Goal: Task Accomplishment & Management: Manage account settings

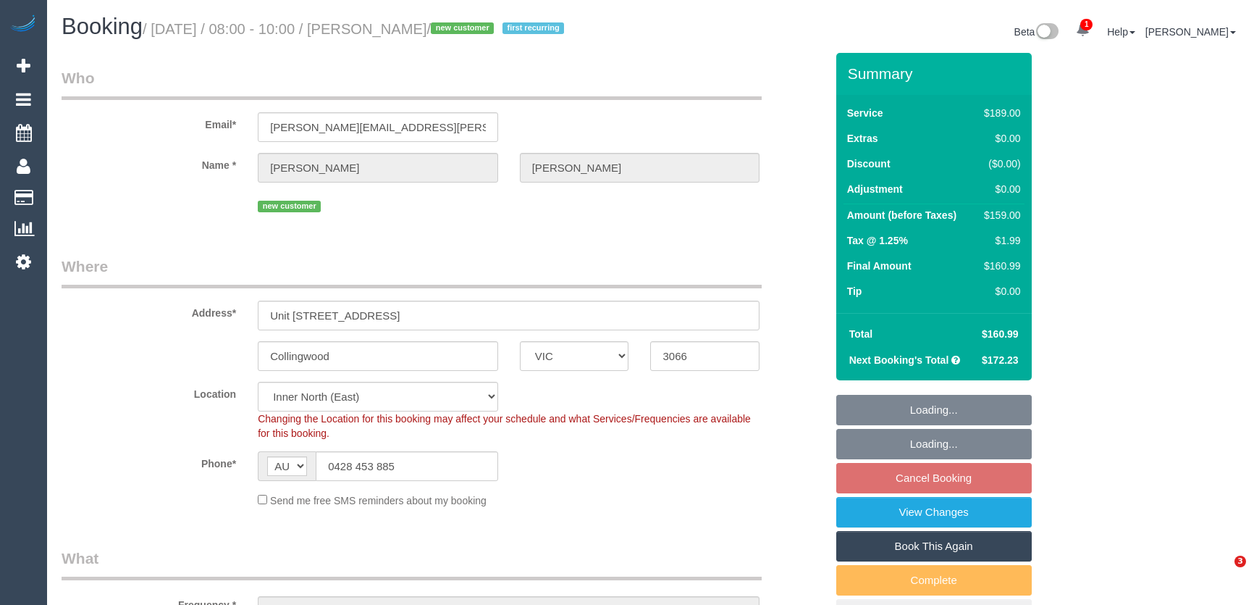
select select "VIC"
select select "number:27"
select select "number:15"
select select "number:20"
select select "number:22"
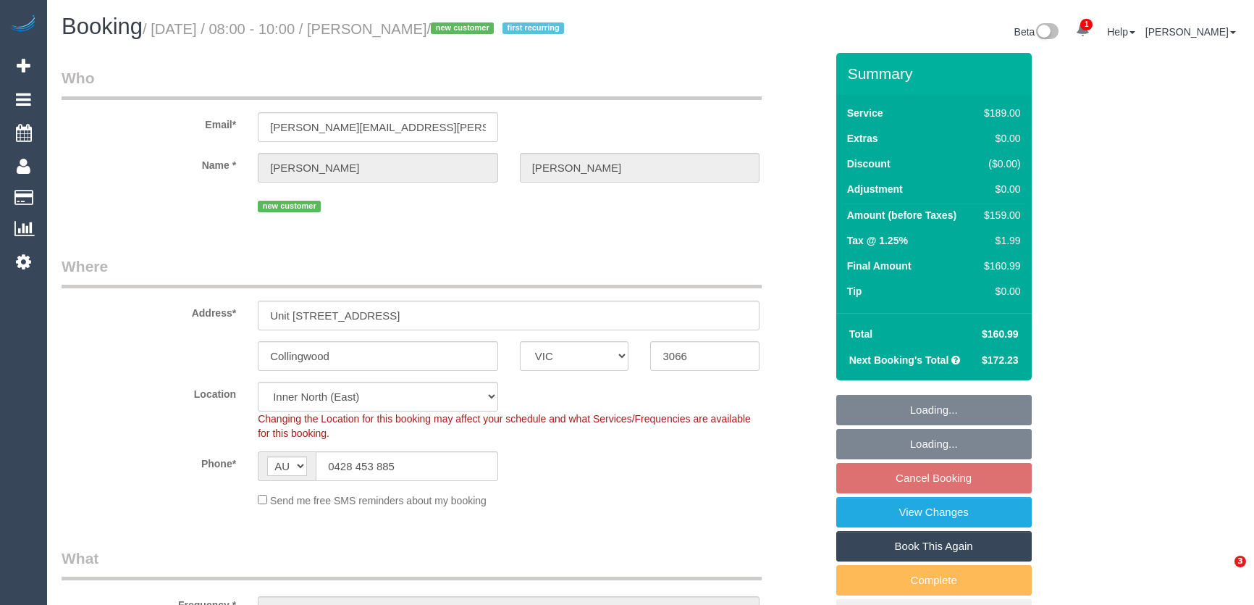
select select "number:34"
select select "number:13"
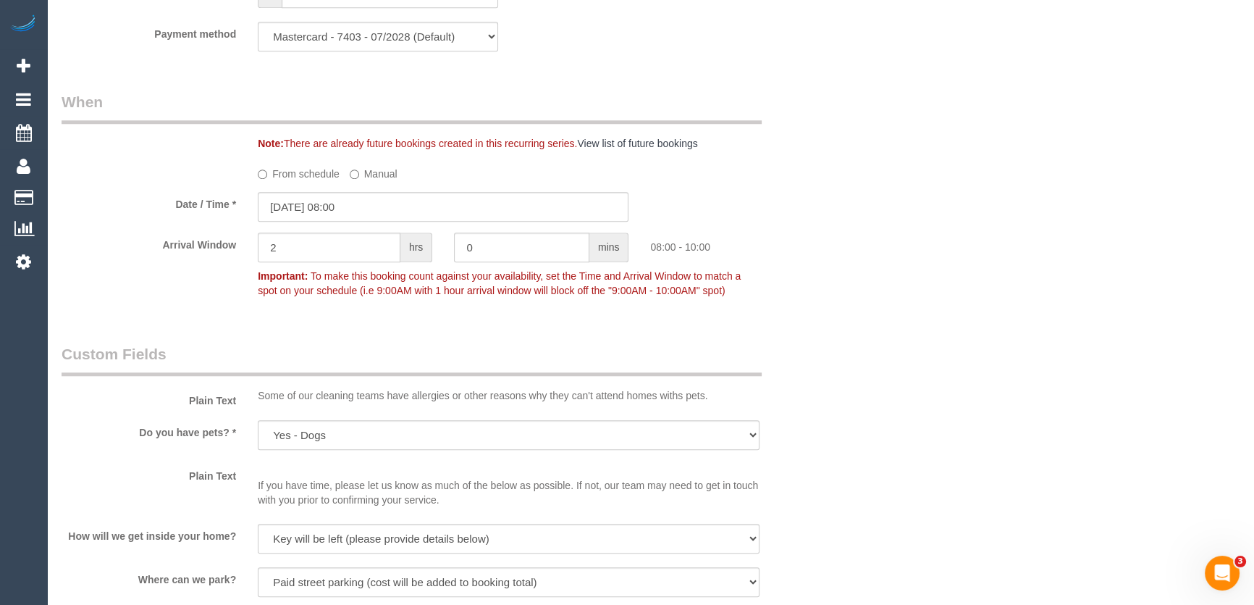
scroll to position [1711, 0]
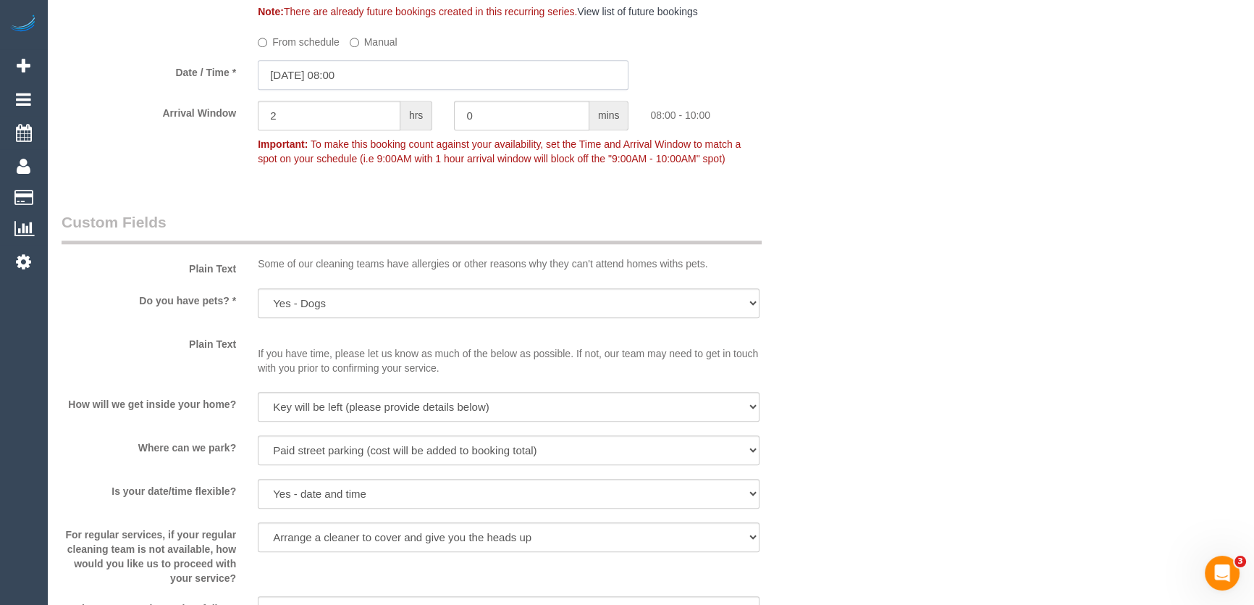
click at [374, 76] on input "05/09/2025 08:00" at bounding box center [443, 75] width 371 height 30
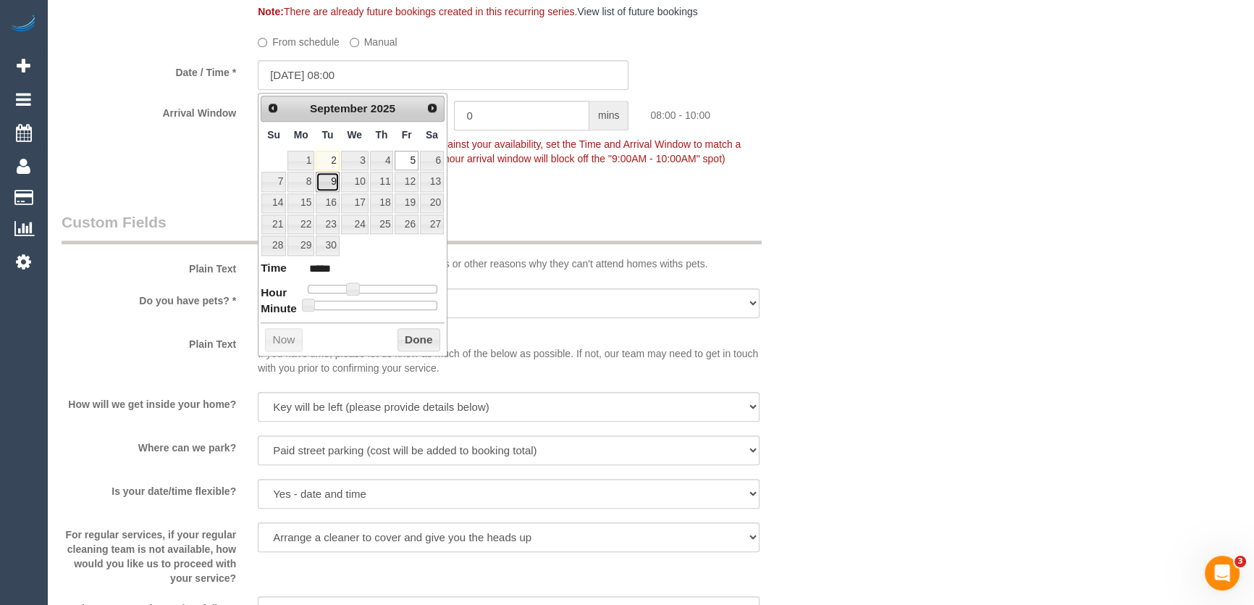
click at [332, 182] on link "9" at bounding box center [327, 182] width 23 height 20
type input "09/09/2025 09:00"
type input "*****"
type input "09/09/2025 10:00"
type input "*****"
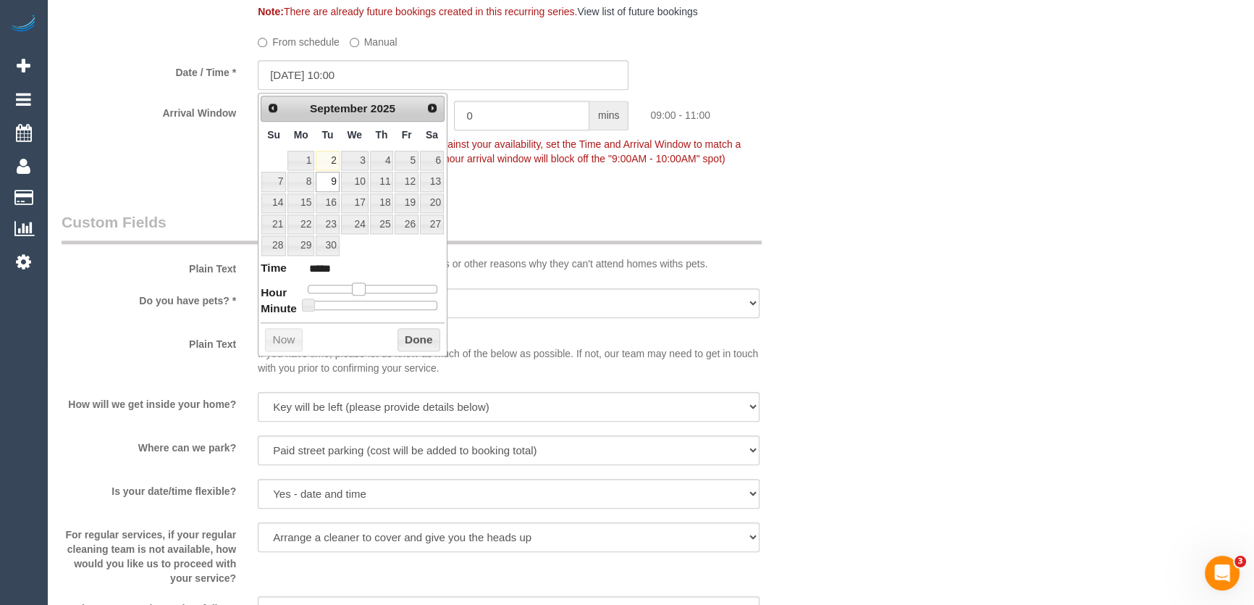
type input "09/09/2025 11:00"
type input "*****"
type input "09/09/2025 12:00"
type input "*****"
drag, startPoint x: 353, startPoint y: 289, endPoint x: 377, endPoint y: 289, distance: 23.2
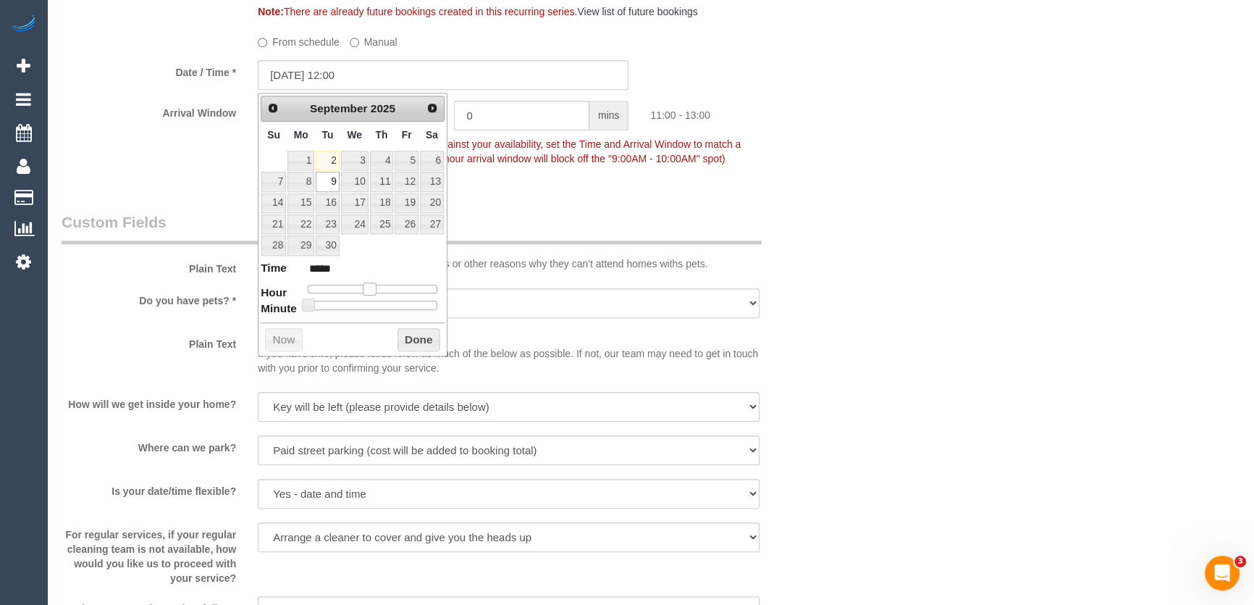
click at [376, 289] on span at bounding box center [369, 288] width 13 height 13
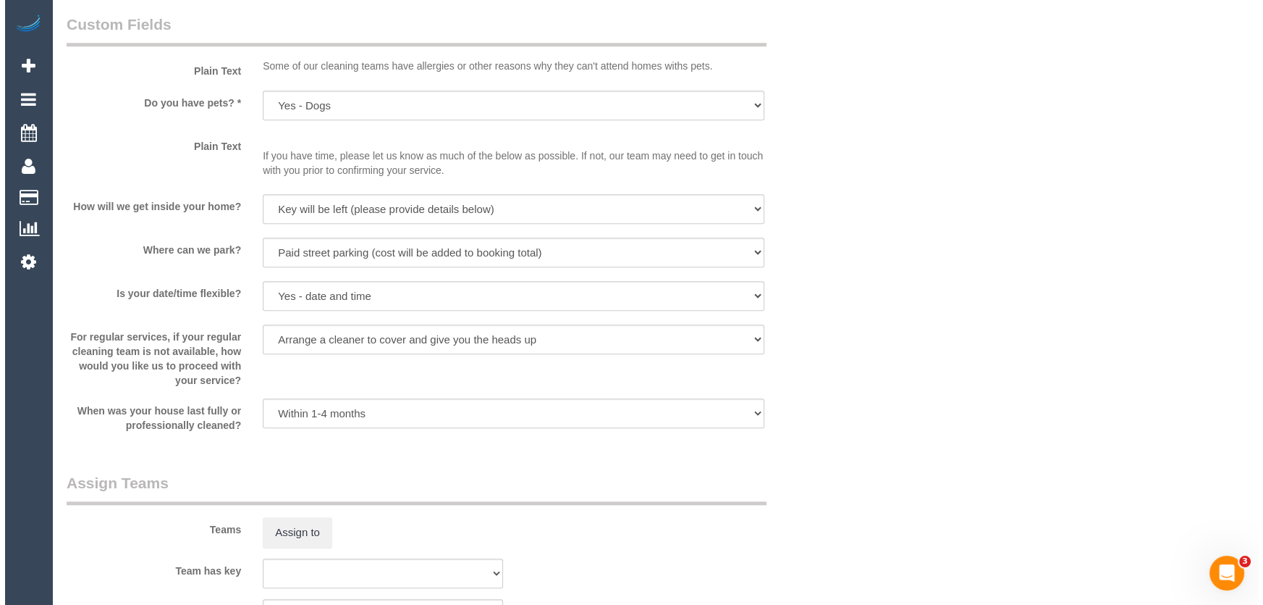
scroll to position [2106, 0]
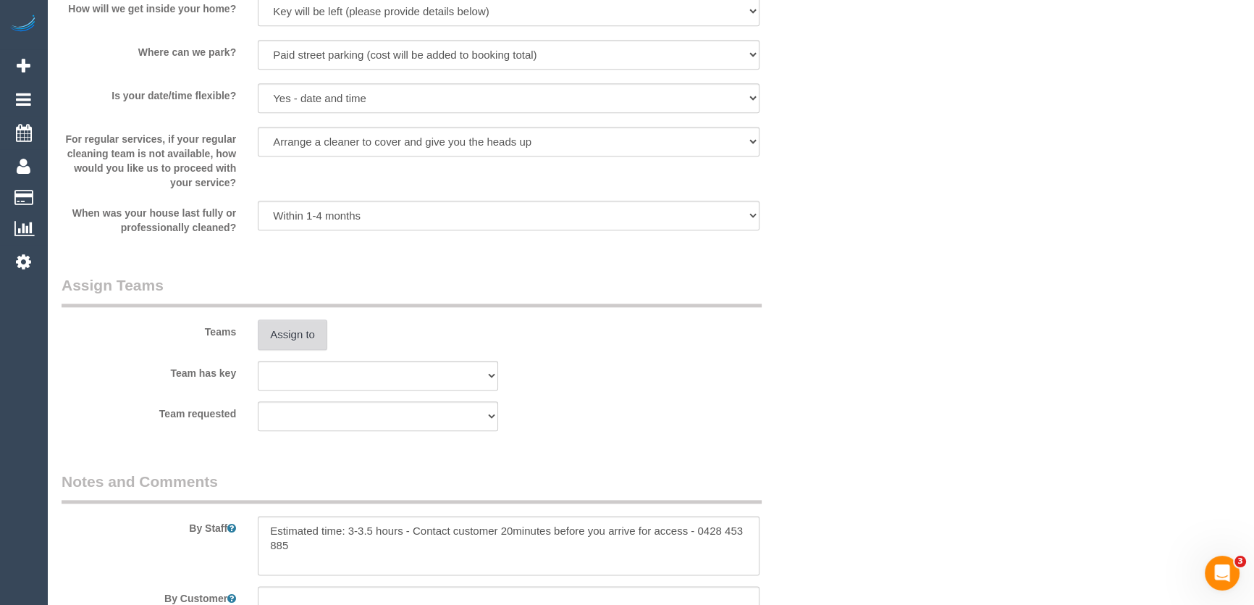
click at [290, 335] on button "Assign to" at bounding box center [293, 334] width 70 height 30
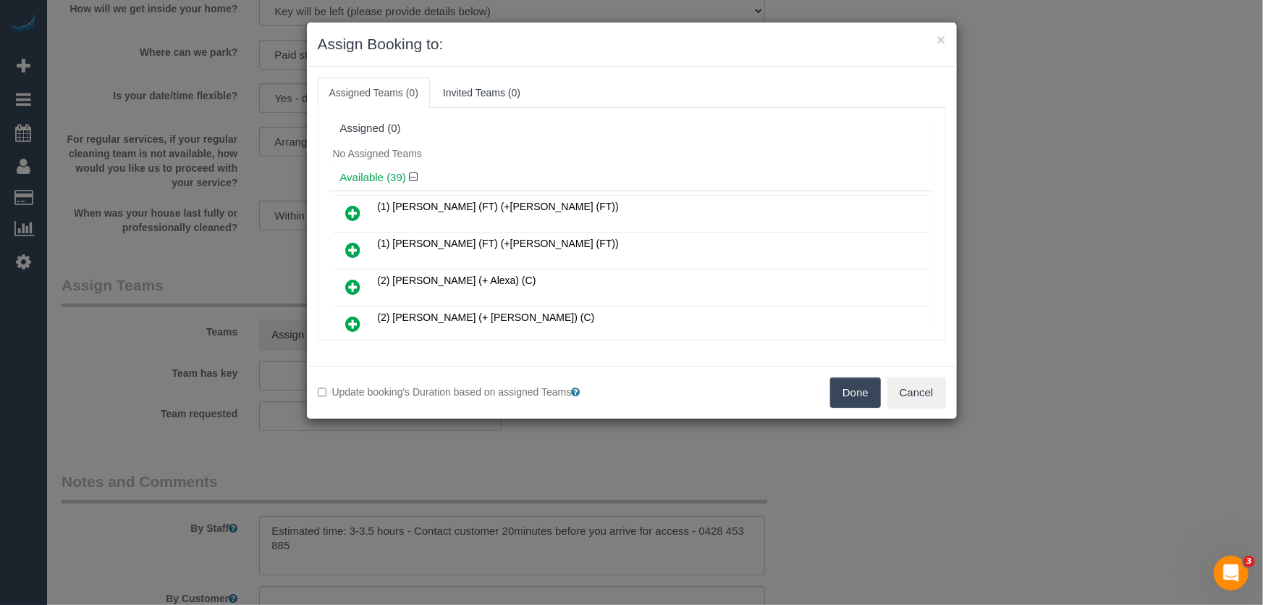
scroll to position [5692, 0]
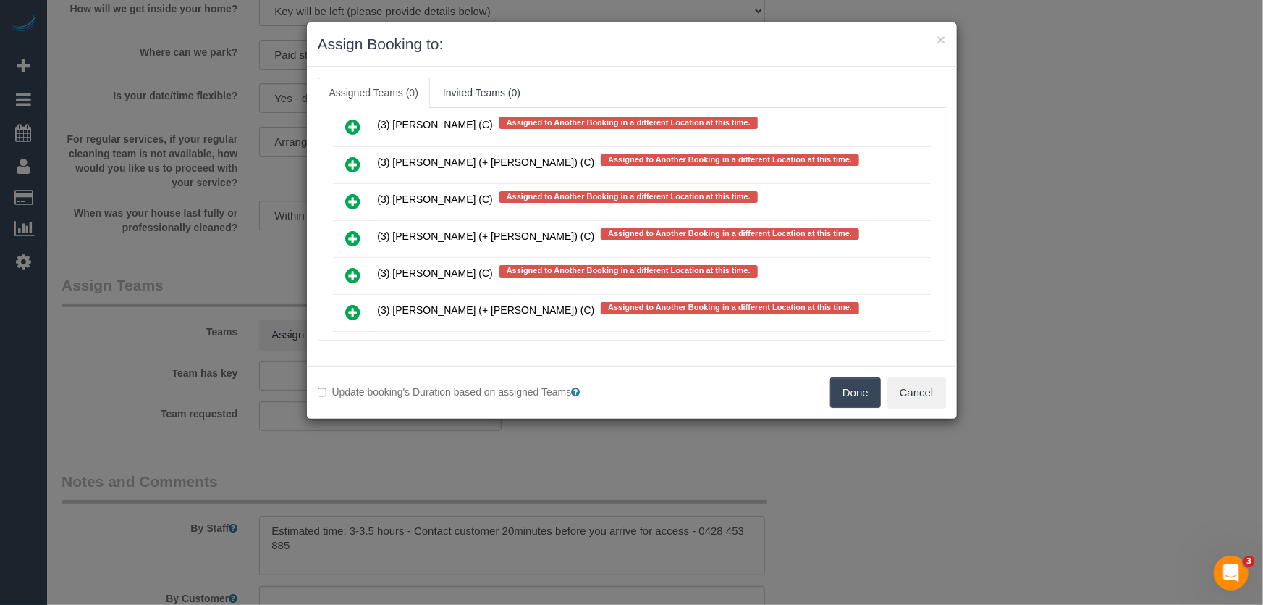
click at [346, 340] on icon at bounding box center [353, 348] width 15 height 17
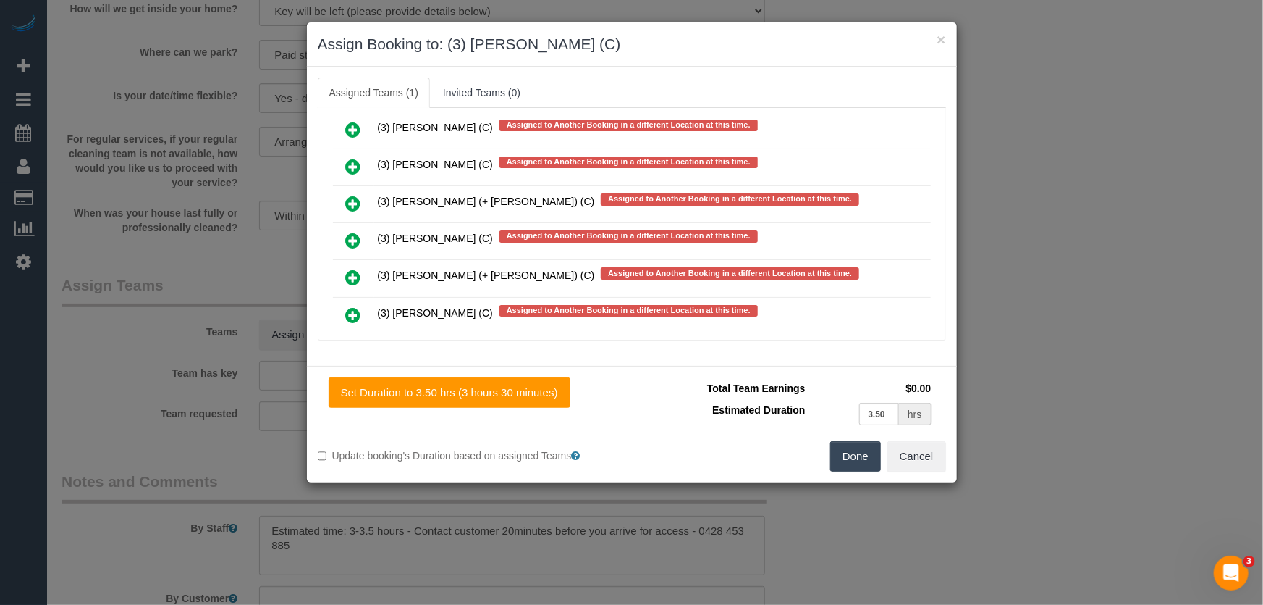
scroll to position [5732, 0]
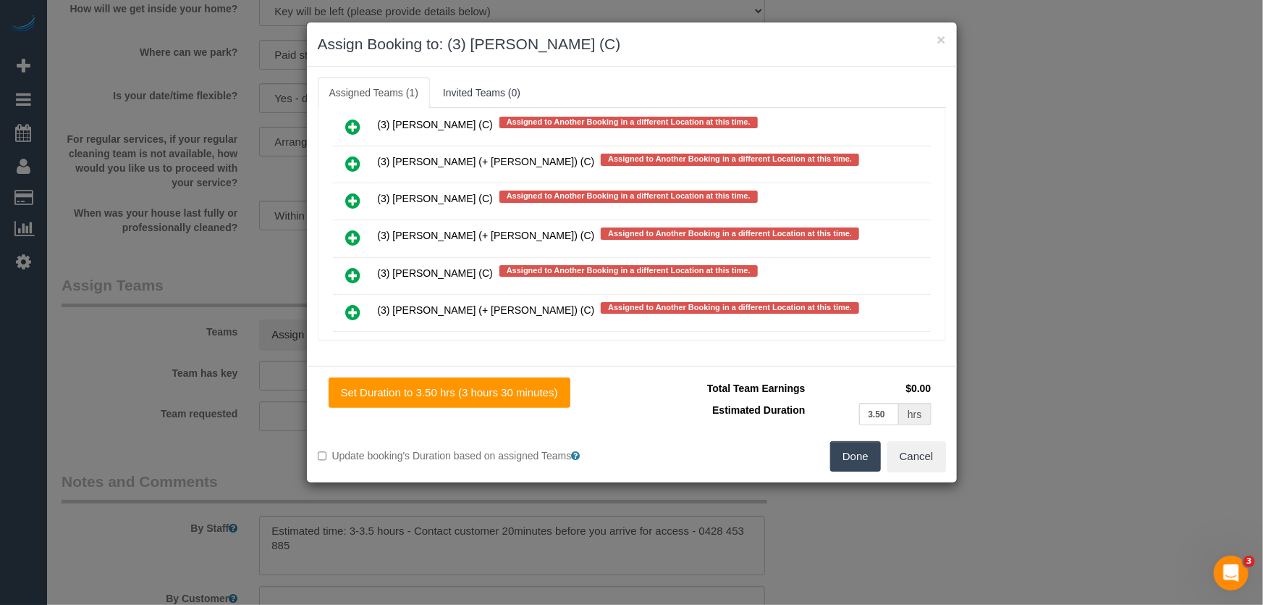
click at [847, 452] on button "Done" at bounding box center [855, 456] width 51 height 30
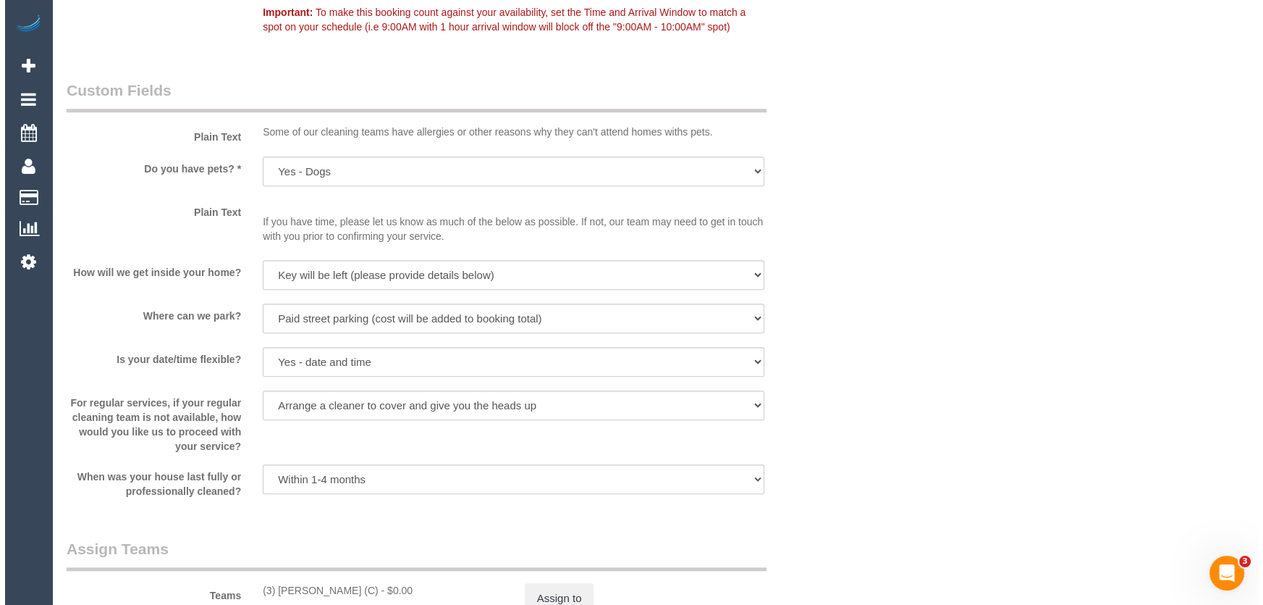
scroll to position [1974, 0]
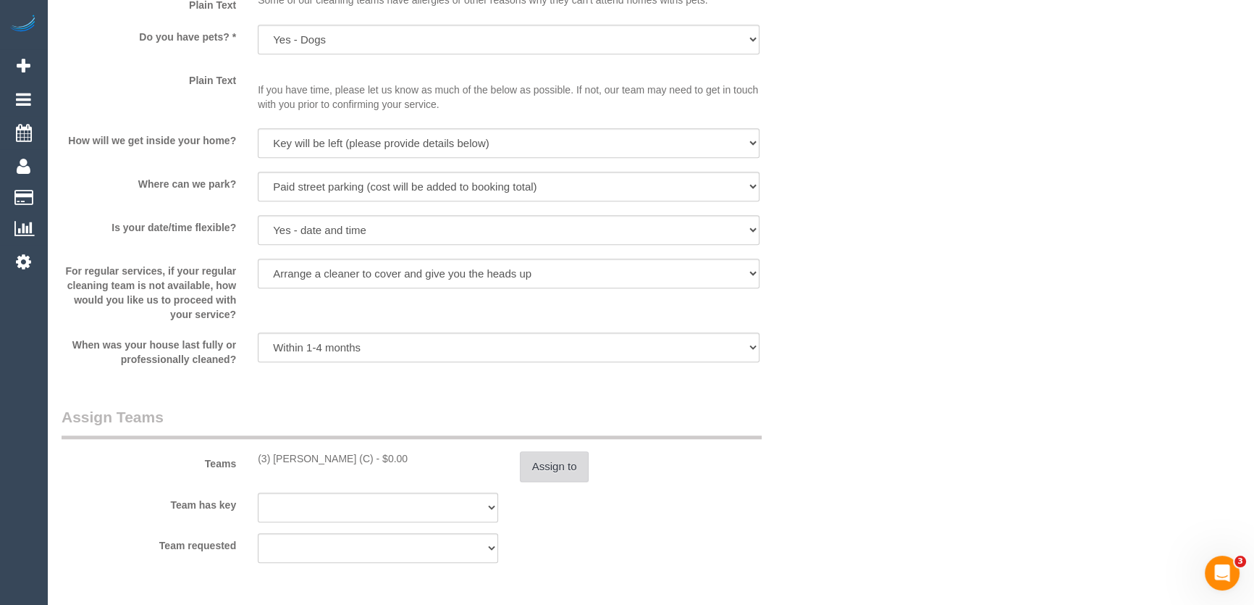
click at [547, 468] on button "Assign to" at bounding box center [555, 466] width 70 height 30
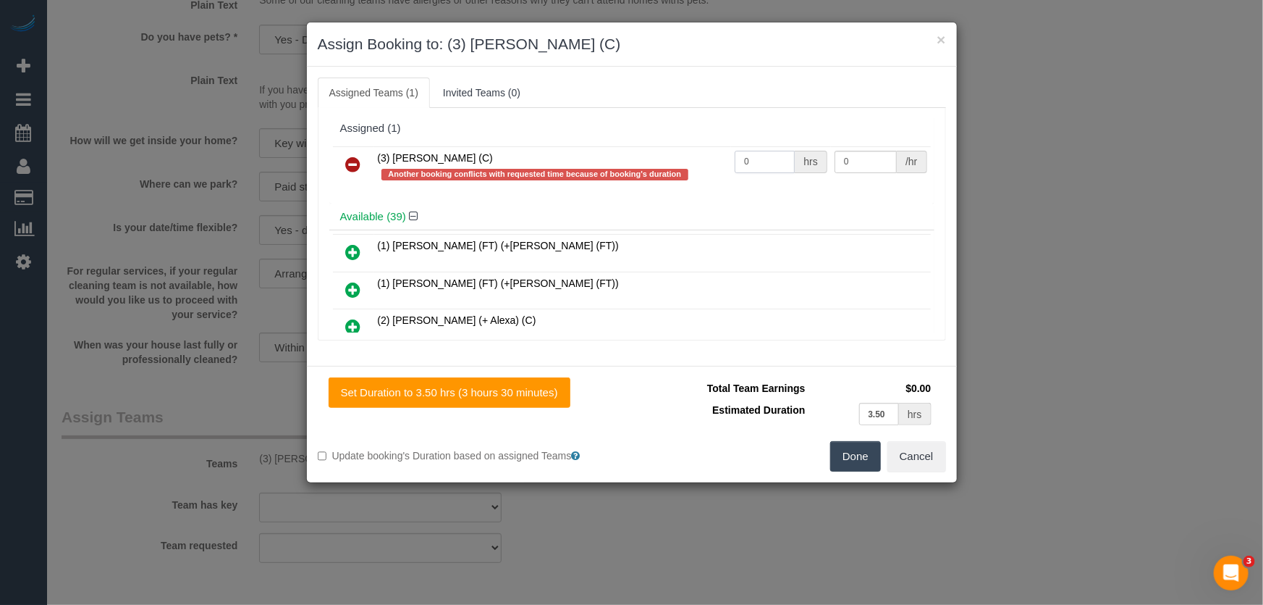
click at [766, 161] on input "0" at bounding box center [765, 162] width 60 height 22
type input "1"
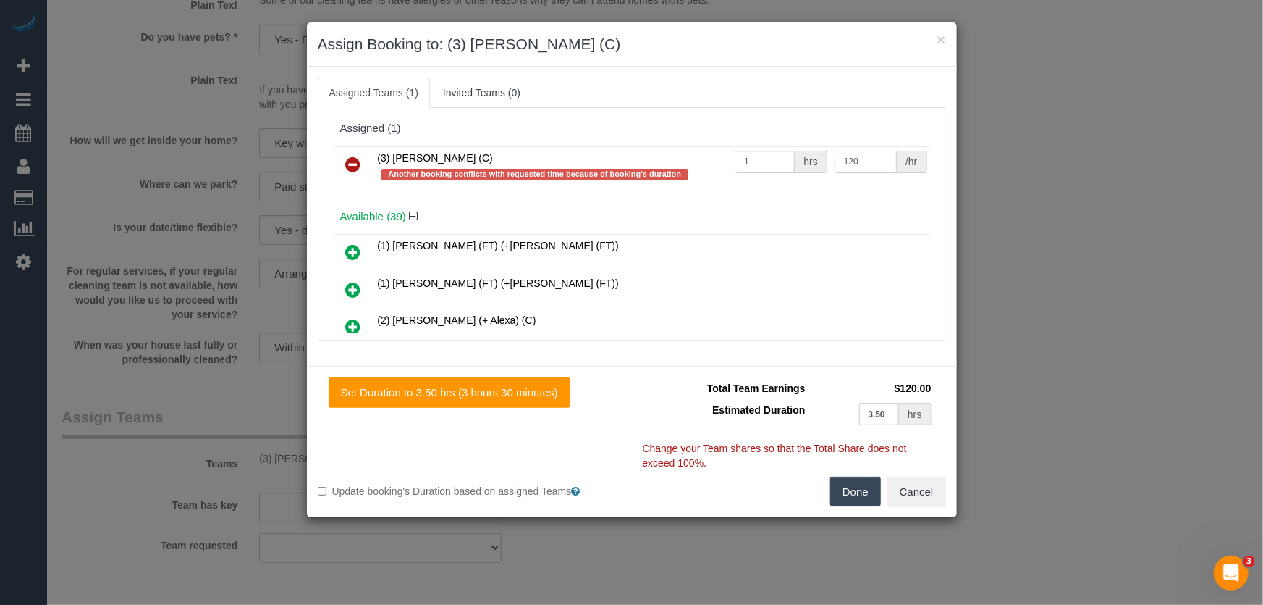
type input "120"
click at [862, 487] on button "Done" at bounding box center [855, 491] width 51 height 30
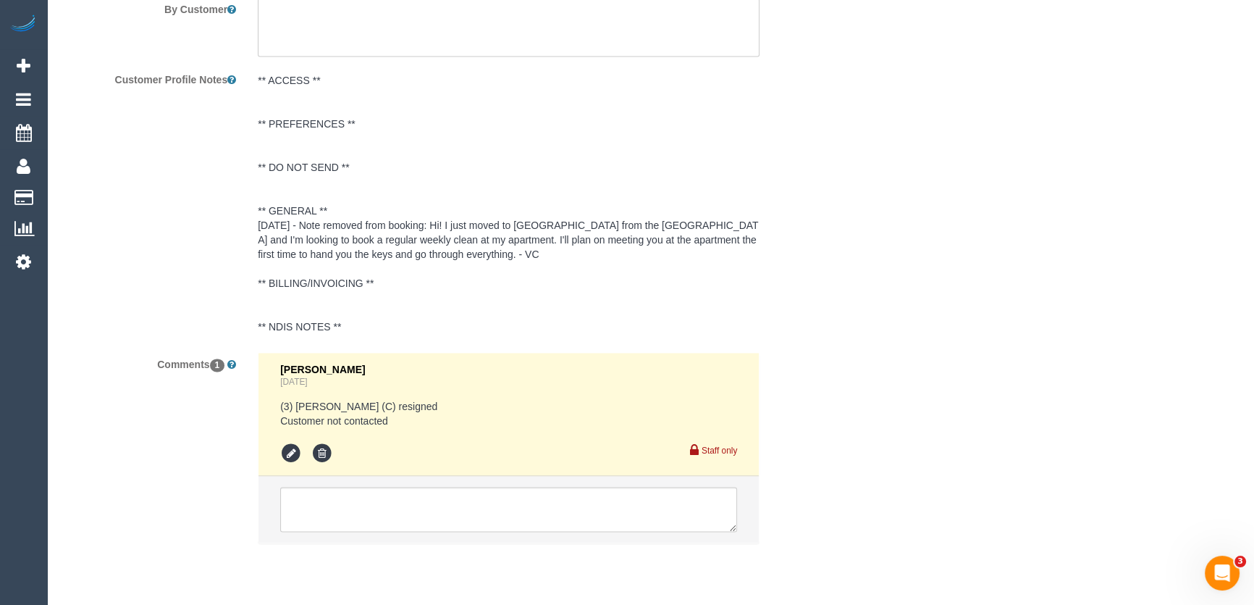
scroll to position [2739, 0]
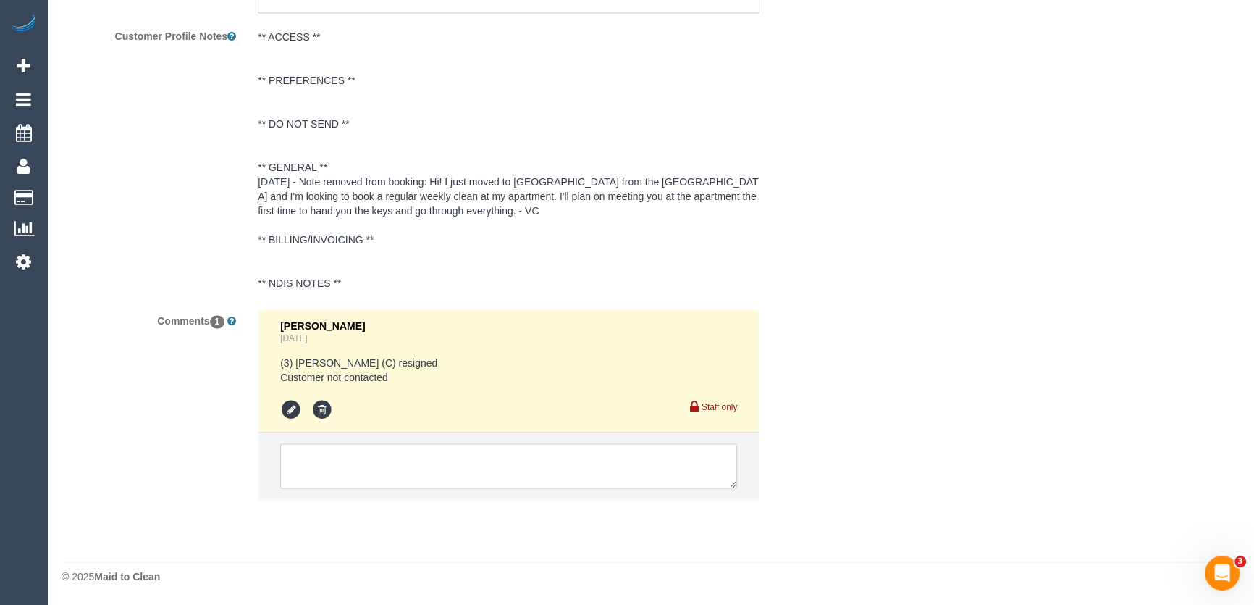
click at [371, 459] on textarea at bounding box center [508, 465] width 457 height 45
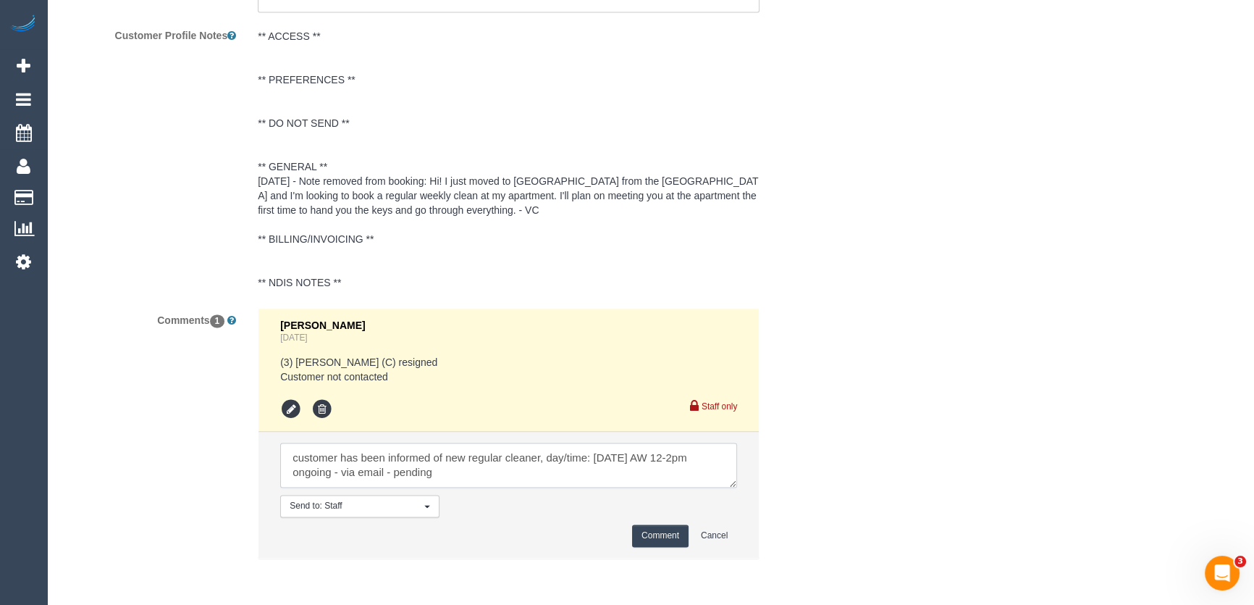
type textarea "customer has been informed of new regular cleaner, day/time: Tuesday 9/9 AW 12-…"
click at [667, 541] on button "Comment" at bounding box center [660, 535] width 56 height 22
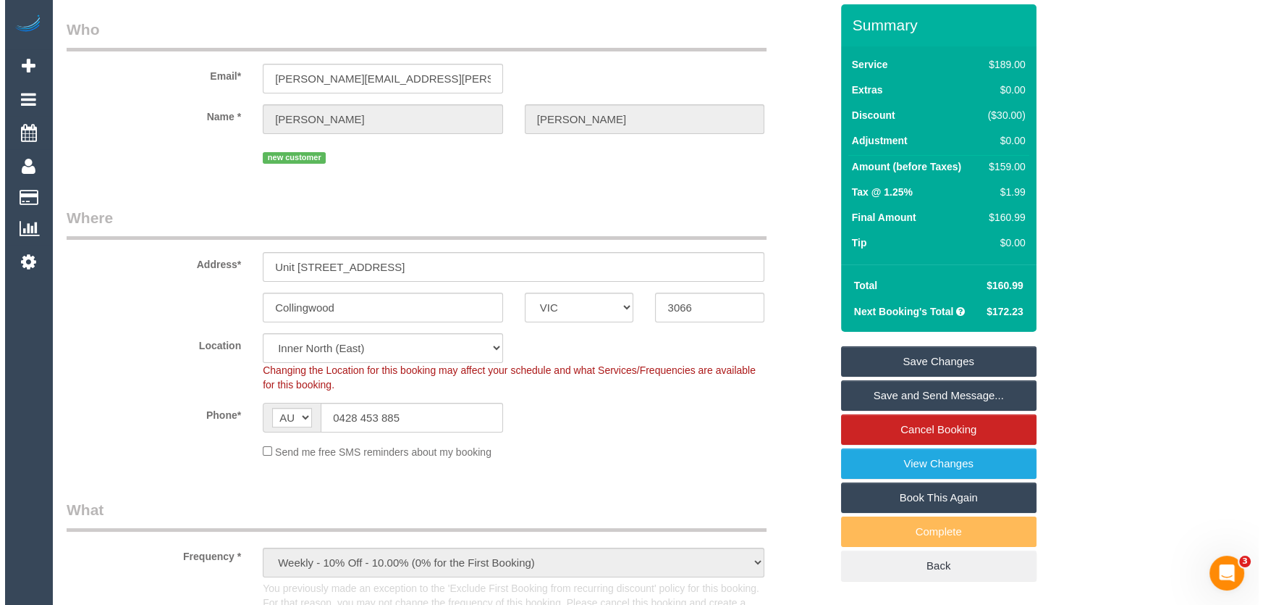
scroll to position [0, 0]
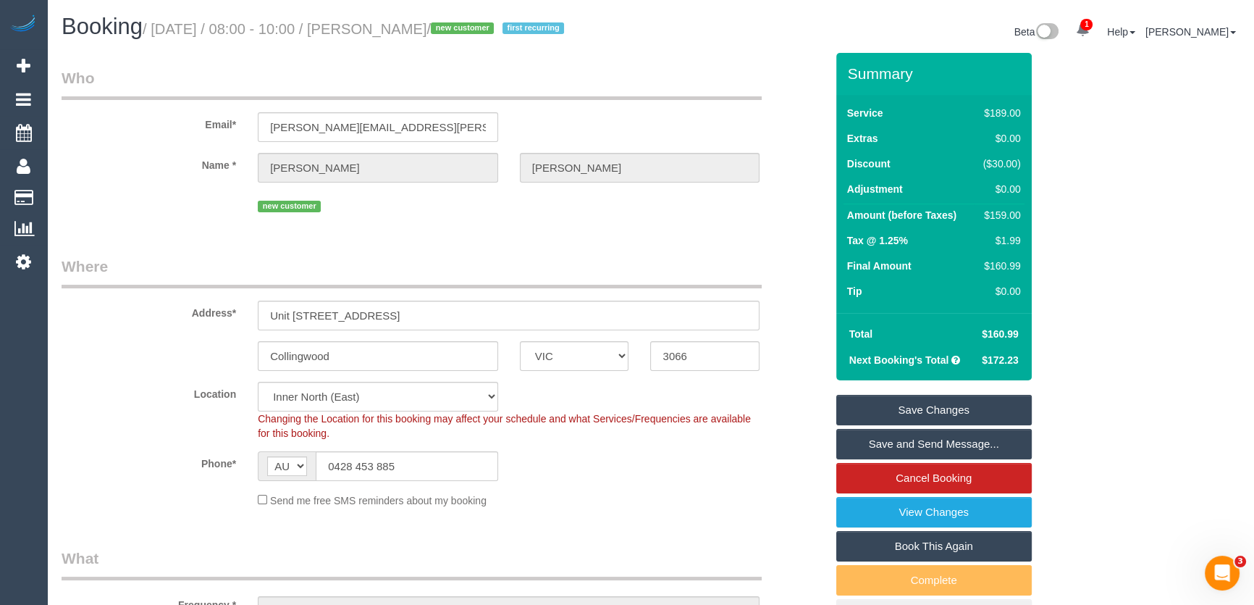
click at [414, 30] on small "/ September 05, 2025 / 08:00 - 10:00 / Anna Patel / new customer first recurring" at bounding box center [356, 29] width 426 height 16
copy small "Anna Patel"
click at [920, 415] on link "Save Changes" at bounding box center [933, 410] width 195 height 30
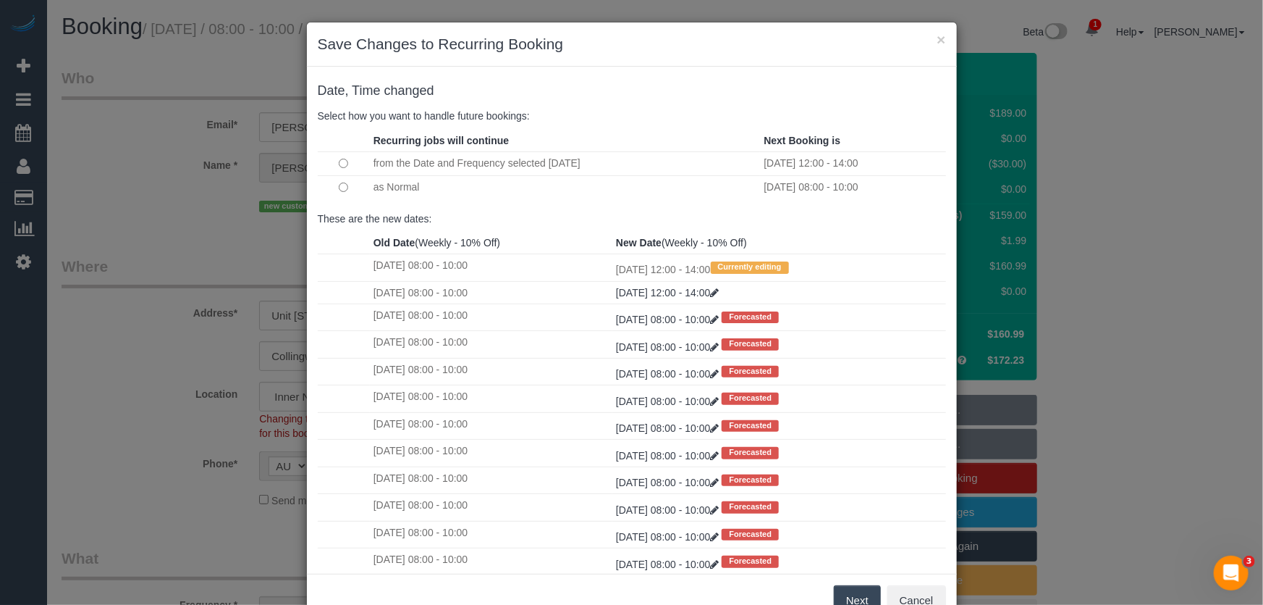
click at [853, 602] on button "Next" at bounding box center [857, 600] width 47 height 30
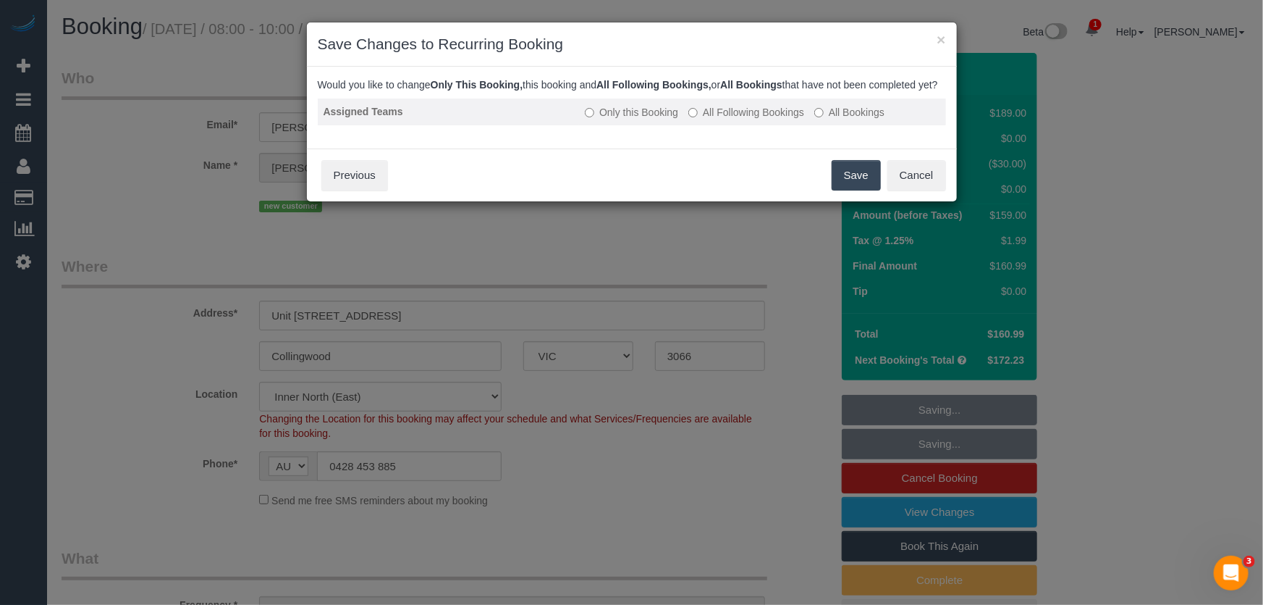
click at [737, 119] on label "All Following Bookings" at bounding box center [747, 112] width 116 height 14
click at [844, 185] on button "Save" at bounding box center [856, 175] width 49 height 30
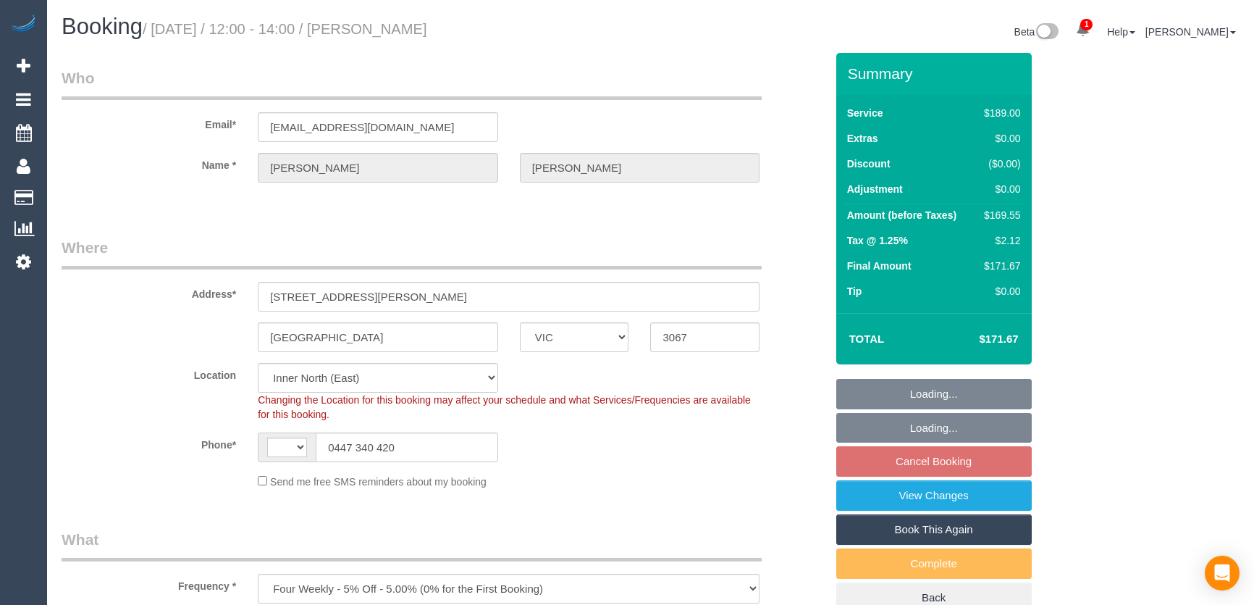
select select "VIC"
select select "string:stripe-pm_1RnuST2GScqysDRVln3OOuGf"
select select "string:AU"
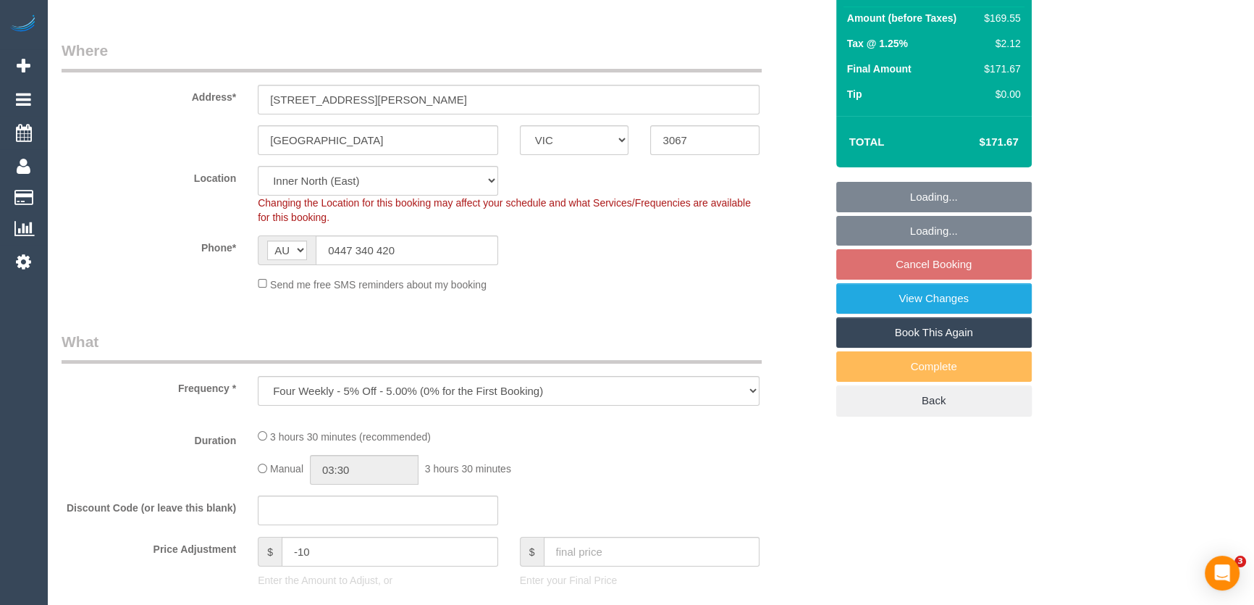
select select "number:28"
select select "number:15"
select select "number:19"
select select "number:25"
select select "number:34"
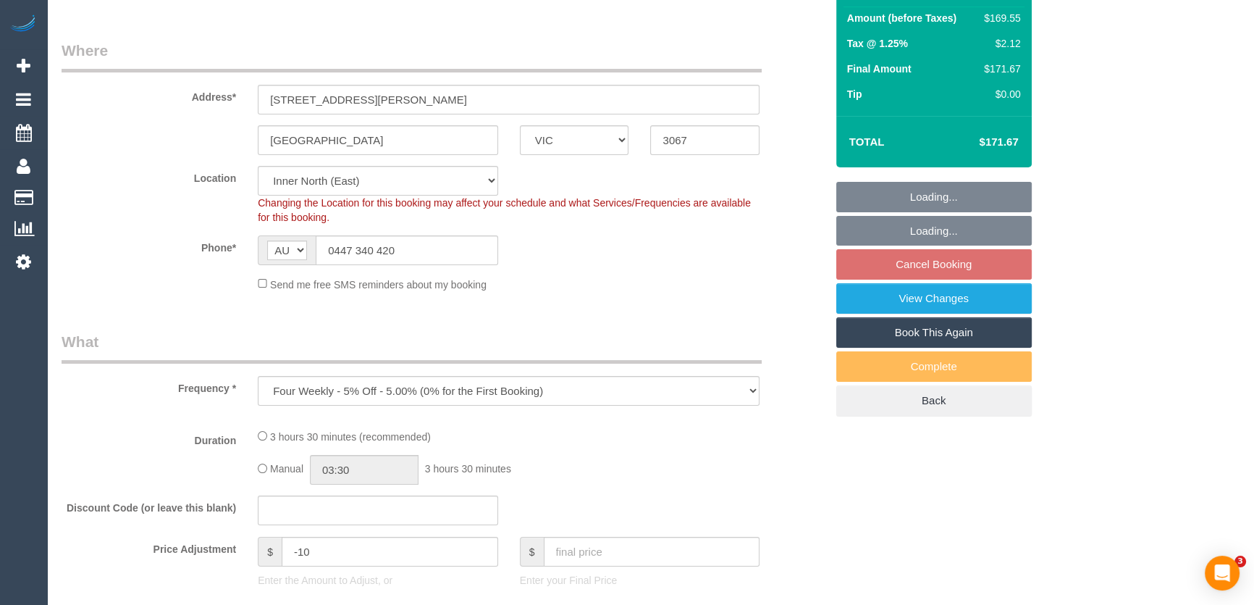
select select "number:13"
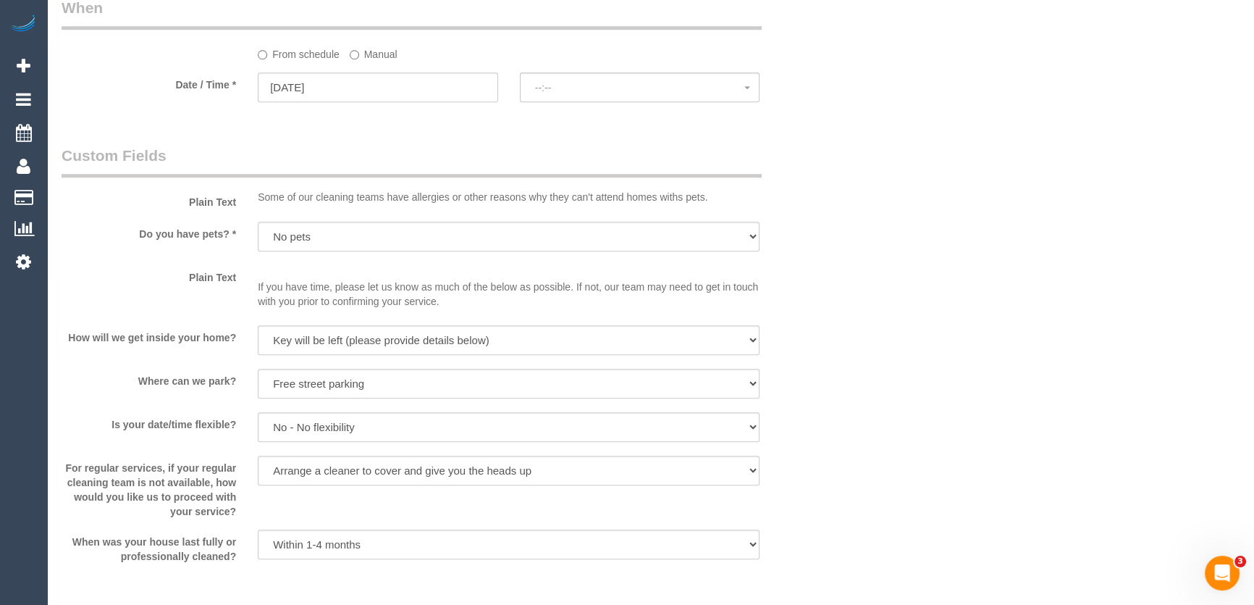
scroll to position [1645, 0]
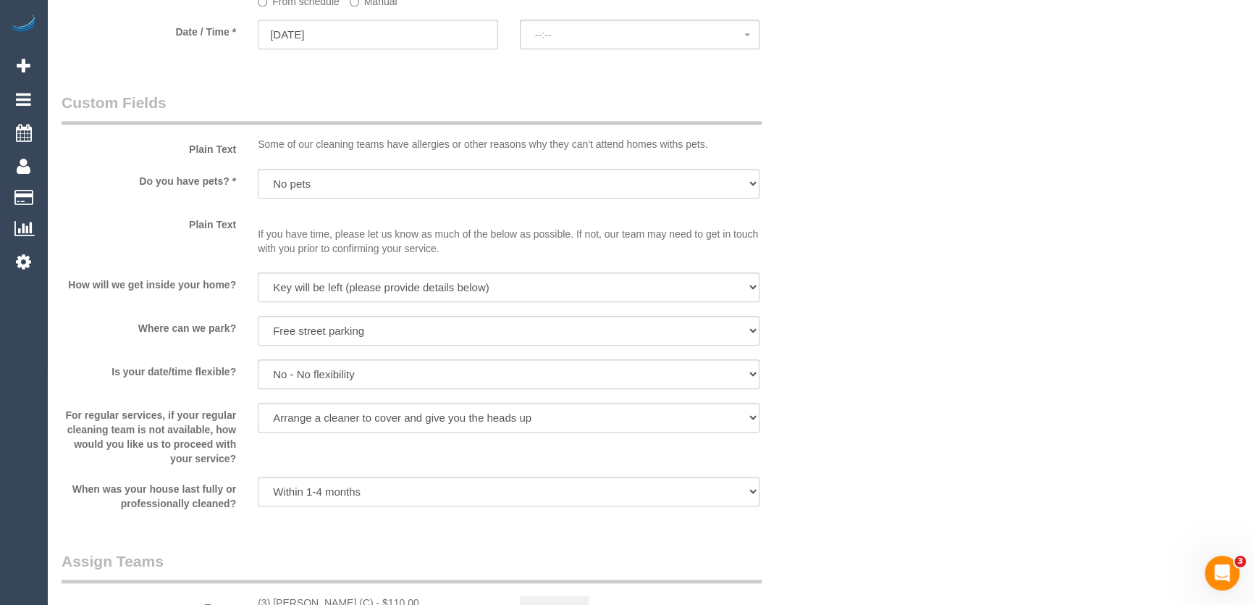
select select "spot4"
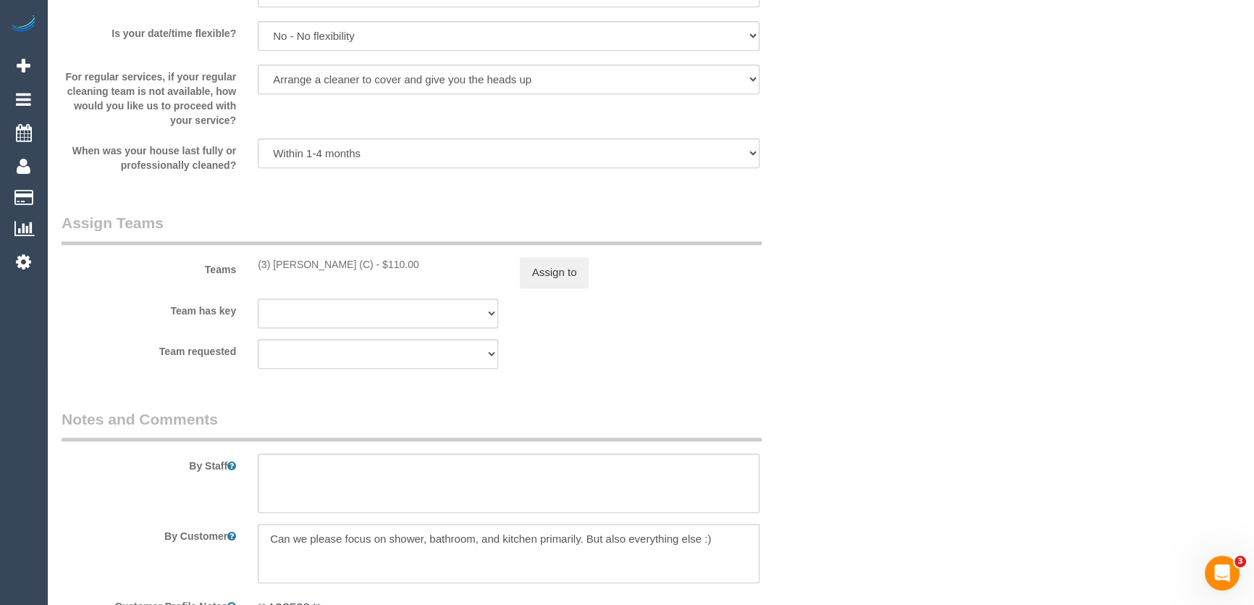
scroll to position [2172, 0]
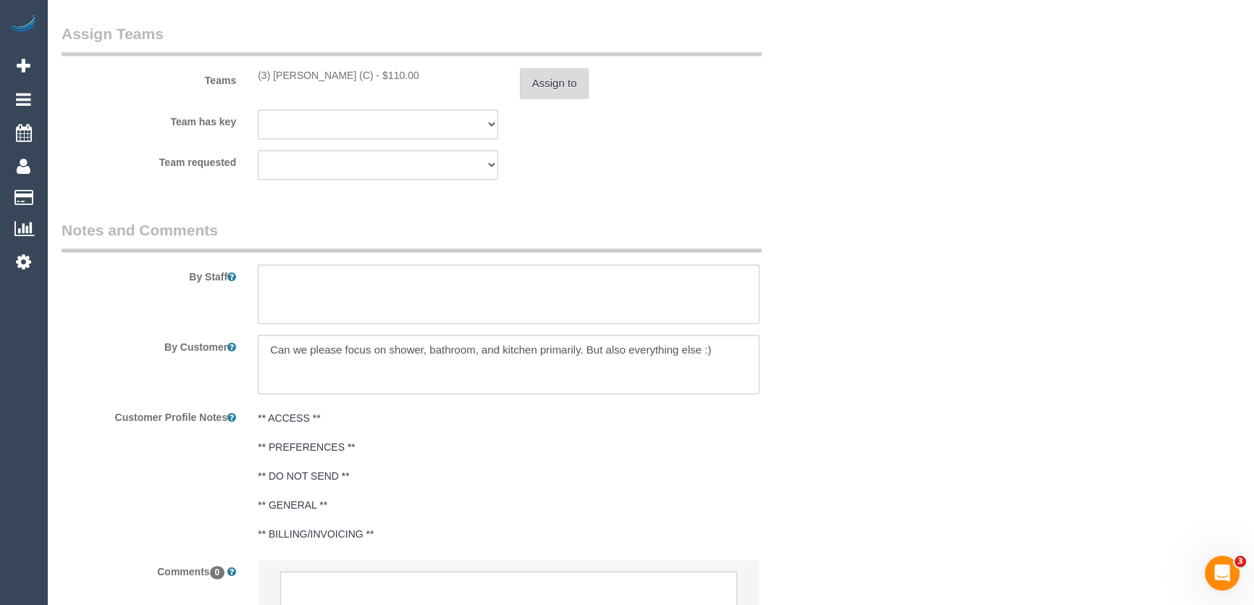
click at [542, 89] on button "Assign to" at bounding box center [555, 83] width 70 height 30
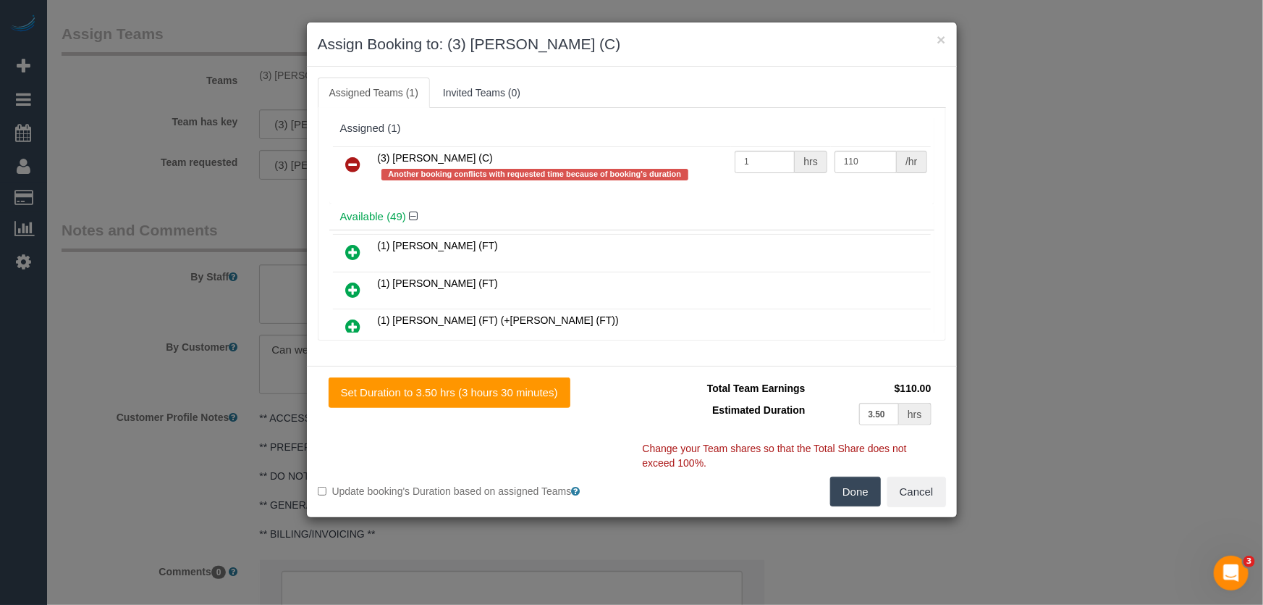
click at [353, 161] on icon at bounding box center [353, 164] width 15 height 17
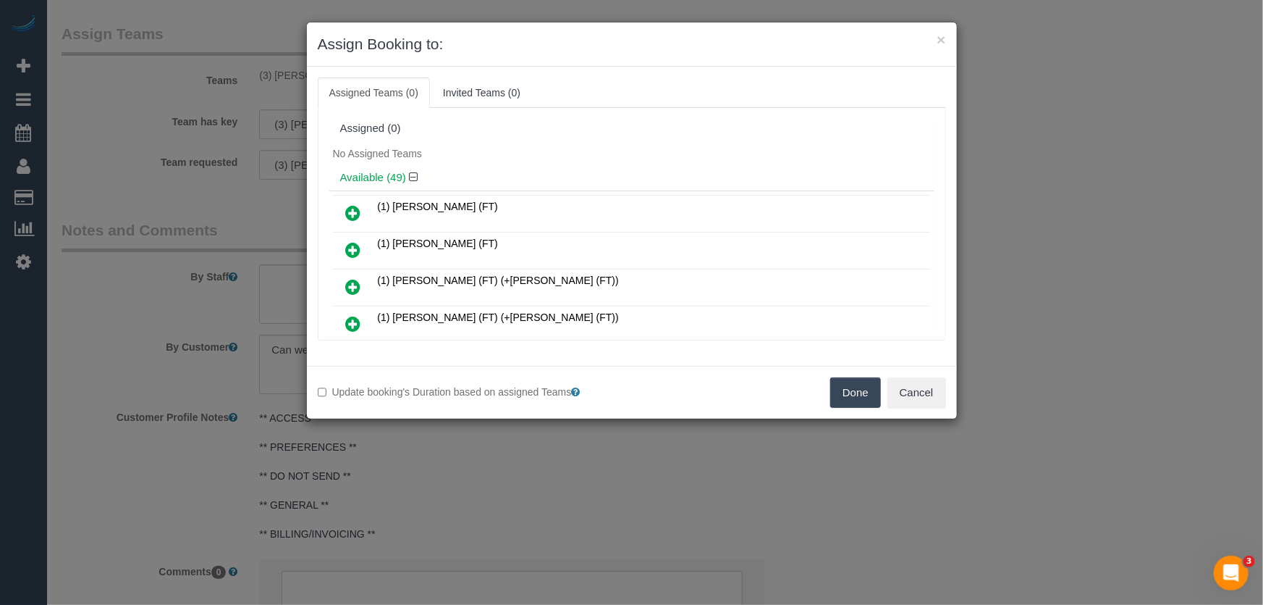
click at [854, 399] on button "Done" at bounding box center [855, 392] width 51 height 30
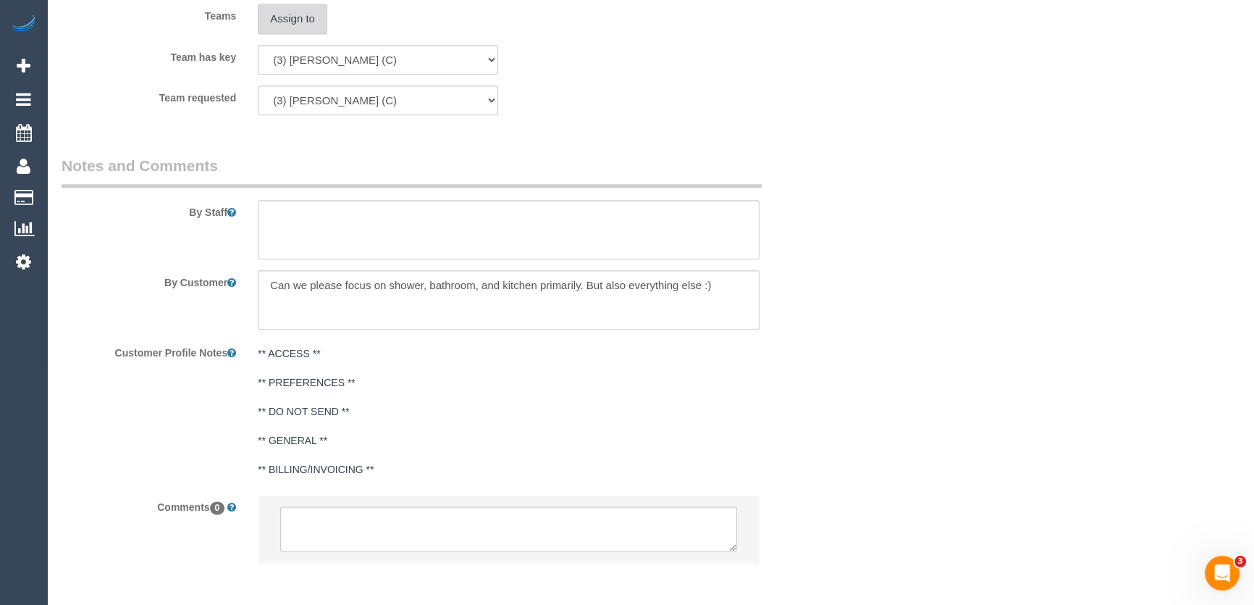
scroll to position [2300, 0]
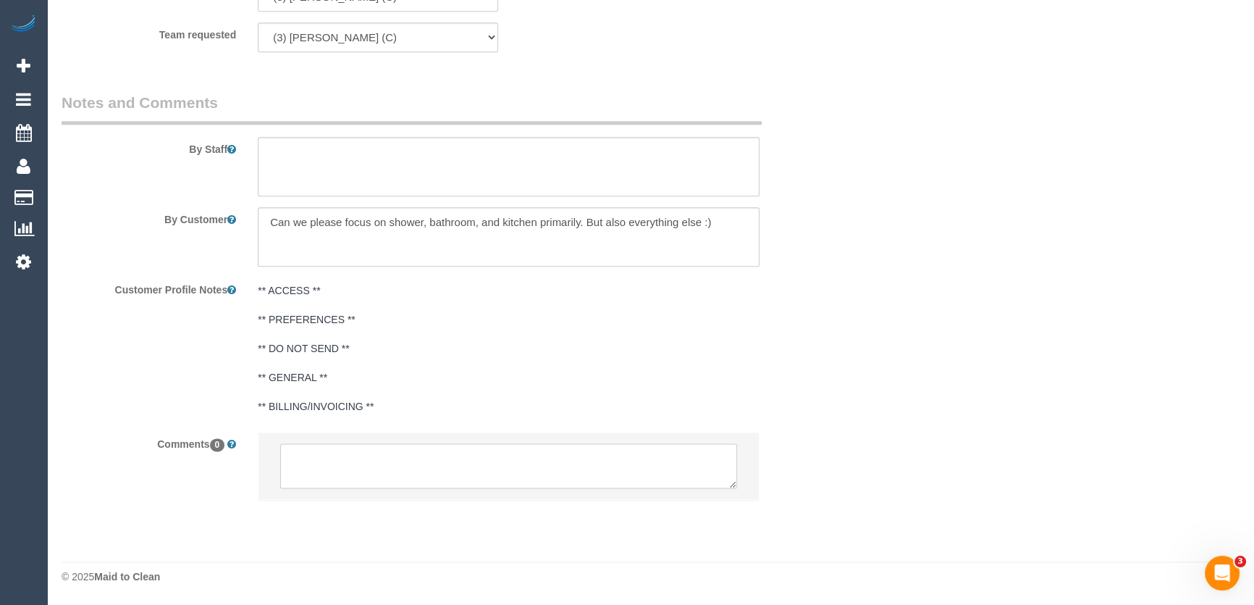
click at [394, 460] on textarea at bounding box center [508, 465] width 457 height 45
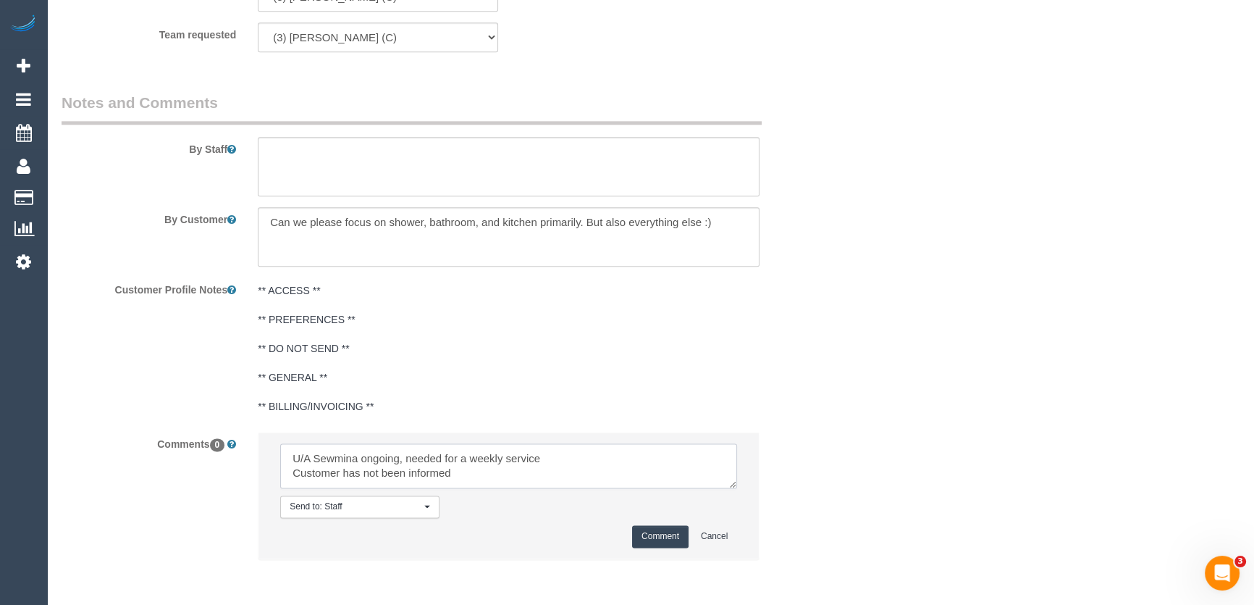
type textarea "U/A Sewmina ongoing, needed for a weekly service Customer has not been informed"
click at [668, 533] on button "Comment" at bounding box center [660, 536] width 56 height 22
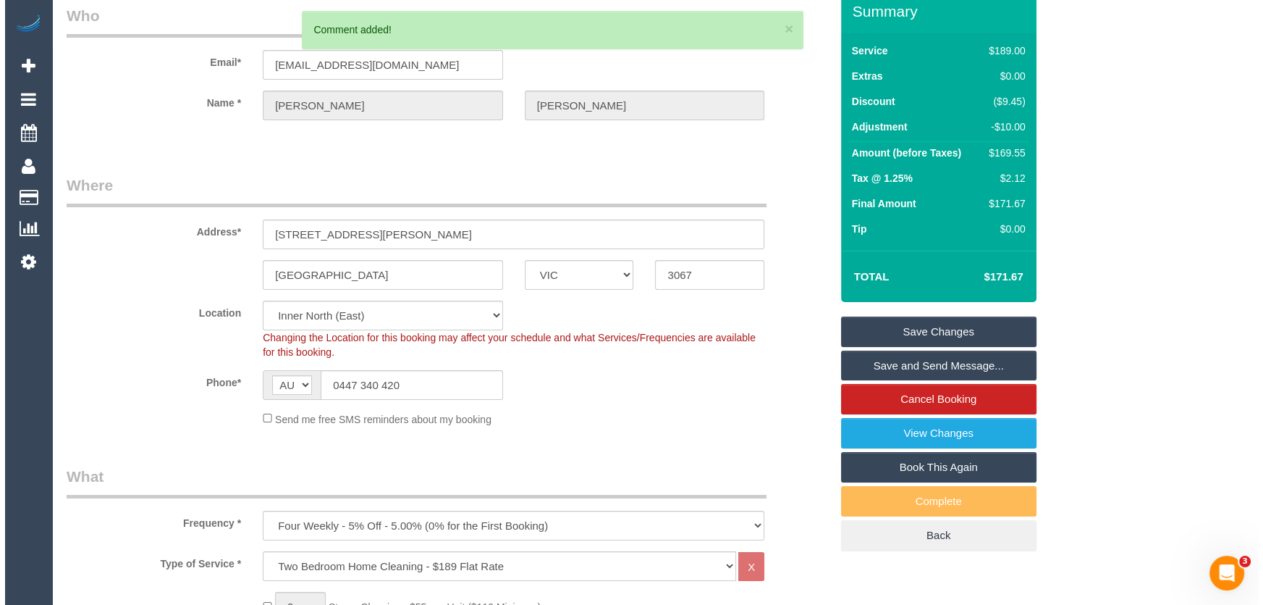
scroll to position [0, 0]
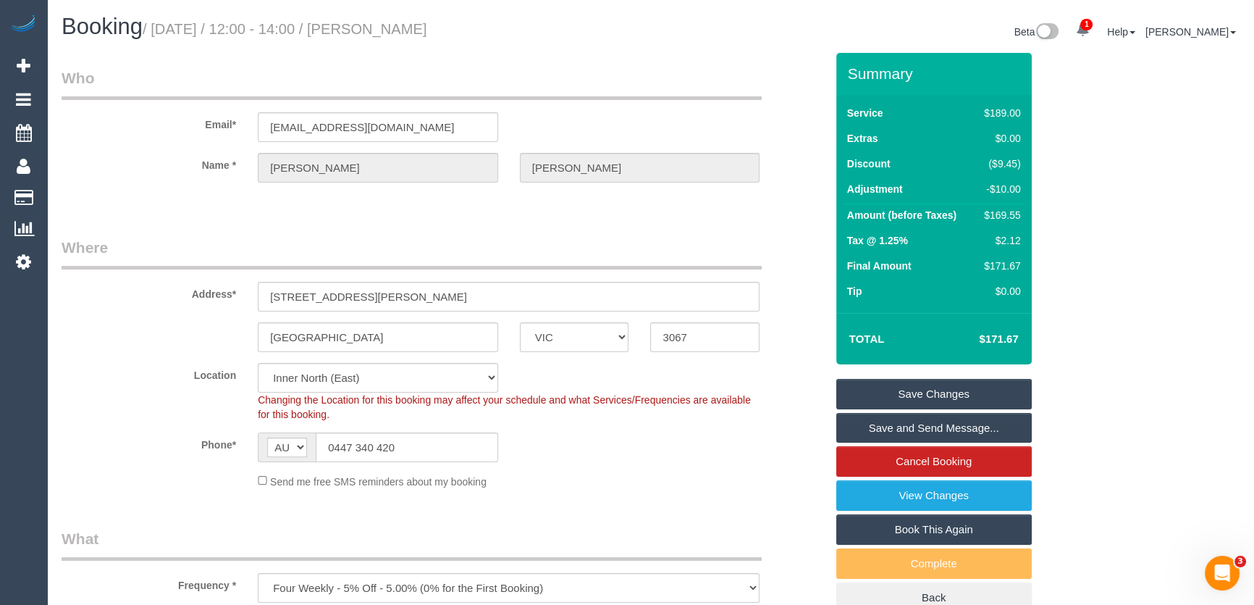
click at [883, 390] on link "Save Changes" at bounding box center [933, 394] width 195 height 30
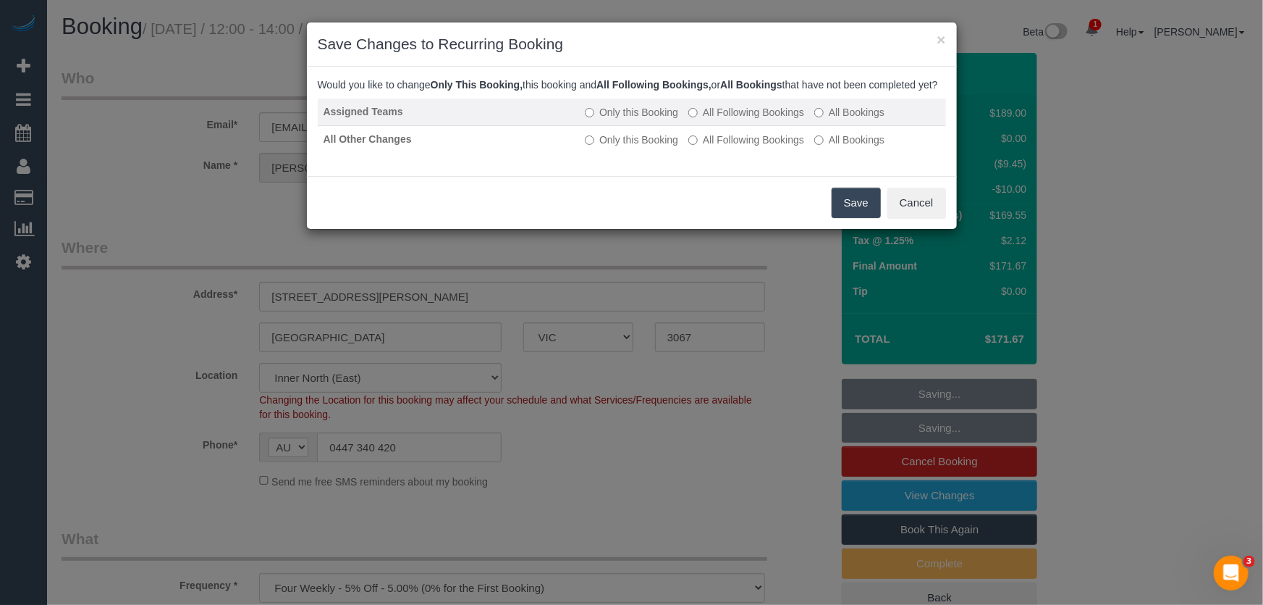
click at [757, 119] on label "All Following Bookings" at bounding box center [747, 112] width 116 height 14
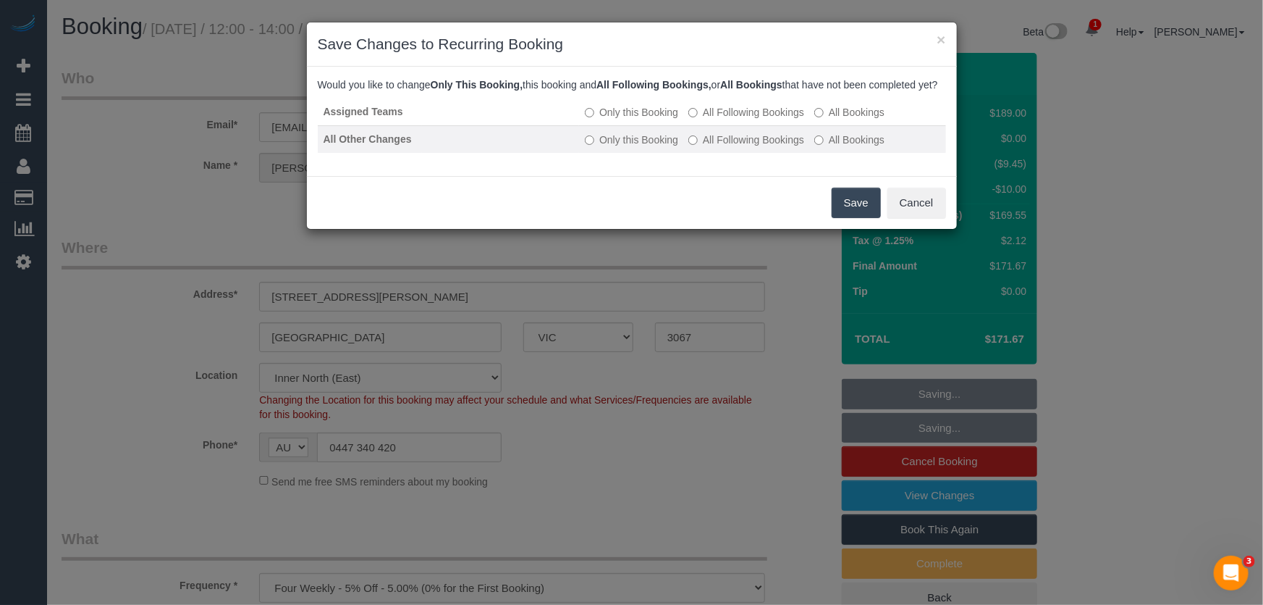
click at [752, 147] on label "All Following Bookings" at bounding box center [747, 140] width 116 height 14
click at [854, 210] on button "Save" at bounding box center [856, 203] width 49 height 30
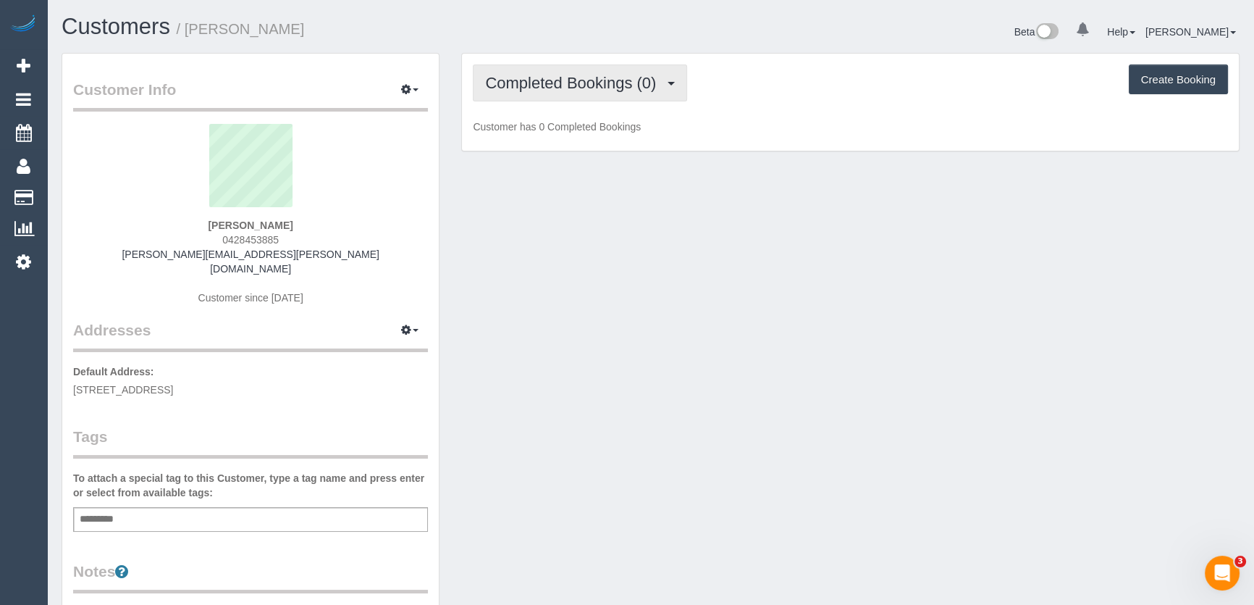
click at [550, 88] on span "Completed Bookings (0)" at bounding box center [574, 83] width 178 height 18
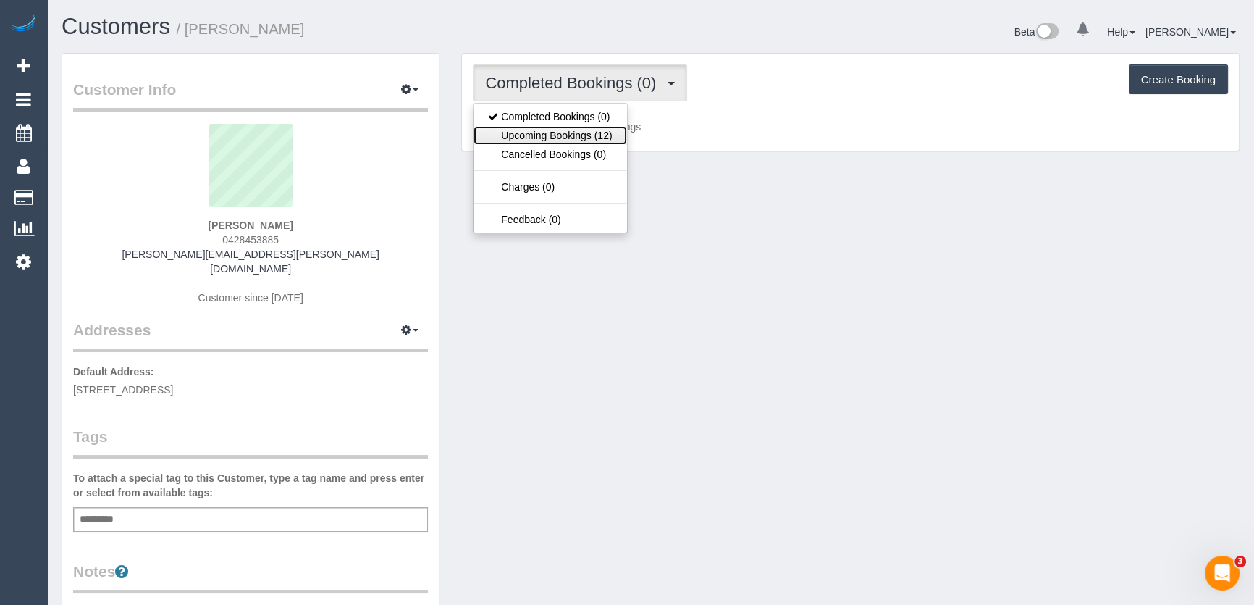
click at [556, 133] on link "Upcoming Bookings (12)" at bounding box center [550, 135] width 153 height 19
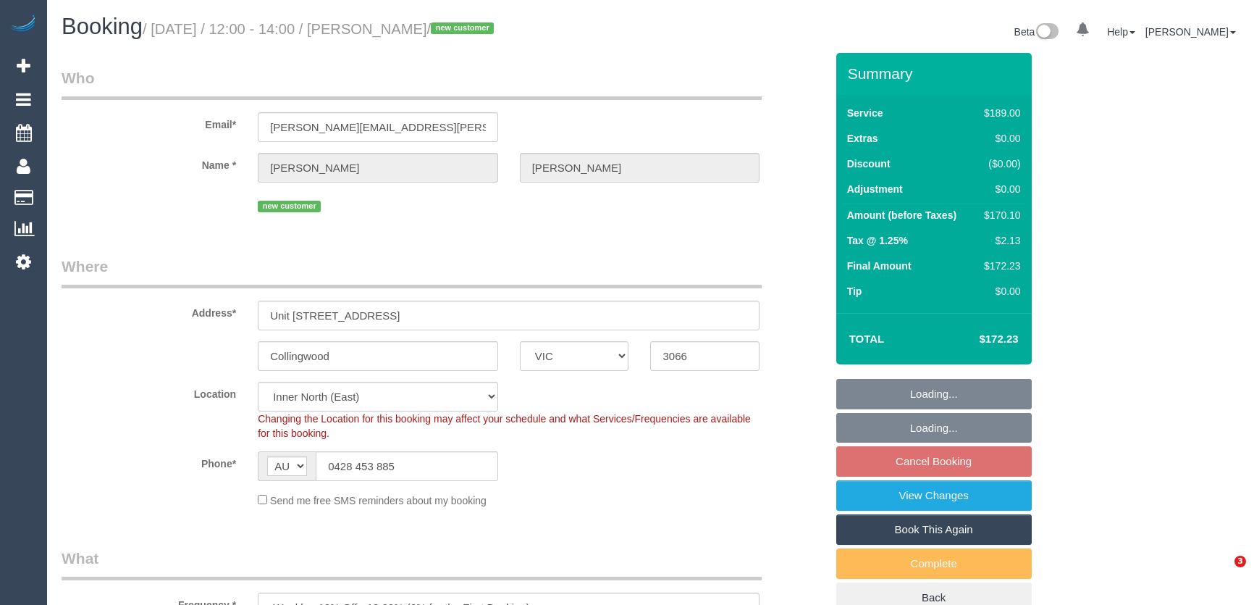
select select "VIC"
select select "spot4"
select select "object:1599"
select select "number:27"
select select "number:15"
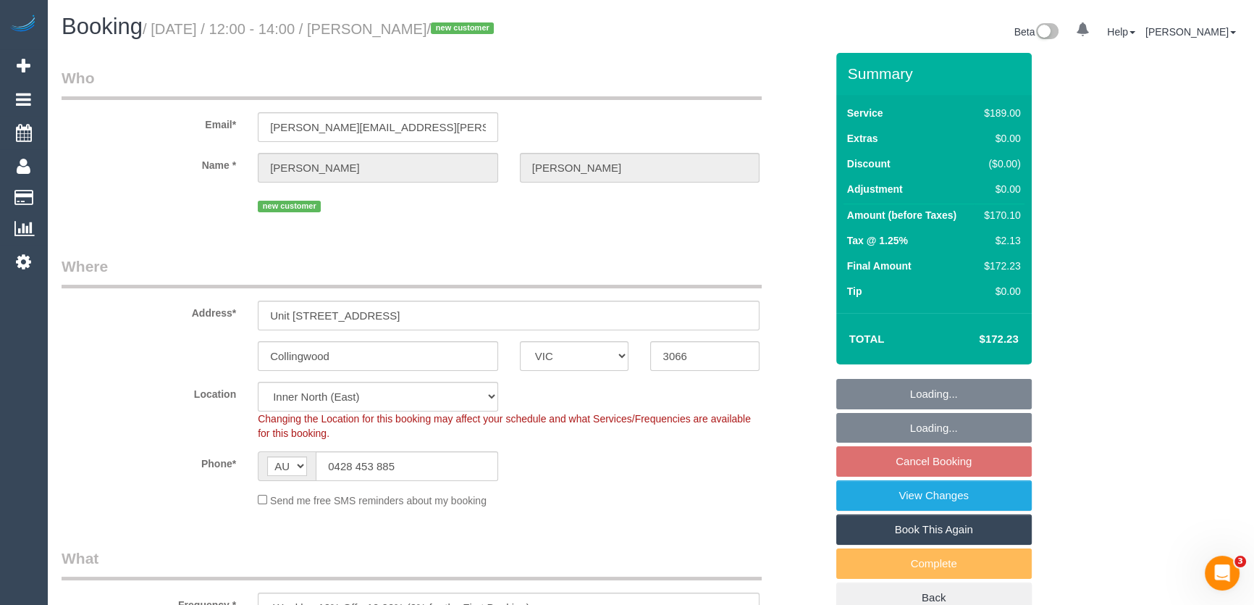
select select "number:20"
select select "number:22"
select select "number:34"
select select "number:13"
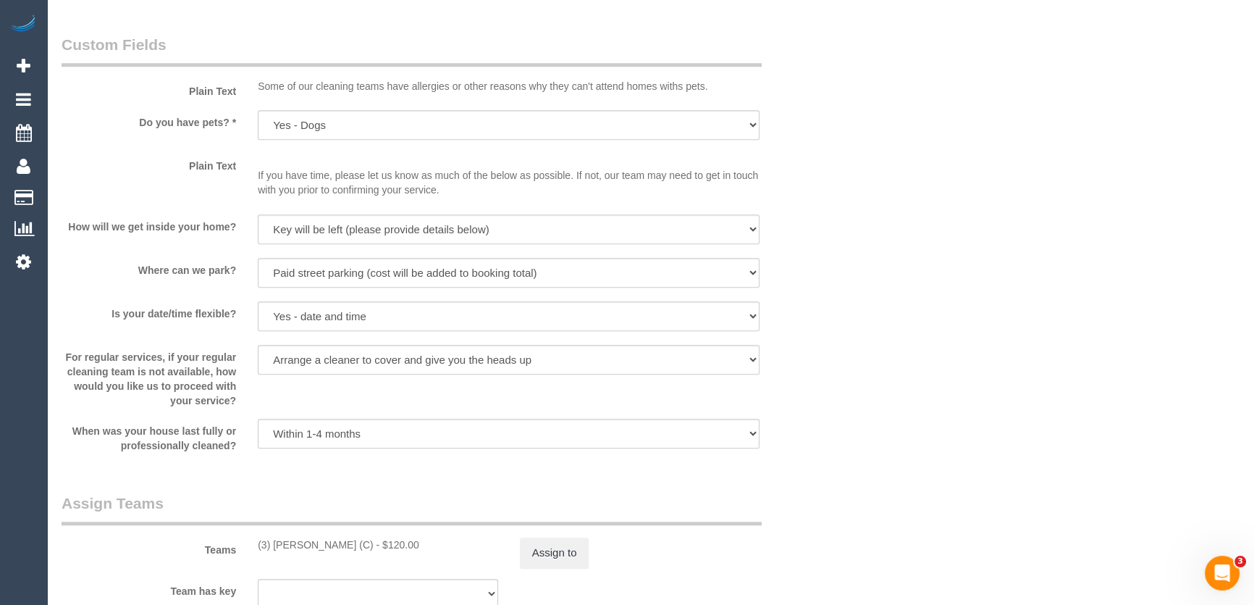
scroll to position [1843, 0]
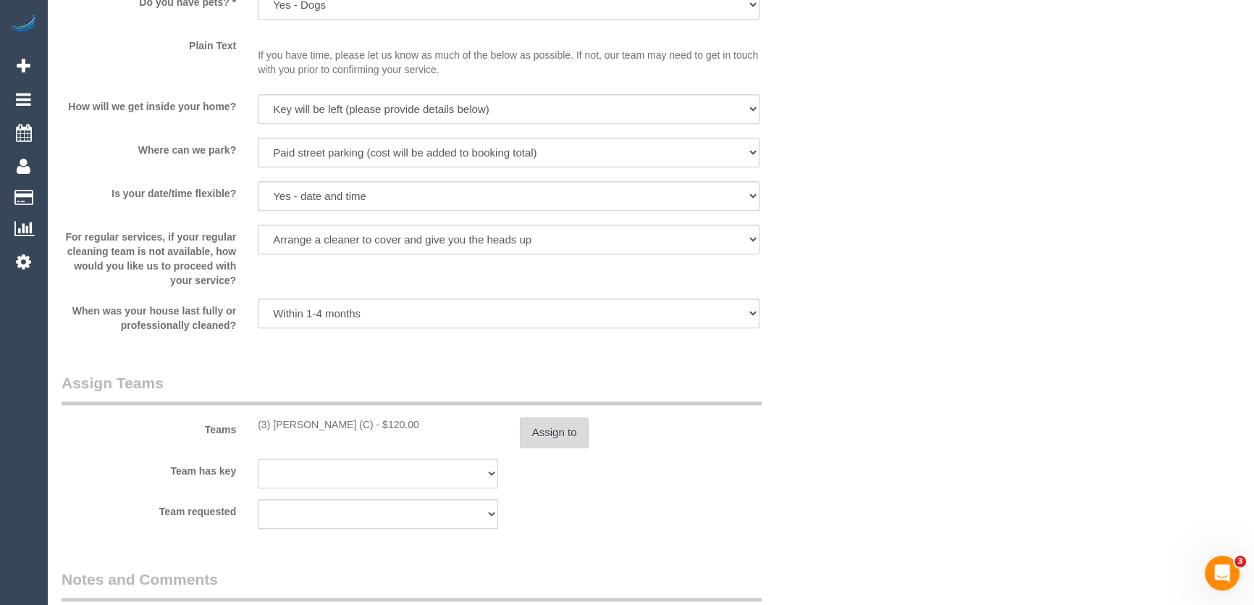
click at [542, 437] on button "Assign to" at bounding box center [555, 432] width 70 height 30
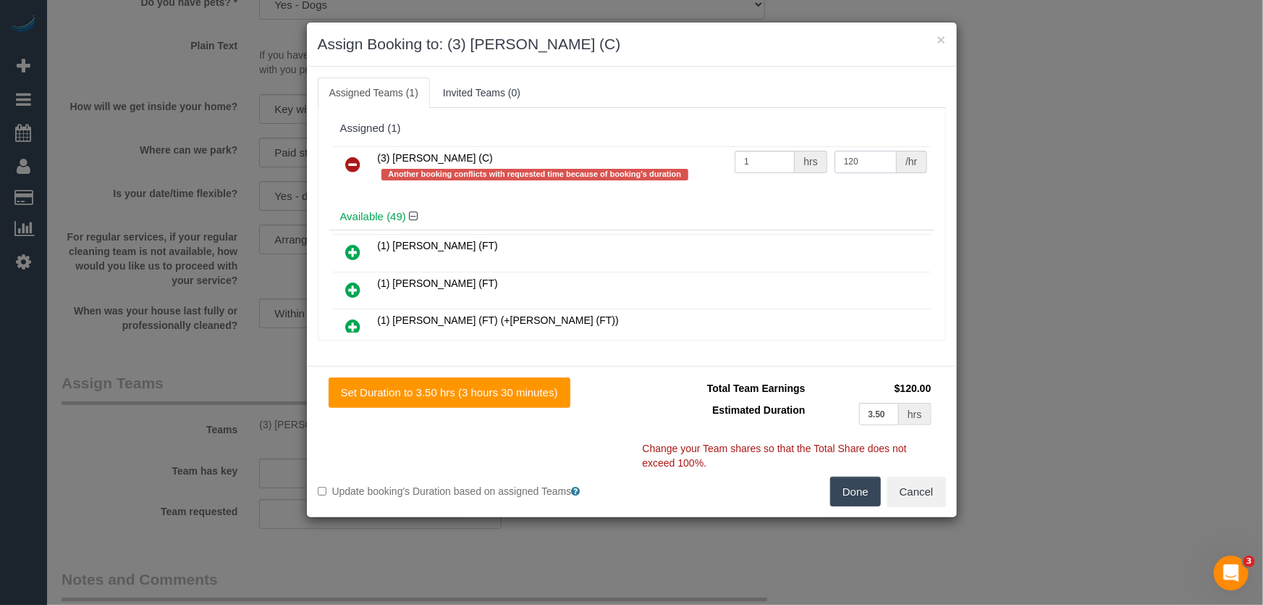
click at [861, 163] on input "120" at bounding box center [866, 162] width 62 height 22
type input "110"
click at [875, 492] on button "Done" at bounding box center [855, 491] width 51 height 30
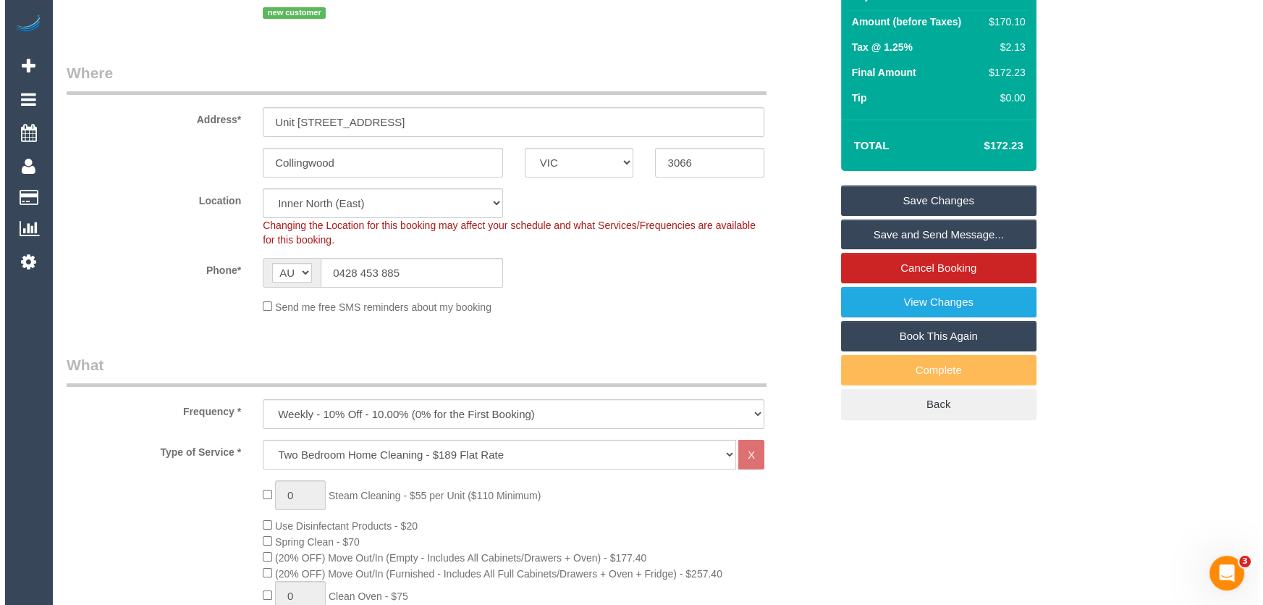
scroll to position [0, 0]
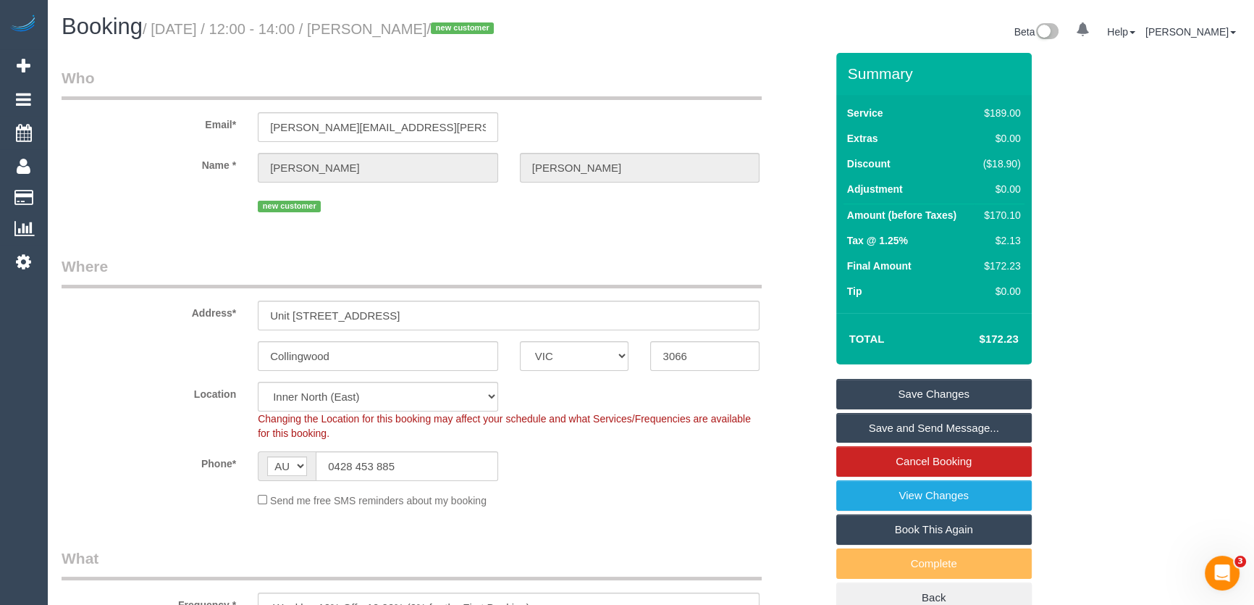
click at [920, 387] on link "Save Changes" at bounding box center [933, 394] width 195 height 30
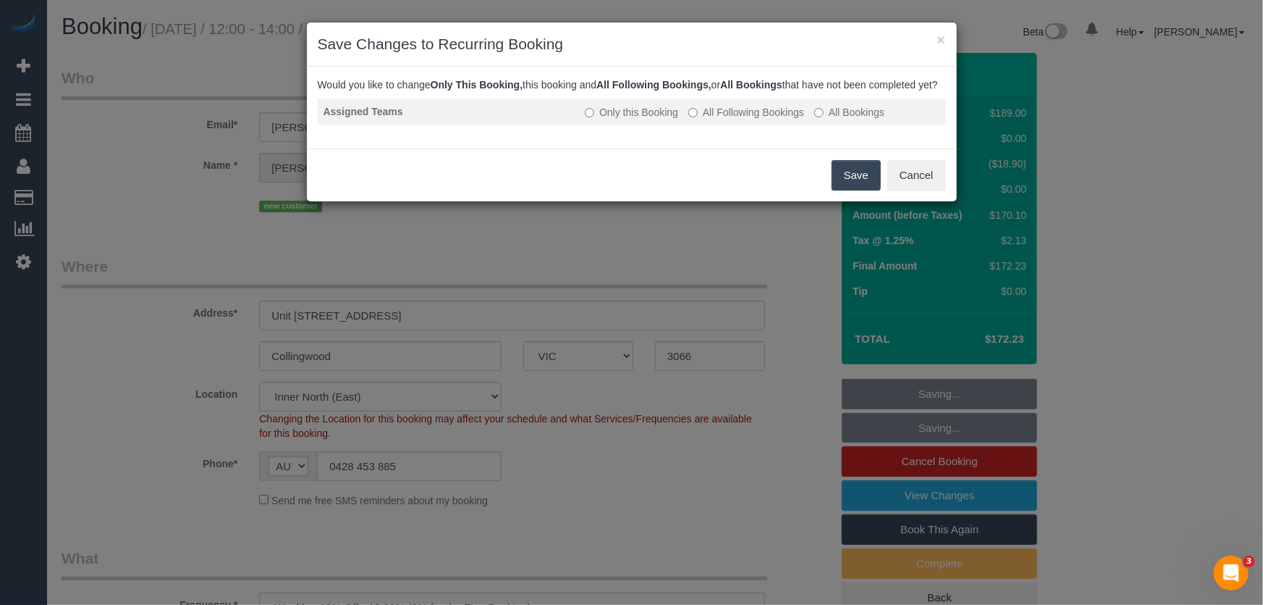
click at [728, 119] on label "All Following Bookings" at bounding box center [747, 112] width 116 height 14
drag, startPoint x: 851, startPoint y: 189, endPoint x: 825, endPoint y: 193, distance: 25.6
click at [851, 189] on button "Save" at bounding box center [856, 175] width 49 height 30
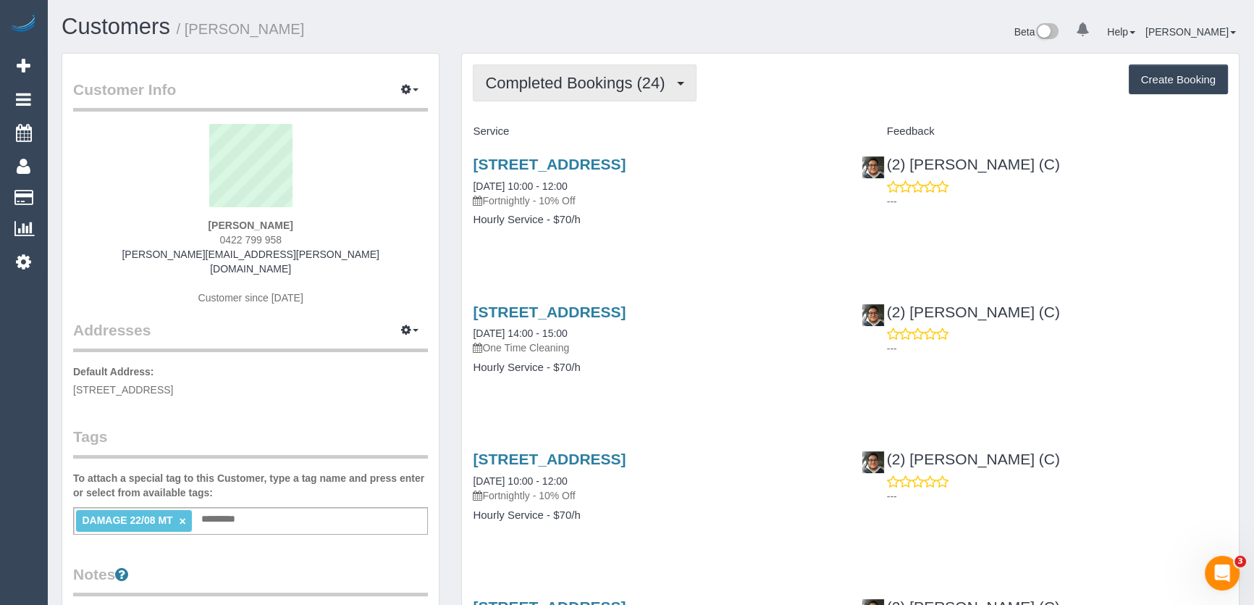
click at [627, 85] on span "Completed Bookings (24)" at bounding box center [578, 83] width 187 height 18
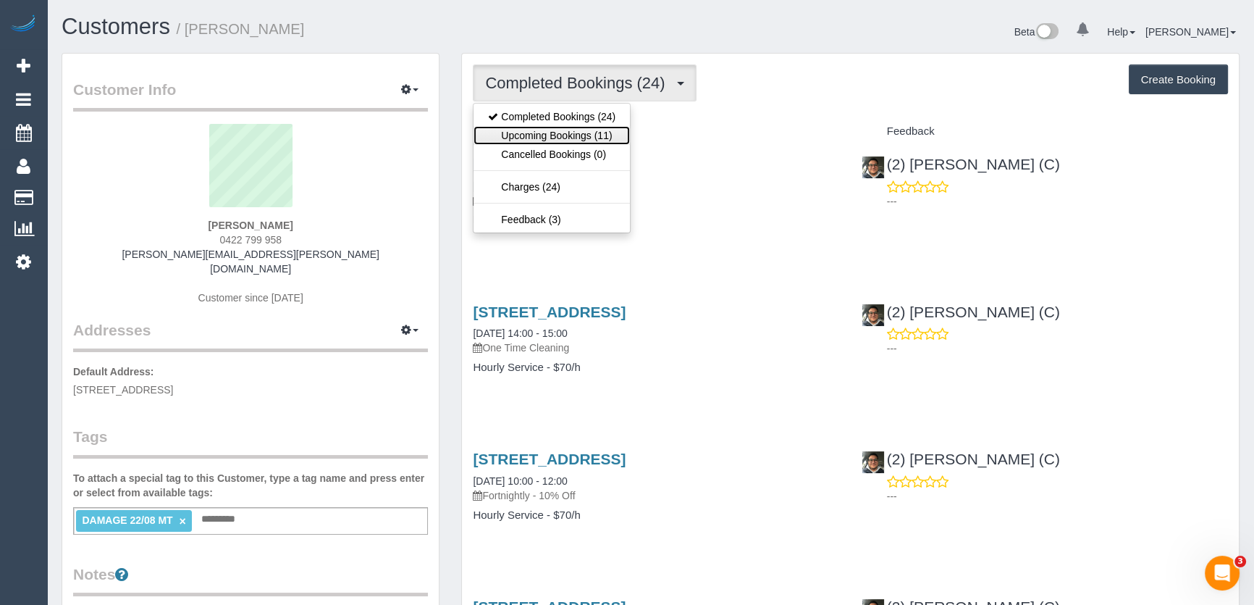
click at [600, 138] on link "Upcoming Bookings (11)" at bounding box center [552, 135] width 156 height 19
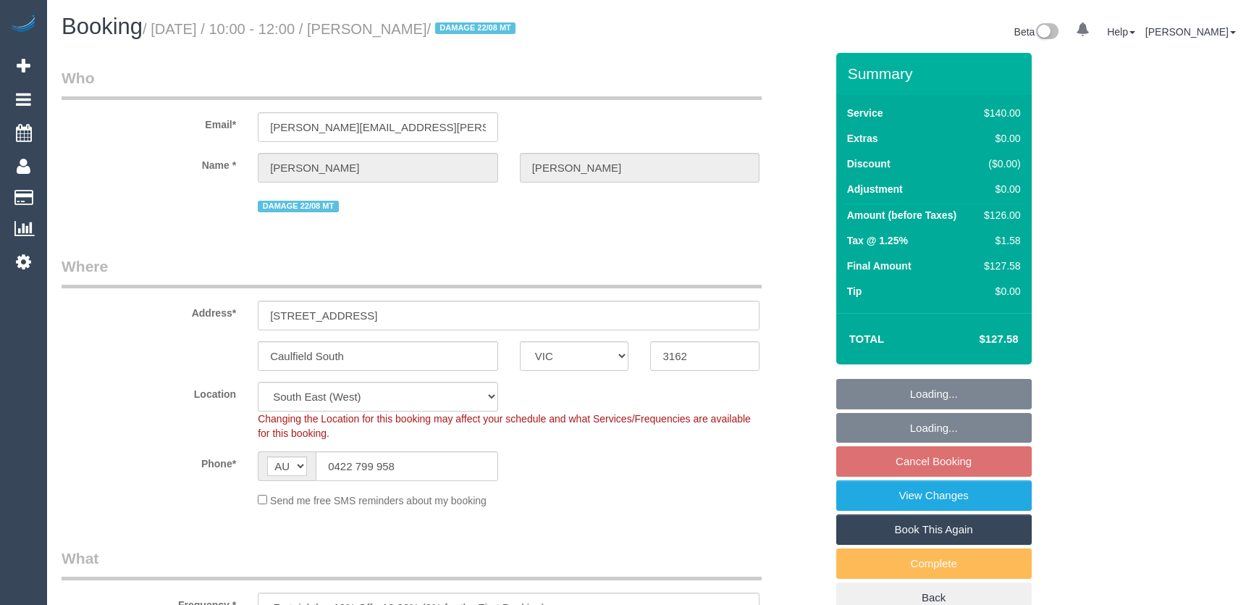
select select "VIC"
select select "string:stripe-pm_1QXwfs2GScqysDRVCBdcMq9N"
select select "number:28"
select select "number:14"
select select "number:19"
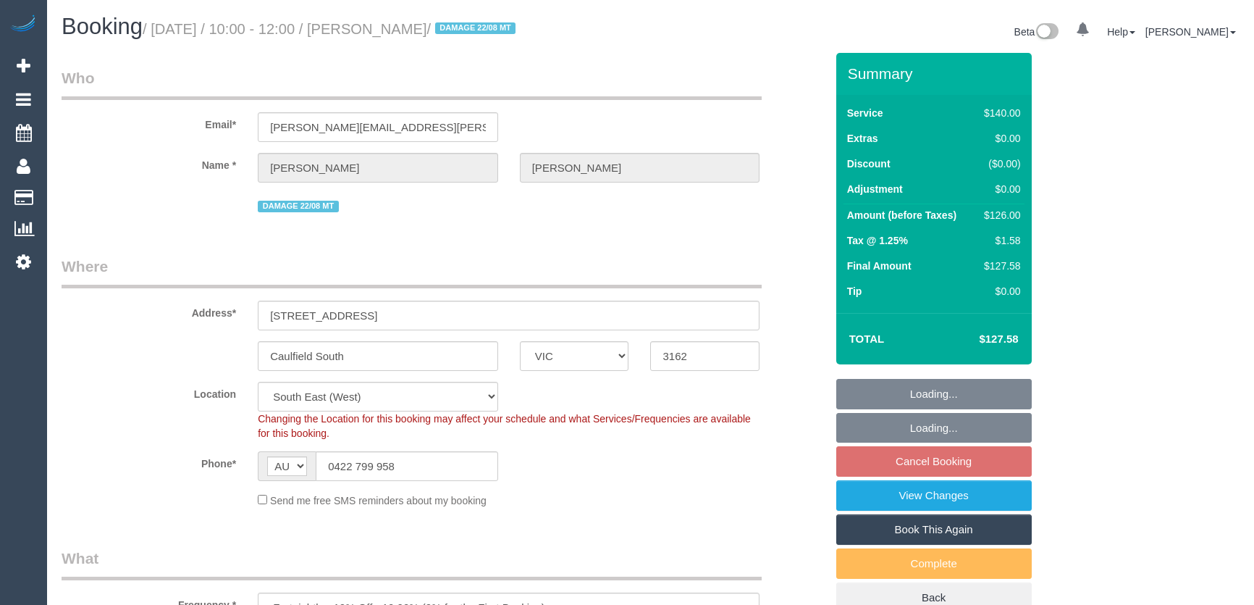
select select "number:24"
select select "number:34"
select select "number:11"
select select "VIC"
select select "string:stripe-pm_1QXwfs2GScqysDRVCBdcMq9N"
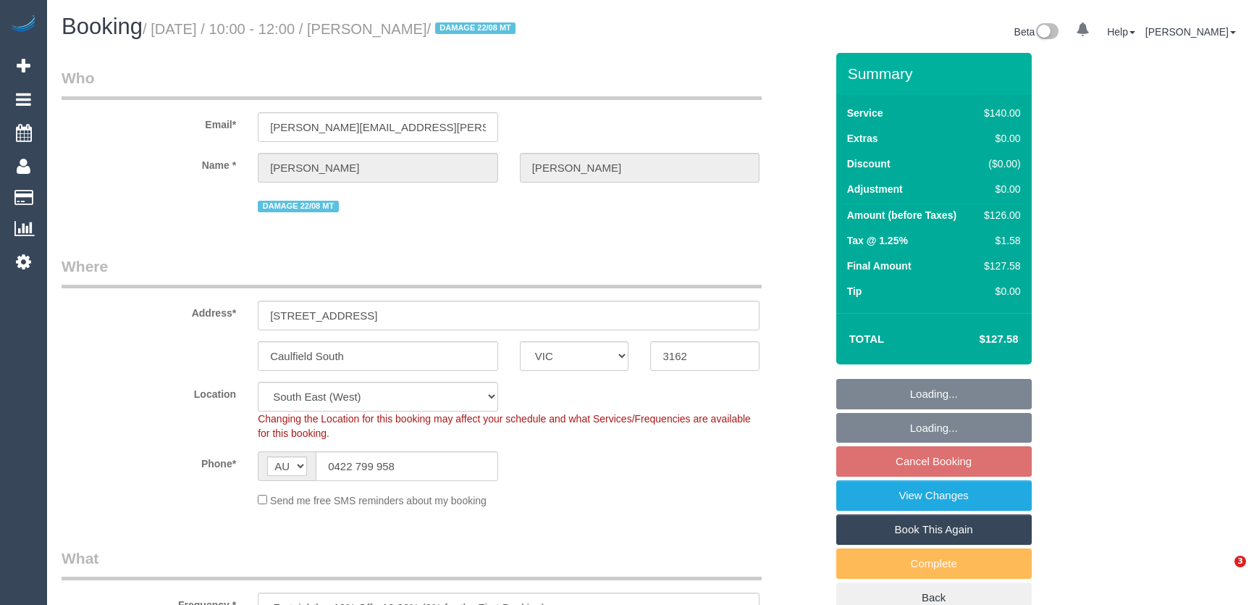
select select "number:28"
select select "number:14"
select select "number:19"
select select "number:24"
select select "number:34"
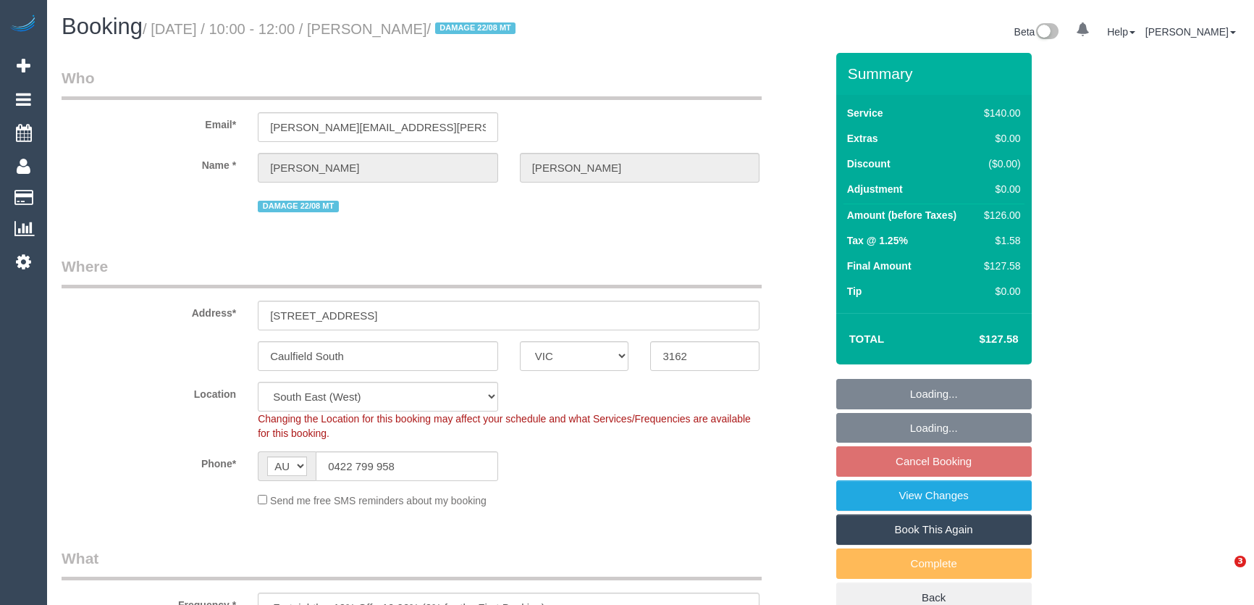
select select "number:11"
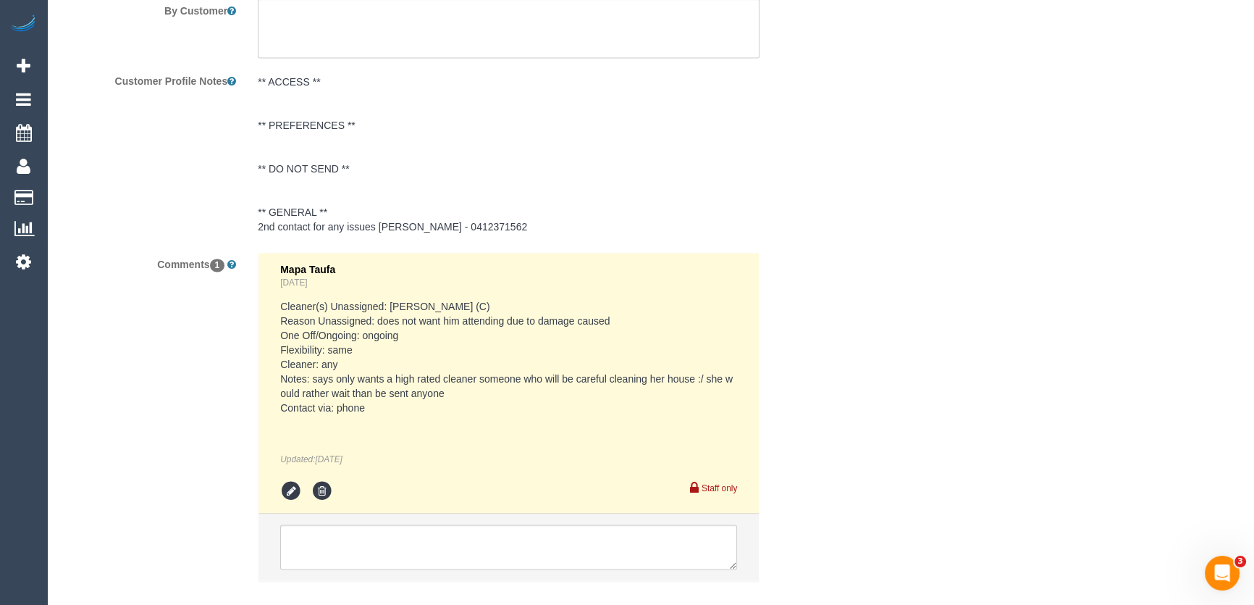
scroll to position [2648, 0]
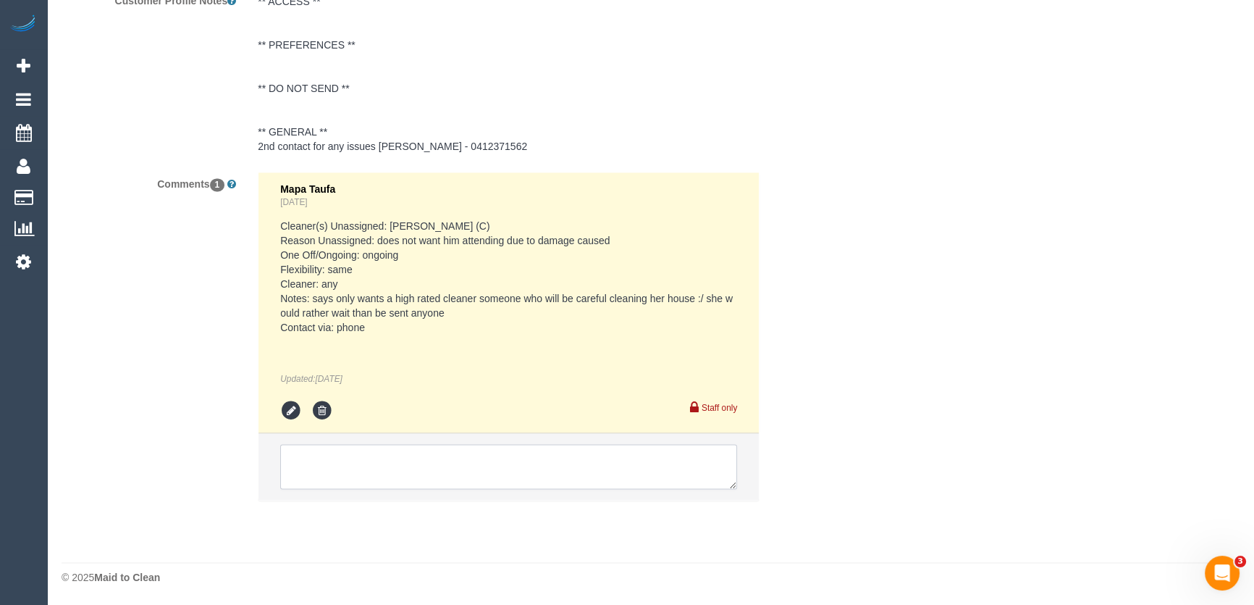
click at [348, 472] on textarea at bounding box center [508, 466] width 457 height 45
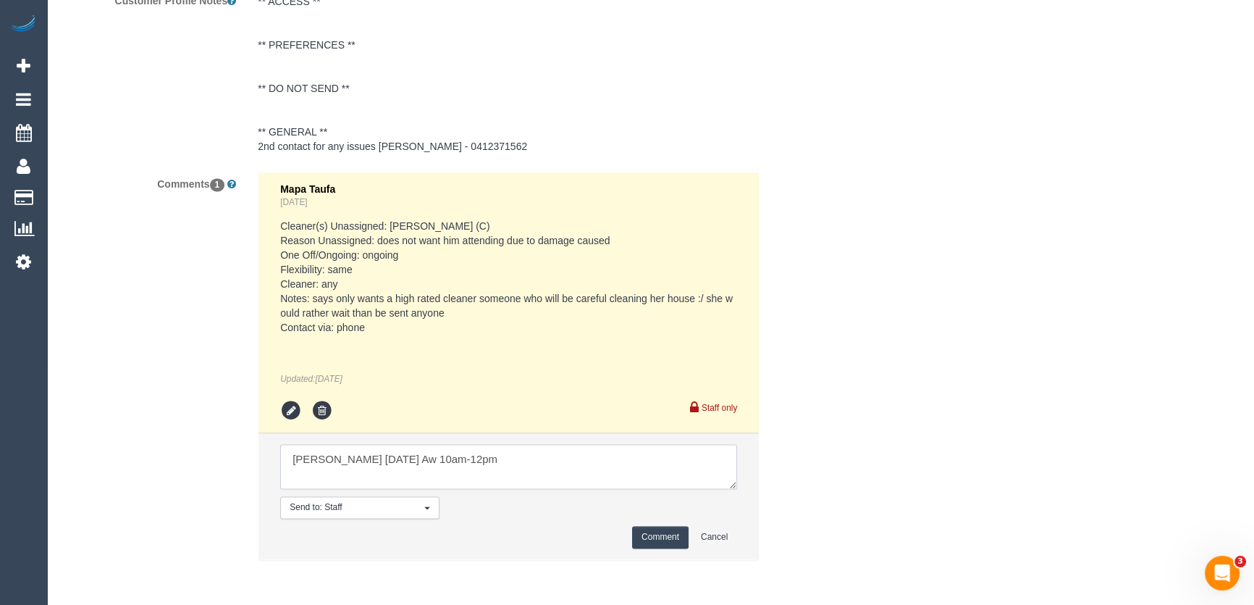
type textarea "Priyanshi Monday 15/9 Aw 10am-12pm"
click at [644, 532] on button "Comment" at bounding box center [660, 537] width 56 height 22
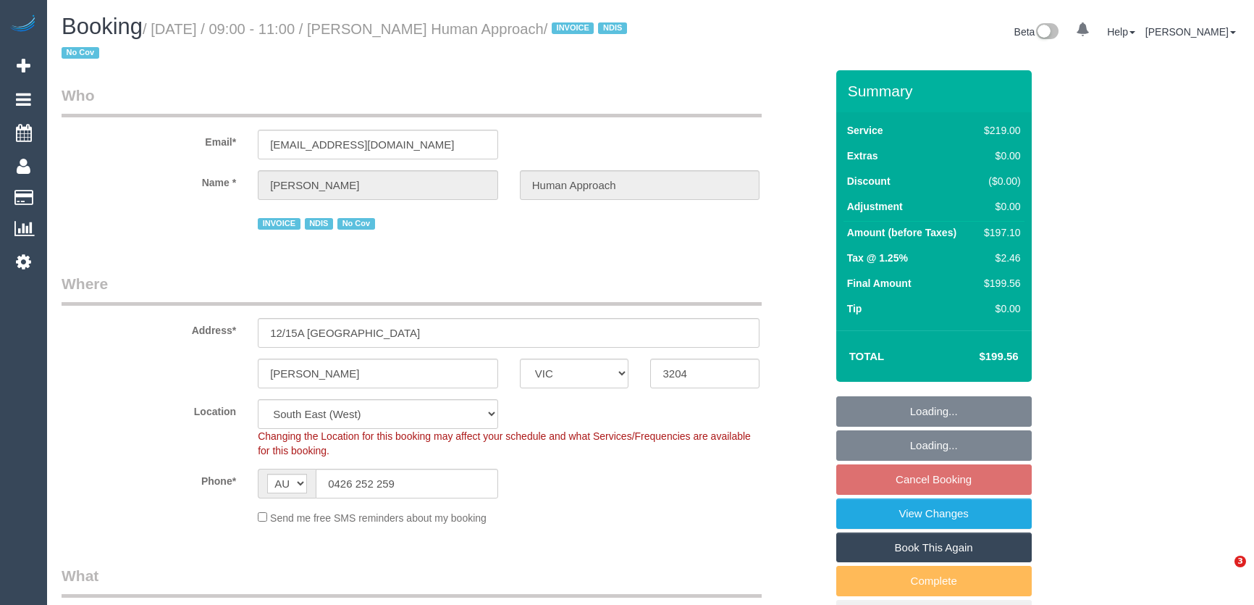
select select "VIC"
select select "number:27"
select select "number:14"
select select "number:18"
select select "number:36"
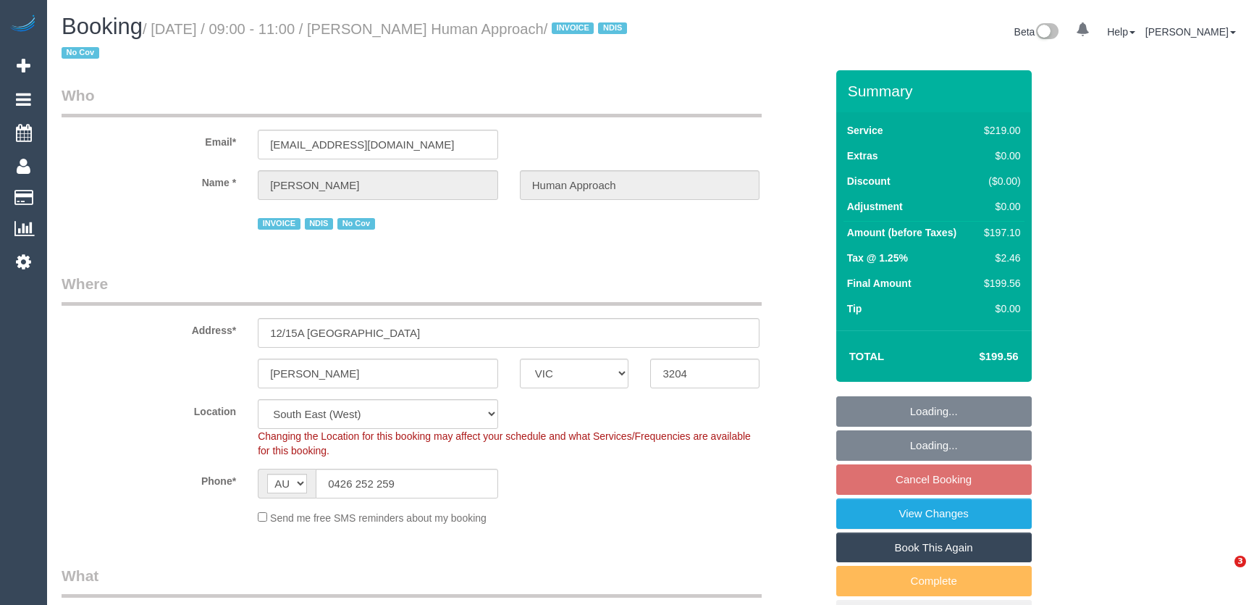
select select "number:35"
select select "number:13"
select select "object:1326"
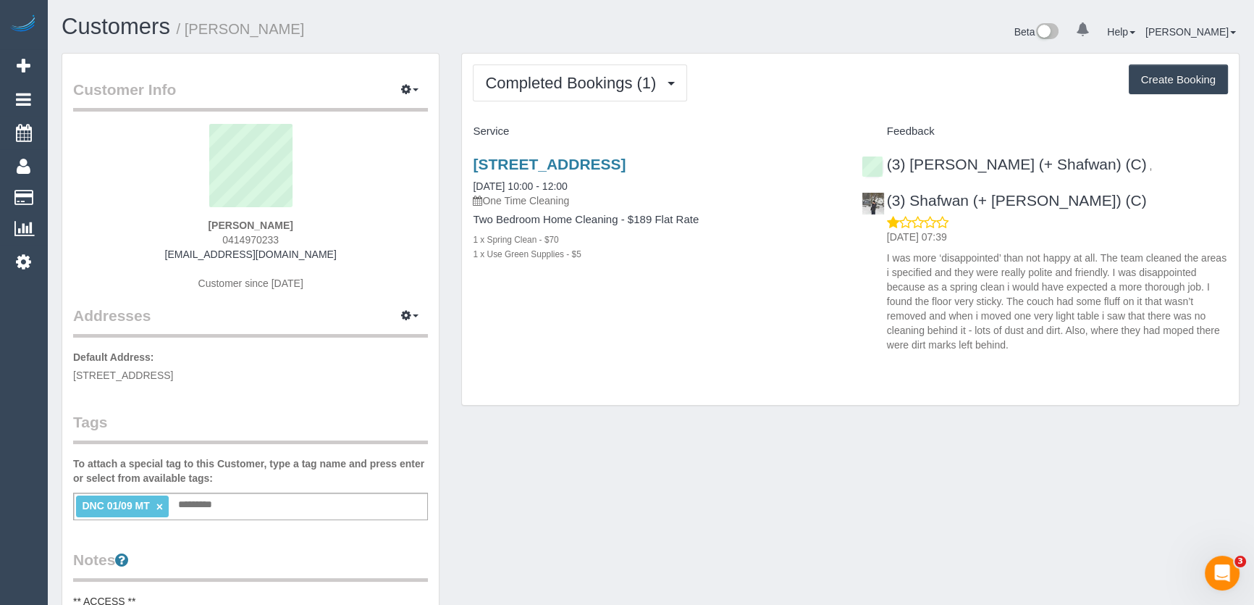
click at [290, 240] on div "[PERSON_NAME] 0414970233 [EMAIL_ADDRESS][DOMAIN_NAME] Customer since [DATE]" at bounding box center [250, 214] width 355 height 181
click at [290, 240] on div "Ellen Kessler 0414970233 32ellen@gmail.com Customer since 2025" at bounding box center [250, 214] width 355 height 181
copy div "0414970233"
click at [630, 74] on span "Completed Bookings (1)" at bounding box center [574, 83] width 178 height 18
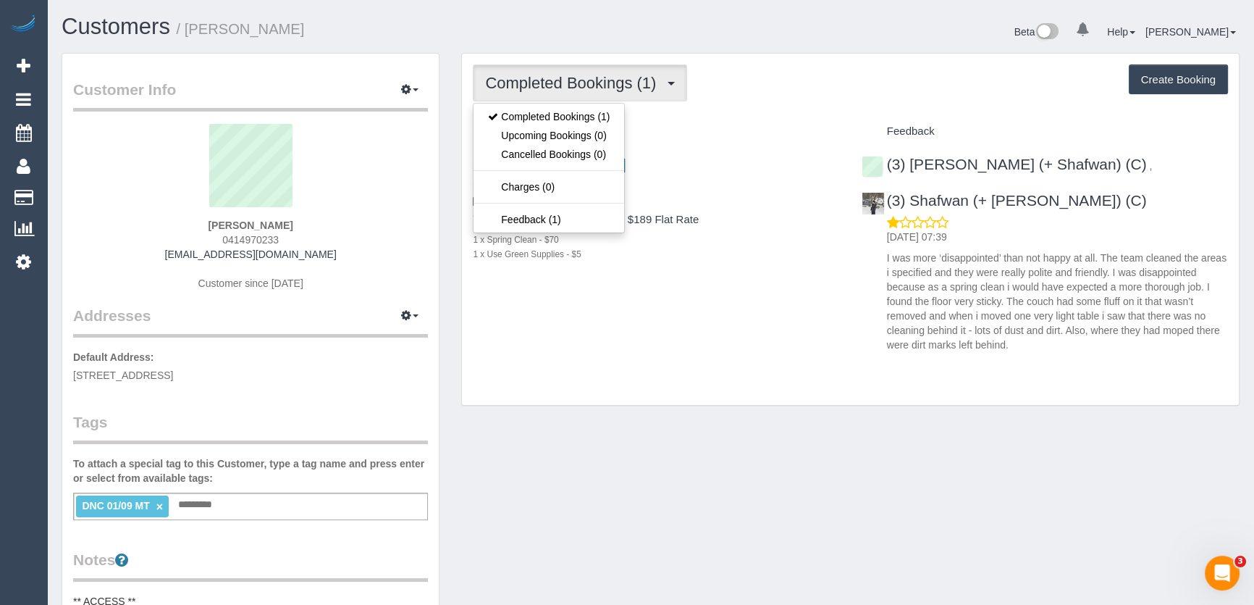
click at [702, 309] on div "5/15 Ararat Ave, Coburg North, VIC 3058 01/09/2025 10:00 - 12:00 One Time Clean…" at bounding box center [850, 250] width 777 height 214
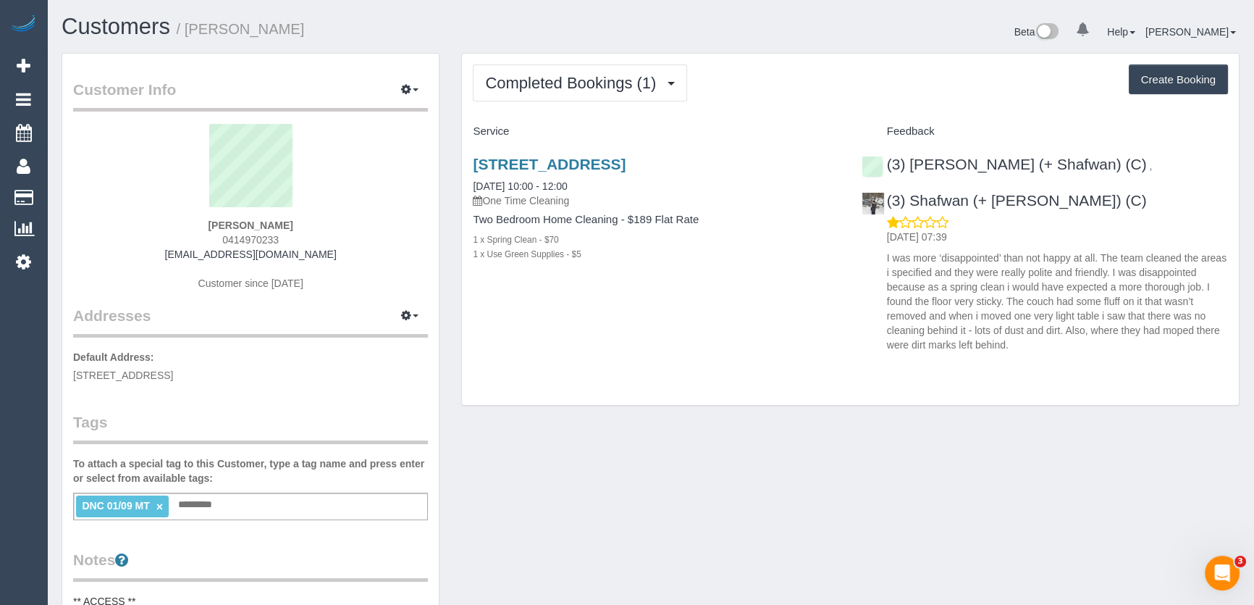
click at [304, 256] on div "Ellen Kessler 0414970233 32ellen@gmail.com Customer since 2025" at bounding box center [250, 214] width 355 height 181
copy div "32ellen@gmail.com"
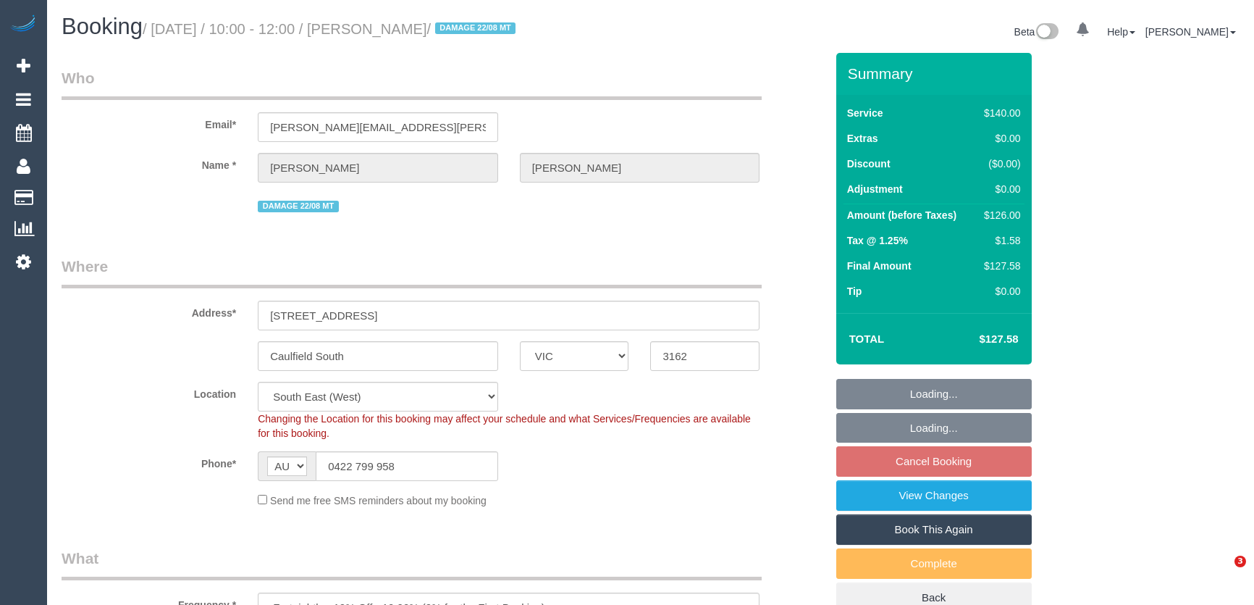
select select "VIC"
select select "string:stripe-pm_1QXwfs2GScqysDRVCBdcMq9N"
select select "number:28"
select select "number:14"
select select "number:19"
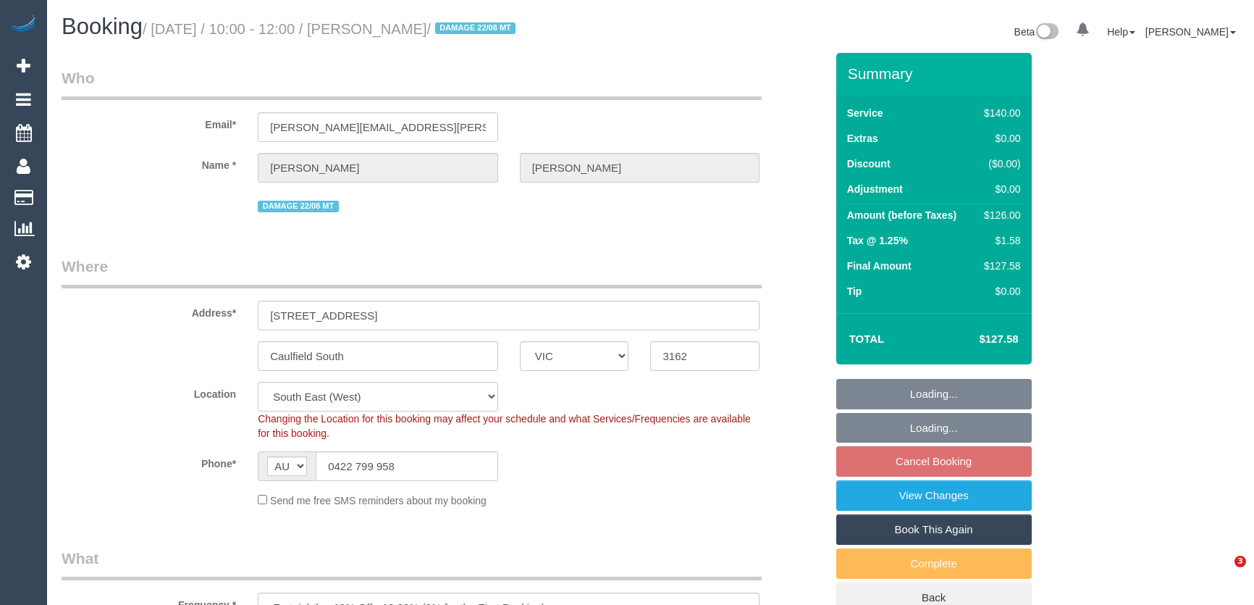
select select "number:24"
select select "number:34"
select select "number:11"
select select "object:890"
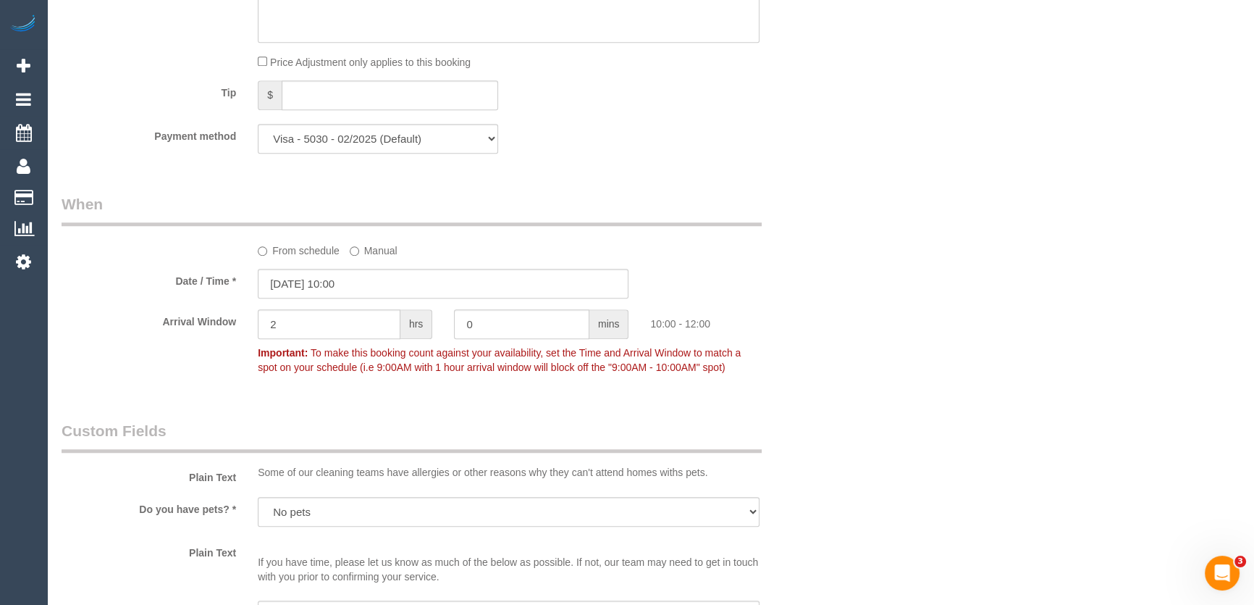
scroll to position [1448, 0]
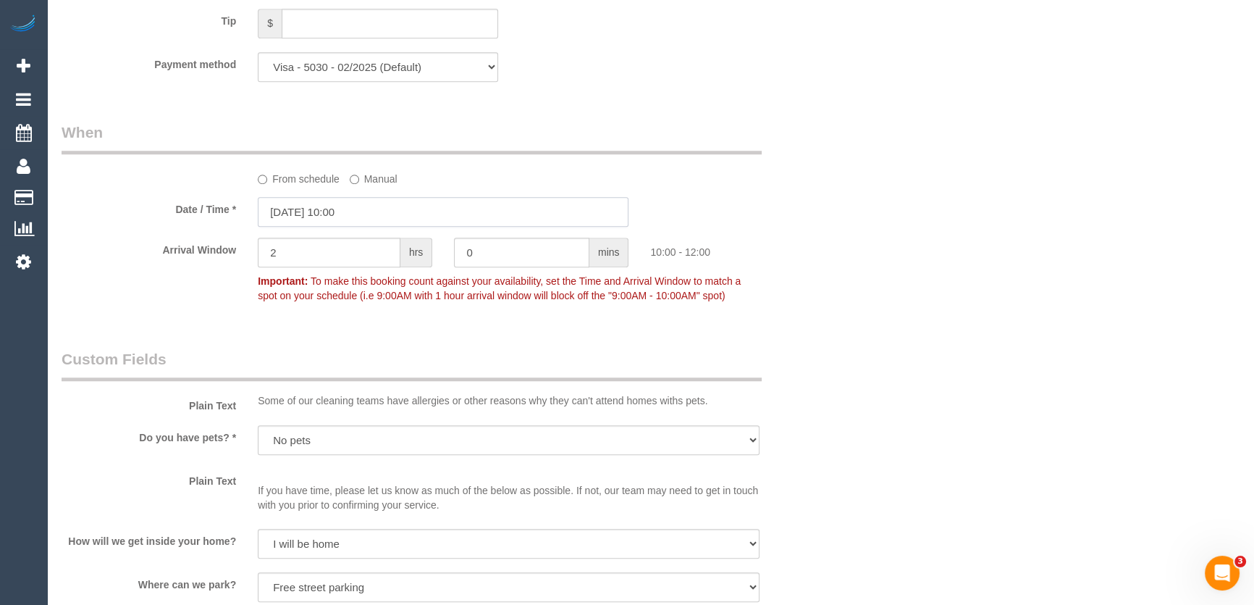
click at [376, 210] on input "05/09/2025 10:00" at bounding box center [443, 212] width 371 height 30
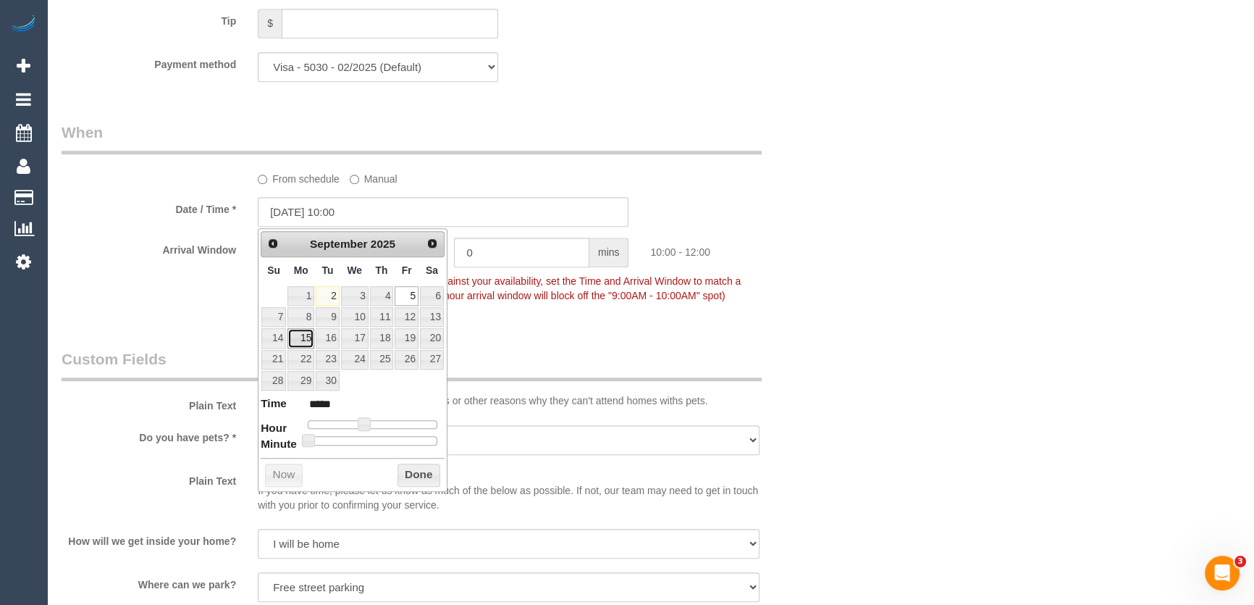
click at [302, 337] on link "15" at bounding box center [300, 338] width 27 height 20
type input "15/09/2025 10:00"
click at [579, 328] on div "Who Email* nance.phan@gmail.com Name * Nancy Phan DAMAGE 22/08 MT Where Address…" at bounding box center [444, 234] width 786 height 3259
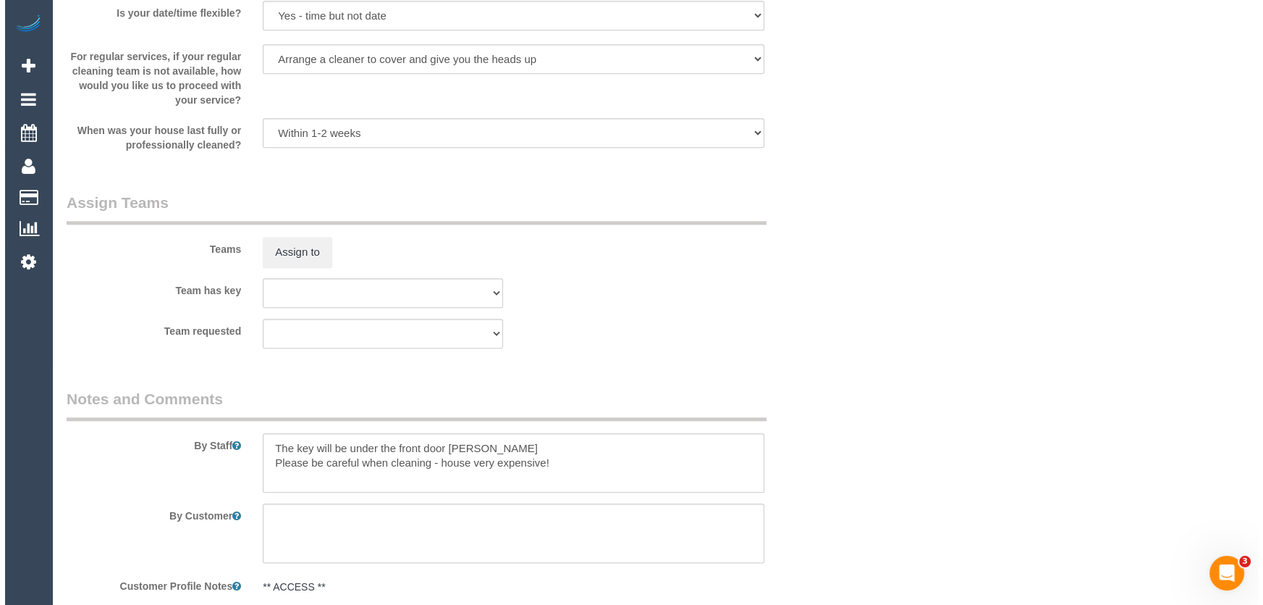
scroll to position [2172, 0]
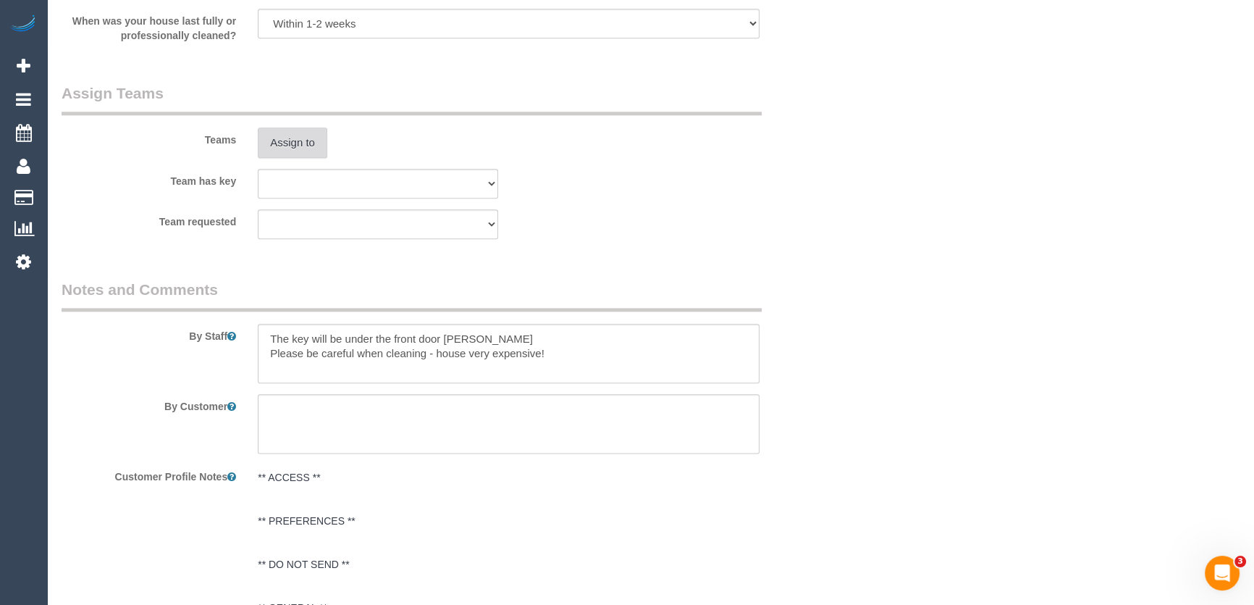
click at [299, 145] on button "Assign to" at bounding box center [293, 142] width 70 height 30
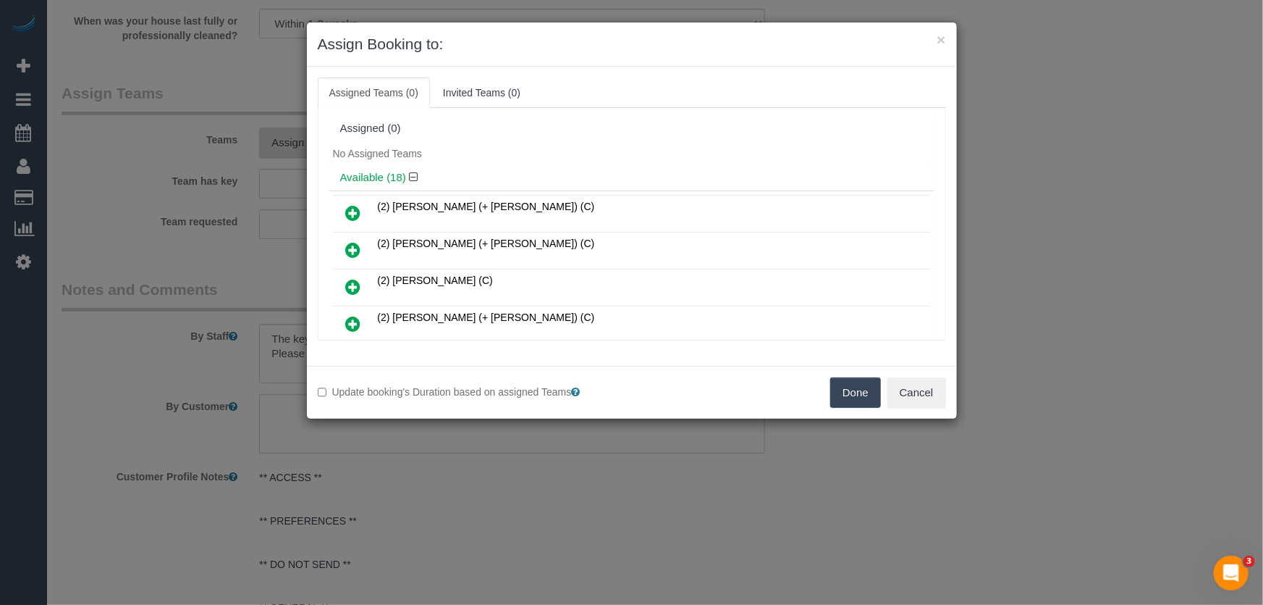
scroll to position [199, 0]
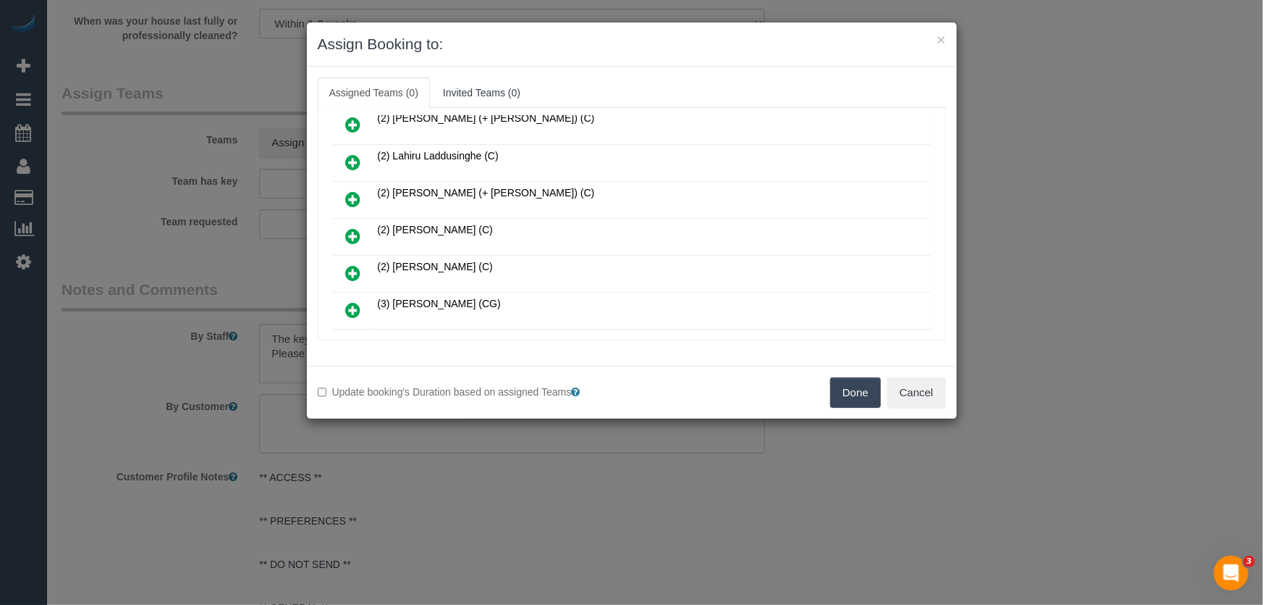
click at [348, 234] on icon at bounding box center [353, 235] width 15 height 17
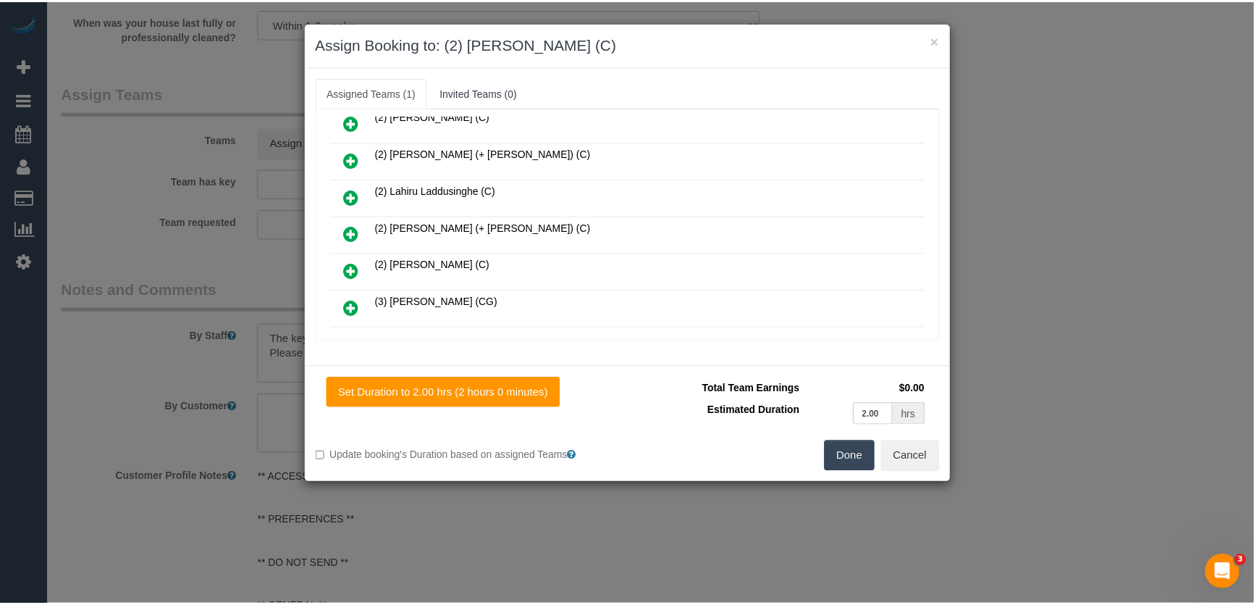
scroll to position [232, 0]
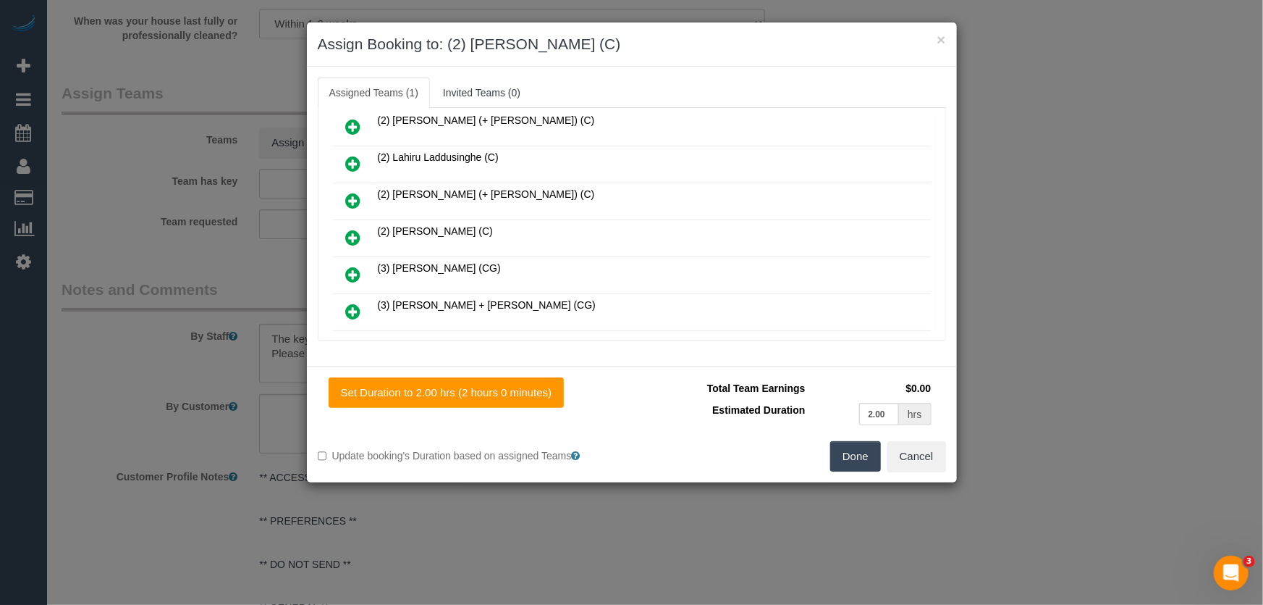
click at [857, 450] on button "Done" at bounding box center [855, 456] width 51 height 30
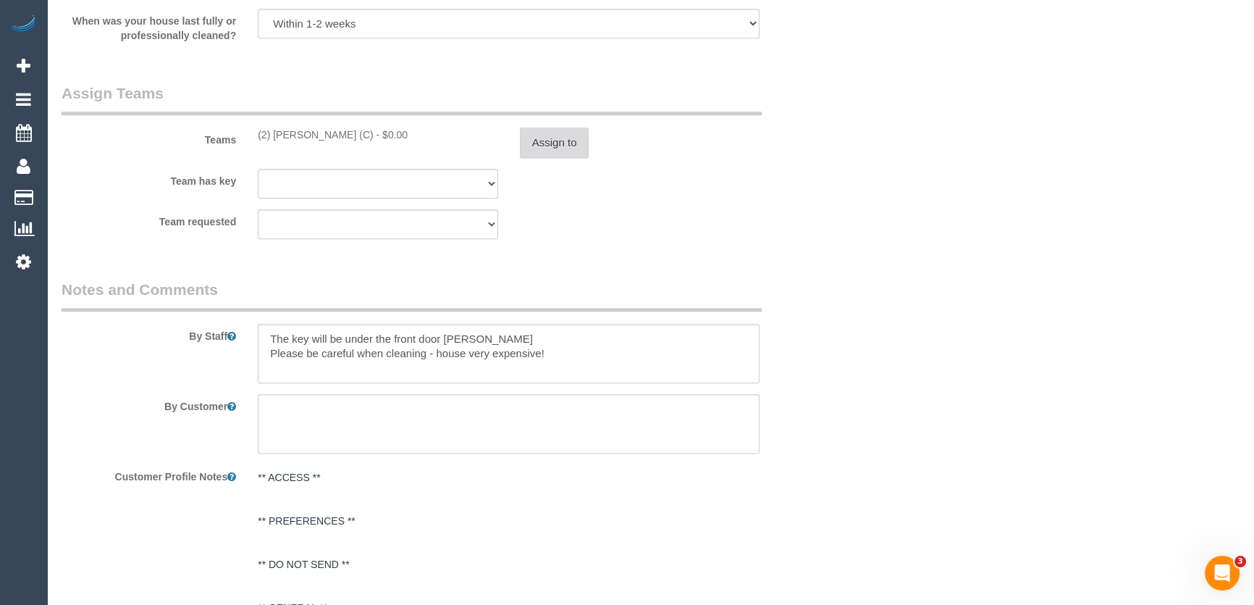
click at [558, 145] on button "Assign to" at bounding box center [555, 142] width 70 height 30
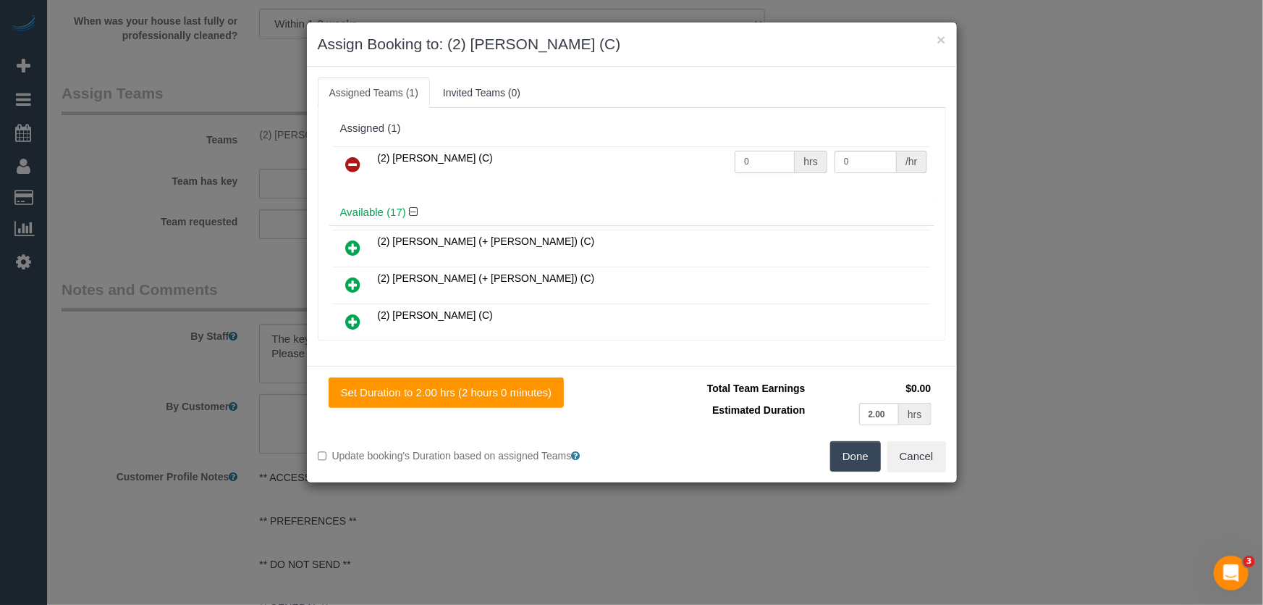
click at [762, 159] on input "0" at bounding box center [765, 162] width 60 height 22
type input "2"
type input "37.5"
click at [859, 472] on div "Set Duration to 2.00 hrs (2 hours 0 minutes) Total Team Earnings $75.00 Estimat…" at bounding box center [632, 424] width 650 height 117
click at [859, 462] on button "Done" at bounding box center [855, 456] width 51 height 30
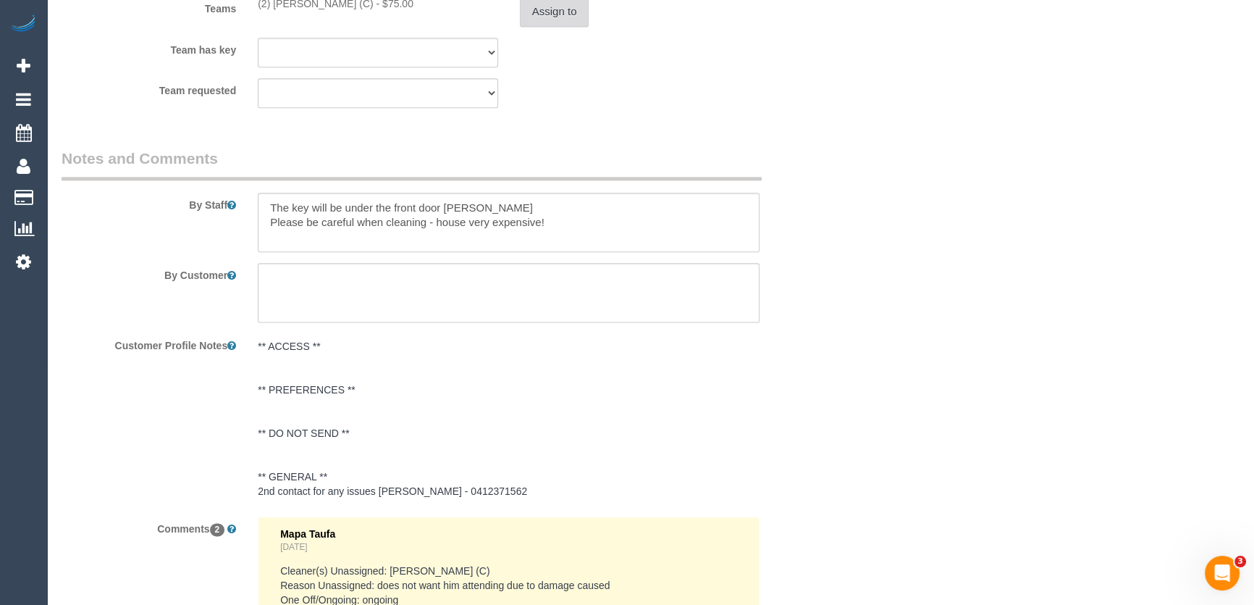
scroll to position [2435, 0]
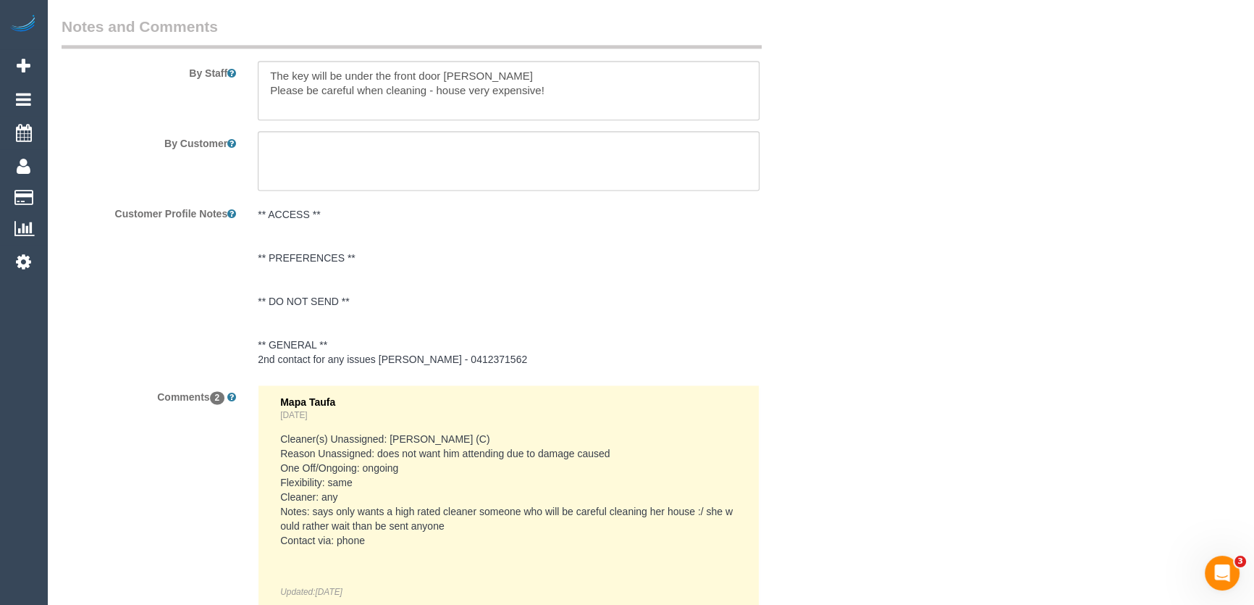
click at [366, 261] on pre "** ACCESS ** ** PREFERENCES ** ** DO NOT SEND ** ** GENERAL ** 2nd contact for …" at bounding box center [509, 286] width 502 height 159
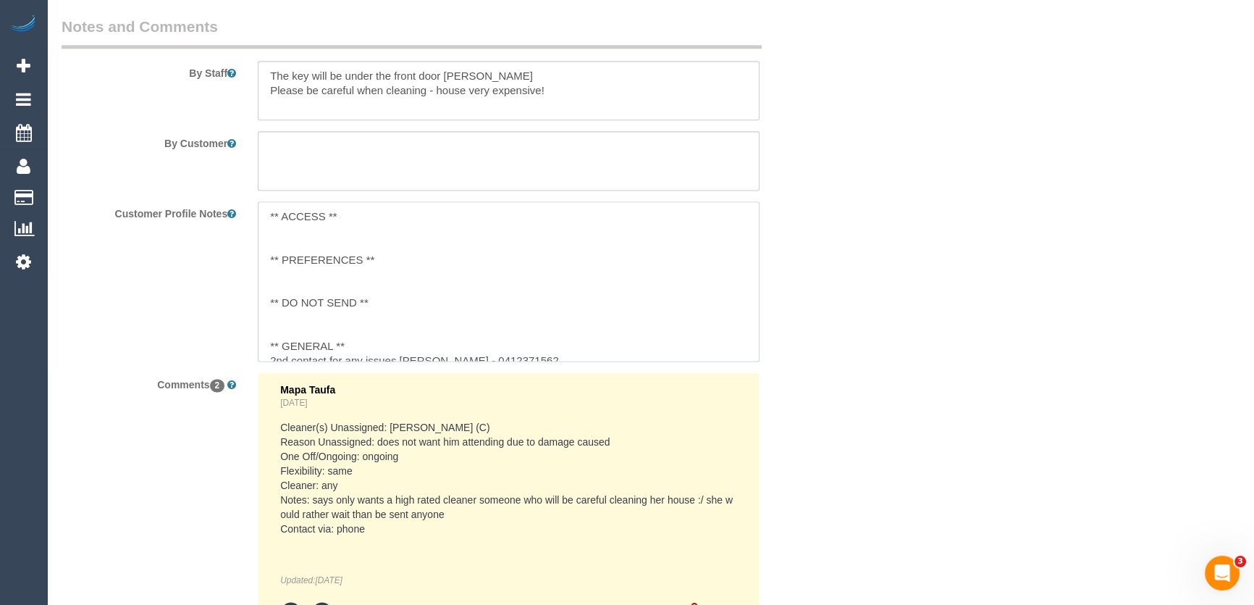
click at [396, 264] on textarea "** ACCESS ** ** PREFERENCES ** ** DO NOT SEND ** ** GENERAL ** 2nd contact for …" at bounding box center [509, 281] width 502 height 160
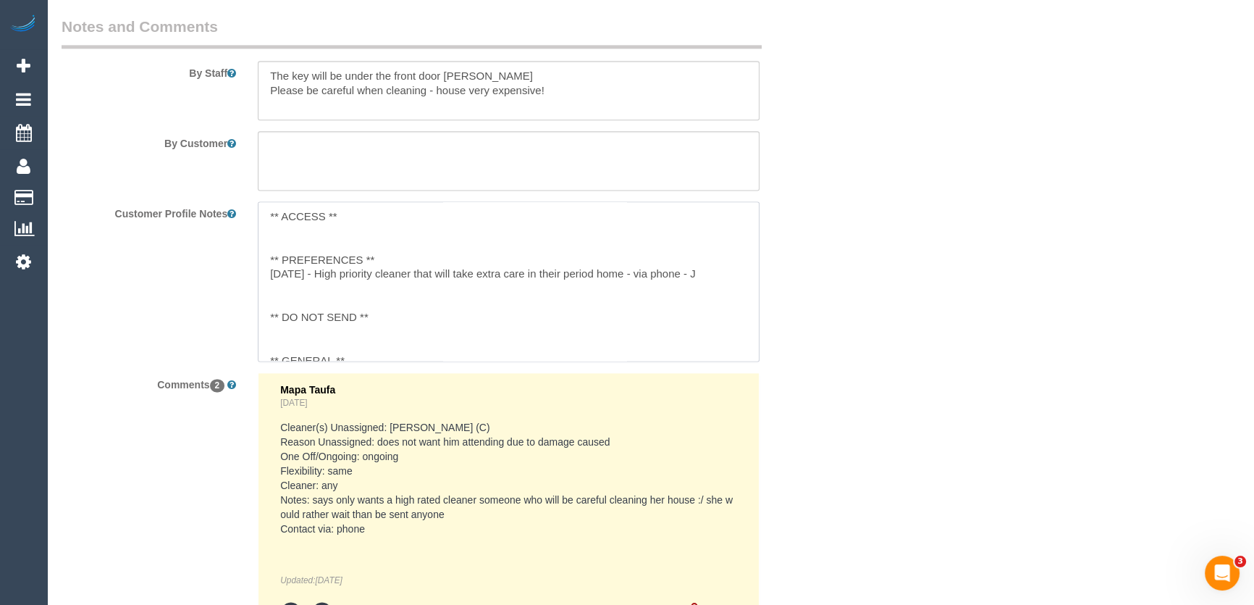
type textarea "** ACCESS ** ** PREFERENCES ** 02/09/25 - High priority cleaner that will take …"
click at [613, 91] on textarea at bounding box center [509, 90] width 502 height 59
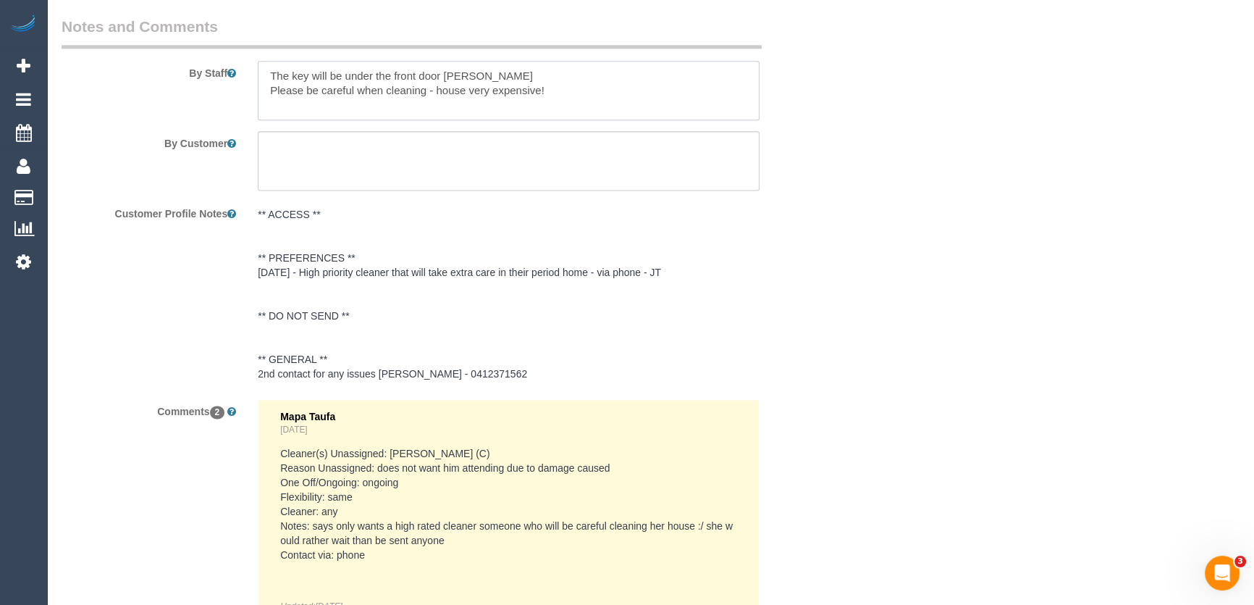
click at [587, 86] on textarea at bounding box center [509, 90] width 502 height 59
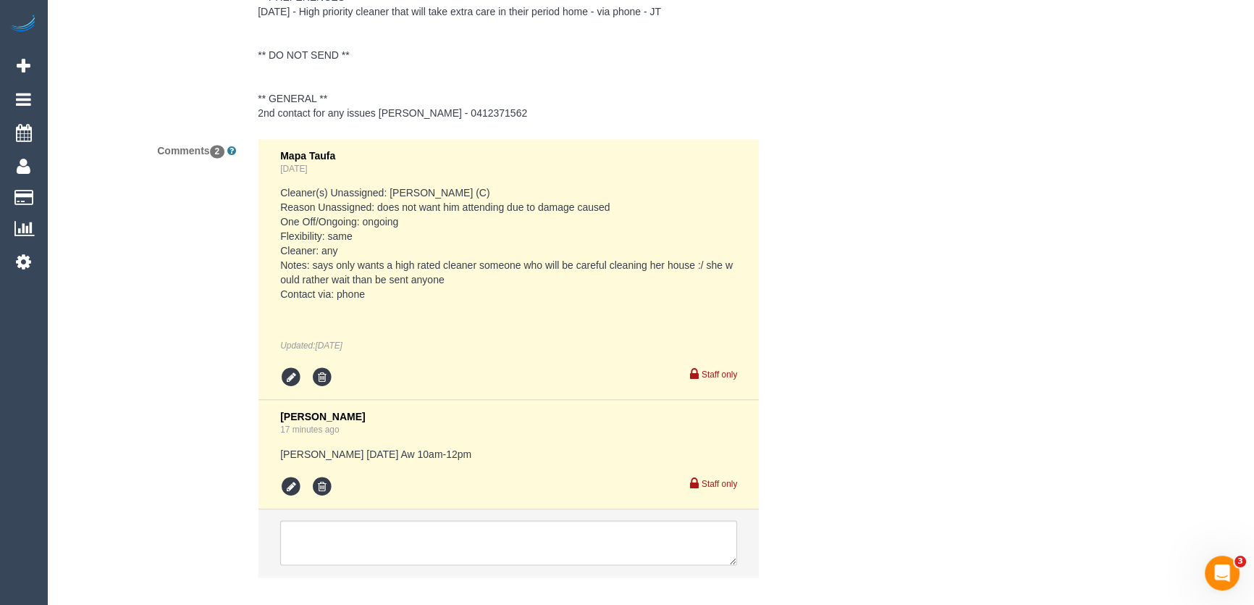
scroll to position [2771, 0]
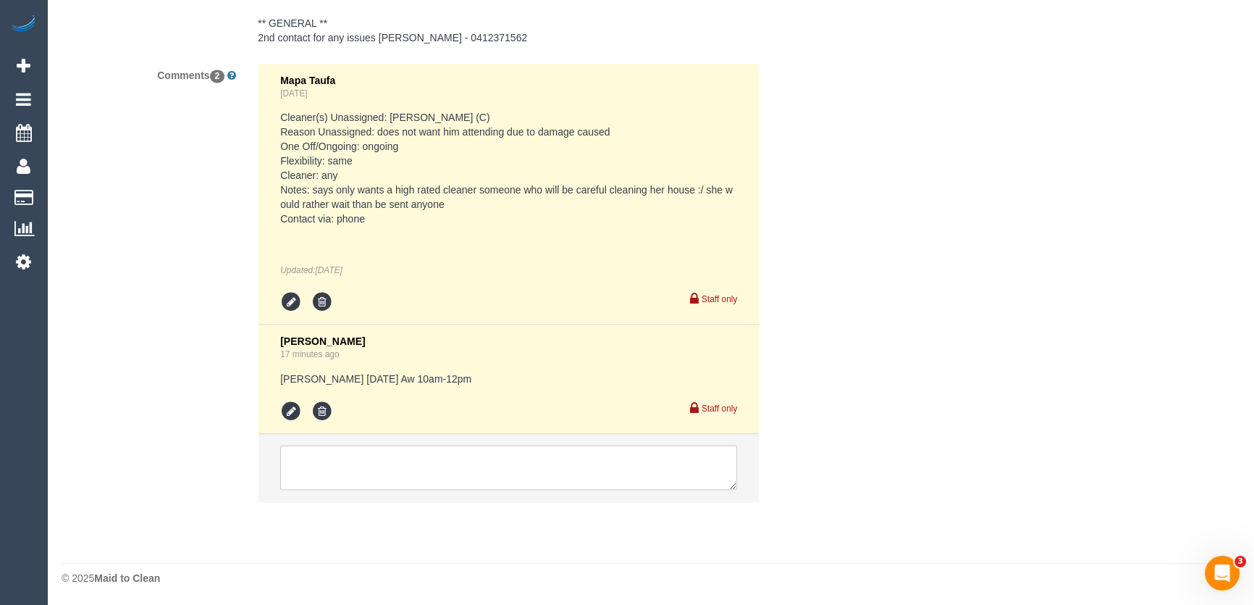
type textarea "The key will be under the front door matt Please be careful when cleaning - hou…"
click at [285, 415] on icon at bounding box center [291, 411] width 22 height 22
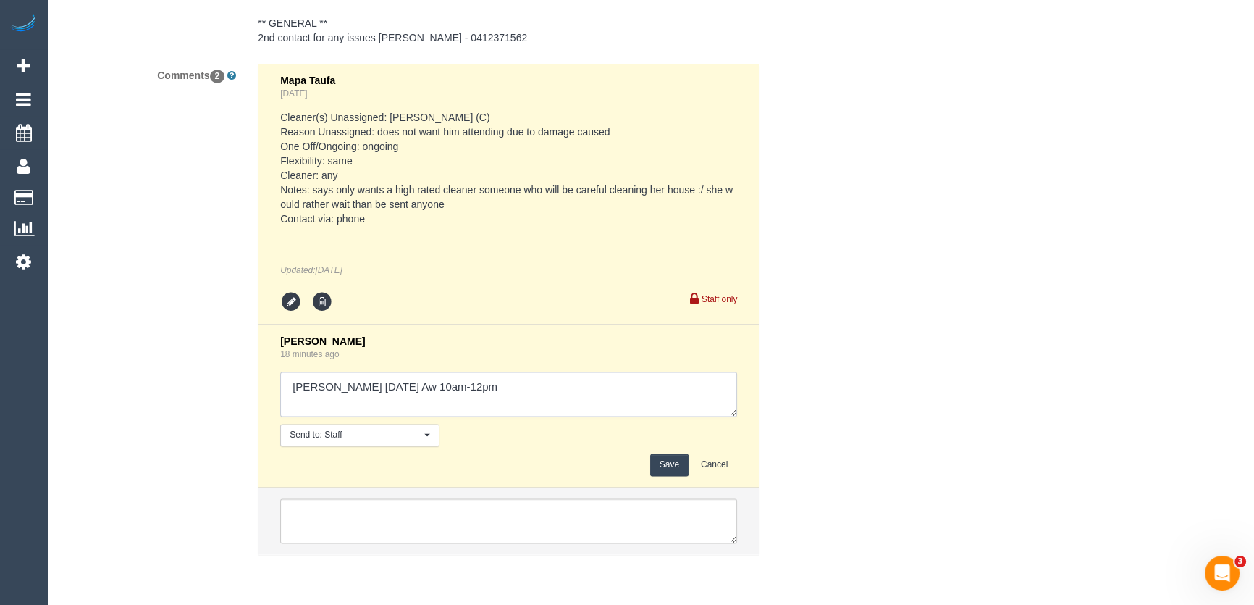
click at [507, 389] on textarea at bounding box center [508, 393] width 457 height 45
type textarea "Priyanshi Monday 15/9 Aw 10am-12pm - via phone - confirmed Approved by Steve"
click at [678, 465] on button "Save" at bounding box center [669, 464] width 38 height 22
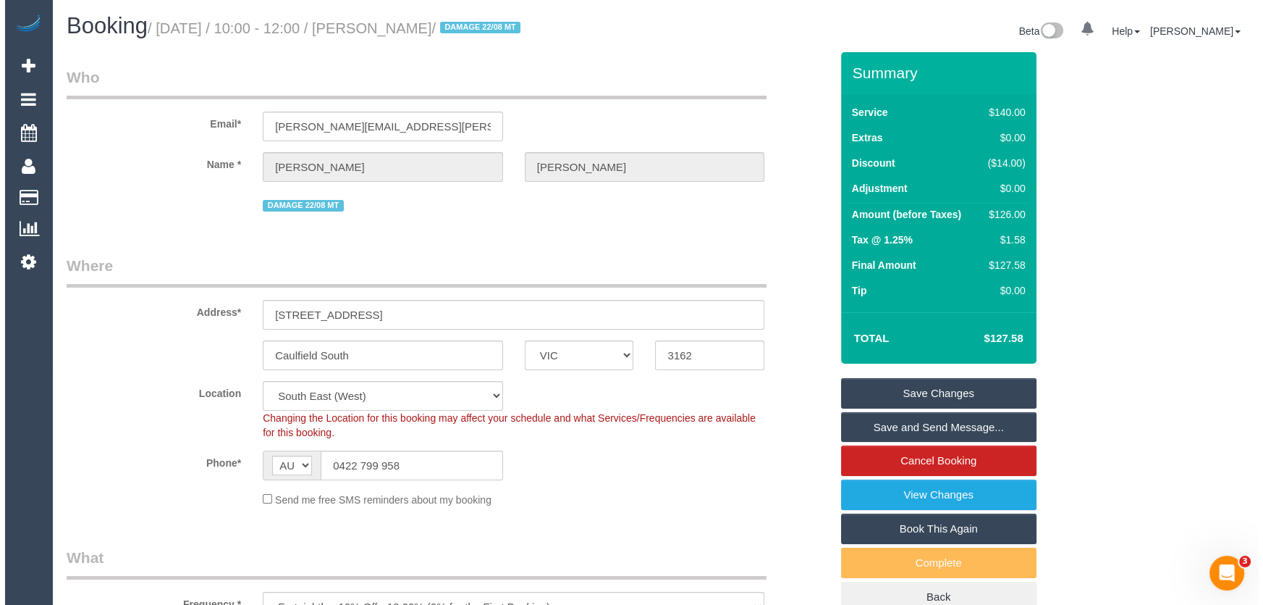
scroll to position [0, 0]
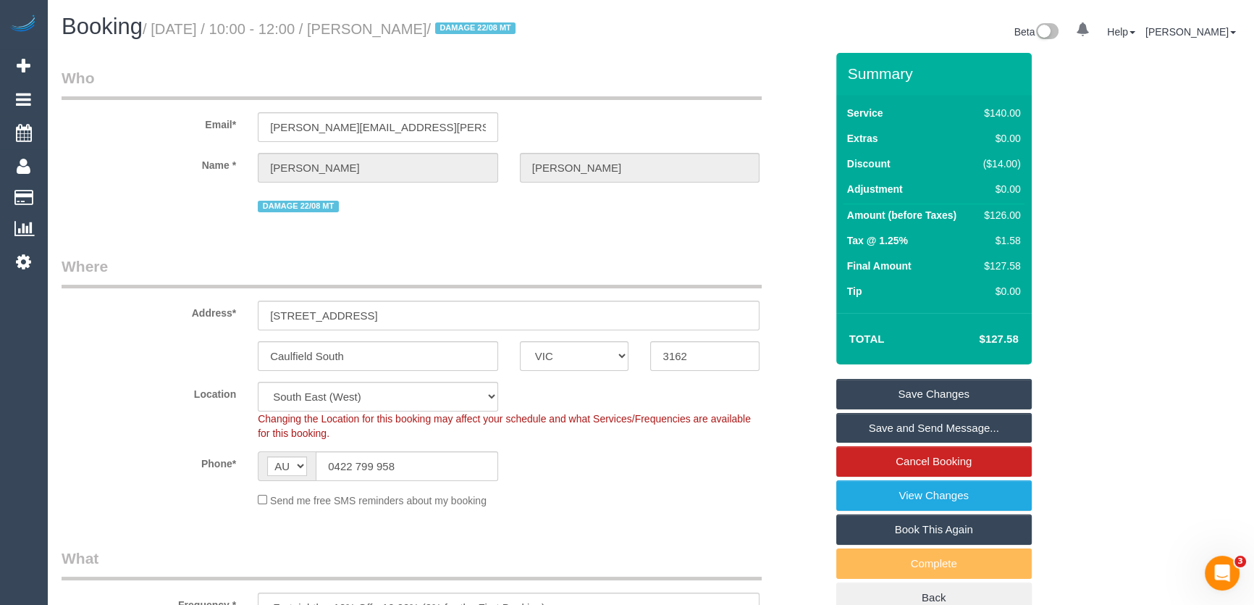
click at [420, 32] on small "/ September 05, 2025 / 10:00 - 12:00 / Nancy Phan / DAMAGE 22/08 MT" at bounding box center [331, 29] width 377 height 16
copy small "Nancy Phan"
click at [912, 425] on link "Save and Send Message..." at bounding box center [933, 428] width 195 height 30
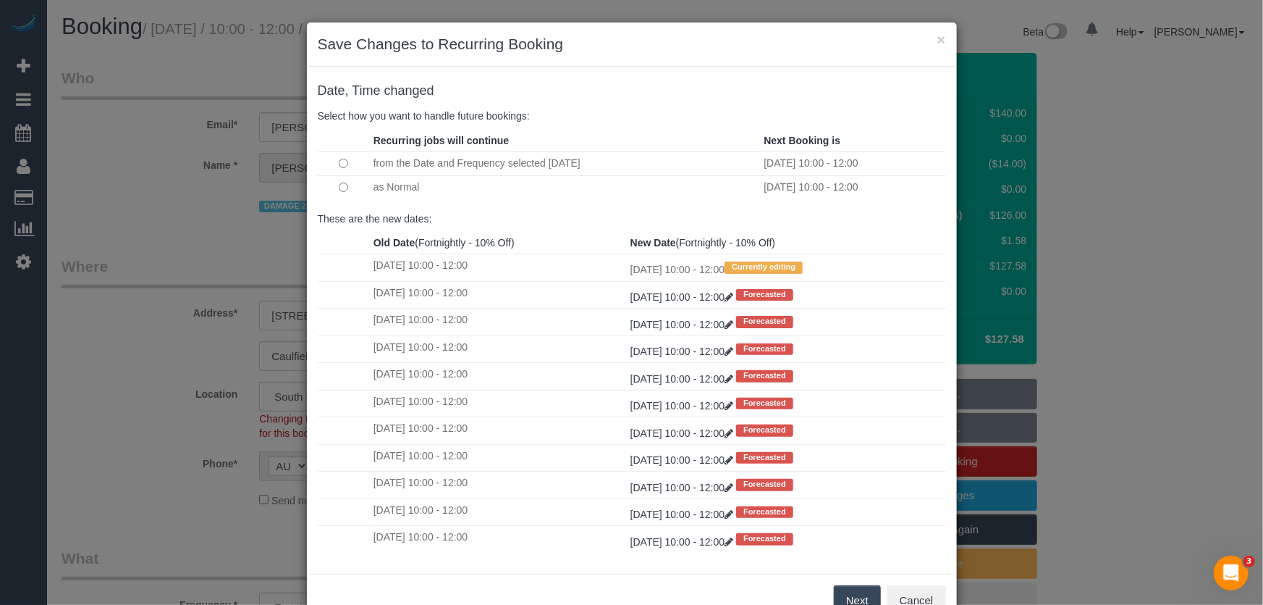
click at [863, 601] on button "Next" at bounding box center [857, 600] width 47 height 30
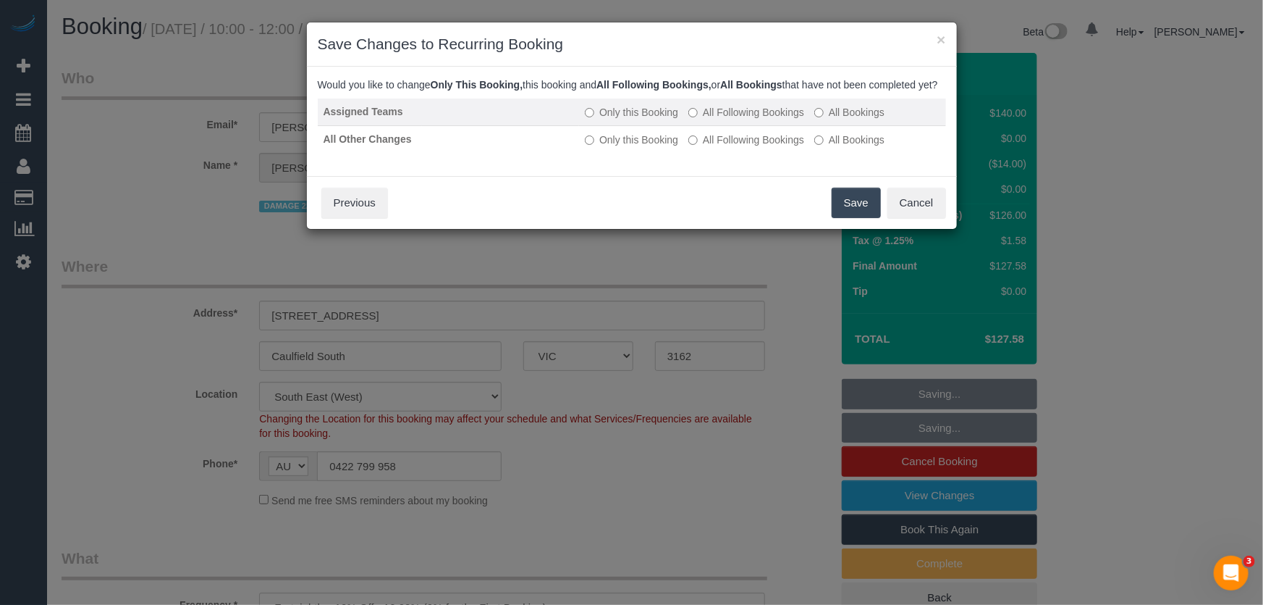
click at [737, 119] on label "All Following Bookings" at bounding box center [747, 112] width 116 height 14
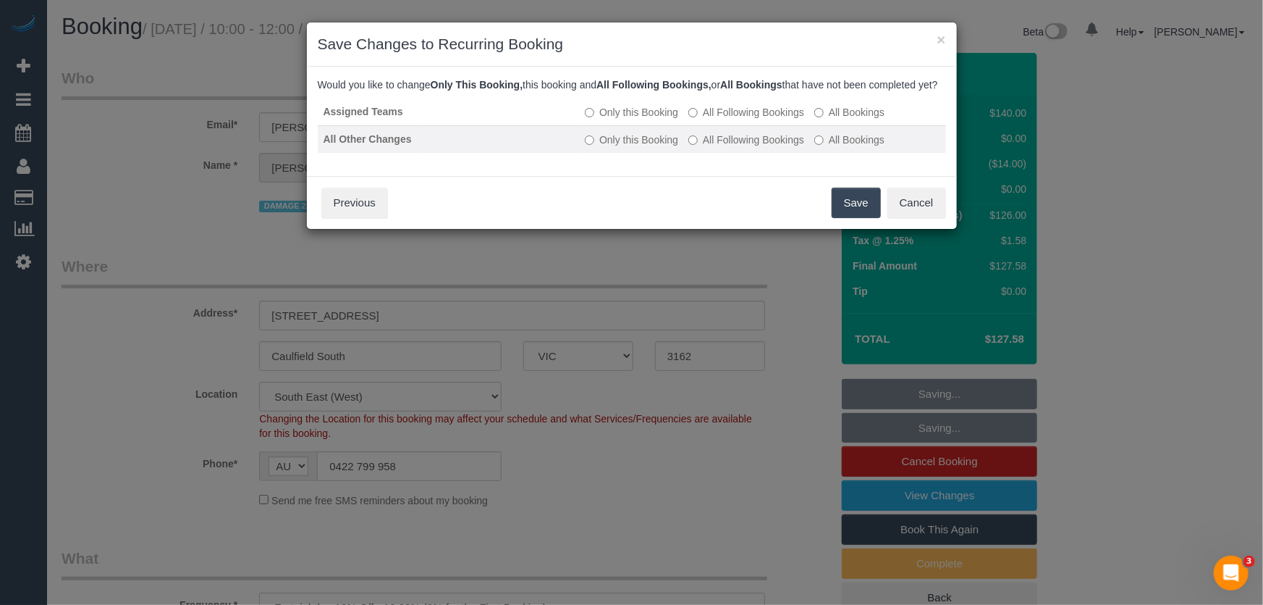
click at [733, 147] on label "All Following Bookings" at bounding box center [747, 140] width 116 height 14
click at [854, 218] on button "Save" at bounding box center [856, 203] width 49 height 30
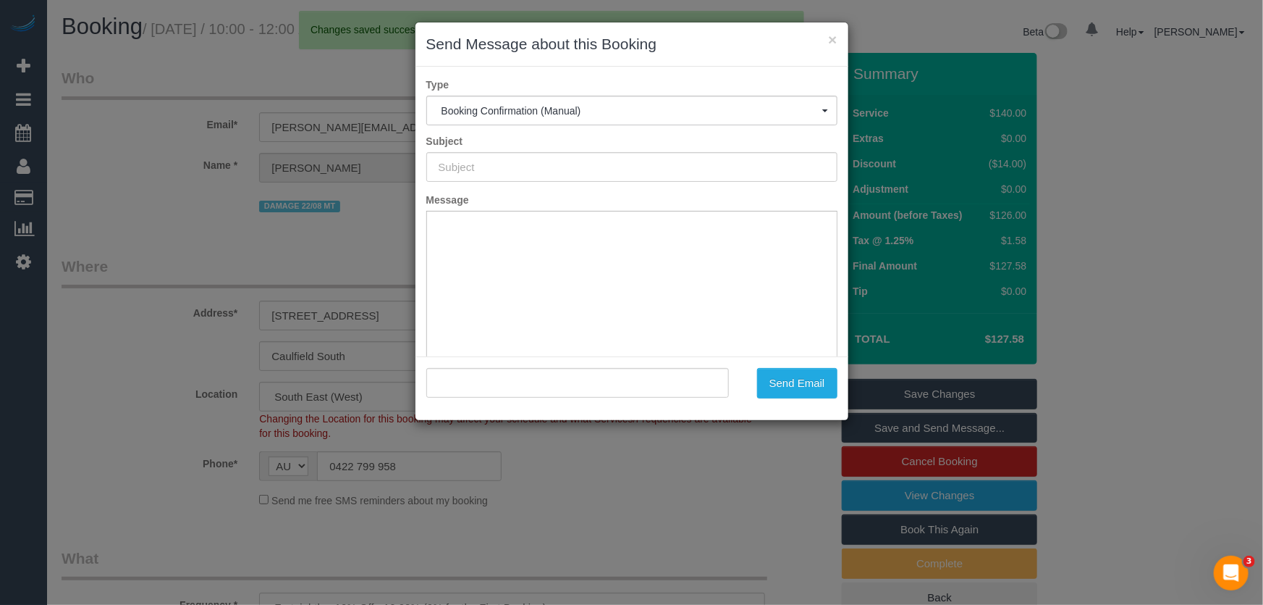
type input "Booking Confirmed"
type input ""Nancy Phan" <nance.phan@gmail.com>"
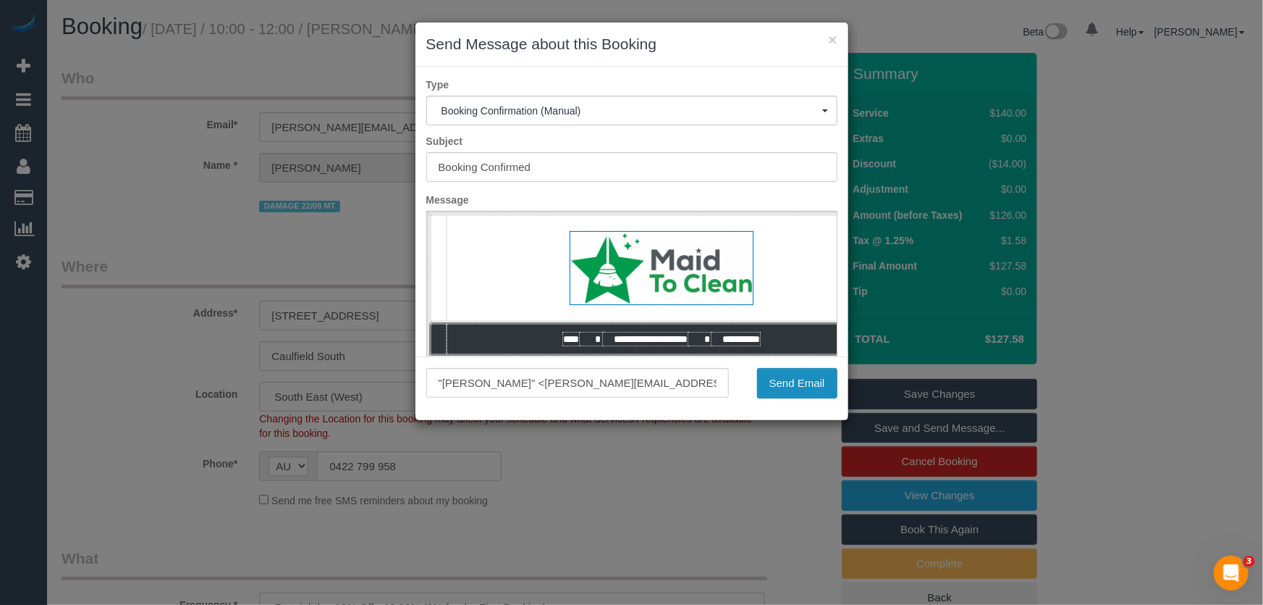
click at [805, 387] on button "Send Email" at bounding box center [797, 383] width 80 height 30
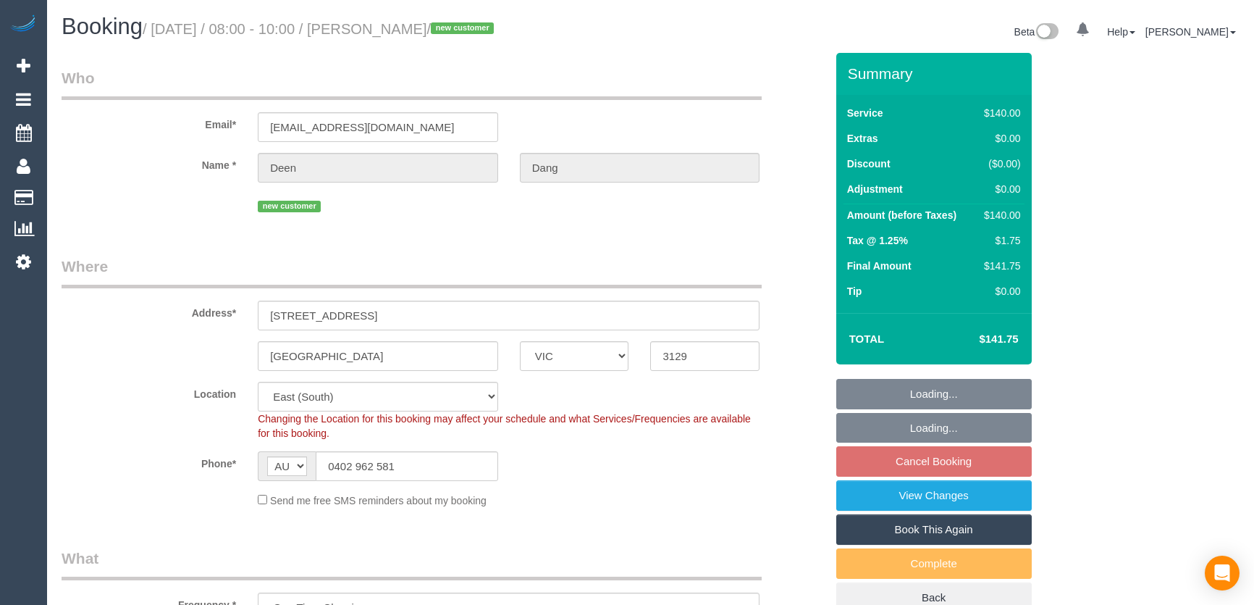
select select "VIC"
select select "number:28"
select select "number:14"
select select "number:18"
select select "number:22"
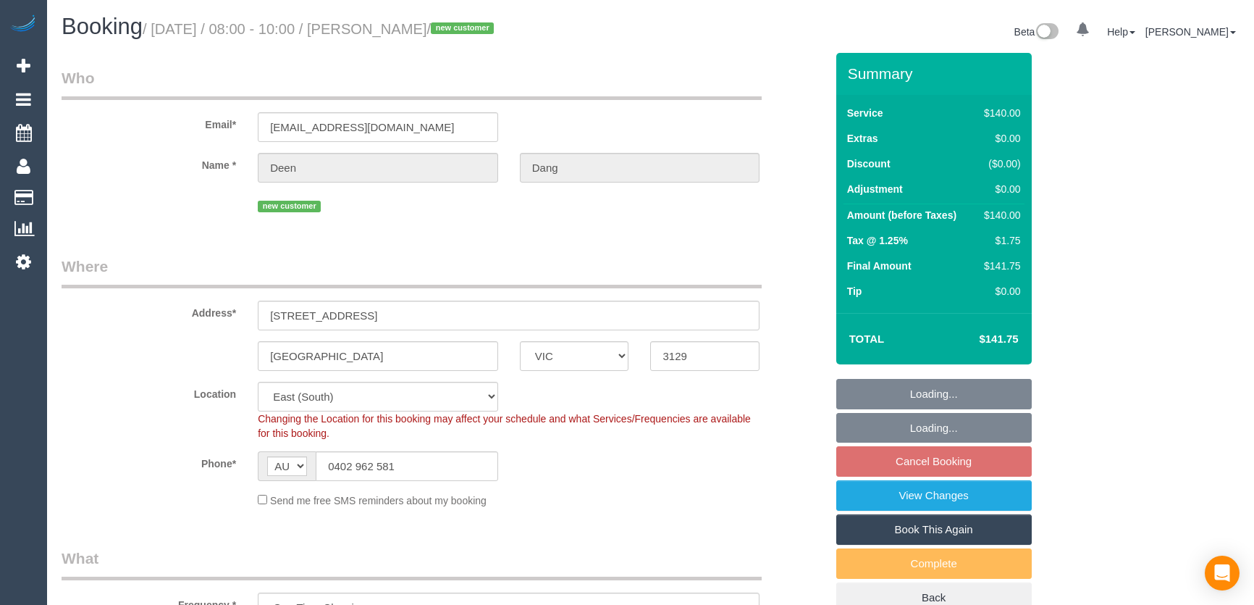
select select "number:33"
select select "number:26"
select select "spot1"
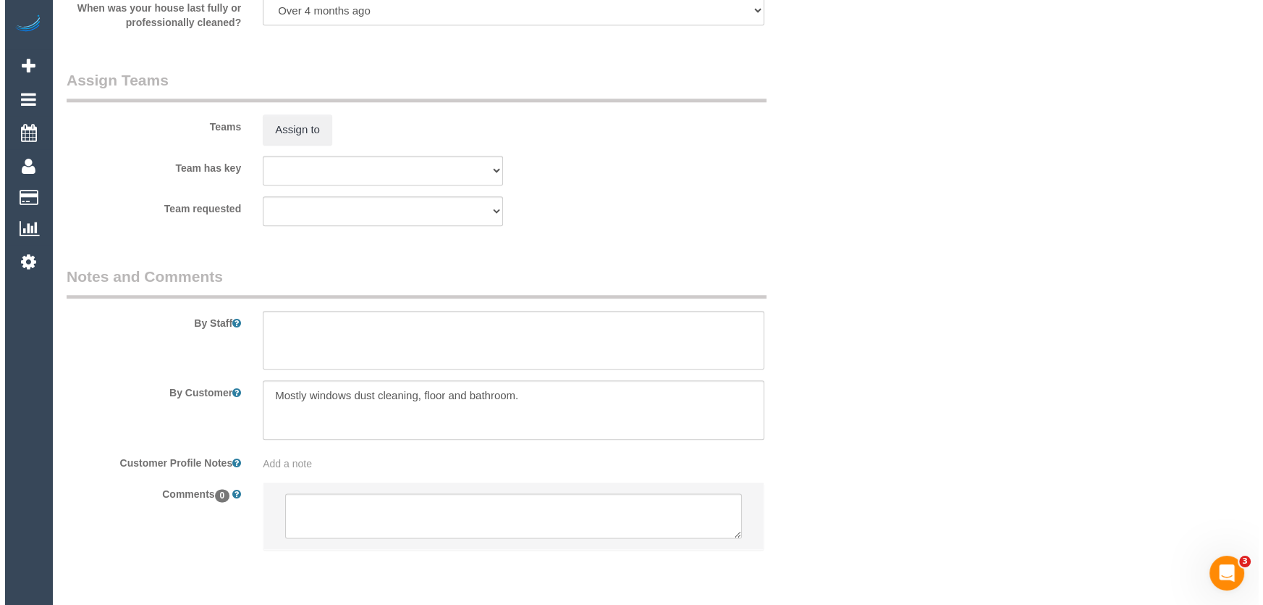
scroll to position [2155, 0]
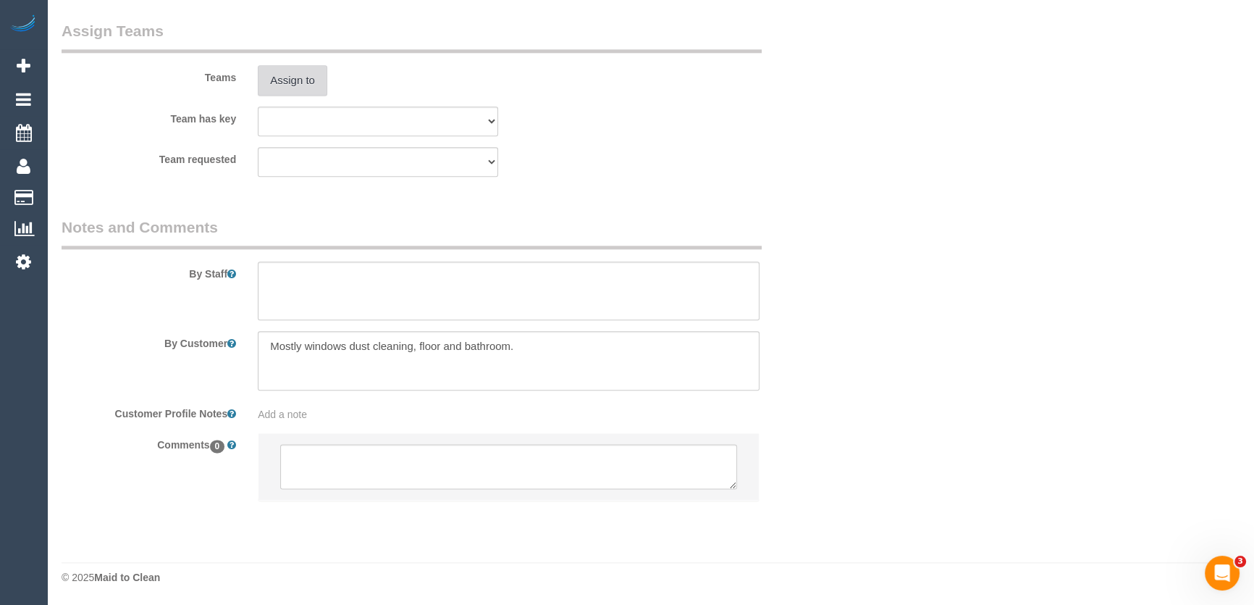
click at [311, 79] on button "Assign to" at bounding box center [293, 80] width 70 height 30
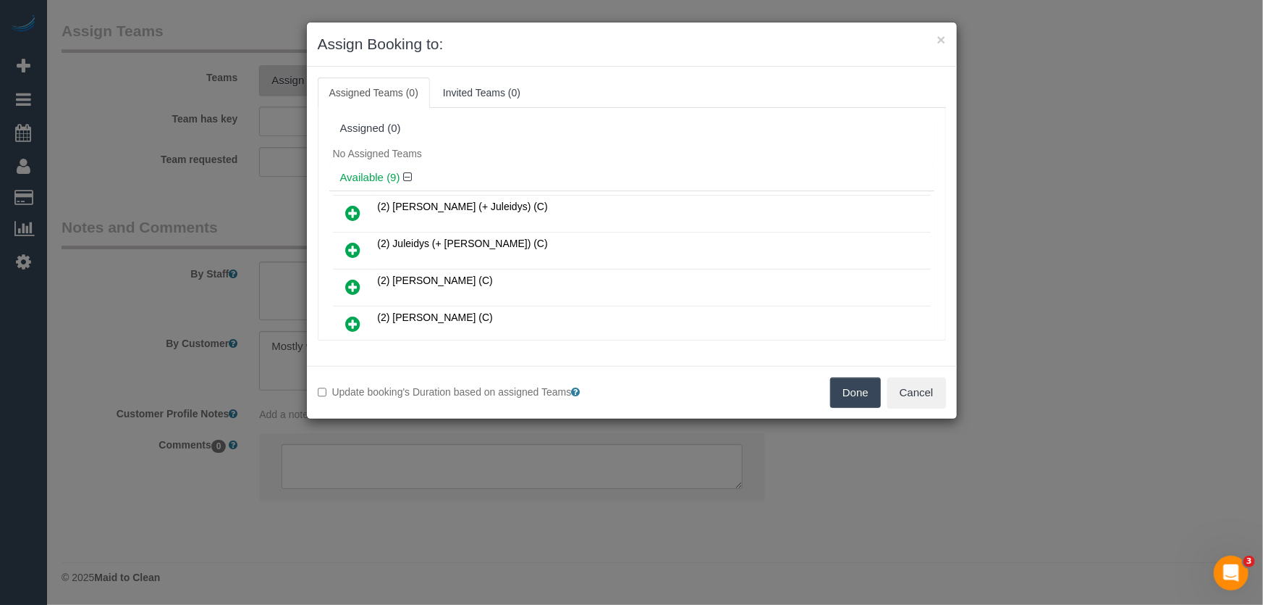
scroll to position [127, 0]
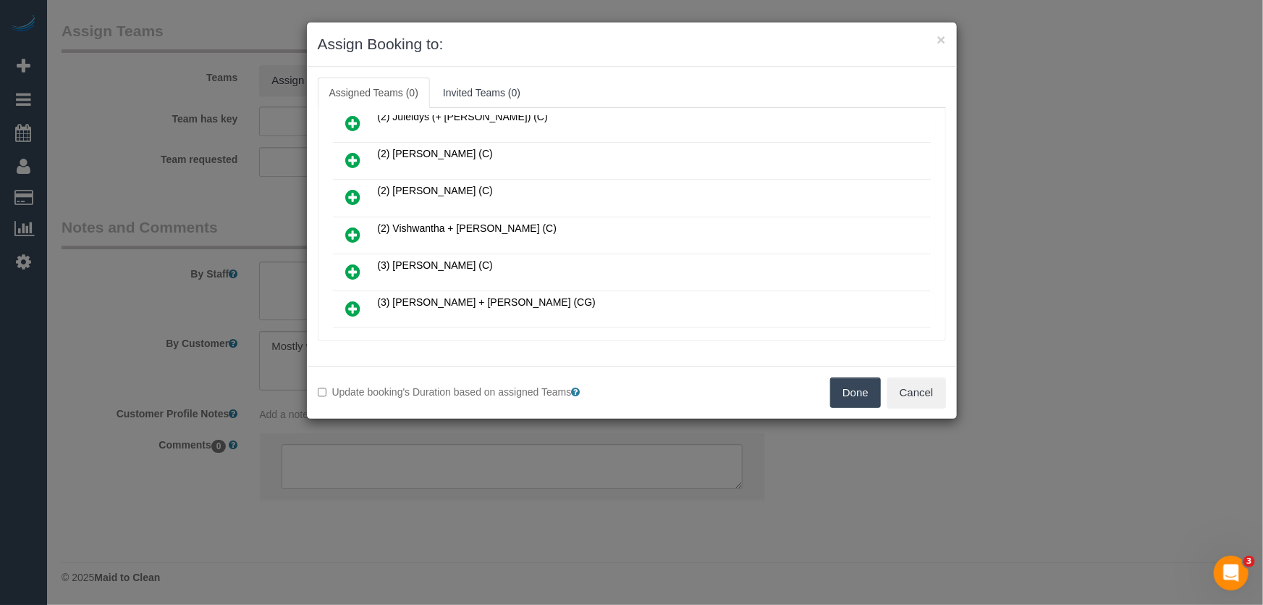
click at [359, 228] on icon at bounding box center [353, 234] width 15 height 17
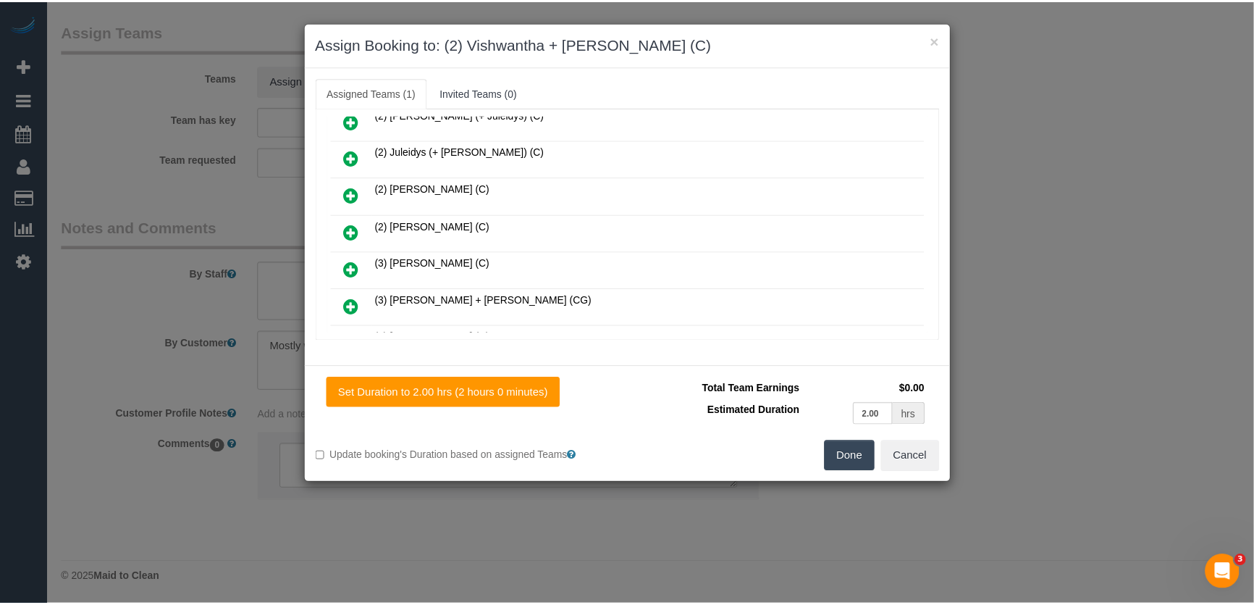
scroll to position [161, 0]
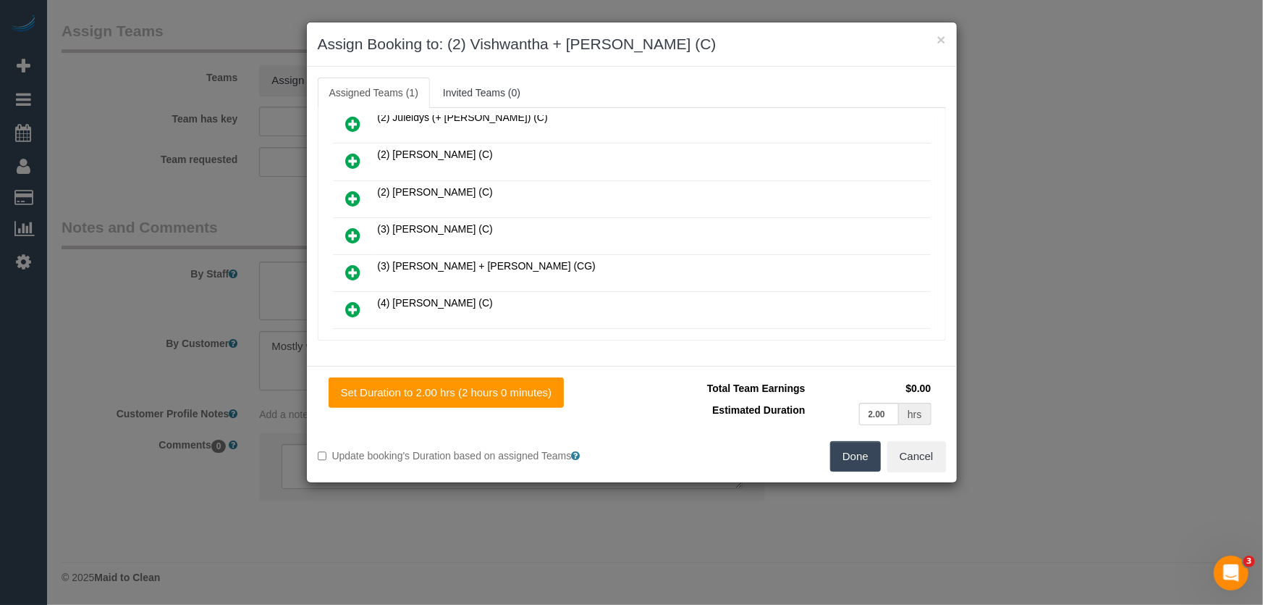
click at [861, 456] on button "Done" at bounding box center [855, 456] width 51 height 30
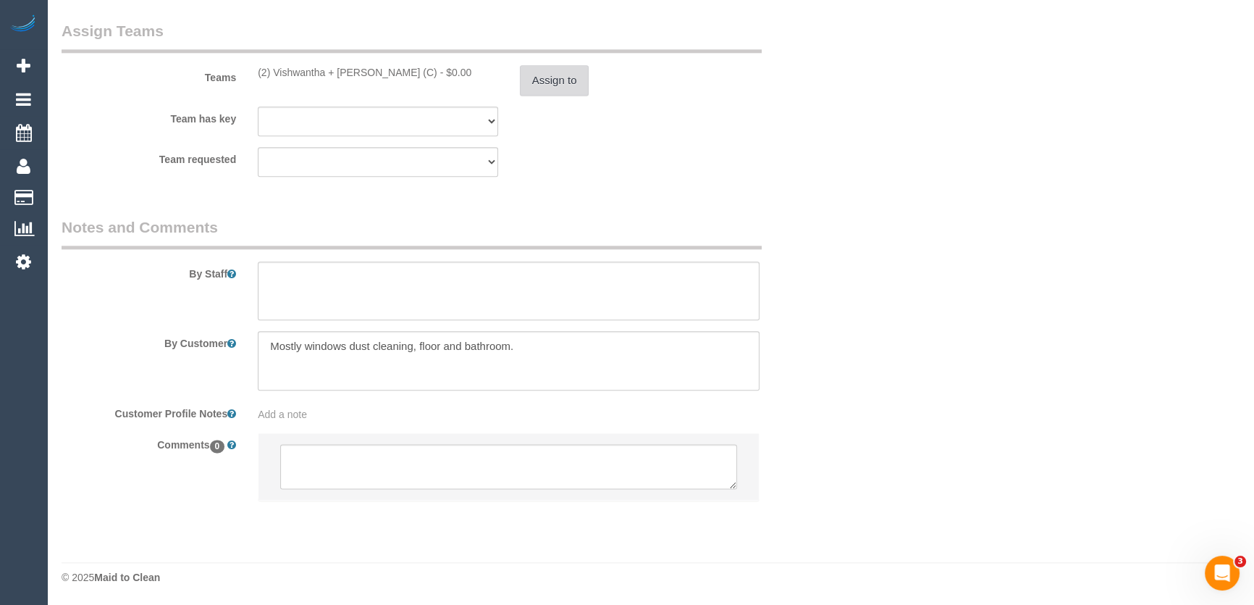
click at [550, 88] on button "Assign to" at bounding box center [555, 80] width 70 height 30
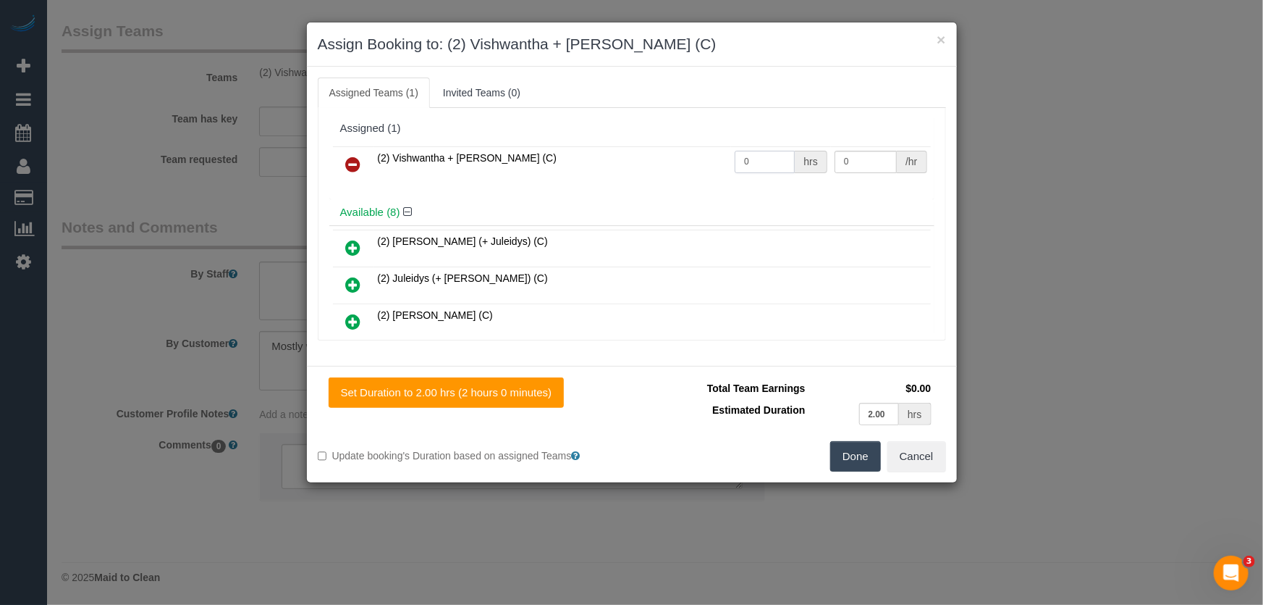
click at [762, 154] on input "0" at bounding box center [765, 162] width 60 height 22
type input "2"
type input "37.5"
click at [854, 449] on button "Done" at bounding box center [855, 456] width 51 height 30
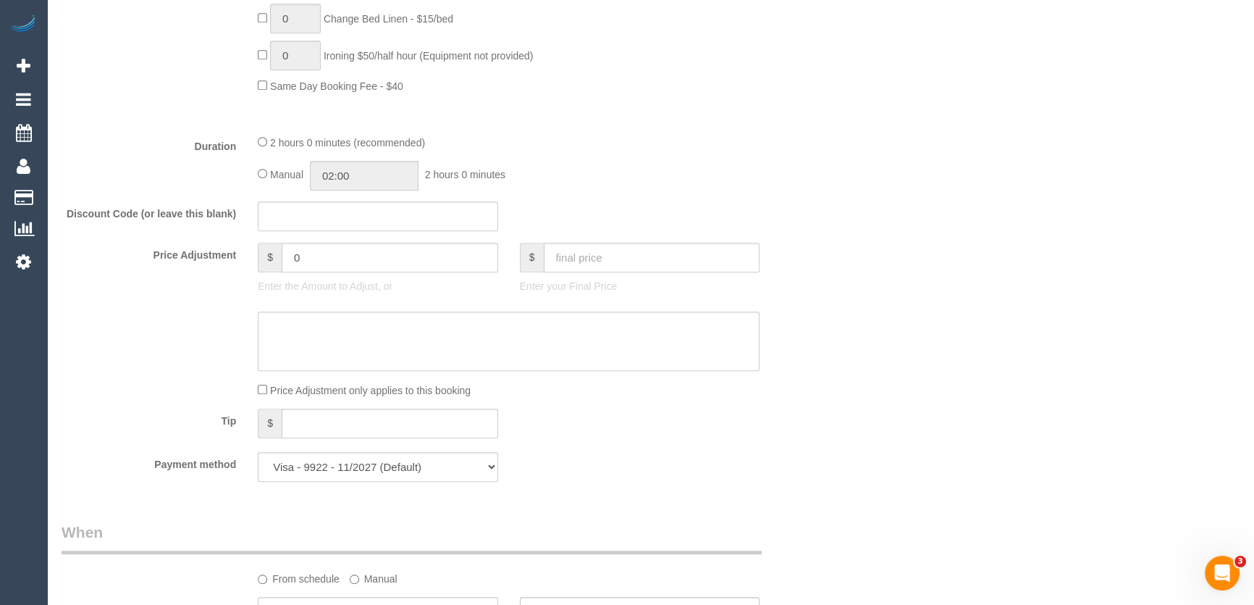
scroll to position [1036, 0]
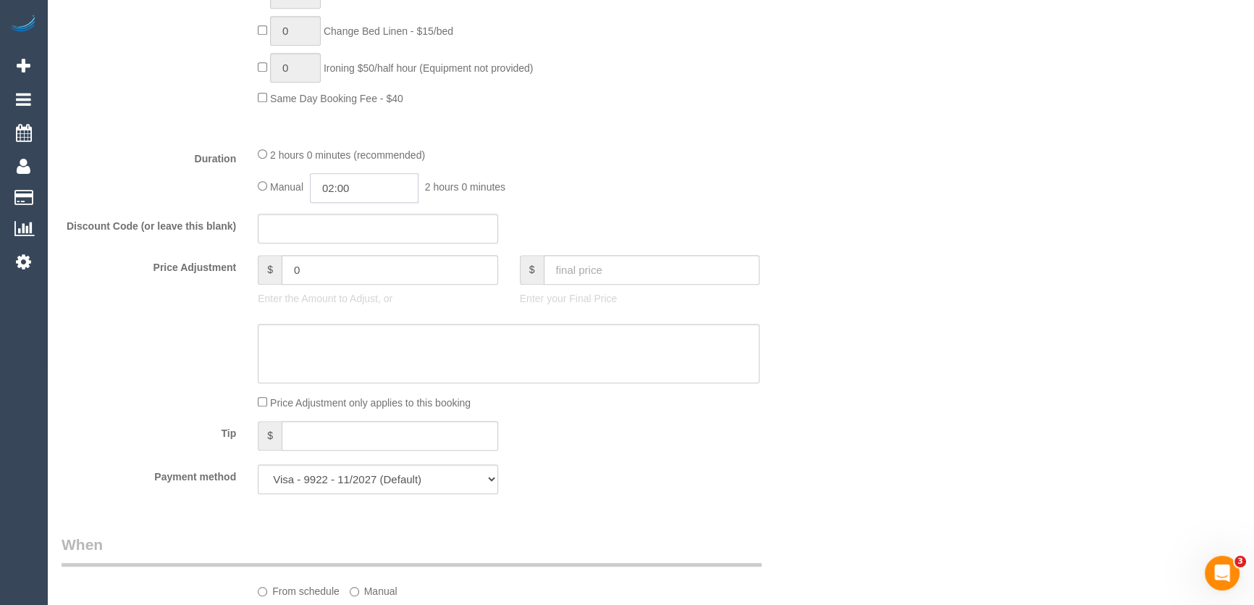
click at [362, 190] on input "02:00" at bounding box center [364, 188] width 109 height 30
click at [361, 220] on li "01:00" at bounding box center [348, 222] width 64 height 19
type input "01:00"
click at [639, 203] on div "Manual 01:00 1 hour 0 minutes" at bounding box center [509, 188] width 502 height 30
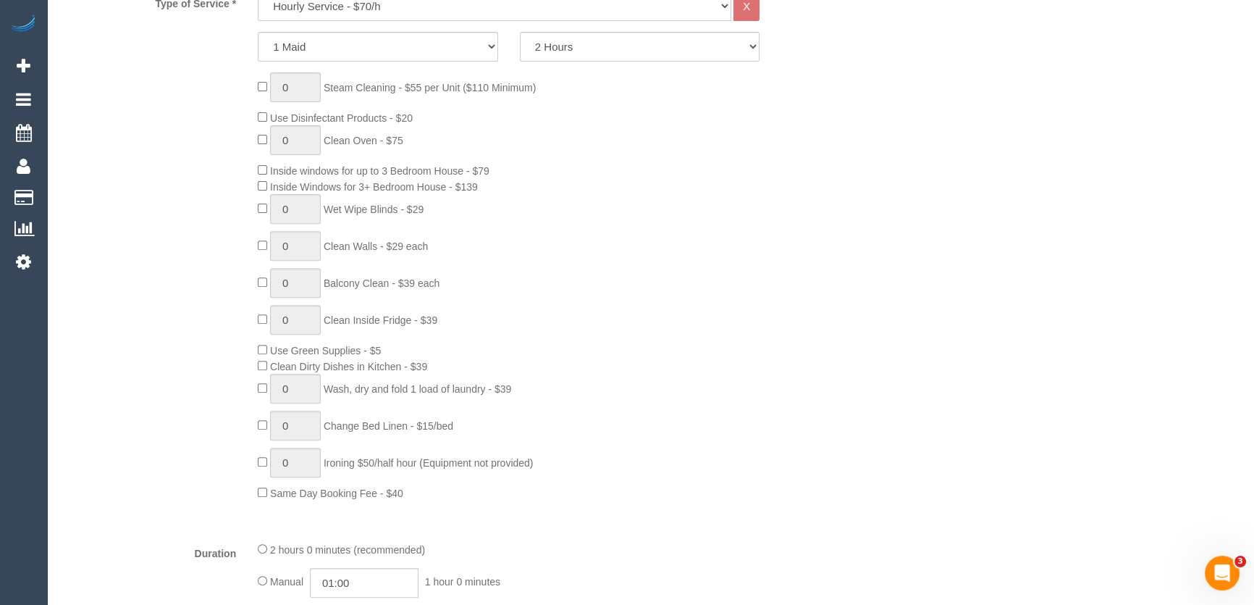
select select "spot18"
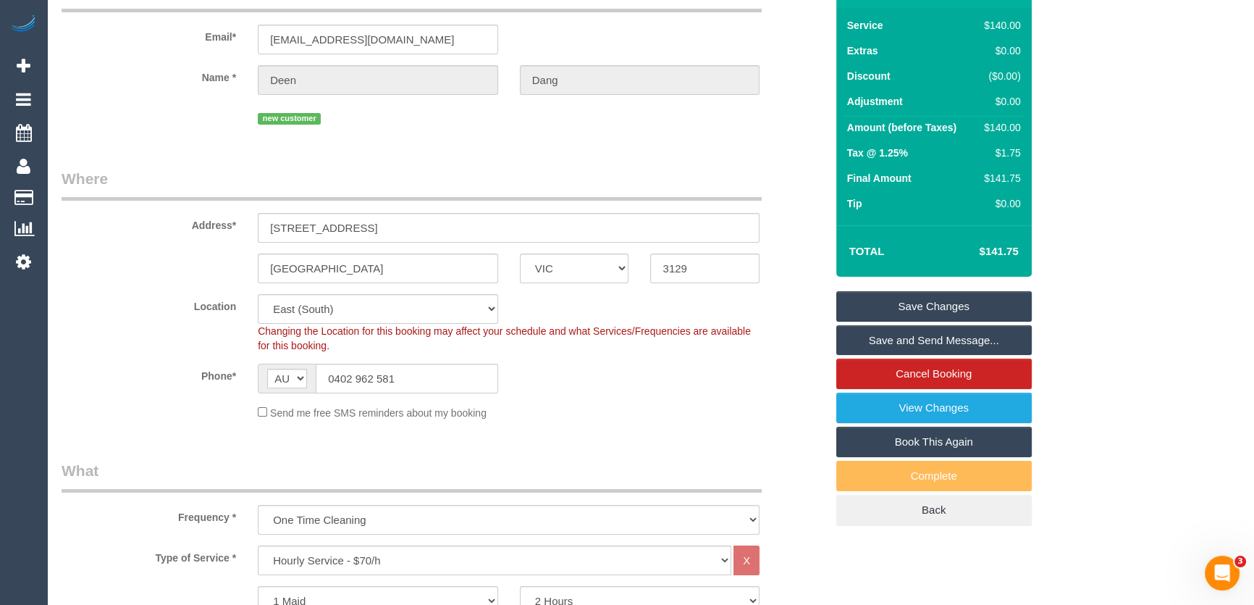
scroll to position [0, 0]
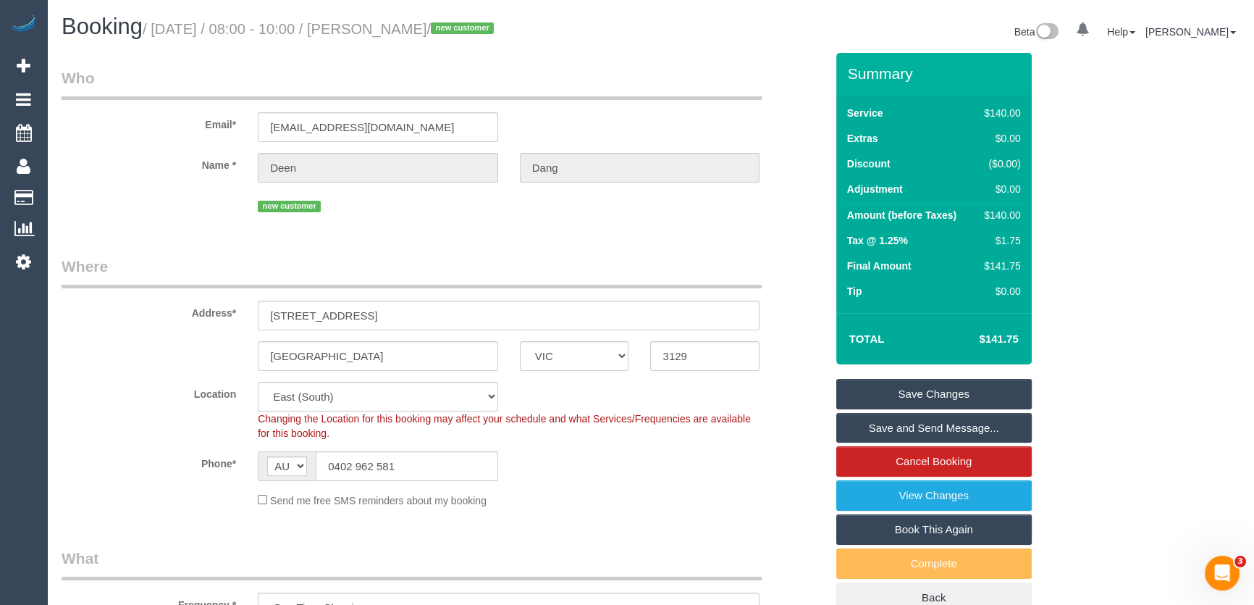
click at [412, 35] on small "/ September 05, 2025 / 08:00 - 10:00 / Deen Dang / new customer" at bounding box center [321, 29] width 356 height 16
copy small "Deen Dang"
click at [912, 427] on link "Save and Send Message..." at bounding box center [933, 428] width 195 height 30
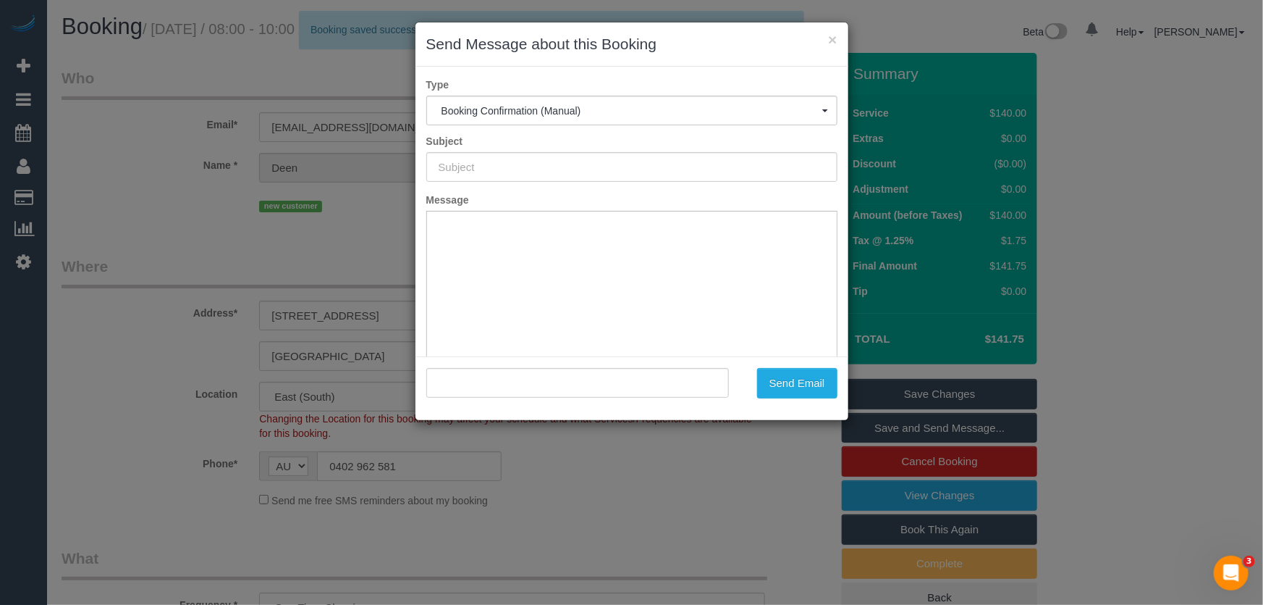
type input "Booking Confirmed"
type input ""Deen Dang" <work12138@gmail.com>"
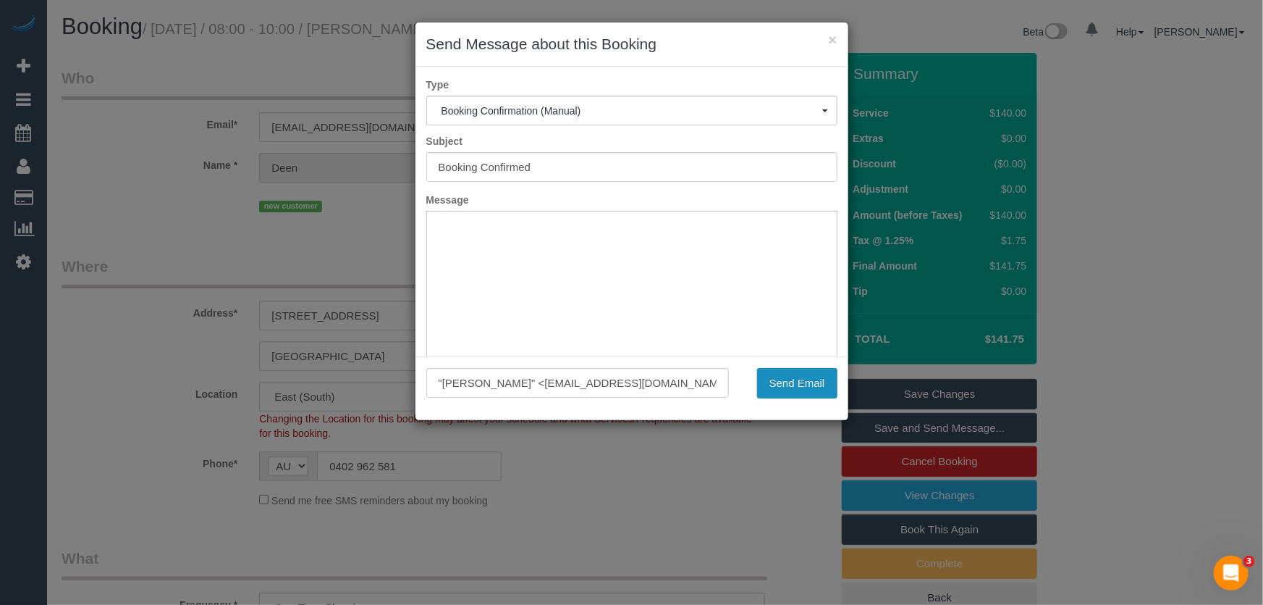
click at [799, 390] on button "Send Email" at bounding box center [797, 383] width 80 height 30
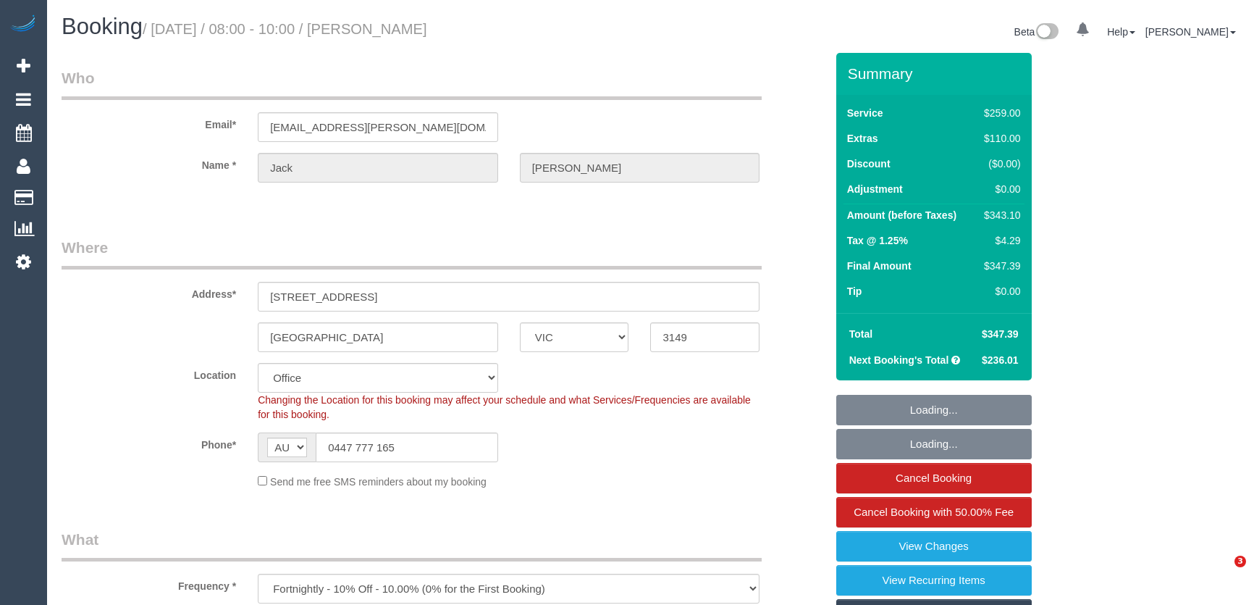
select select "VIC"
select select "number:30"
select select "number:14"
select select "number:19"
select select "number:24"
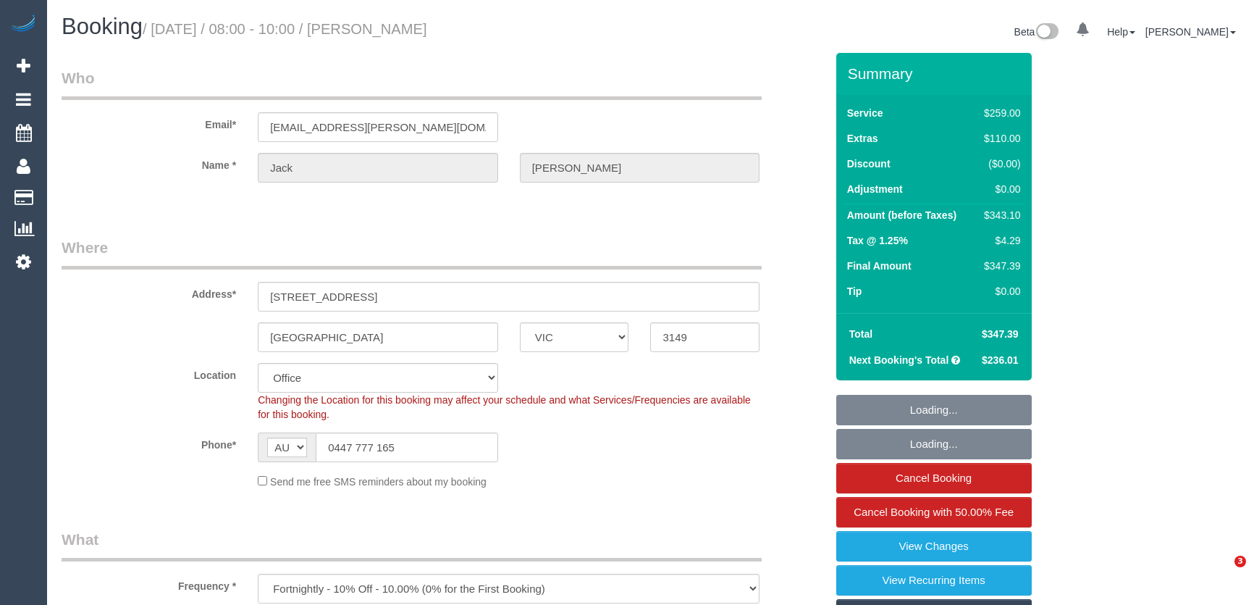
select select "number:33"
select select "number:11"
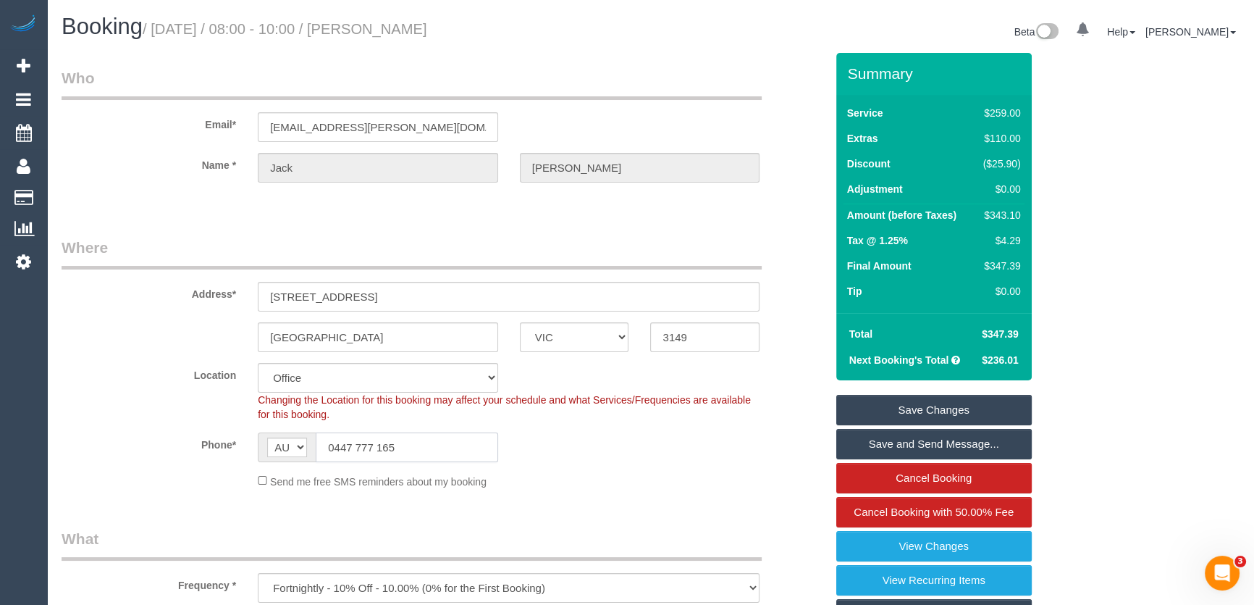
click at [413, 452] on input "0447 777 165" at bounding box center [407, 447] width 182 height 30
click at [413, 451] on input "0447 777 165" at bounding box center [407, 447] width 182 height 30
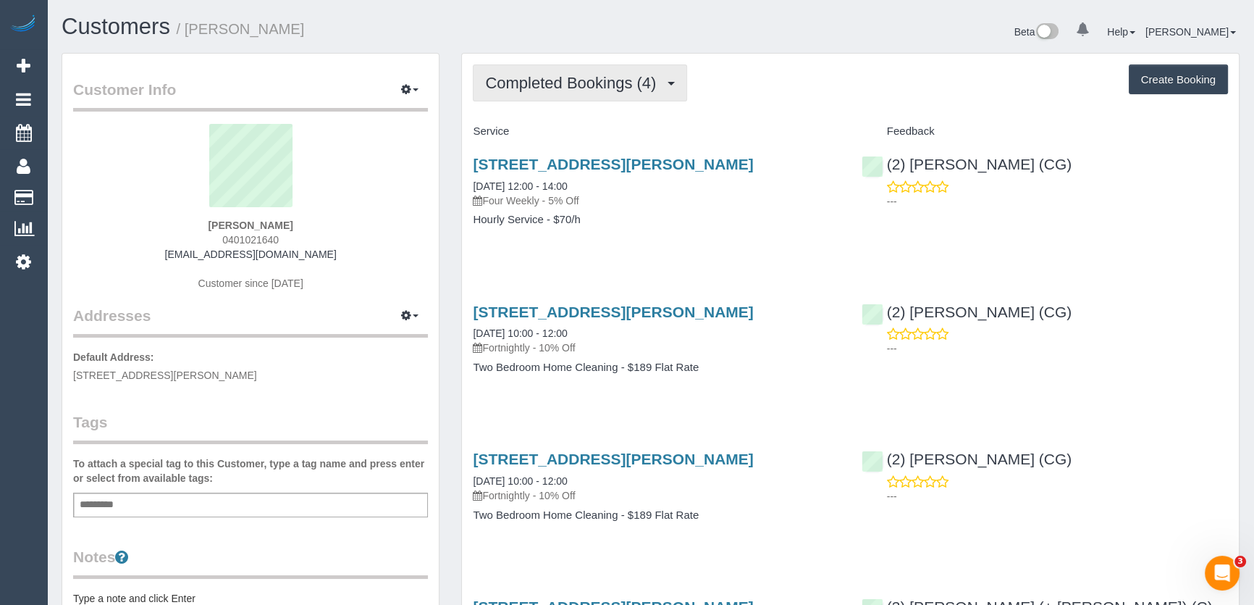
click at [563, 82] on span "Completed Bookings (4)" at bounding box center [574, 83] width 178 height 18
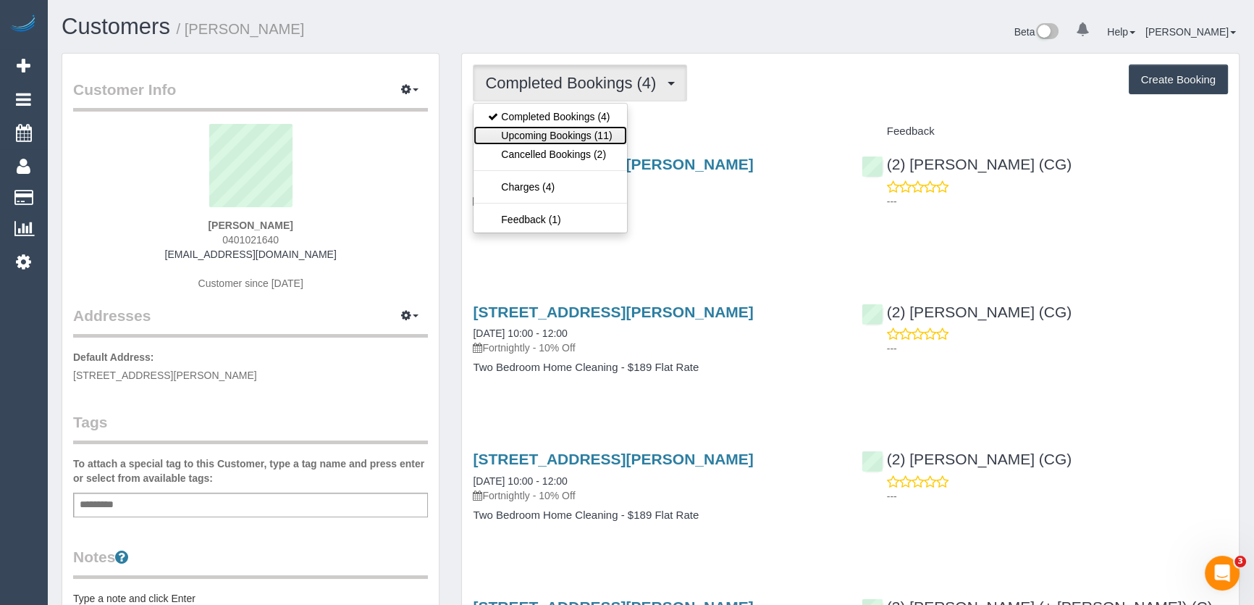
click at [565, 132] on link "Upcoming Bookings (11)" at bounding box center [550, 135] width 153 height 19
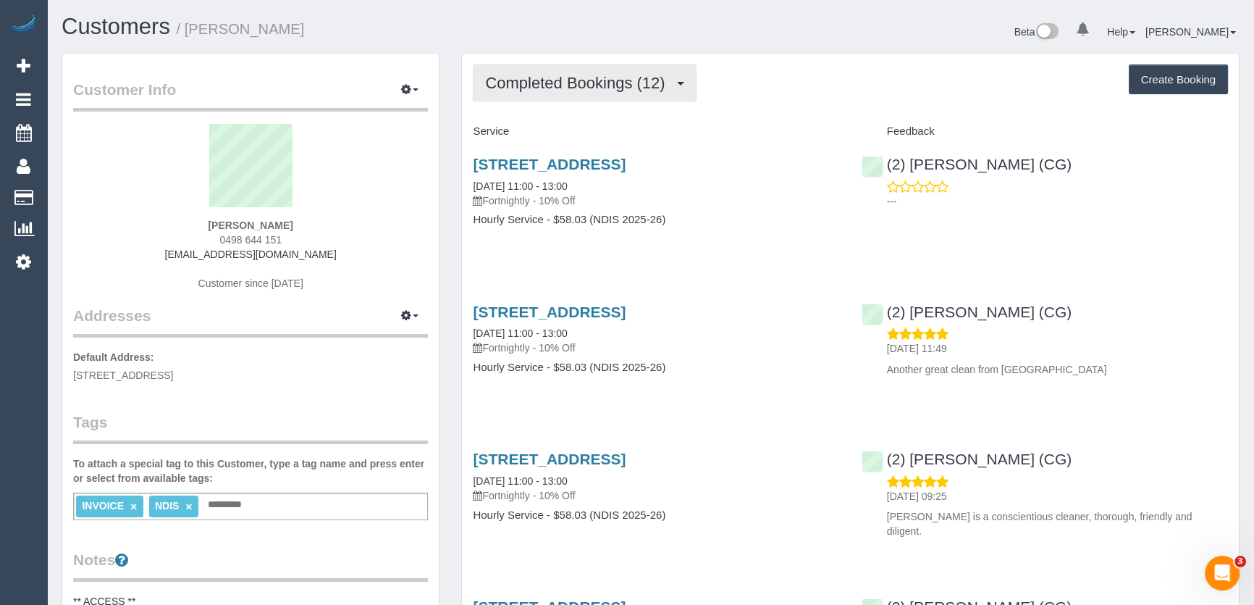
click at [618, 80] on span "Completed Bookings (12)" at bounding box center [578, 83] width 187 height 18
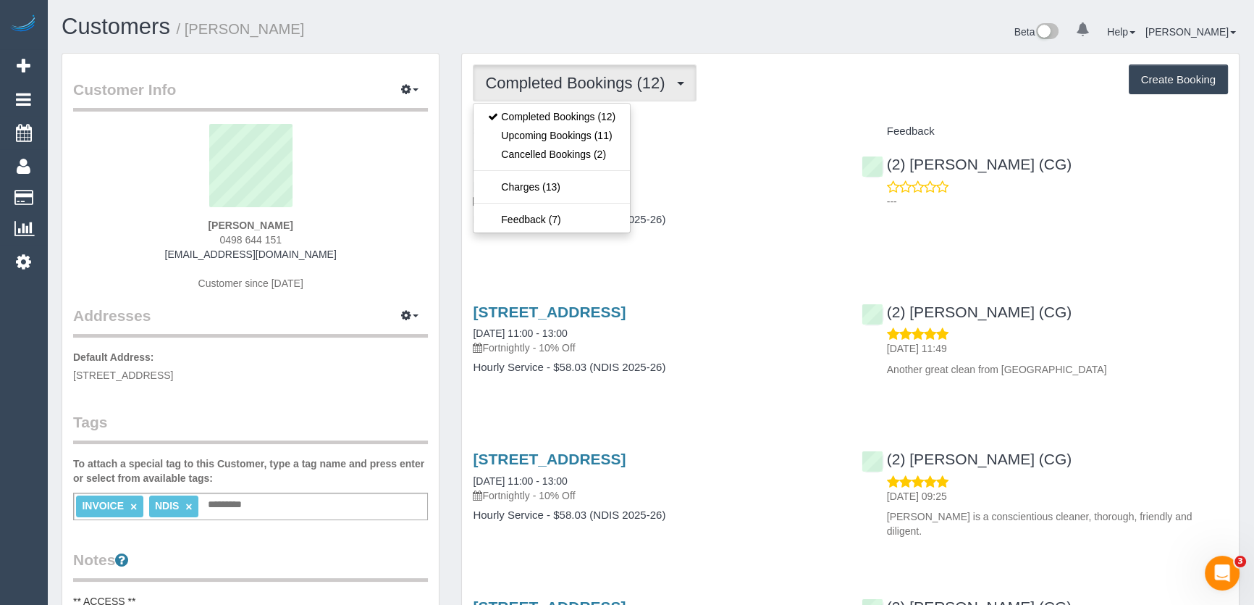
click at [731, 119] on div "Service" at bounding box center [656, 131] width 388 height 25
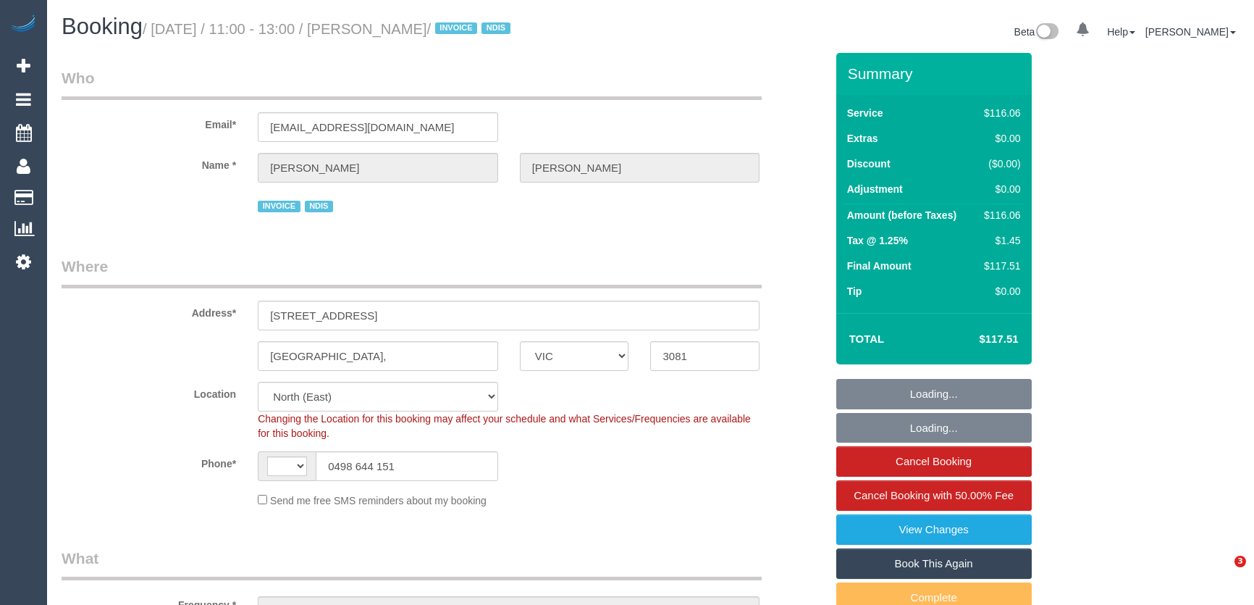
select select "VIC"
select select "string:AU"
select select "number:27"
select select "number:14"
select select "number:19"
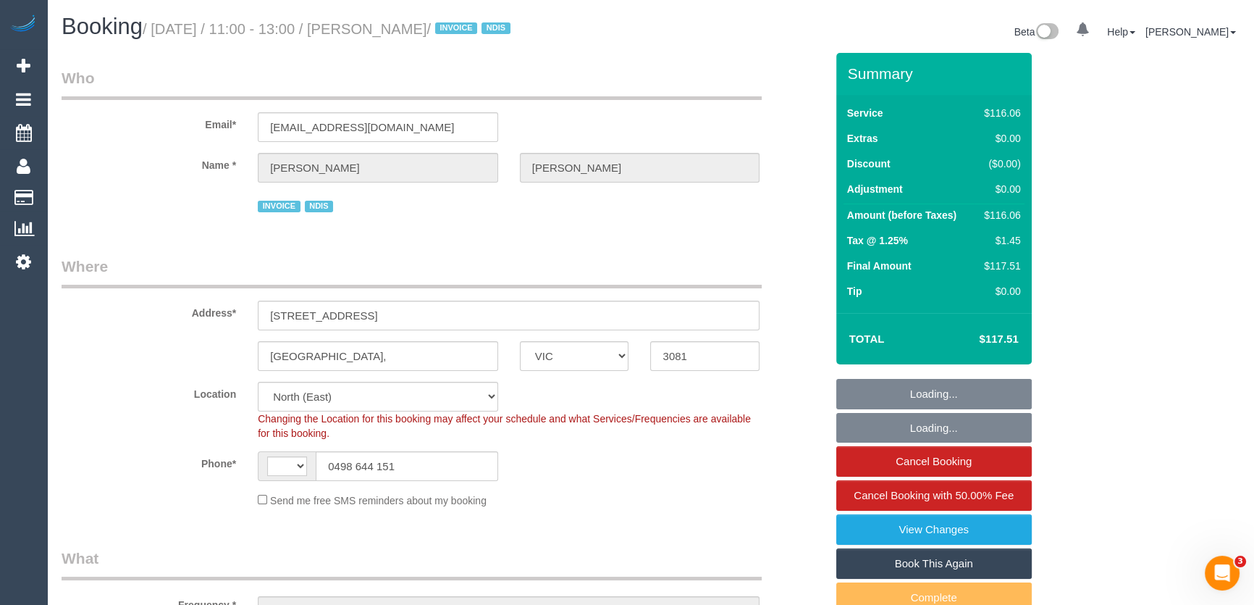
select select "number:36"
select select "number:35"
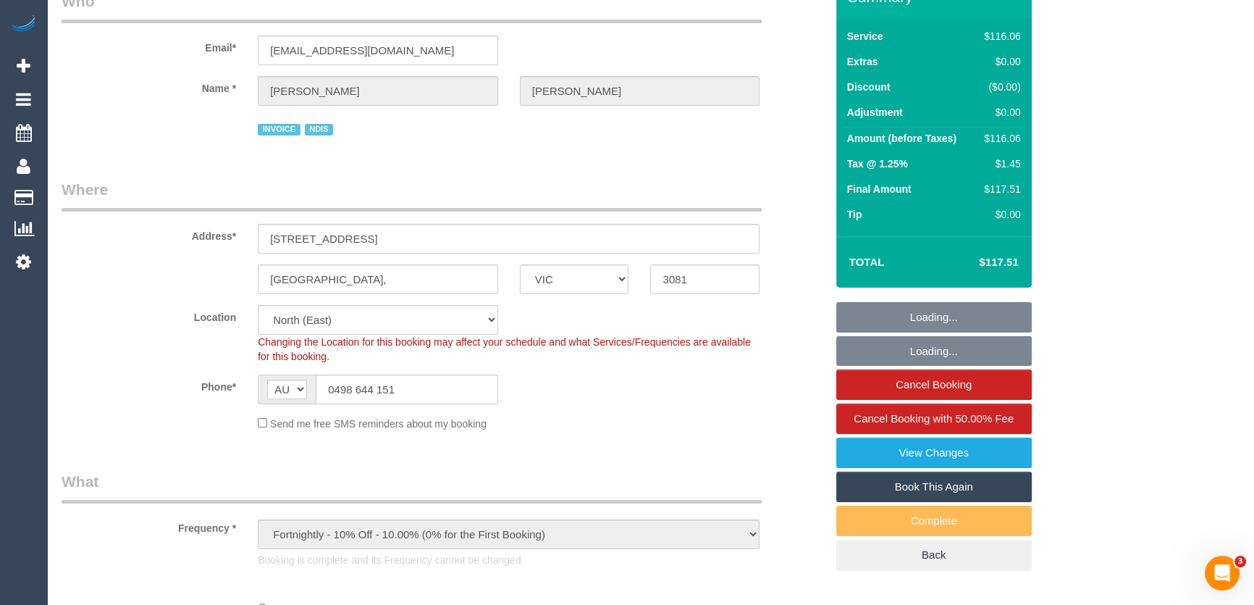
select select "object:765"
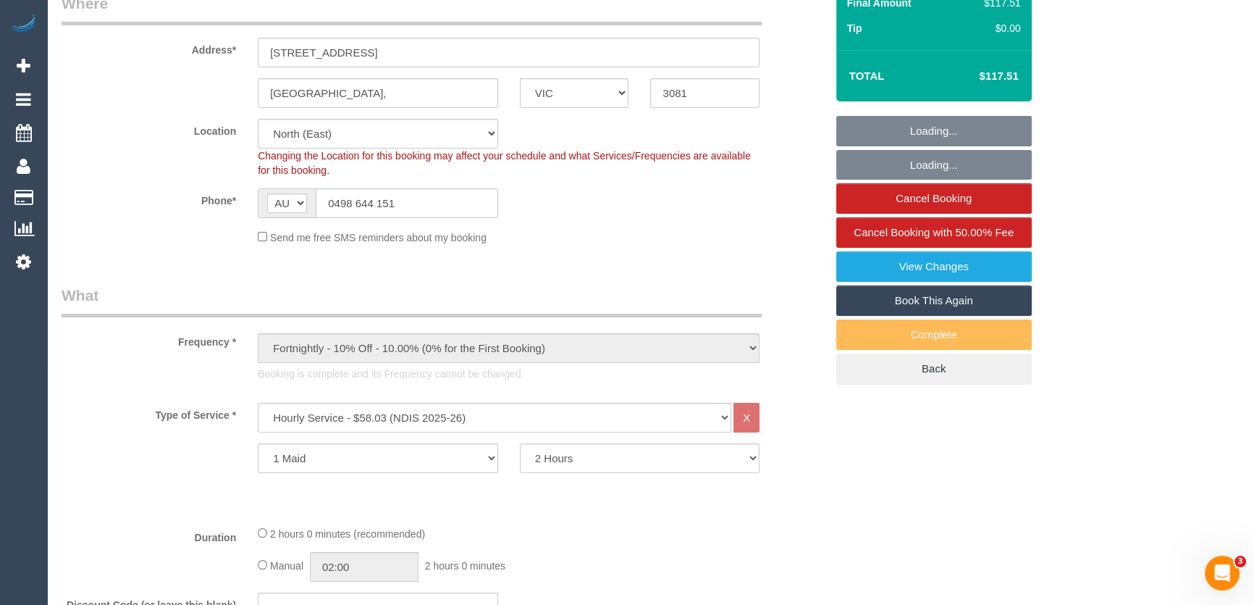
scroll to position [110, 0]
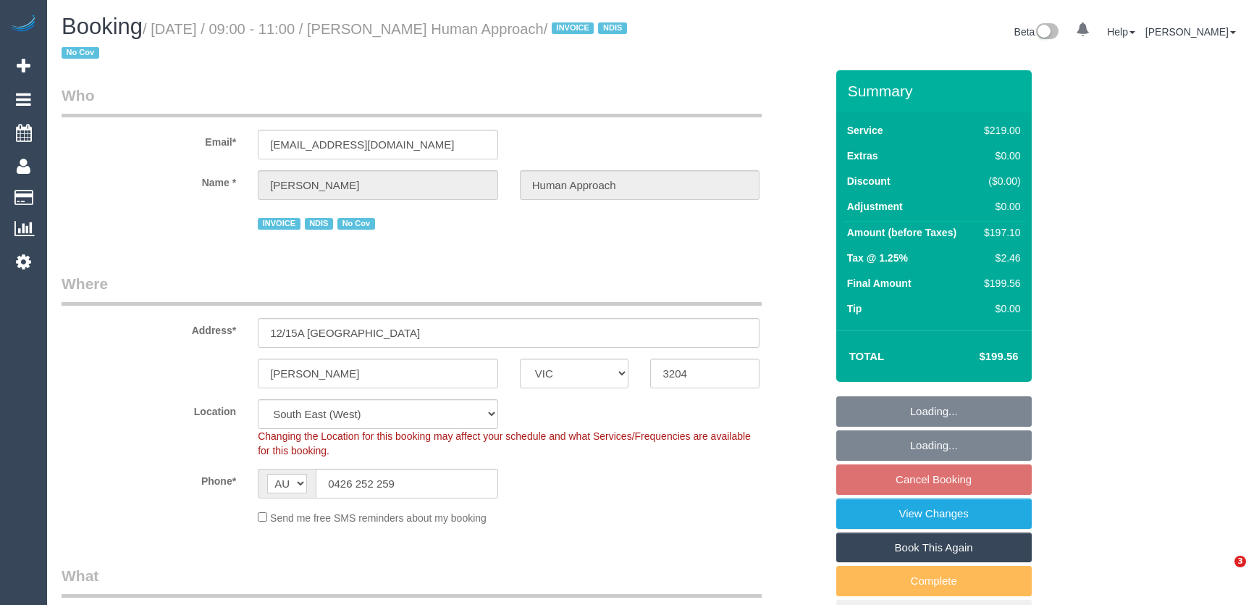
select select "VIC"
select select "number:27"
select select "number:14"
select select "number:18"
select select "number:36"
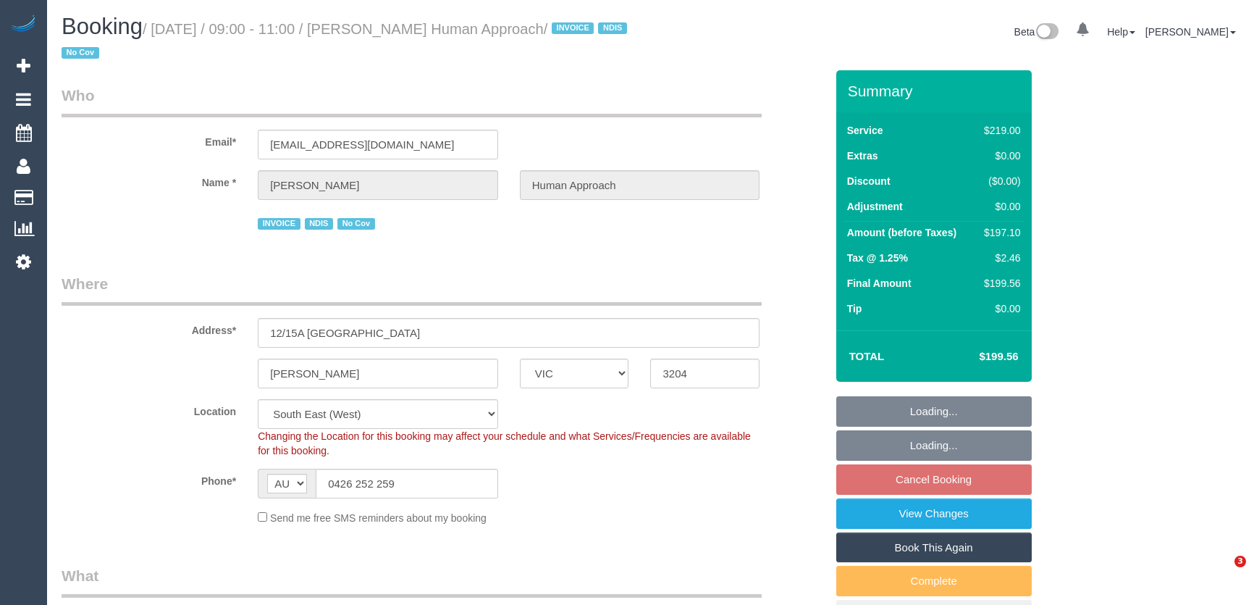
select select "number:35"
select select "number:13"
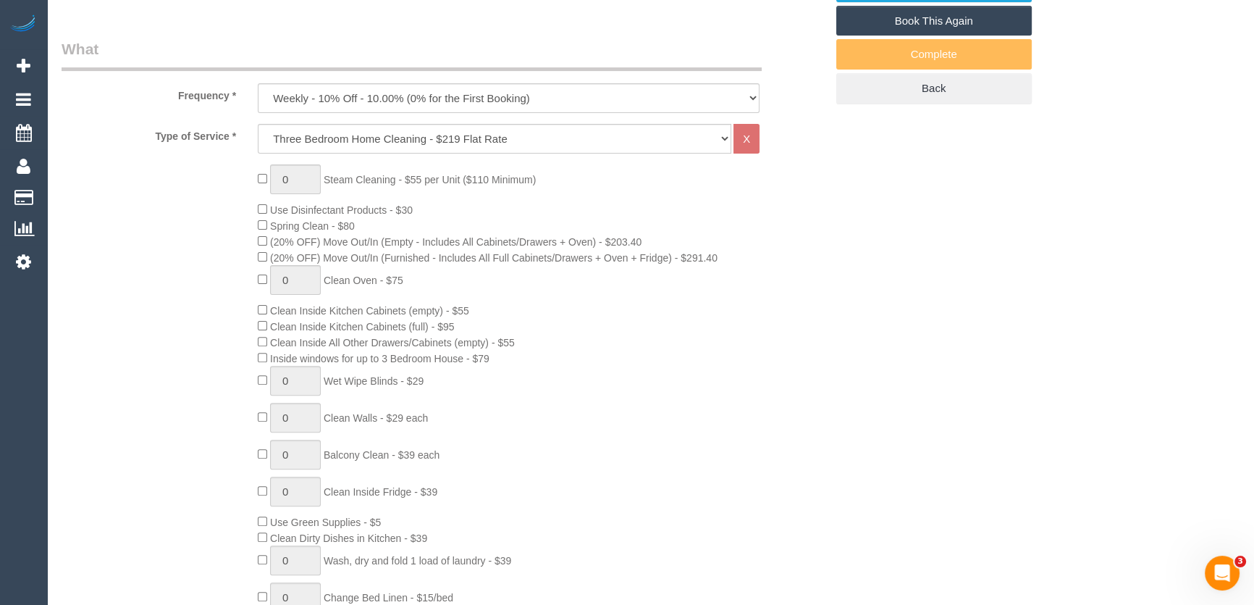
scroll to position [197, 0]
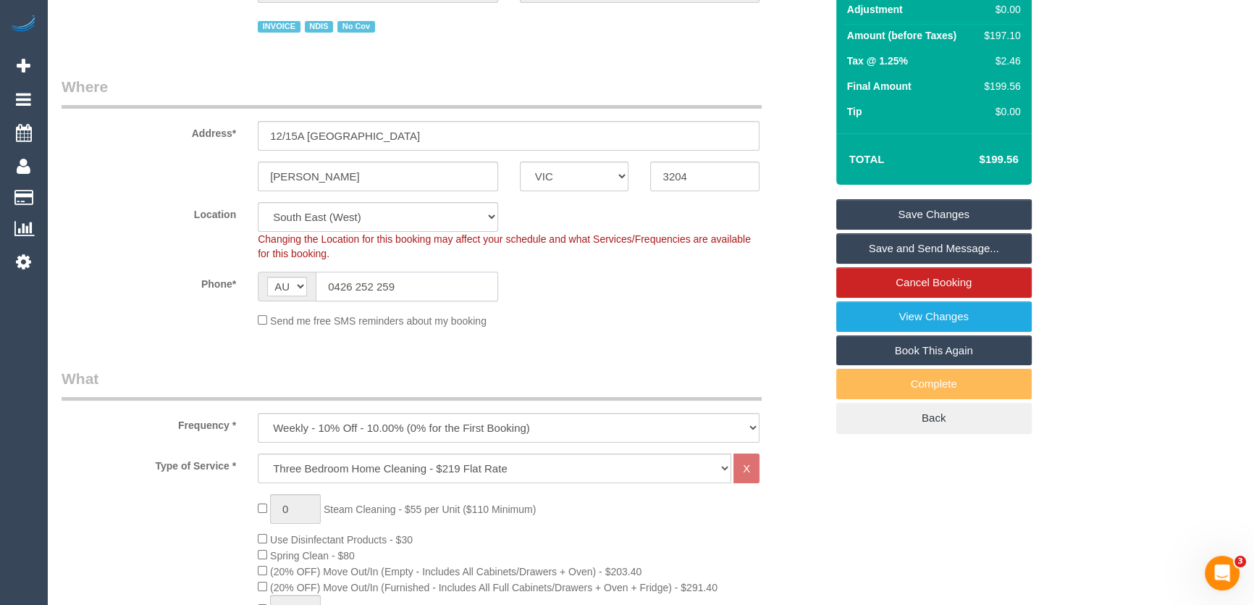
click at [434, 279] on input "0426 252 259" at bounding box center [407, 287] width 182 height 30
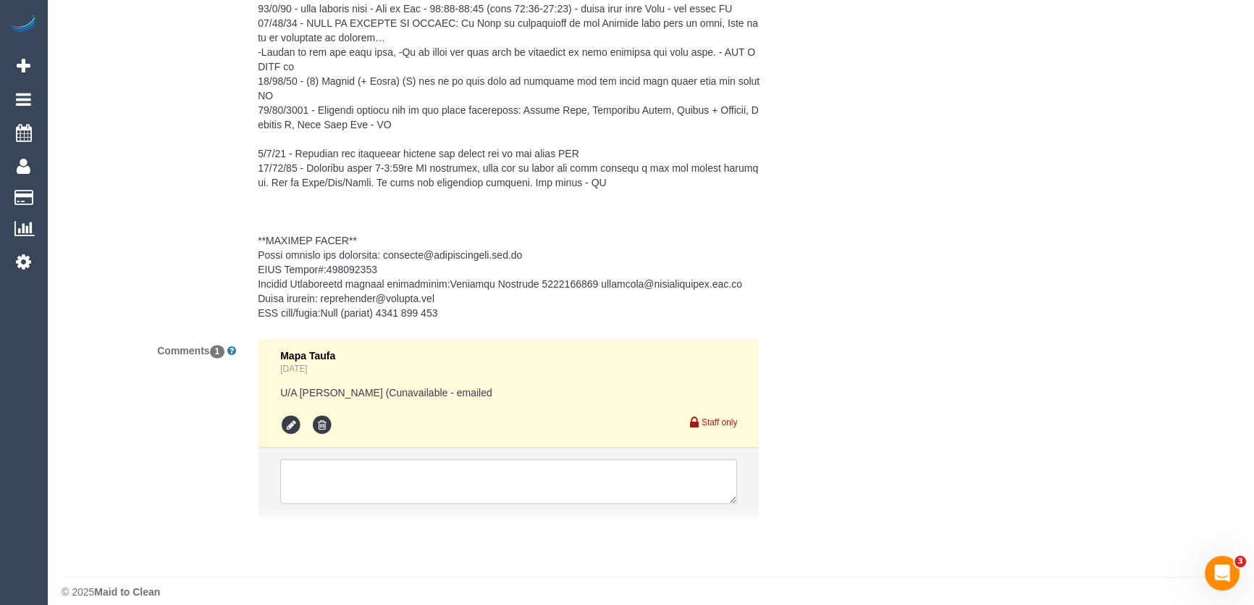
scroll to position [2767, 0]
click at [353, 476] on textarea at bounding box center [508, 479] width 457 height 45
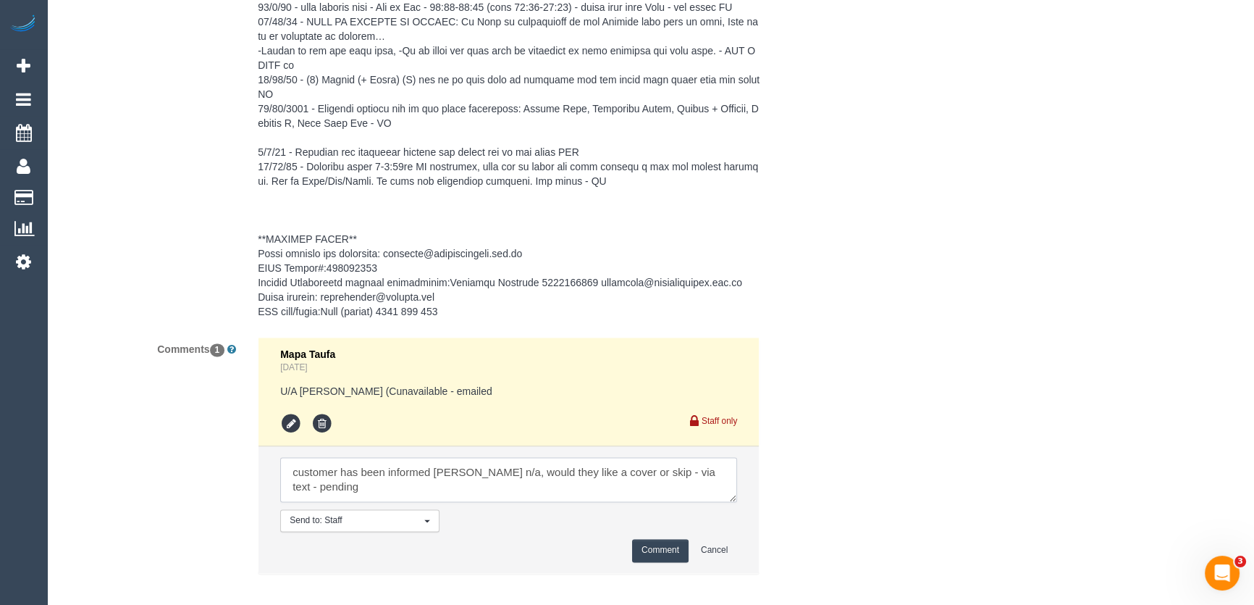
type textarea "customer has been informed Lara n/a, would they like a cover or skip - via text…"
click at [657, 539] on button "Comment" at bounding box center [660, 550] width 56 height 22
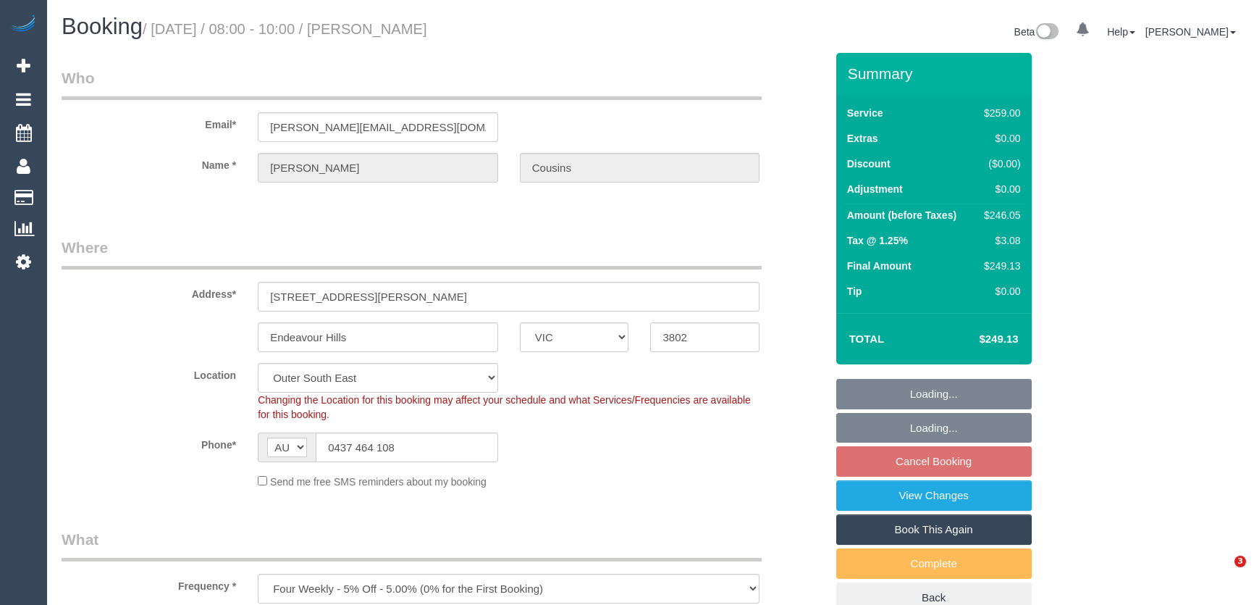
select select "VIC"
select select "number:27"
select select "number:14"
select select "number:18"
select select "number:24"
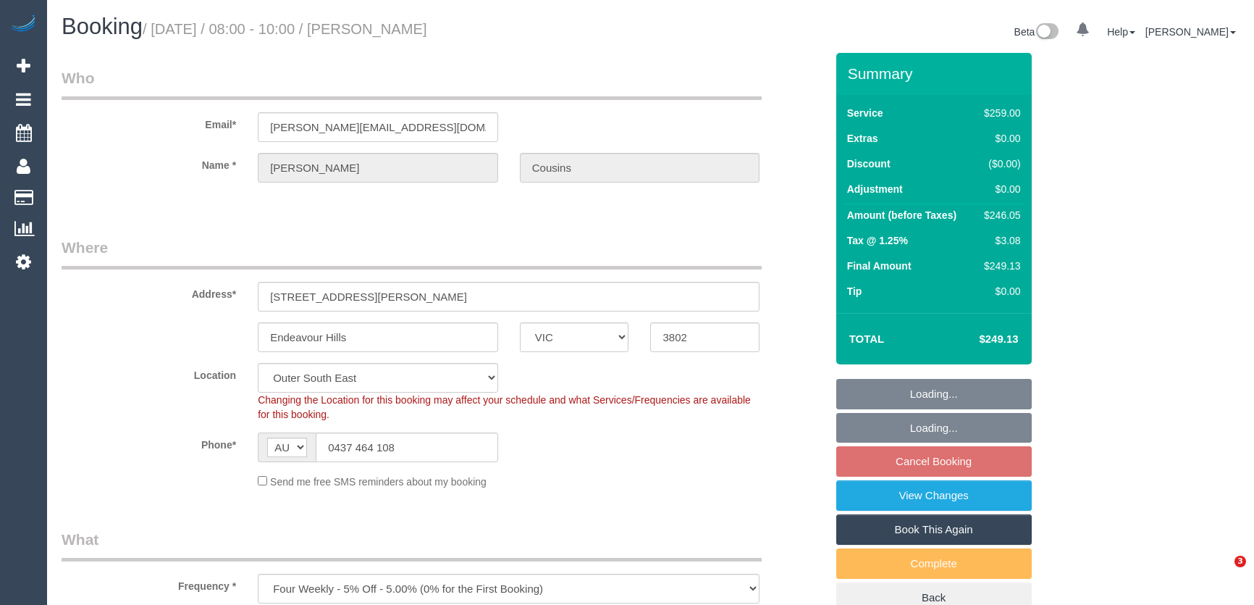
select select "number:34"
select select "number:12"
select select "object:1081"
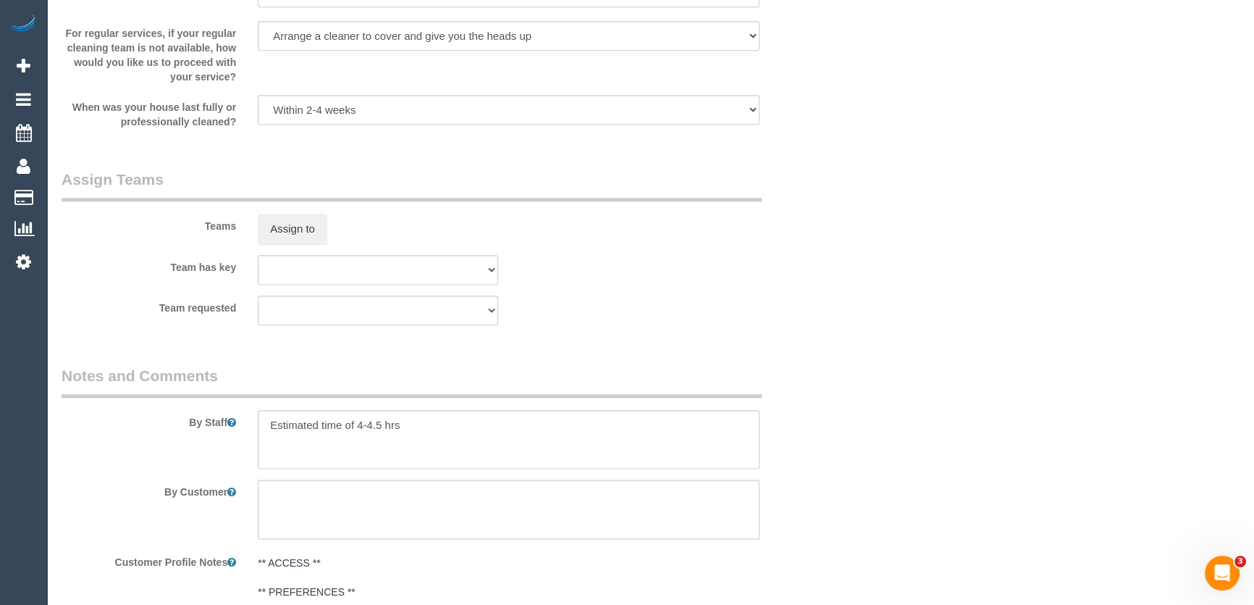
scroll to position [2303, 0]
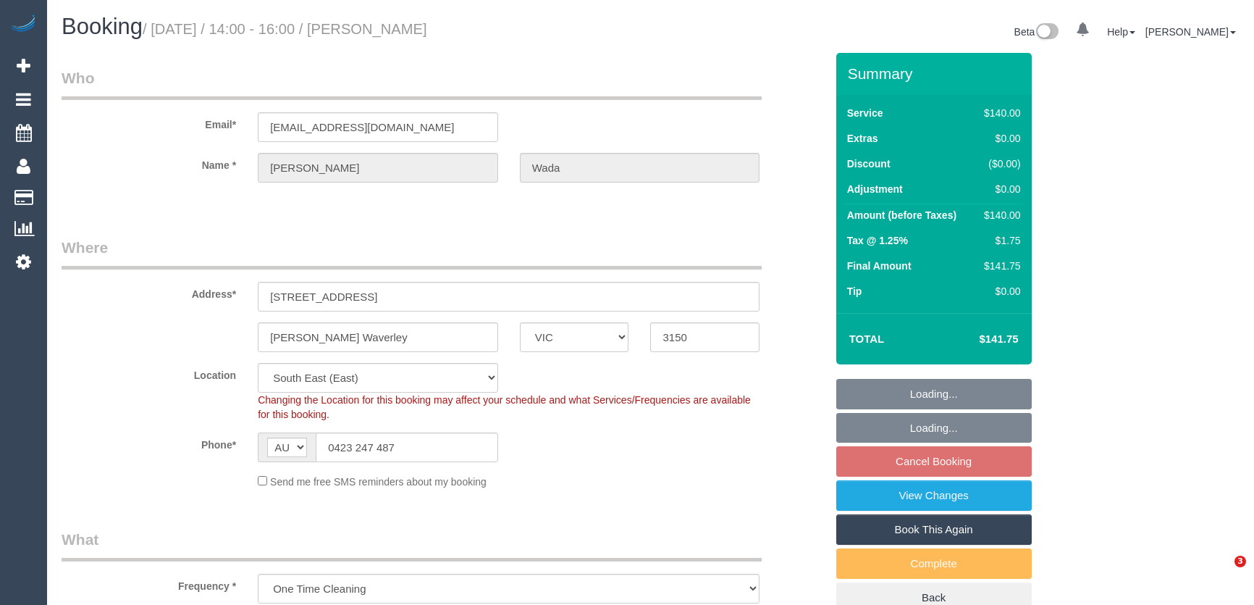
select select "VIC"
select select "string:stripe-pm_1RU3mm2GScqysDRVCj1OnuyX"
select select "number:28"
select select "number:14"
select select "number:19"
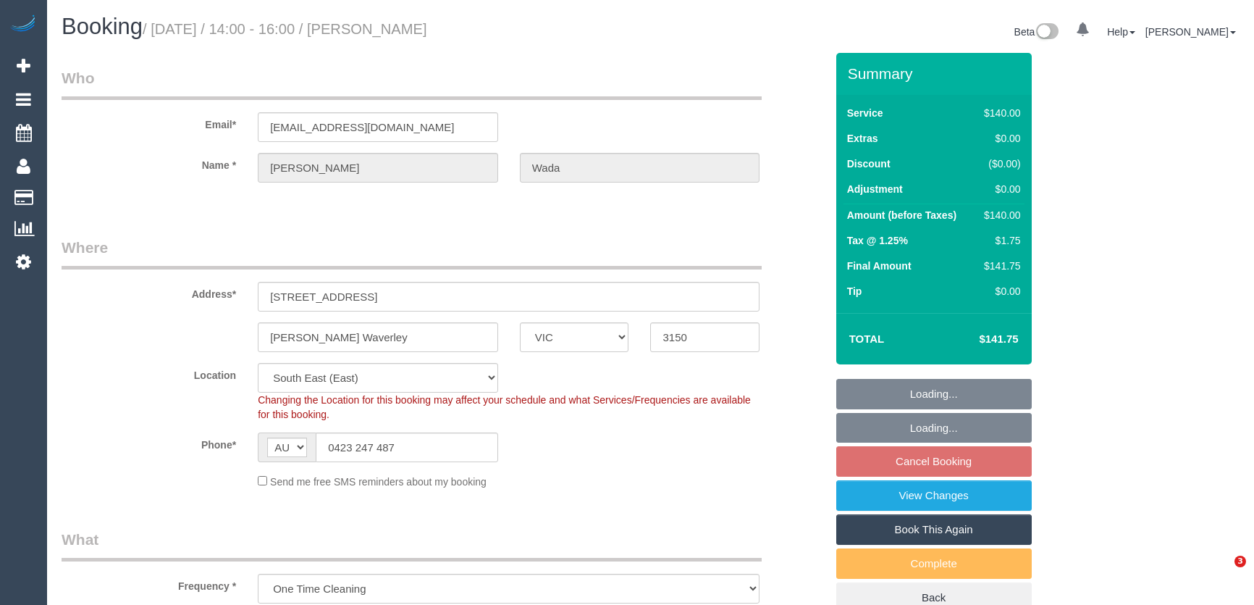
select select "number:25"
select select "number:35"
select select "number:13"
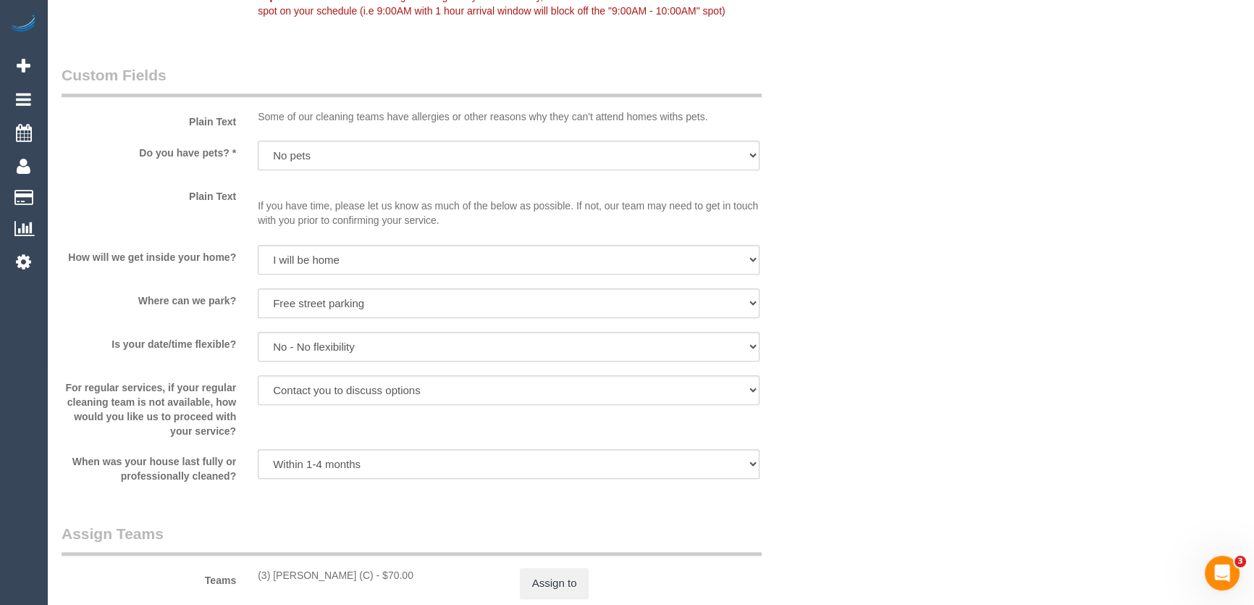
scroll to position [1843, 0]
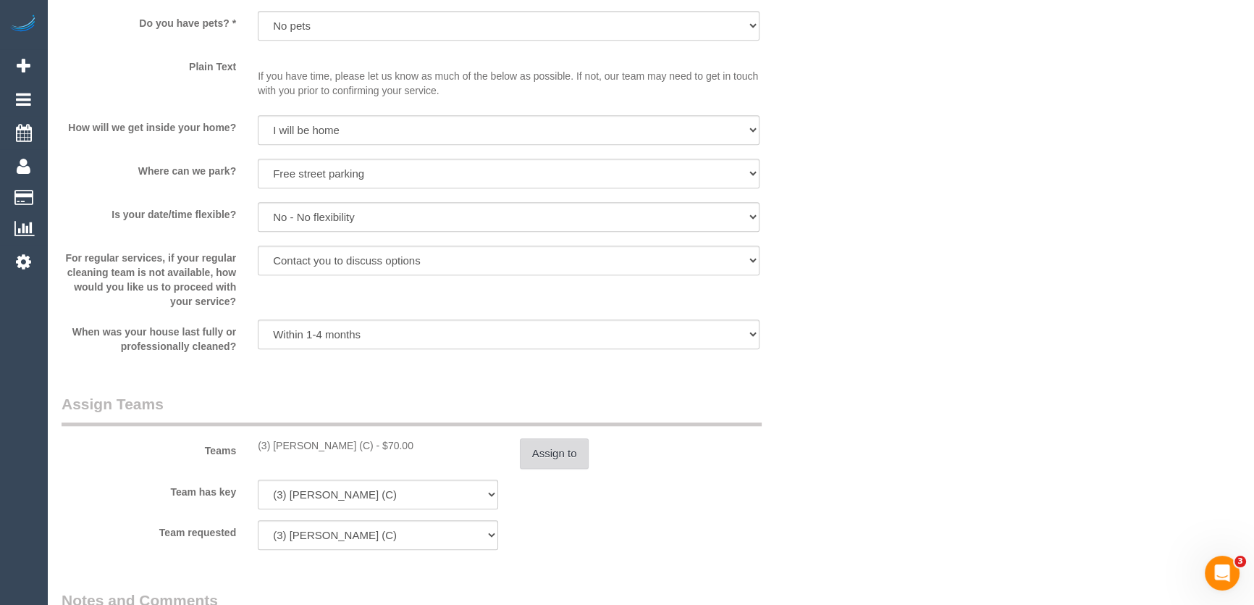
click at [545, 456] on button "Assign to" at bounding box center [555, 453] width 70 height 30
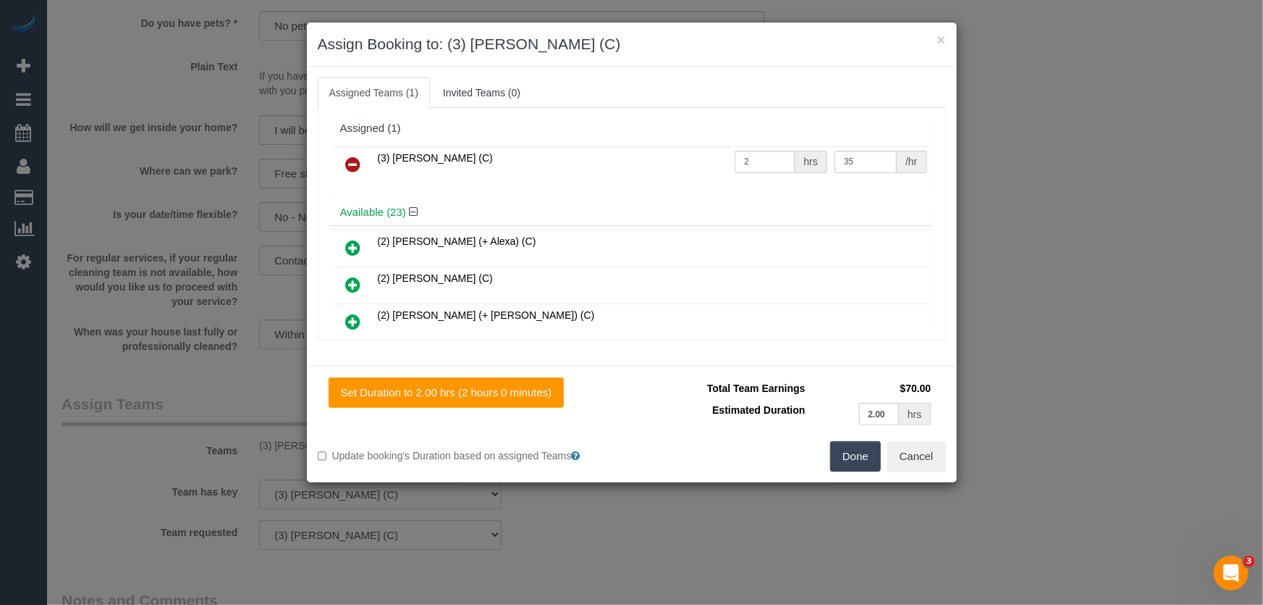
click at [352, 166] on icon at bounding box center [353, 164] width 15 height 17
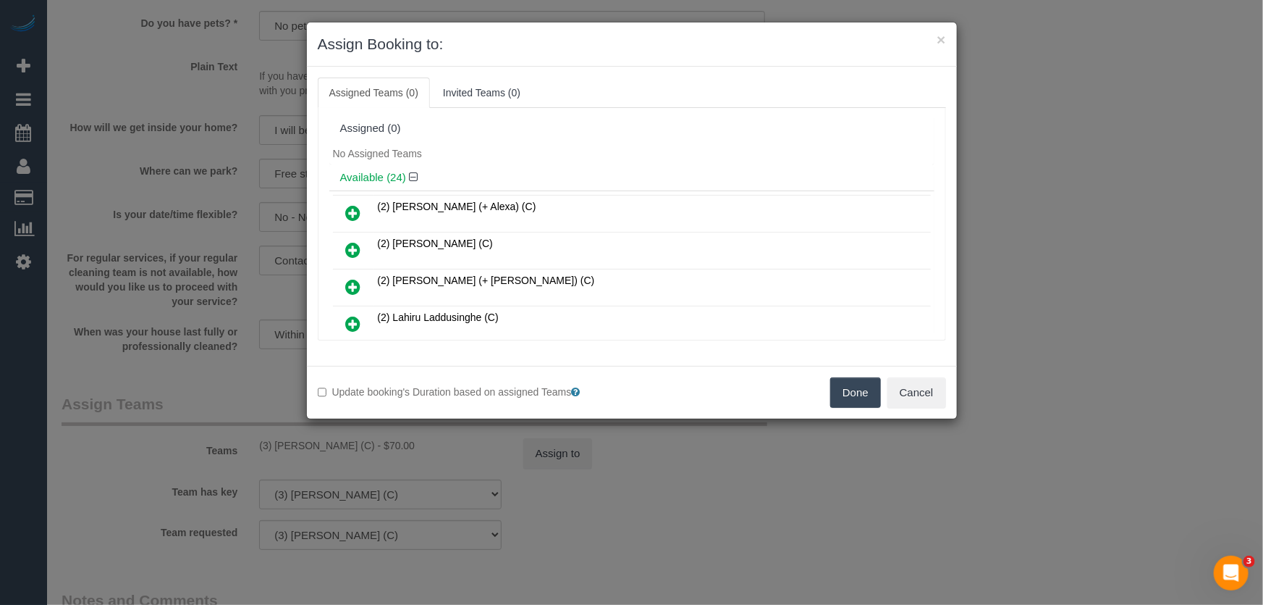
click at [354, 243] on icon at bounding box center [353, 249] width 15 height 17
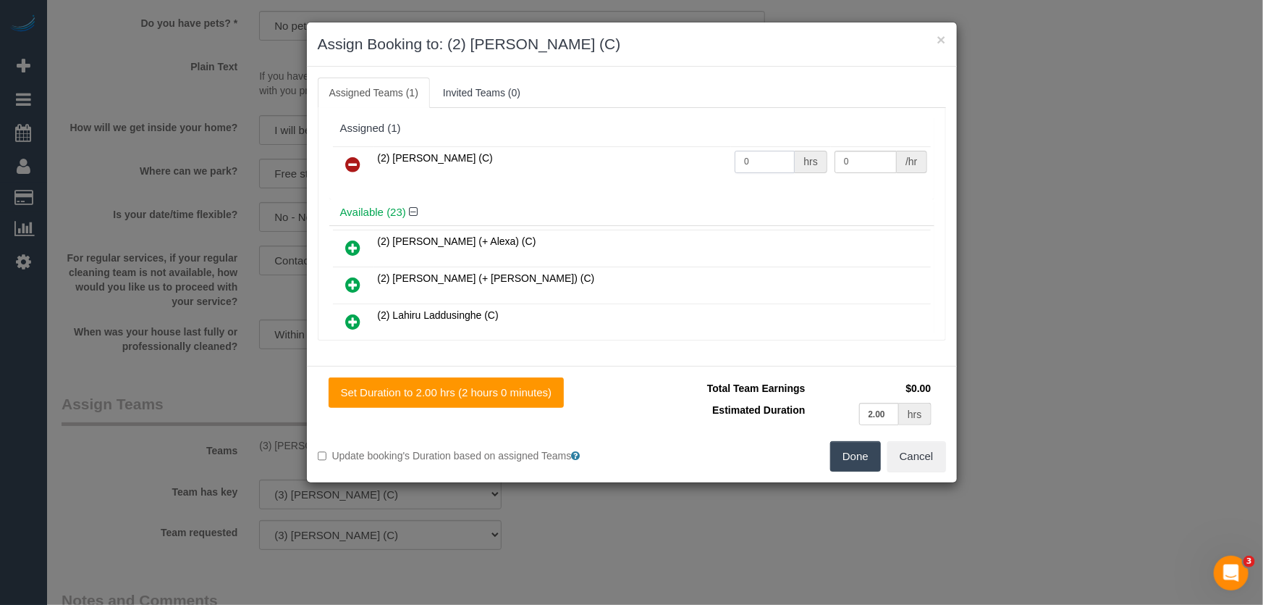
click at [758, 168] on input "0" at bounding box center [765, 162] width 60 height 22
type input "2"
type input "37.5"
click at [853, 463] on button "Done" at bounding box center [855, 456] width 51 height 30
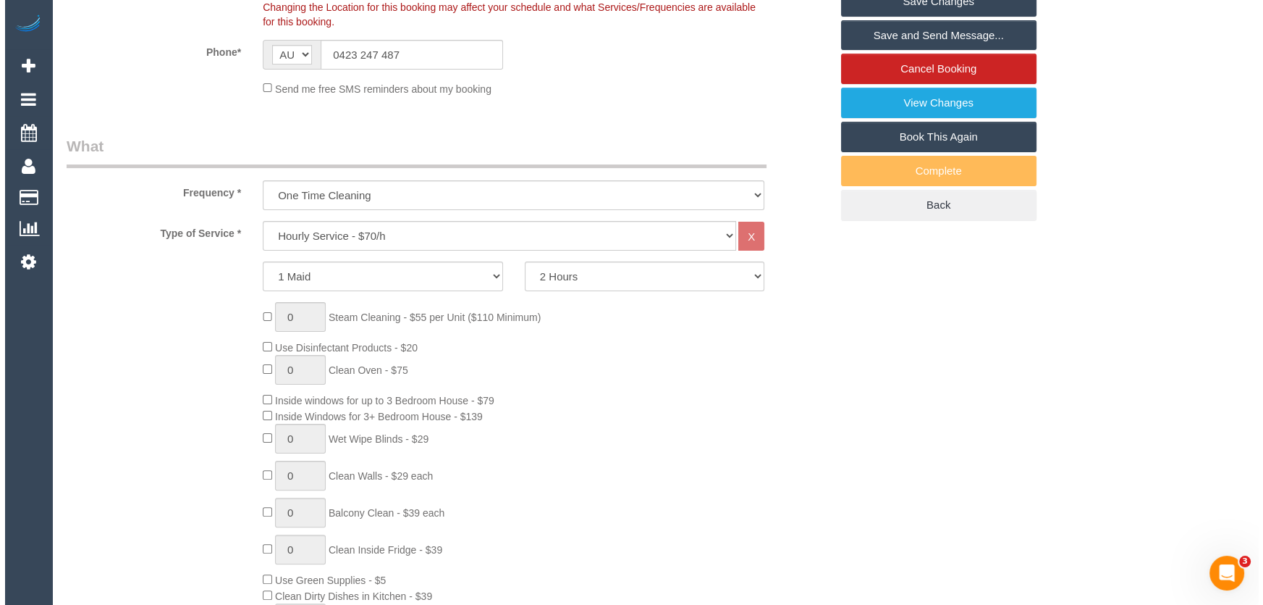
scroll to position [0, 0]
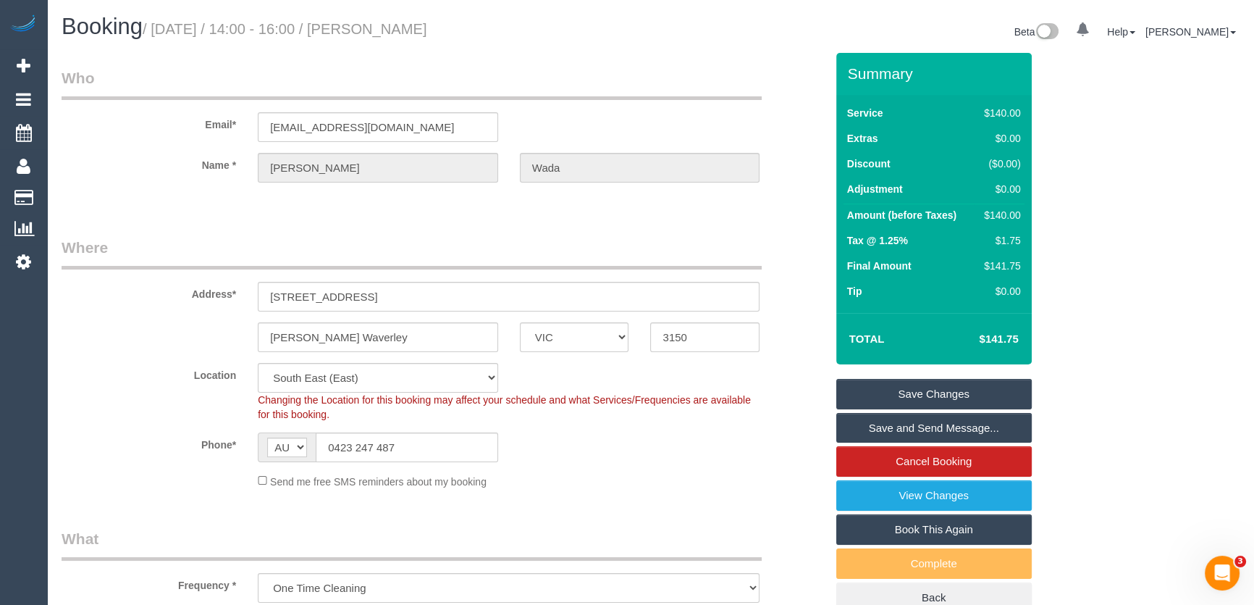
click at [420, 26] on small "/ September 05, 2025 / 14:00 - 16:00 / Megumi Wada" at bounding box center [285, 29] width 285 height 16
copy small "Megumi Wada"
click at [878, 397] on link "Save Changes" at bounding box center [933, 394] width 195 height 30
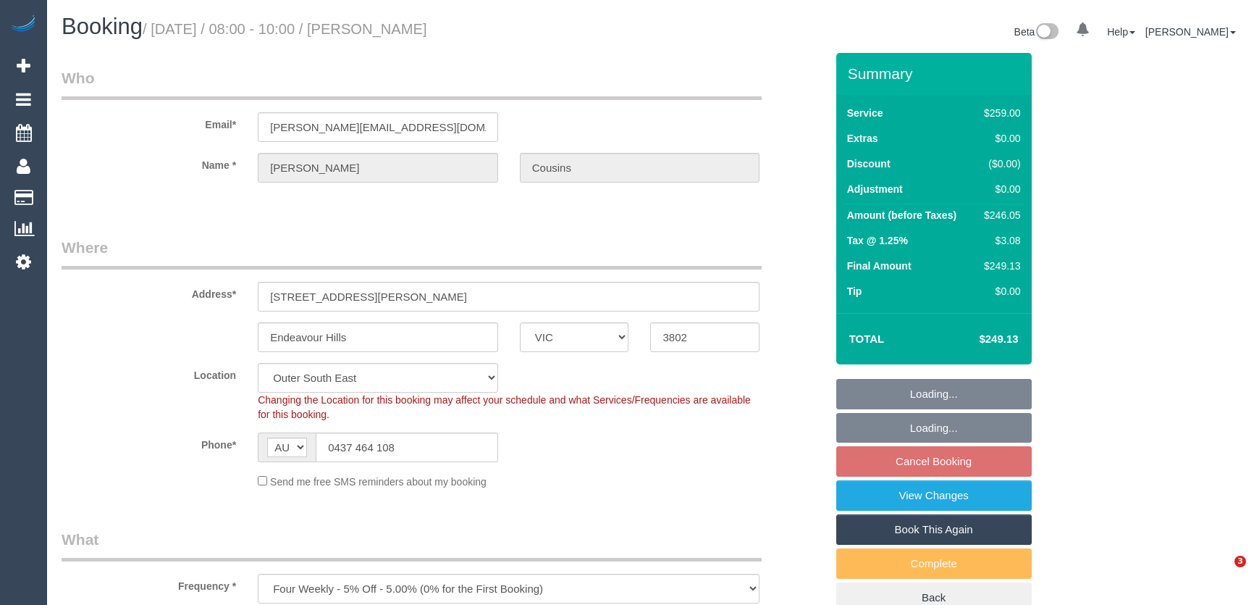
select select "VIC"
select select "number:27"
select select "number:14"
select select "number:18"
select select "number:24"
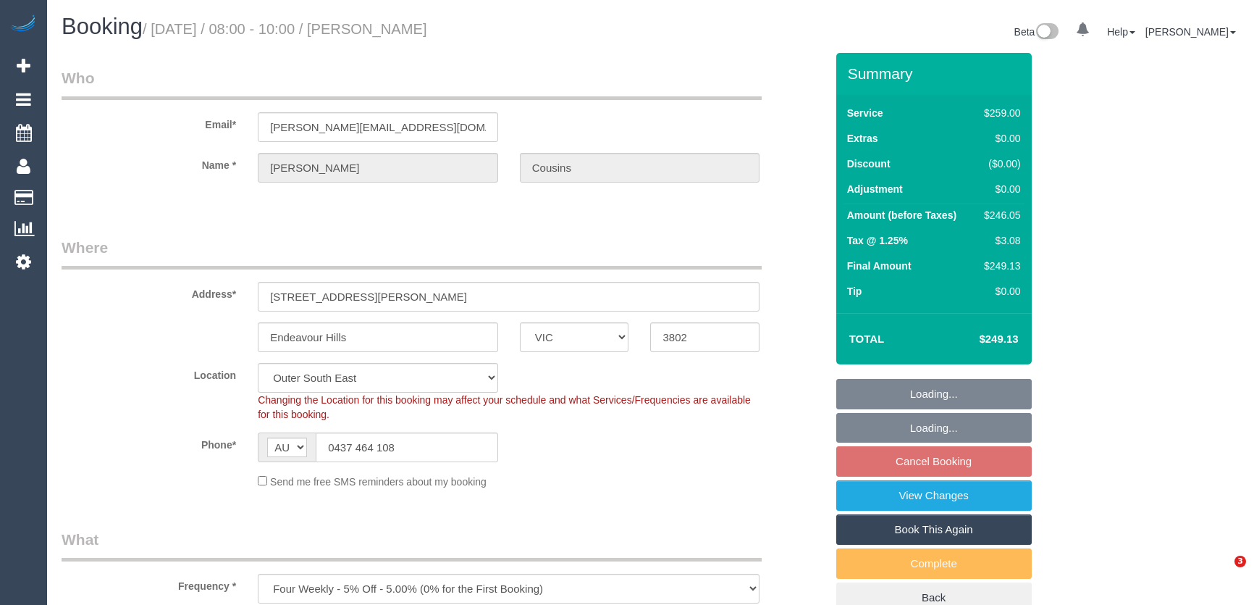
select select "number:34"
select select "number:12"
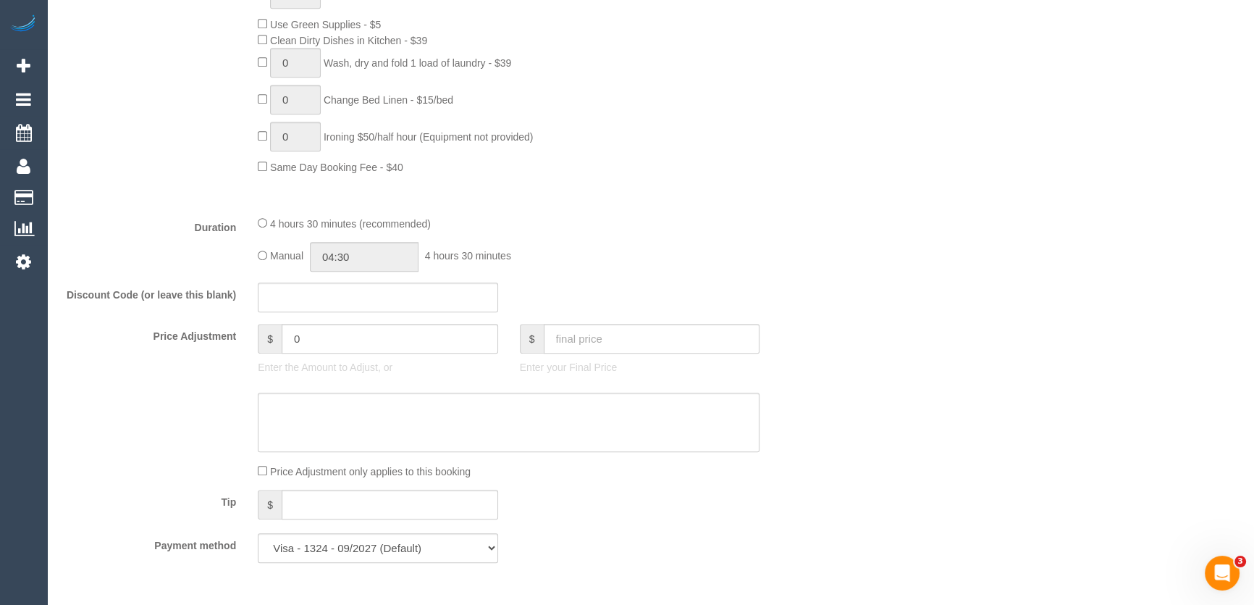
scroll to position [1448, 0]
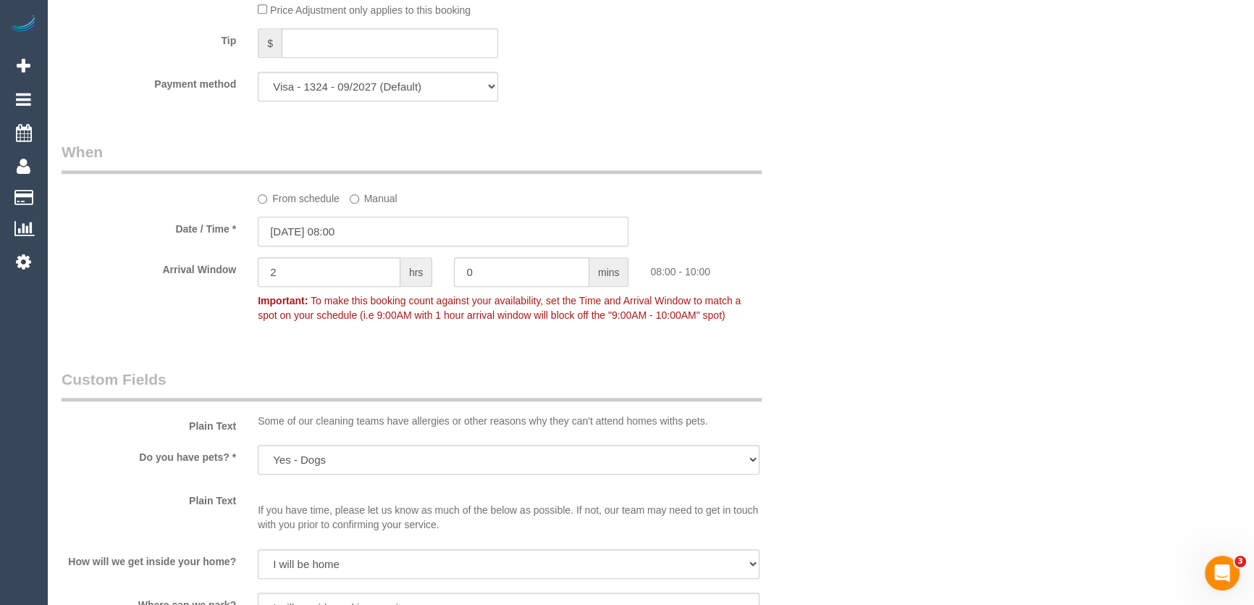
click at [375, 237] on input "[DATE] 08:00" at bounding box center [443, 231] width 371 height 30
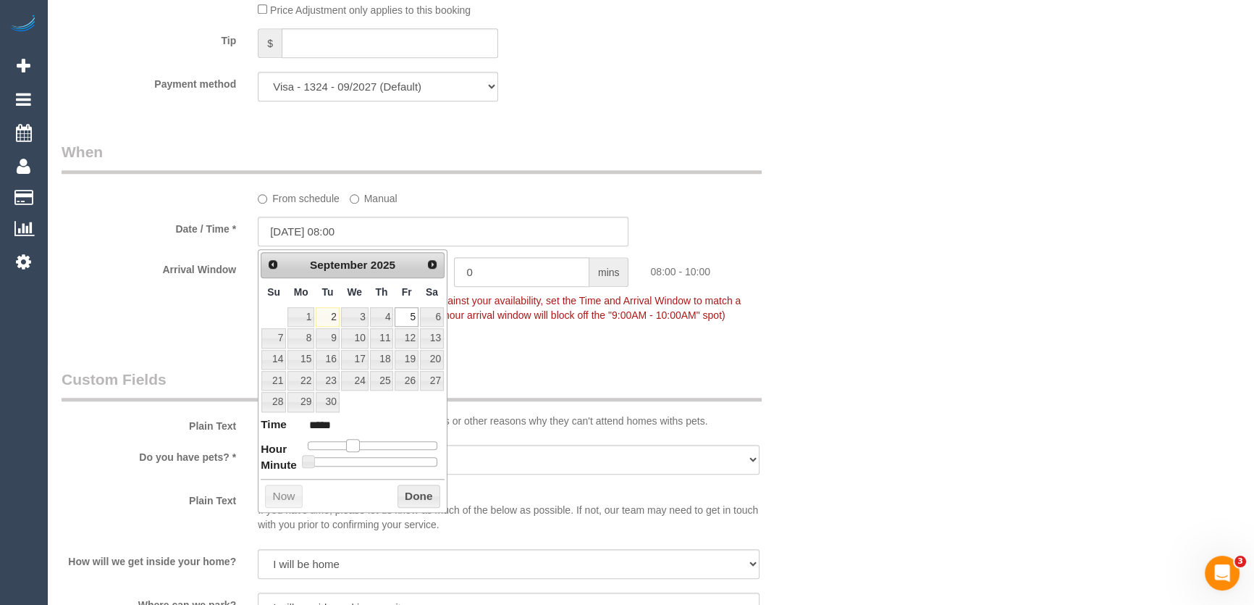
type input "05/09/2025 09:00"
type input "*****"
type input "05/09/2025 10:00"
type input "*****"
drag, startPoint x: 350, startPoint y: 442, endPoint x: 360, endPoint y: 442, distance: 9.4
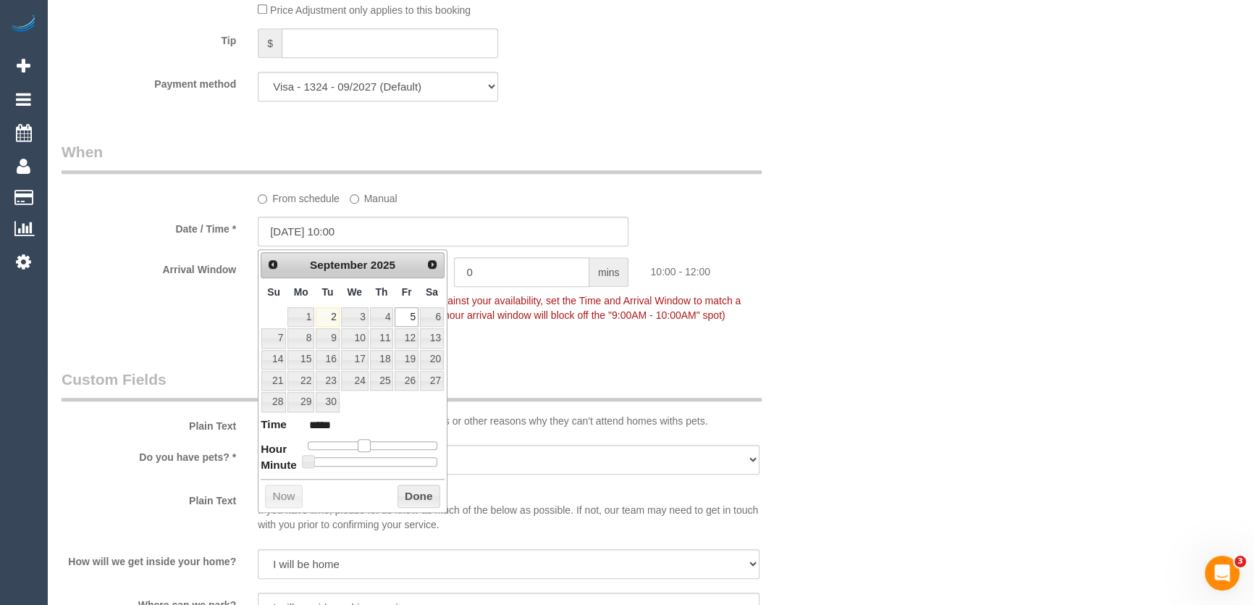
click at [360, 442] on span at bounding box center [364, 445] width 13 height 13
click at [531, 348] on div "Who Email* nicole_cousins@yahoo.com.au Name * Nicole Cousins Where Address* 5 C…" at bounding box center [444, 52] width 786 height 2895
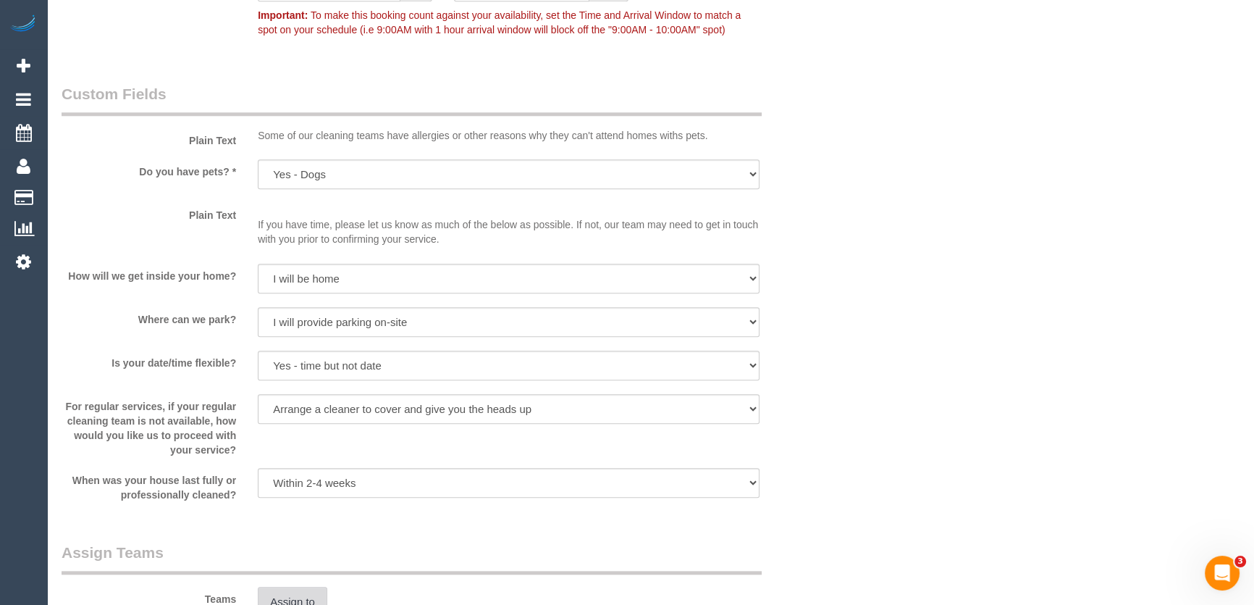
scroll to position [1909, 0]
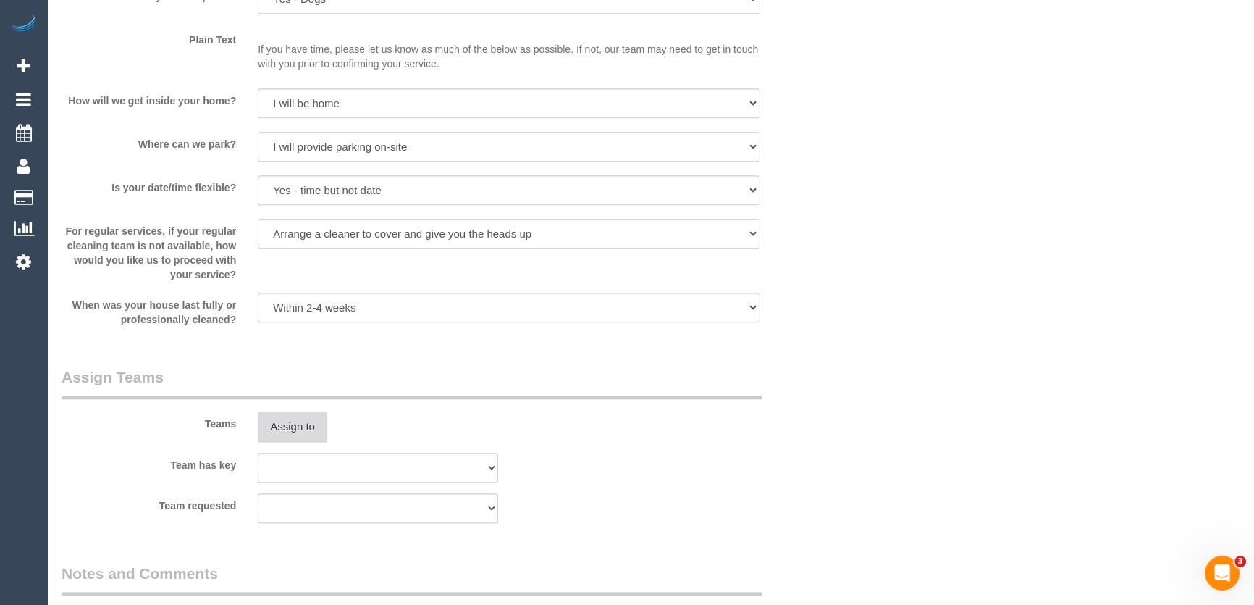
click at [298, 425] on button "Assign to" at bounding box center [293, 426] width 70 height 30
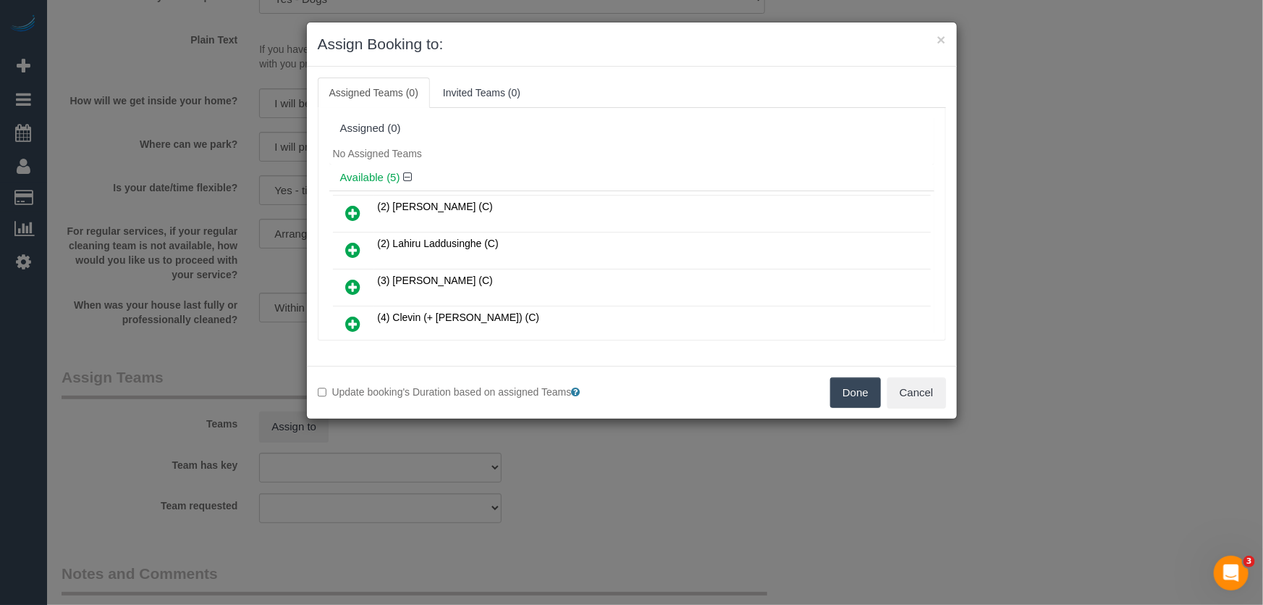
click at [967, 519] on div "× Assign Booking to: Assigned Teams (0) Invited Teams (0) Assigned (0) No Assig…" at bounding box center [631, 302] width 1263 height 605
click at [353, 279] on icon at bounding box center [353, 286] width 15 height 17
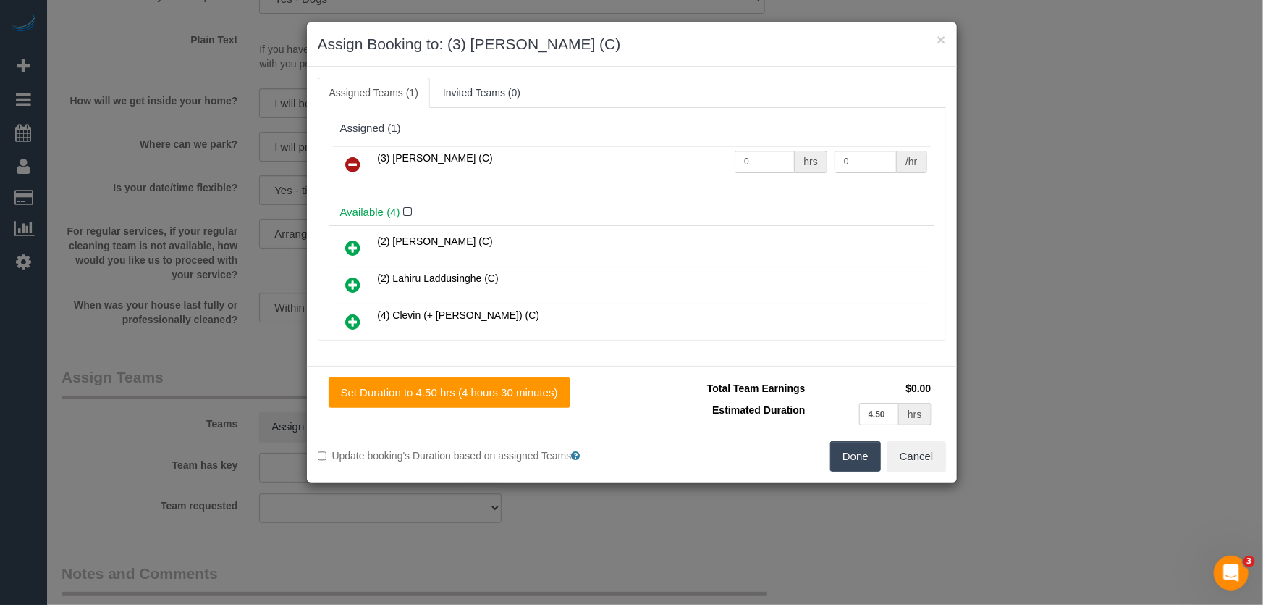
click at [854, 463] on button "Done" at bounding box center [855, 456] width 51 height 30
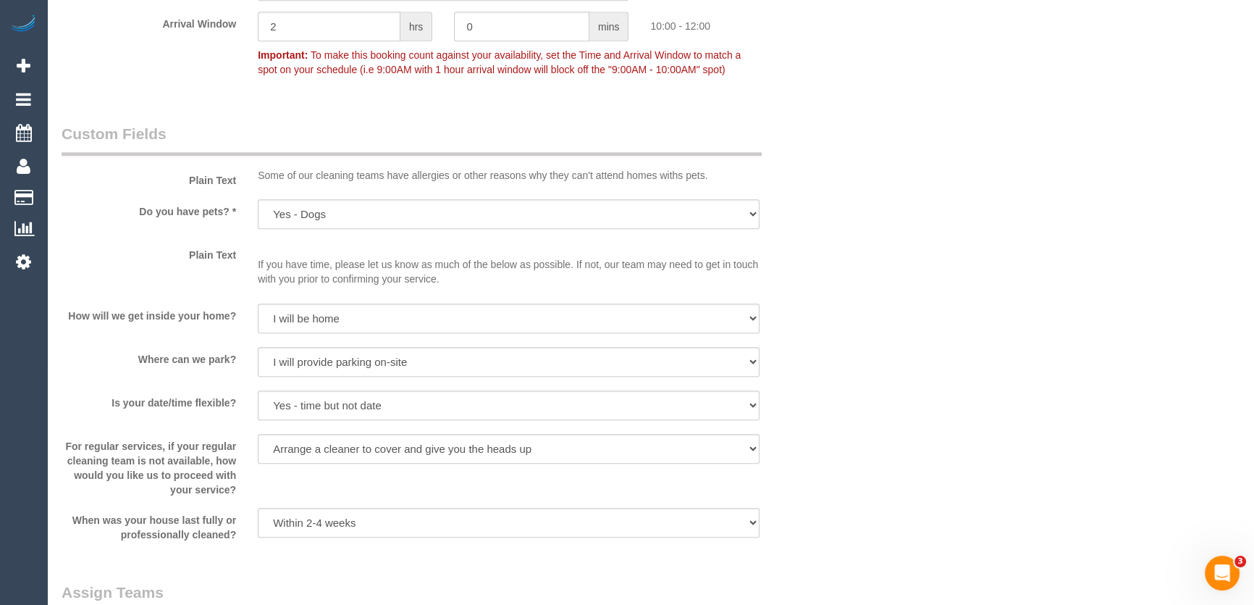
scroll to position [1843, 0]
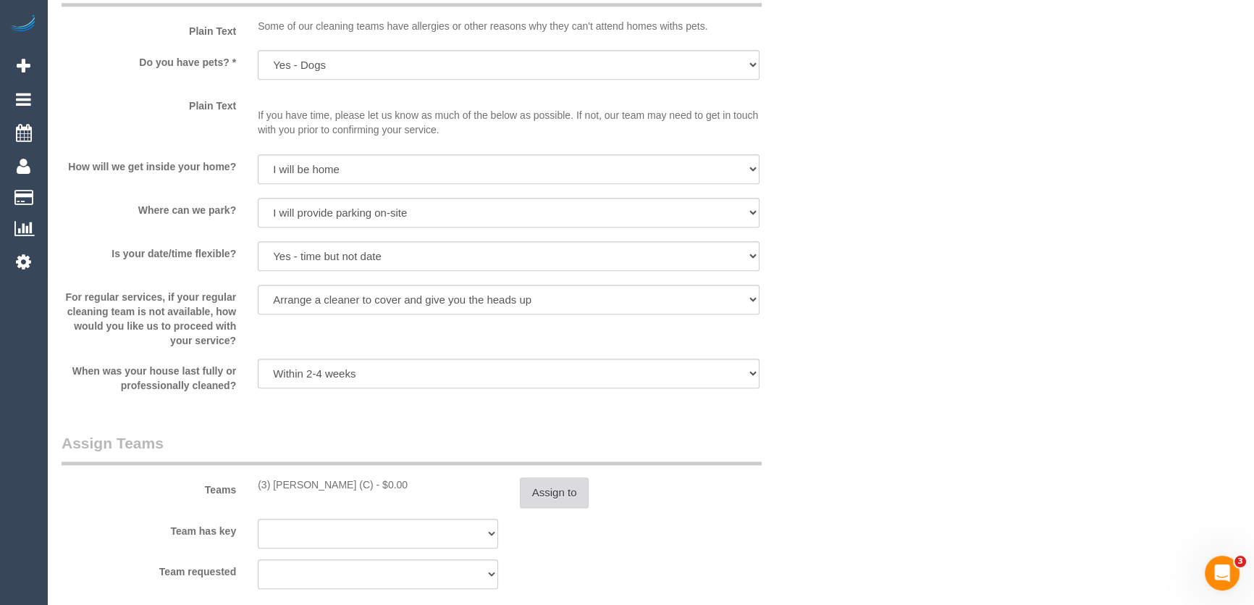
click at [552, 485] on button "Assign to" at bounding box center [555, 492] width 70 height 30
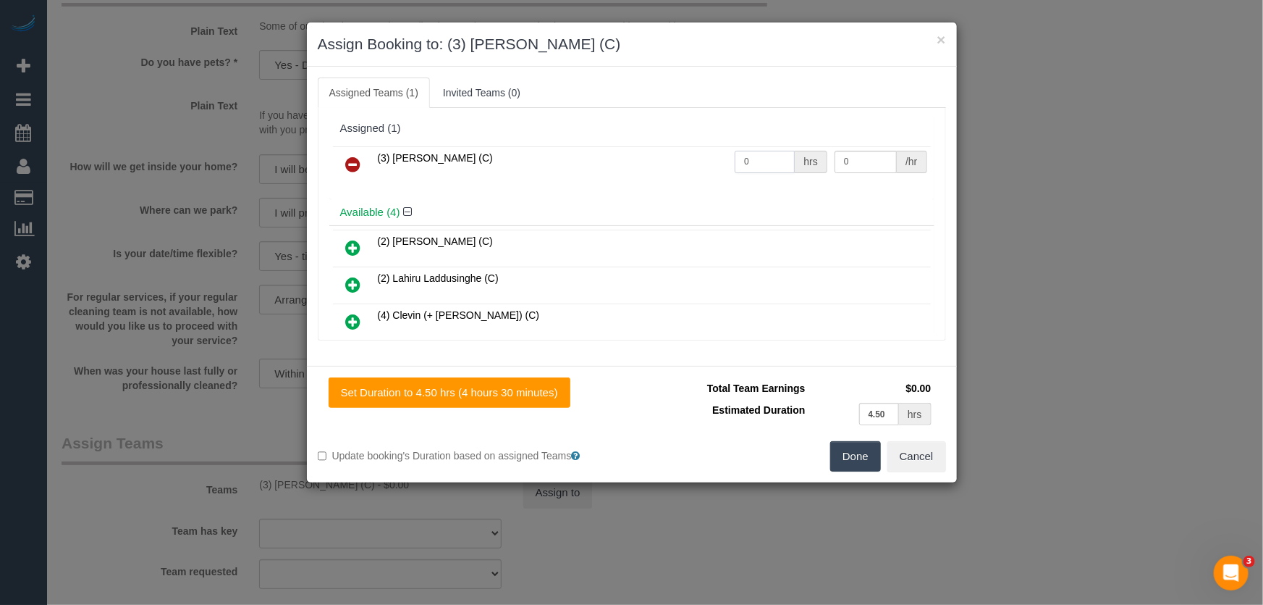
click at [754, 158] on input "0" at bounding box center [765, 162] width 60 height 22
type input "1"
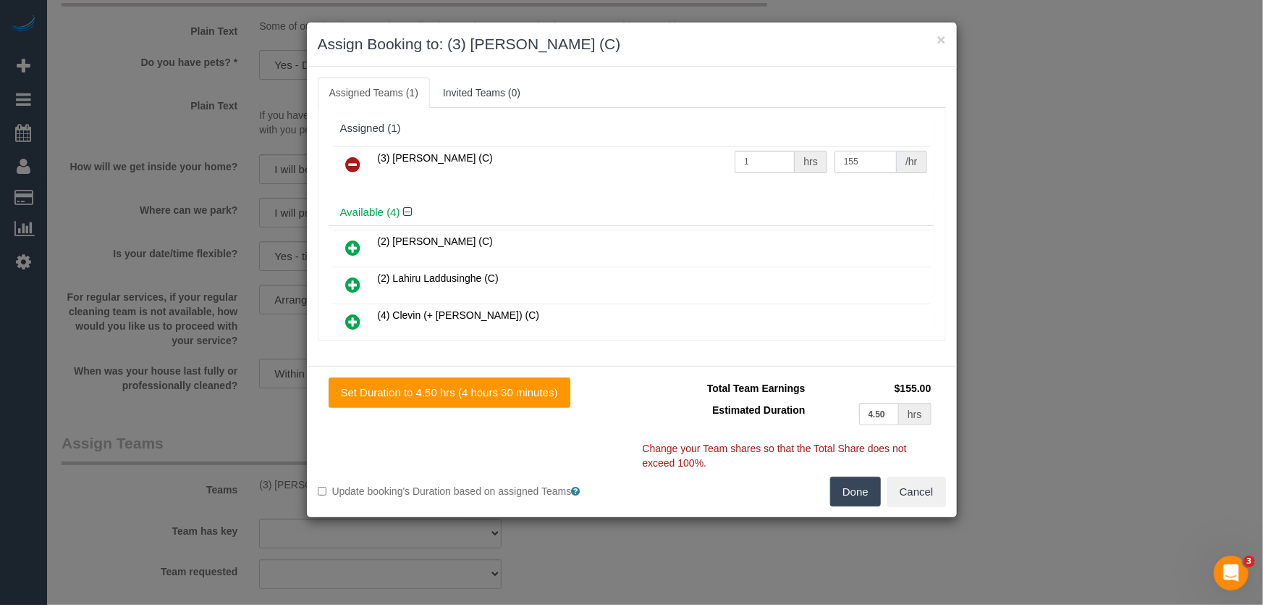
type input "155"
click at [872, 485] on button "Done" at bounding box center [855, 491] width 51 height 30
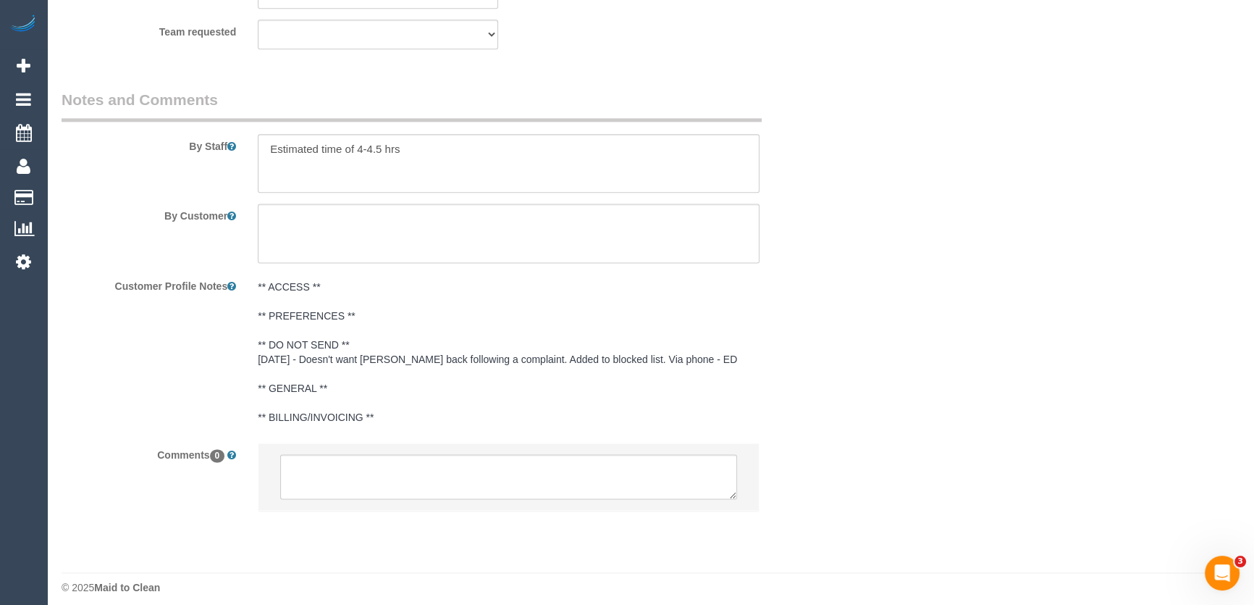
scroll to position [2394, 0]
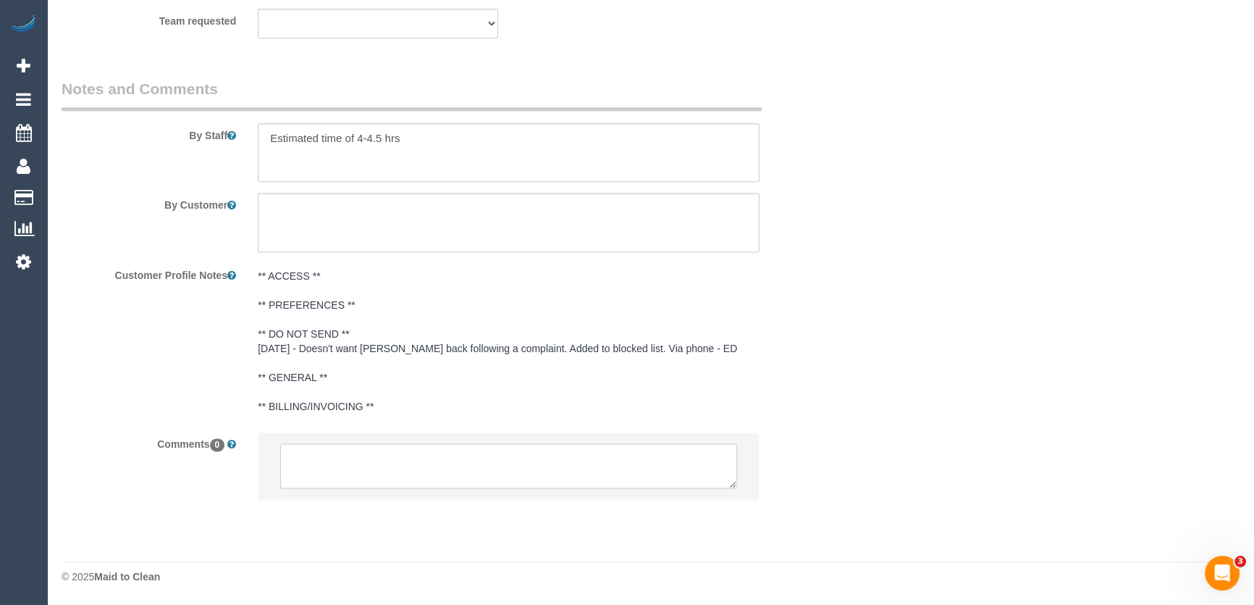
click at [427, 467] on textarea at bounding box center [508, 465] width 457 height 45
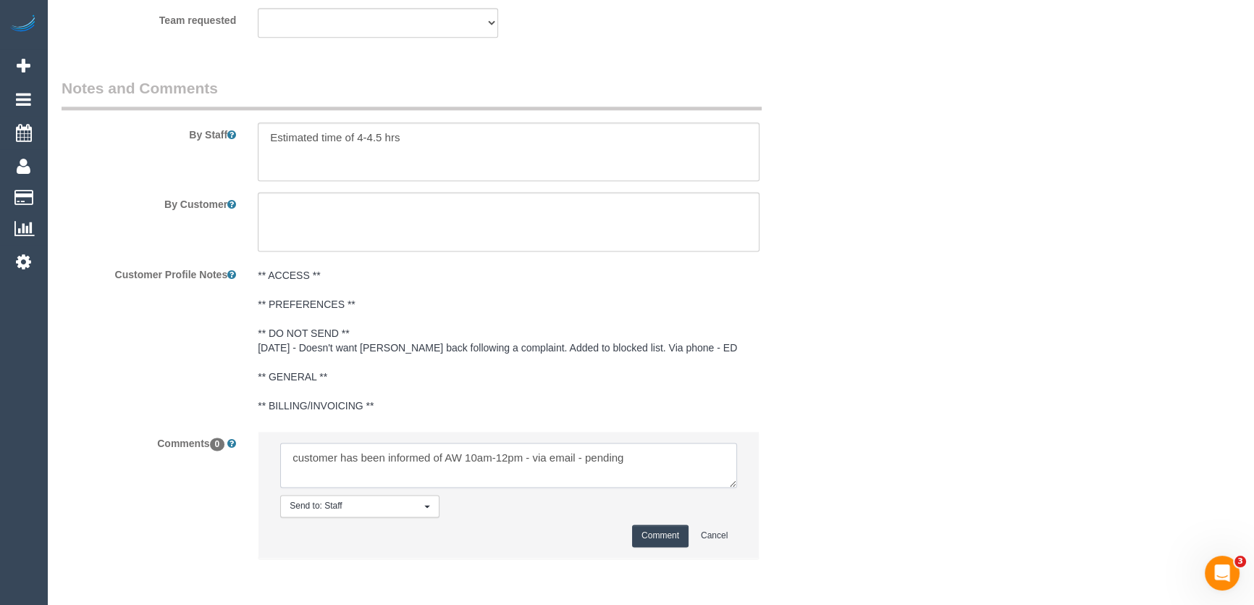
type textarea "customer has been informed of AW 10am-12pm - via email - pending"
click at [660, 541] on button "Comment" at bounding box center [660, 535] width 56 height 22
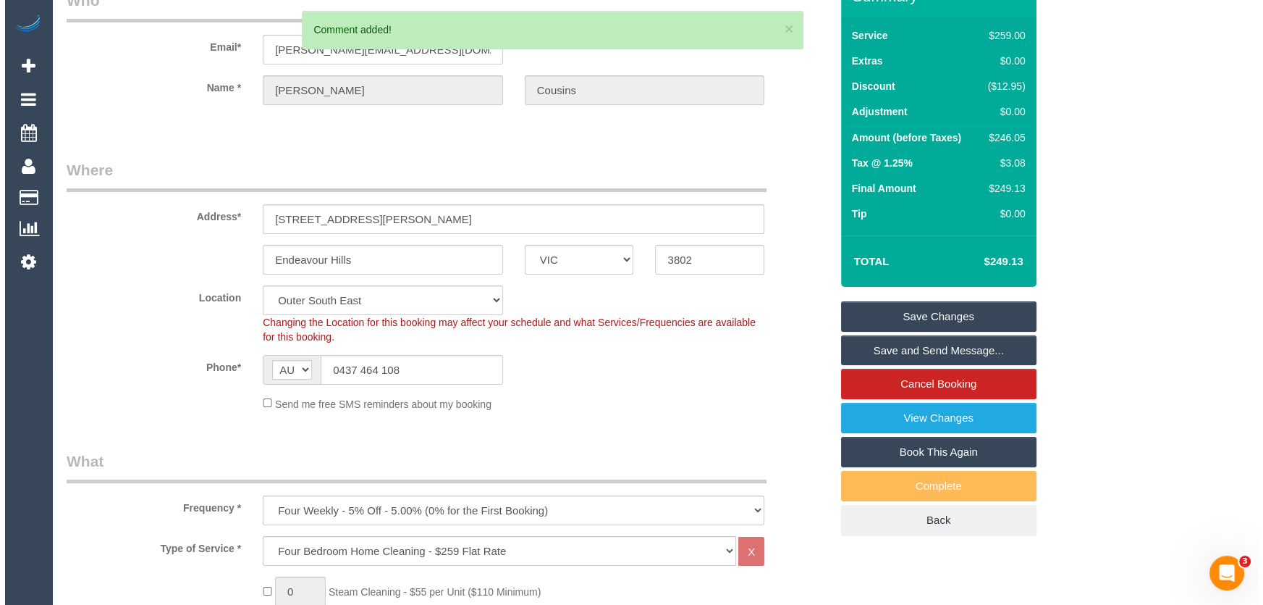
scroll to position [0, 0]
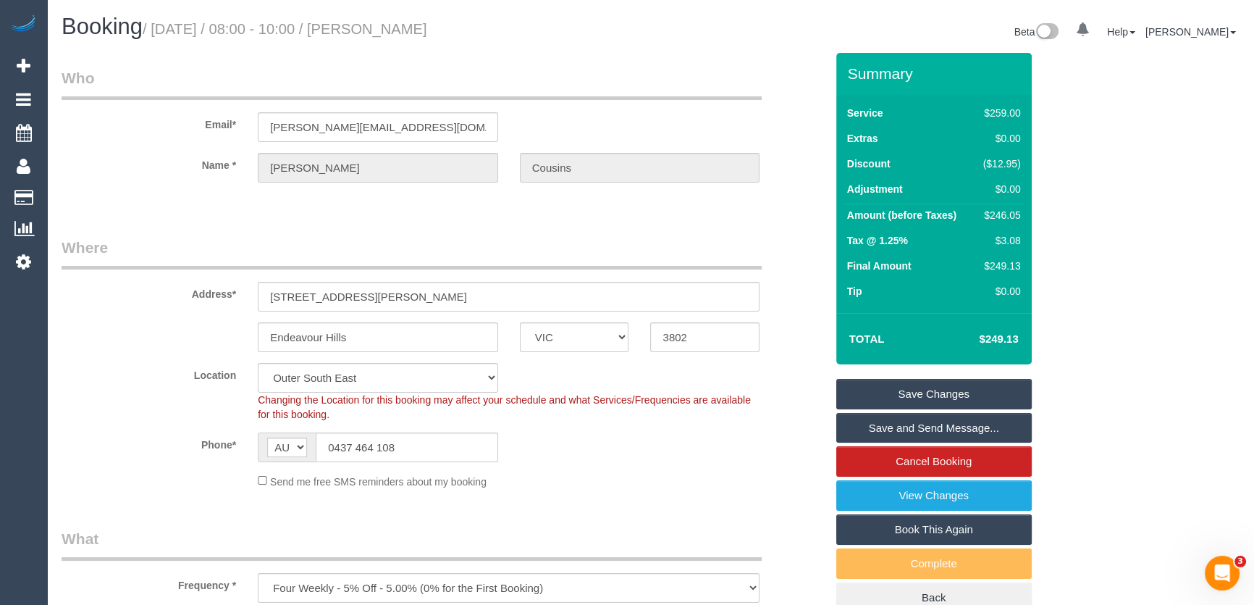
click at [413, 31] on small "/ September 05, 2025 / 08:00 - 10:00 / Nicole Cousins" at bounding box center [285, 29] width 285 height 16
copy small "Nicole Cousins"
click at [445, 133] on input "nicole_cousins@yahoo.com.au" at bounding box center [378, 127] width 240 height 30
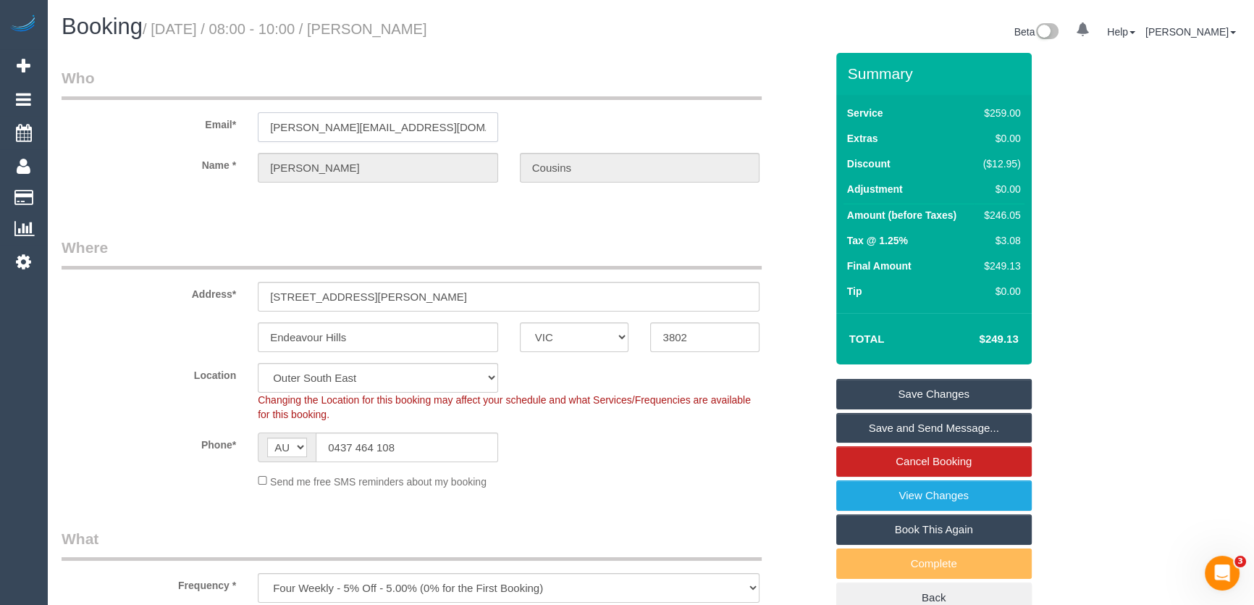
click at [445, 133] on input "nicole_cousins@yahoo.com.au" at bounding box center [378, 127] width 240 height 30
click at [908, 392] on link "Save Changes" at bounding box center [933, 394] width 195 height 30
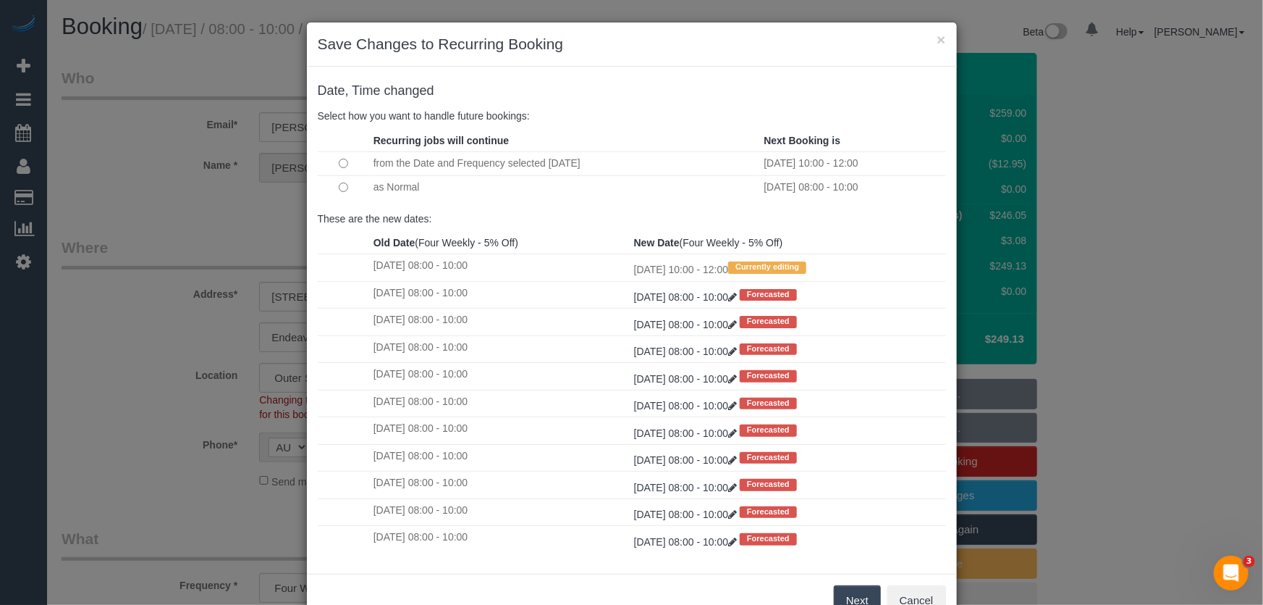
click at [853, 600] on button "Next" at bounding box center [857, 600] width 47 height 30
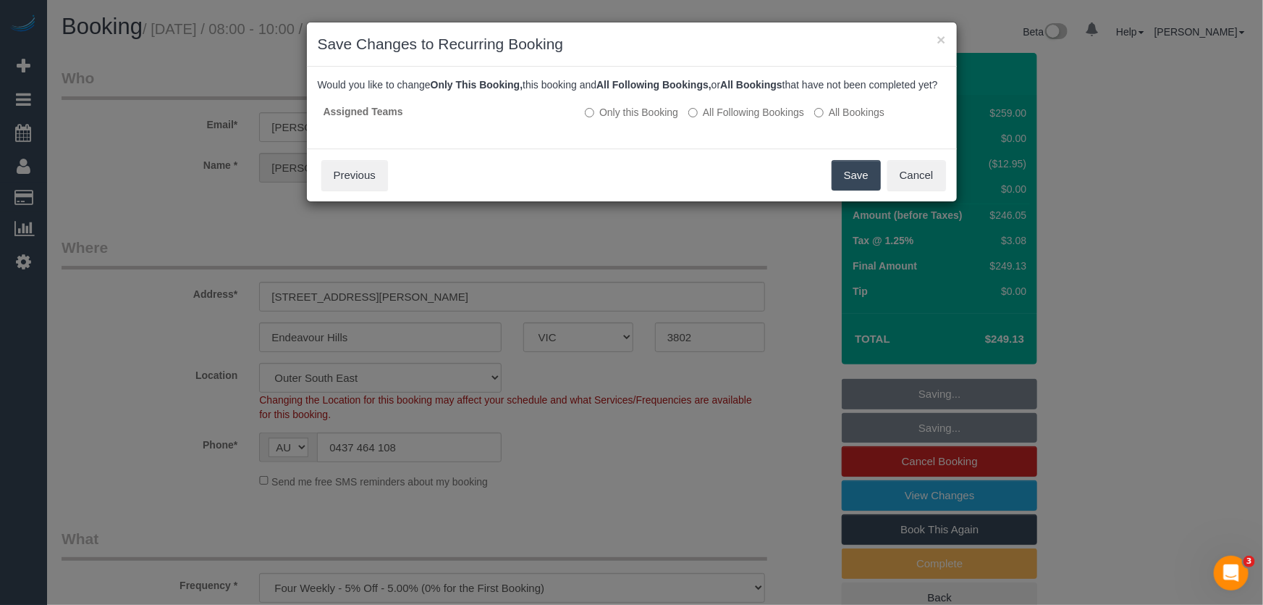
click at [857, 190] on button "Save" at bounding box center [856, 175] width 49 height 30
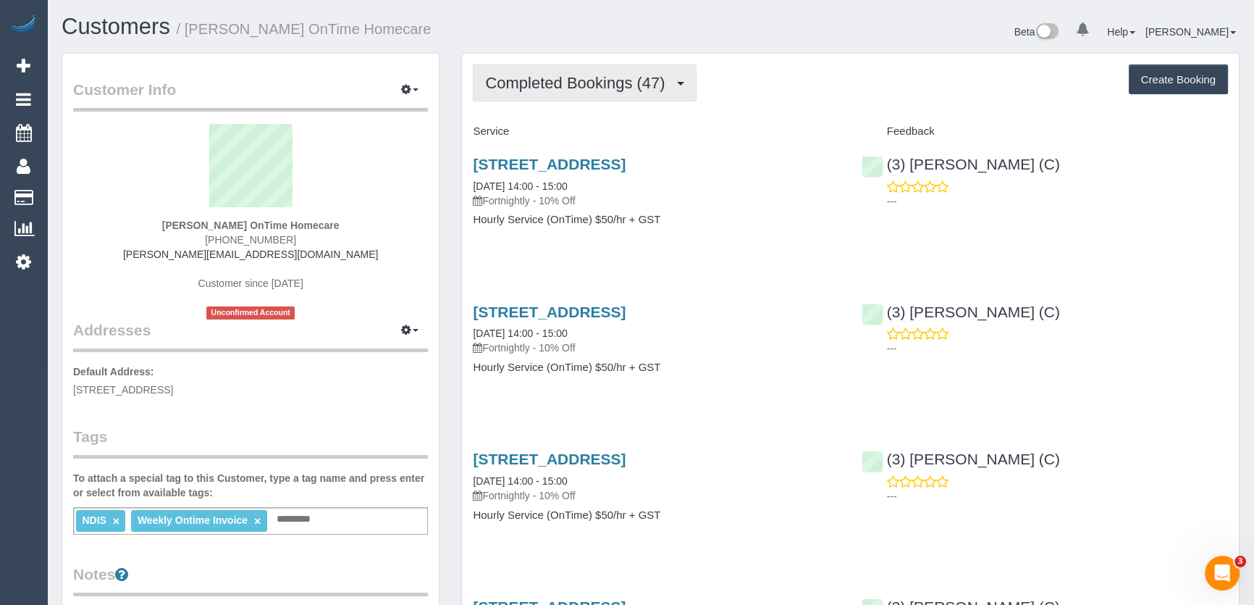
click at [611, 91] on button "Completed Bookings (47)" at bounding box center [584, 82] width 223 height 37
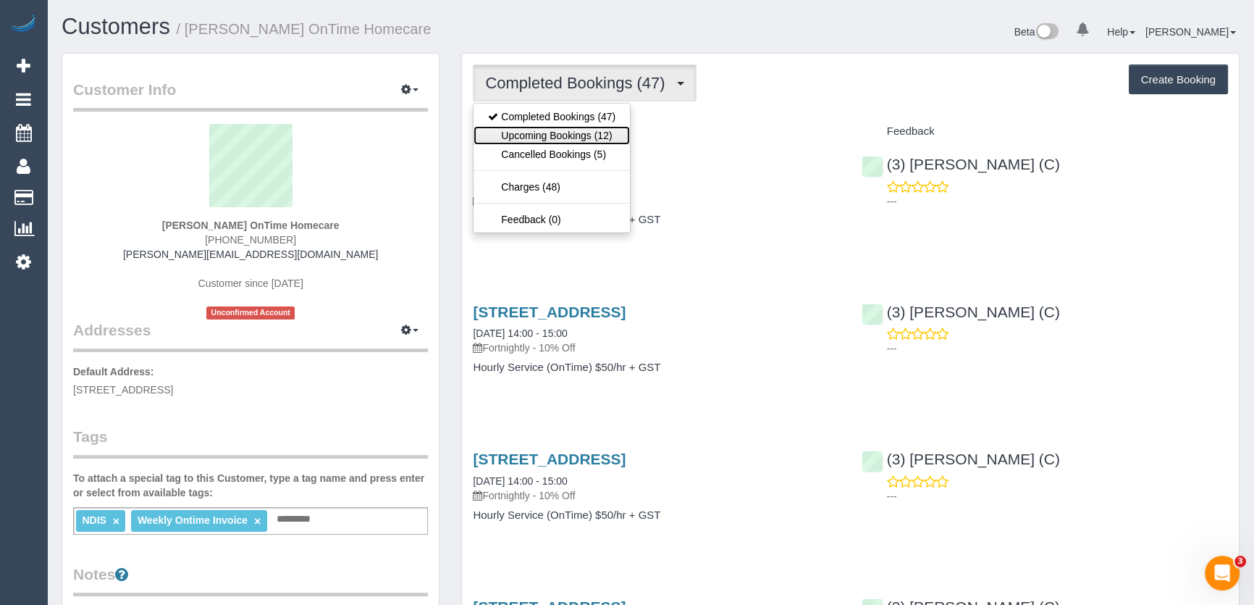
click at [611, 136] on link "Upcoming Bookings (12)" at bounding box center [552, 135] width 156 height 19
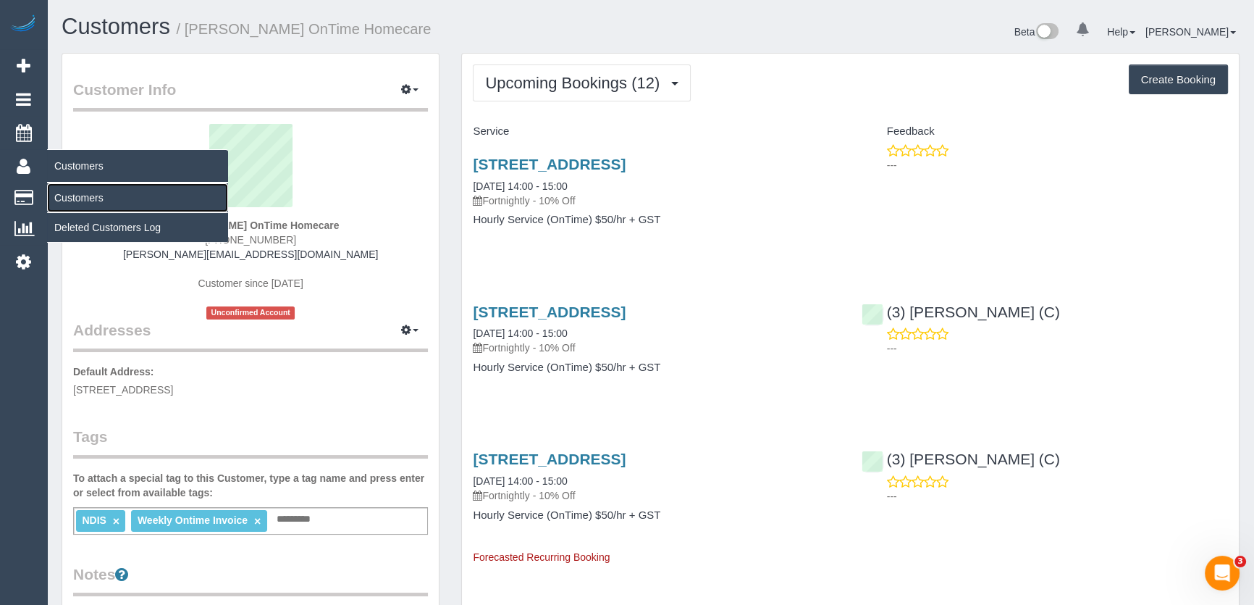
click at [81, 198] on link "Customers" at bounding box center [137, 197] width 181 height 29
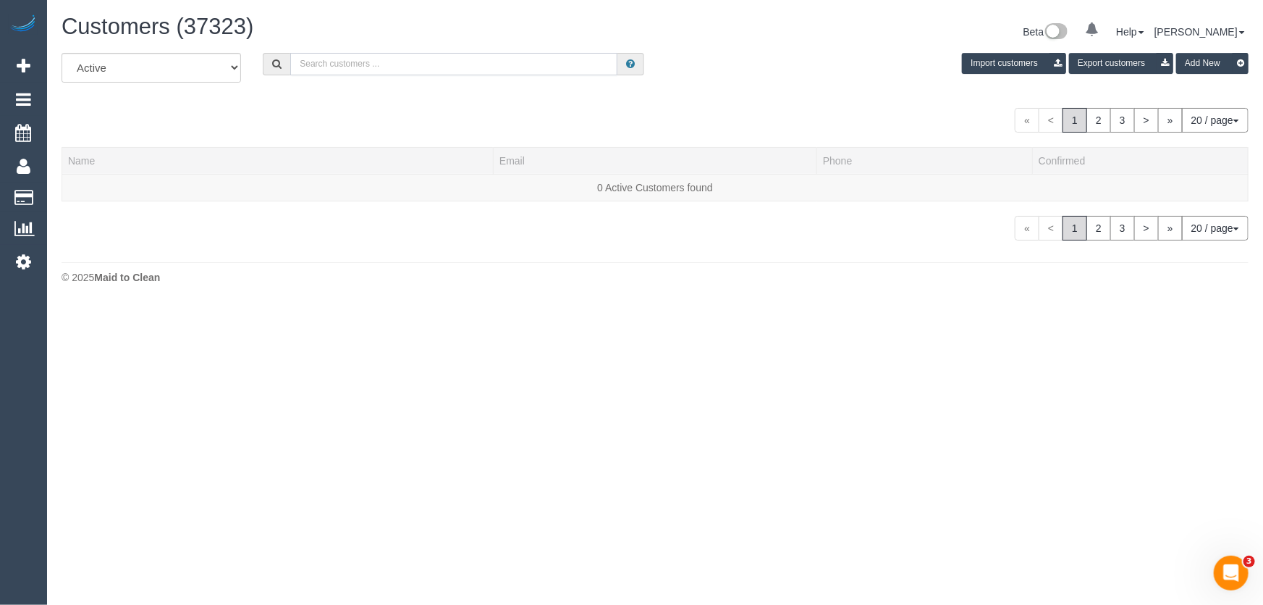
click at [365, 63] on input "text" at bounding box center [453, 64] width 327 height 22
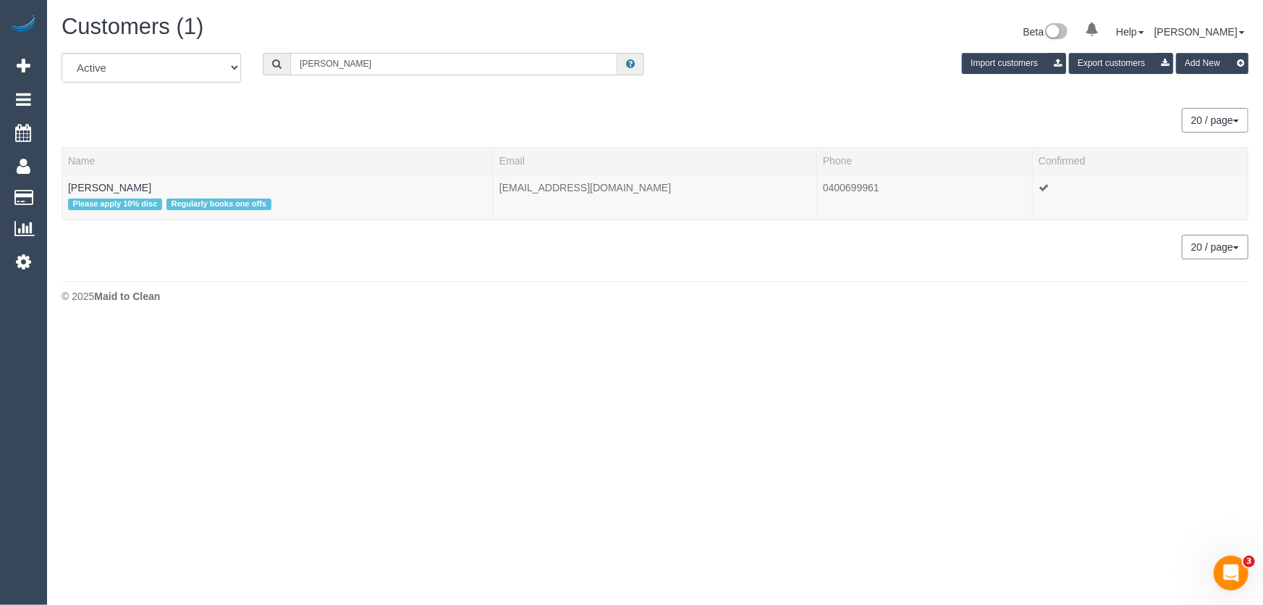
click at [370, 64] on input "[PERSON_NAME]" at bounding box center [453, 64] width 327 height 22
click at [373, 63] on input "[PERSON_NAME]" at bounding box center [453, 64] width 327 height 22
click at [374, 63] on input "[PERSON_NAME]" at bounding box center [453, 64] width 327 height 22
click at [377, 63] on input "[PERSON_NAME]" at bounding box center [453, 64] width 327 height 22
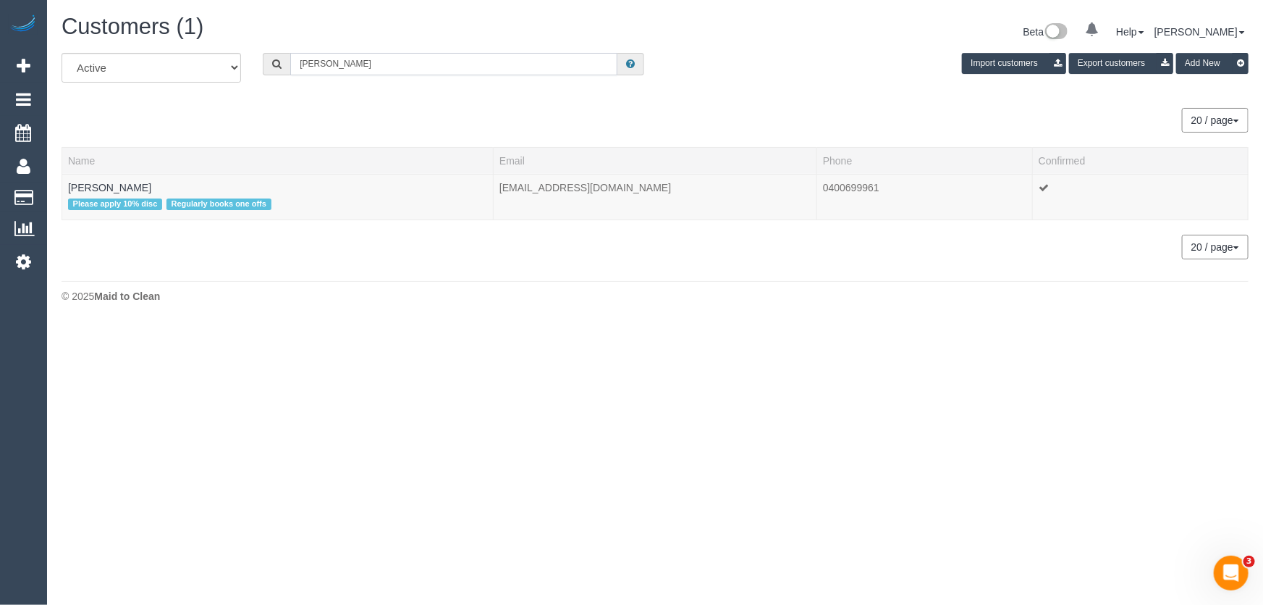
click at [377, 63] on input "[PERSON_NAME]" at bounding box center [453, 64] width 327 height 22
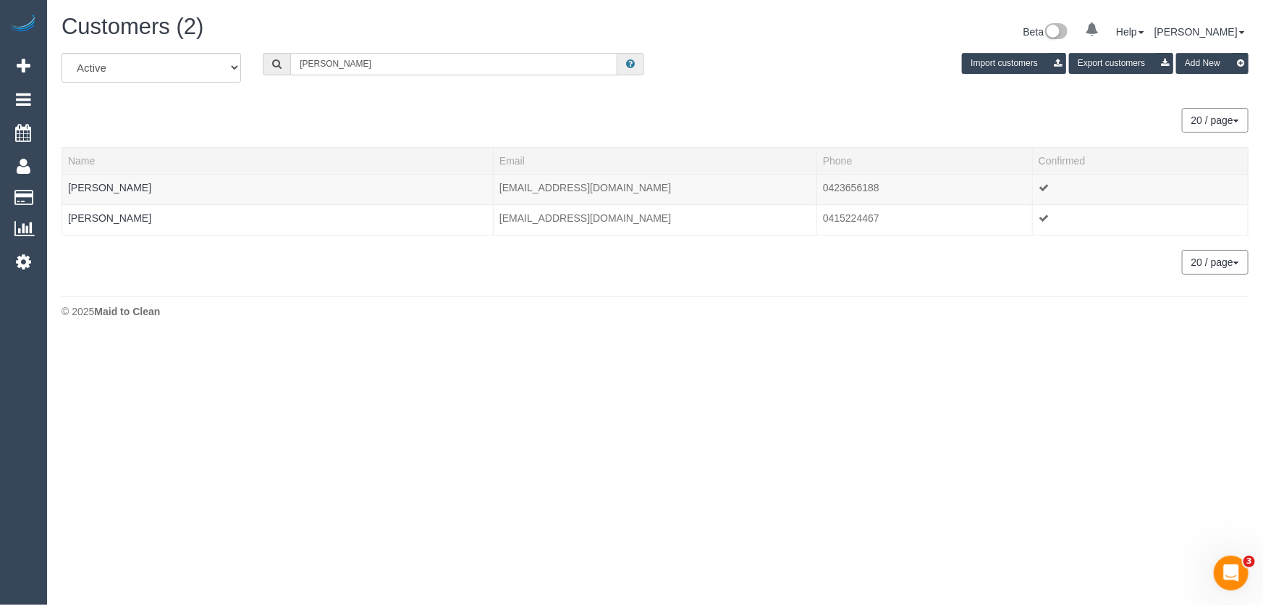
click at [346, 65] on input "[PERSON_NAME]" at bounding box center [453, 64] width 327 height 22
click at [345, 65] on input "[PERSON_NAME]" at bounding box center [453, 64] width 327 height 22
click at [364, 68] on input "[PERSON_NAME]" at bounding box center [453, 64] width 327 height 22
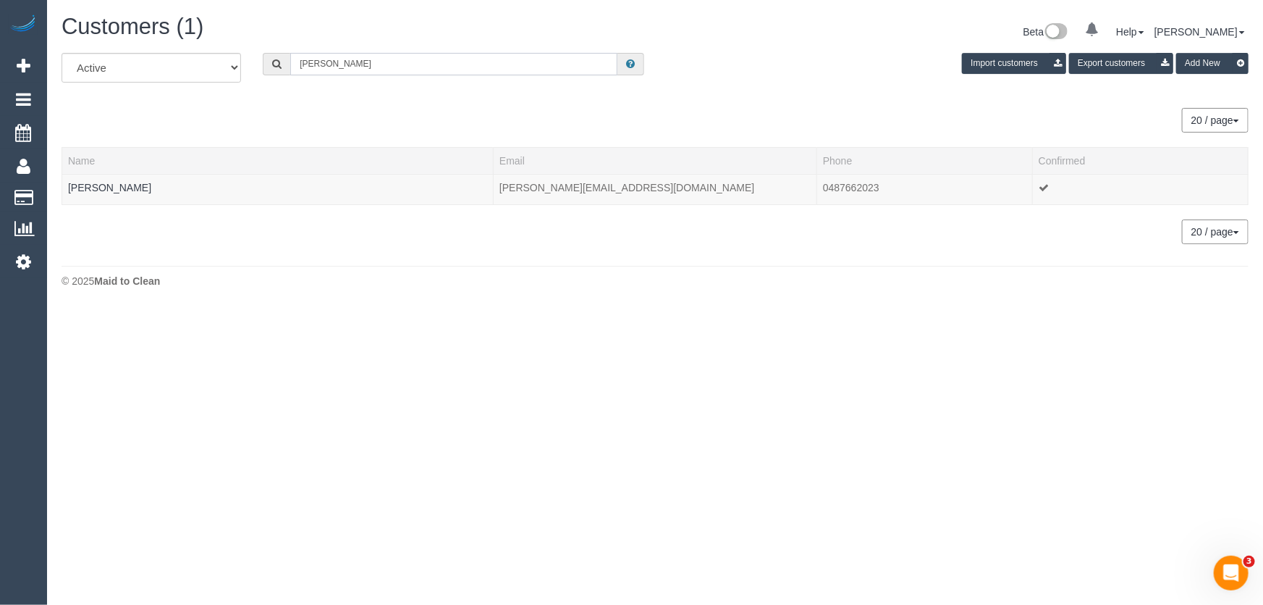
click at [365, 68] on input "[PERSON_NAME]" at bounding box center [453, 64] width 327 height 22
click at [377, 65] on input "timothy rice" at bounding box center [453, 64] width 327 height 22
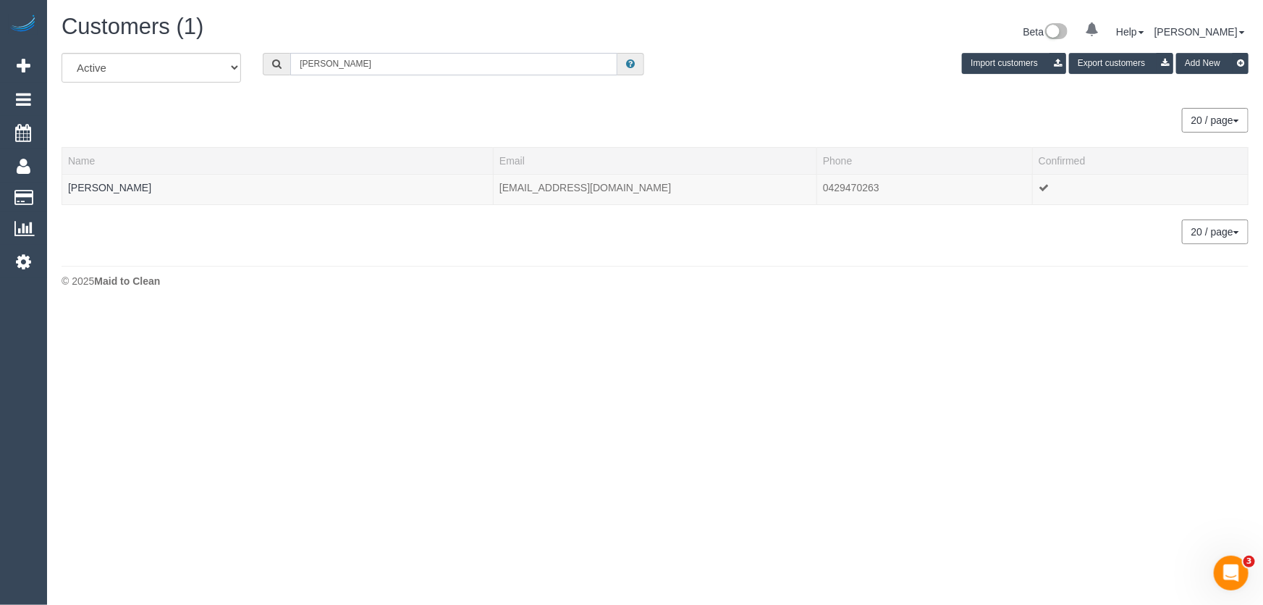
click at [382, 64] on input "natasha roberton" at bounding box center [453, 64] width 327 height 22
click at [384, 64] on input "natasha roberton" at bounding box center [453, 64] width 327 height 22
click at [371, 54] on input "evelyn nguyen" at bounding box center [453, 64] width 327 height 22
click at [371, 64] on input "evelyn nguyen" at bounding box center [453, 64] width 327 height 22
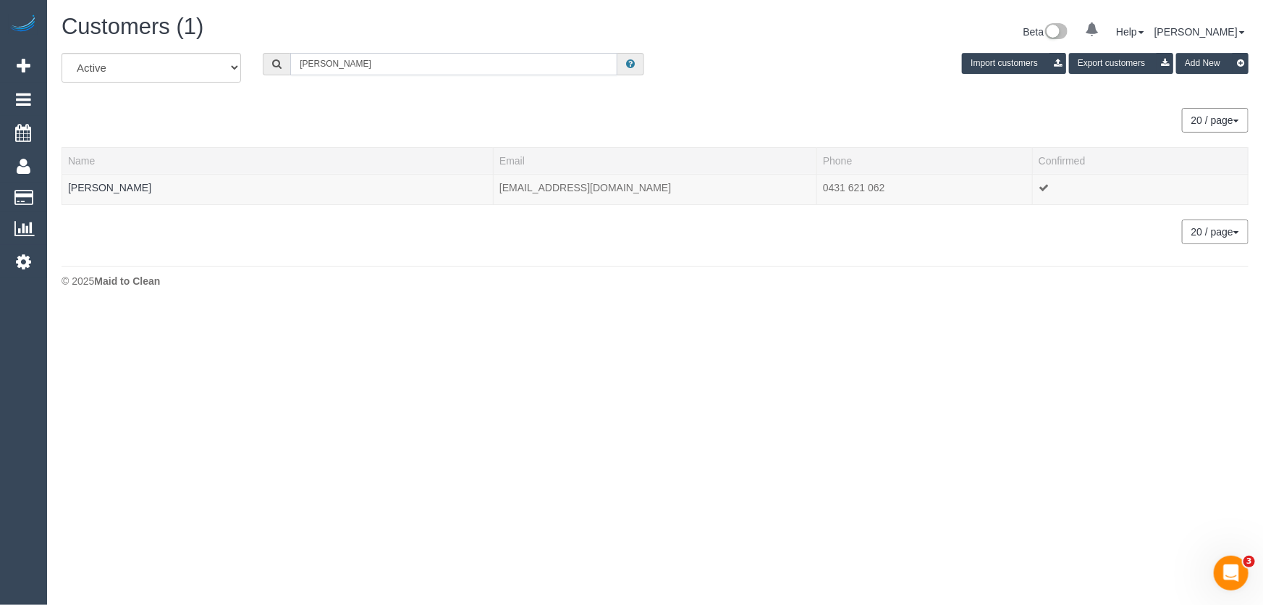
click at [371, 64] on input "evelyn nguyen" at bounding box center [453, 64] width 327 height 22
click at [405, 69] on input "jamaya masters" at bounding box center [453, 64] width 327 height 22
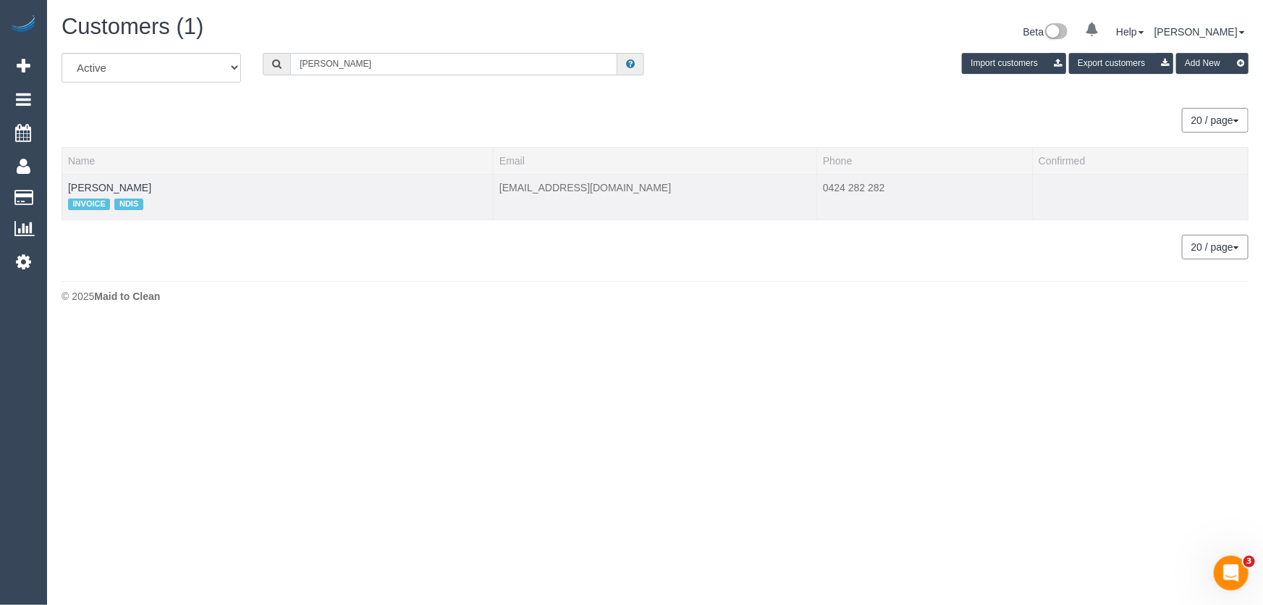
type input "tristan sinc"
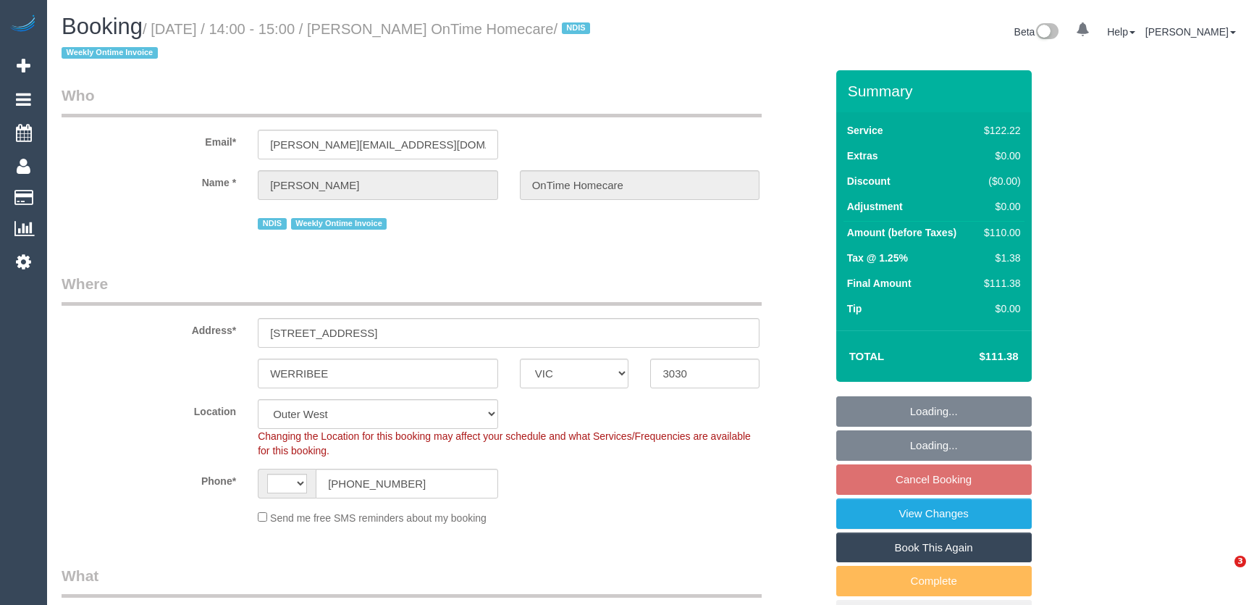
select select "VIC"
select select "number:28"
select select "number:14"
select select "number:19"
select select "number:36"
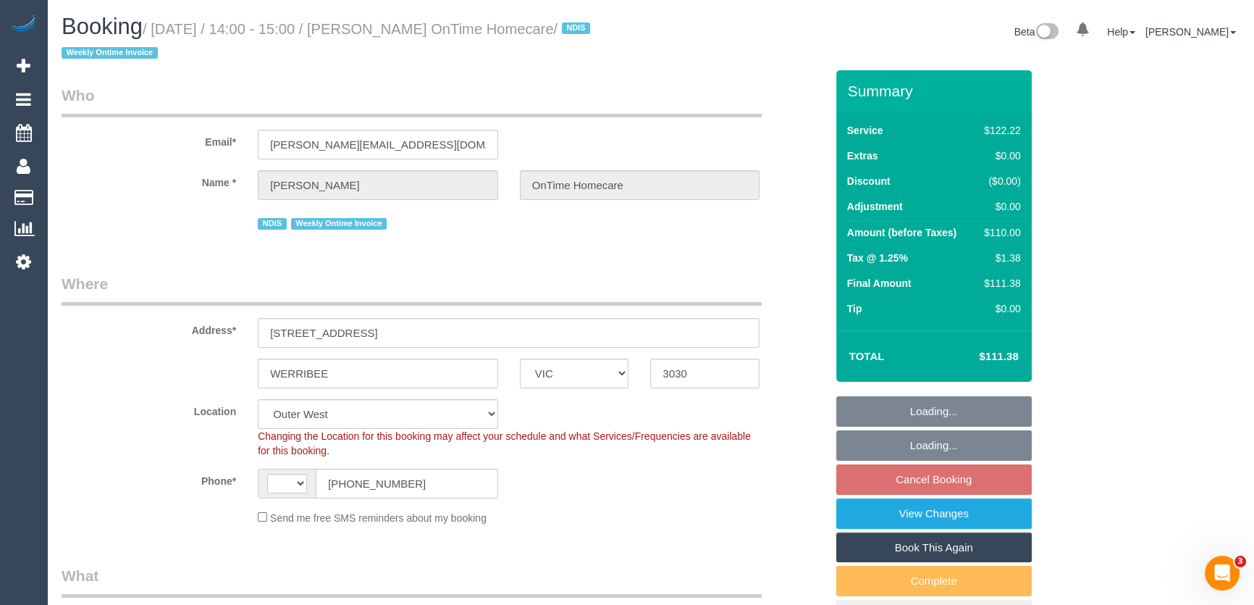
select select "number:35"
select select "object:770"
select select "string:AU"
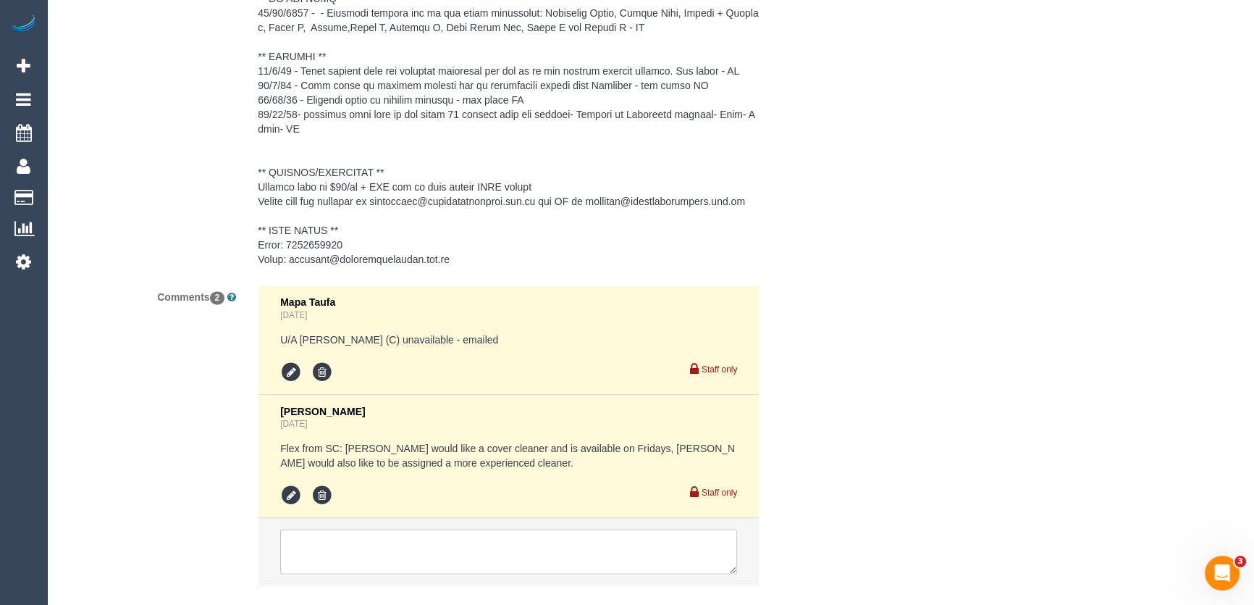
scroll to position [2567, 0]
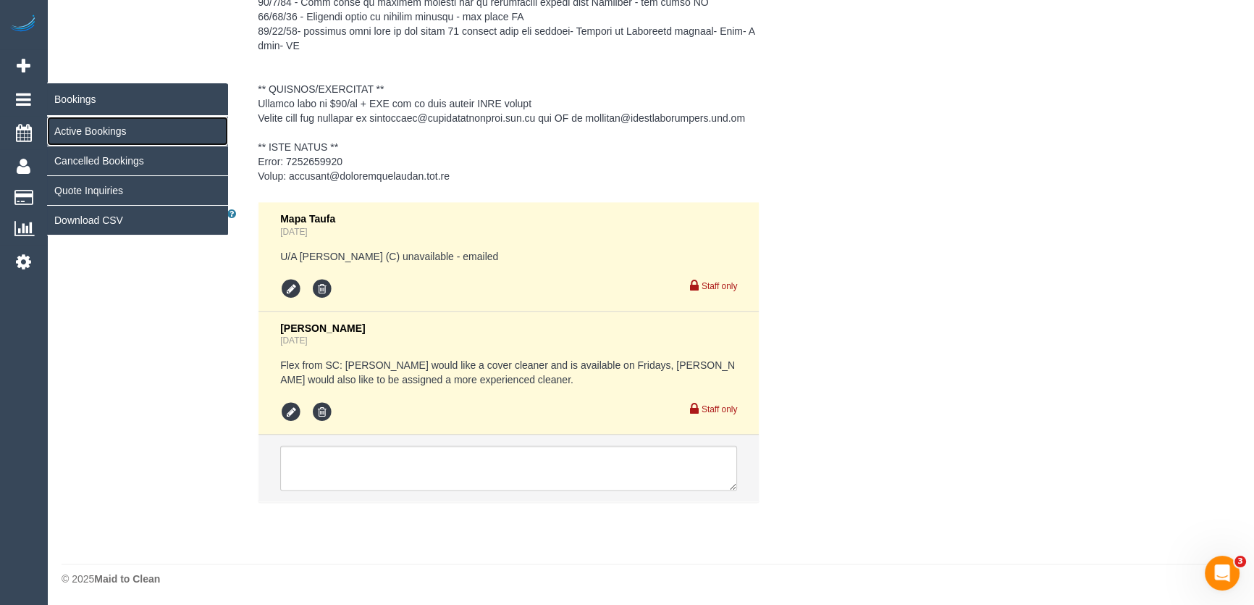
click at [81, 131] on link "Active Bookings" at bounding box center [137, 131] width 181 height 29
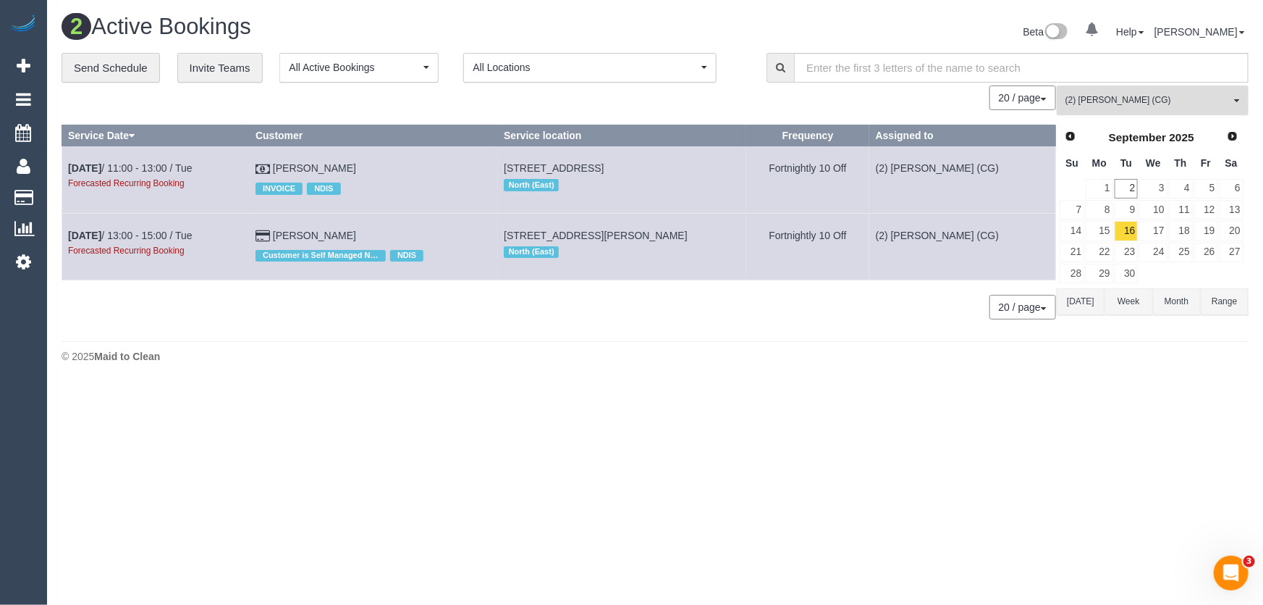
click at [1153, 102] on span "(2) [PERSON_NAME] (CG)" at bounding box center [1148, 100] width 165 height 12
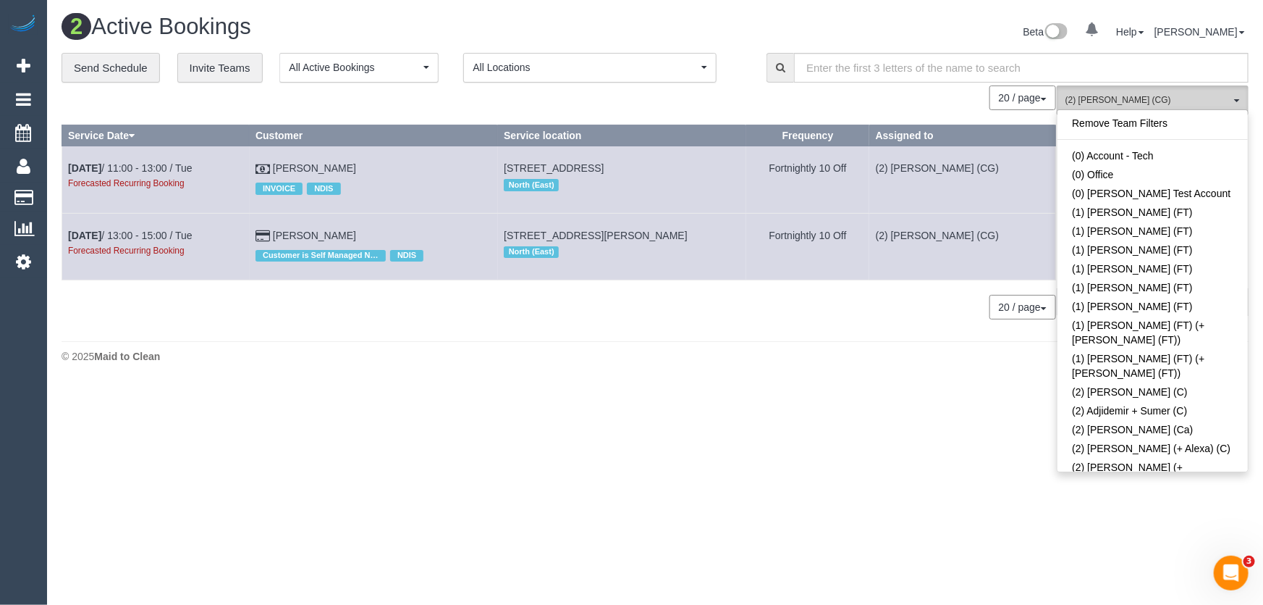
scroll to position [335, 0]
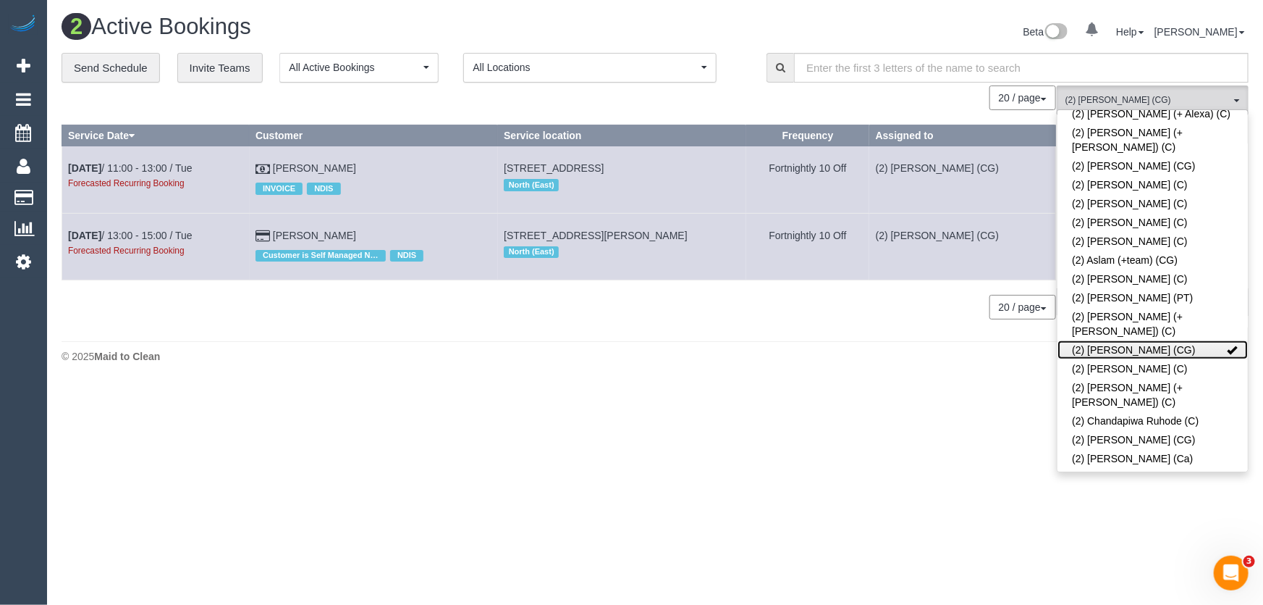
click at [1140, 340] on link "(2) [PERSON_NAME] (CG)" at bounding box center [1153, 349] width 190 height 19
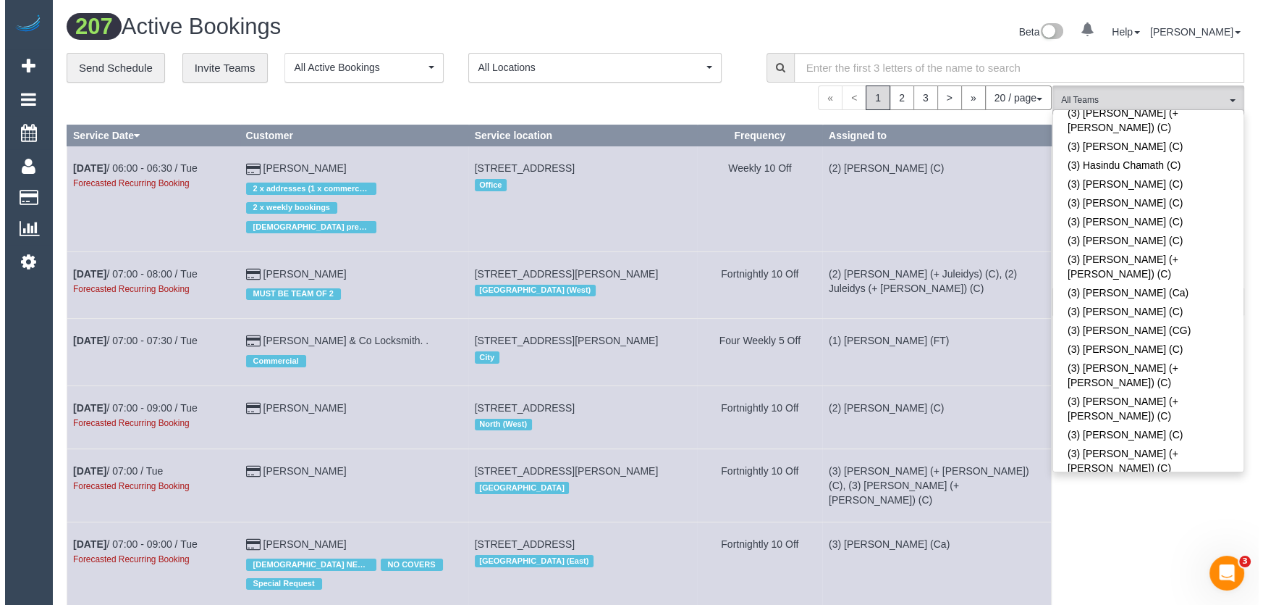
scroll to position [2770, 0]
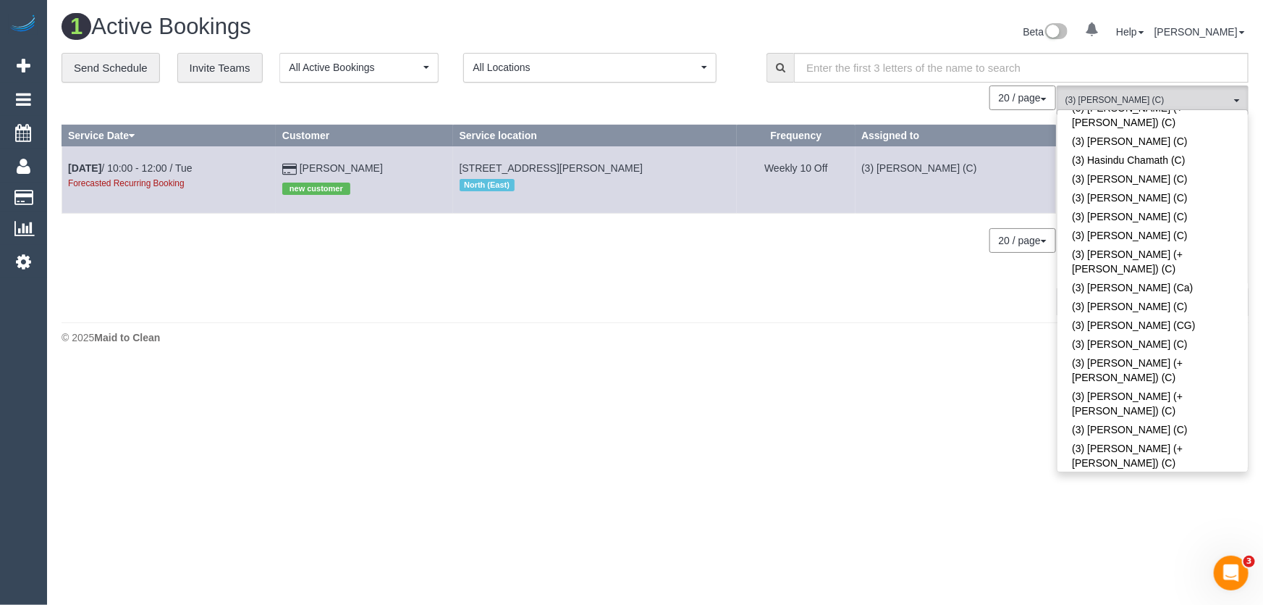
click at [905, 29] on div "Beta 0 Your Notifications You have 0 alerts Help Help Docs Take a Tour Contact …" at bounding box center [957, 33] width 605 height 38
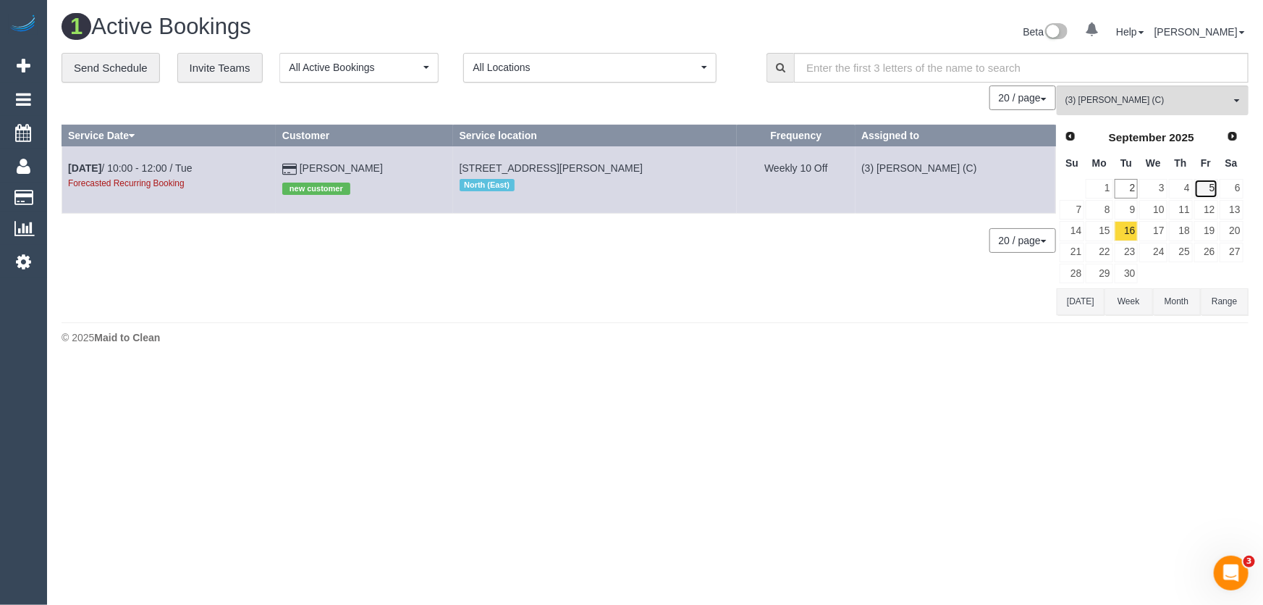
click at [1213, 188] on link "5" at bounding box center [1207, 189] width 24 height 20
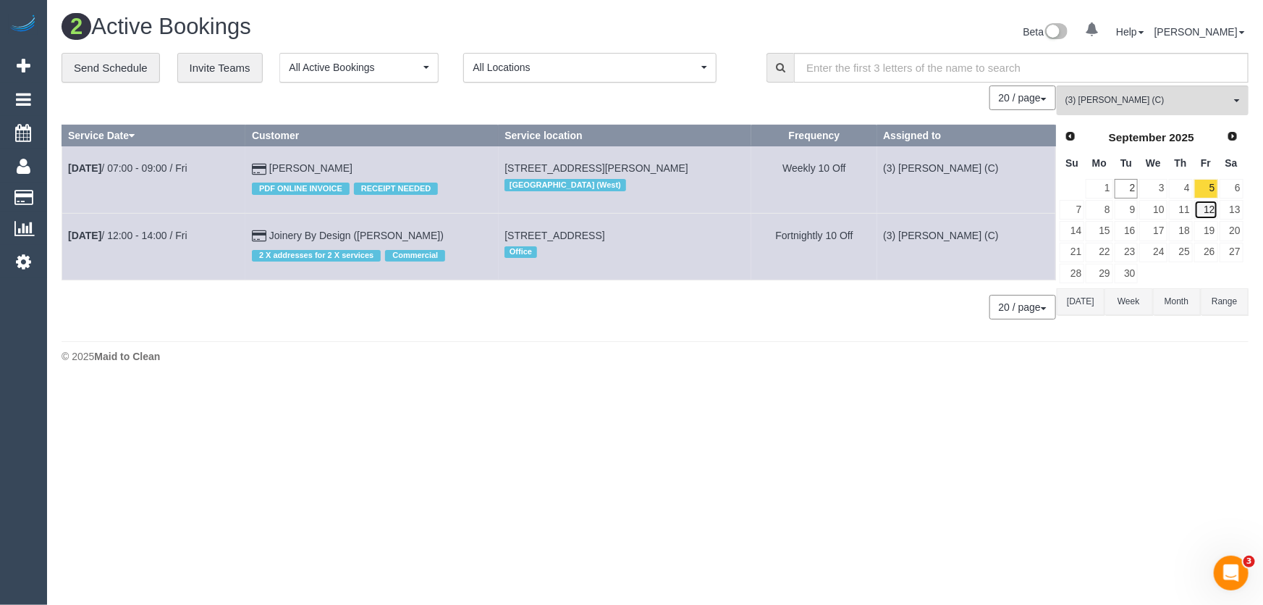
click at [1211, 209] on link "12" at bounding box center [1207, 210] width 24 height 20
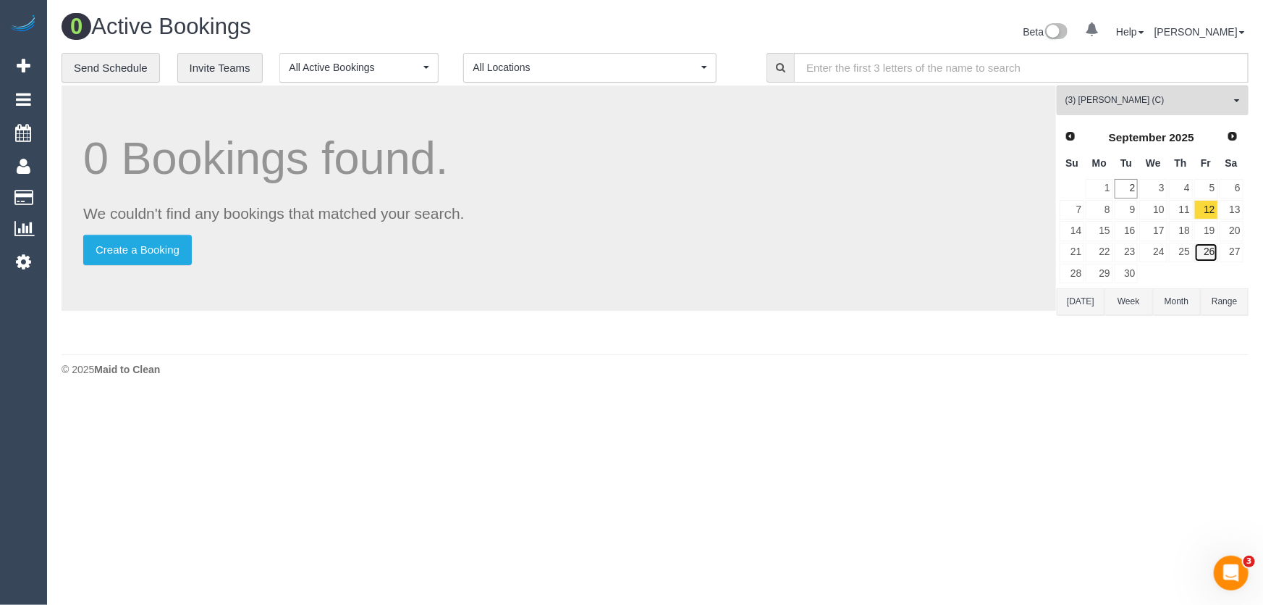
click at [1209, 245] on link "26" at bounding box center [1207, 253] width 24 height 20
click at [1208, 227] on link "19" at bounding box center [1207, 231] width 24 height 20
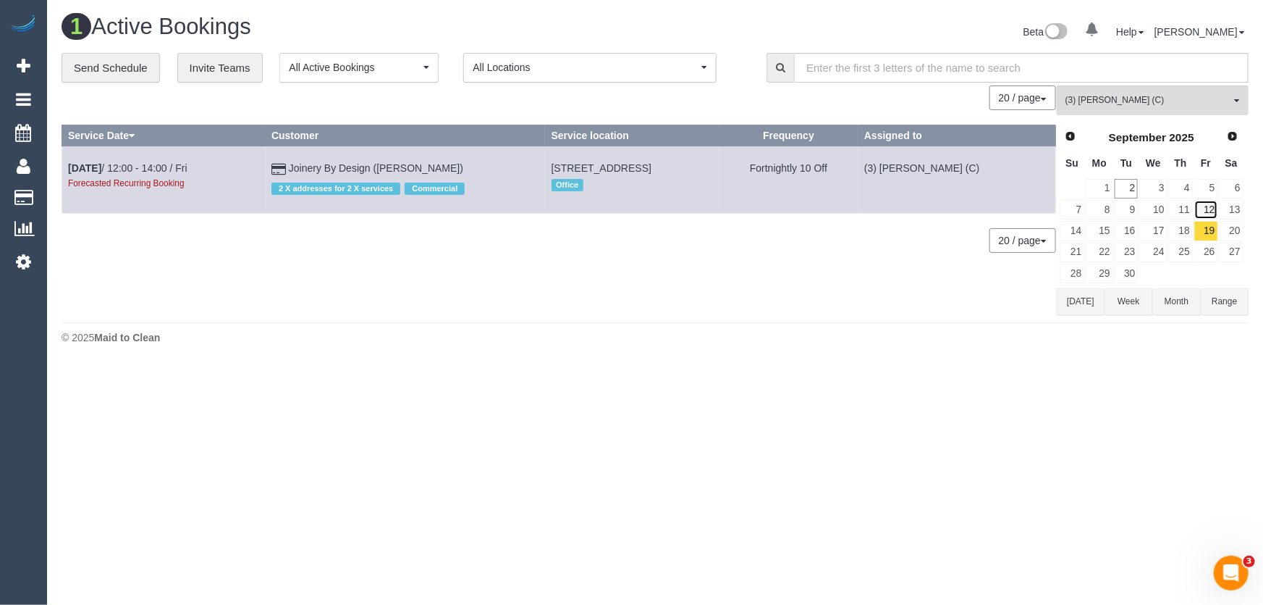
click at [1208, 207] on link "12" at bounding box center [1207, 210] width 24 height 20
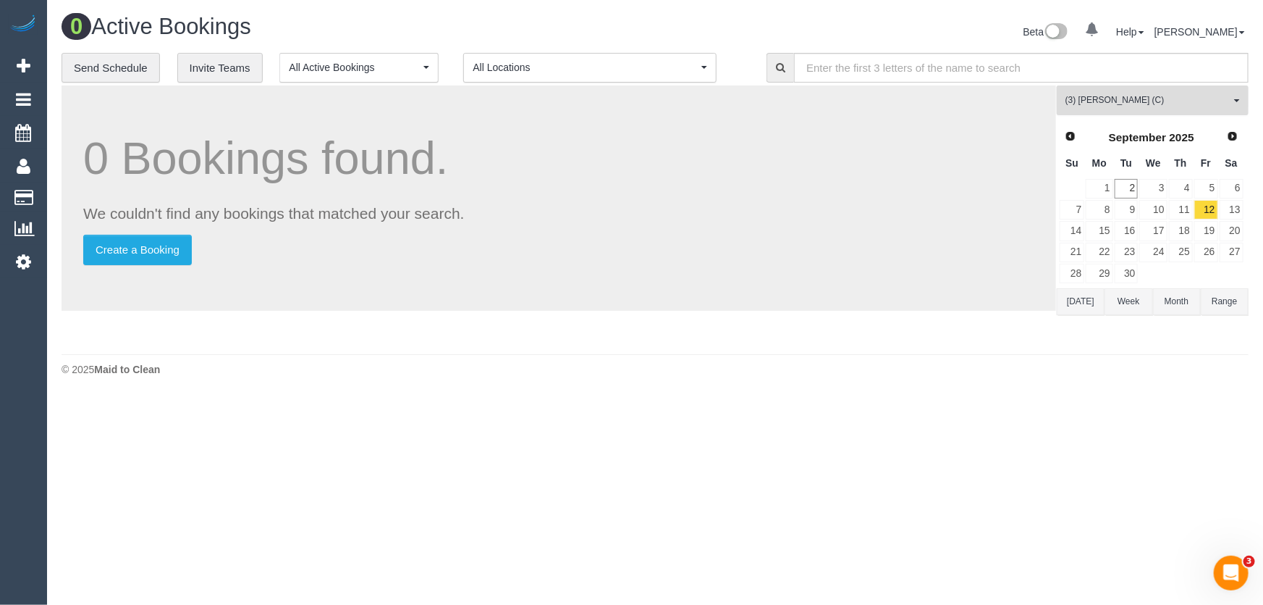
click at [1129, 100] on span "(3) [PERSON_NAME] (C)" at bounding box center [1148, 100] width 165 height 12
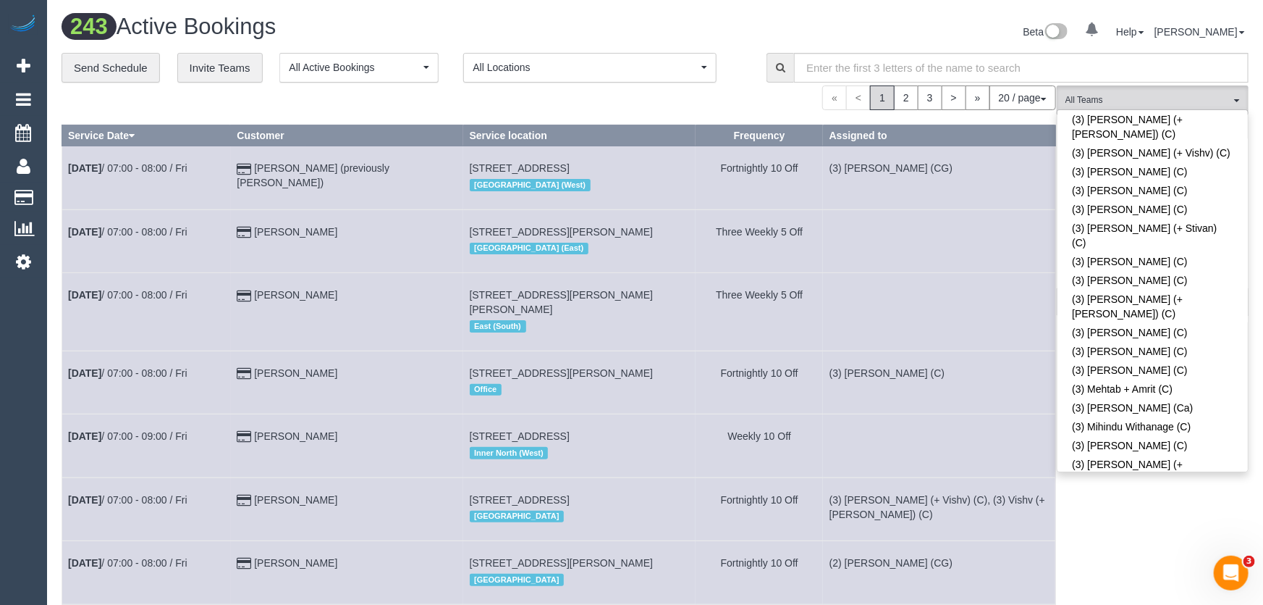
scroll to position [3231, 0]
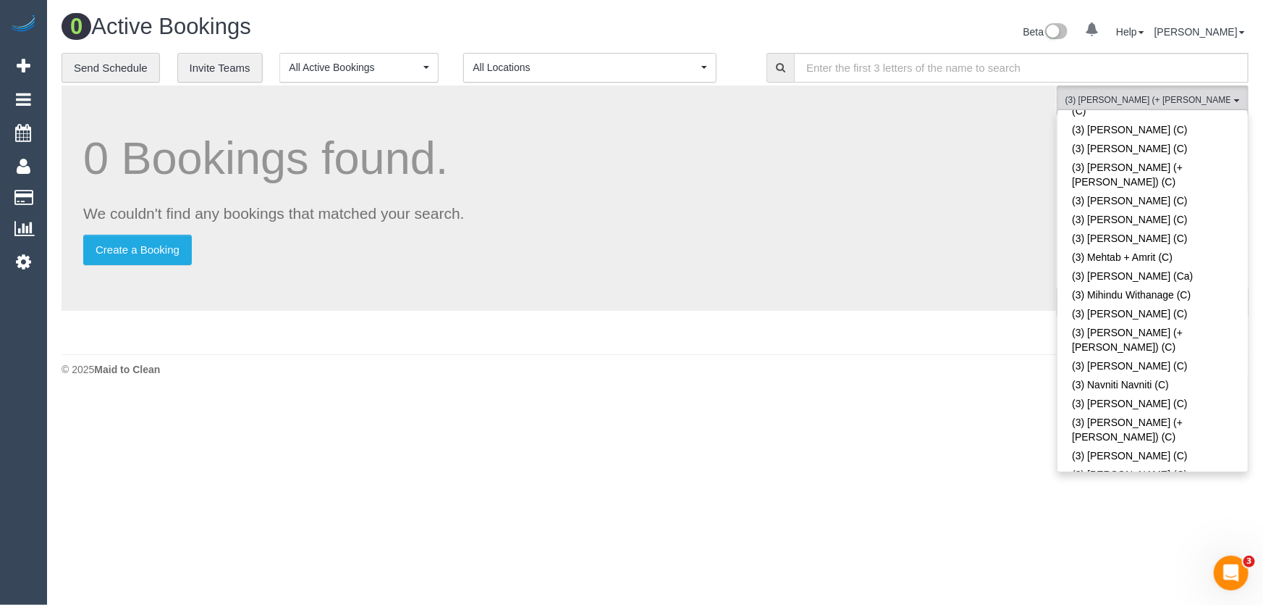
click at [869, 19] on div "Beta 0 Your Notifications You have 0 alerts Help Help Docs Take a Tour Contact …" at bounding box center [957, 33] width 605 height 38
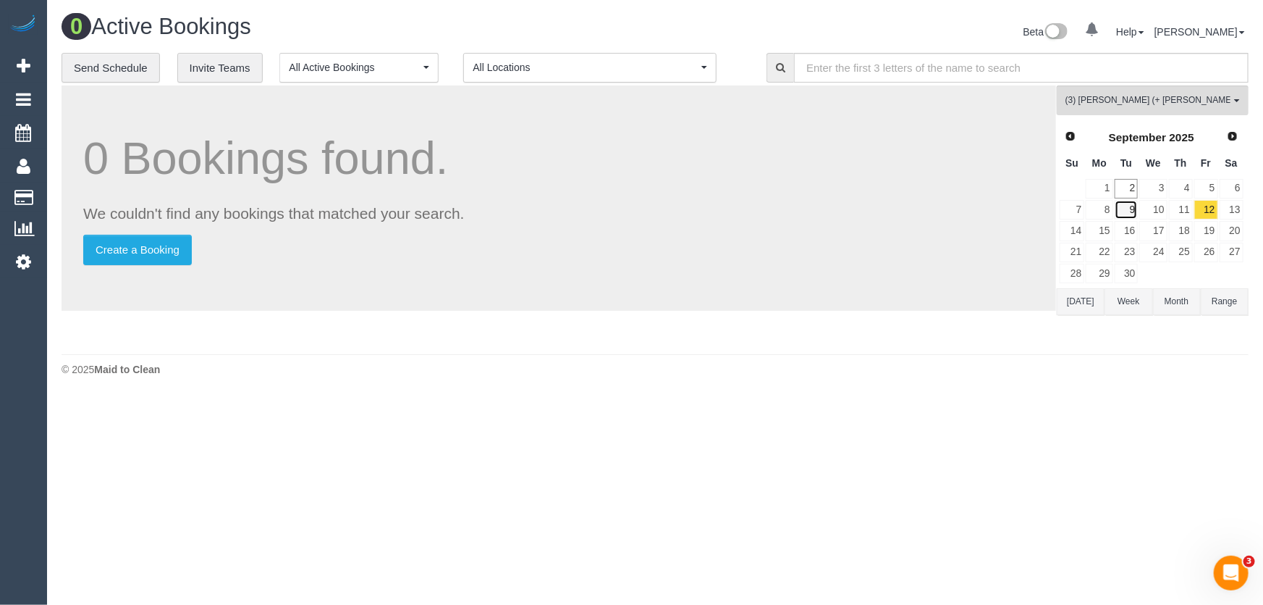
click at [1133, 211] on link "9" at bounding box center [1127, 210] width 24 height 20
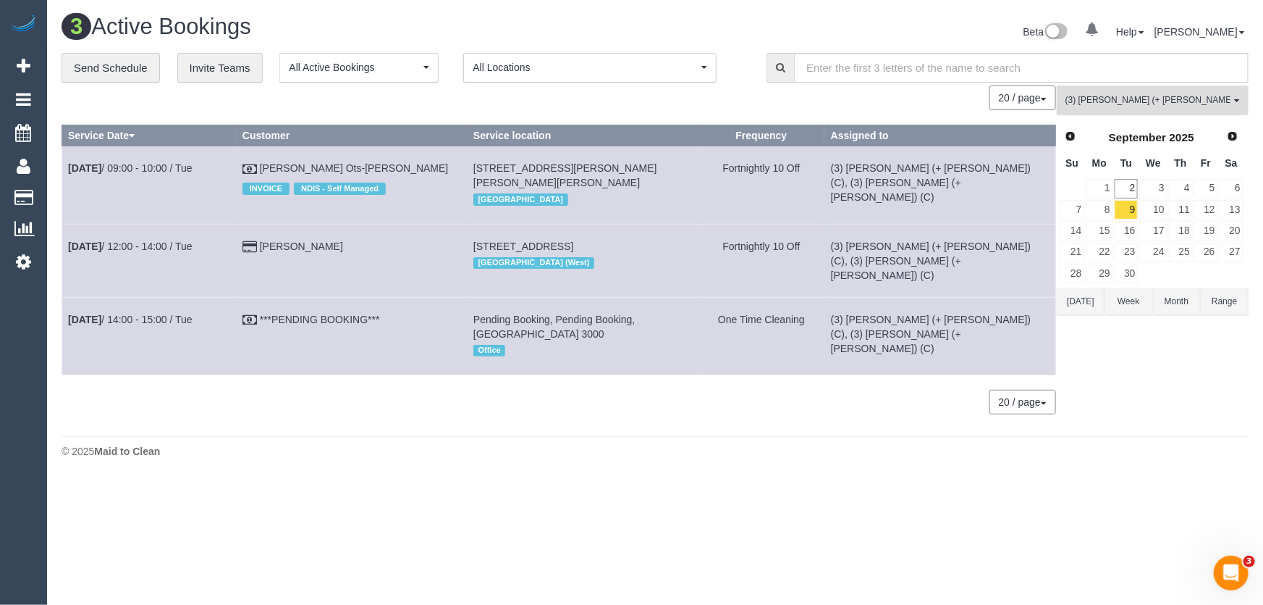
click at [1128, 100] on span "(3) [PERSON_NAME] (+ [PERSON_NAME]) (C)" at bounding box center [1148, 100] width 165 height 12
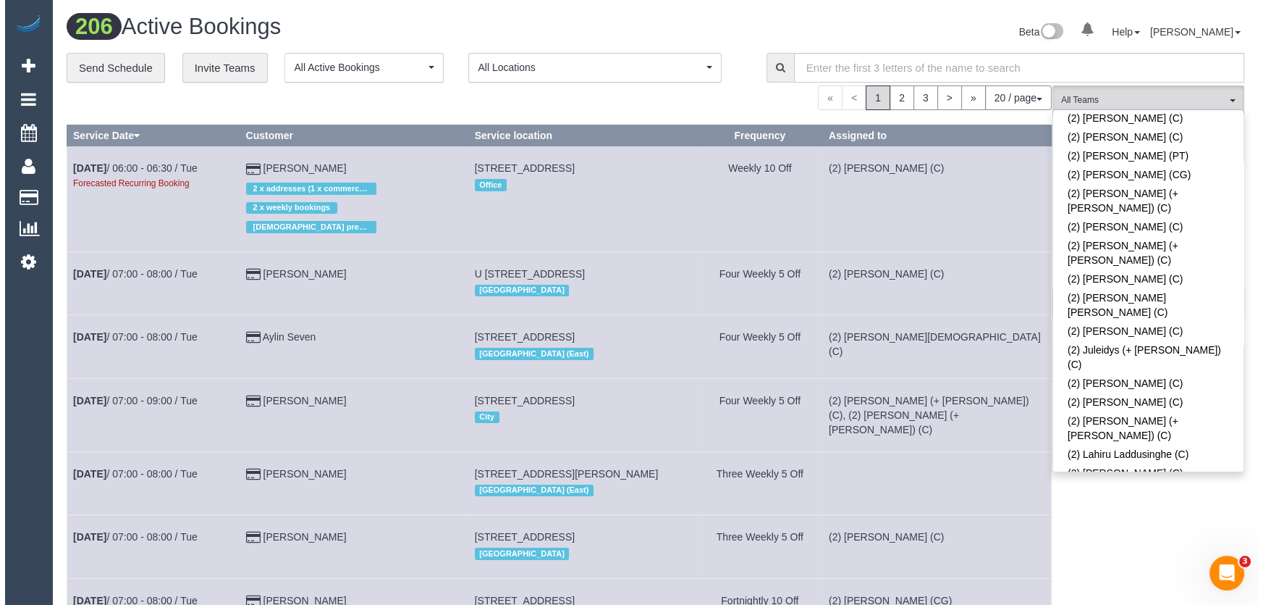
scroll to position [796, 0]
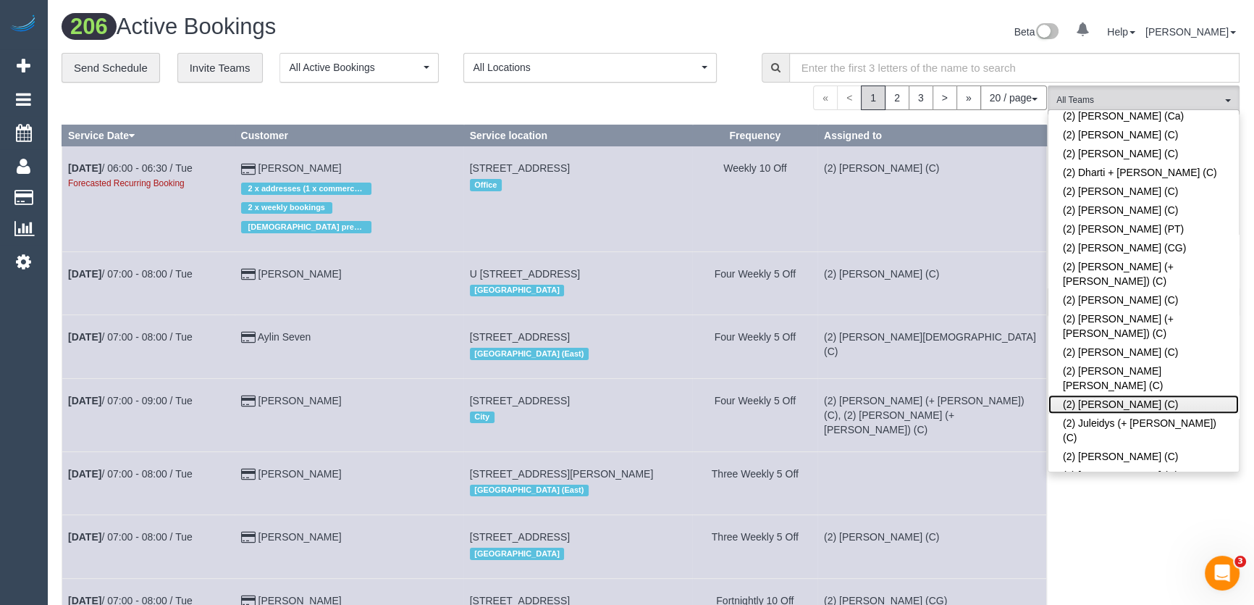
click at [1119, 395] on link "(2) [PERSON_NAME] (C)" at bounding box center [1143, 404] width 190 height 19
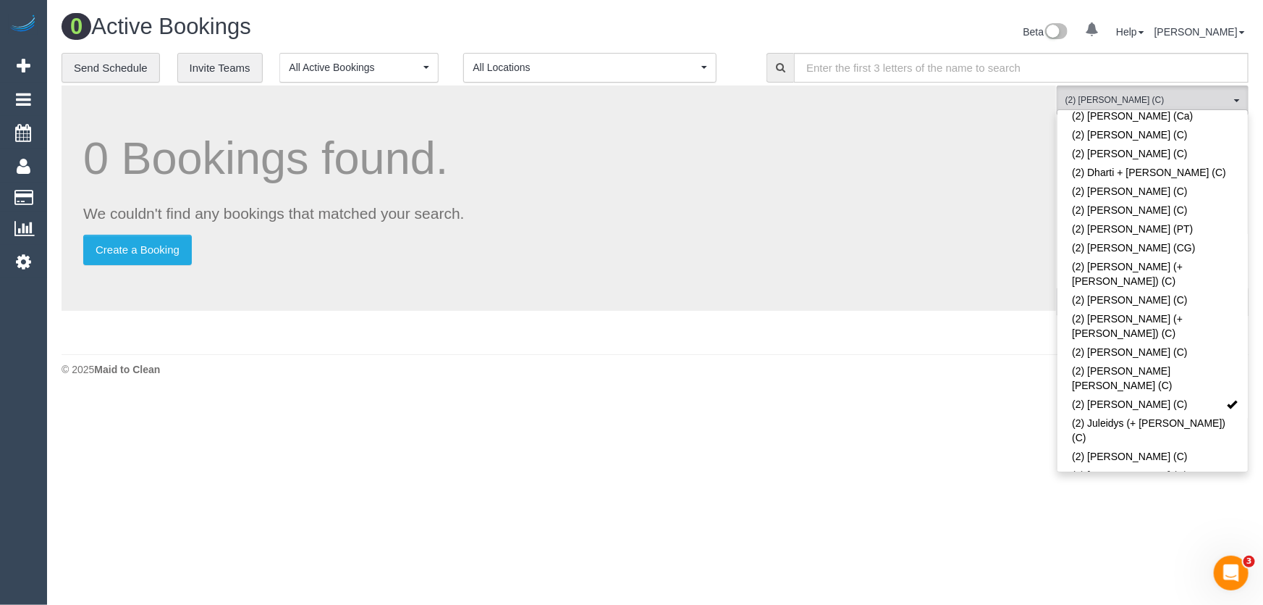
click at [898, 30] on div "Beta 0 Your Notifications You have 0 alerts Help Help Docs Take a Tour Contact …" at bounding box center [957, 33] width 605 height 38
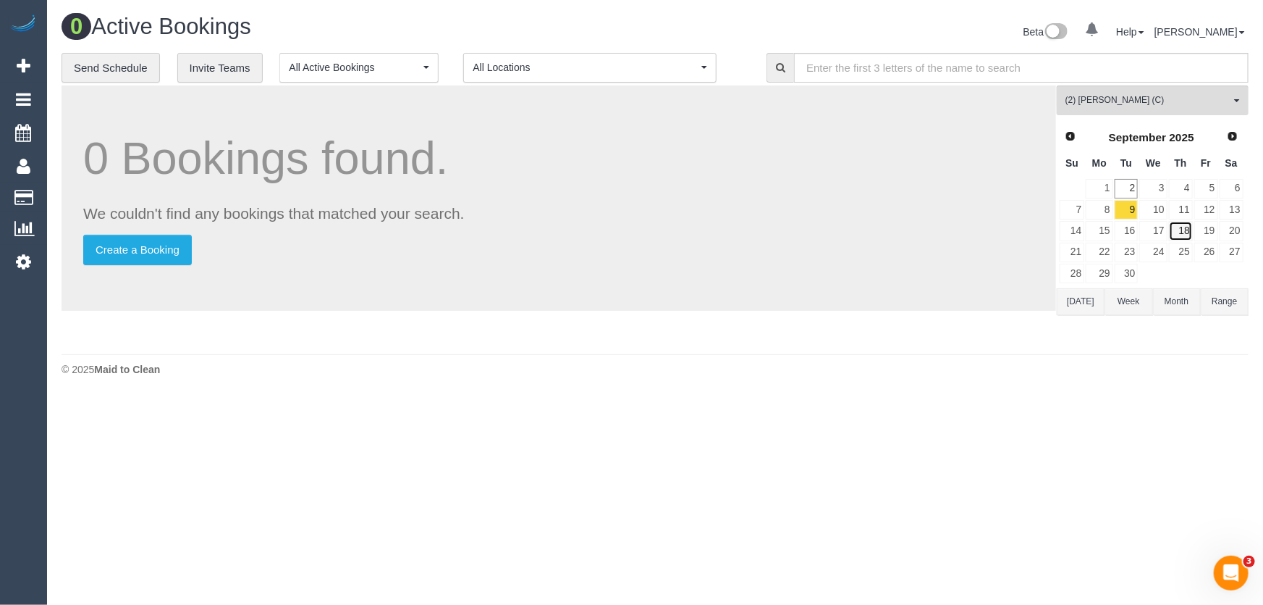
click at [1183, 231] on link "18" at bounding box center [1181, 231] width 24 height 20
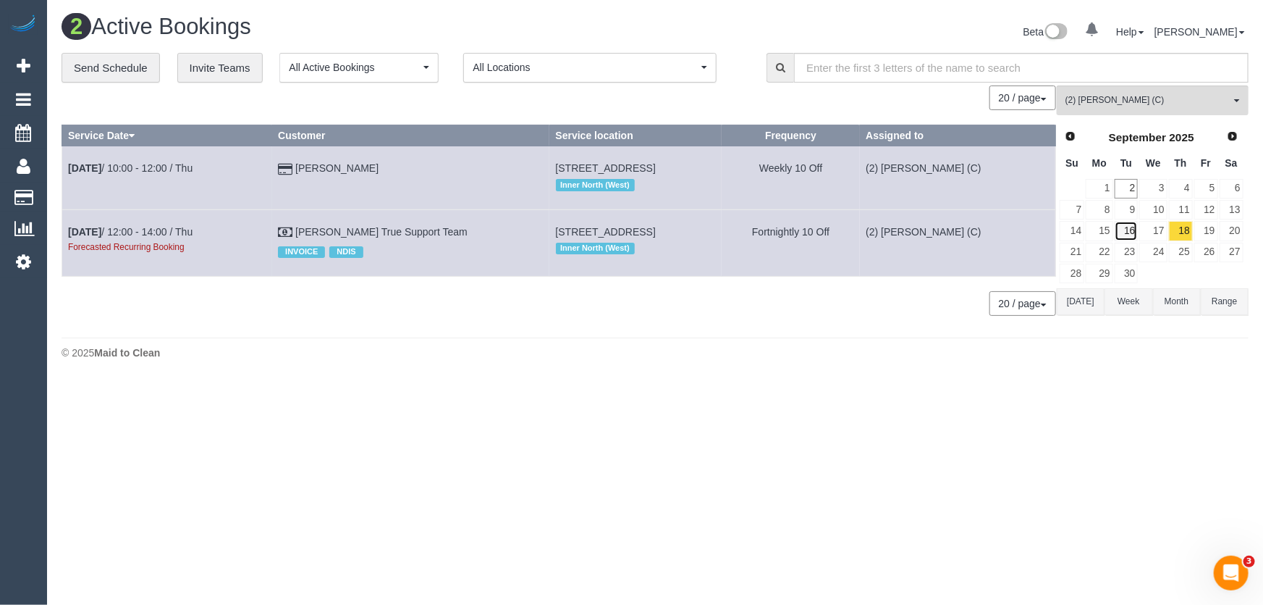
click at [1130, 230] on link "16" at bounding box center [1127, 231] width 24 height 20
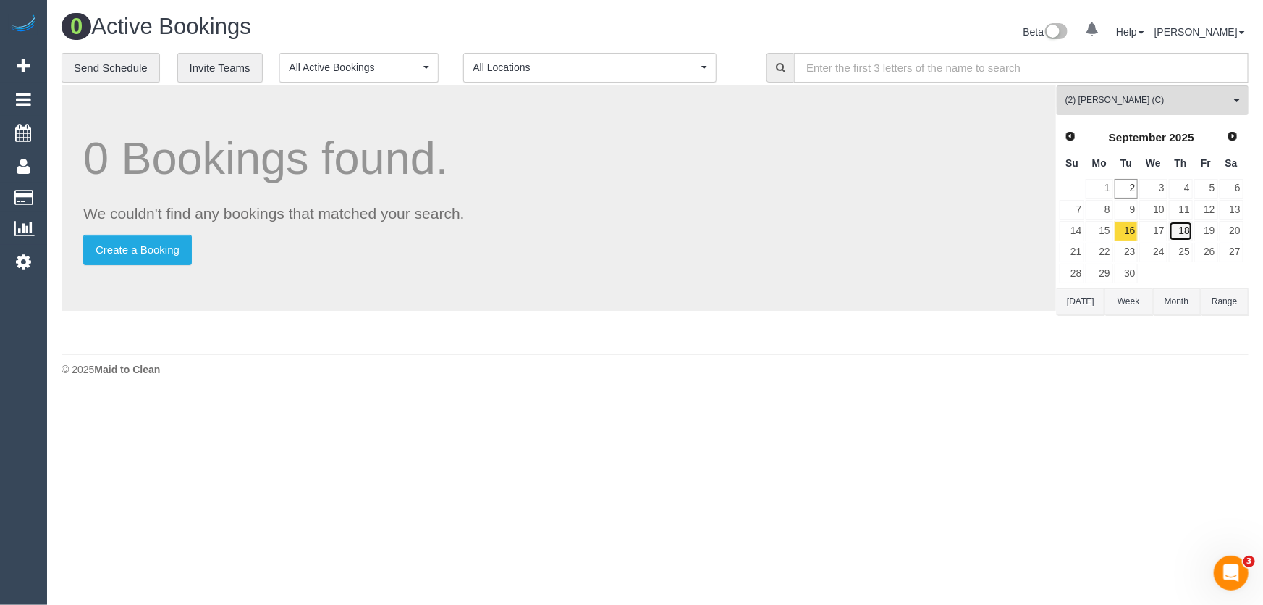
click at [1185, 228] on link "18" at bounding box center [1181, 231] width 24 height 20
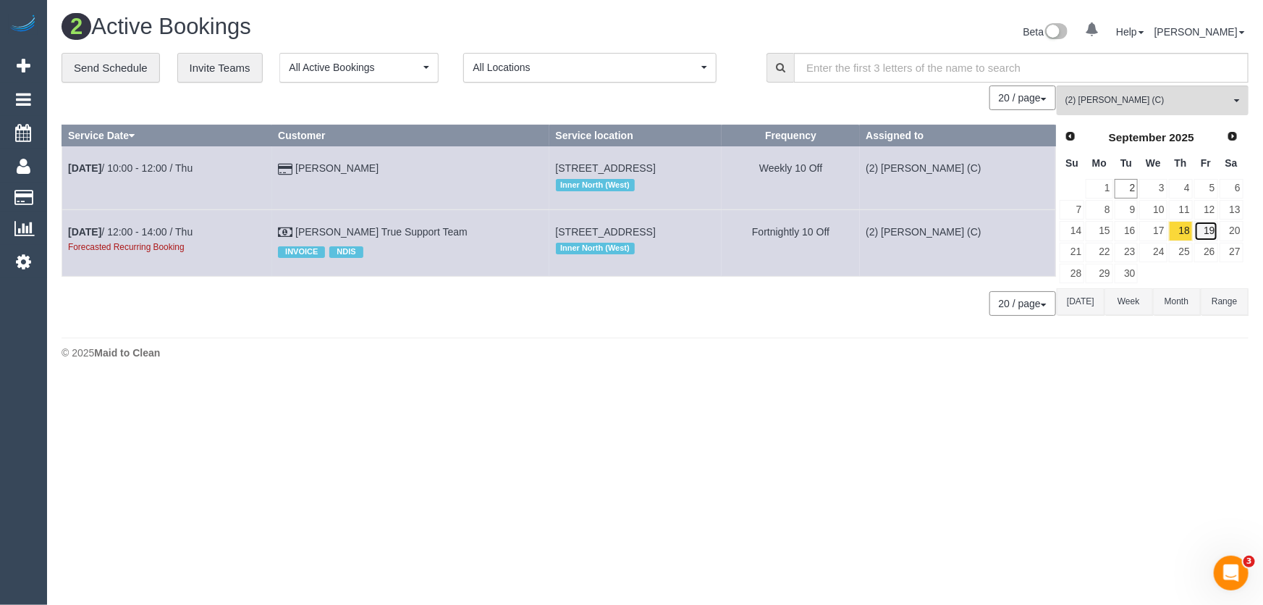
click at [1206, 225] on link "19" at bounding box center [1207, 231] width 24 height 20
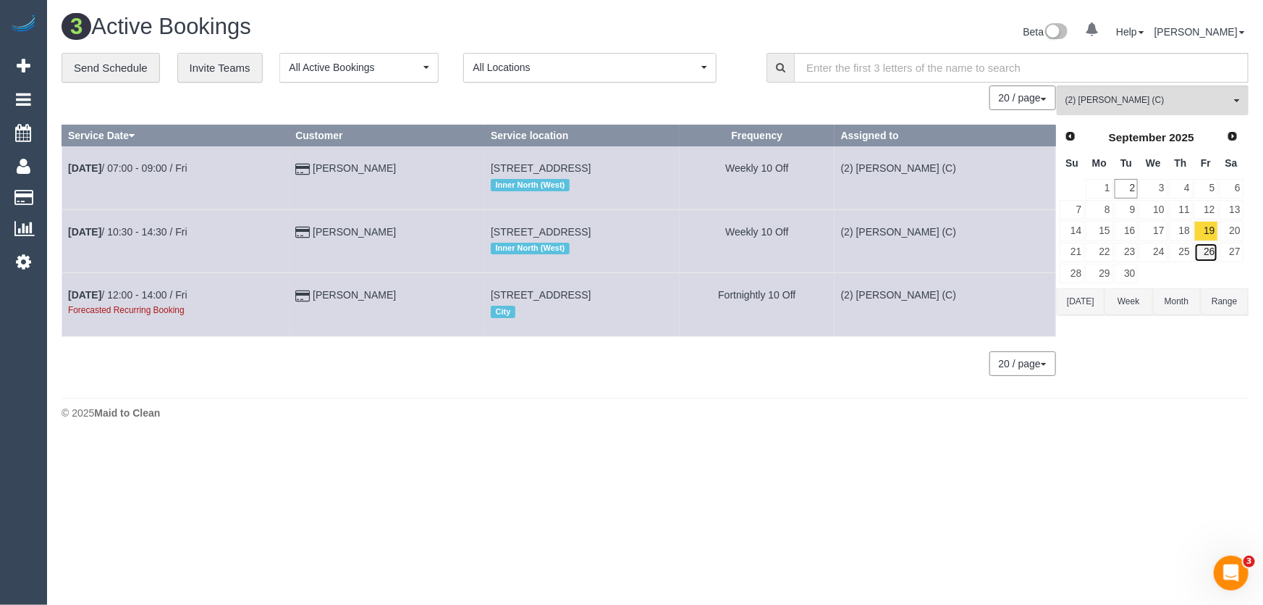
click at [1203, 251] on link "26" at bounding box center [1207, 253] width 24 height 20
click at [1232, 138] on span "Next" at bounding box center [1234, 136] width 12 height 12
click at [1207, 189] on link "3" at bounding box center [1207, 189] width 24 height 20
click at [1212, 203] on link "10" at bounding box center [1207, 210] width 24 height 20
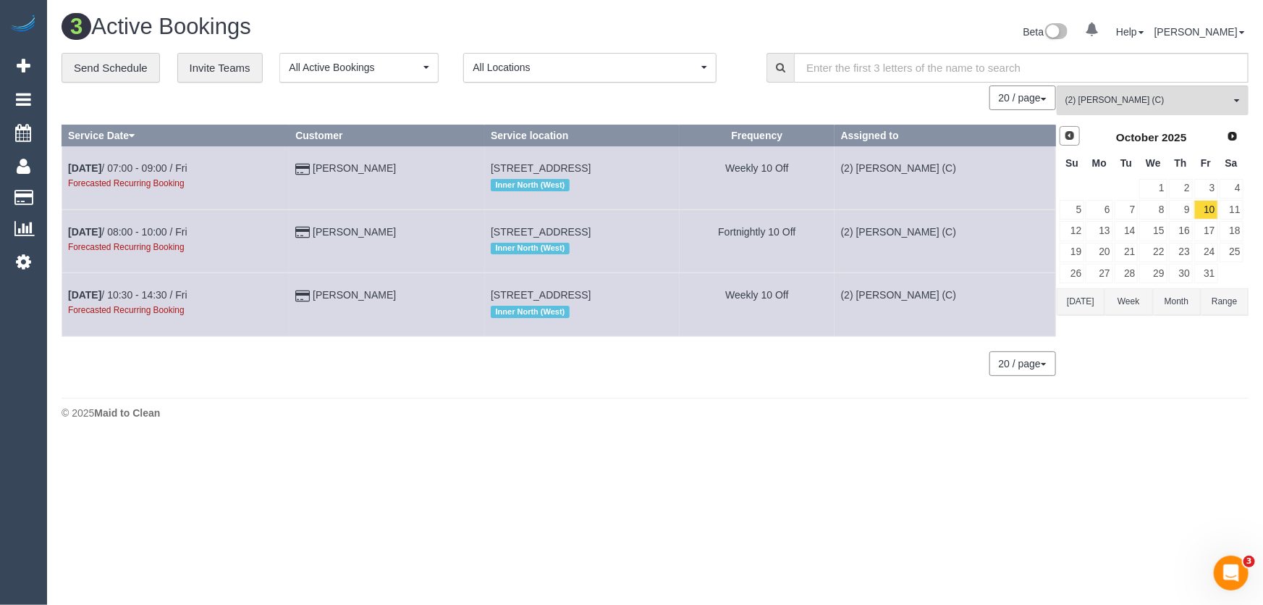
click at [1073, 139] on span "Prev" at bounding box center [1070, 136] width 12 height 12
click at [1209, 230] on link "19" at bounding box center [1207, 231] width 24 height 20
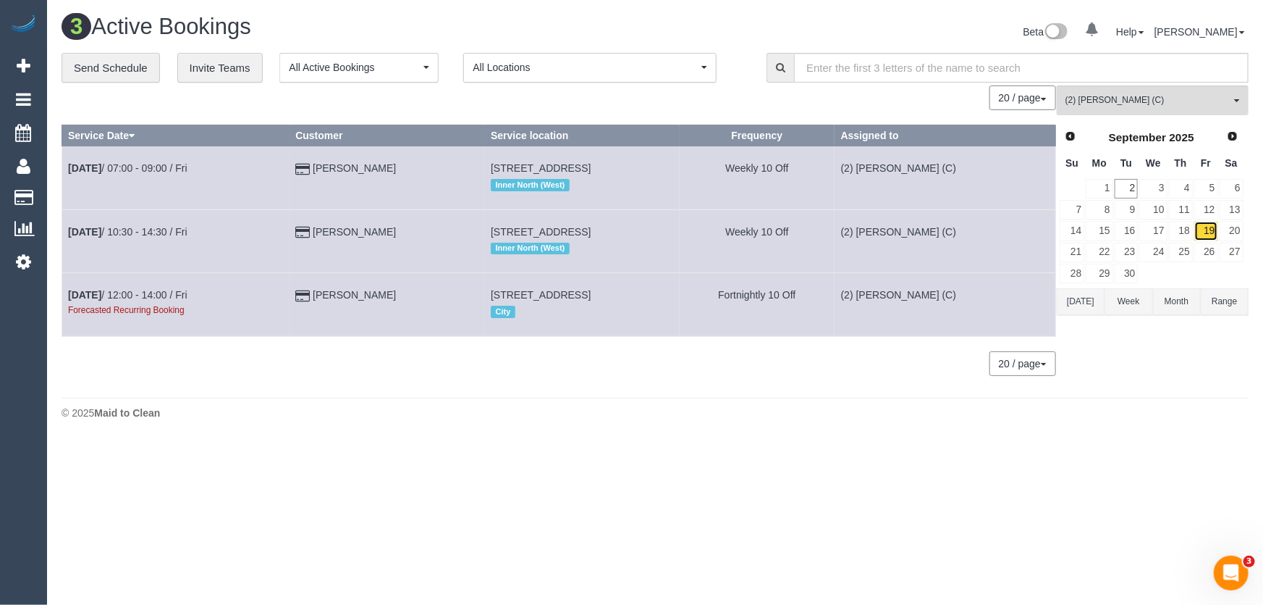
click at [1211, 224] on link "19" at bounding box center [1207, 231] width 24 height 20
click at [1206, 253] on link "26" at bounding box center [1207, 253] width 24 height 20
click at [1234, 136] on span "Next" at bounding box center [1234, 136] width 12 height 12
click at [1212, 187] on link "3" at bounding box center [1207, 189] width 24 height 20
click at [1209, 201] on link "10" at bounding box center [1207, 210] width 24 height 20
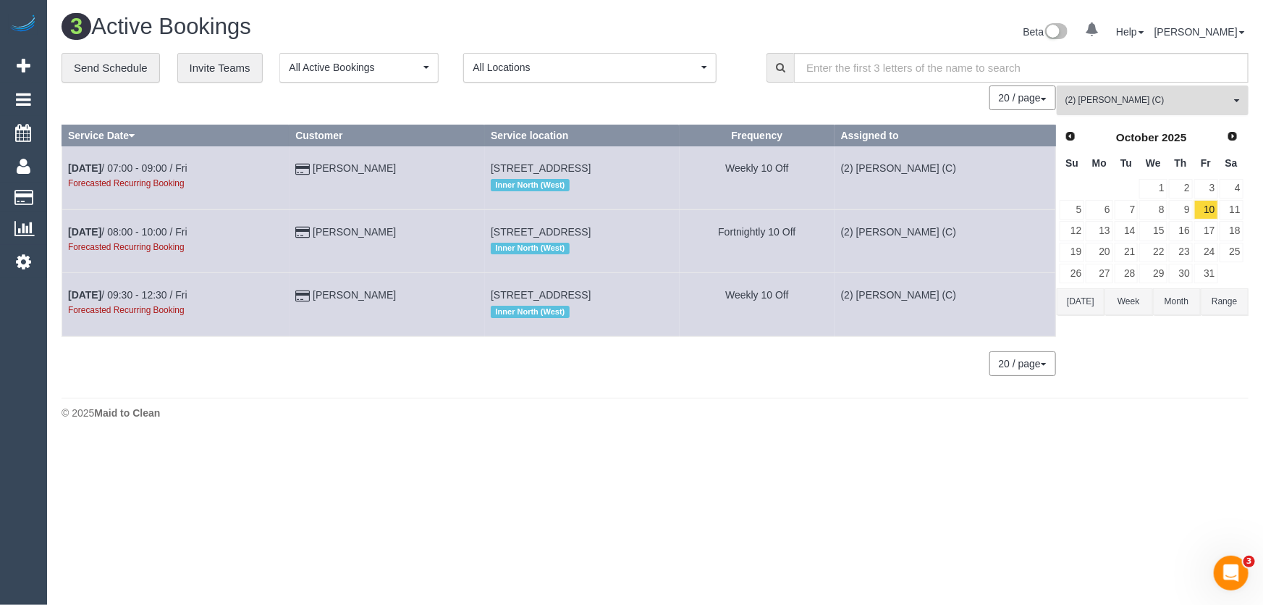
click at [1131, 101] on span "(2) [PERSON_NAME] (C)" at bounding box center [1148, 100] width 165 height 12
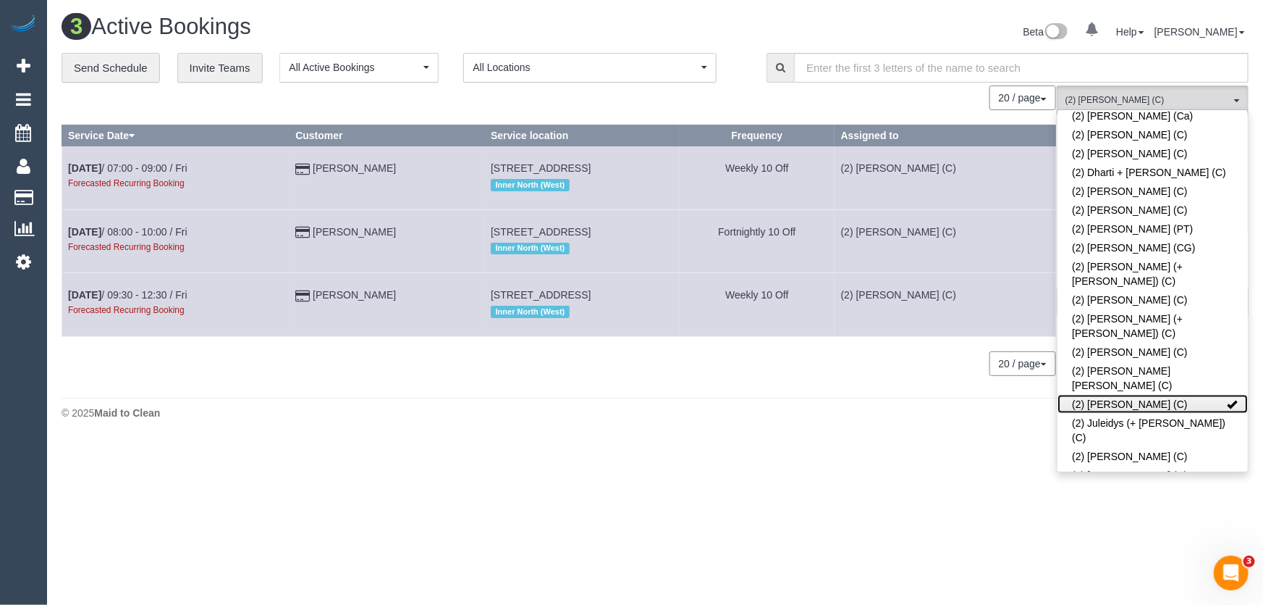
click at [1126, 395] on link "(2) [PERSON_NAME] (C)" at bounding box center [1153, 404] width 190 height 19
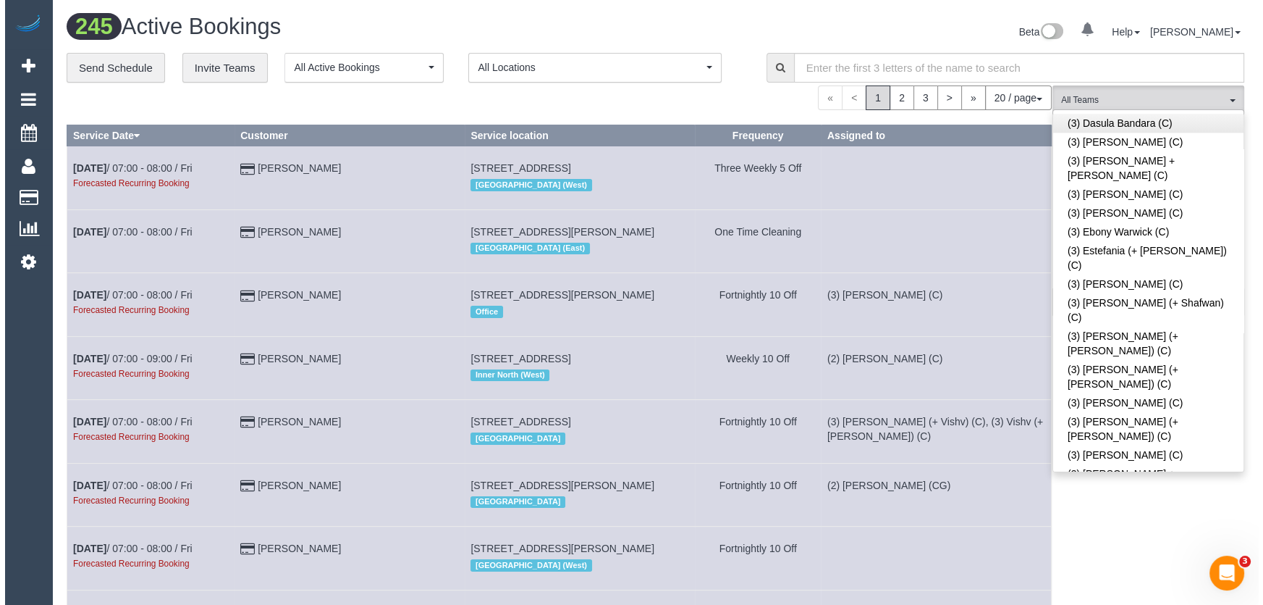
scroll to position [2375, 0]
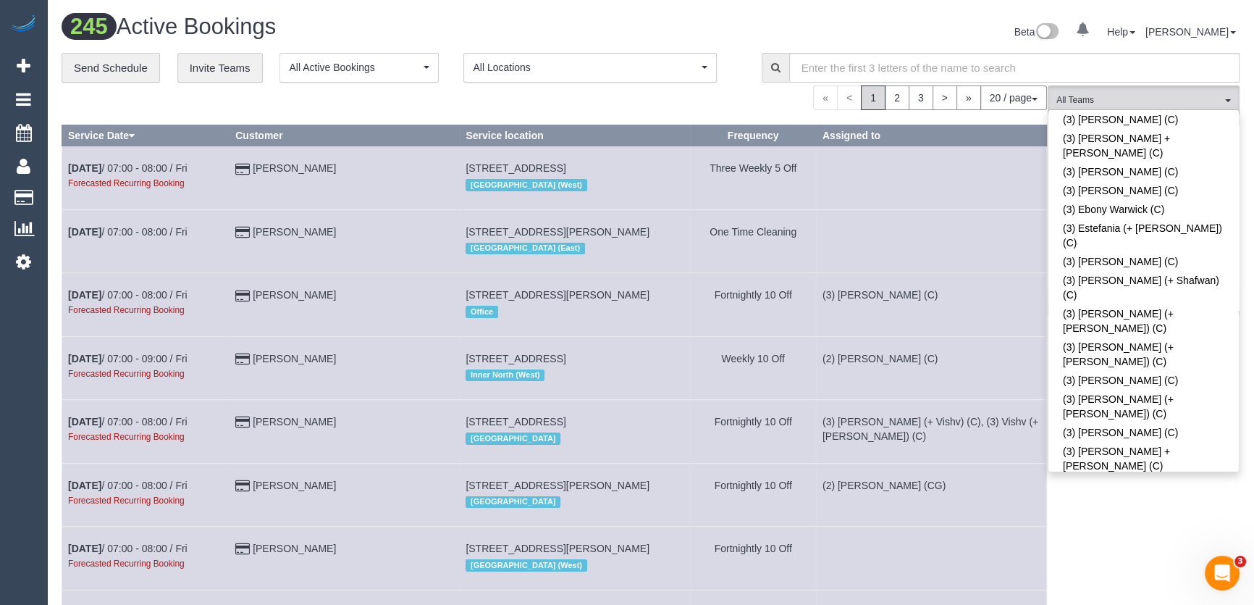
click at [971, 33] on div "Beta 0 Your Notifications You have 0 alerts Help Help Docs Take a Tour Contact …" at bounding box center [951, 33] width 600 height 38
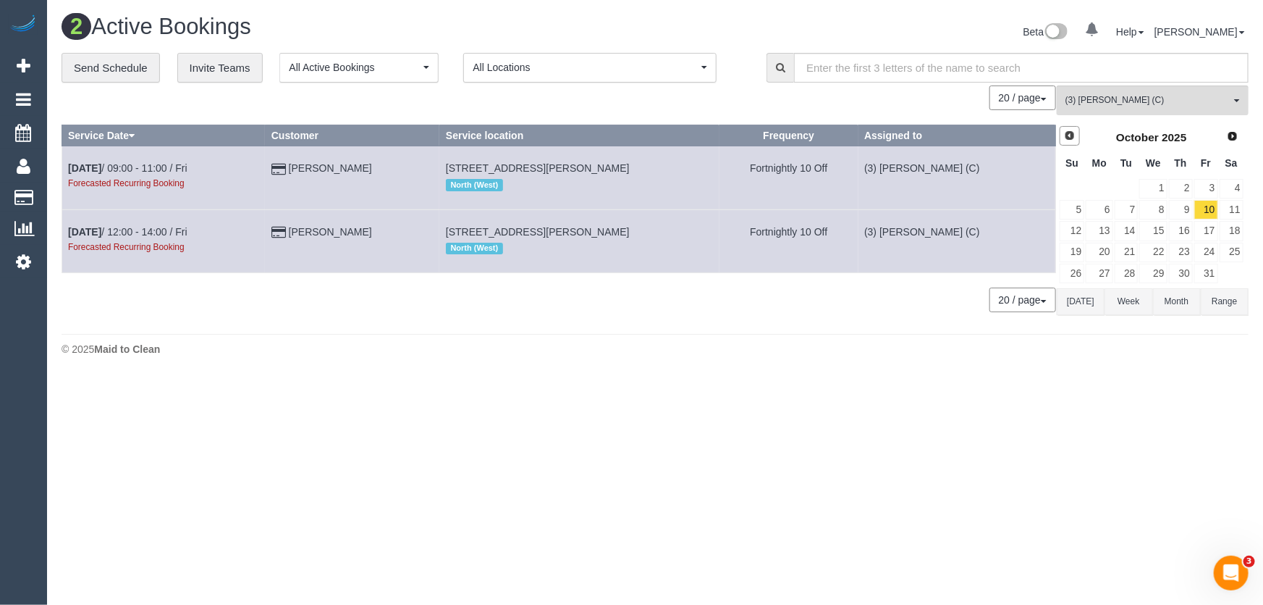
click at [1069, 138] on span "Prev" at bounding box center [1070, 136] width 12 height 12
click at [1185, 209] on link "11" at bounding box center [1181, 210] width 24 height 20
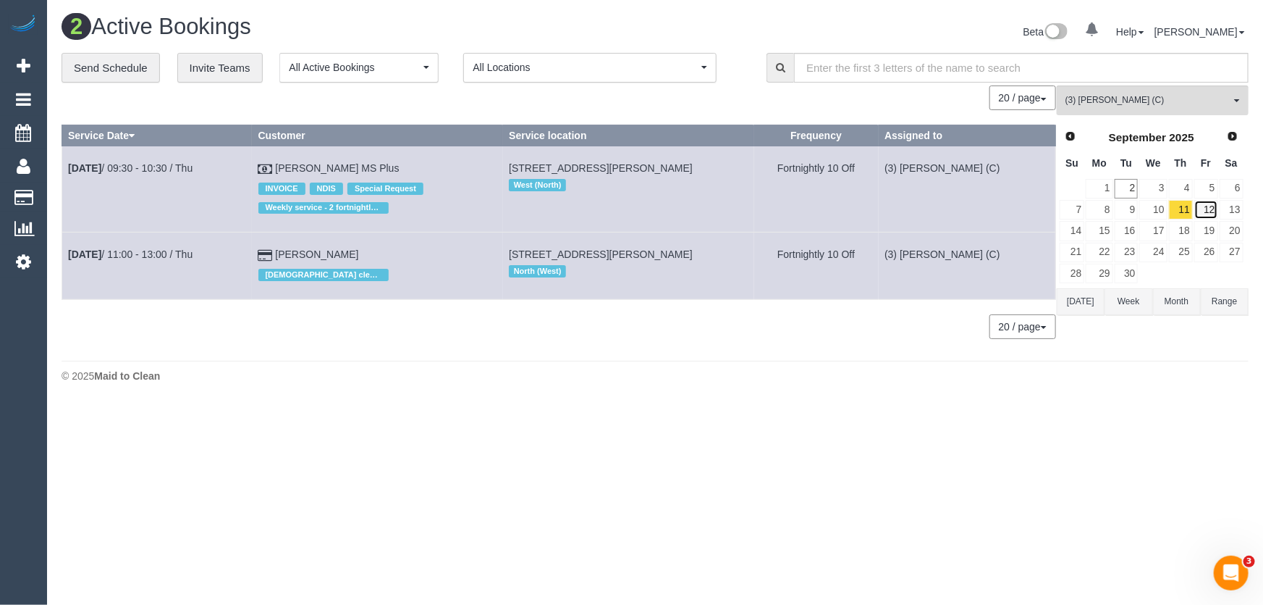
click at [1216, 206] on link "12" at bounding box center [1207, 210] width 24 height 20
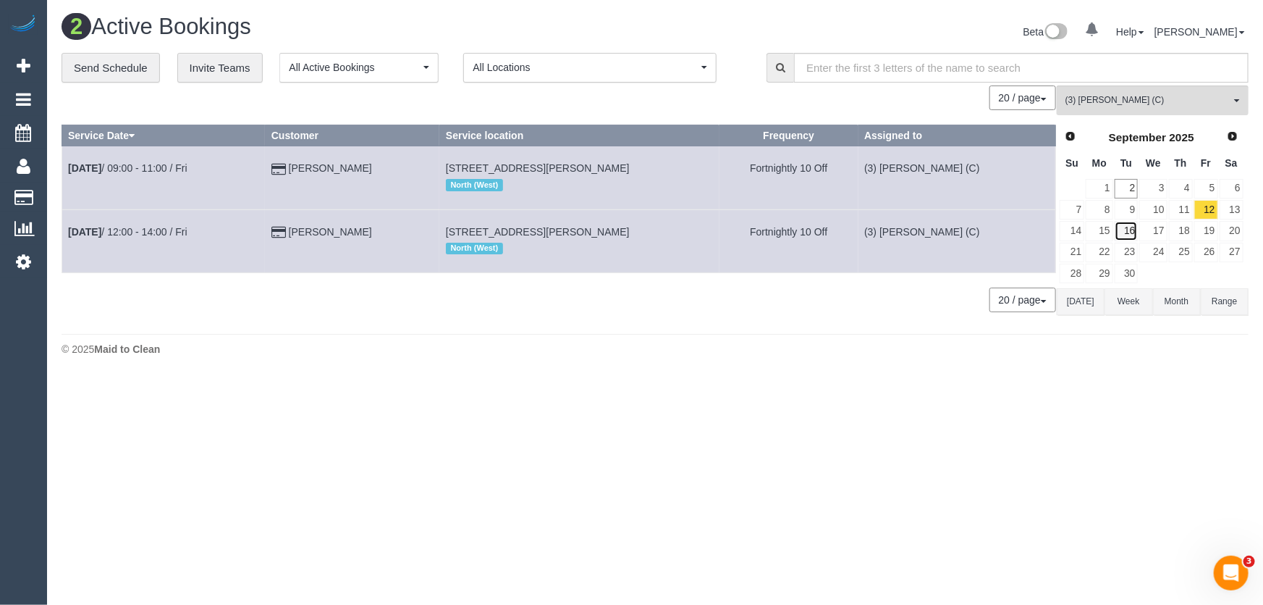
click at [1131, 230] on link "16" at bounding box center [1127, 231] width 24 height 20
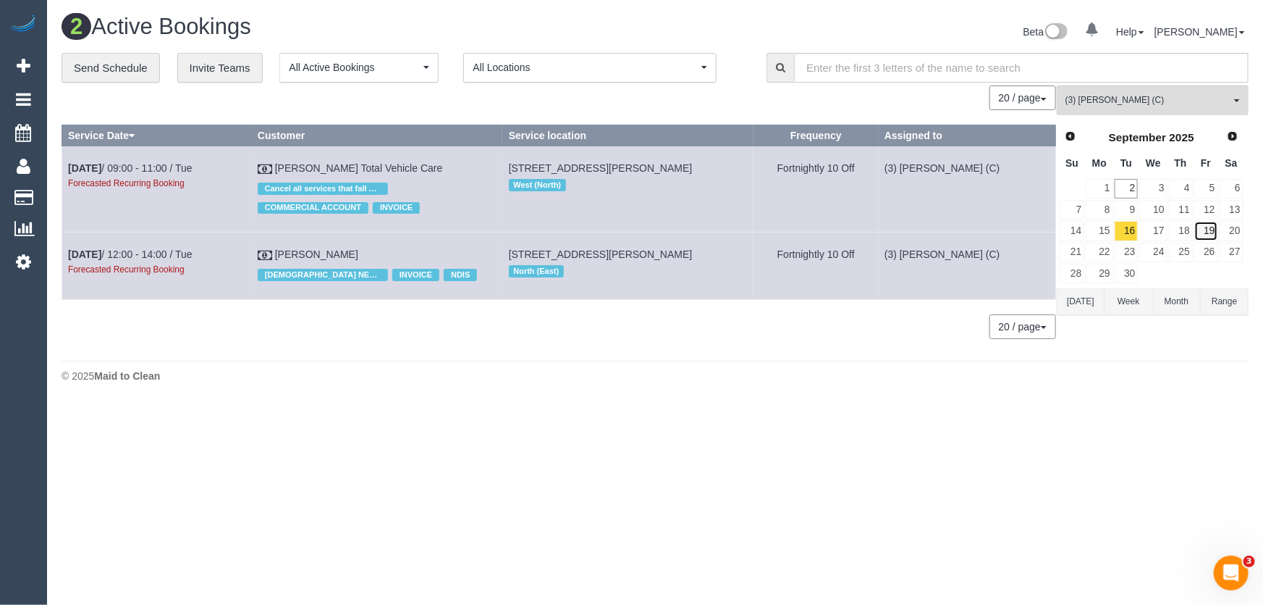
click at [1213, 230] on link "19" at bounding box center [1207, 231] width 24 height 20
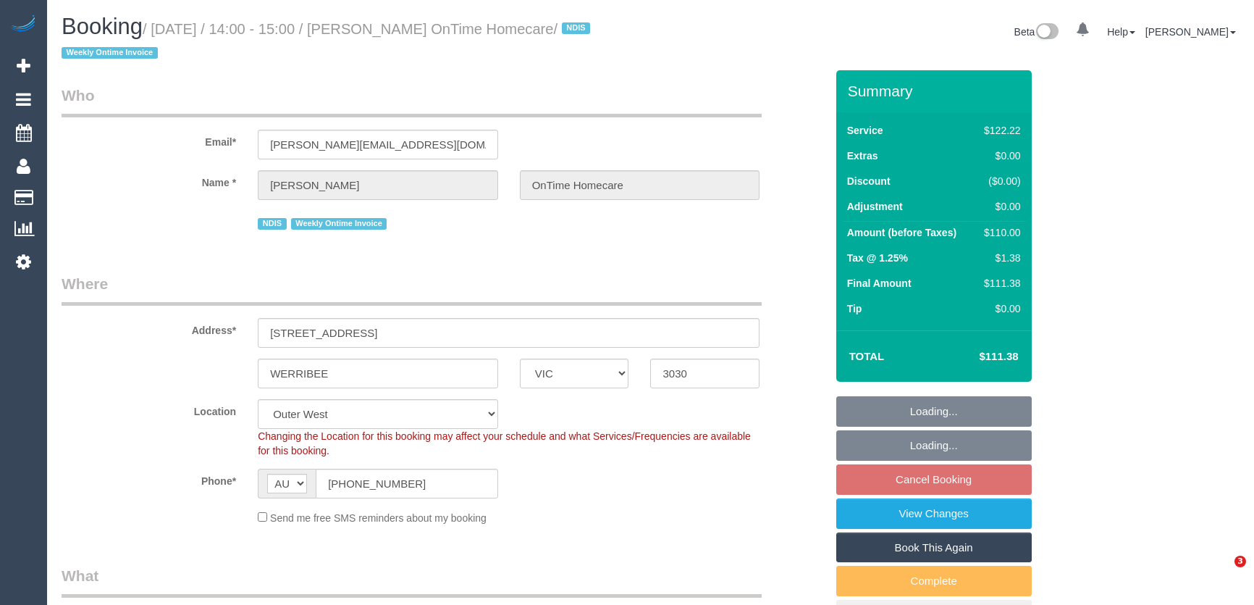
select select "VIC"
select select "number:28"
select select "number:14"
select select "number:19"
select select "number:36"
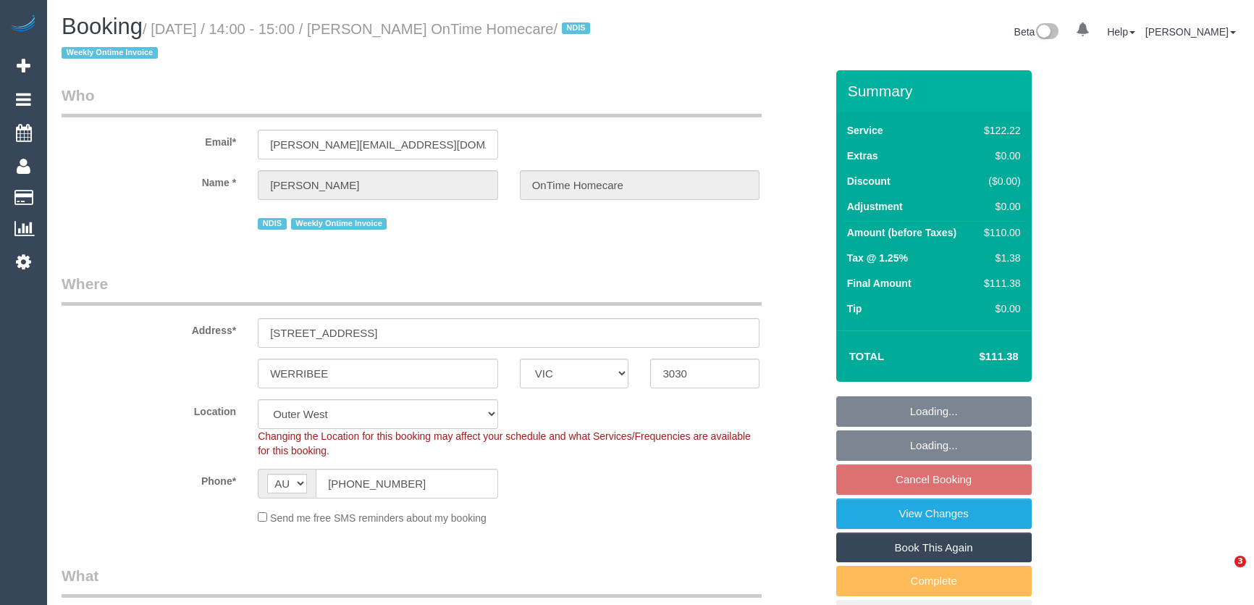
select select "number:35"
select select "object:1173"
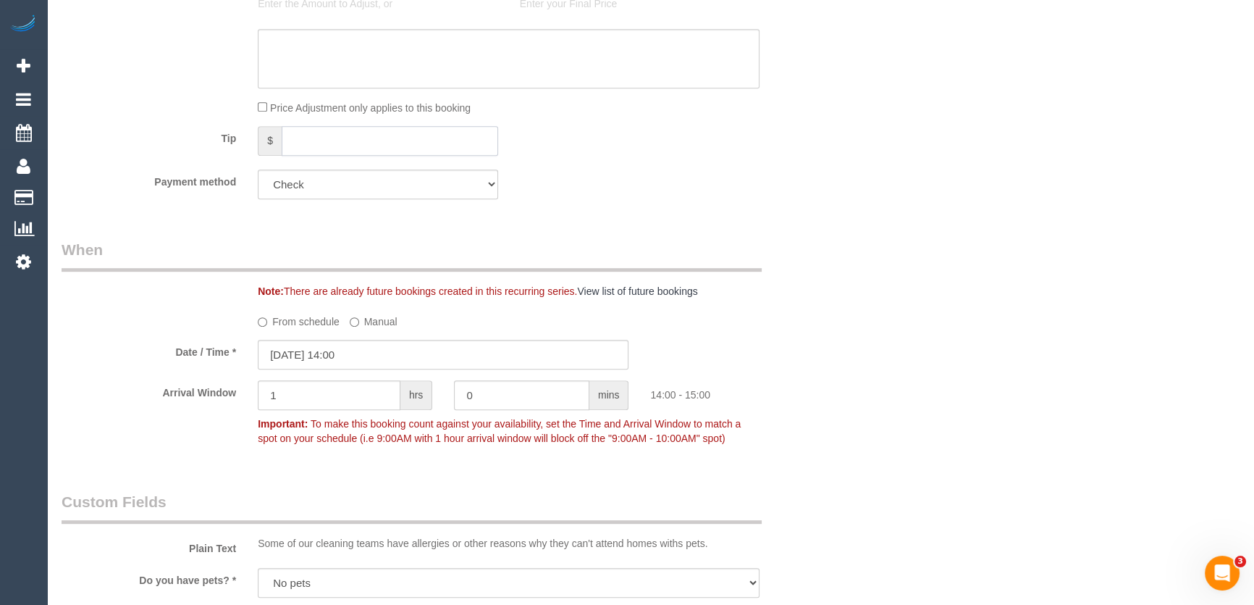
click at [373, 148] on input "text" at bounding box center [390, 141] width 216 height 30
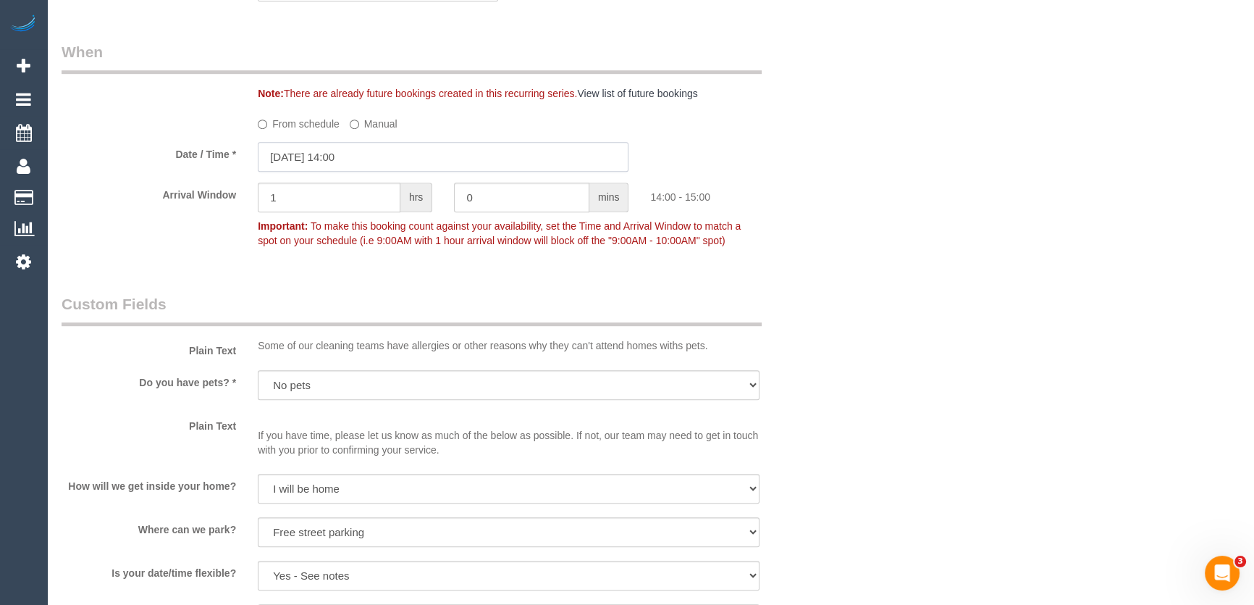
click at [371, 157] on input "[DATE] 14:00" at bounding box center [443, 157] width 371 height 30
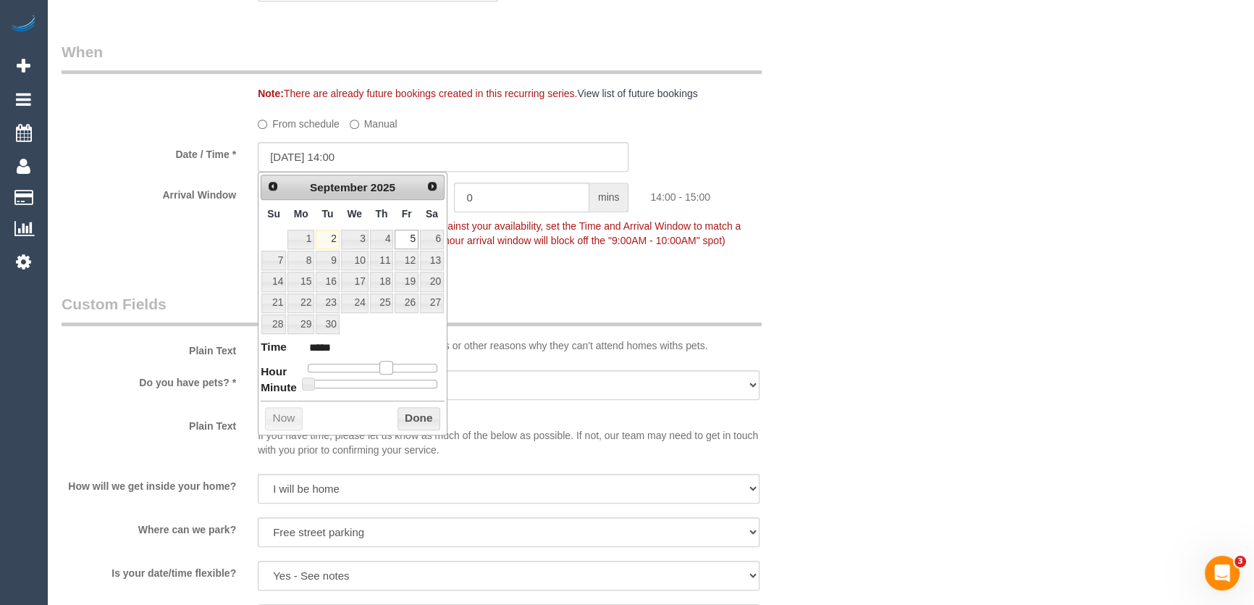
type input "05/09/2025 13:00"
type input "*****"
type input "05/09/2025 12:00"
type input "*****"
type input "05/09/2025 11:00"
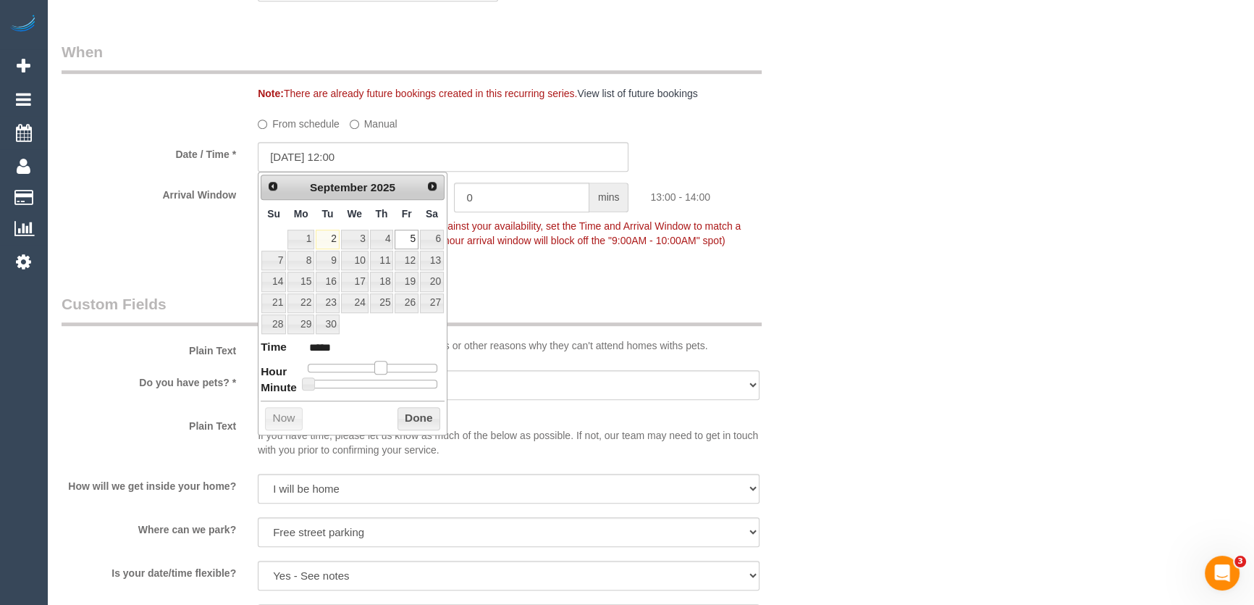
type input "*****"
type input "05/09/2025 10:00"
type input "*****"
type input "05/09/2025 09:00"
type input "*****"
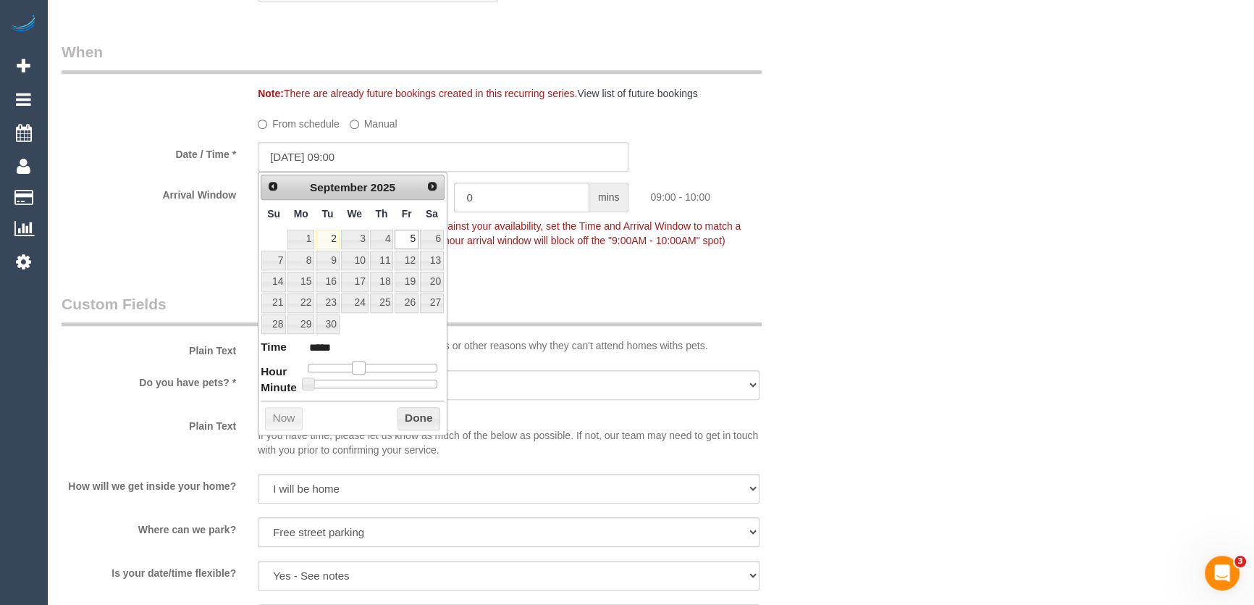
drag, startPoint x: 385, startPoint y: 364, endPoint x: 356, endPoint y: 366, distance: 29.0
click at [356, 366] on span at bounding box center [358, 367] width 13 height 13
type input "05/09/2025 08:00"
type input "*****"
click at [353, 366] on span at bounding box center [352, 367] width 13 height 13
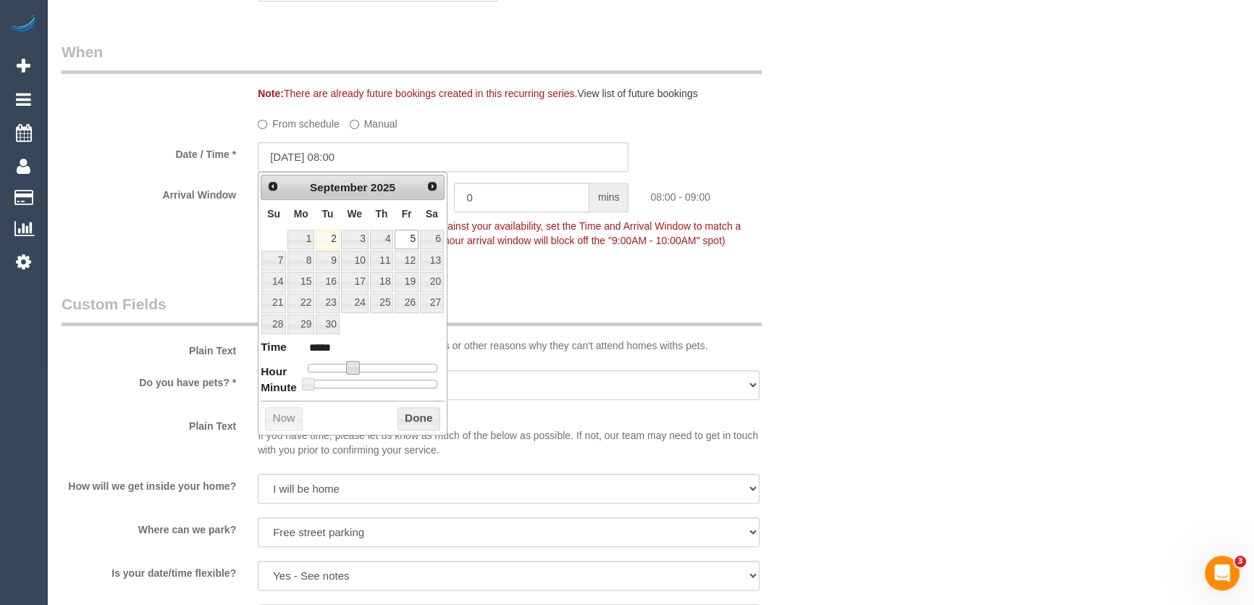
click at [565, 246] on p "Important: To make this booking count against your availability, set the Time a…" at bounding box center [508, 231] width 523 height 33
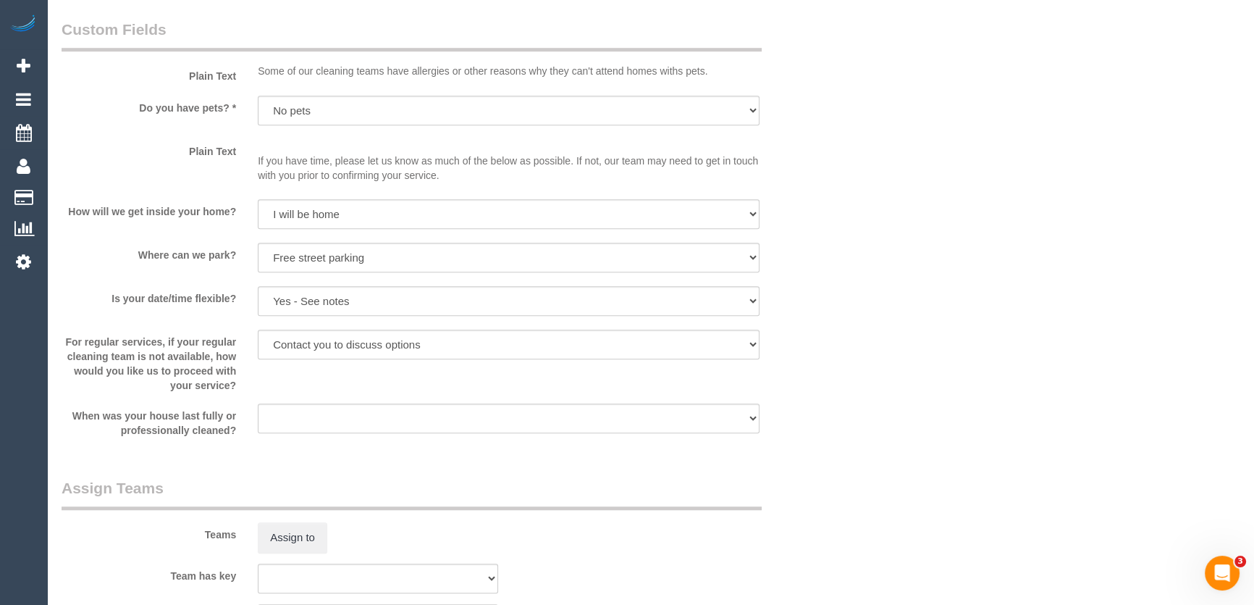
scroll to position [1579, 0]
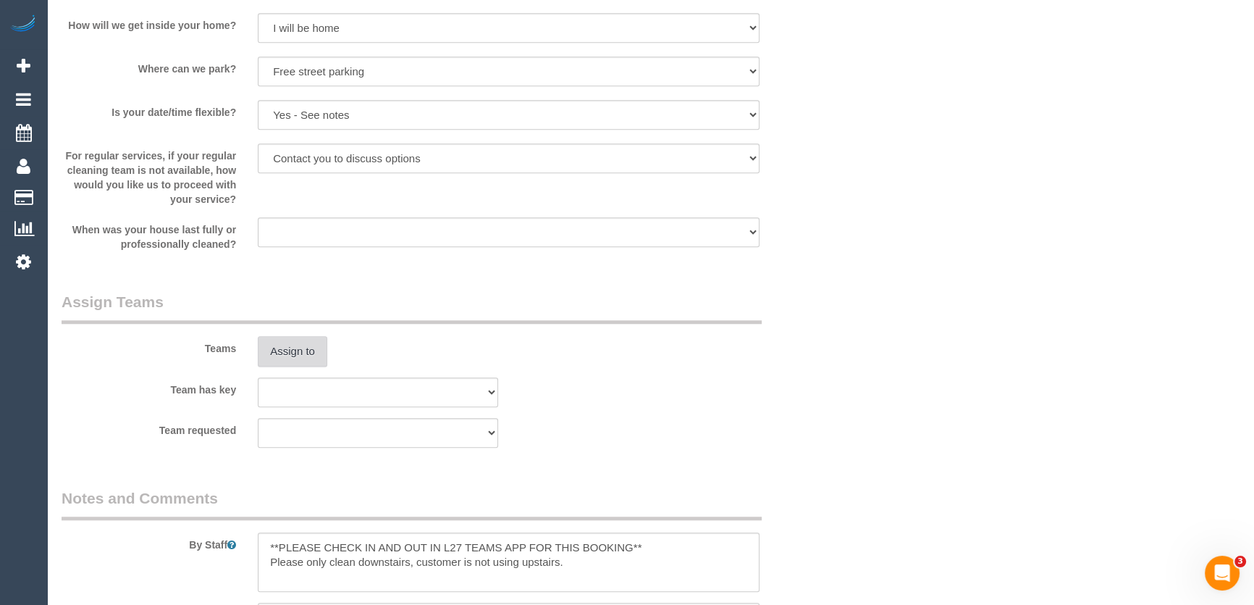
click at [298, 346] on button "Assign to" at bounding box center [293, 351] width 70 height 30
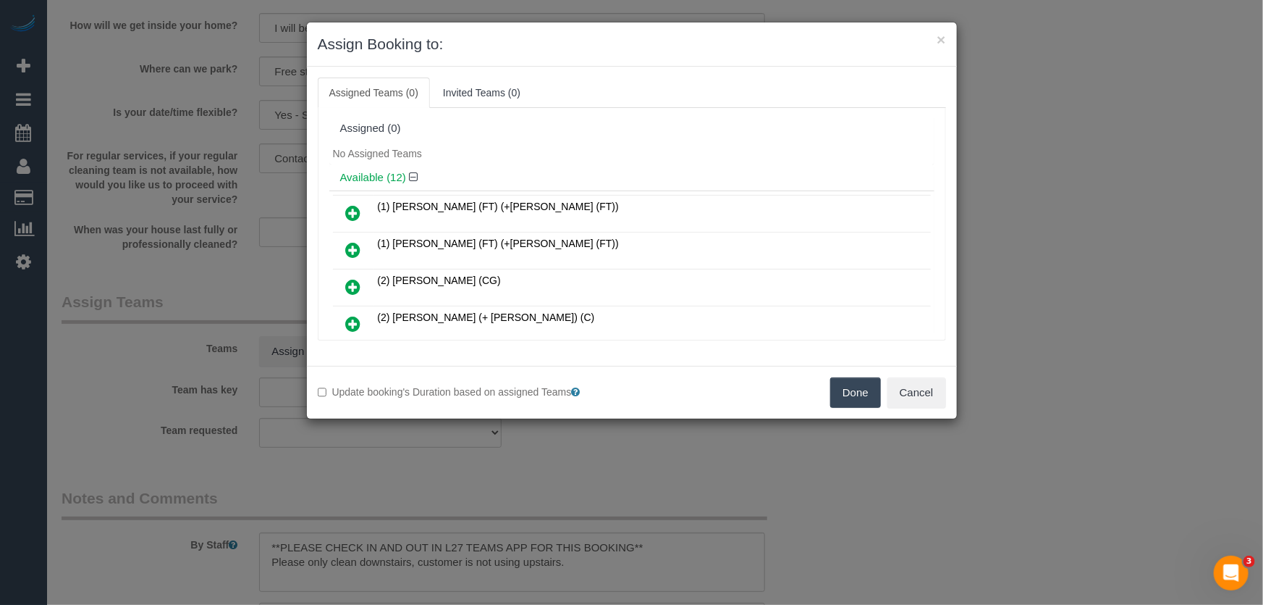
click at [356, 282] on icon at bounding box center [353, 286] width 15 height 17
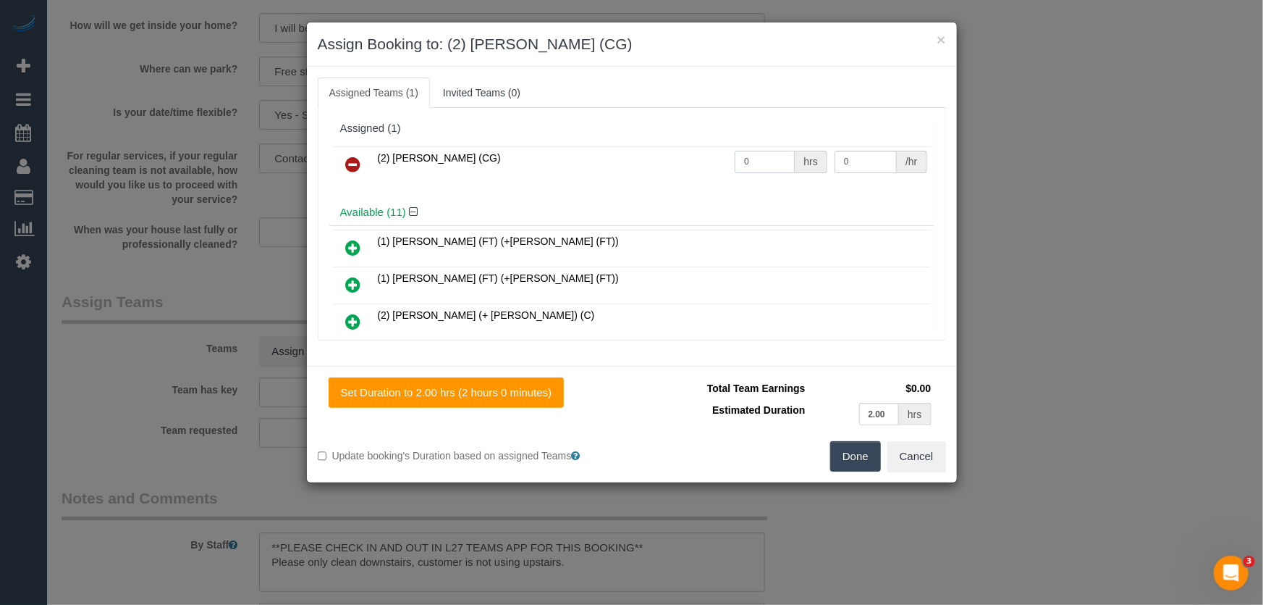
click at [767, 160] on input "0" at bounding box center [765, 162] width 60 height 22
type input "2"
type input "41.25"
click at [863, 471] on button "Done" at bounding box center [855, 456] width 51 height 30
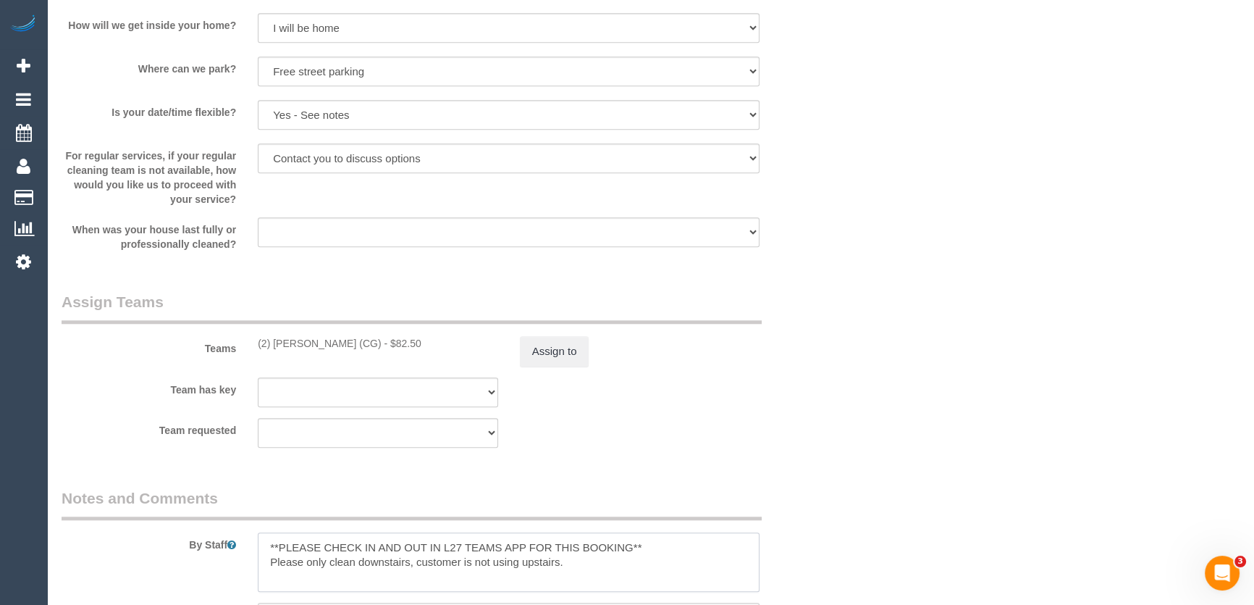
click at [261, 545] on textarea at bounding box center [509, 561] width 502 height 59
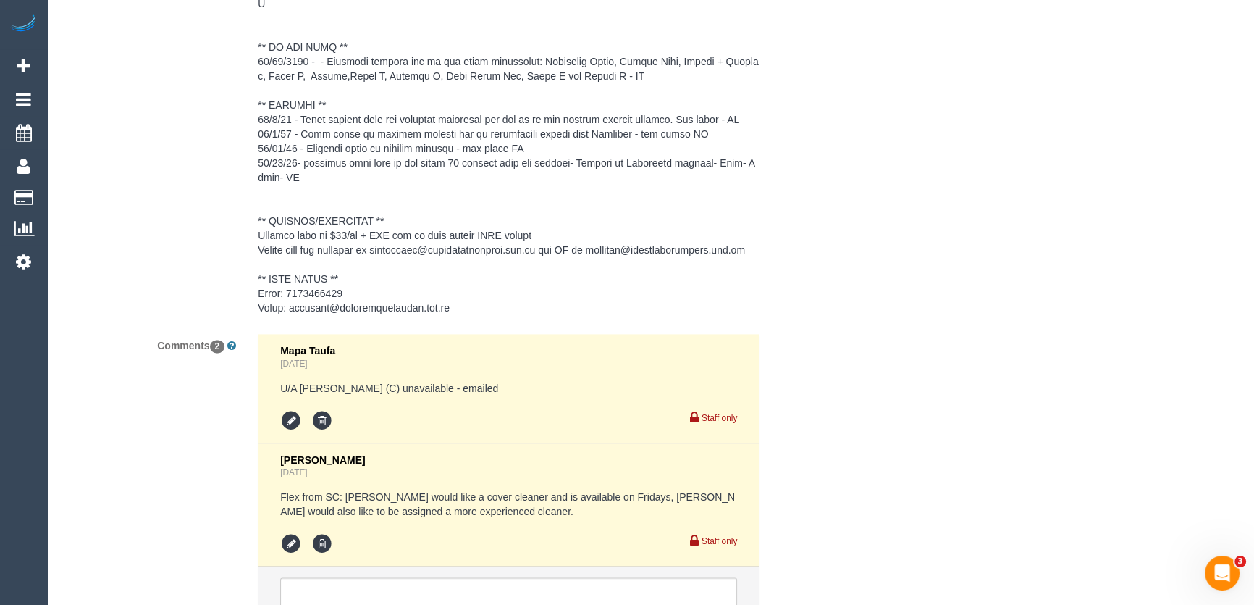
scroll to position [2580, 0]
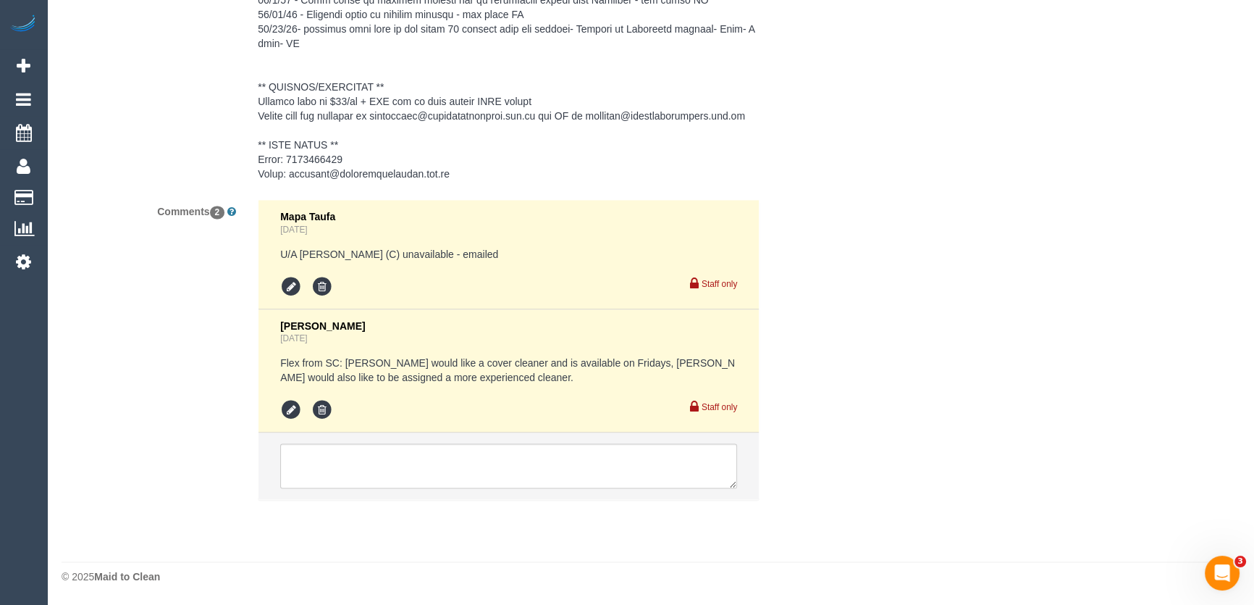
type textarea "*cover* **PLEASE CHECK IN AND OUT IN L27 TEAMS APP FOR THIS BOOKING** Please on…"
click at [373, 474] on textarea at bounding box center [508, 465] width 457 height 45
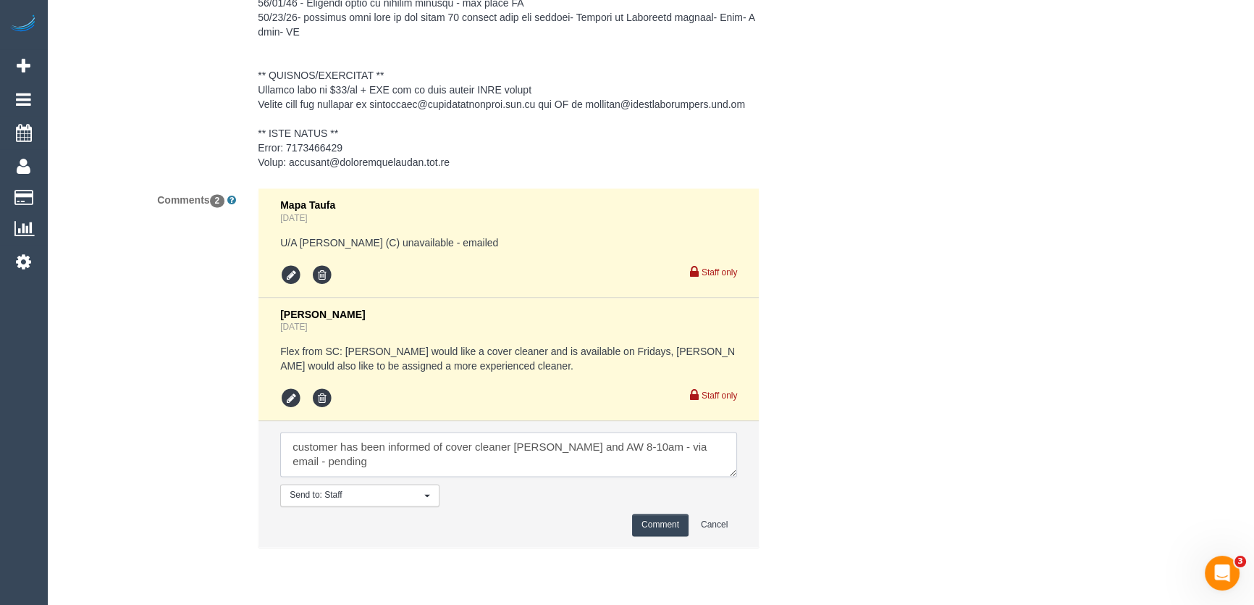
type textarea "customer has been informed of cover cleaner Andrew and AW 8-10am - via email - …"
click at [661, 525] on button "Comment" at bounding box center [660, 524] width 56 height 22
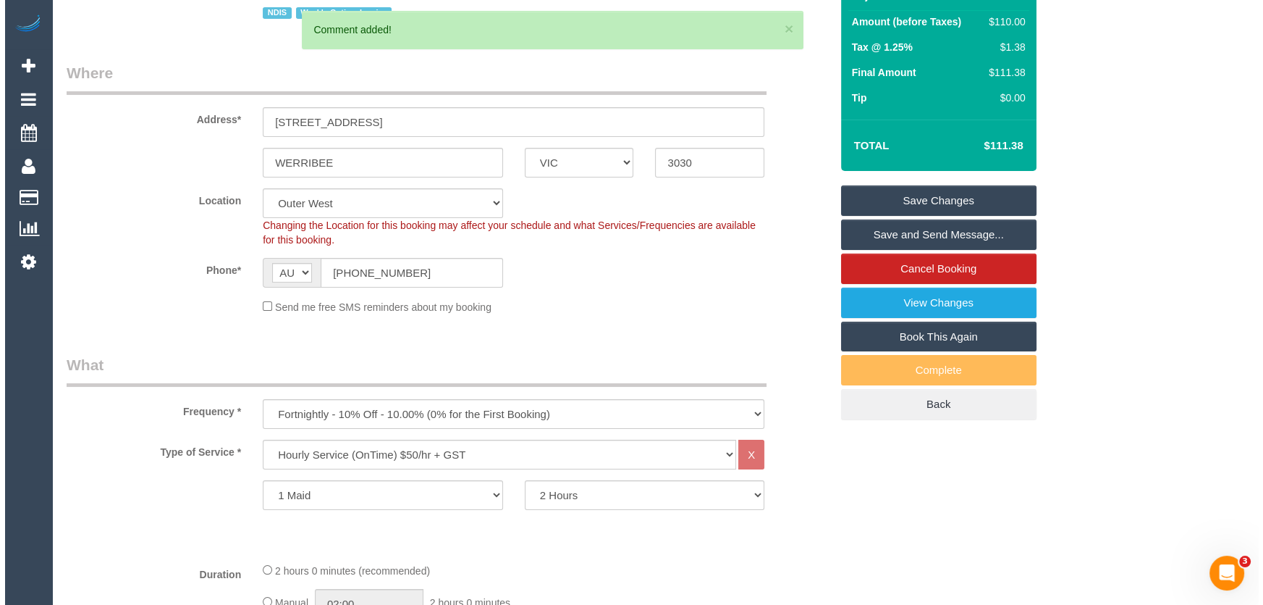
scroll to position [0, 0]
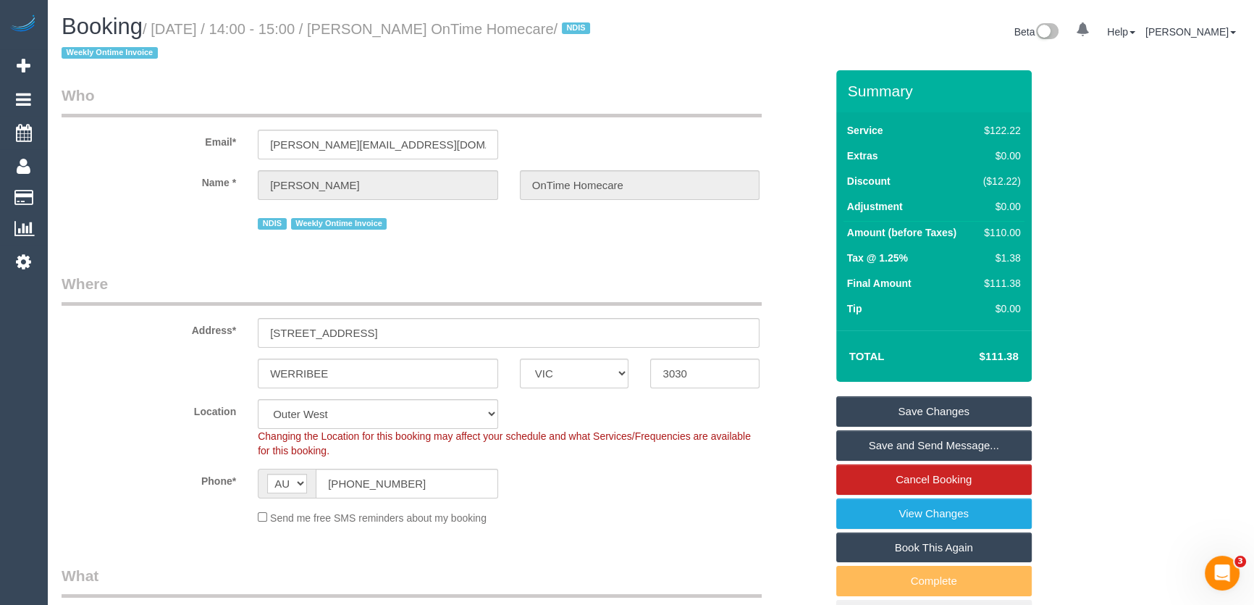
click at [407, 35] on small "/ September 05, 2025 / 14:00 - 15:00 / Petar Mitanovski OnTime Homecare / NDIS …" at bounding box center [328, 41] width 533 height 41
copy small "Petar Mitanovski OnTime Homecare"
click at [912, 406] on link "Save Changes" at bounding box center [933, 411] width 195 height 30
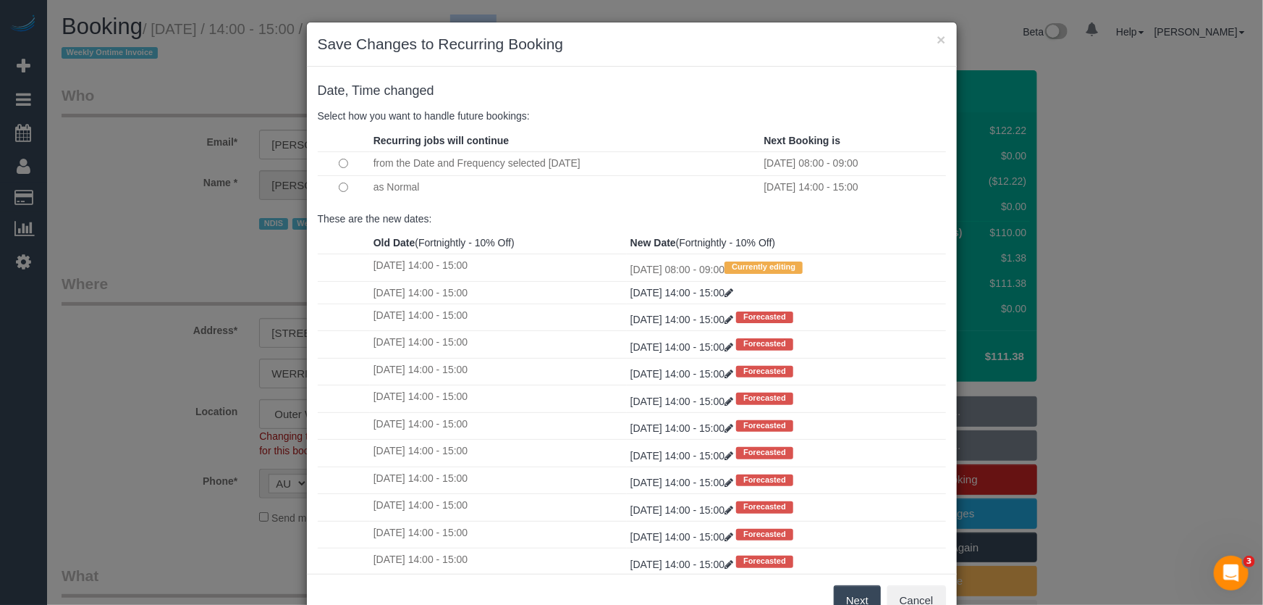
click at [857, 594] on button "Next" at bounding box center [857, 600] width 47 height 30
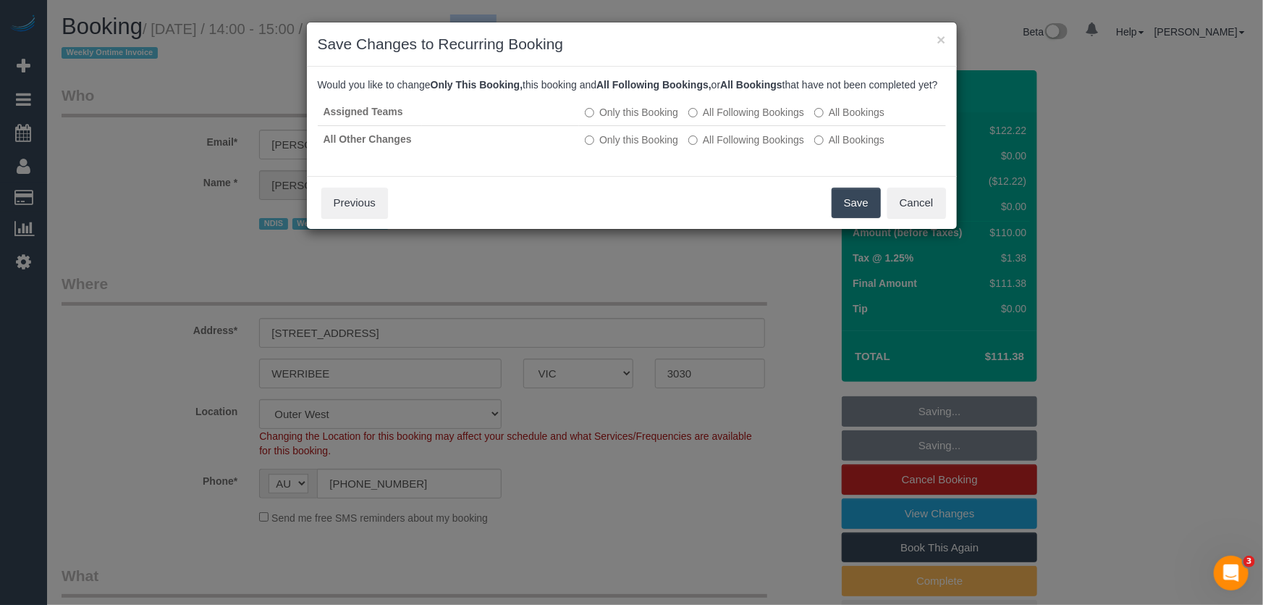
click at [853, 218] on button "Save" at bounding box center [856, 203] width 49 height 30
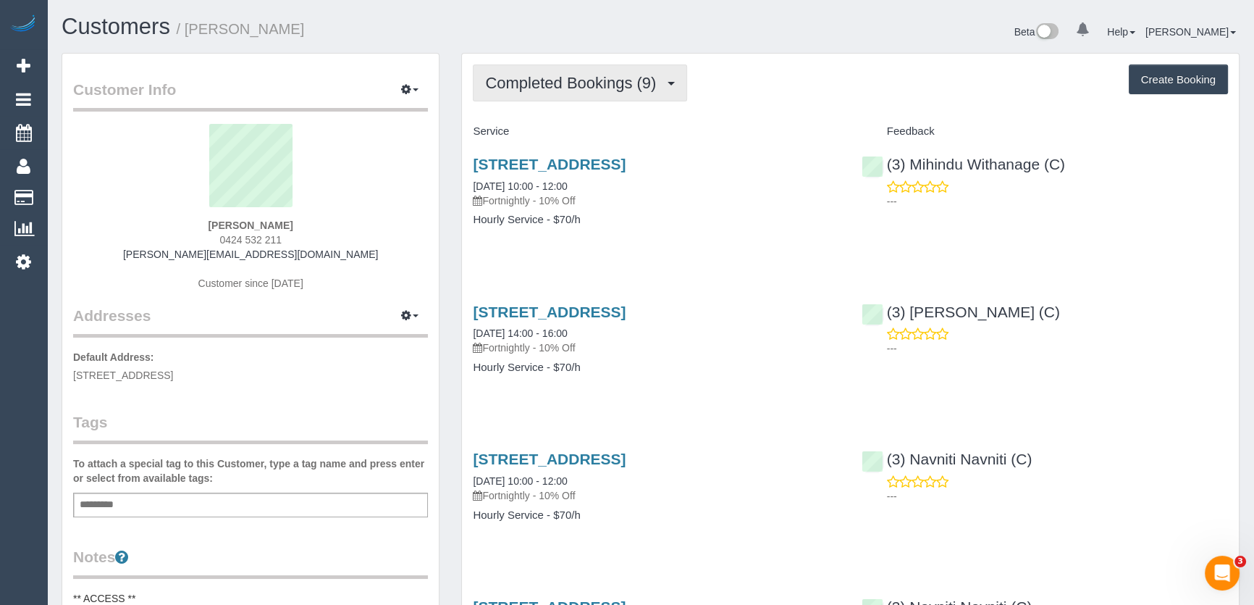
click at [606, 88] on span "Completed Bookings (9)" at bounding box center [574, 83] width 178 height 18
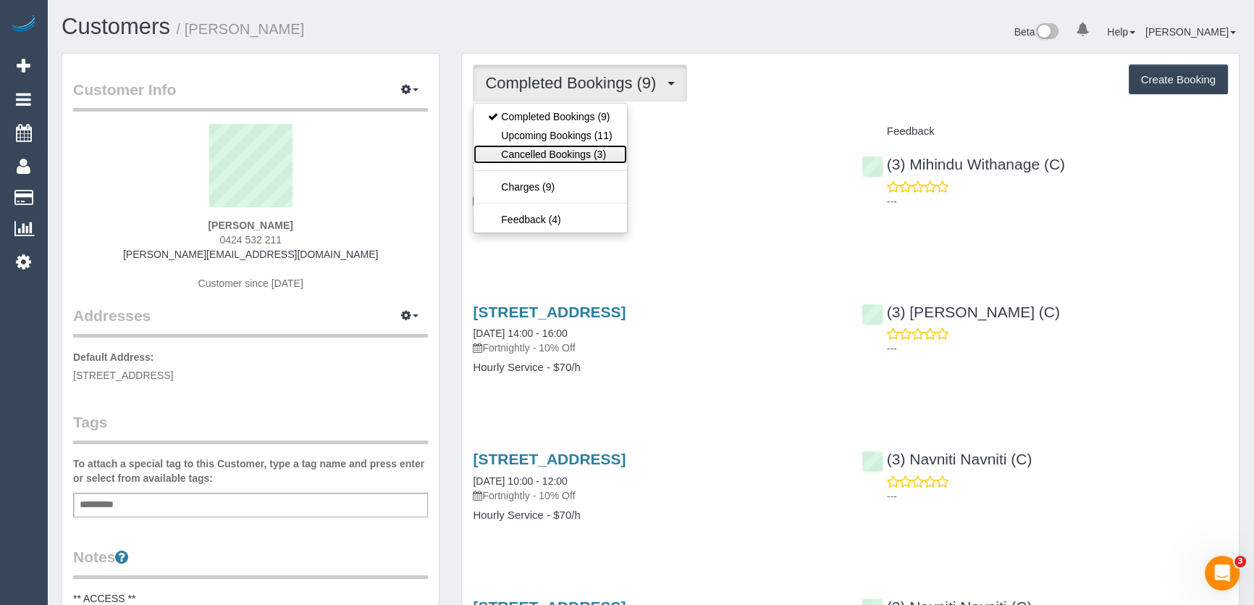
click at [600, 153] on link "Cancelled Bookings (3)" at bounding box center [550, 154] width 153 height 19
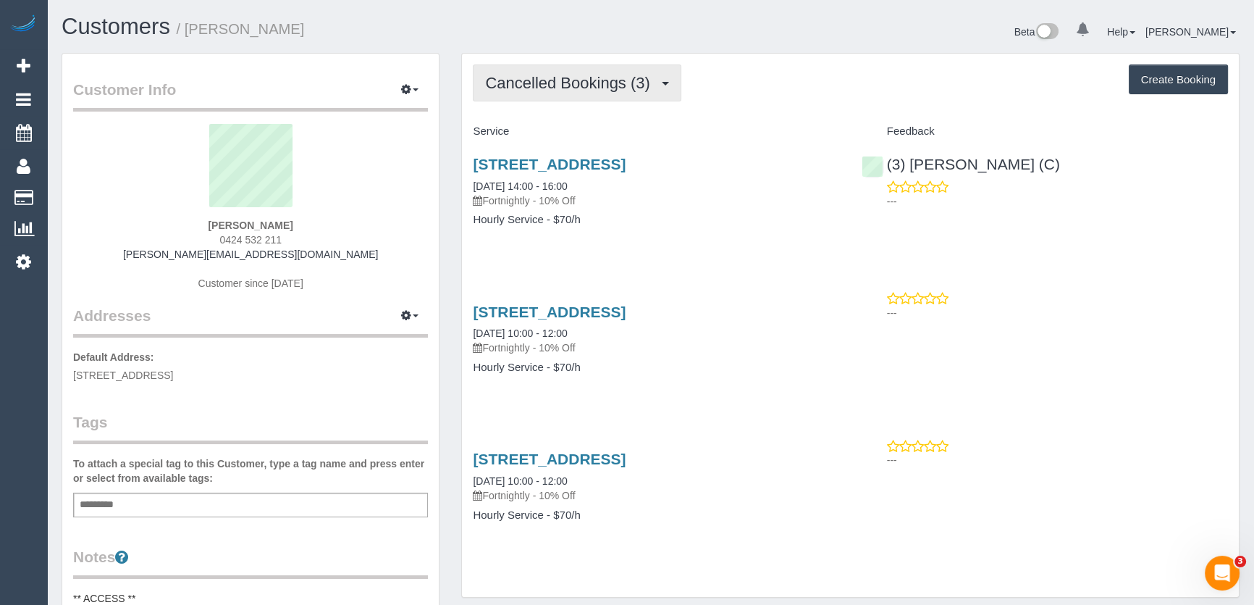
click at [594, 74] on span "Cancelled Bookings (3)" at bounding box center [571, 83] width 172 height 18
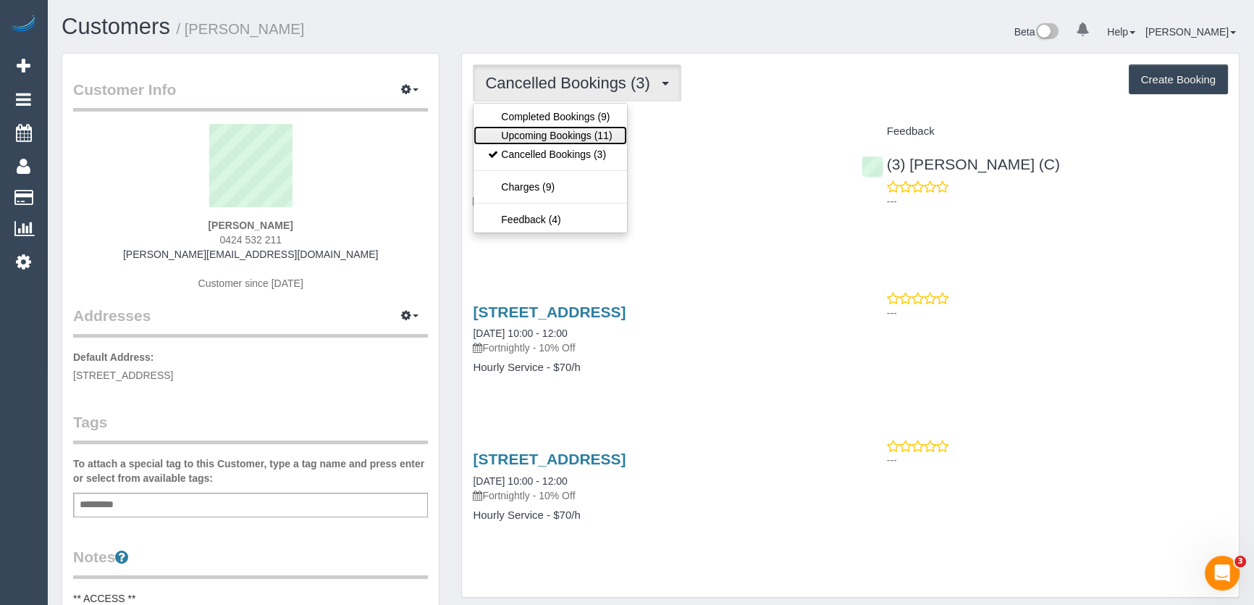
click at [568, 131] on link "Upcoming Bookings (11)" at bounding box center [550, 135] width 153 height 19
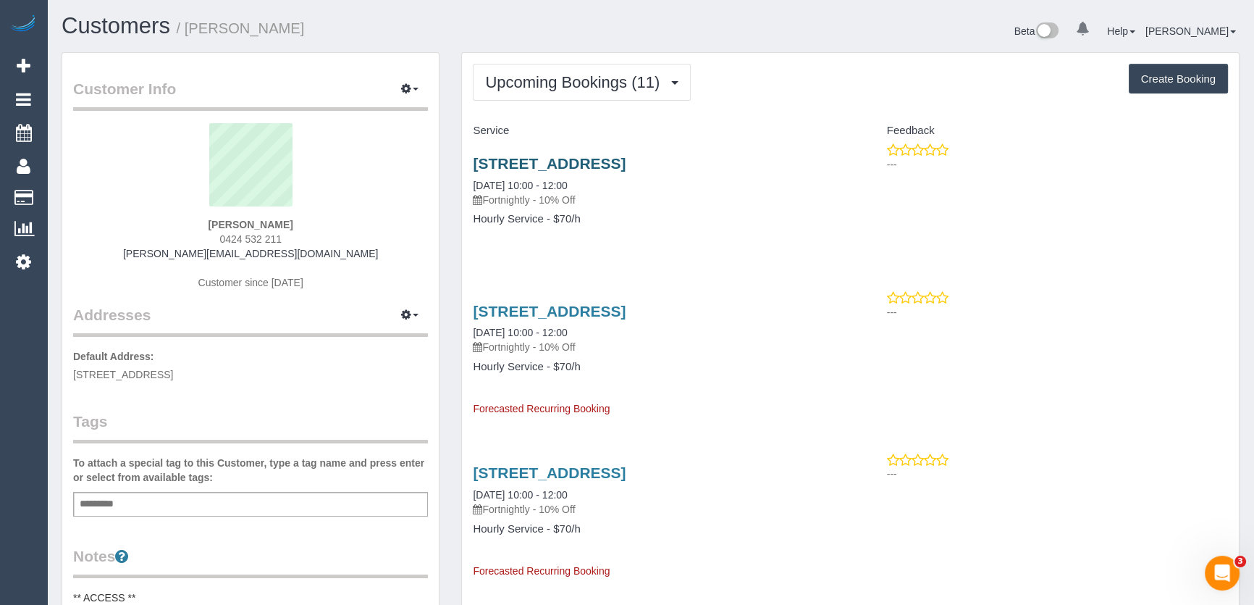
scroll to position [1, 0]
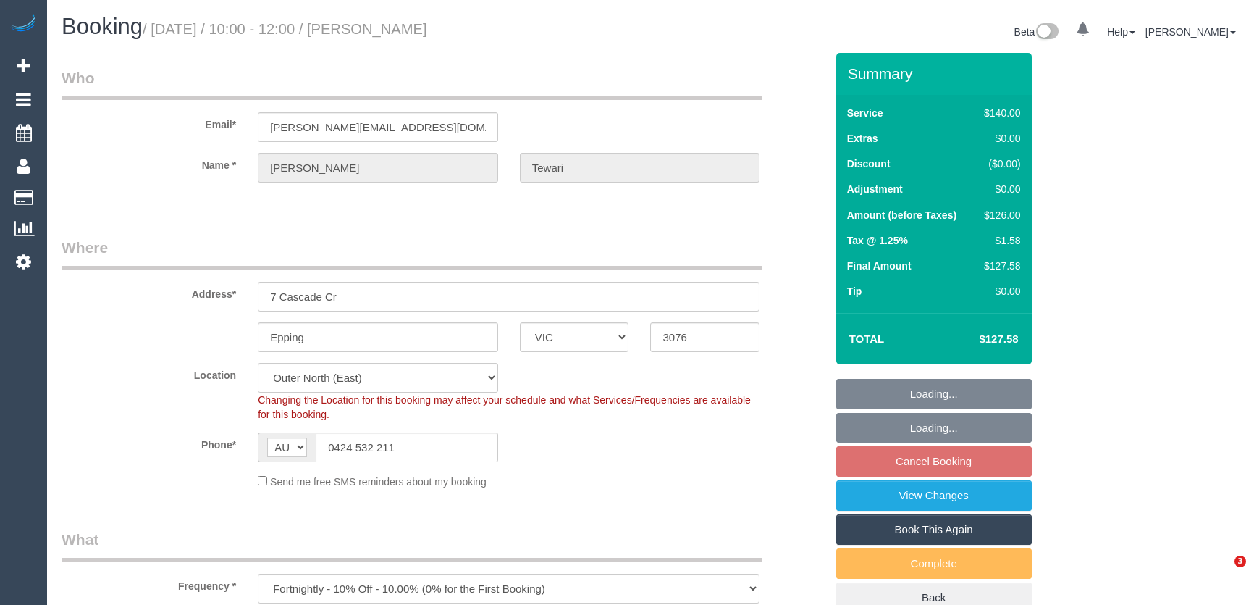
select select "VIC"
select select "number:27"
select select "number:14"
select select "number:19"
select select "number:24"
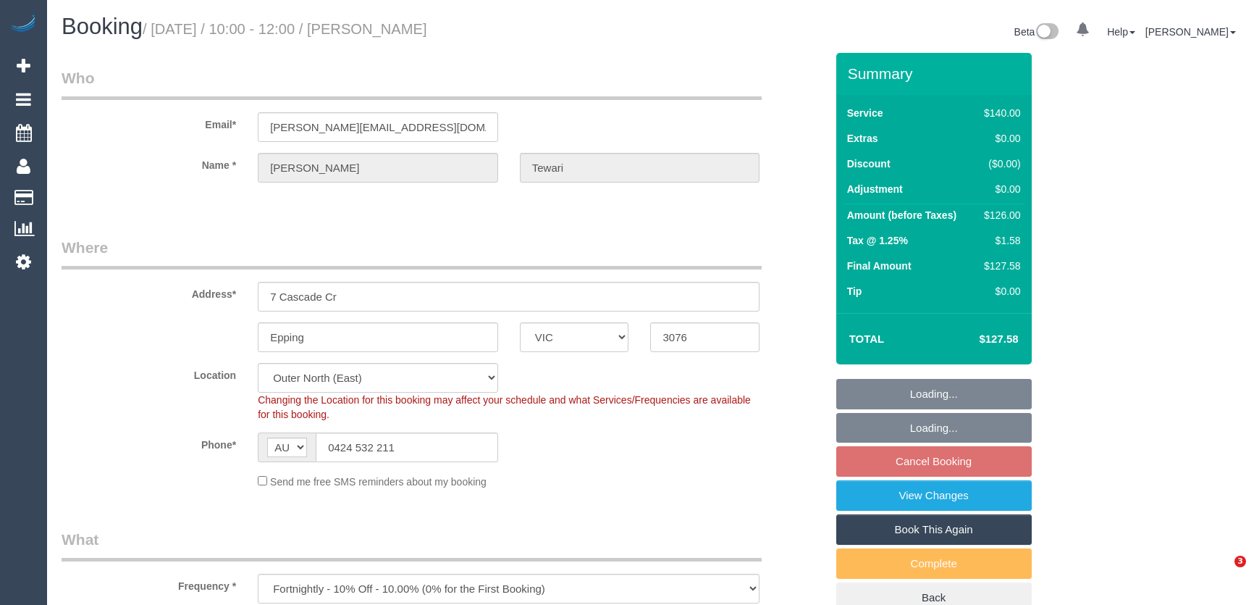
select select "number:35"
select select "number:11"
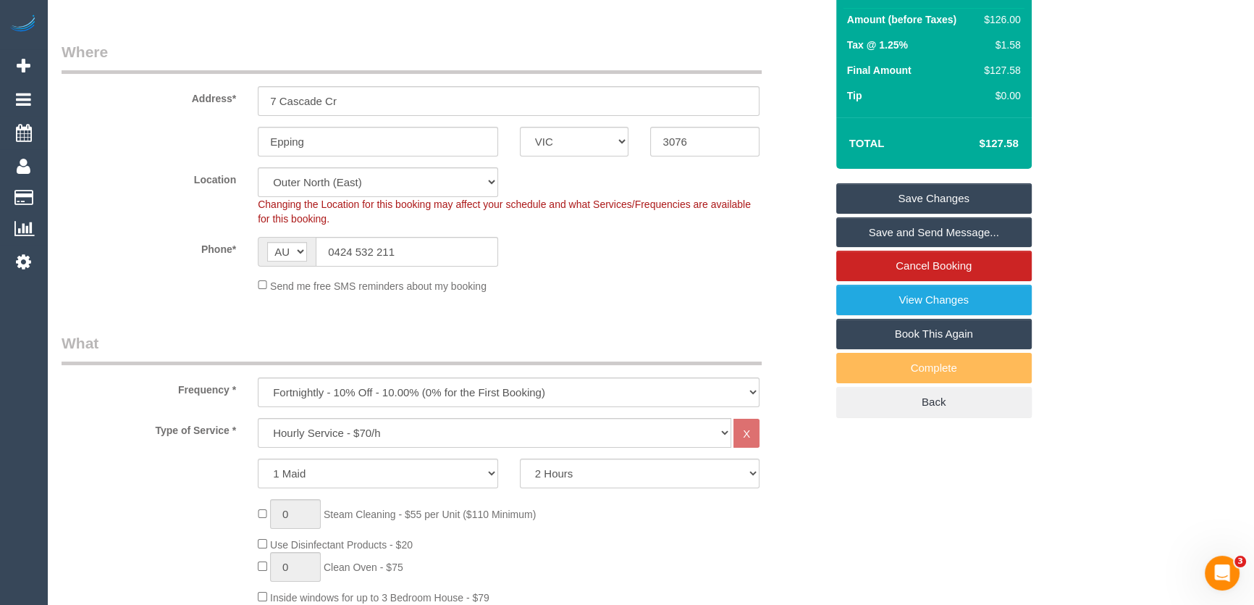
scroll to position [65, 0]
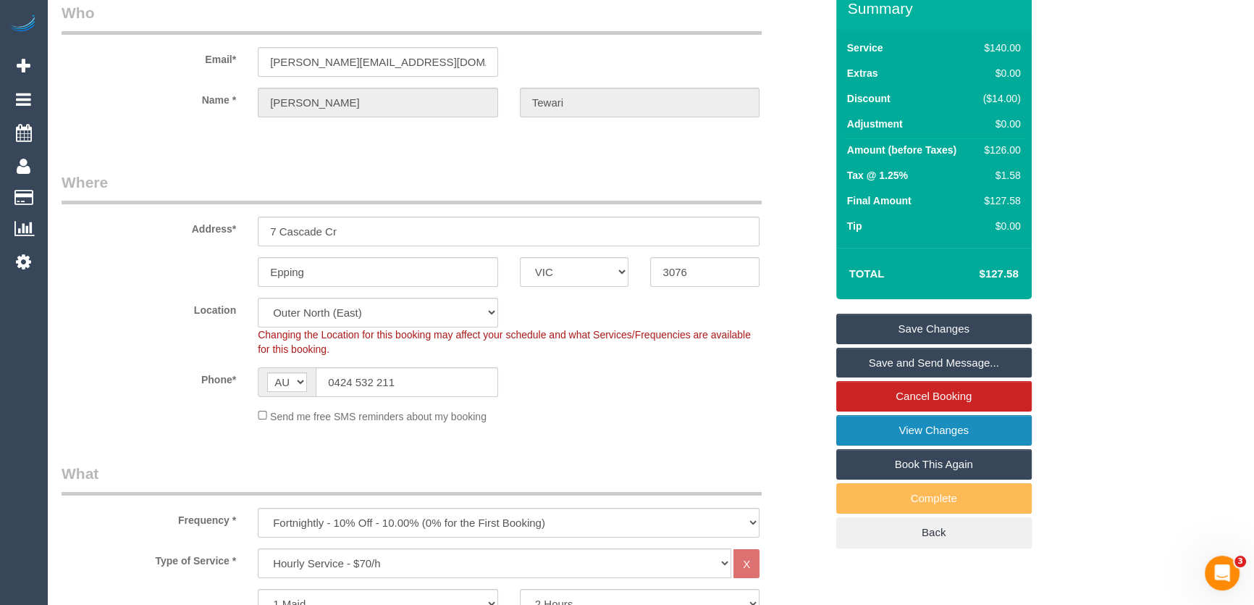
click at [875, 432] on link "View Changes" at bounding box center [933, 430] width 195 height 30
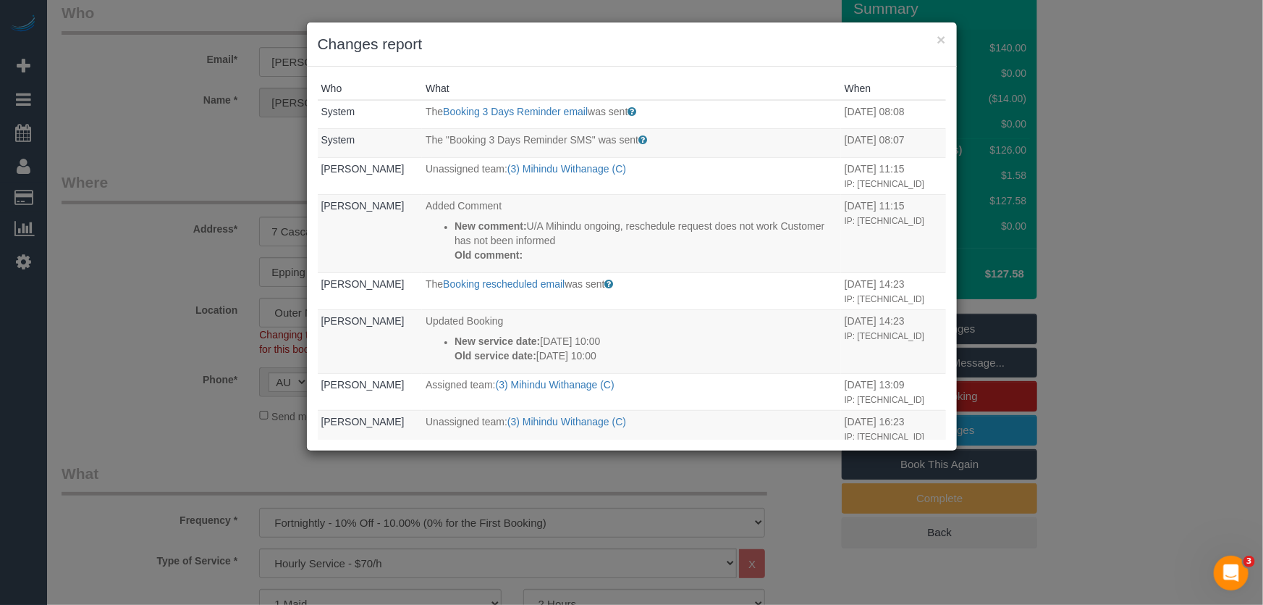
click at [98, 195] on div "× Changes report Who What When System The Booking 3 Days Reminder email was sen…" at bounding box center [631, 302] width 1263 height 605
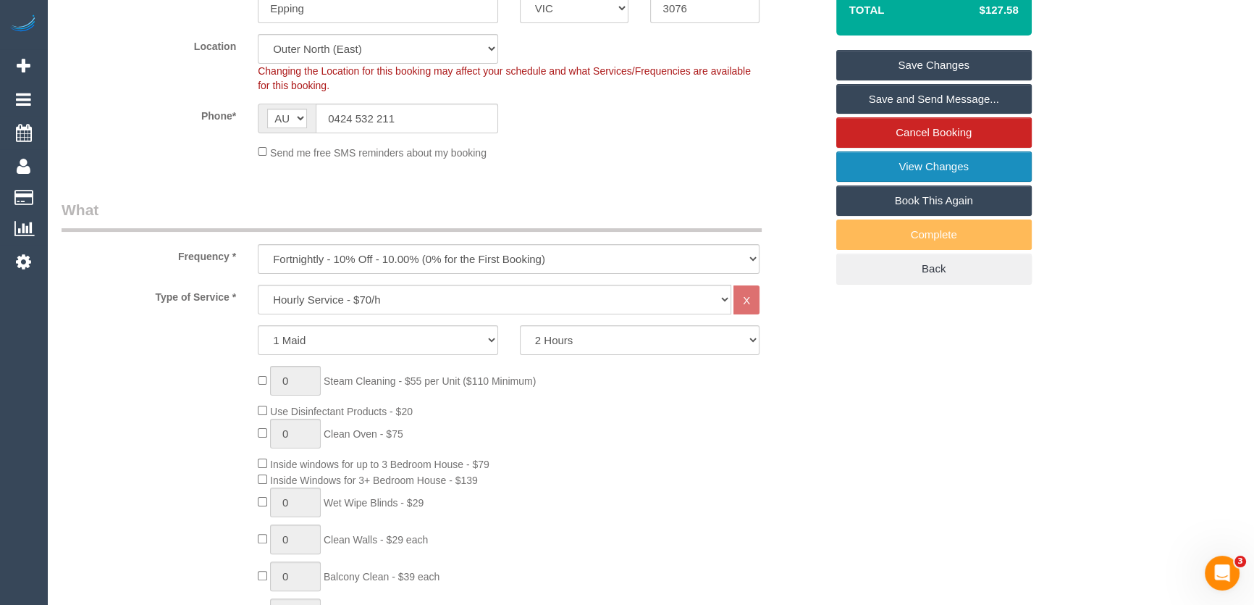
scroll to position [131, 0]
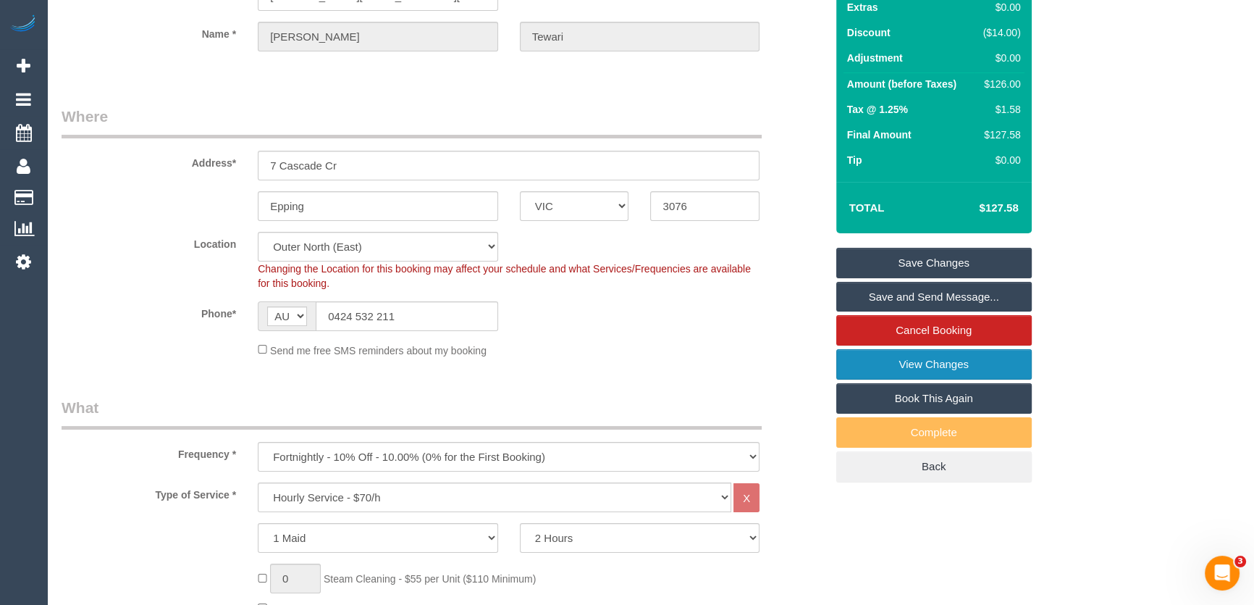
click at [913, 361] on link "View Changes" at bounding box center [933, 364] width 195 height 30
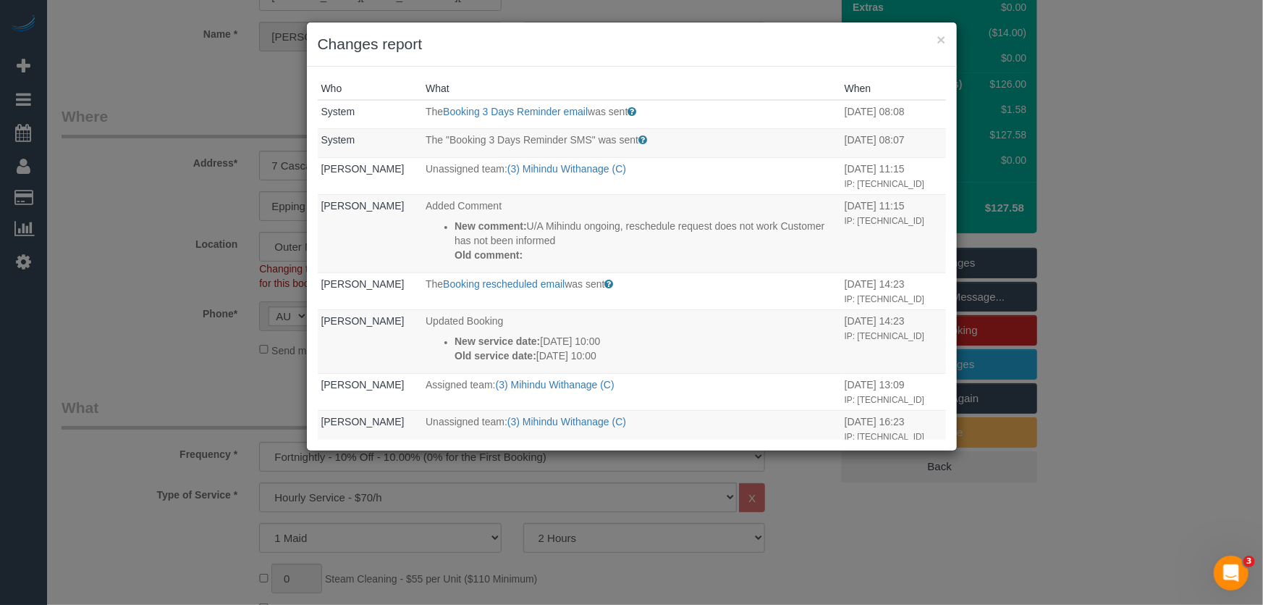
click at [137, 338] on div "× Changes report Who What When System The Booking 3 Days Reminder email was sen…" at bounding box center [631, 302] width 1263 height 605
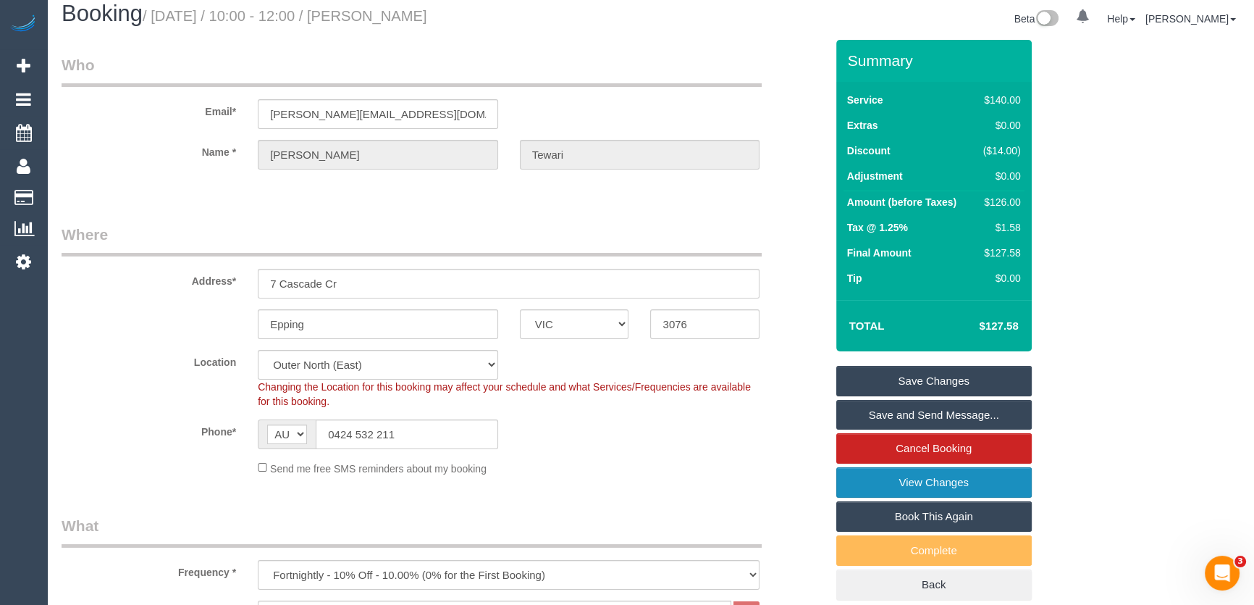
scroll to position [0, 0]
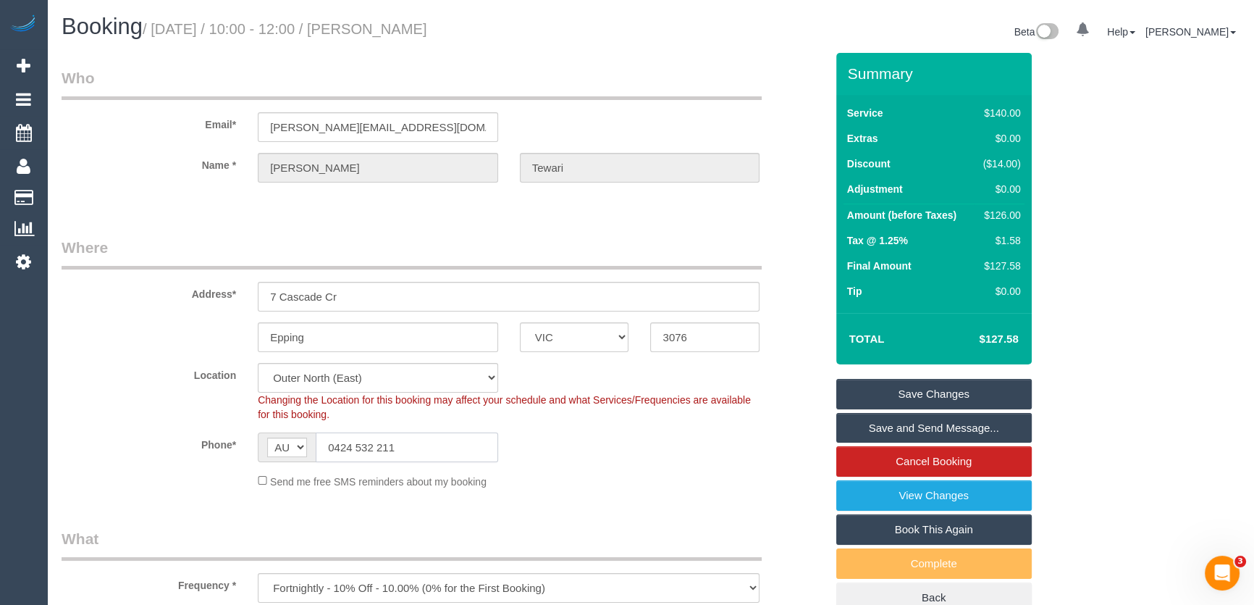
click at [407, 451] on input "0424 532 211" at bounding box center [407, 447] width 182 height 30
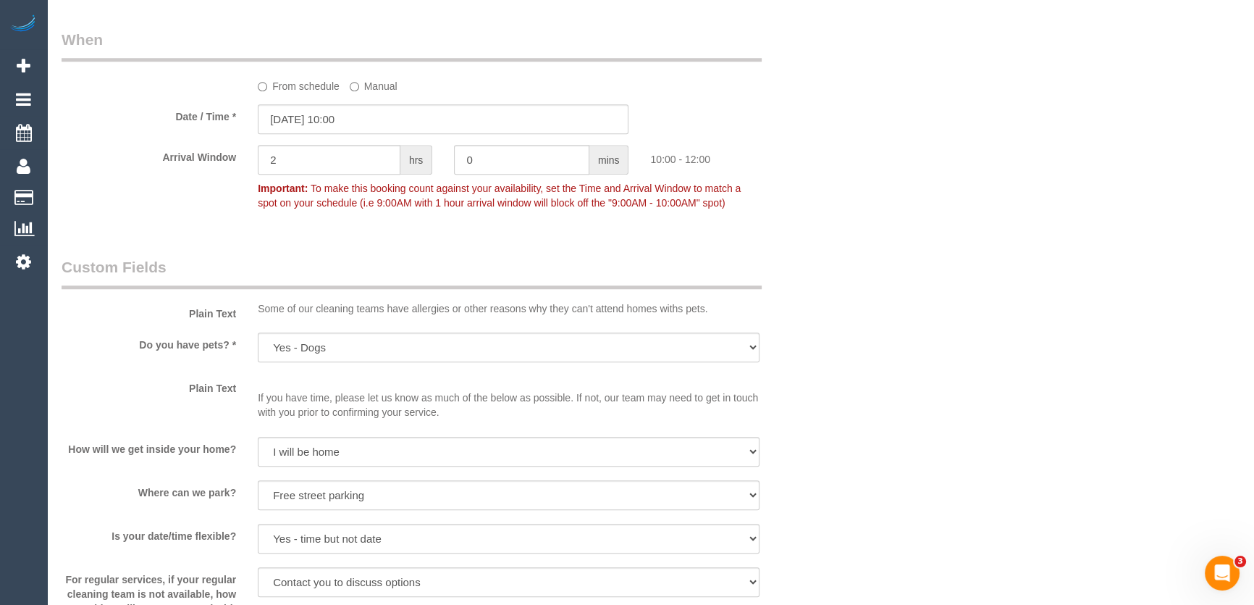
scroll to position [1513, 0]
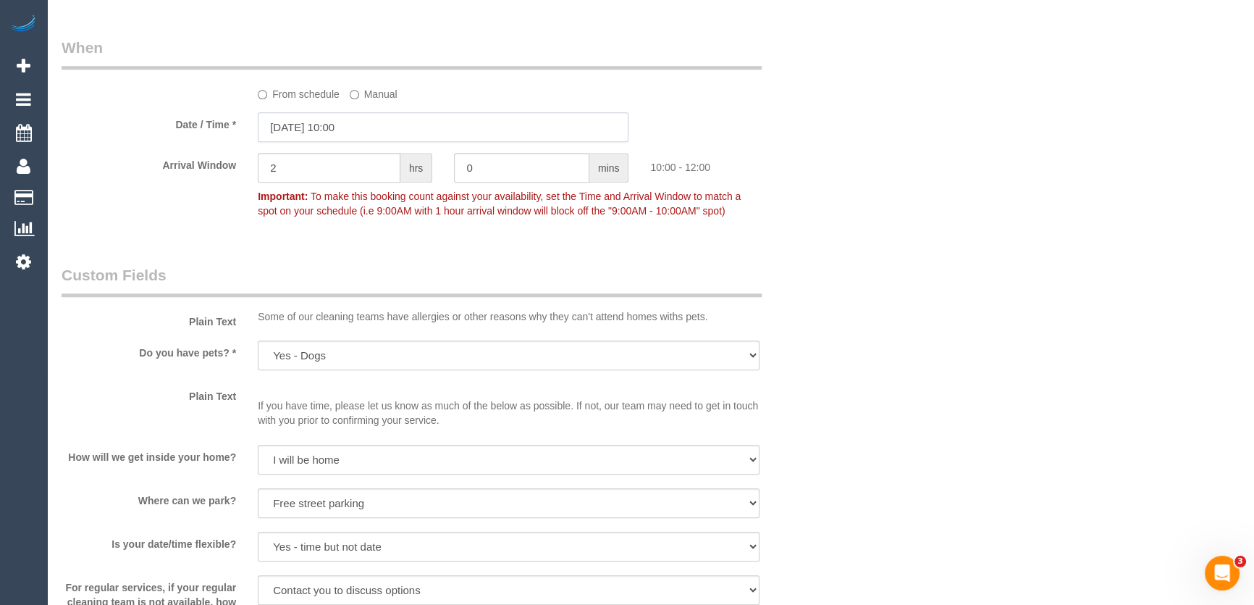
click at [373, 130] on input "05/09/2025 10:00" at bounding box center [443, 127] width 371 height 30
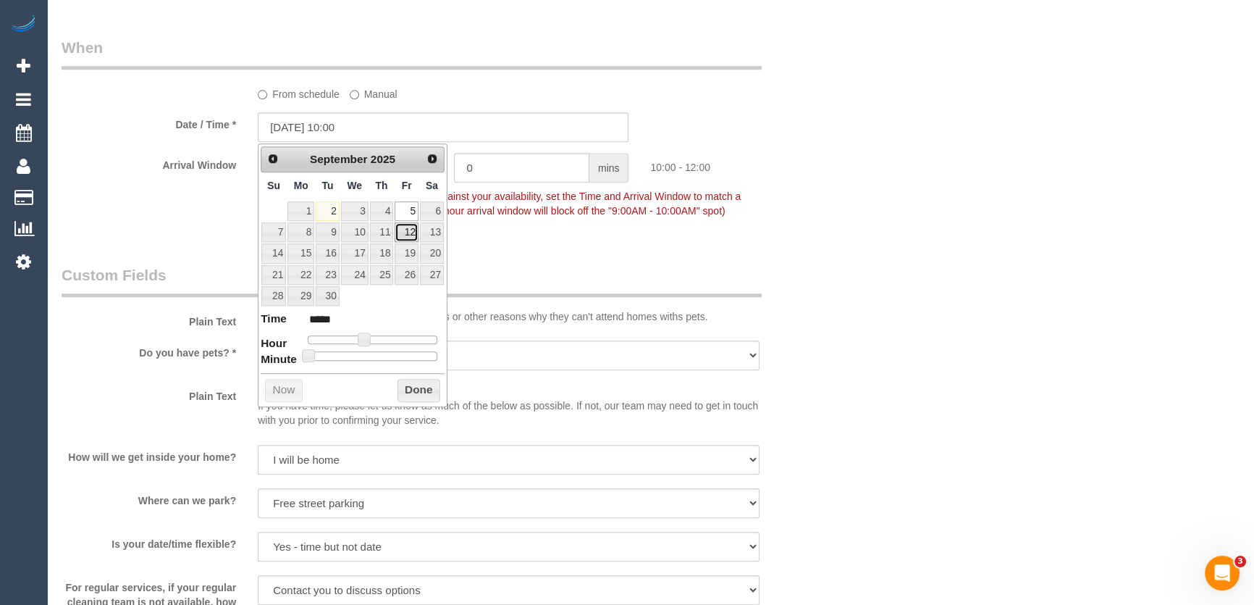
click at [409, 232] on link "12" at bounding box center [406, 232] width 23 height 20
type input "12/09/2025 10:00"
click at [523, 244] on div "Who Email* sakshie.27@gmail.com Name * Sakshi Tewari Where Address* 7 Cascade C…" at bounding box center [444, 44] width 786 height 3008
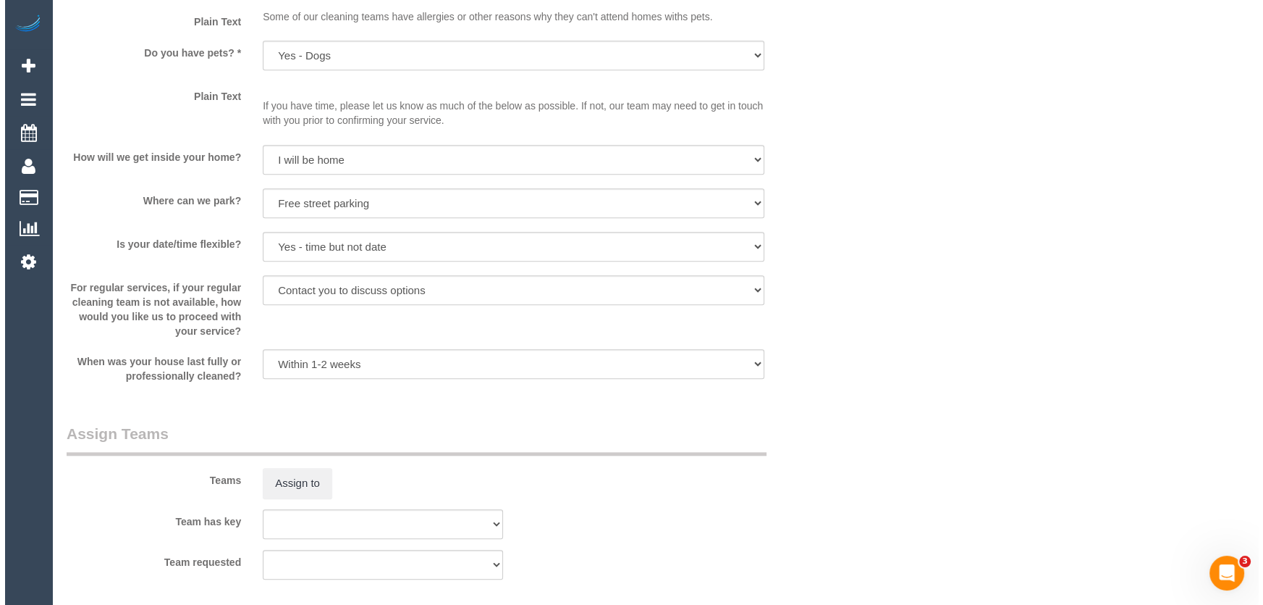
scroll to position [1974, 0]
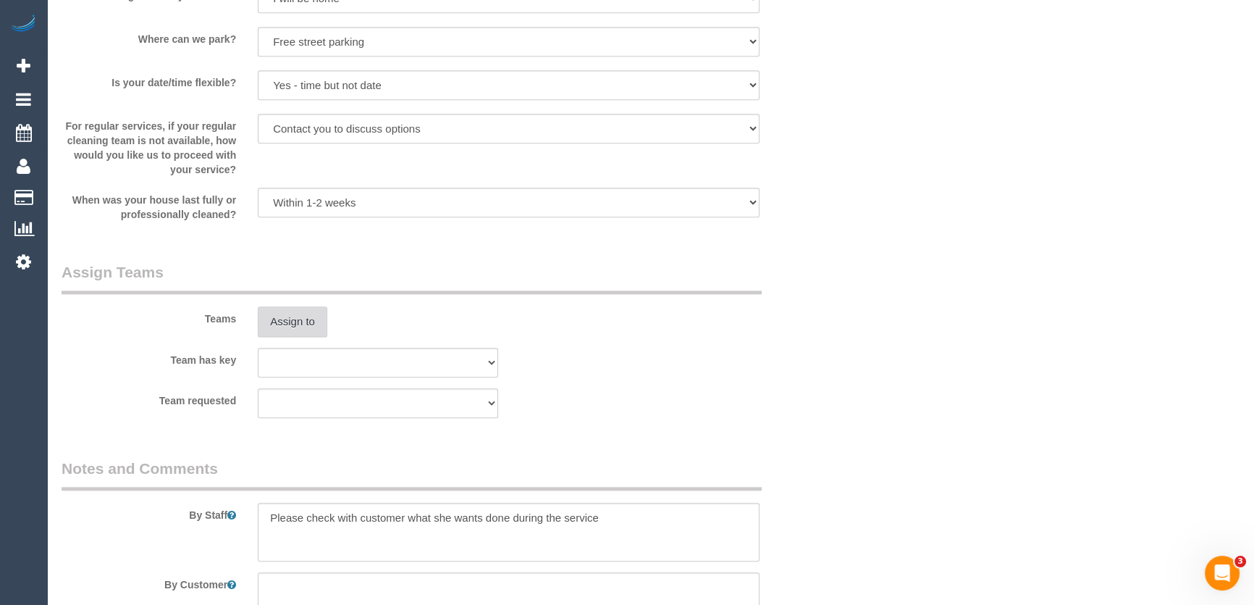
click at [306, 325] on button "Assign to" at bounding box center [293, 321] width 70 height 30
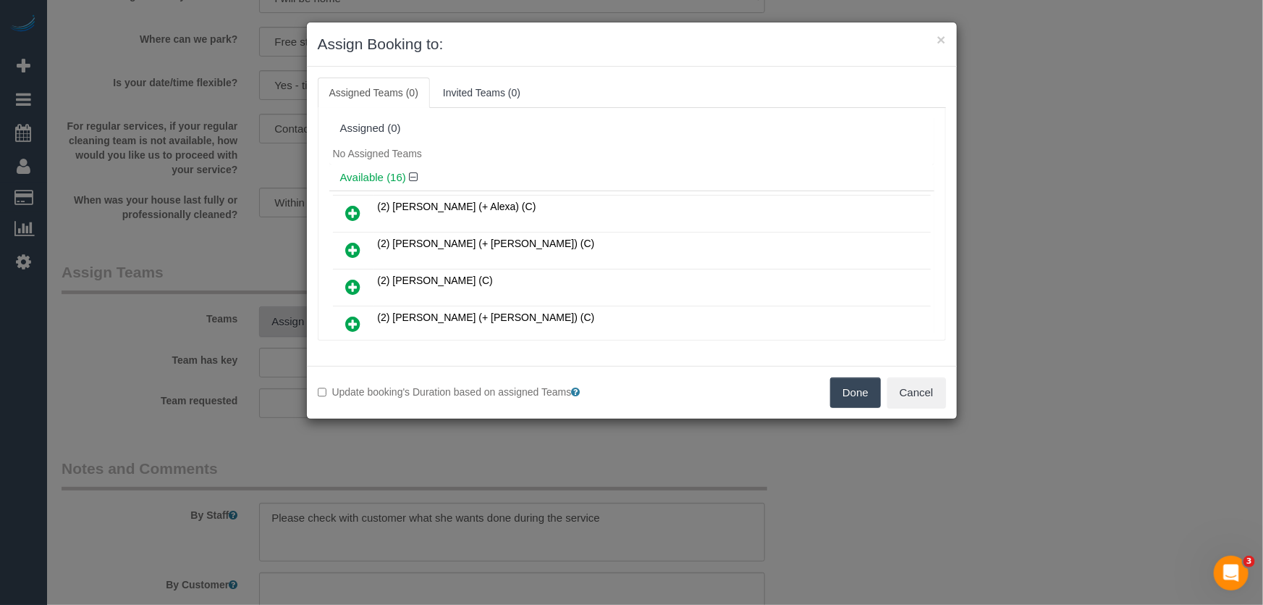
scroll to position [381, 0]
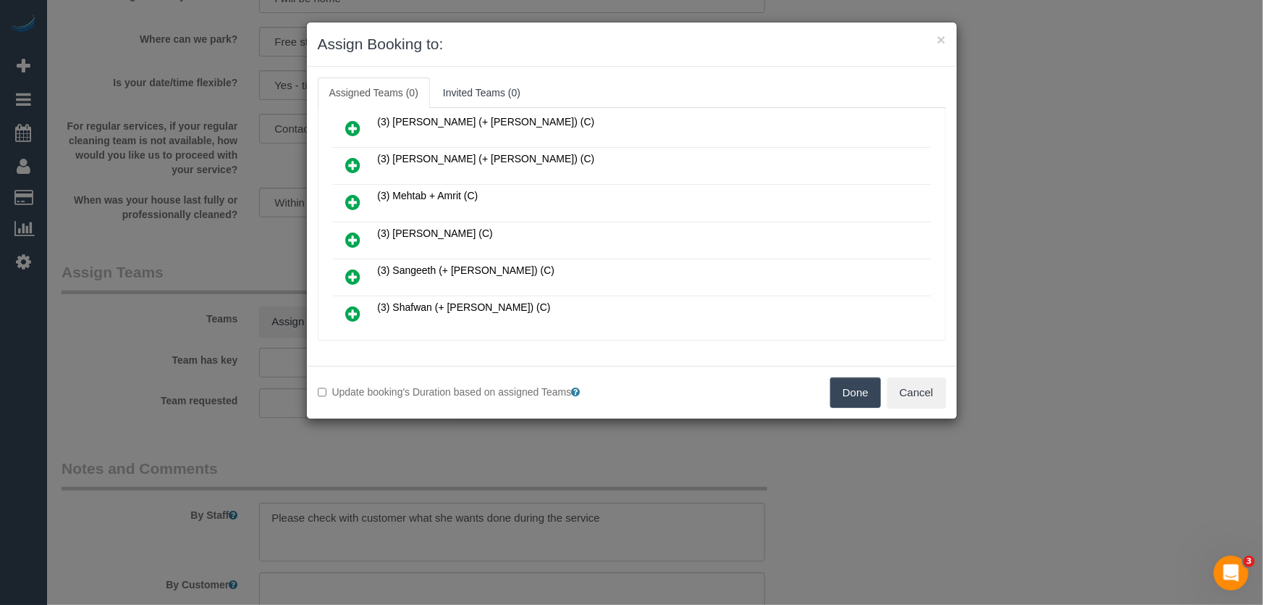
click at [351, 232] on icon at bounding box center [353, 239] width 15 height 17
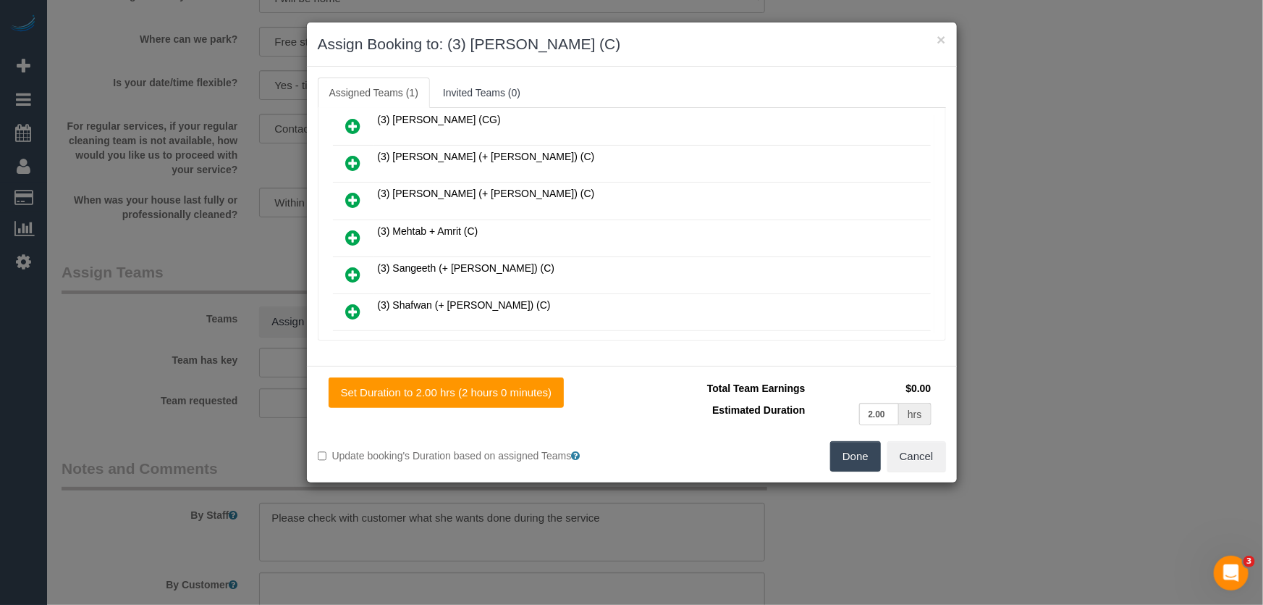
scroll to position [415, 0]
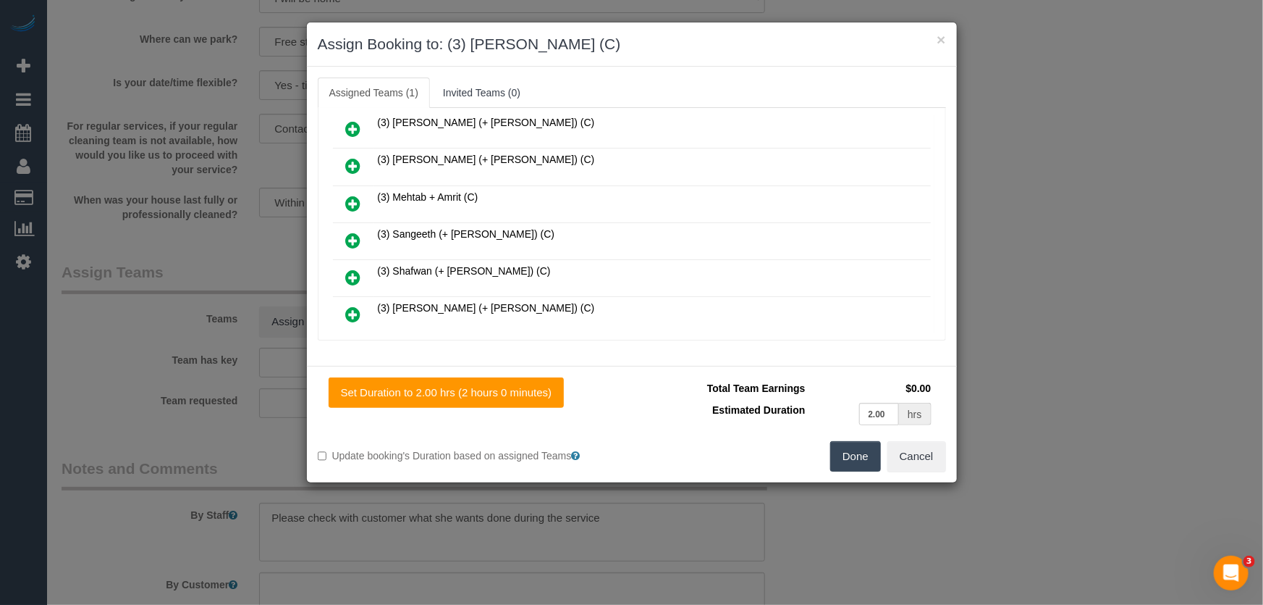
click at [854, 457] on button "Done" at bounding box center [855, 456] width 51 height 30
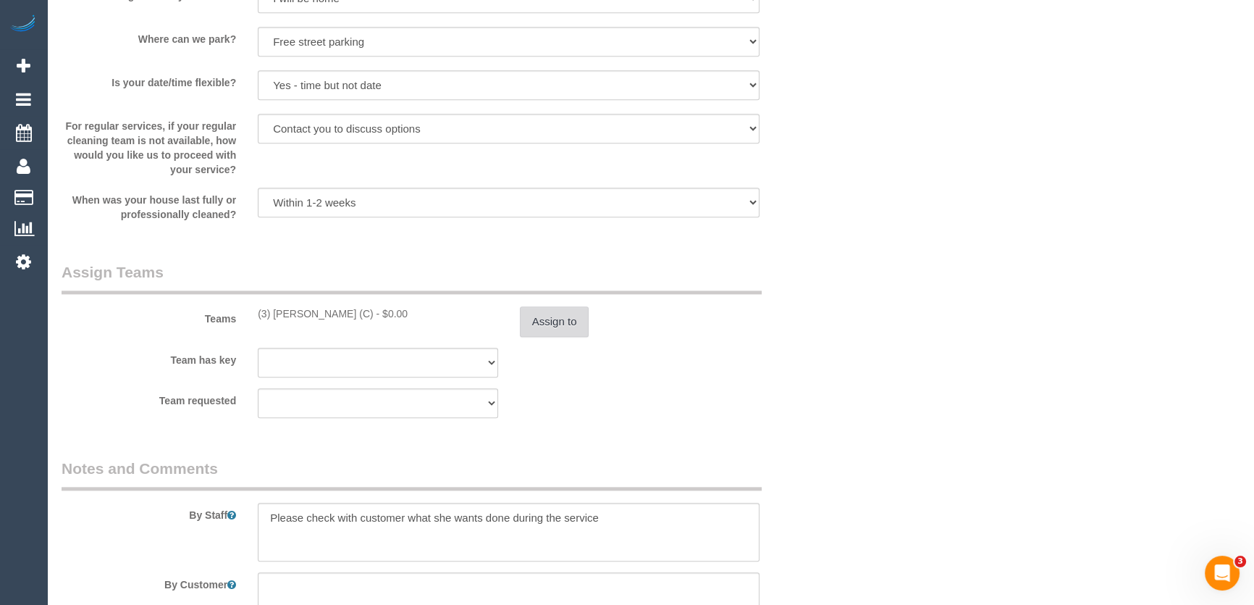
click at [547, 307] on button "Assign to" at bounding box center [555, 321] width 70 height 30
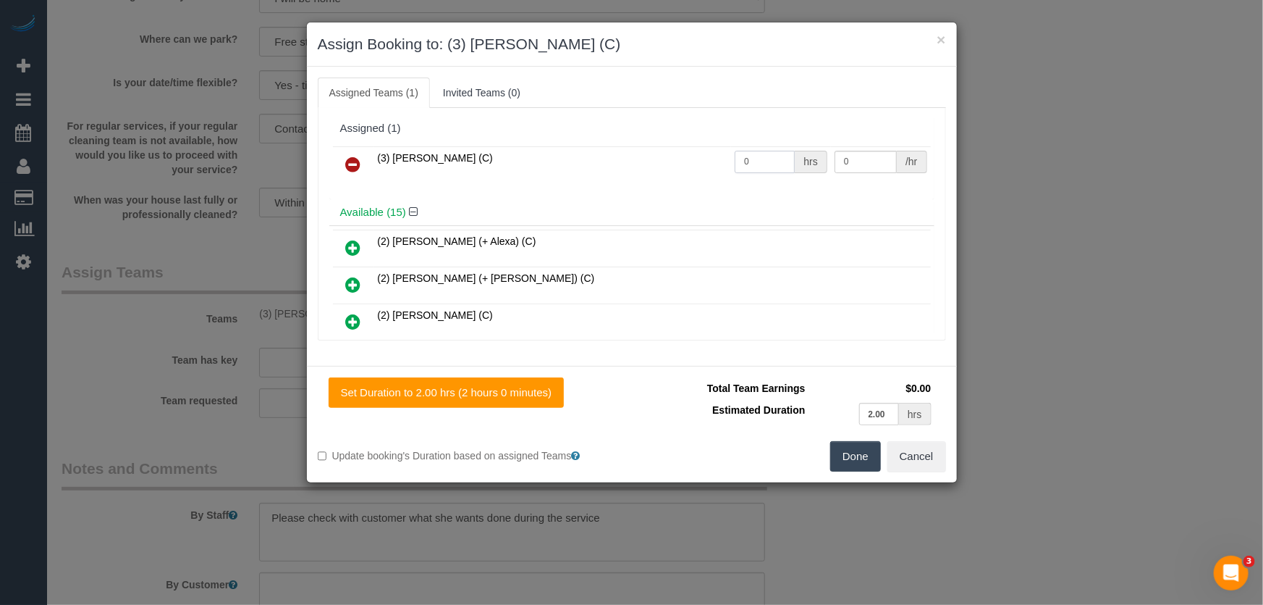
click at [775, 164] on input "0" at bounding box center [765, 162] width 60 height 22
type input "2"
type input "35"
click at [858, 447] on button "Done" at bounding box center [855, 456] width 51 height 30
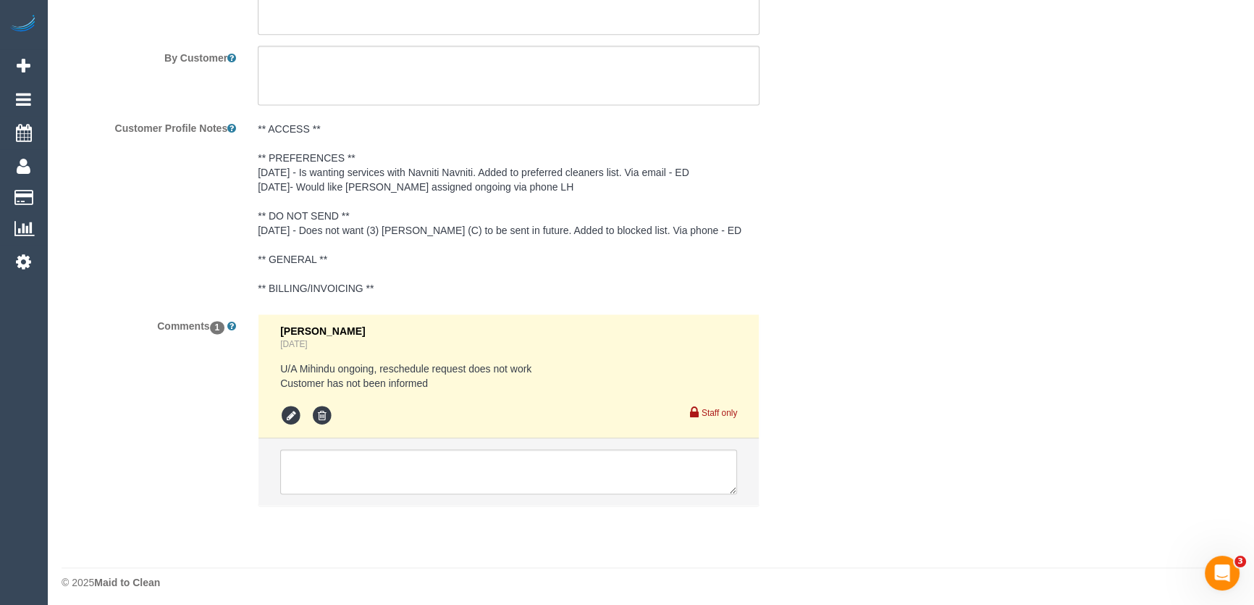
scroll to position [2505, 0]
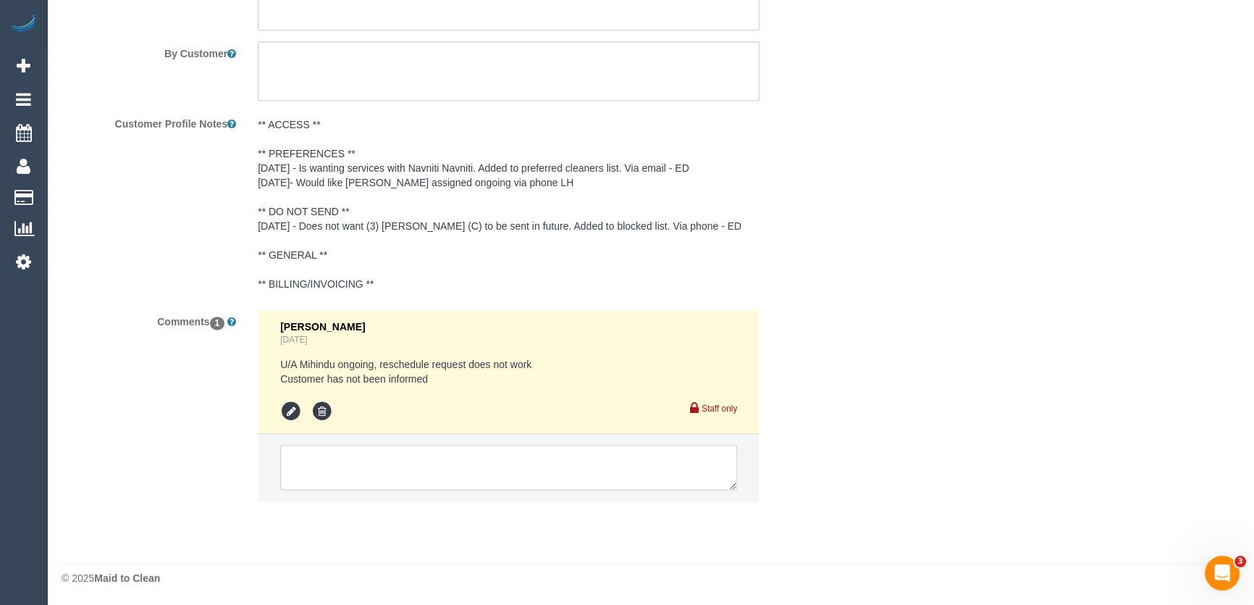
click at [417, 485] on textarea at bounding box center [508, 467] width 457 height 45
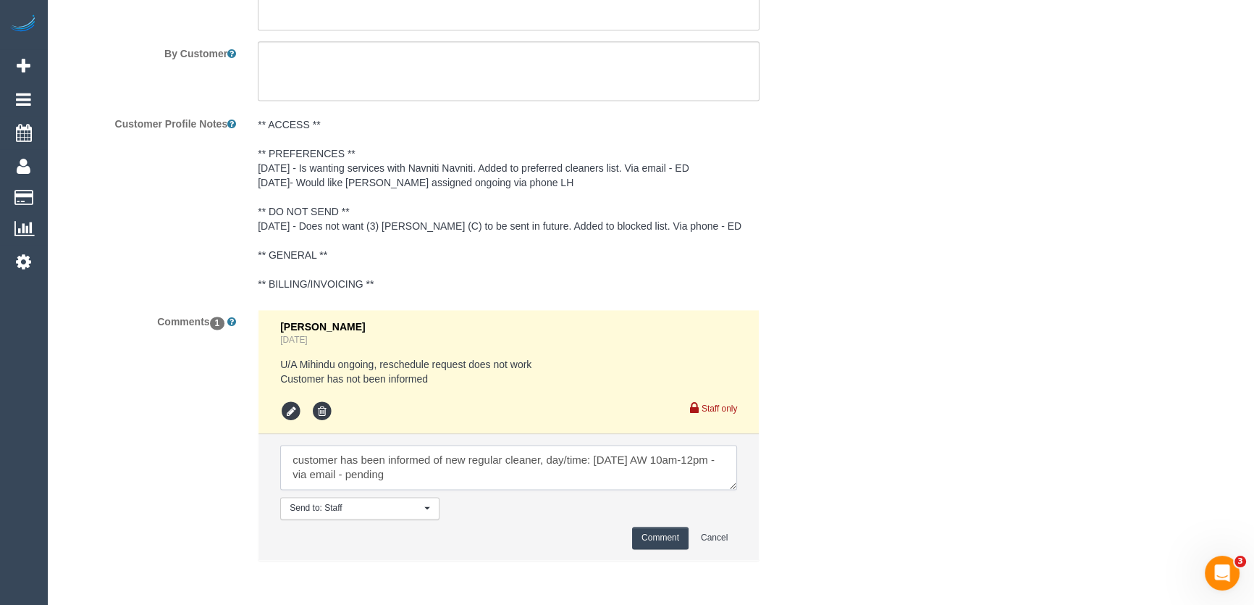
type textarea "customer has been informed of new regular cleaner, day/time: Friday 12/9 AW 10a…"
click at [651, 536] on button "Comment" at bounding box center [660, 537] width 56 height 22
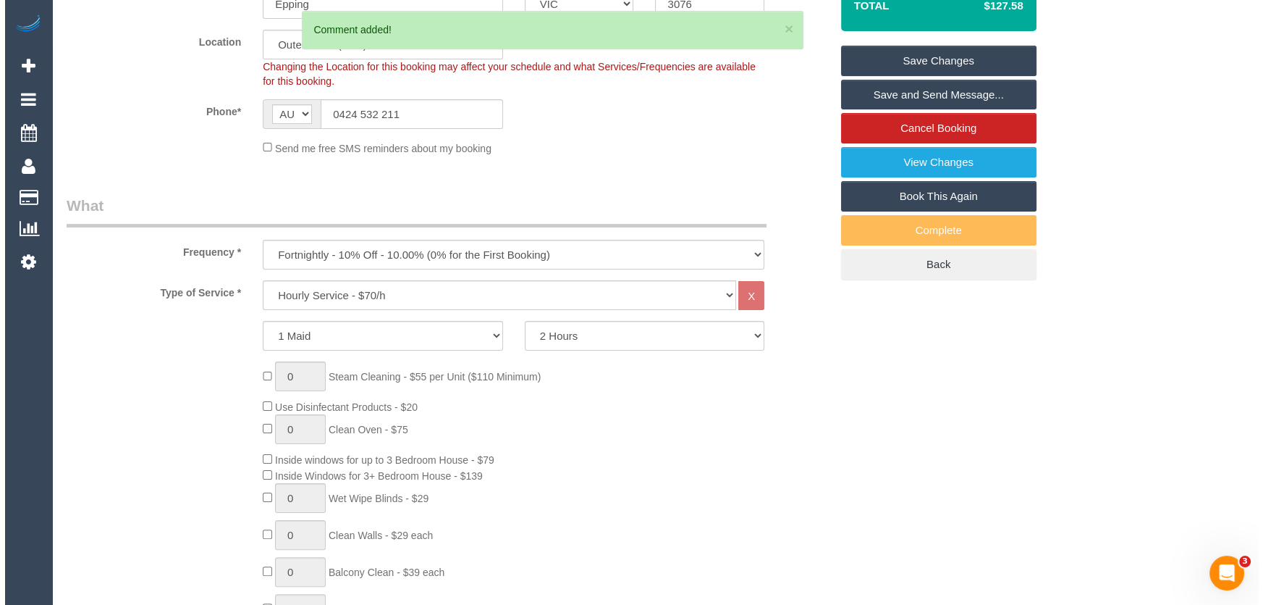
scroll to position [0, 0]
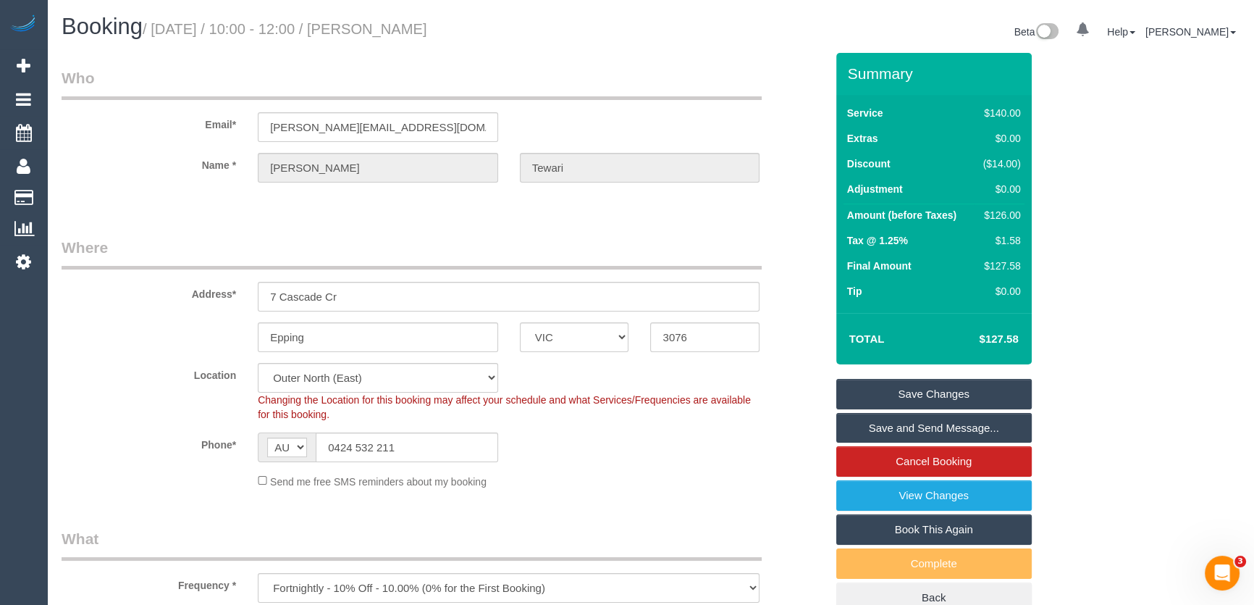
click at [417, 30] on small "/ September 05, 2025 / 10:00 - 12:00 / Sakshi Tewari" at bounding box center [285, 29] width 285 height 16
copy small "Sakshi Tewari"
click at [411, 128] on input "sakshie.27@gmail.com" at bounding box center [378, 127] width 240 height 30
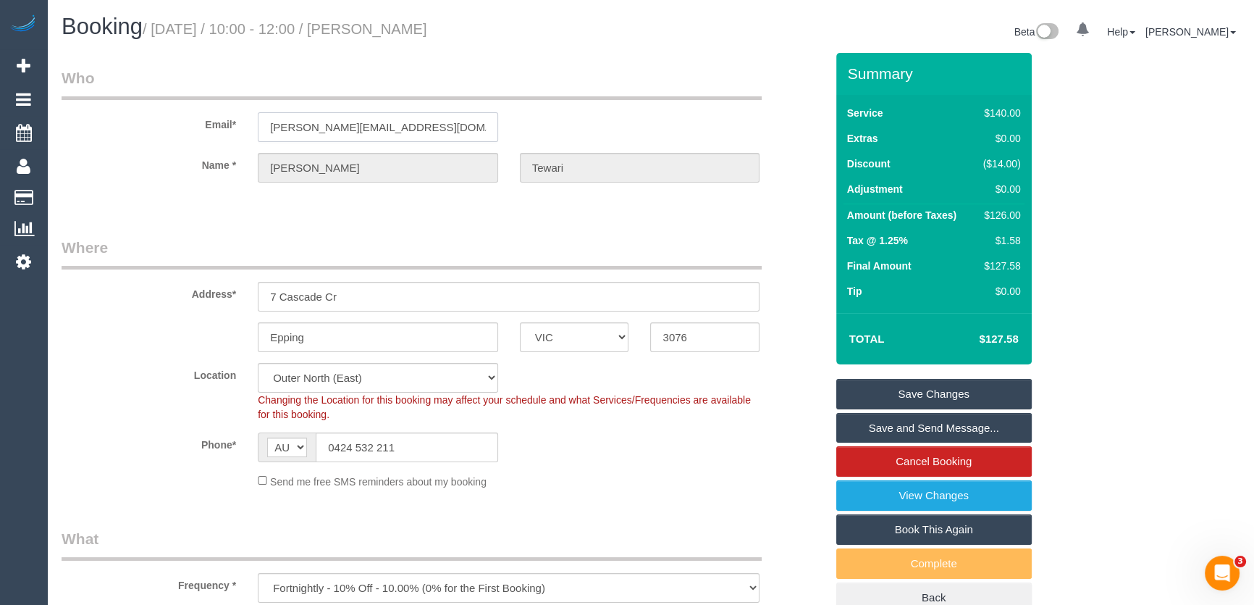
click at [411, 128] on input "sakshie.27@gmail.com" at bounding box center [378, 127] width 240 height 30
drag, startPoint x: 932, startPoint y: 395, endPoint x: 914, endPoint y: 411, distance: 23.1
click at [932, 395] on link "Save Changes" at bounding box center [933, 394] width 195 height 30
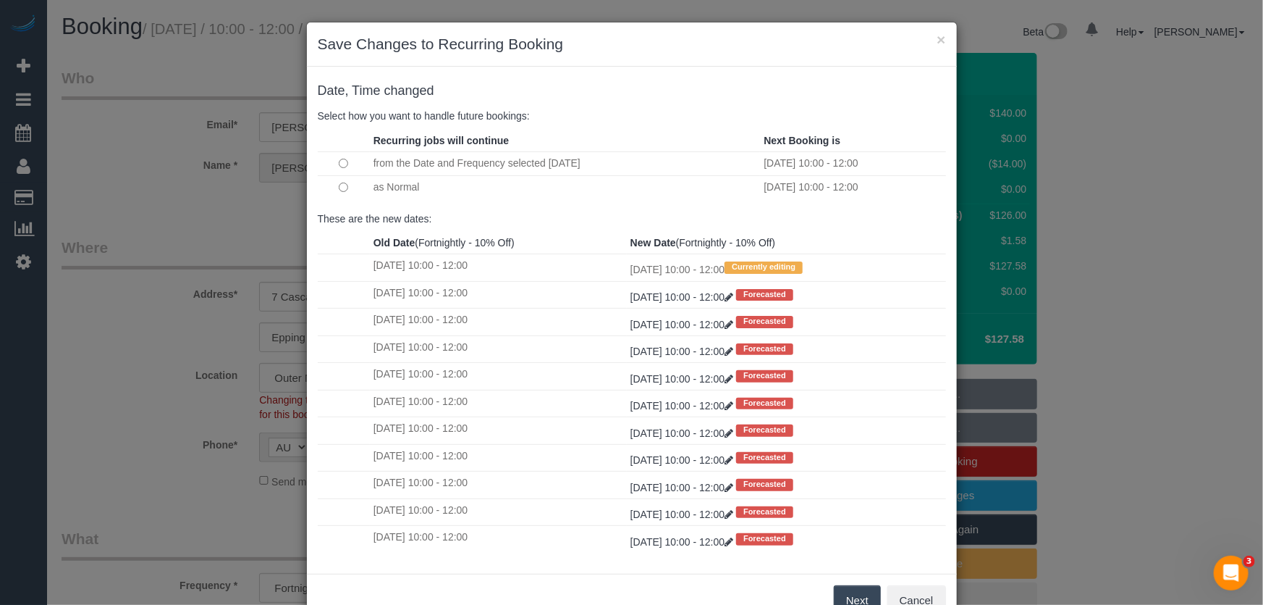
click at [862, 595] on button "Next" at bounding box center [857, 600] width 47 height 30
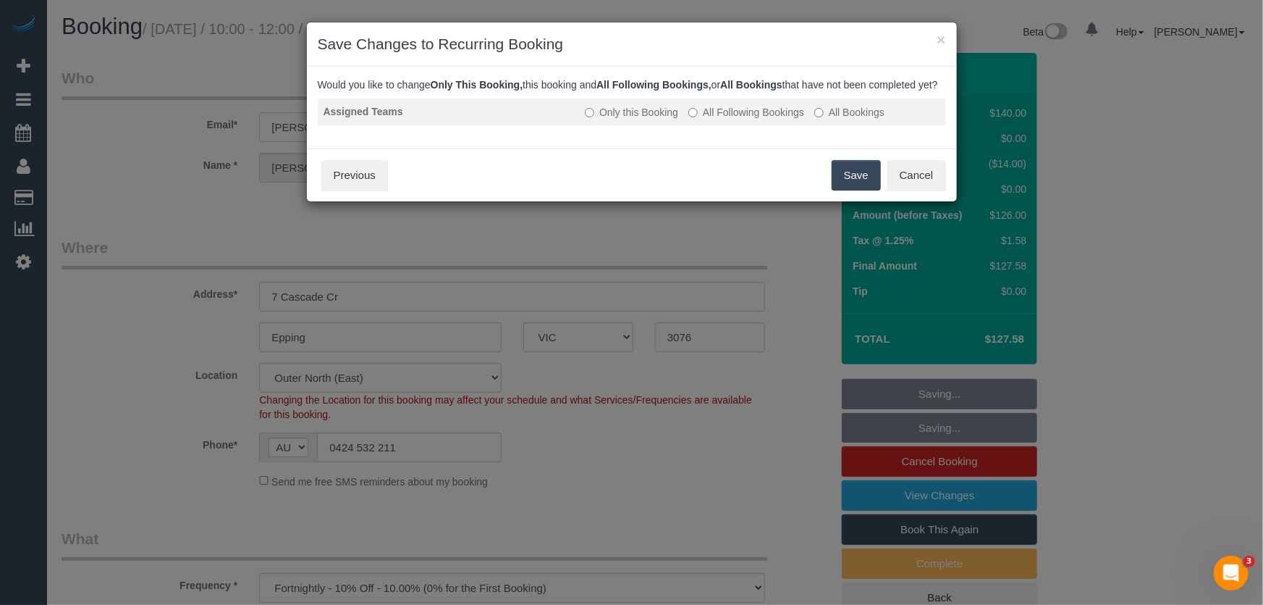
click at [748, 119] on label "All Following Bookings" at bounding box center [747, 112] width 116 height 14
click at [854, 188] on button "Save" at bounding box center [856, 175] width 49 height 30
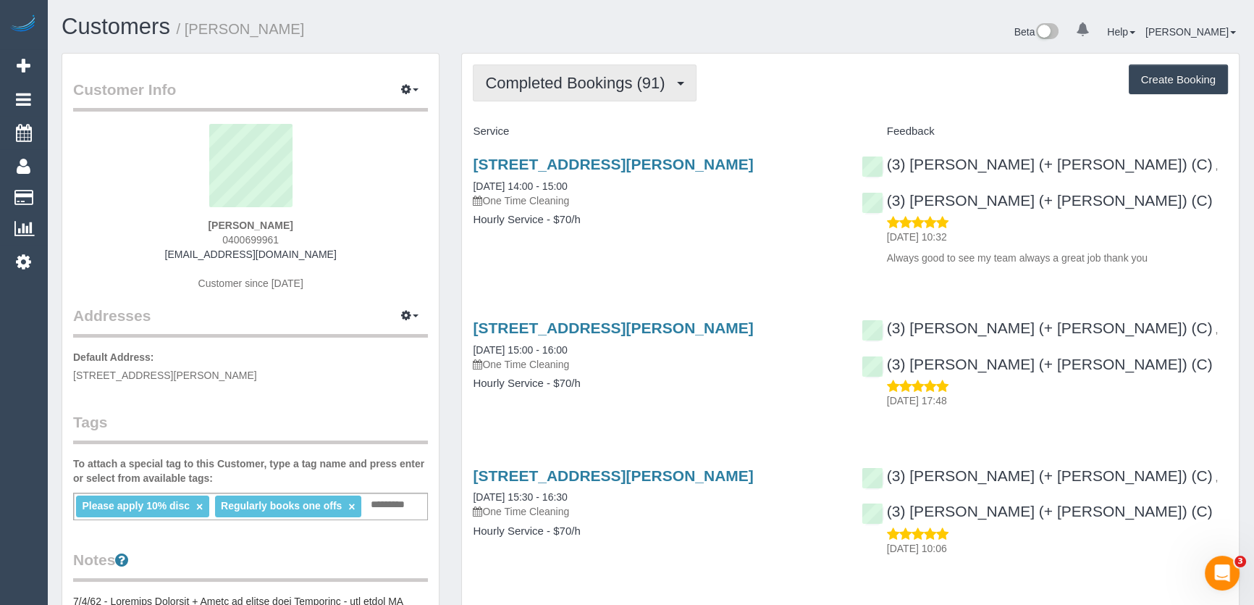
click at [646, 91] on button "Completed Bookings (91)" at bounding box center [584, 82] width 223 height 37
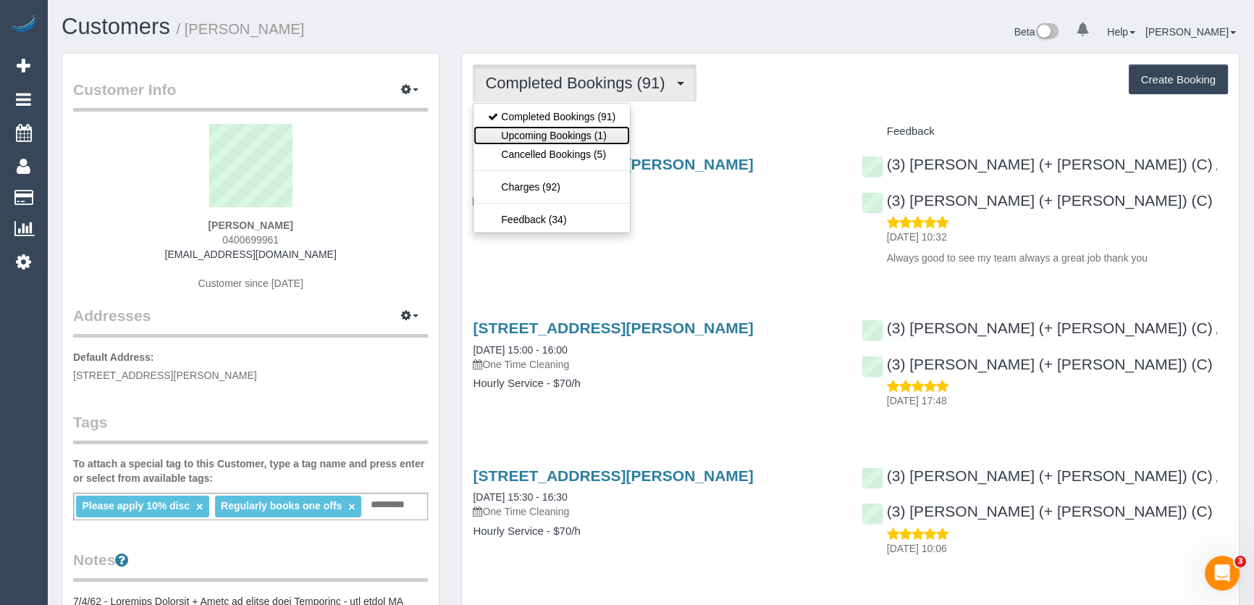
click at [605, 139] on link "Upcoming Bookings (1)" at bounding box center [552, 135] width 156 height 19
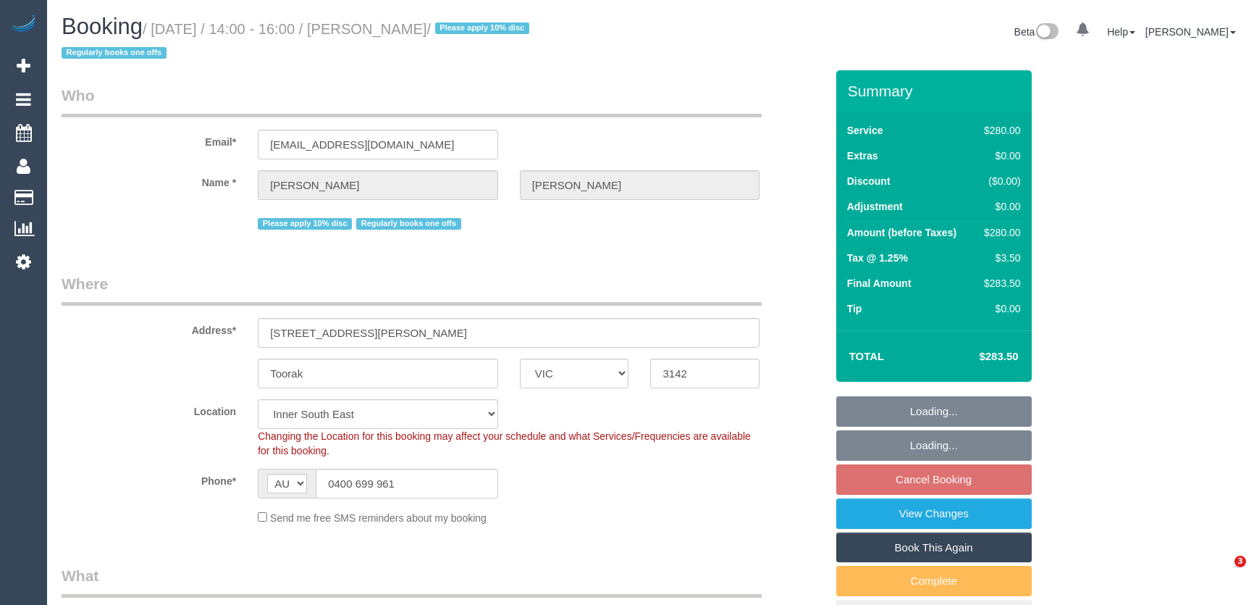
select select "VIC"
select select "2"
select select "spot4"
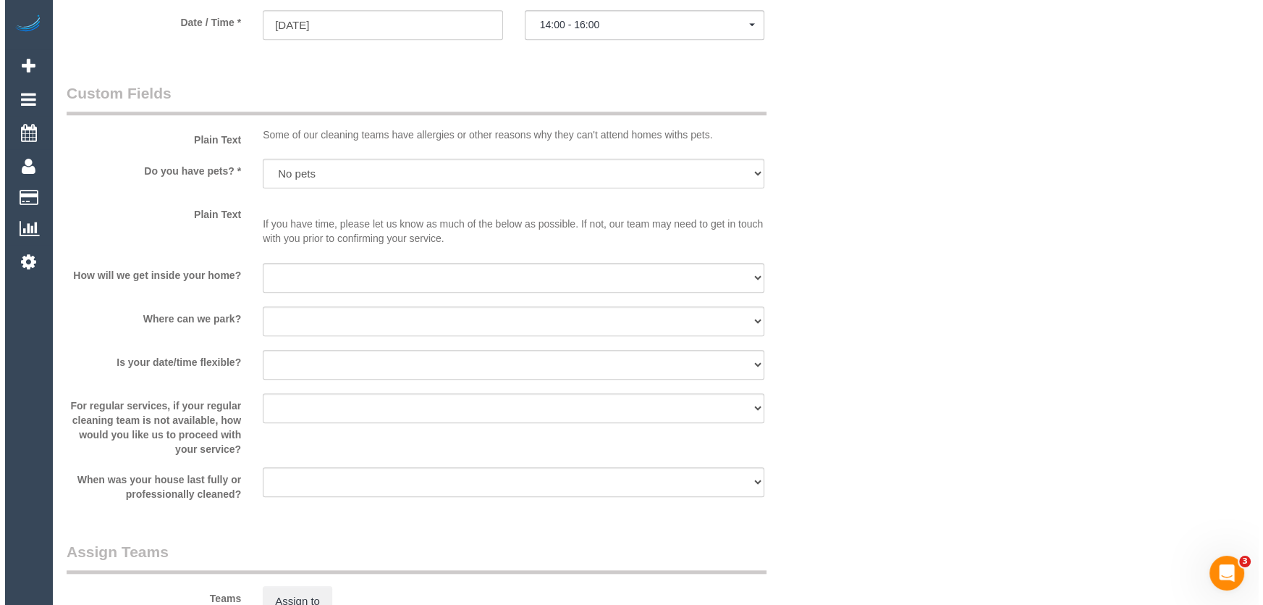
scroll to position [1777, 0]
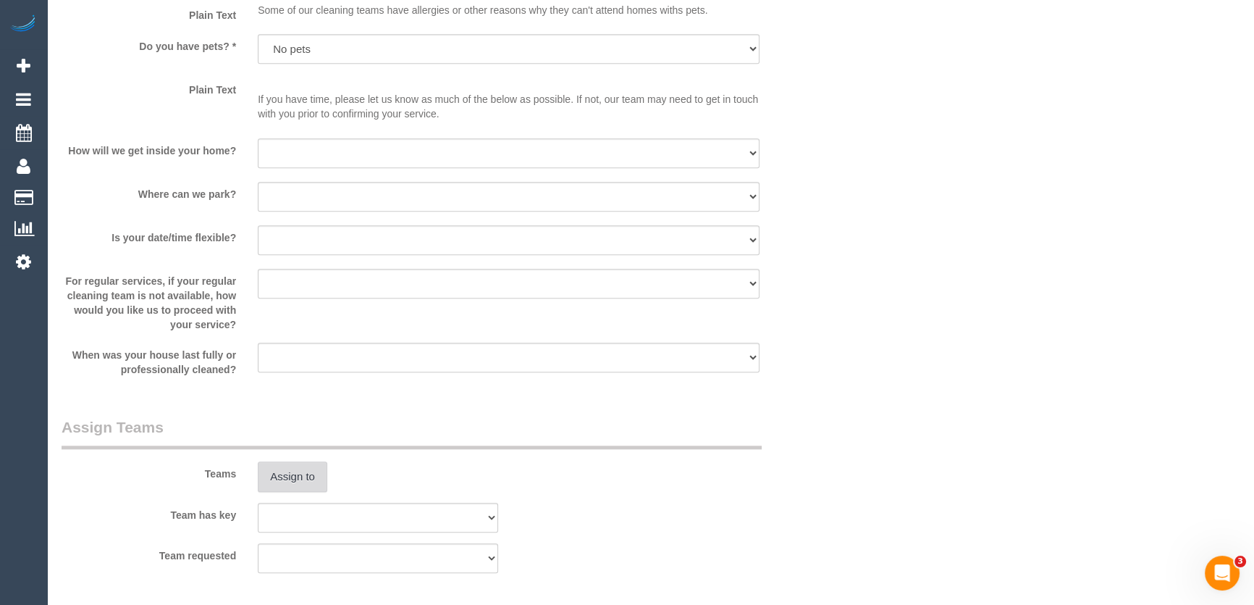
click at [305, 475] on button "Assign to" at bounding box center [293, 476] width 70 height 30
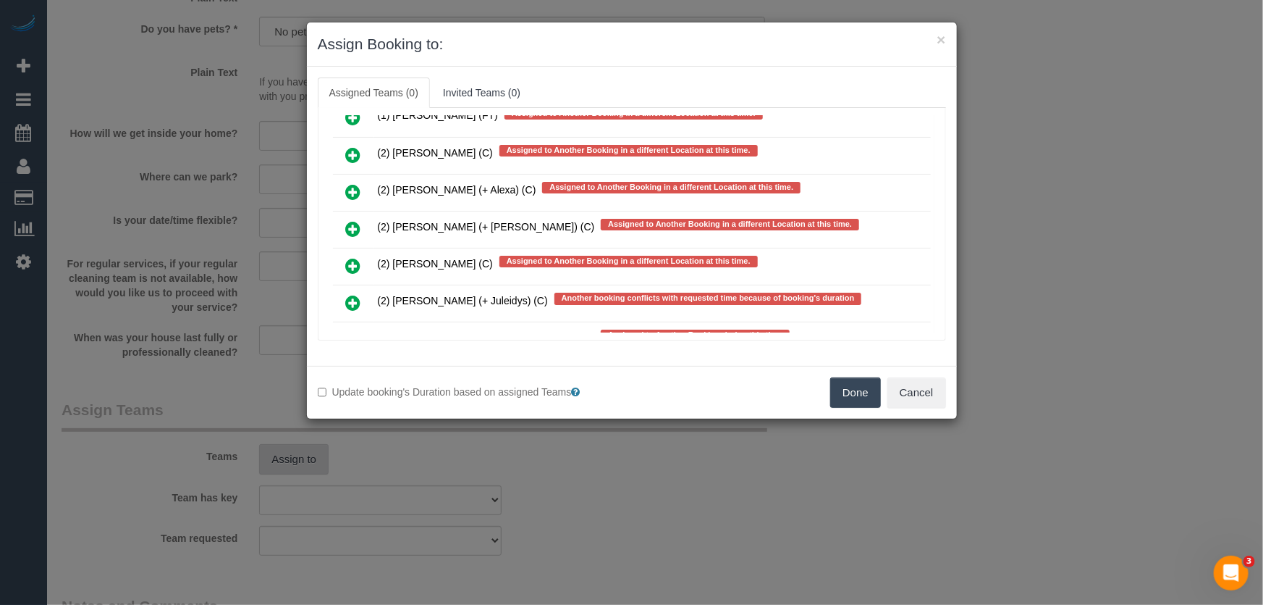
scroll to position [4003, 0]
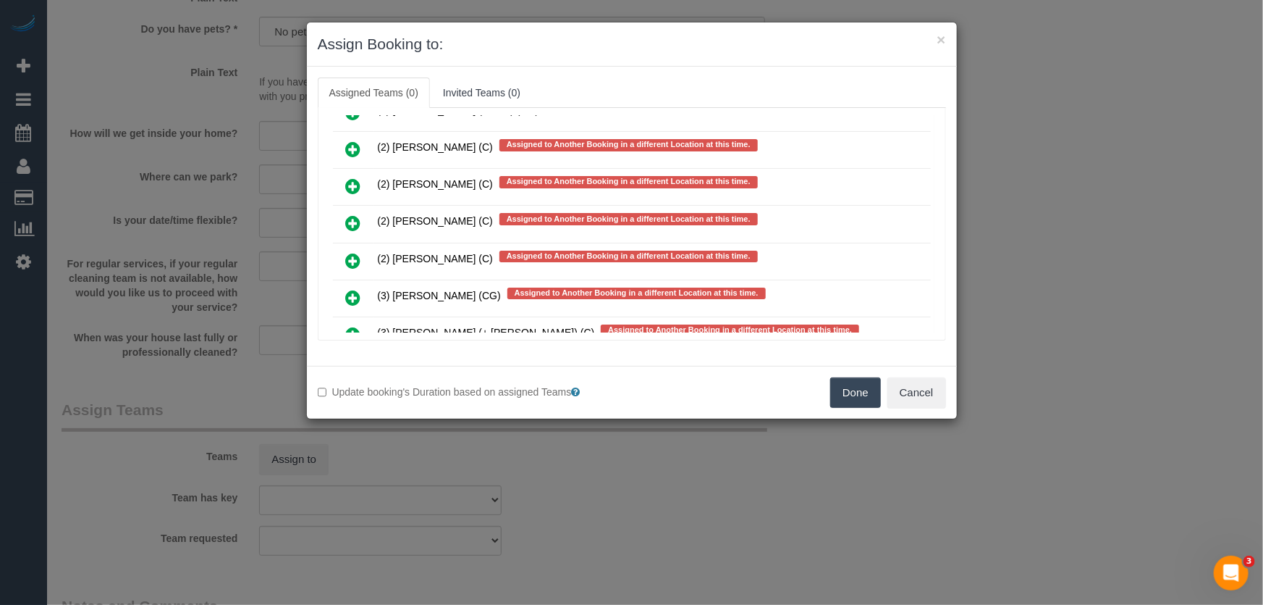
click at [347, 326] on icon at bounding box center [353, 334] width 15 height 17
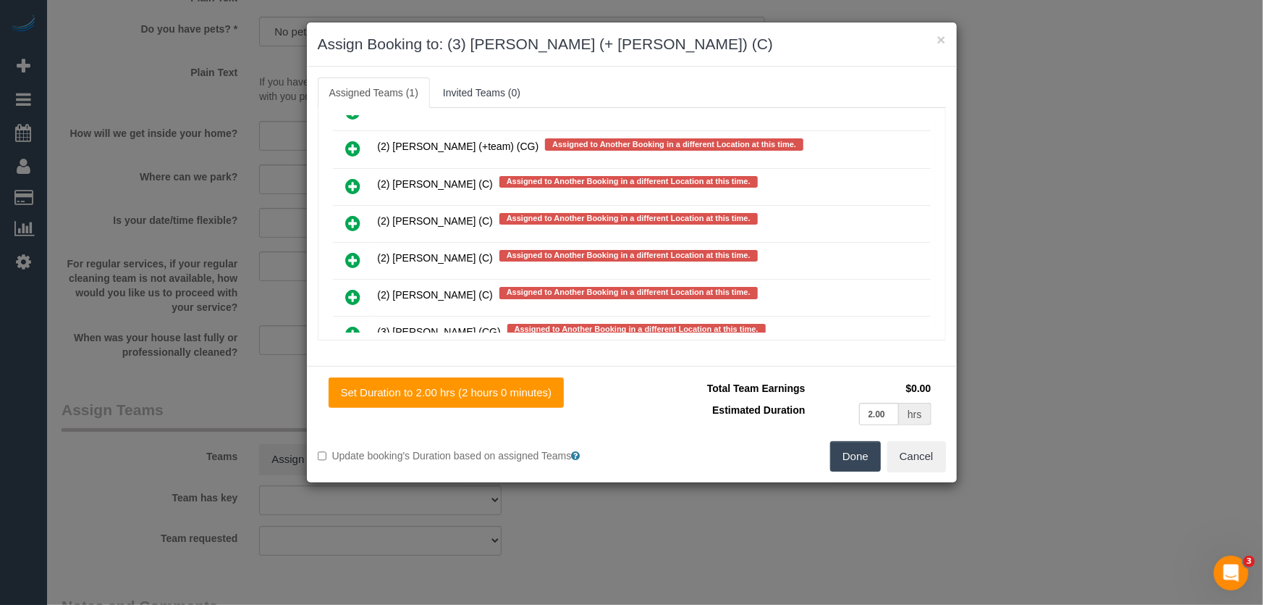
click at [347, 325] on icon at bounding box center [353, 333] width 15 height 17
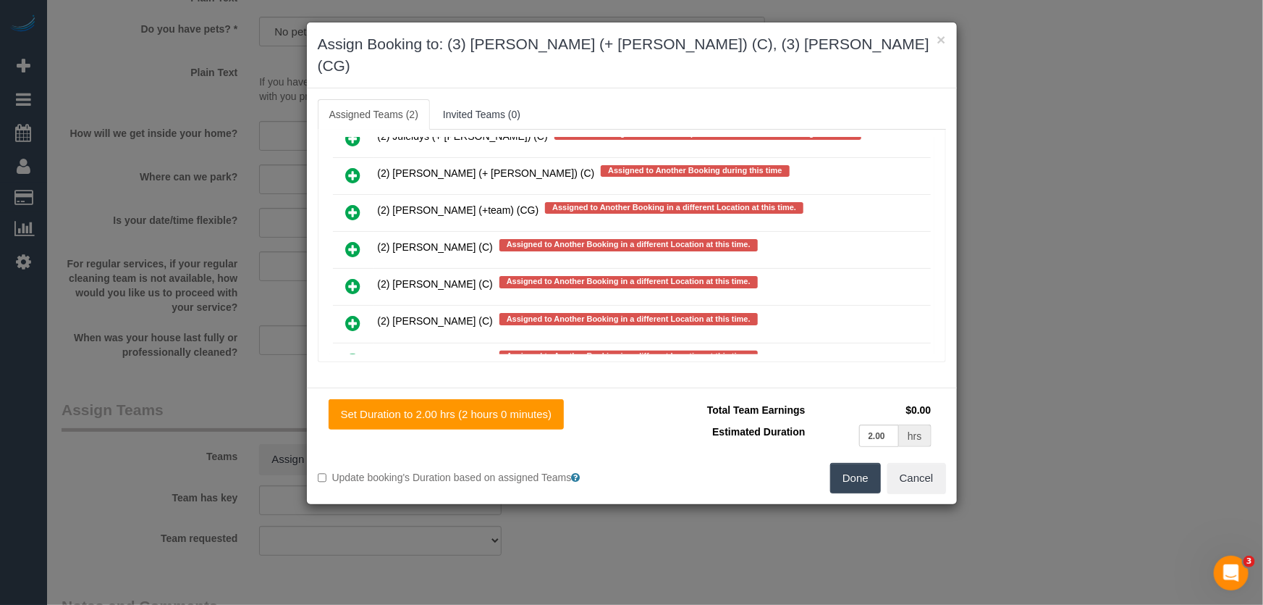
scroll to position [4012, 0]
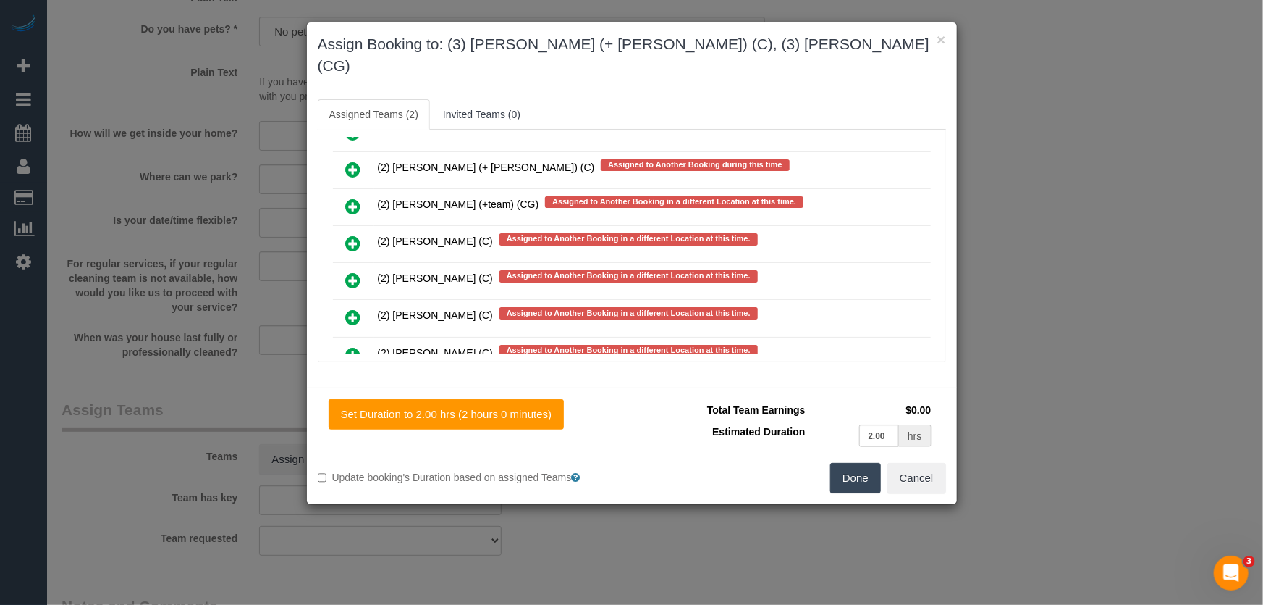
click at [346, 383] on icon at bounding box center [353, 391] width 15 height 17
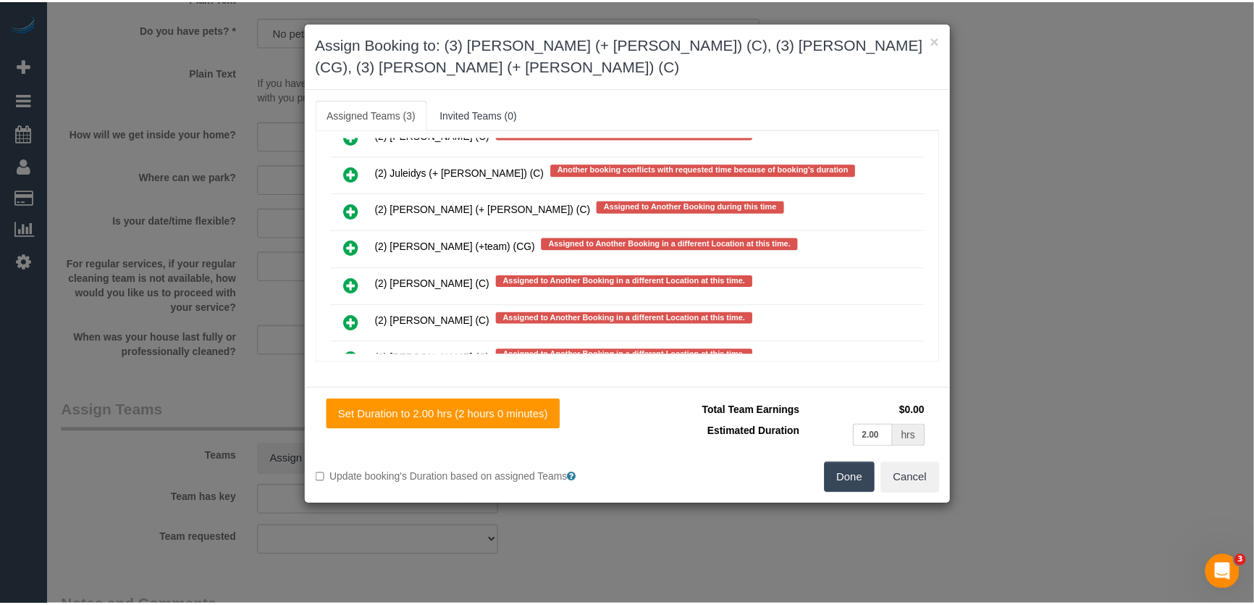
scroll to position [4018, 0]
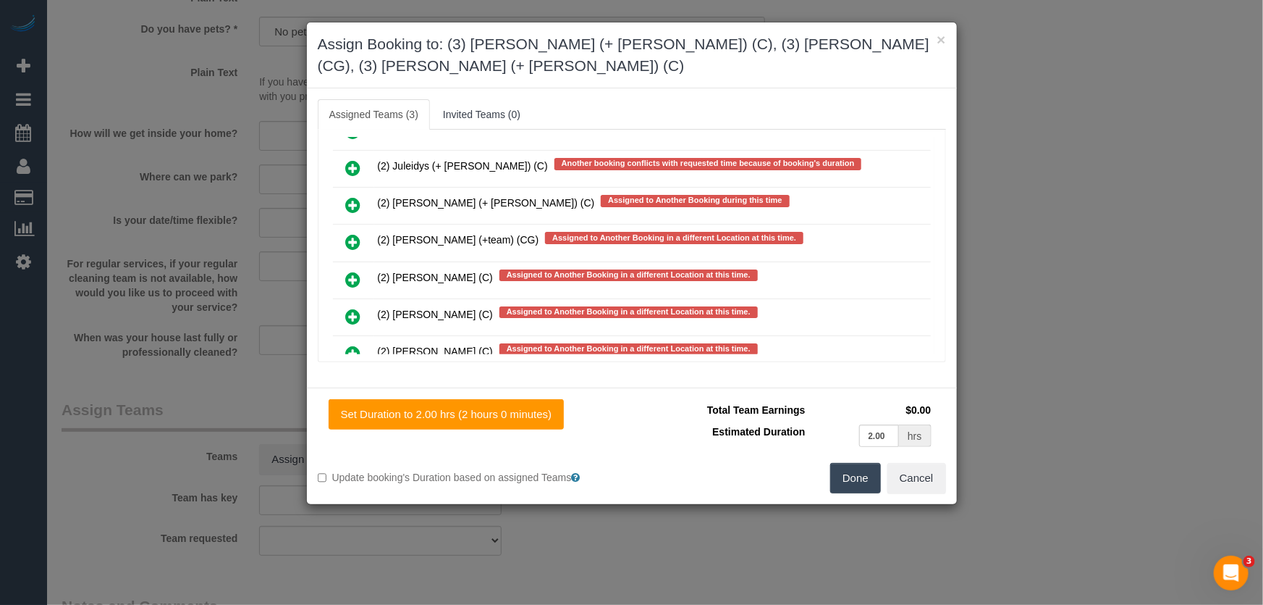
click at [841, 463] on button "Done" at bounding box center [855, 478] width 51 height 30
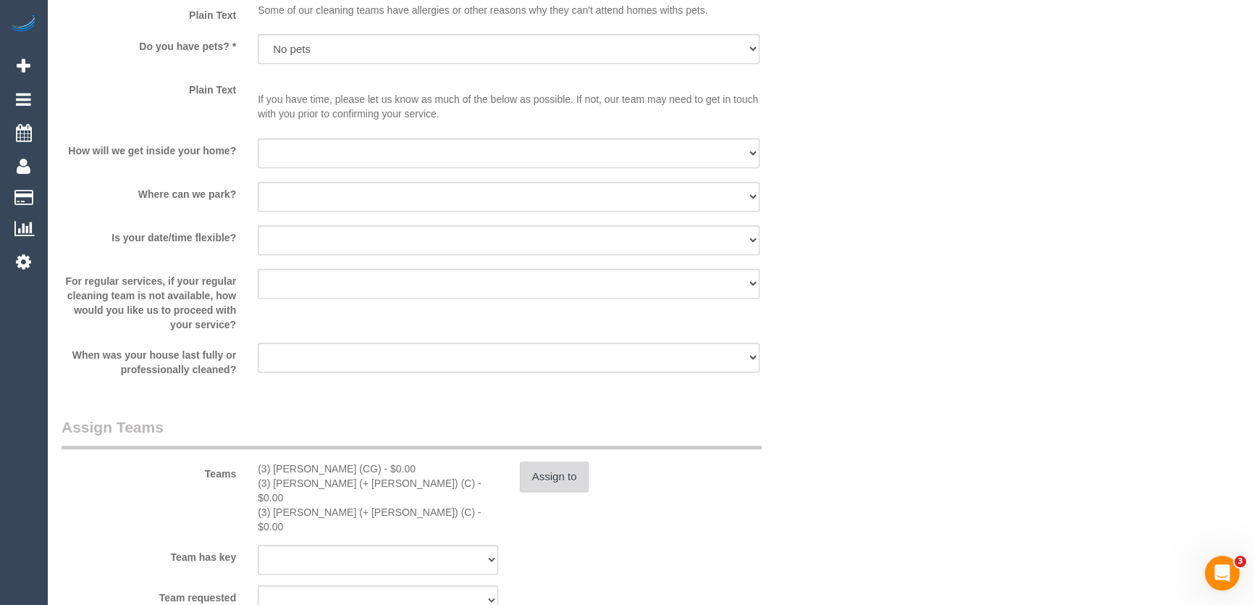
click at [565, 474] on button "Assign to" at bounding box center [555, 476] width 70 height 30
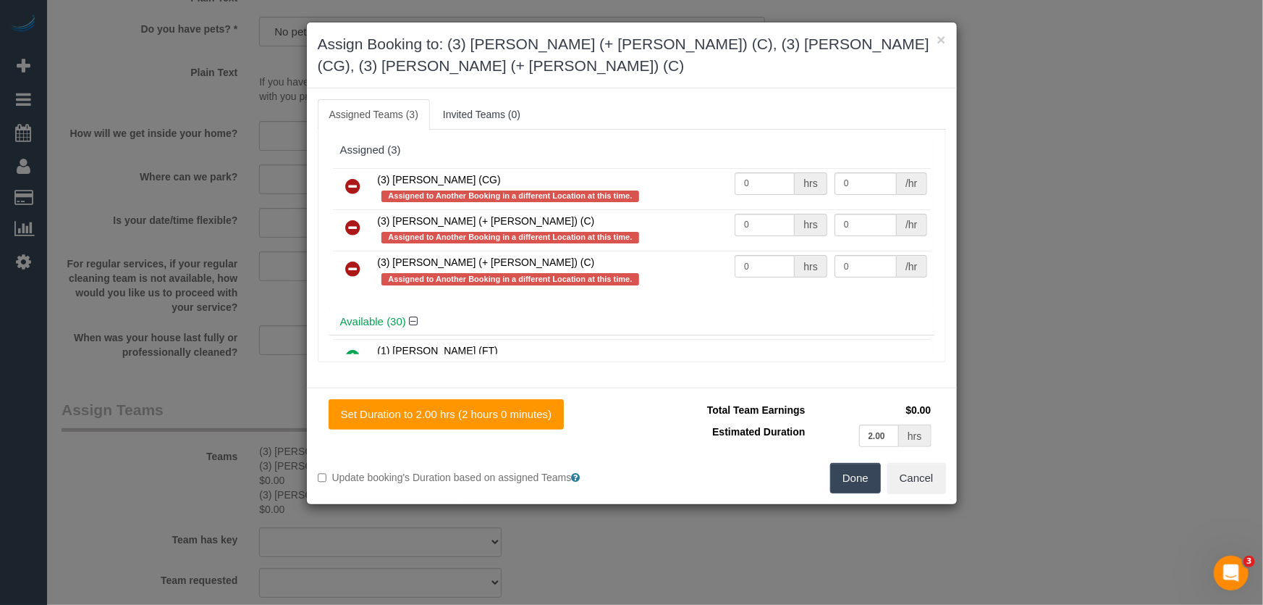
click at [354, 177] on icon at bounding box center [353, 185] width 15 height 17
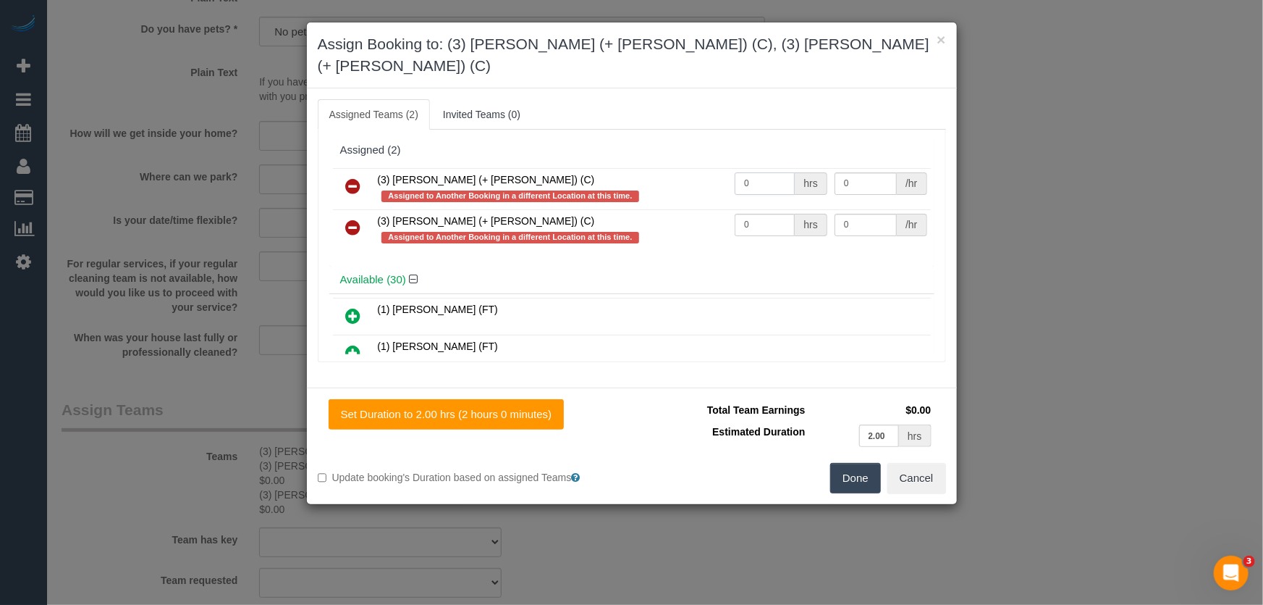
click at [760, 172] on input "0" at bounding box center [765, 183] width 60 height 22
type input "2"
type input "35"
click at [757, 214] on input "0" at bounding box center [765, 225] width 60 height 22
type input "2"
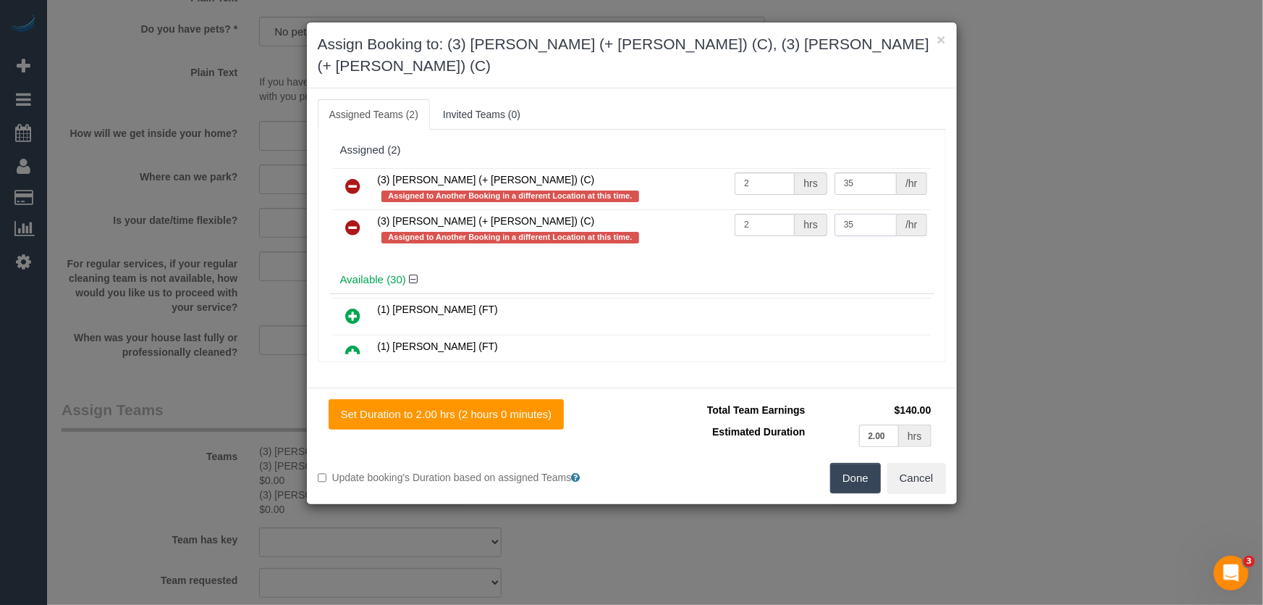
type input "35"
click at [842, 463] on button "Done" at bounding box center [855, 478] width 51 height 30
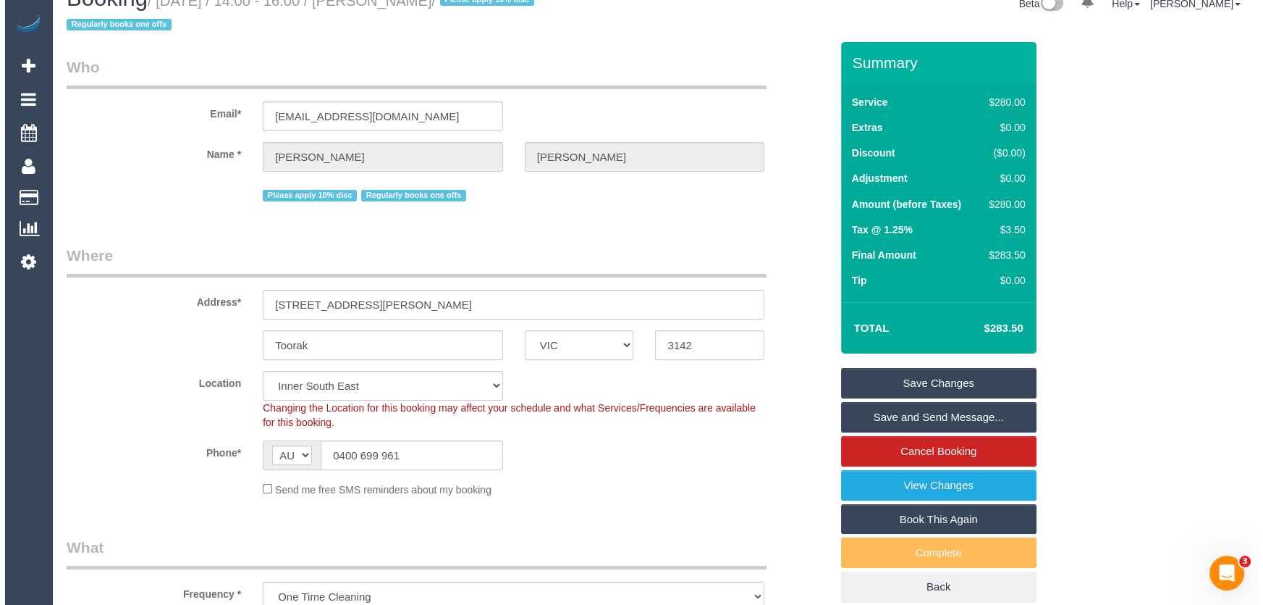
scroll to position [0, 0]
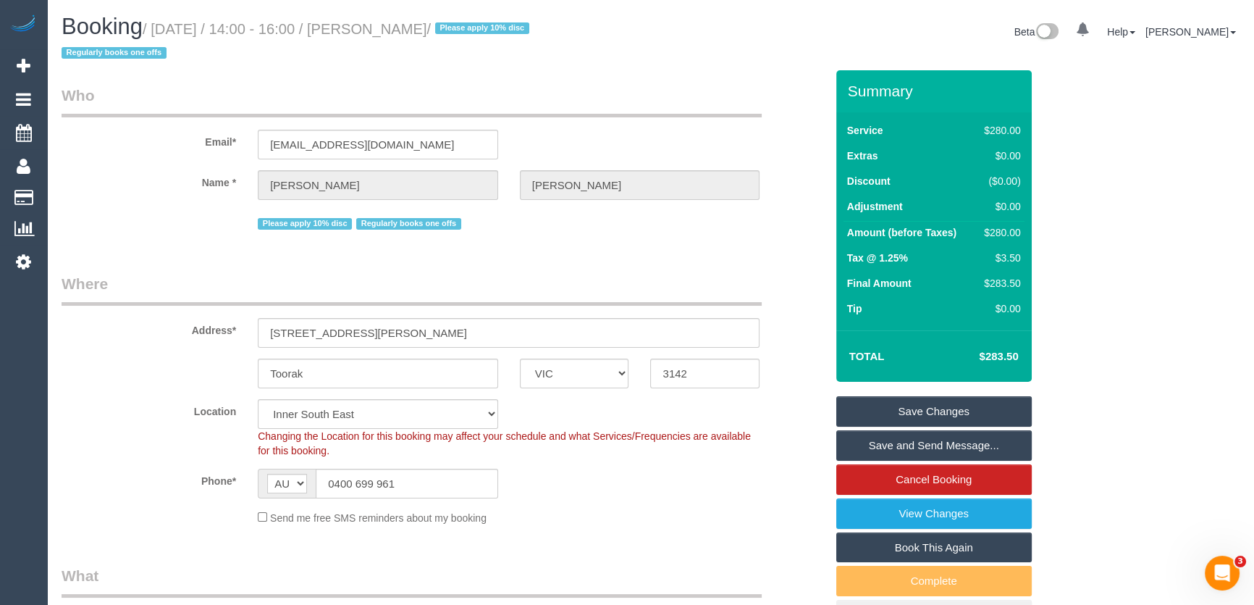
click at [426, 22] on small "/ September 09, 2025 / 14:00 - 16:00 / Tatiana Turner / Please apply 10% disc R…" at bounding box center [298, 41] width 472 height 41
copy small "Tatiana Turner"
click at [908, 444] on link "Save and Send Message..." at bounding box center [933, 445] width 195 height 30
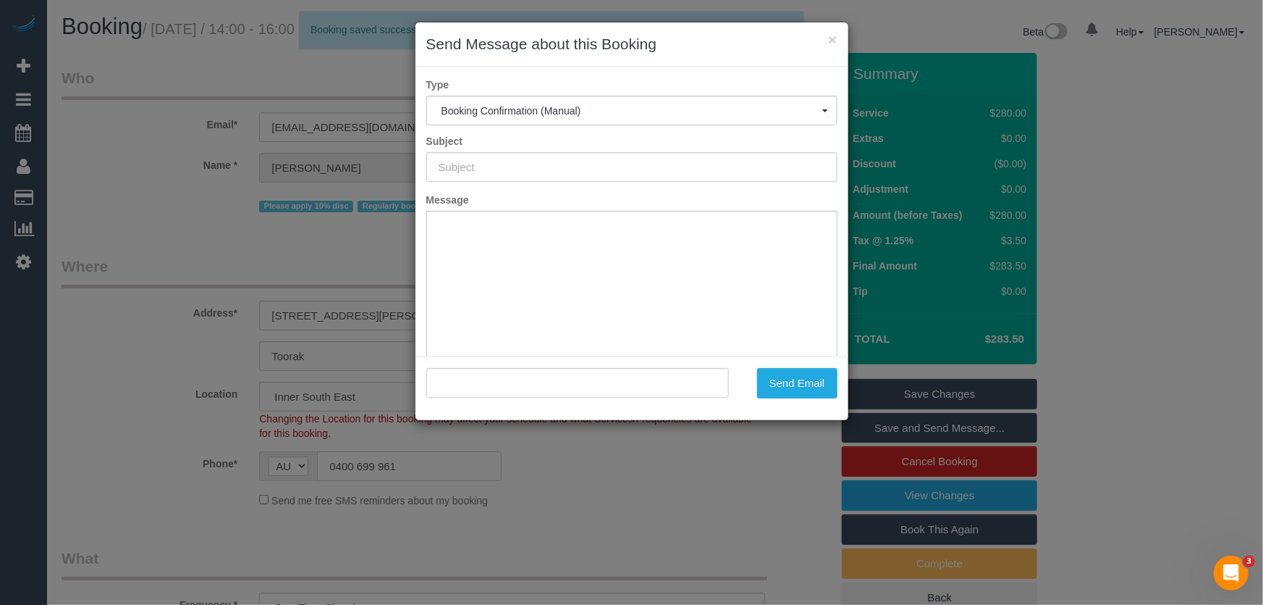
type input "Booking Confirmed"
type input ""Tatiana Turner" <princesstatiana1@hotmail.com>"
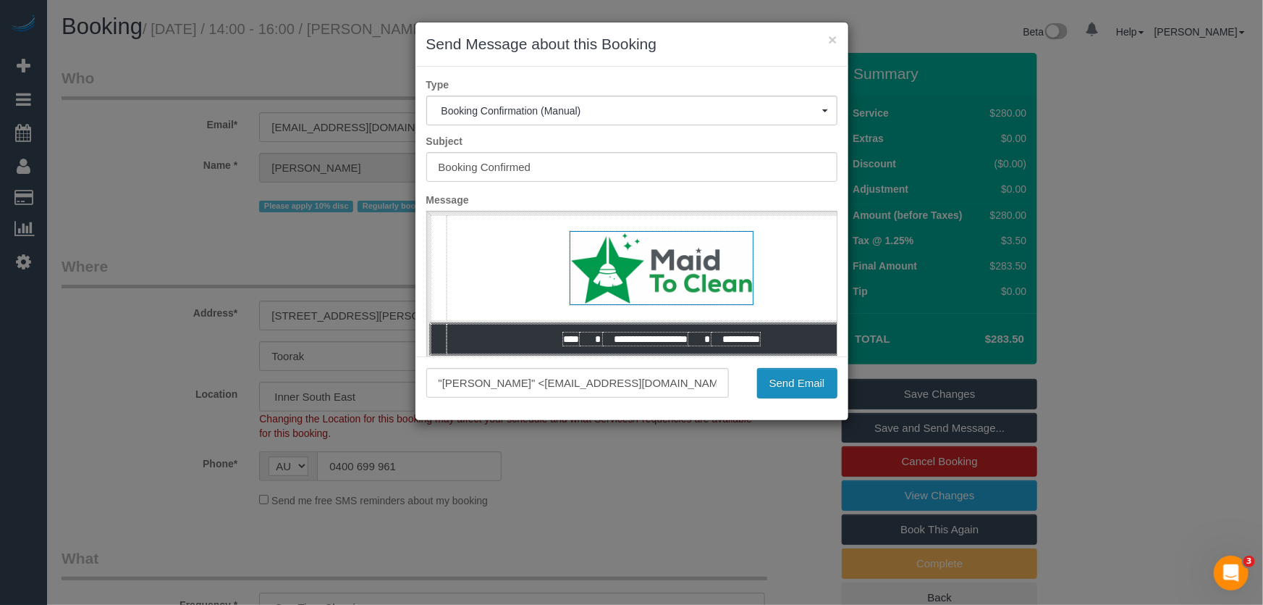
click at [787, 387] on button "Send Email" at bounding box center [797, 383] width 80 height 30
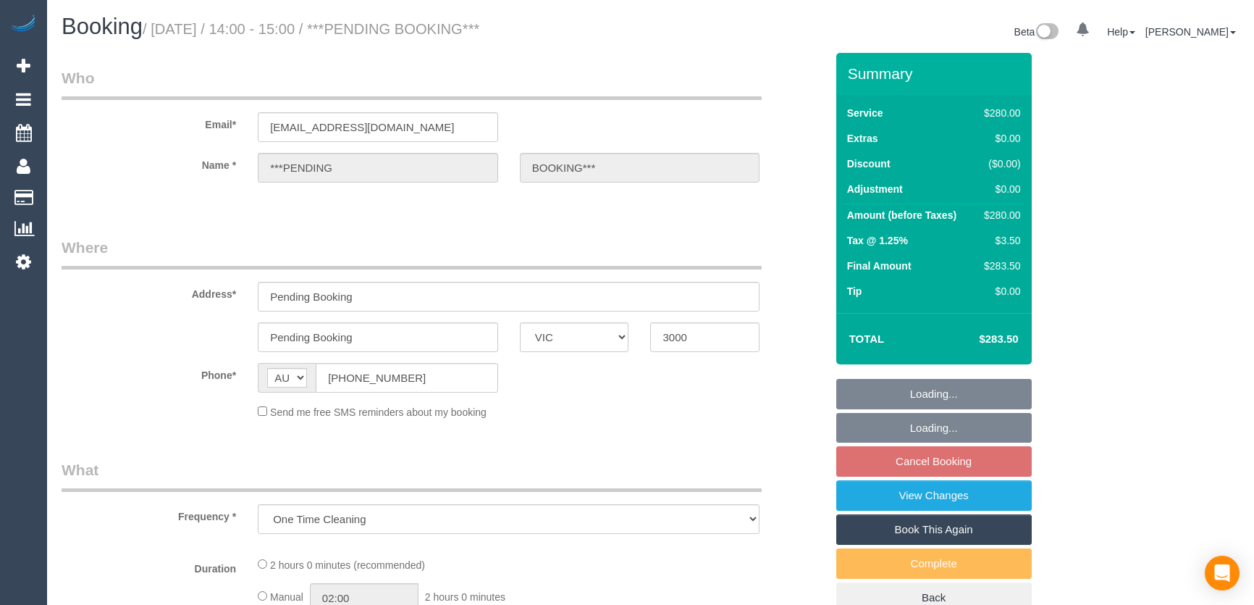
select select "VIC"
select select "number:28"
select select "2"
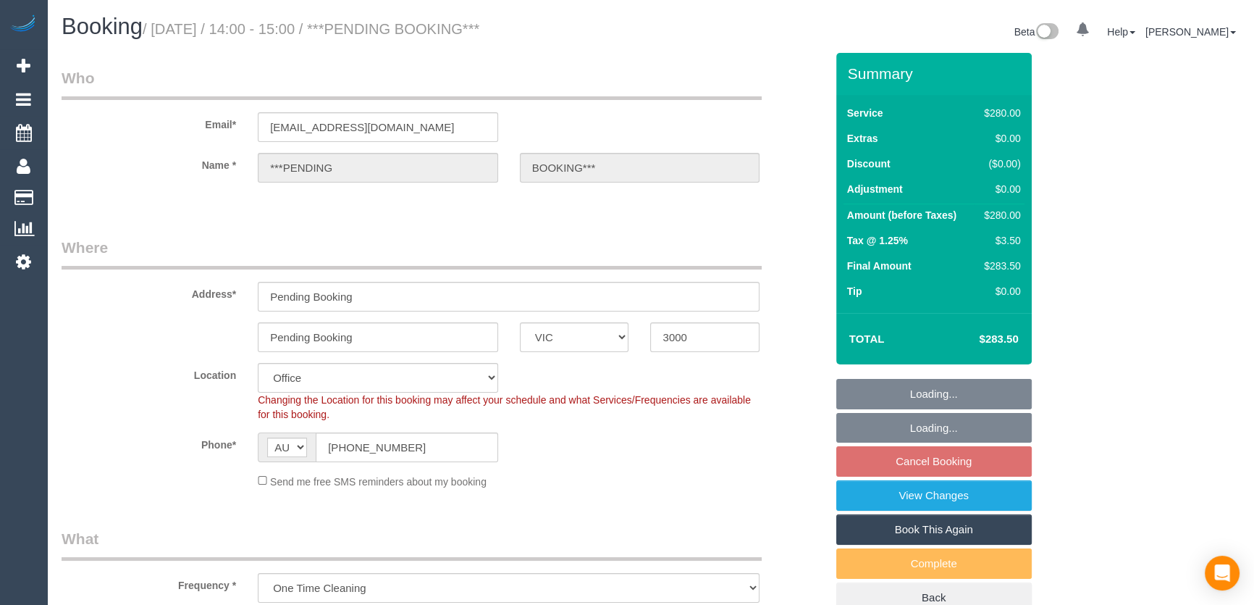
select select "object:2091"
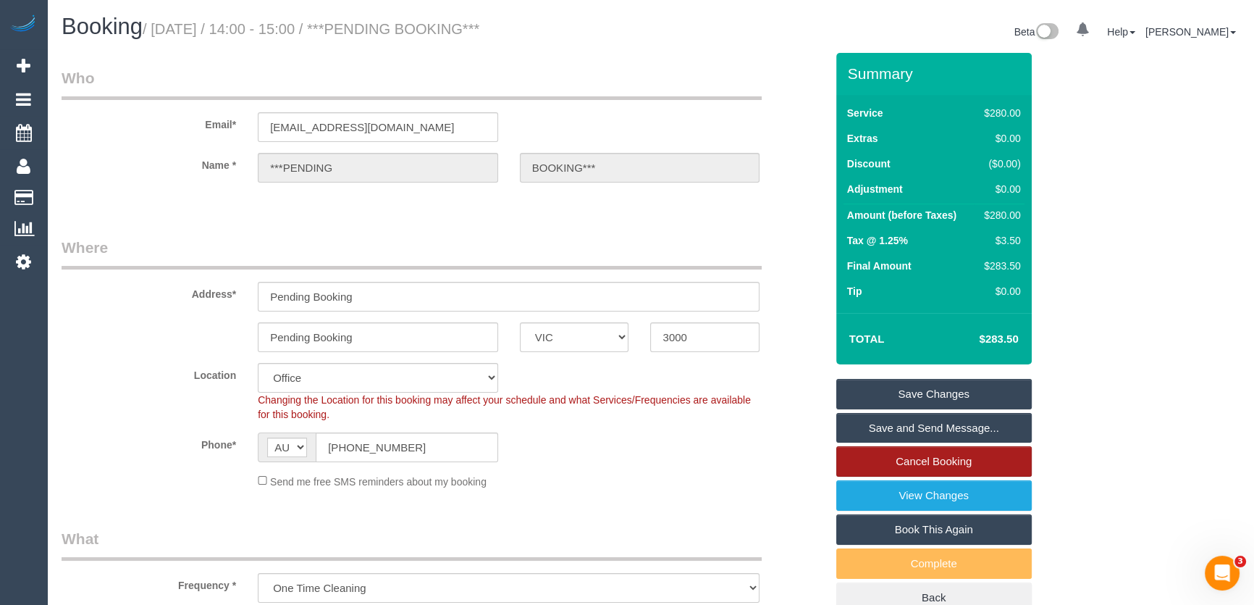
click at [906, 463] on link "Cancel Booking" at bounding box center [933, 461] width 195 height 30
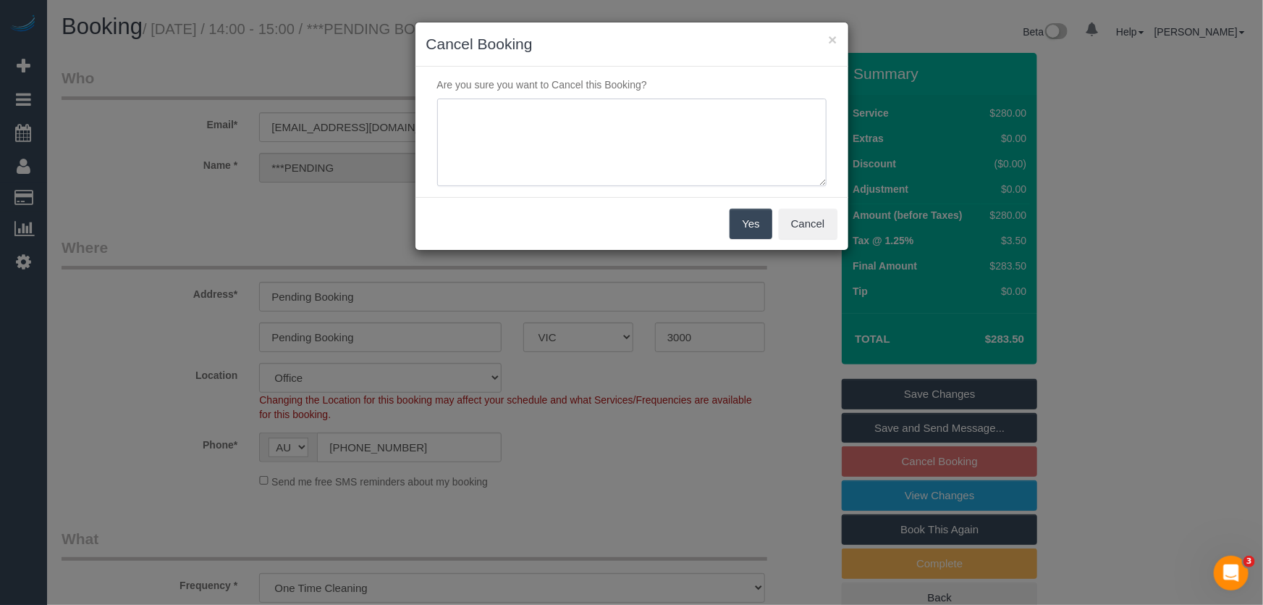
click at [585, 148] on textarea at bounding box center [632, 142] width 390 height 88
type textarea "booking assigned to team - JT"
click at [755, 219] on button "Yes" at bounding box center [751, 224] width 42 height 30
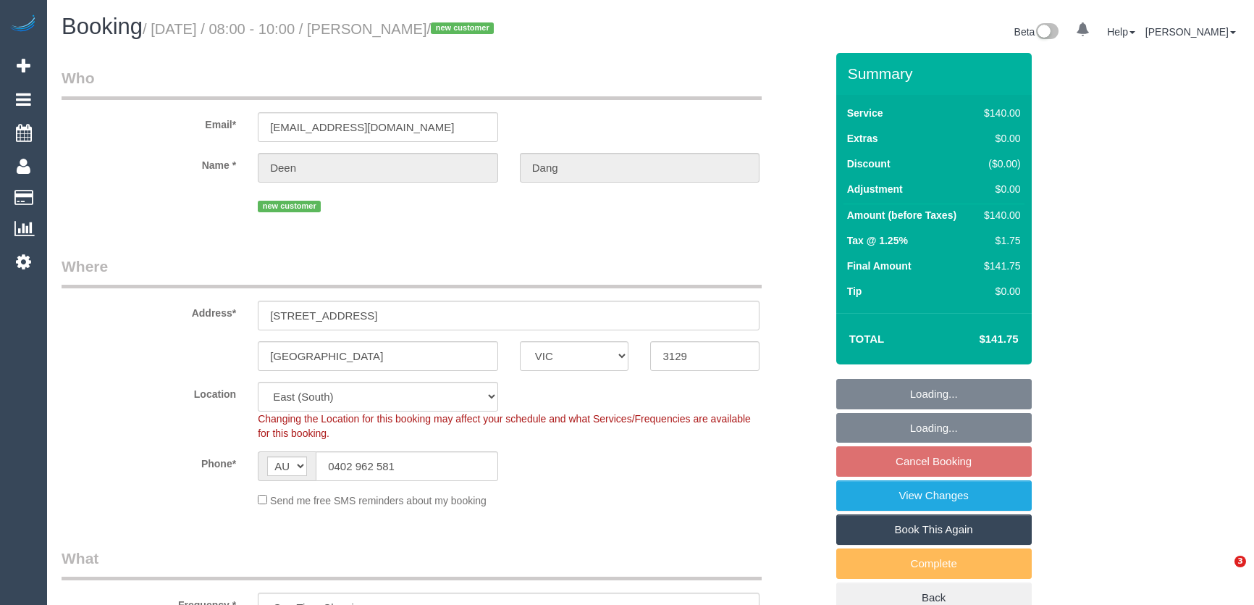
select select "VIC"
select select "spot1"
select select "number:28"
select select "number:14"
select select "number:18"
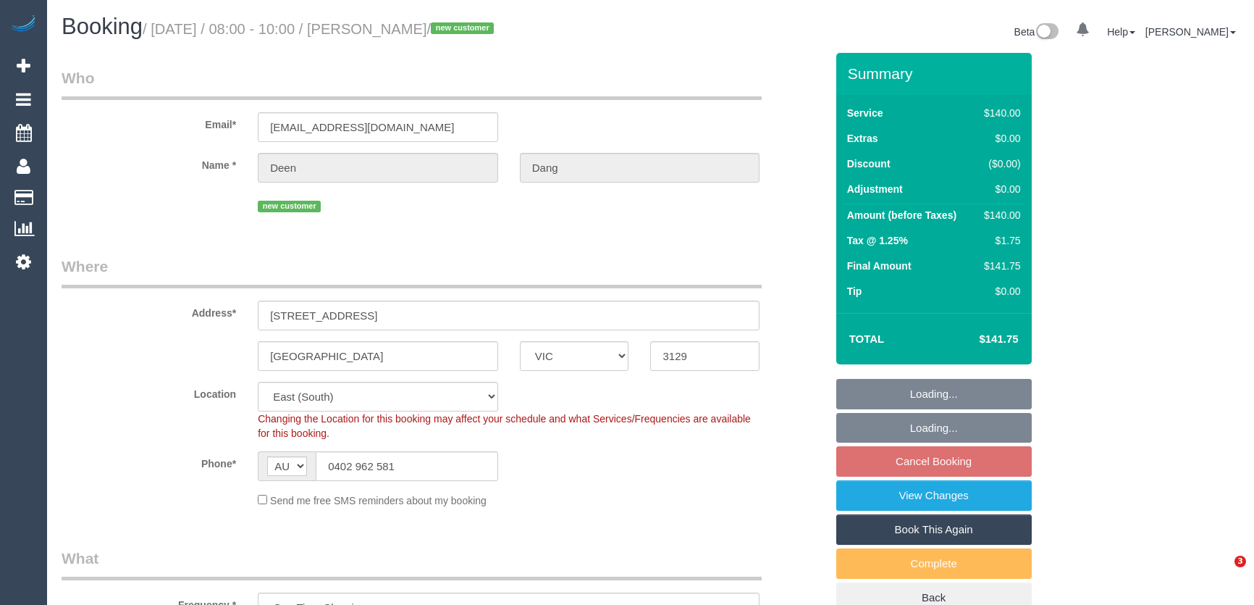
select select "number:22"
select select "number:33"
select select "number:26"
select select "object:1282"
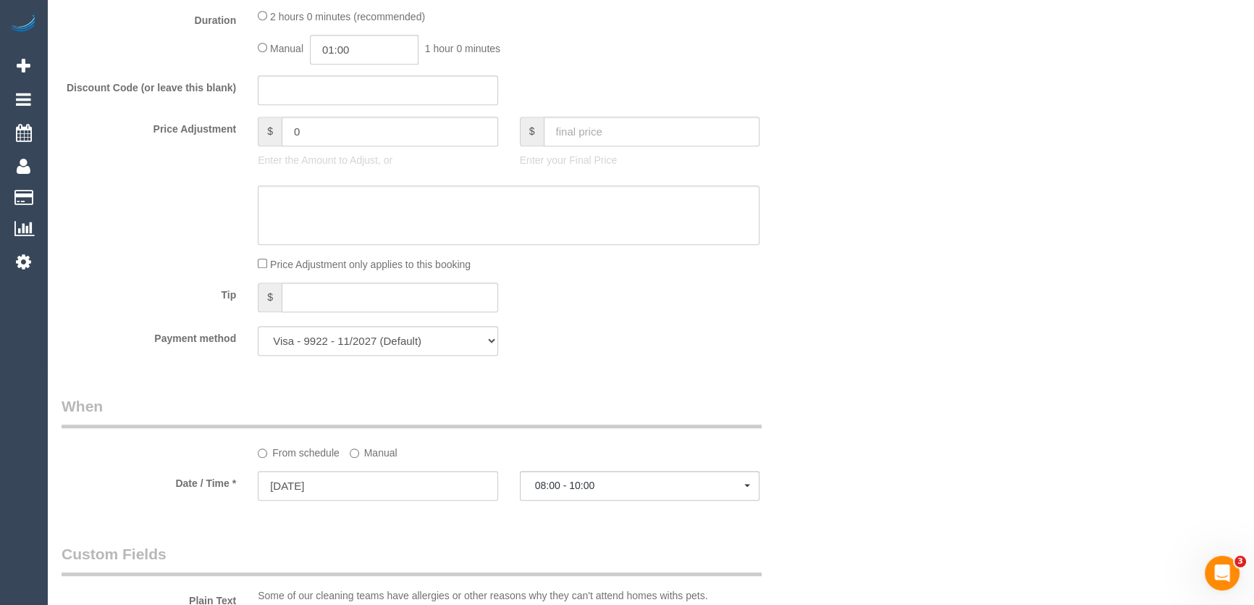
scroll to position [1250, 0]
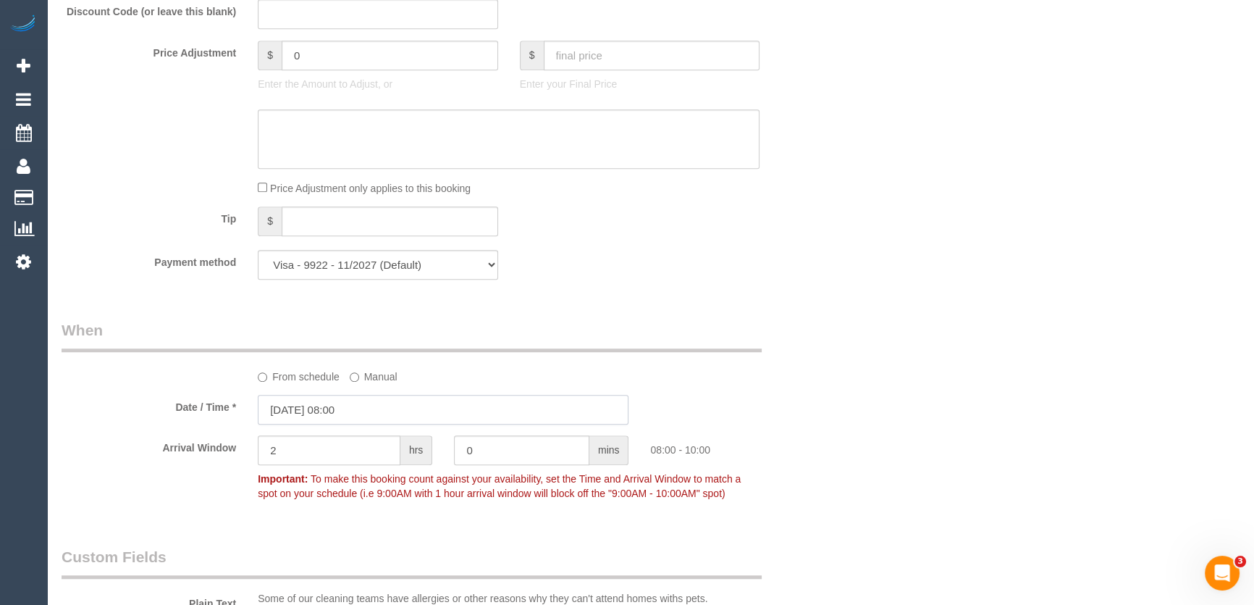
click at [366, 407] on input "[DATE] 08:00" at bounding box center [443, 410] width 371 height 30
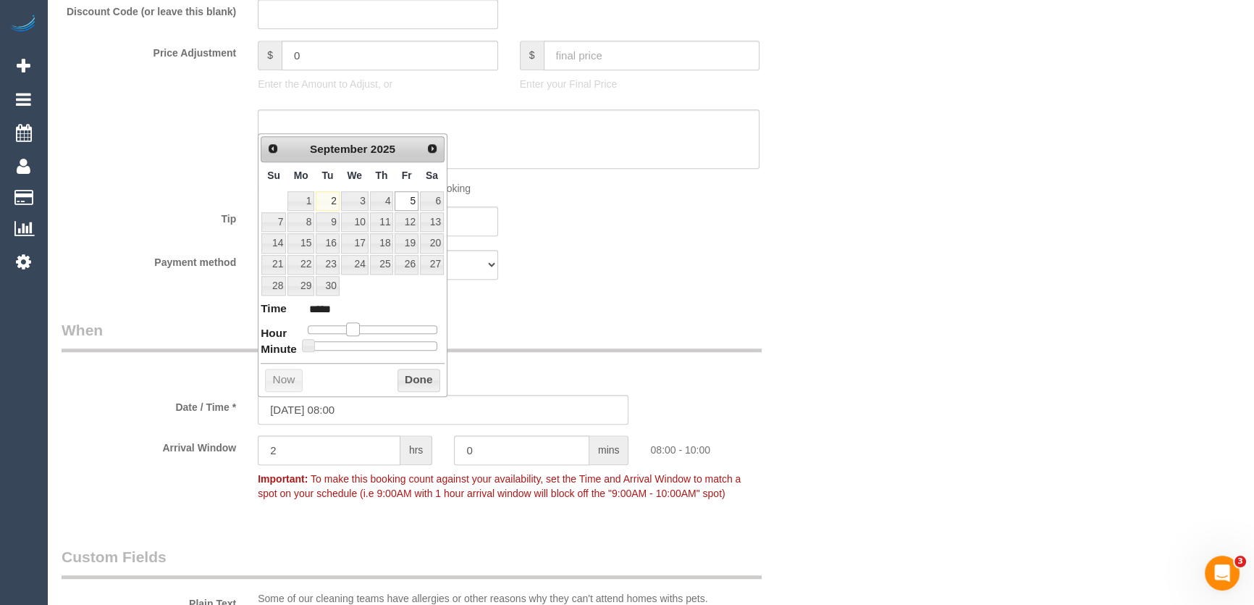
type input "[DATE] 07:00"
type input "*****"
click at [345, 328] on span at bounding box center [347, 328] width 13 height 13
click at [621, 334] on legend "When" at bounding box center [412, 335] width 700 height 33
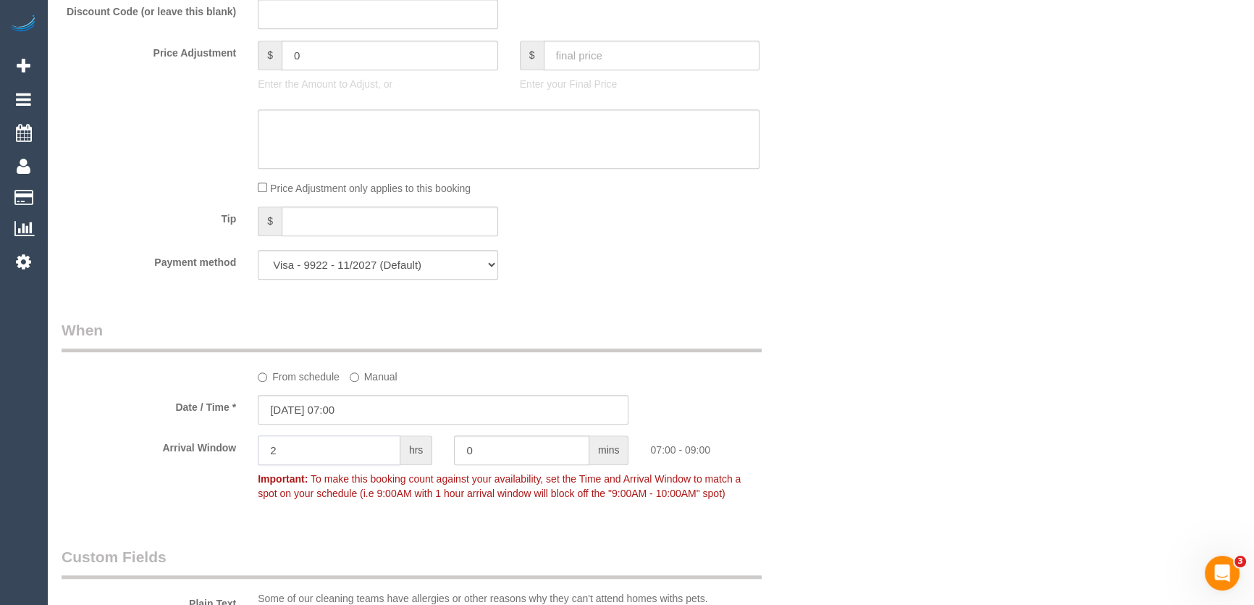
click at [327, 449] on input "2" at bounding box center [329, 450] width 143 height 30
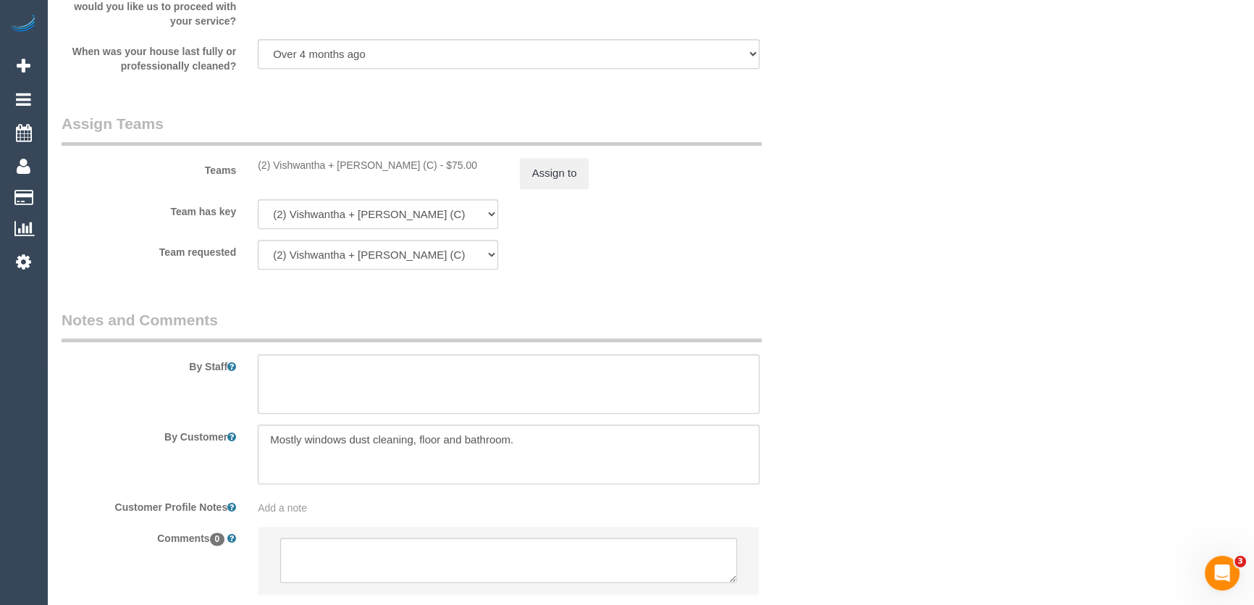
scroll to position [2234, 0]
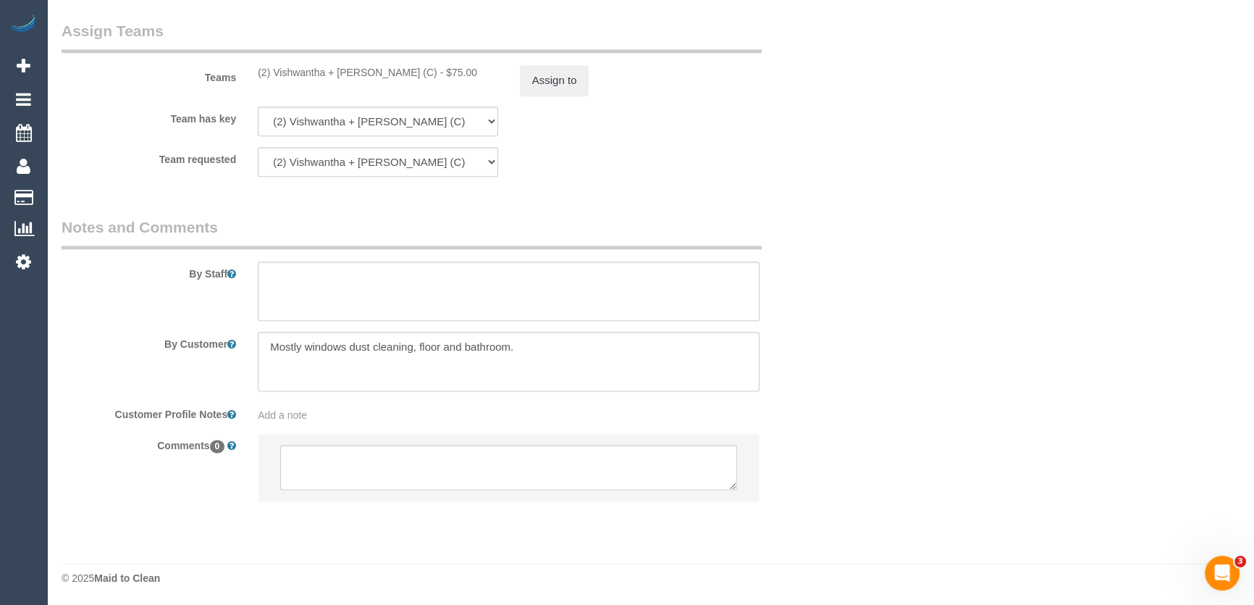
type input "1"
drag, startPoint x: 322, startPoint y: 458, endPoint x: 320, endPoint y: 467, distance: 9.0
click at [323, 458] on textarea at bounding box center [508, 467] width 457 height 45
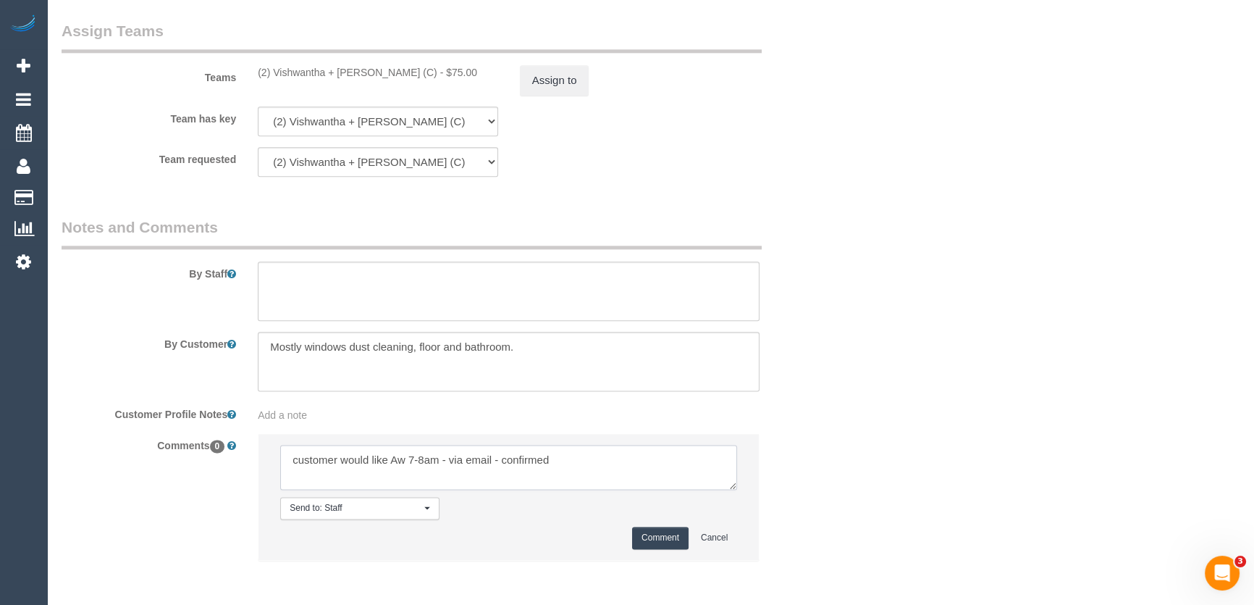
type textarea "customer would like Aw 7-8am - via email - confirmed"
click at [663, 529] on button "Comment" at bounding box center [660, 537] width 56 height 22
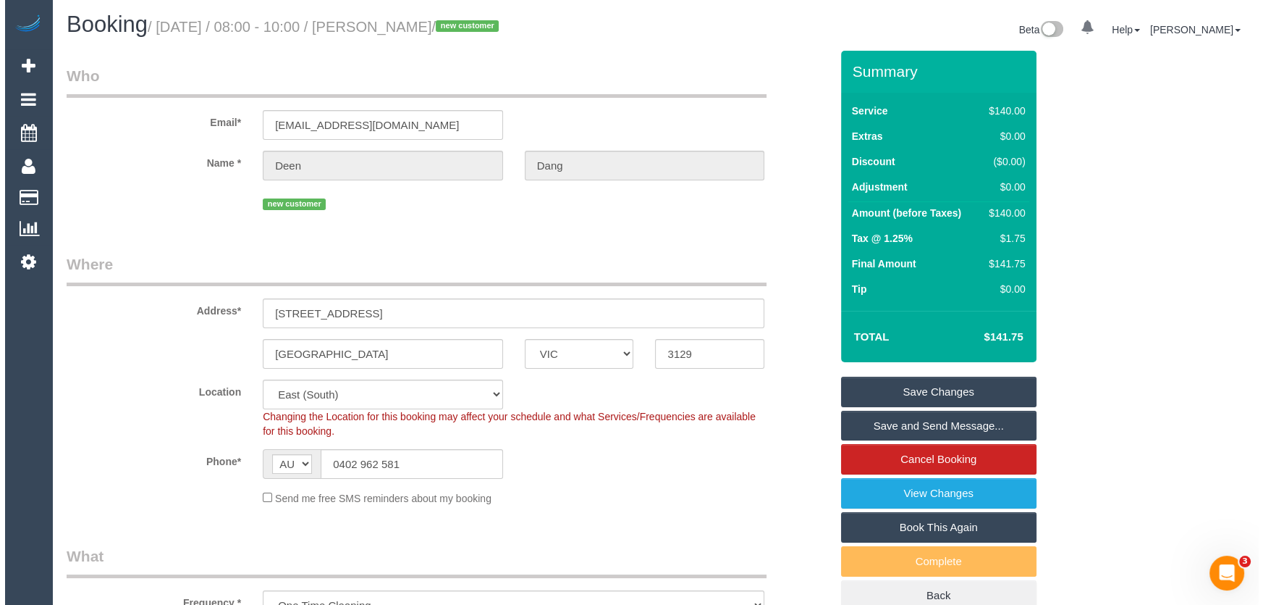
scroll to position [0, 0]
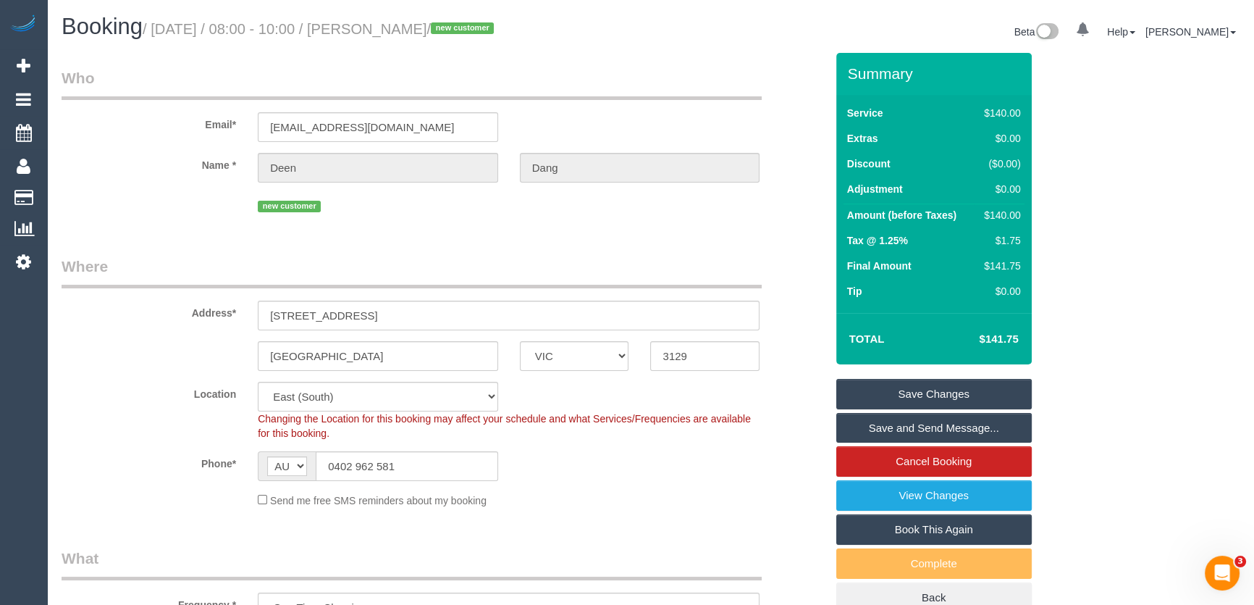
click at [901, 423] on link "Save and Send Message..." at bounding box center [933, 428] width 195 height 30
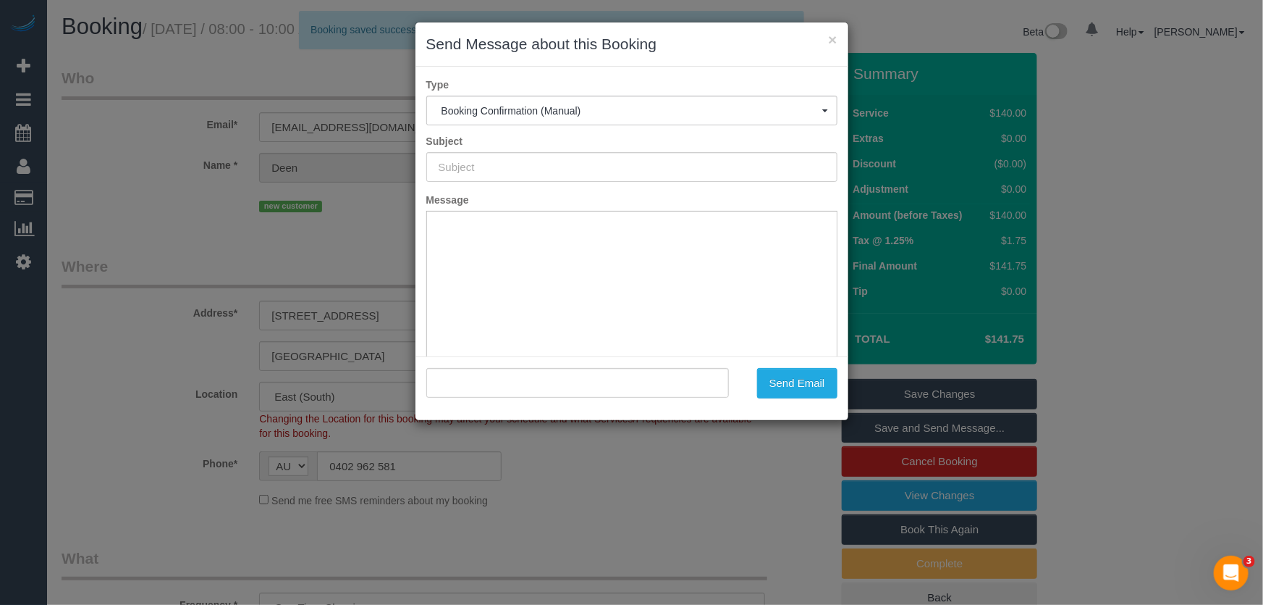
type input "Booking Confirmed"
type input ""Deen Dang" <work12138@gmail.com>"
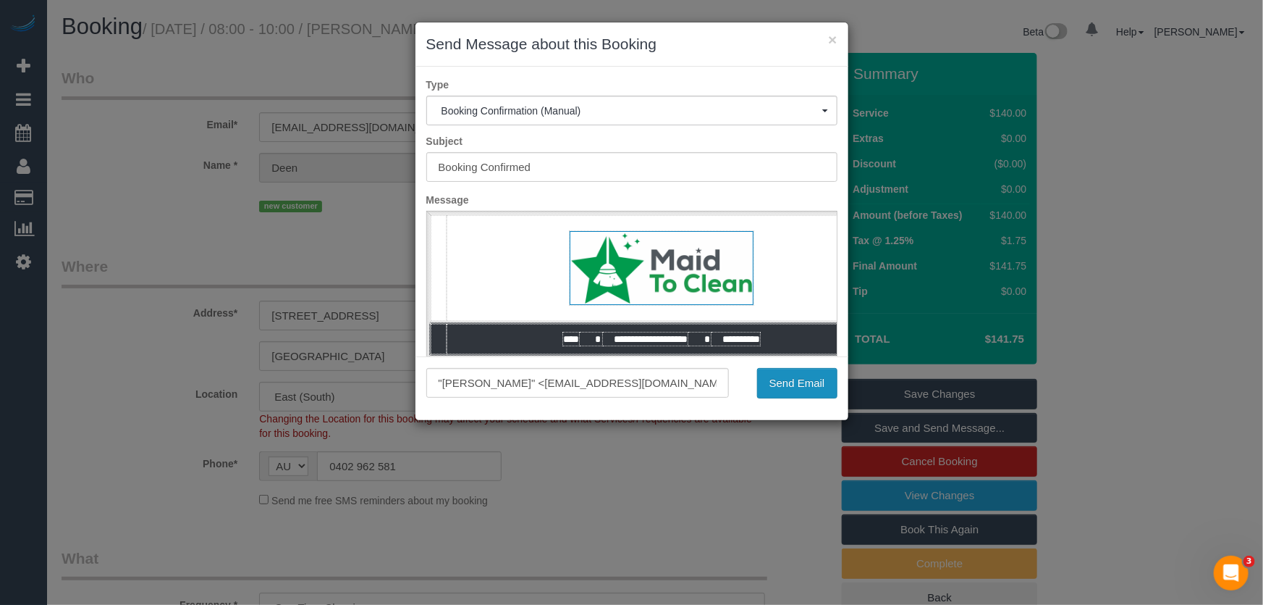
click at [800, 384] on button "Send Email" at bounding box center [797, 383] width 80 height 30
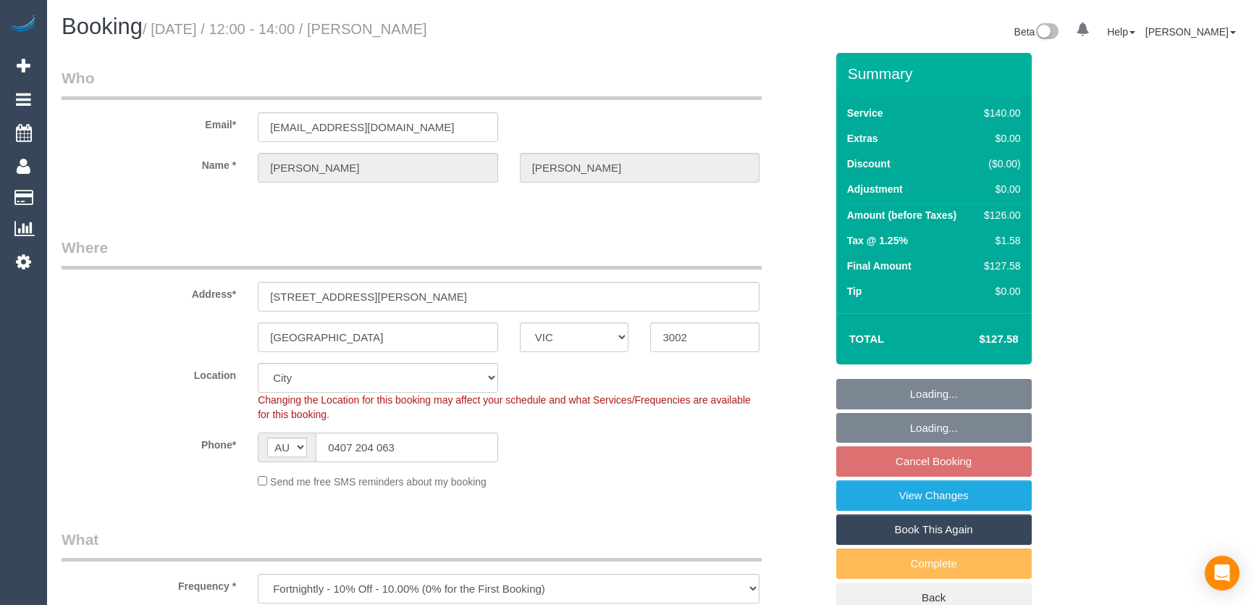
select select "VIC"
select select "string:stripe-pm_1PL3Hn2GScqysDRV0Vhir436"
select select "spot4"
select select "number:28"
select select "number:14"
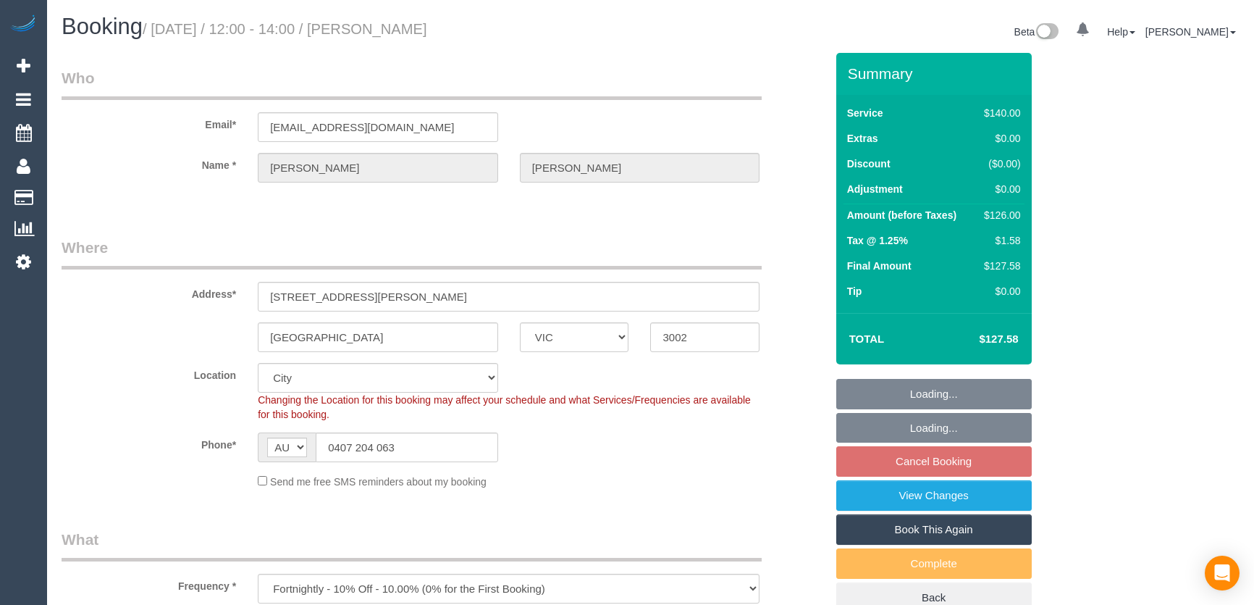
select select "number:19"
select select "number:36"
select select "number:34"
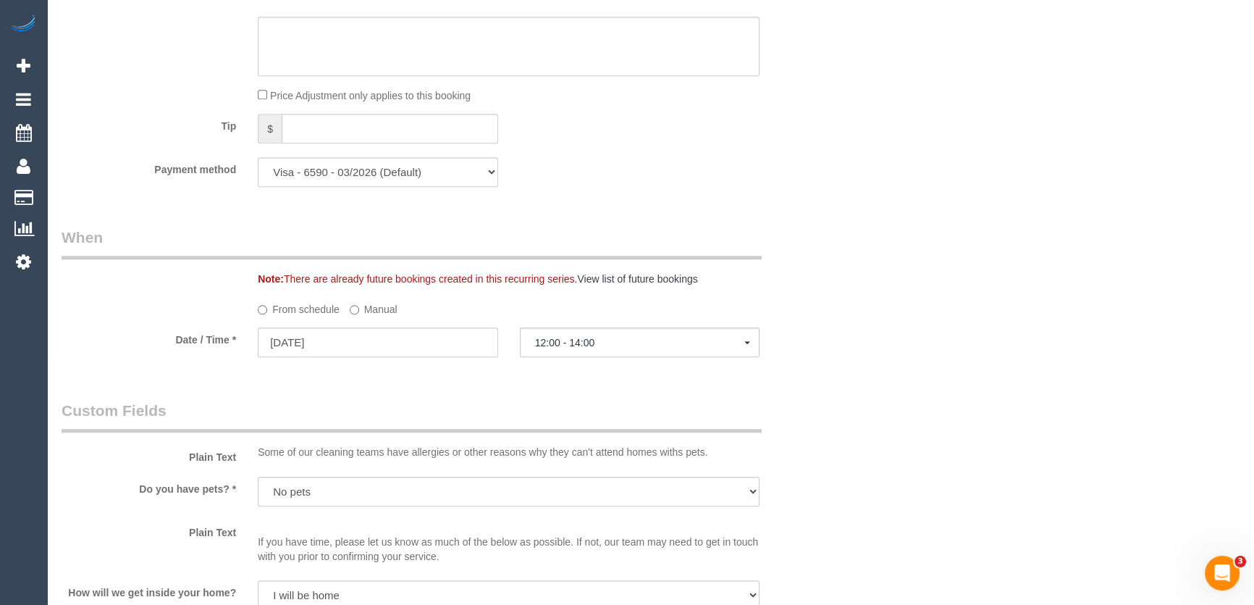
scroll to position [1382, 0]
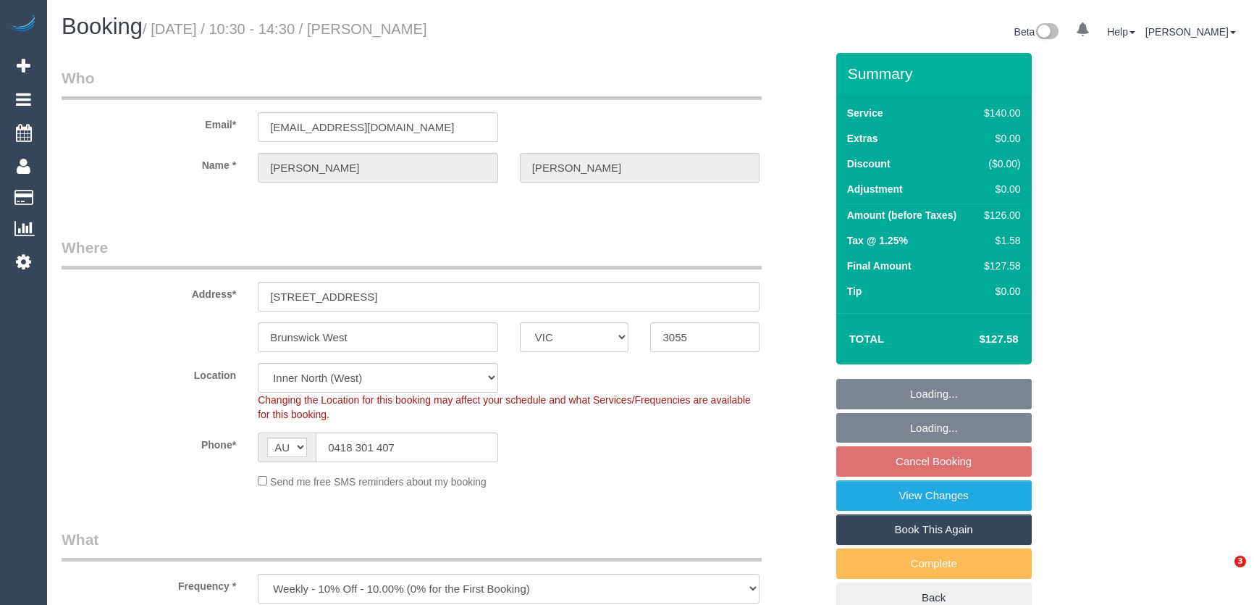
select select "VIC"
select select "number:27"
select select "number:16"
select select "number:19"
select select "number:22"
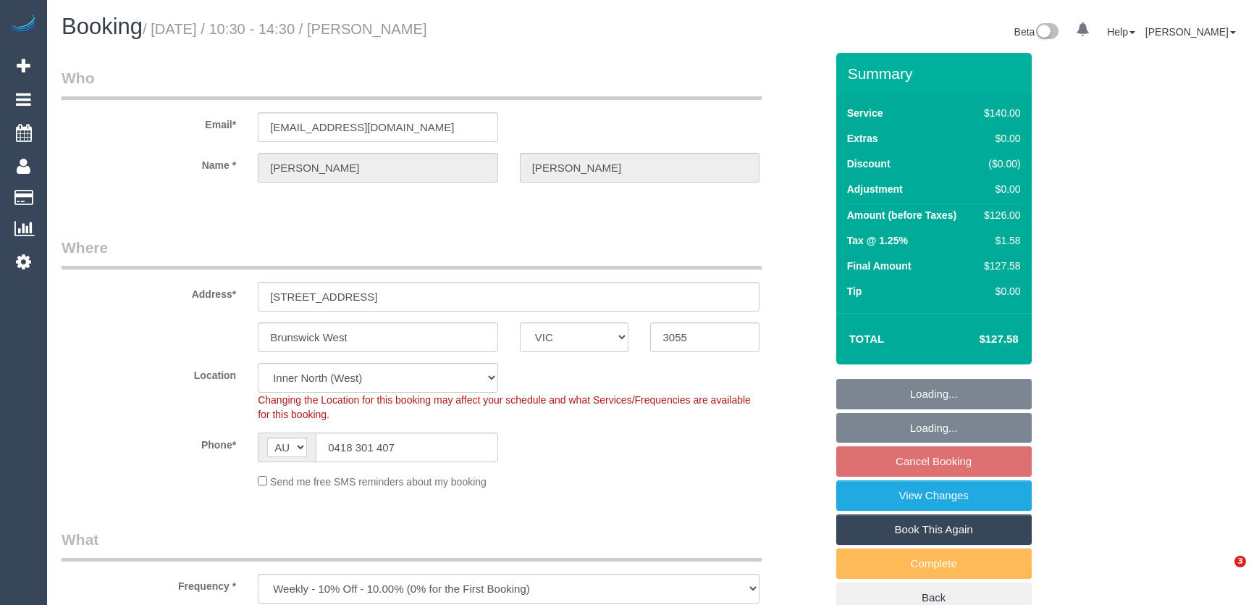
select select "number:33"
select select "number:12"
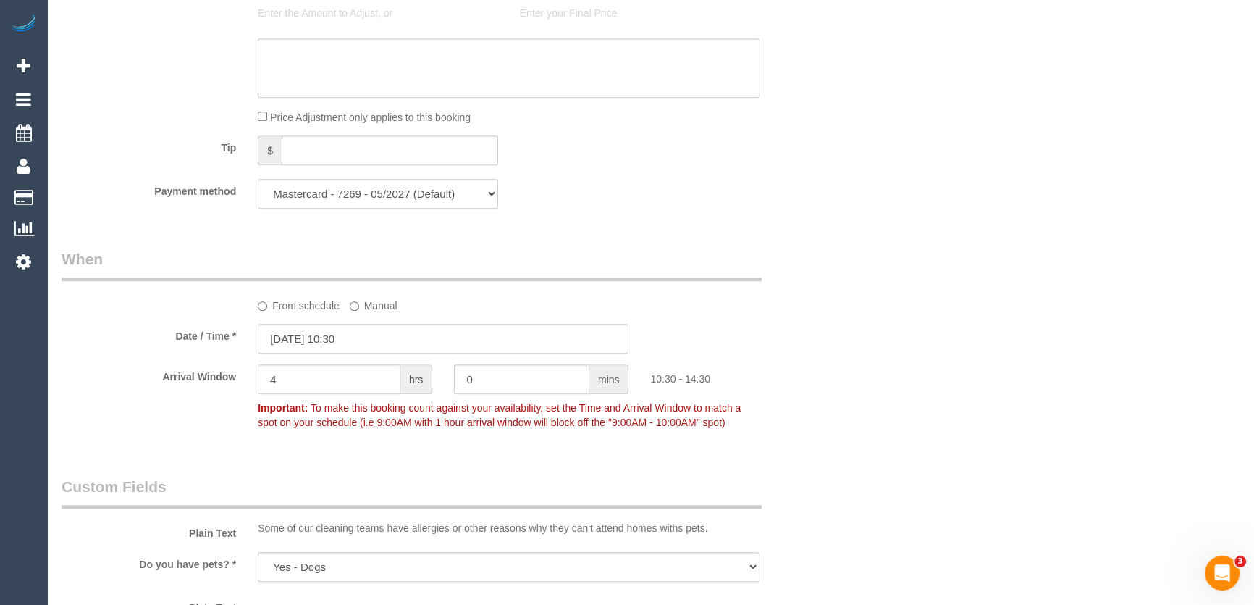
scroll to position [1382, 0]
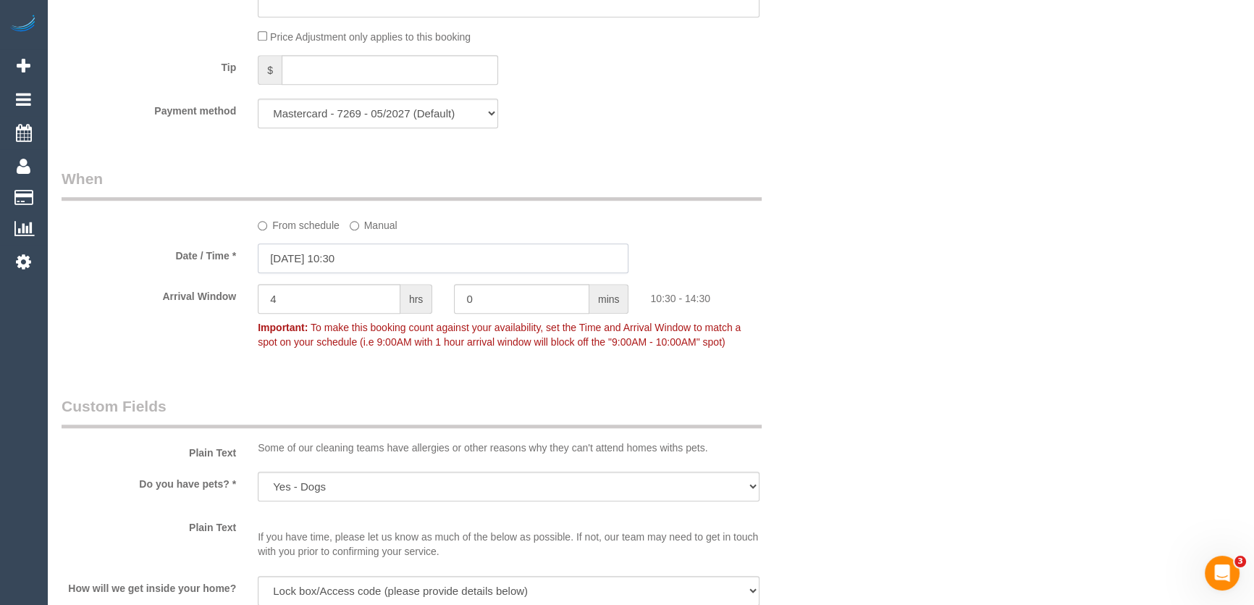
click at [379, 262] on input "19/09/2025 10:30" at bounding box center [443, 258] width 371 height 30
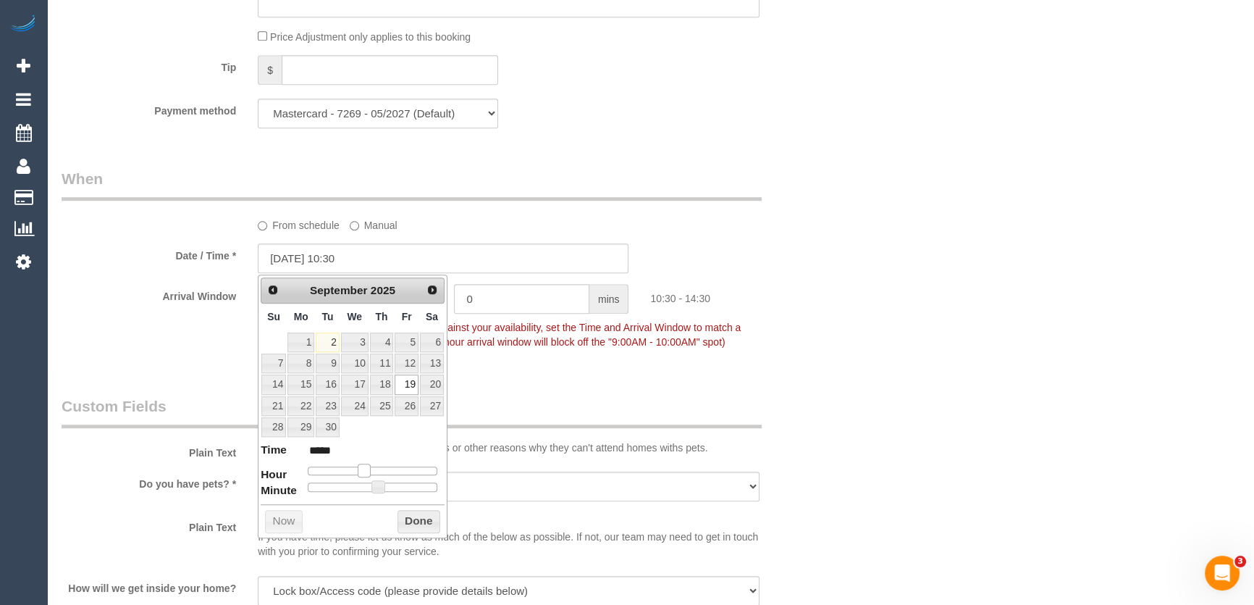
type input "19/09/2025 09:30"
type input "*****"
click at [354, 468] on span at bounding box center [358, 469] width 13 height 13
click at [516, 363] on fieldset "When From schedule Manual Date / Time * 19/09/2025 09:30 Arrival Window 4 hrs 0…" at bounding box center [444, 267] width 764 height 198
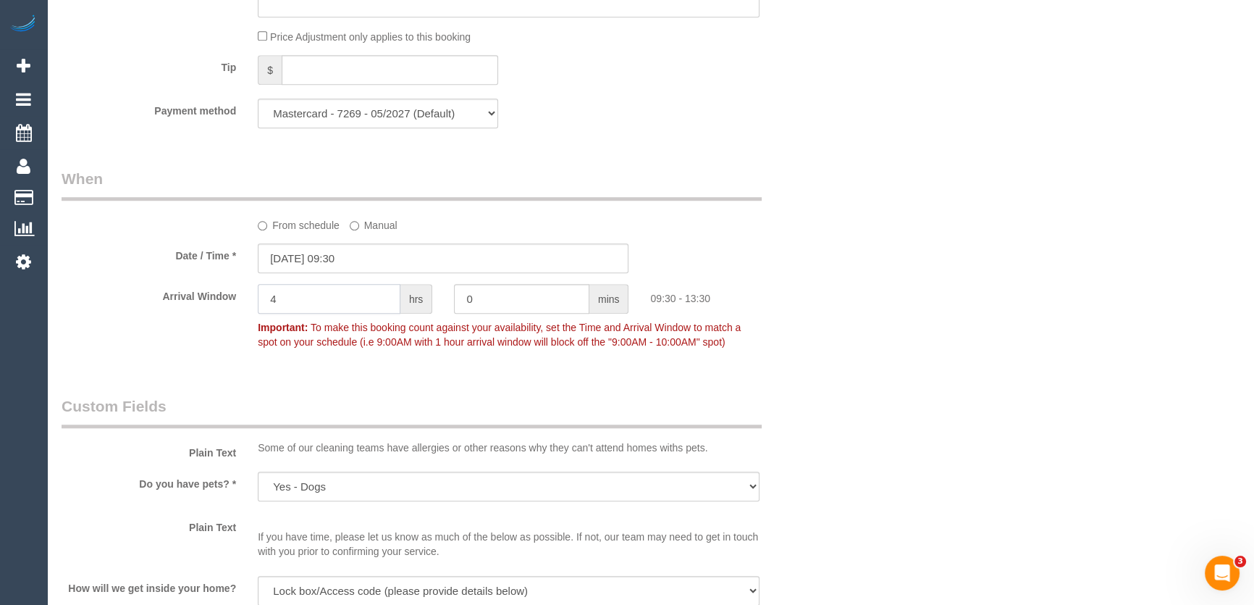
click at [336, 310] on input "4" at bounding box center [329, 299] width 143 height 30
type input "3"
click at [261, 408] on legend "Custom Fields" at bounding box center [412, 411] width 700 height 33
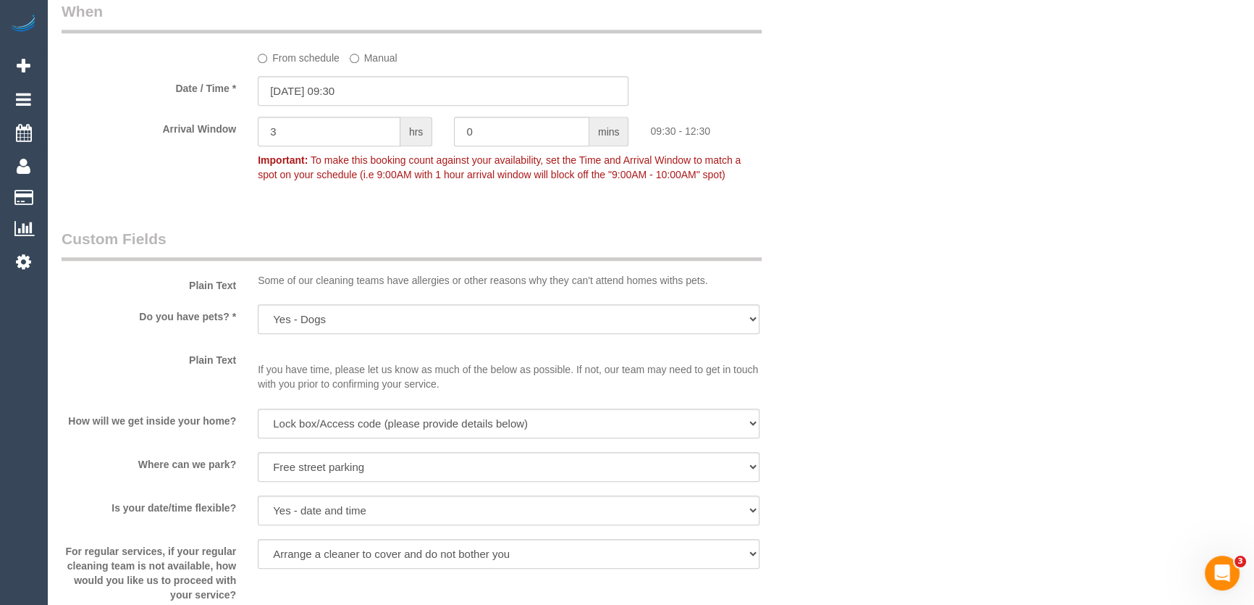
scroll to position [1645, 0]
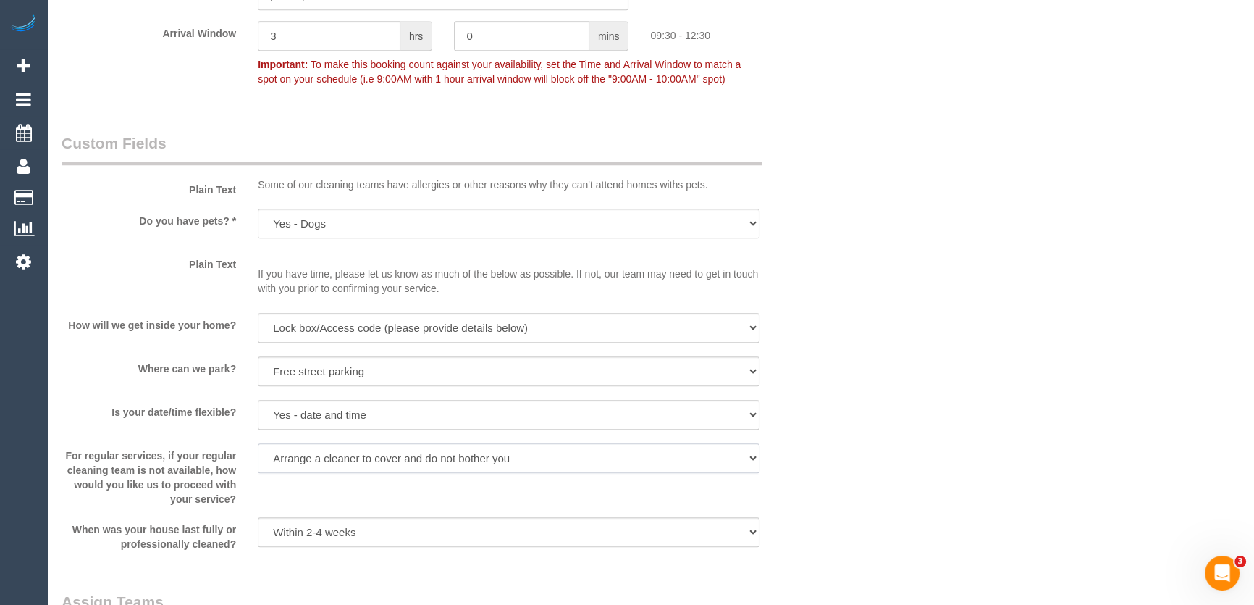
click at [371, 462] on select "Arrange a cleaner to cover and do not bother you Arrange a cleaner to cover and…" at bounding box center [509, 458] width 502 height 30
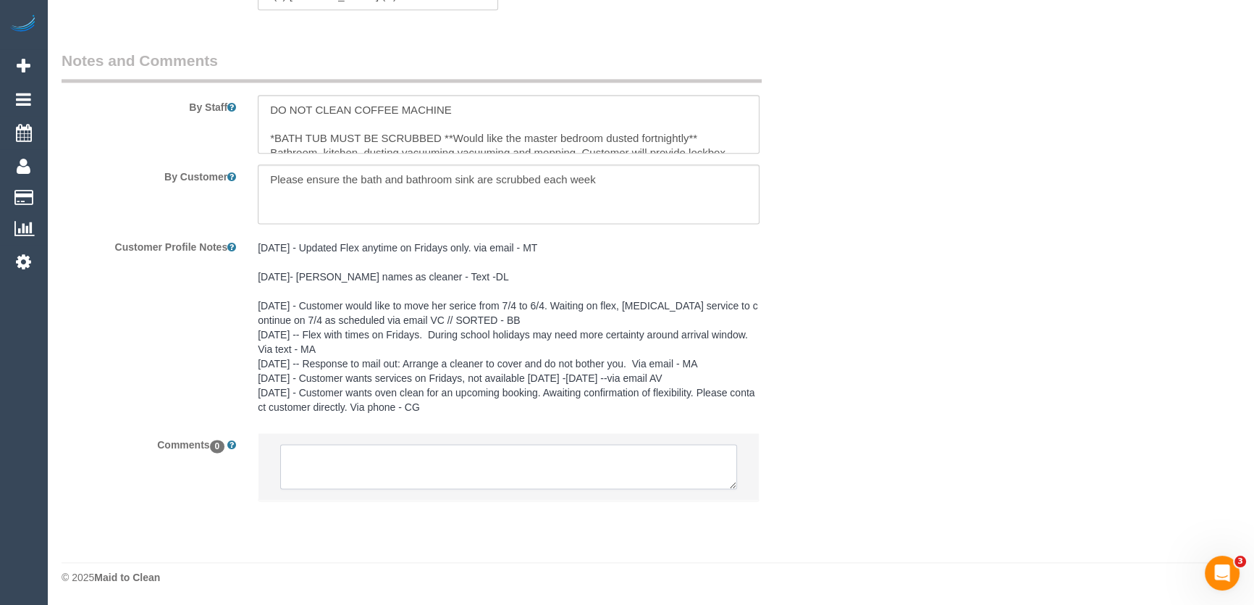
click at [307, 458] on textarea at bounding box center [508, 466] width 457 height 45
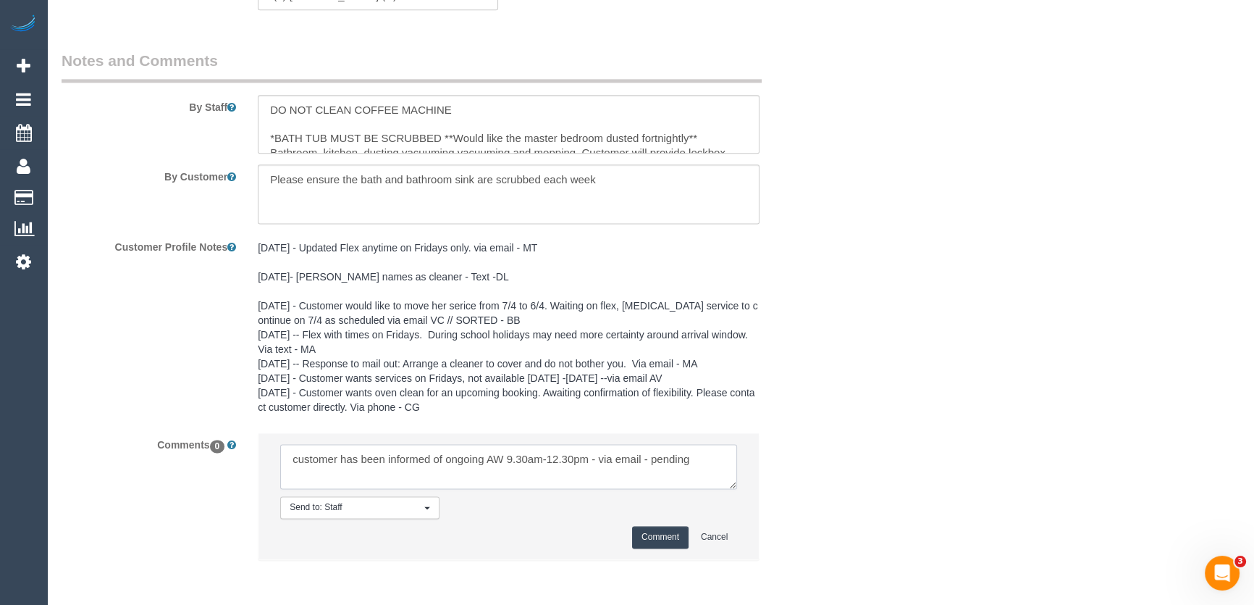
type textarea "customer has been informed of ongoing AW 9.30am-12.30pm - via email - pending"
click at [652, 539] on button "Comment" at bounding box center [660, 537] width 56 height 22
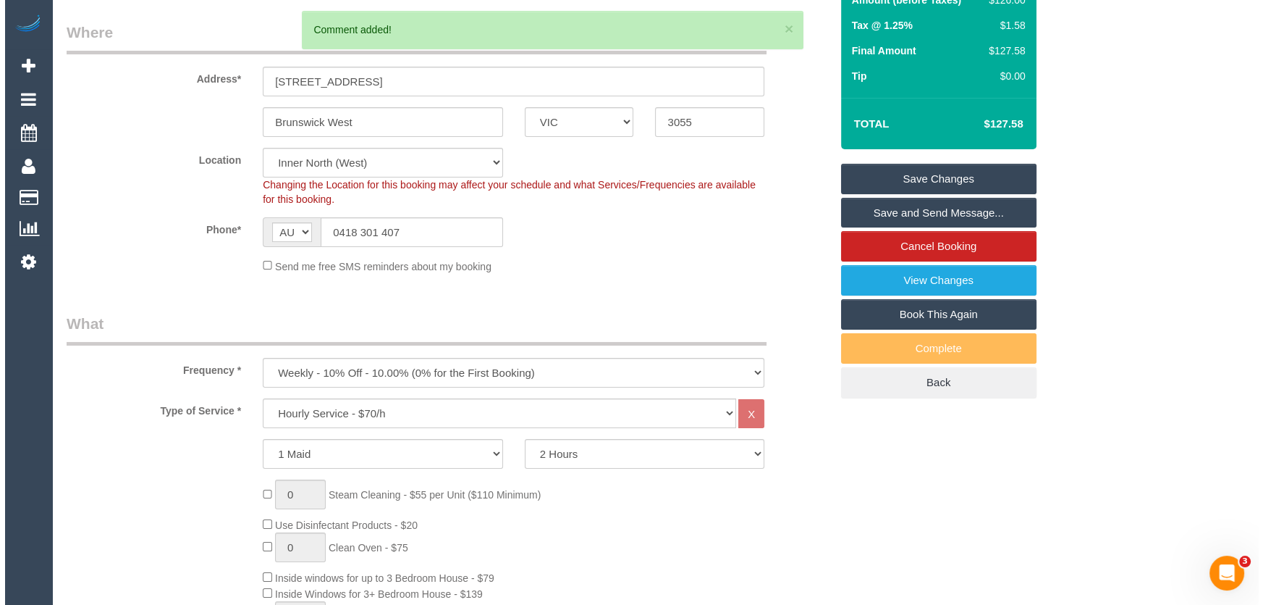
scroll to position [0, 0]
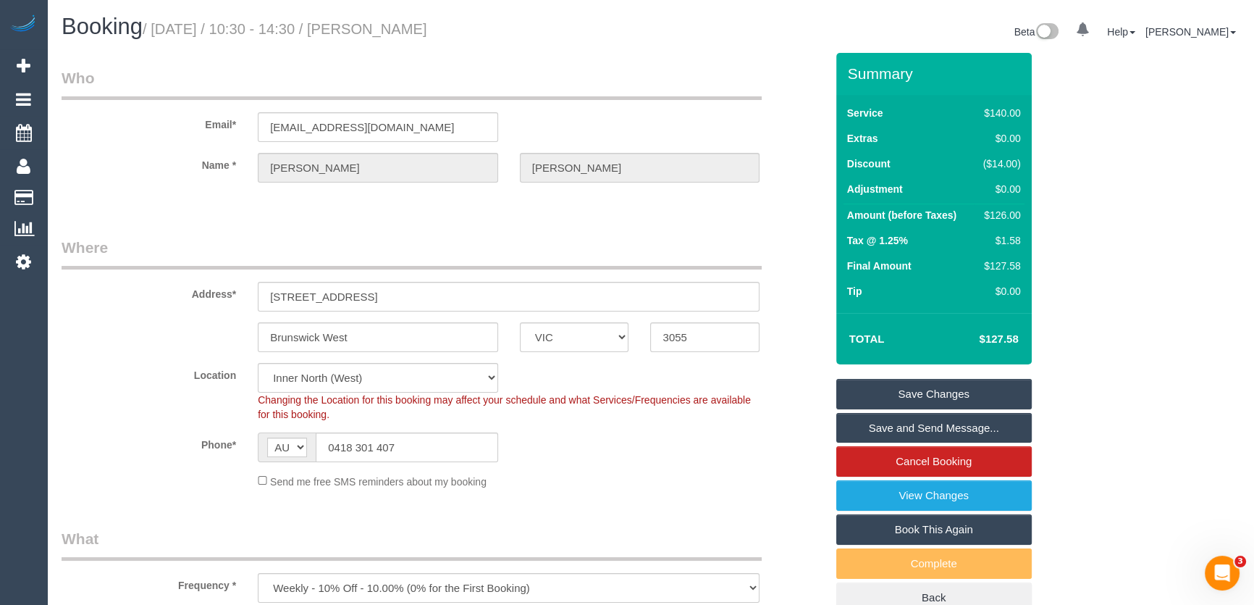
click at [417, 28] on small "/ September 19, 2025 / 10:30 - 14:30 / Susan Anderson" at bounding box center [285, 29] width 285 height 16
click at [413, 51] on div "Booking / September 19, 2025 / 10:30 - 14:30 / Susan Anderson Beta 0 Your Notif…" at bounding box center [651, 33] width 1200 height 38
click at [413, 32] on small "/ September 19, 2025 / 10:30 - 14:30 / Susan Anderson" at bounding box center [285, 29] width 285 height 16
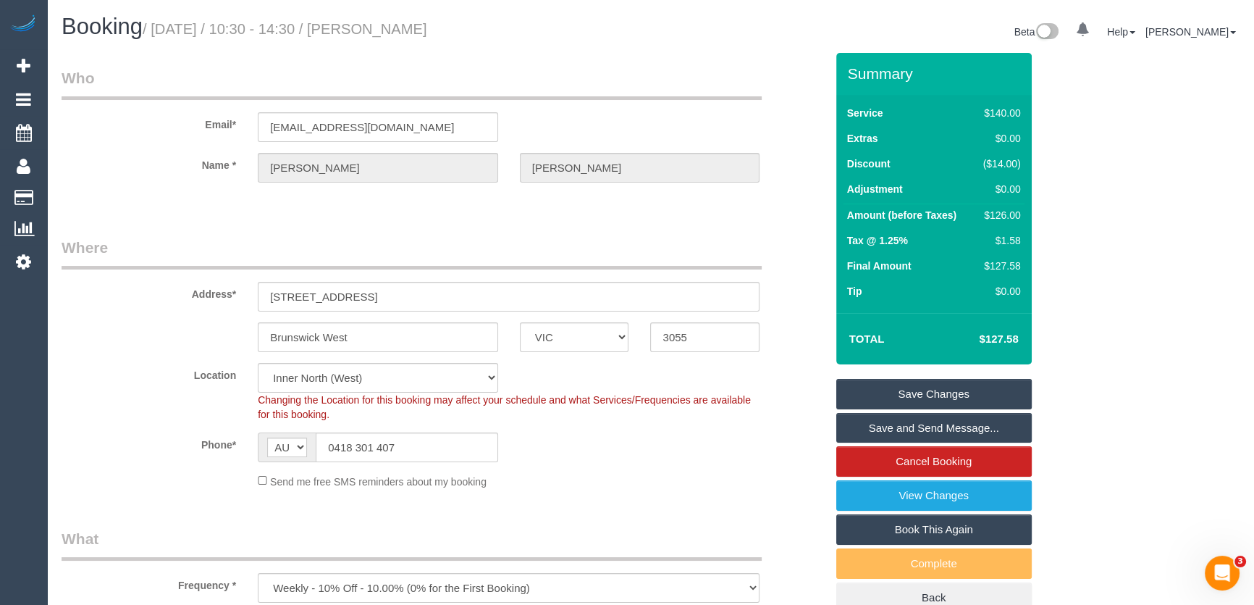
click at [413, 32] on small "/ September 19, 2025 / 10:30 - 14:30 / Susan Anderson" at bounding box center [285, 29] width 285 height 16
copy small "Susan Anderson"
click at [891, 395] on link "Save Changes" at bounding box center [933, 394] width 195 height 30
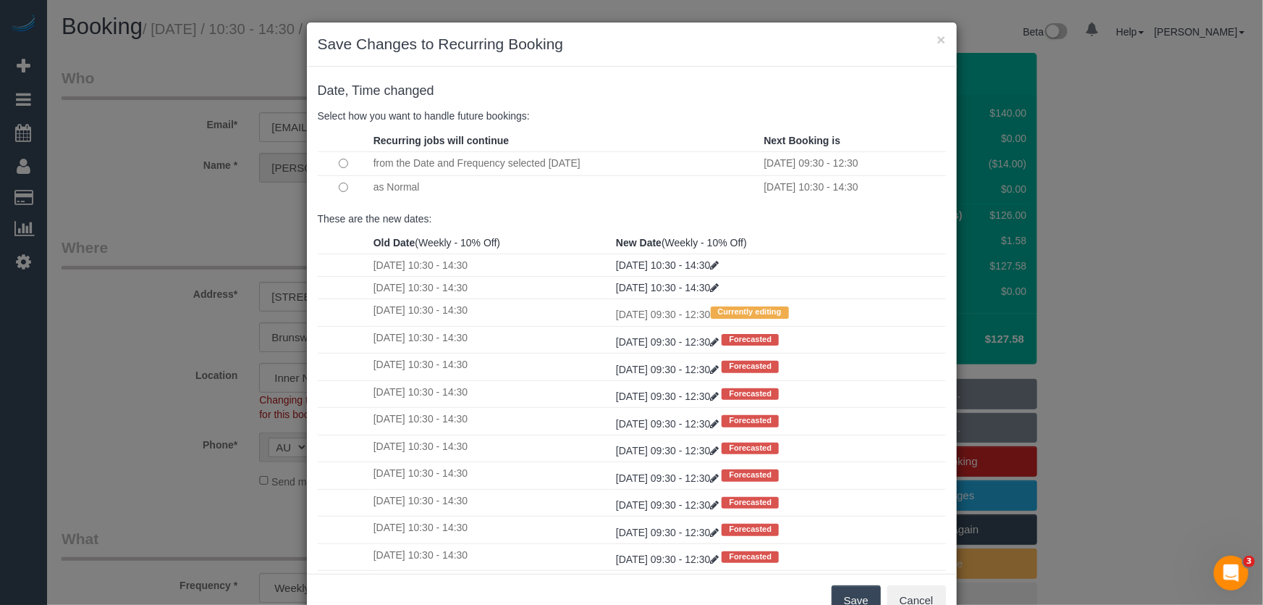
click at [854, 600] on button "Save" at bounding box center [856, 600] width 49 height 30
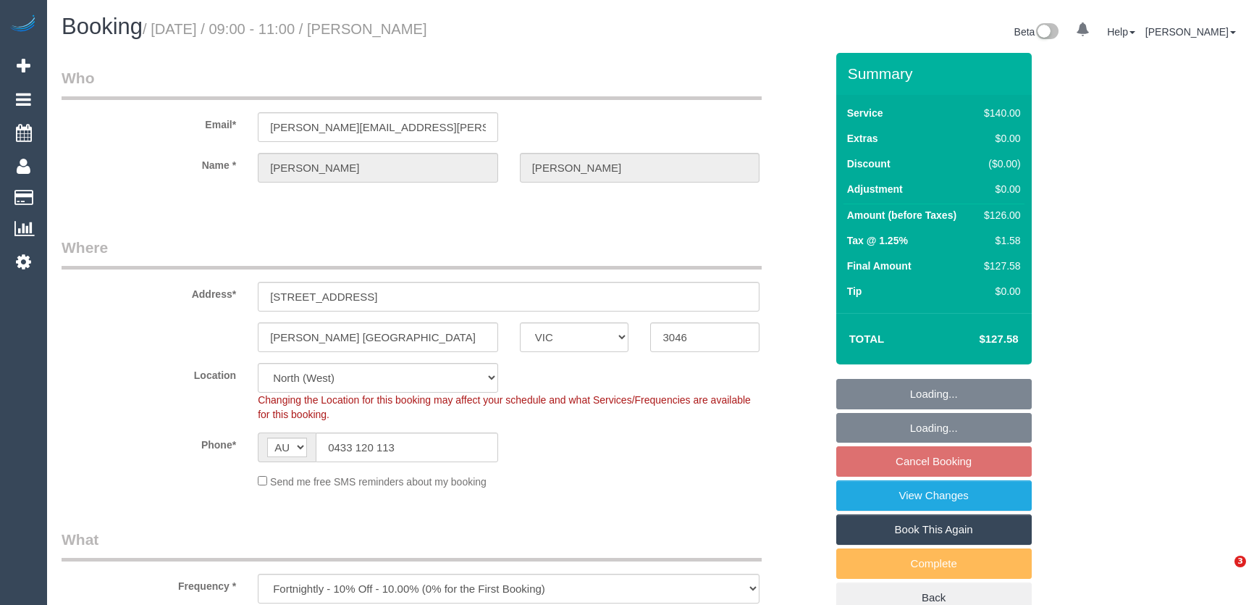
select select "VIC"
select select "number:28"
select select "number:14"
select select "number:19"
select select "number:24"
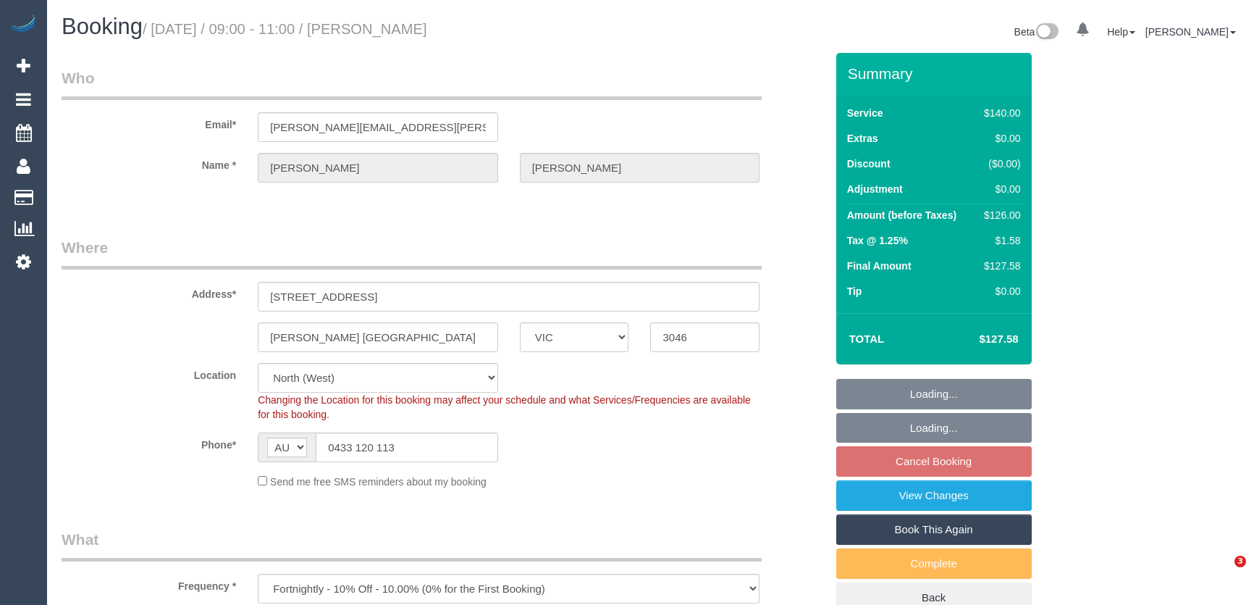
select select "number:34"
select select "number:11"
select select "object:1577"
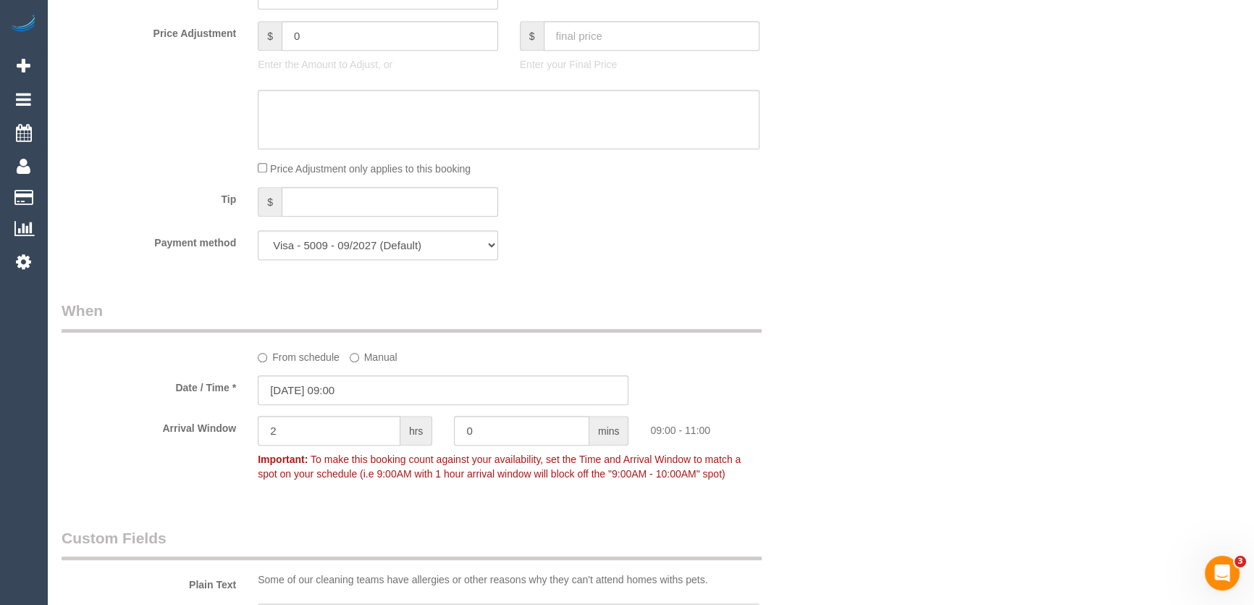
scroll to position [1376, 0]
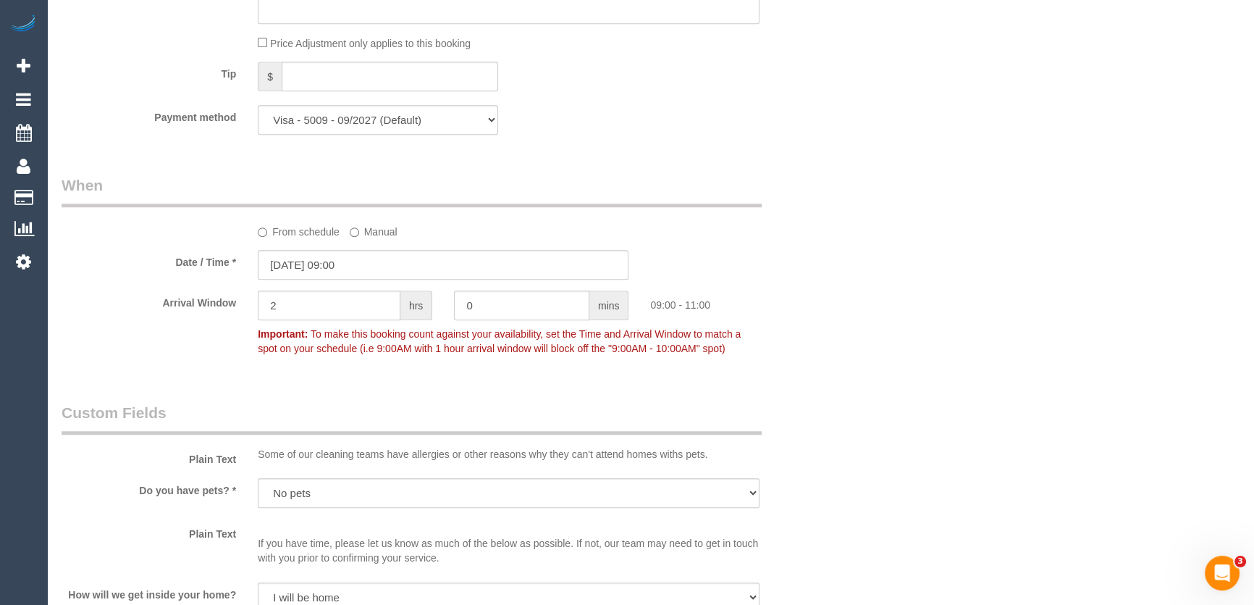
click at [555, 447] on p "Some of our cleaning teams have allergies or other reasons why they can't atten…" at bounding box center [509, 454] width 502 height 14
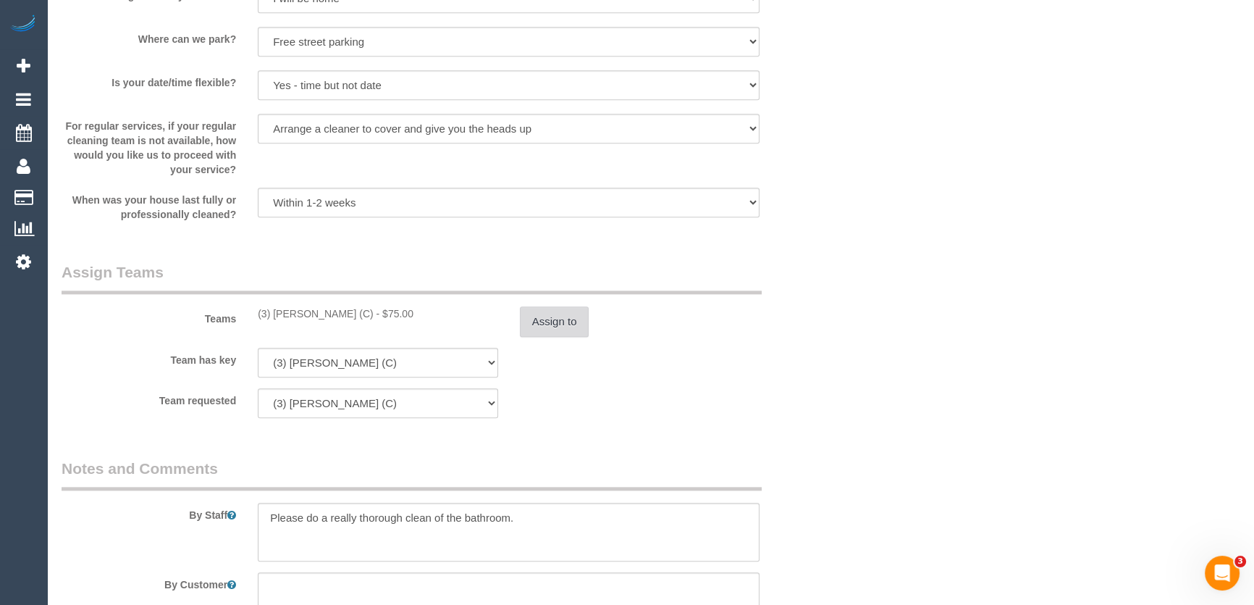
click at [558, 319] on button "Assign to" at bounding box center [555, 321] width 70 height 30
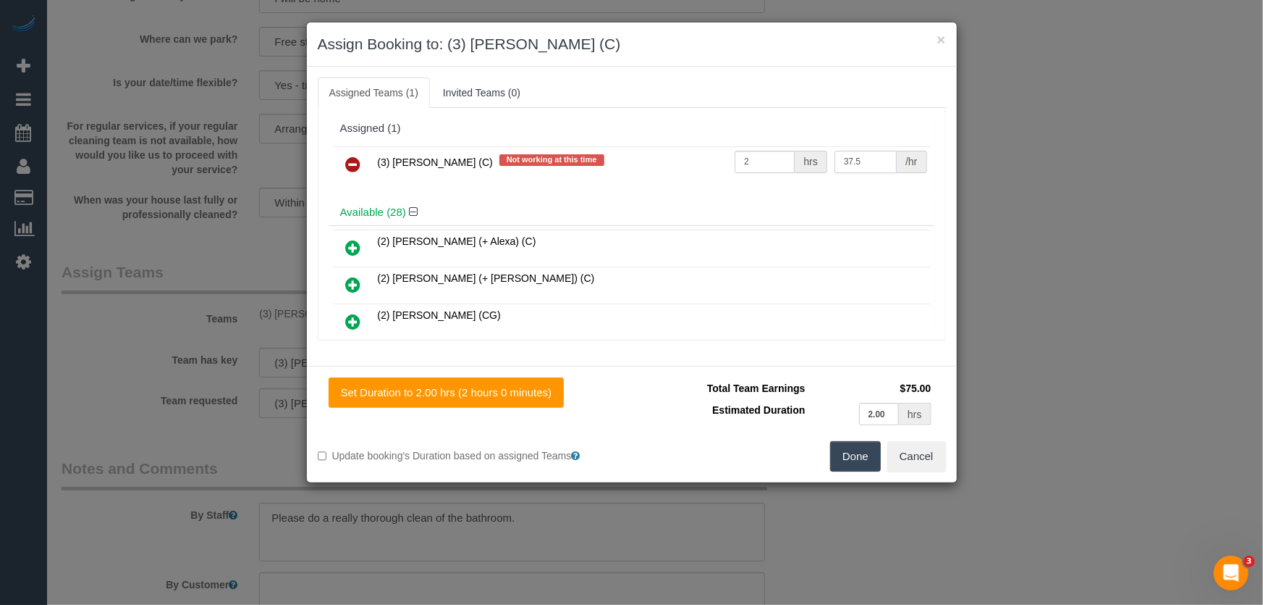
click at [864, 160] on input "37.5" at bounding box center [866, 162] width 62 height 22
type input "35"
click at [831, 450] on button "Done" at bounding box center [855, 456] width 51 height 30
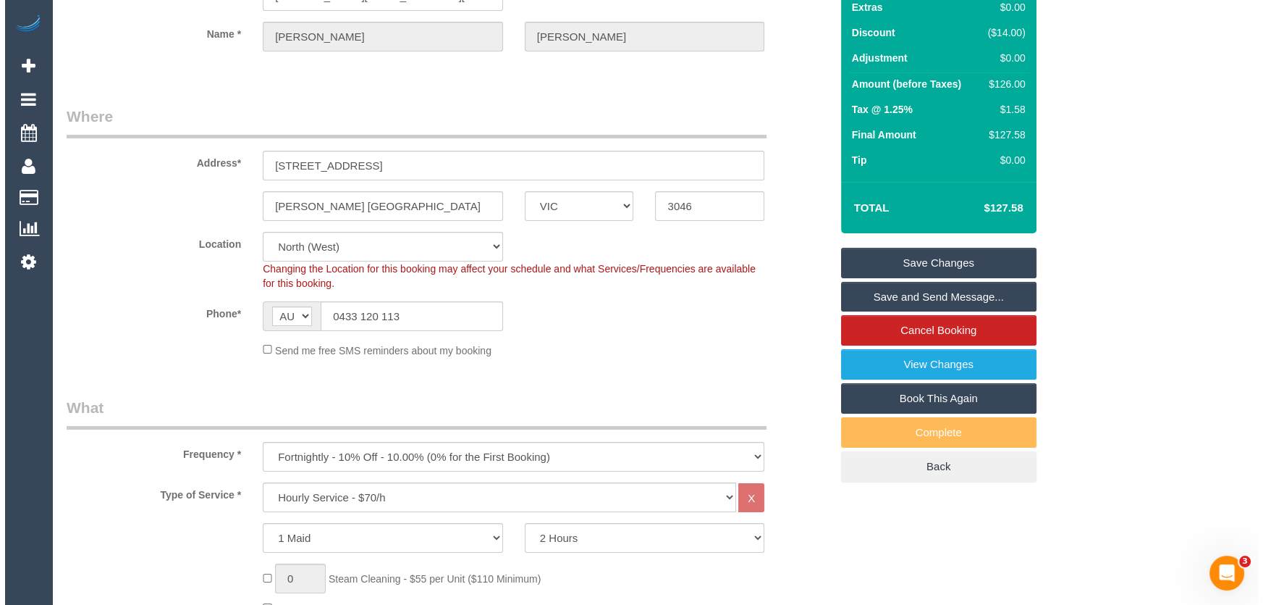
scroll to position [0, 0]
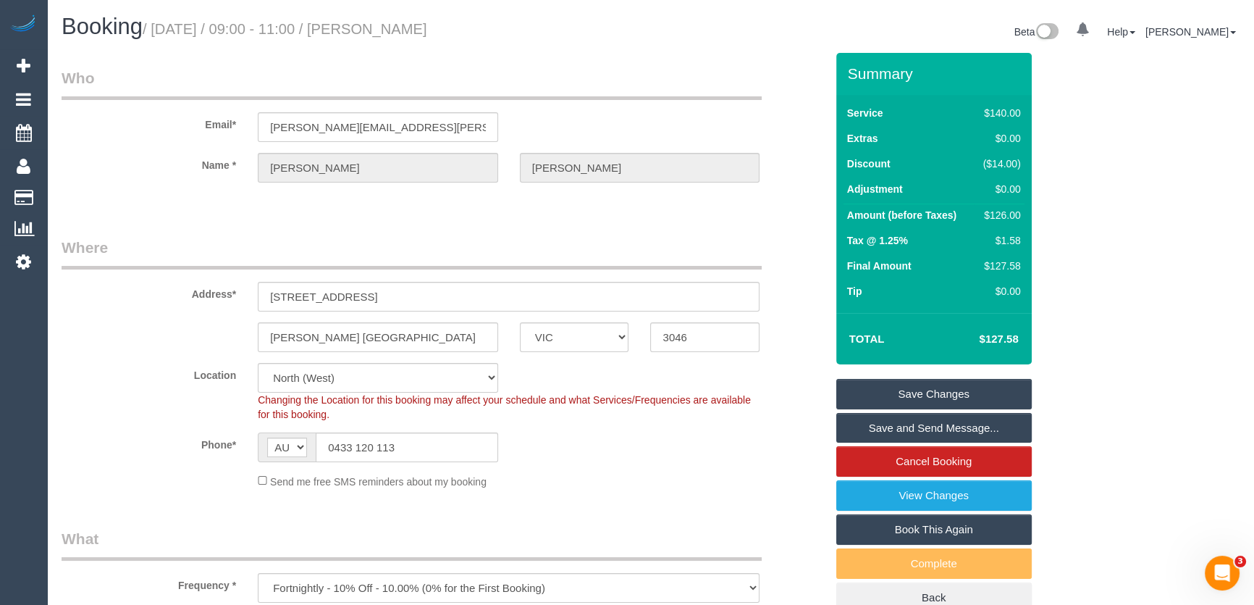
click at [885, 393] on link "Save Changes" at bounding box center [933, 394] width 195 height 30
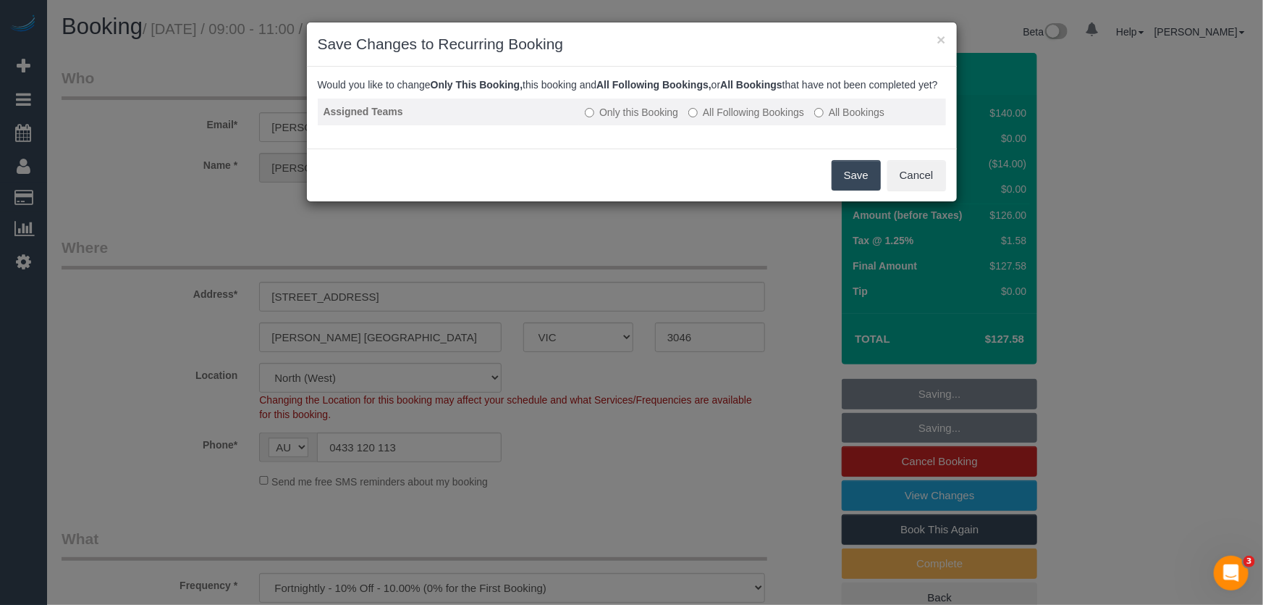
click at [739, 119] on label "All Following Bookings" at bounding box center [747, 112] width 116 height 14
click at [855, 189] on button "Save" at bounding box center [856, 175] width 49 height 30
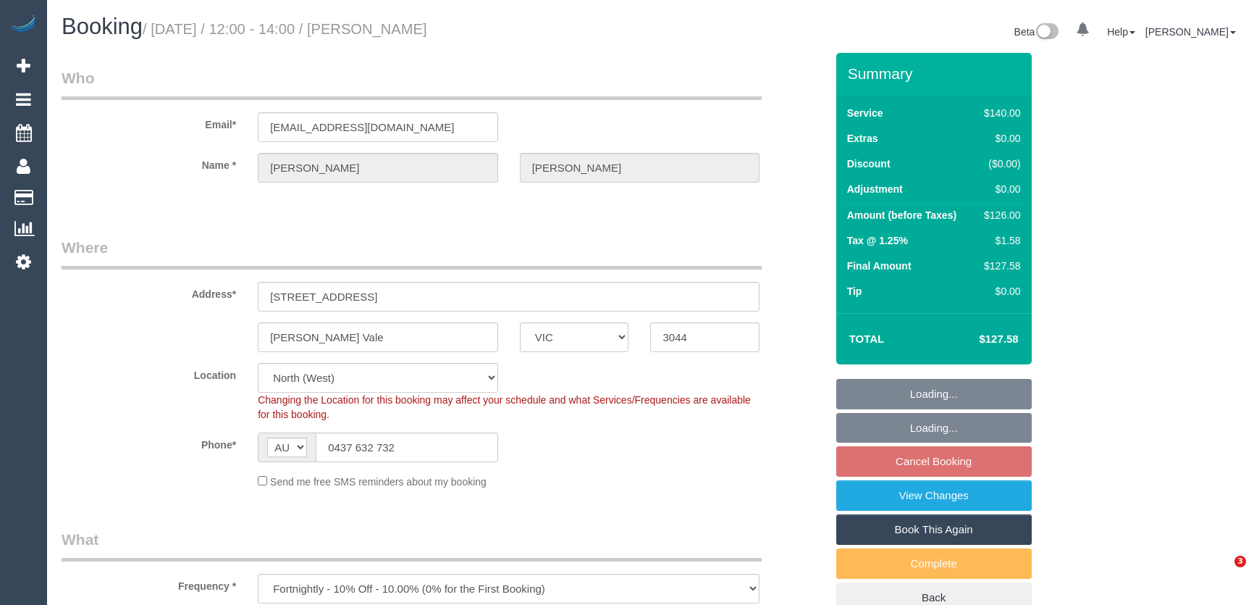
select select "VIC"
select select "number:28"
select select "number:14"
select select "number:19"
select select "number:24"
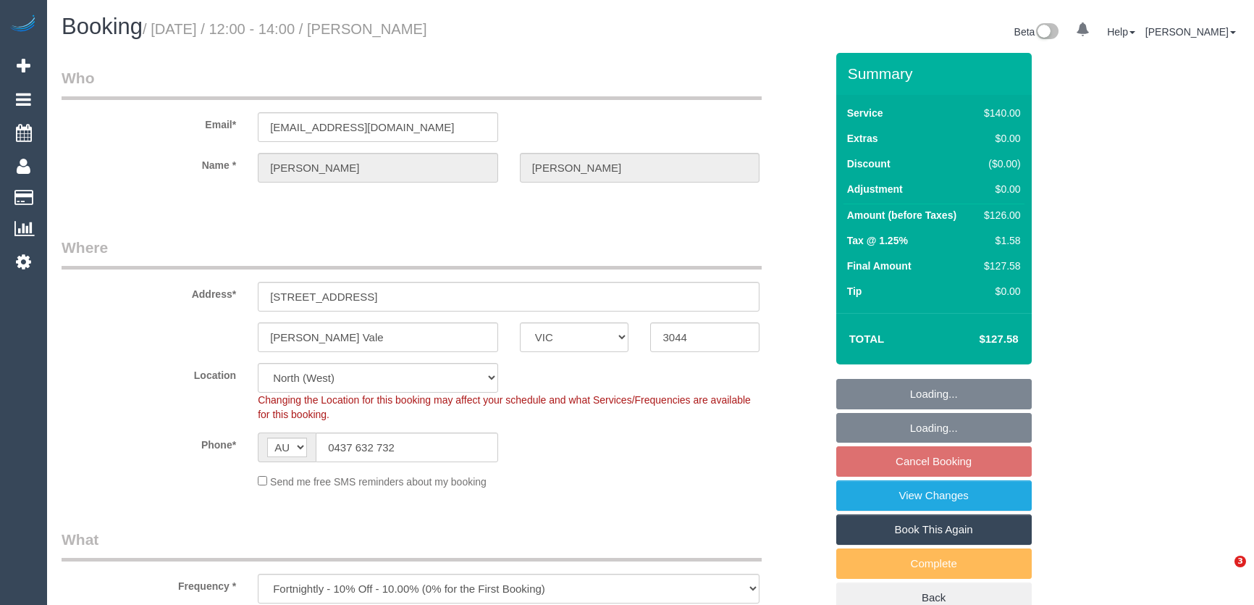
select select "number:34"
select select "number:12"
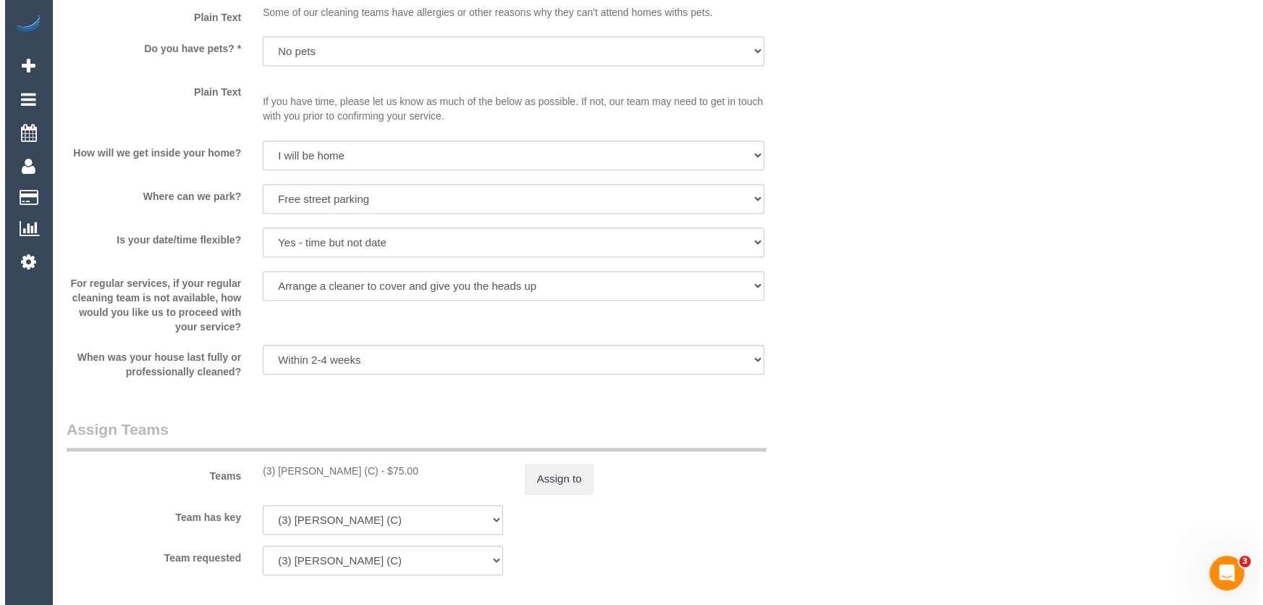
scroll to position [1974, 0]
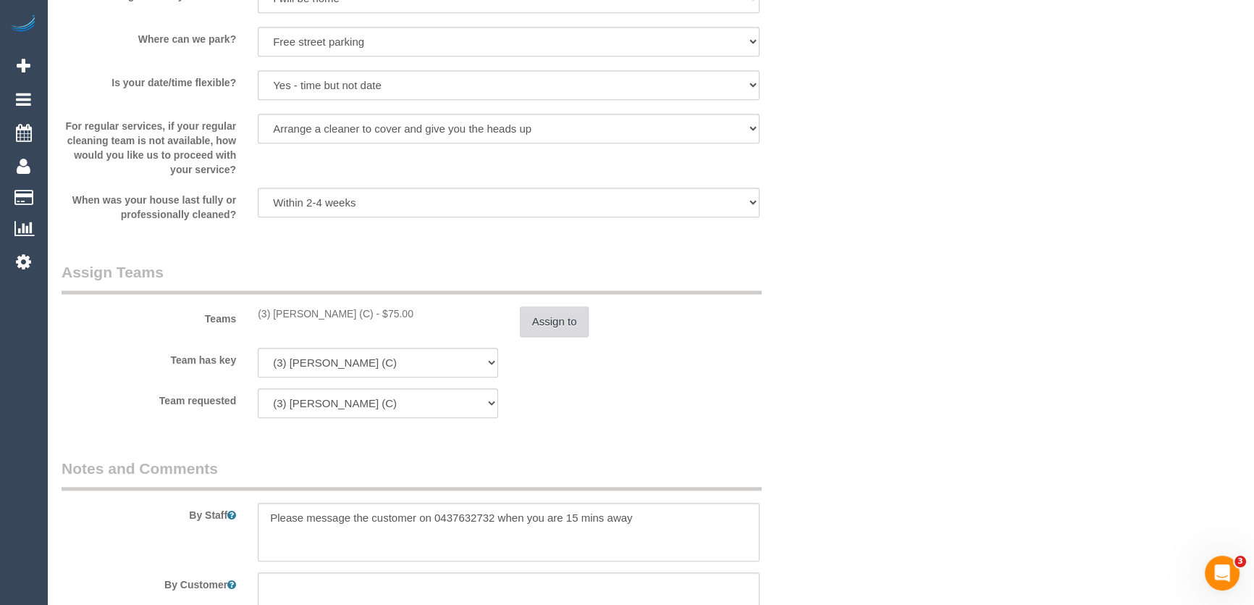
click at [550, 327] on button "Assign to" at bounding box center [555, 321] width 70 height 30
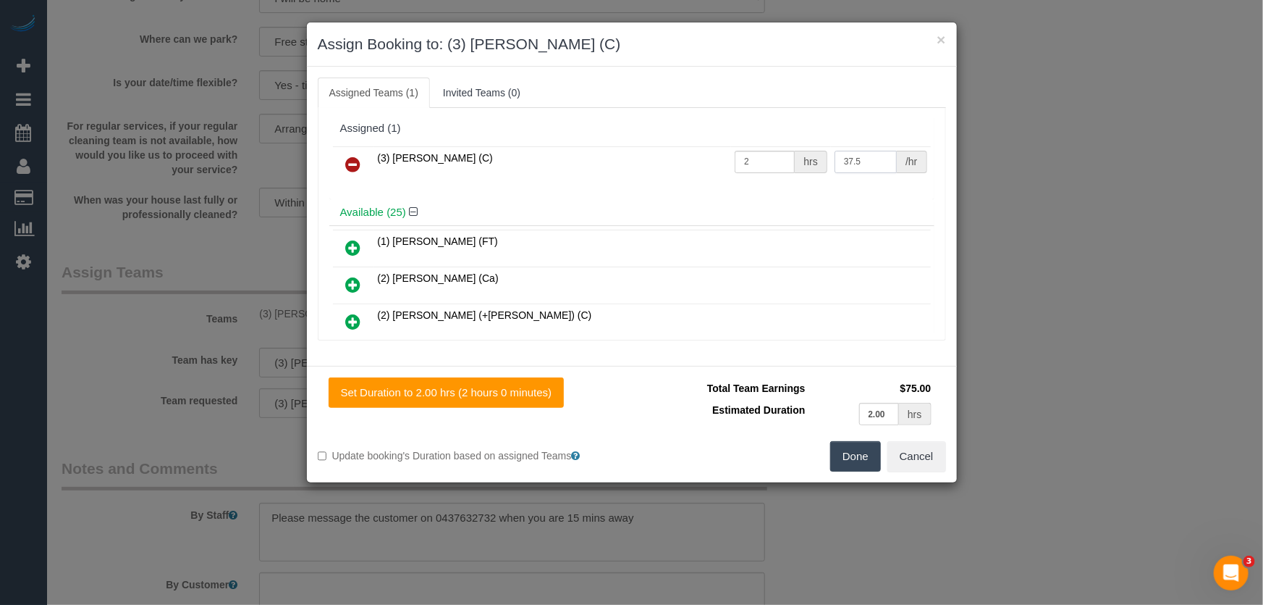
click at [864, 166] on input "37.5" at bounding box center [866, 162] width 62 height 22
type input "35"
click at [862, 459] on button "Done" at bounding box center [855, 456] width 51 height 30
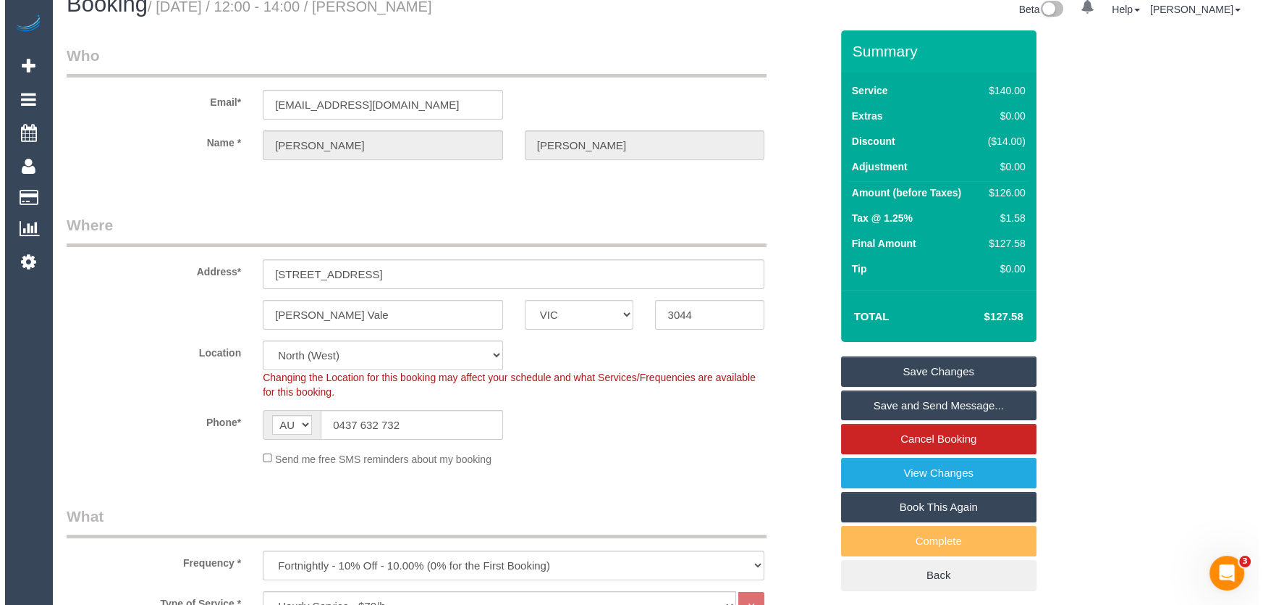
scroll to position [0, 0]
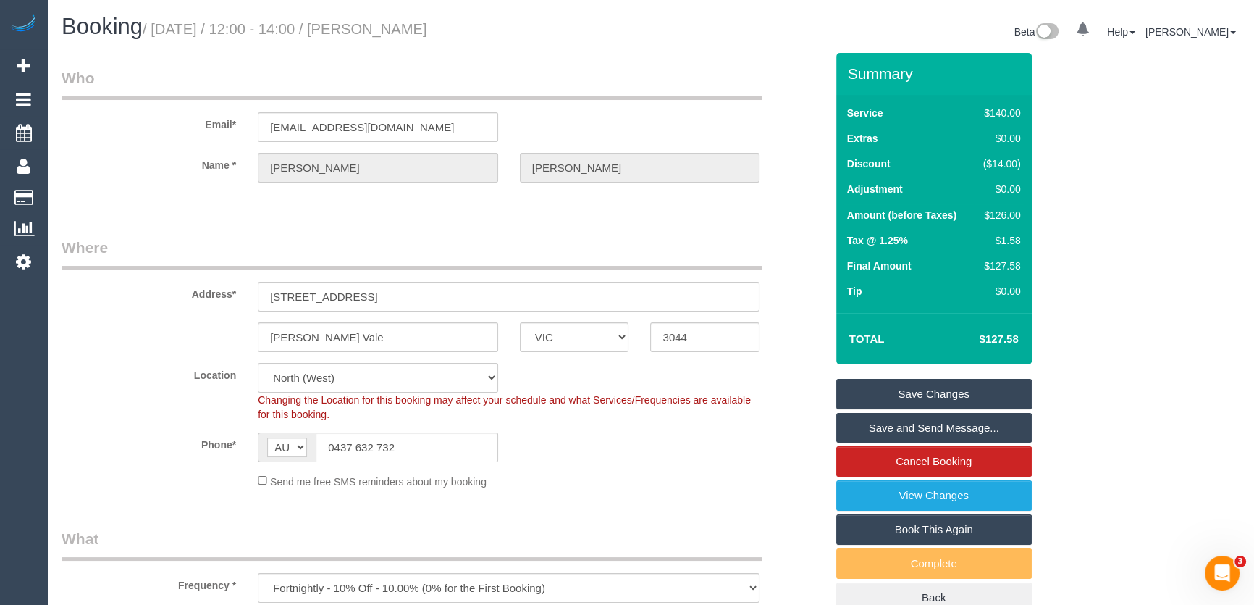
click at [908, 398] on link "Save Changes" at bounding box center [933, 394] width 195 height 30
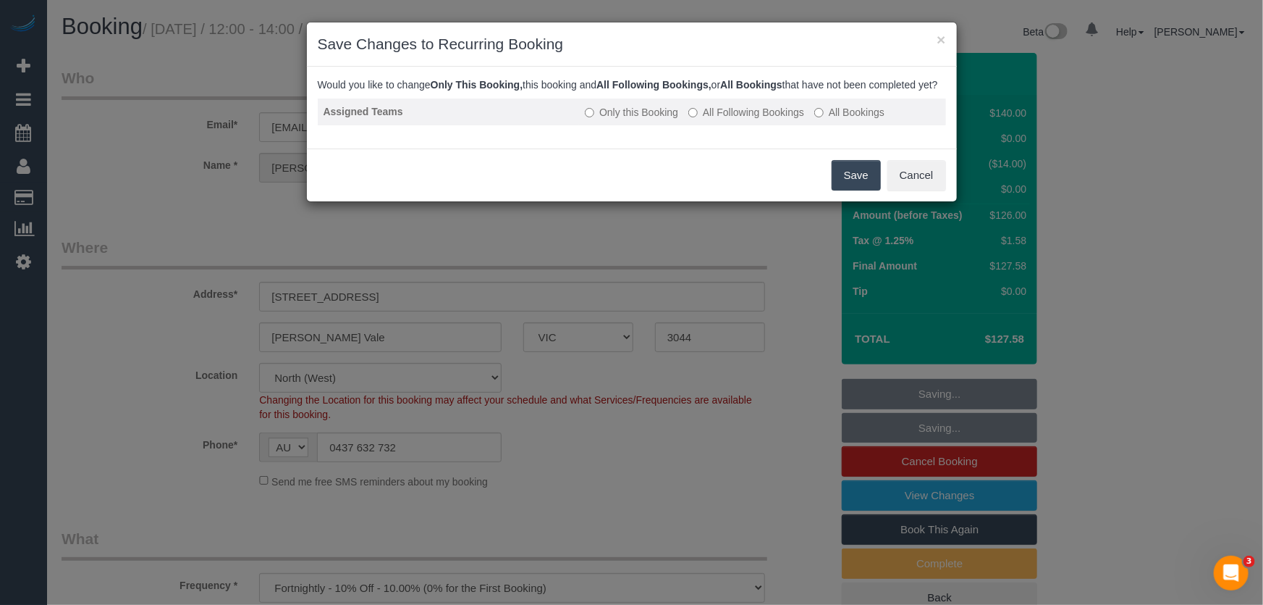
click at [744, 119] on label "All Following Bookings" at bounding box center [747, 112] width 116 height 14
click at [855, 190] on button "Save" at bounding box center [856, 175] width 49 height 30
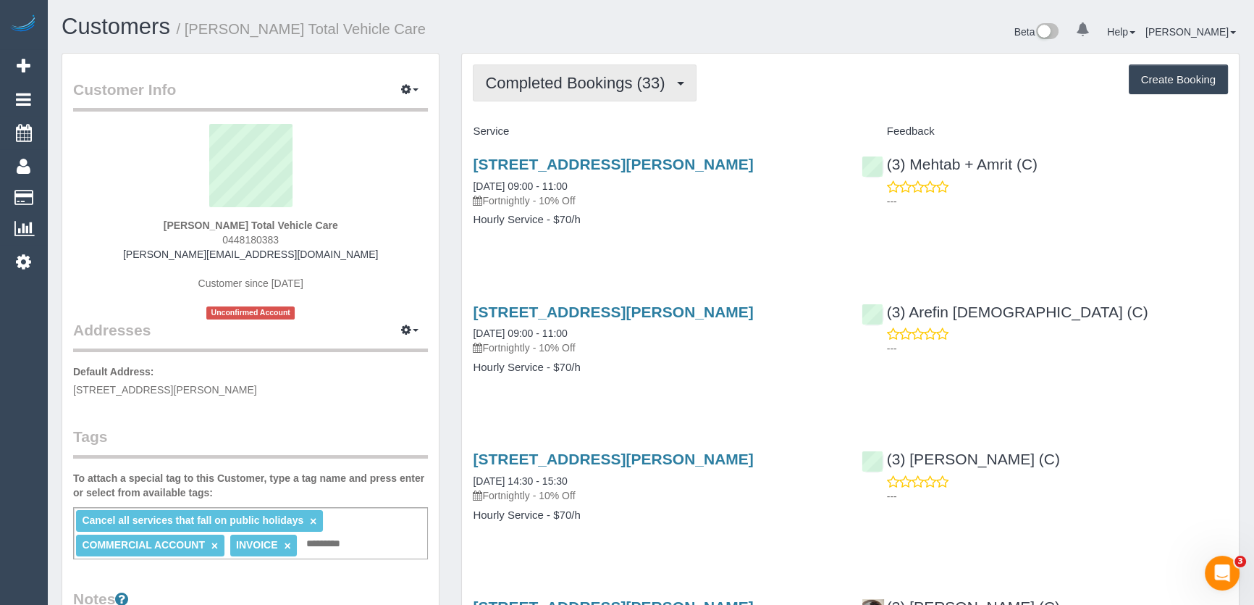
click at [618, 88] on span "Completed Bookings (33)" at bounding box center [578, 83] width 187 height 18
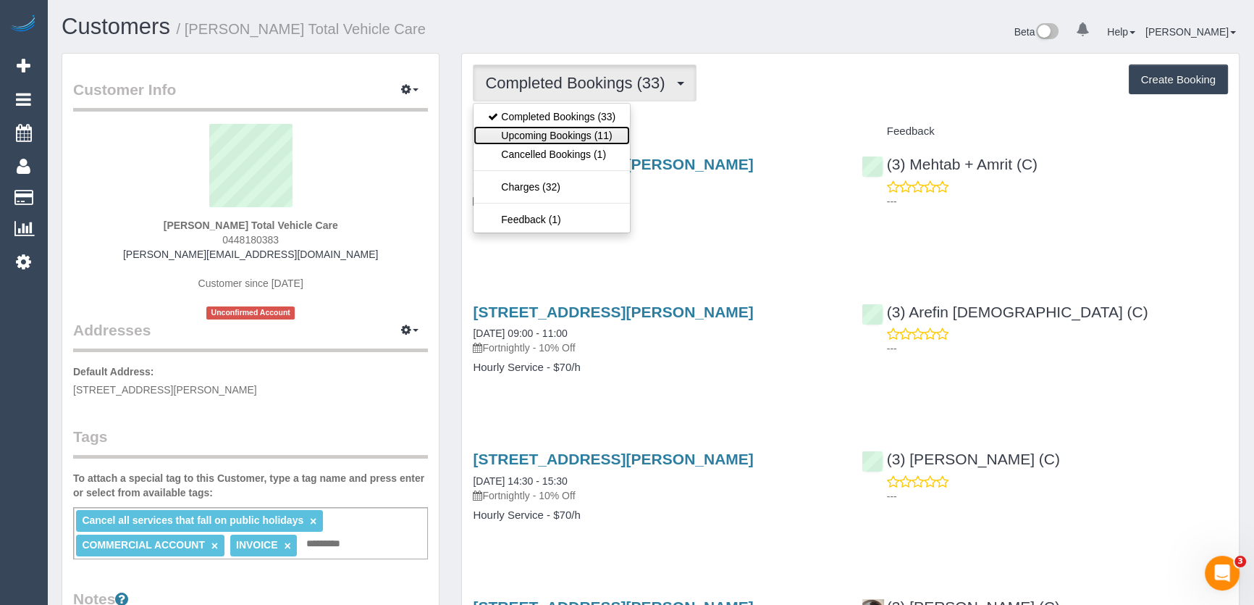
click at [609, 137] on link "Upcoming Bookings (11)" at bounding box center [552, 135] width 156 height 19
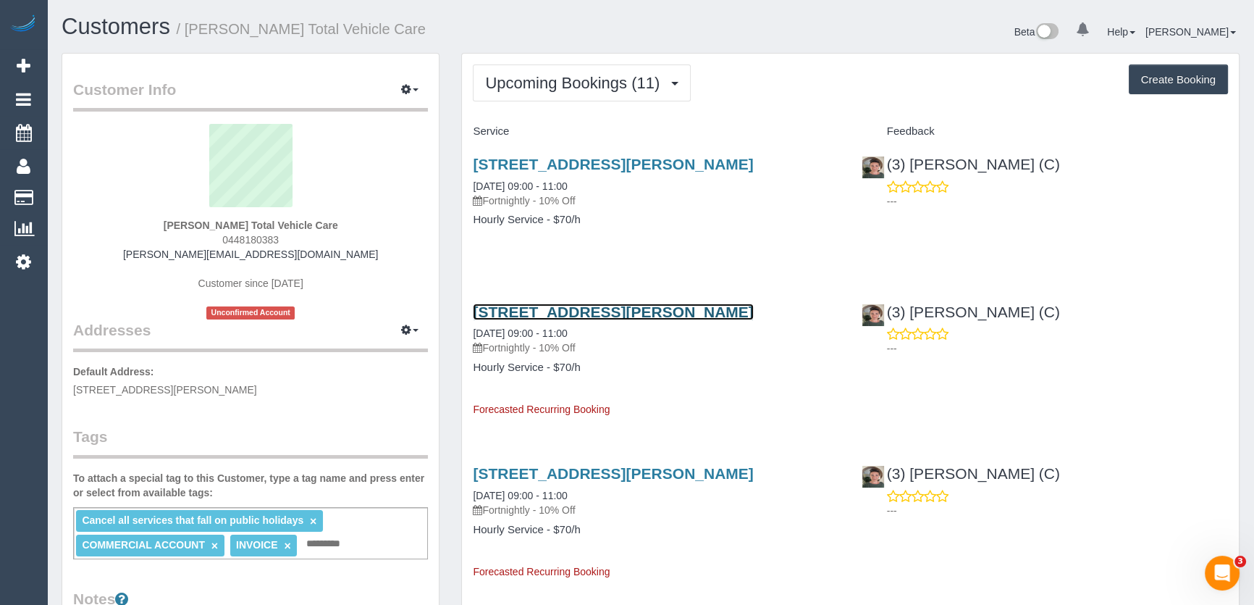
click at [562, 311] on link "[STREET_ADDRESS][PERSON_NAME]" at bounding box center [613, 311] width 280 height 17
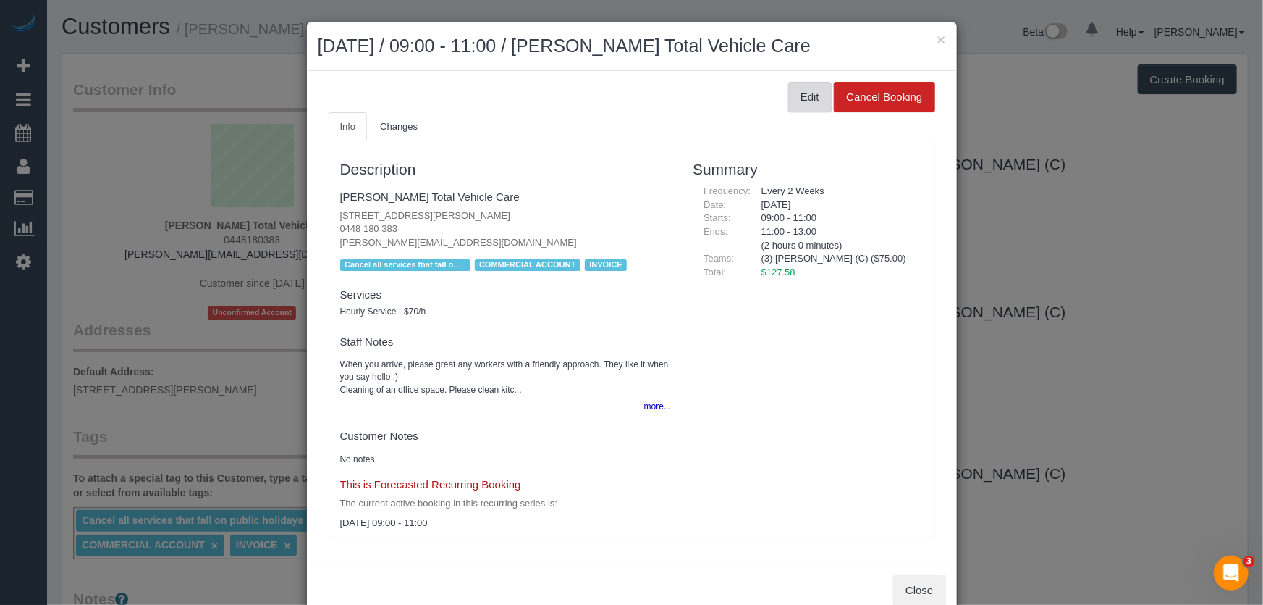
click at [811, 102] on button "Edit" at bounding box center [809, 97] width 43 height 30
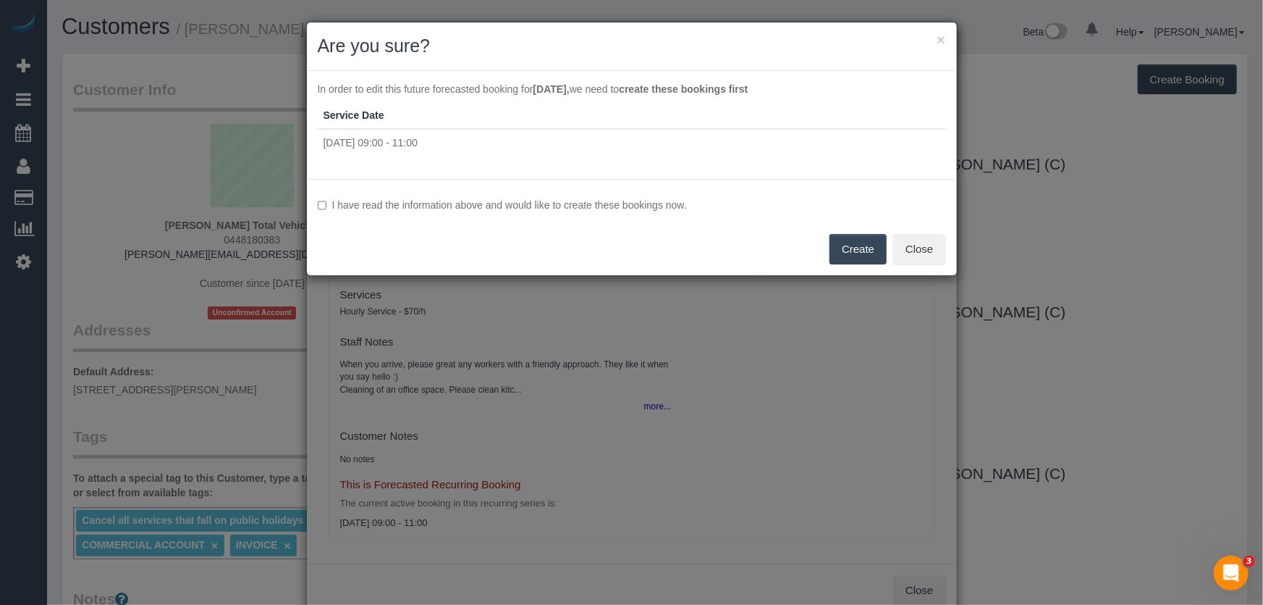
click at [408, 207] on label "I have read the information above and would like to create these bookings now." at bounding box center [632, 205] width 628 height 14
click at [872, 259] on button "Create" at bounding box center [858, 249] width 57 height 30
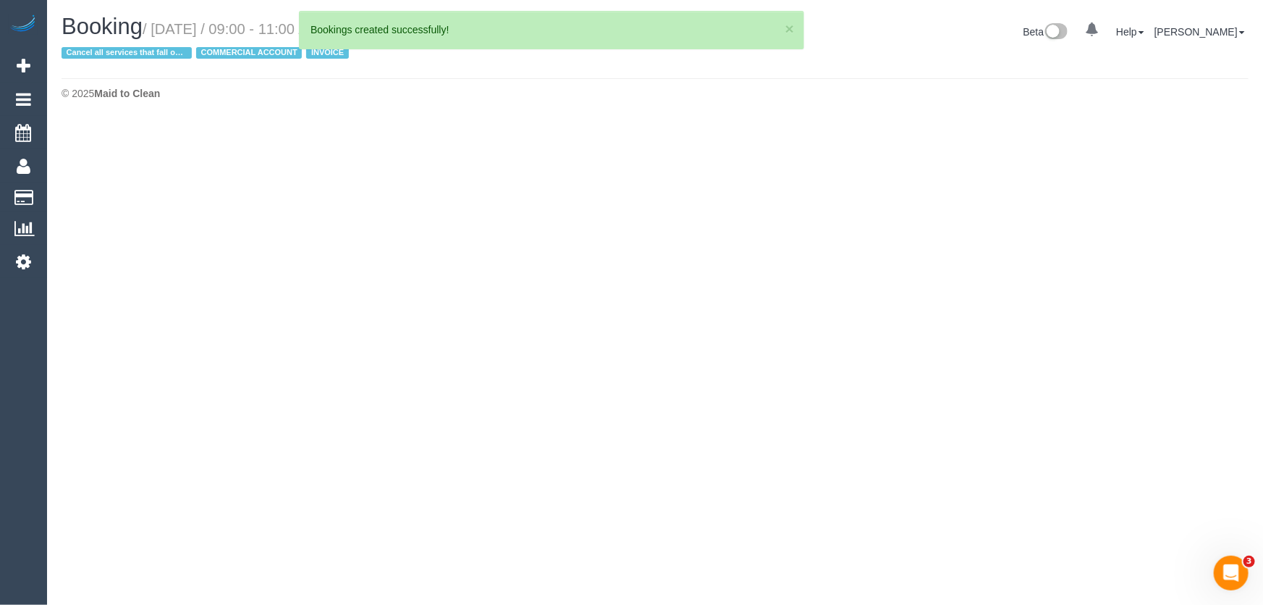
select select "VIC"
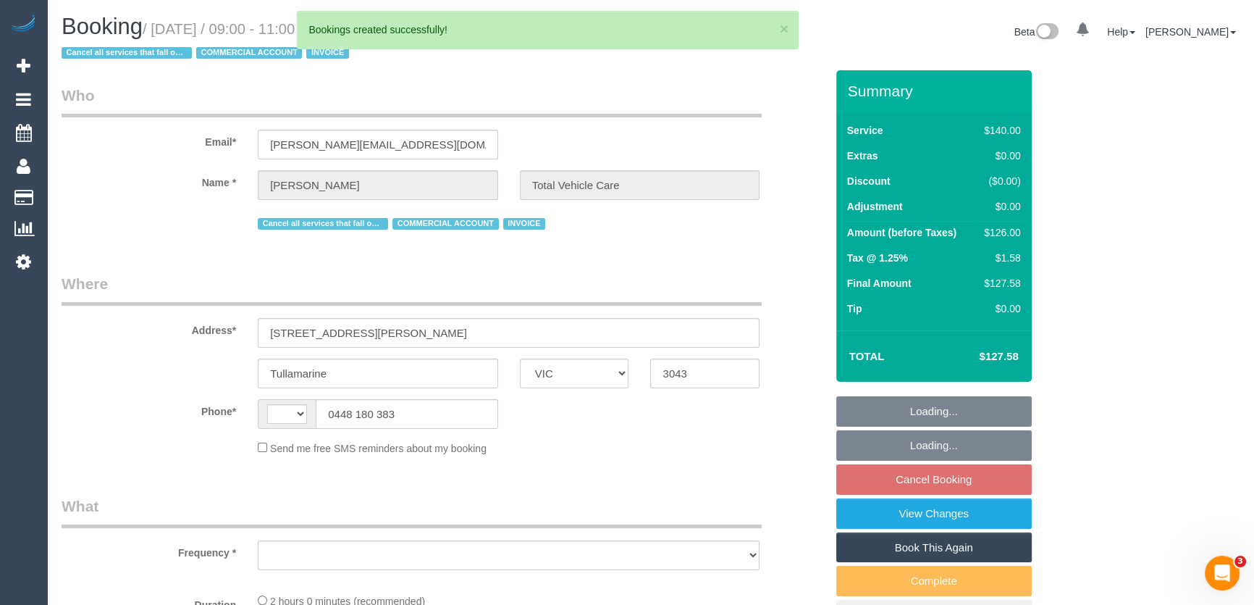
select select "string:AU"
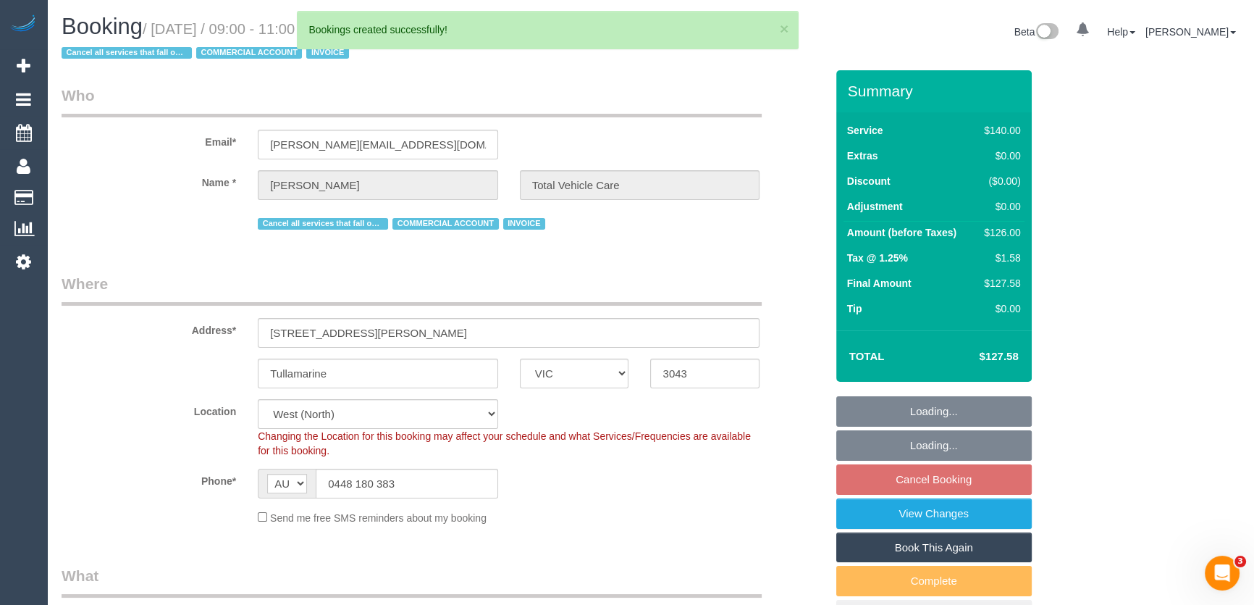
select select "object:2262"
select select "number:28"
select select "number:14"
select select "number:19"
select select "number:22"
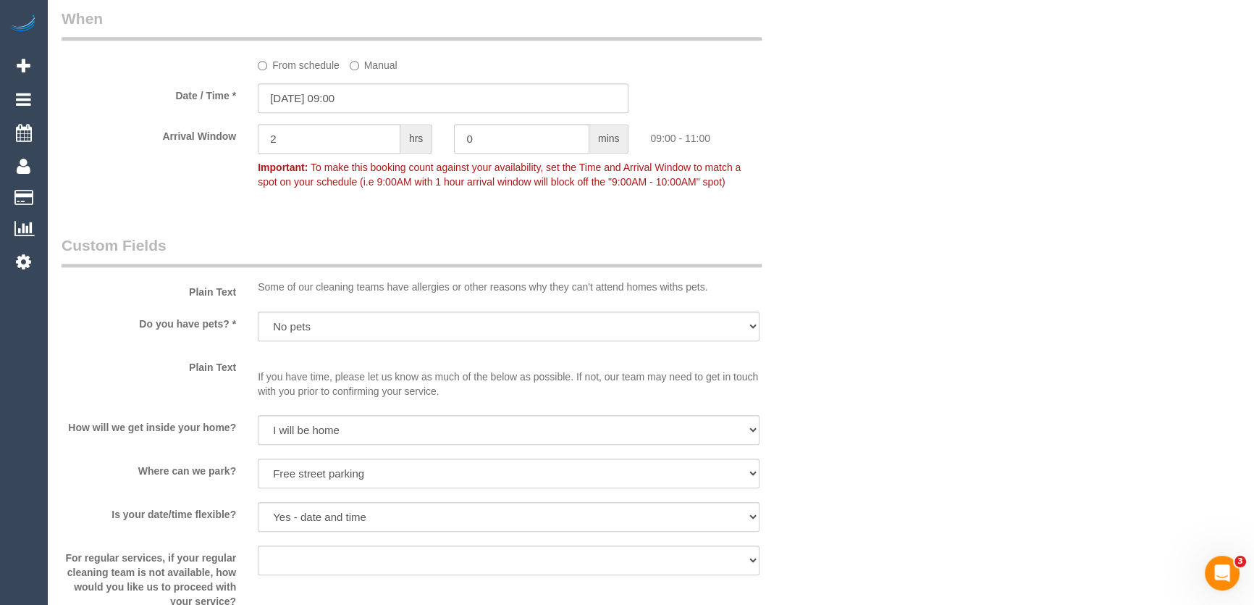
scroll to position [1665, 0]
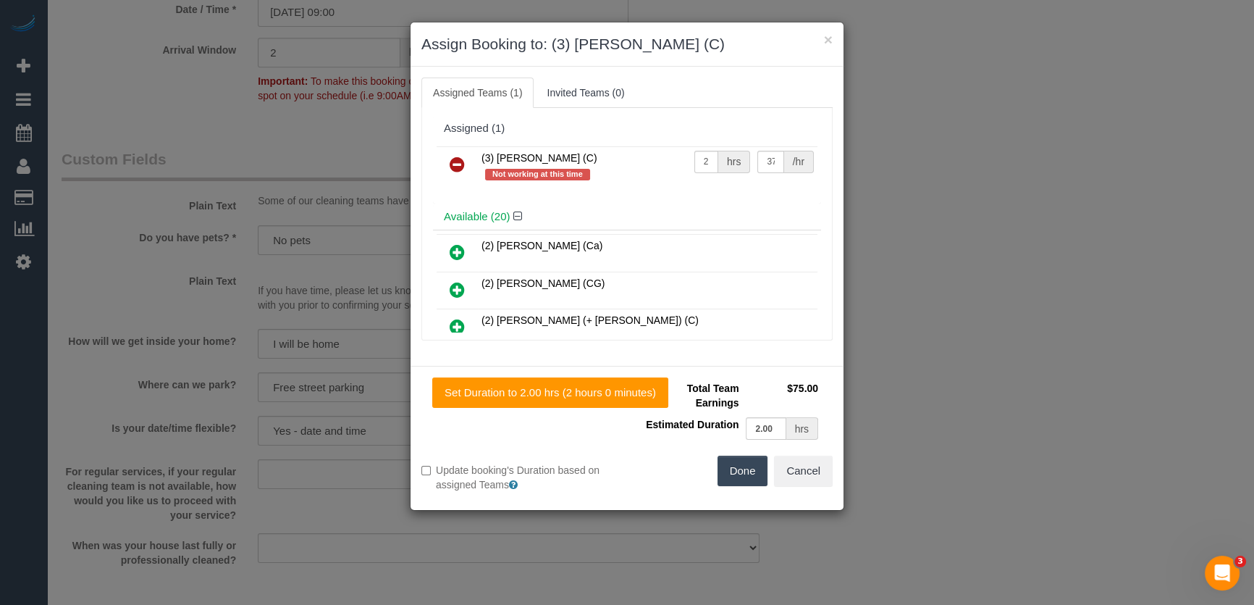
scroll to position [1777, 0]
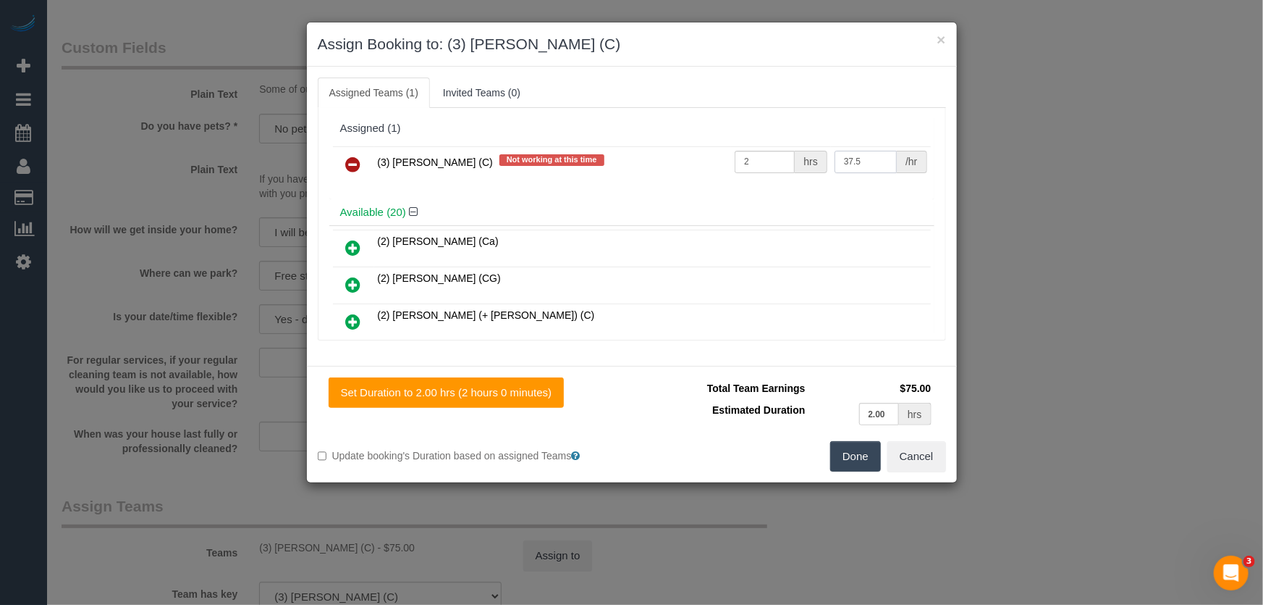
click at [869, 160] on input "37.5" at bounding box center [866, 162] width 62 height 22
type input "35"
click at [859, 466] on button "Done" at bounding box center [855, 456] width 51 height 30
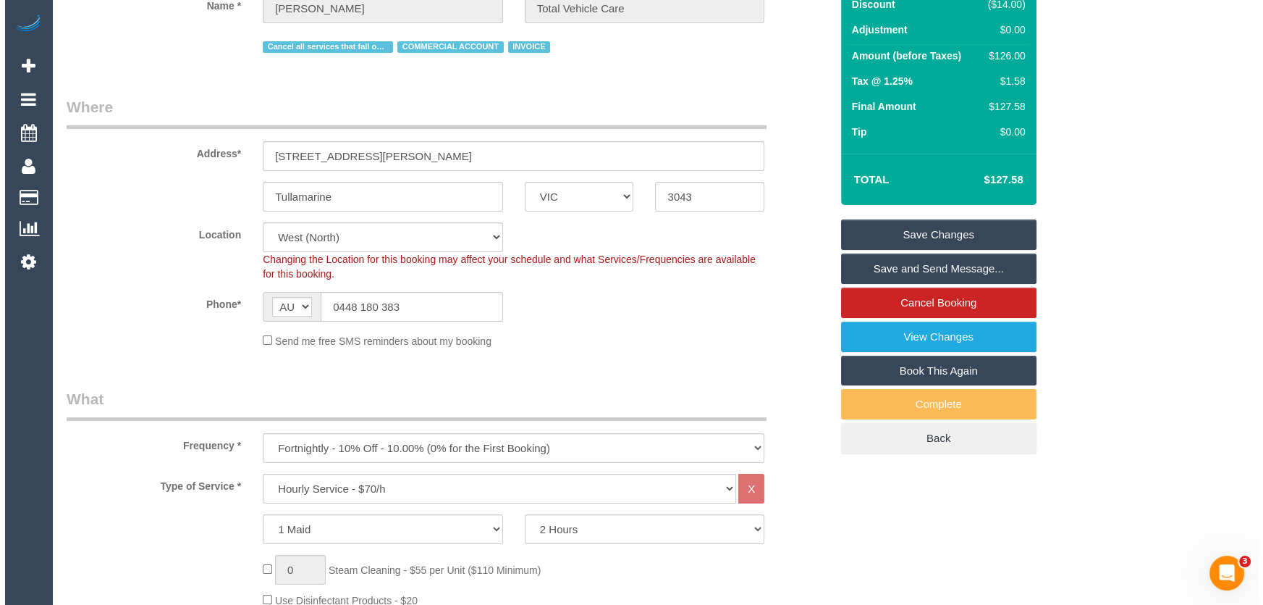
scroll to position [0, 0]
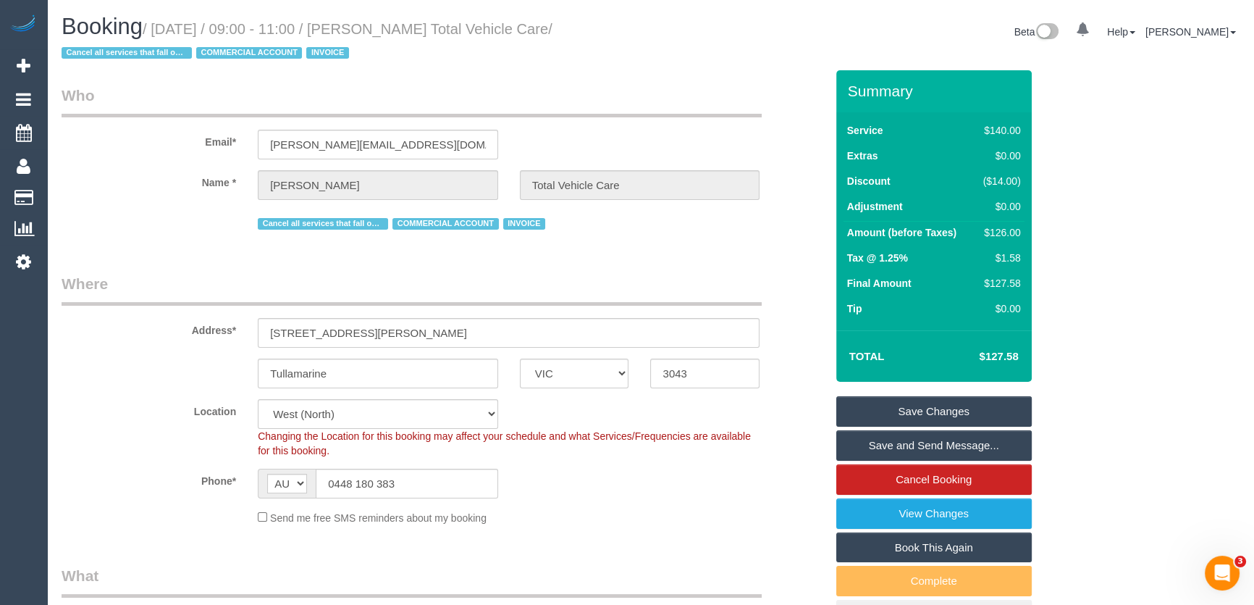
click at [882, 418] on link "Save Changes" at bounding box center [933, 411] width 195 height 30
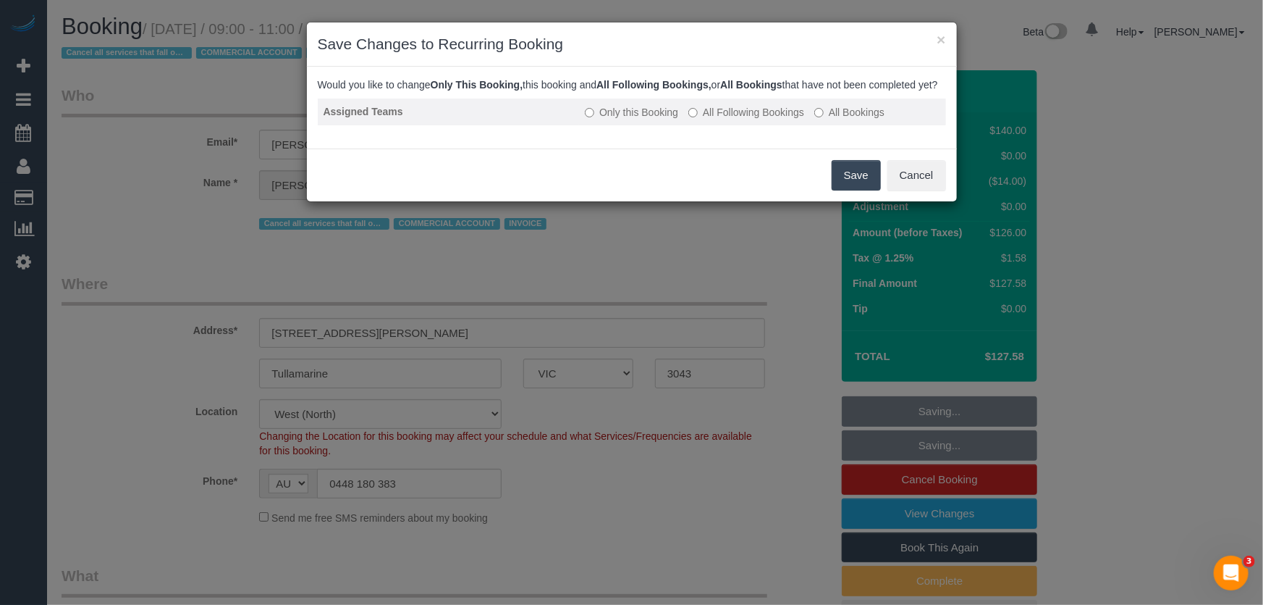
click at [768, 119] on label "All Following Bookings" at bounding box center [747, 112] width 116 height 14
drag, startPoint x: 874, startPoint y: 195, endPoint x: 851, endPoint y: 193, distance: 23.2
click at [872, 190] on button "Save" at bounding box center [856, 175] width 49 height 30
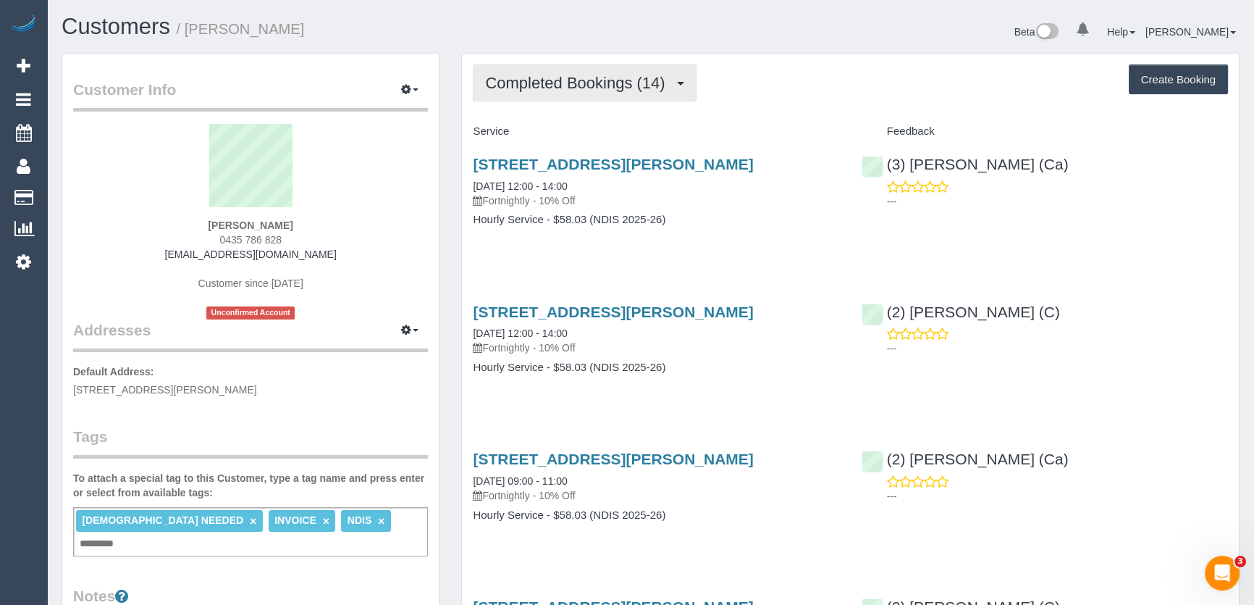
click at [579, 81] on span "Completed Bookings (14)" at bounding box center [578, 83] width 187 height 18
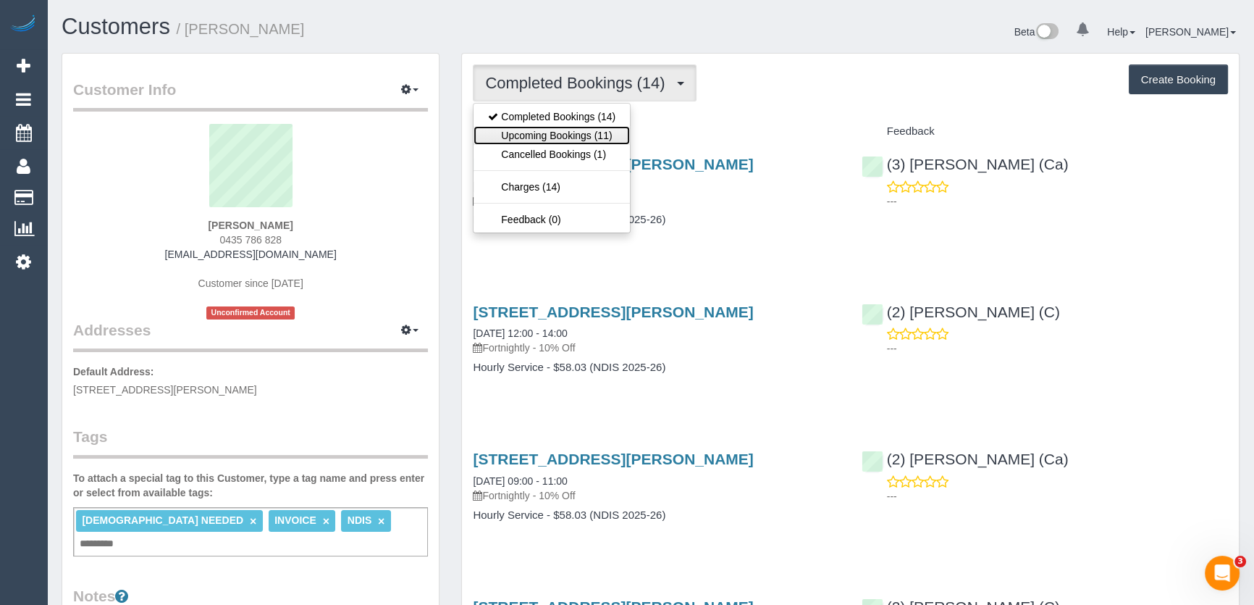
click at [572, 133] on link "Upcoming Bookings (11)" at bounding box center [552, 135] width 156 height 19
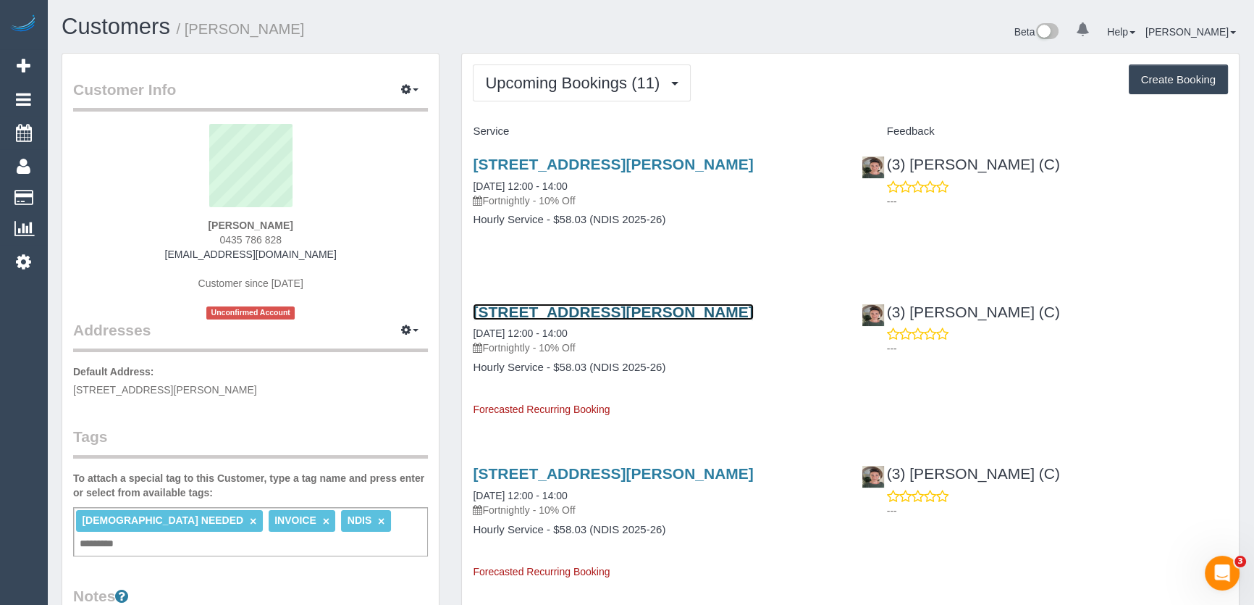
click at [563, 308] on link "7 Page Court, Lalor, VIC 3075" at bounding box center [613, 311] width 280 height 17
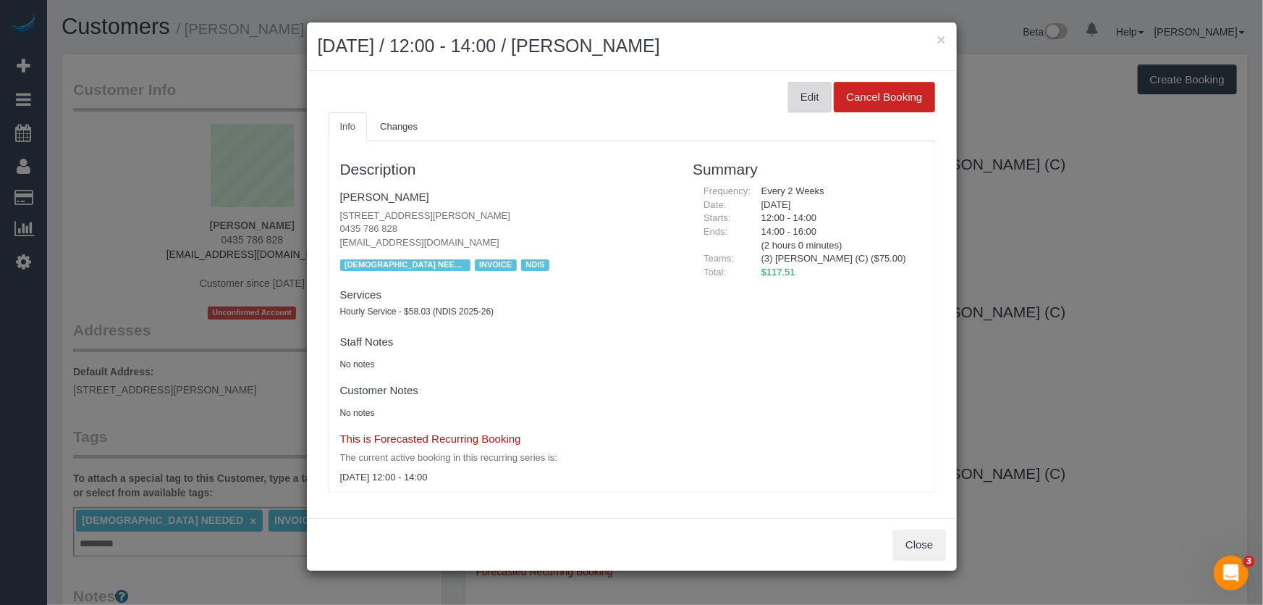
click at [815, 96] on button "Edit" at bounding box center [809, 97] width 43 height 30
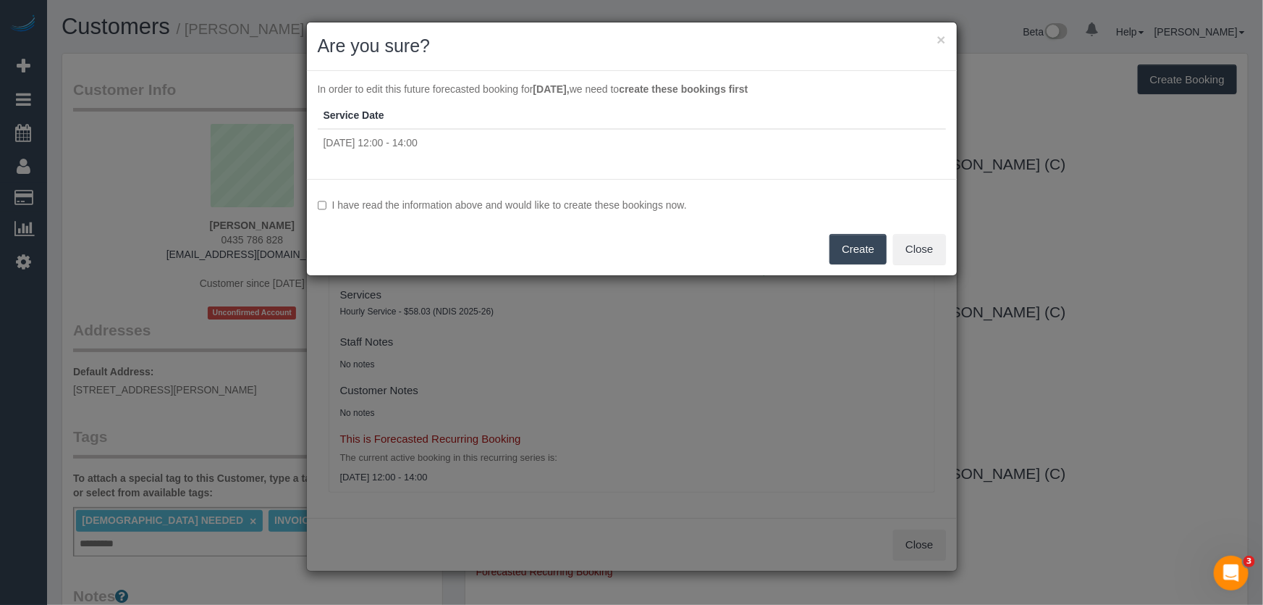
click at [545, 201] on label "I have read the information above and would like to create these bookings now." at bounding box center [632, 205] width 628 height 14
click at [859, 253] on button "Create" at bounding box center [858, 249] width 57 height 30
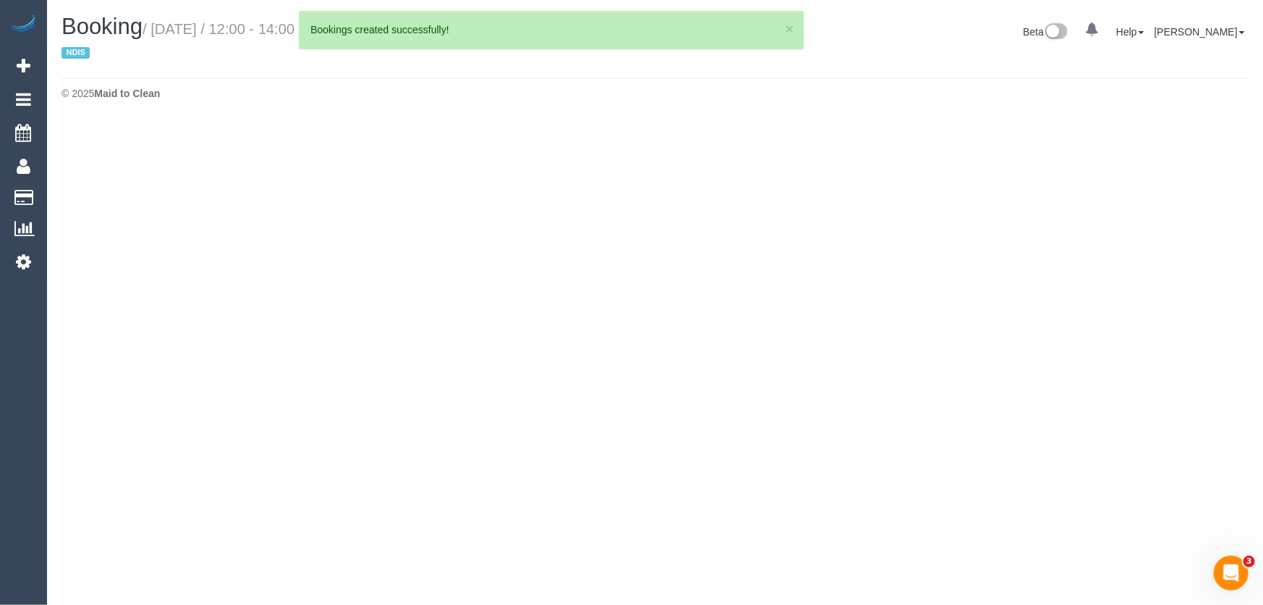
select select "VIC"
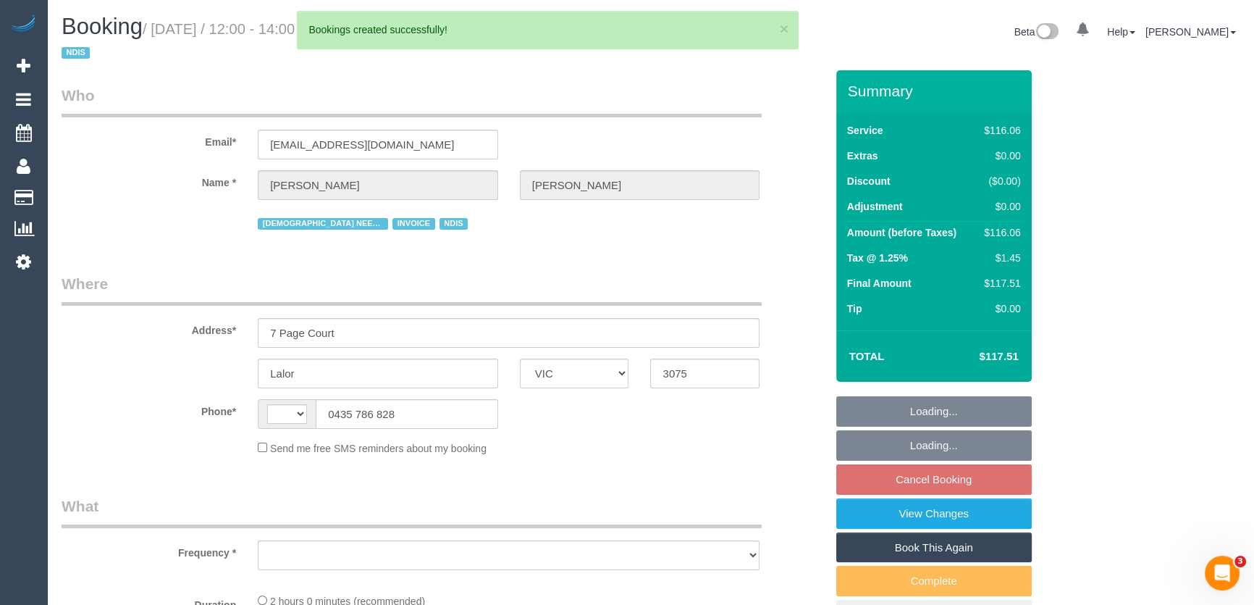
select select "string:AU"
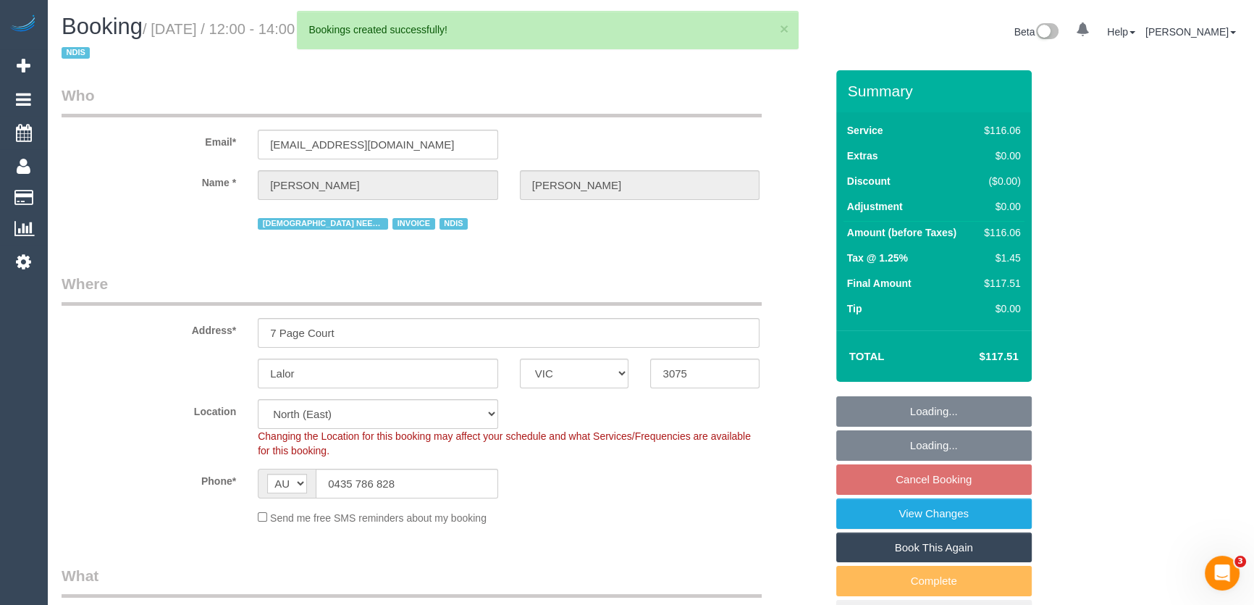
select select "object:1693"
select select "number:28"
select select "number:14"
select select "number:19"
select select "number:25"
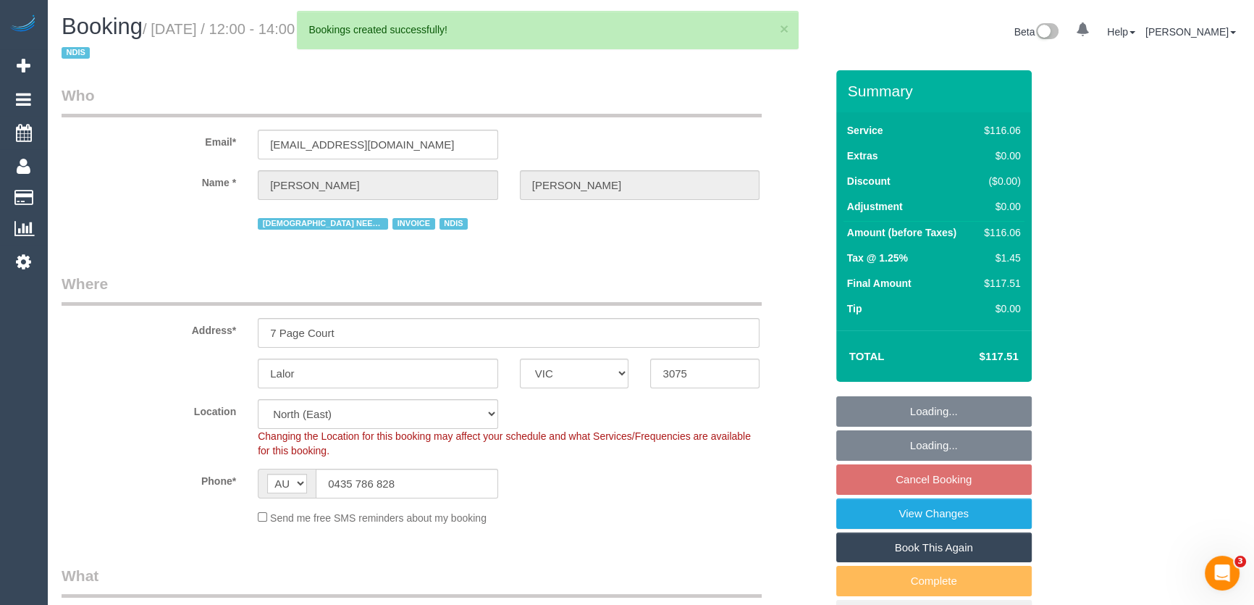
select select "object:2526"
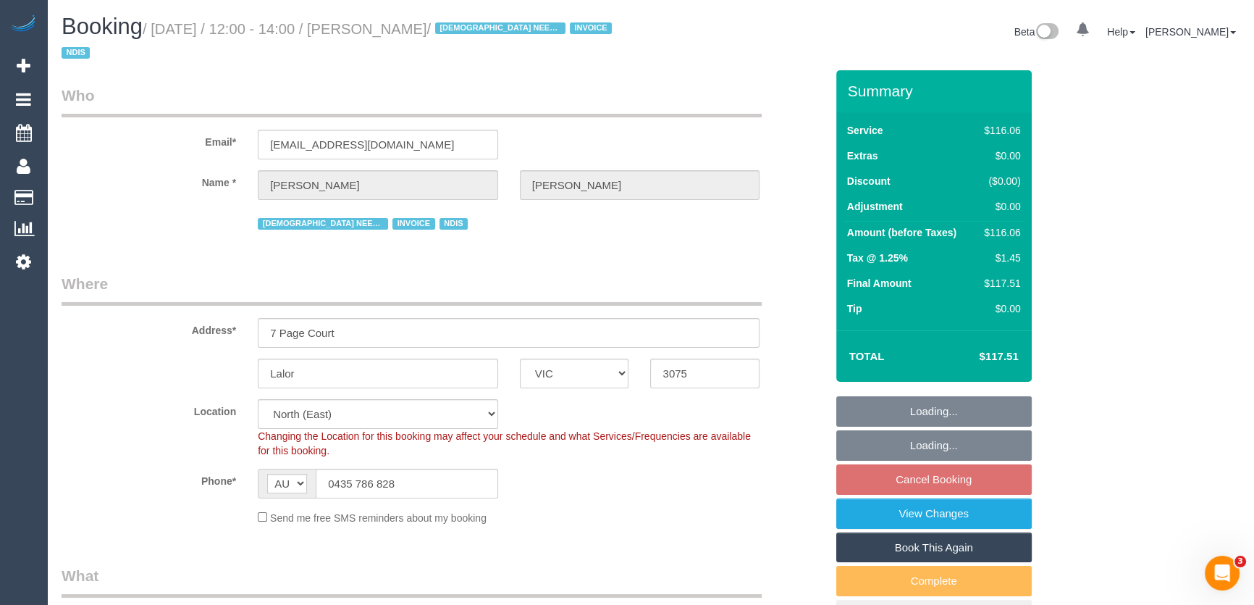
select select "spot4"
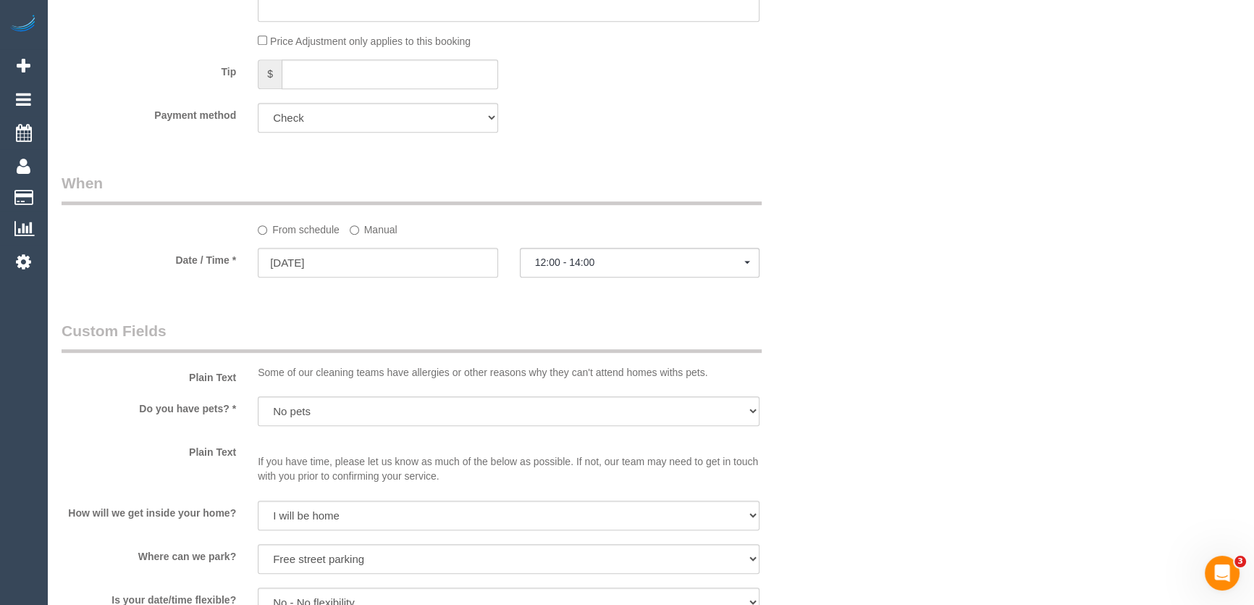
scroll to position [1382, 0]
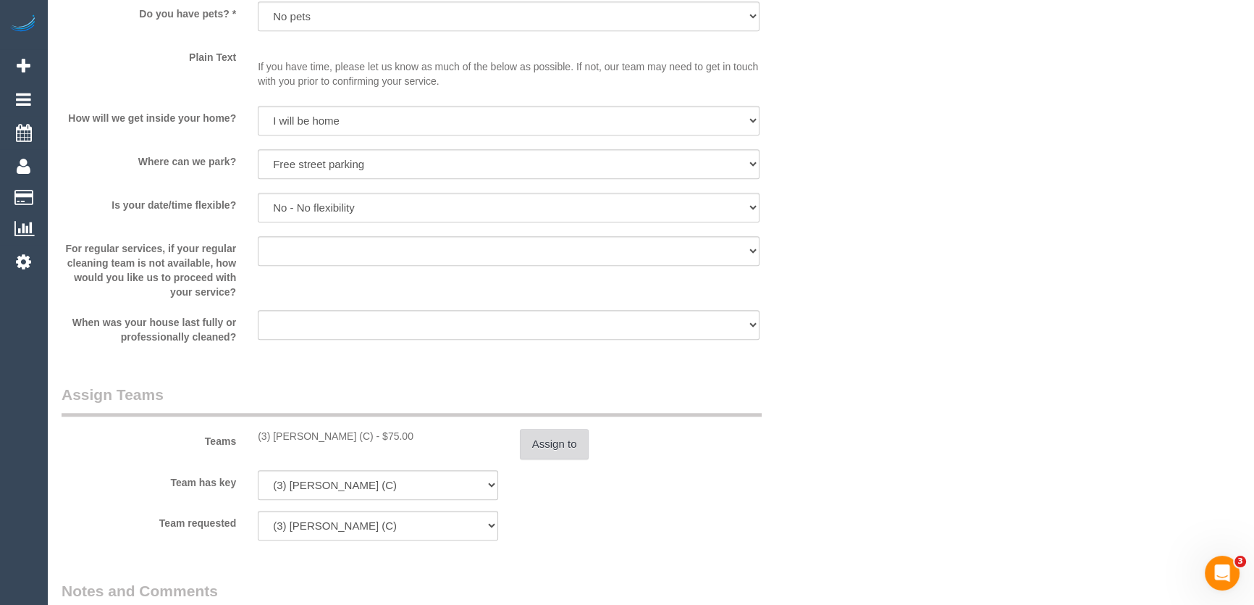
click at [559, 442] on button "Assign to" at bounding box center [555, 444] width 70 height 30
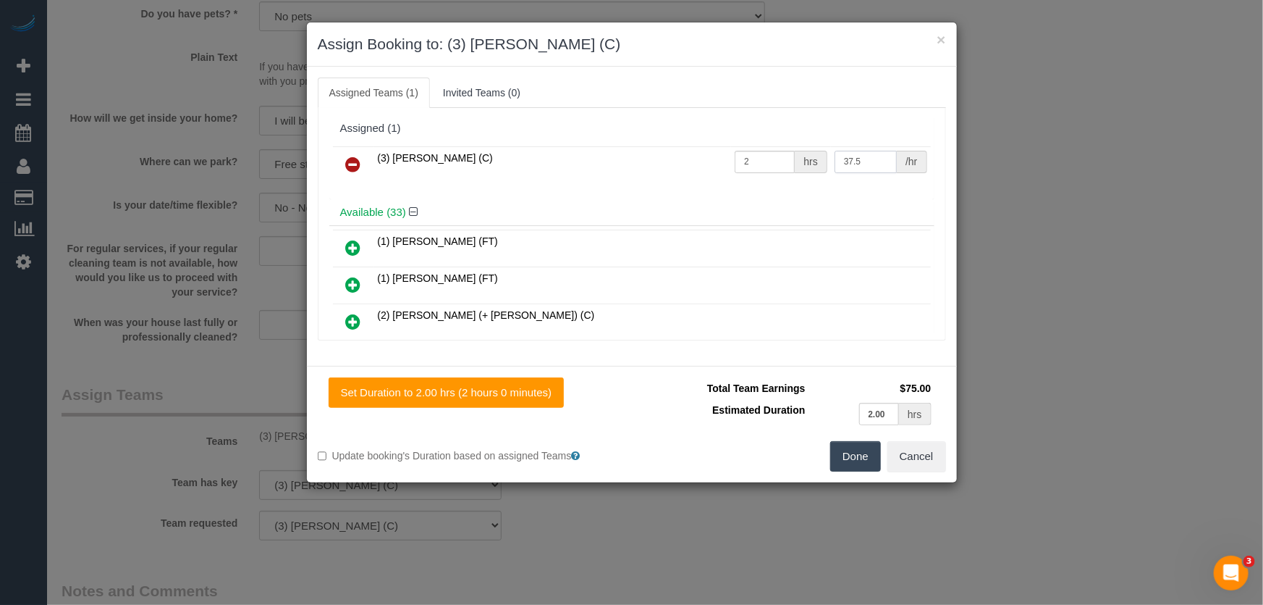
click at [860, 159] on input "37.5" at bounding box center [866, 162] width 62 height 22
type input "35"
click at [867, 448] on button "Done" at bounding box center [855, 456] width 51 height 30
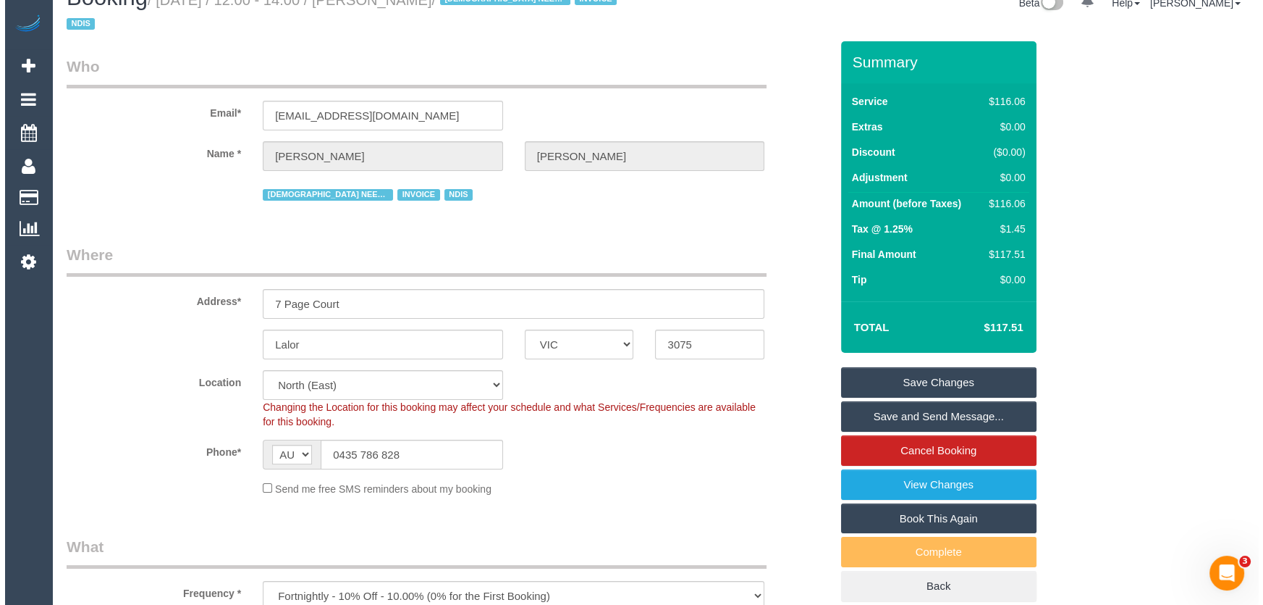
scroll to position [0, 0]
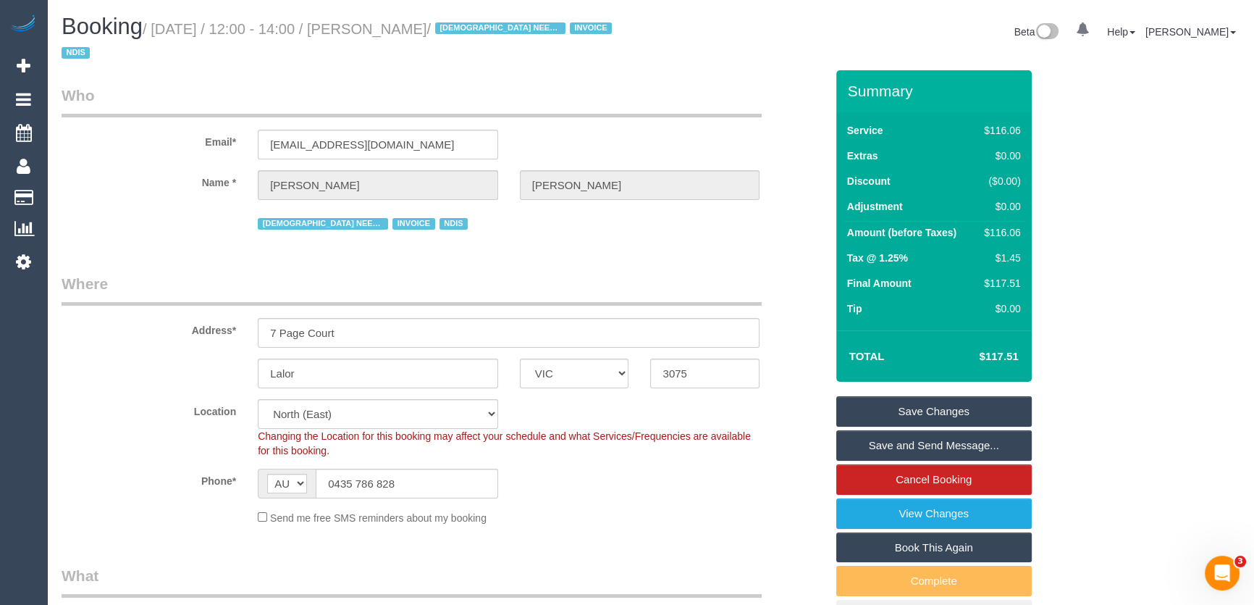
click at [888, 408] on link "Save Changes" at bounding box center [933, 411] width 195 height 30
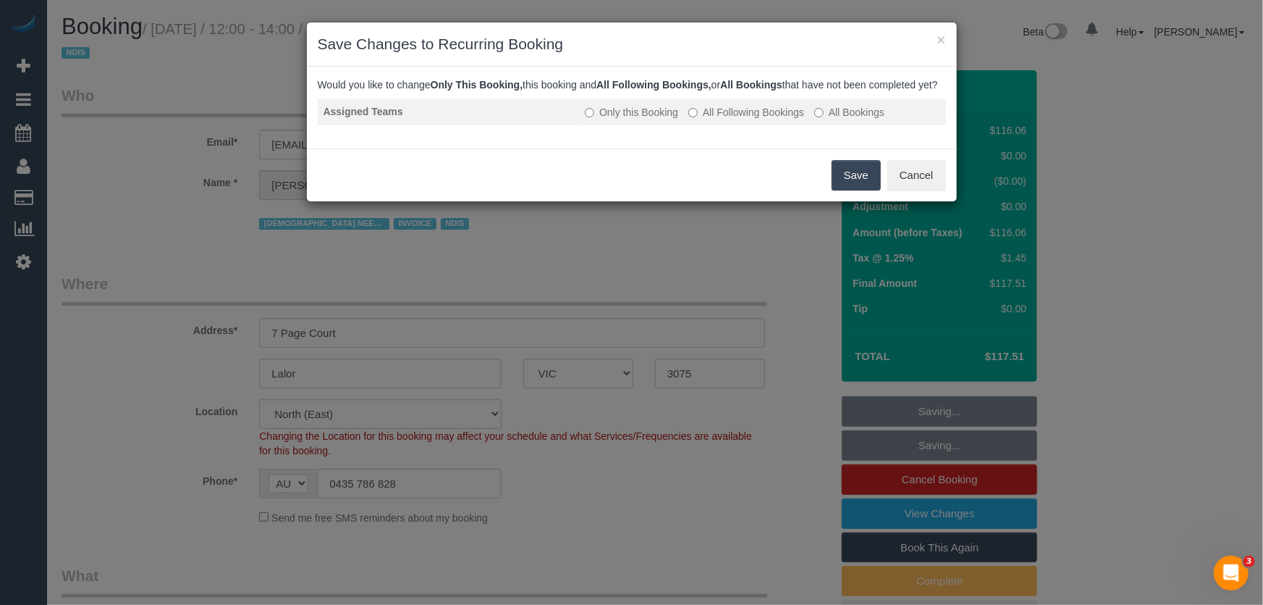
click at [751, 119] on label "All Following Bookings" at bounding box center [747, 112] width 116 height 14
click at [840, 190] on button "Save" at bounding box center [856, 175] width 49 height 30
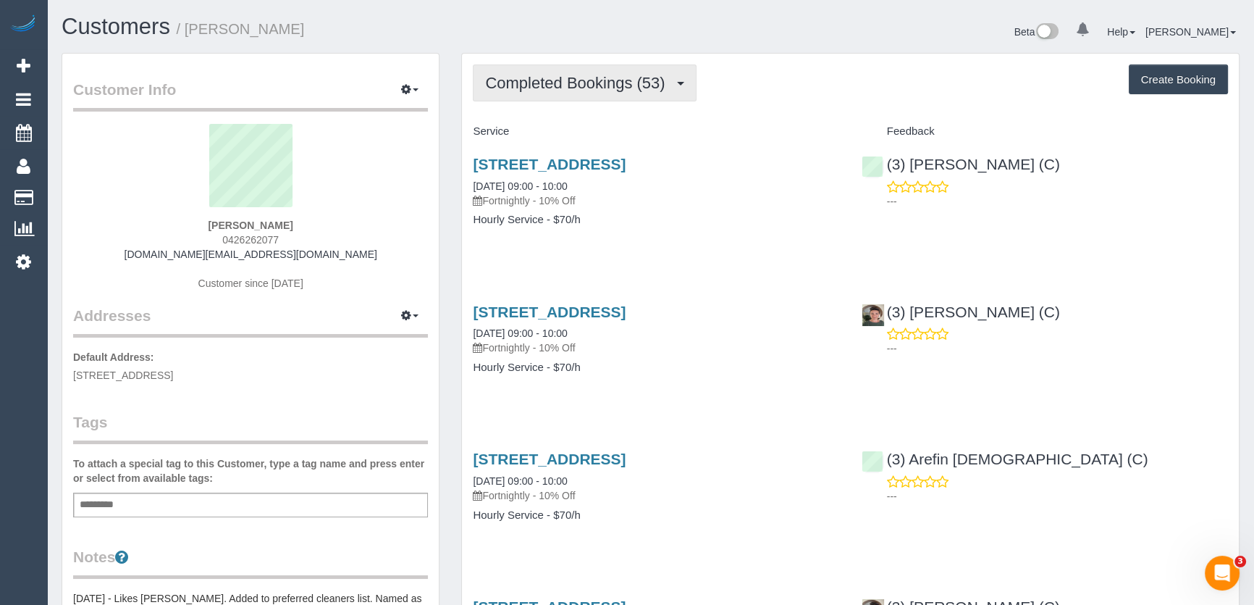
click at [601, 86] on span "Completed Bookings (53)" at bounding box center [578, 83] width 187 height 18
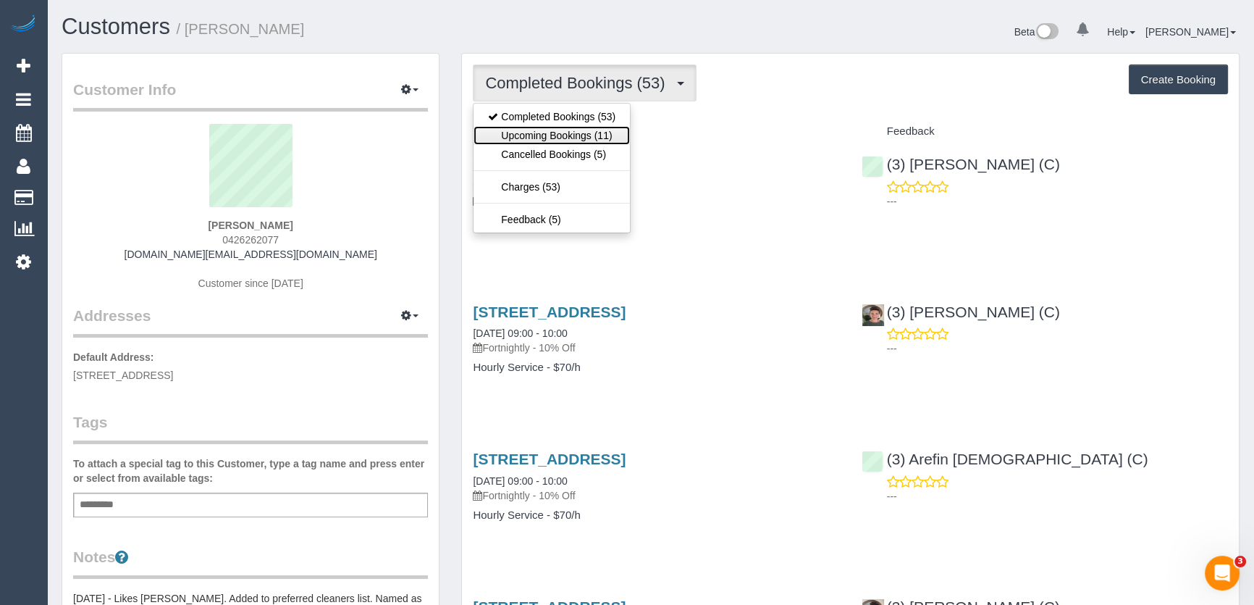
click at [592, 142] on link "Upcoming Bookings (11)" at bounding box center [552, 135] width 156 height 19
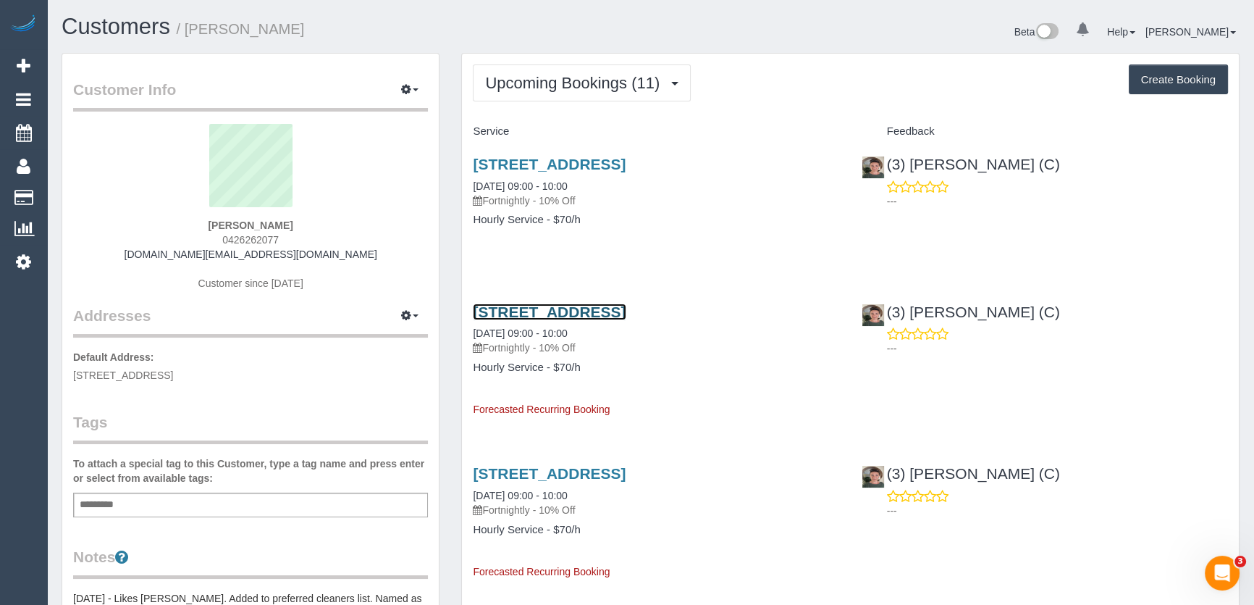
click at [523, 308] on link "[STREET_ADDRESS]" at bounding box center [549, 311] width 153 height 17
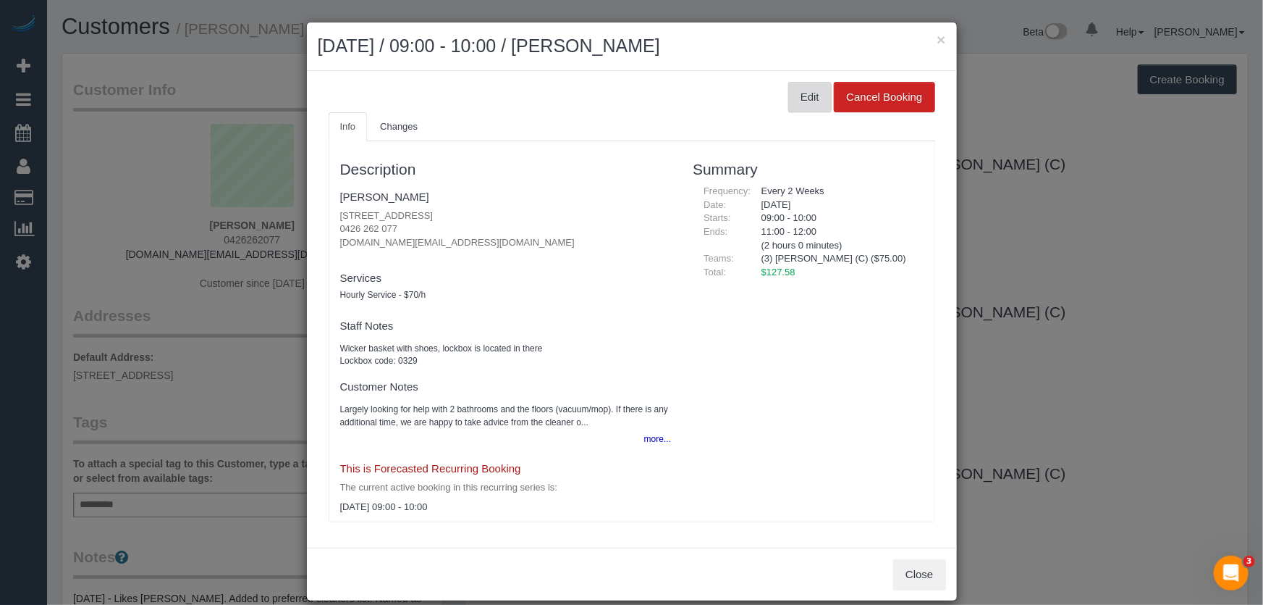
click at [803, 91] on button "Edit" at bounding box center [809, 97] width 43 height 30
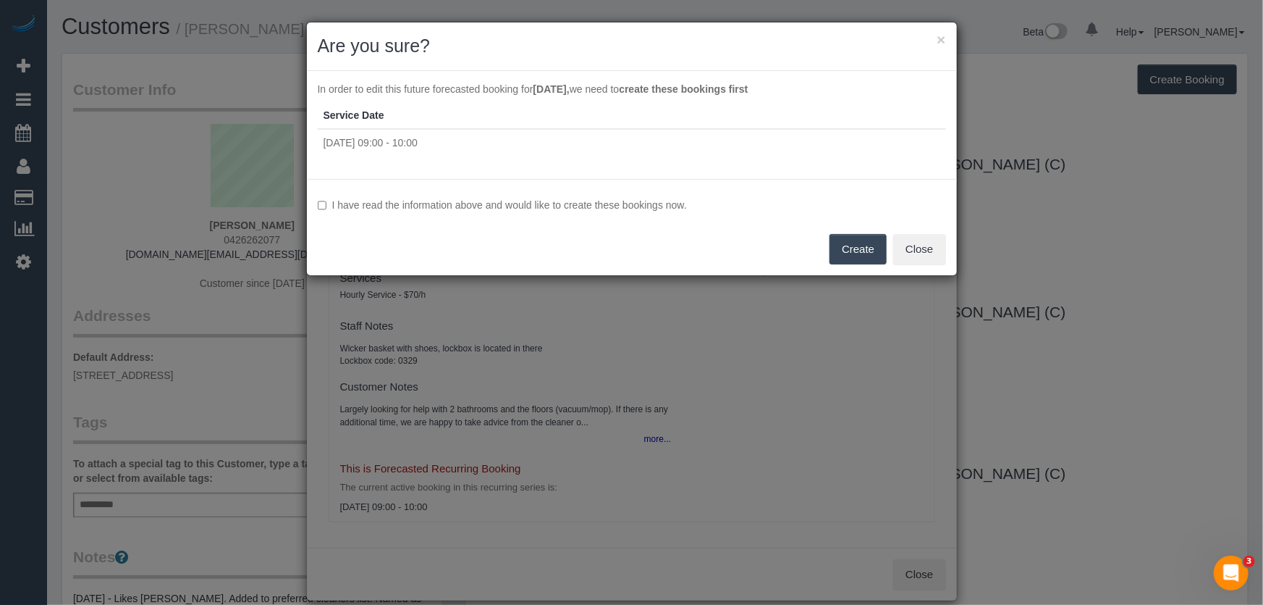
click at [390, 201] on label "I have read the information above and would like to create these bookings now." at bounding box center [632, 205] width 628 height 14
click at [859, 249] on button "Create" at bounding box center [858, 249] width 57 height 30
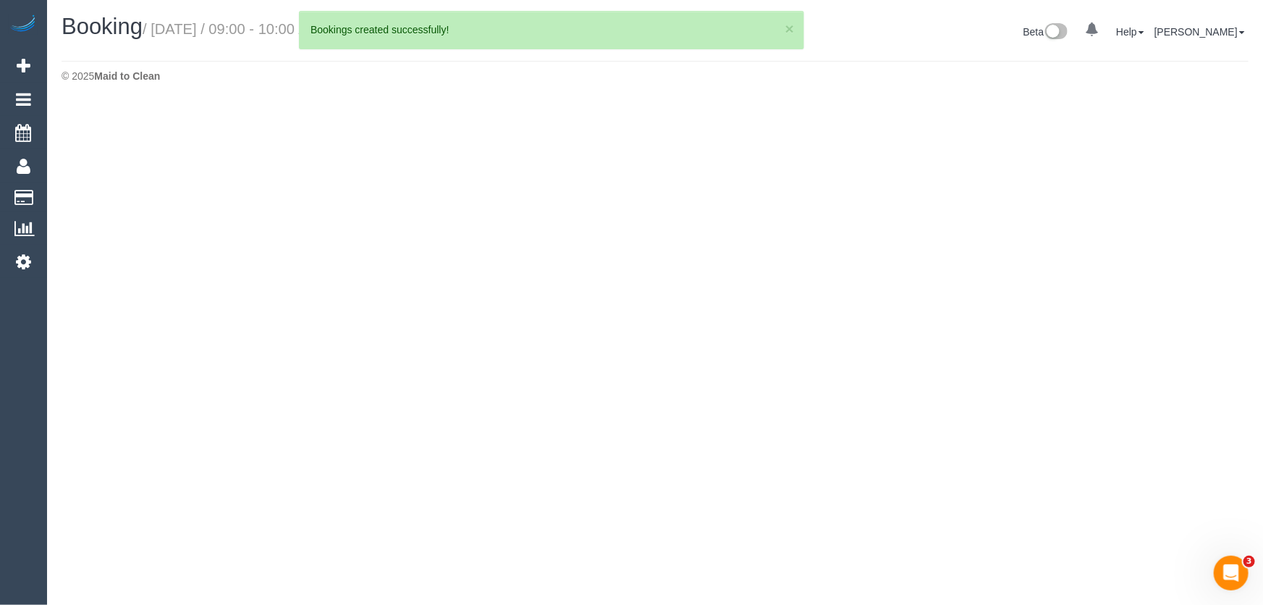
select select "VIC"
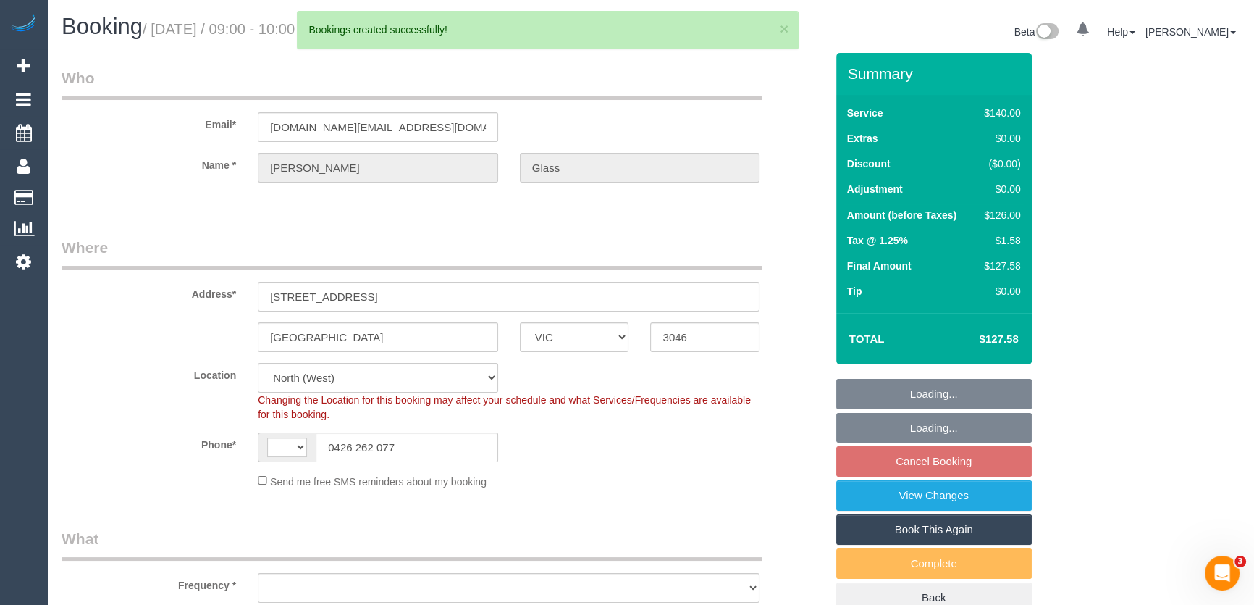
select select "string:AU"
select select "string:stripe-pm_1PIKc22GScqysDRVKfFC5wAH"
select select "number:28"
select select "number:14"
select select "number:18"
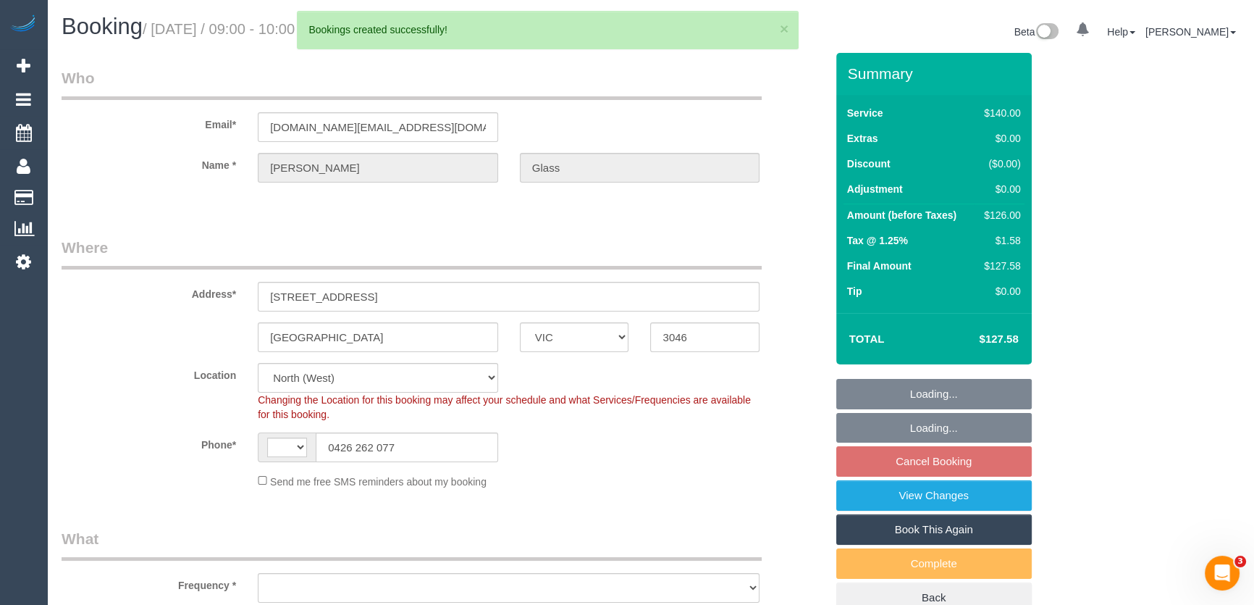
select select "number:23"
select select "number:34"
select select "number:26"
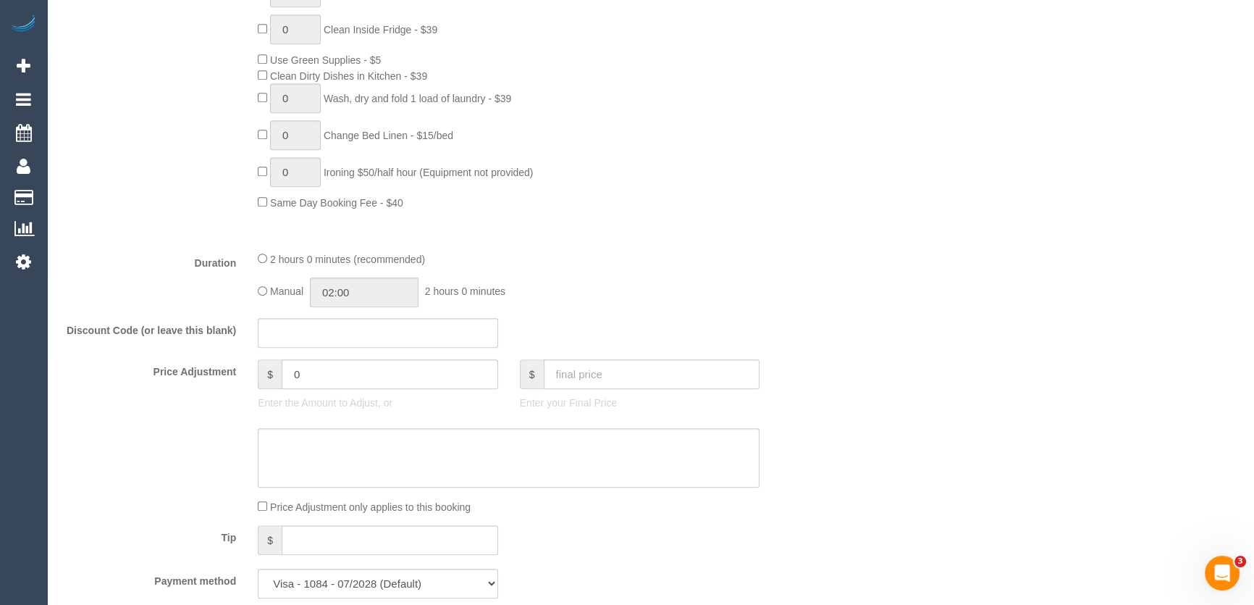
select select "object:3118"
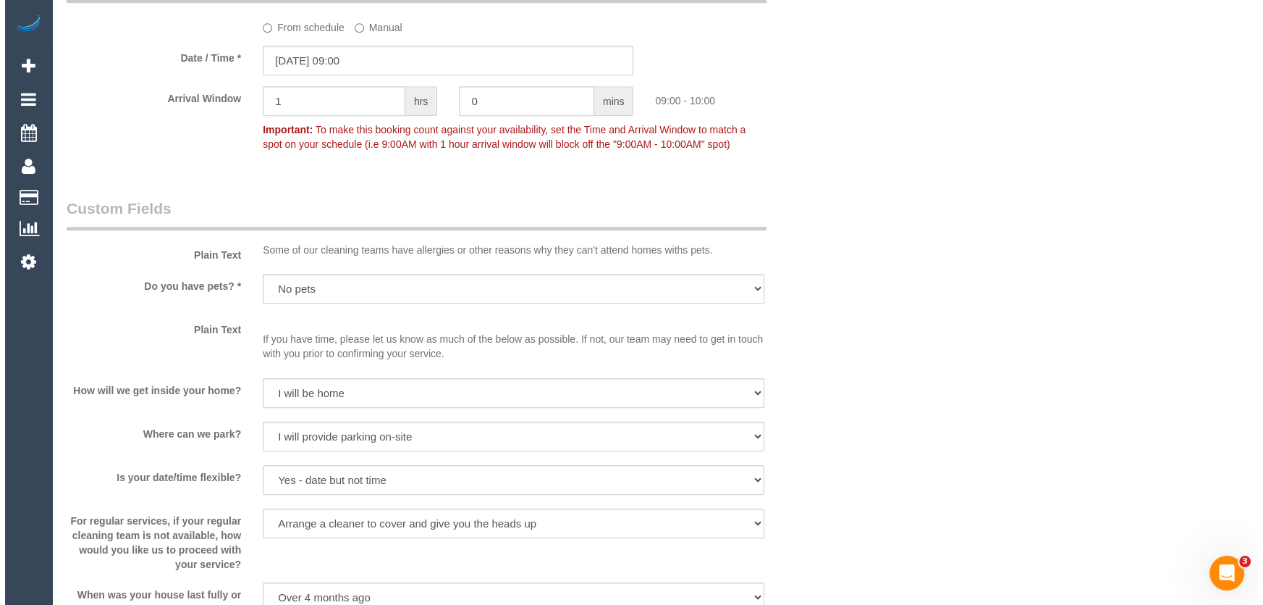
scroll to position [1711, 0]
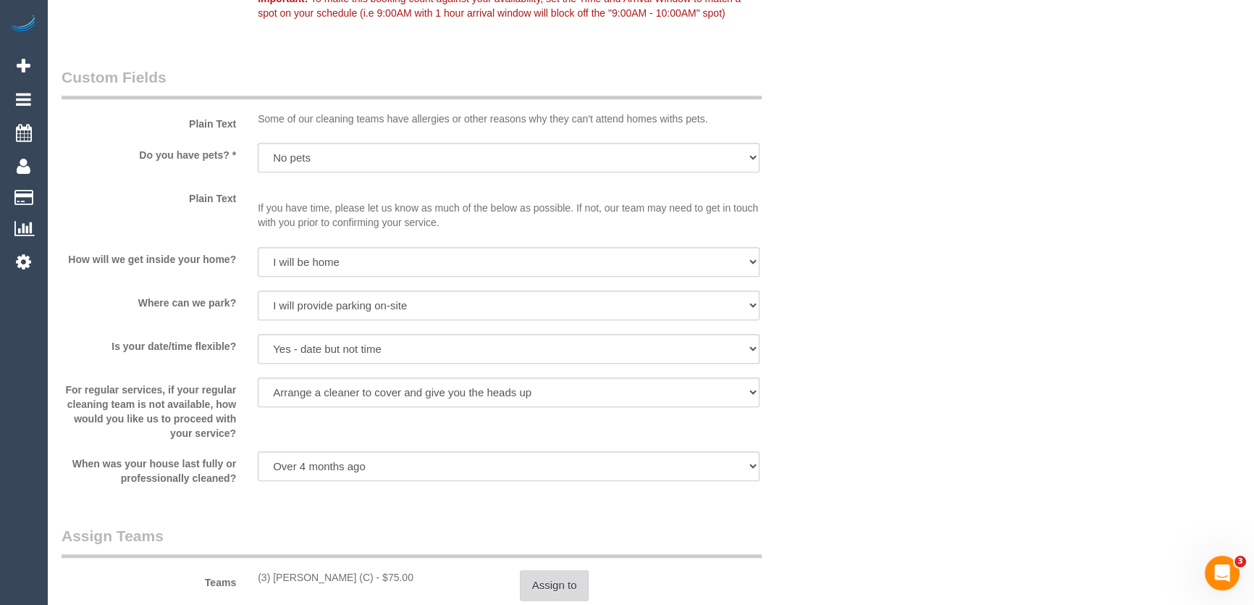
click at [550, 584] on button "Assign to" at bounding box center [555, 585] width 70 height 30
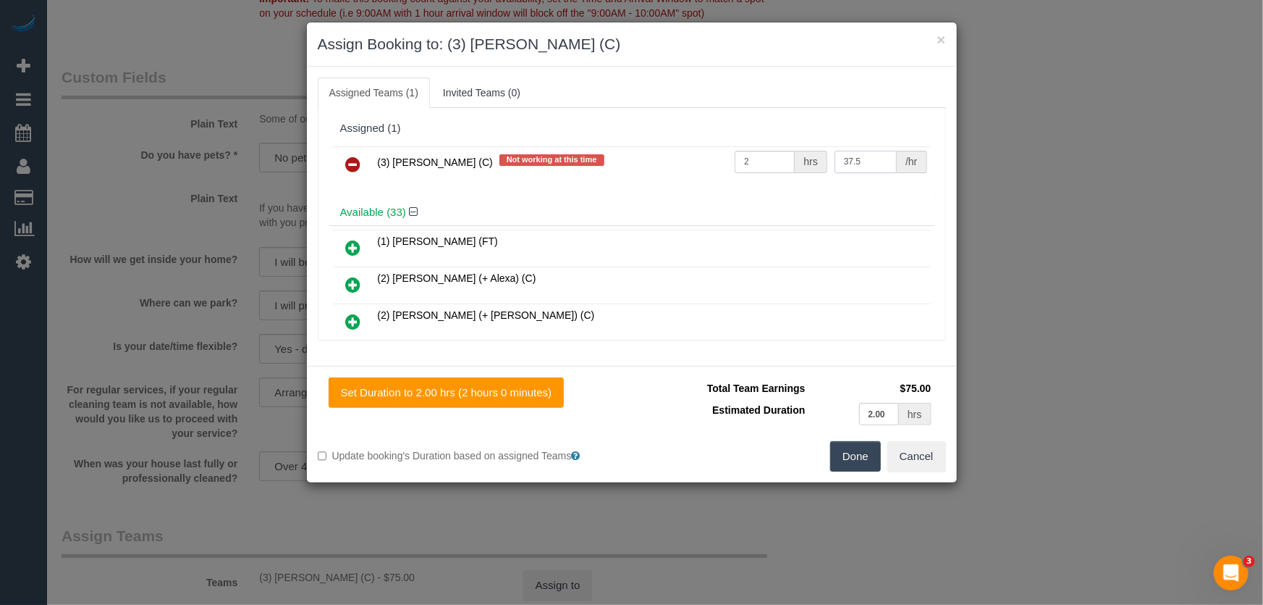
click at [867, 159] on input "37.5" at bounding box center [866, 162] width 62 height 22
type input "35"
click at [865, 458] on button "Done" at bounding box center [855, 456] width 51 height 30
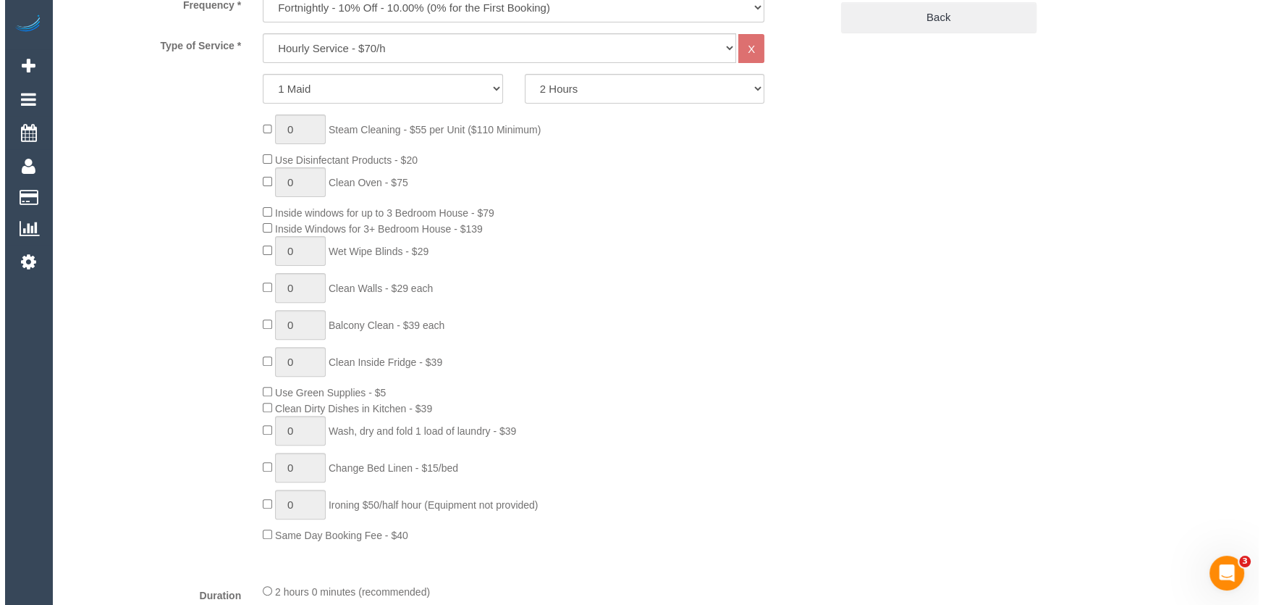
scroll to position [0, 0]
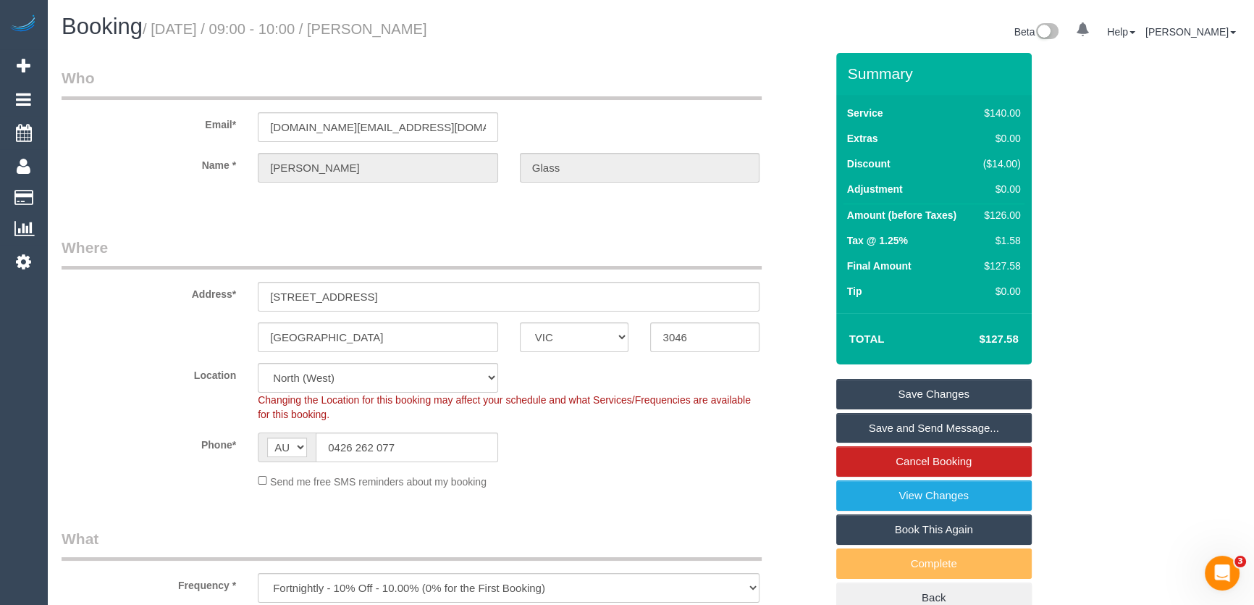
click at [895, 400] on link "Save Changes" at bounding box center [933, 394] width 195 height 30
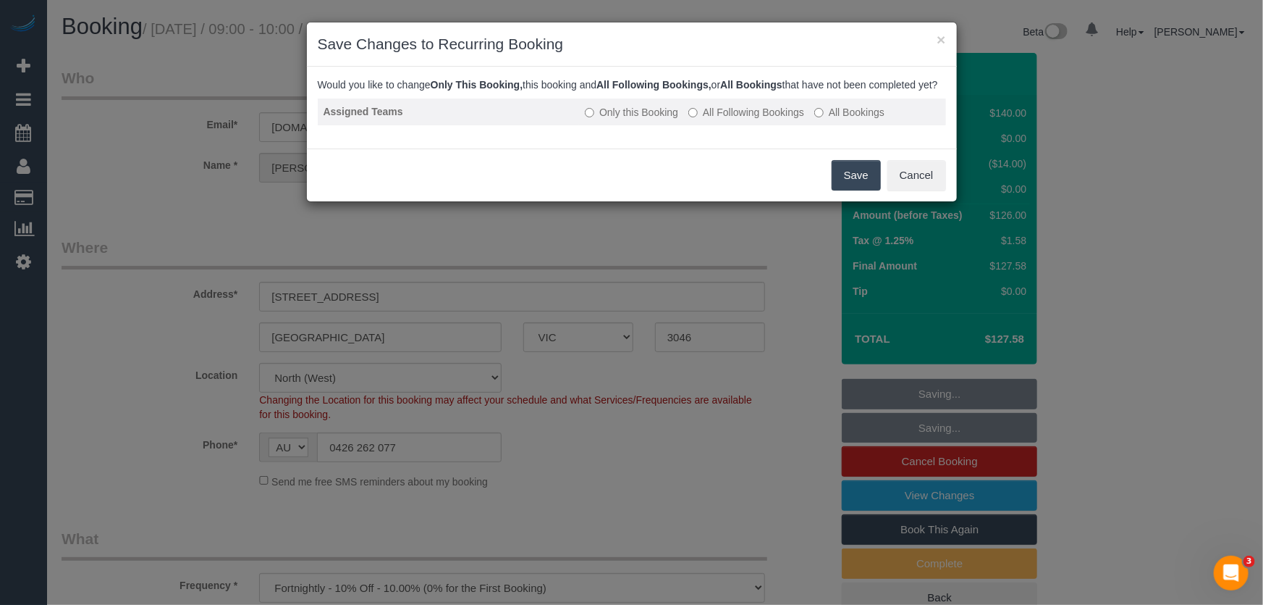
click at [754, 119] on label "All Following Bookings" at bounding box center [747, 112] width 116 height 14
click at [854, 190] on button "Save" at bounding box center [856, 175] width 49 height 30
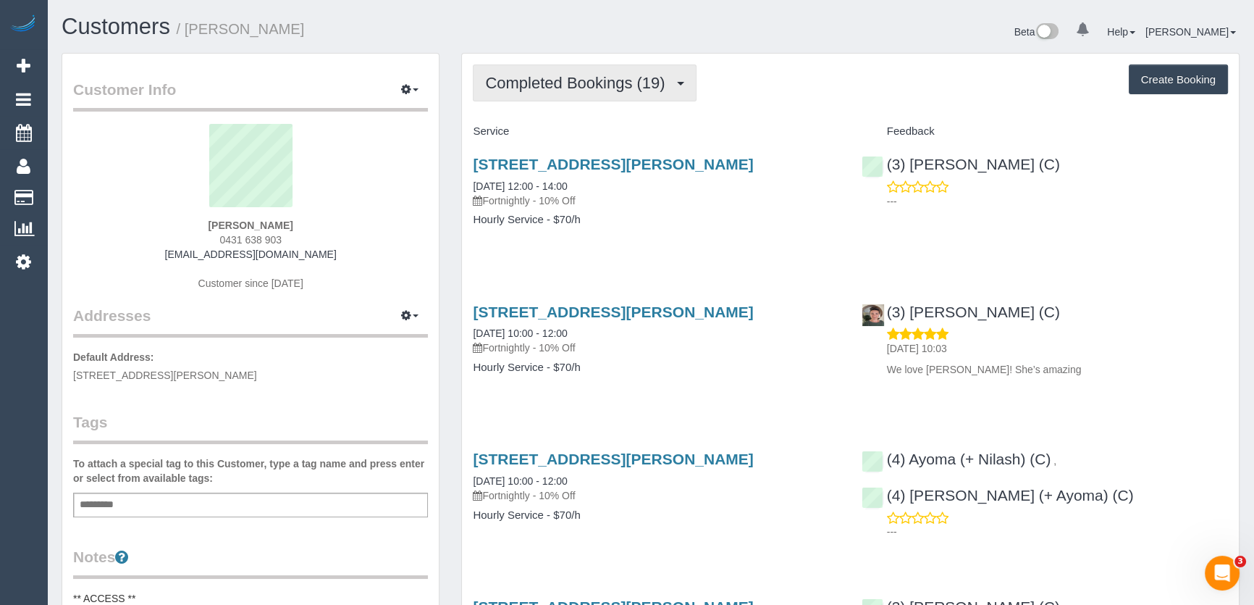
click at [535, 94] on button "Completed Bookings (19)" at bounding box center [584, 82] width 223 height 37
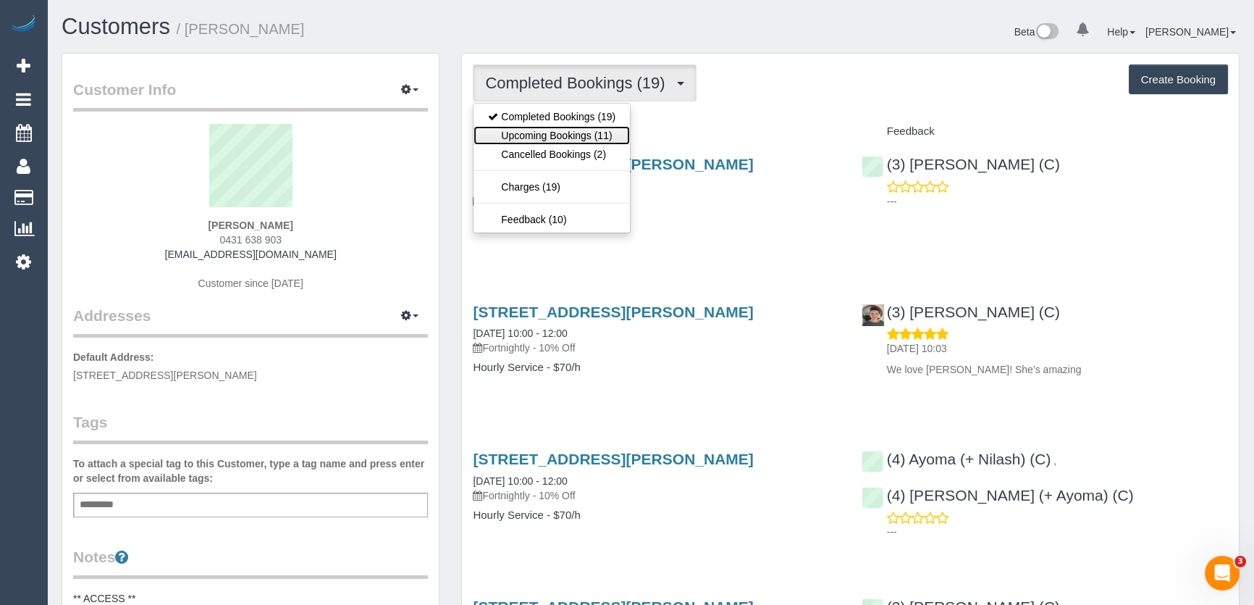
click at [541, 135] on link "Upcoming Bookings (11)" at bounding box center [552, 135] width 156 height 19
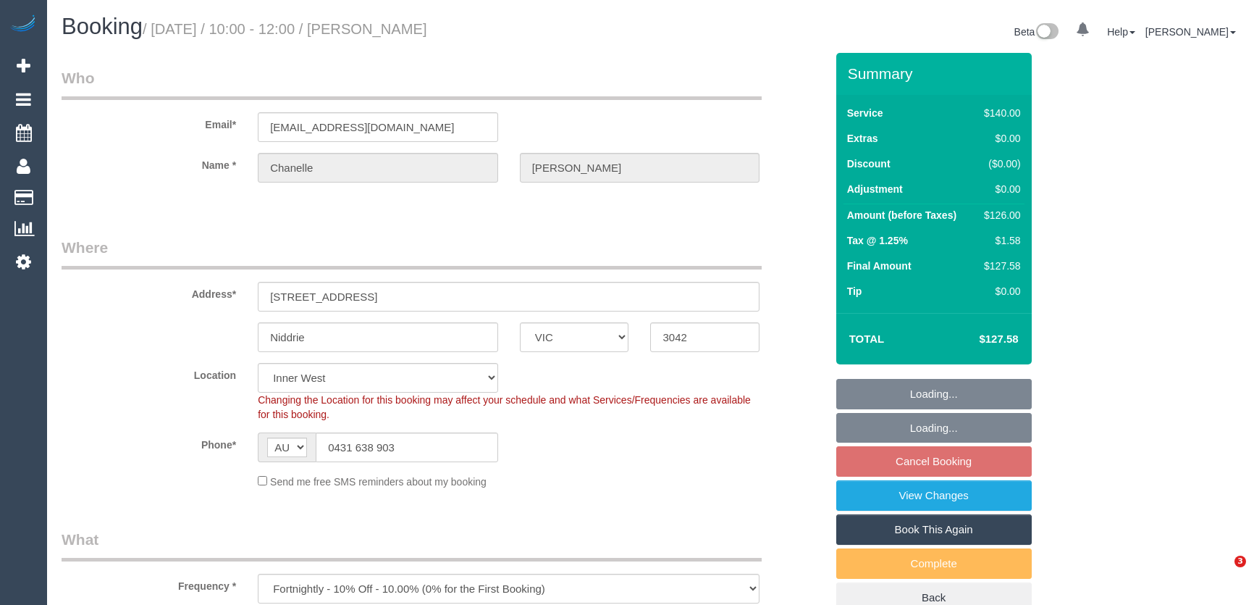
select select "VIC"
select select "number:28"
select select "number:16"
select select "number:19"
select select "number:36"
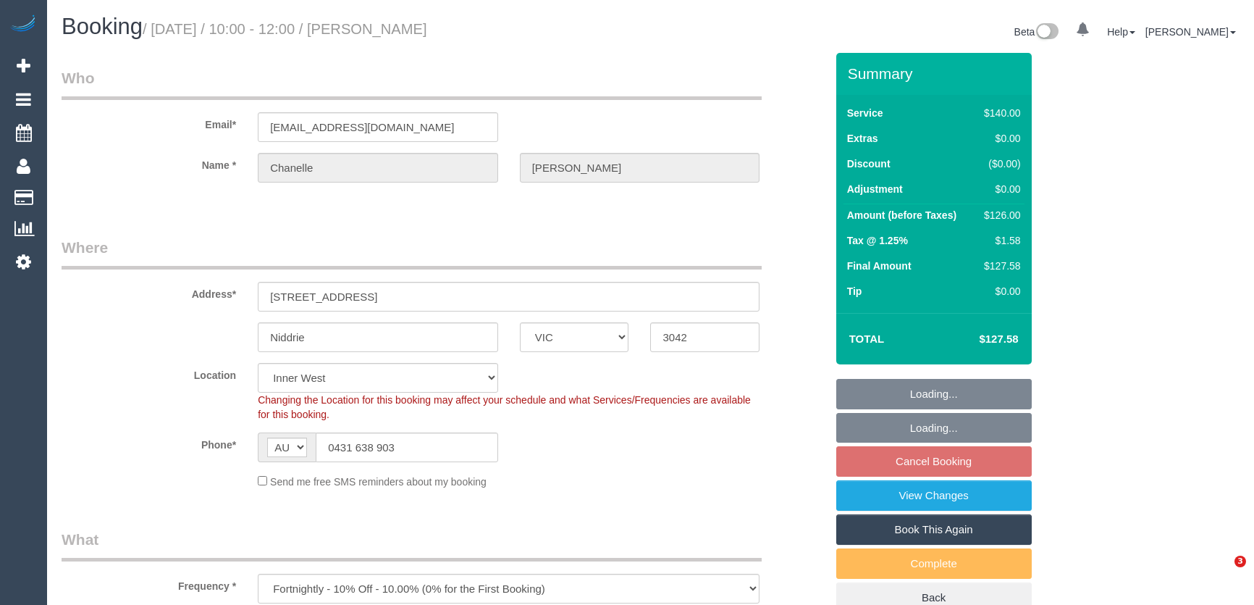
select select "number:35"
select select "object:845"
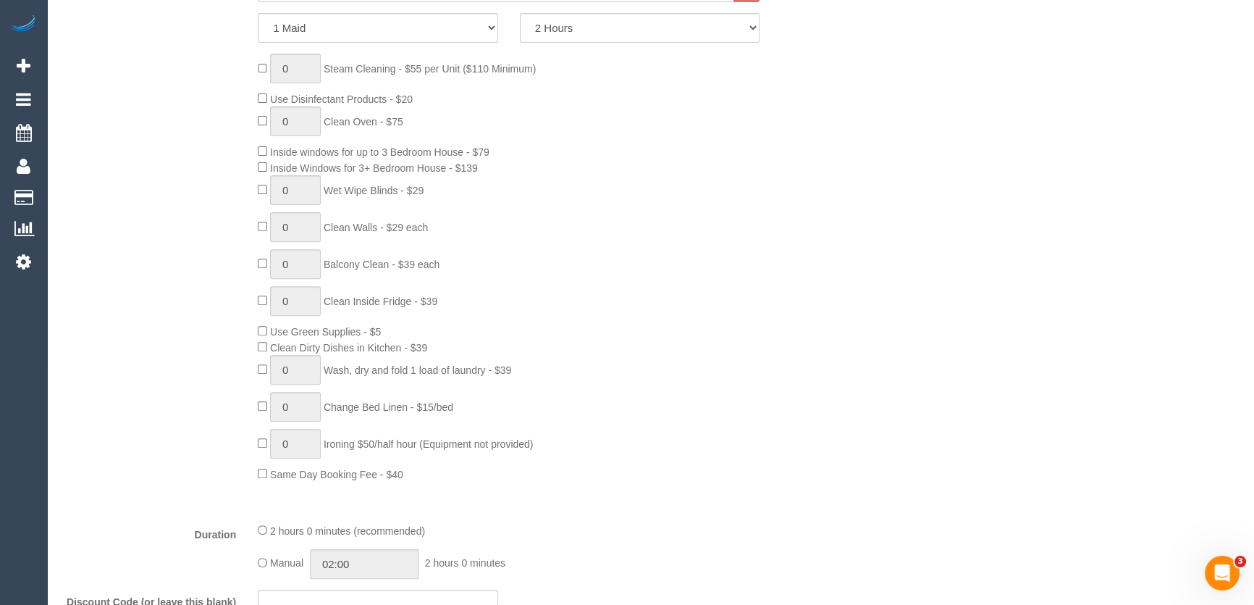
select select "spot3"
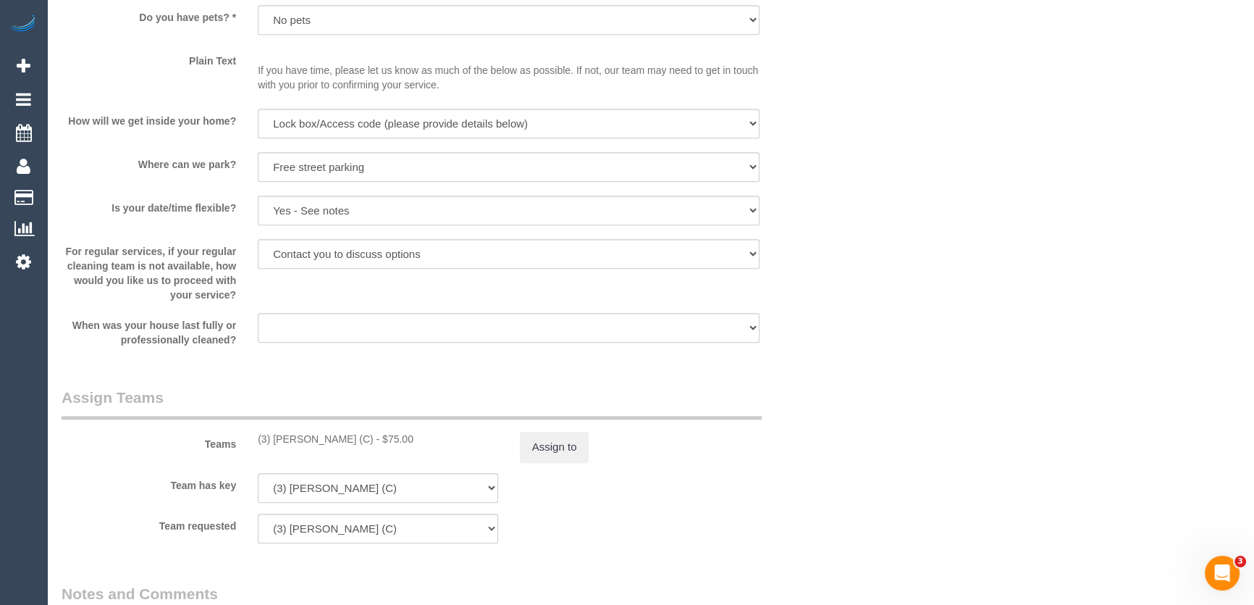
scroll to position [1777, 0]
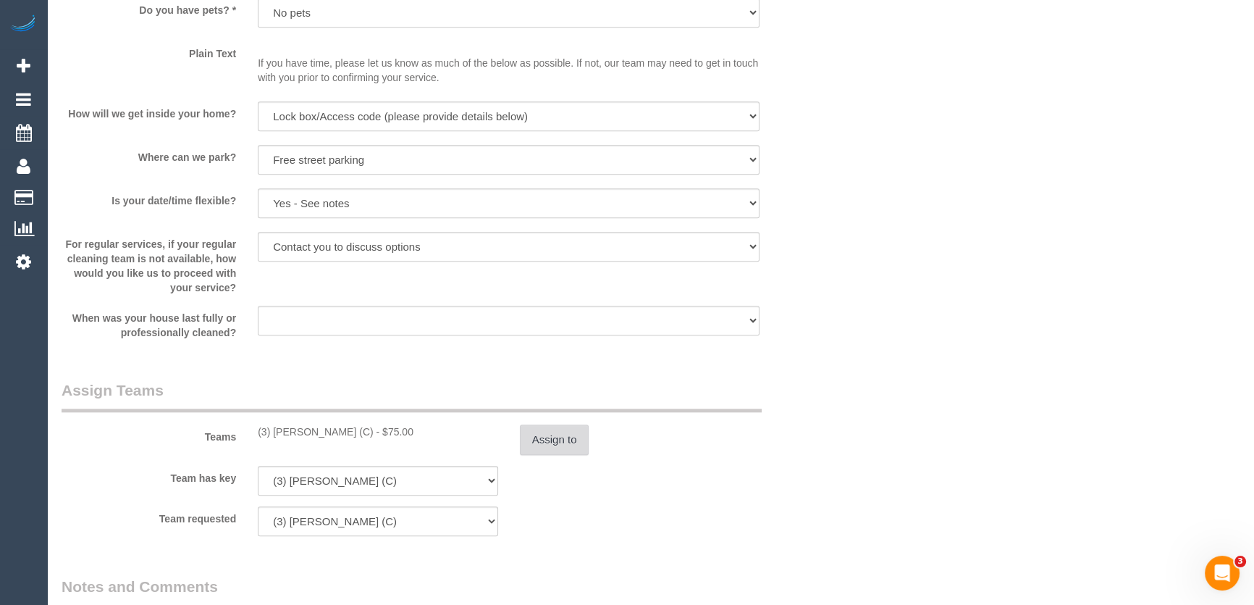
click at [546, 437] on button "Assign to" at bounding box center [555, 439] width 70 height 30
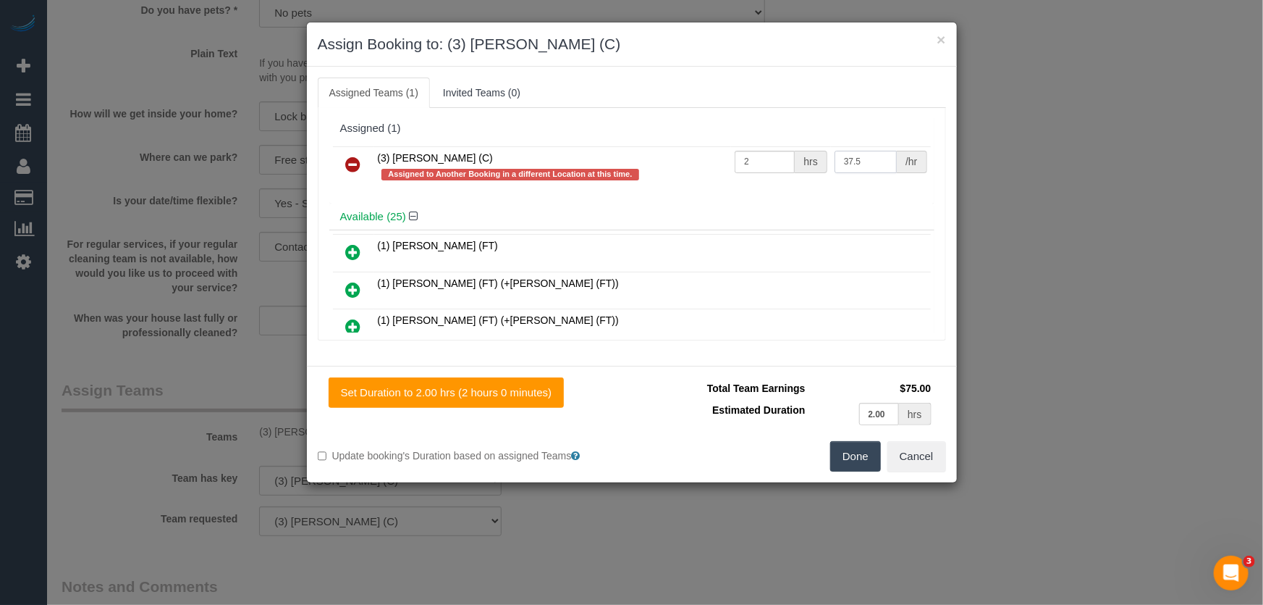
click at [867, 164] on input "37.5" at bounding box center [866, 162] width 62 height 22
type input "35"
click at [855, 460] on button "Done" at bounding box center [855, 456] width 51 height 30
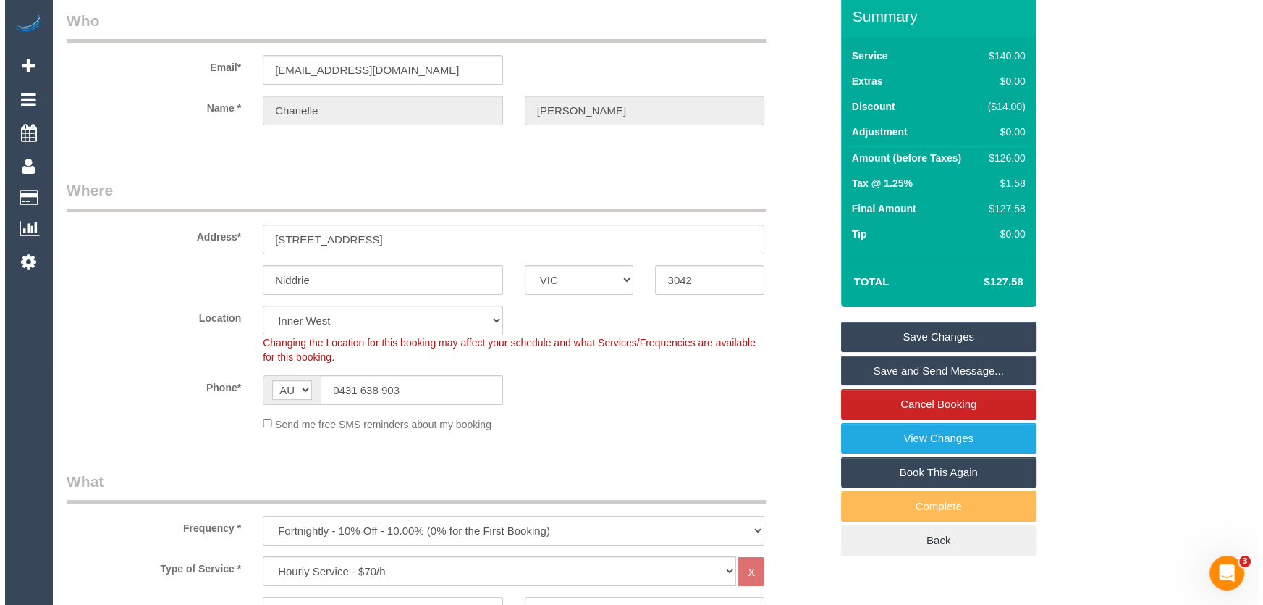
scroll to position [0, 0]
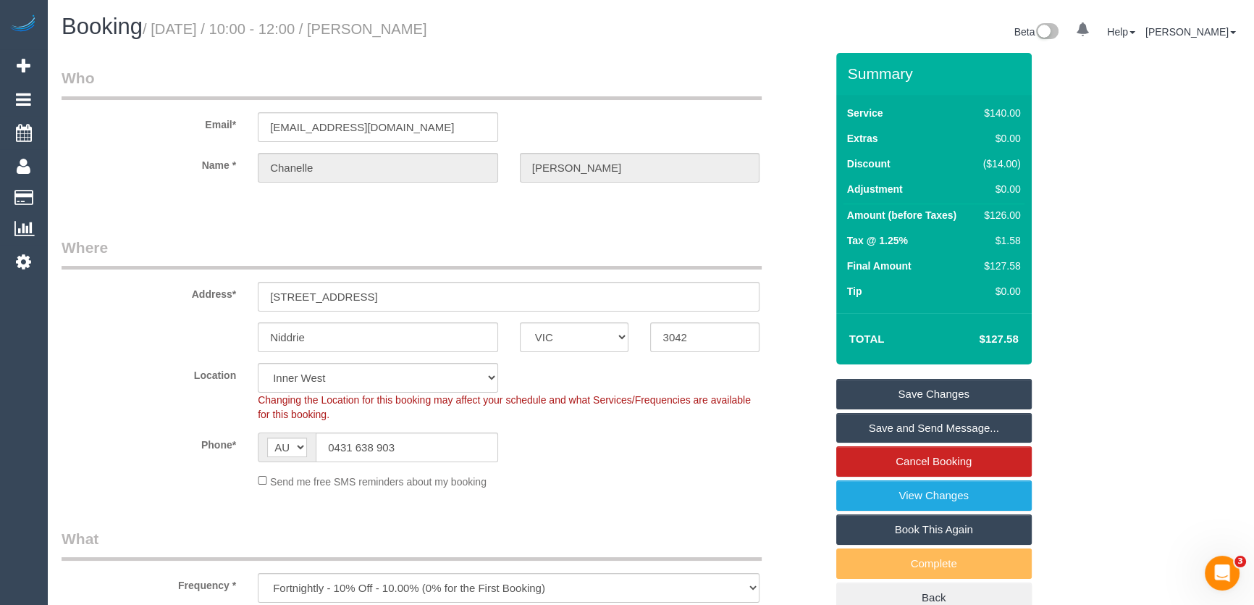
click at [933, 395] on link "Save Changes" at bounding box center [933, 394] width 195 height 30
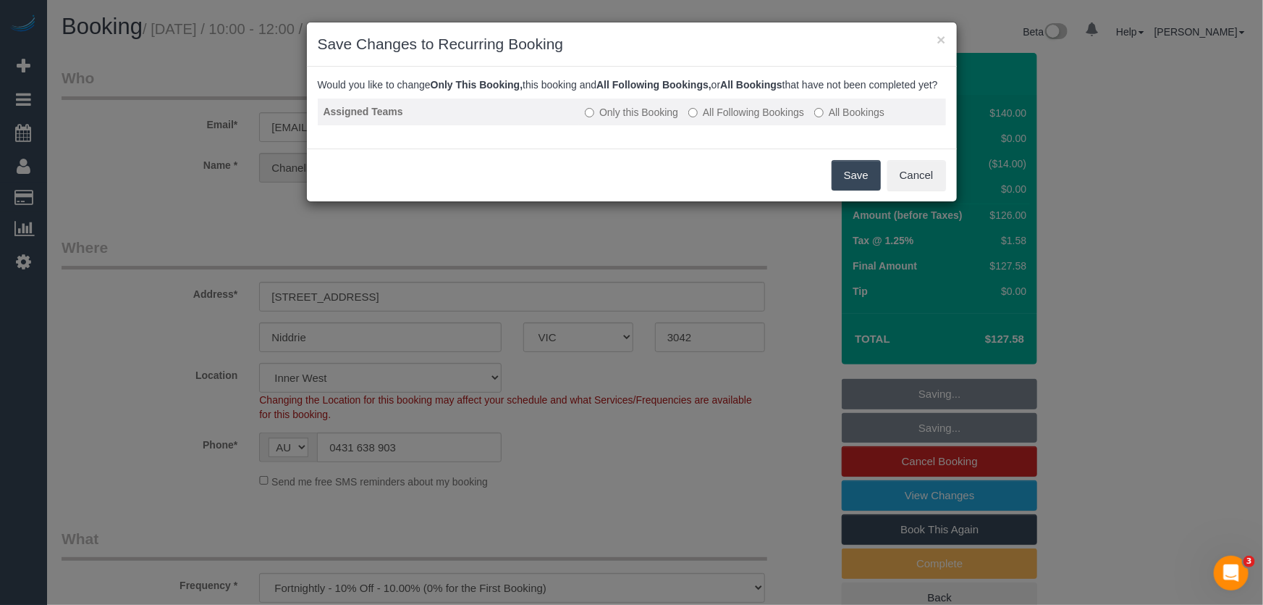
click at [744, 119] on label "All Following Bookings" at bounding box center [747, 112] width 116 height 14
click at [844, 190] on button "Save" at bounding box center [856, 175] width 49 height 30
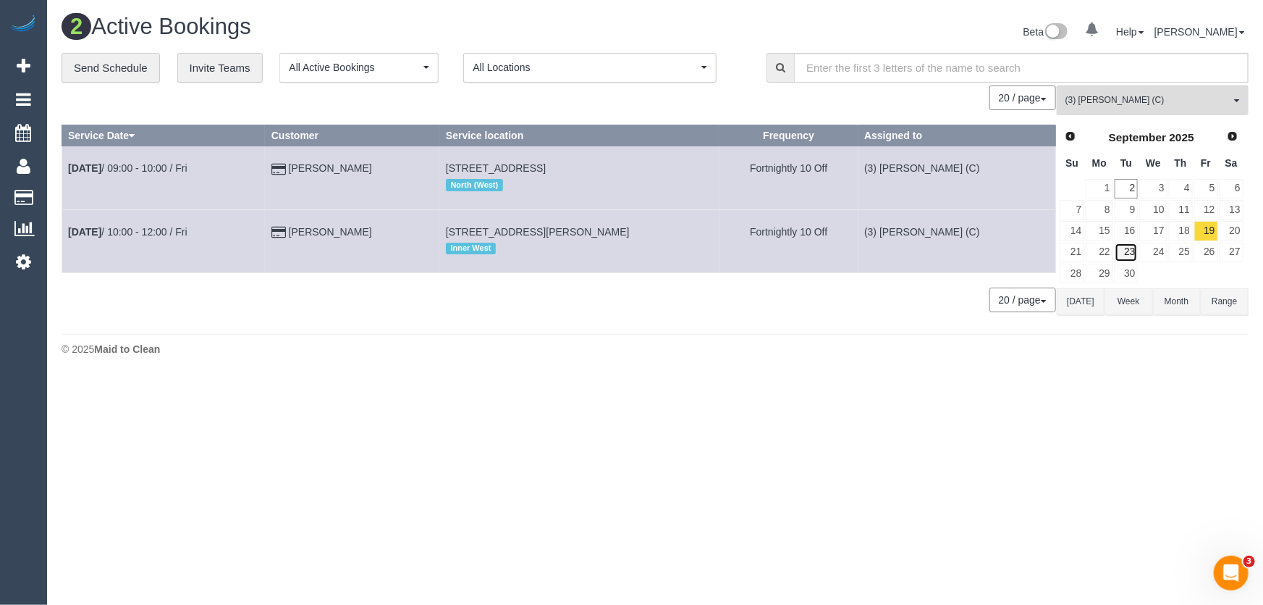
click at [1129, 253] on link "23" at bounding box center [1127, 253] width 24 height 20
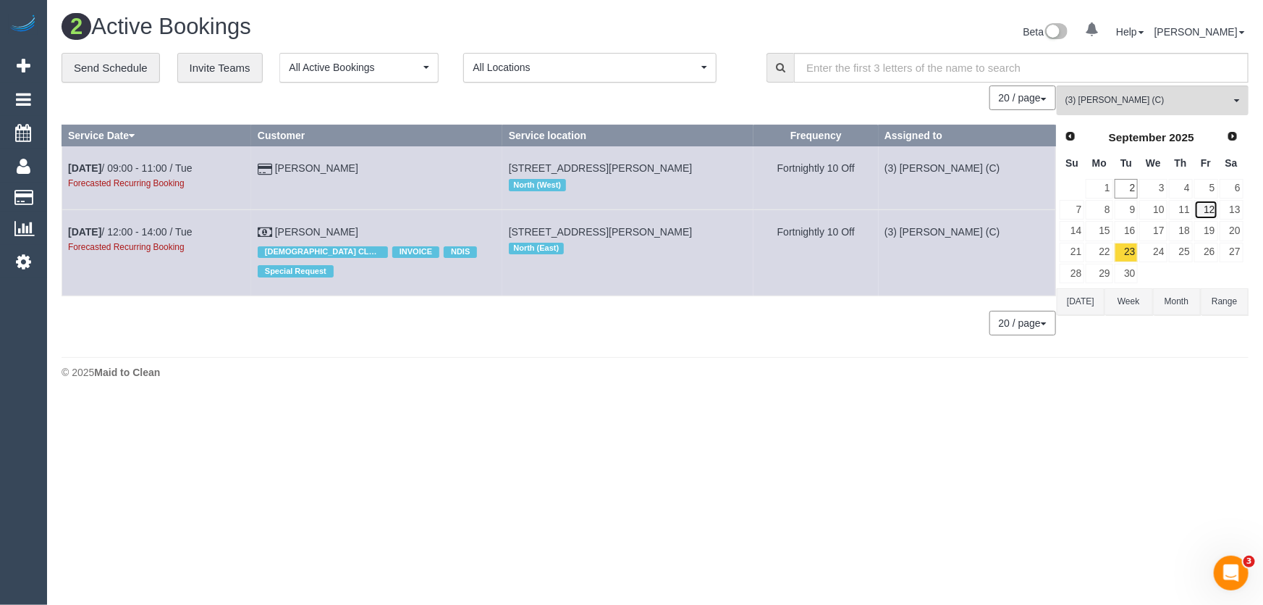
click at [1210, 210] on link "12" at bounding box center [1207, 210] width 24 height 20
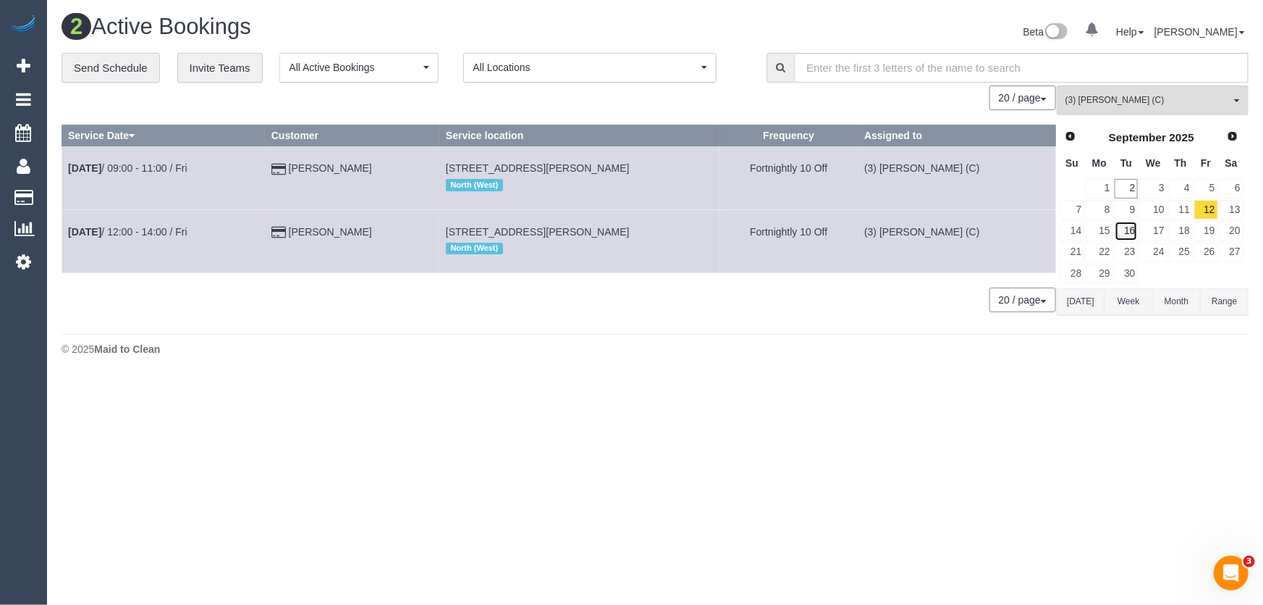
click at [1133, 232] on link "16" at bounding box center [1127, 231] width 24 height 20
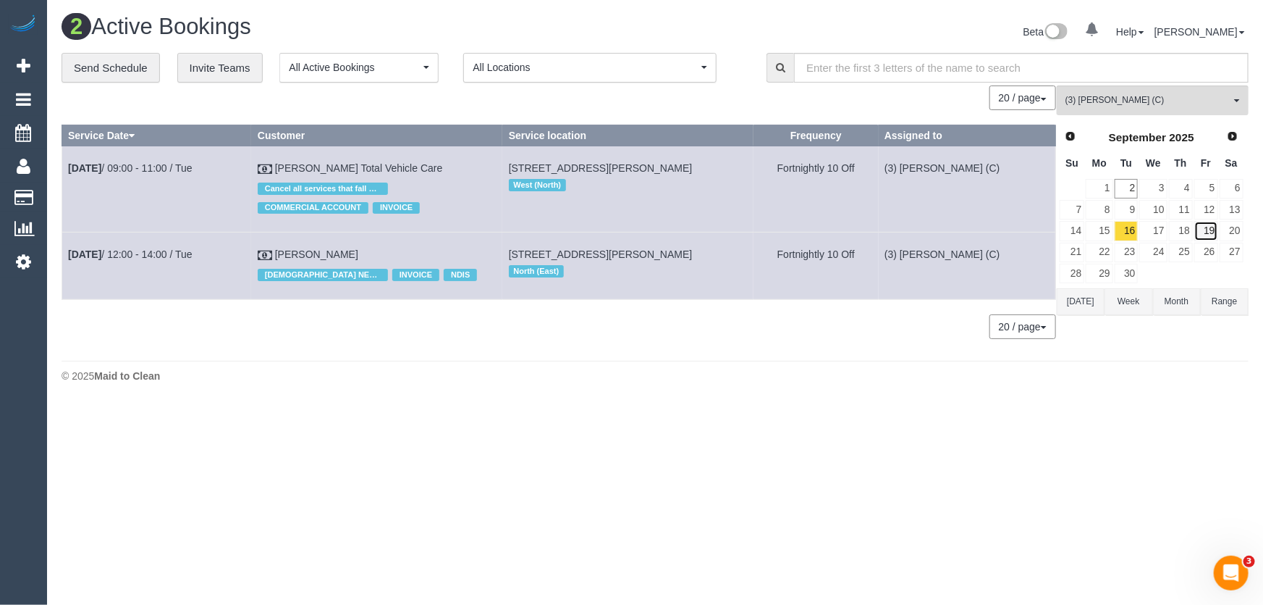
click at [1210, 231] on link "19" at bounding box center [1207, 231] width 24 height 20
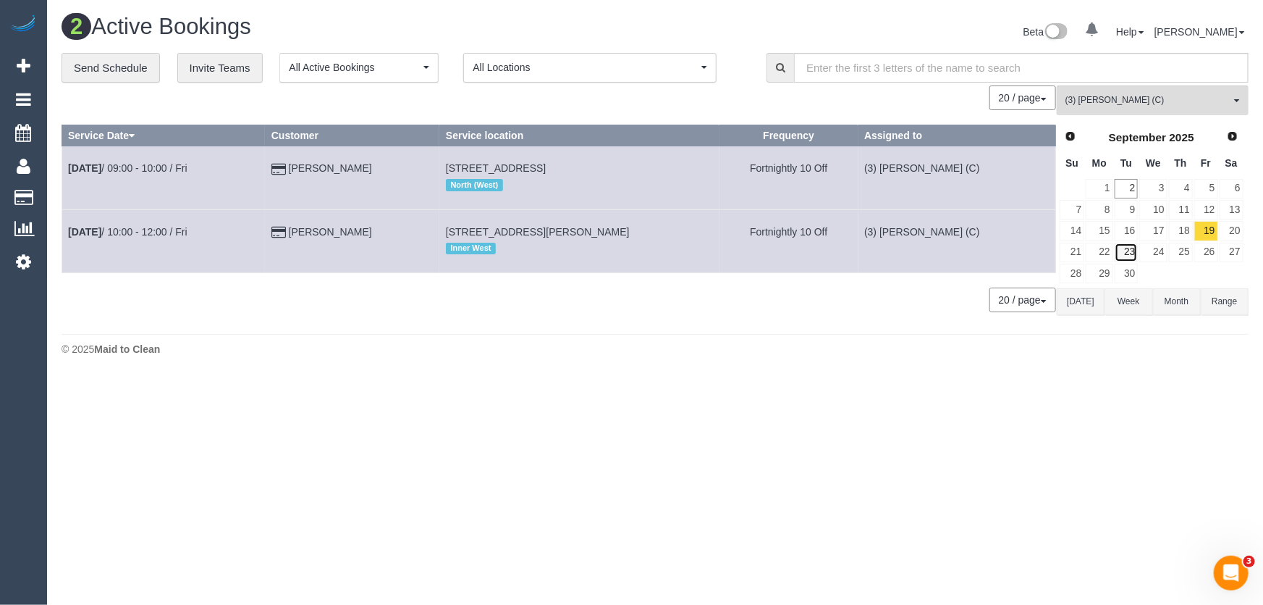
click at [1129, 251] on link "23" at bounding box center [1127, 253] width 24 height 20
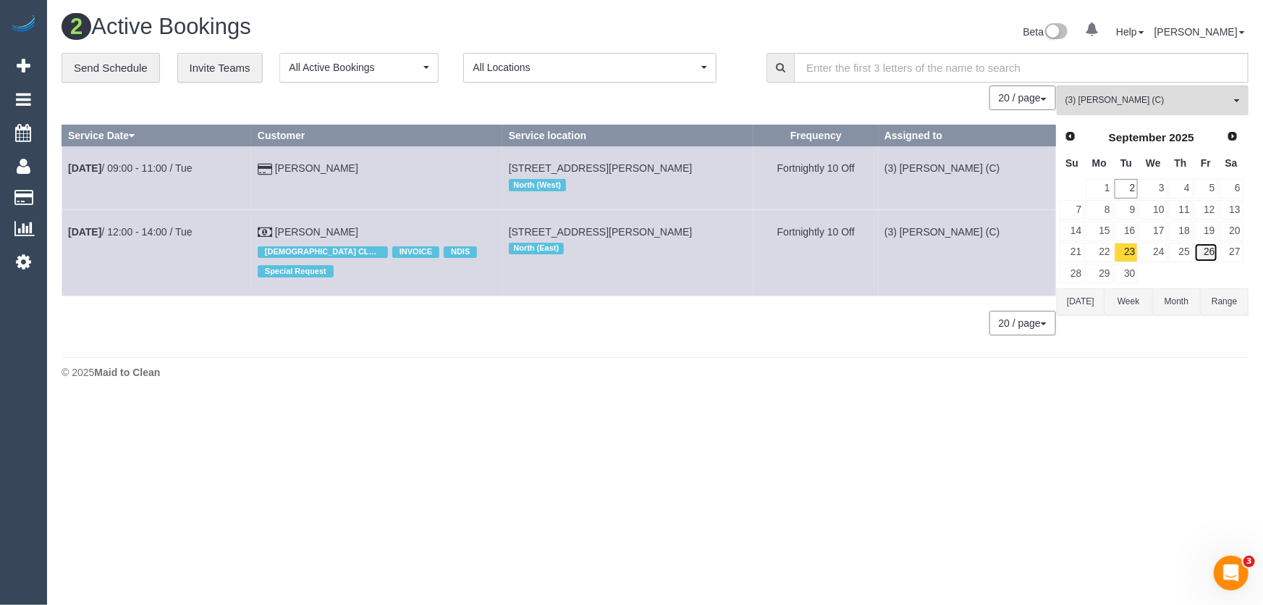
click at [1209, 246] on link "26" at bounding box center [1207, 253] width 24 height 20
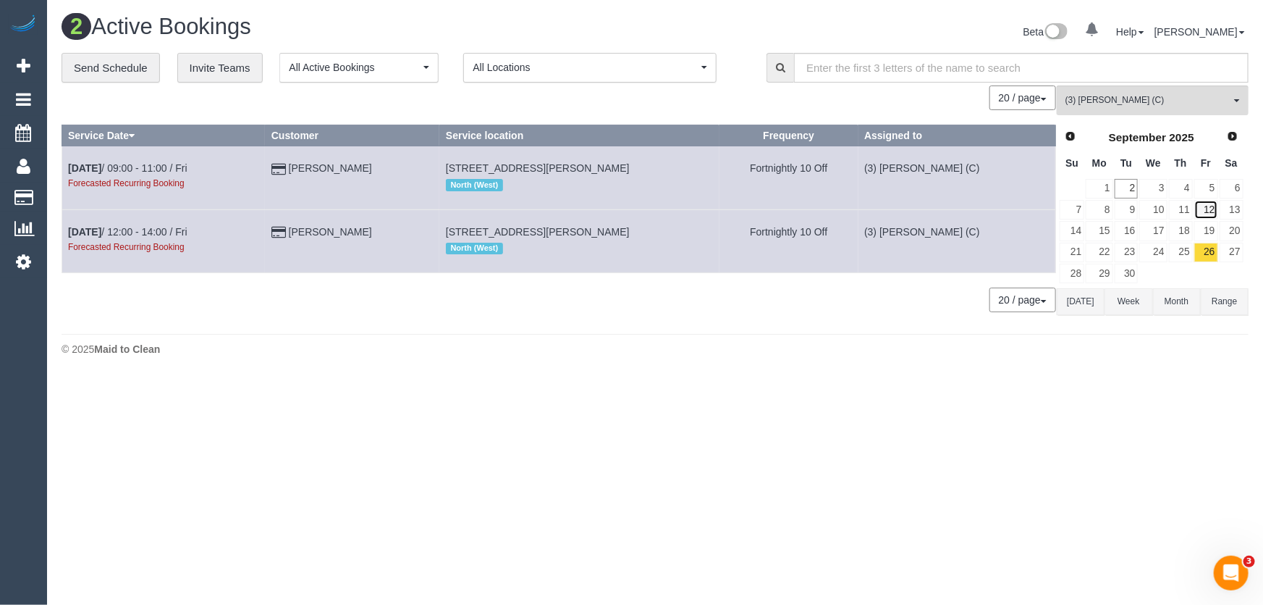
click at [1209, 206] on link "12" at bounding box center [1207, 210] width 24 height 20
click at [1208, 244] on link "26" at bounding box center [1207, 253] width 24 height 20
click at [1130, 274] on link "30" at bounding box center [1127, 274] width 24 height 20
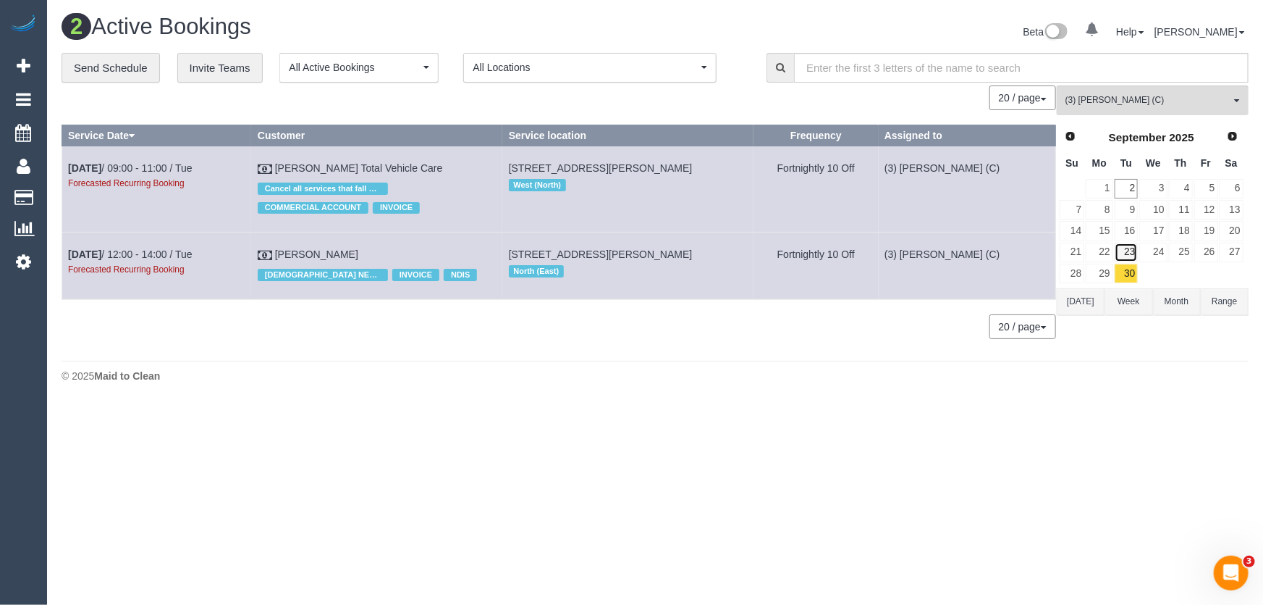
click at [1133, 248] on link "23" at bounding box center [1127, 253] width 24 height 20
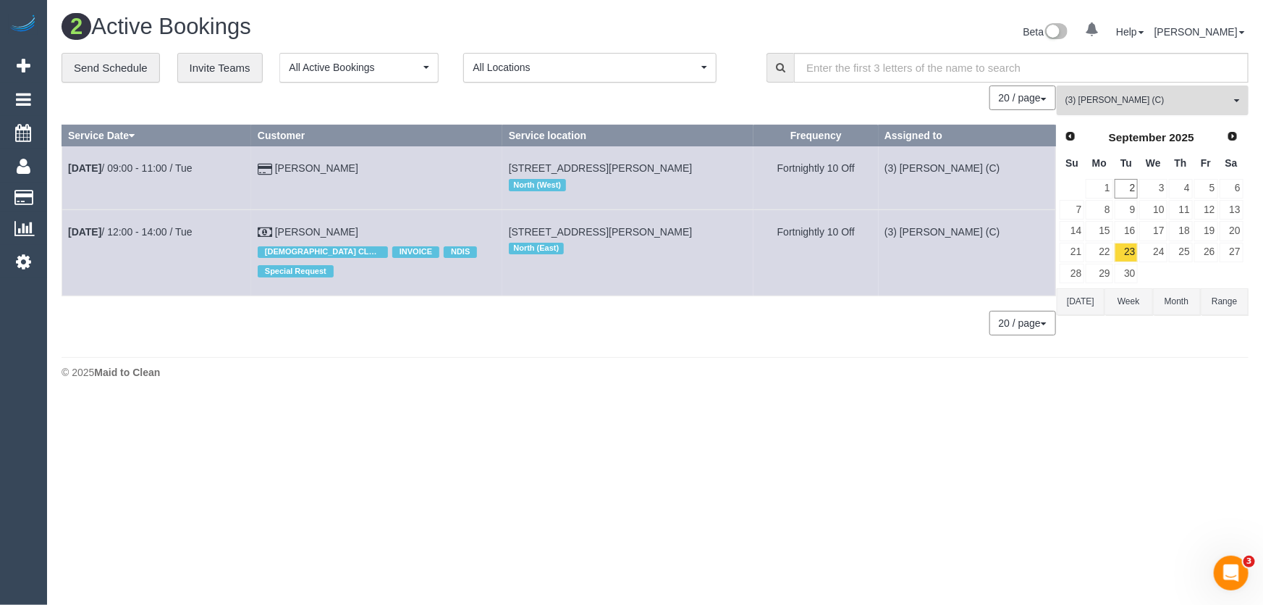
click at [1143, 101] on span "(3) Katie Eichorn (C)" at bounding box center [1148, 100] width 165 height 12
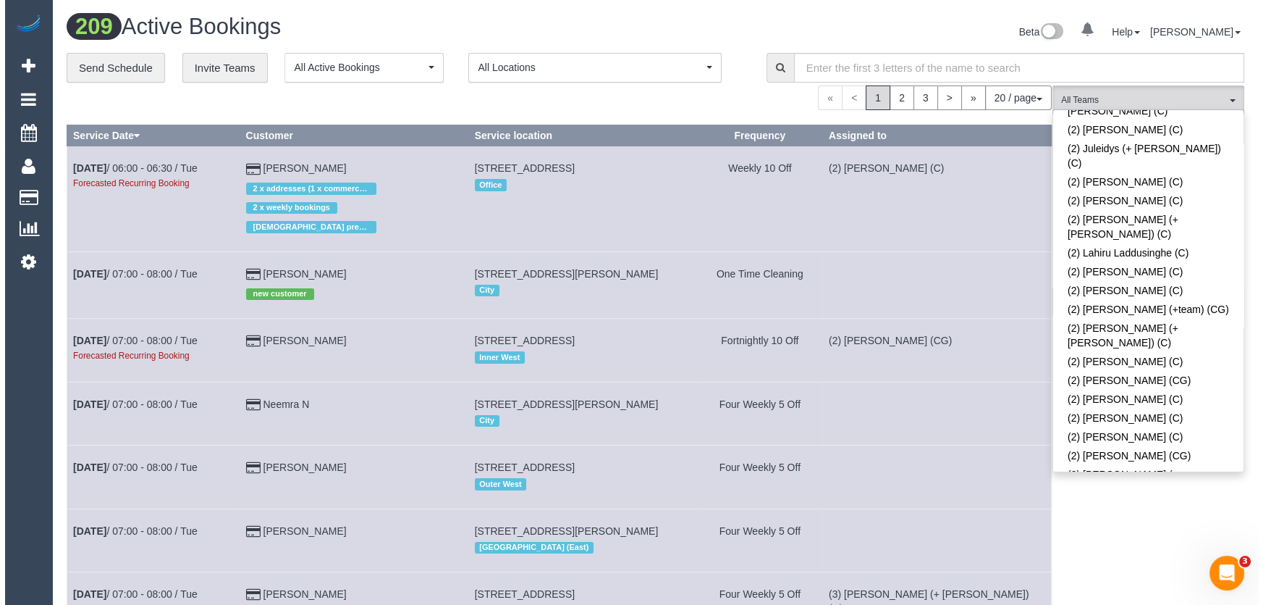
scroll to position [1136, 0]
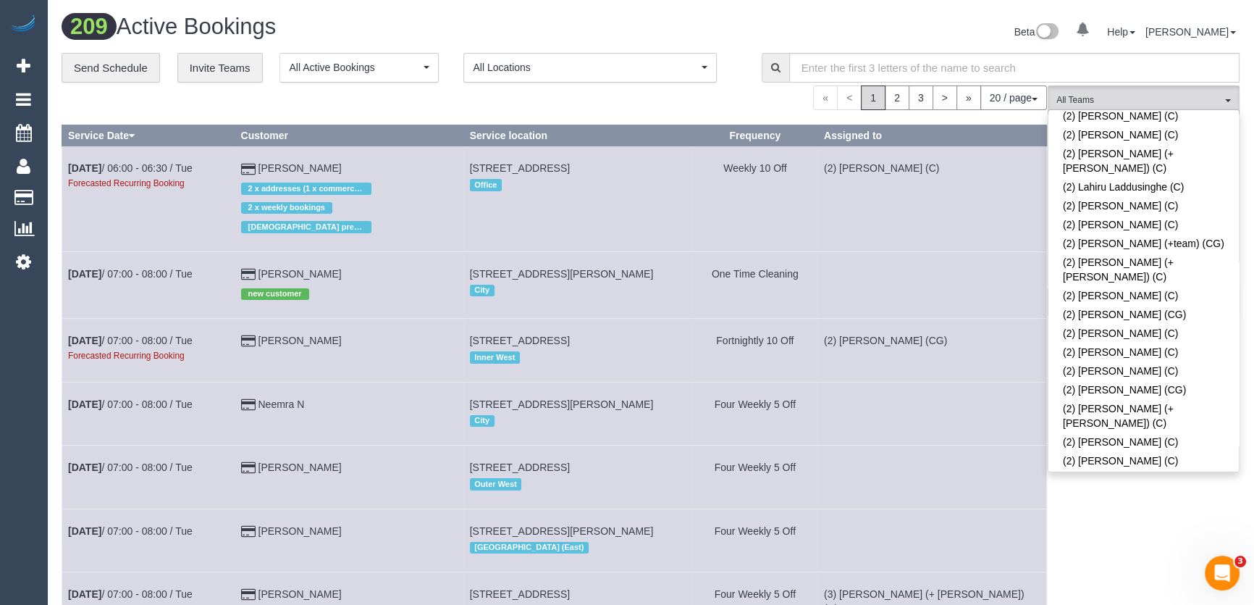
click at [1123, 579] on link "(2) Sandy Evagorou (Ca)" at bounding box center [1143, 588] width 190 height 19
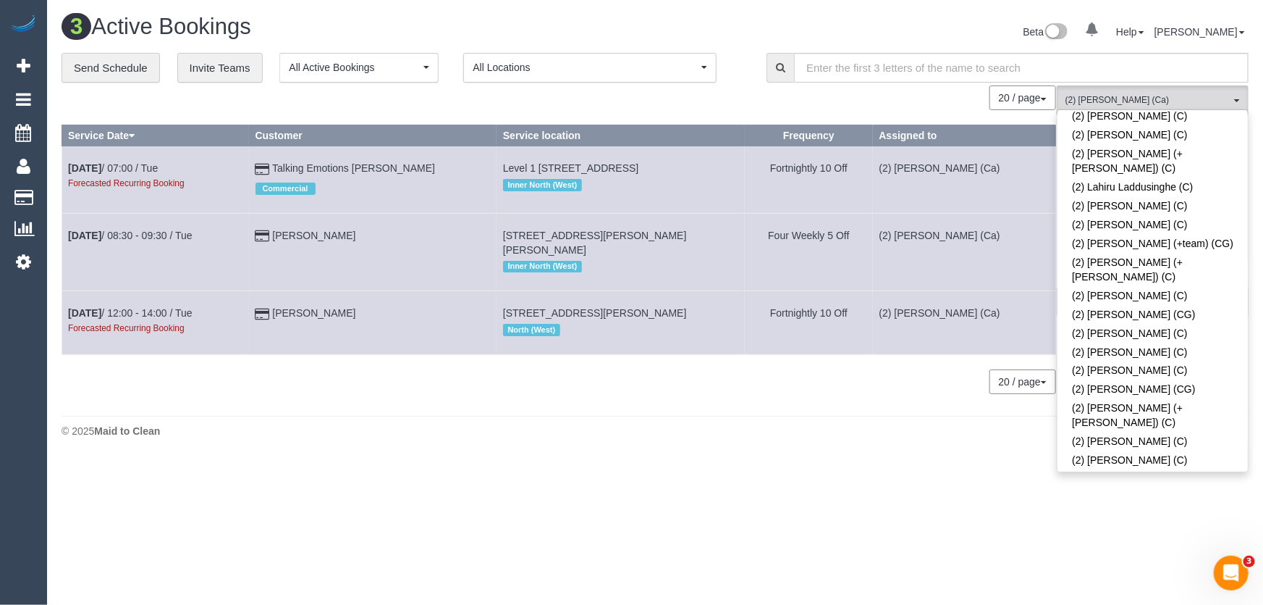
click at [917, 26] on div "Beta 0 Your Notifications You have 0 alerts Help Help Docs Take a Tour Contact …" at bounding box center [957, 33] width 605 height 38
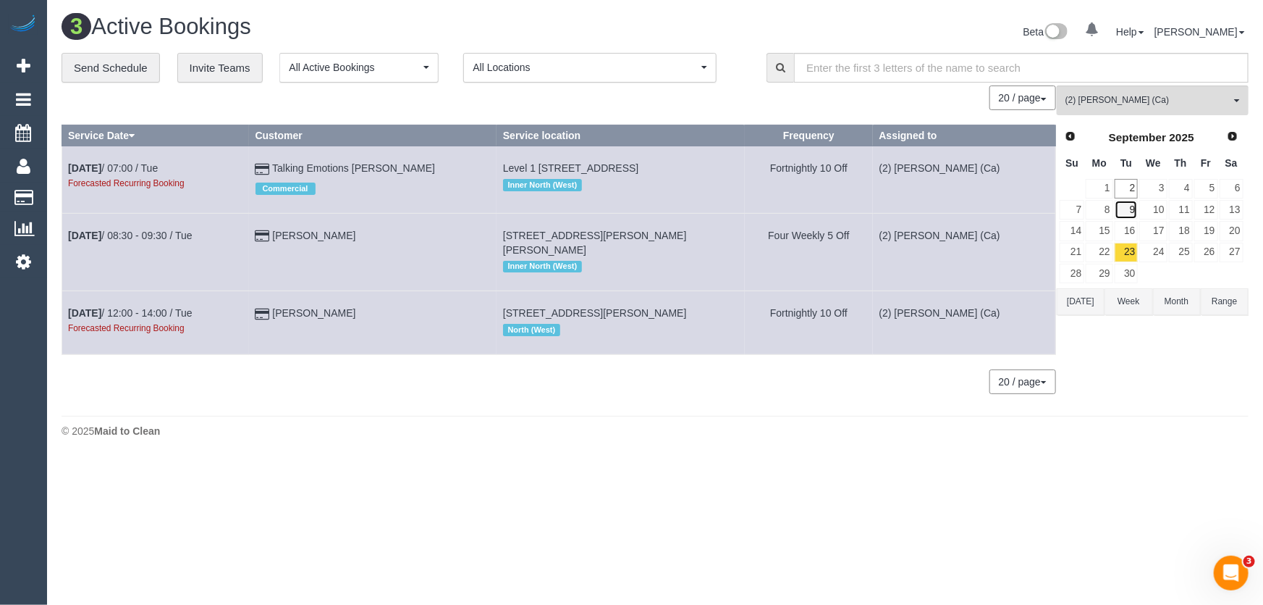
click at [1130, 208] on link "9" at bounding box center [1127, 210] width 24 height 20
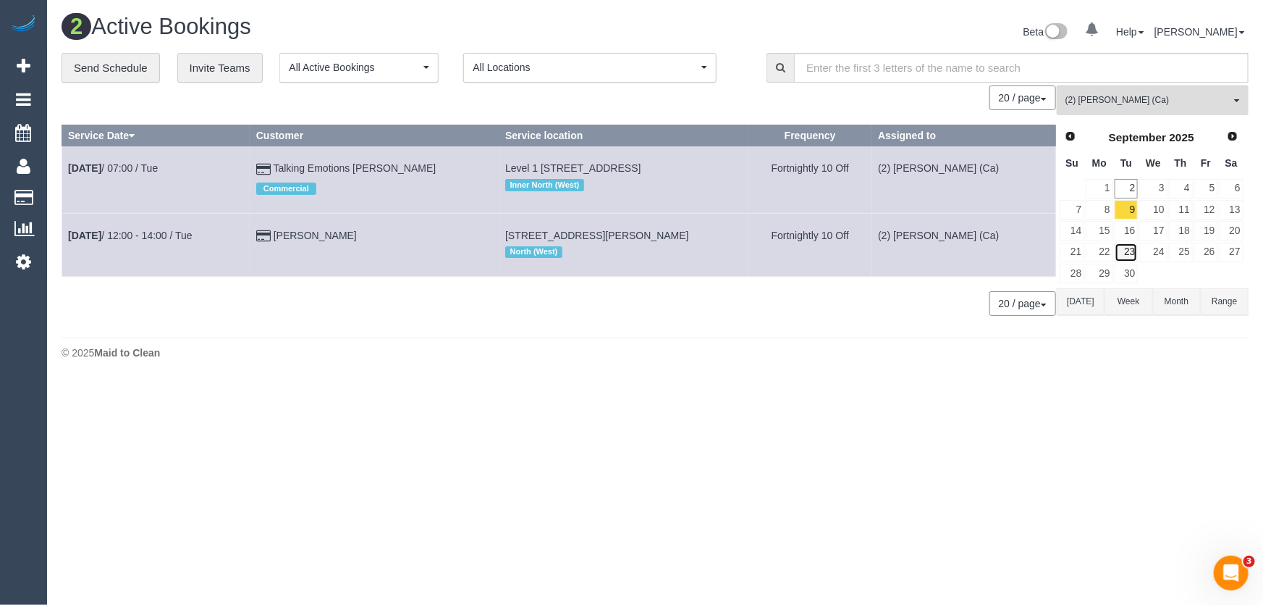
click at [1130, 251] on link "23" at bounding box center [1127, 253] width 24 height 20
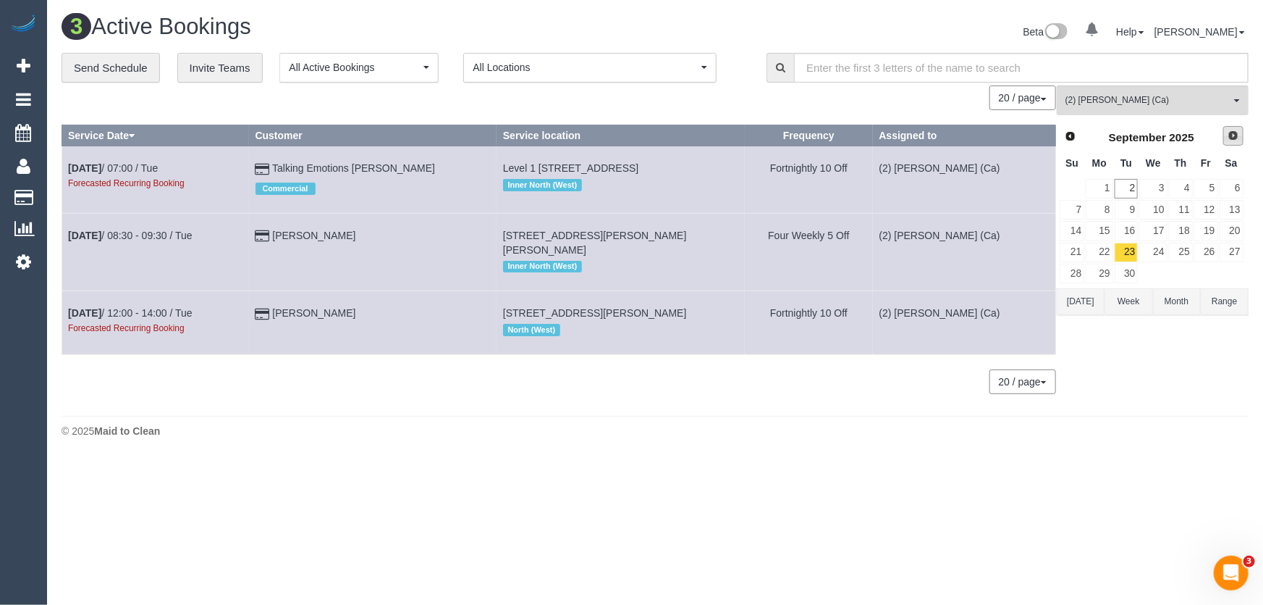
click at [1234, 140] on span "Next" at bounding box center [1234, 136] width 12 height 12
click at [1130, 210] on link "7" at bounding box center [1127, 210] width 24 height 20
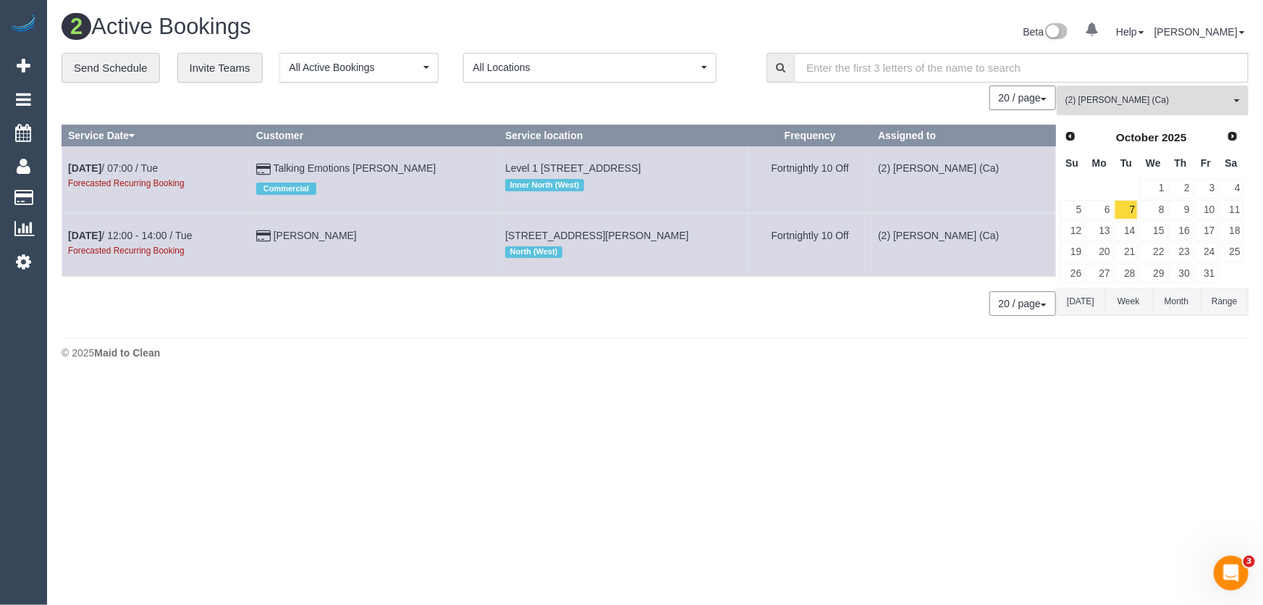
click at [1113, 94] on span "(2) Sandy Evagorou (Ca)" at bounding box center [1148, 100] width 165 height 12
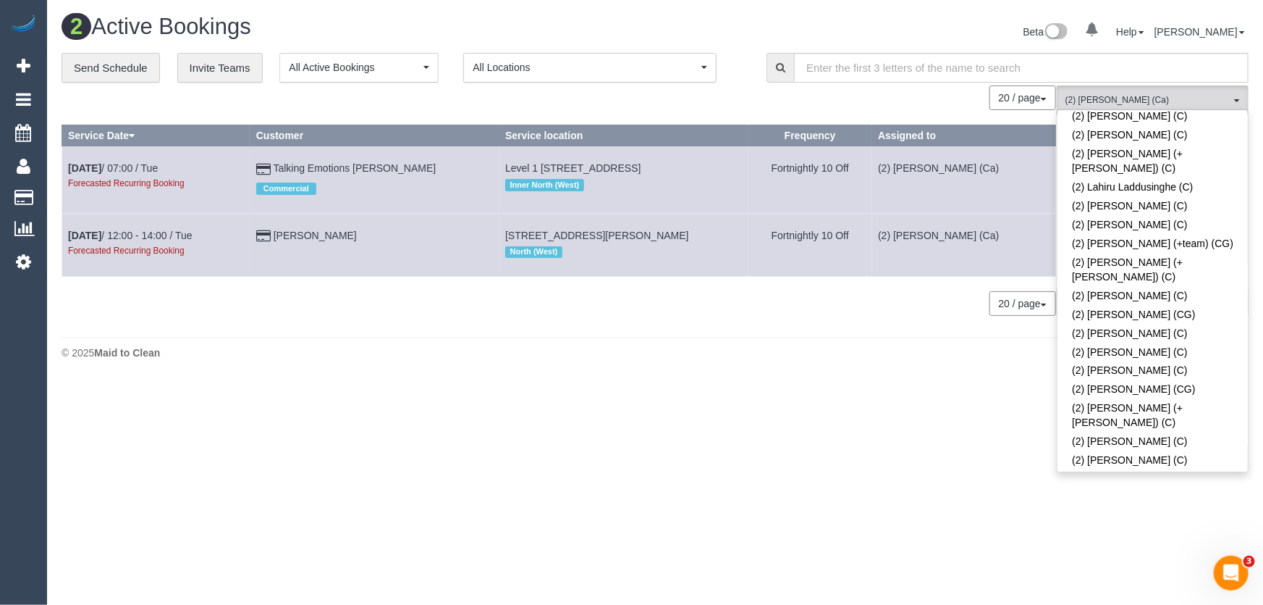
click at [1143, 579] on link "(2) Sandy Evagorou (Ca)" at bounding box center [1153, 588] width 190 height 19
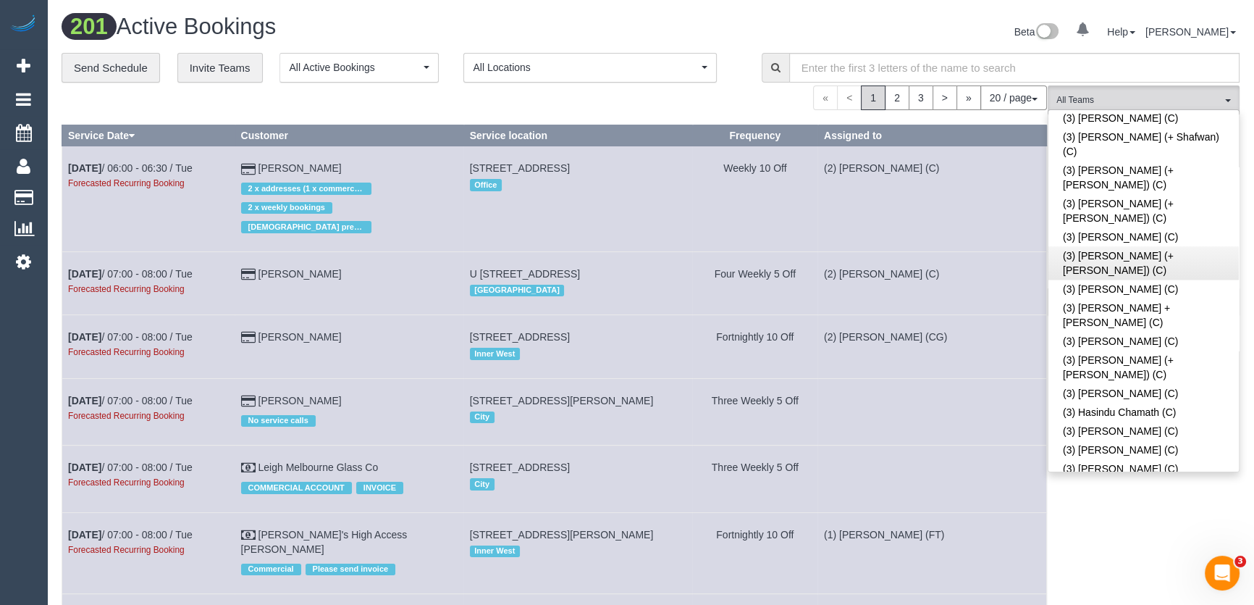
scroll to position [2584, 0]
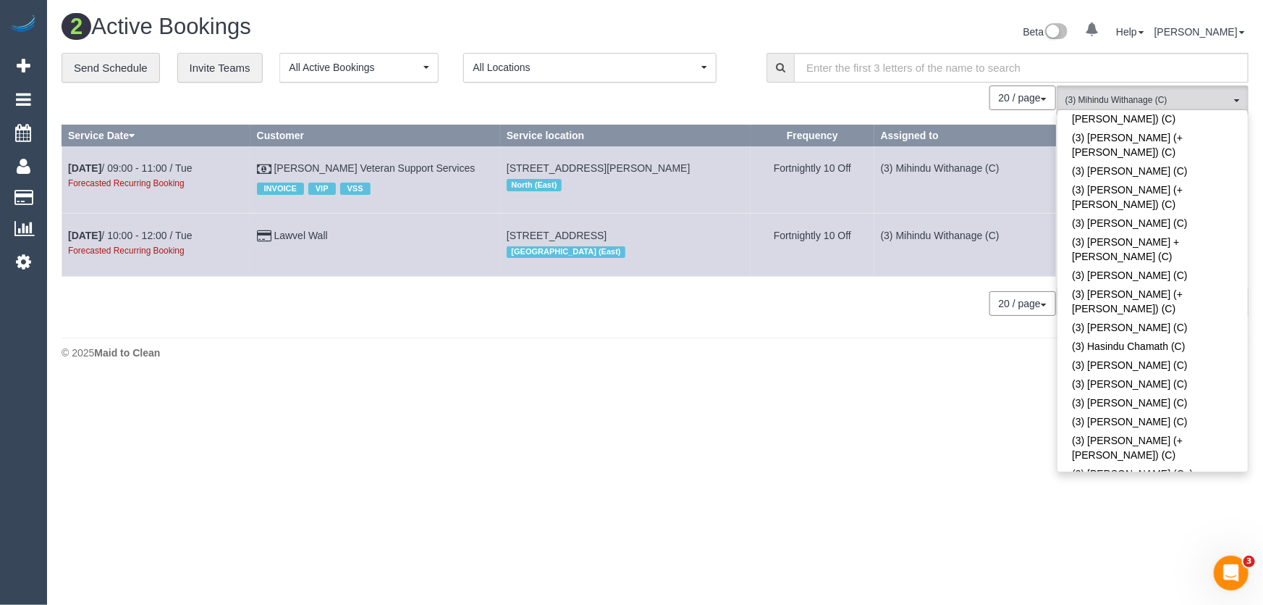
click at [899, 35] on div "Beta 0 Your Notifications You have 0 alerts Help Help Docs Take a Tour Contact …" at bounding box center [957, 33] width 605 height 38
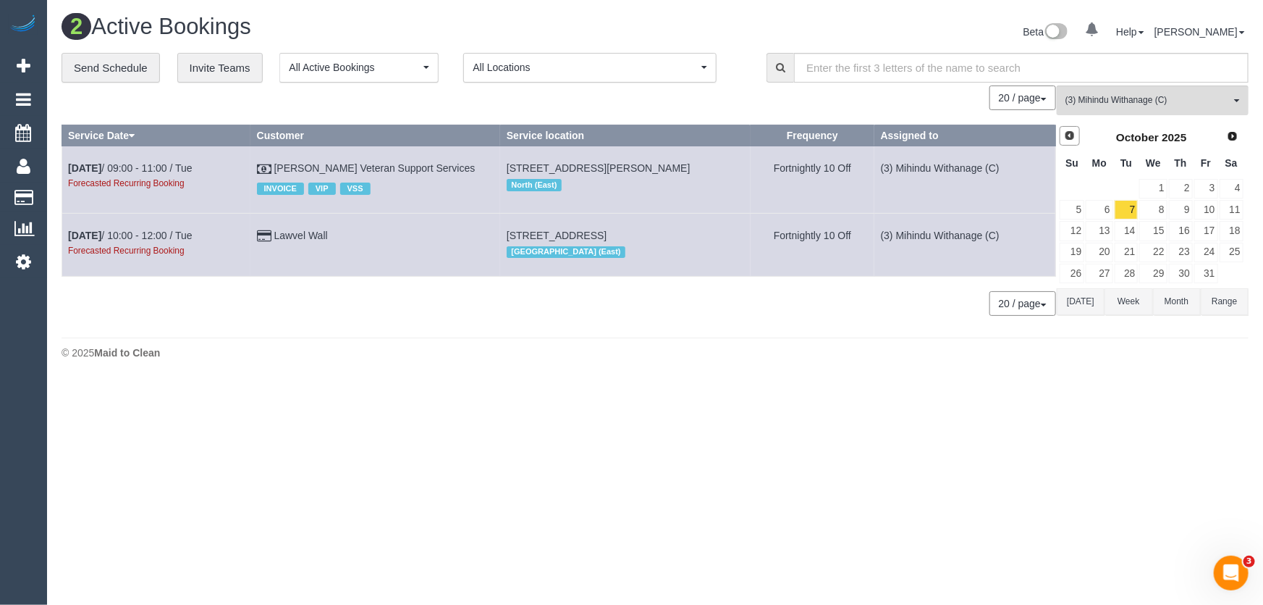
click at [1074, 136] on span "Prev" at bounding box center [1070, 136] width 12 height 12
click at [1064, 137] on span "Prev" at bounding box center [1070, 136] width 12 height 12
click at [1237, 267] on link "30" at bounding box center [1232, 274] width 24 height 20
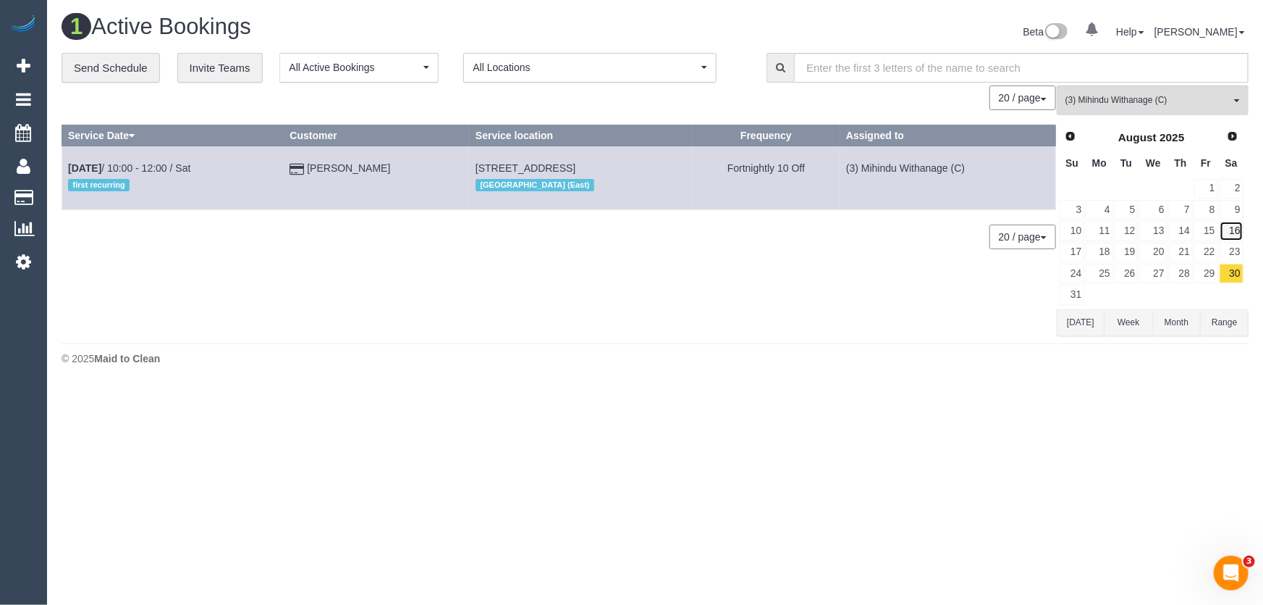
click at [1241, 230] on link "16" at bounding box center [1232, 231] width 24 height 20
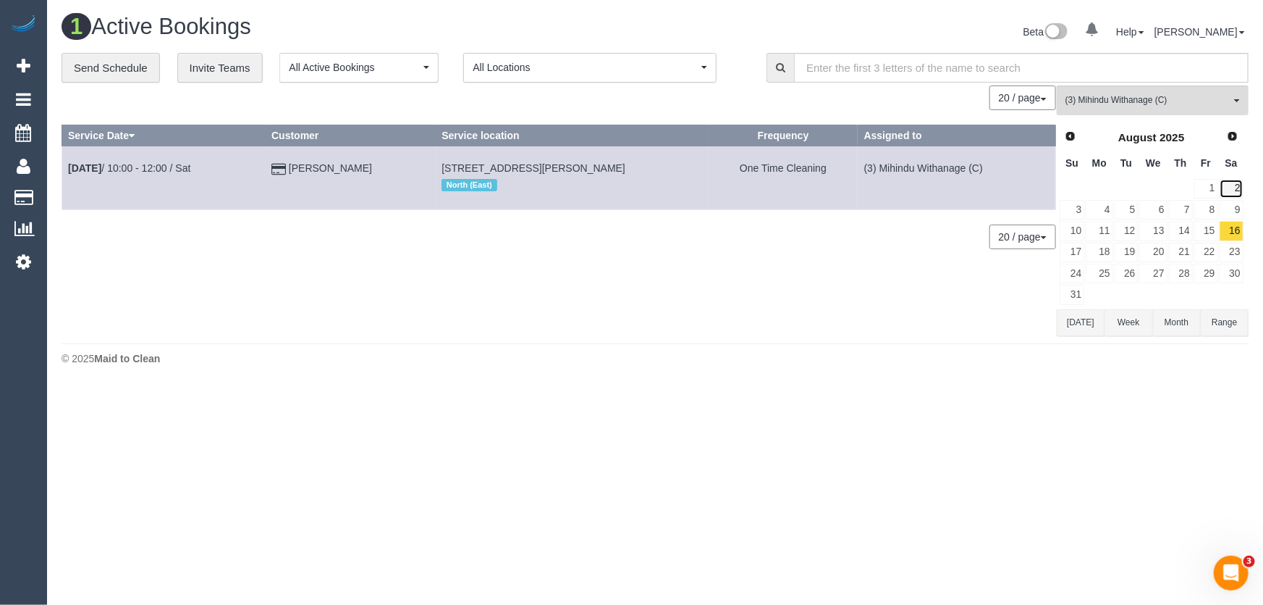
click at [1237, 188] on link "2" at bounding box center [1232, 189] width 24 height 20
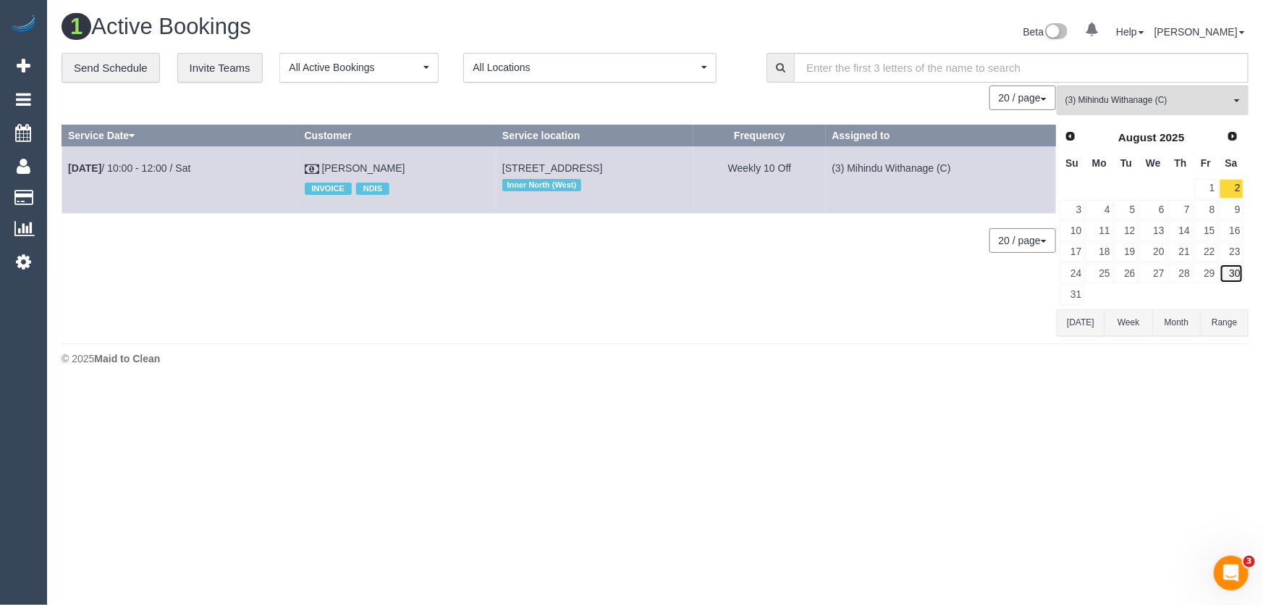
click at [1237, 272] on link "30" at bounding box center [1232, 274] width 24 height 20
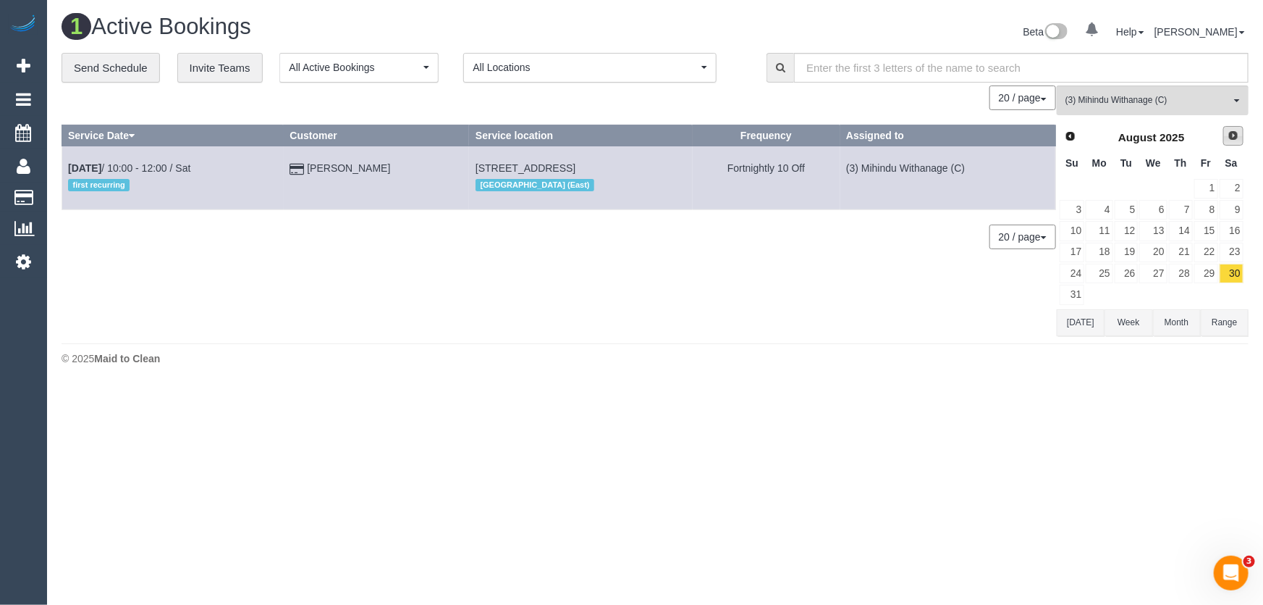
click at [1231, 138] on span "Next" at bounding box center [1234, 136] width 12 height 12
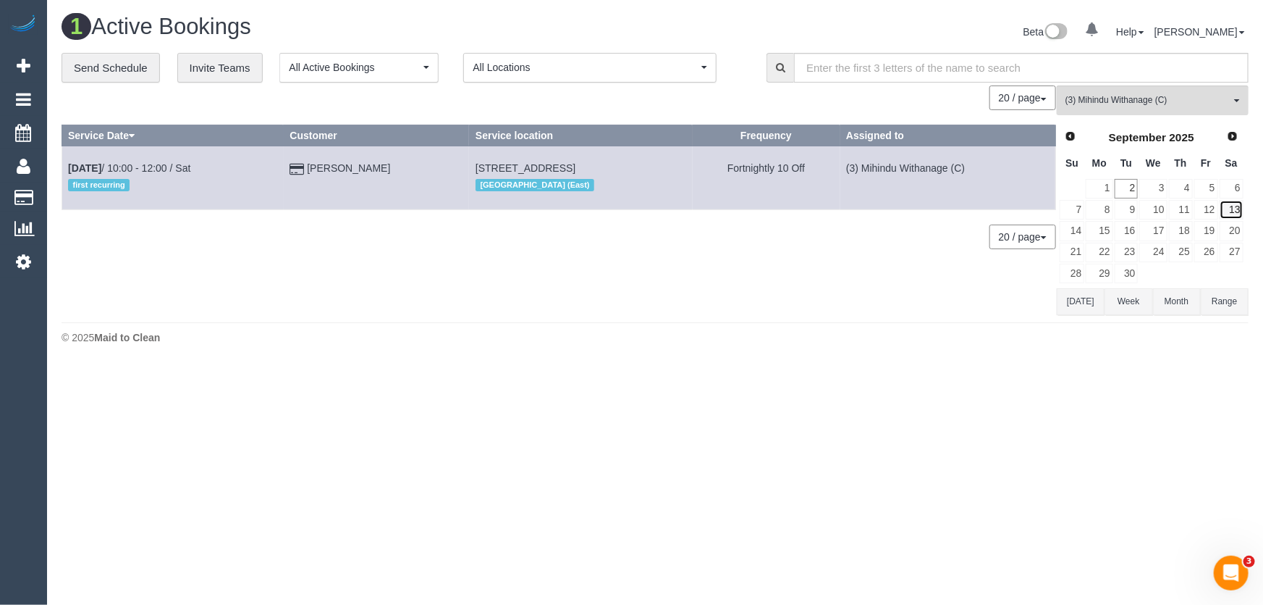
click at [1237, 205] on link "13" at bounding box center [1232, 210] width 24 height 20
click at [1232, 248] on link "27" at bounding box center [1232, 253] width 24 height 20
click at [1074, 135] on span "Prev" at bounding box center [1070, 136] width 12 height 12
click at [1230, 138] on span "Next" at bounding box center [1234, 136] width 12 height 12
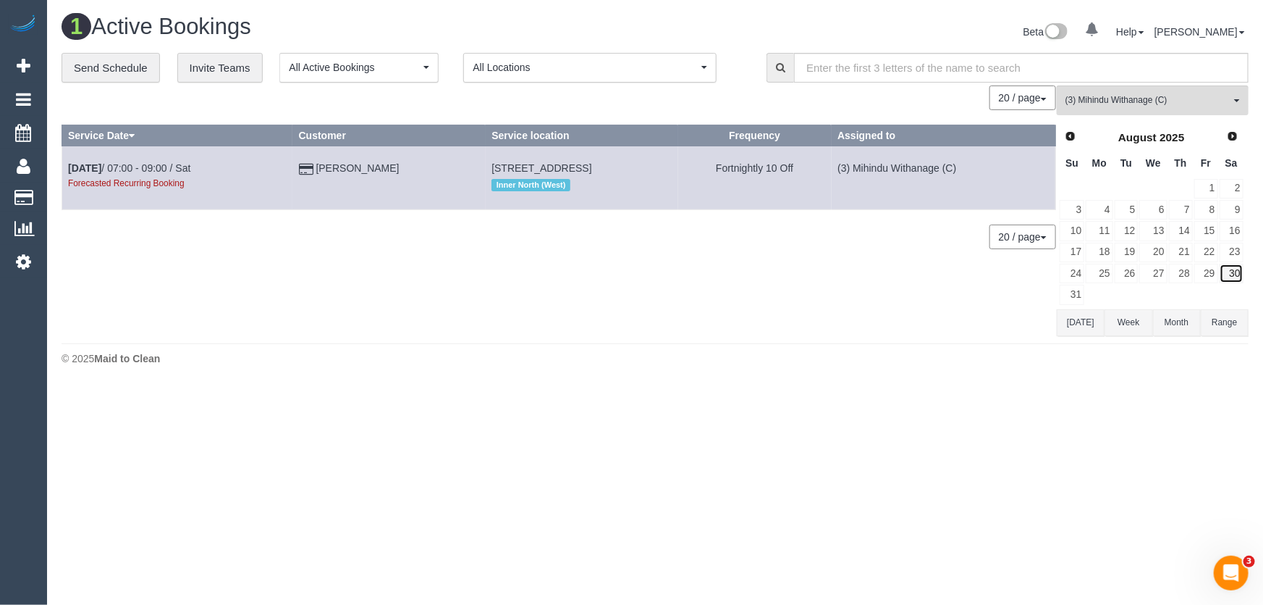
click at [1234, 269] on link "30" at bounding box center [1232, 274] width 24 height 20
click at [1074, 137] on span "Prev" at bounding box center [1070, 136] width 12 height 12
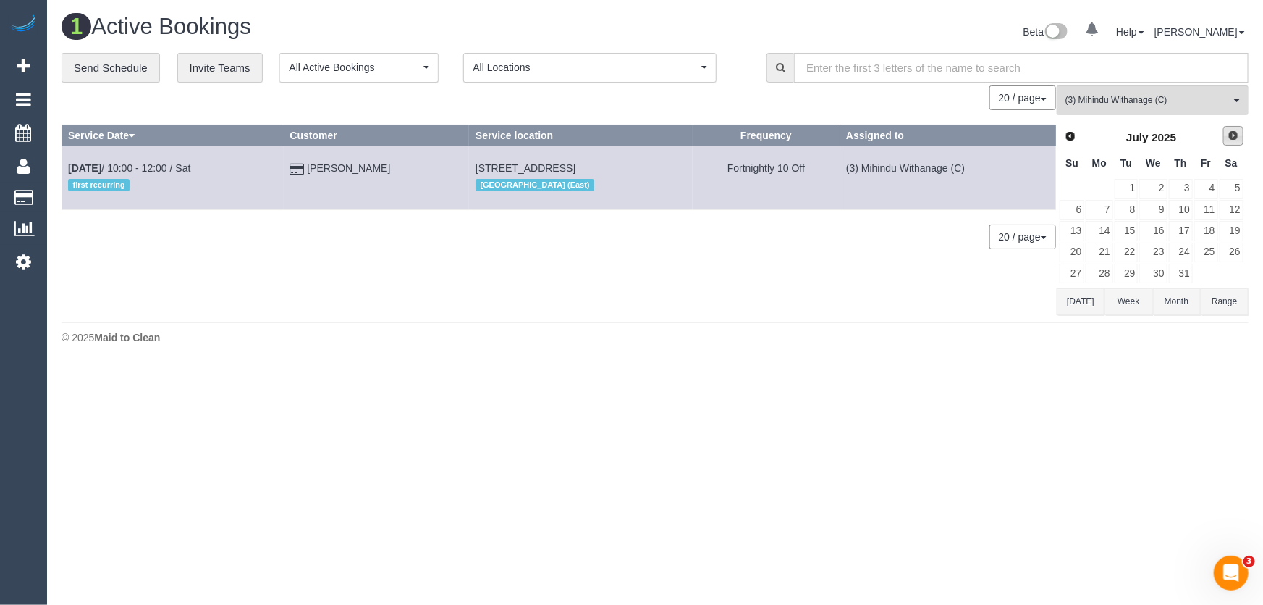
click at [1233, 138] on span "Next" at bounding box center [1234, 136] width 12 height 12
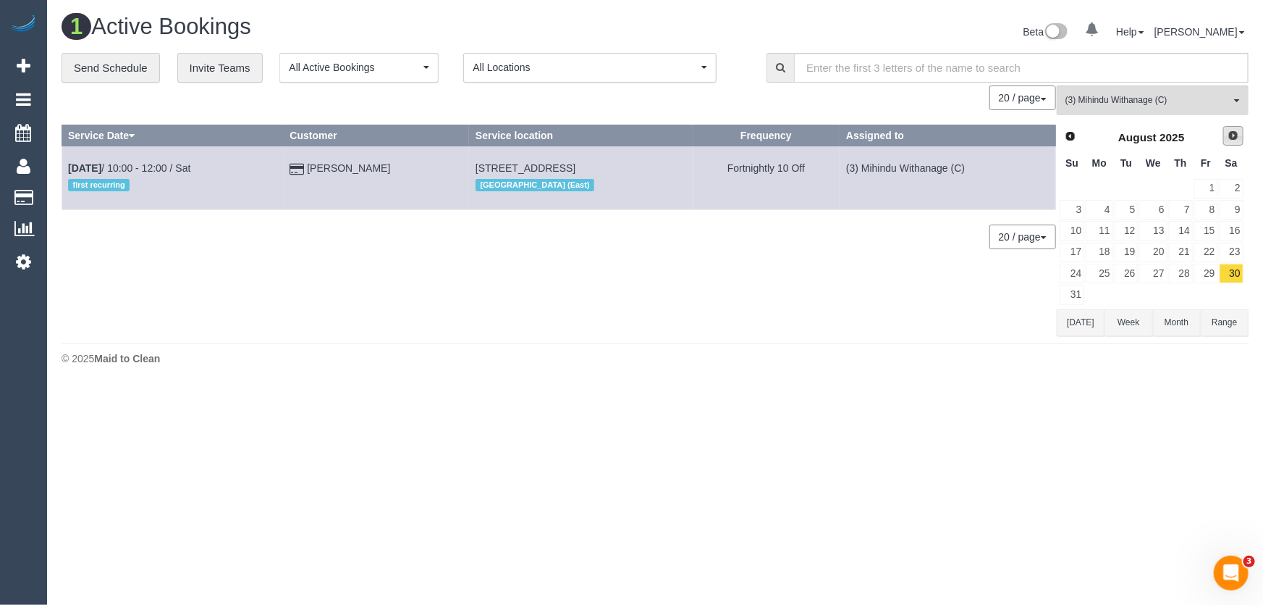
click at [1233, 140] on span "Next" at bounding box center [1234, 136] width 12 height 12
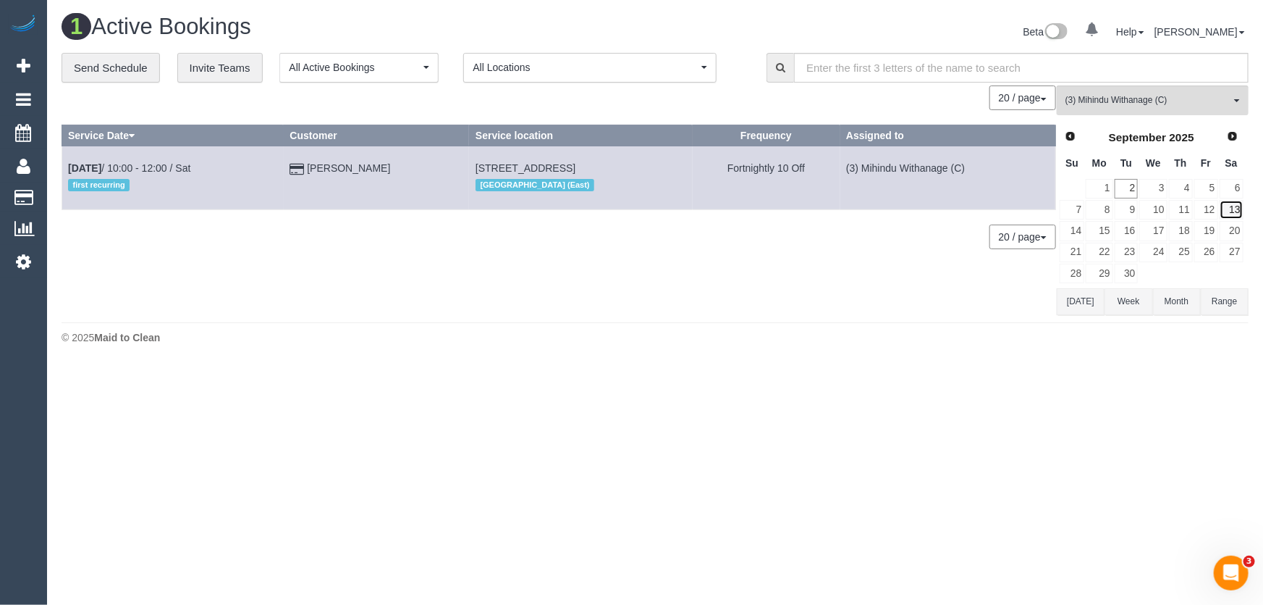
click at [1237, 205] on link "13" at bounding box center [1232, 210] width 24 height 20
click at [1235, 193] on link "6" at bounding box center [1232, 189] width 24 height 20
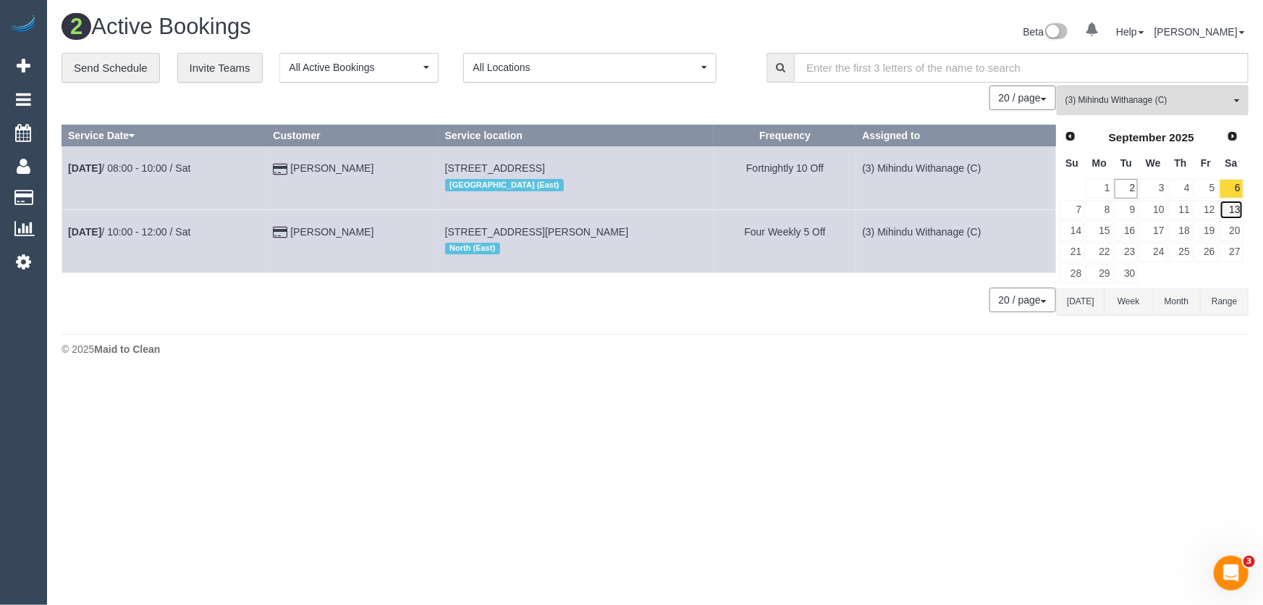
click at [1237, 209] on link "13" at bounding box center [1232, 210] width 24 height 20
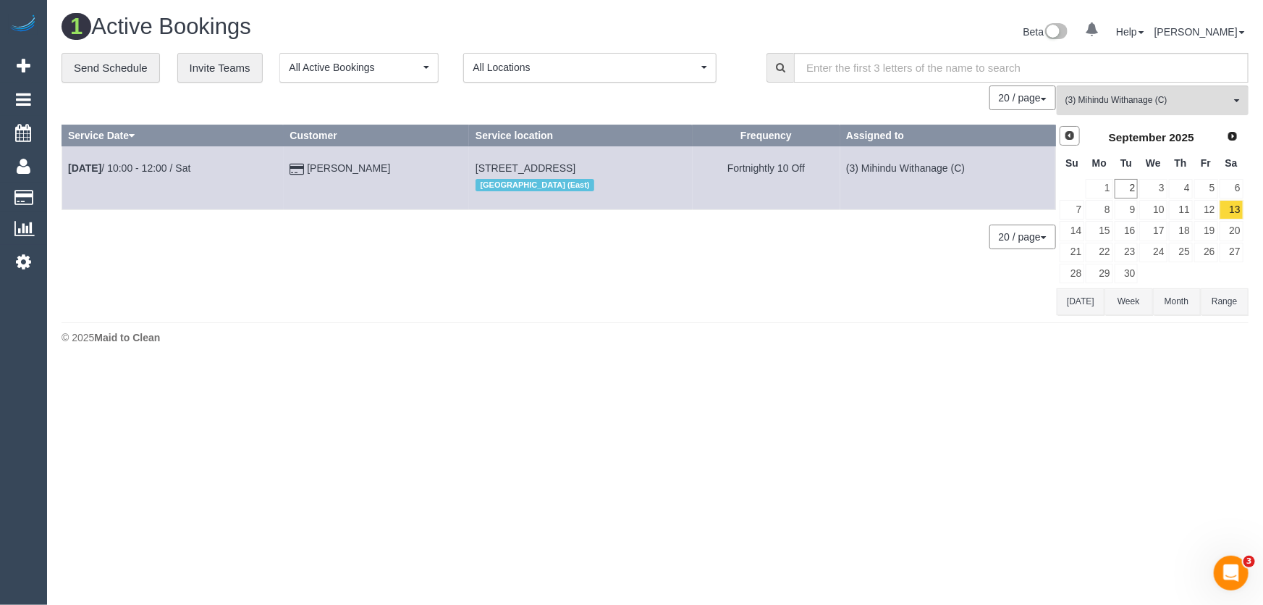
click at [1076, 133] on link "Prev" at bounding box center [1070, 136] width 20 height 20
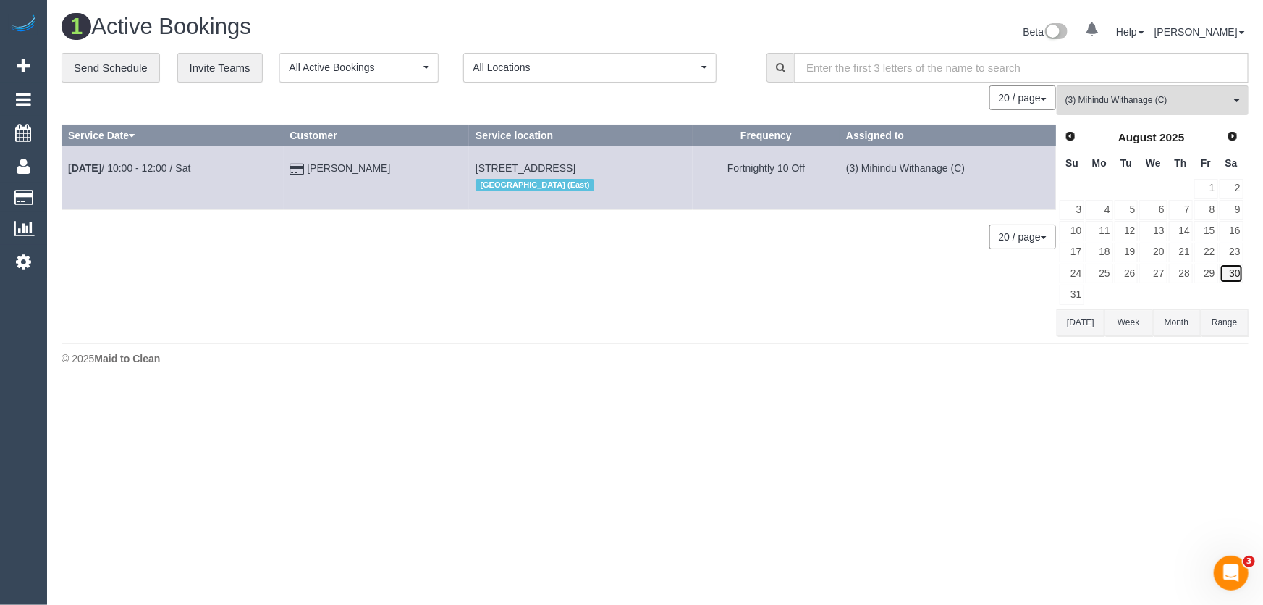
click at [1241, 270] on link "30" at bounding box center [1232, 274] width 24 height 20
click at [1231, 138] on span "Next" at bounding box center [1234, 136] width 12 height 12
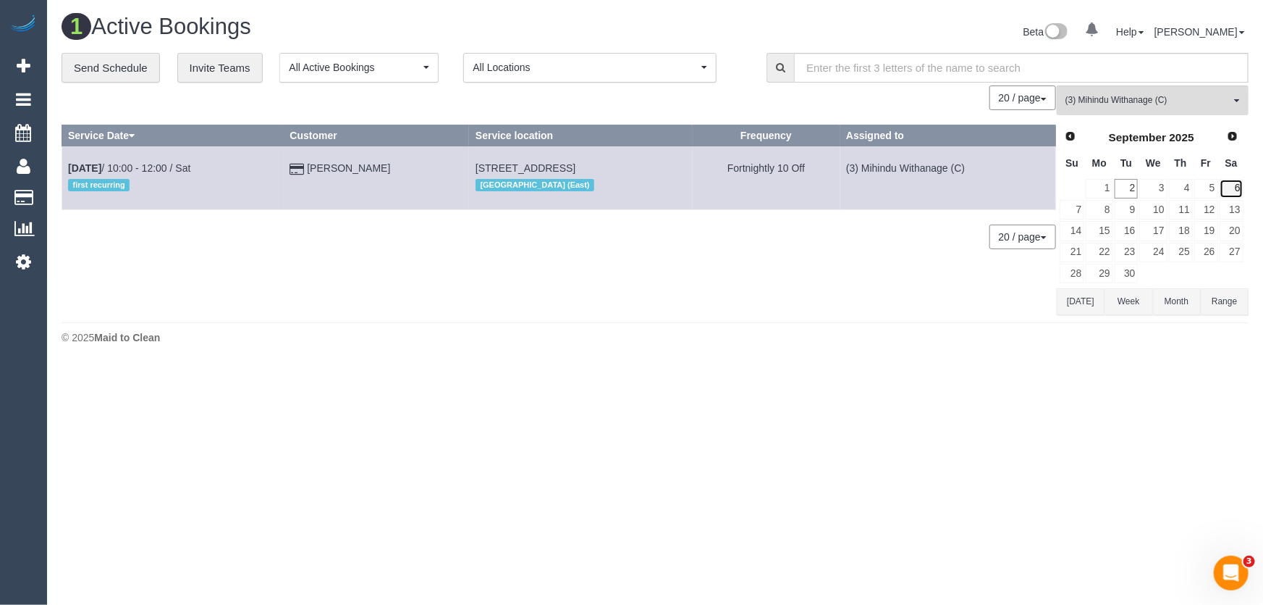
click at [1237, 190] on link "6" at bounding box center [1232, 189] width 24 height 20
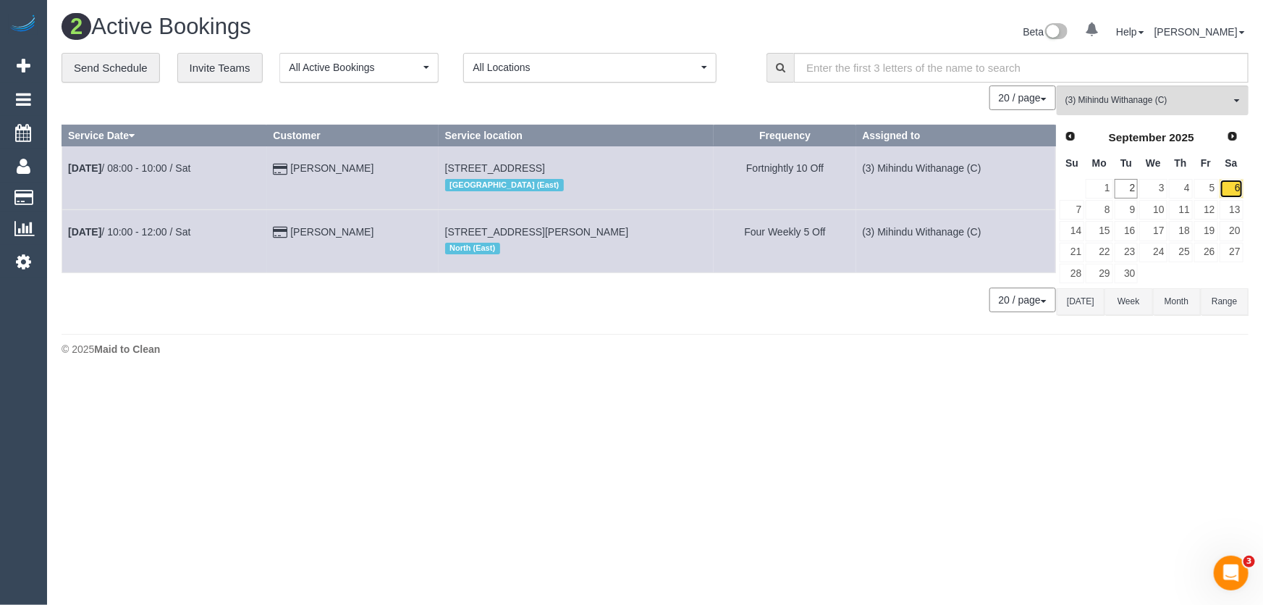
click at [1236, 185] on link "6" at bounding box center [1232, 189] width 24 height 20
click at [1234, 209] on link "13" at bounding box center [1232, 210] width 24 height 20
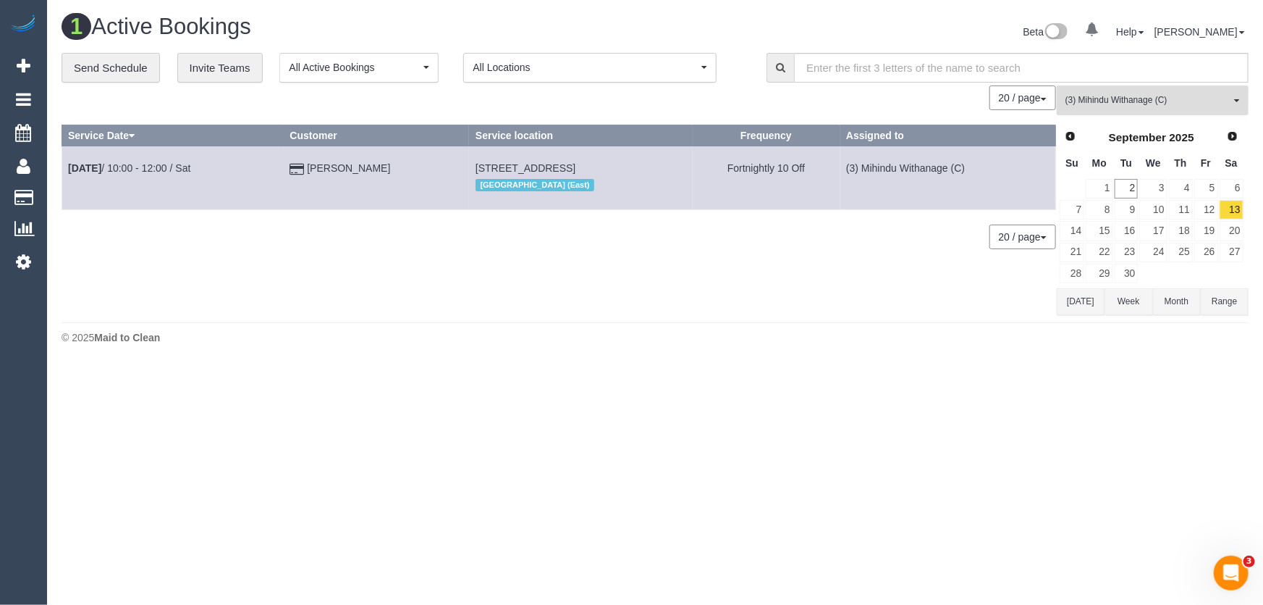
click at [1139, 104] on span "(3) Mihindu Withanage (C)" at bounding box center [1148, 100] width 165 height 12
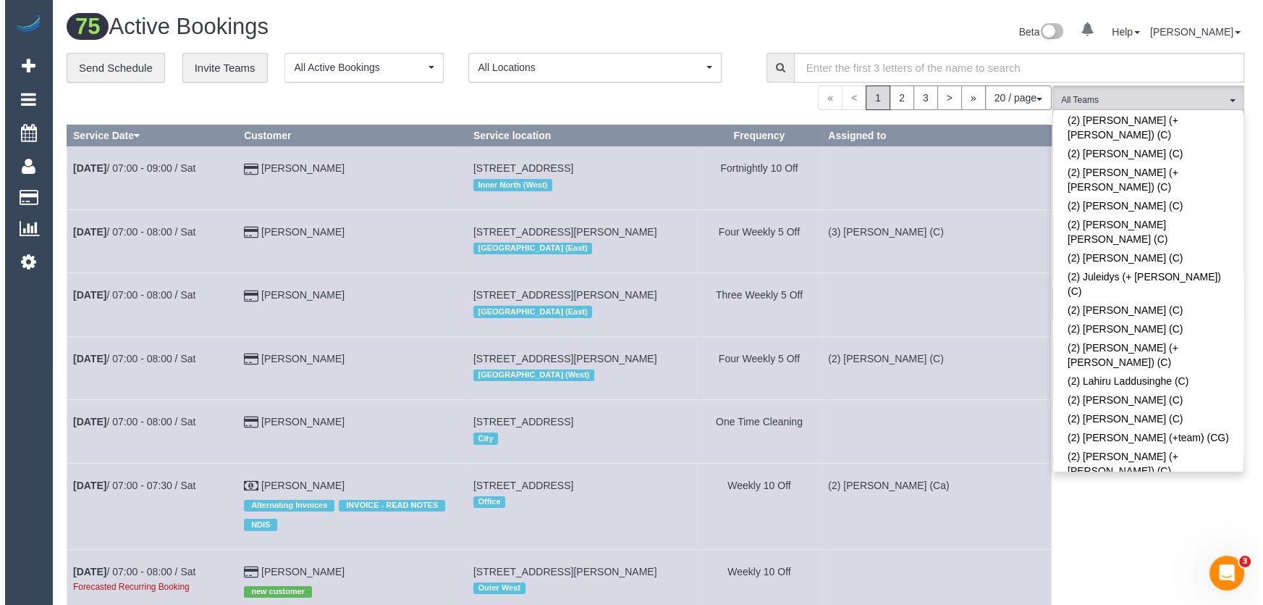
scroll to position [1004, 0]
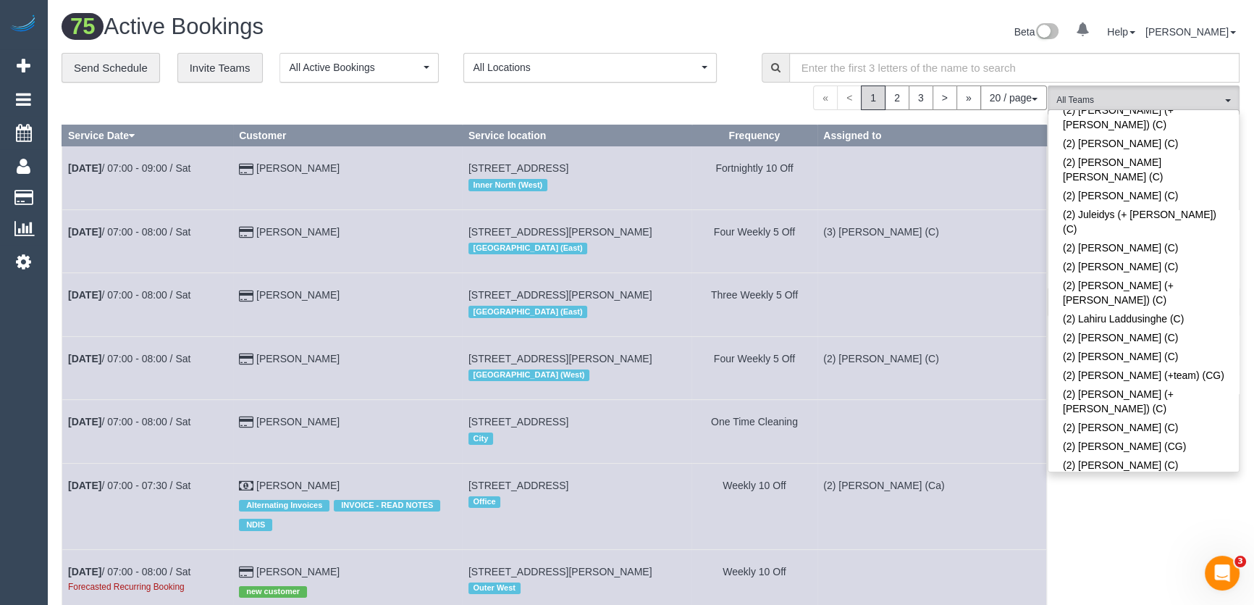
click at [1105, 512] on link "(2) Paris Webb (CG)" at bounding box center [1143, 521] width 190 height 19
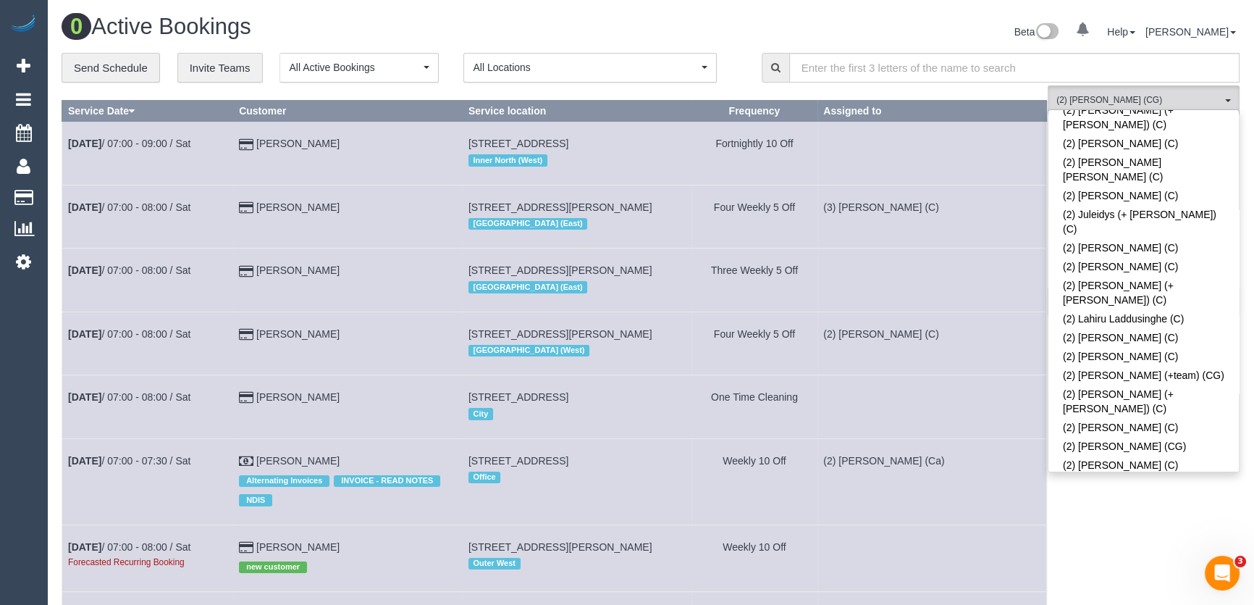
click at [850, 21] on div "Beta 0 Your Notifications You have 0 alerts Help Help Docs Take a Tour Contact …" at bounding box center [951, 33] width 600 height 38
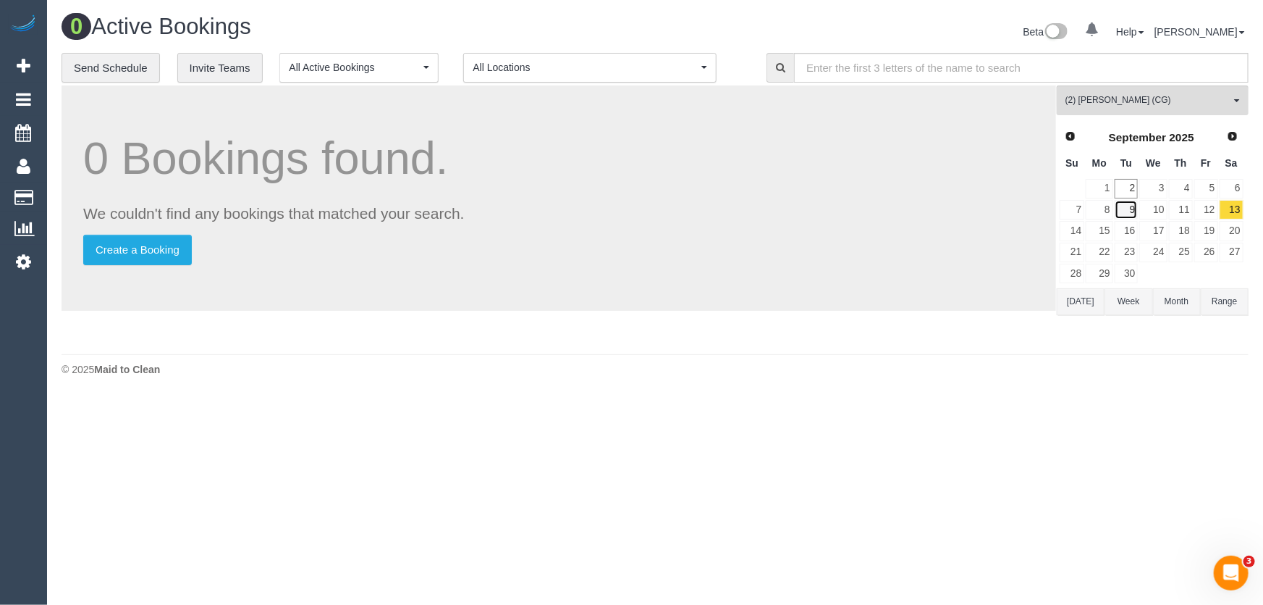
click at [1130, 209] on link "9" at bounding box center [1127, 210] width 24 height 20
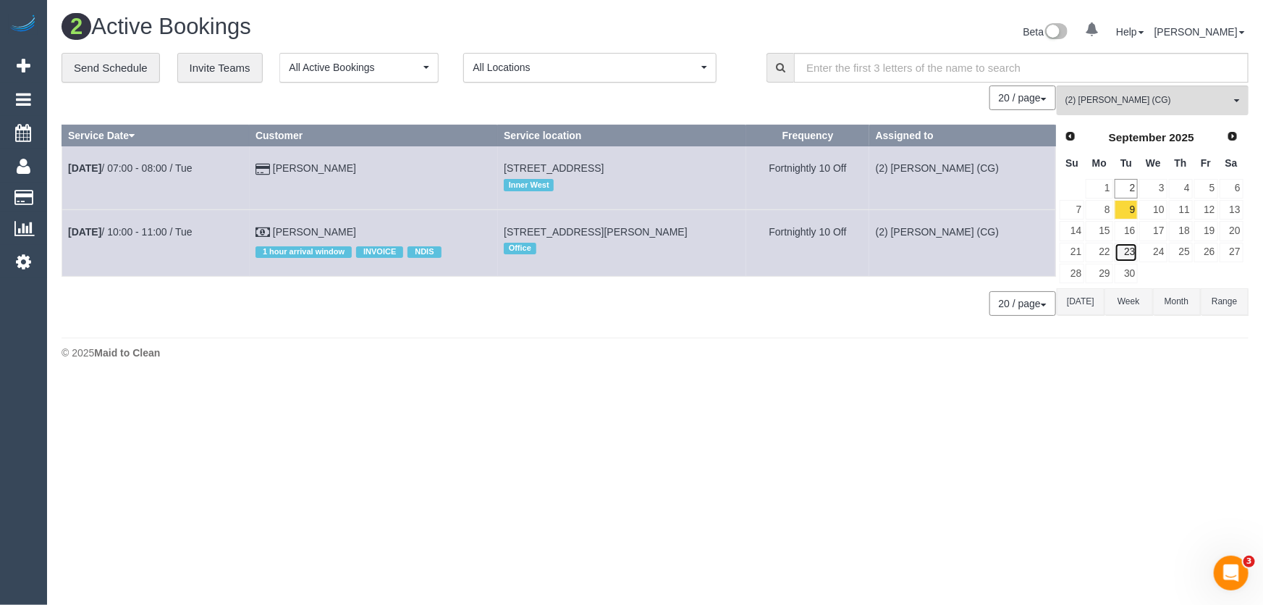
click at [1132, 249] on link "23" at bounding box center [1127, 253] width 24 height 20
click at [604, 165] on span "38 Geelong Rd, Unit 11, Footscray, VIC 3011" at bounding box center [554, 168] width 100 height 12
copy td "38 Geelong Rd, Unit 11, Footscray, VIC 3011"
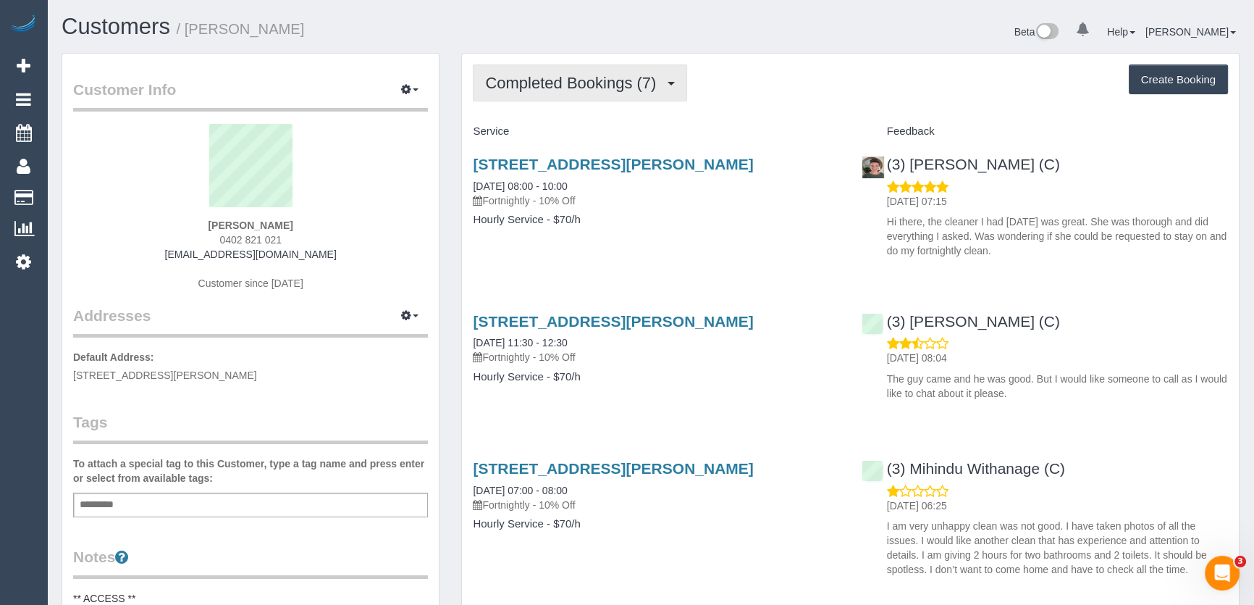
click at [629, 88] on span "Completed Bookings (7)" at bounding box center [574, 83] width 178 height 18
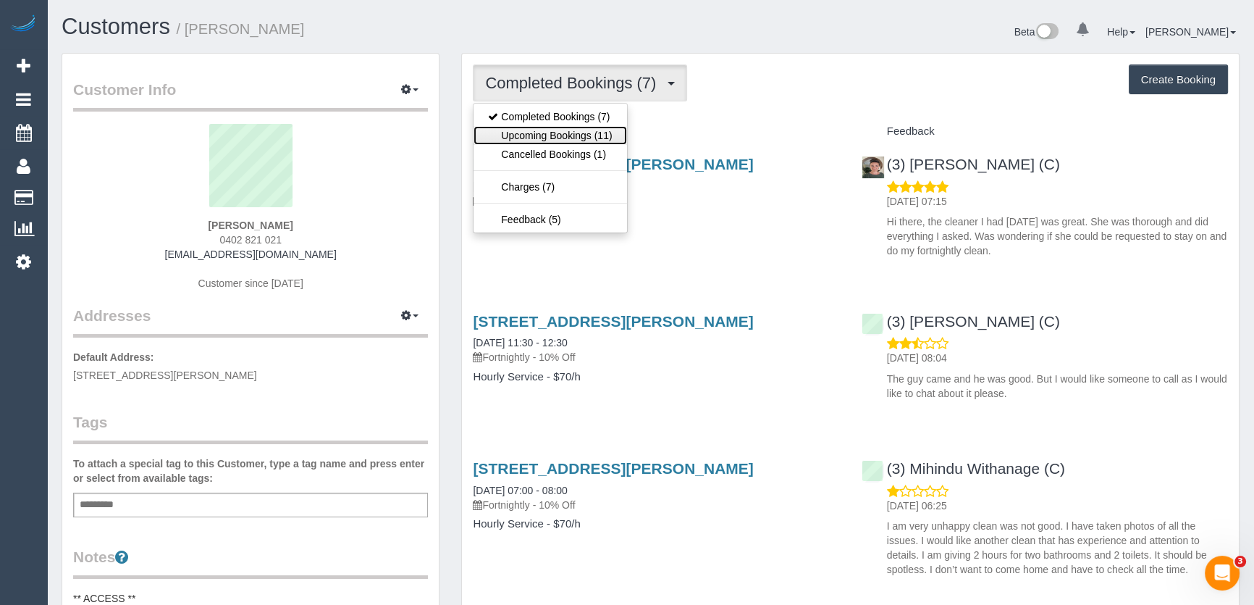
click at [605, 133] on link "Upcoming Bookings (11)" at bounding box center [550, 135] width 153 height 19
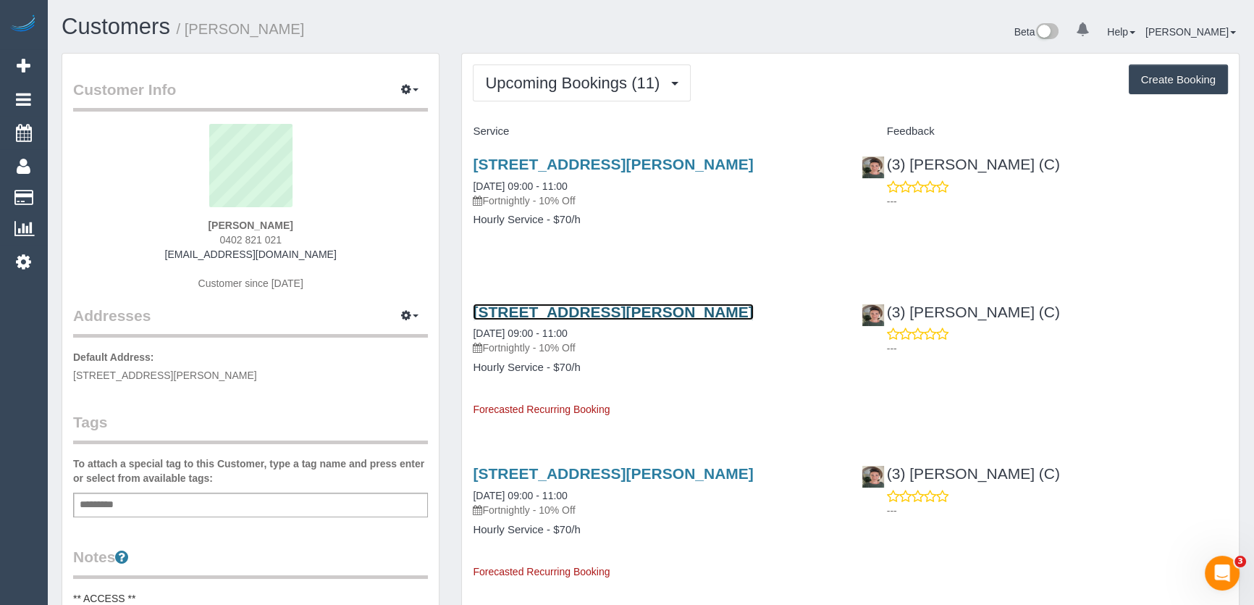
click at [500, 311] on link "[STREET_ADDRESS][PERSON_NAME]" at bounding box center [613, 311] width 280 height 17
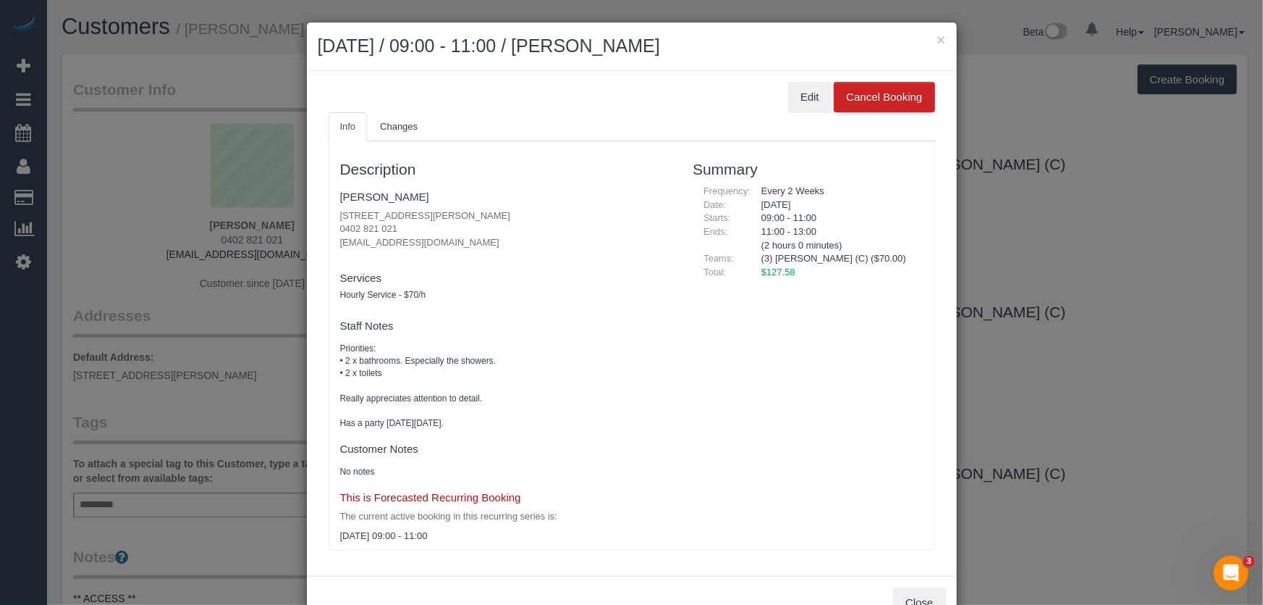
click at [804, 112] on ul "Info Changes" at bounding box center [632, 127] width 607 height 30
click at [1037, 250] on div "× [DATE] / 09:00 - 11:00 / [PERSON_NAME] Edit Cancel Booking Info Changes Descr…" at bounding box center [631, 302] width 1263 height 605
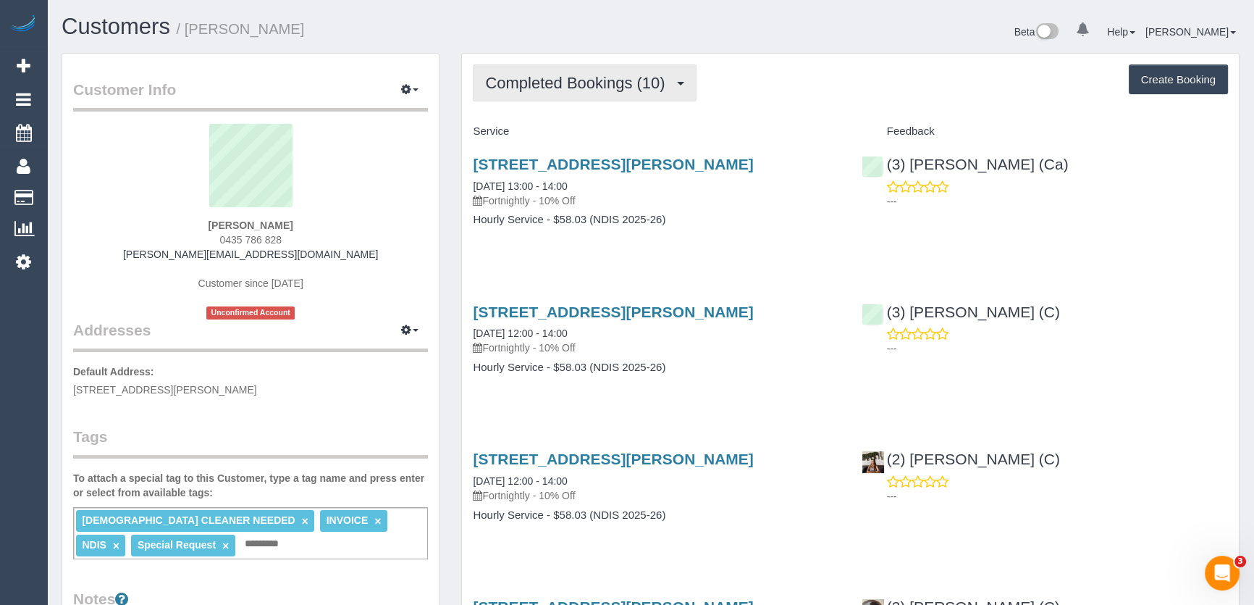
click at [588, 86] on span "Completed Bookings (10)" at bounding box center [578, 83] width 187 height 18
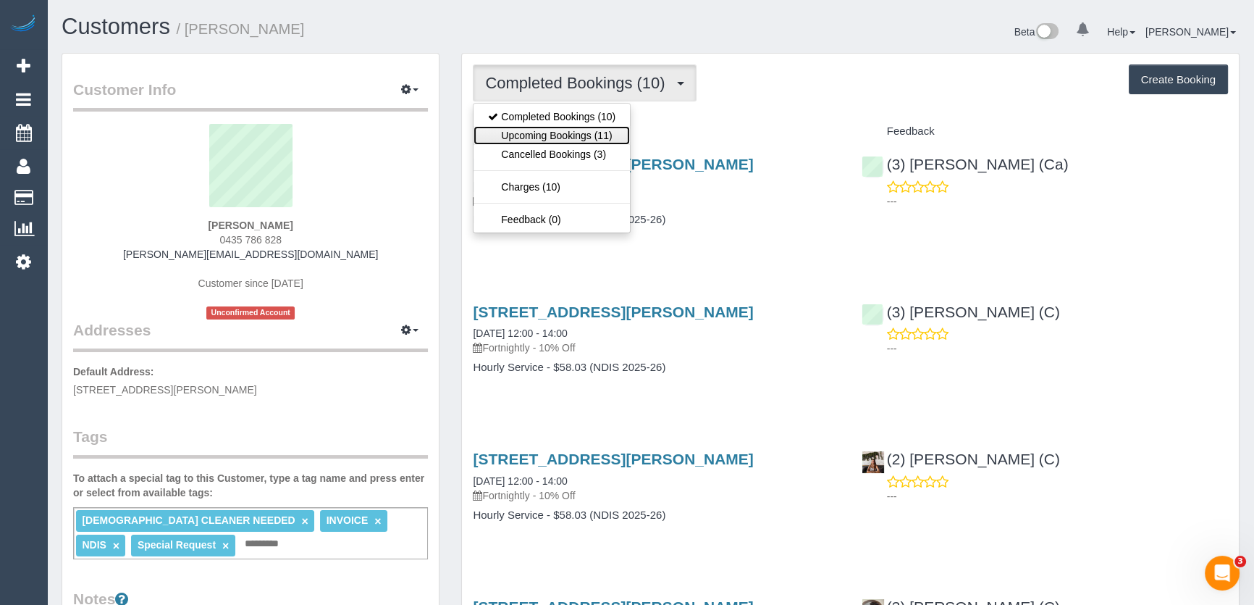
click at [588, 138] on link "Upcoming Bookings (11)" at bounding box center [552, 135] width 156 height 19
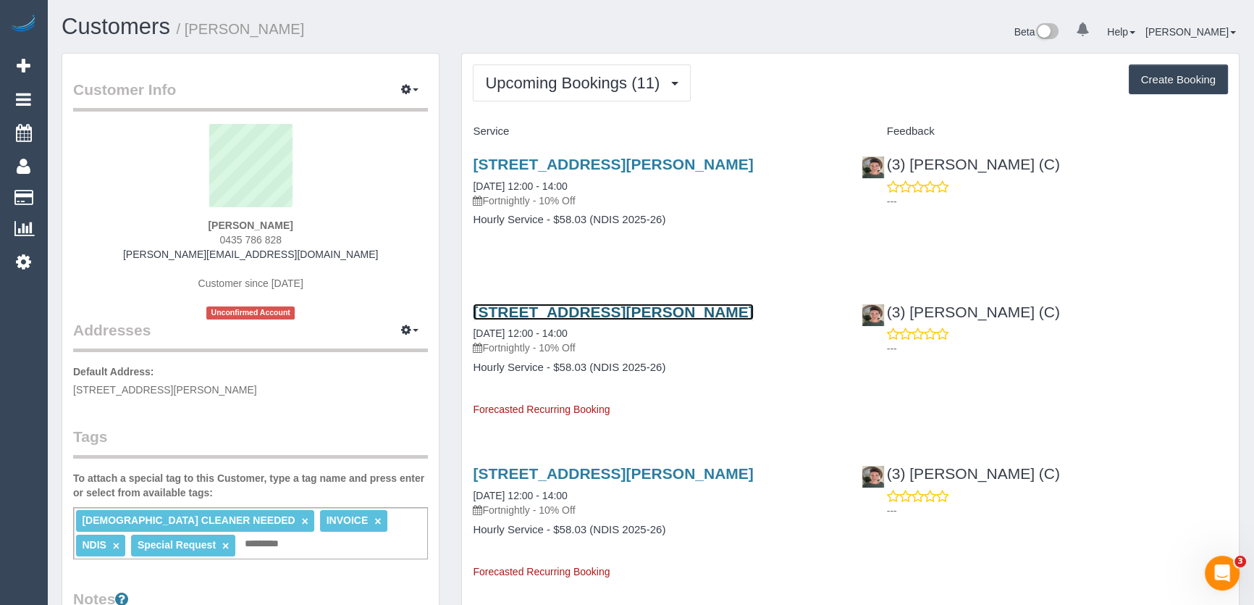
click at [522, 313] on link "[STREET_ADDRESS][PERSON_NAME]" at bounding box center [613, 311] width 280 height 17
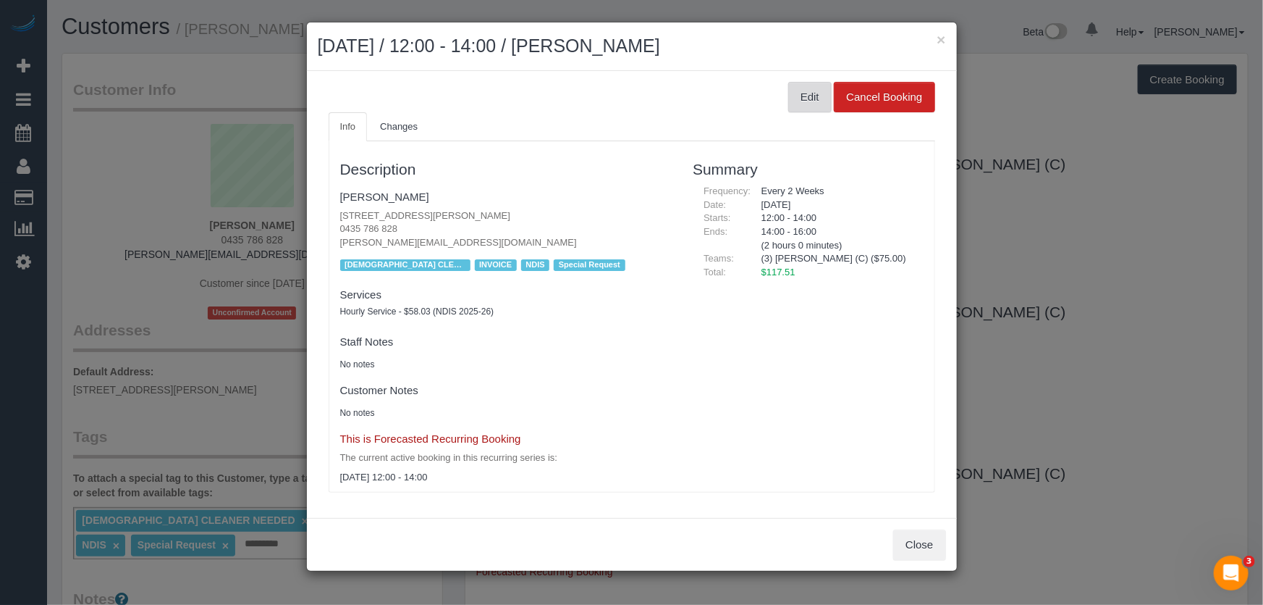
click at [820, 97] on button "Edit" at bounding box center [809, 97] width 43 height 30
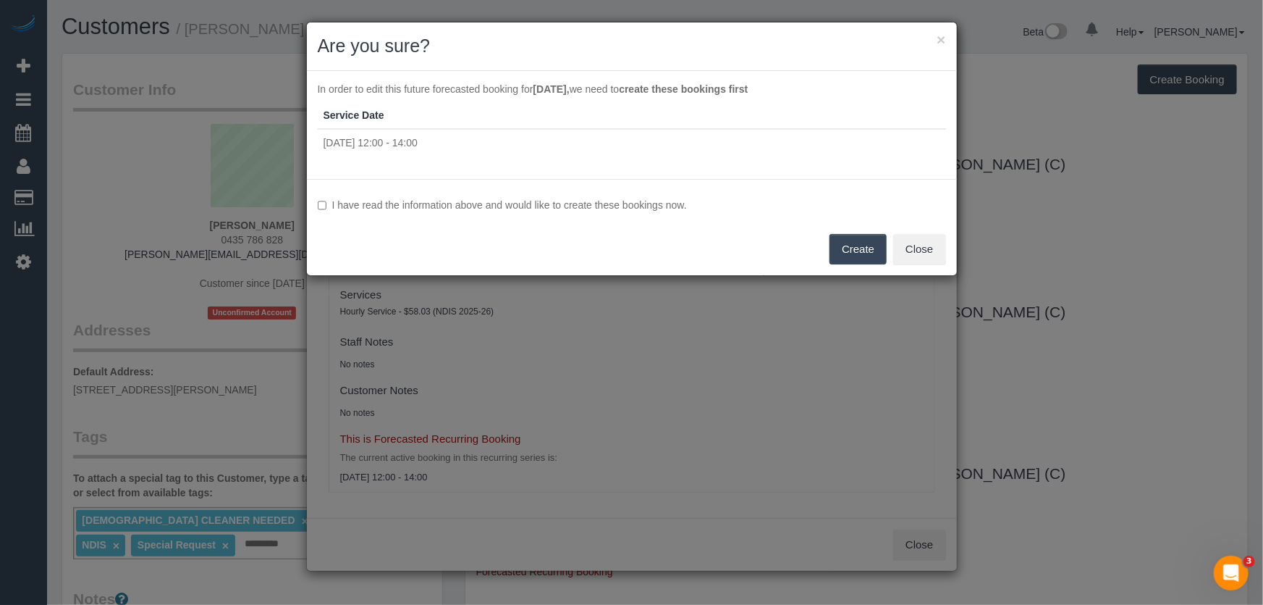
click at [862, 244] on button "Create" at bounding box center [858, 249] width 57 height 30
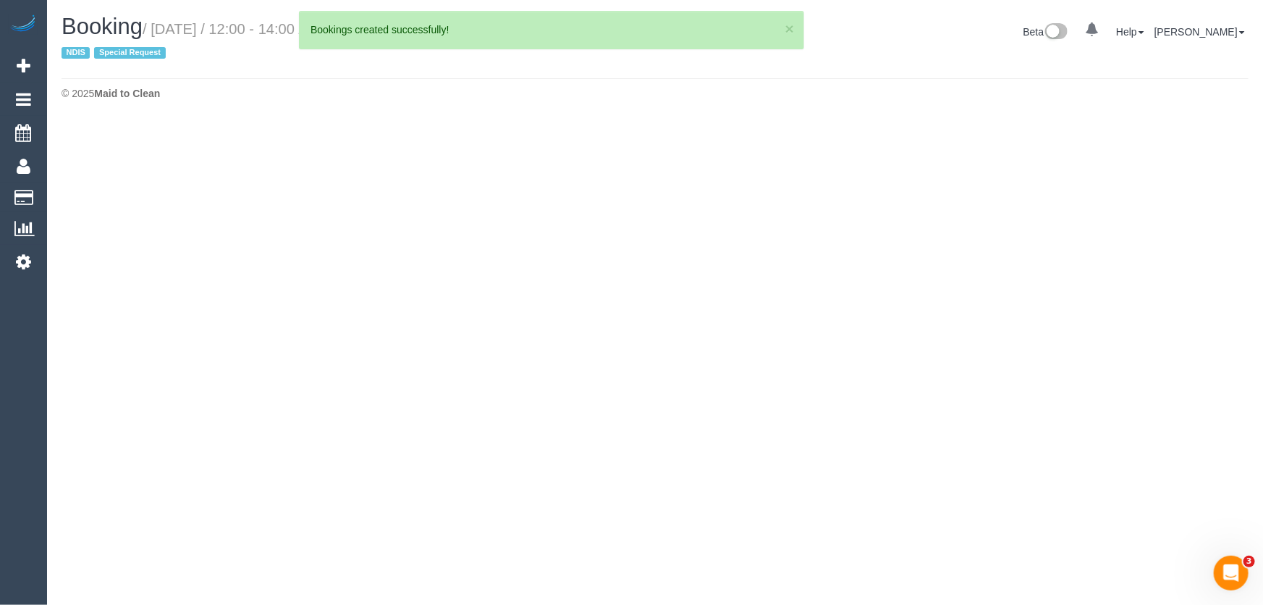
select select "VIC"
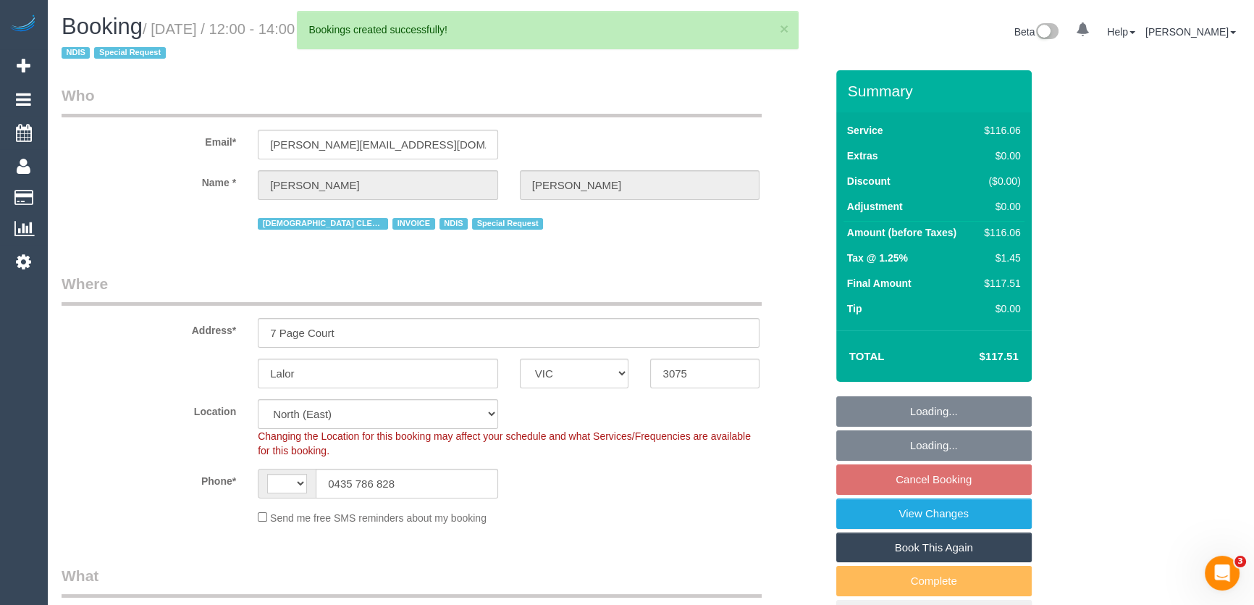
select select "object:1623"
select select "string:AU"
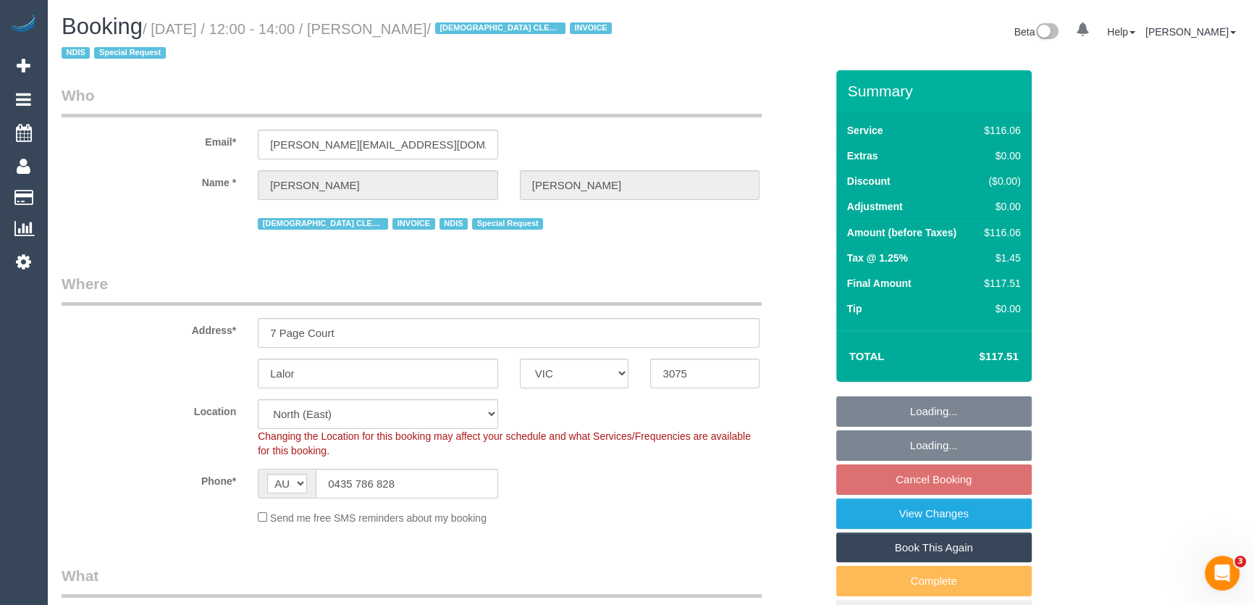
select select "spot4"
select select "number:28"
select select "number:14"
select select "number:19"
select select "number:25"
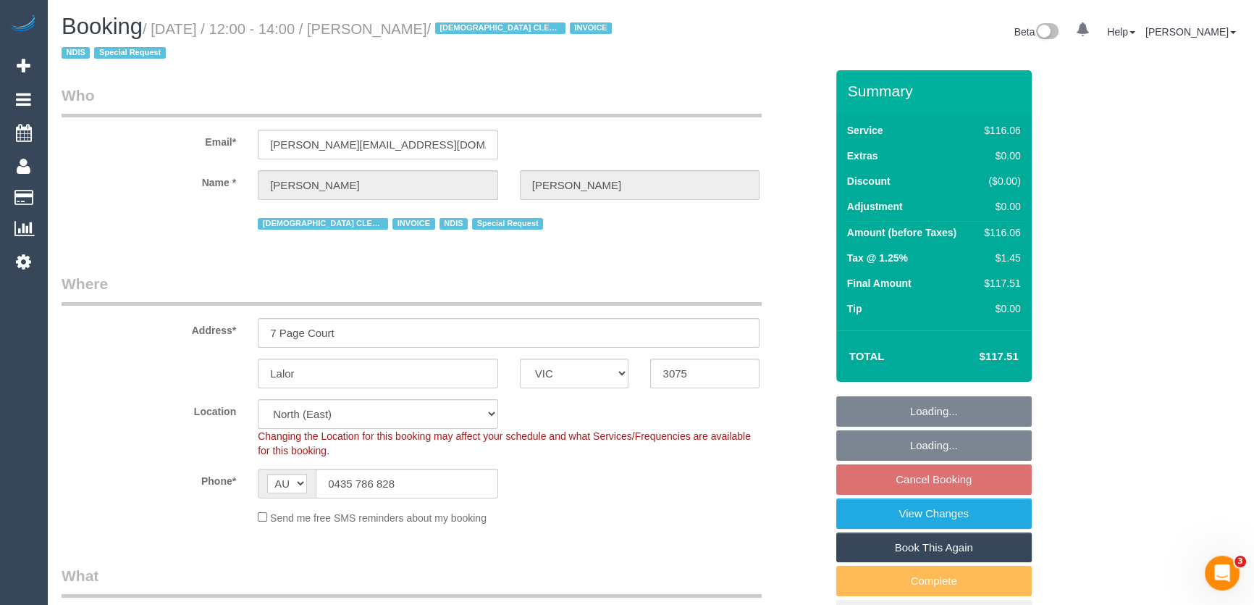
select select "number:35"
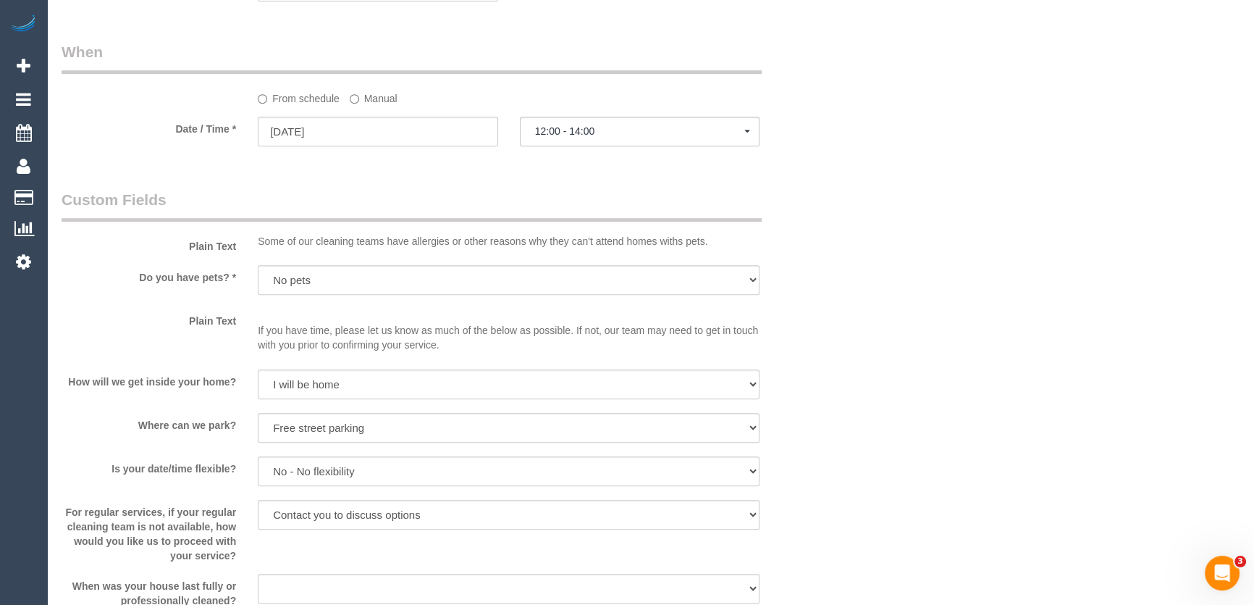
scroll to position [1711, 0]
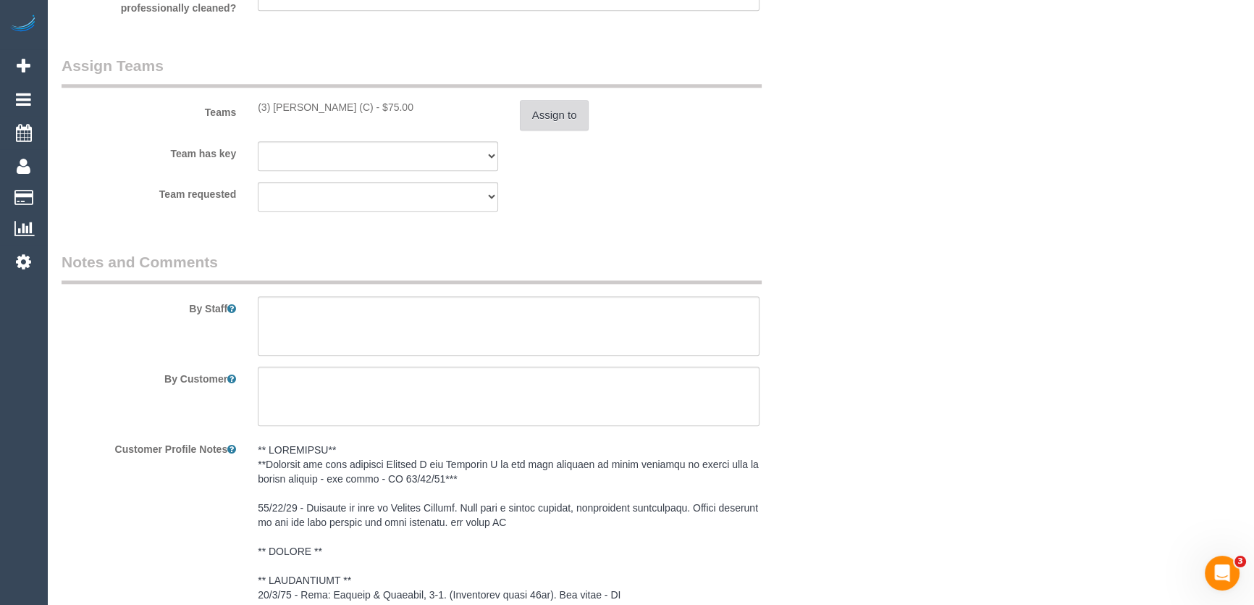
click at [563, 116] on button "Assign to" at bounding box center [555, 115] width 70 height 30
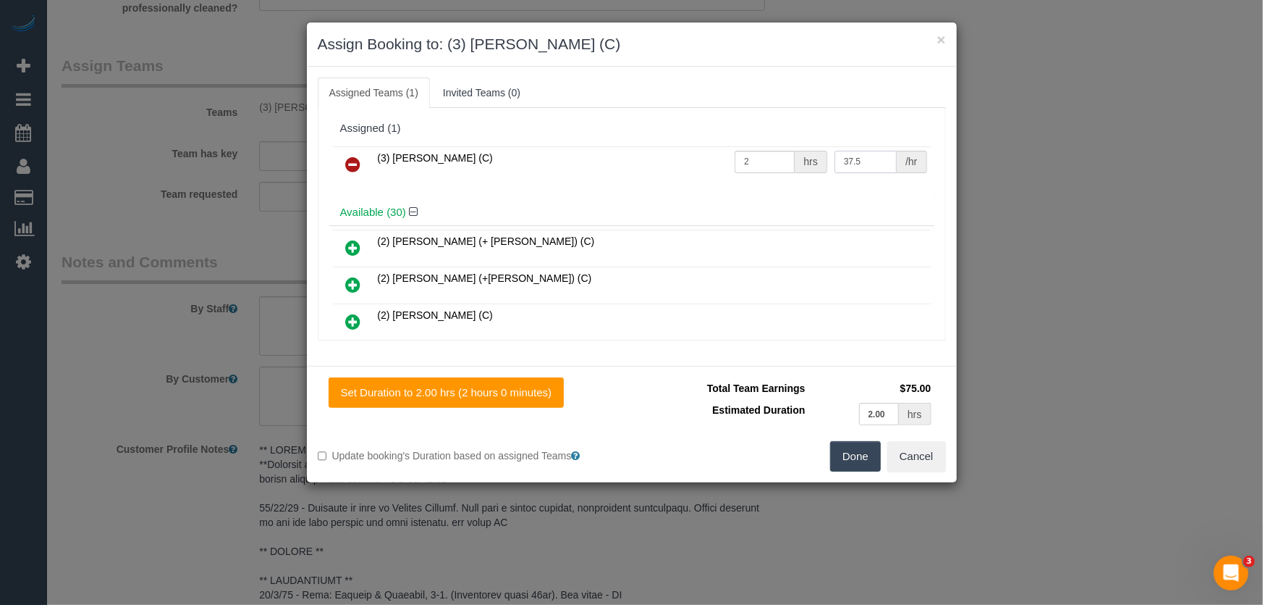
click at [862, 153] on input "37.5" at bounding box center [866, 162] width 62 height 22
type input "35"
click at [855, 455] on button "Done" at bounding box center [855, 456] width 51 height 30
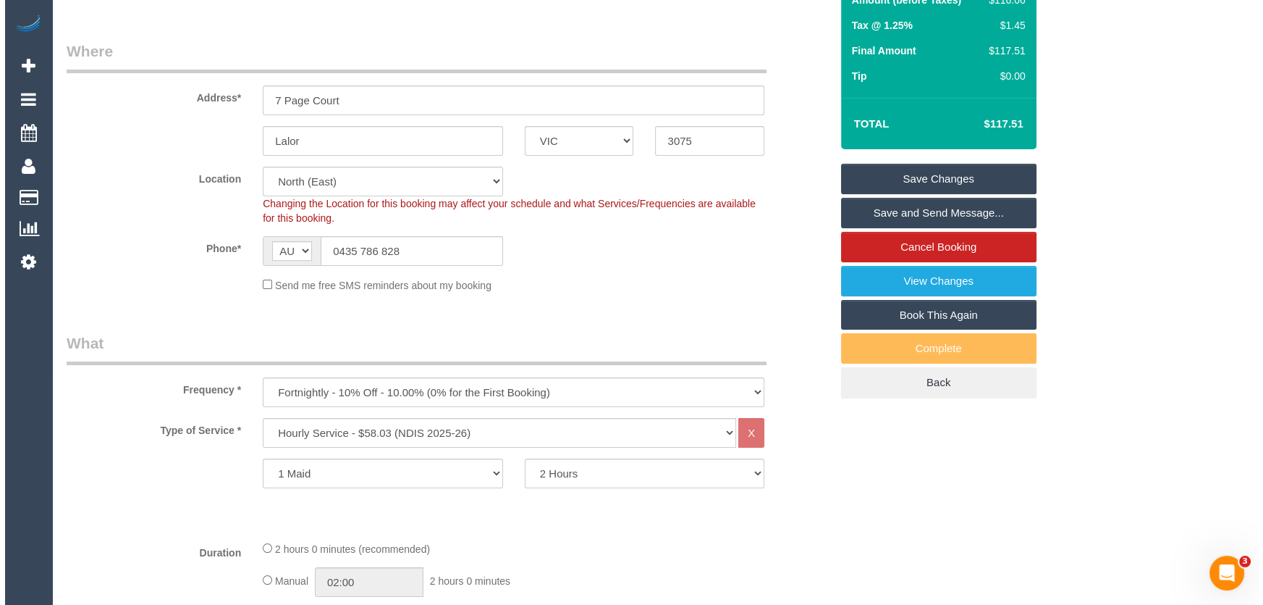
scroll to position [0, 0]
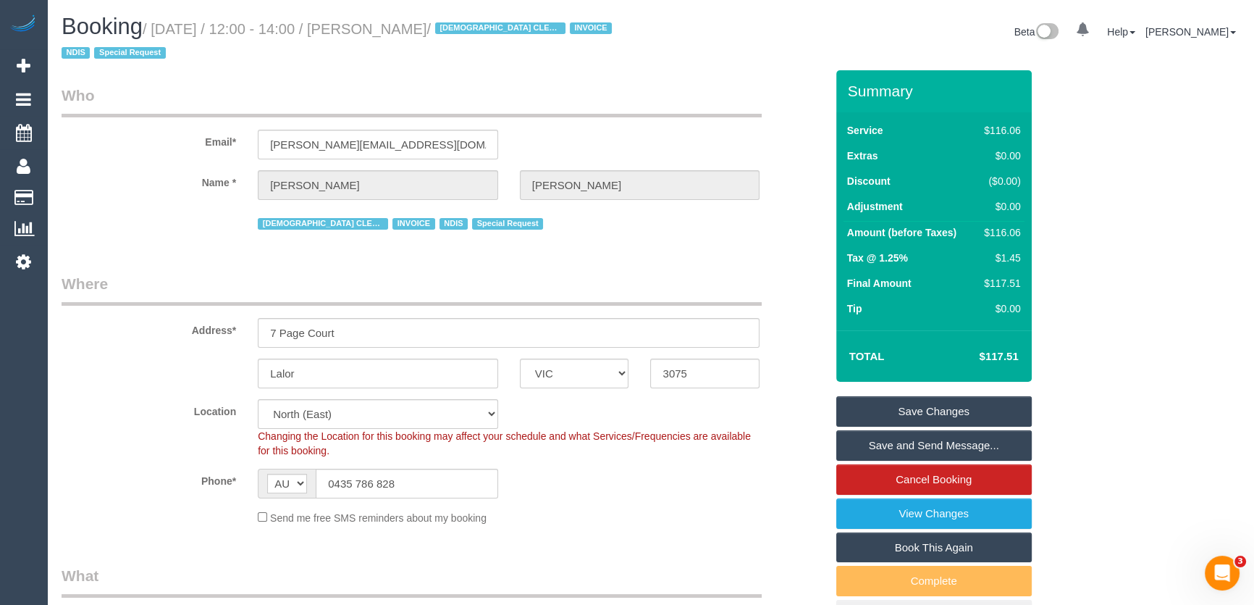
click at [920, 410] on link "Save Changes" at bounding box center [933, 411] width 195 height 30
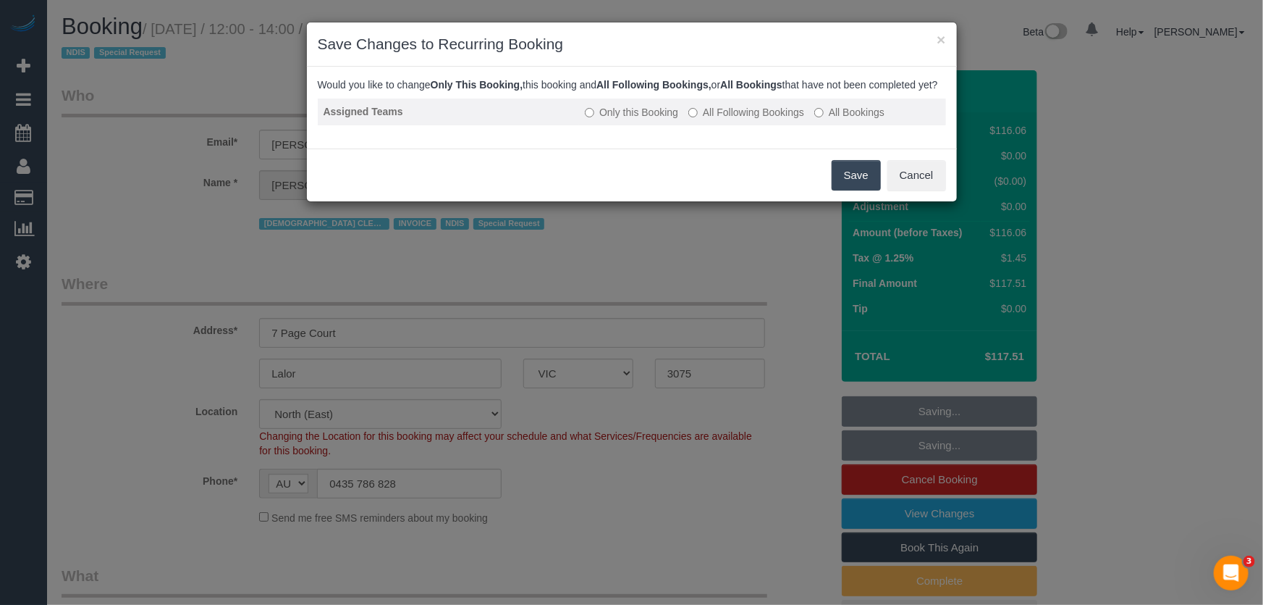
click at [741, 119] on label "All Following Bookings" at bounding box center [747, 112] width 116 height 14
click at [839, 190] on button "Save" at bounding box center [856, 175] width 49 height 30
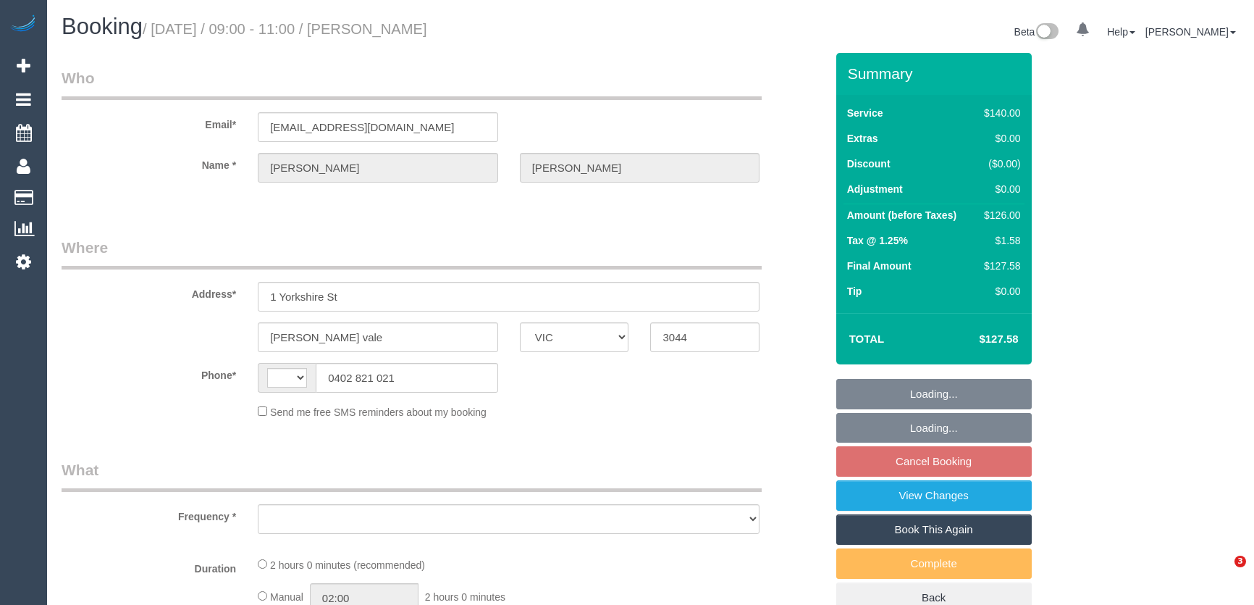
select select "VIC"
select select "string:AU"
select select "object:549"
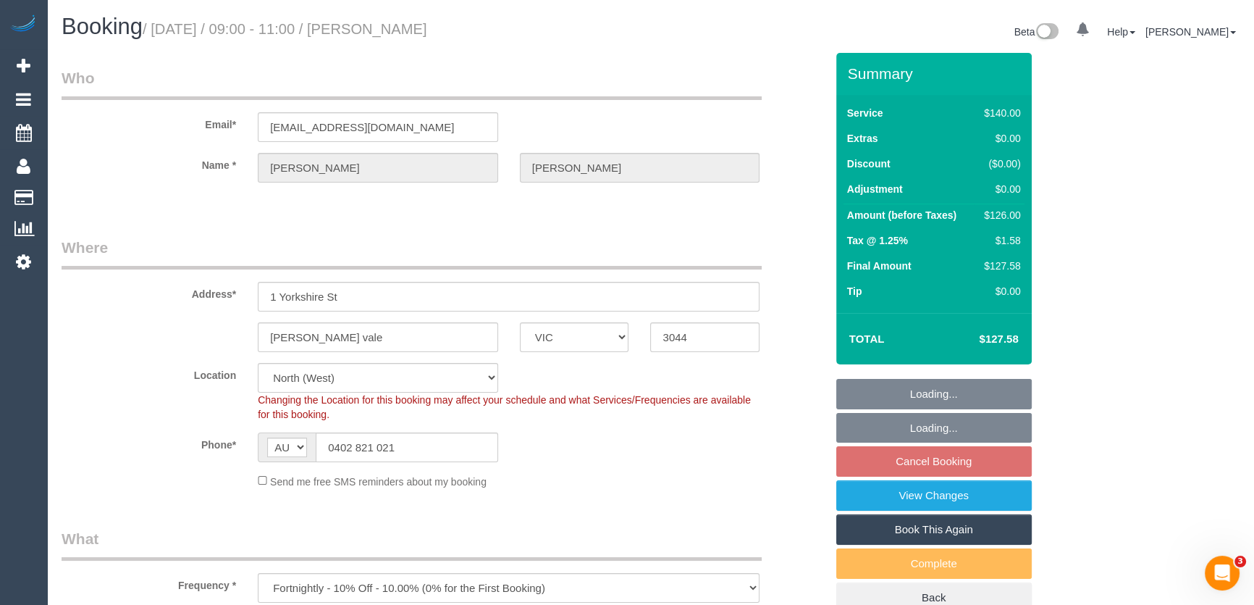
select select "string:stripe-pm_1RNq8B2GScqysDRV02FKjjRH"
select select "number:27"
select select "number:14"
select select "number:19"
select select "number:22"
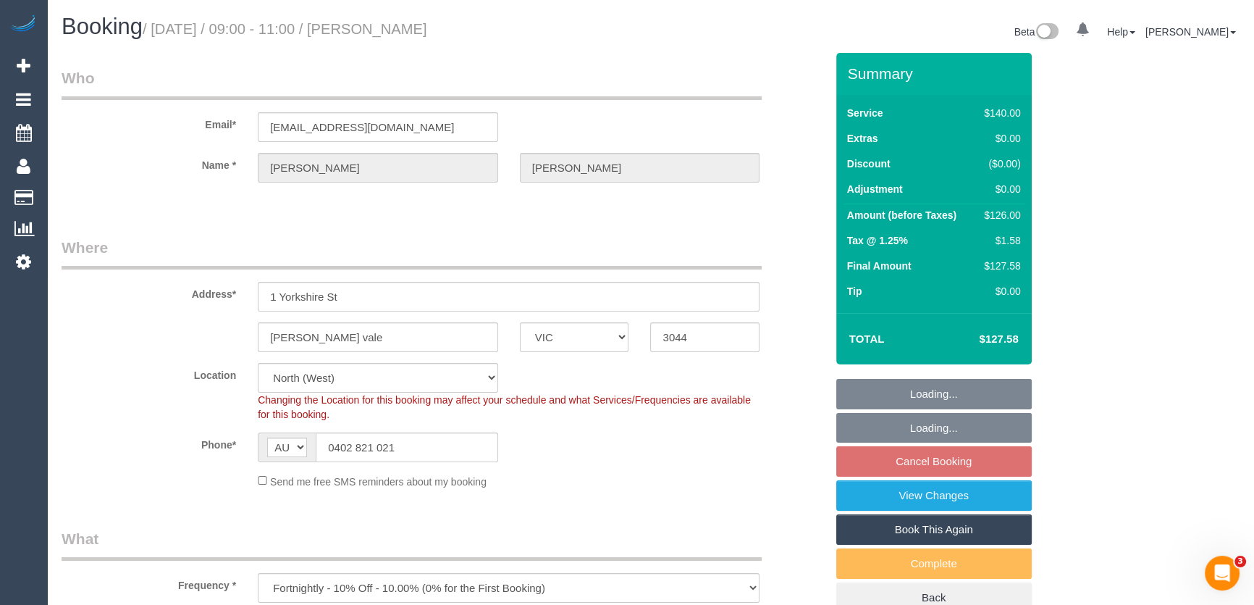
select select "number:35"
select select "number:11"
select select "object:1584"
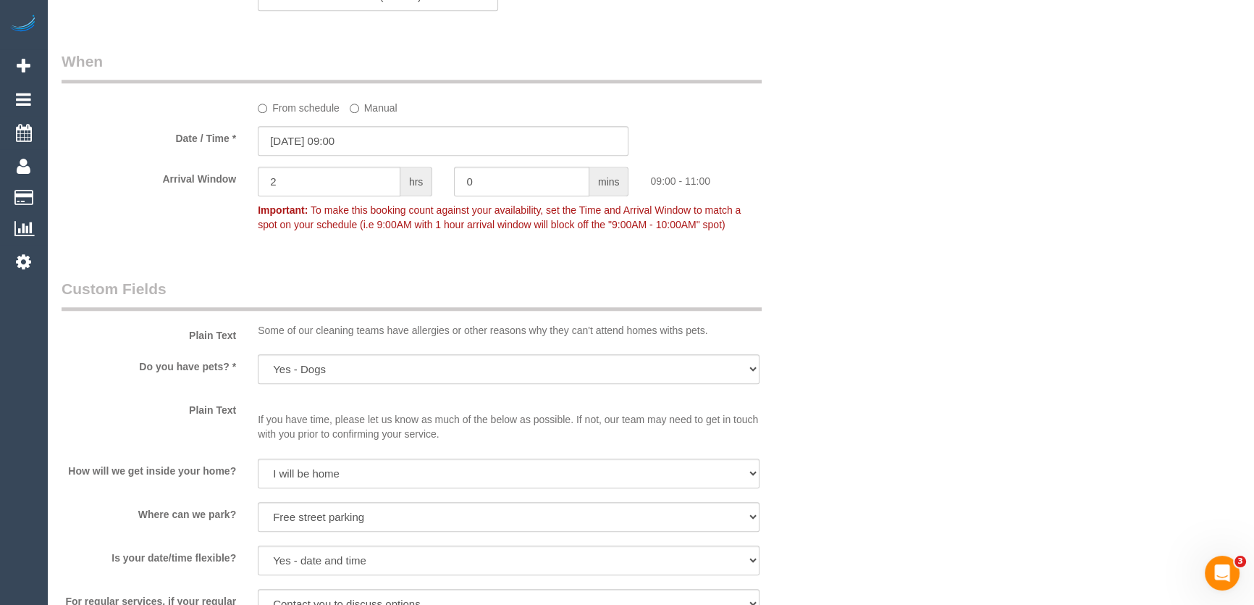
scroll to position [1575, 0]
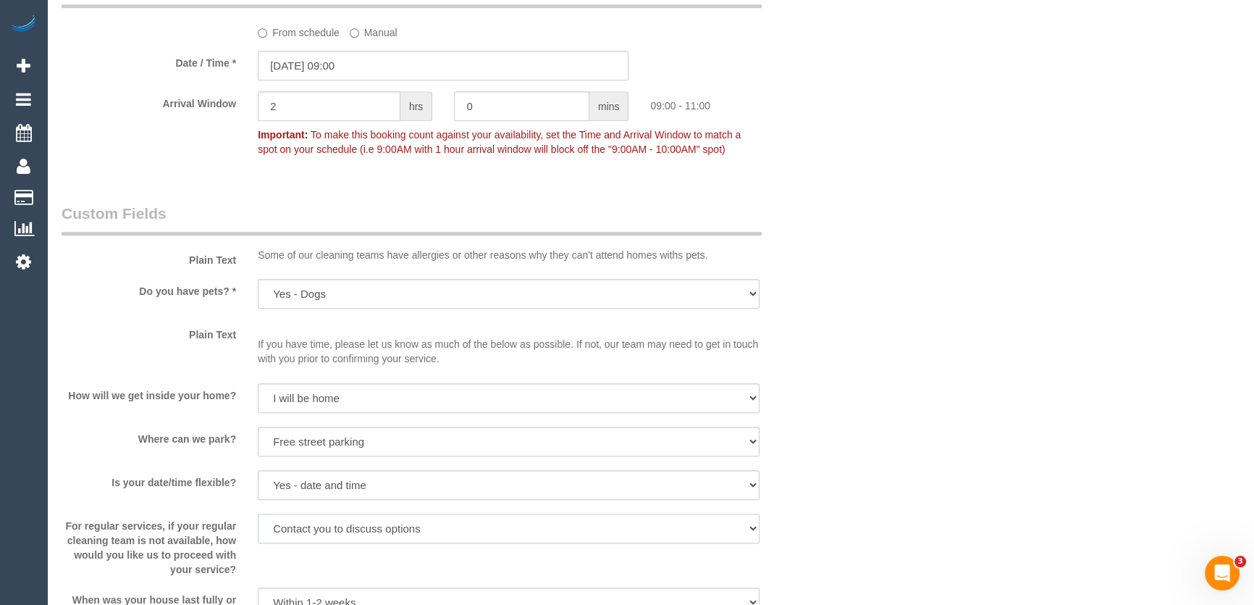
click at [555, 517] on select "Arrange a cleaner to cover and do not bother you Arrange a cleaner to cover and…" at bounding box center [509, 528] width 502 height 30
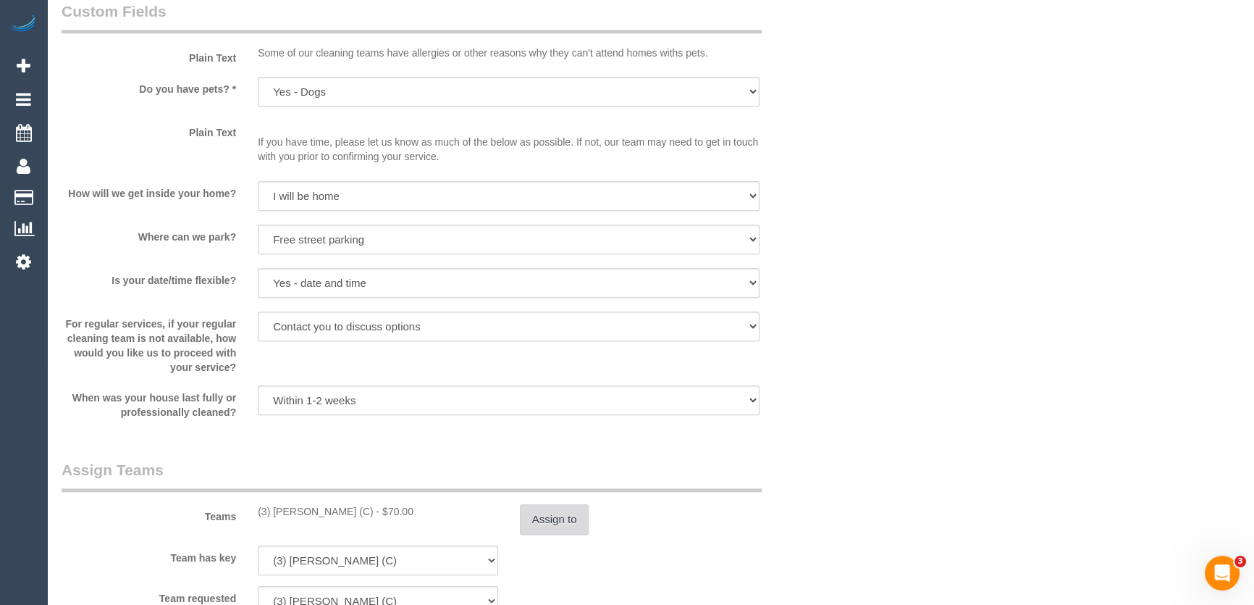
click at [560, 514] on button "Assign to" at bounding box center [555, 519] width 70 height 30
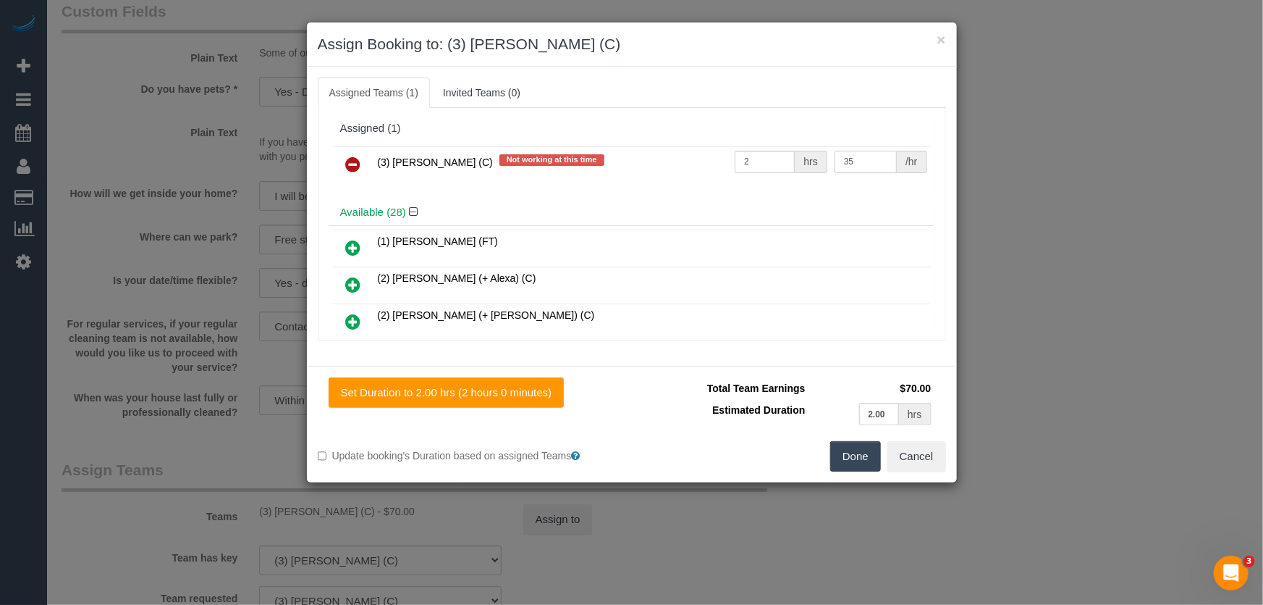
click at [855, 161] on input "35" at bounding box center [866, 162] width 62 height 22
click at [855, 162] on input "35" at bounding box center [866, 162] width 62 height 22
type input "37.5"
click at [866, 456] on button "Done" at bounding box center [855, 456] width 51 height 30
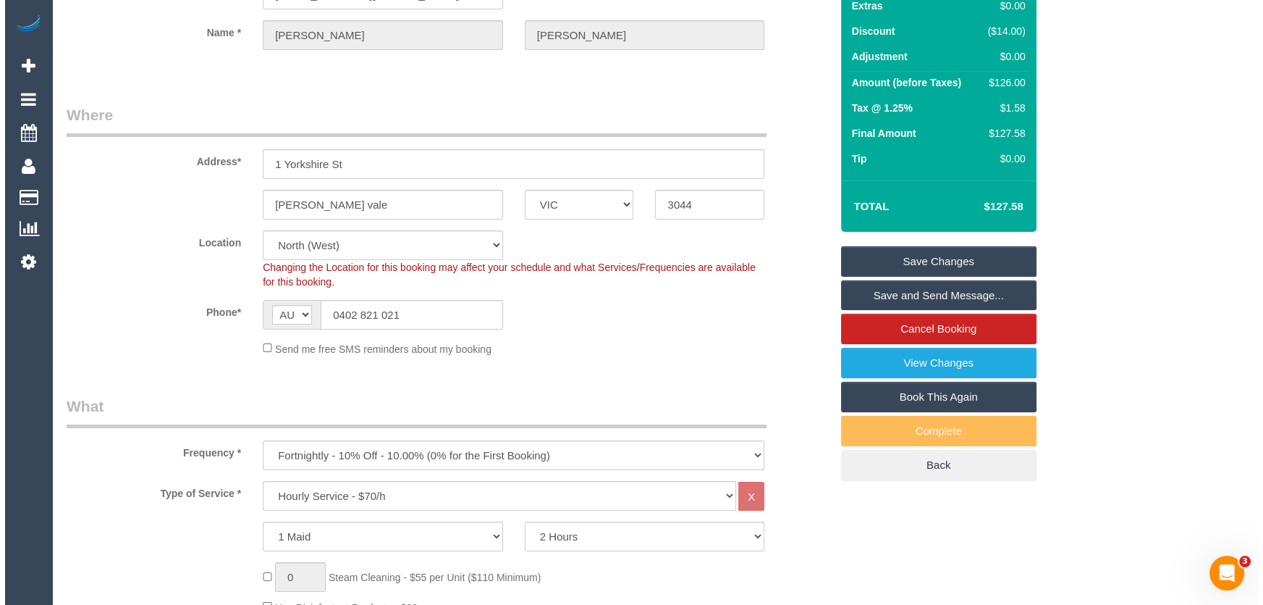
scroll to position [0, 0]
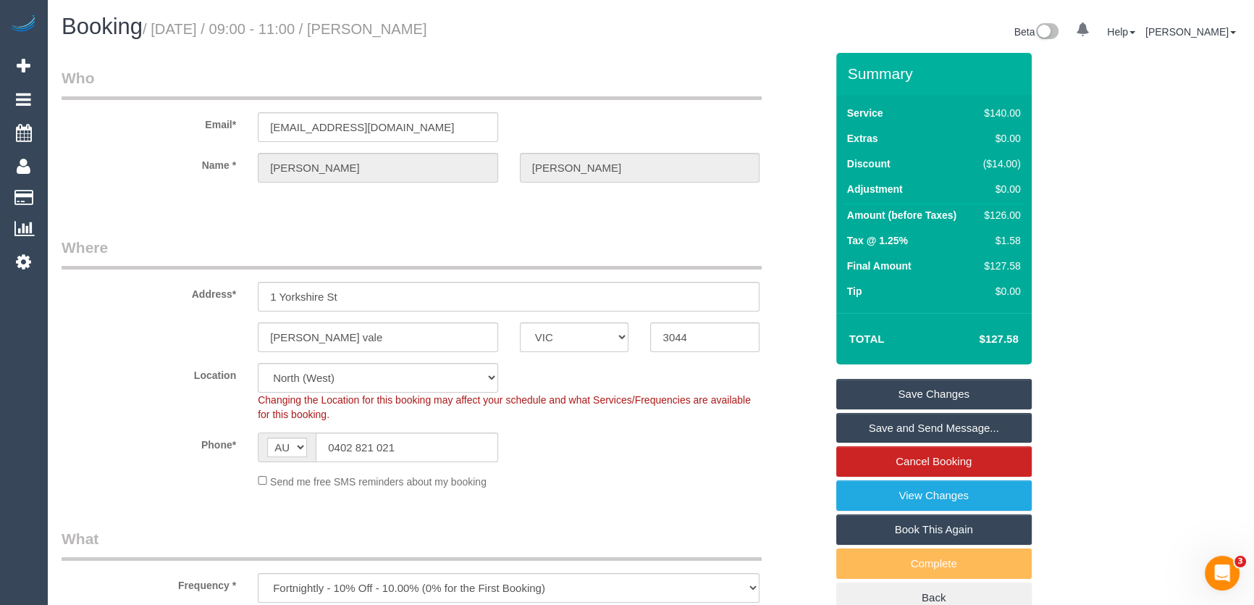
click at [932, 395] on link "Save Changes" at bounding box center [933, 394] width 195 height 30
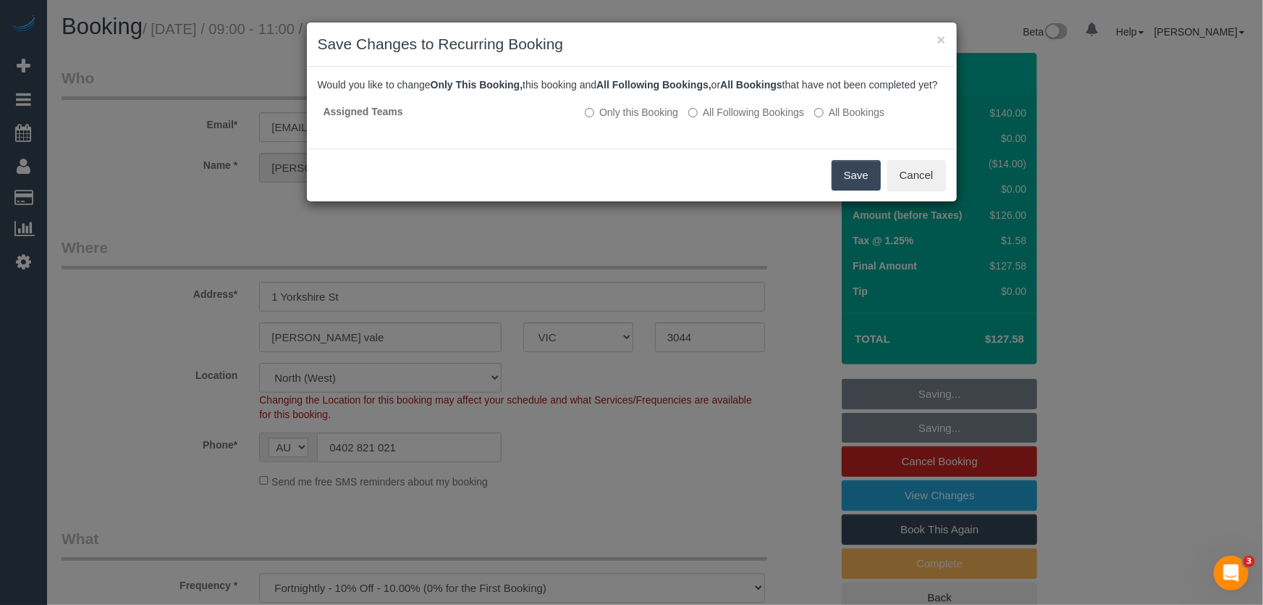
click at [846, 188] on button "Save" at bounding box center [856, 175] width 49 height 30
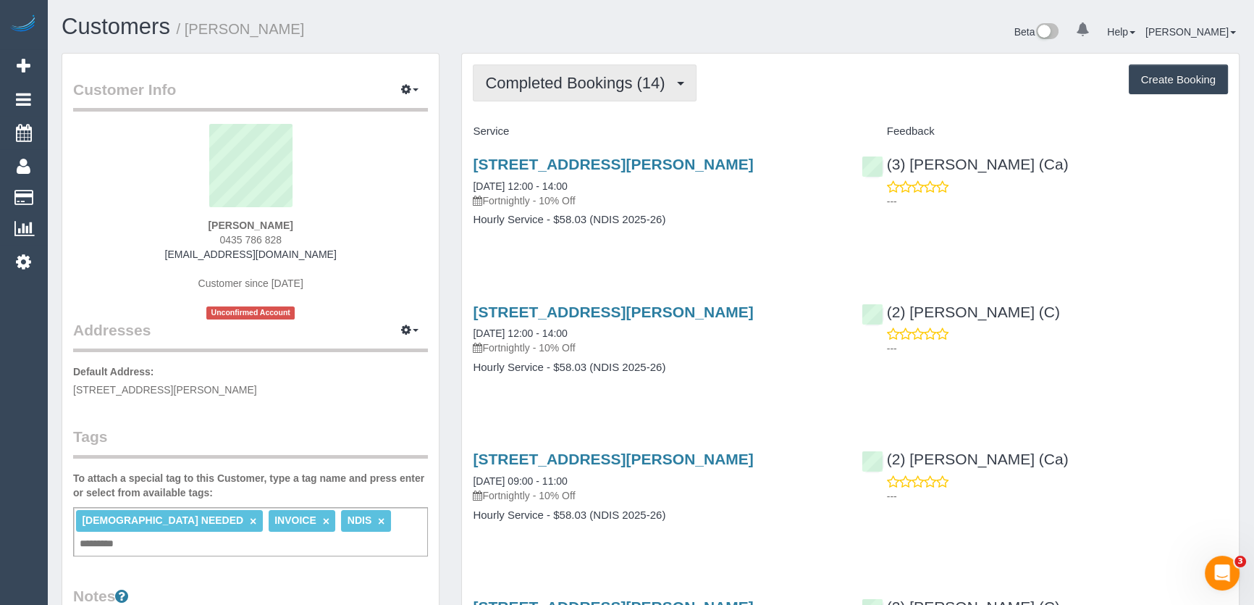
click at [594, 91] on button "Completed Bookings (14)" at bounding box center [584, 82] width 223 height 37
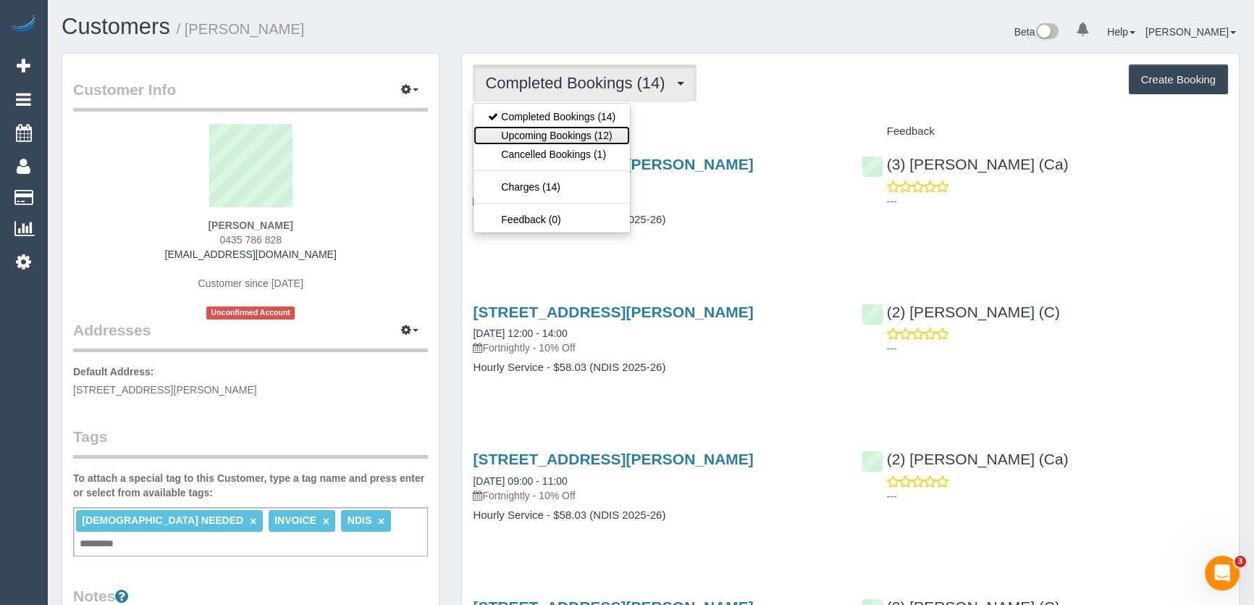
click at [597, 133] on link "Upcoming Bookings (12)" at bounding box center [552, 135] width 156 height 19
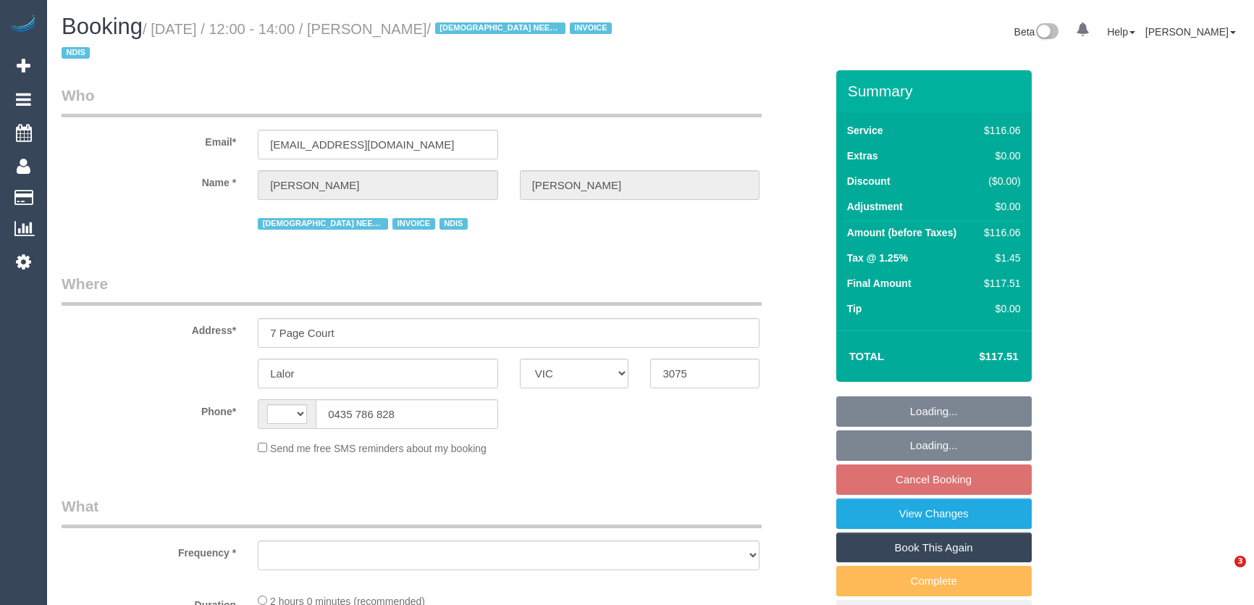
select select "VIC"
select select "string:AU"
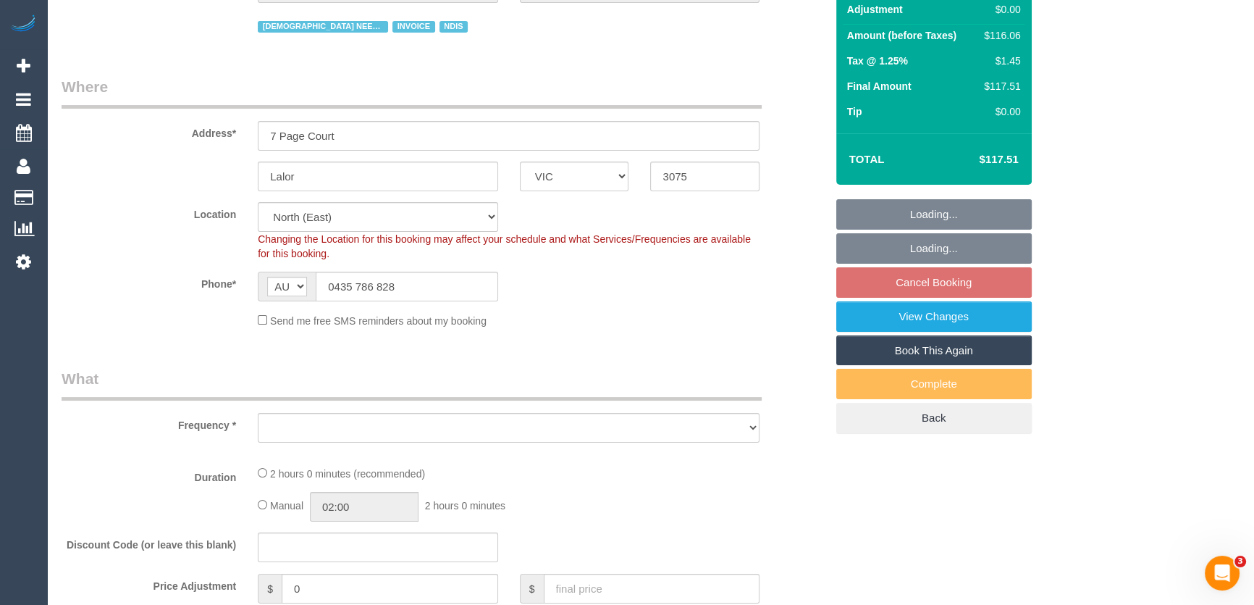
select select "object:531"
select select "spot4"
select select "number:28"
select select "number:14"
select select "number:19"
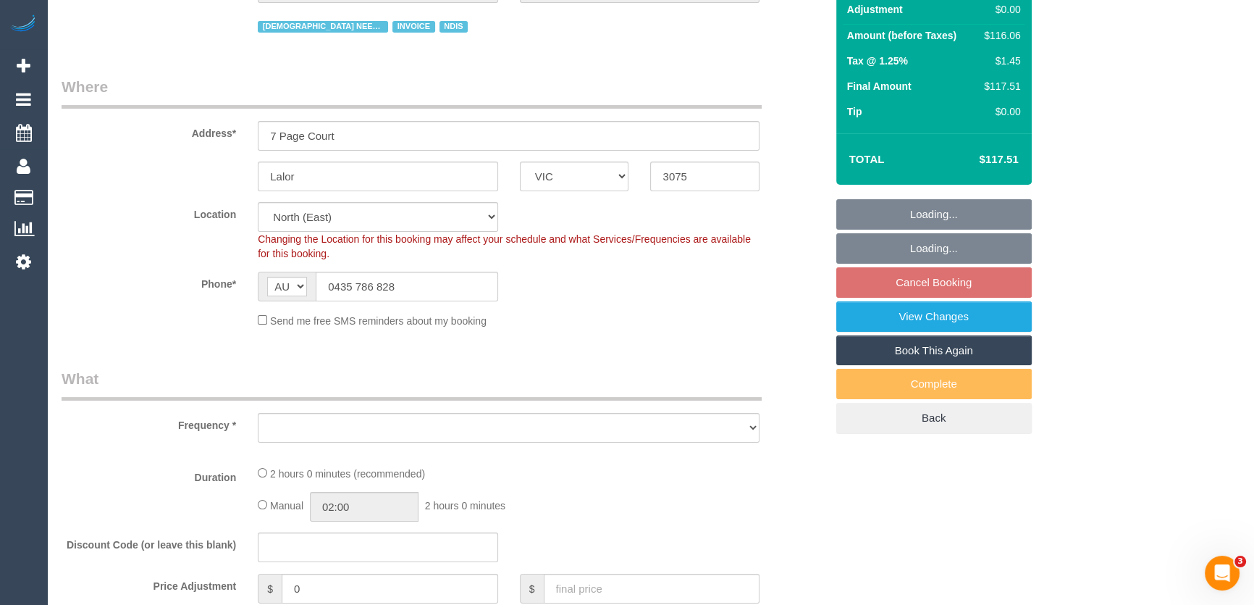
select select "number:25"
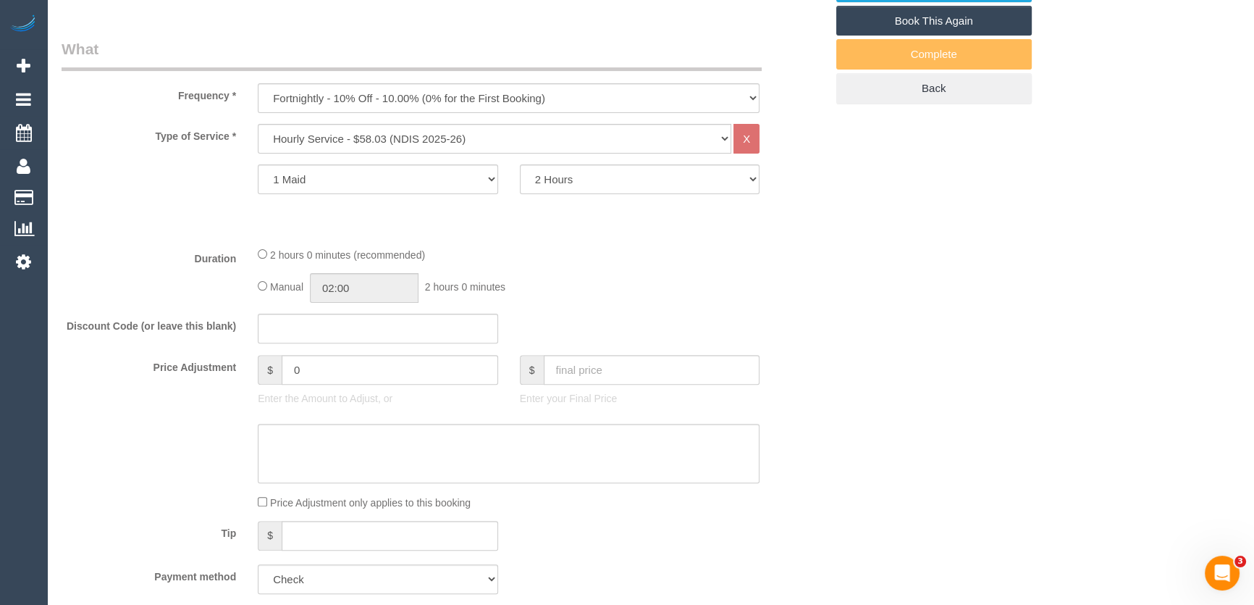
select select "object:746"
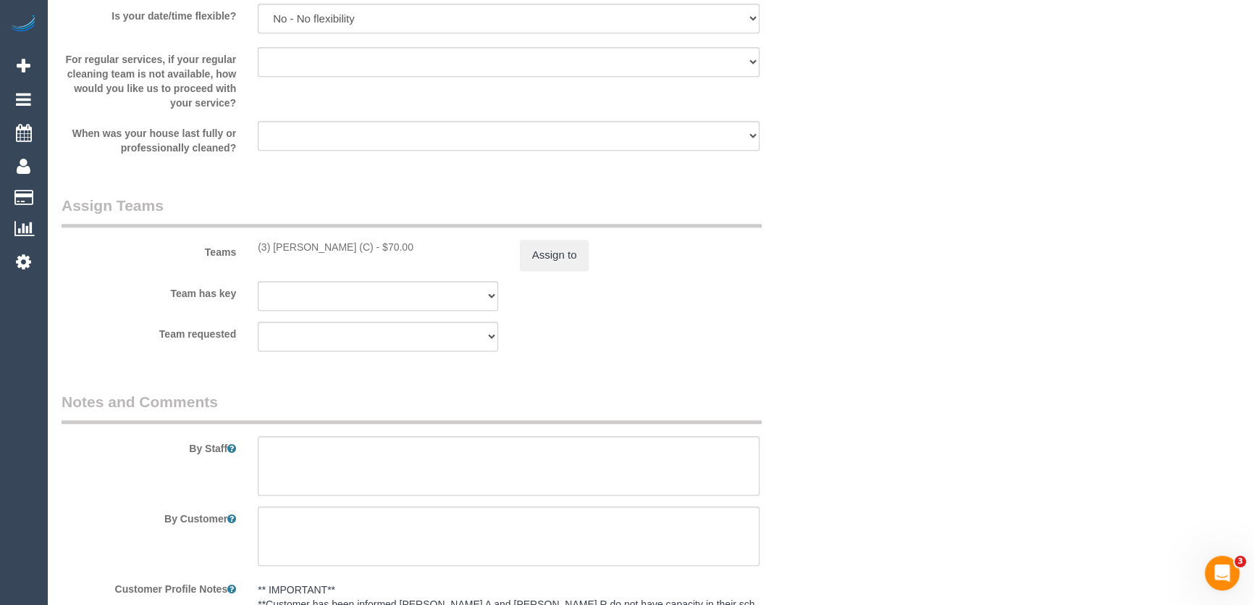
scroll to position [1579, 0]
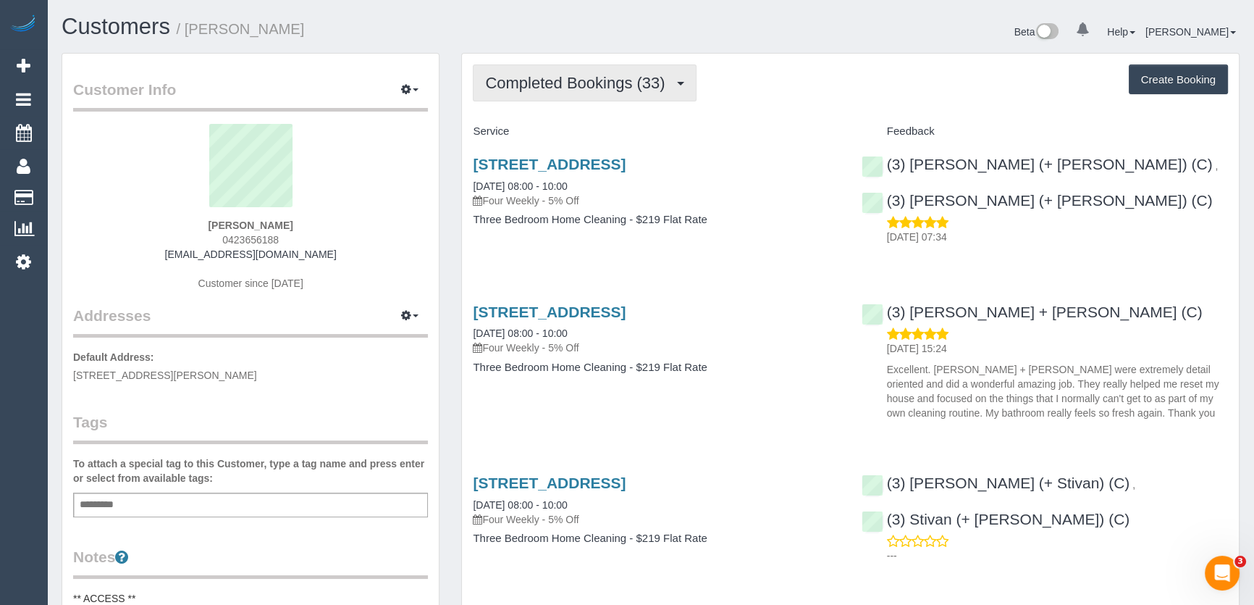
click at [550, 83] on span "Completed Bookings (33)" at bounding box center [578, 83] width 187 height 18
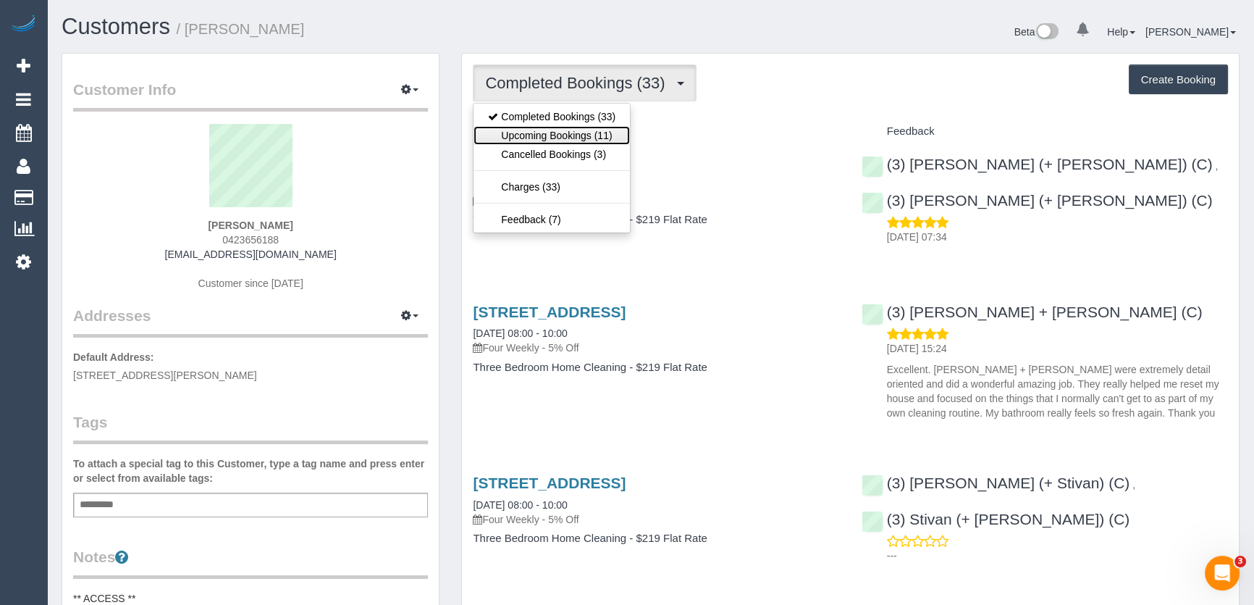
click at [560, 131] on link "Upcoming Bookings (11)" at bounding box center [552, 135] width 156 height 19
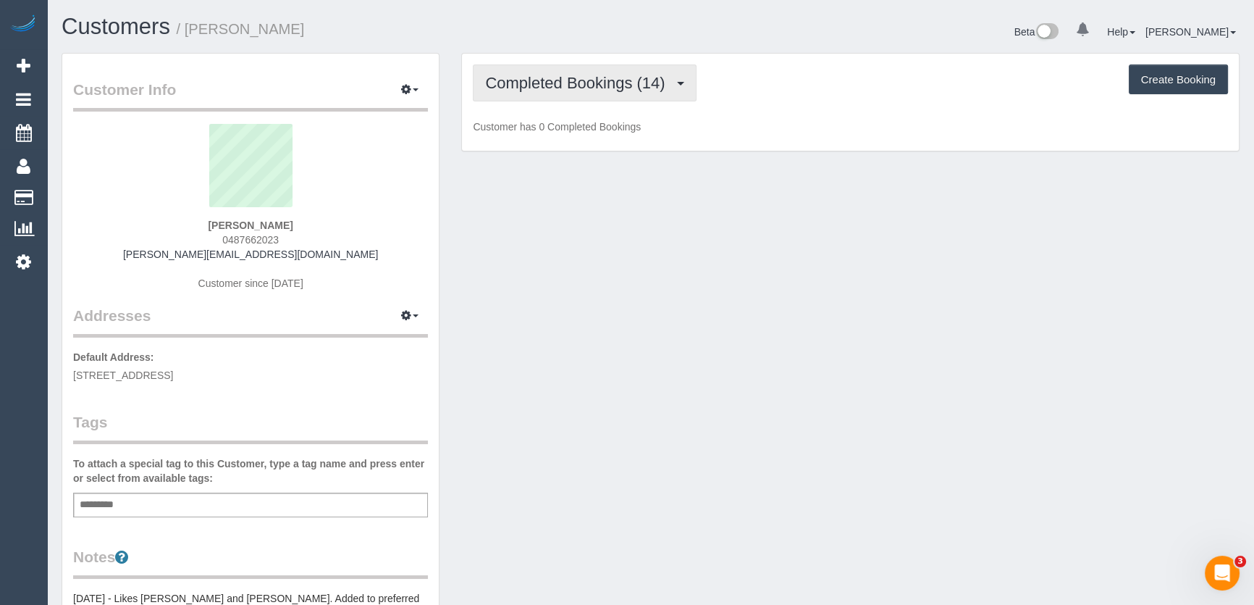
click at [579, 81] on span "Completed Bookings (14)" at bounding box center [578, 83] width 187 height 18
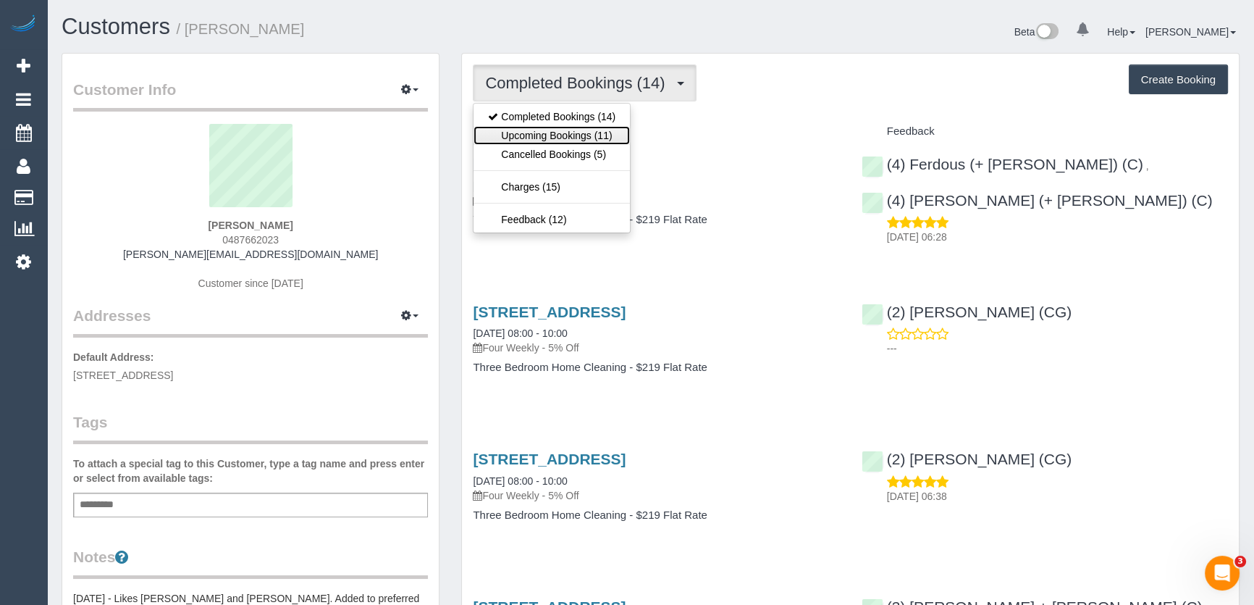
click at [578, 132] on link "Upcoming Bookings (11)" at bounding box center [552, 135] width 156 height 19
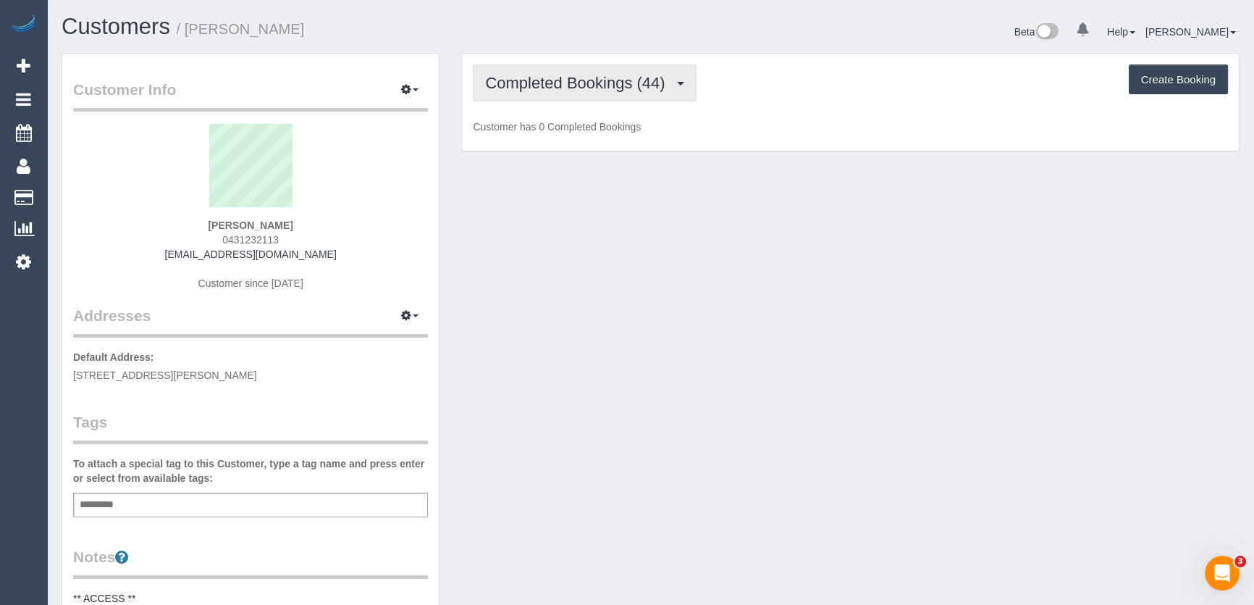
click at [633, 80] on span "Completed Bookings (44)" at bounding box center [578, 83] width 187 height 18
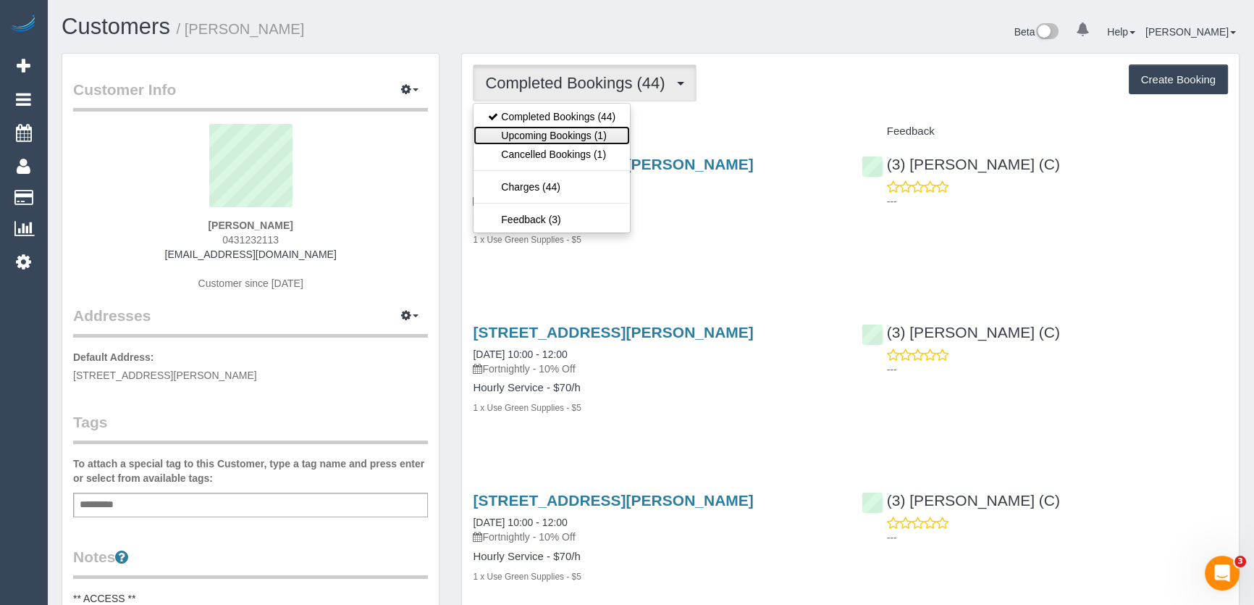
click at [577, 134] on link "Upcoming Bookings (1)" at bounding box center [552, 135] width 156 height 19
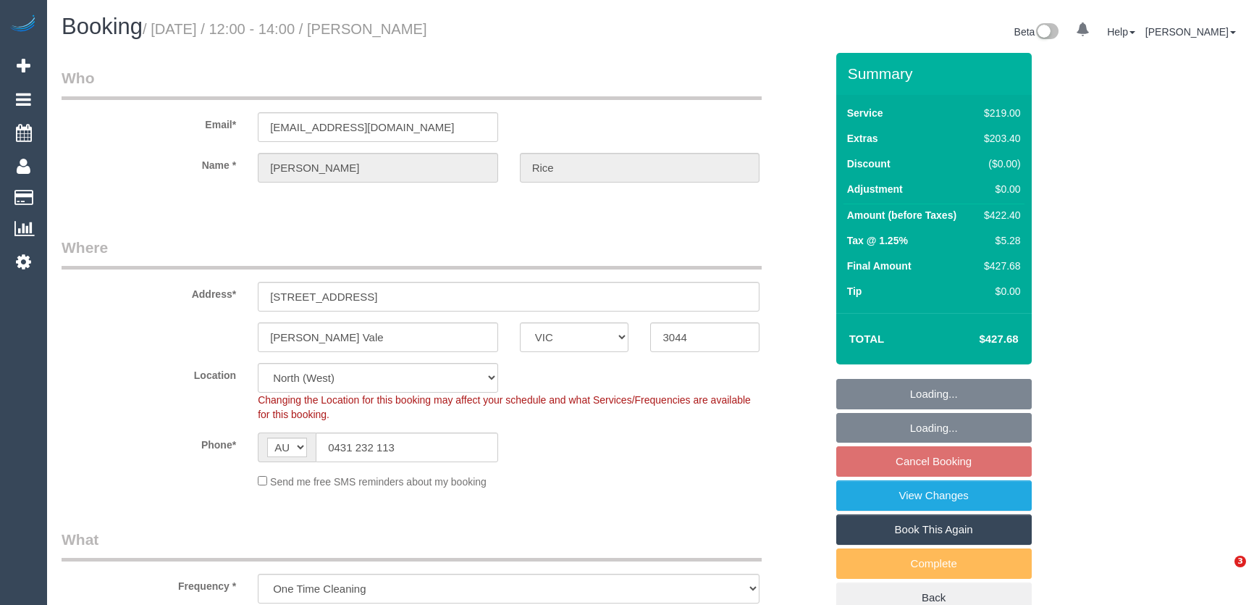
select select "VIC"
select select "spot4"
select select "number:28"
select select "number:14"
select select "number:18"
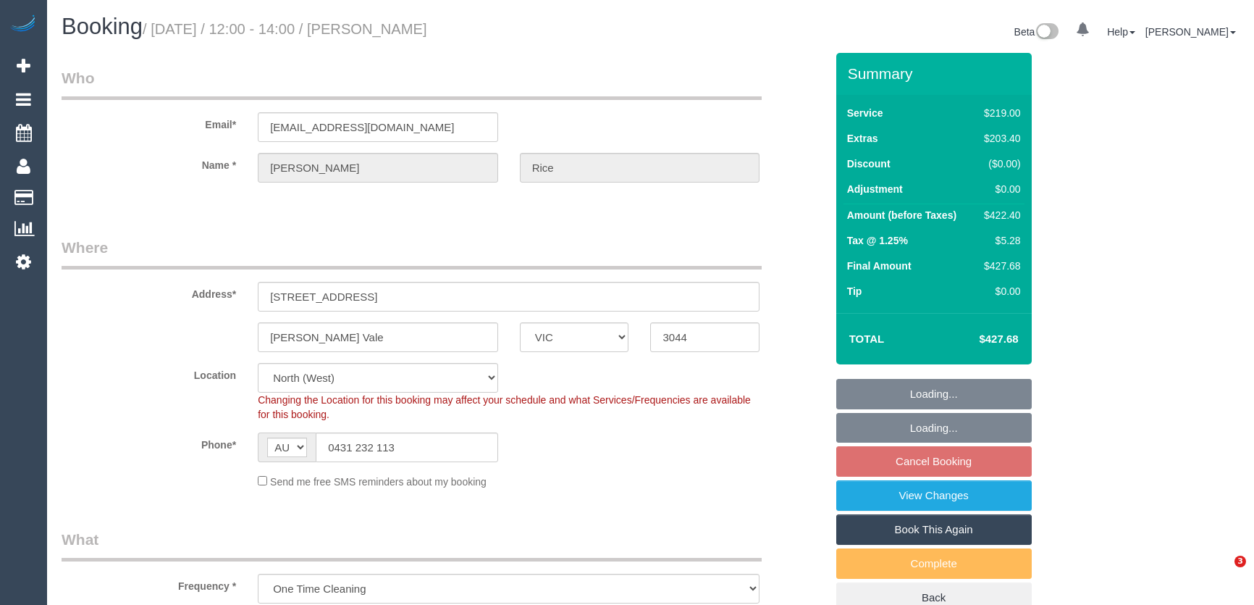
select select "number:25"
select select "number:35"
select select "number:11"
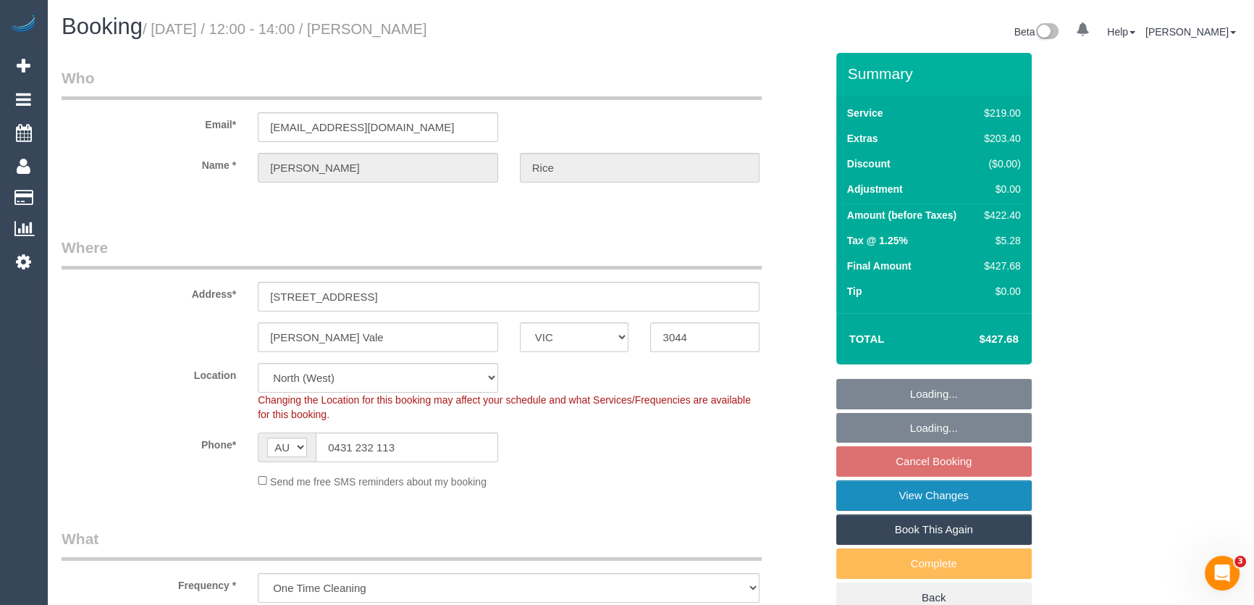
click at [899, 500] on link "View Changes" at bounding box center [933, 495] width 195 height 30
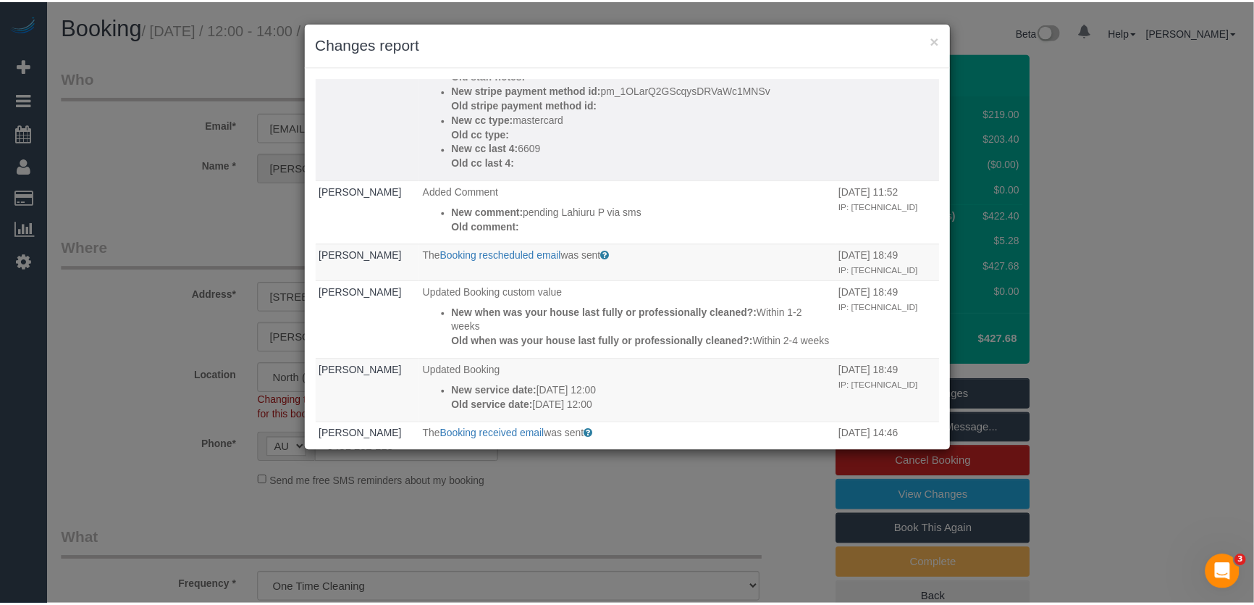
scroll to position [395, 0]
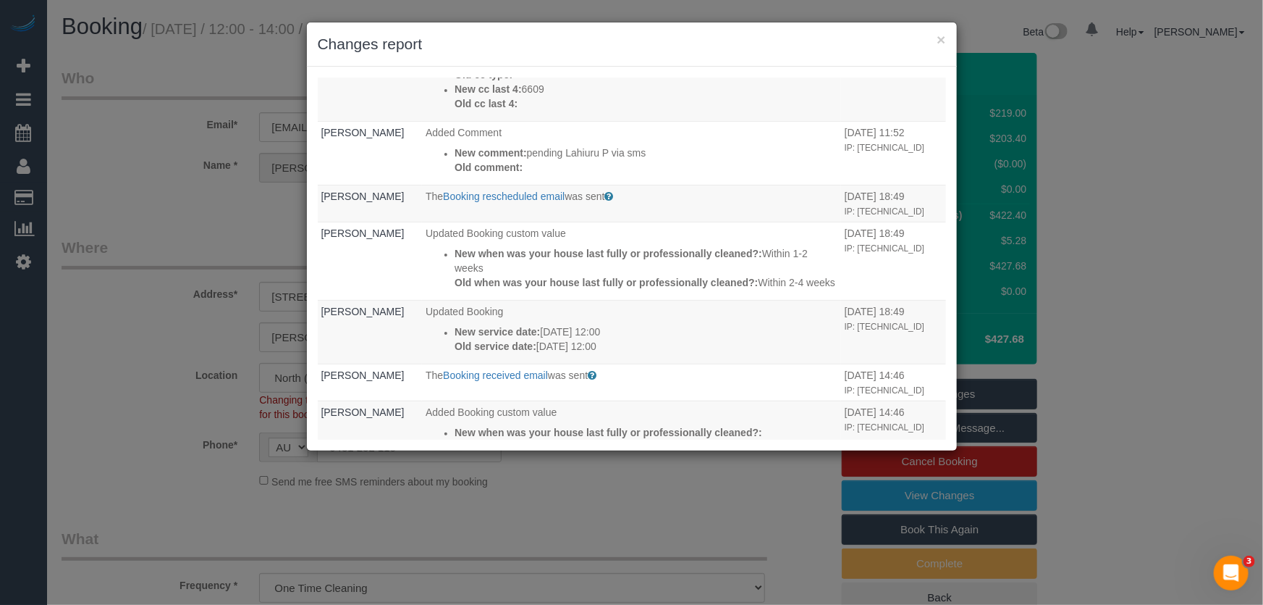
click at [710, 491] on div "× Changes report Who What When Laura Butera The Booking Confirmation (Manual) e…" at bounding box center [631, 302] width 1263 height 605
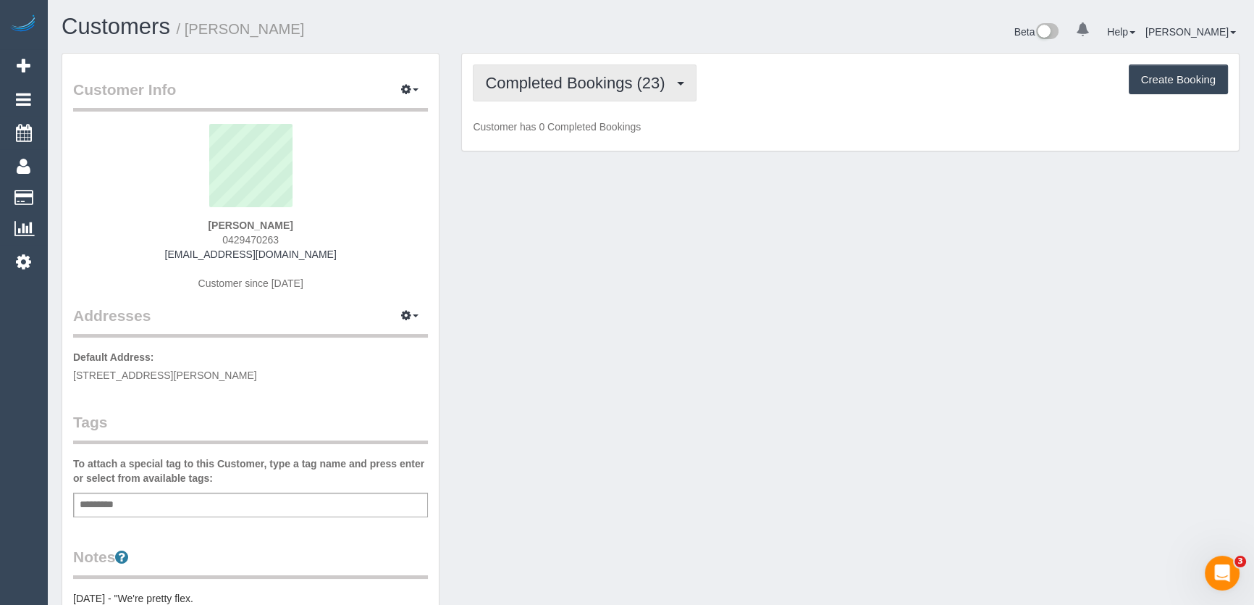
click at [661, 90] on span "Completed Bookings (23)" at bounding box center [578, 83] width 187 height 18
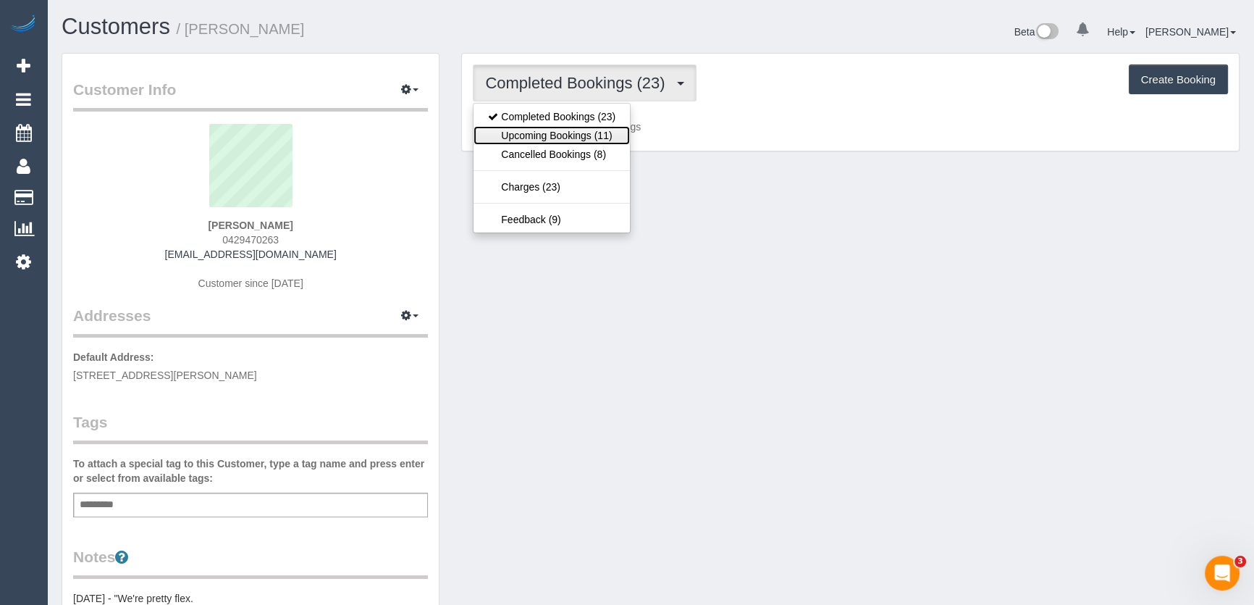
click at [614, 137] on link "Upcoming Bookings (11)" at bounding box center [552, 135] width 156 height 19
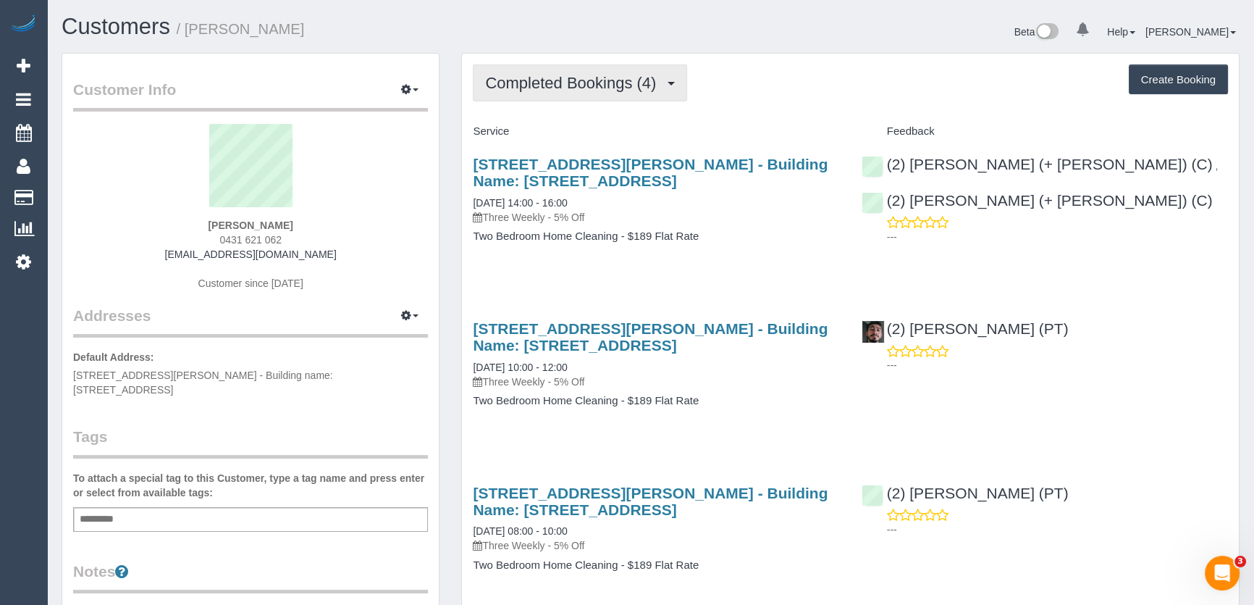
click at [556, 80] on span "Completed Bookings (4)" at bounding box center [574, 83] width 178 height 18
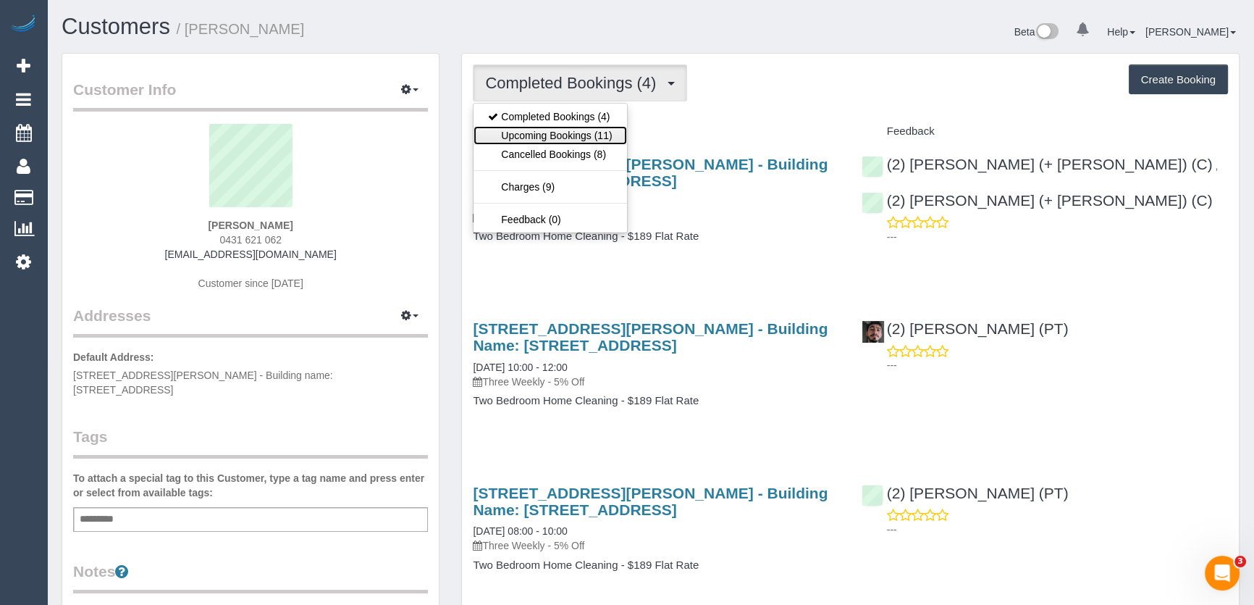
click at [567, 138] on link "Upcoming Bookings (11)" at bounding box center [550, 135] width 153 height 19
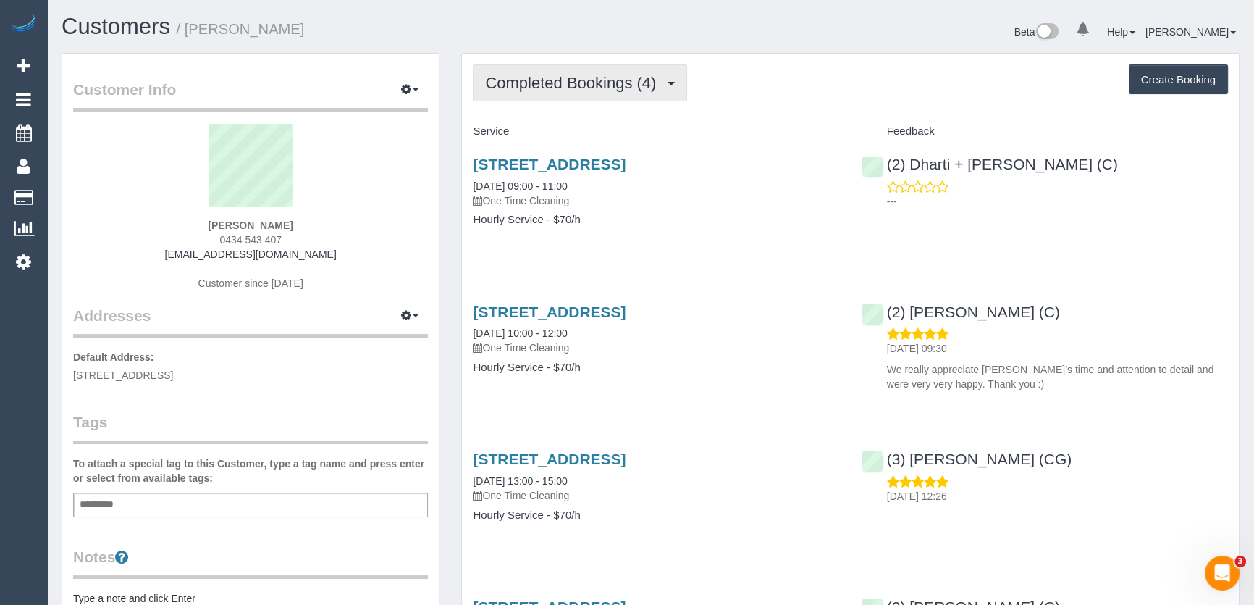
click at [582, 80] on span "Completed Bookings (4)" at bounding box center [574, 83] width 178 height 18
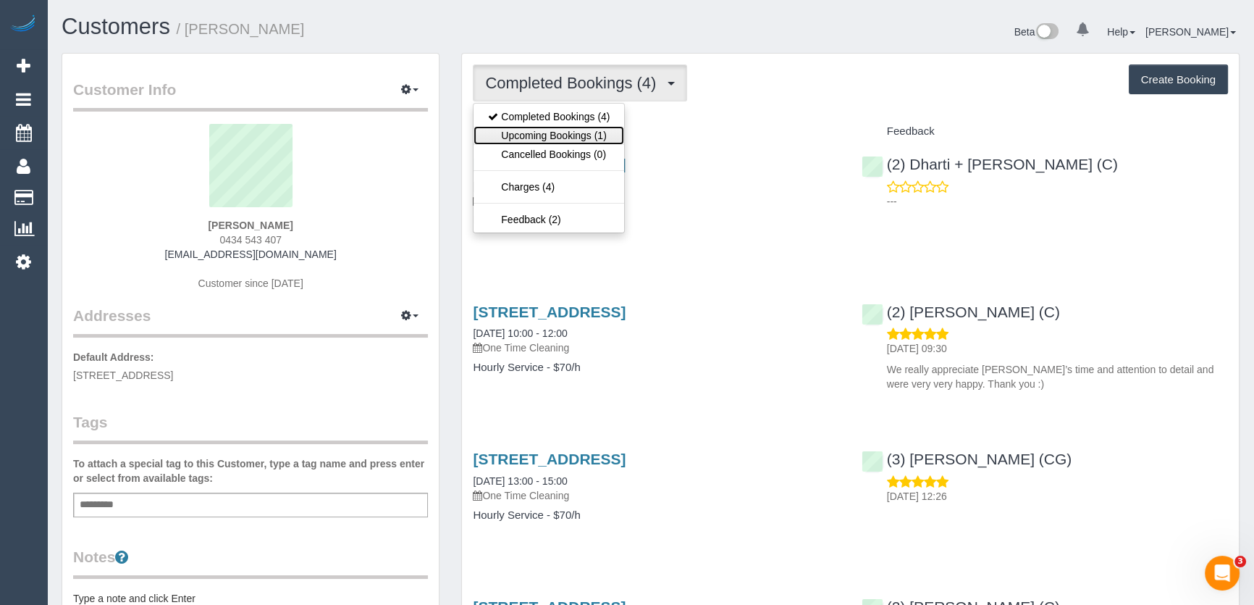
click at [584, 137] on link "Upcoming Bookings (1)" at bounding box center [549, 135] width 151 height 19
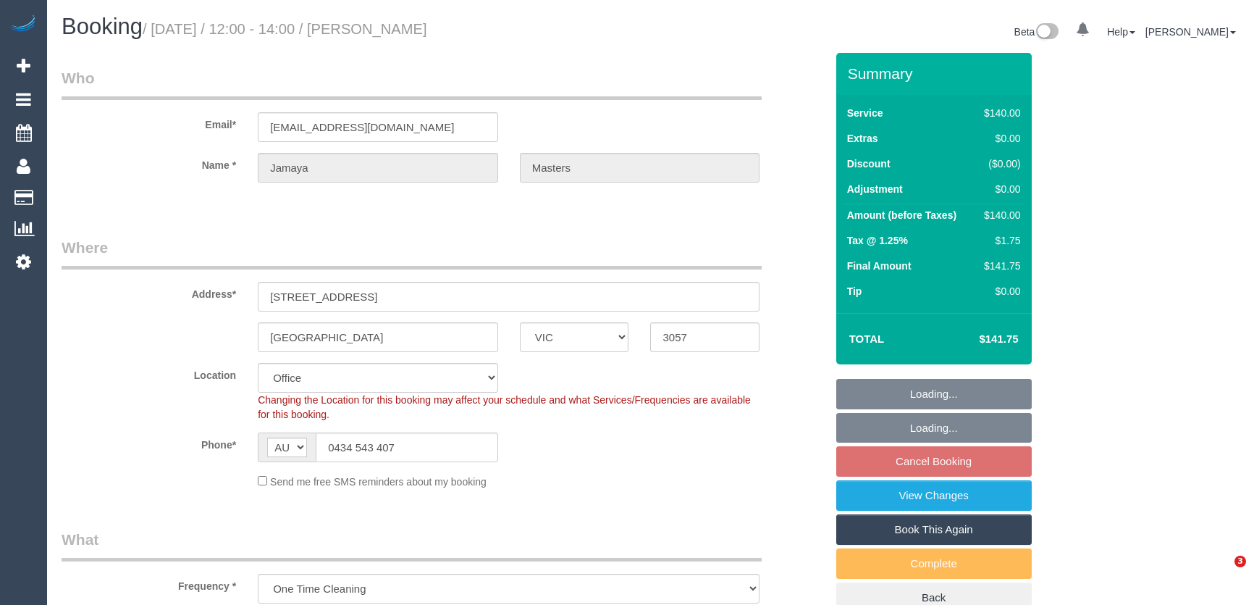
select select "VIC"
select select "string:stripe-pm_1Rxfkd2GScqysDRVrOpE44ky"
select select "number:28"
select select "number:14"
select select "number:18"
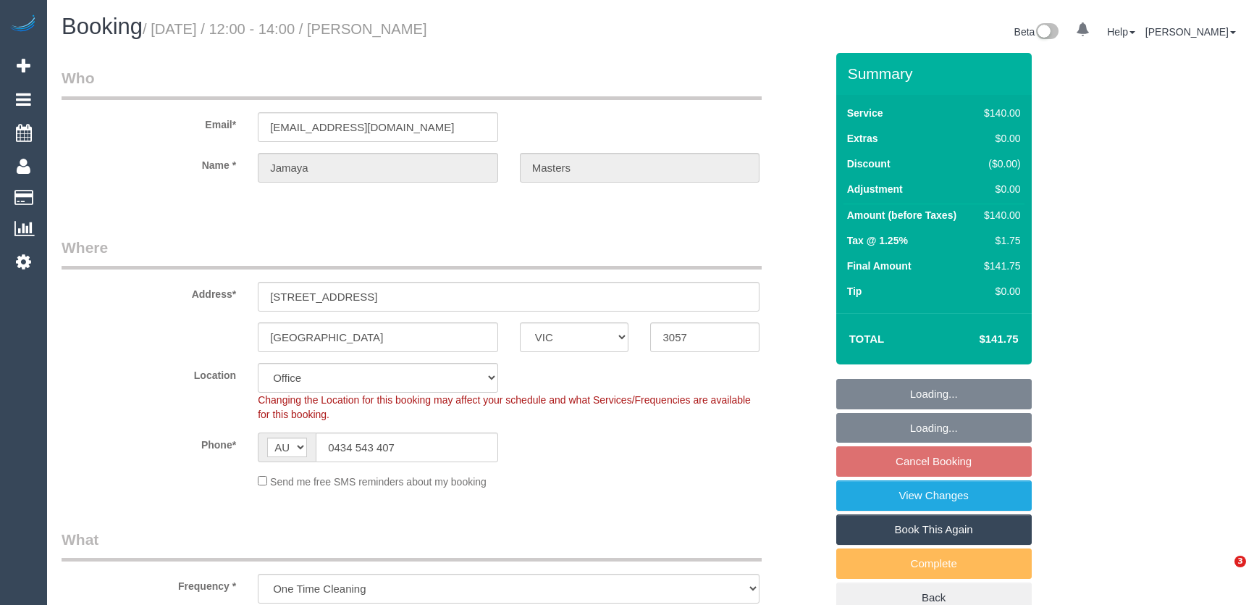
select select "number:25"
select select "number:13"
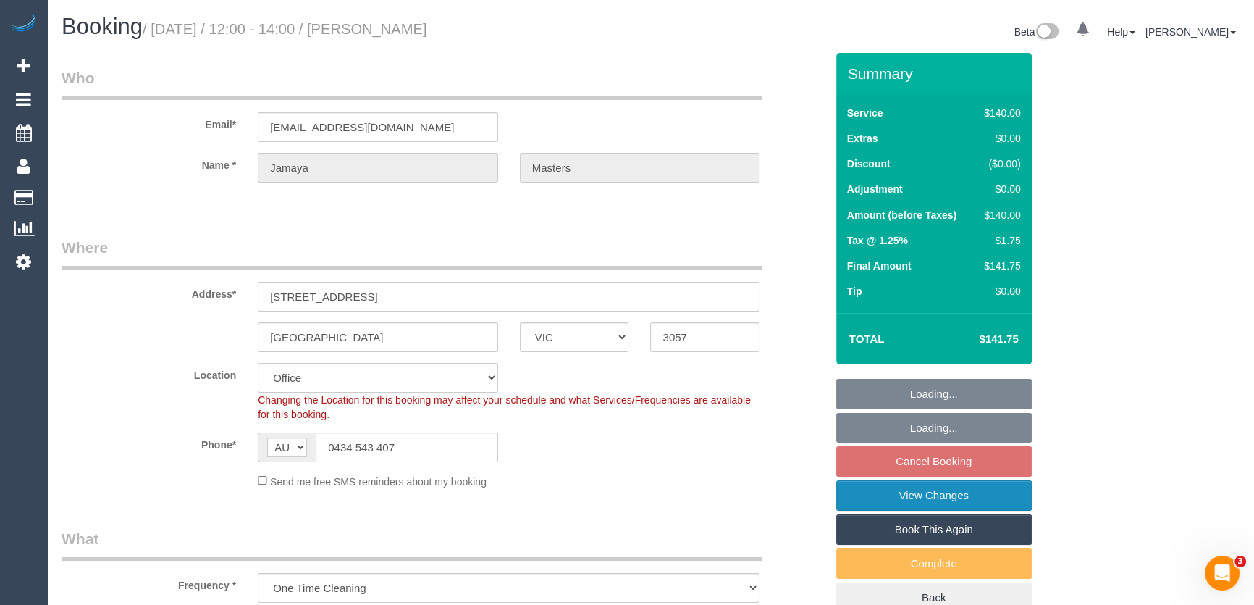
click at [888, 498] on link "View Changes" at bounding box center [933, 495] width 195 height 30
click at [921, 493] on link "View Changes" at bounding box center [933, 495] width 195 height 30
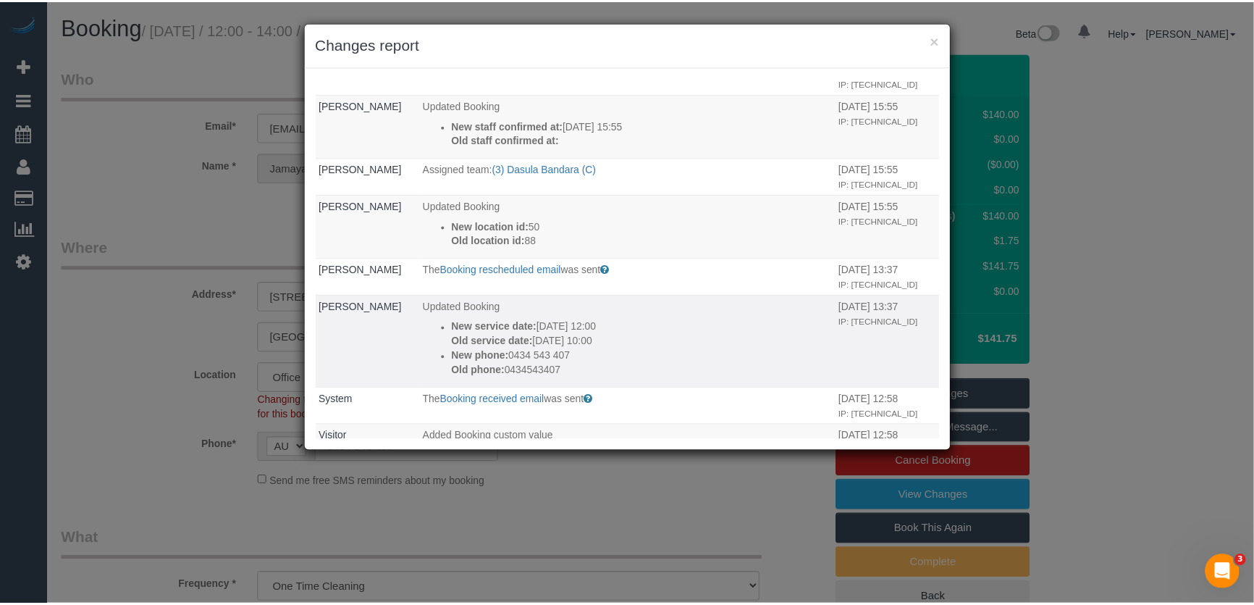
scroll to position [65, 0]
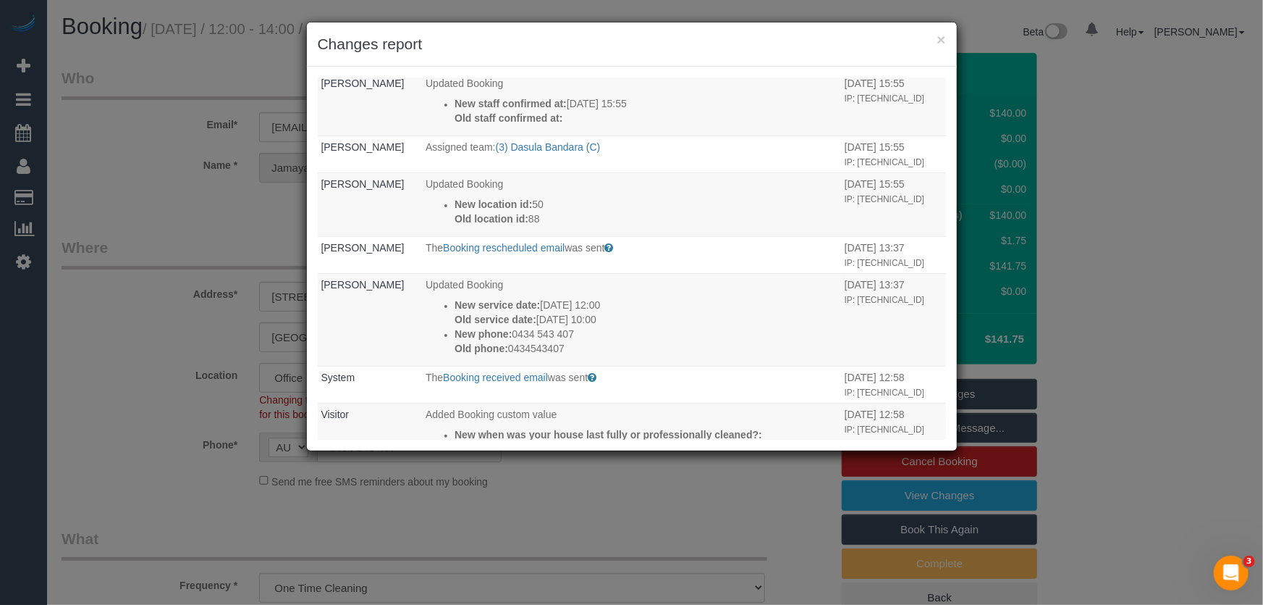
click at [653, 474] on div "× Changes report Who What When Laura Butera The Booking Confirmation (Manual) e…" at bounding box center [631, 302] width 1263 height 605
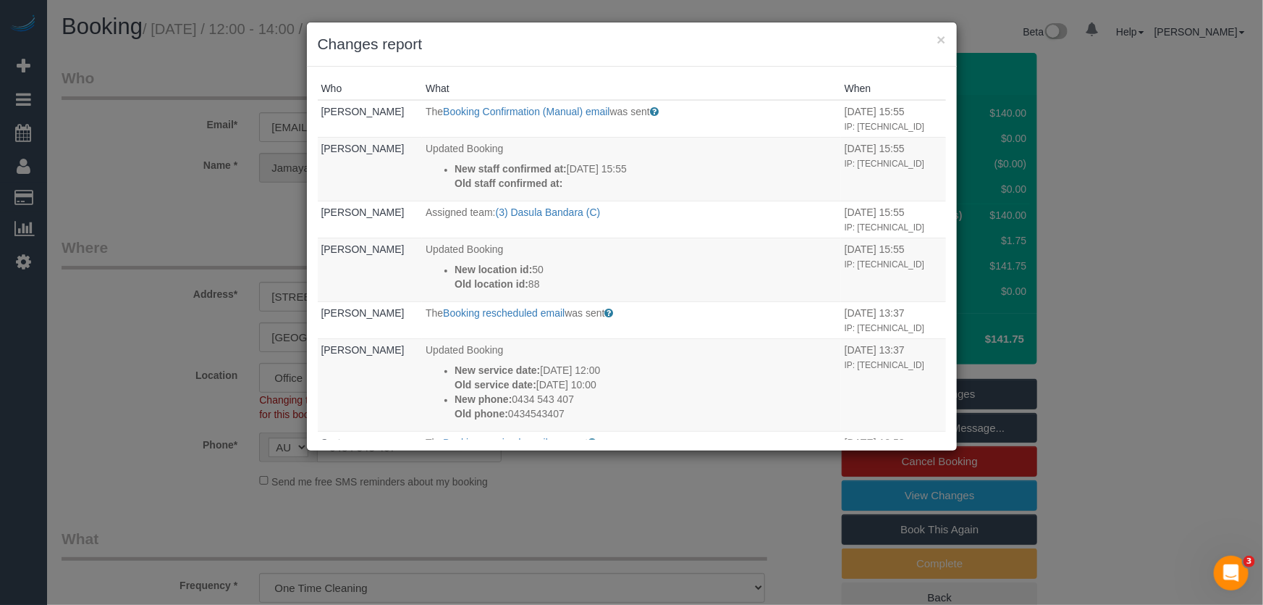
click at [778, 489] on div "× Changes report Who What When Laura Butera The Booking Confirmation (Manual) e…" at bounding box center [631, 302] width 1263 height 605
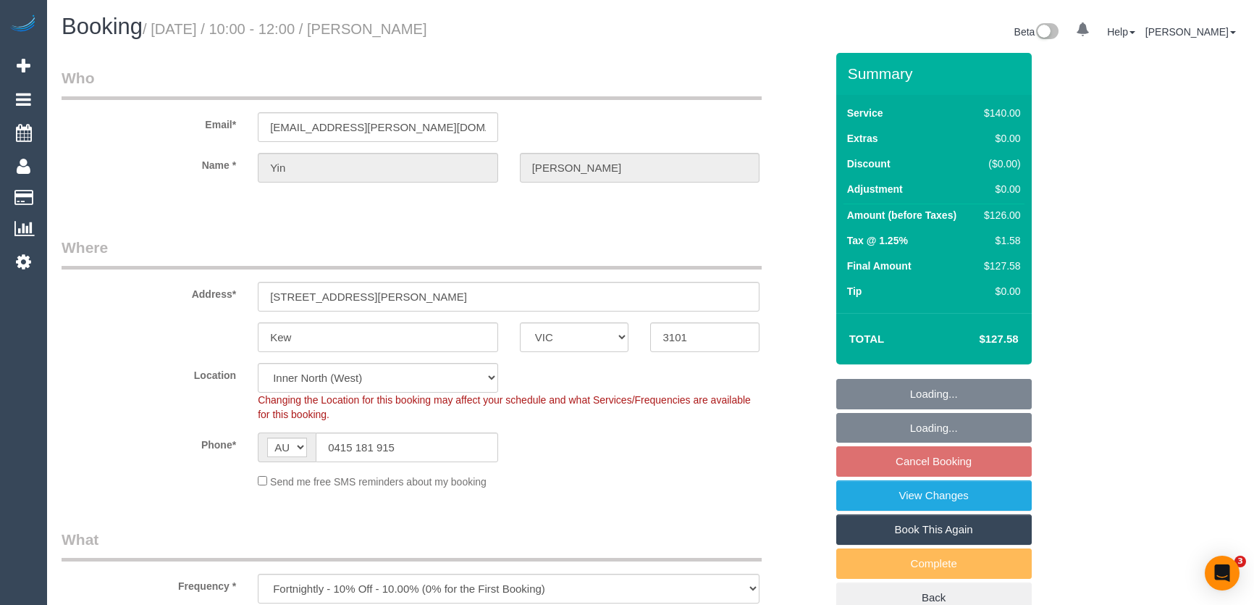
select select "VIC"
select select "spot4"
select select "number:28"
select select "number:14"
select select "number:18"
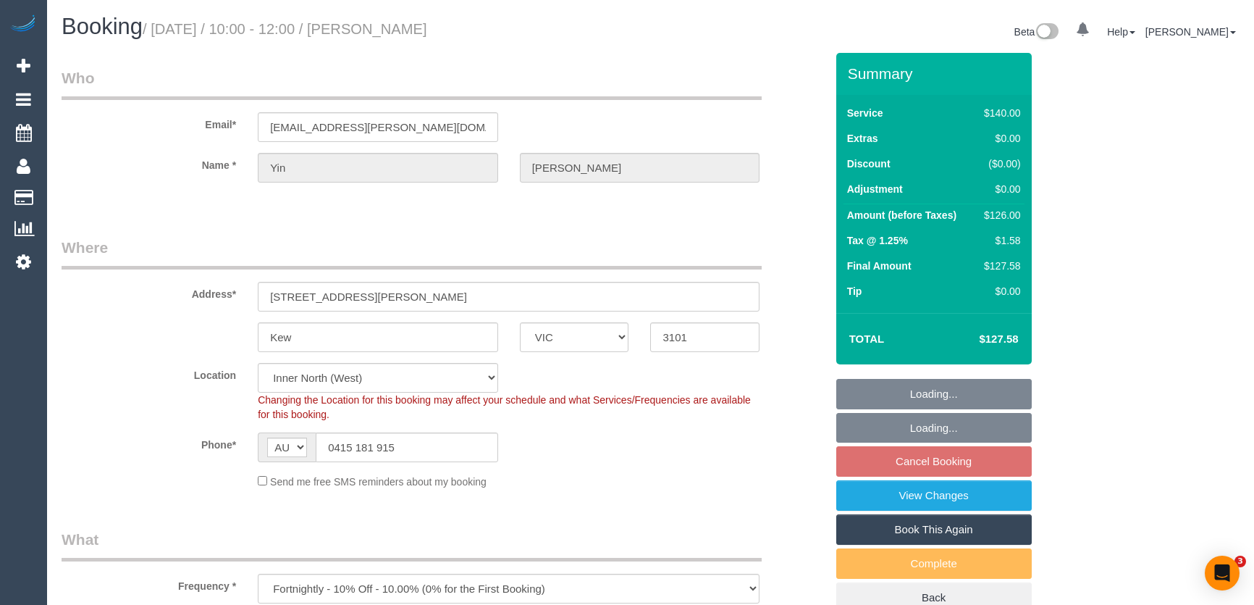
select select "number:36"
select select "number:35"
select select "number:12"
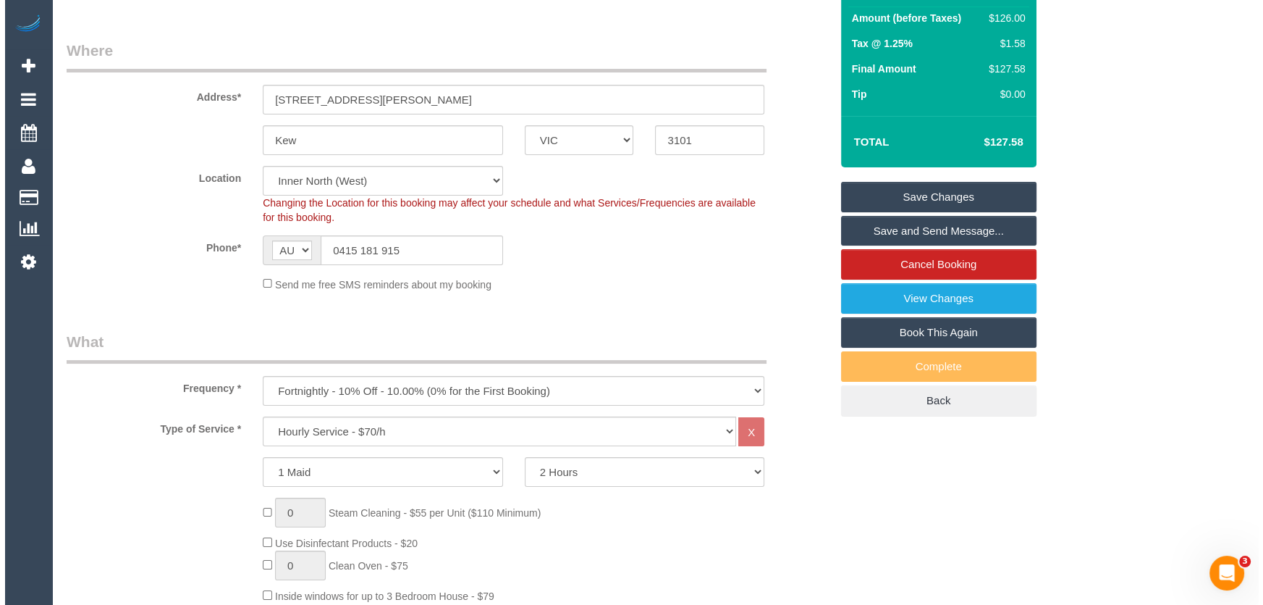
scroll to position [1909, 0]
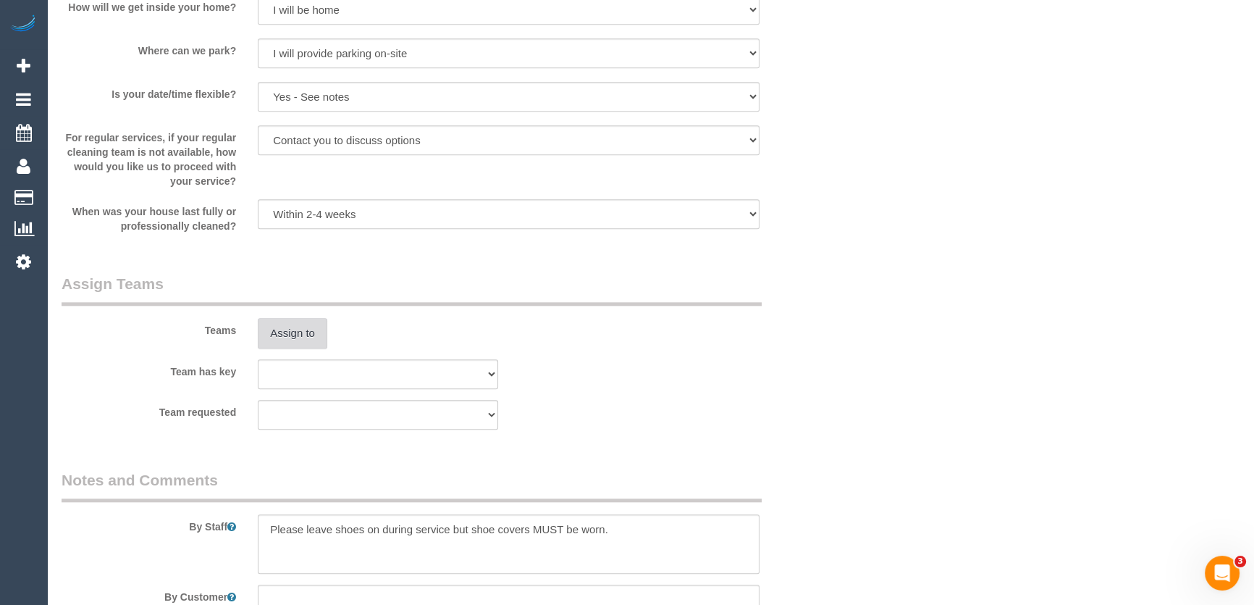
click at [297, 337] on button "Assign to" at bounding box center [293, 333] width 70 height 30
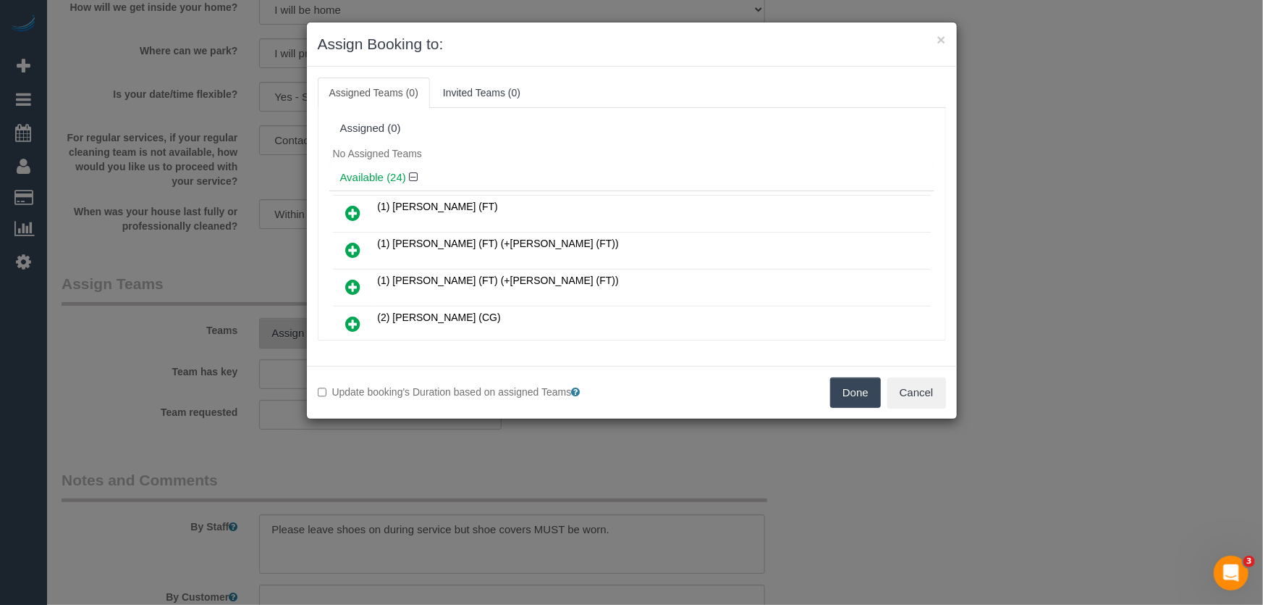
scroll to position [199, 0]
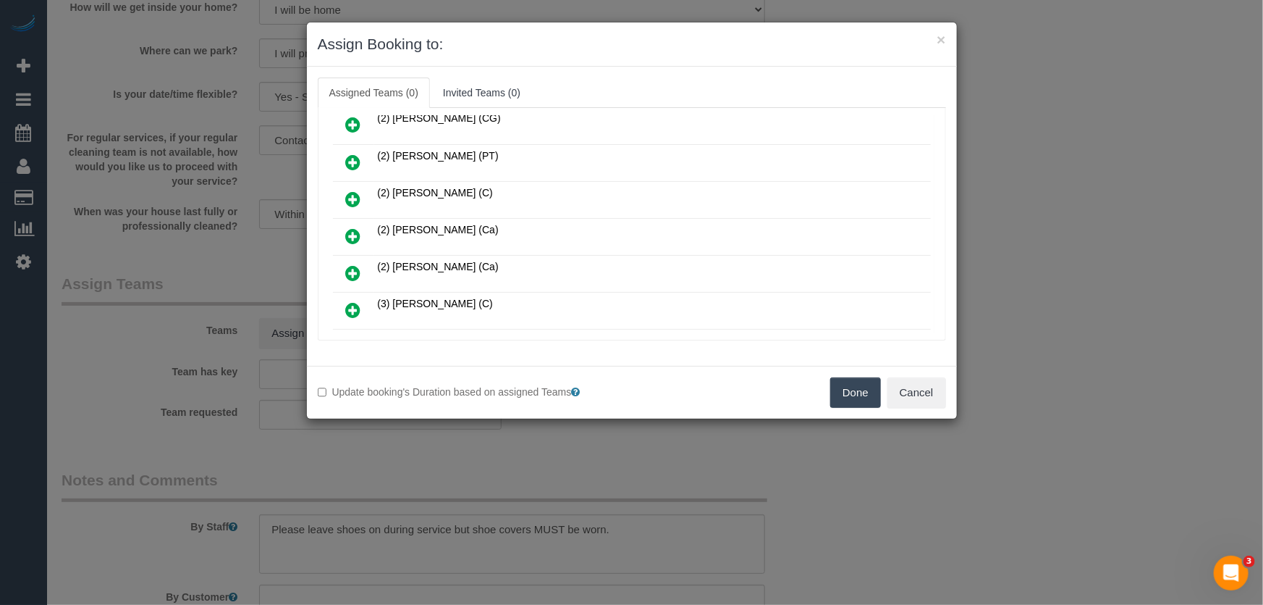
click at [347, 227] on icon at bounding box center [353, 235] width 15 height 17
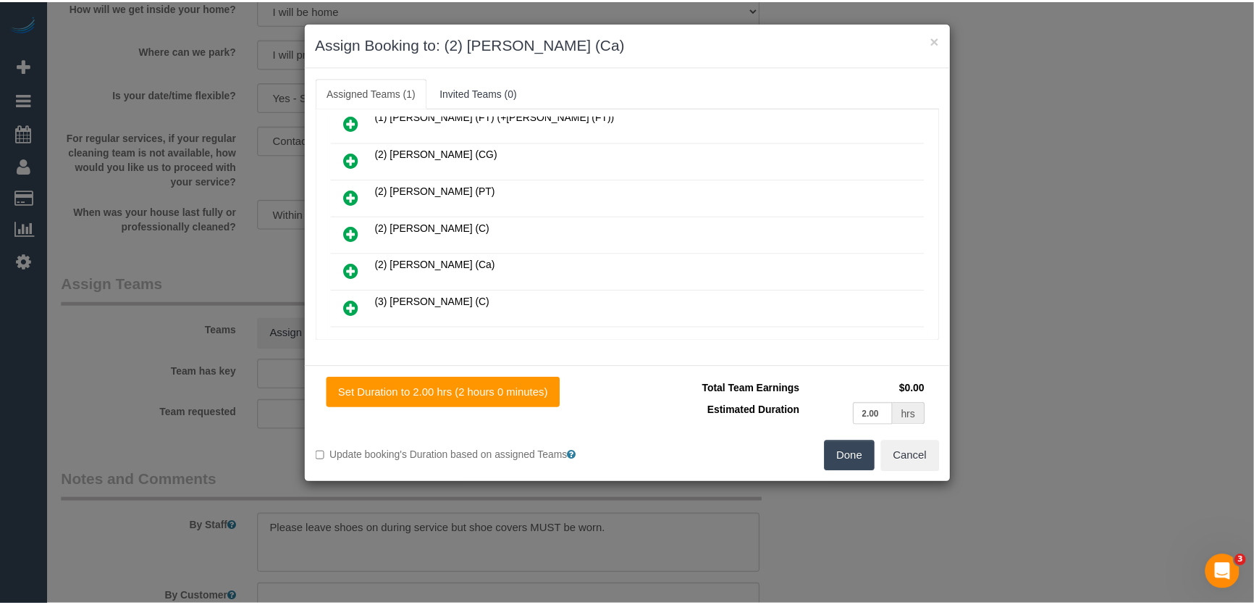
scroll to position [232, 0]
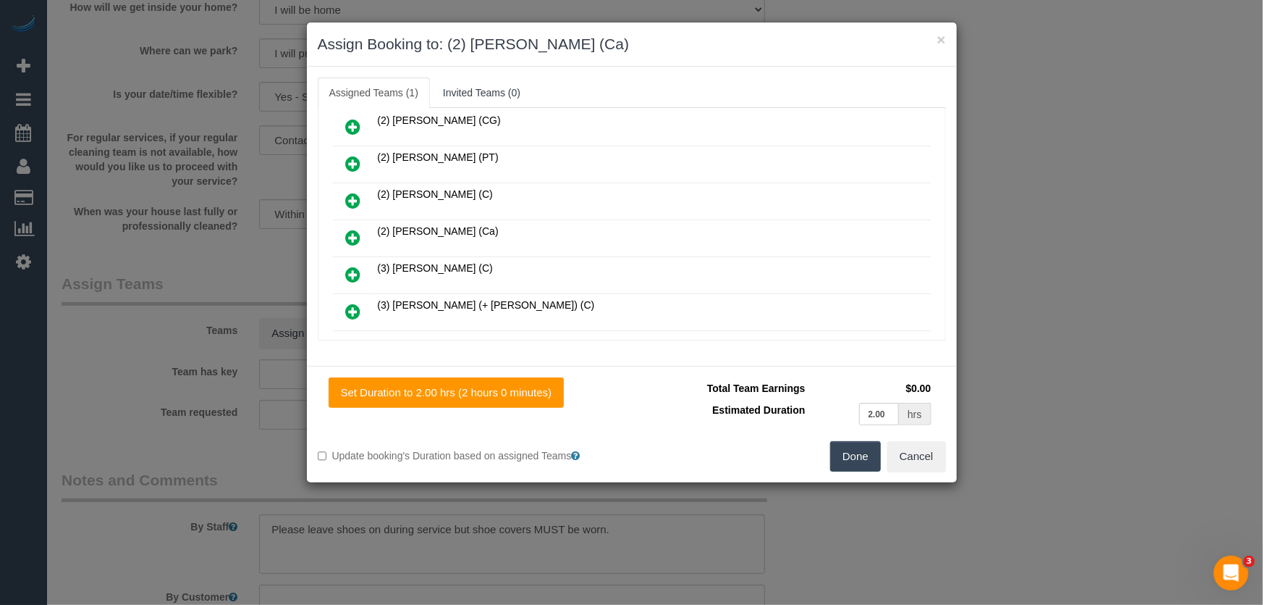
click at [845, 454] on button "Done" at bounding box center [855, 456] width 51 height 30
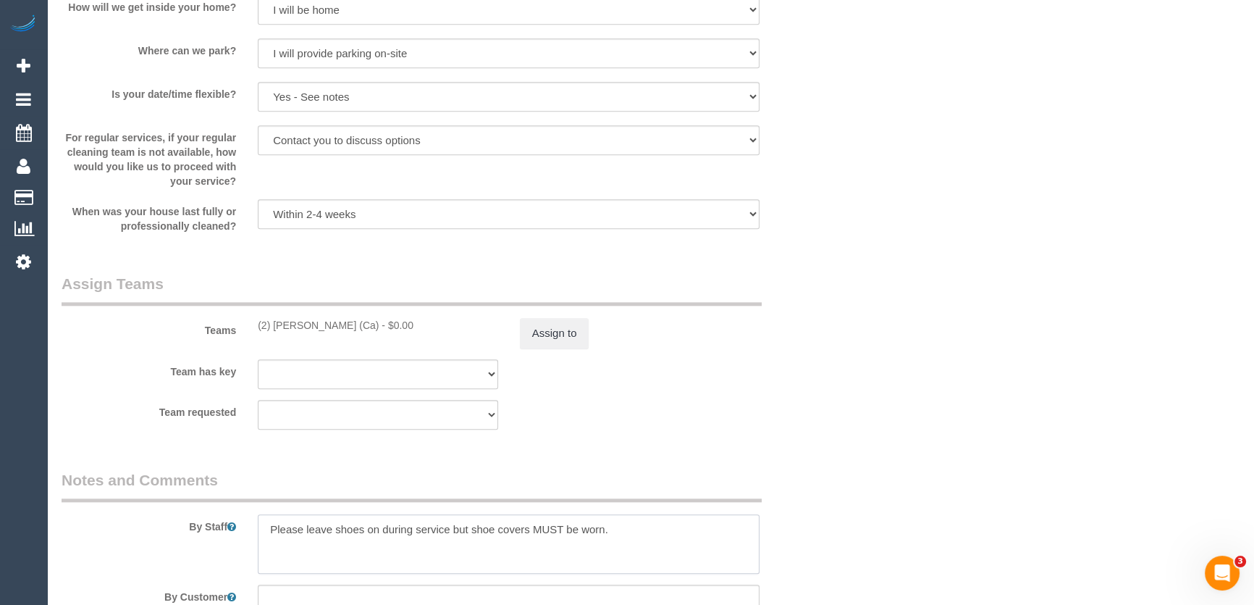
click at [264, 529] on textarea at bounding box center [509, 543] width 502 height 59
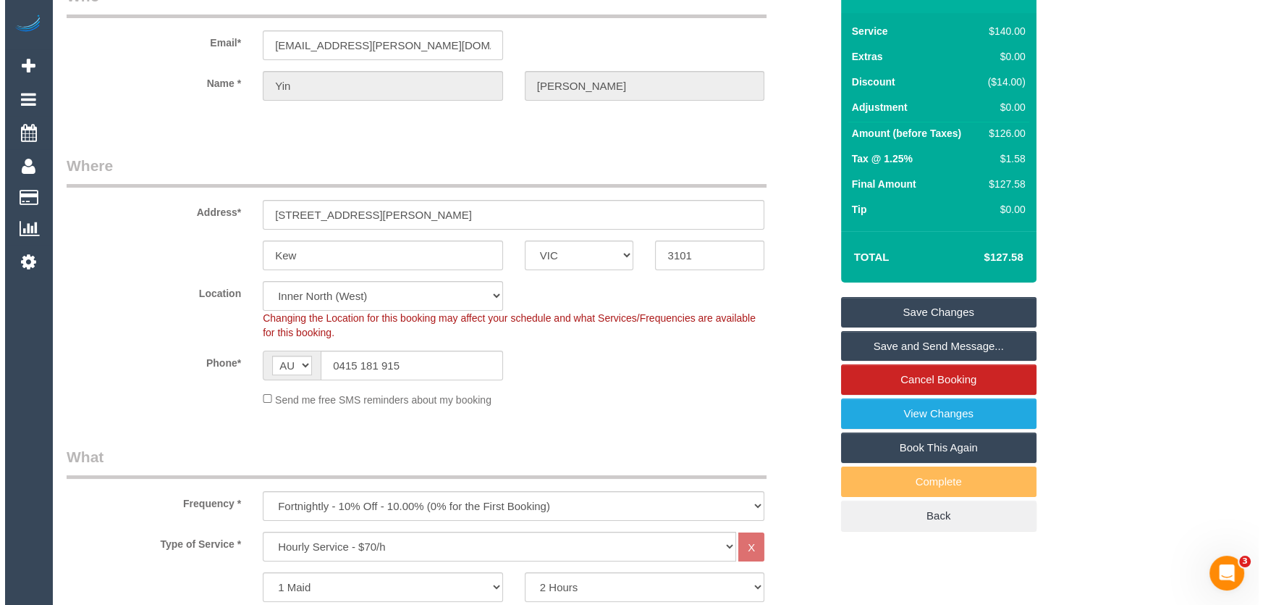
scroll to position [0, 0]
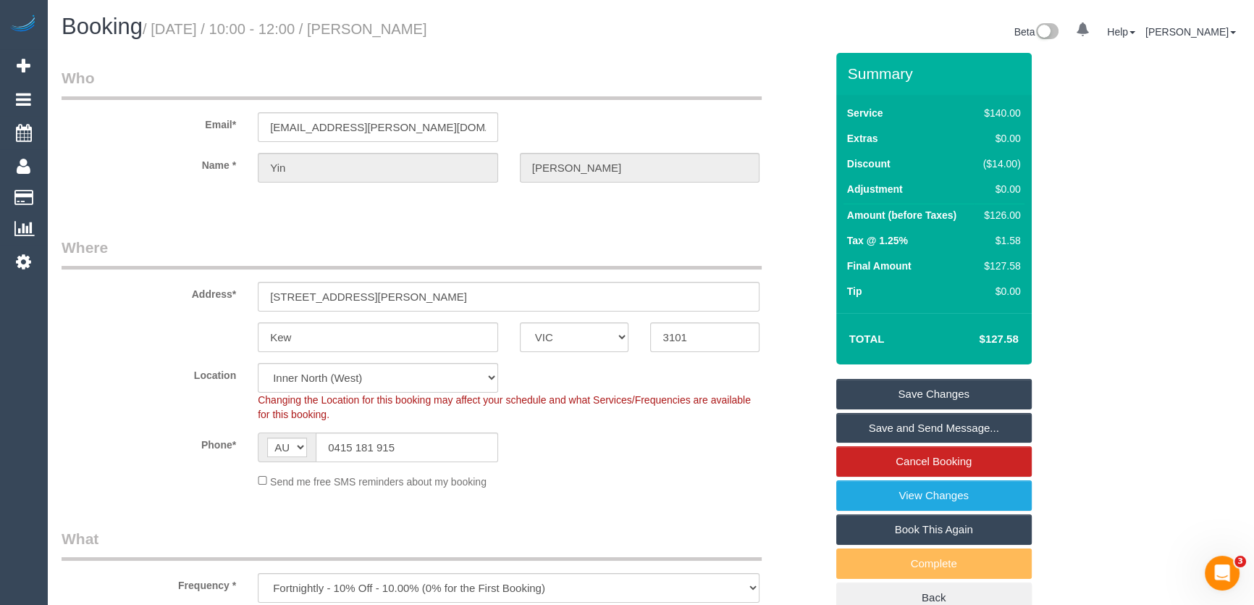
type textarea "*cover* Please leave shoes on during service but shoe covers MUST be worn."
click at [405, 29] on small "/ September 09, 2025 / 10:00 - 12:00 / Yin Luong" at bounding box center [285, 29] width 285 height 16
copy small "Yin Luong"
click at [879, 422] on link "Save and Send Message..." at bounding box center [933, 428] width 195 height 30
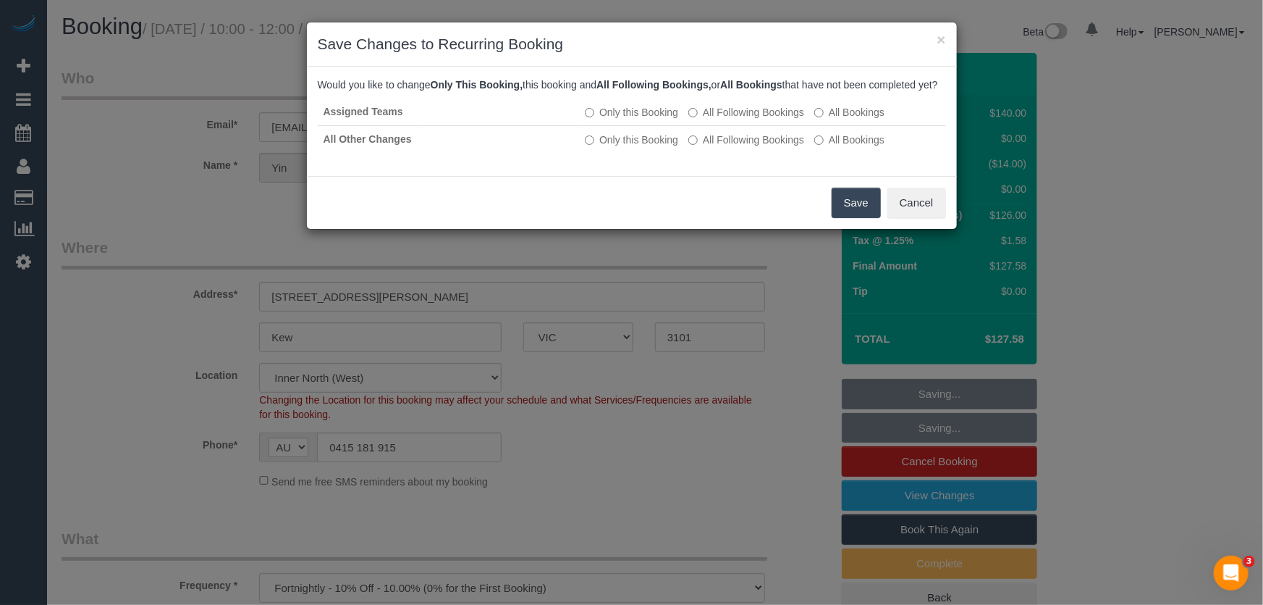
click at [853, 218] on button "Save" at bounding box center [856, 203] width 49 height 30
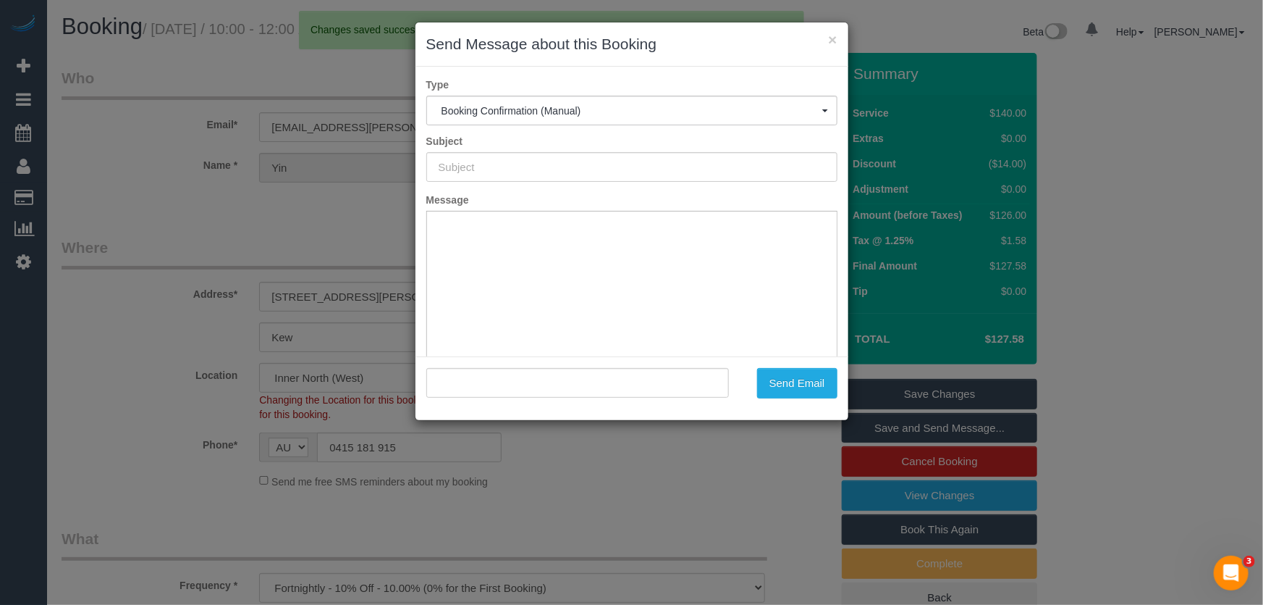
type input "Booking Confirmed"
type input ""Yin Luong" <yin.luong@gmail.com>"
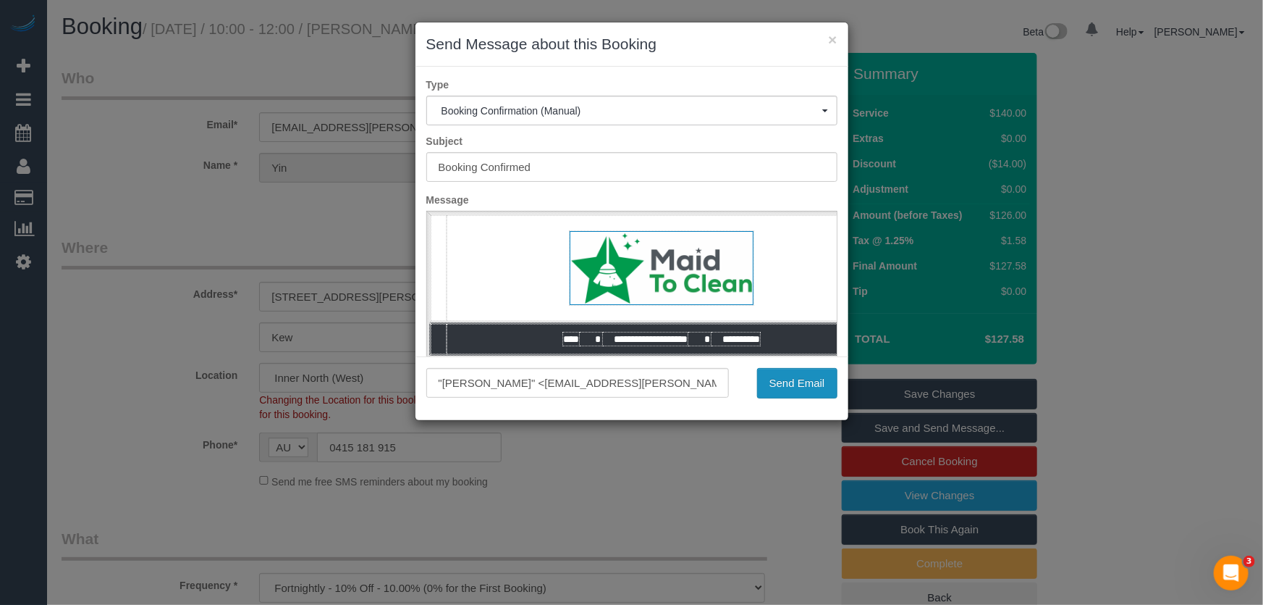
click at [800, 387] on button "Send Email" at bounding box center [797, 383] width 80 height 30
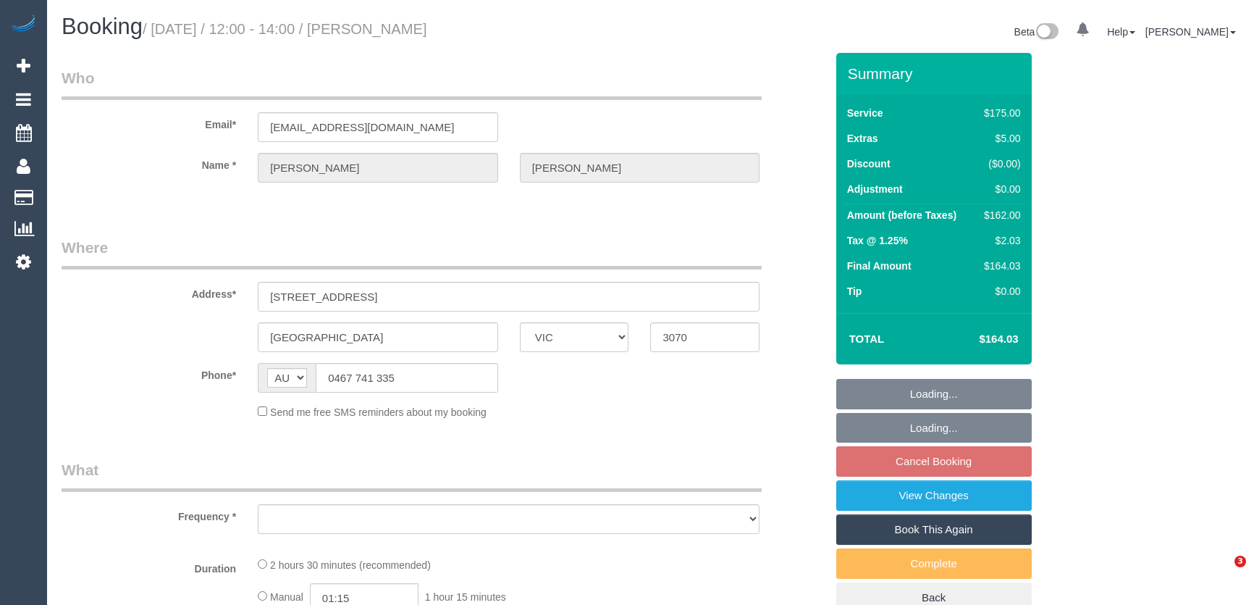
select select "VIC"
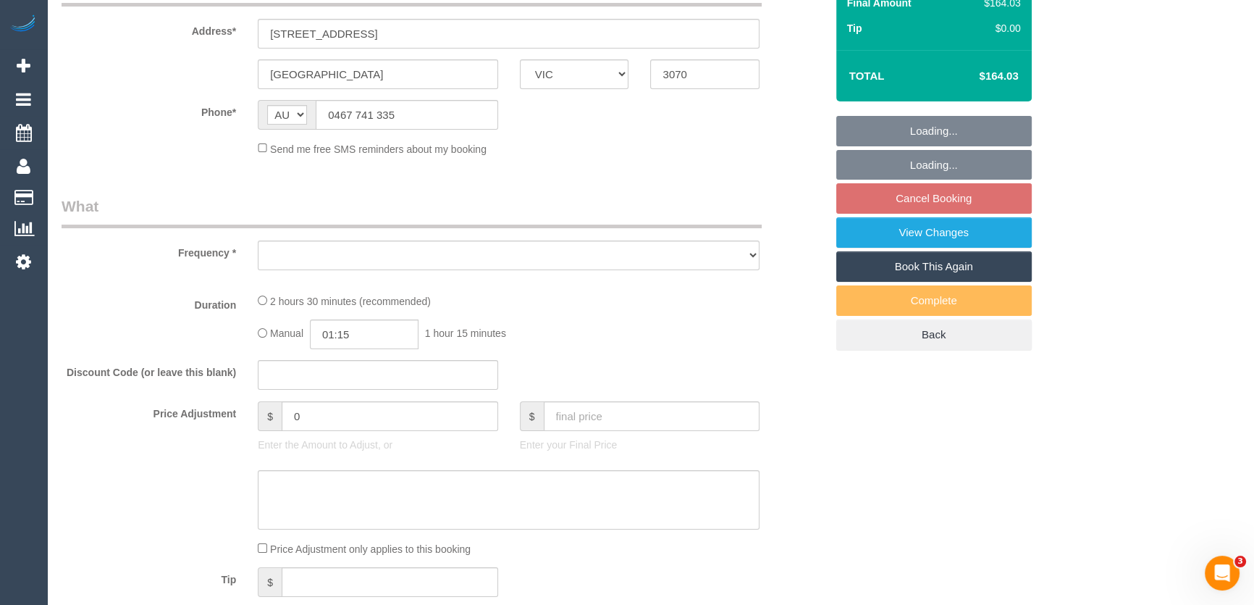
scroll to position [263, 0]
select select "object:1506"
select select "number:28"
select select "number:14"
select select "number:19"
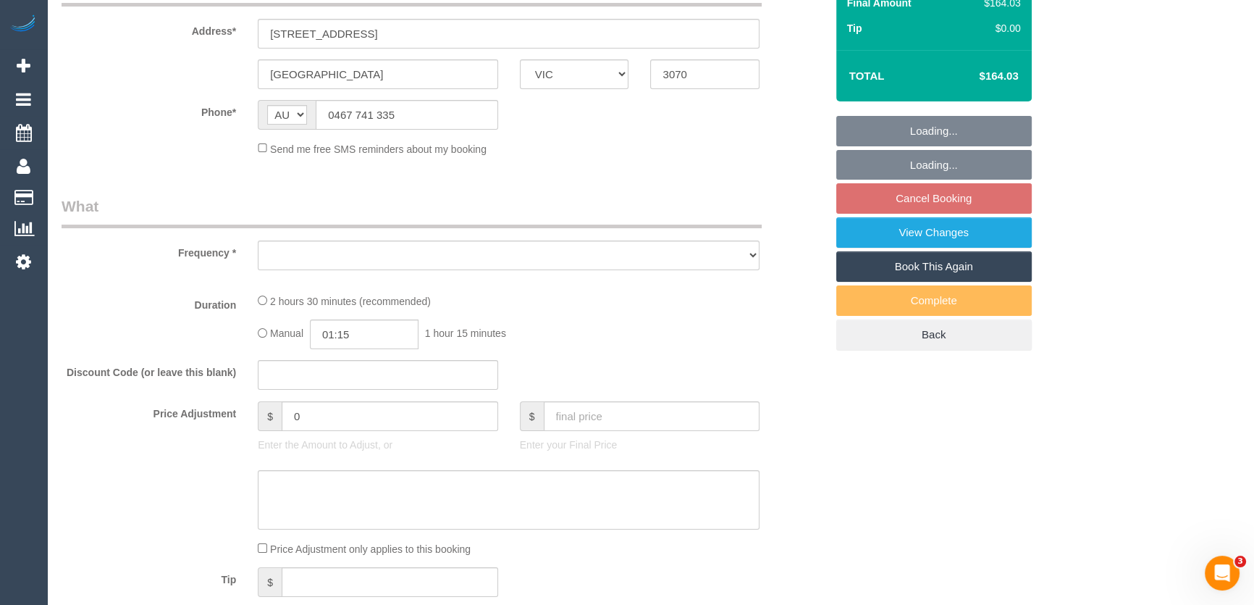
select select "number:22"
select select "number:13"
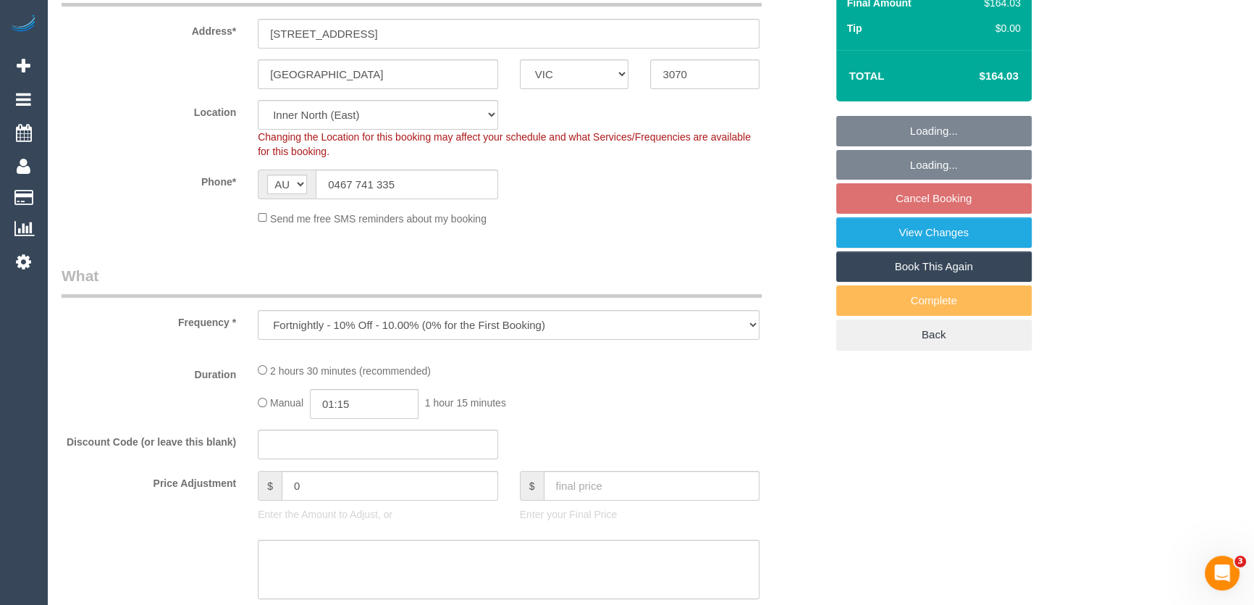
scroll to position [0, 0]
select select "150"
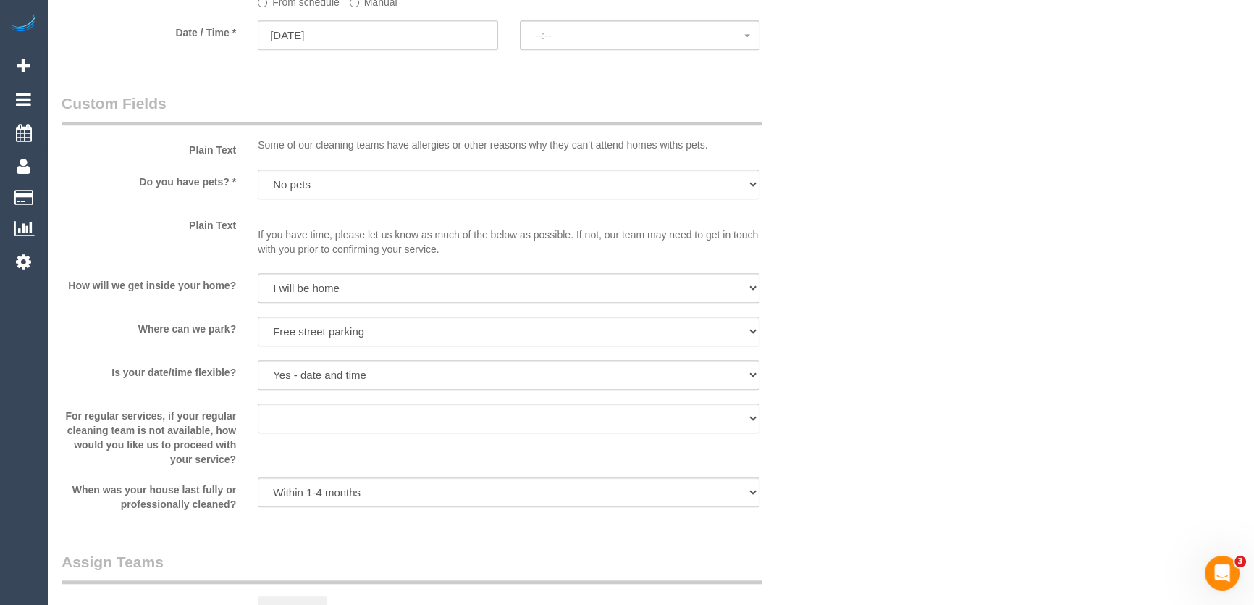
select select "spot4"
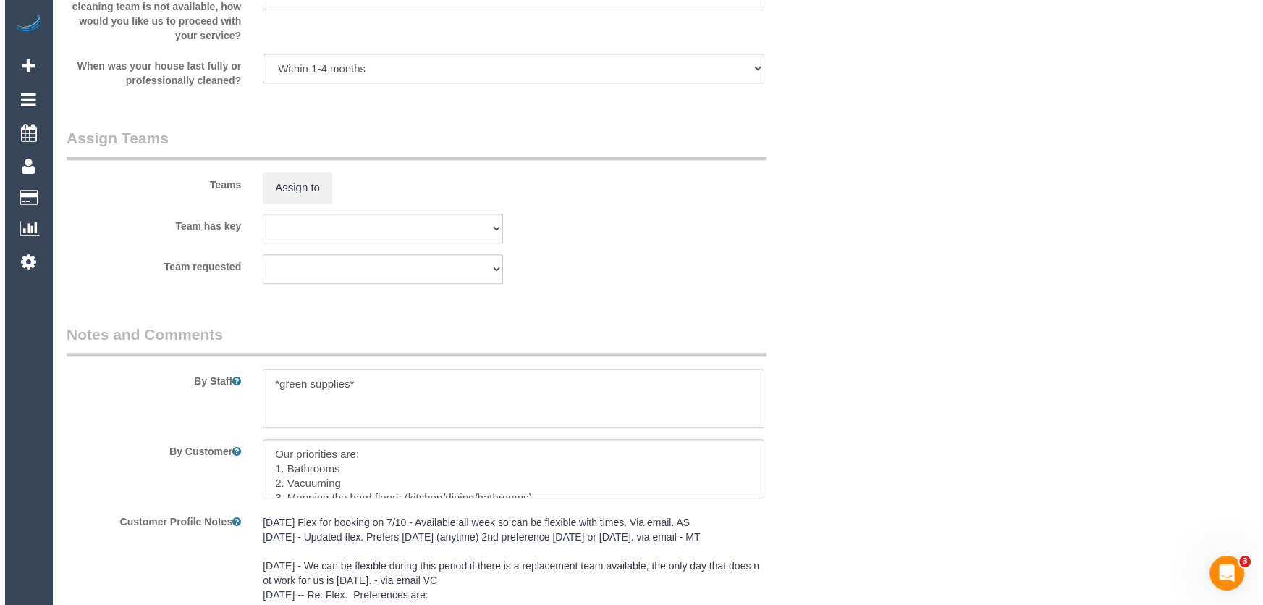
scroll to position [2165, 0]
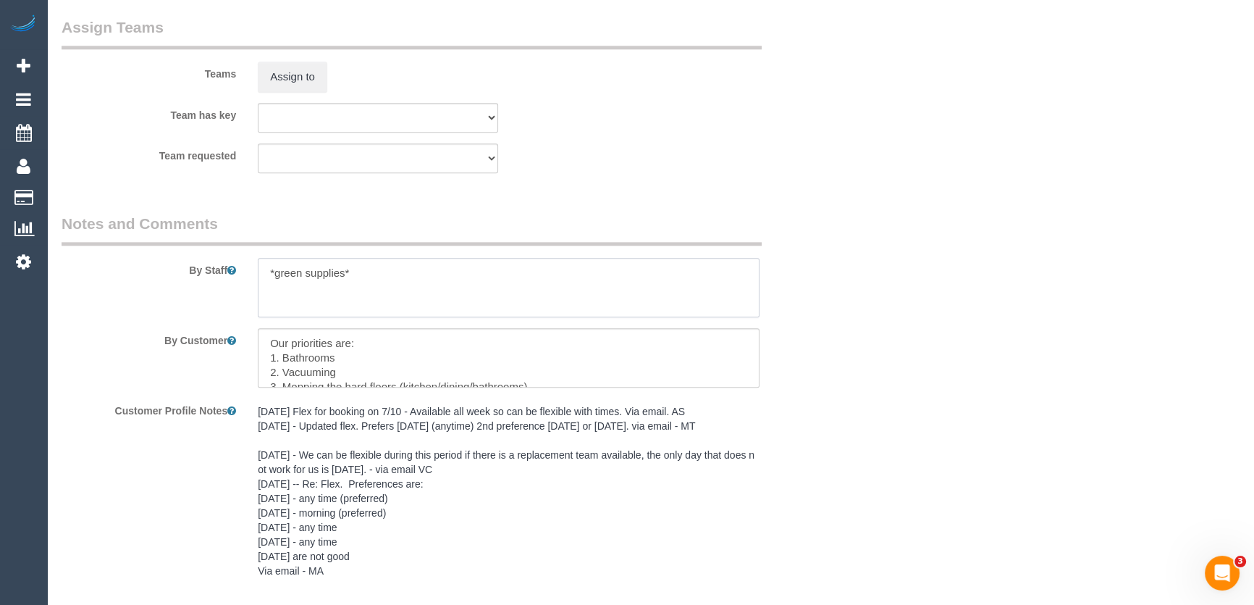
click at [263, 269] on textarea at bounding box center [509, 287] width 502 height 59
type textarea "*cover* *green supplies*"
click at [298, 81] on button "Assign to" at bounding box center [293, 77] width 70 height 30
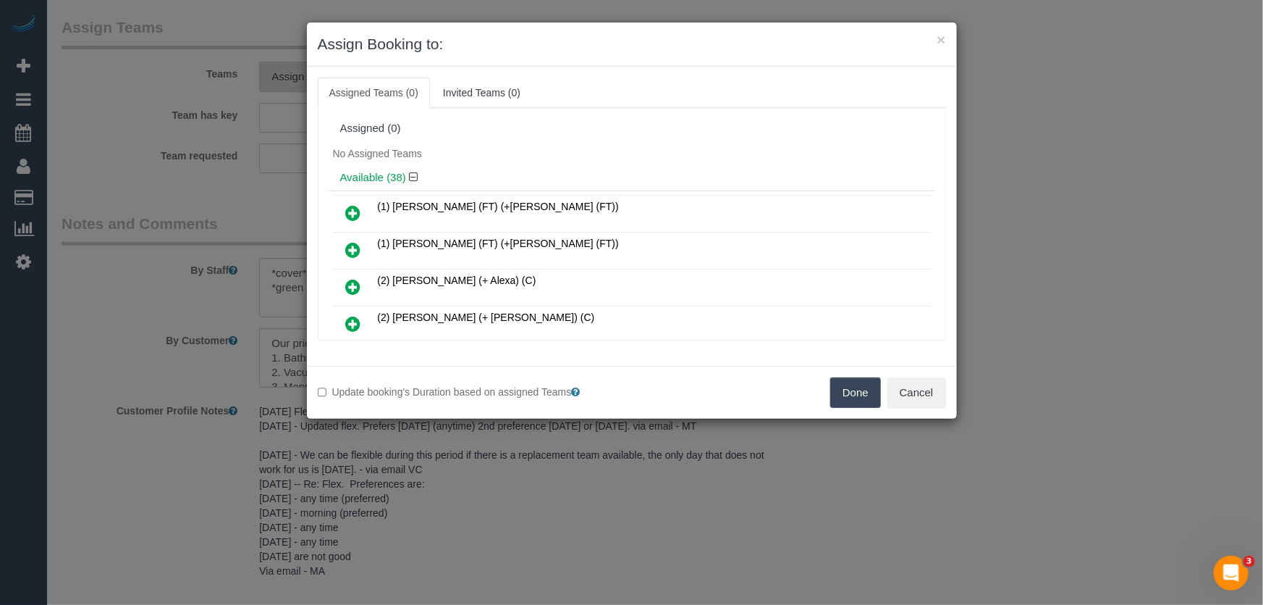
scroll to position [127, 0]
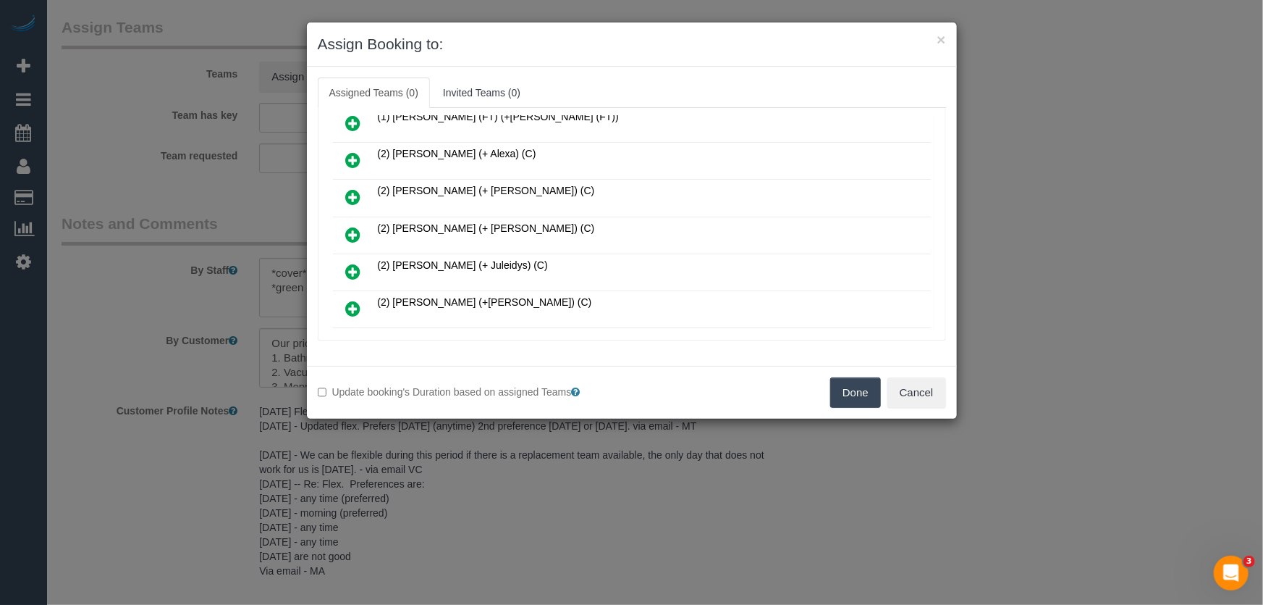
click at [358, 232] on icon at bounding box center [353, 234] width 15 height 17
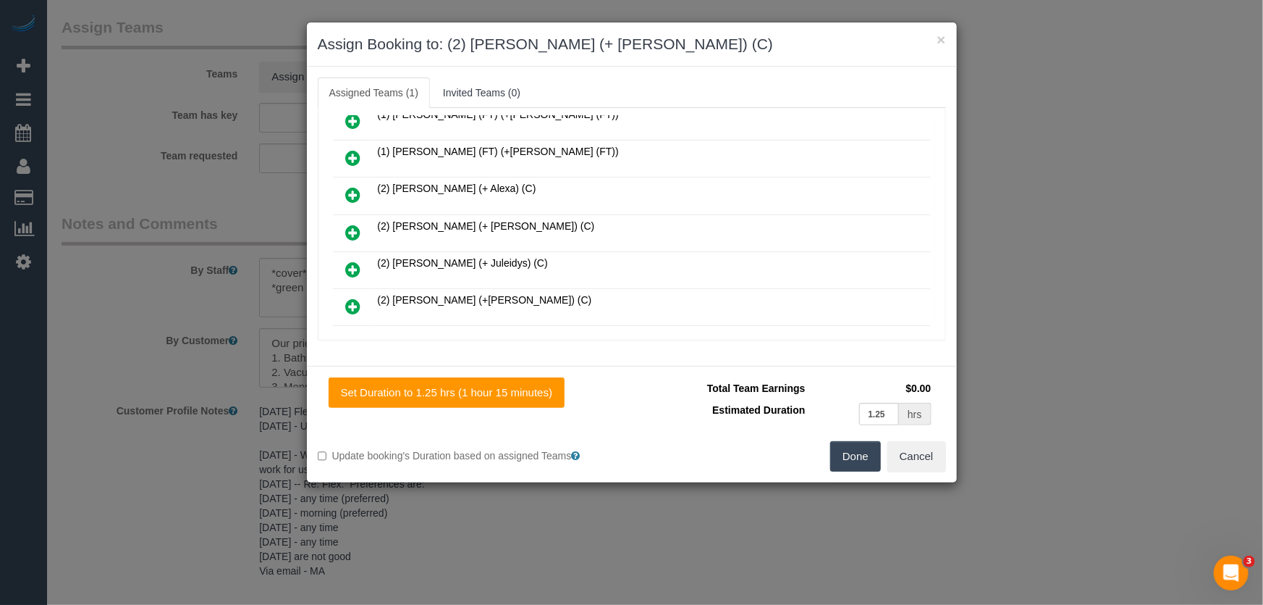
scroll to position [161, 0]
click at [353, 259] on icon at bounding box center [353, 267] width 15 height 17
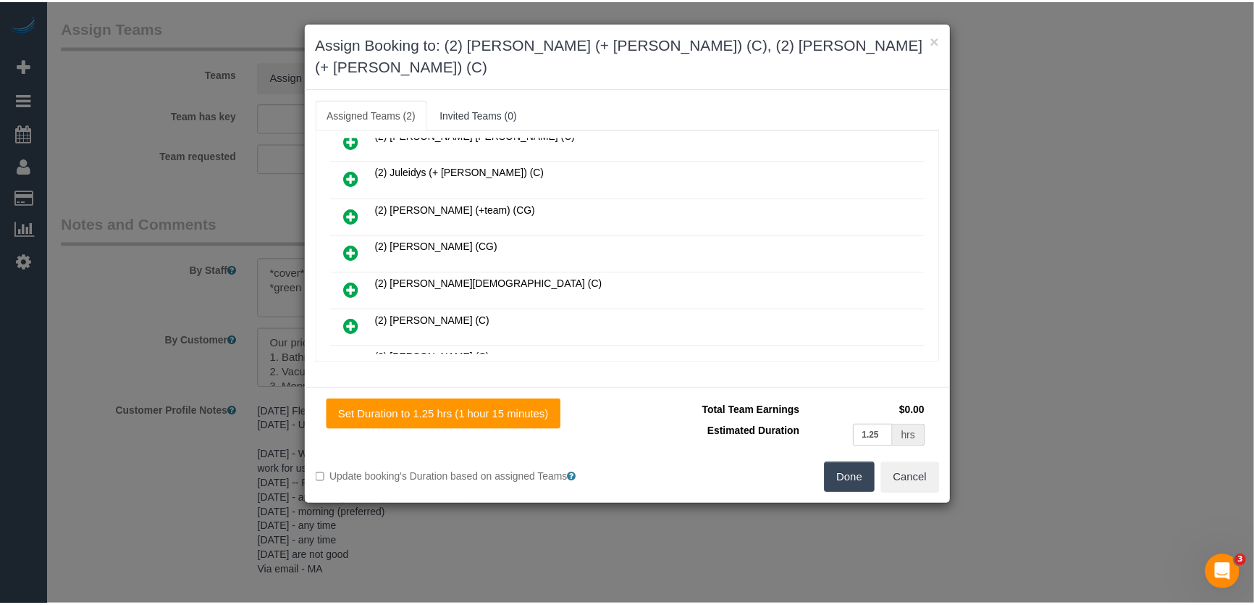
scroll to position [460, 0]
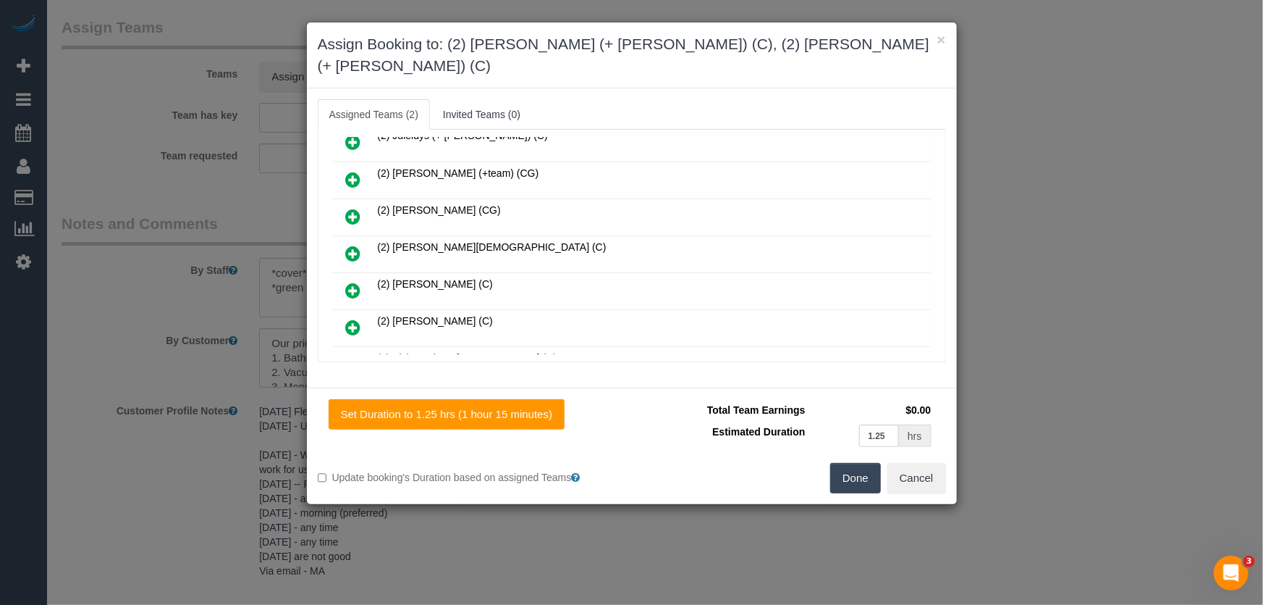
click at [854, 463] on button "Done" at bounding box center [855, 478] width 51 height 30
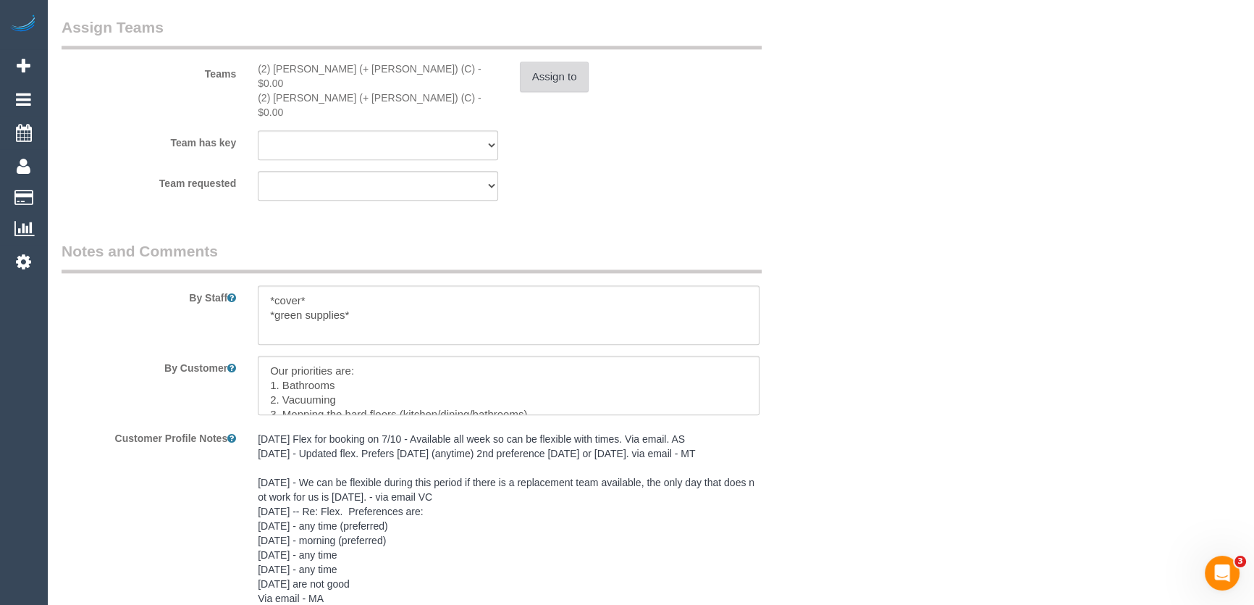
click at [545, 62] on button "Assign to" at bounding box center [555, 77] width 70 height 30
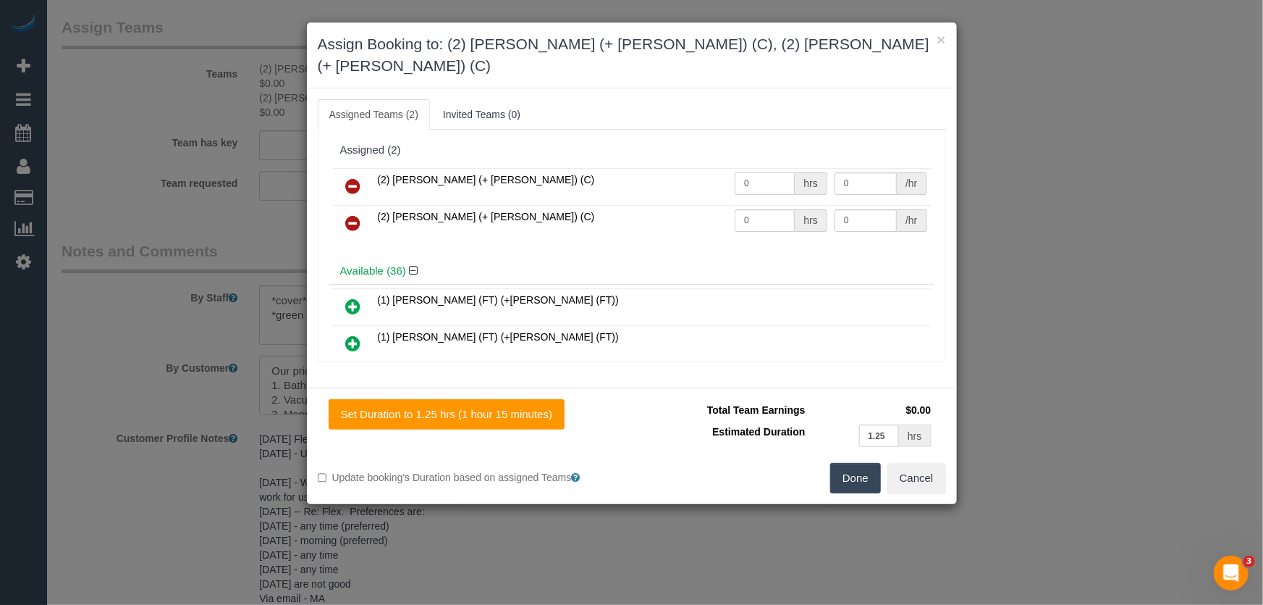
click at [780, 172] on input "0" at bounding box center [765, 183] width 60 height 22
type input "1.25"
type input "37.5"
click at [749, 209] on input "0" at bounding box center [765, 220] width 60 height 22
type input "1.25"
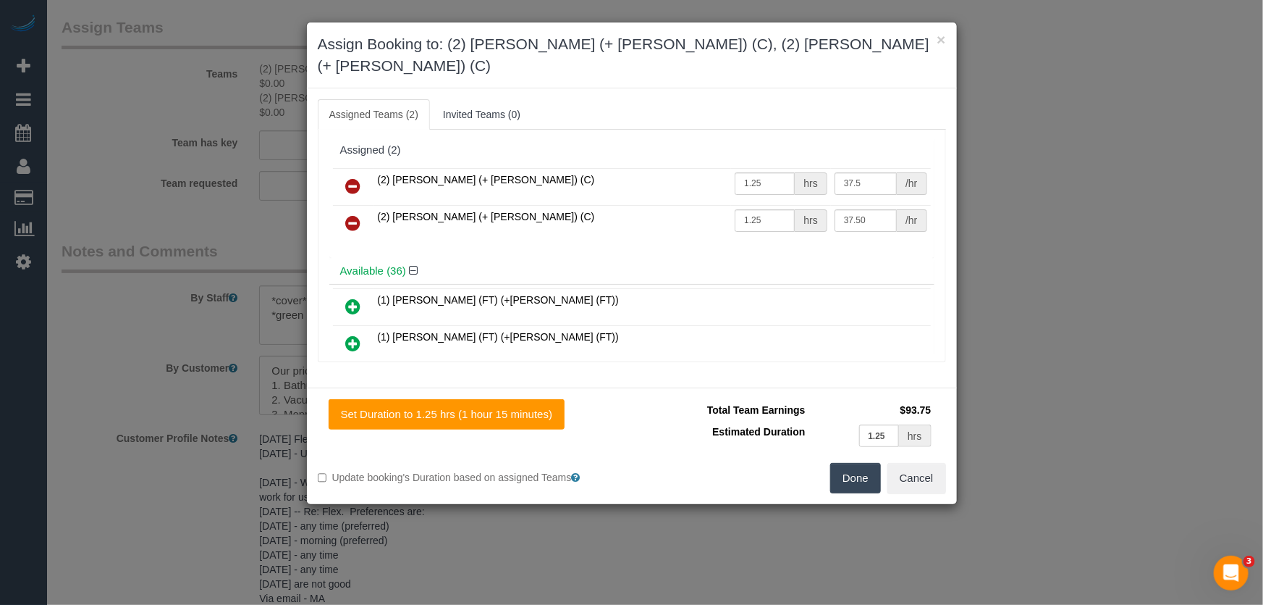
click at [857, 463] on button "Done" at bounding box center [855, 478] width 51 height 30
type input "37.5"
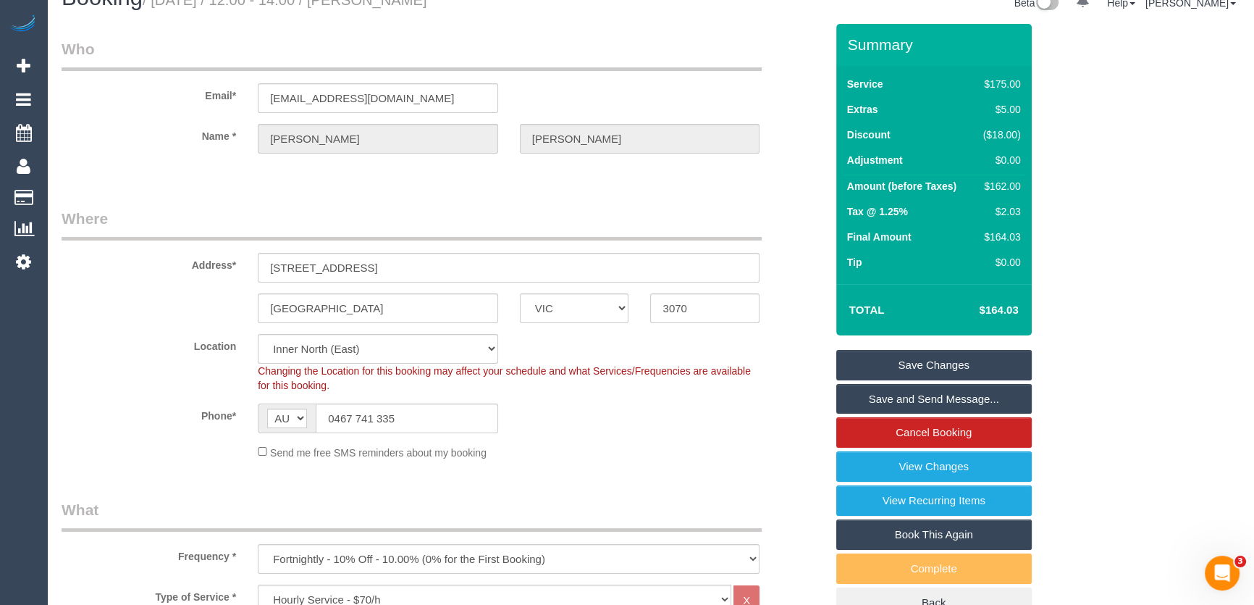
scroll to position [0, 0]
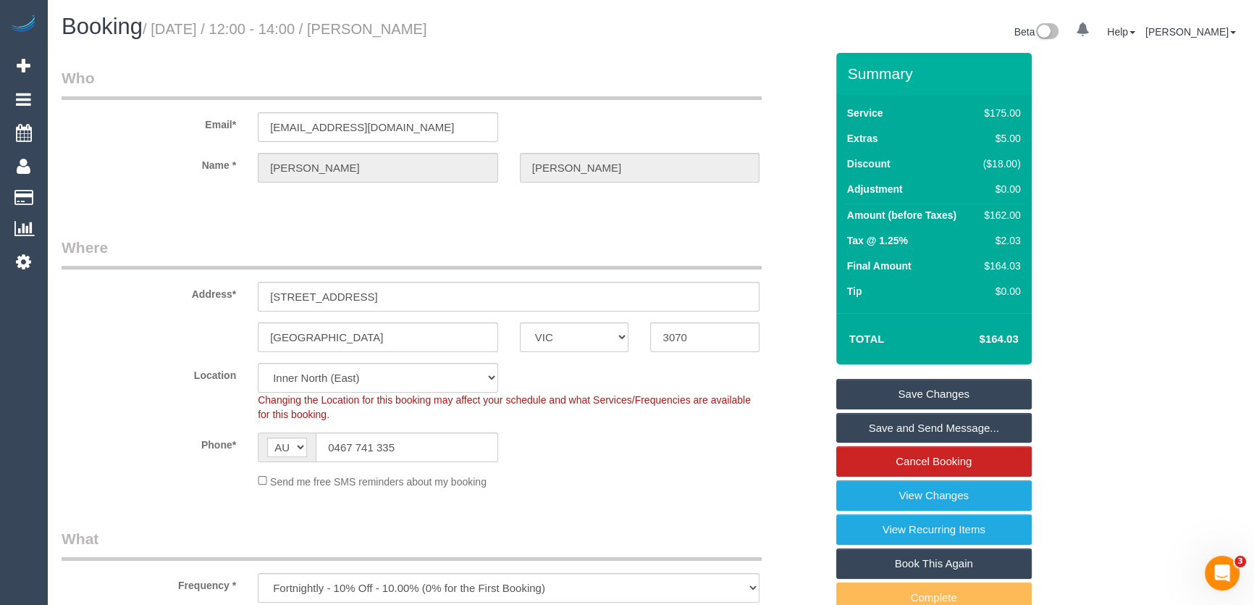
click at [418, 26] on small "/ September 09, 2025 / 12:00 - 14:00 / Katherine Leong" at bounding box center [285, 29] width 285 height 16
click at [427, 35] on small "/ September 09, 2025 / 12:00 - 14:00 / Katherine Leong" at bounding box center [285, 29] width 285 height 16
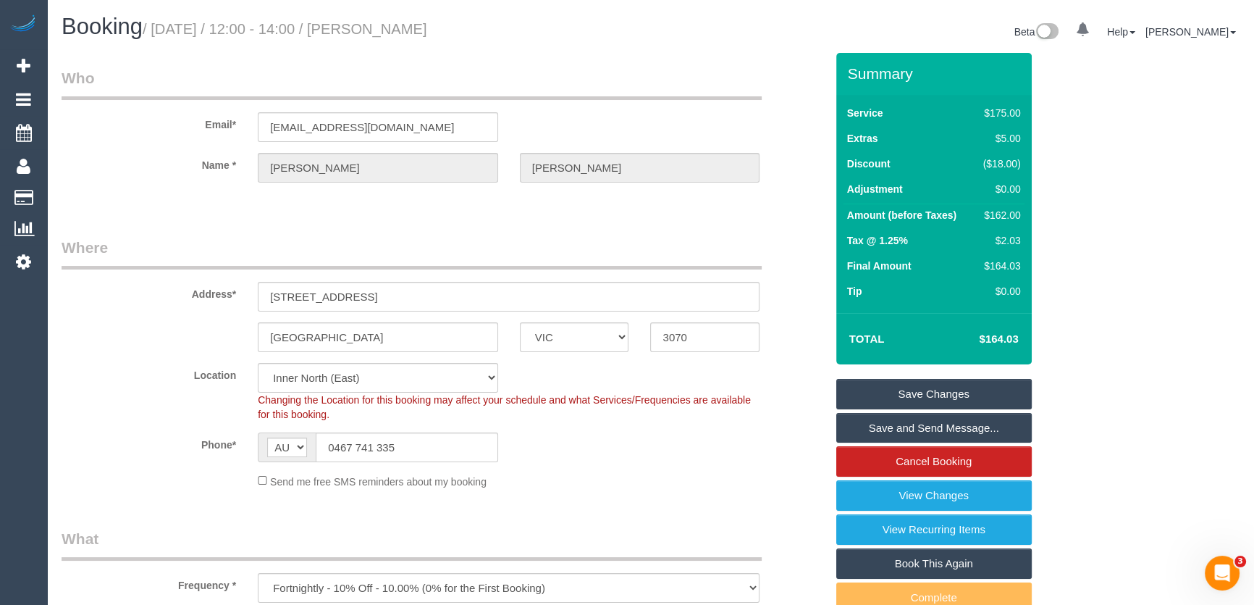
click at [888, 424] on link "Save and Send Message..." at bounding box center [933, 428] width 195 height 30
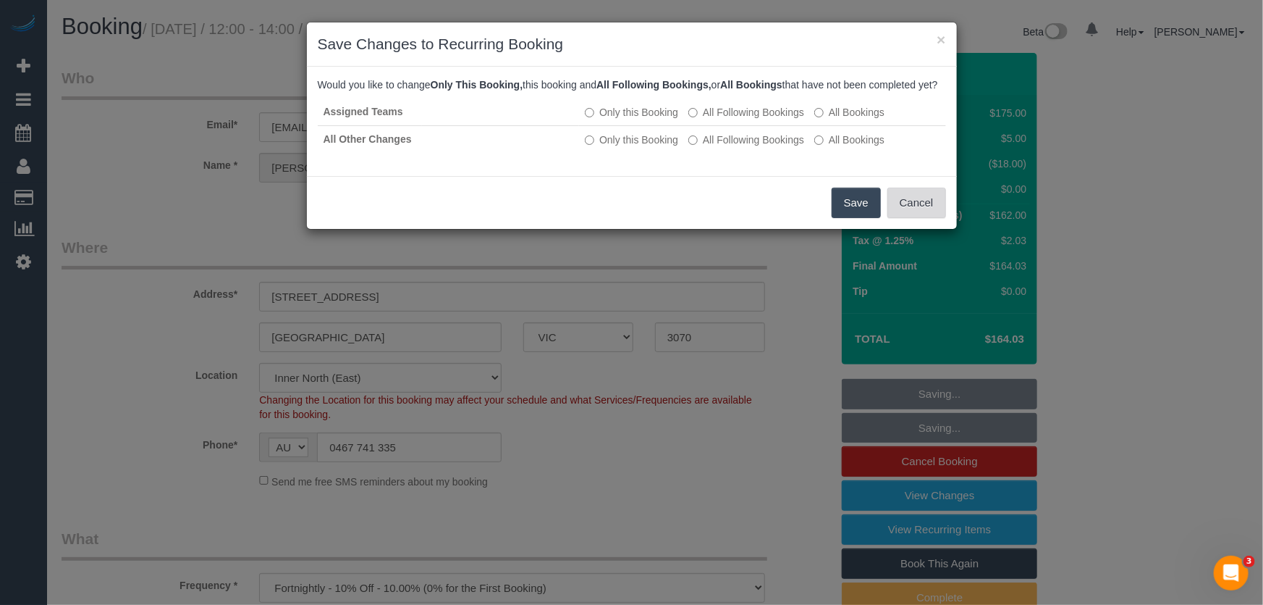
drag, startPoint x: 858, startPoint y: 222, endPoint x: 935, endPoint y: 194, distance: 81.8
click at [858, 218] on button "Save" at bounding box center [856, 203] width 49 height 30
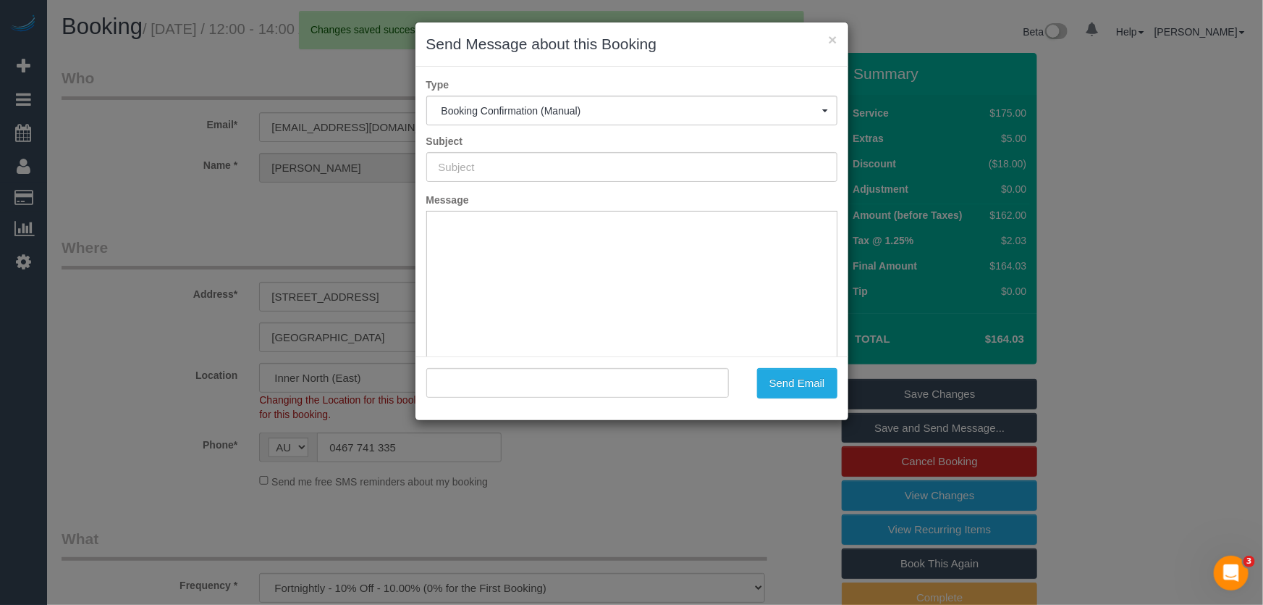
type input "Booking Confirmed"
type input ""Katherine Leong" <kathleong@hotmail.com>"
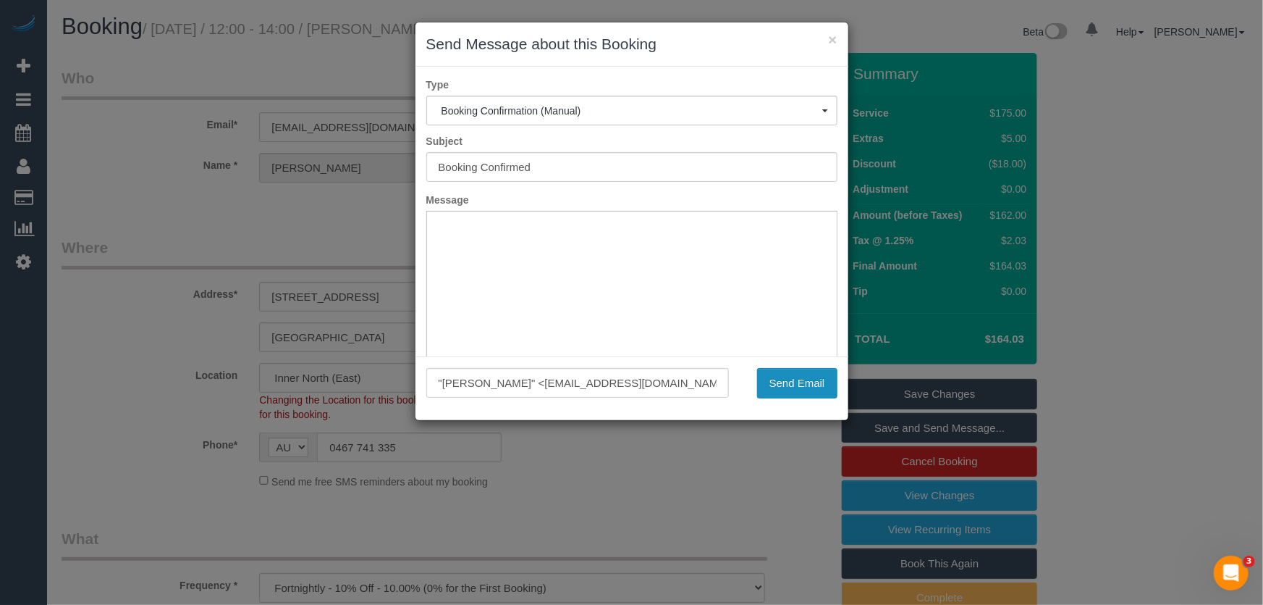
drag, startPoint x: 802, startPoint y: 382, endPoint x: 787, endPoint y: 389, distance: 16.5
click at [802, 382] on button "Send Email" at bounding box center [797, 383] width 80 height 30
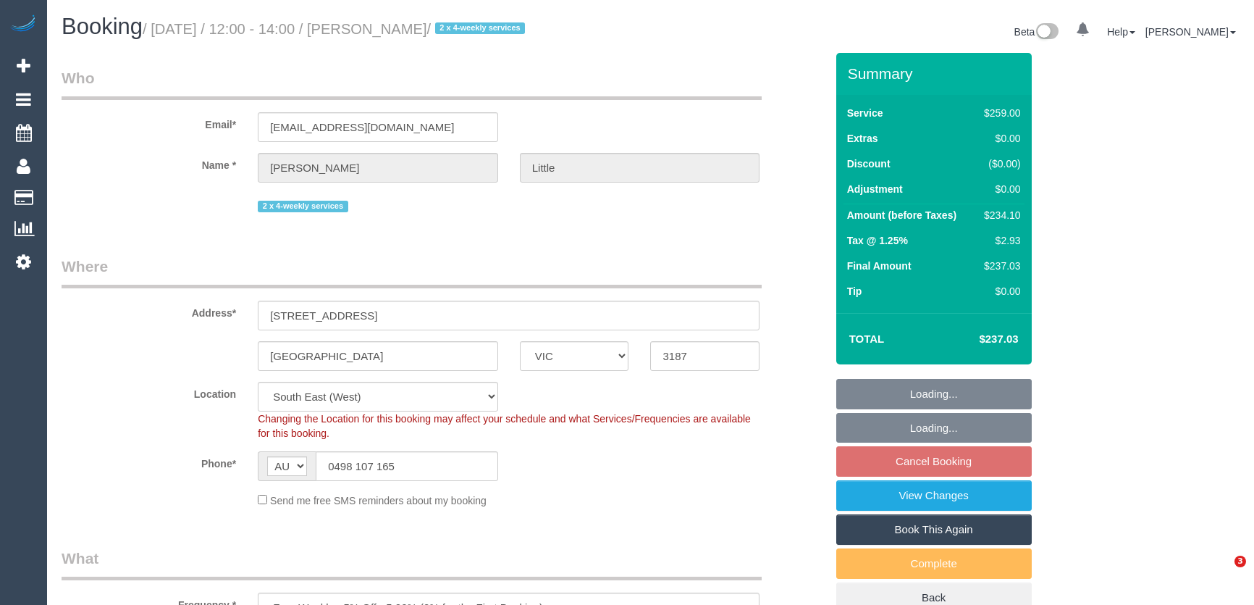
select select "VIC"
select select "number:27"
select select "number:14"
select select "number:19"
select select "number:24"
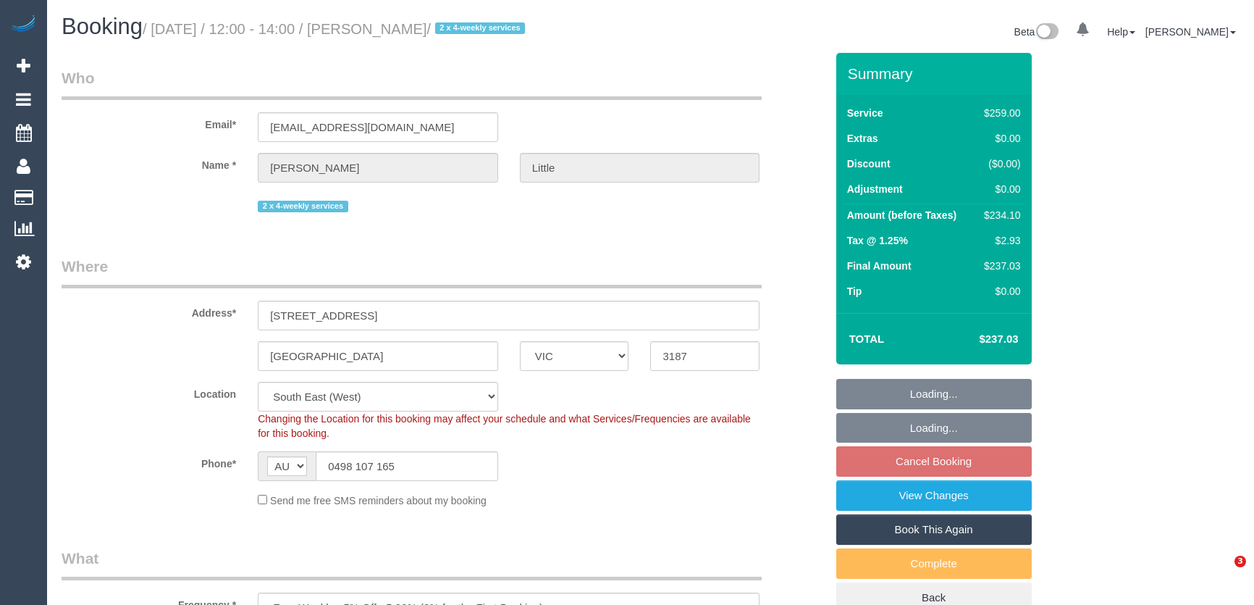
select select "number:34"
select select "number:13"
select select "object:709"
select select "string:stripe-pm_1MUfMq2GScqysDRV4mPoq9aL"
select select "spot3"
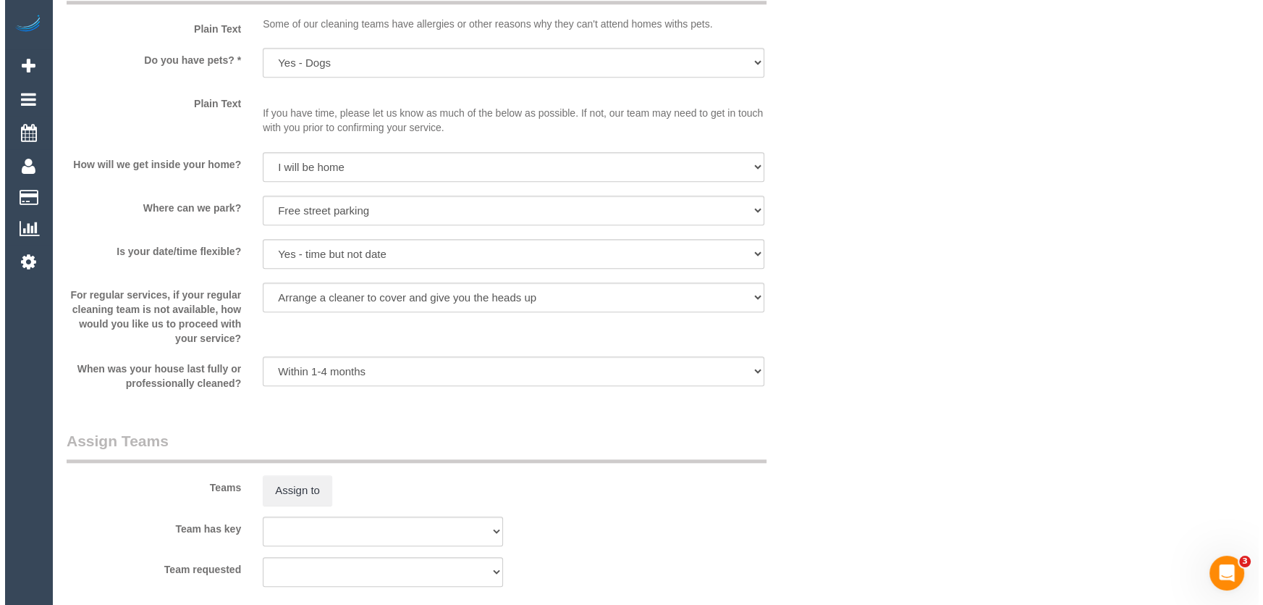
scroll to position [1909, 0]
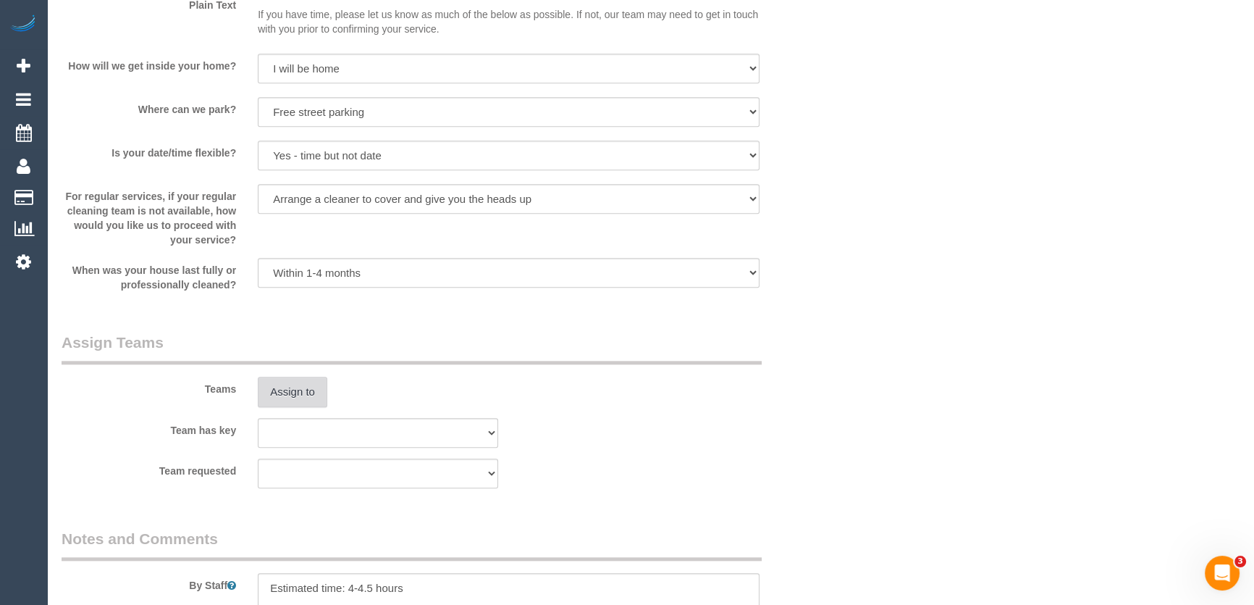
click at [294, 398] on button "Assign to" at bounding box center [293, 392] width 70 height 30
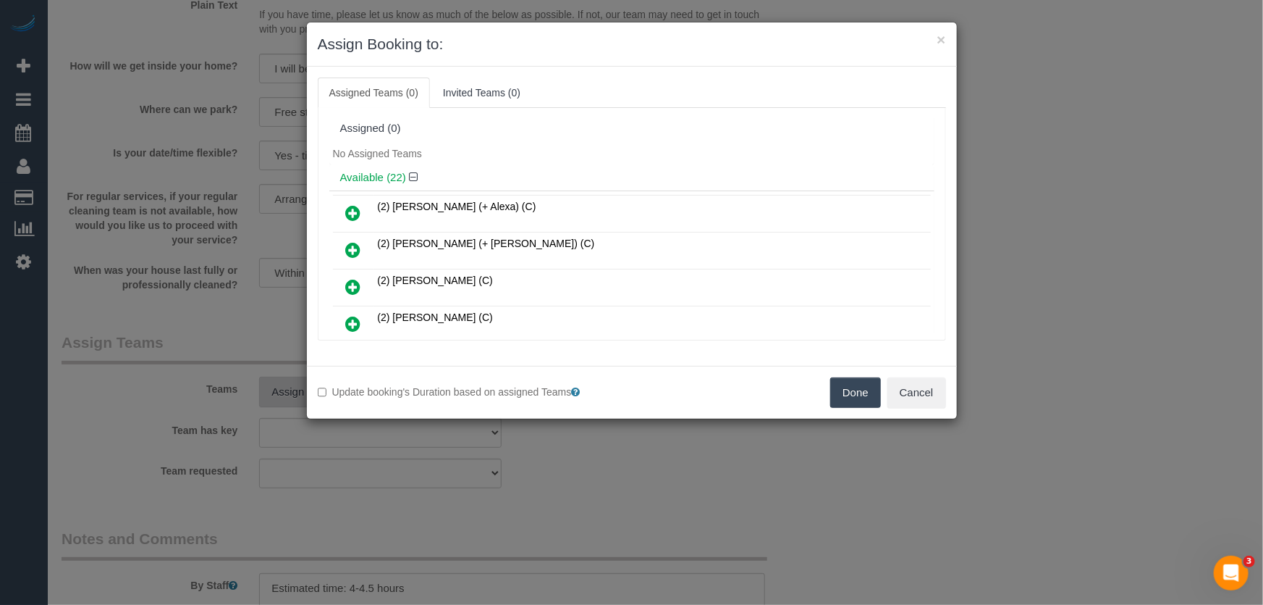
scroll to position [308, 0]
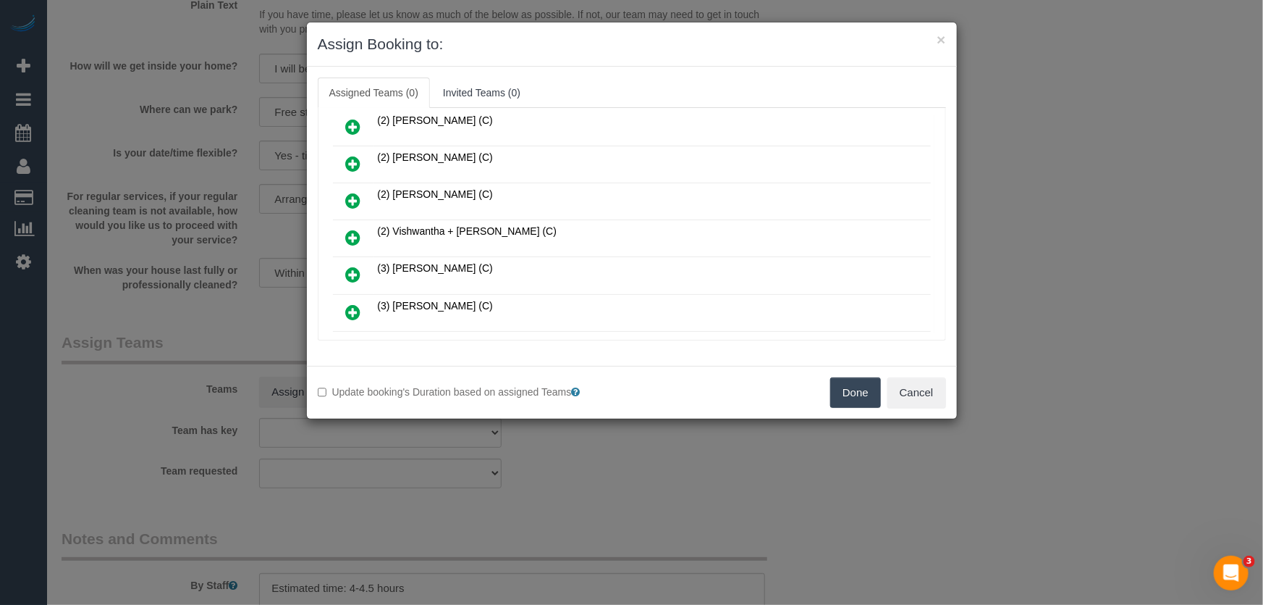
click at [351, 230] on icon at bounding box center [353, 237] width 15 height 17
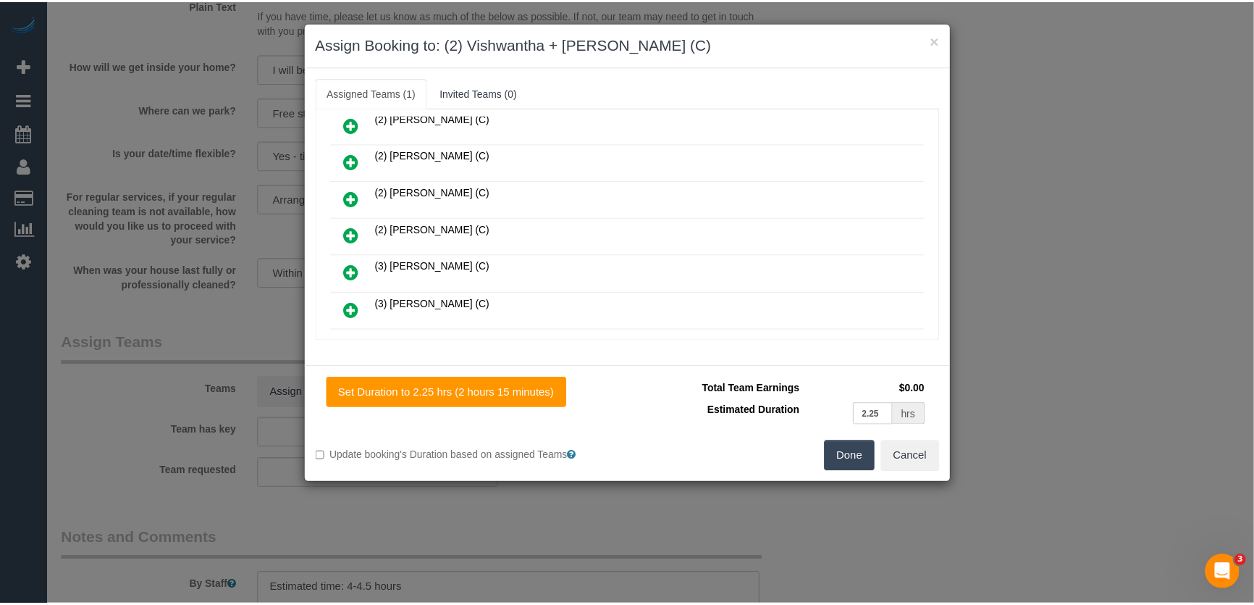
scroll to position [342, 0]
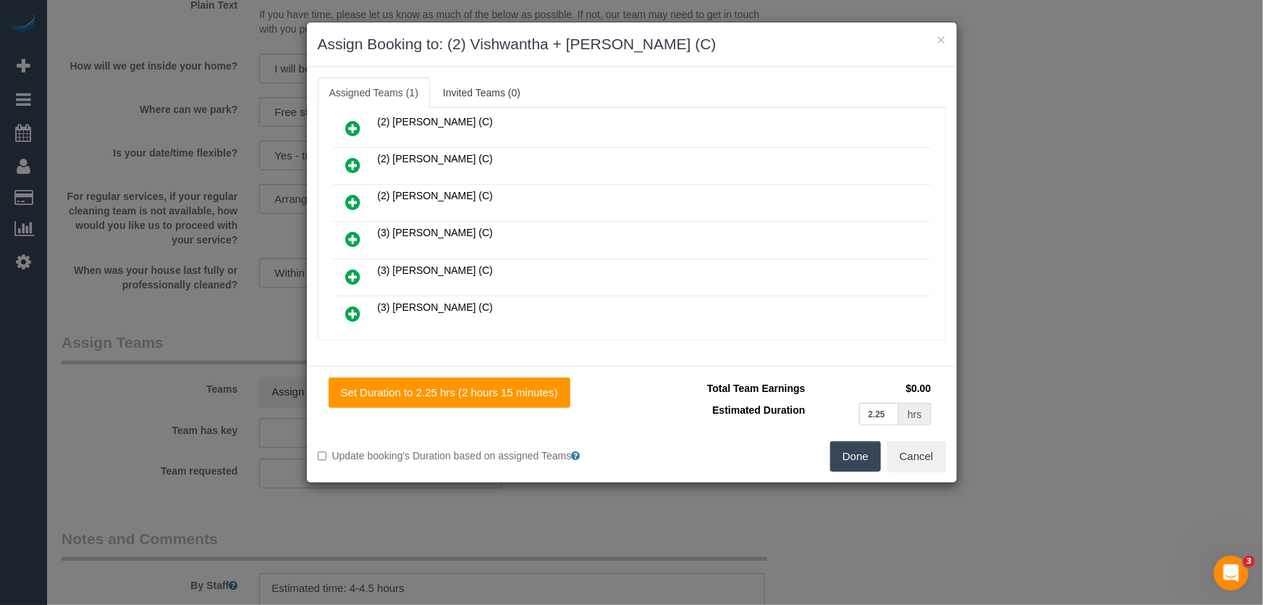
click at [848, 460] on button "Done" at bounding box center [855, 456] width 51 height 30
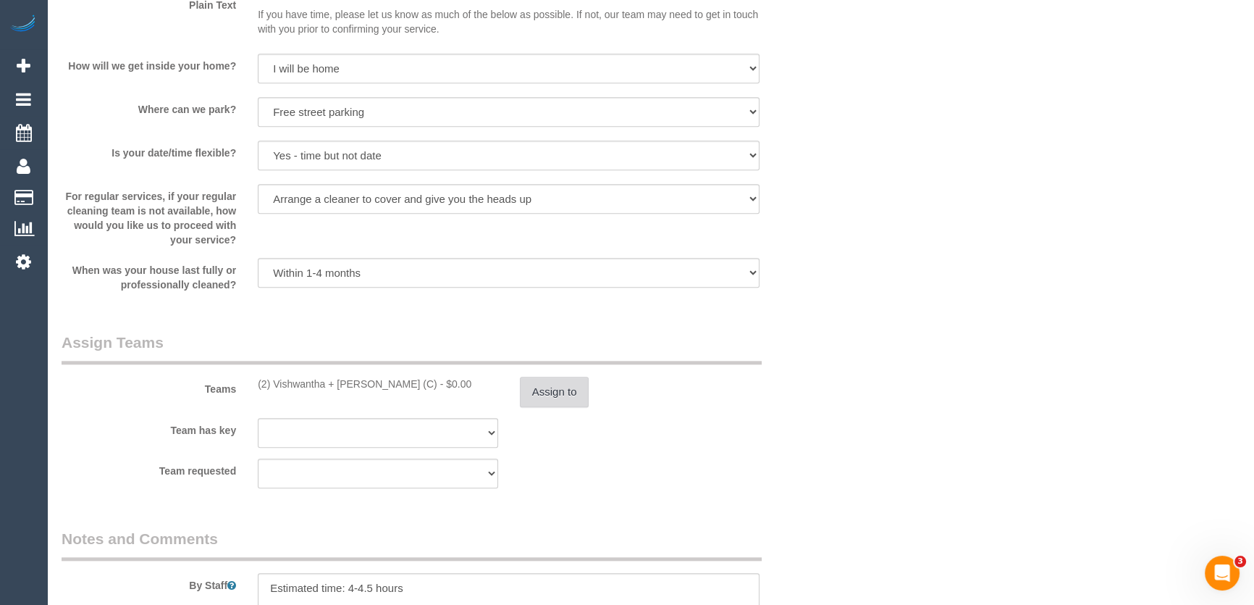
click at [550, 379] on button "Assign to" at bounding box center [555, 392] width 70 height 30
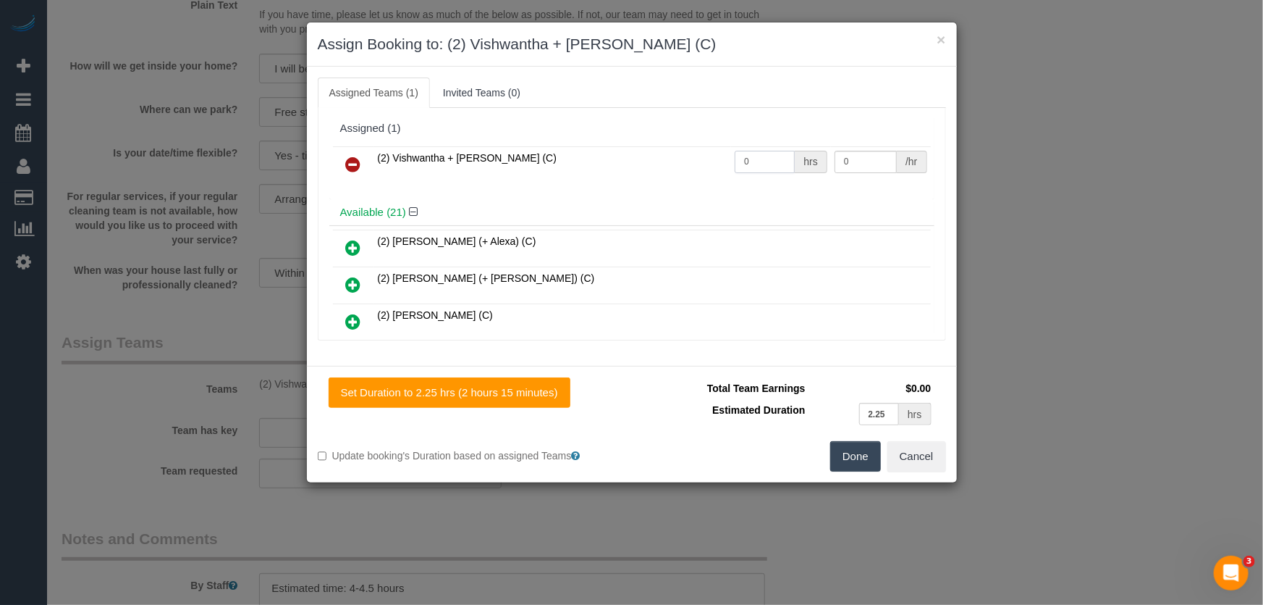
click at [764, 161] on input "0" at bounding box center [765, 162] width 60 height 22
type input "1"
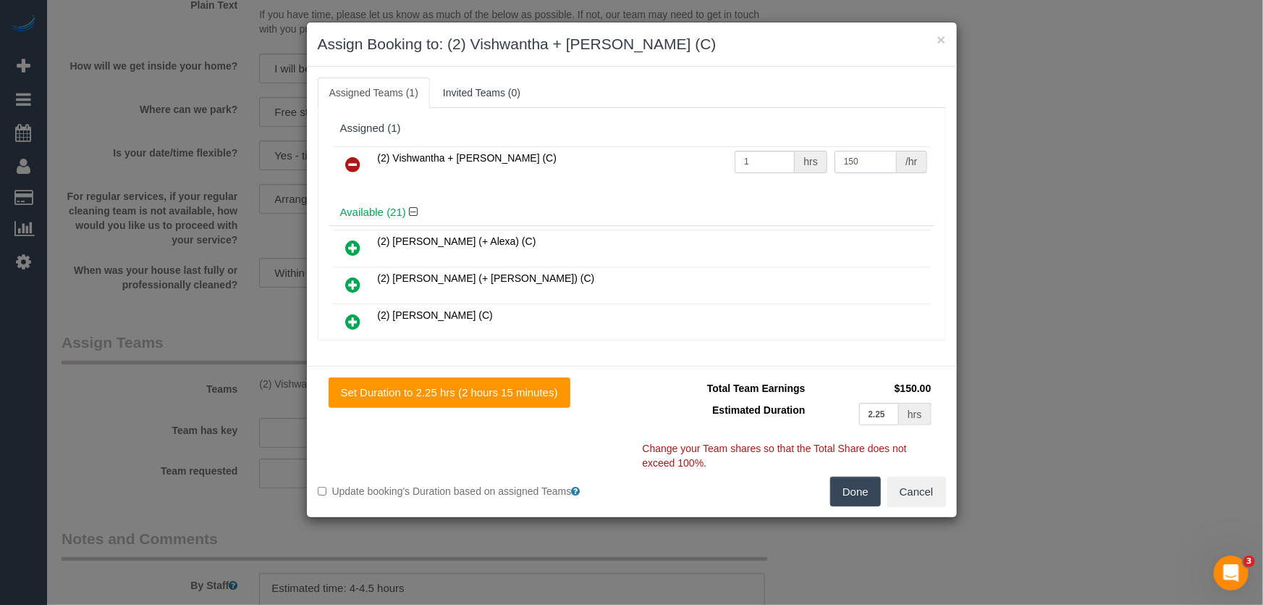
type input "150"
click at [863, 497] on button "Done" at bounding box center [855, 491] width 51 height 30
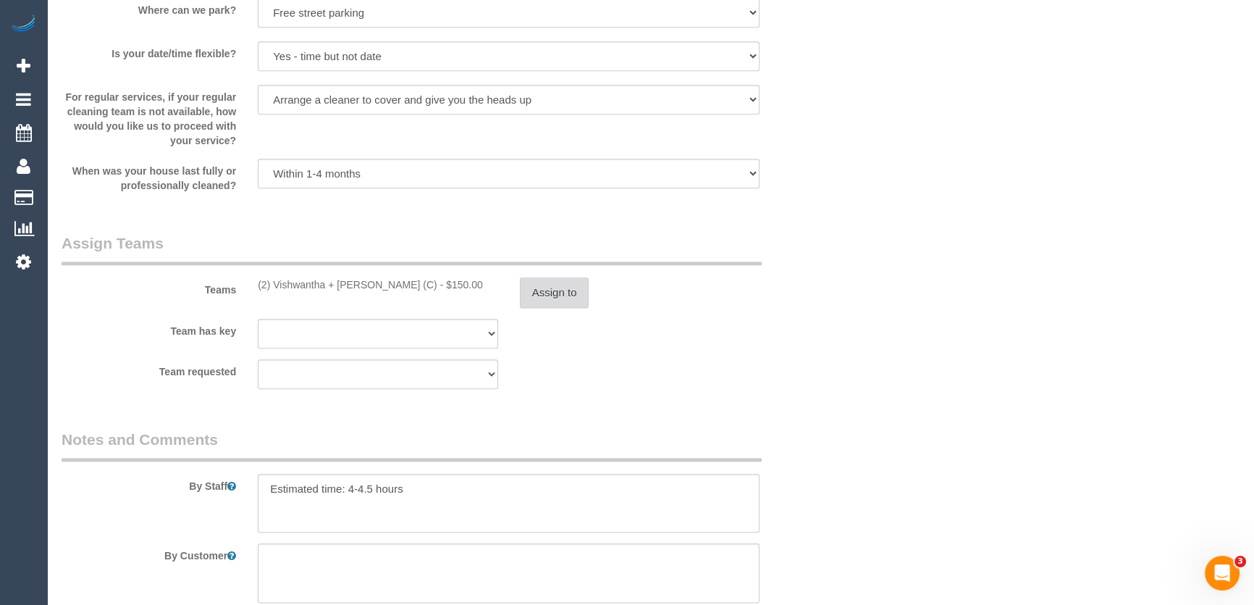
scroll to position [2106, 0]
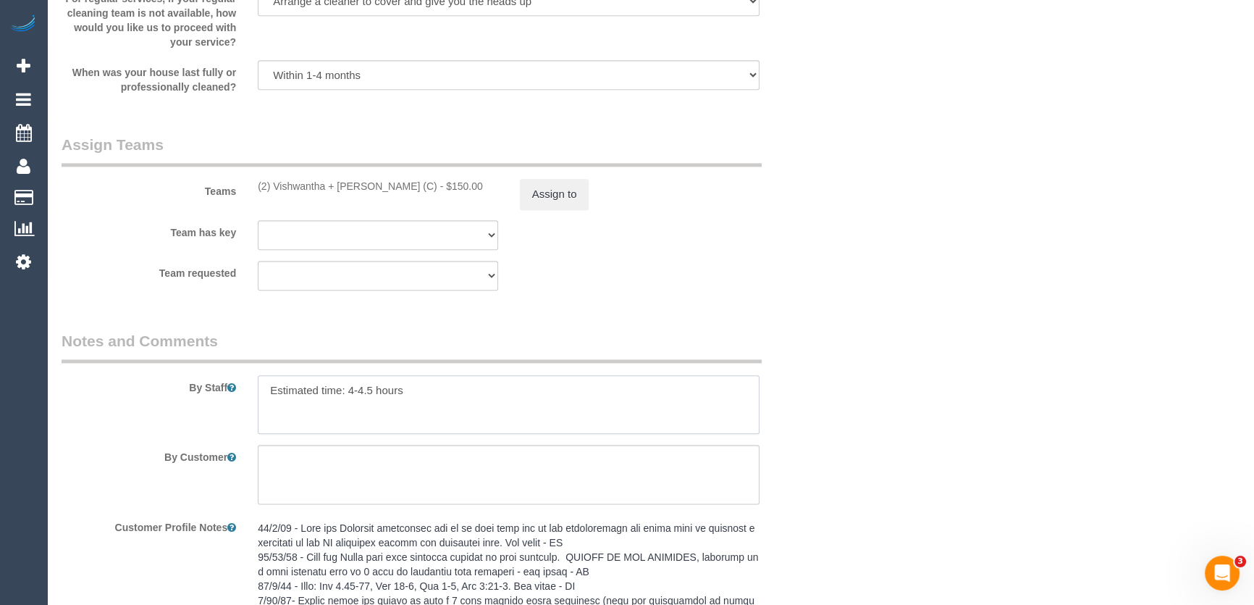
click at [261, 395] on textarea at bounding box center [509, 404] width 502 height 59
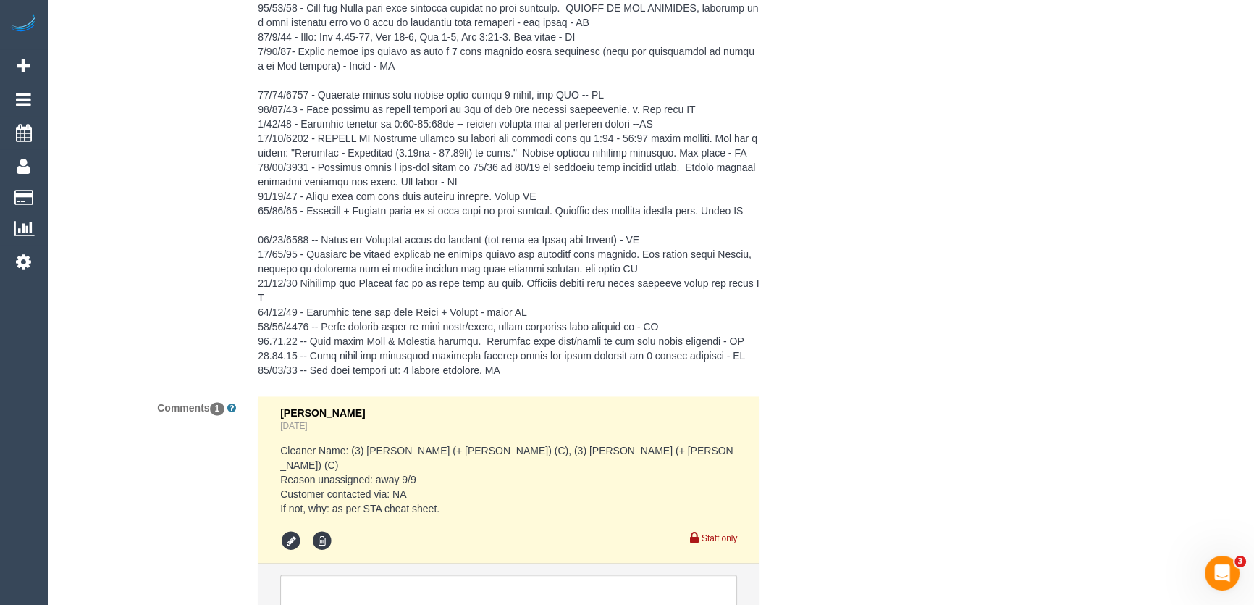
scroll to position [2787, 0]
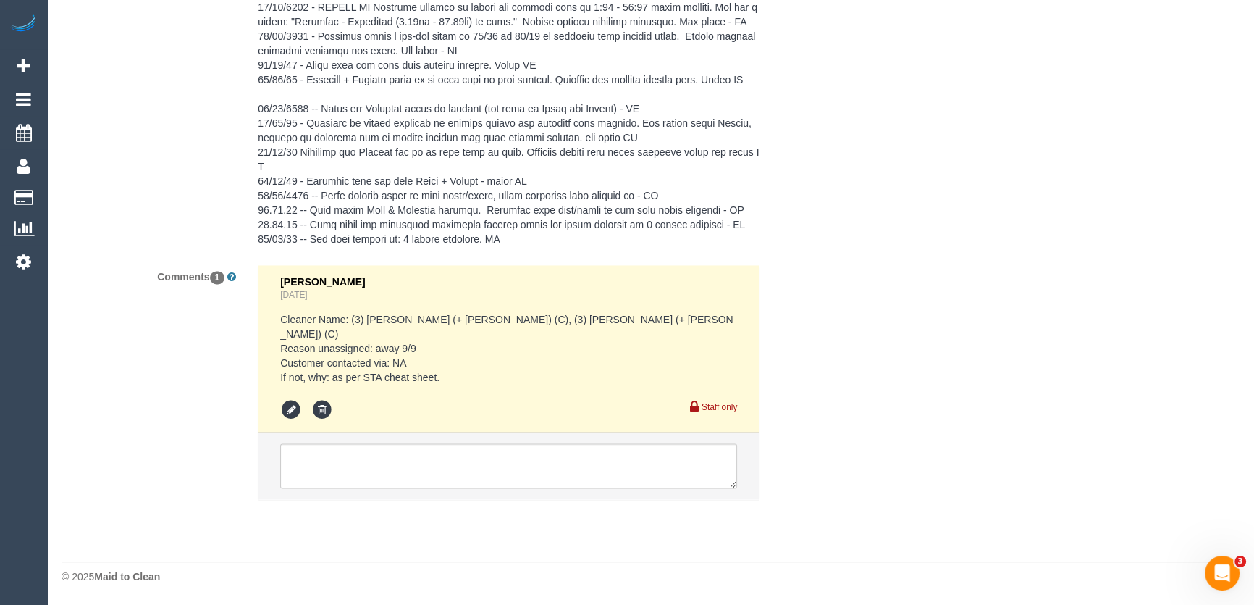
type textarea "*cover* Estimated time: 4-4.5 hours"
click at [426, 468] on textarea at bounding box center [508, 465] width 457 height 45
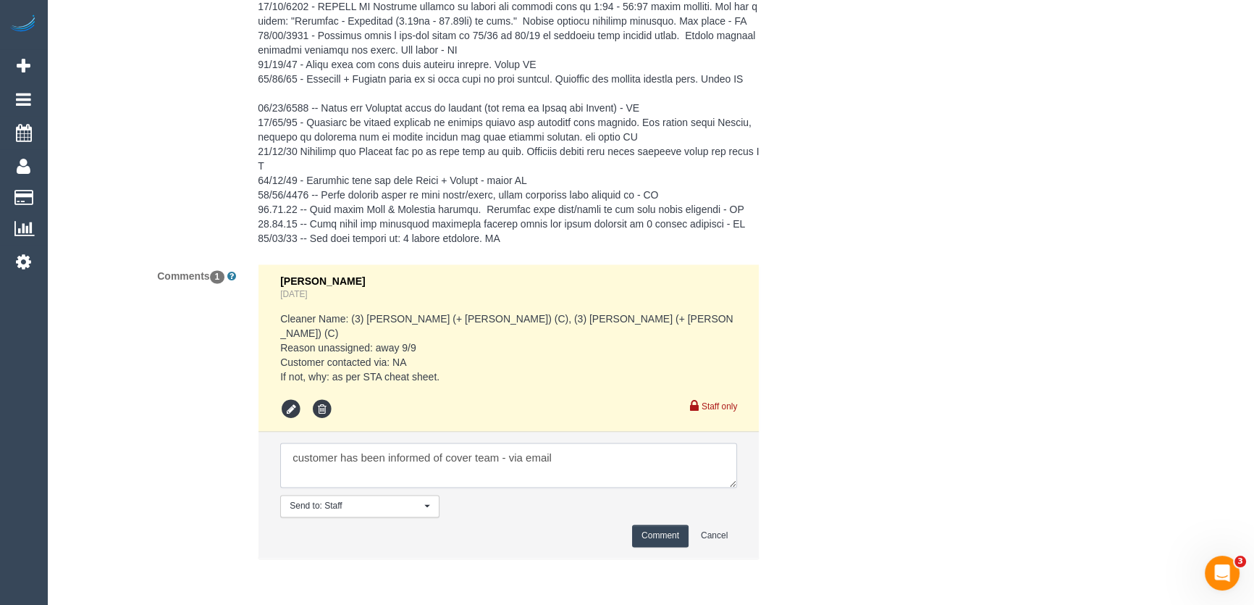
type textarea "customer has been informed of cover team - via email"
click at [659, 537] on button "Comment" at bounding box center [660, 535] width 56 height 22
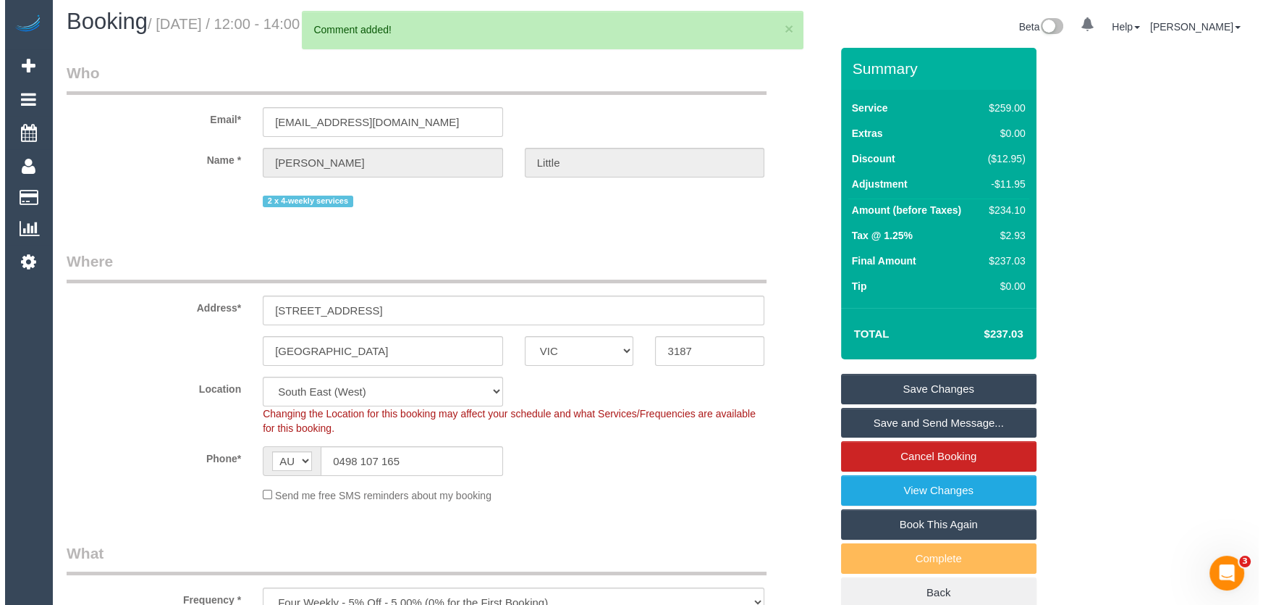
scroll to position [0, 0]
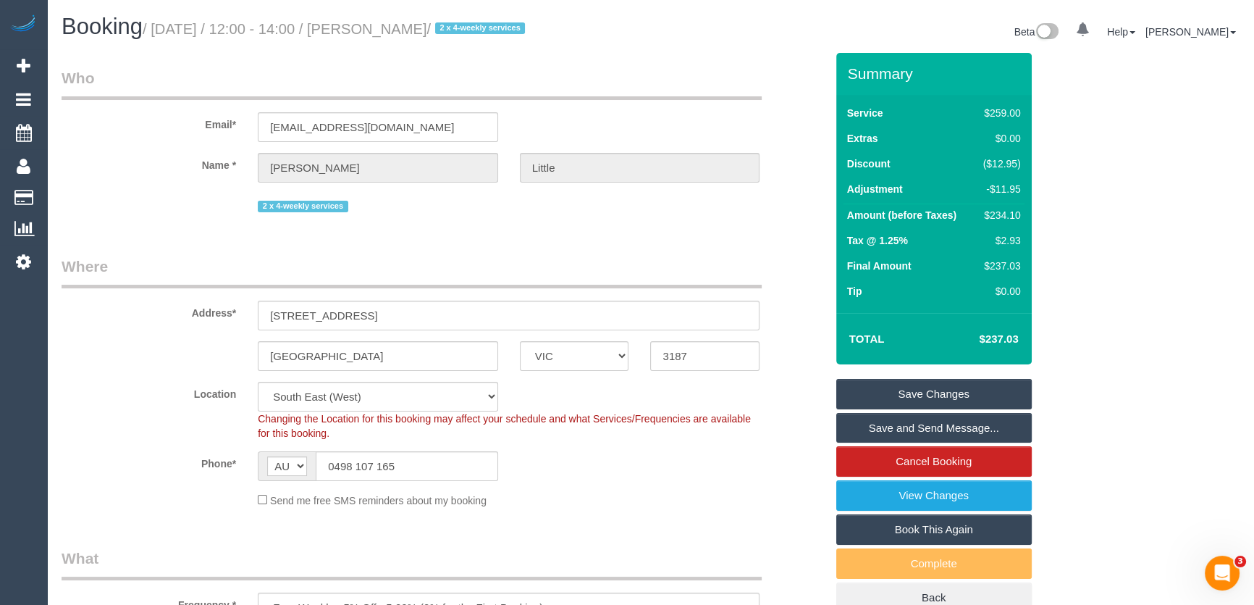
click at [421, 29] on small "/ September 09, 2025 / 12:00 - 14:00 / Stella Little / 2 x 4-weekly services" at bounding box center [336, 29] width 387 height 16
copy small "Stella Little"
click at [870, 398] on link "Save Changes" at bounding box center [933, 394] width 195 height 30
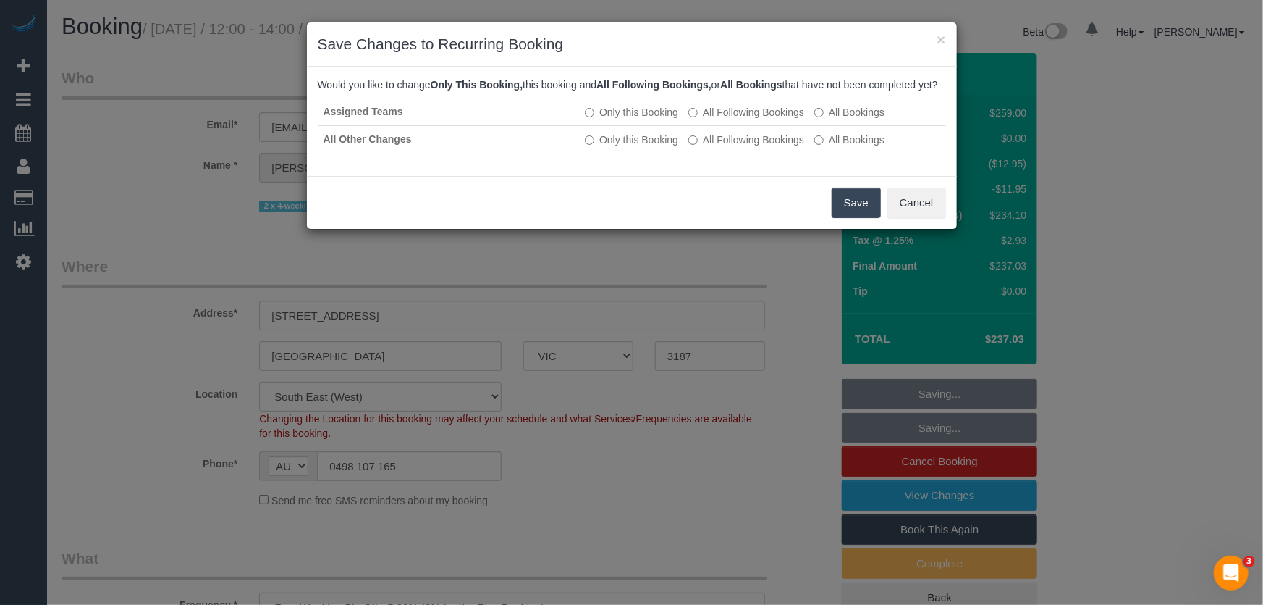
click at [846, 218] on button "Save" at bounding box center [856, 203] width 49 height 30
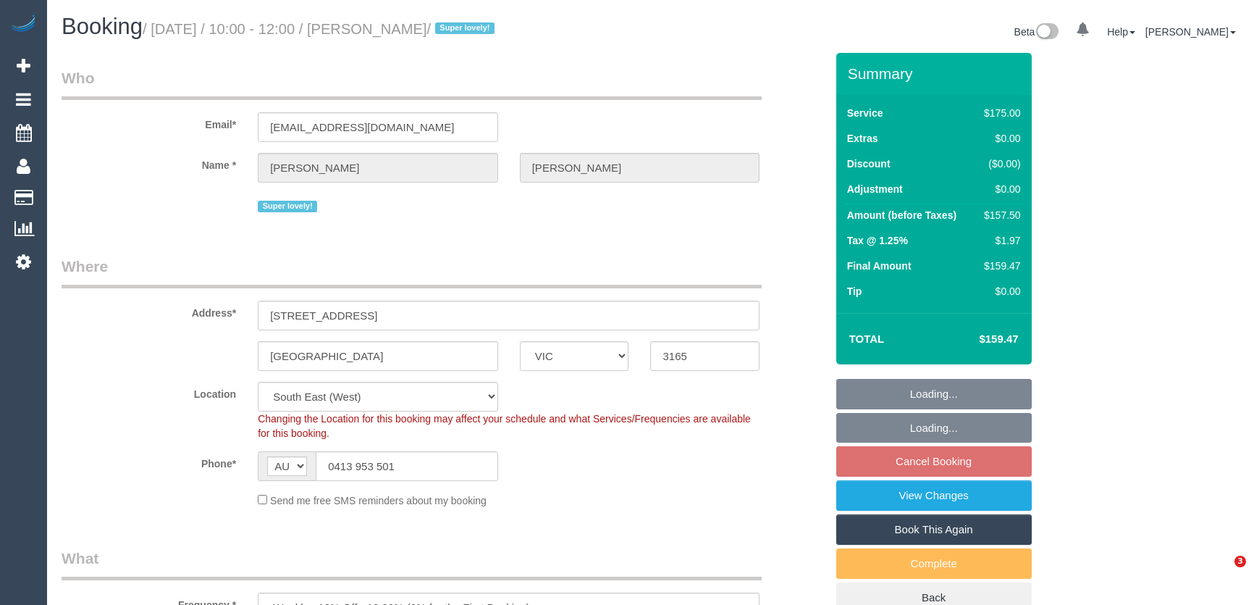
select select "VIC"
select select "150"
select select "spot3"
select select "number:27"
select select "number:15"
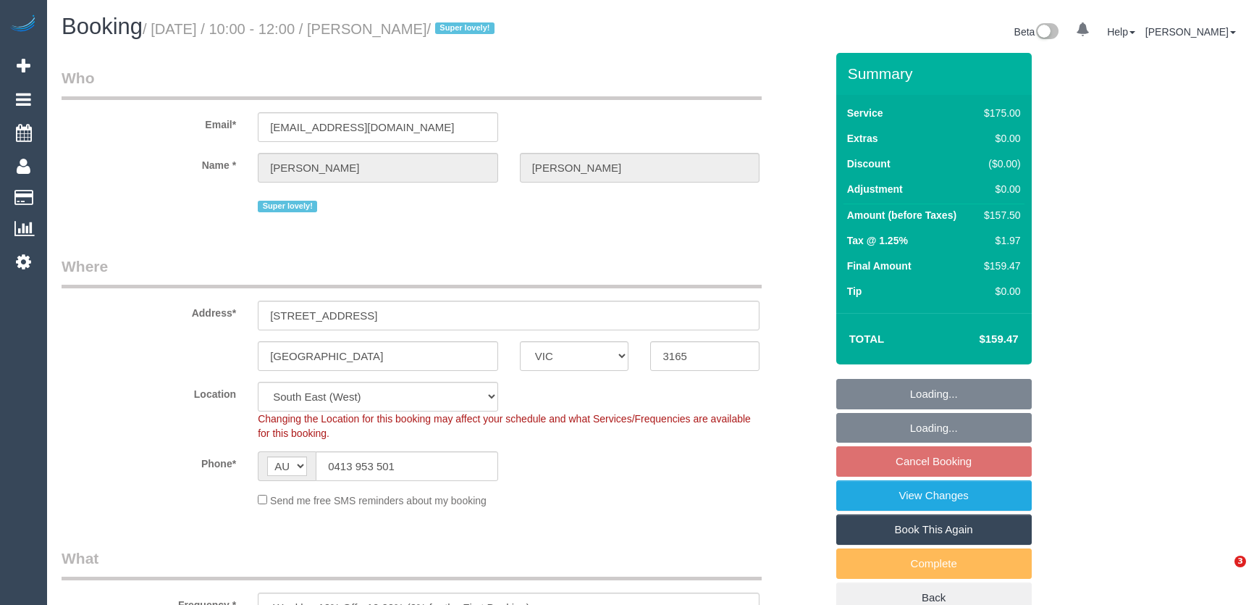
select select "number:19"
select select "number:36"
select select "number:34"
select select "number:11"
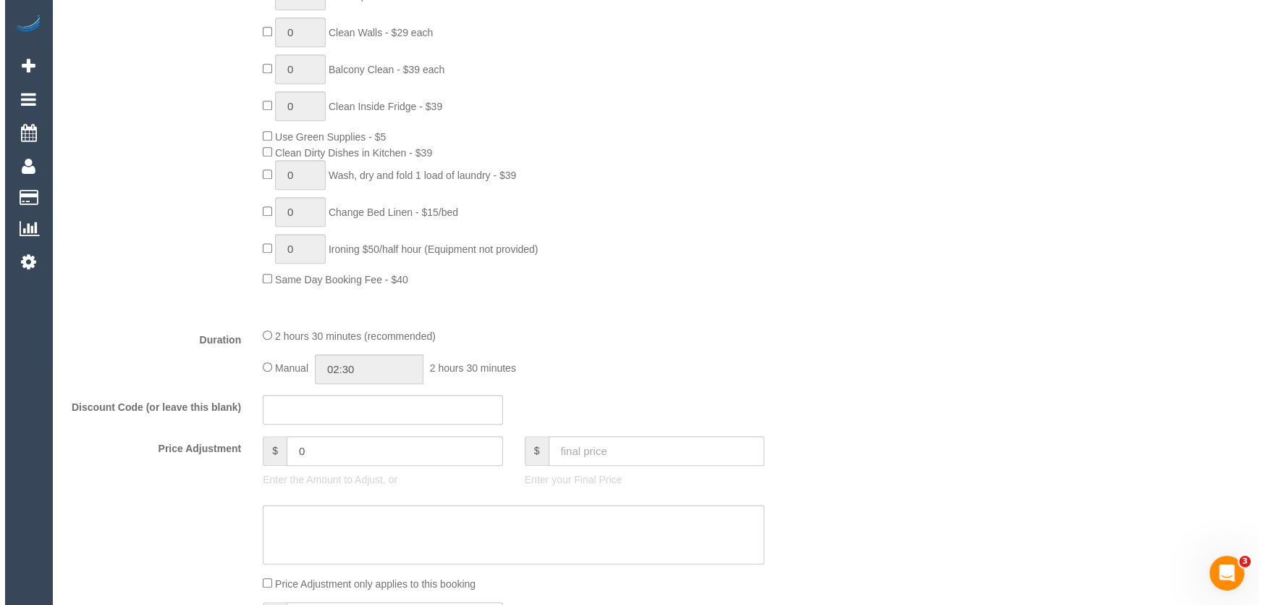
scroll to position [1843, 0]
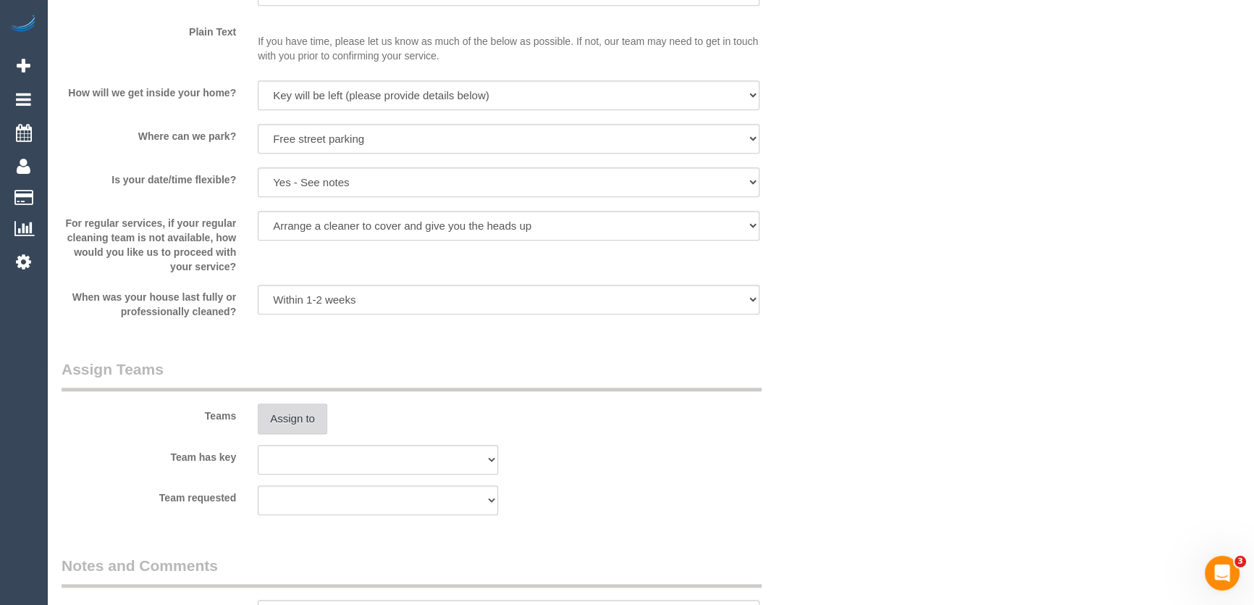
click at [288, 416] on button "Assign to" at bounding box center [293, 418] width 70 height 30
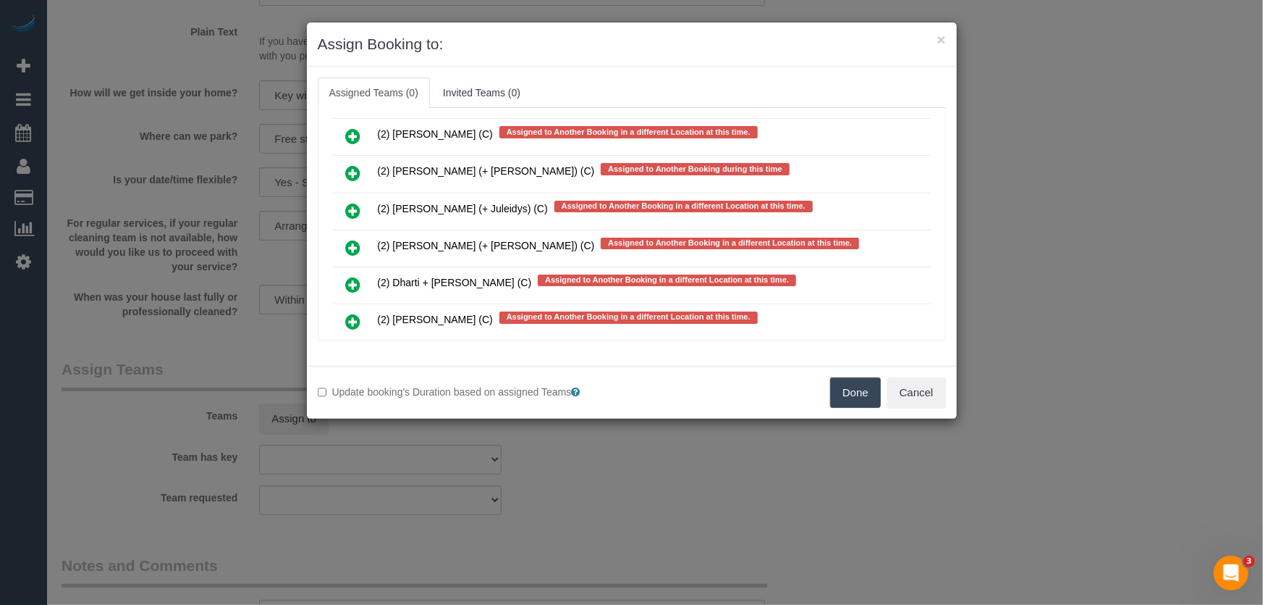
scroll to position [18, 0]
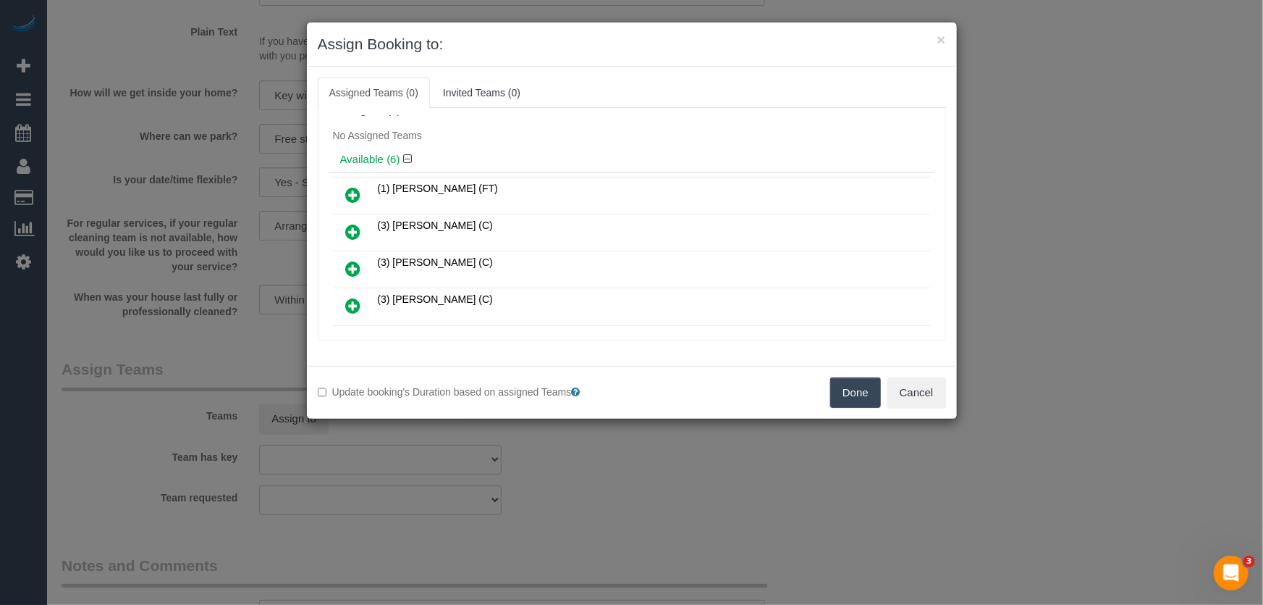
click at [354, 230] on icon at bounding box center [353, 231] width 15 height 17
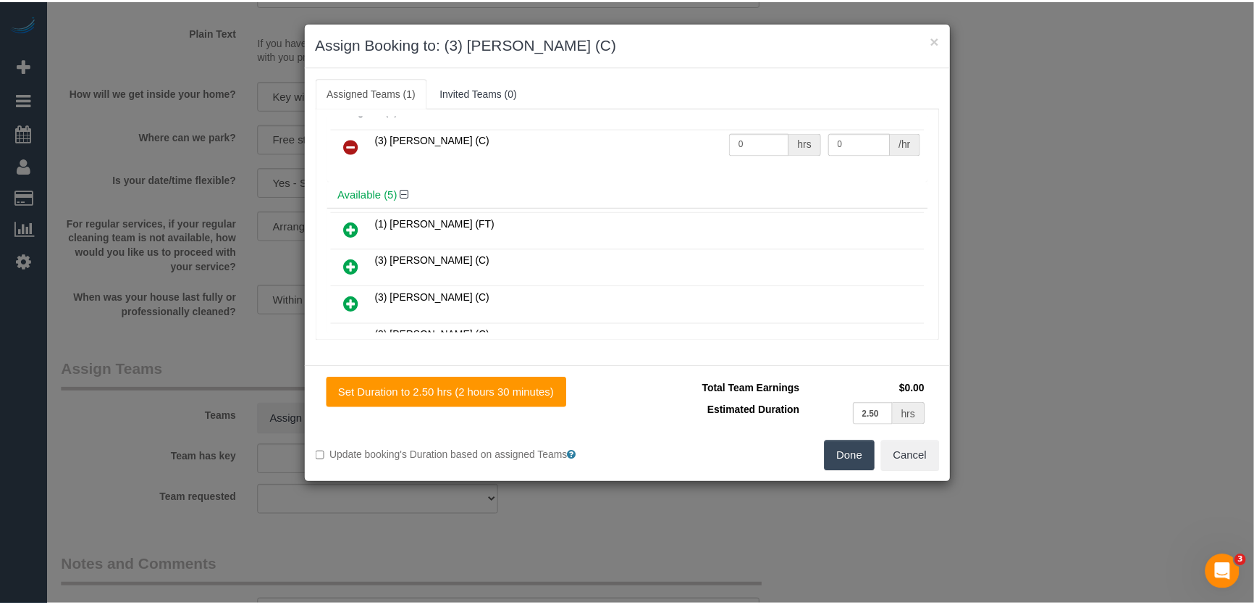
scroll to position [52, 0]
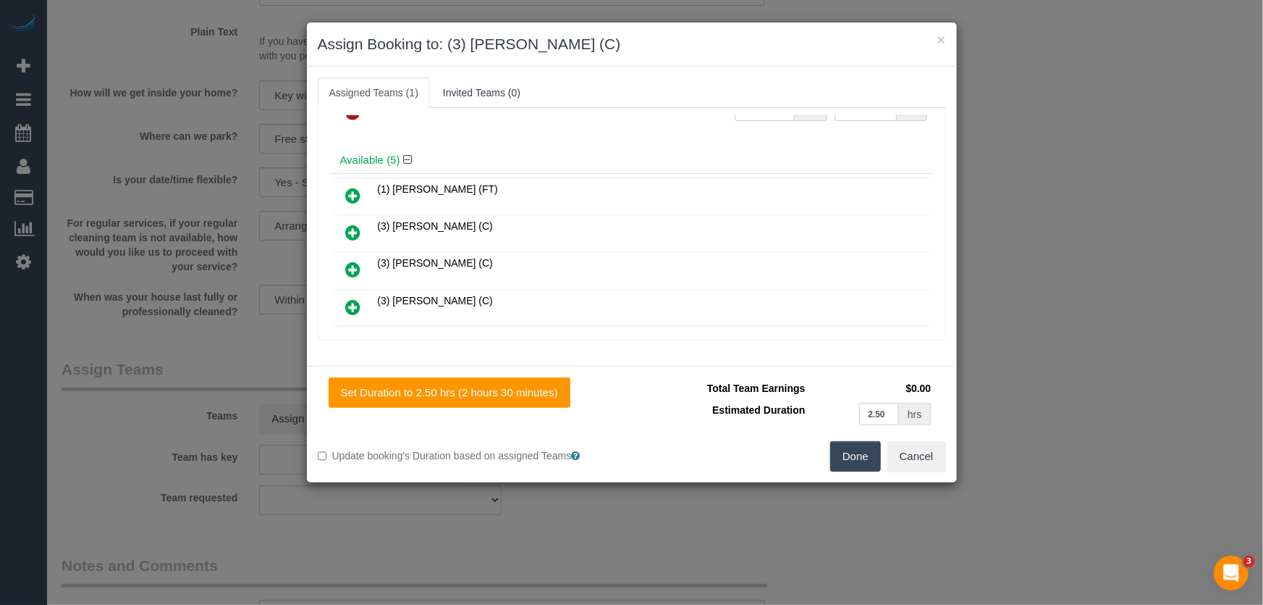
click at [857, 462] on button "Done" at bounding box center [855, 456] width 51 height 30
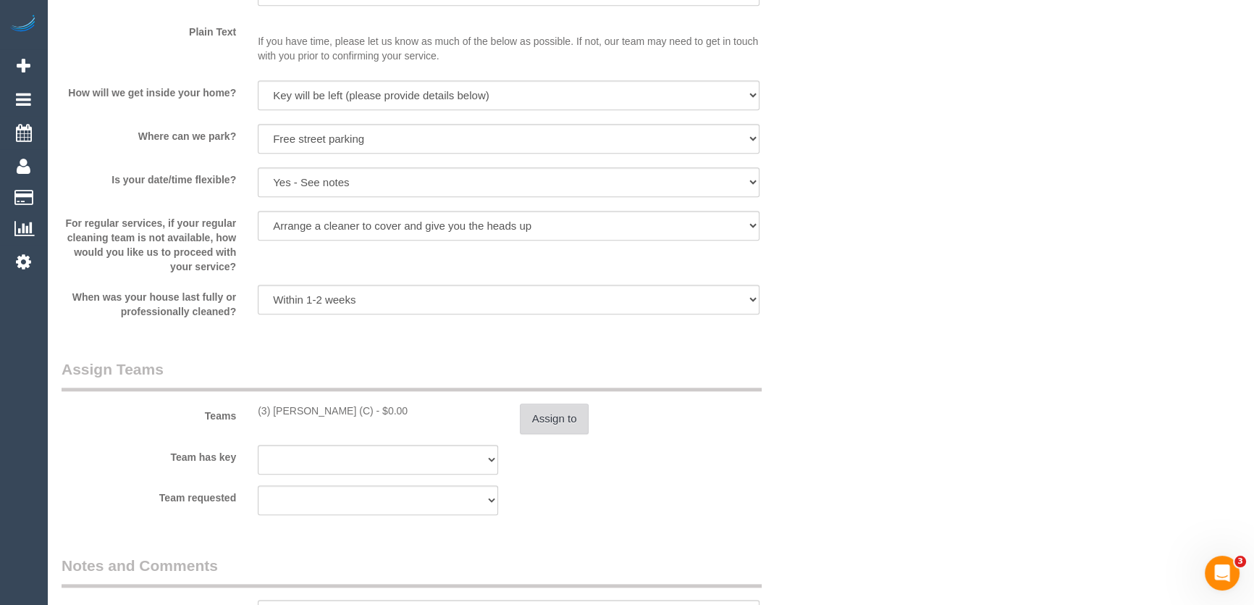
click at [556, 415] on button "Assign to" at bounding box center [555, 418] width 70 height 30
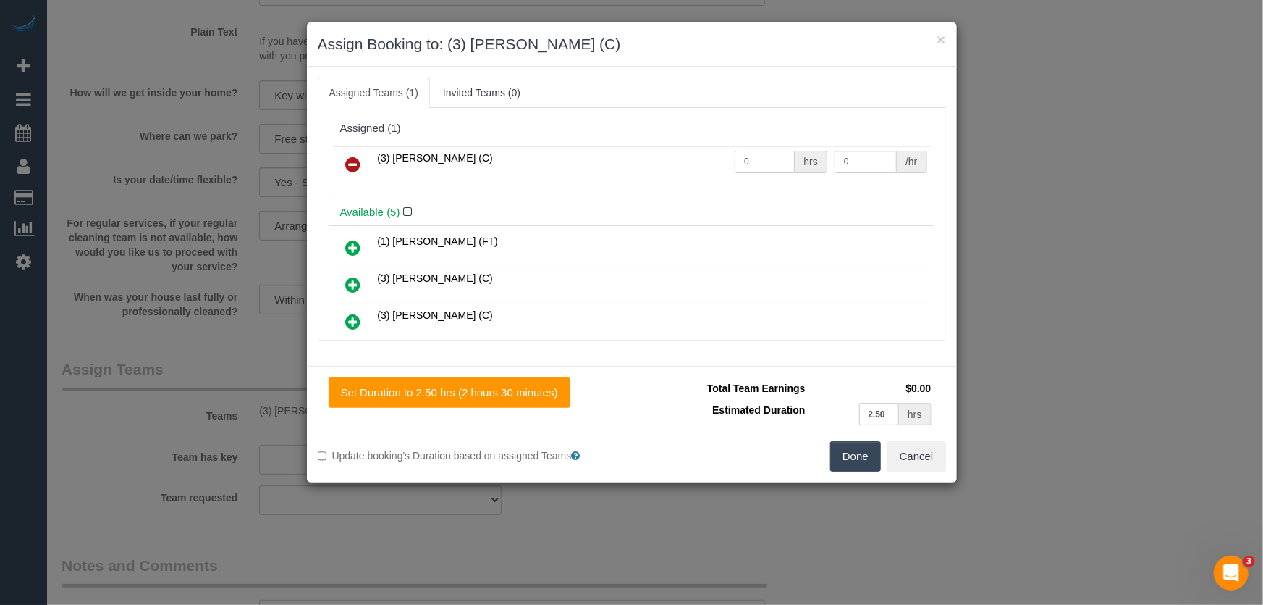
click at [775, 160] on input "0" at bounding box center [765, 162] width 60 height 22
type input "2.5"
click at [854, 450] on button "Done" at bounding box center [855, 456] width 51 height 30
type input "37.5"
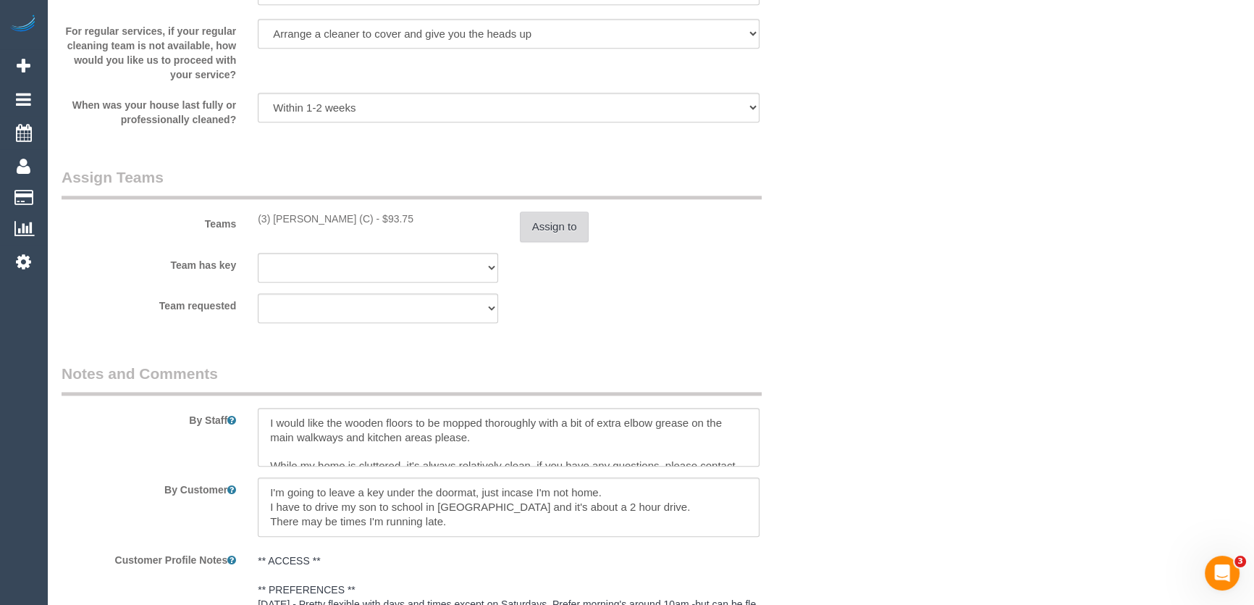
scroll to position [2040, 0]
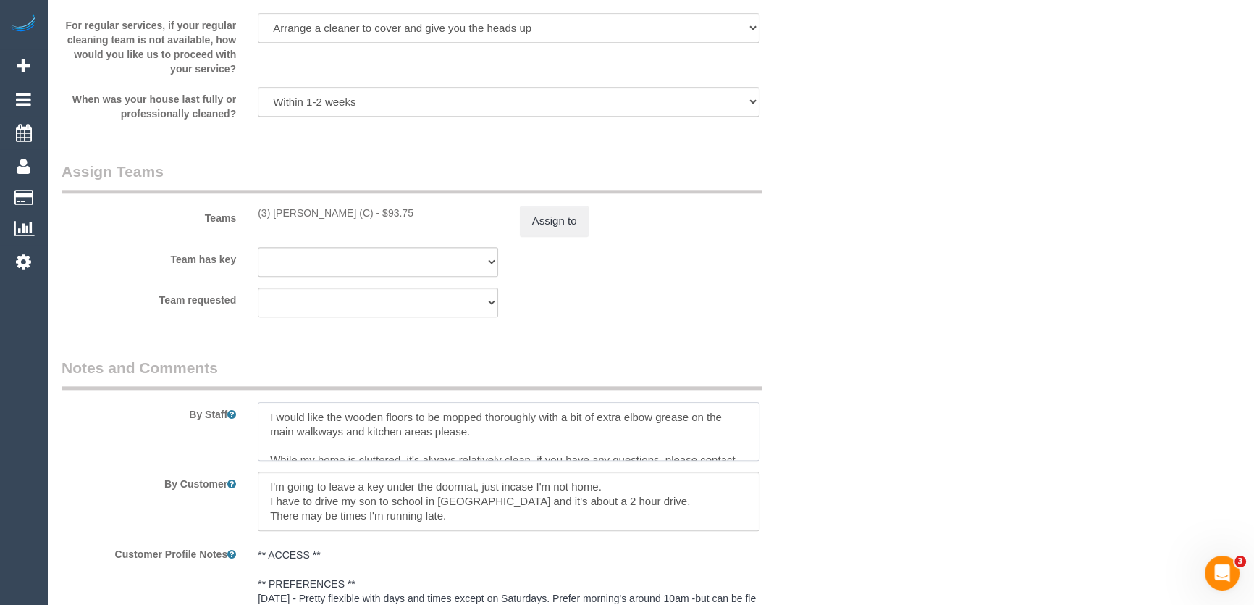
click at [261, 408] on textarea at bounding box center [509, 431] width 502 height 59
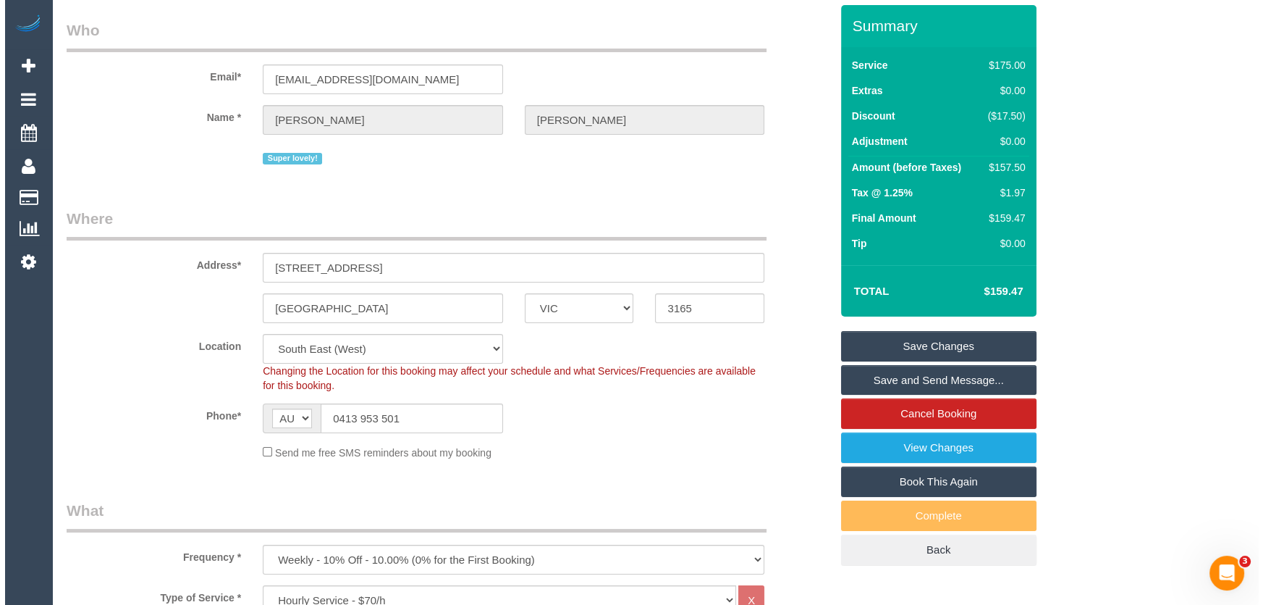
scroll to position [0, 0]
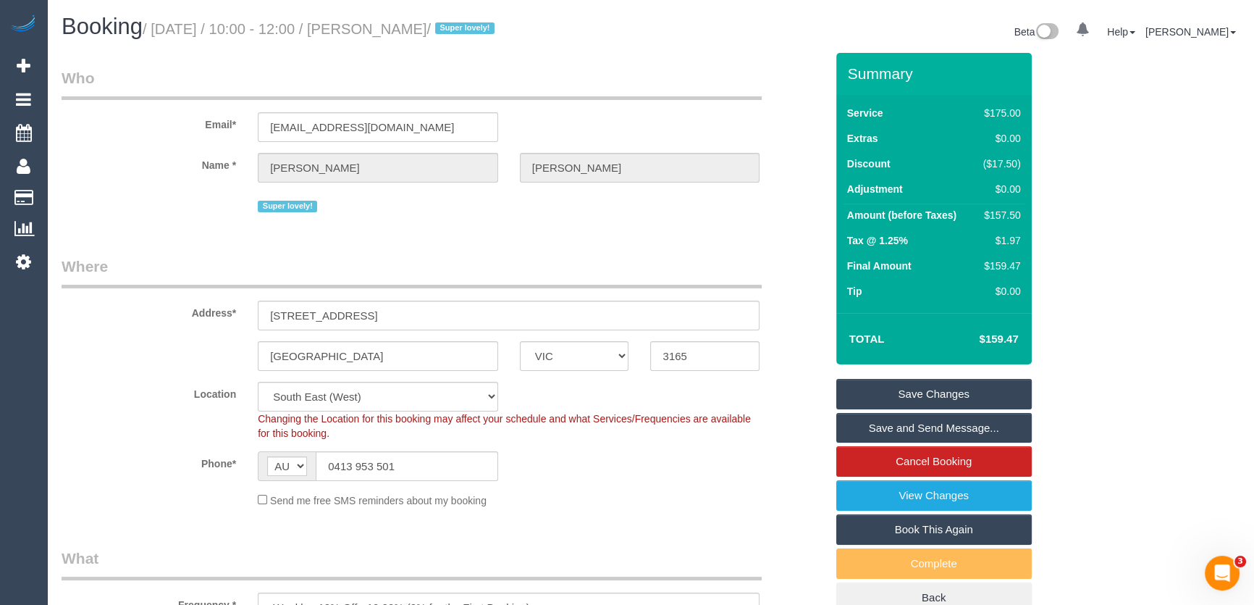
type textarea "*cover* I would like the wooden floors to be mopped thoroughly with a bit of ex…"
click at [413, 28] on small "/ September 09, 2025 / 10:00 - 12:00 / Kelly Prew / Super lovely!" at bounding box center [321, 29] width 356 height 16
copy small "Kelly Prew"
click at [949, 428] on link "Save and Send Message..." at bounding box center [933, 428] width 195 height 30
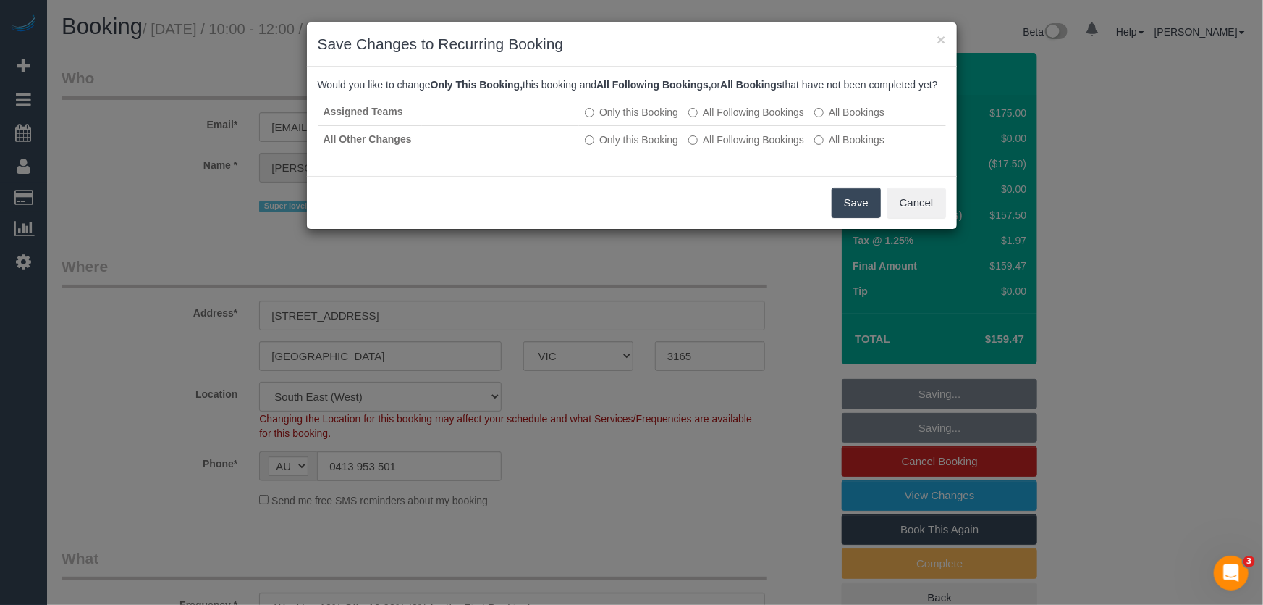
click at [851, 218] on button "Save" at bounding box center [856, 203] width 49 height 30
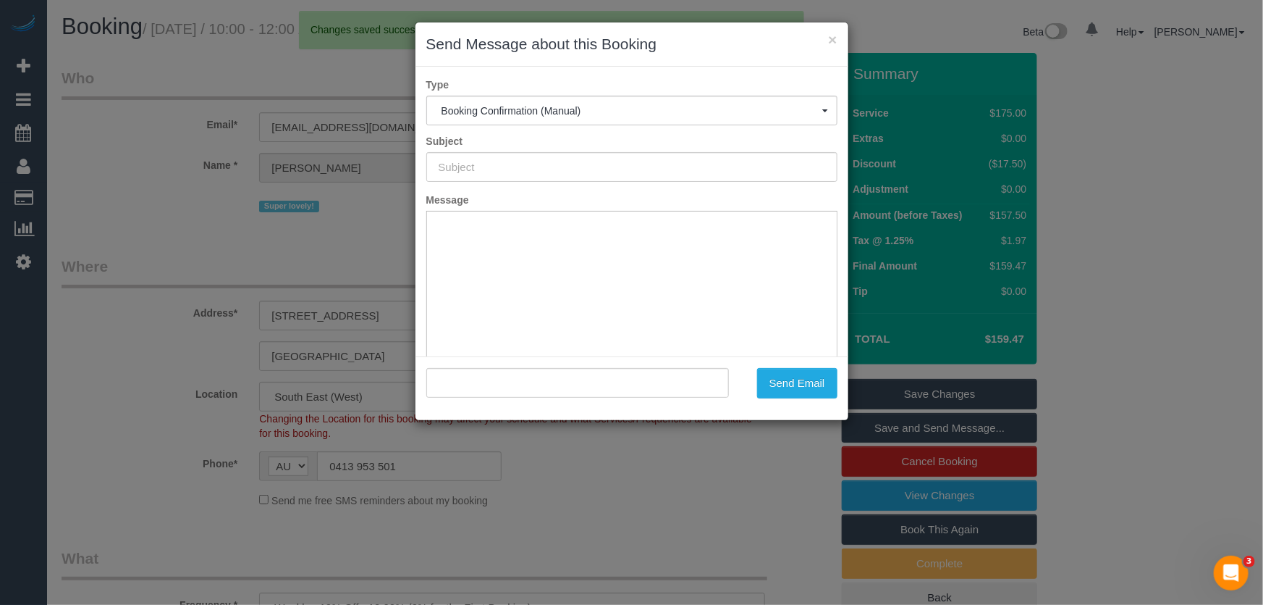
type input "Booking Confirmed"
type input ""Kelly Prew" <saintkelly@gmail.com>"
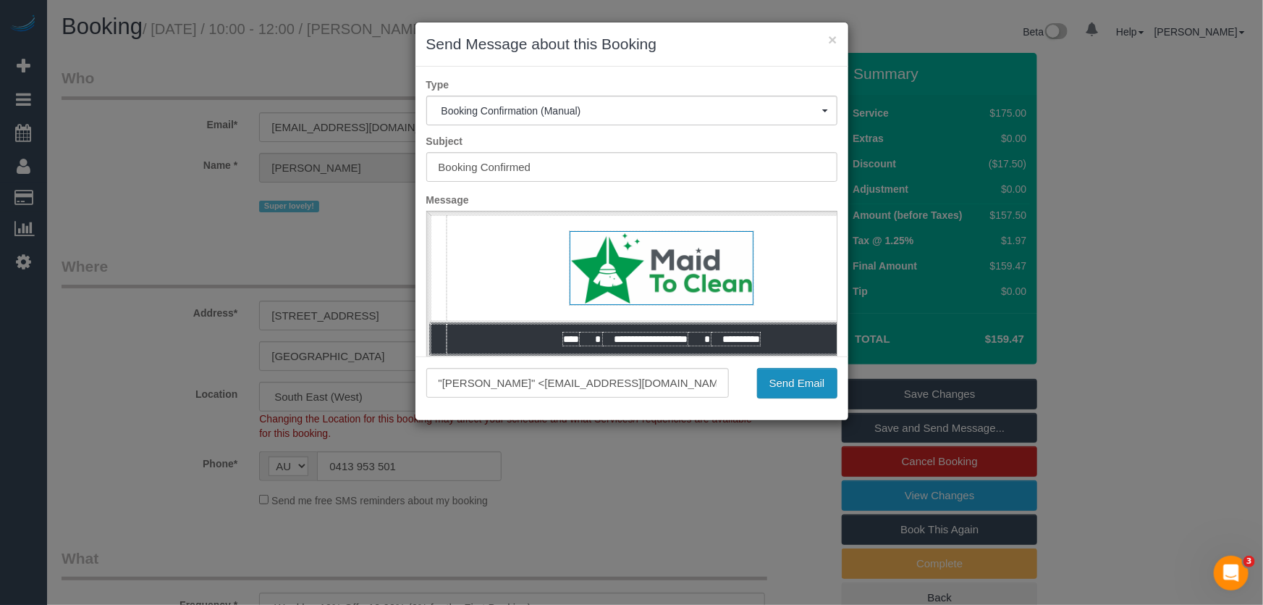
click at [802, 384] on button "Send Email" at bounding box center [797, 383] width 80 height 30
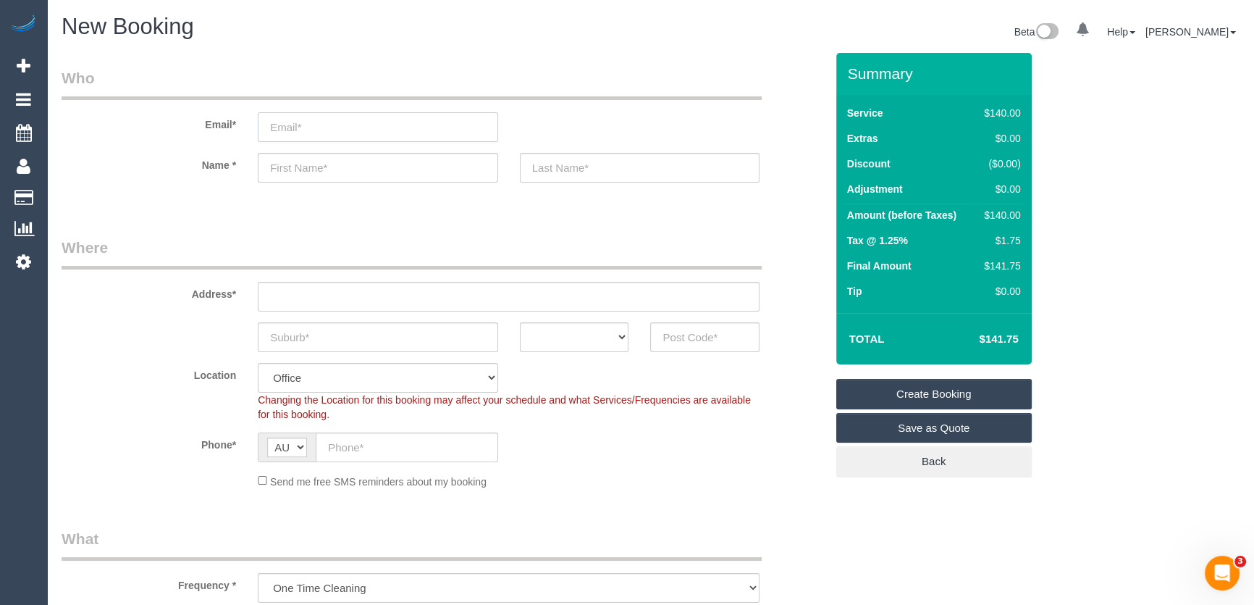
click at [329, 127] on input "email" at bounding box center [378, 127] width 240 height 30
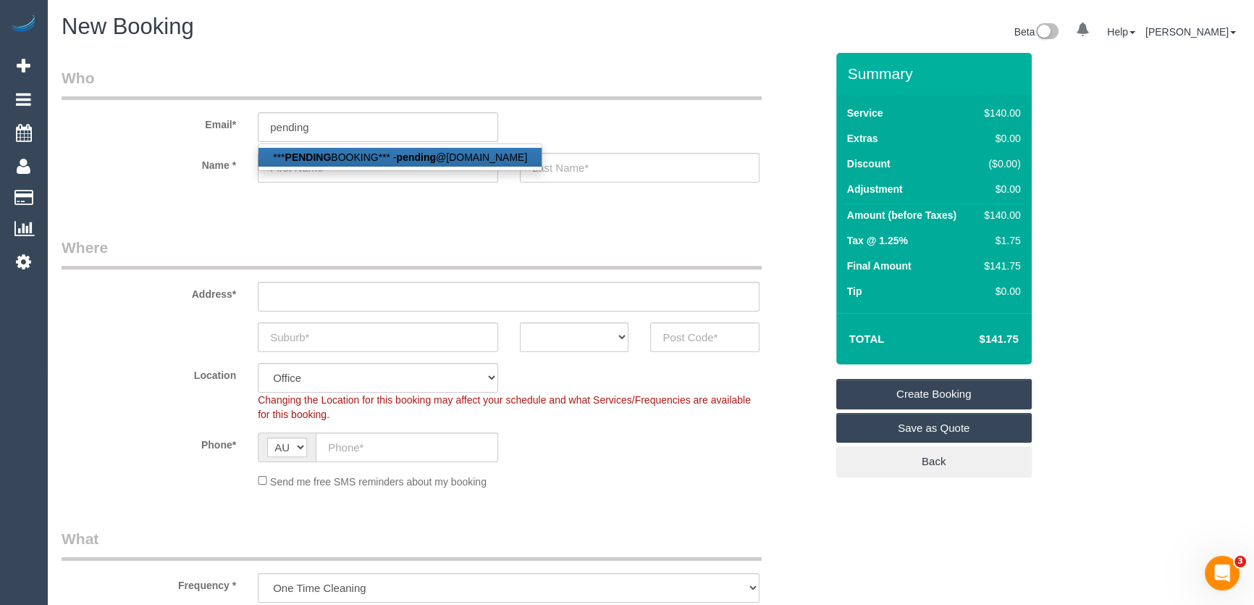
click at [321, 153] on strong "PENDING" at bounding box center [308, 157] width 46 height 12
type input "pending@fakeemail.com.au"
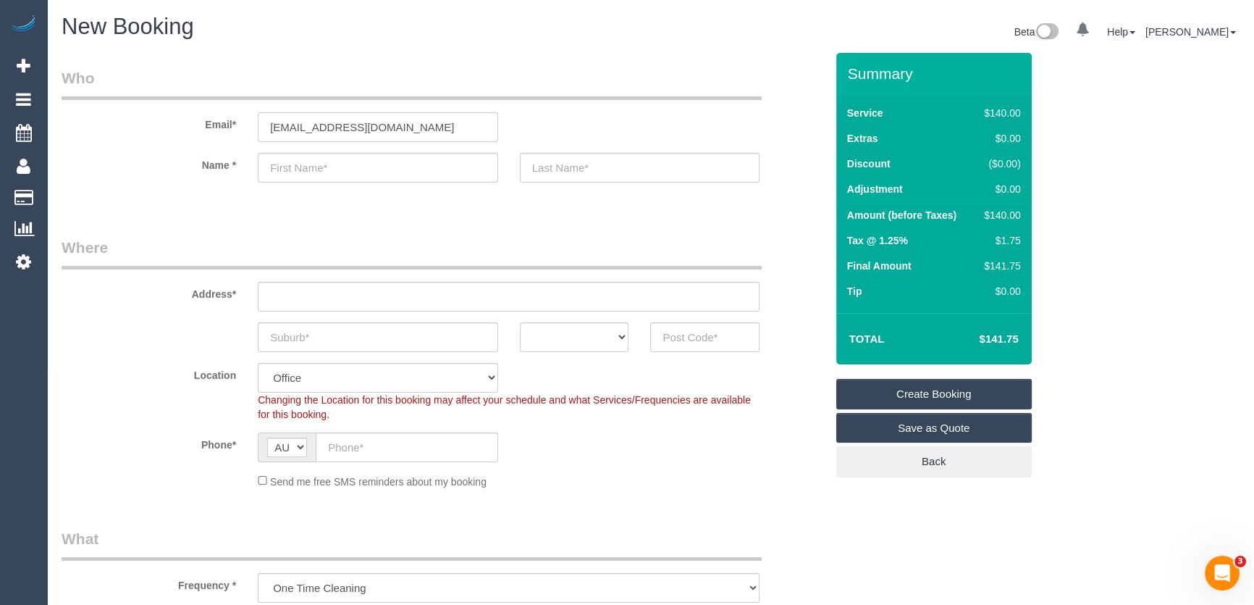
type input "***PENDING"
type input "BOOKING***"
type input "(03) 8391 7026"
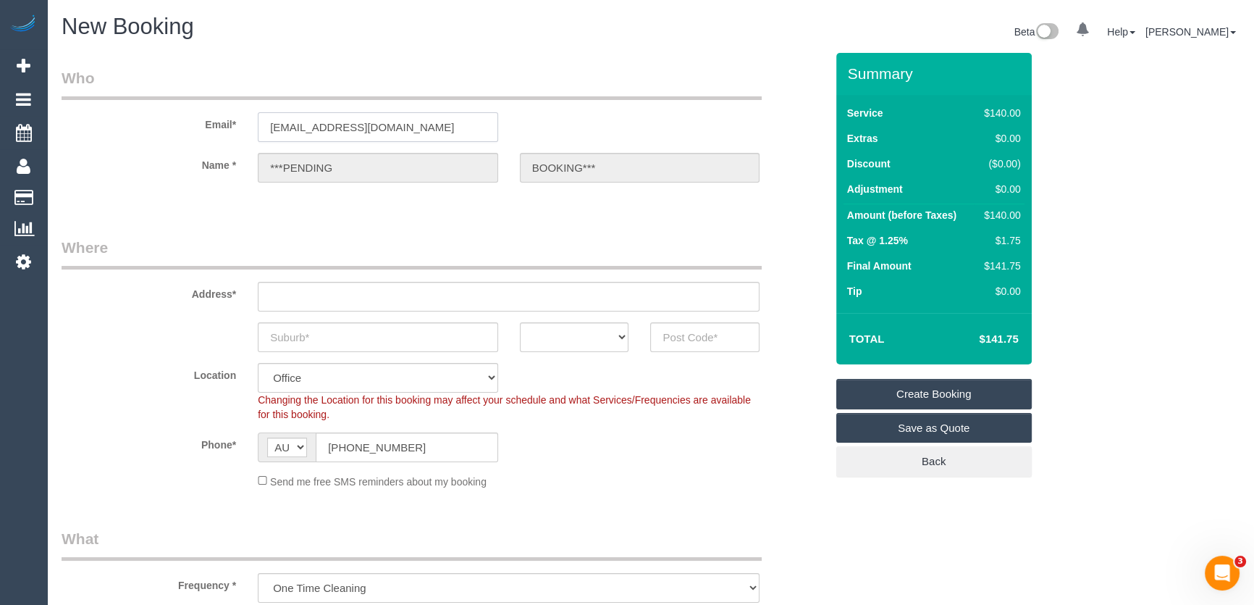
type input "Pending Booking"
select select "VIC"
type input "3000"
select select "54"
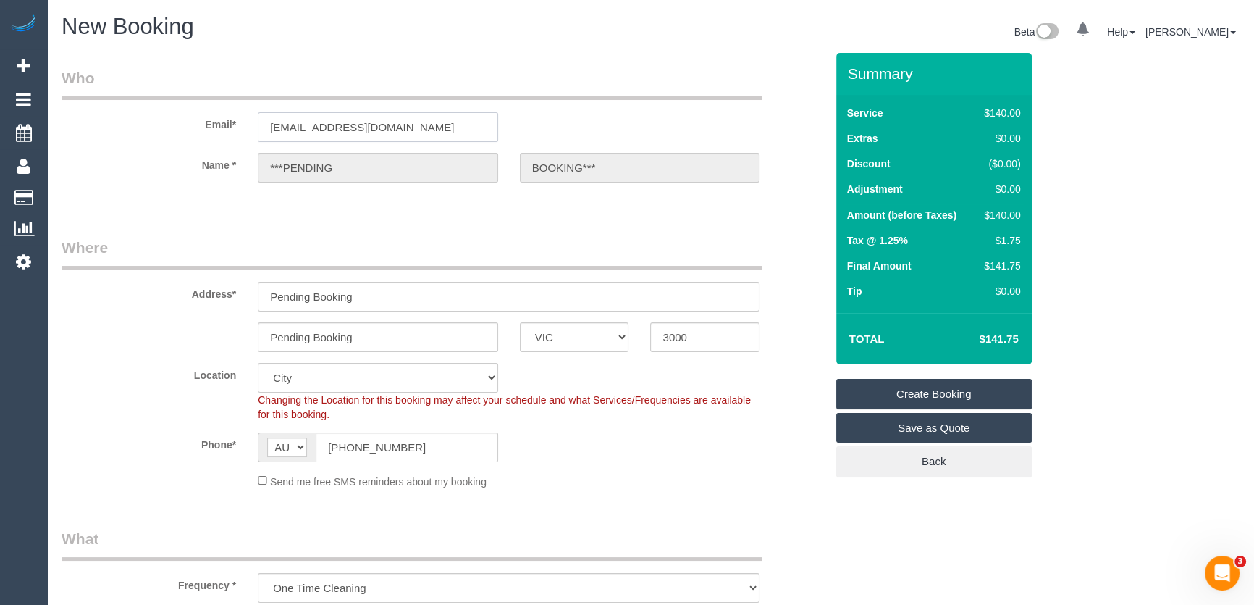
select select "object:2383"
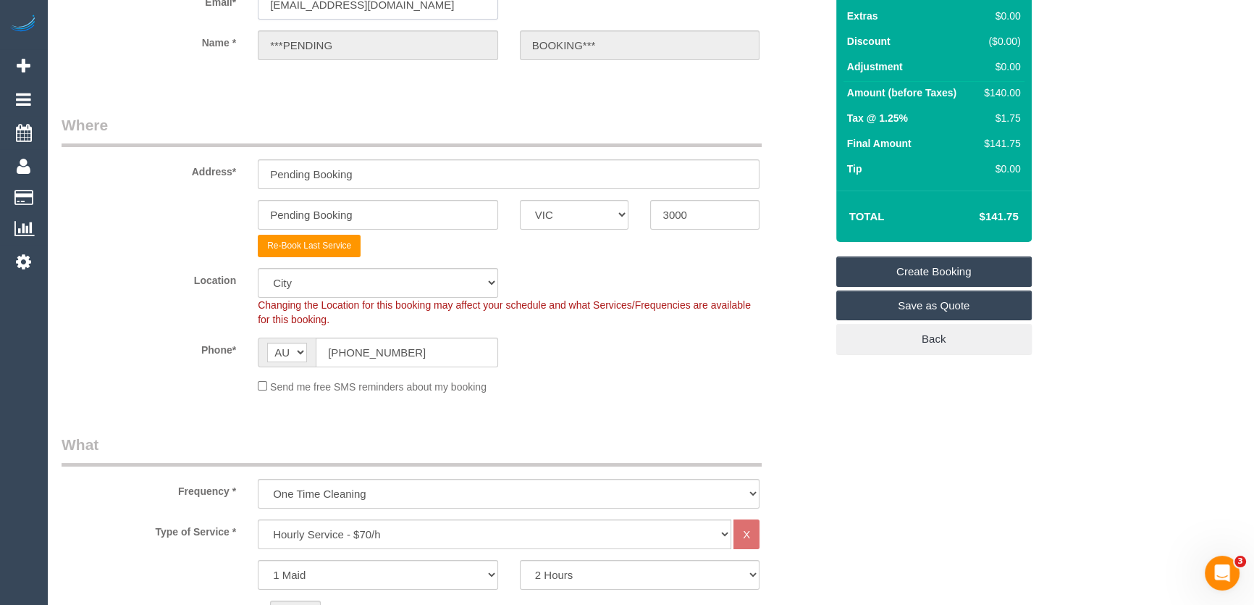
scroll to position [131, 0]
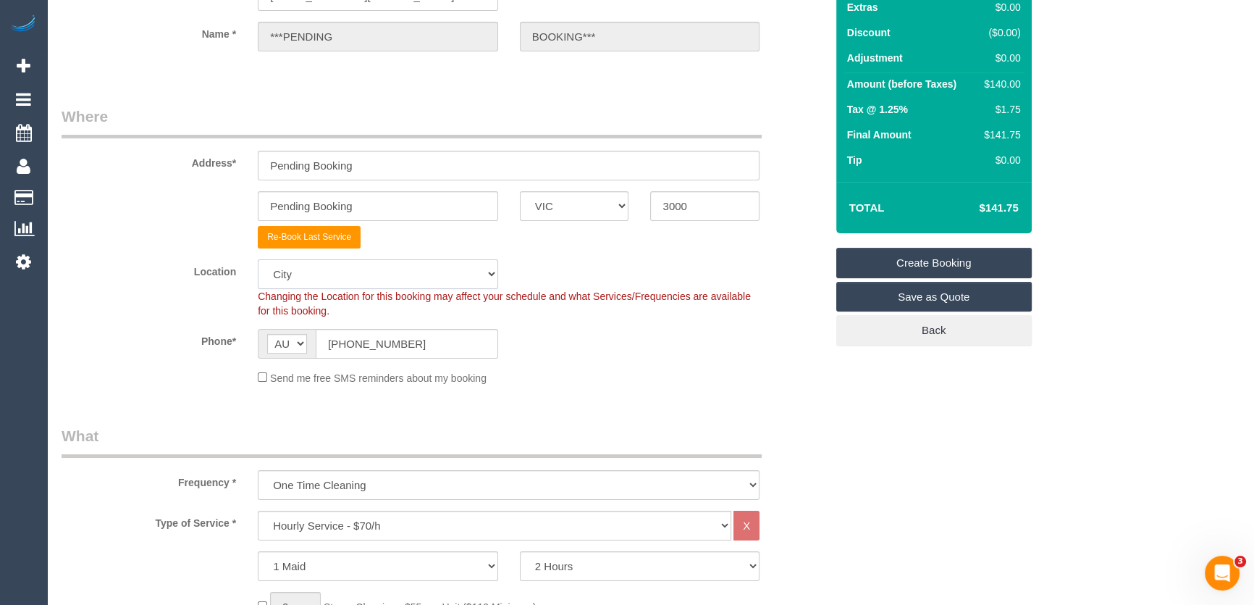
click at [288, 272] on select "Office City East (North) East (South) Inner East Inner North (East) Inner North…" at bounding box center [378, 274] width 240 height 30
click at [258, 259] on select "Office City East (North) East (South) Inner East Inner North (East) Inner North…" at bounding box center [378, 274] width 240 height 30
click at [311, 274] on select "Office City East (North) East (South) Inner East Inner North (East) Inner North…" at bounding box center [378, 274] width 240 height 30
select select "50"
click at [258, 259] on select "Office City East (North) East (South) Inner East Inner North (East) Inner North…" at bounding box center [378, 274] width 240 height 30
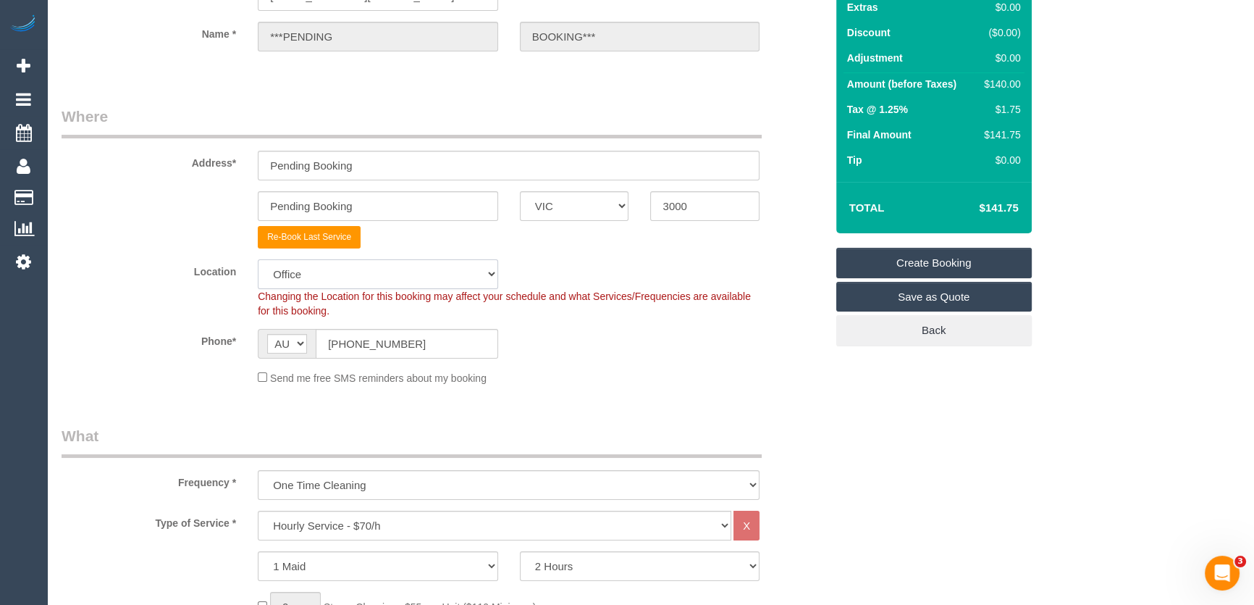
select select "object:2795"
click at [147, 338] on label "Phone*" at bounding box center [149, 339] width 196 height 20
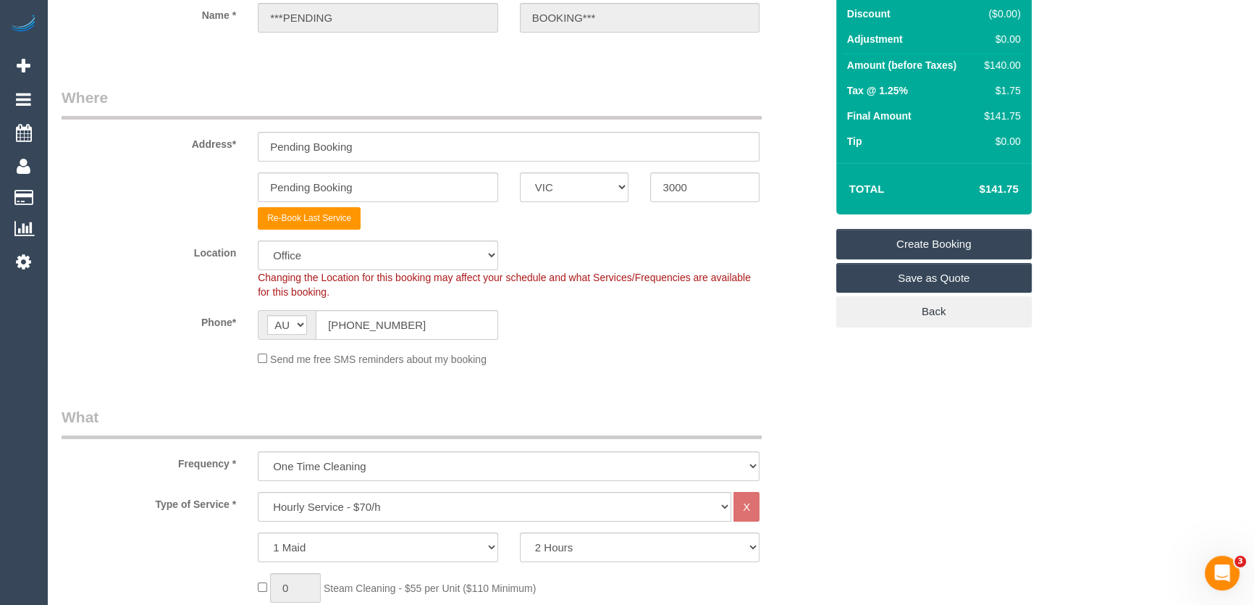
scroll to position [329, 0]
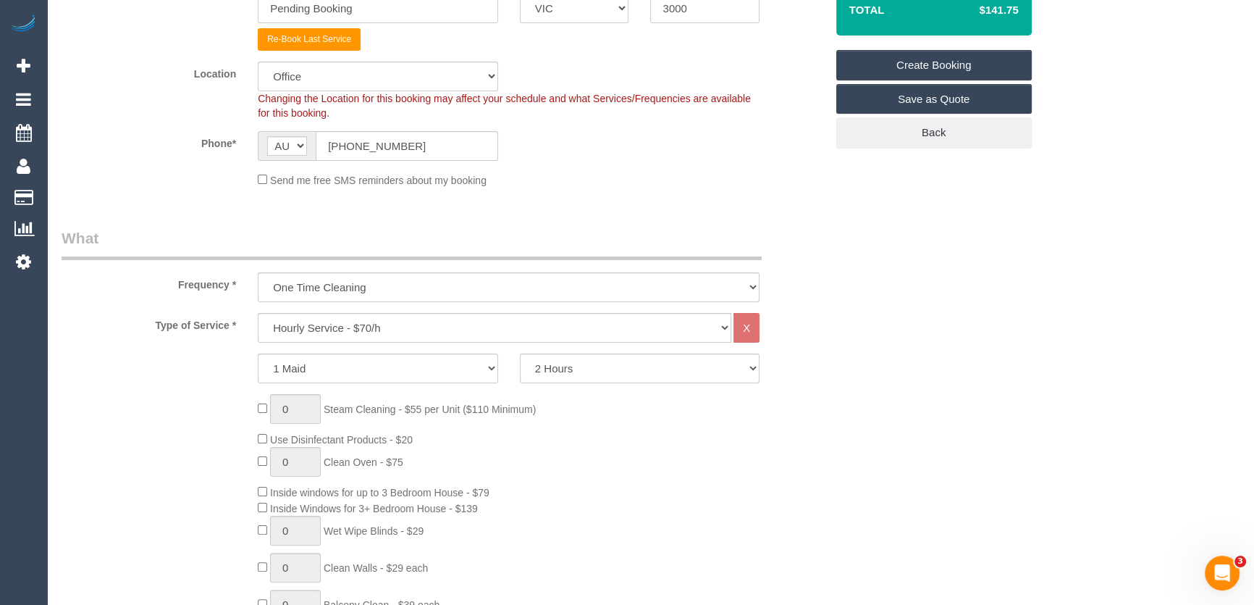
click at [579, 169] on fieldset "Where Address* Pending Booking Pending Booking ACT NSW NT QLD SA TAS VIC WA 300…" at bounding box center [444, 53] width 764 height 290
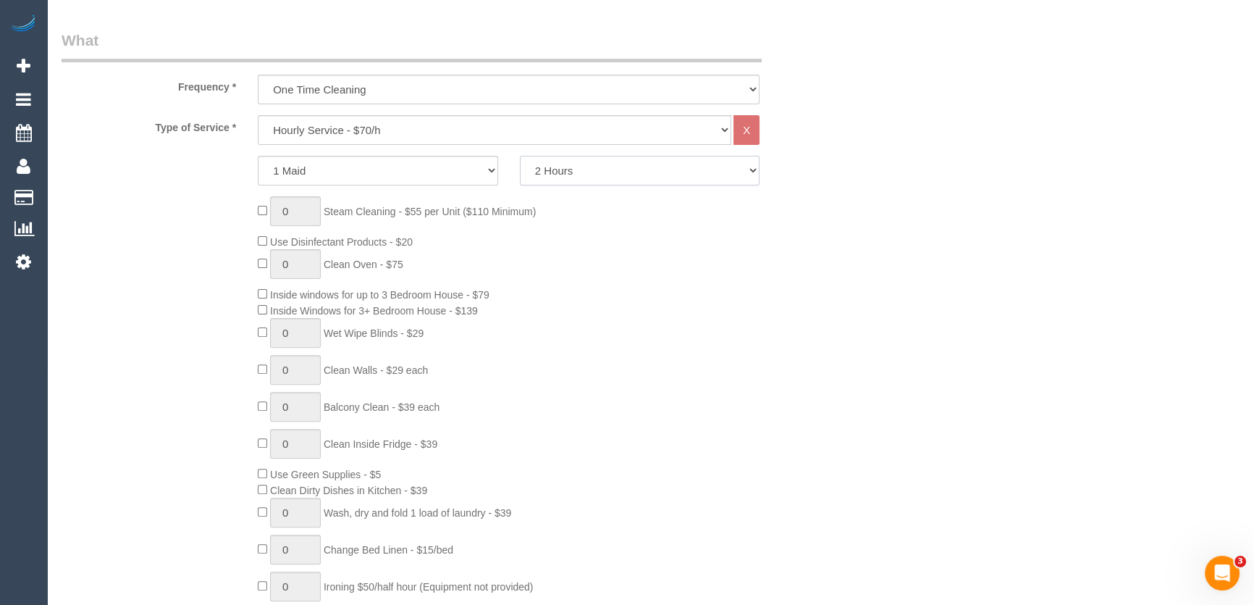
click at [746, 172] on select "2 Hours 2.5 Hours 3 Hours 3.5 Hours 4 Hours 4.5 Hours 5 Hours 5.5 Hours 6 Hours…" at bounding box center [640, 171] width 240 height 30
select select "180"
click at [520, 156] on select "2 Hours 2.5 Hours 3 Hours 3.5 Hours 4 Hours 4.5 Hours 5 Hours 5.5 Hours 6 Hours…" at bounding box center [640, 171] width 240 height 30
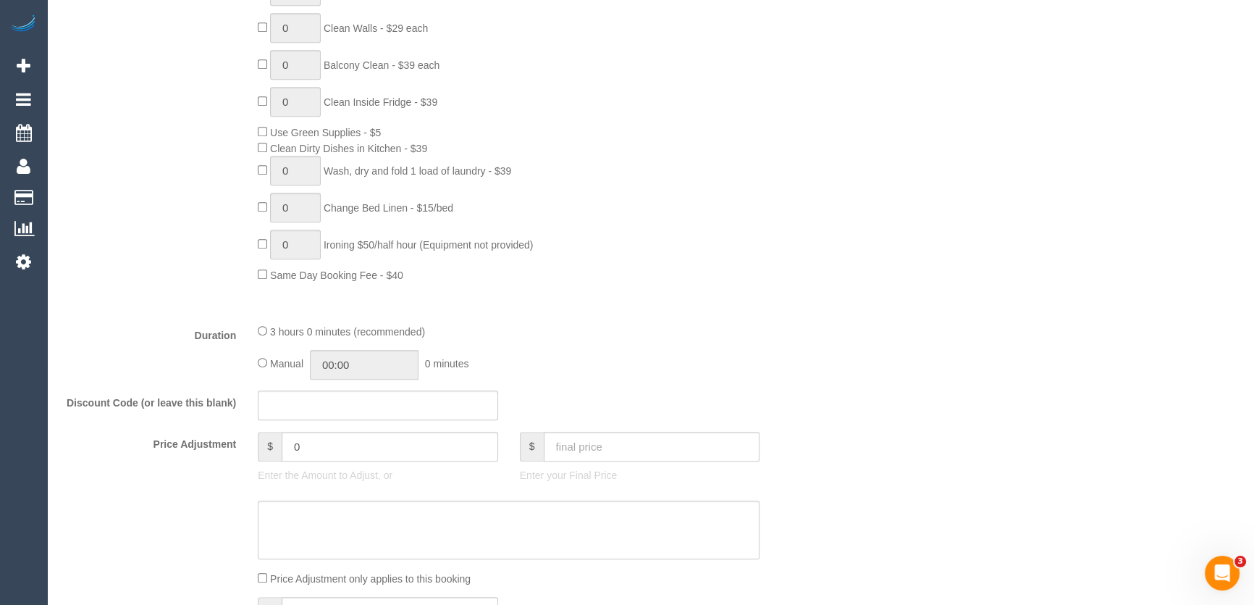
scroll to position [987, 0]
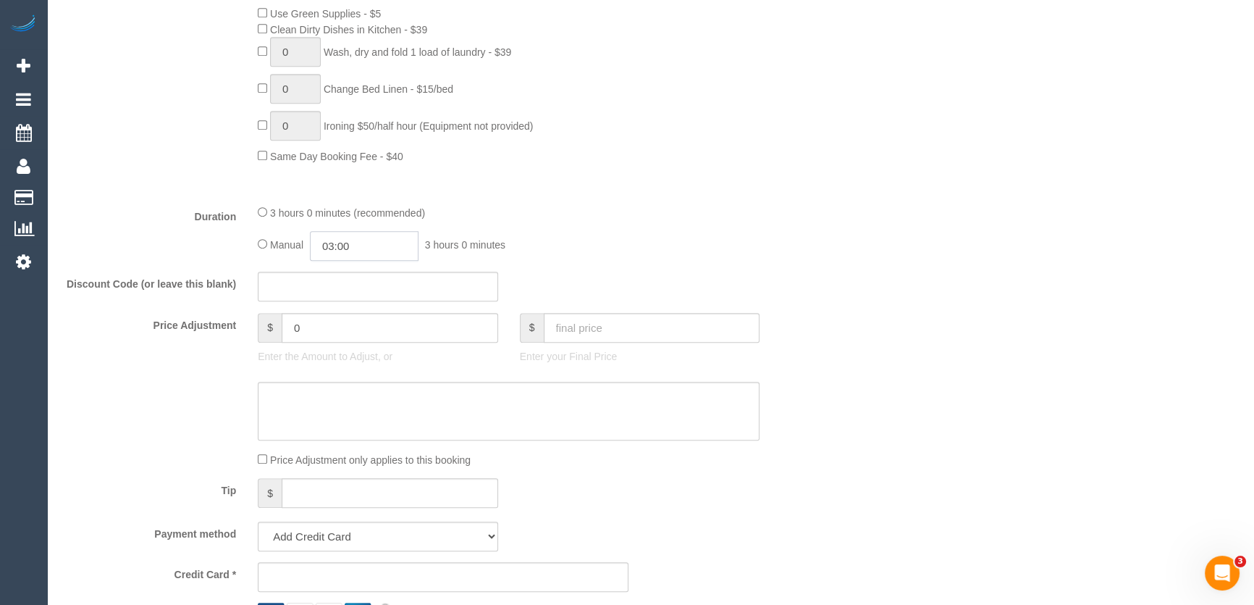
click at [374, 248] on input "03:00" at bounding box center [364, 246] width 109 height 30
type input "01:30"
click at [354, 284] on li "01:30" at bounding box center [348, 286] width 64 height 19
click at [668, 221] on div "3 hours 0 minutes (recommended) Manual 01:30 1 hour 30 minutes" at bounding box center [508, 232] width 523 height 56
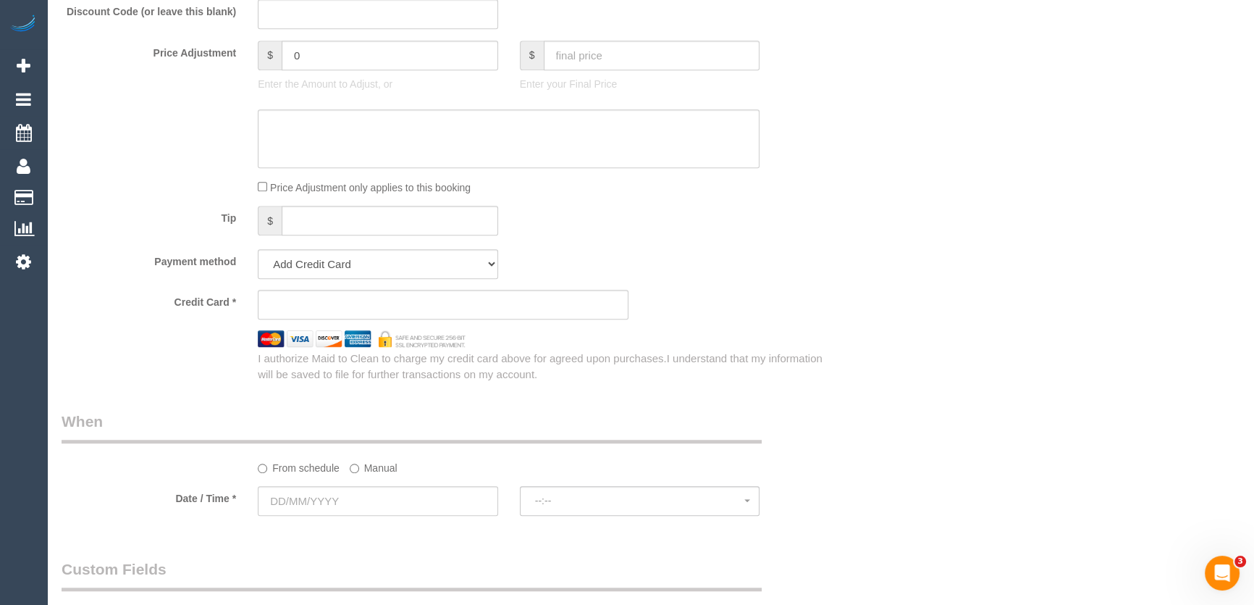
scroll to position [1382, 0]
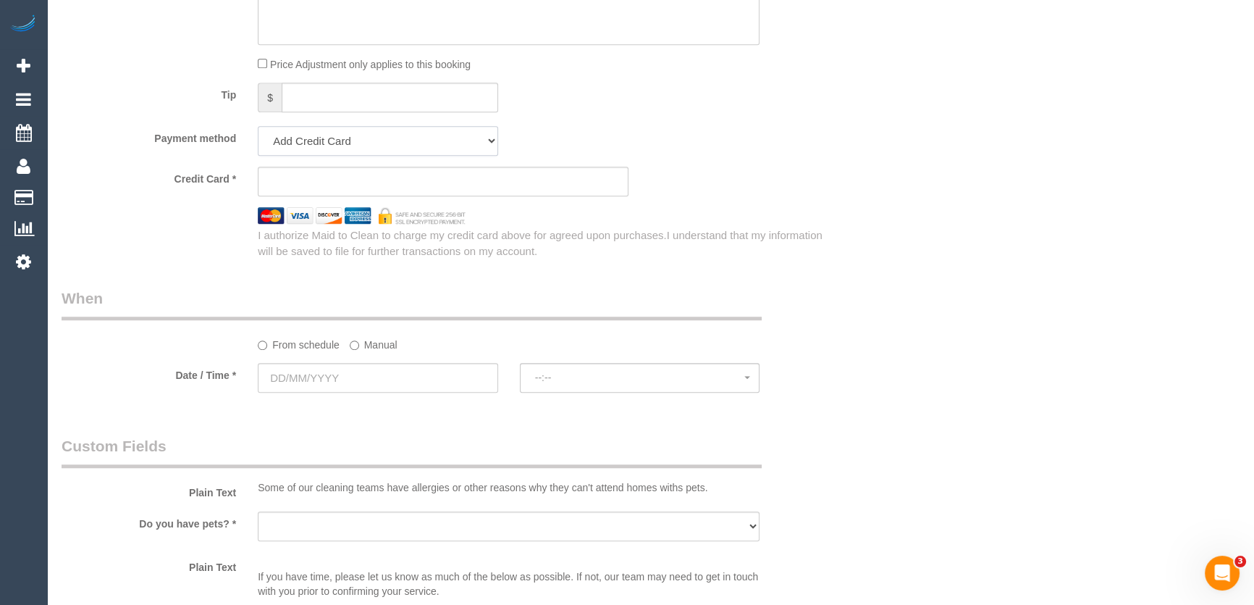
click at [294, 146] on select "Add Credit Card Cash Check Paypal" at bounding box center [378, 141] width 240 height 30
select select "string:check"
click at [258, 127] on select "Add Credit Card Cash Check Paypal" at bounding box center [378, 141] width 240 height 30
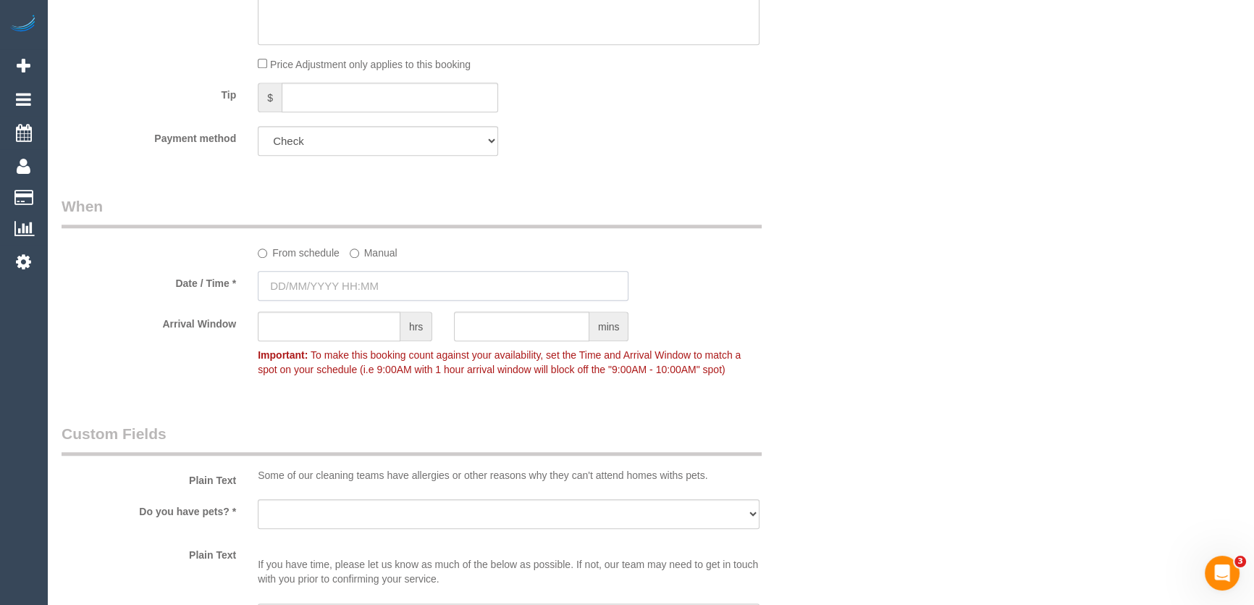
click at [370, 289] on input "text" at bounding box center [443, 286] width 371 height 30
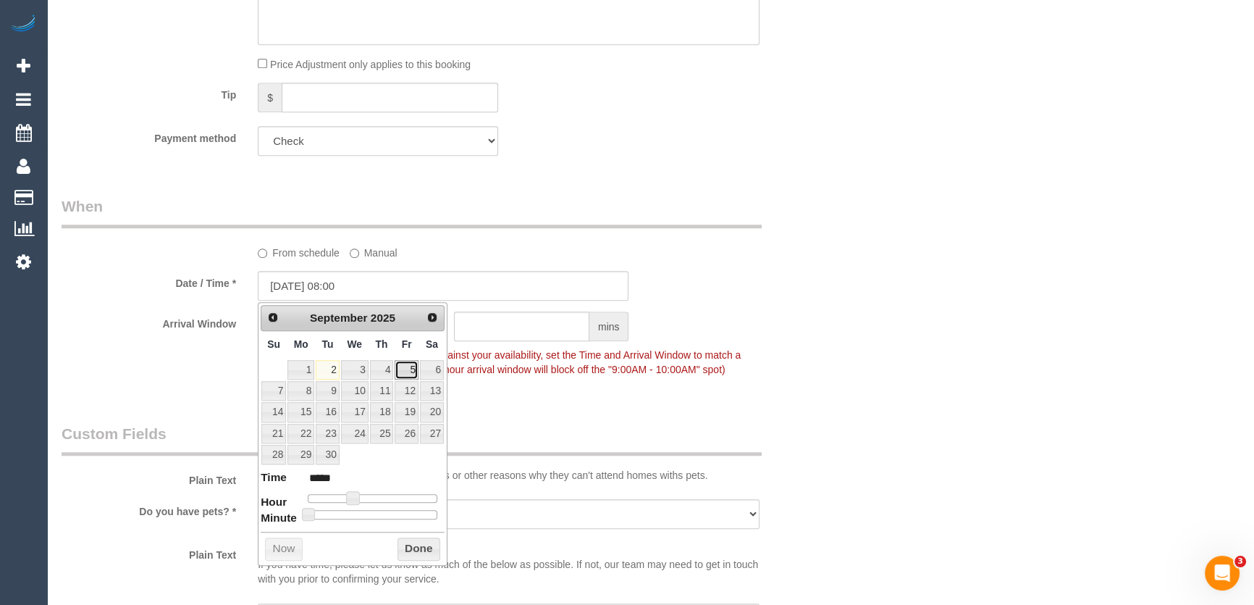
click at [415, 369] on link "5" at bounding box center [406, 370] width 23 height 20
type input "05/09/2025 09:00"
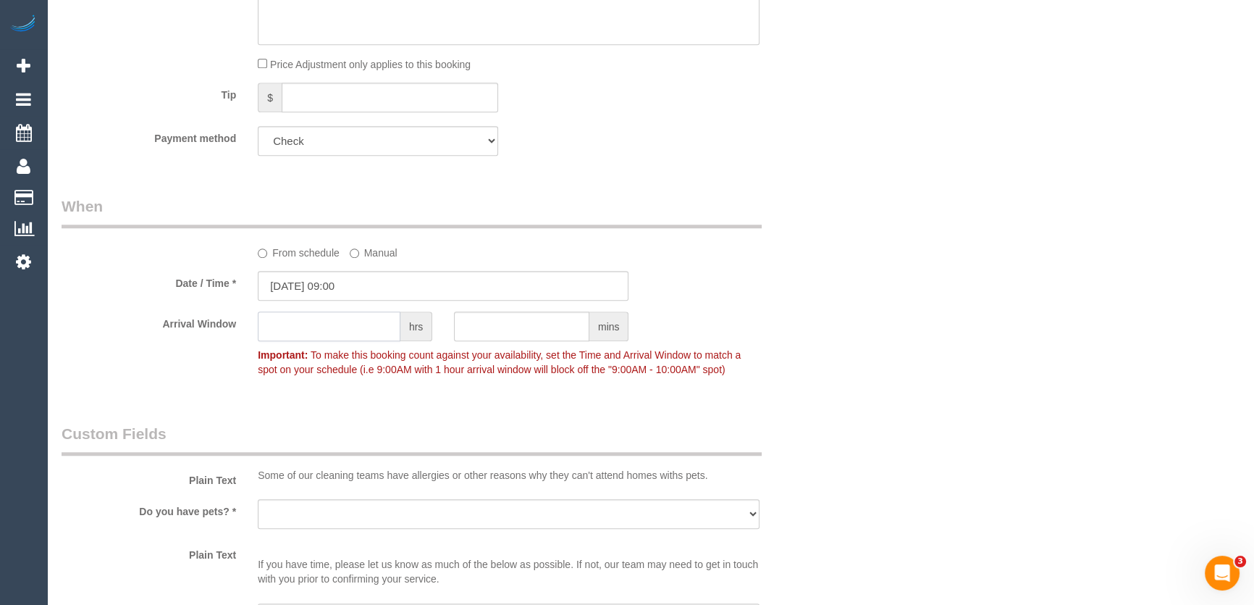
click at [306, 319] on input "text" at bounding box center [329, 326] width 143 height 30
click at [310, 329] on input "text" at bounding box center [329, 326] width 143 height 30
type input "1"
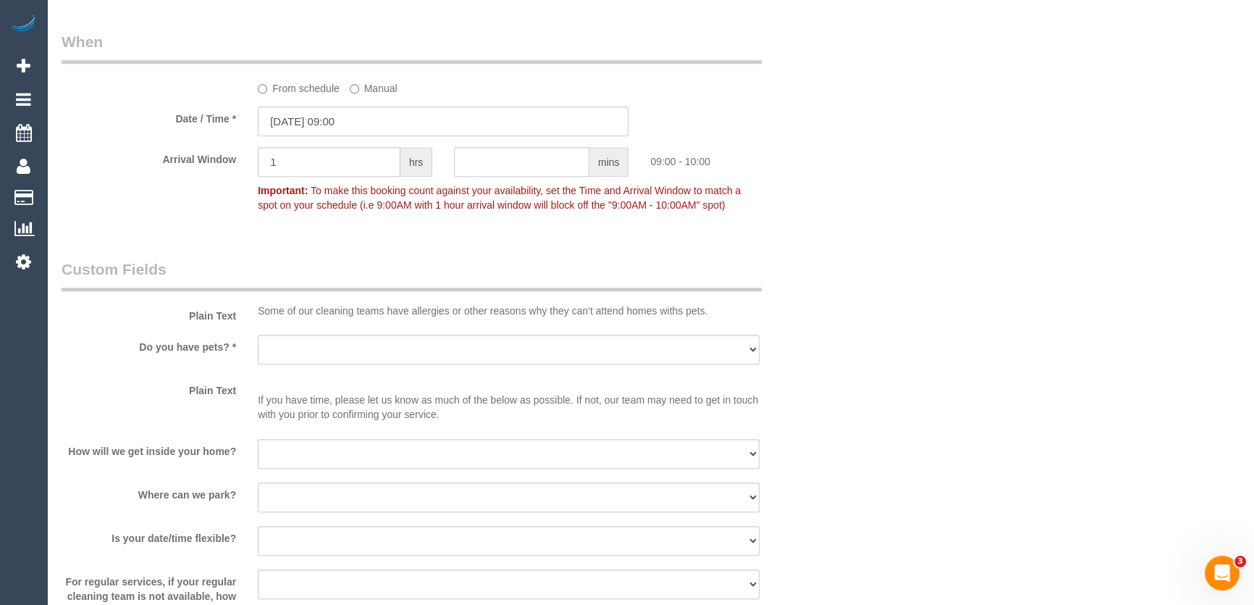
scroll to position [1579, 0]
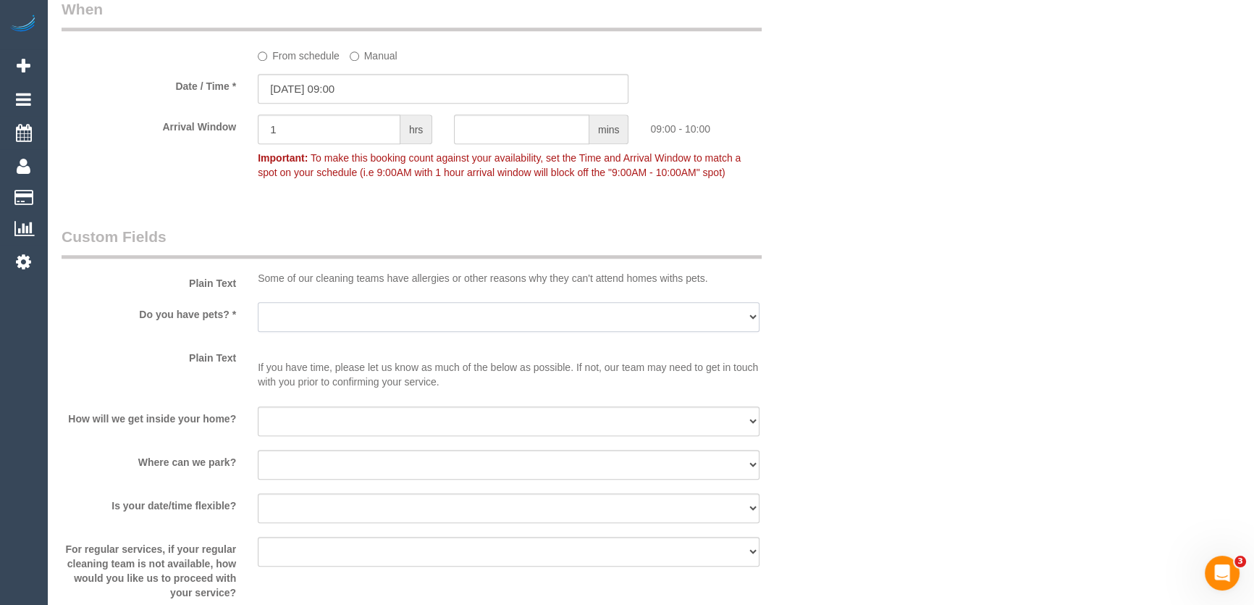
click at [353, 314] on select "Yes - Cats Yes - Dogs No pets Yes - Dogs and Cats Yes - Other" at bounding box center [509, 317] width 502 height 30
select select "number:28"
click at [258, 302] on select "Yes - Cats Yes - Dogs No pets Yes - Dogs and Cats Yes - Other" at bounding box center [509, 317] width 502 height 30
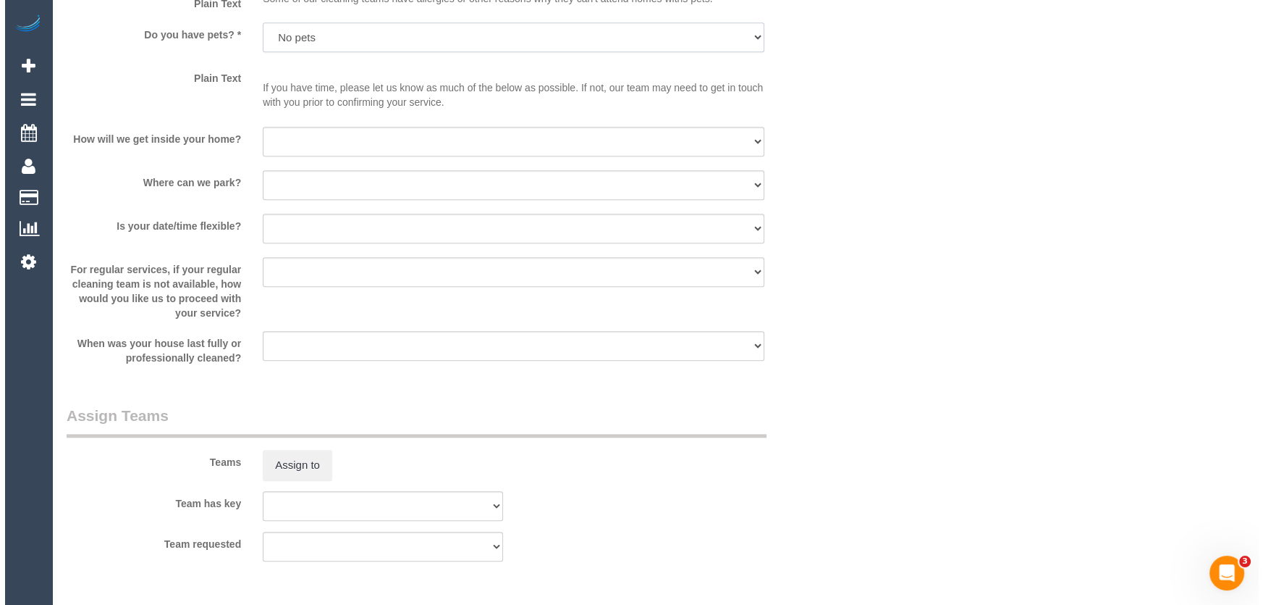
scroll to position [1974, 0]
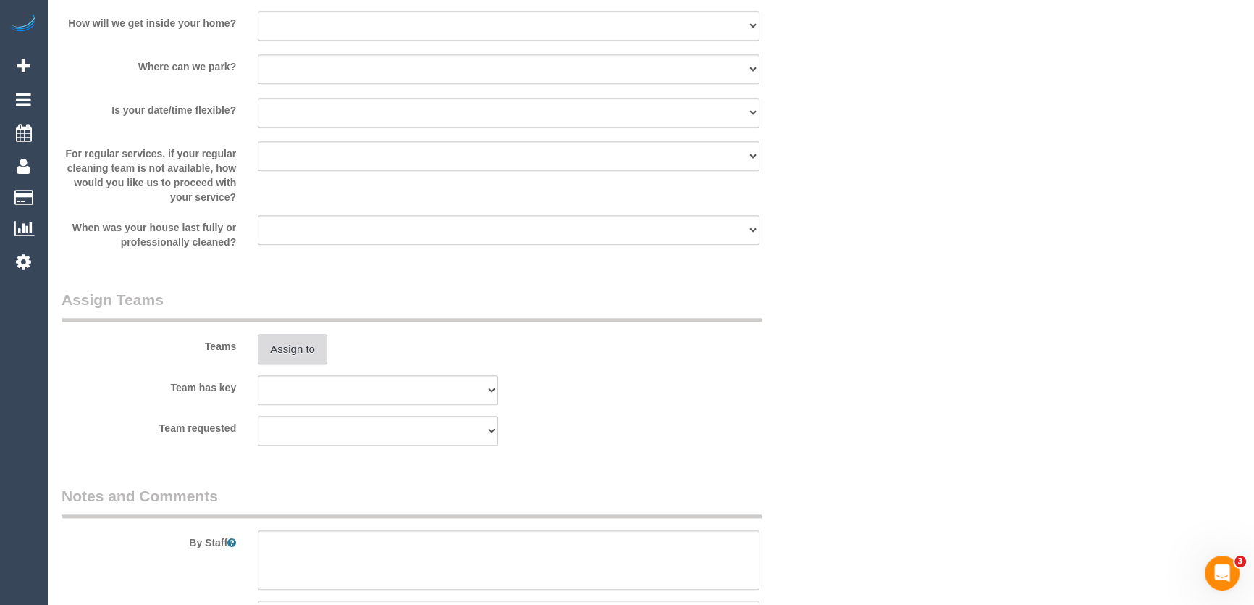
click at [306, 345] on button "Assign to" at bounding box center [293, 349] width 70 height 30
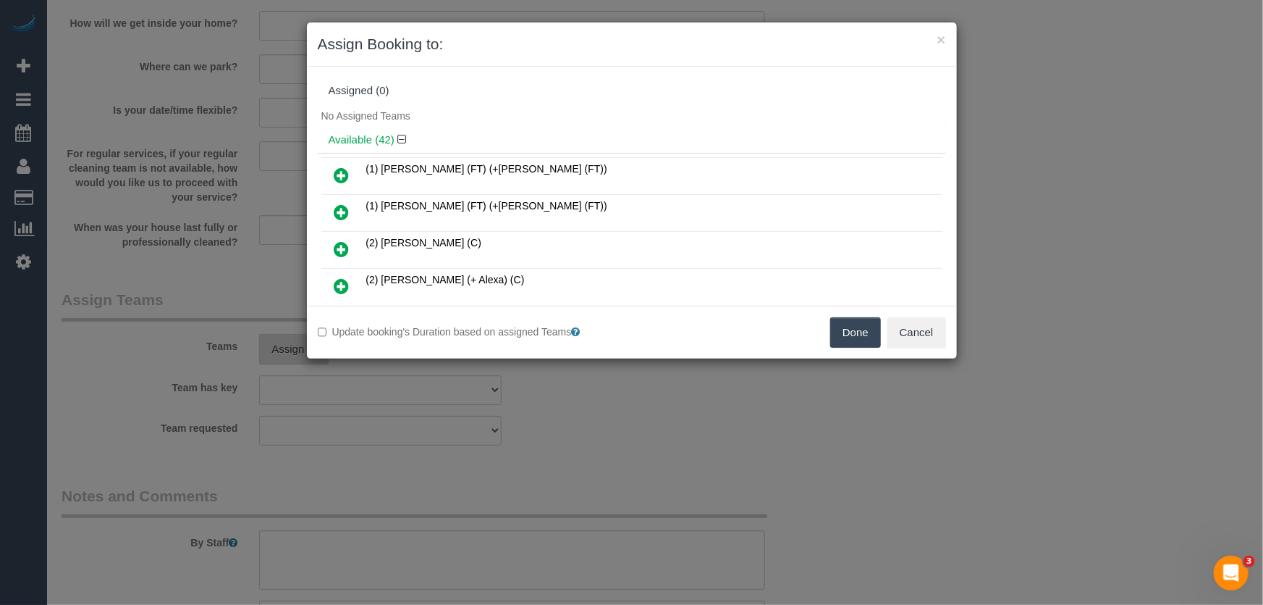
scroll to position [381, 0]
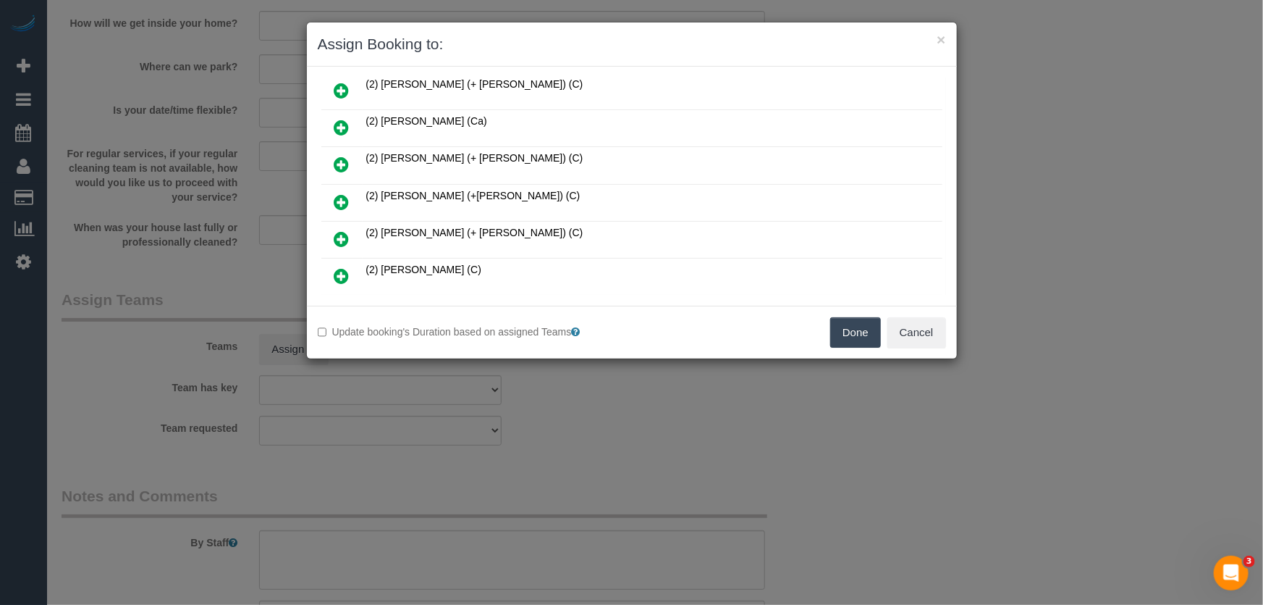
click at [335, 193] on icon at bounding box center [342, 201] width 15 height 17
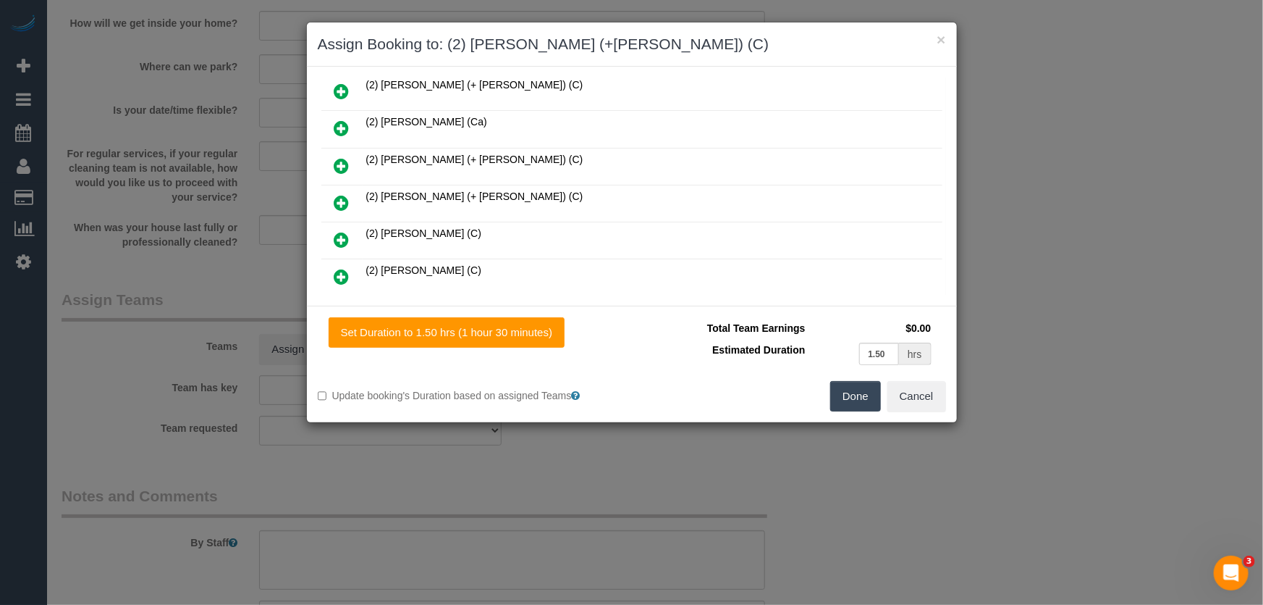
click at [335, 194] on icon at bounding box center [342, 202] width 15 height 17
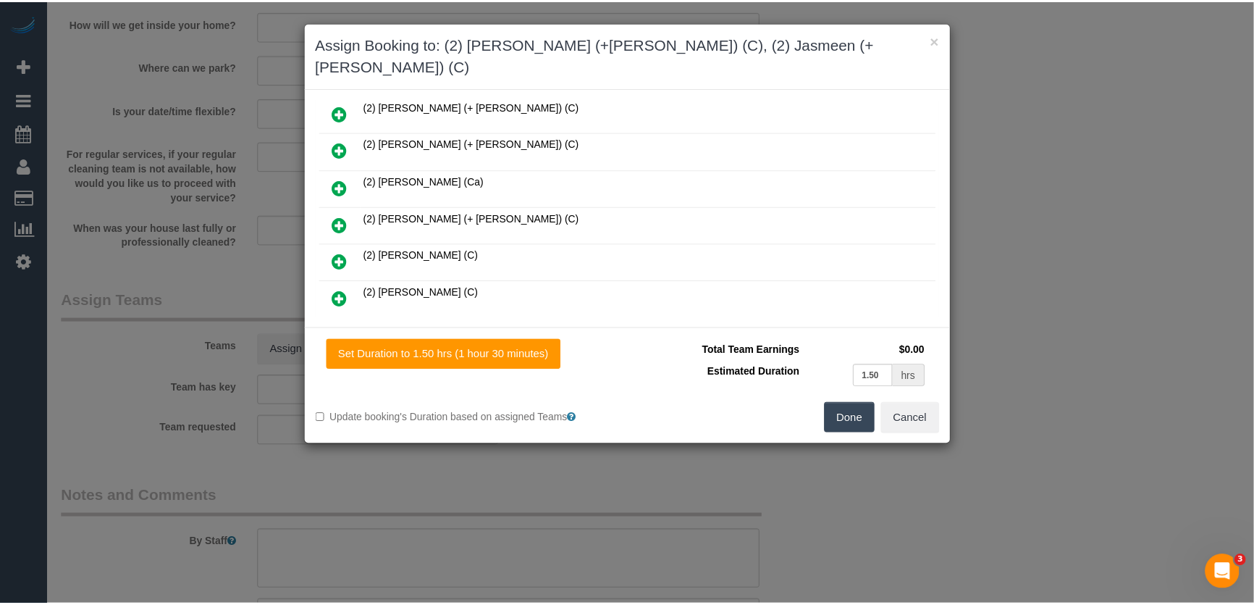
scroll to position [451, 0]
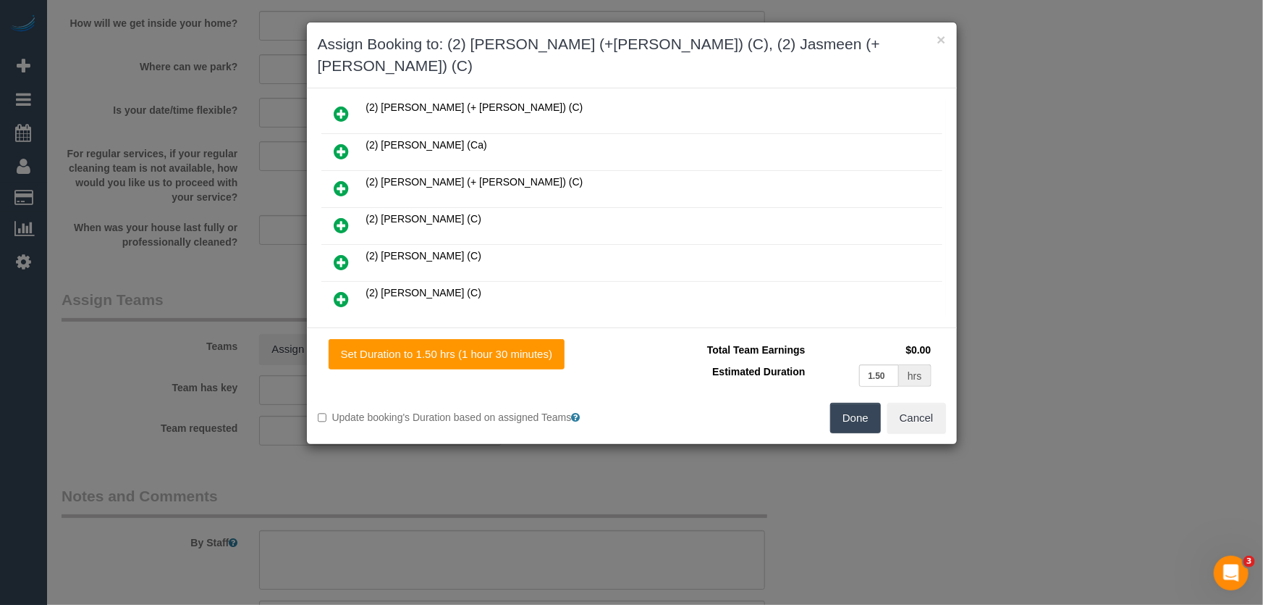
click at [854, 403] on button "Done" at bounding box center [855, 418] width 51 height 30
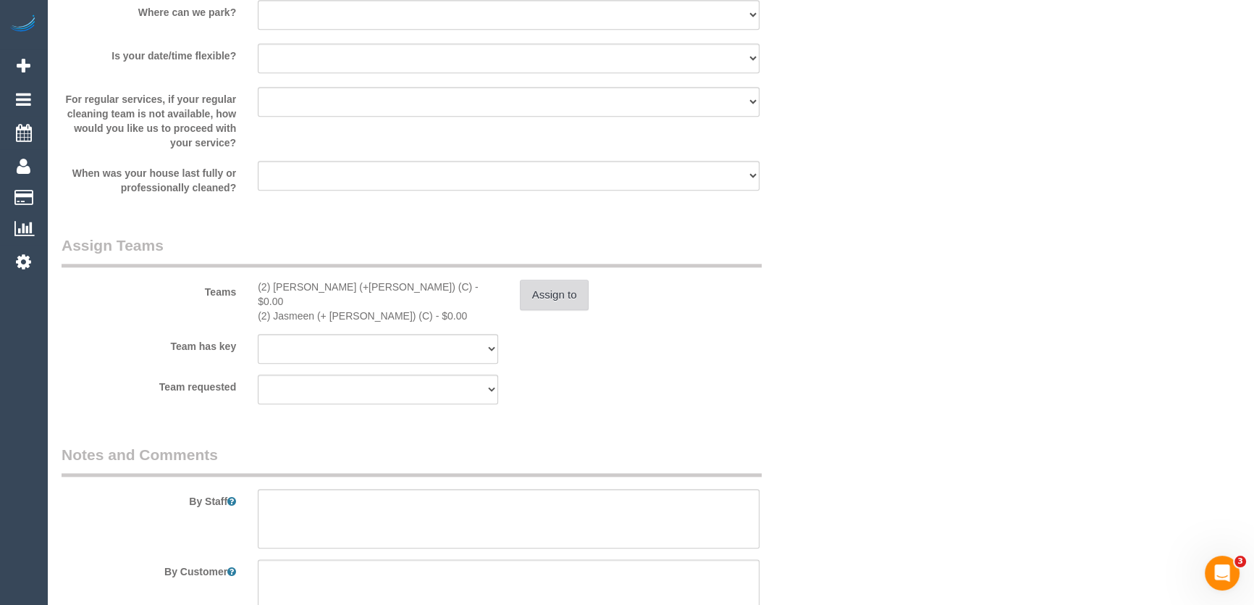
scroll to position [2150, 0]
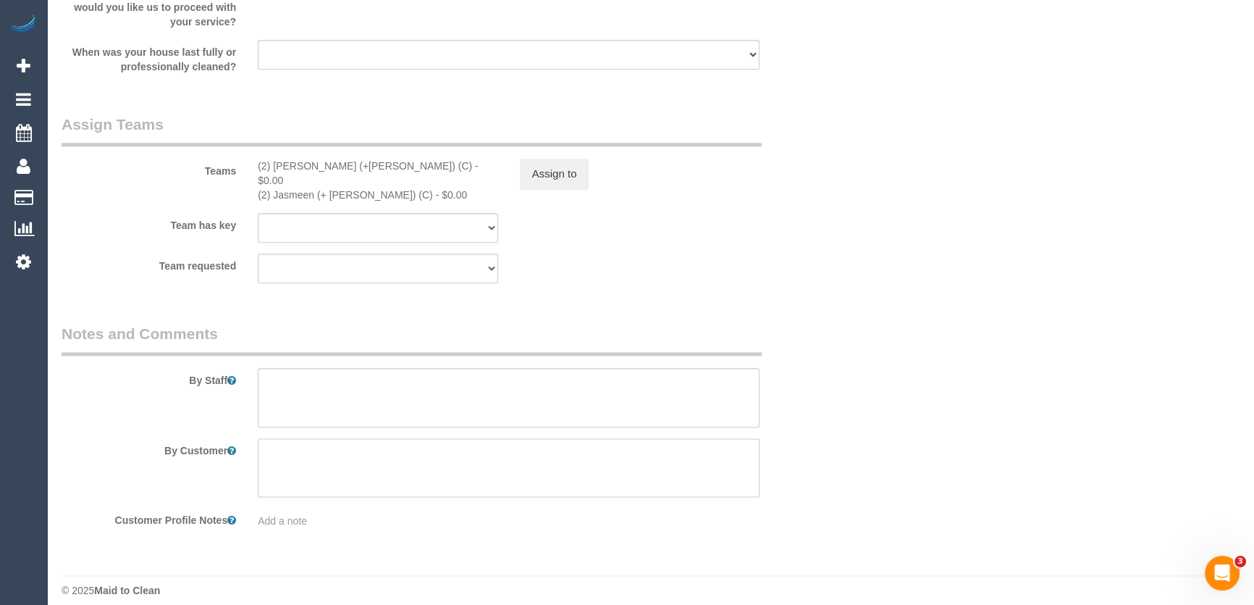
click at [356, 442] on textarea at bounding box center [509, 467] width 502 height 59
click at [358, 384] on textarea at bounding box center [509, 397] width 502 height 59
type textarea "ECM booking request - pending Natalie"
click at [799, 277] on fieldset "Assign Teams Teams (2) Harpreet (+Jasmeen) (C) - $0.00 (2) Jasmeen (+ Harpreet)…" at bounding box center [444, 204] width 764 height 180
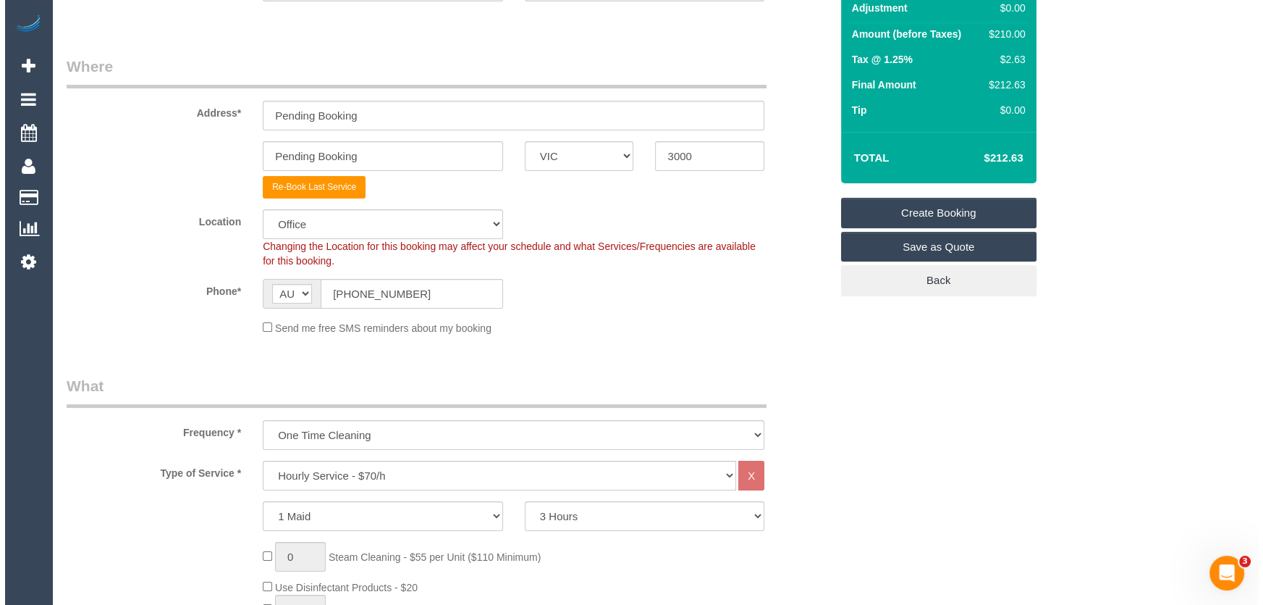
scroll to position [0, 0]
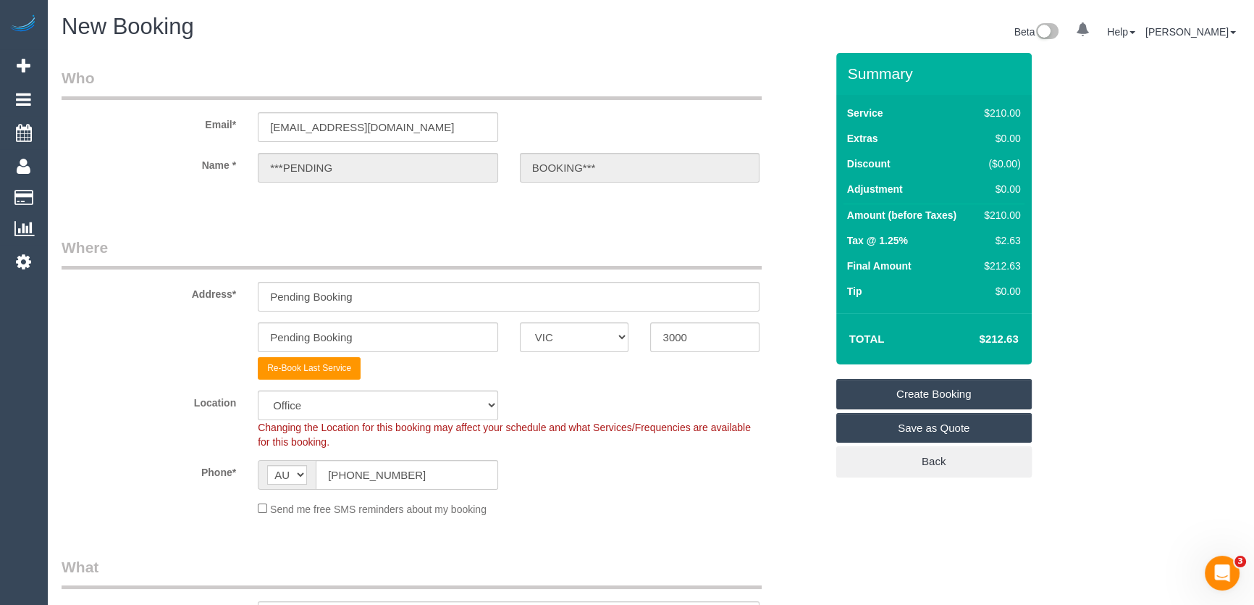
click at [914, 391] on link "Create Booking" at bounding box center [933, 394] width 195 height 30
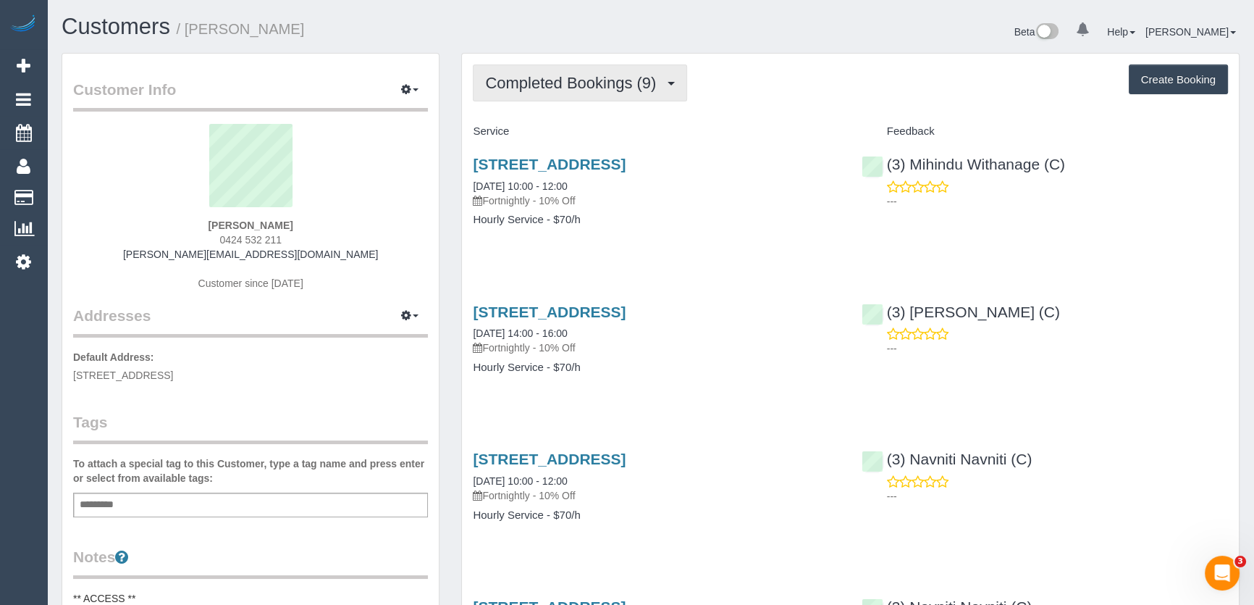
click at [618, 85] on span "Completed Bookings (9)" at bounding box center [574, 83] width 178 height 18
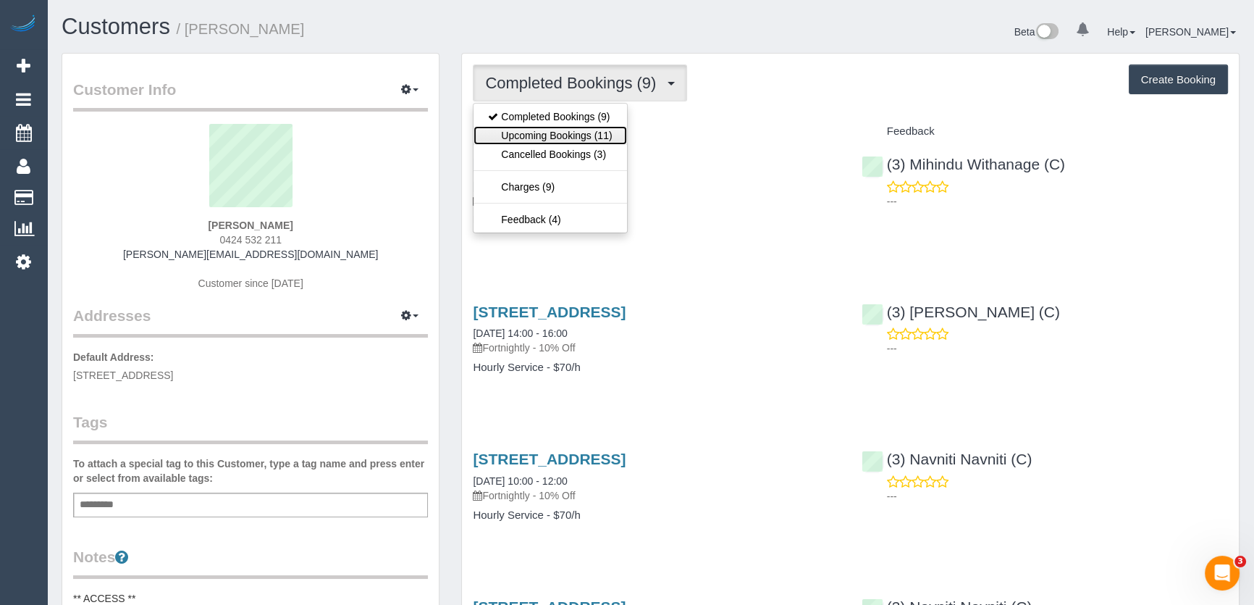
click at [599, 130] on link "Upcoming Bookings (11)" at bounding box center [550, 135] width 153 height 19
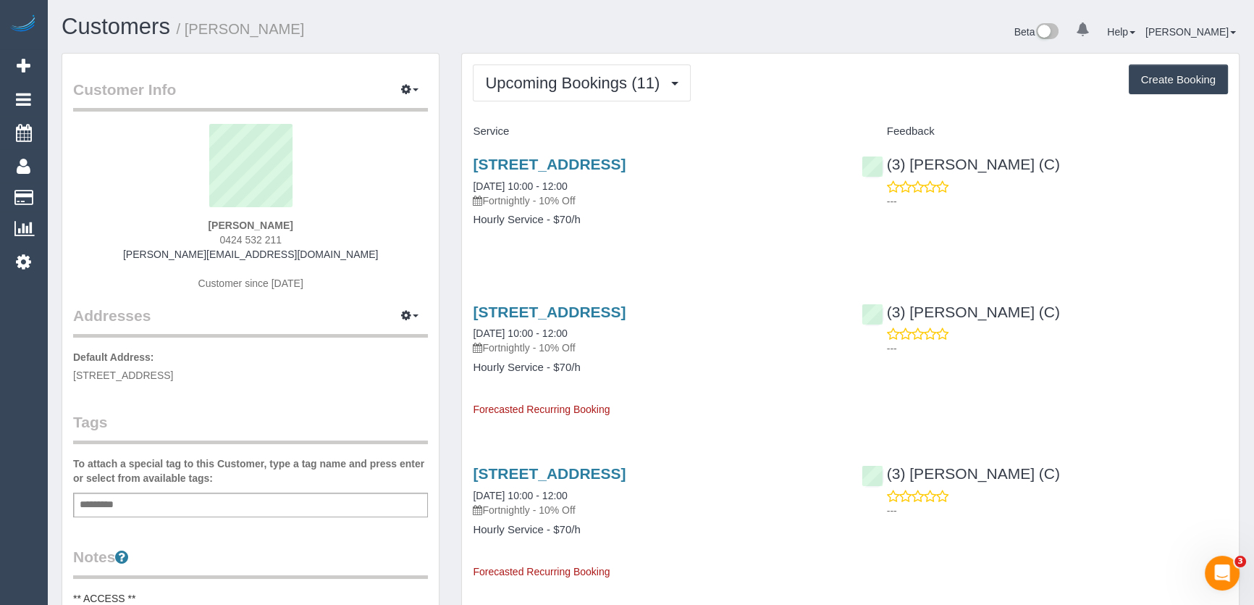
click at [290, 236] on div "Sakshi Tewari 0424 532 211 sakshie.27@gmail.com Customer since 2025" at bounding box center [250, 214] width 355 height 181
copy div "0424 532 211"
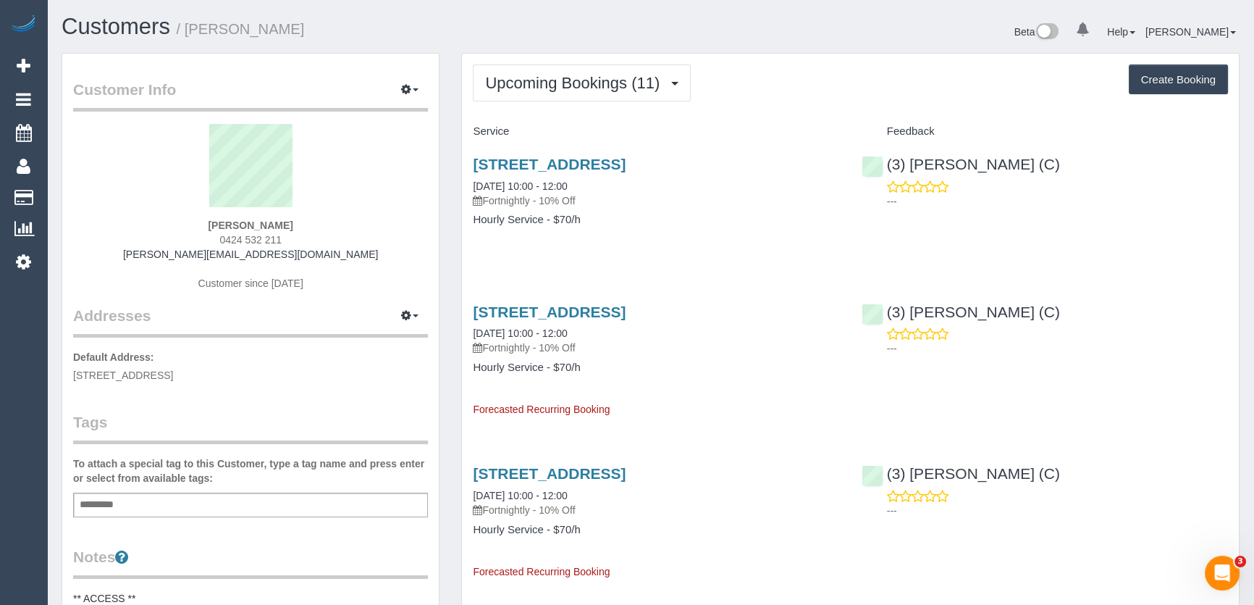
click at [335, 265] on div "Sakshi Tewari 0424 532 211 sakshie.27@gmail.com Customer since 2025" at bounding box center [250, 214] width 355 height 181
click at [302, 236] on div "Sakshi Tewari 0424 532 211 sakshie.27@gmail.com Customer since 2025" at bounding box center [250, 214] width 355 height 181
copy div "0424 532 211"
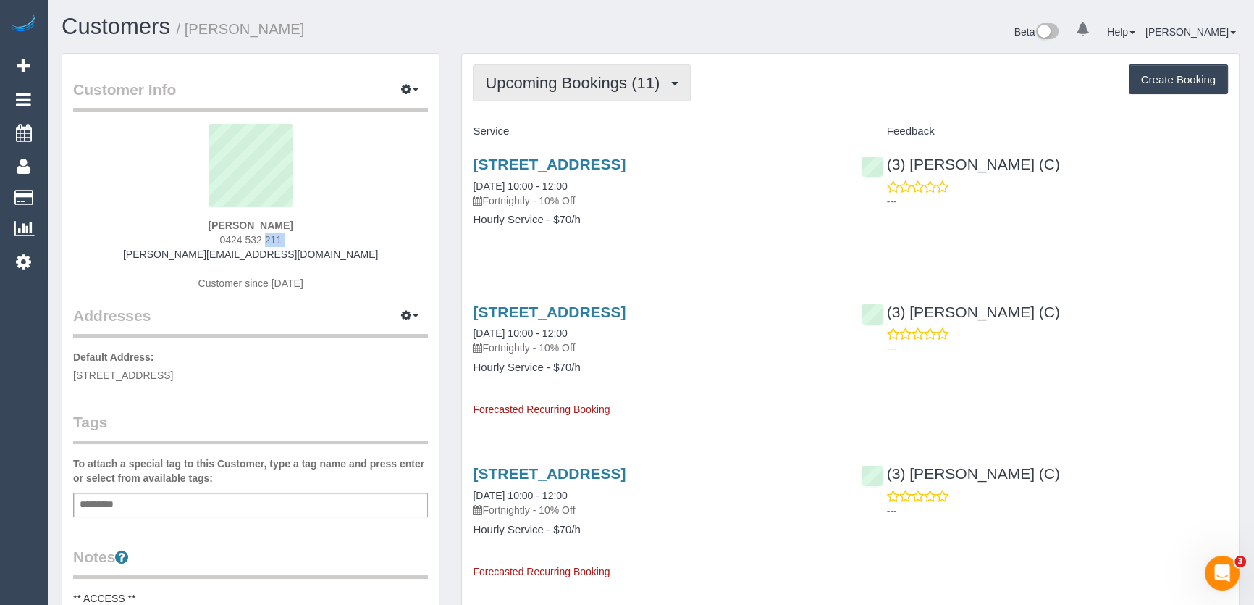
click at [594, 81] on span "Upcoming Bookings (11)" at bounding box center [576, 83] width 182 height 18
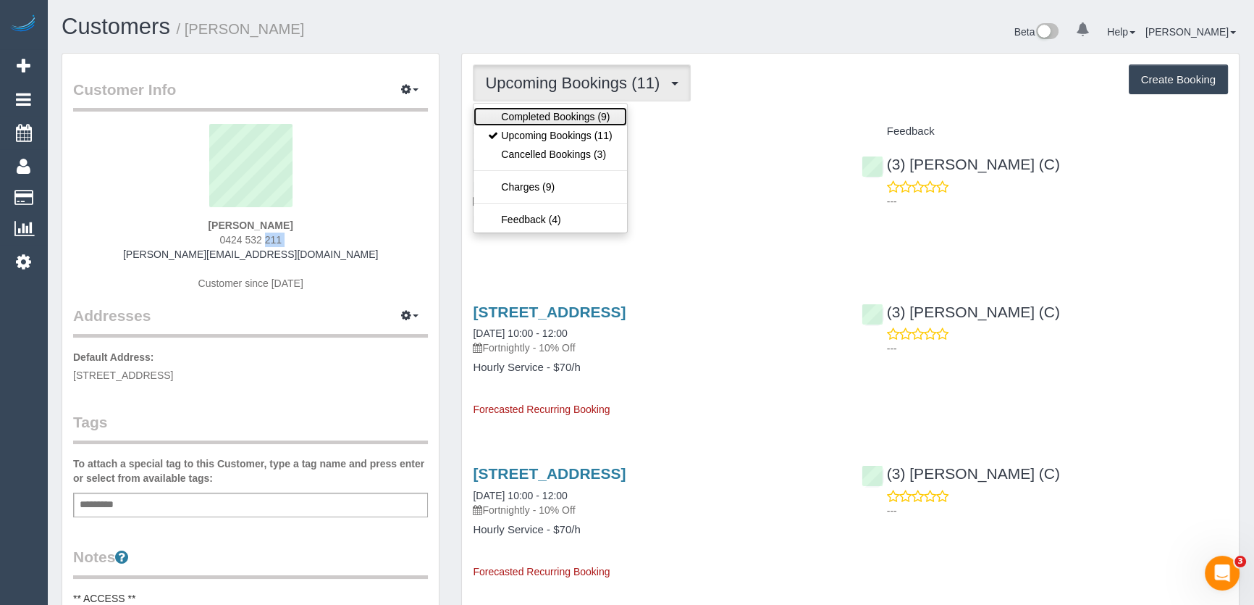
click at [586, 113] on link "Completed Bookings (9)" at bounding box center [550, 116] width 153 height 19
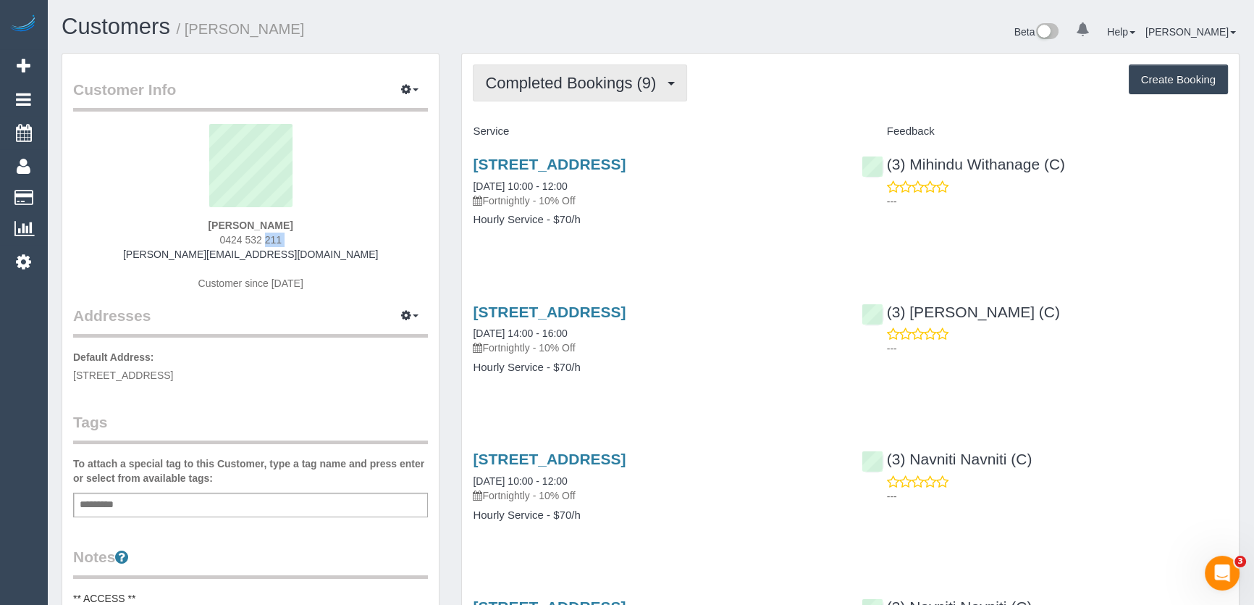
click at [556, 96] on button "Completed Bookings (9)" at bounding box center [580, 82] width 214 height 37
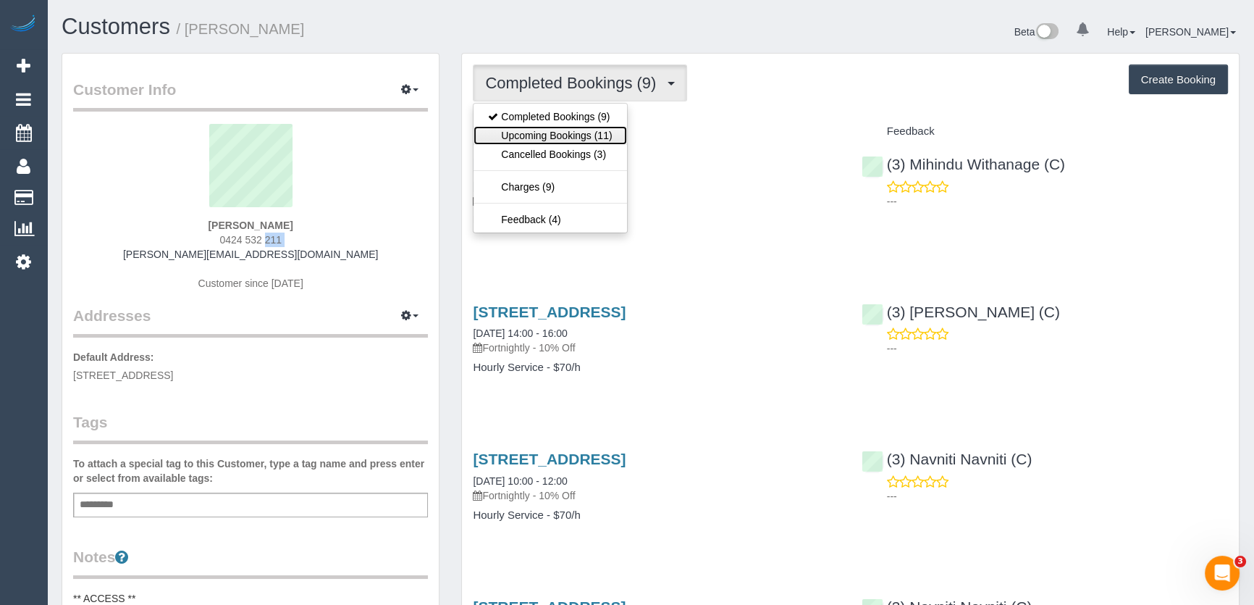
click at [562, 135] on link "Upcoming Bookings (11)" at bounding box center [550, 135] width 153 height 19
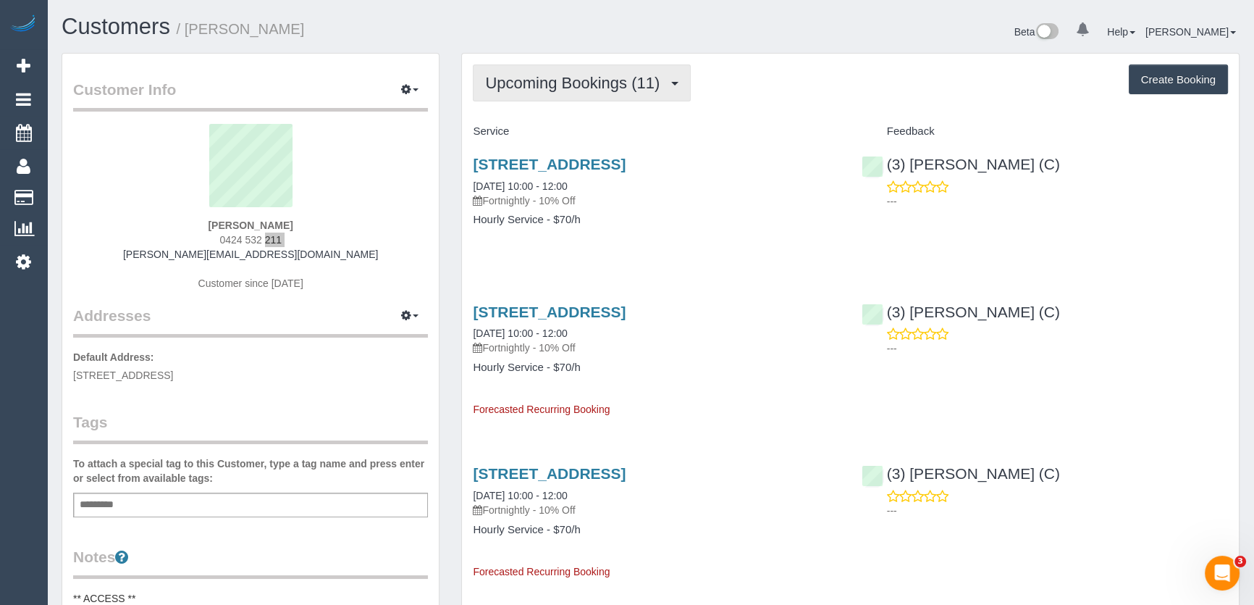
click at [611, 93] on button "Upcoming Bookings (11)" at bounding box center [582, 82] width 218 height 37
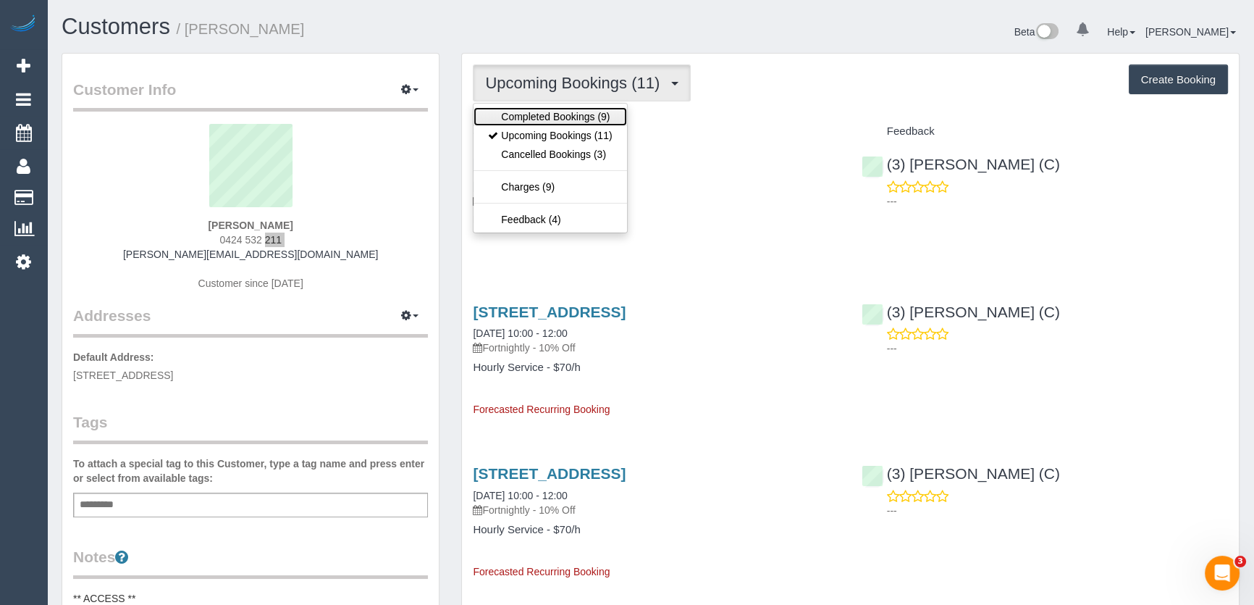
click at [604, 109] on link "Completed Bookings (9)" at bounding box center [550, 116] width 153 height 19
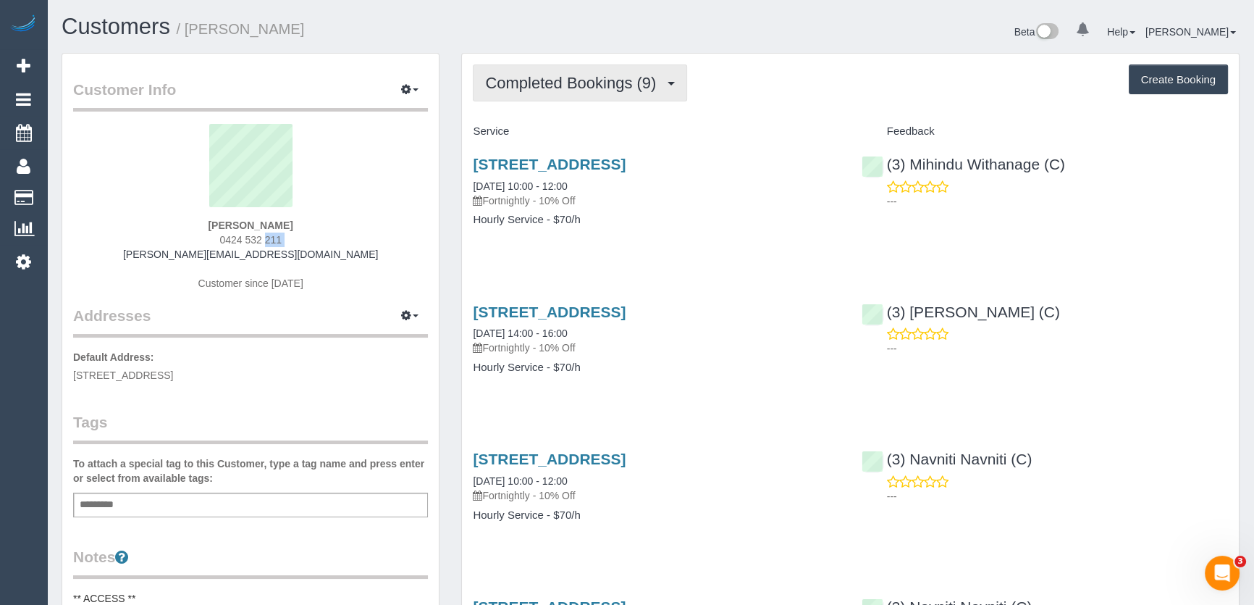
click at [528, 91] on button "Completed Bookings (9)" at bounding box center [580, 82] width 214 height 37
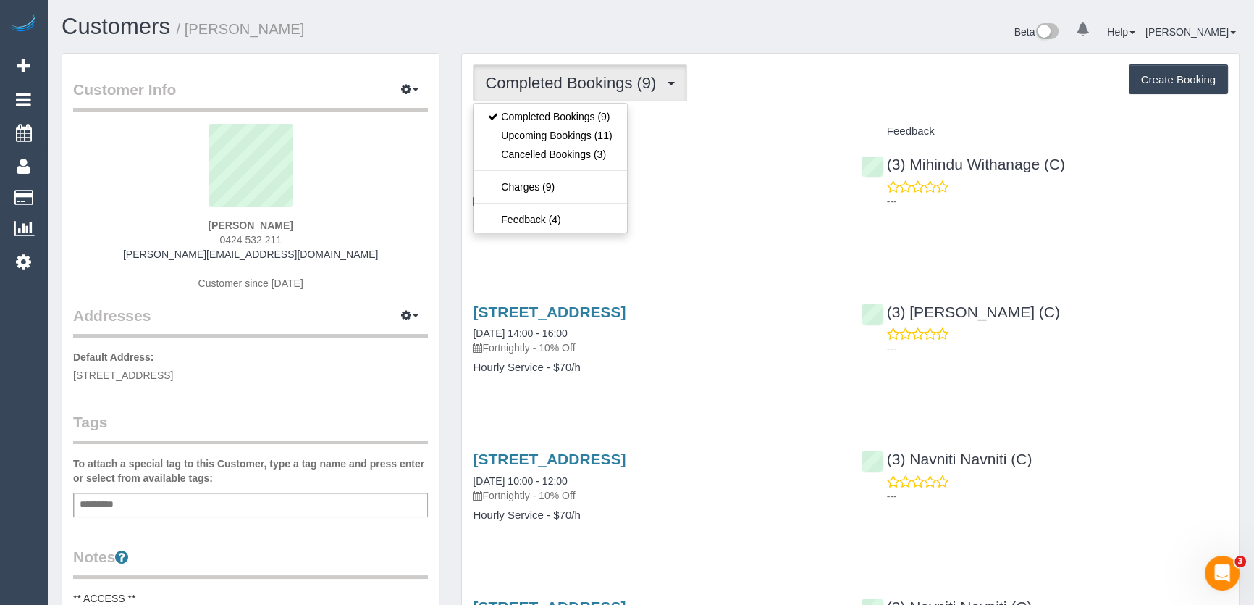
drag, startPoint x: 656, startPoint y: 267, endPoint x: 670, endPoint y: 260, distance: 16.2
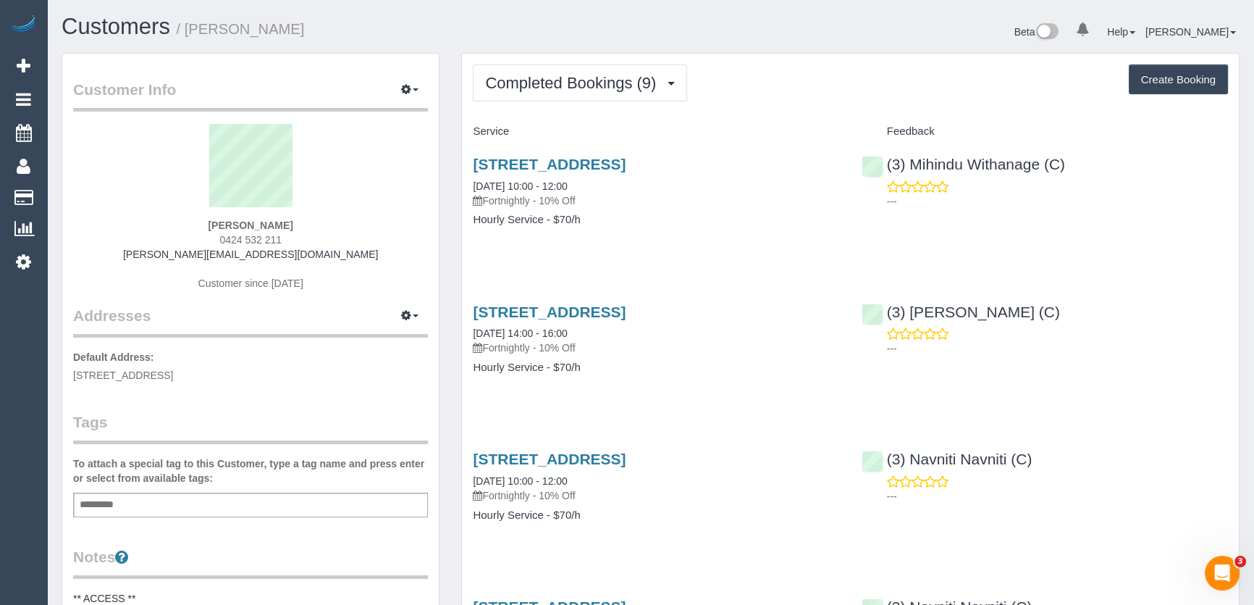
click at [712, 159] on h3 "7 Cascade Cr, Epping, VIC 3076" at bounding box center [656, 164] width 366 height 17
copy div "7 Cascade Cr, Epping, VIC 3076"
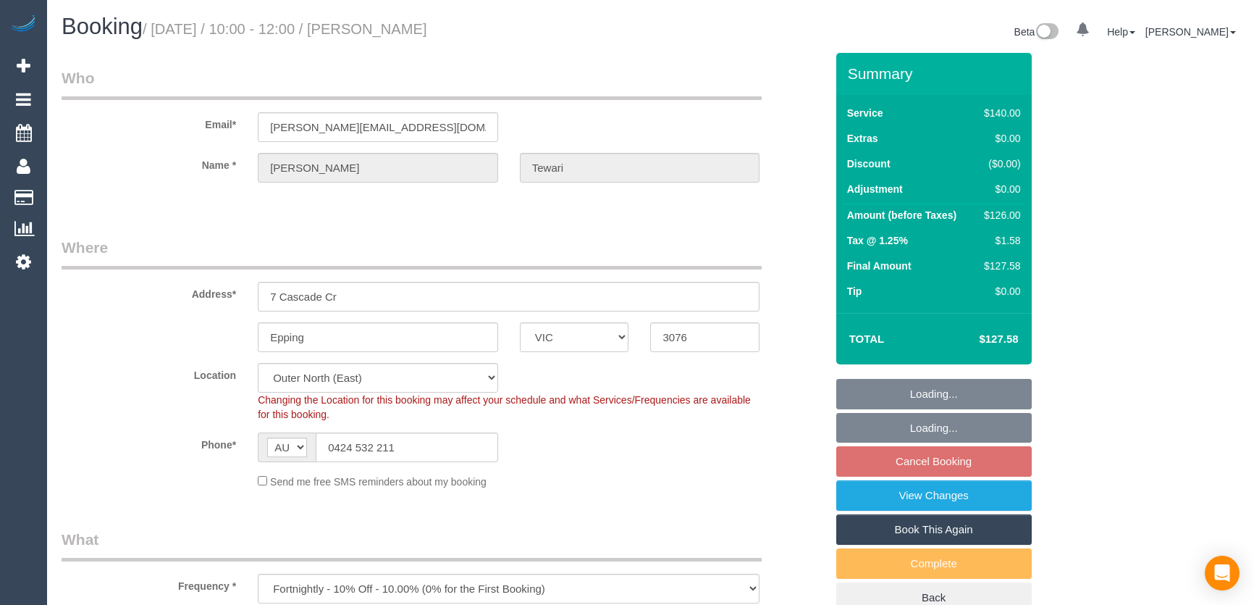
select select "VIC"
select select "number:27"
select select "number:14"
select select "number:19"
select select "number:24"
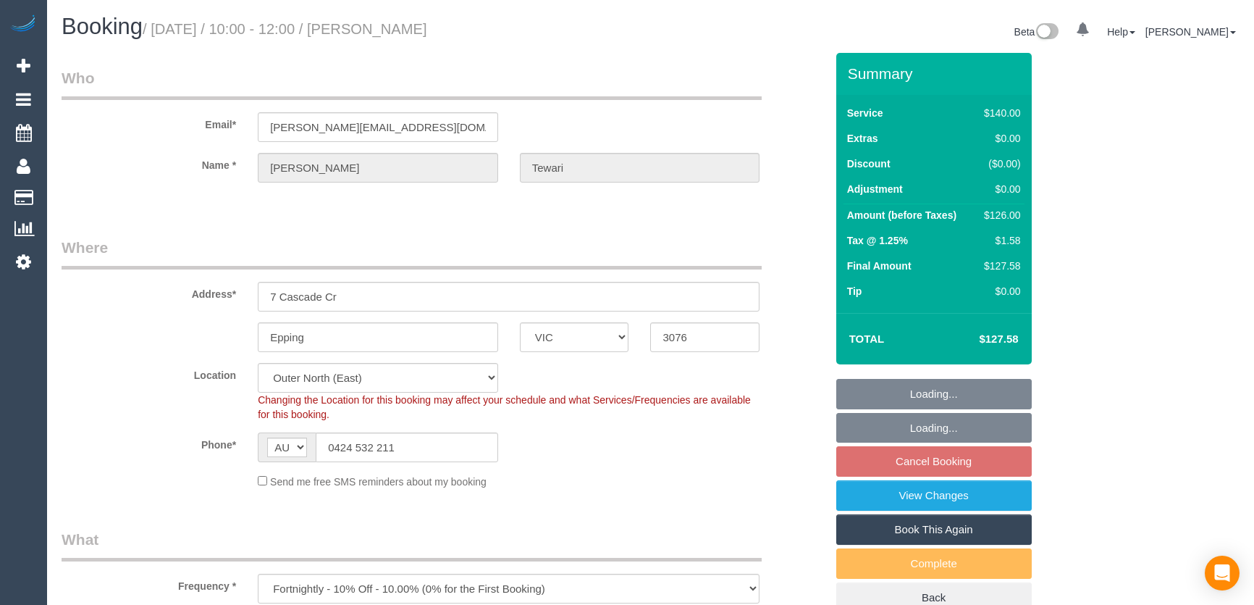
select select "number:35"
select select "number:11"
select select "VIC"
select select "number:27"
select select "number:14"
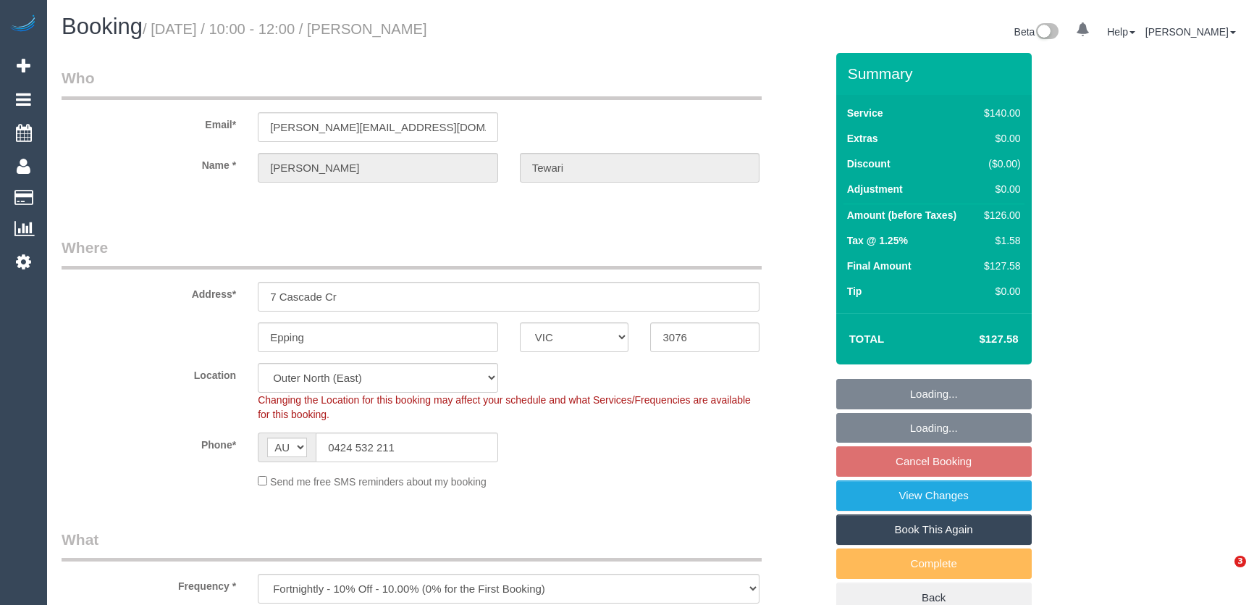
select select "number:19"
select select "number:24"
select select "number:35"
select select "number:11"
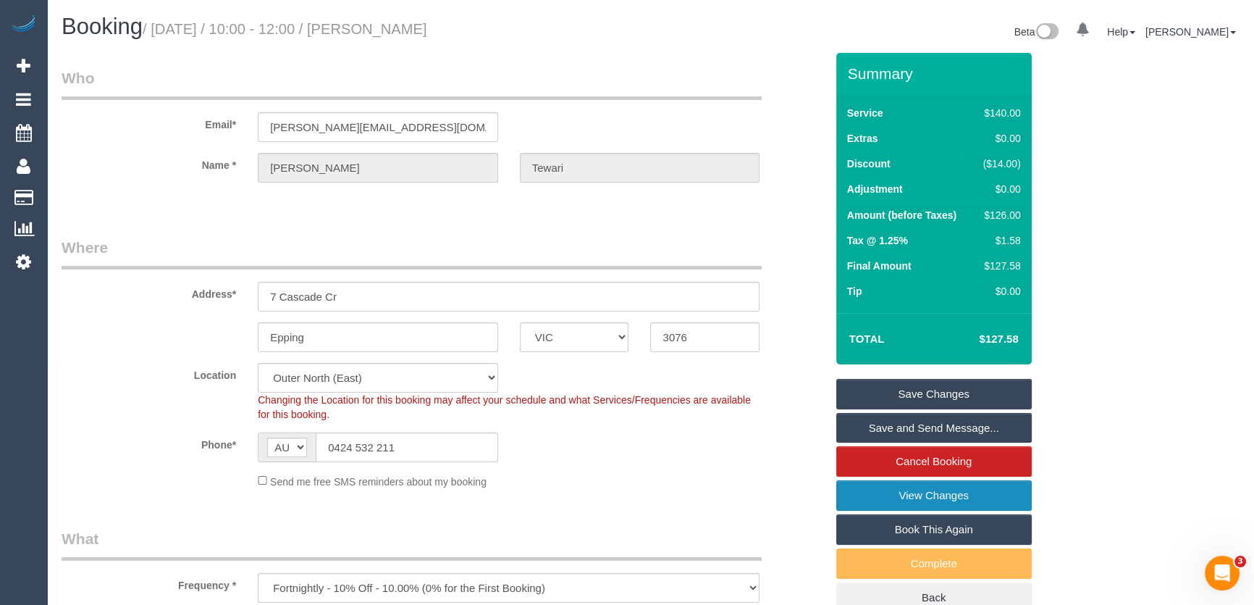
click at [906, 500] on link "View Changes" at bounding box center [933, 495] width 195 height 30
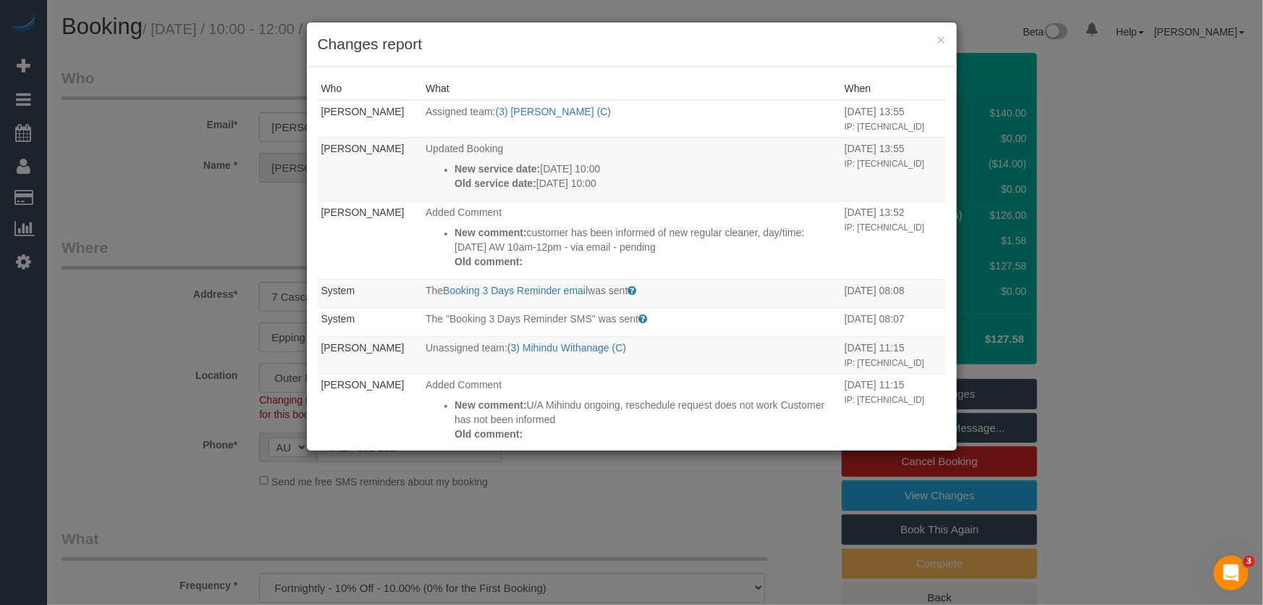
click at [127, 208] on div "× Changes report Who What When Jessica Trentin Assigned team: (3) Pratham Bagga…" at bounding box center [631, 302] width 1263 height 605
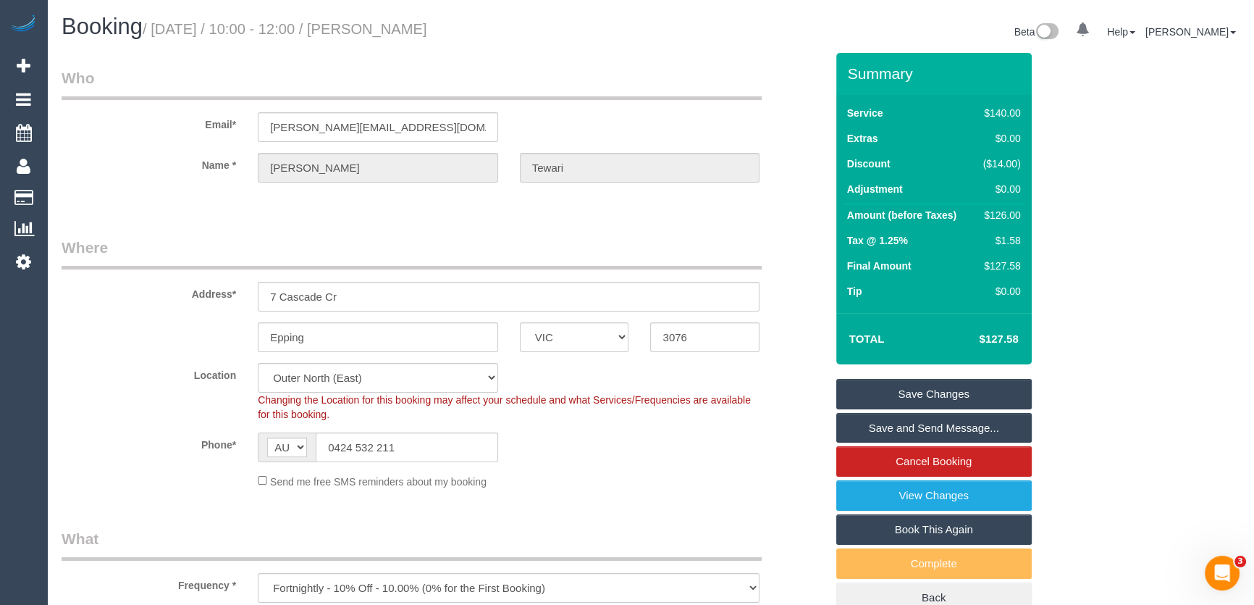
click at [333, 237] on legend "Where" at bounding box center [412, 253] width 700 height 33
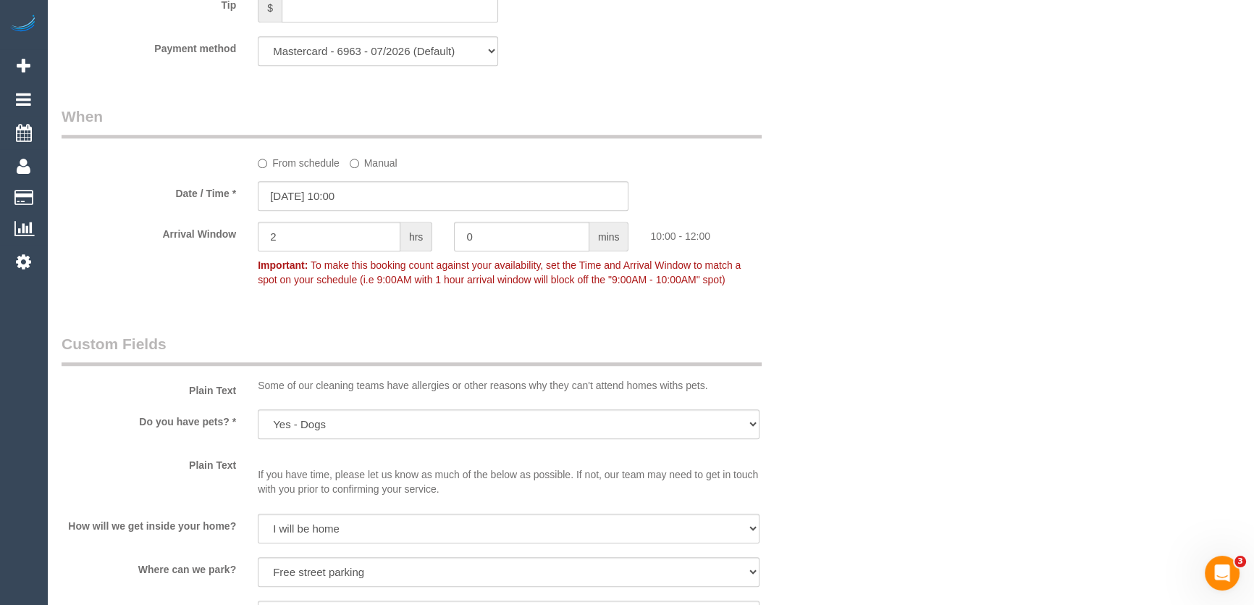
scroll to position [1513, 0]
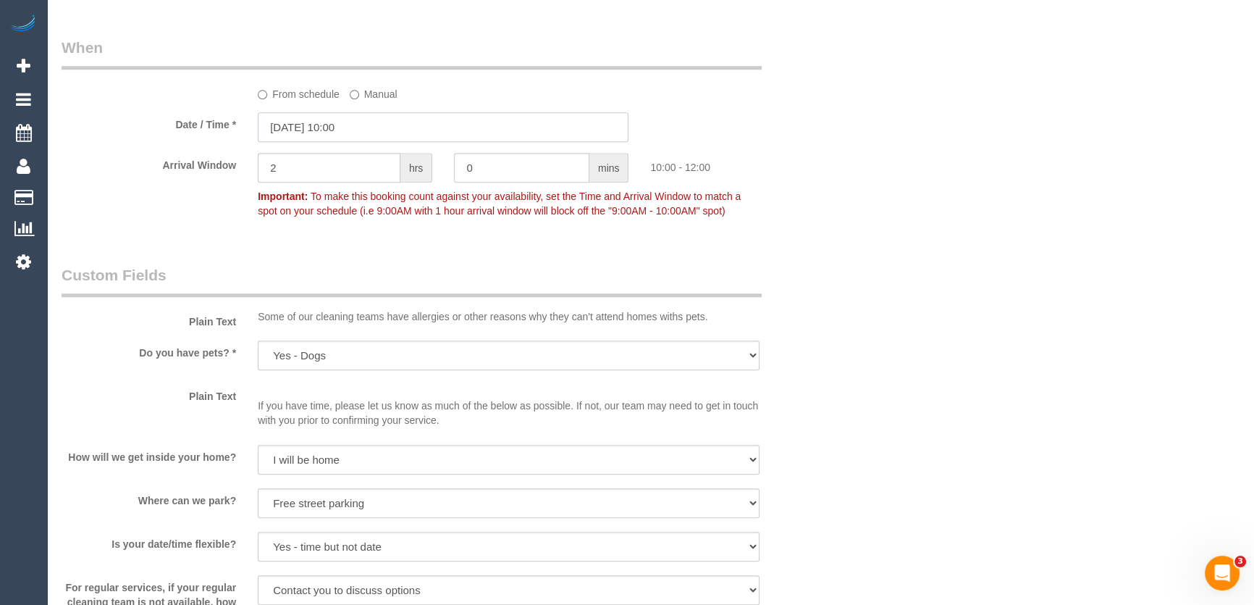
click at [383, 130] on input "12/09/2025 10:00" at bounding box center [443, 127] width 371 height 30
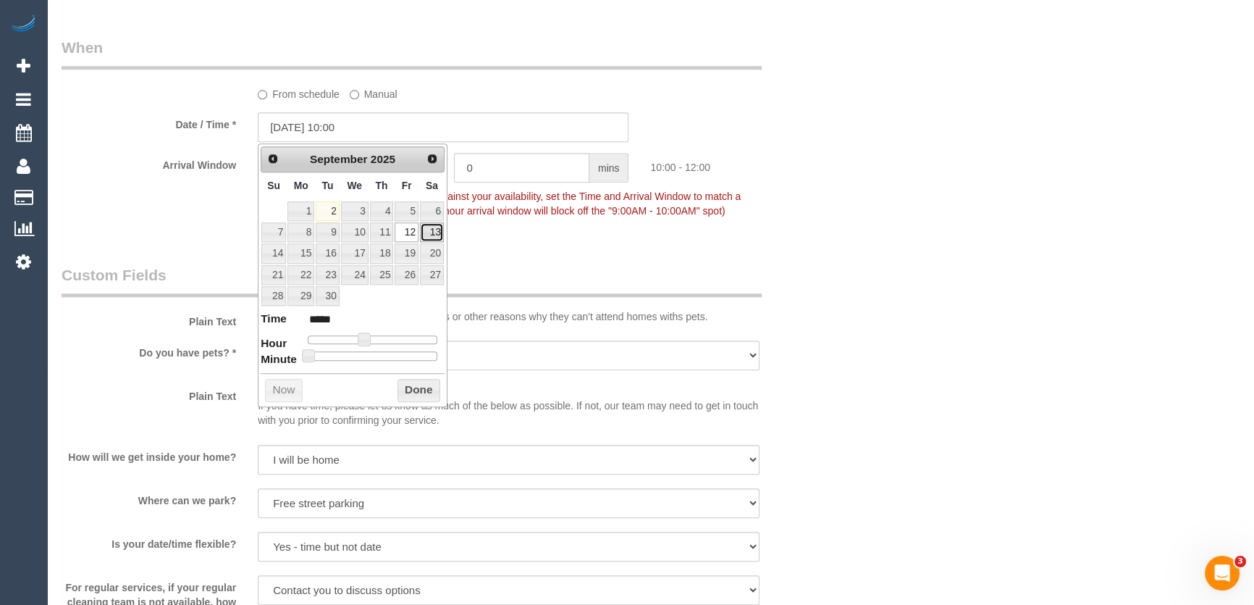
click at [434, 230] on link "13" at bounding box center [432, 232] width 24 height 20
type input "13/09/2025 10:00"
click at [558, 252] on div "Who Email* sakshie.27@gmail.com Name * Sakshi Tewari Where Address* 7 Cascade C…" at bounding box center [444, 105] width 786 height 3131
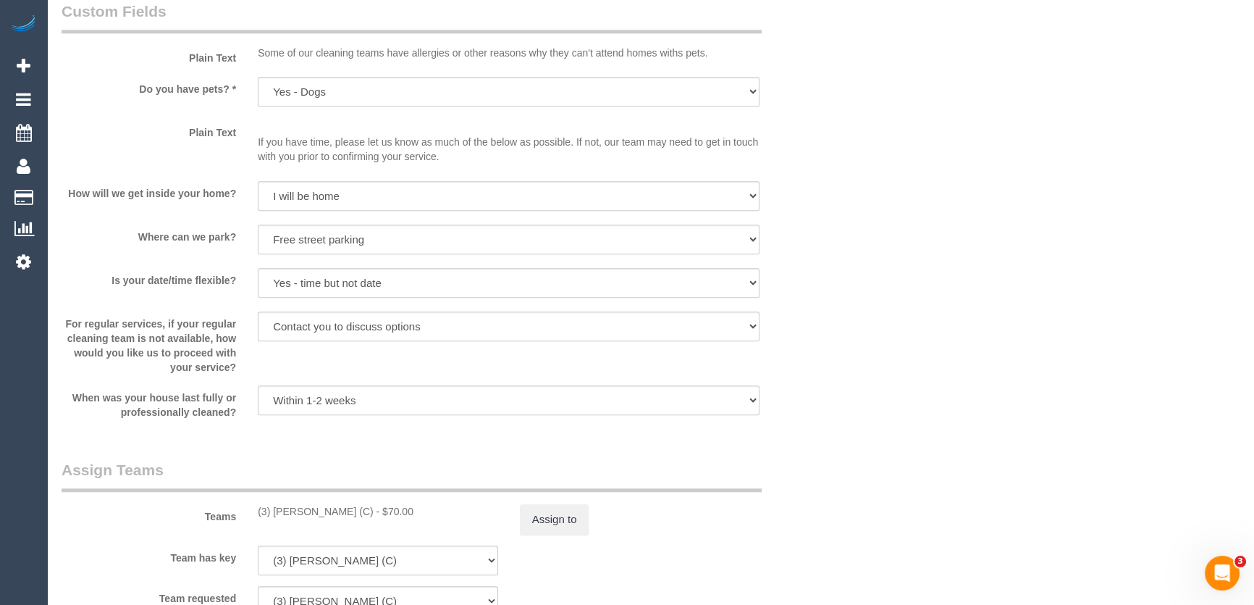
scroll to position [2040, 0]
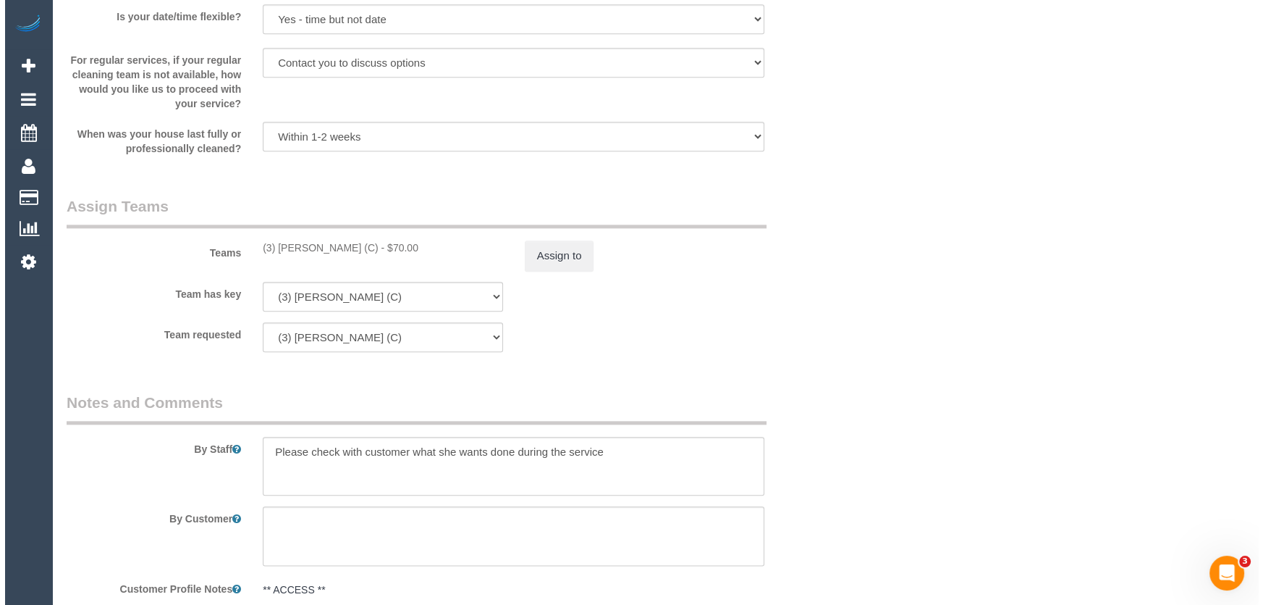
scroll to position [2106, 0]
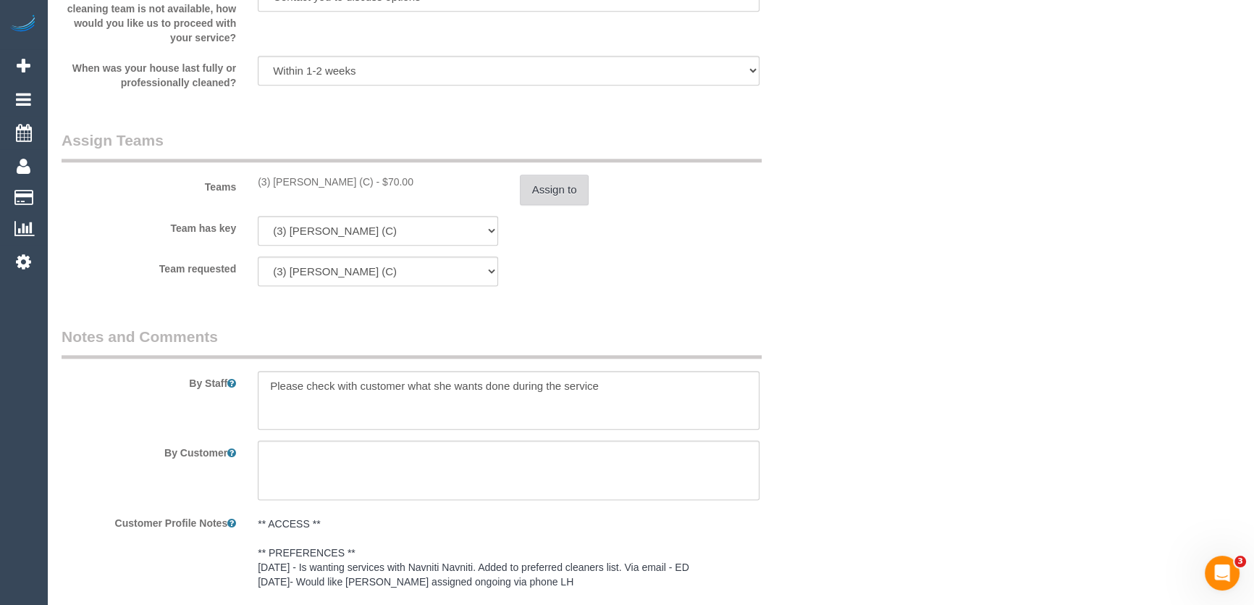
click at [541, 189] on button "Assign to" at bounding box center [555, 189] width 70 height 30
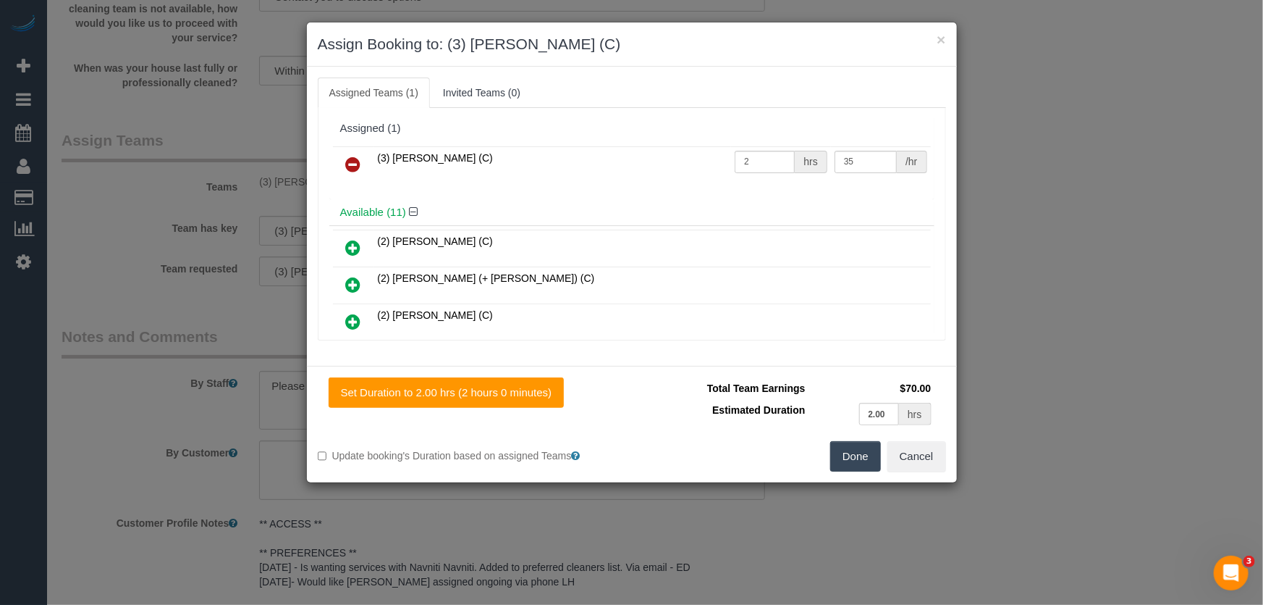
click at [353, 160] on icon at bounding box center [353, 164] width 15 height 17
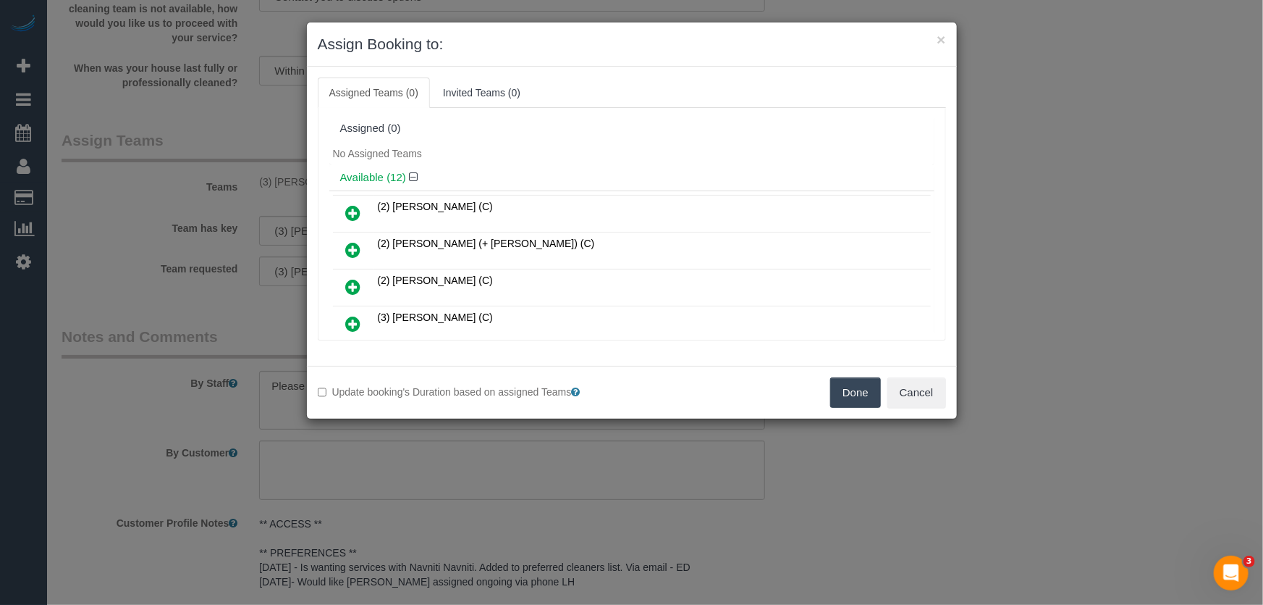
scroll to position [235, 0]
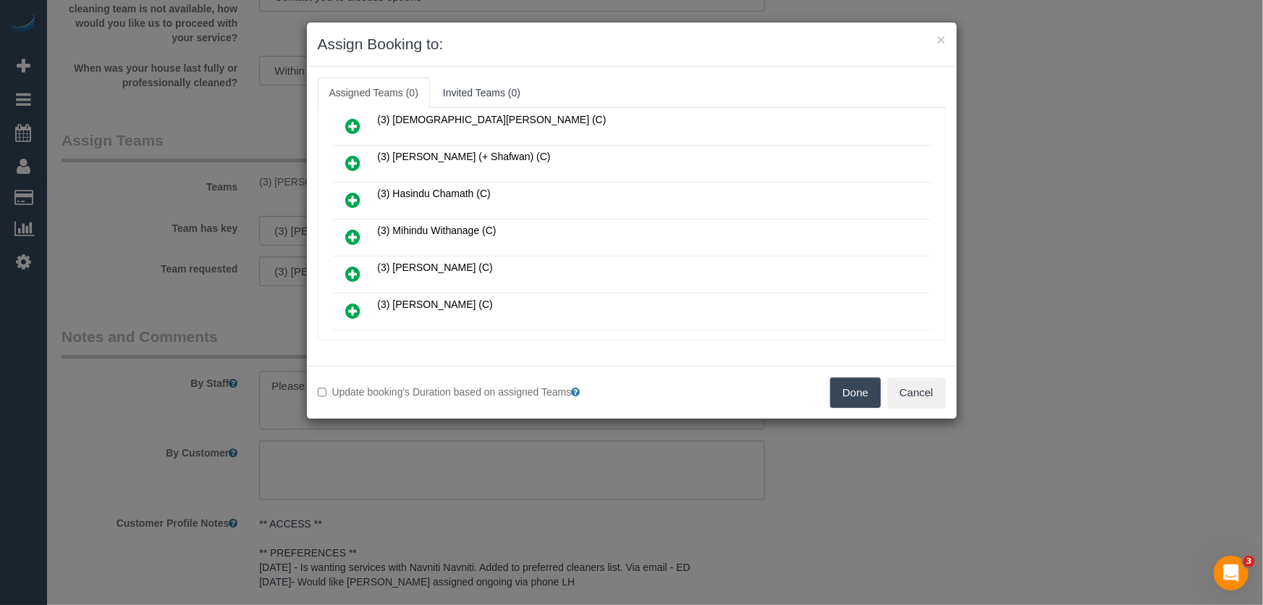
click at [354, 231] on icon at bounding box center [353, 236] width 15 height 17
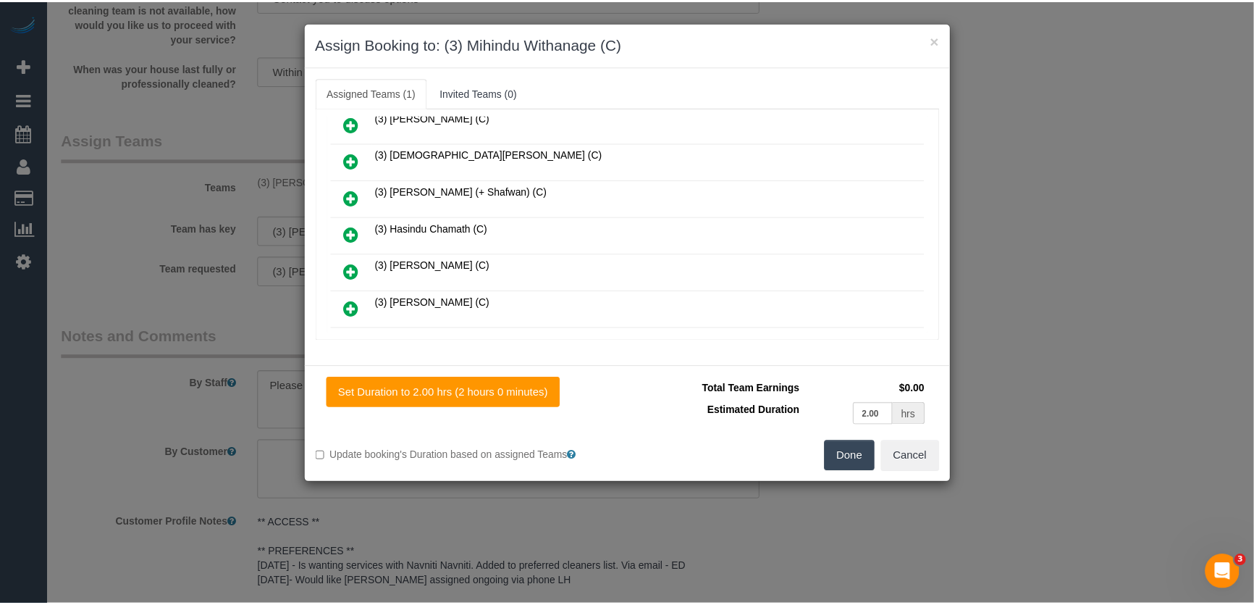
scroll to position [269, 0]
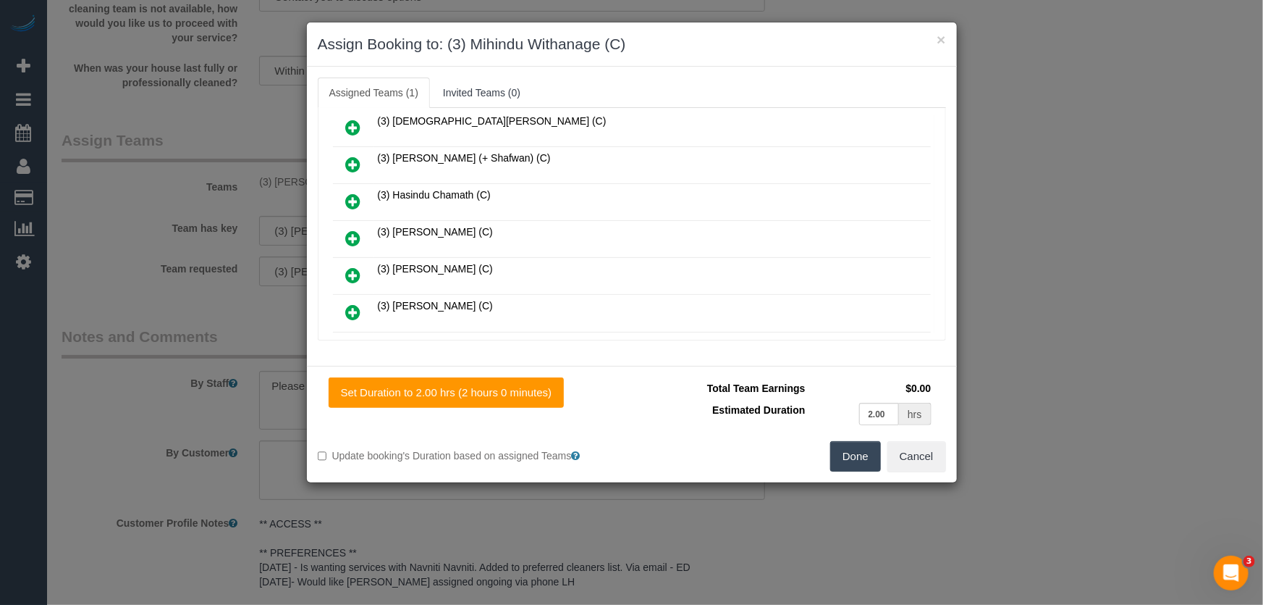
click at [856, 458] on button "Done" at bounding box center [855, 456] width 51 height 30
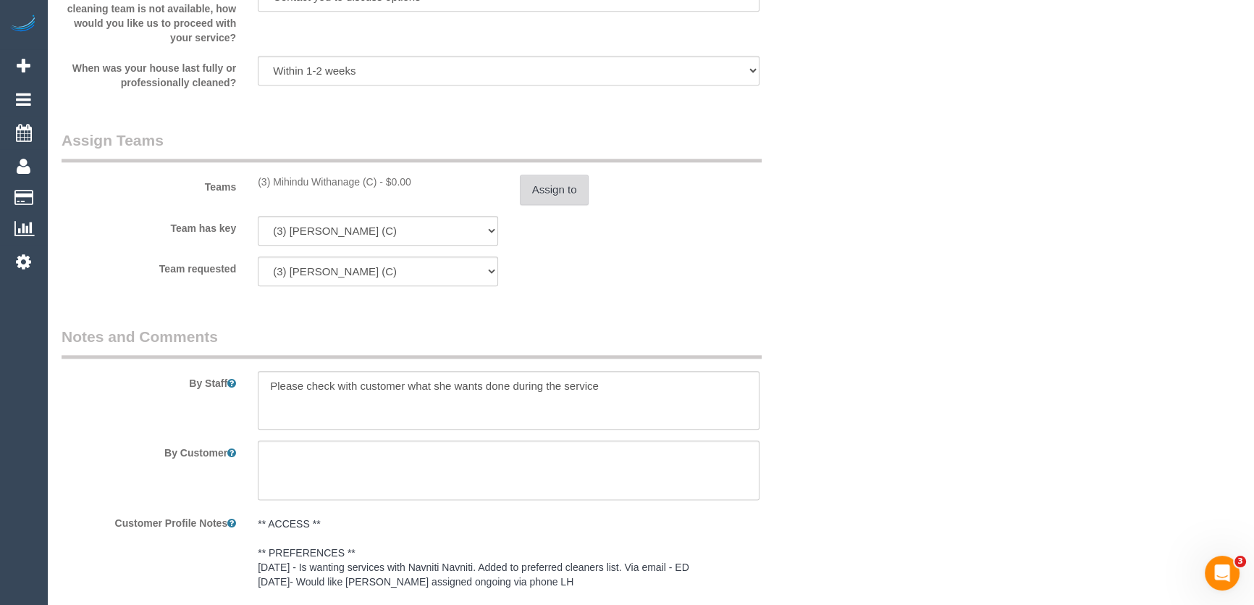
click at [556, 191] on button "Assign to" at bounding box center [555, 189] width 70 height 30
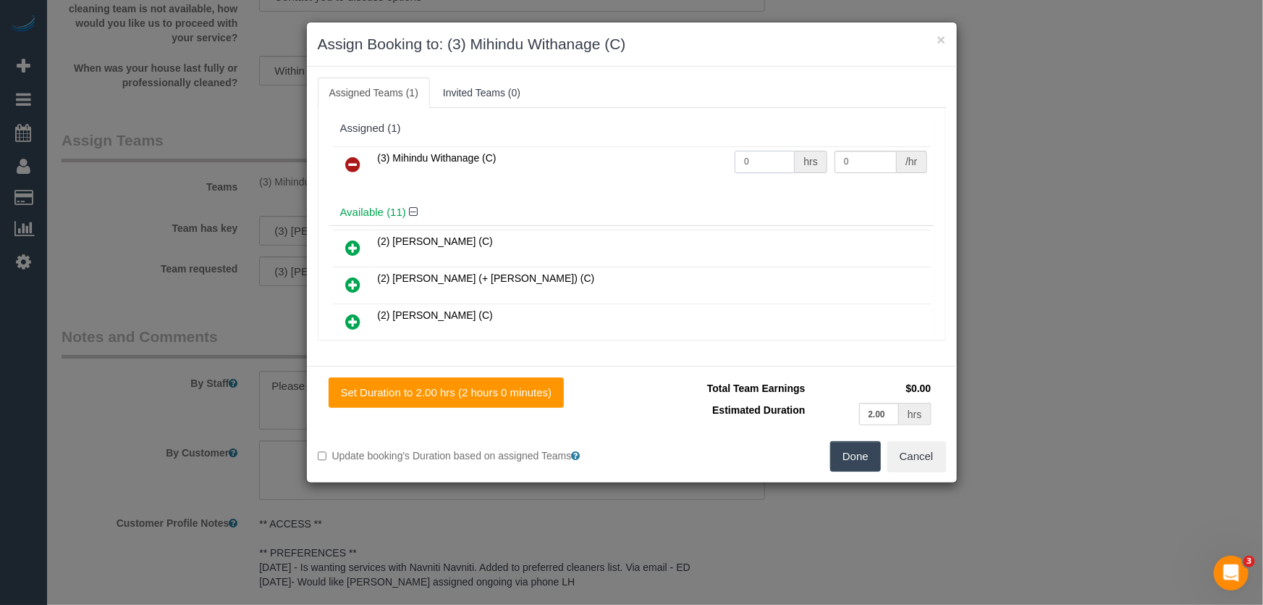
click at [760, 164] on input "0" at bounding box center [765, 162] width 60 height 22
type input "2"
type input "35"
click at [846, 442] on button "Done" at bounding box center [855, 456] width 51 height 30
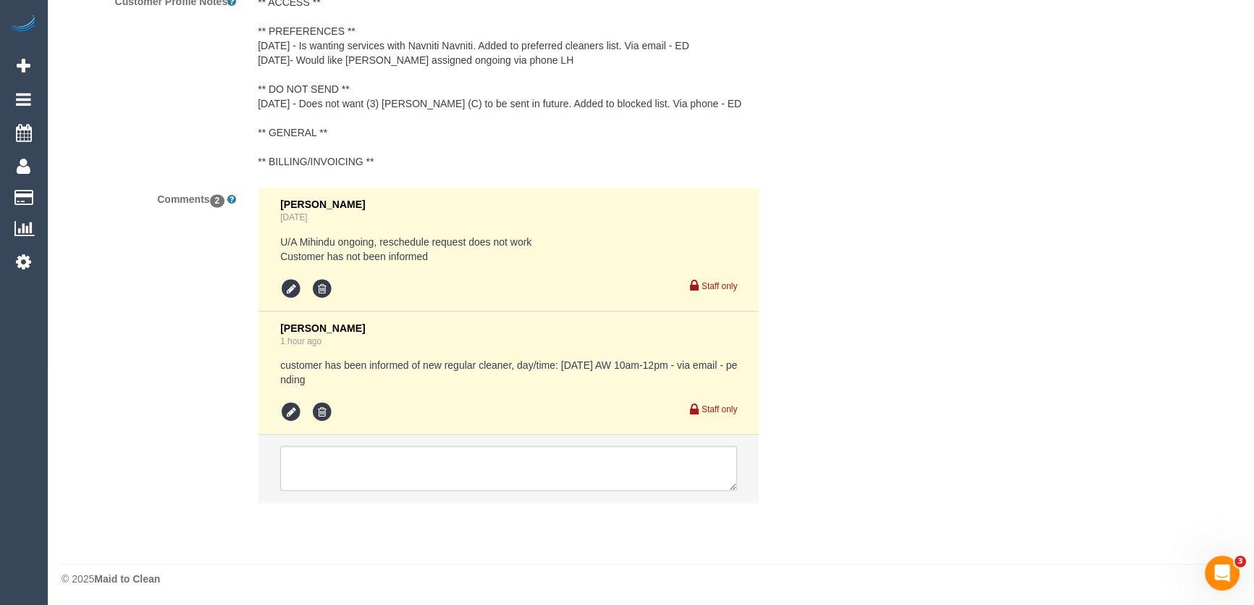
scroll to position [2628, 0]
click at [406, 467] on textarea at bounding box center [508, 467] width 457 height 45
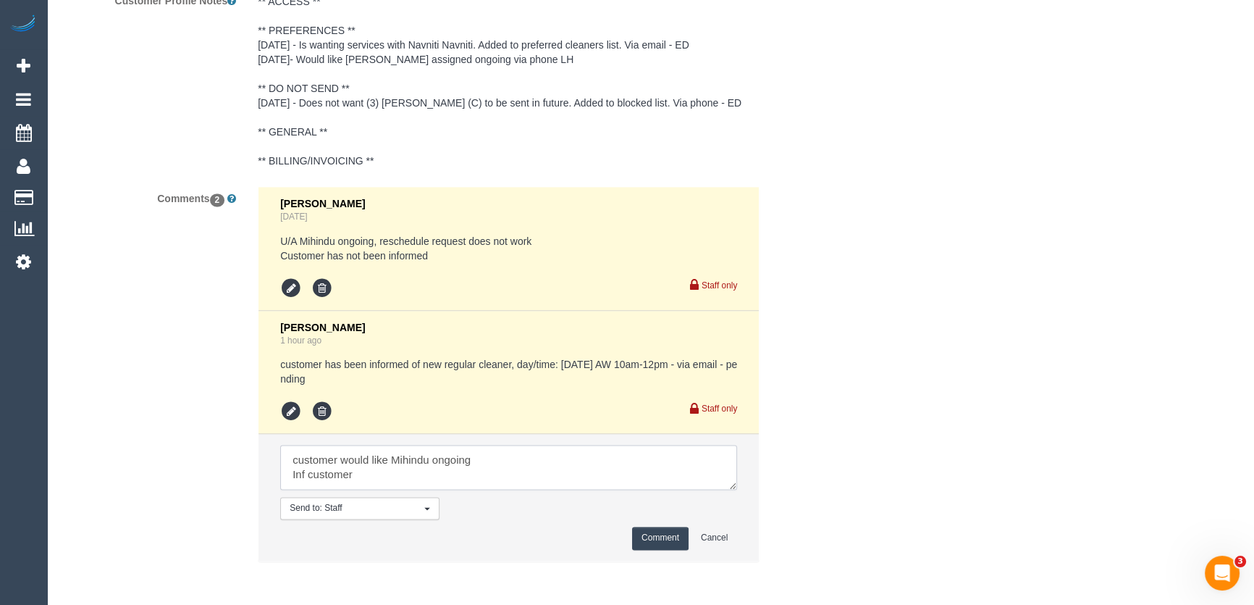
type textarea "customer would like Mihindu ongoing Inf customer"
click at [658, 542] on button "Comment" at bounding box center [660, 537] width 56 height 22
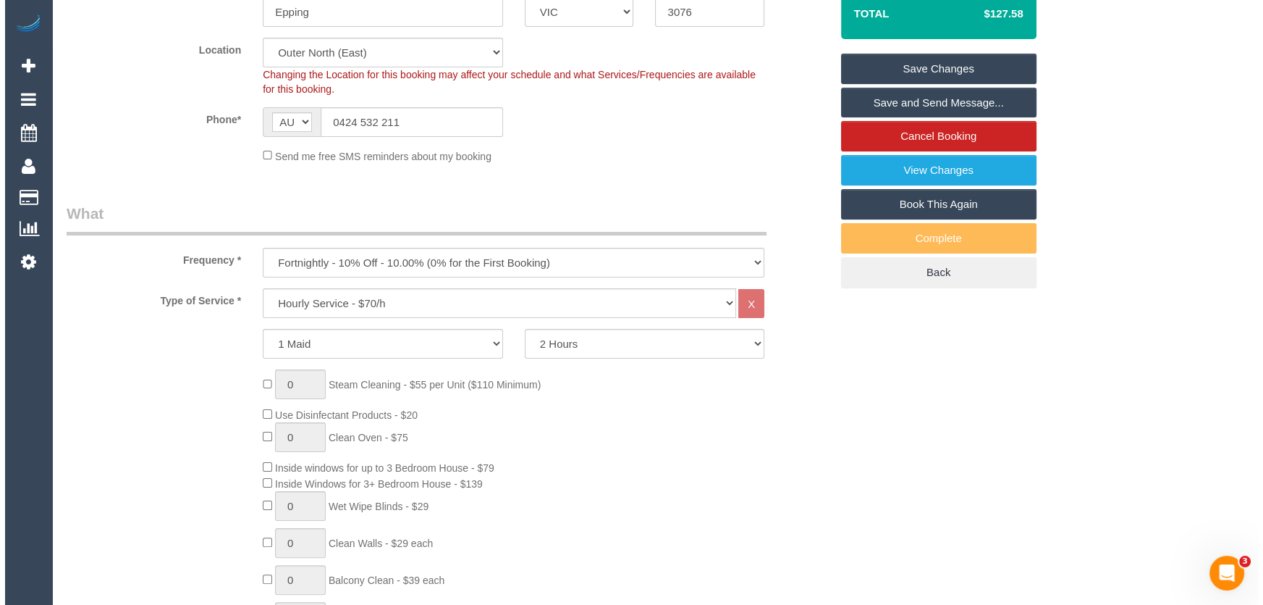
scroll to position [0, 0]
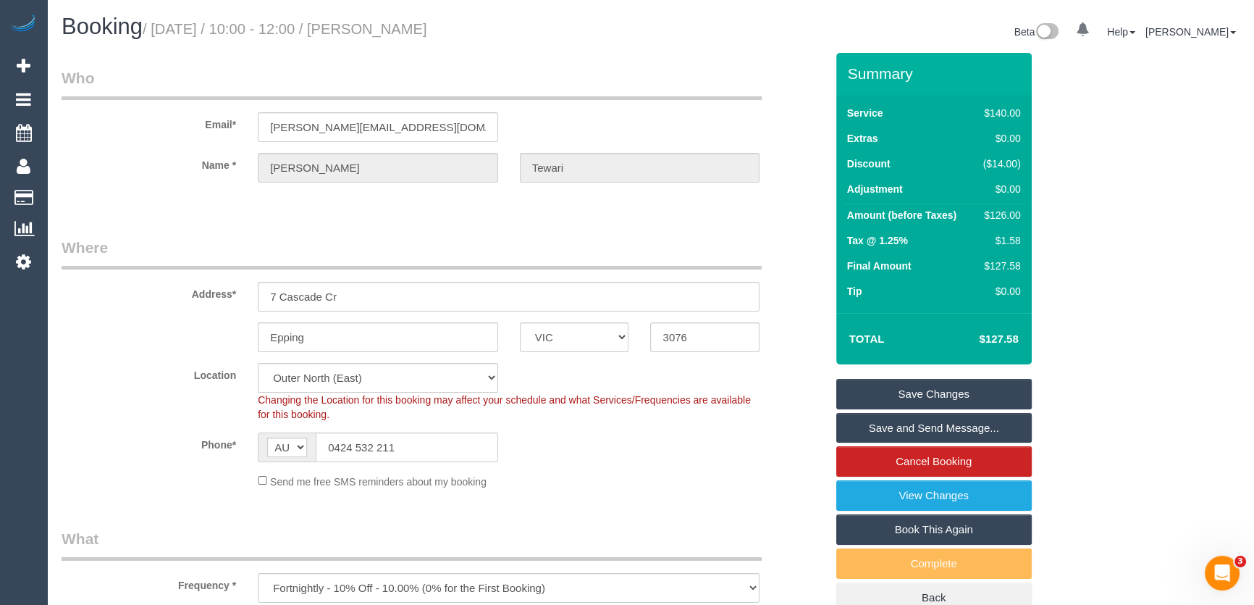
click at [427, 34] on small "/ September 12, 2025 / 10:00 - 12:00 / Sakshi Tewari" at bounding box center [285, 29] width 285 height 16
copy small "Sakshi Tewari"
click at [931, 391] on link "Save Changes" at bounding box center [933, 394] width 195 height 30
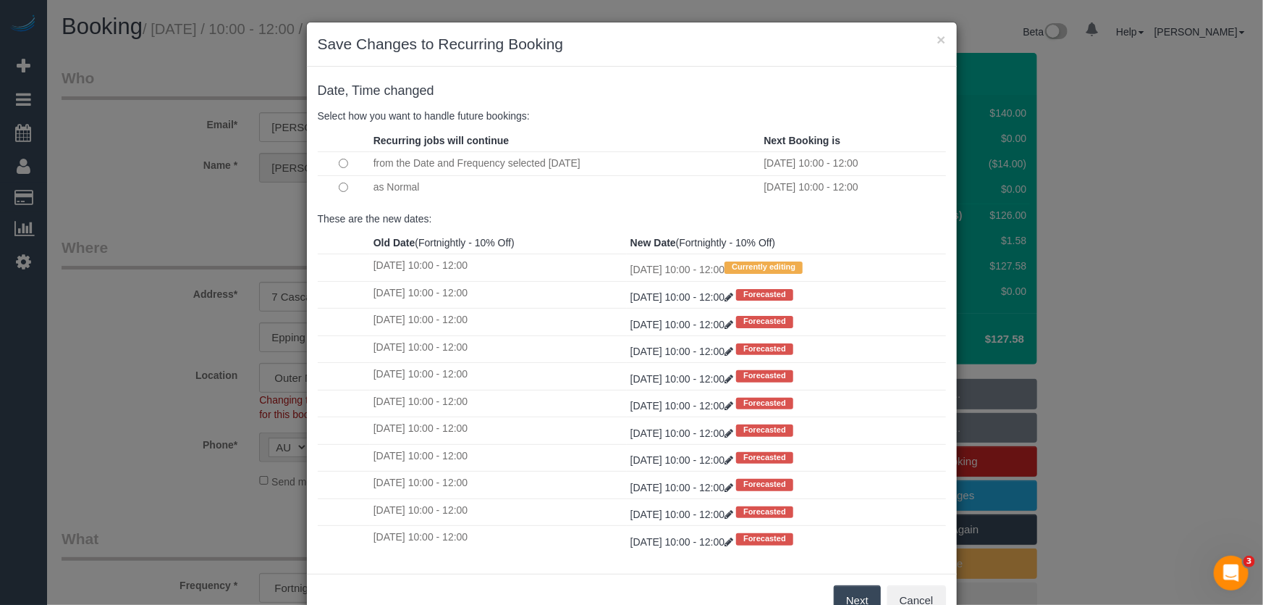
click at [852, 600] on button "Next" at bounding box center [857, 600] width 47 height 30
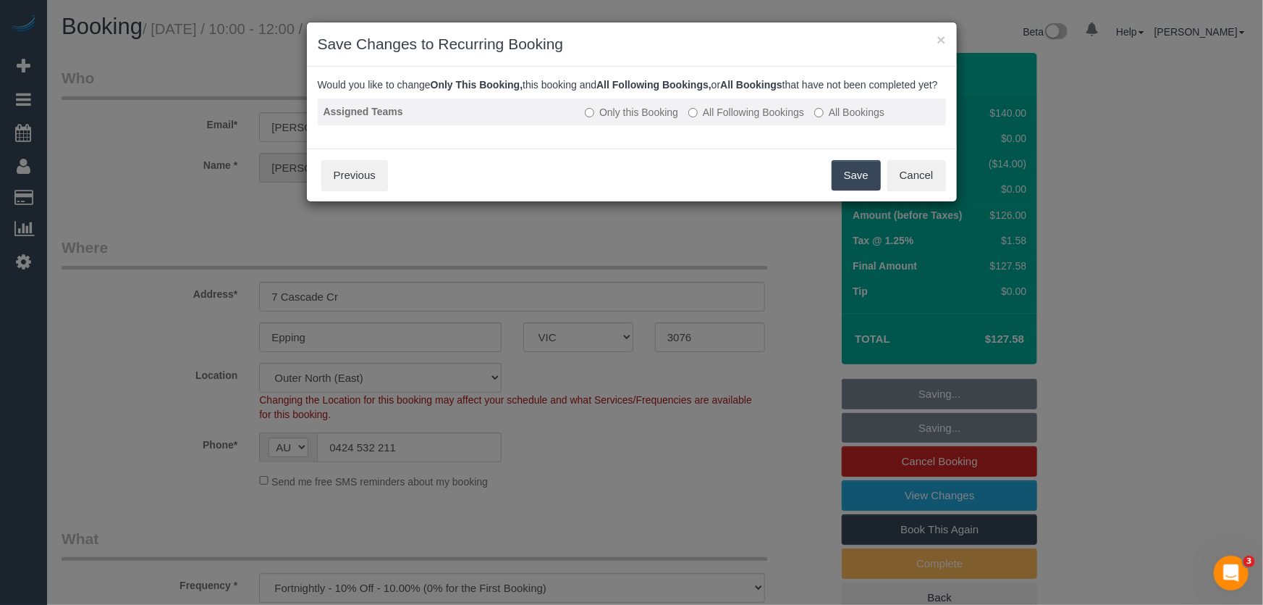
click at [723, 119] on label "All Following Bookings" at bounding box center [747, 112] width 116 height 14
click at [860, 190] on button "Save" at bounding box center [856, 175] width 49 height 30
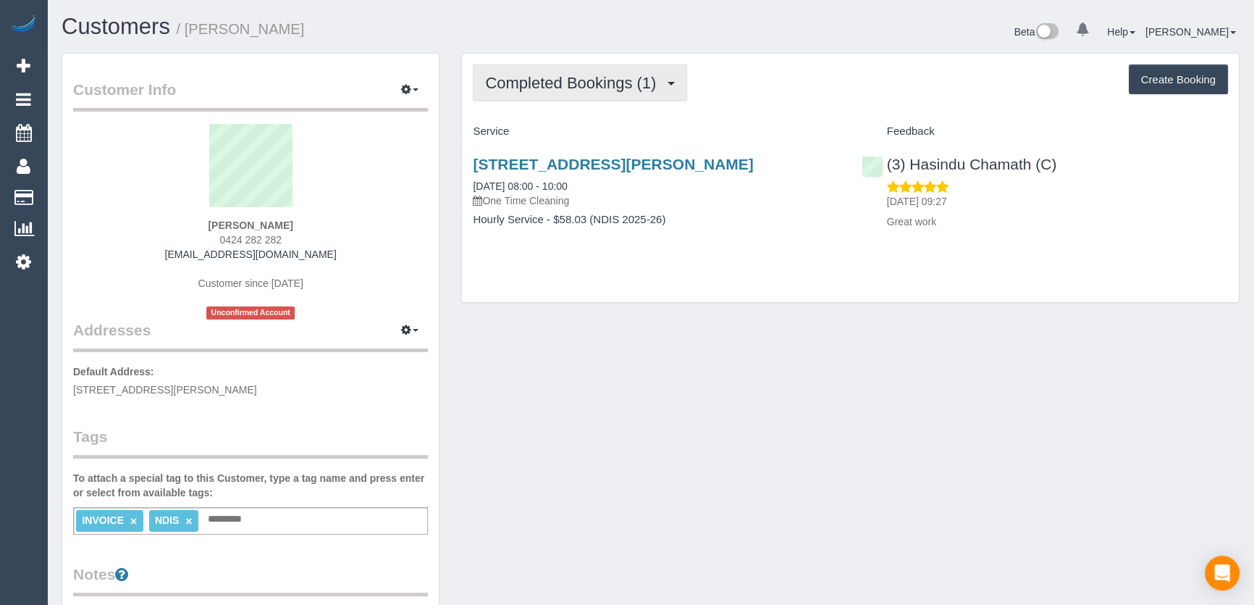
click at [641, 81] on span "Completed Bookings (1)" at bounding box center [574, 83] width 178 height 18
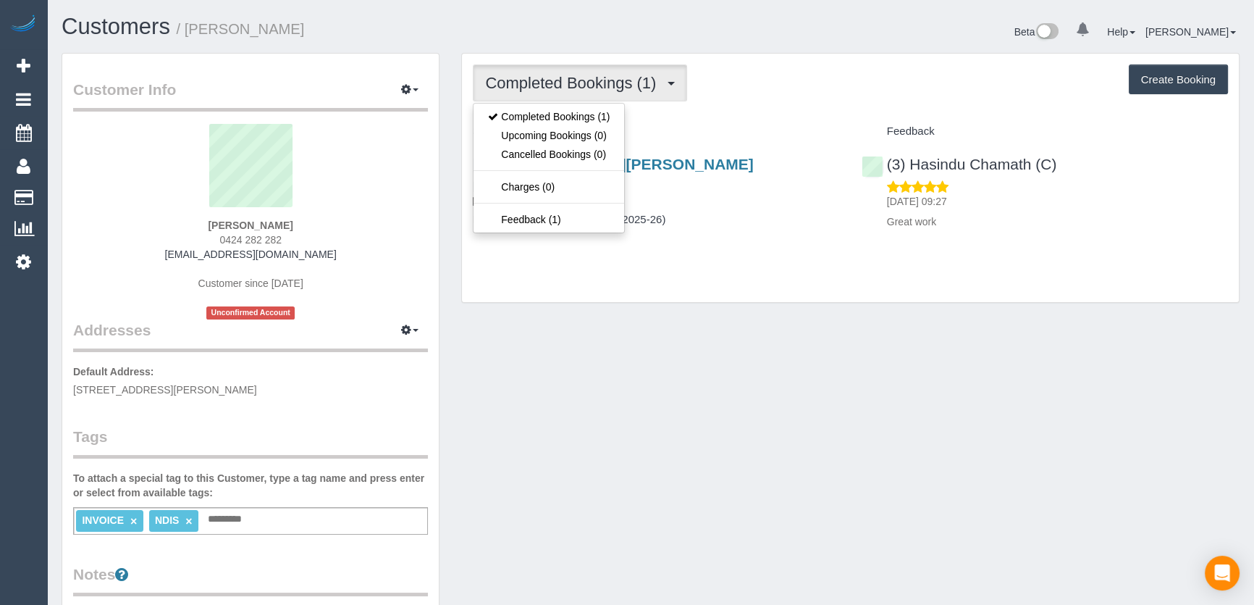
click at [752, 122] on div "Service" at bounding box center [656, 131] width 388 height 25
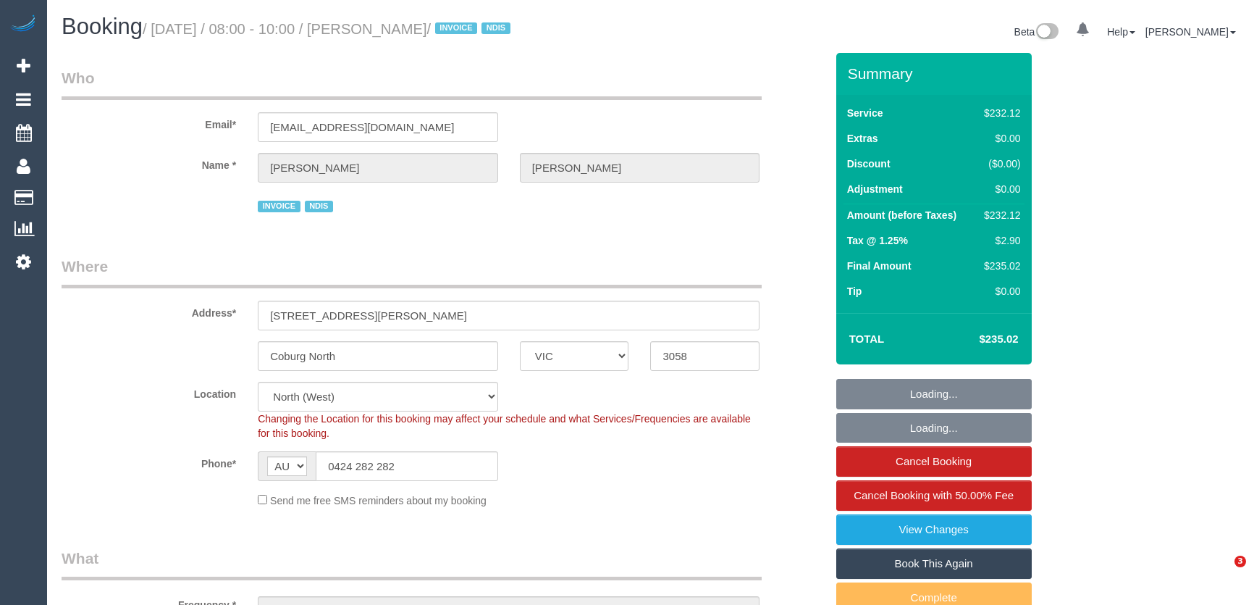
select select "VIC"
select select "240"
select select "number:28"
select select "number:14"
select select "number:19"
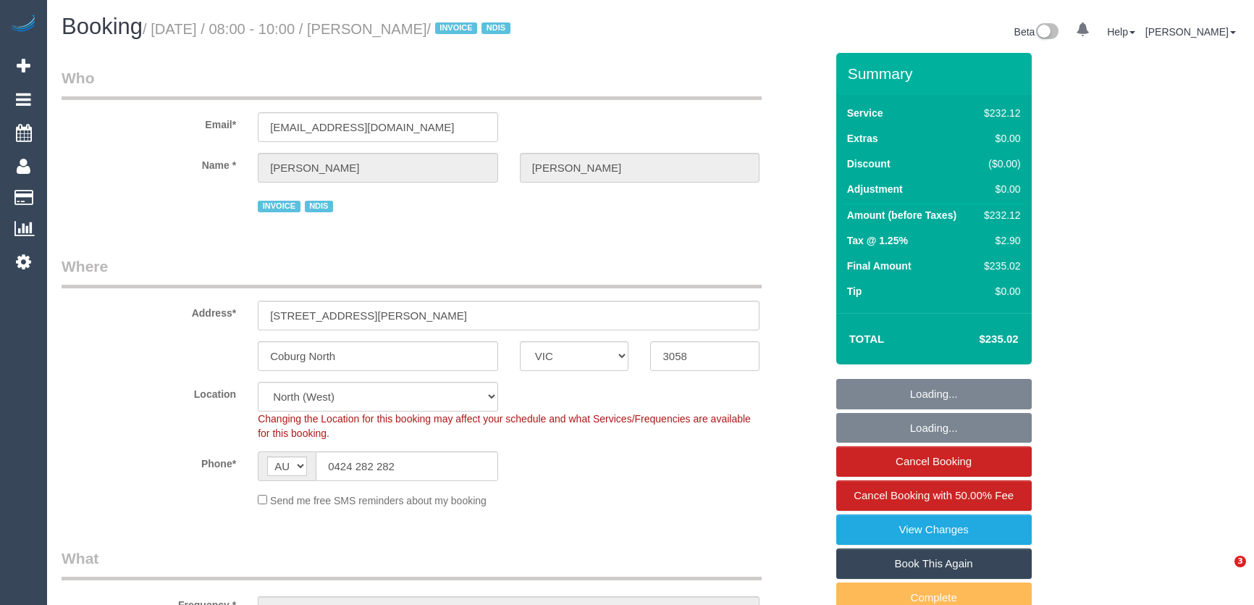
select select "number:36"
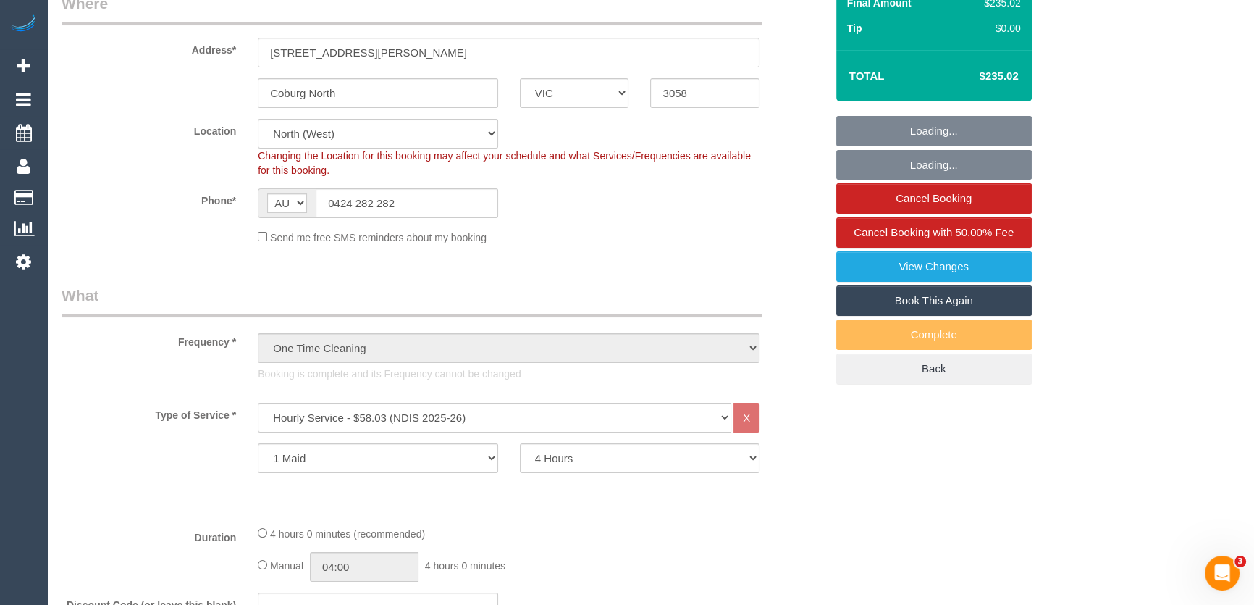
select select "spot1"
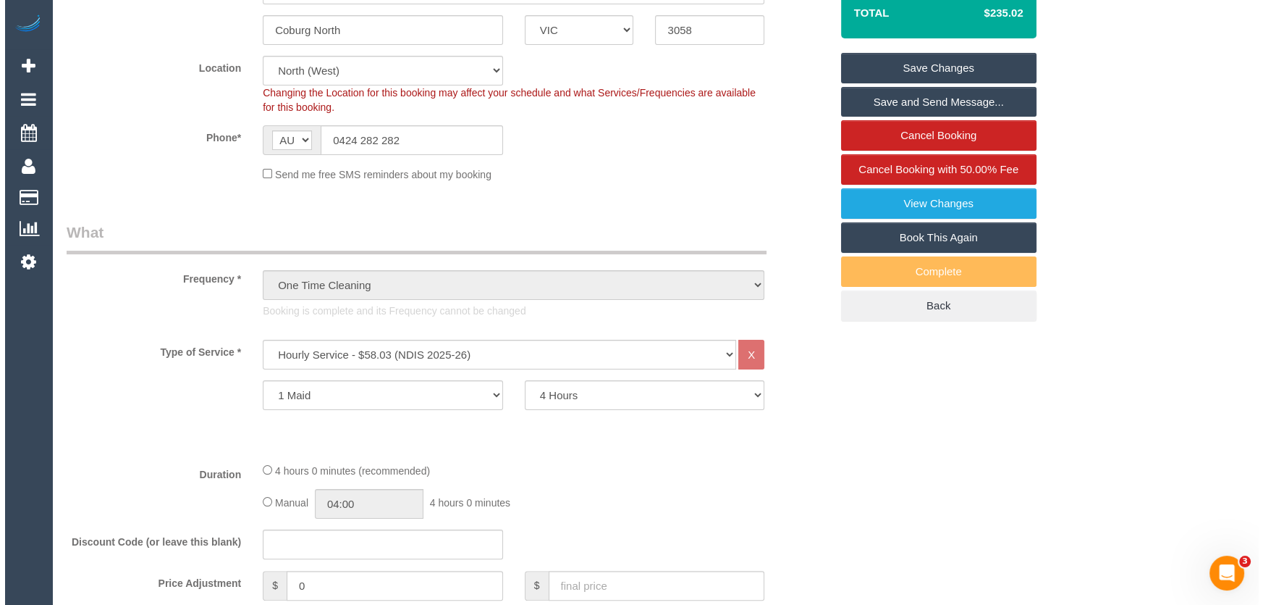
scroll to position [157, 0]
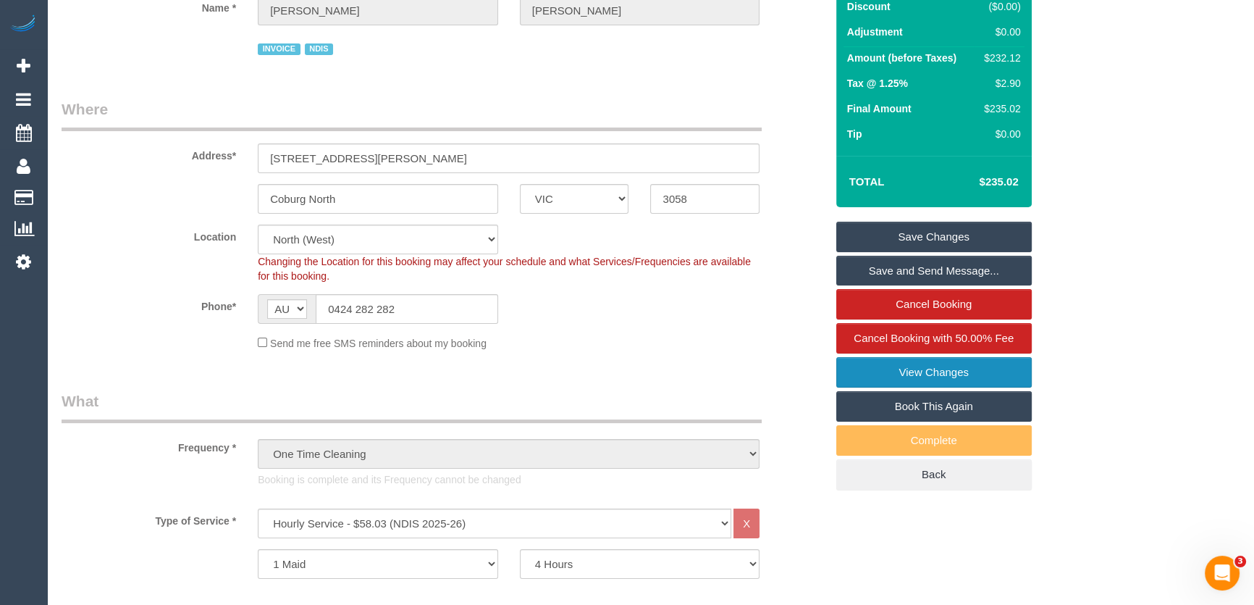
click at [873, 382] on link "View Changes" at bounding box center [933, 372] width 195 height 30
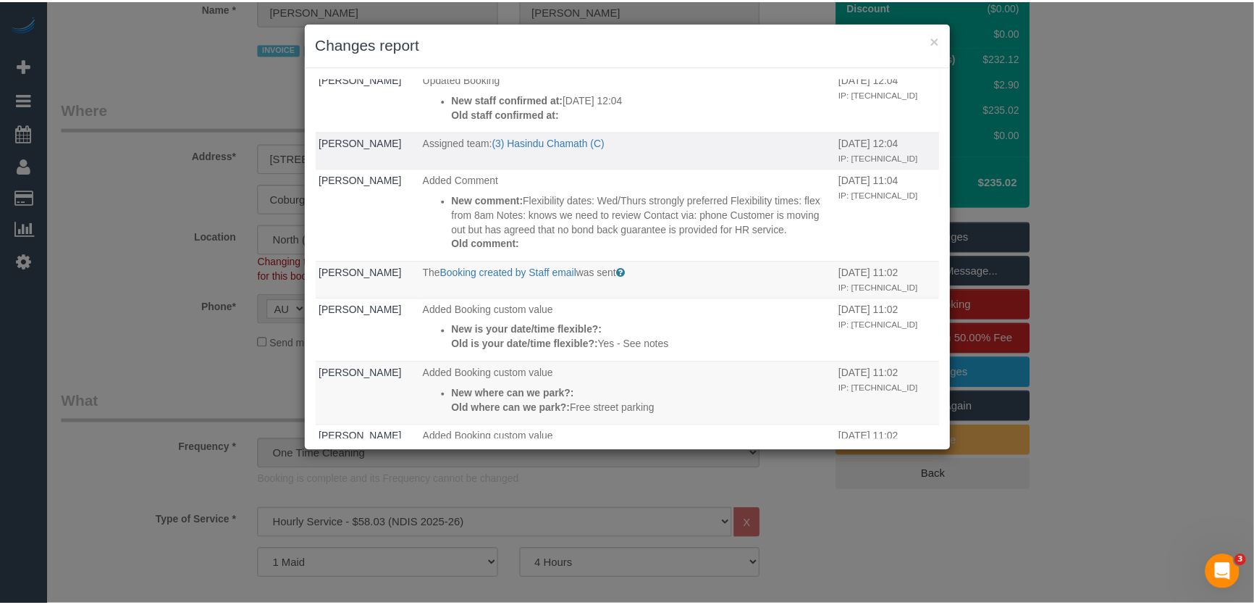
scroll to position [424, 0]
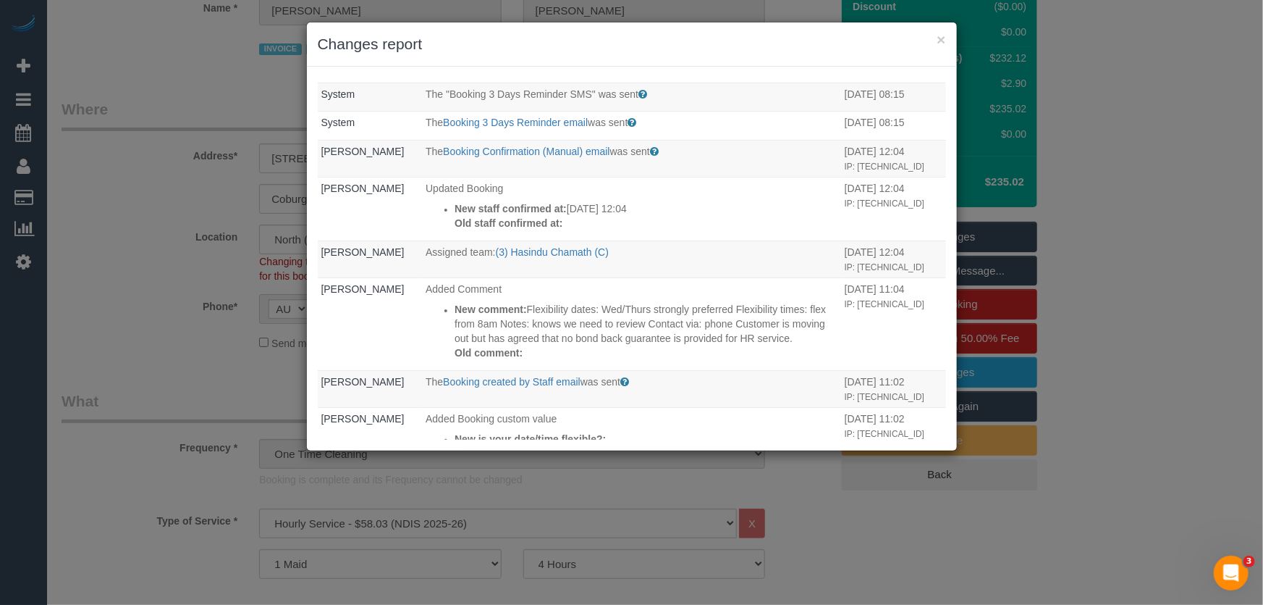
click at [127, 262] on div "× Changes report Who What When System The Happy Rating Follow Up email was sent…" at bounding box center [631, 302] width 1263 height 605
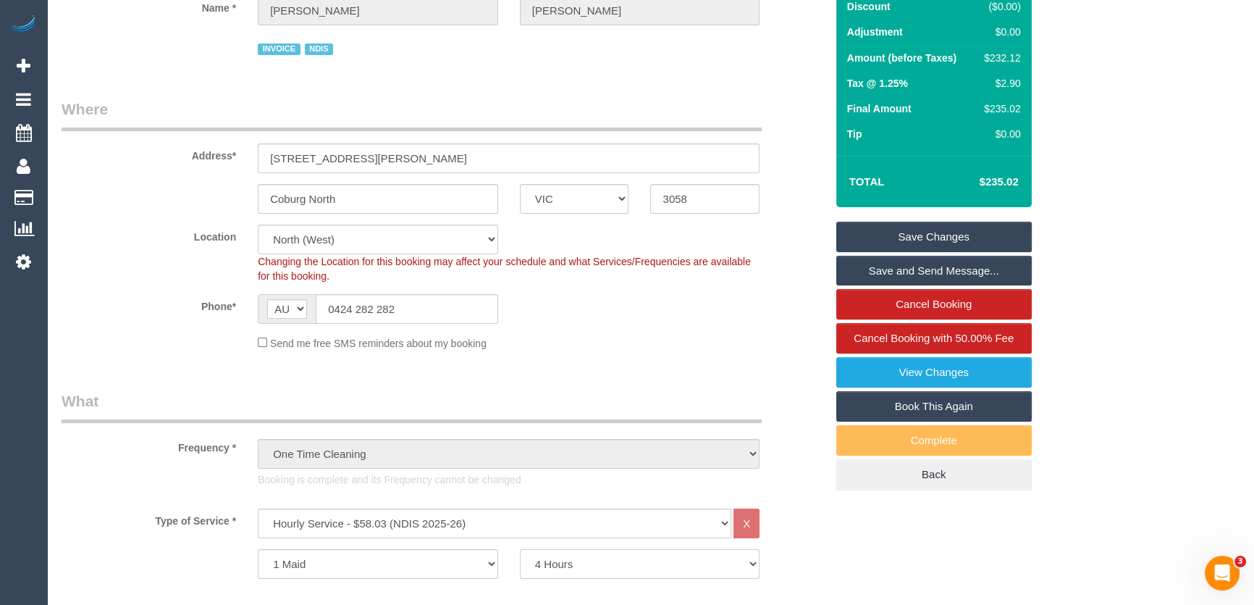
click at [749, 564] on select "2 Hours 2.5 Hours 3 Hours 3.5 Hours 4 Hours 4.5 Hours 5 Hours 5.5 Hours 6 Hours…" at bounding box center [640, 564] width 240 height 30
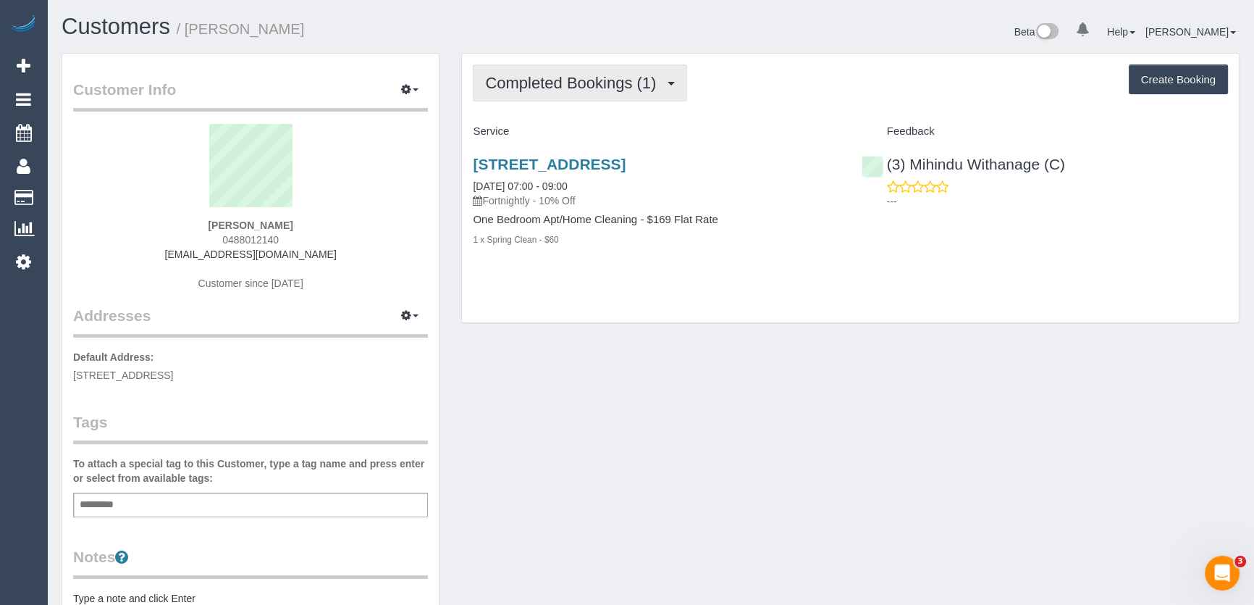
click at [612, 88] on span "Completed Bookings (1)" at bounding box center [574, 83] width 178 height 18
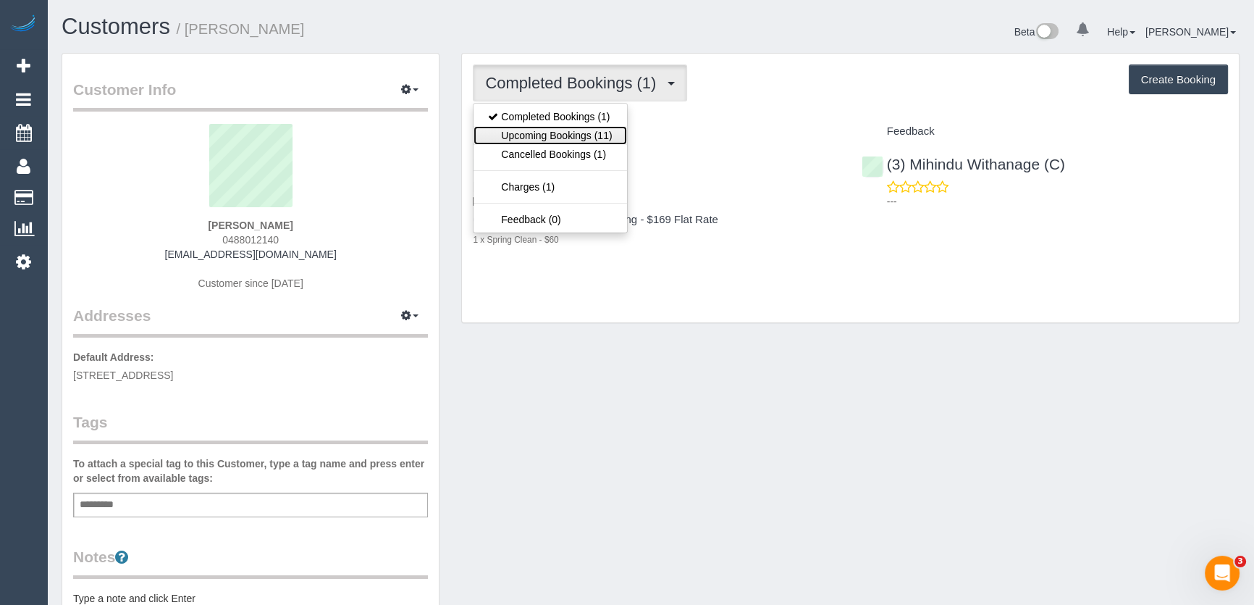
click at [607, 131] on link "Upcoming Bookings (11)" at bounding box center [550, 135] width 153 height 19
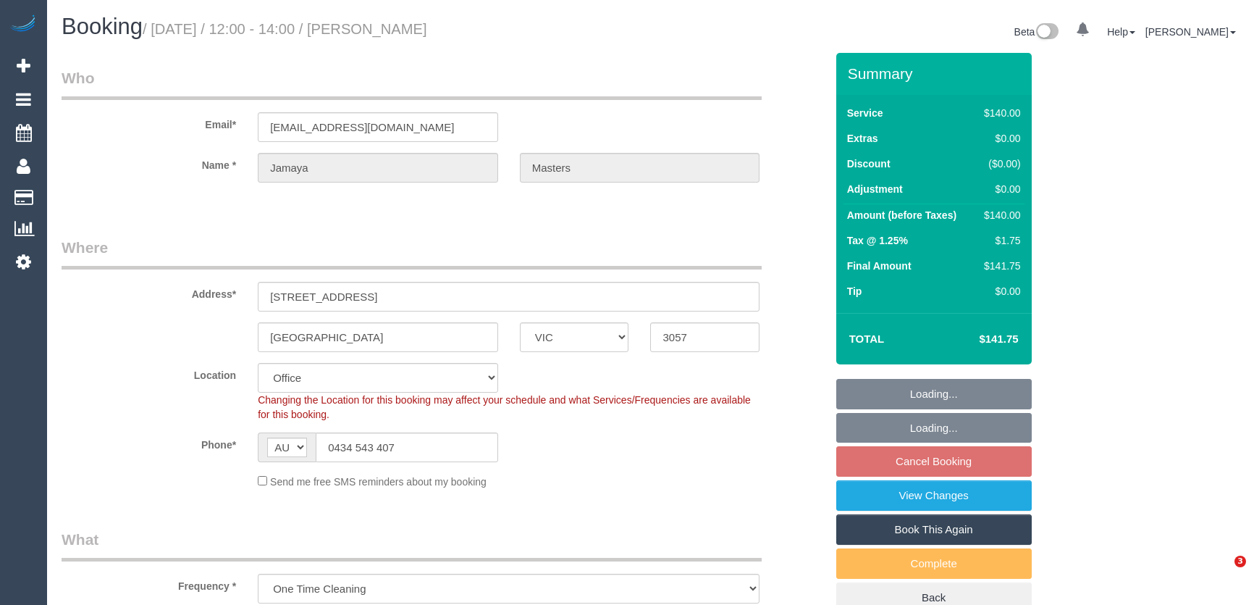
select select "VIC"
select select "string:stripe-pm_1Rxfkd2GScqysDRVrOpE44ky"
select select "number:28"
select select "number:14"
select select "number:18"
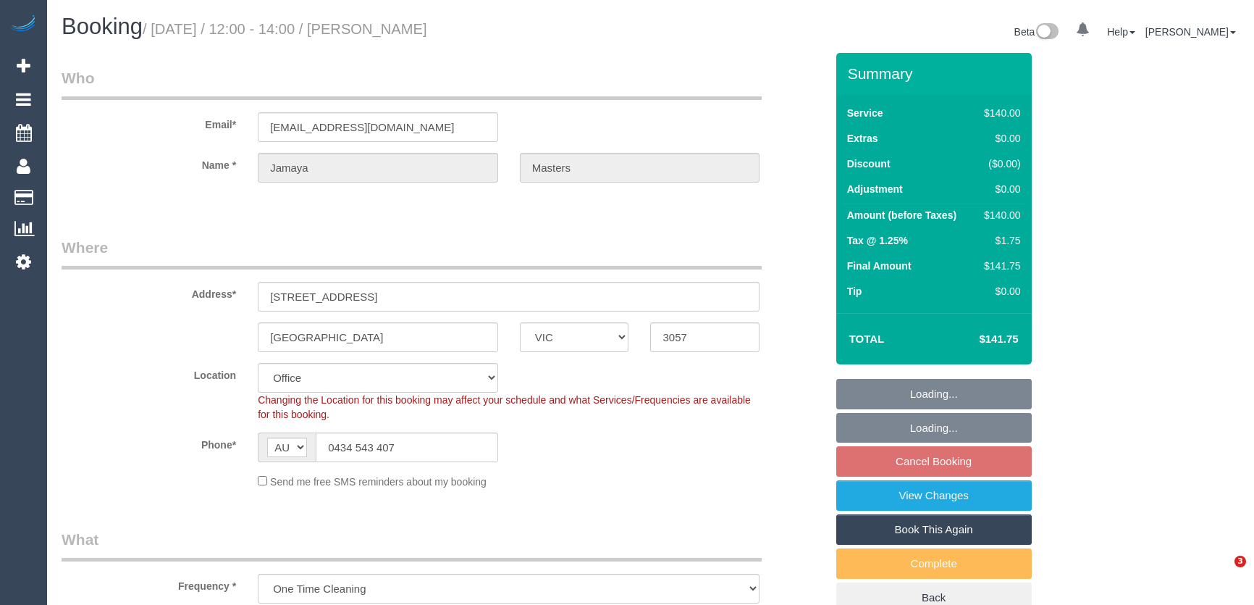
select select "number:25"
select select "number:13"
select select "VIC"
select select "spot1"
select select "number:28"
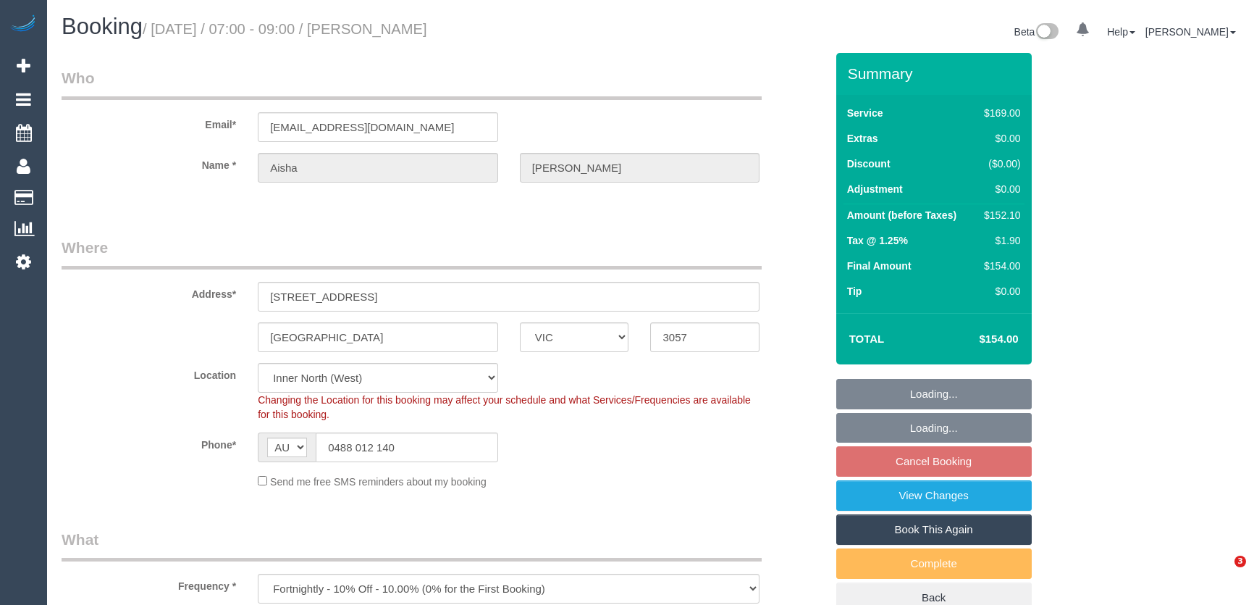
select select "number:14"
select select "number:19"
select select "number:22"
select select "number:33"
select select "number:26"
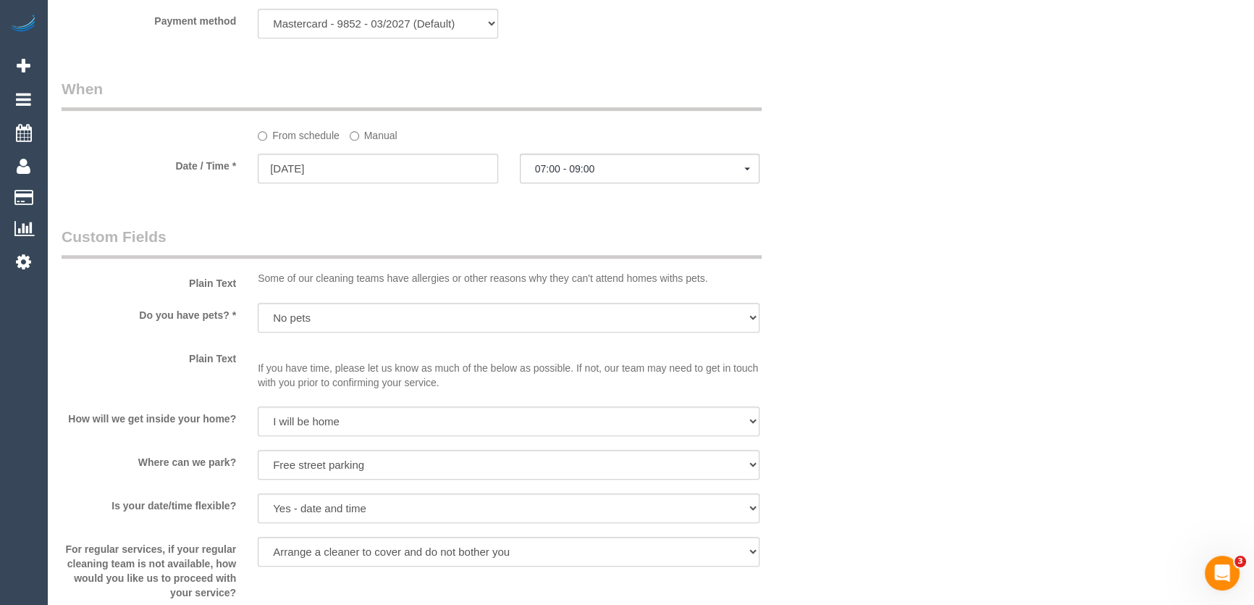
scroll to position [1579, 0]
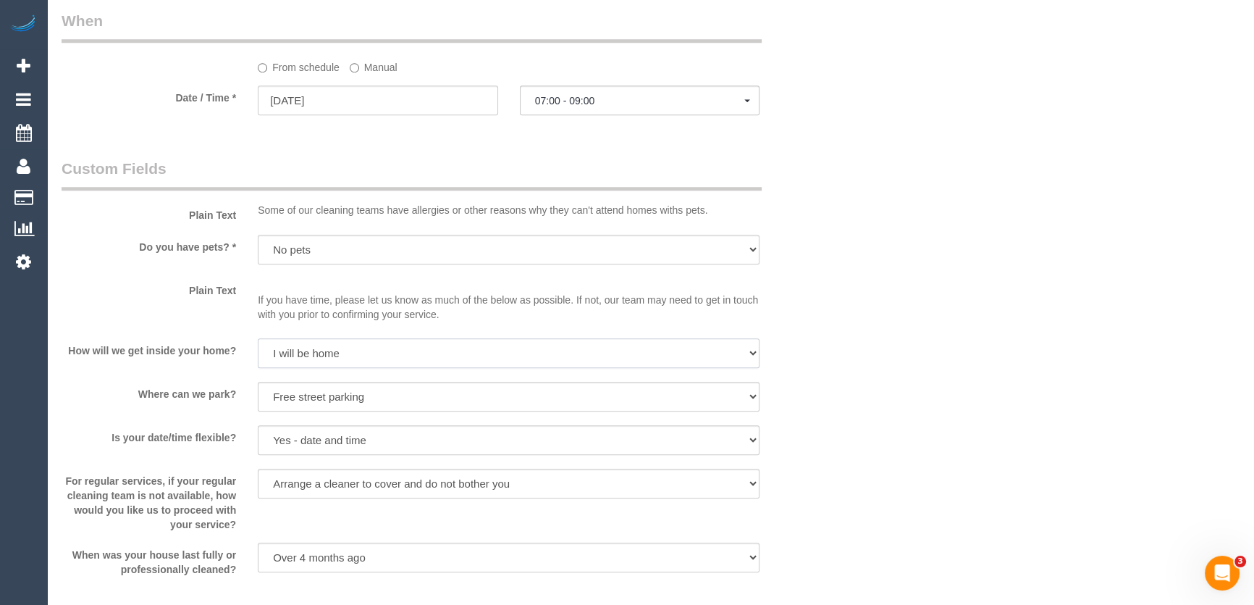
click at [542, 353] on select "I will be home Key will be left (please provide details below) Lock box/Access …" at bounding box center [509, 353] width 502 height 30
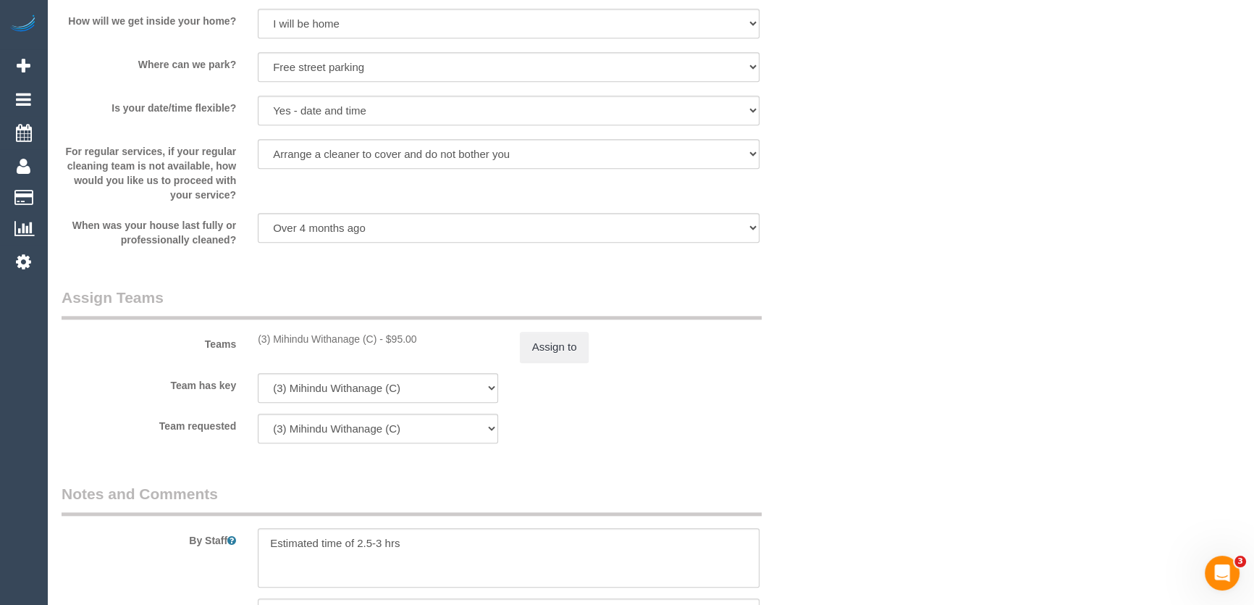
click at [550, 409] on sui-booking-teams "Teams (3) Mihindu Withanage (C) - $95.00 Assign to Team has key (3) Mihindu Wit…" at bounding box center [444, 365] width 764 height 156
click at [559, 353] on button "Assign to" at bounding box center [555, 347] width 70 height 30
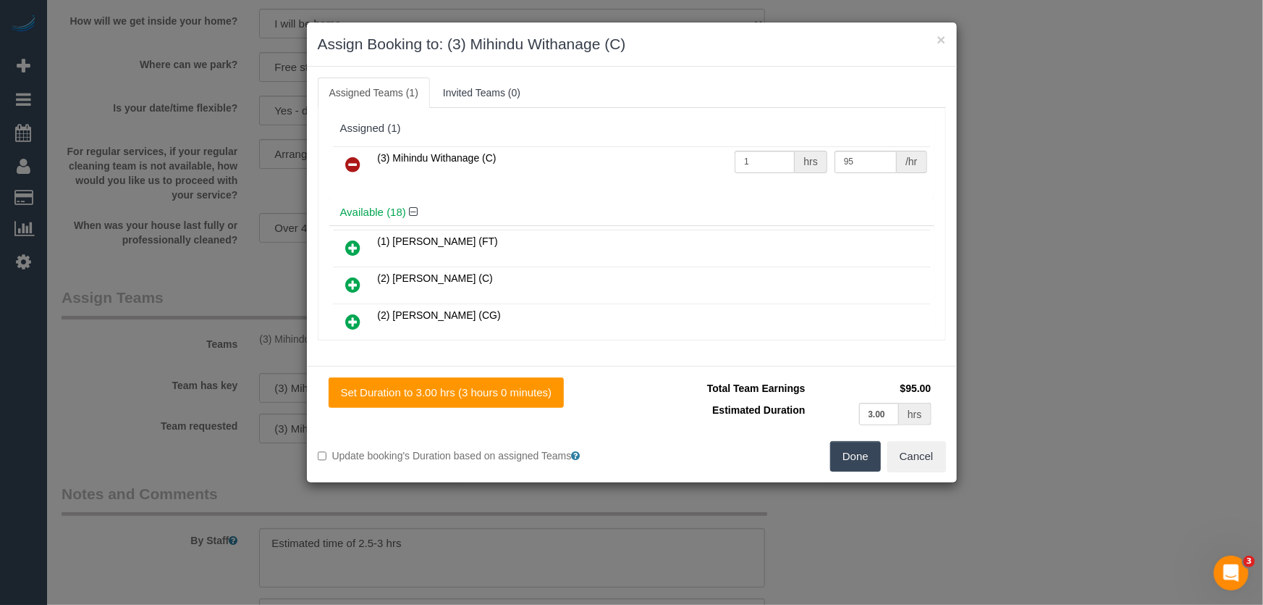
click at [352, 167] on icon at bounding box center [353, 164] width 15 height 17
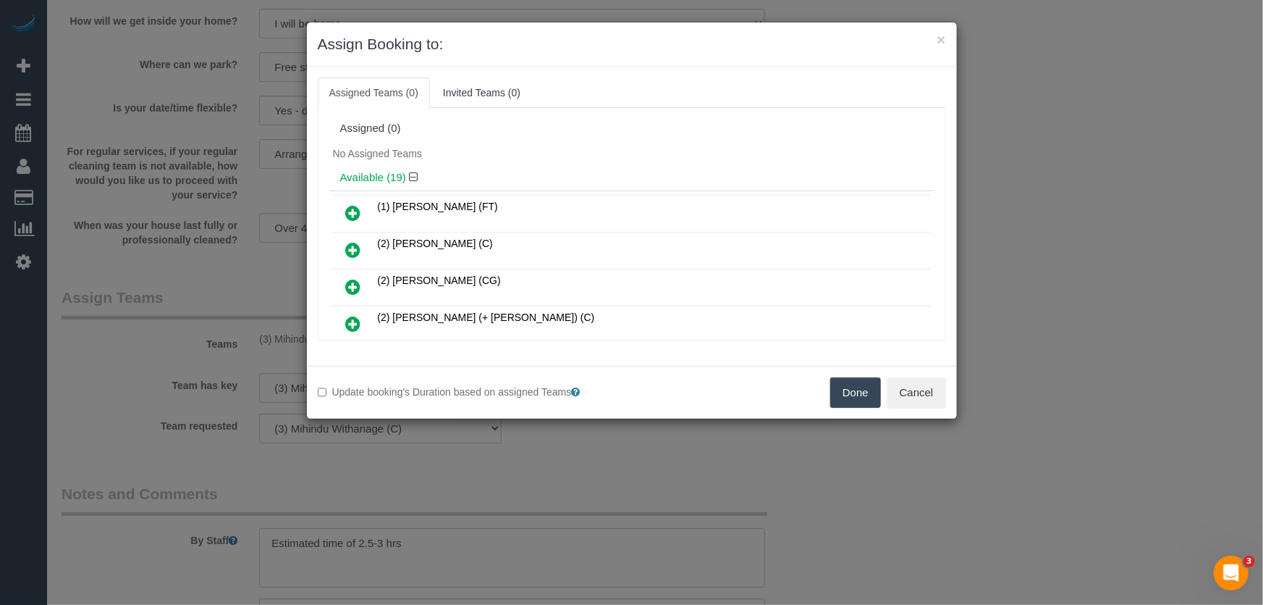
click at [847, 396] on button "Done" at bounding box center [855, 392] width 51 height 30
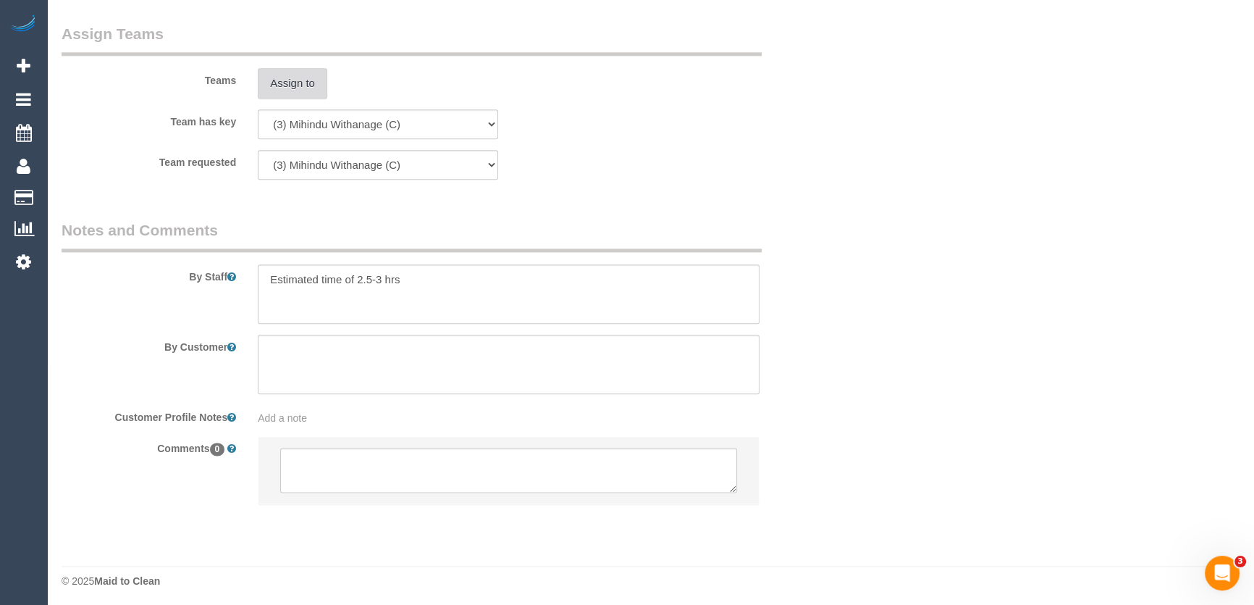
scroll to position [2176, 0]
click at [361, 458] on textarea at bounding box center [508, 465] width 457 height 45
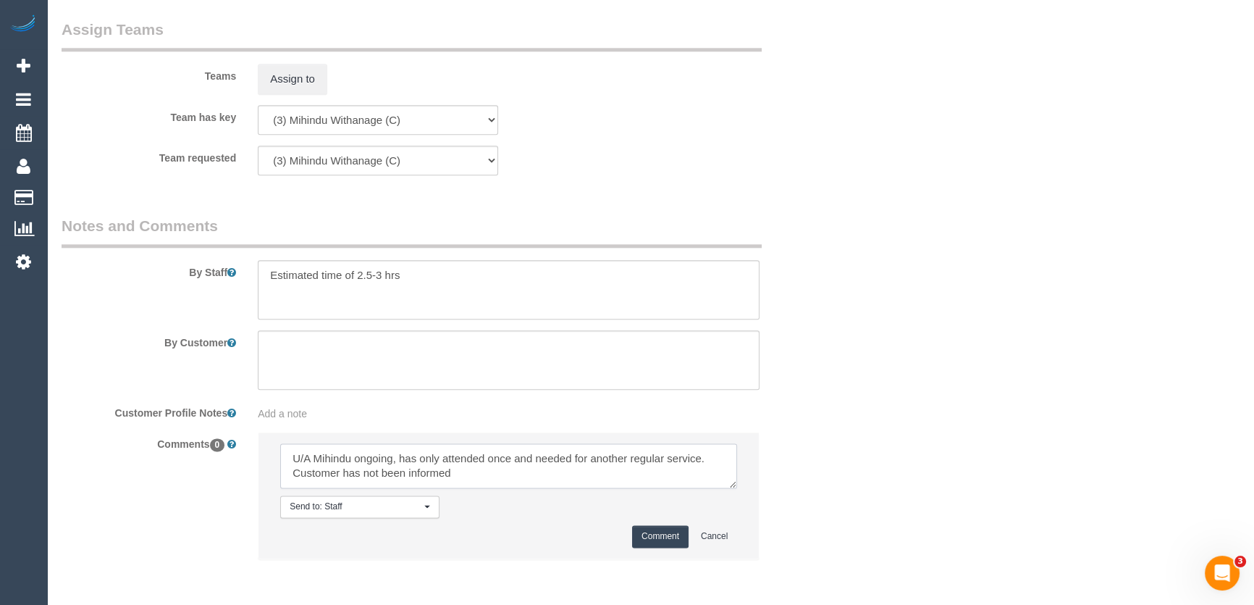
type textarea "U/A Mihindu ongoing, has only attended once and needed for another regular serv…"
click at [665, 538] on button "Comment" at bounding box center [660, 536] width 56 height 22
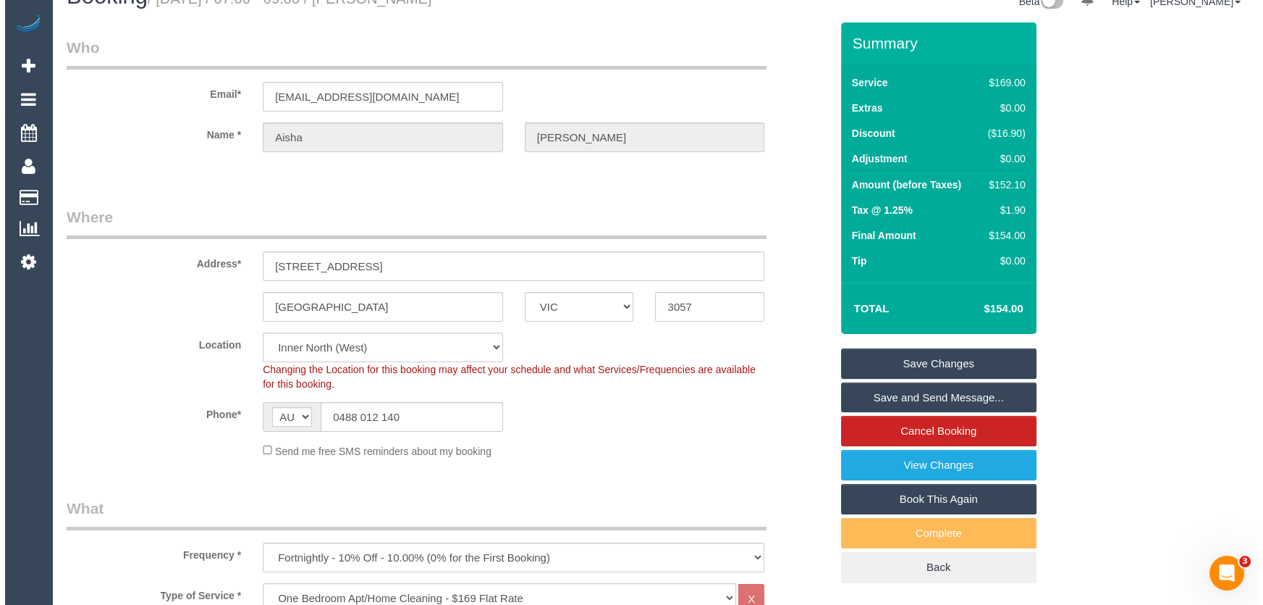
scroll to position [0, 0]
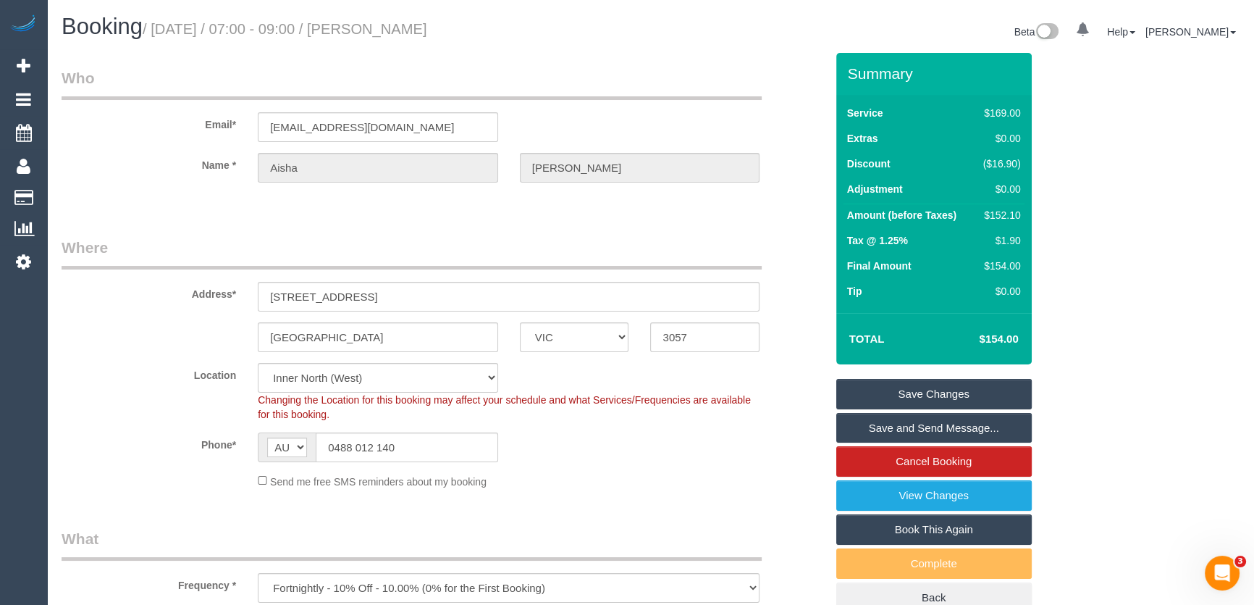
click at [915, 392] on link "Save Changes" at bounding box center [933, 394] width 195 height 30
click at [915, 392] on fieldset "Save Changes Save and Send Message... Cancel Booking View Changes Book This Aga…" at bounding box center [933, 496] width 195 height 235
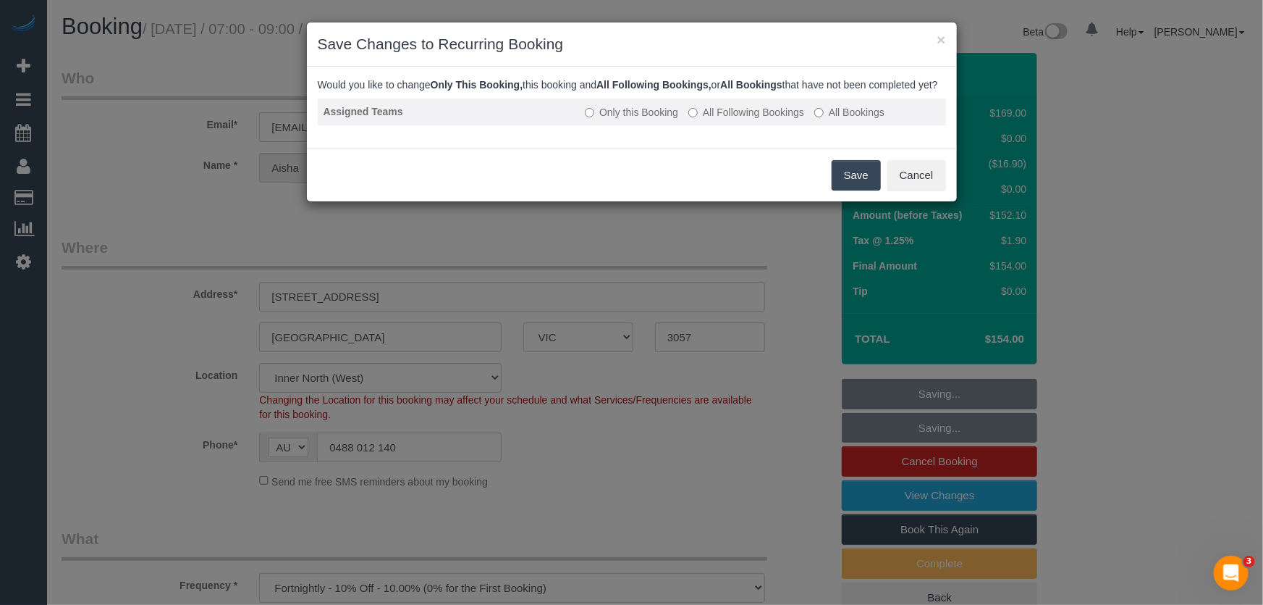
click at [749, 119] on label "All Following Bookings" at bounding box center [747, 112] width 116 height 14
click at [853, 190] on button "Save" at bounding box center [856, 175] width 49 height 30
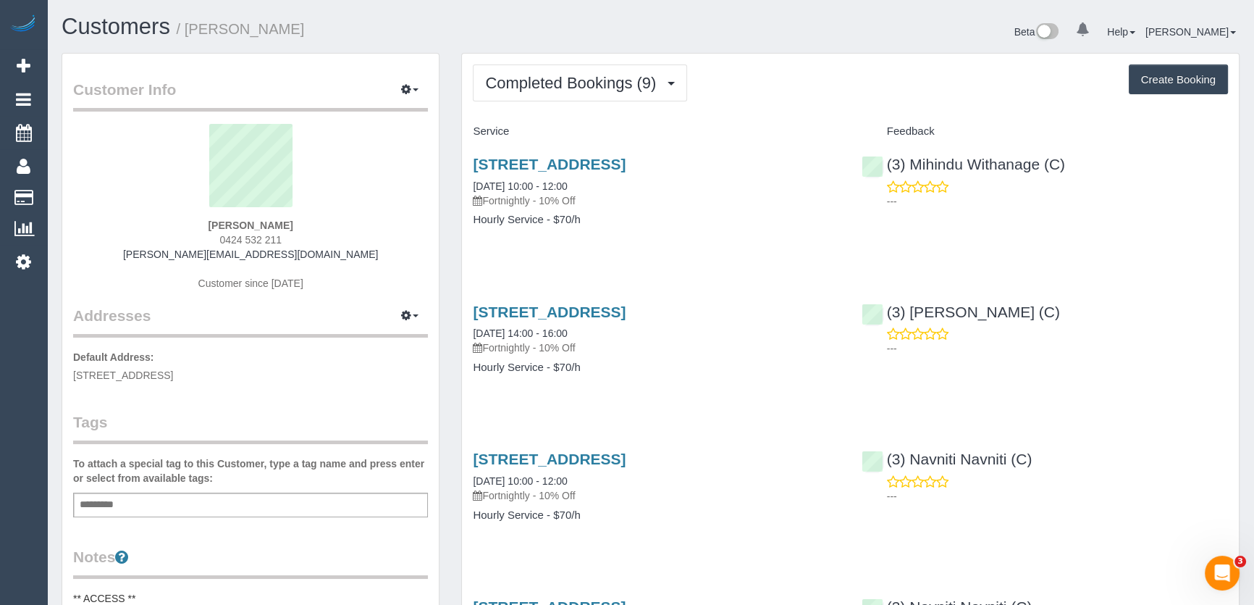
click at [292, 239] on div "[PERSON_NAME] 0424 532 211 [PERSON_NAME][EMAIL_ADDRESS][DOMAIN_NAME] Customer s…" at bounding box center [250, 214] width 355 height 181
copy div "0424 532 211"
click at [624, 91] on button "Completed Bookings (9)" at bounding box center [580, 82] width 214 height 37
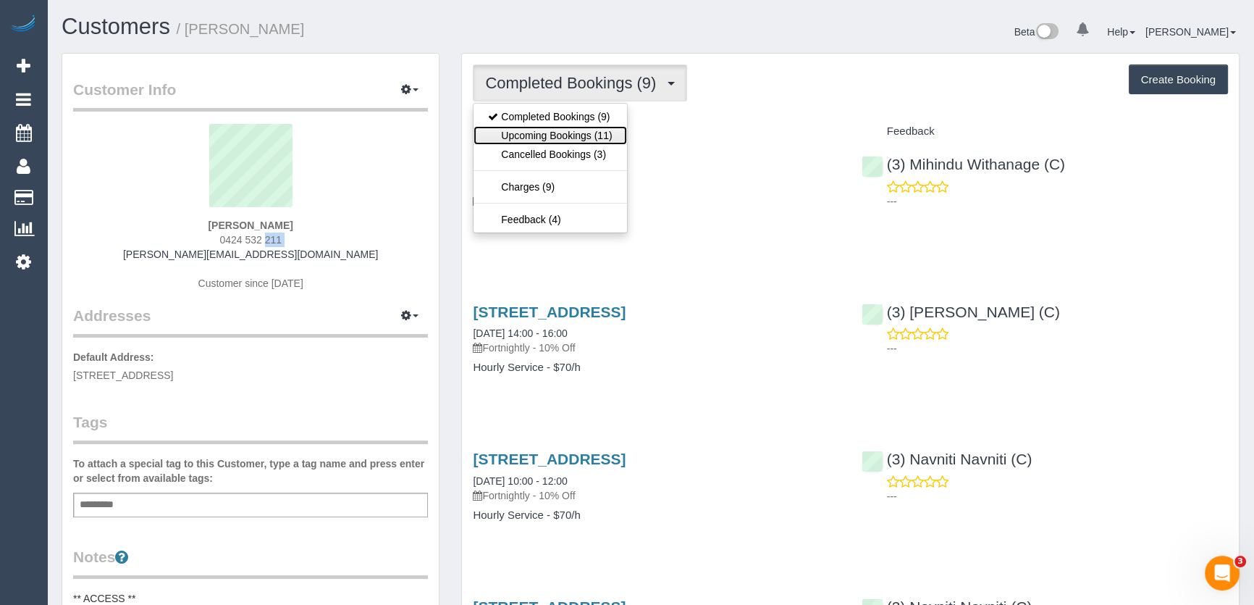
click at [601, 133] on link "Upcoming Bookings (11)" at bounding box center [550, 135] width 153 height 19
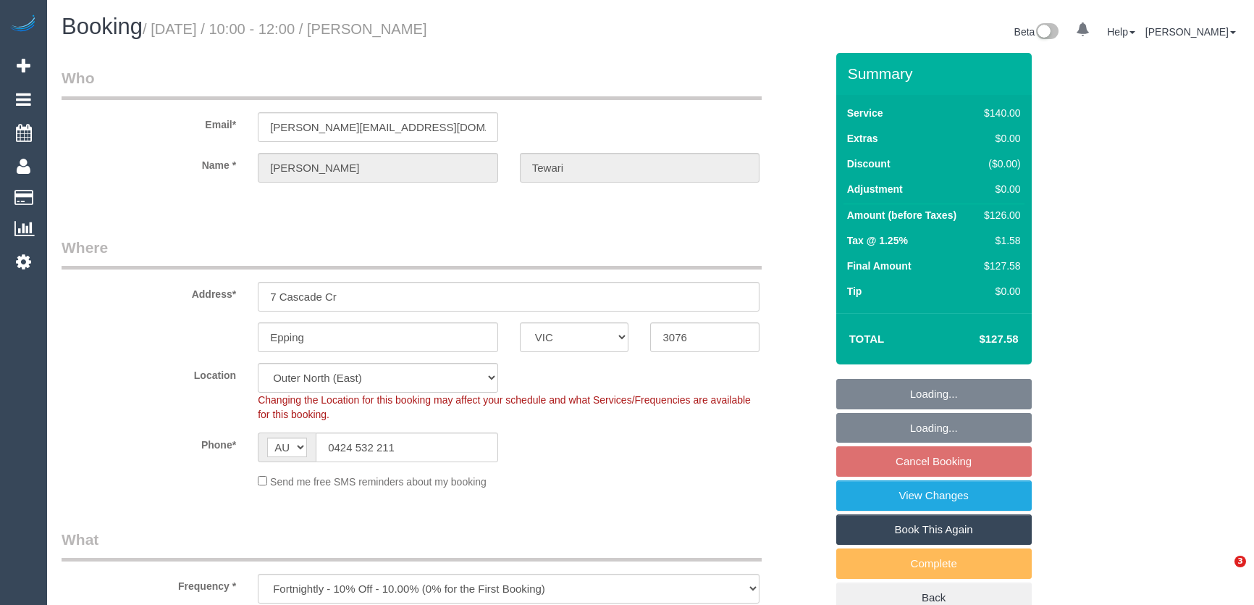
select select "VIC"
select select "number:27"
select select "number:14"
select select "number:19"
select select "number:24"
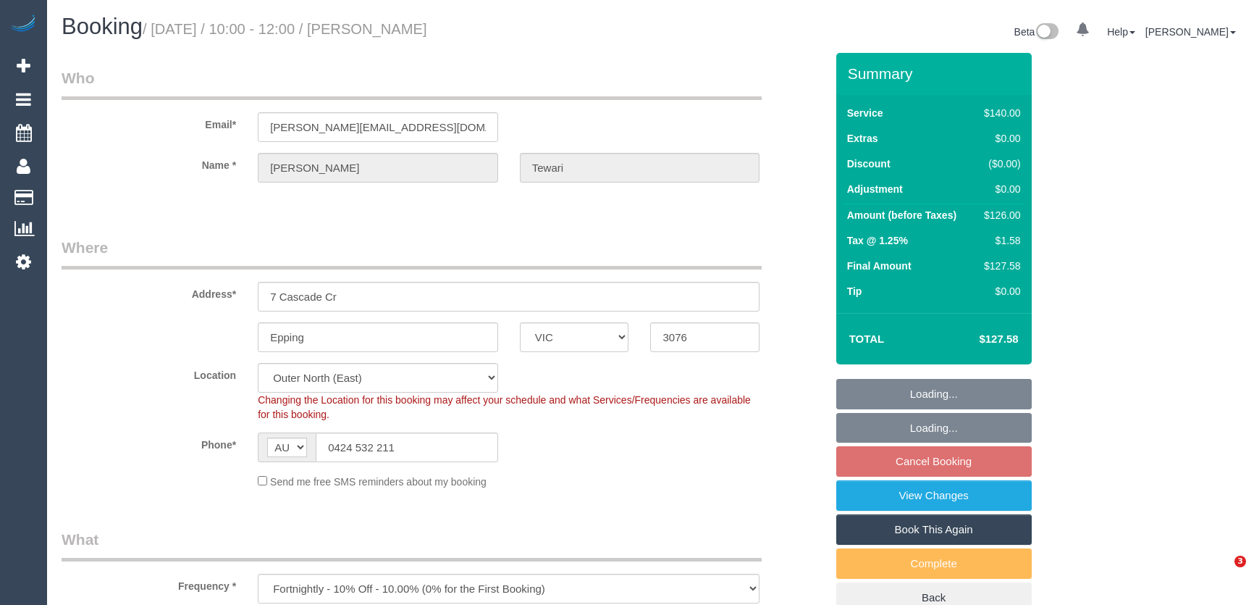
select select "number:35"
select select "number:11"
select select "object:1300"
select select "spot3"
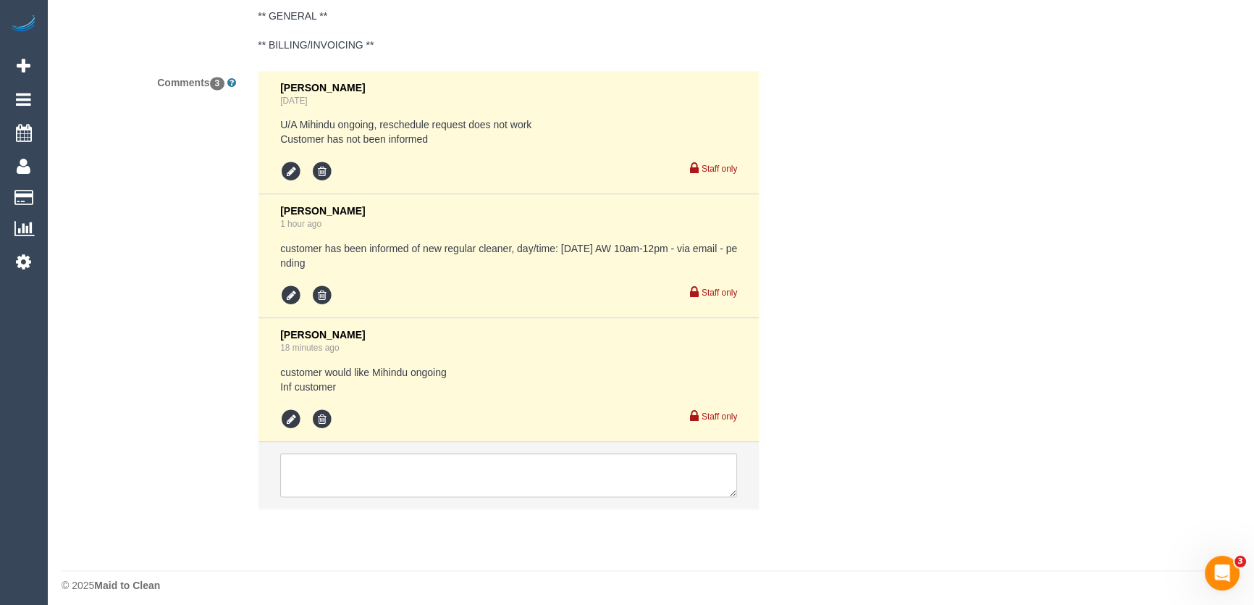
scroll to position [2672, 0]
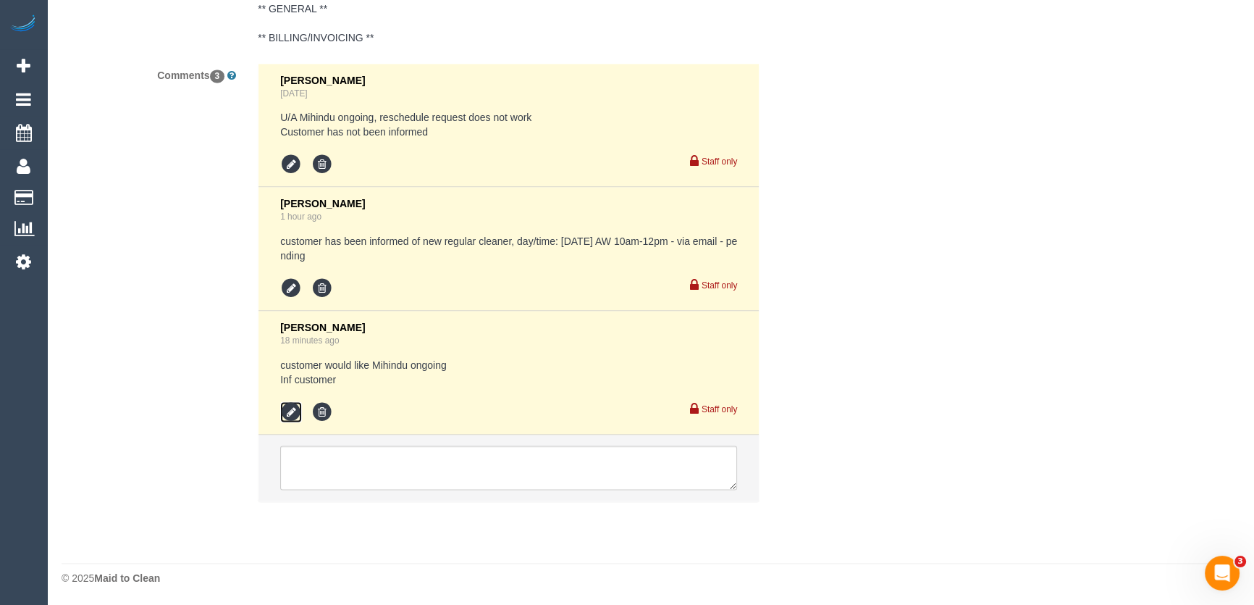
click at [285, 403] on icon at bounding box center [291, 412] width 22 height 22
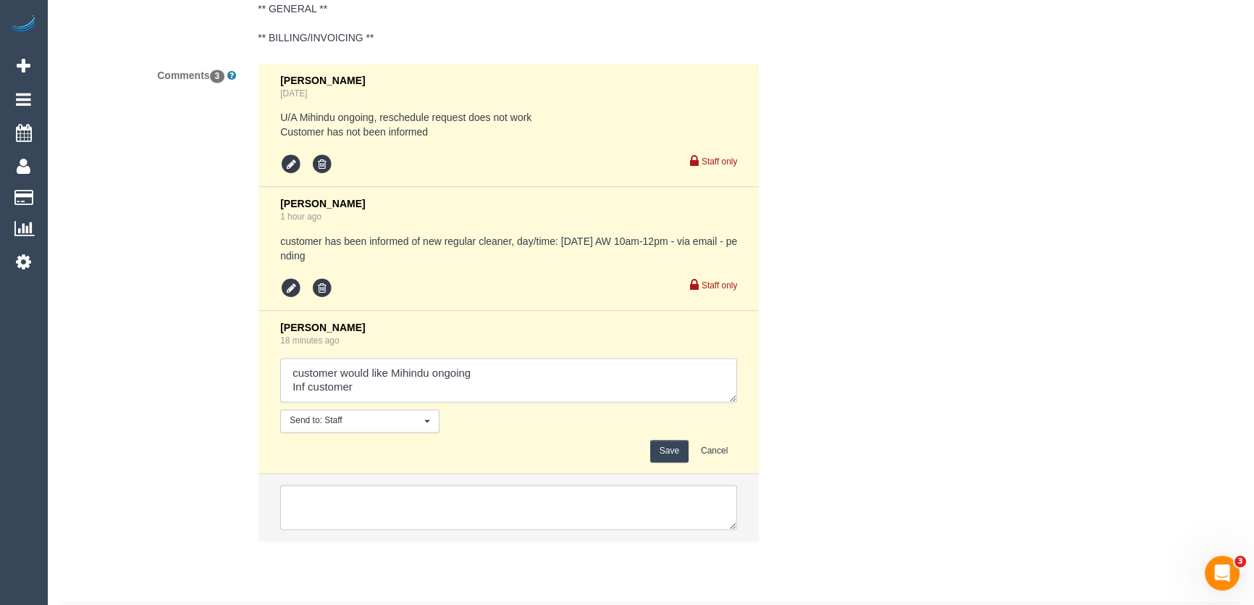
click at [381, 393] on textarea at bounding box center [508, 380] width 457 height 45
type textarea "customer would like Mihindu ongoing Inf customer of day/time - via phone - conf…"
click at [658, 456] on button "Save" at bounding box center [669, 450] width 38 height 22
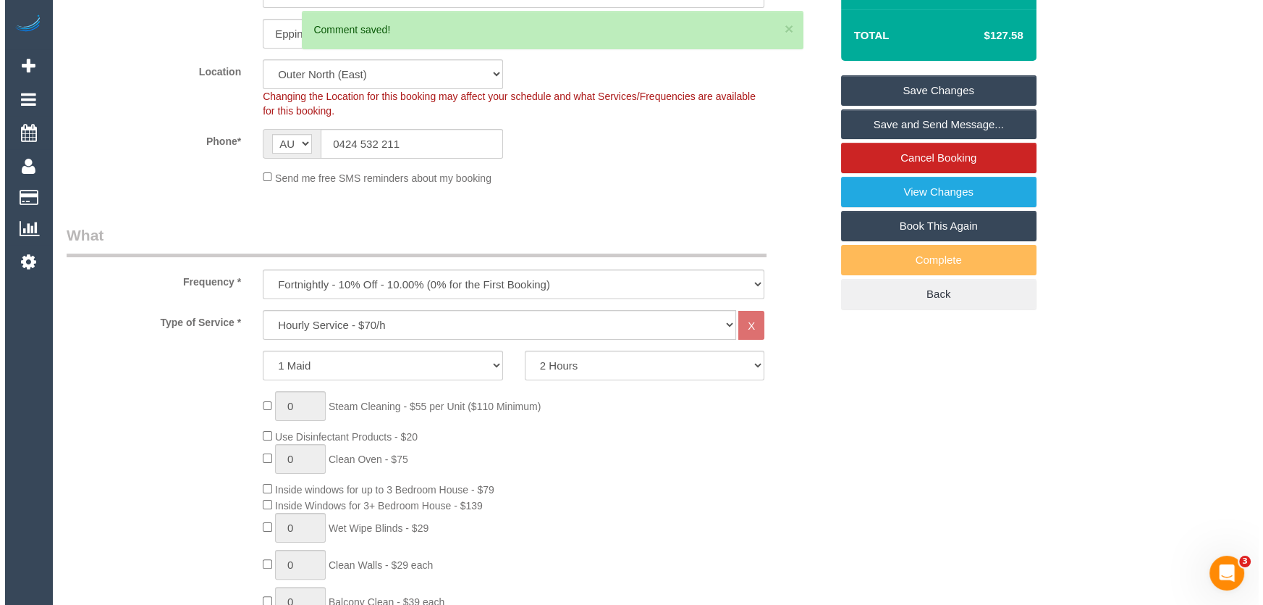
scroll to position [0, 0]
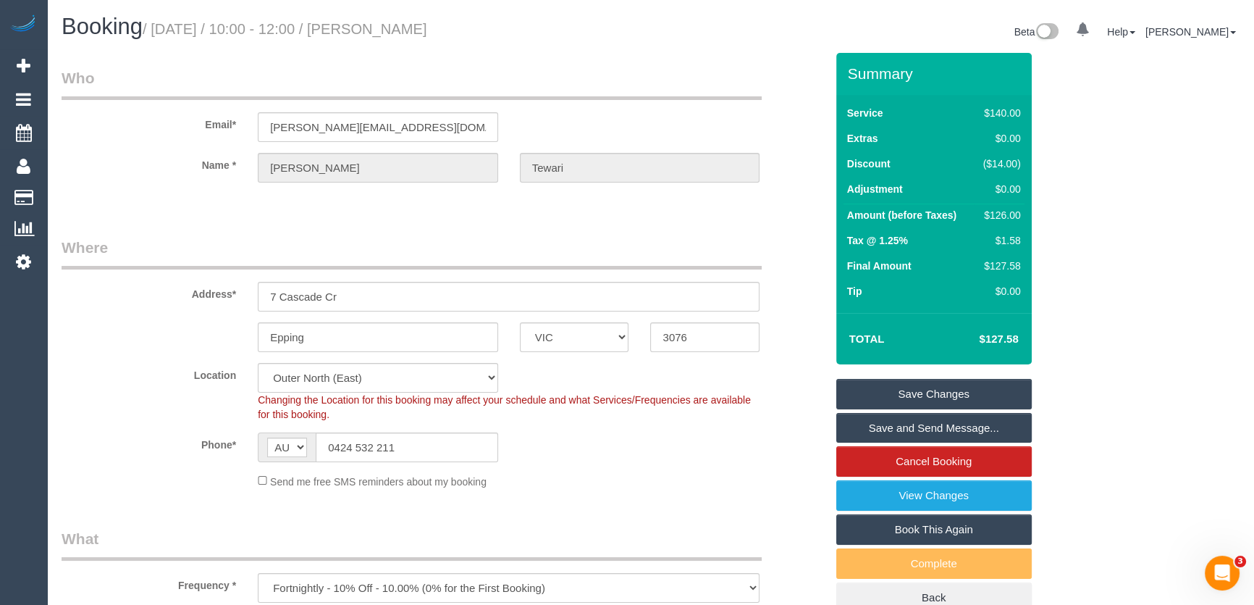
click at [883, 429] on link "Save and Send Message..." at bounding box center [933, 428] width 195 height 30
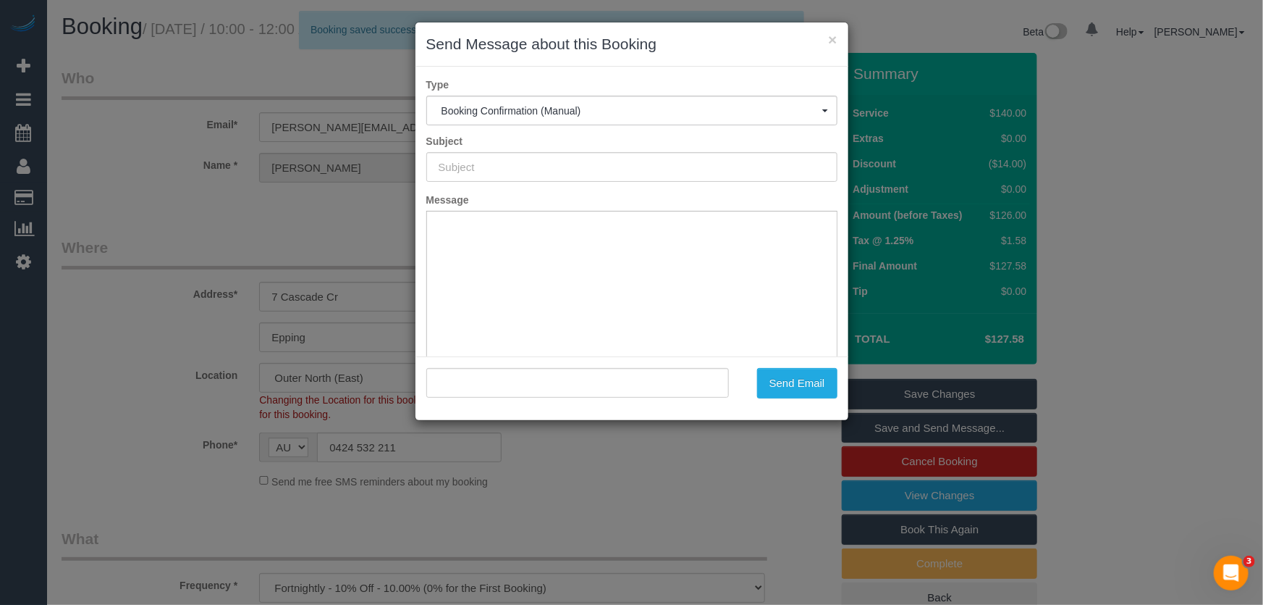
type input "Booking Confirmed"
type input ""Sakshi Tewari" <sakshie.27@gmail.com>"
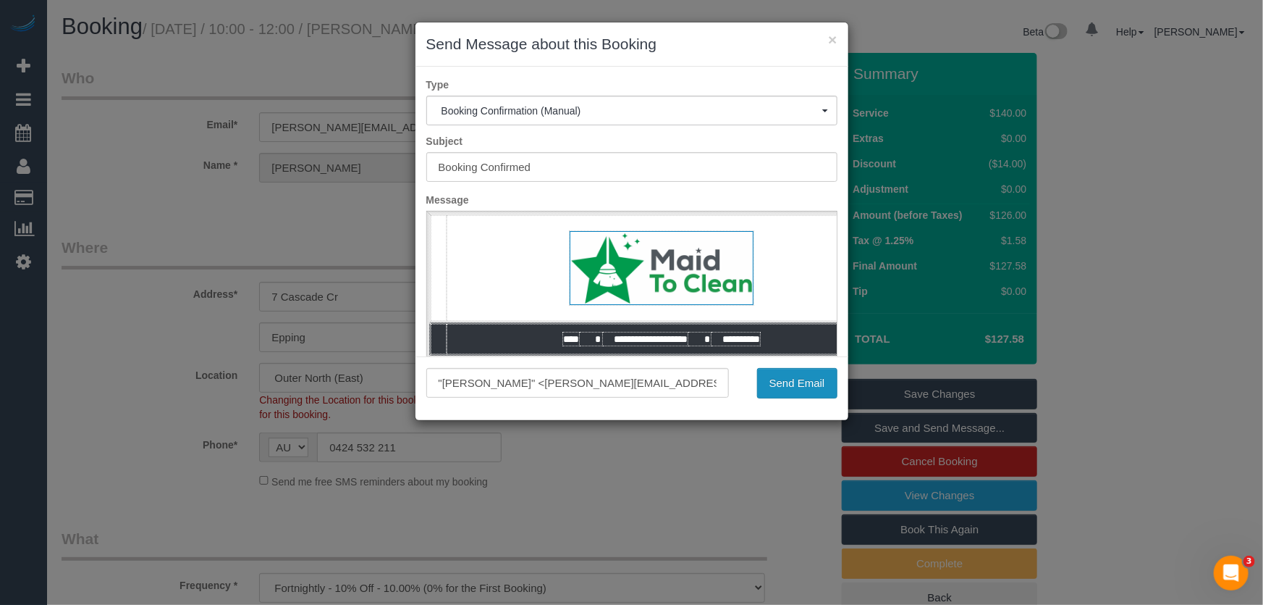
click at [794, 391] on button "Send Email" at bounding box center [797, 383] width 80 height 30
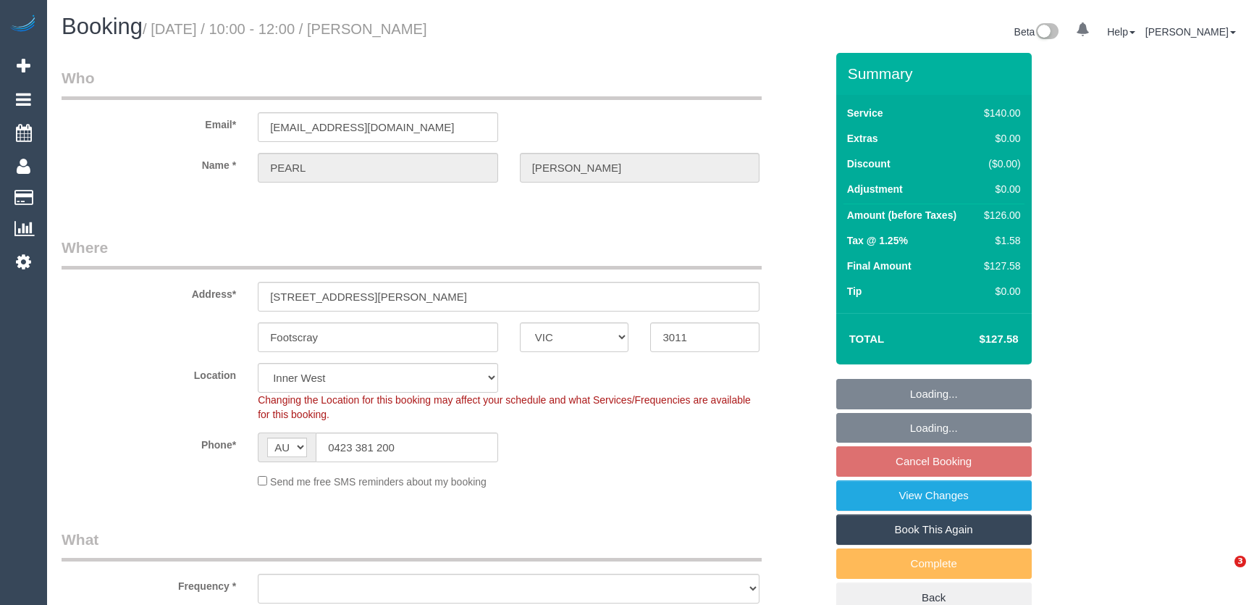
select select "VIC"
select select "number:28"
select select "number:14"
select select "number:19"
select select "number:23"
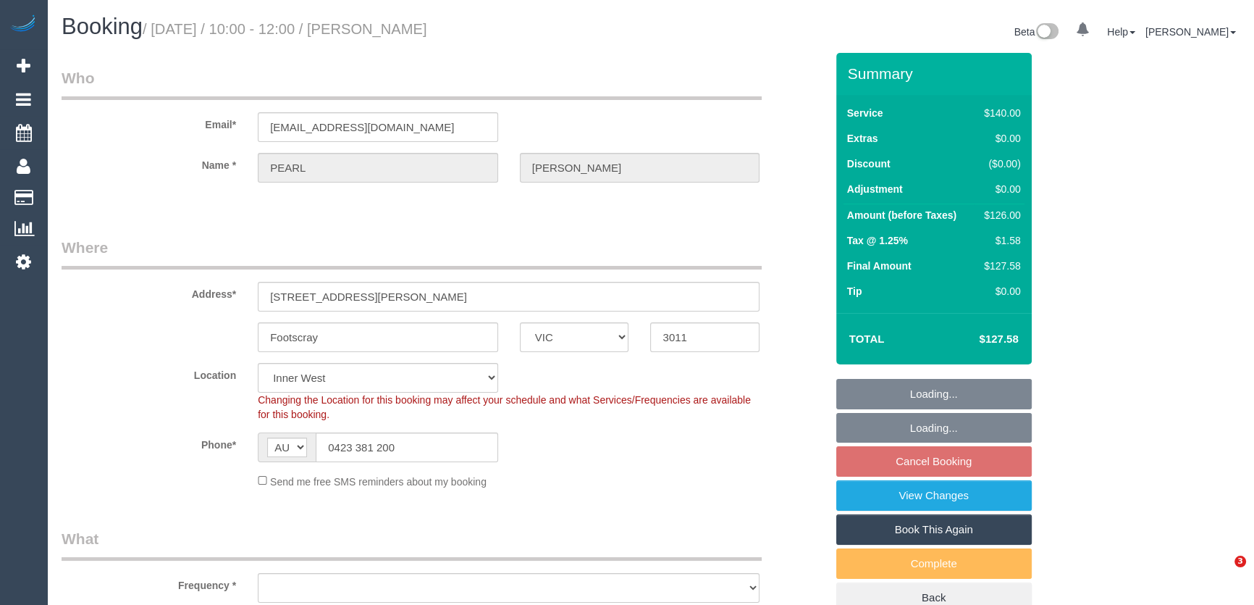
select select "number:34"
select select "number:12"
select select "object:1541"
select select "string:stripe-pm_1RdpTy2GScqysDRVjYPzQ5ss"
select select "spot3"
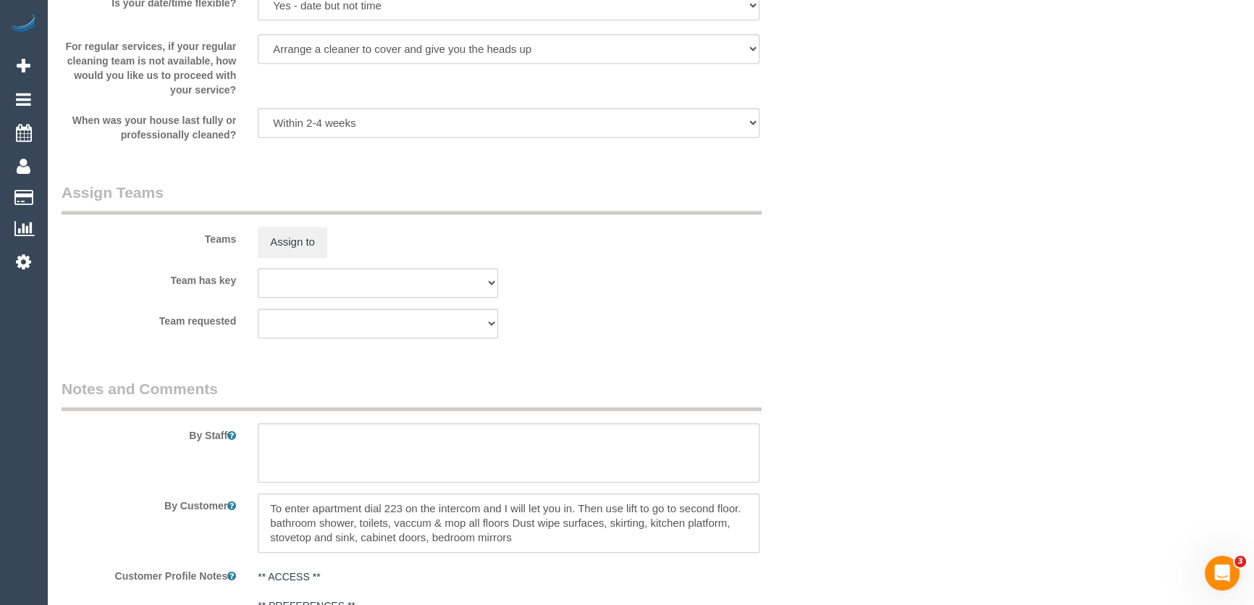
scroll to position [1579, 0]
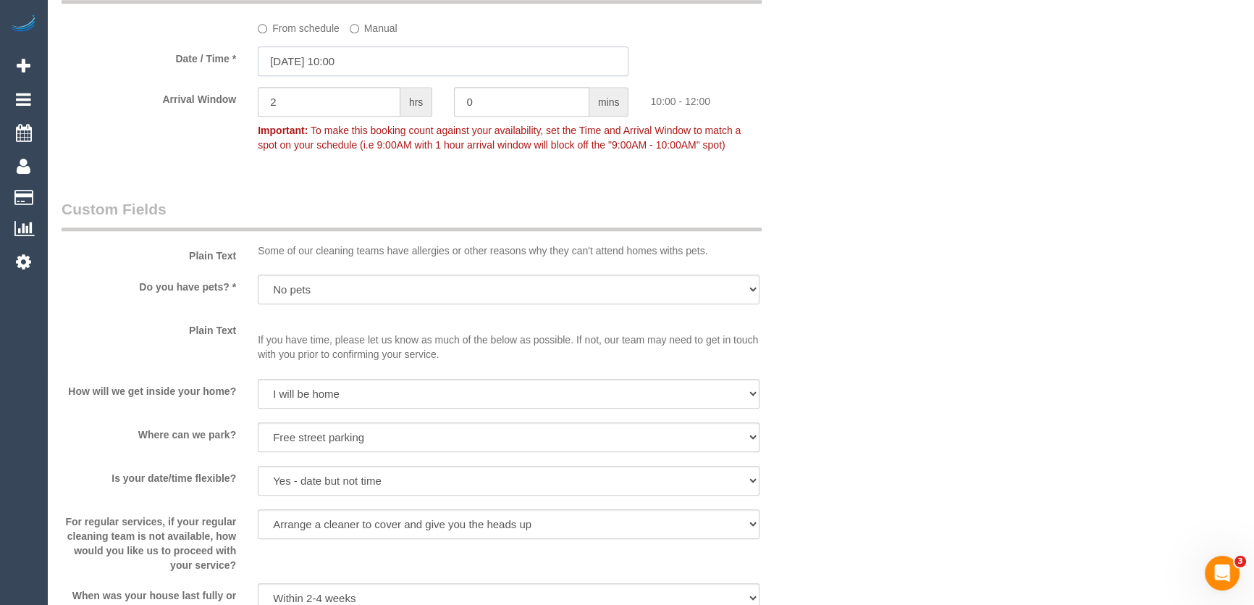
click at [371, 59] on input "09/09/2025 10:00" at bounding box center [443, 61] width 371 height 30
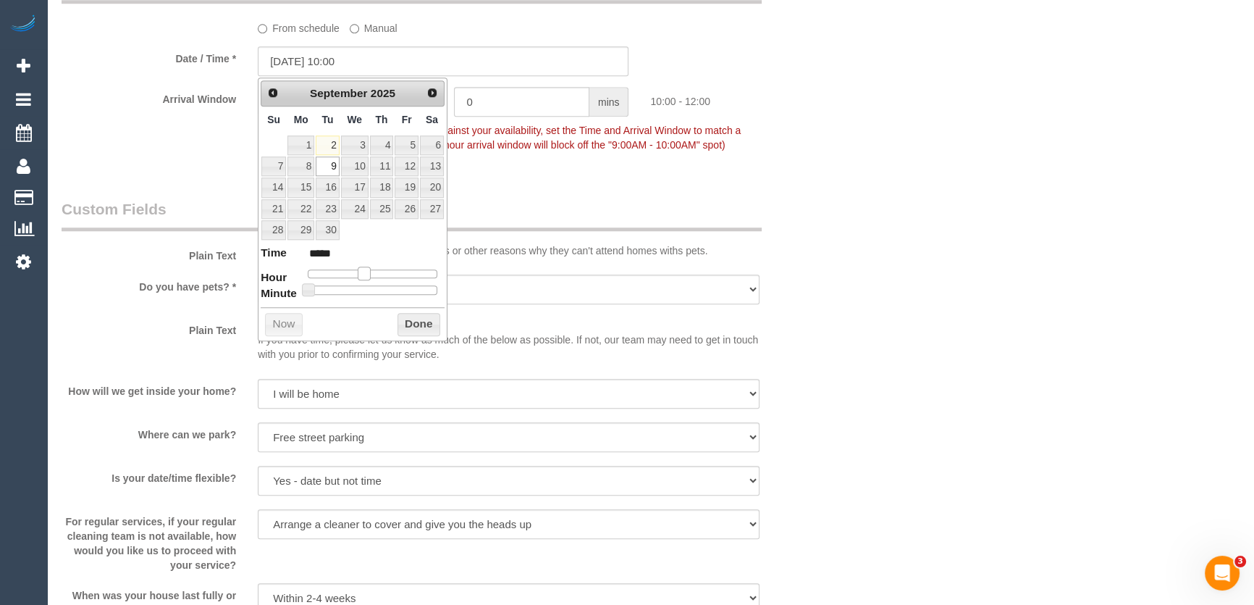
drag, startPoint x: 361, startPoint y: 272, endPoint x: 371, endPoint y: 272, distance: 10.2
click at [371, 272] on span at bounding box center [364, 272] width 13 height 13
type input "09/09/2025 13:00"
type input "*****"
type input "09/09/2025 12:00"
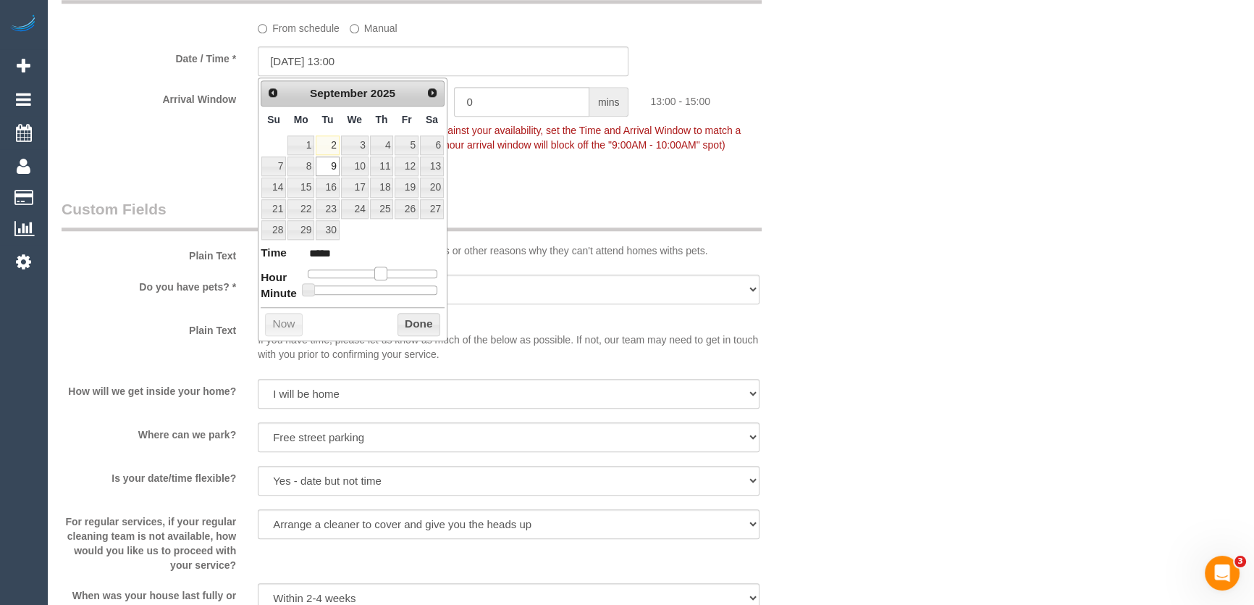
type input "*****"
click at [373, 274] on span at bounding box center [375, 272] width 13 height 13
click at [546, 182] on div "Who Email* pjayadeep12@hotmail.com Name * PEARL JAYADEEP Where Address* 1 Morel…" at bounding box center [444, 7] width 786 height 3066
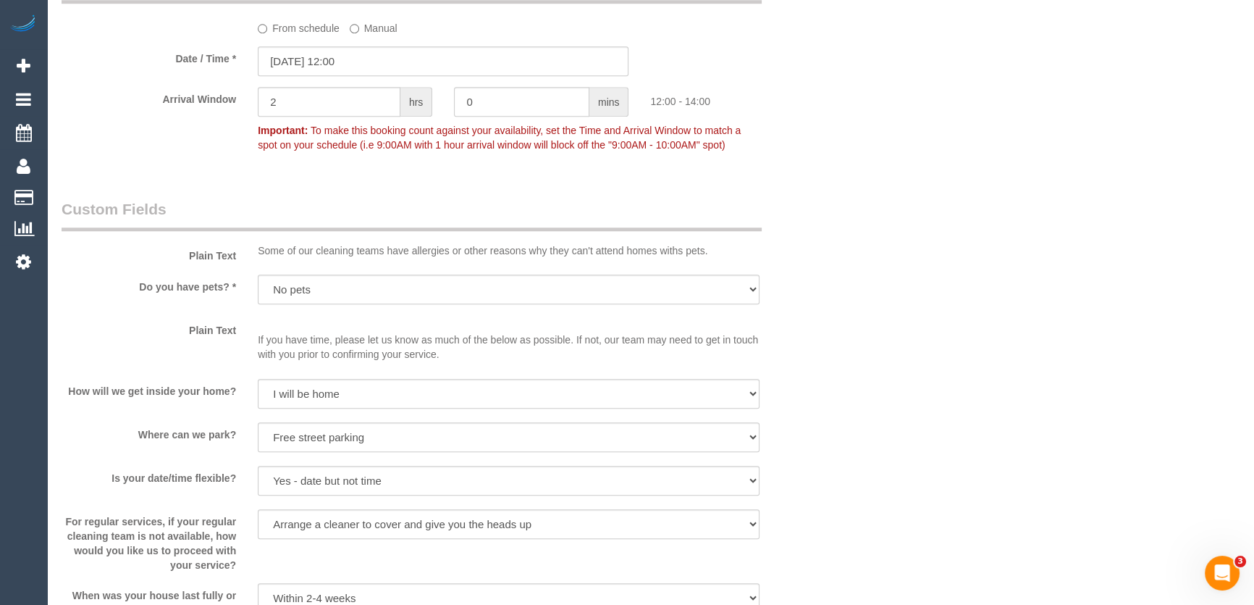
click at [300, 191] on div "Who Email* pjayadeep12@hotmail.com Name * PEARL JAYADEEP Where Address* 1 Morel…" at bounding box center [444, 7] width 786 height 3066
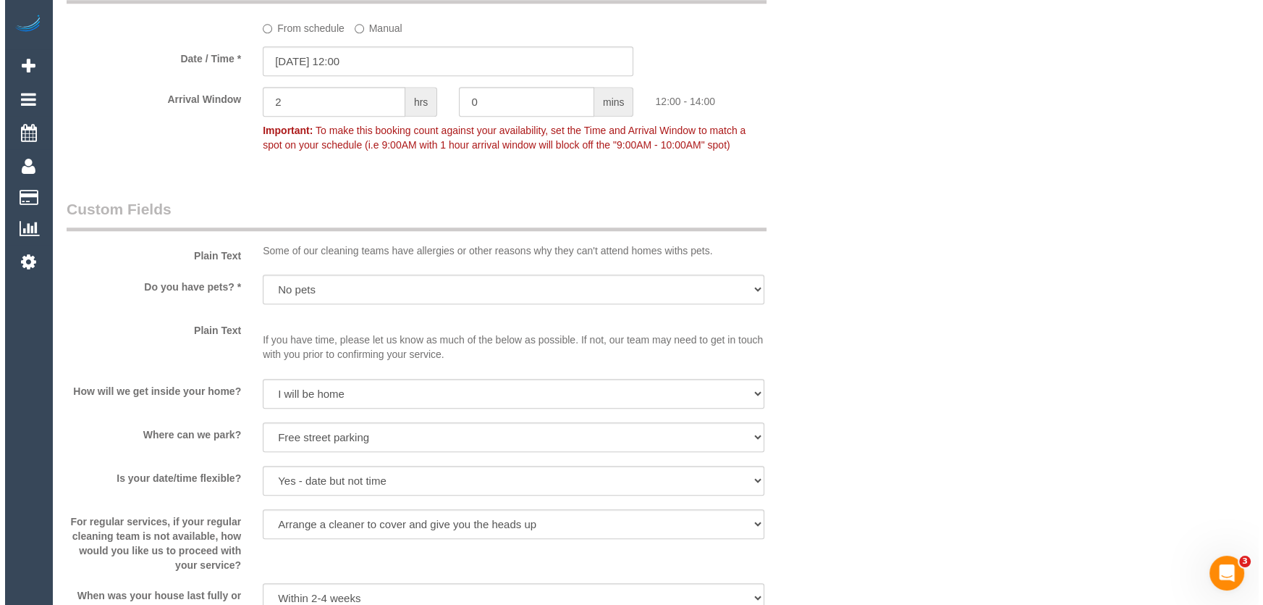
scroll to position [2106, 0]
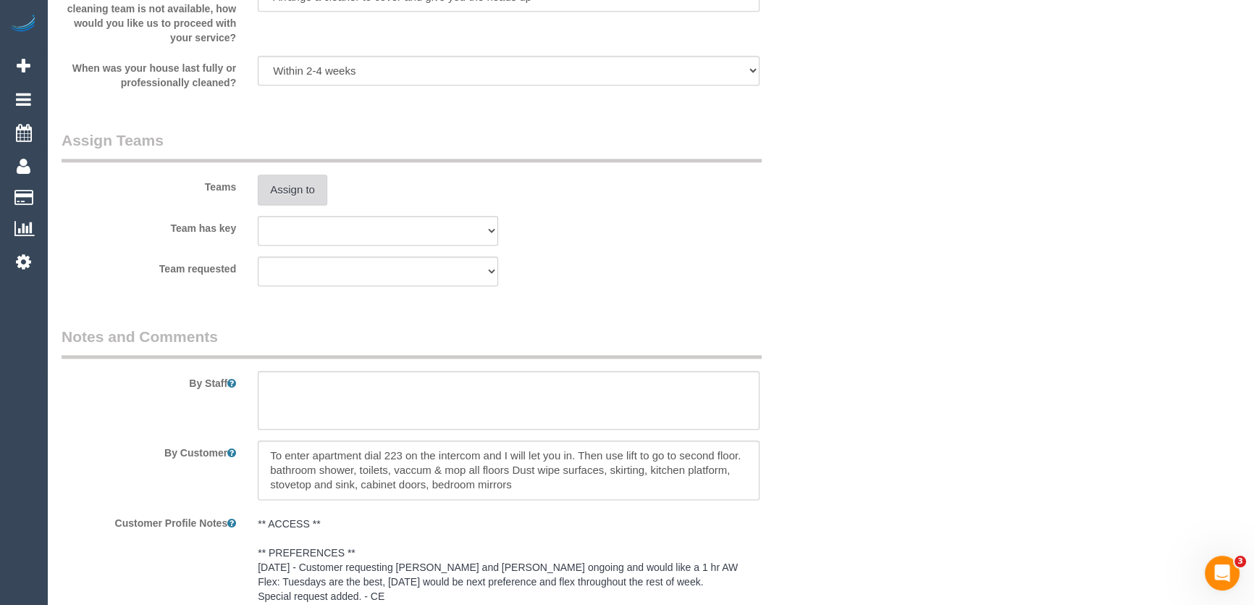
click at [277, 190] on button "Assign to" at bounding box center [293, 189] width 70 height 30
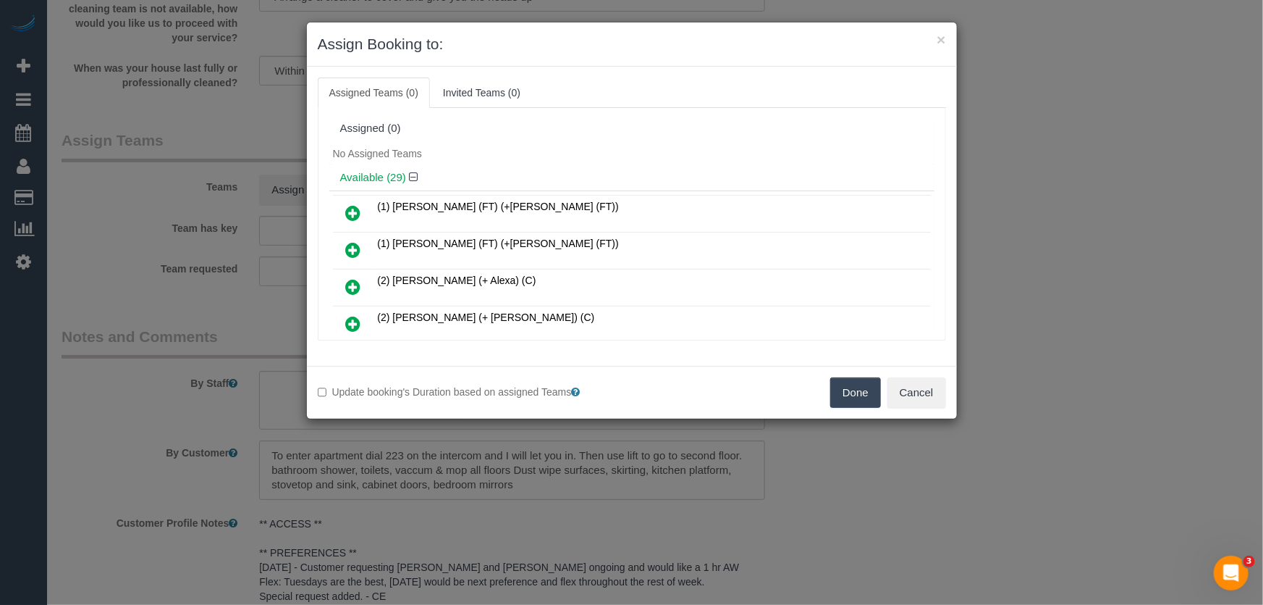
scroll to position [345, 0]
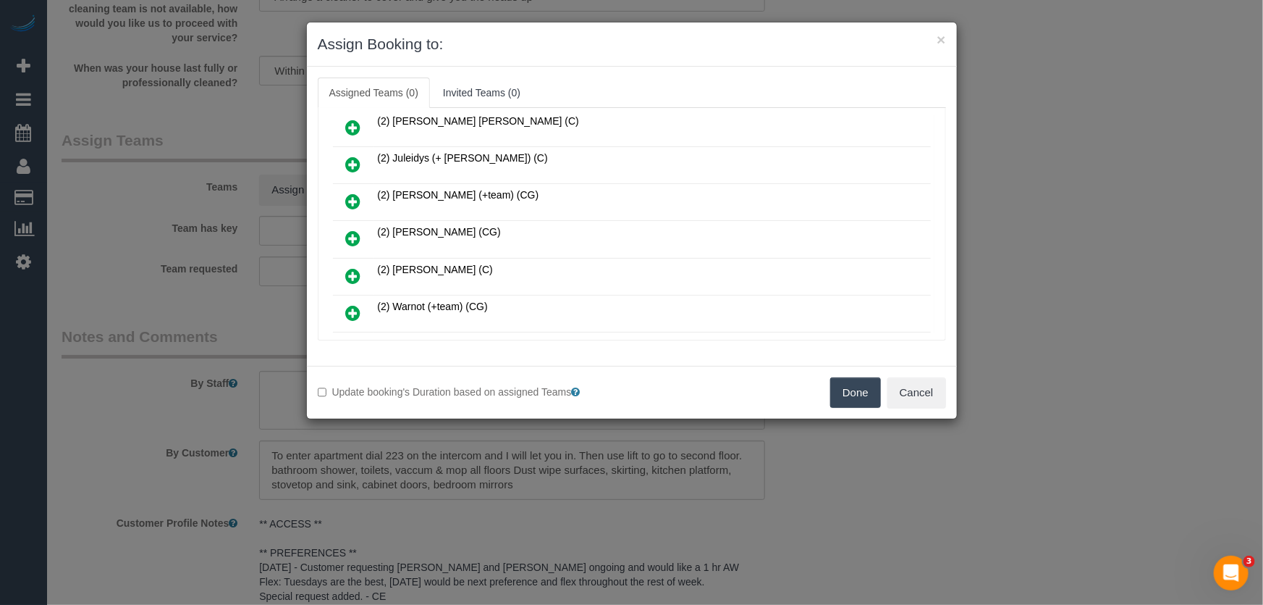
click at [353, 230] on icon at bounding box center [353, 238] width 15 height 17
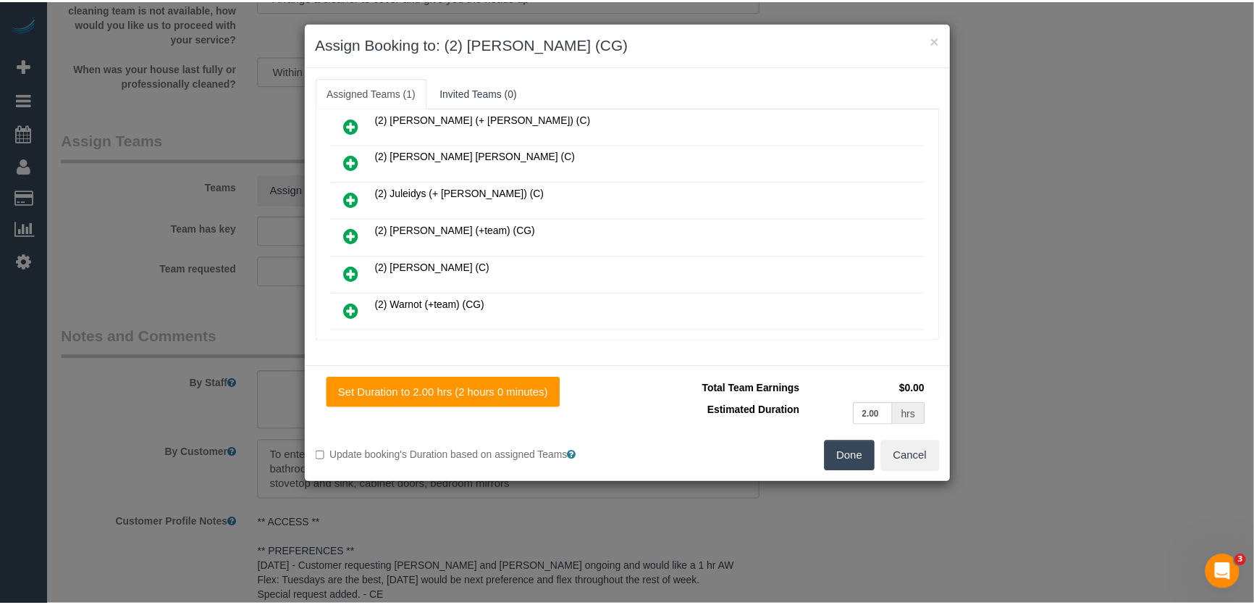
scroll to position [378, 0]
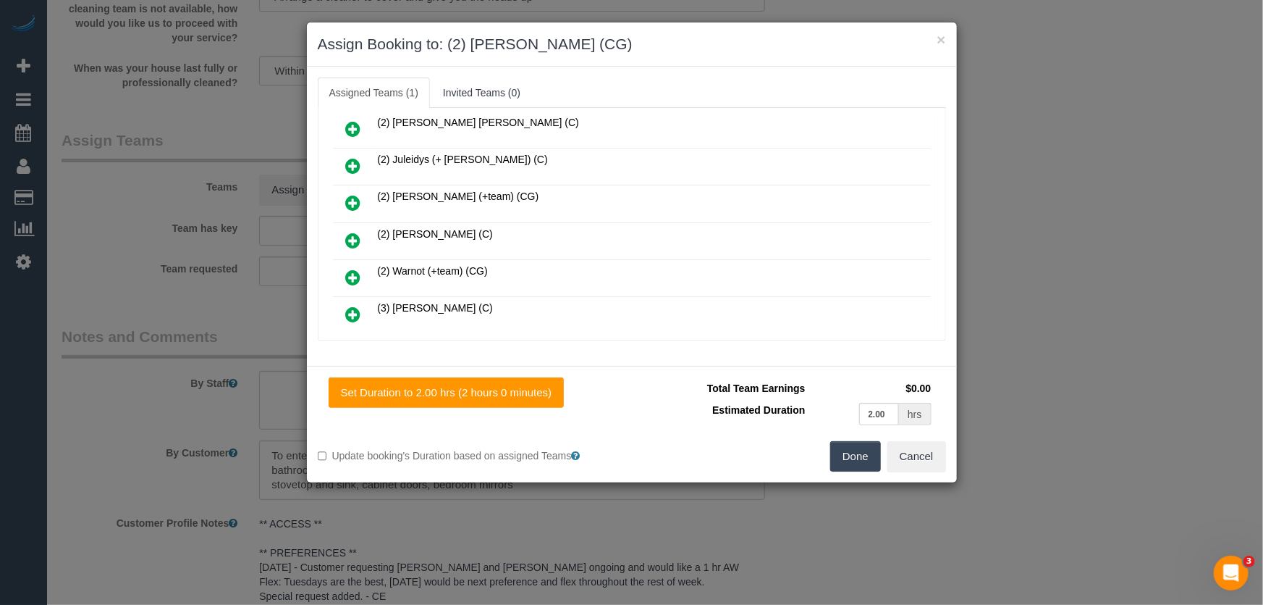
click at [862, 466] on button "Done" at bounding box center [855, 456] width 51 height 30
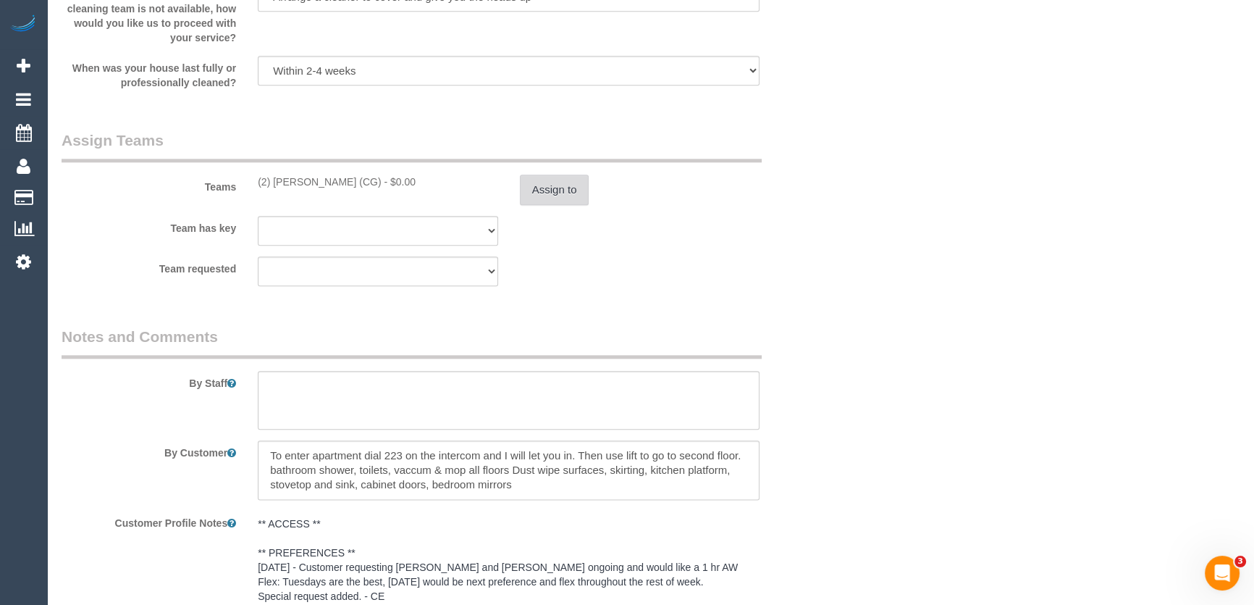
click at [545, 198] on button "Assign to" at bounding box center [555, 189] width 70 height 30
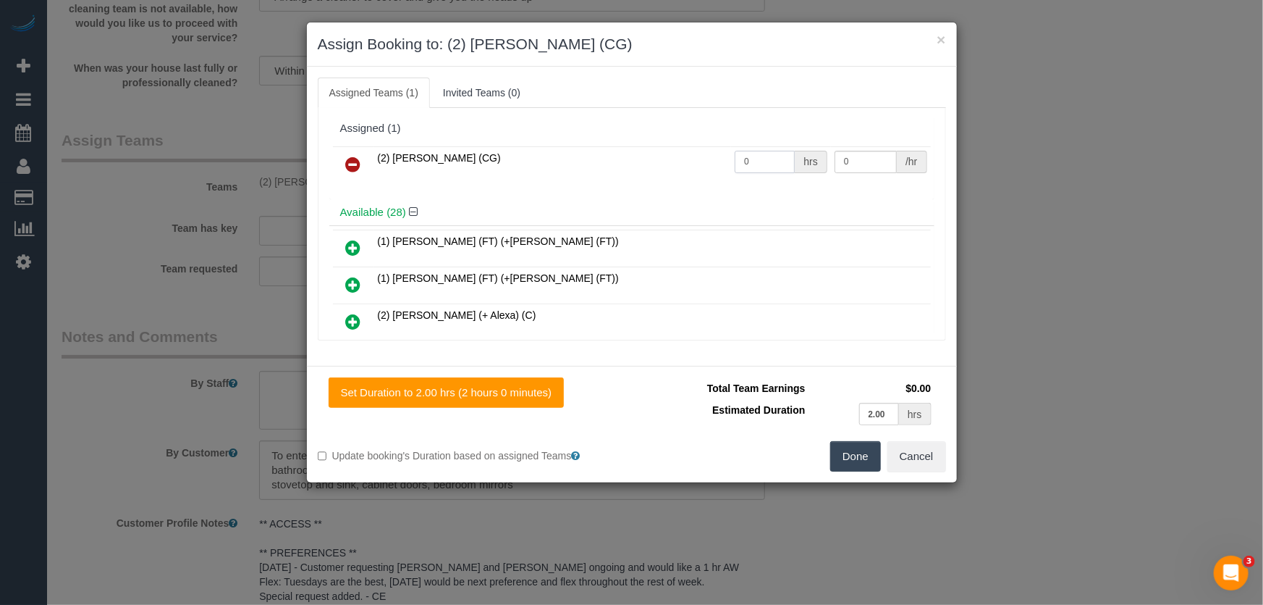
click at [775, 163] on input "0" at bounding box center [765, 162] width 60 height 22
type input "2"
type input "41.25"
click at [822, 461] on div "Done Cancel" at bounding box center [794, 456] width 325 height 30
click at [871, 454] on button "Done" at bounding box center [855, 456] width 51 height 30
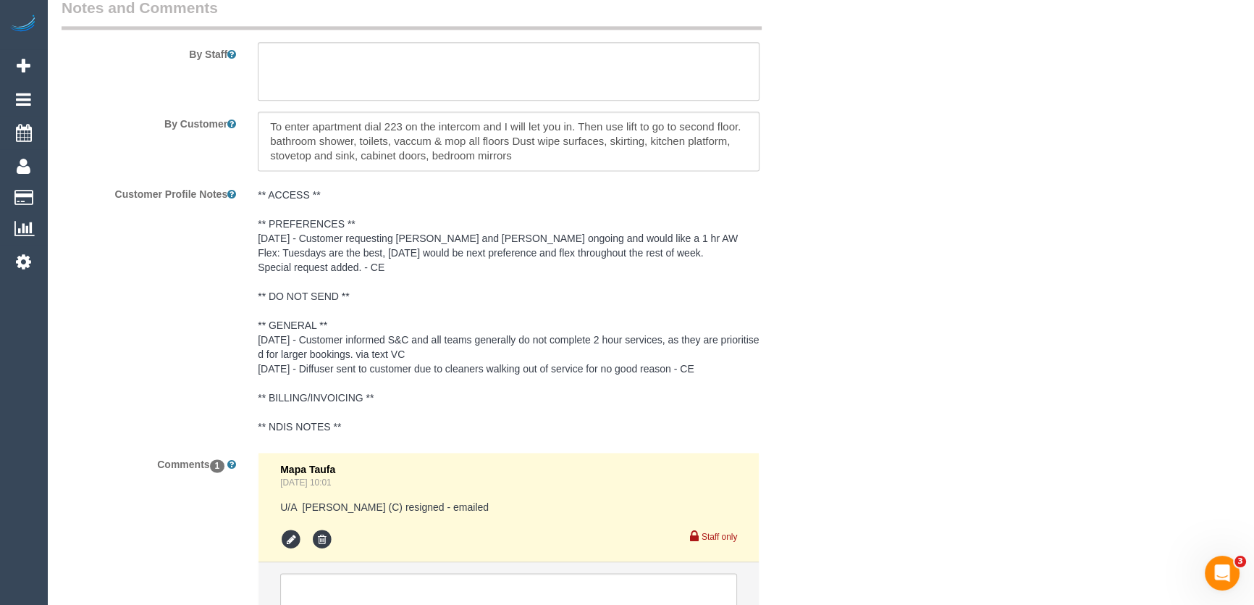
scroll to position [2563, 0]
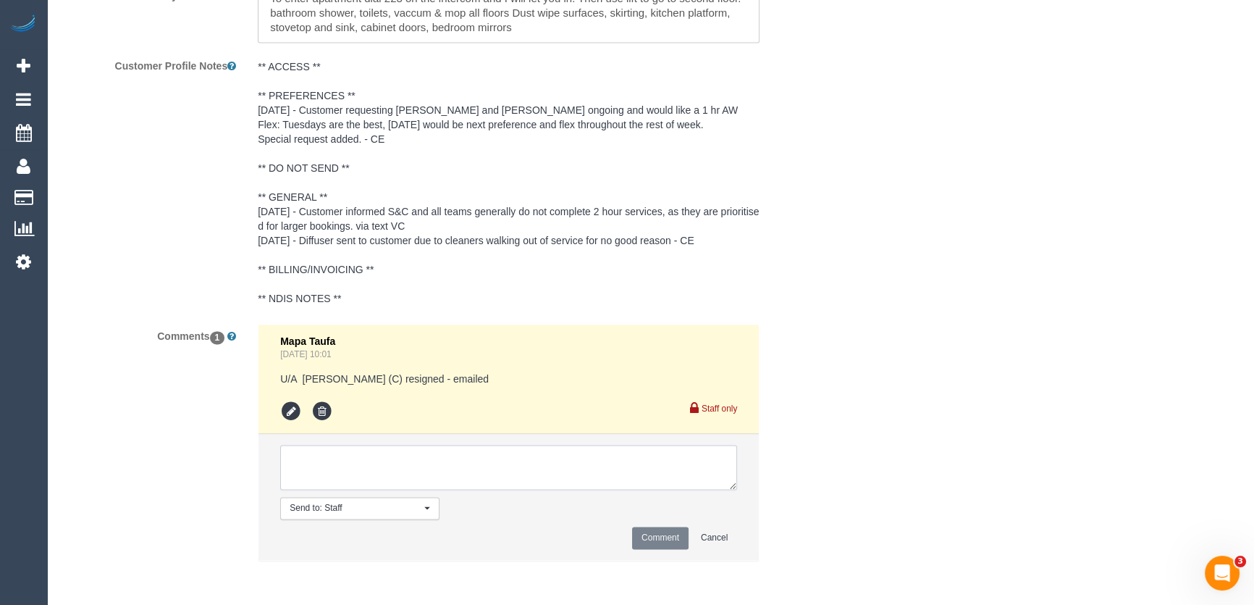
click at [362, 480] on textarea at bounding box center [508, 467] width 457 height 45
type textarea "inf customer of new regular cleaner and ongoing AW"
click at [658, 540] on button "Comment" at bounding box center [660, 537] width 56 height 22
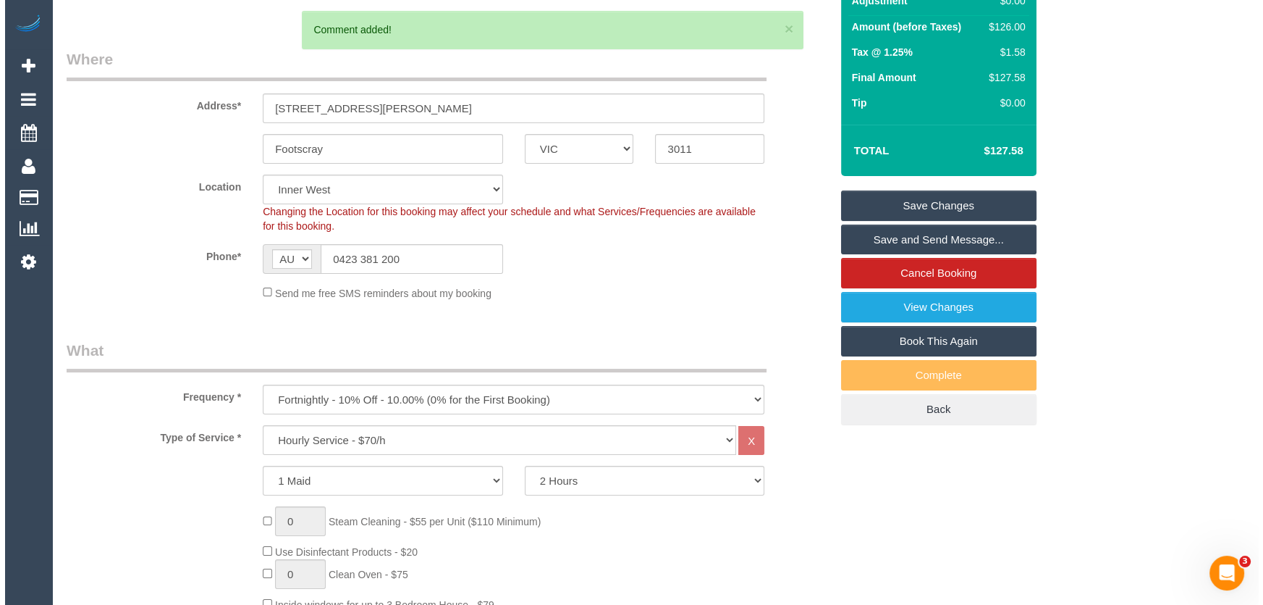
scroll to position [0, 0]
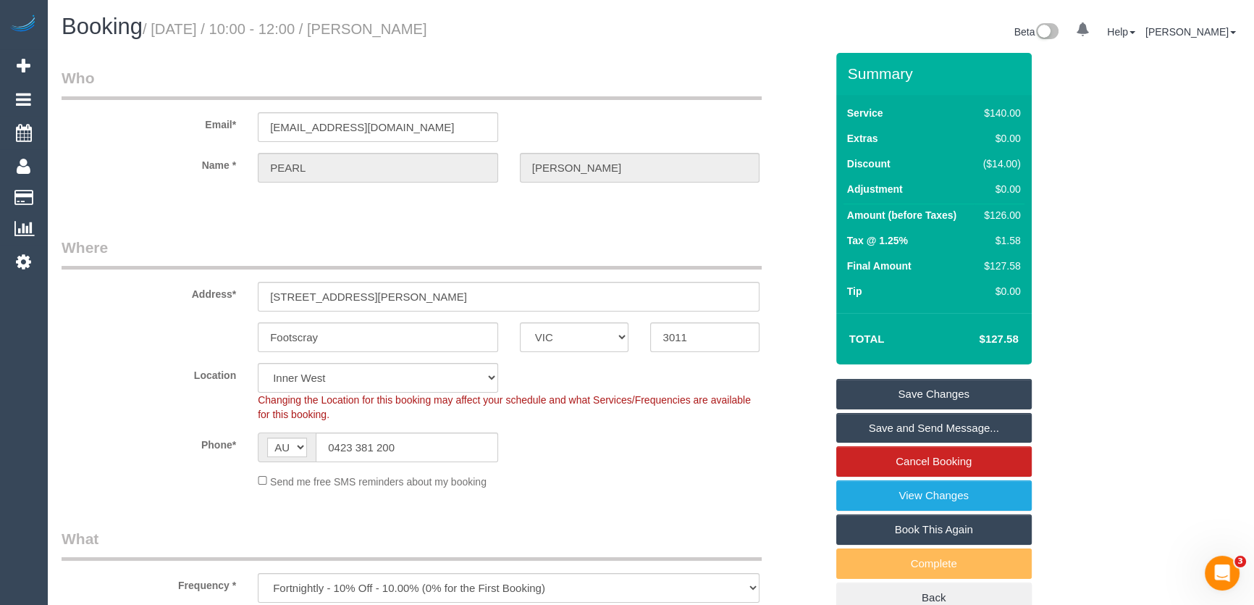
click at [415, 25] on small "/ September 09, 2025 / 10:00 - 12:00 / PEARL JAYADEEP" at bounding box center [285, 29] width 285 height 16
copy small "[PERSON_NAME]"
click at [952, 395] on link "Save Changes" at bounding box center [933, 394] width 195 height 30
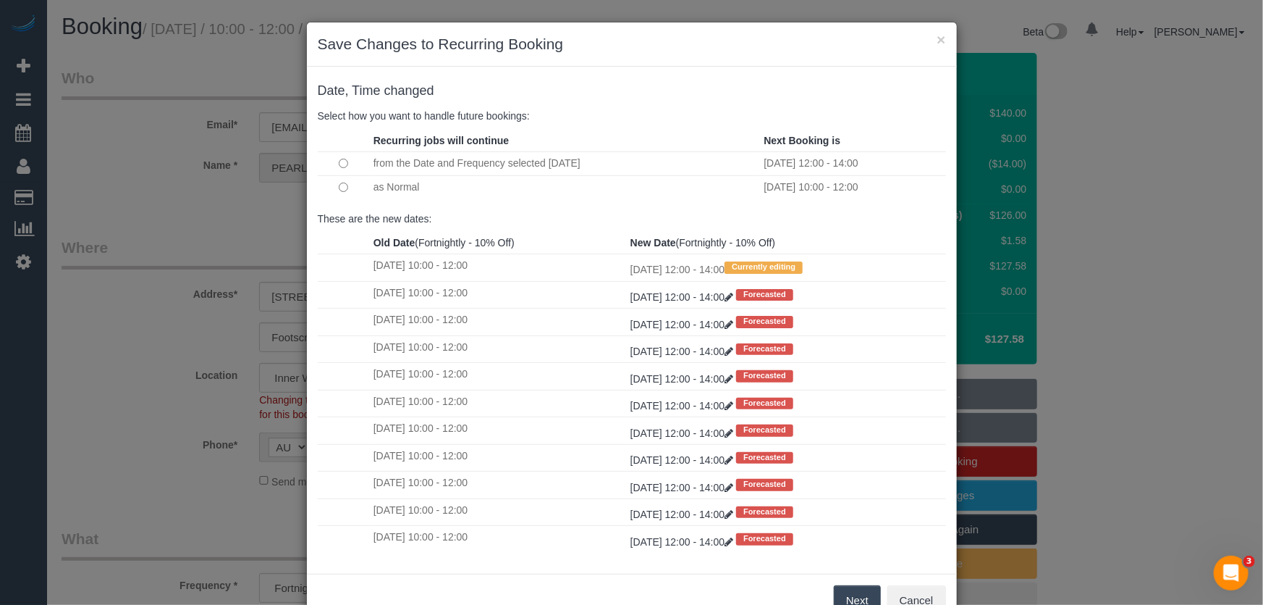
click at [858, 600] on button "Next" at bounding box center [857, 600] width 47 height 30
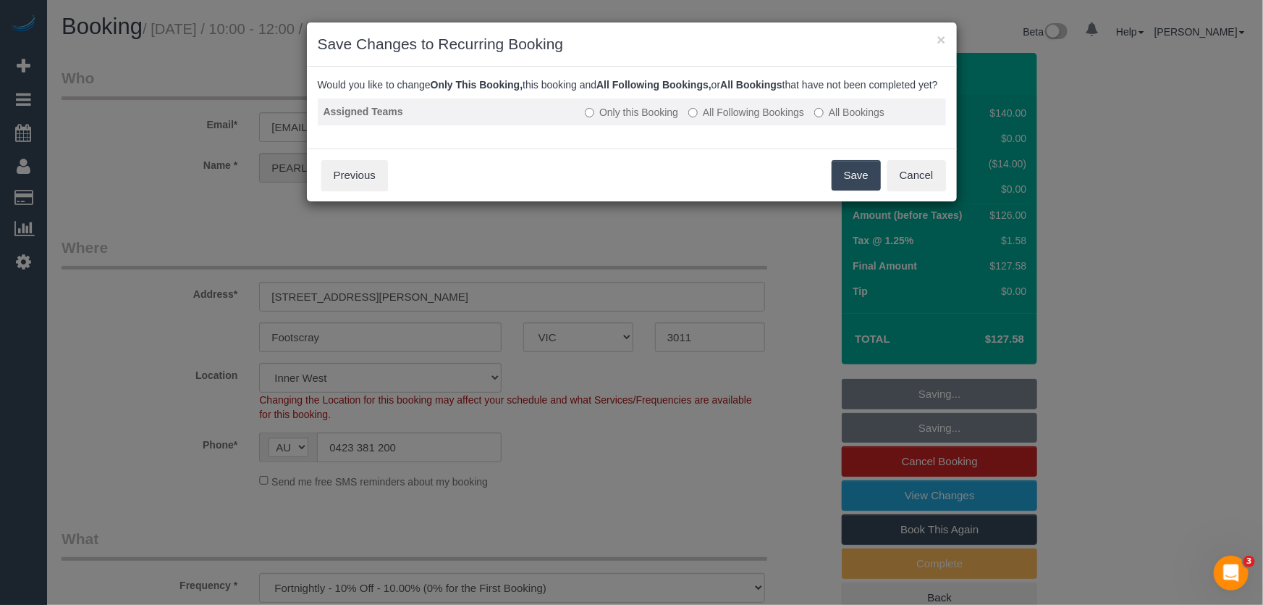
click at [749, 116] on td "Only this Booking All Following Bookings All Bookings" at bounding box center [762, 111] width 366 height 27
click at [757, 117] on td "Only this Booking All Following Bookings All Bookings" at bounding box center [762, 111] width 366 height 27
click at [754, 119] on label "All Following Bookings" at bounding box center [747, 112] width 116 height 14
click at [854, 190] on button "Save" at bounding box center [856, 175] width 49 height 30
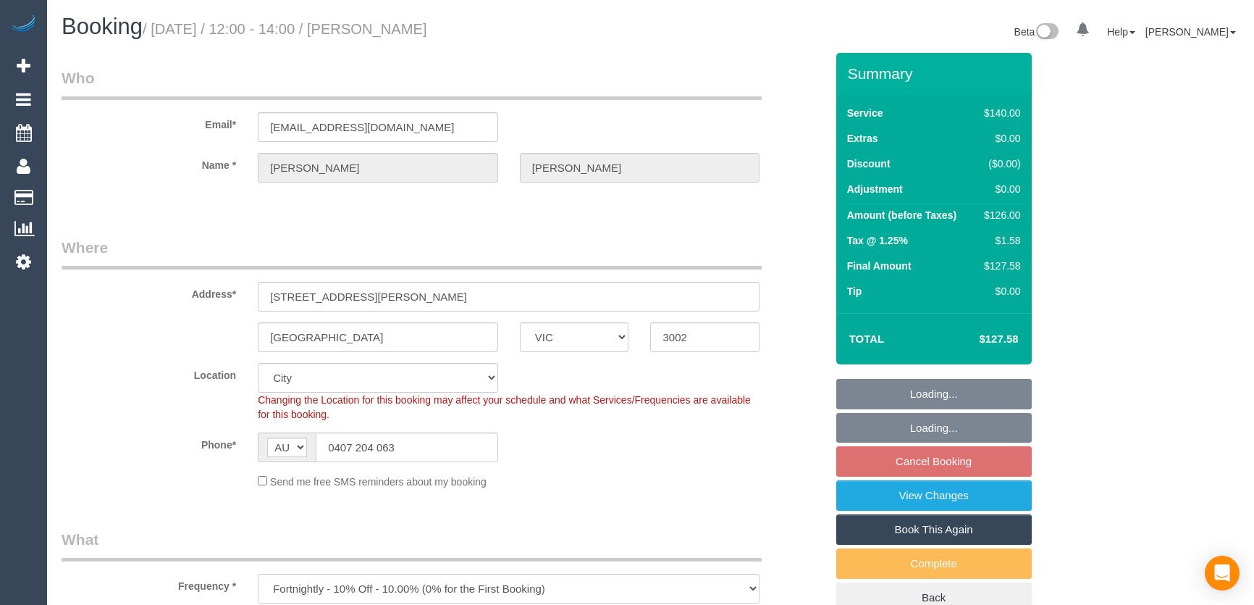
select select "VIC"
select select "string:stripe-pm_1PL3Hn2GScqysDRV0Vhir436"
select select "spot4"
select select "number:28"
select select "number:14"
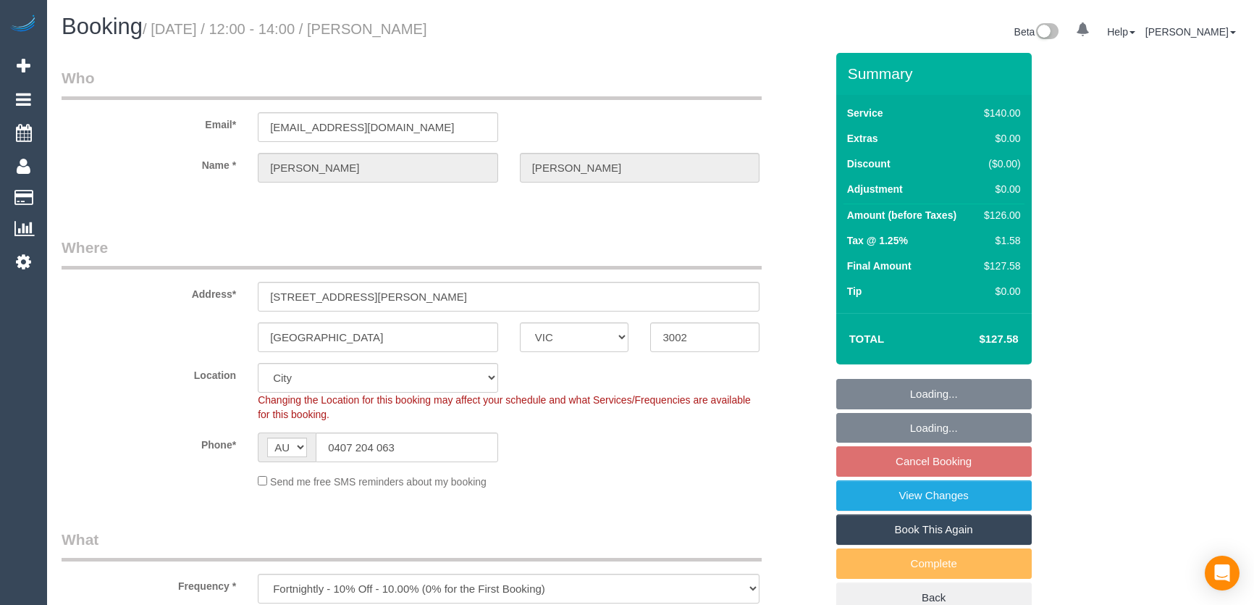
select select "number:19"
select select "number:36"
select select "number:34"
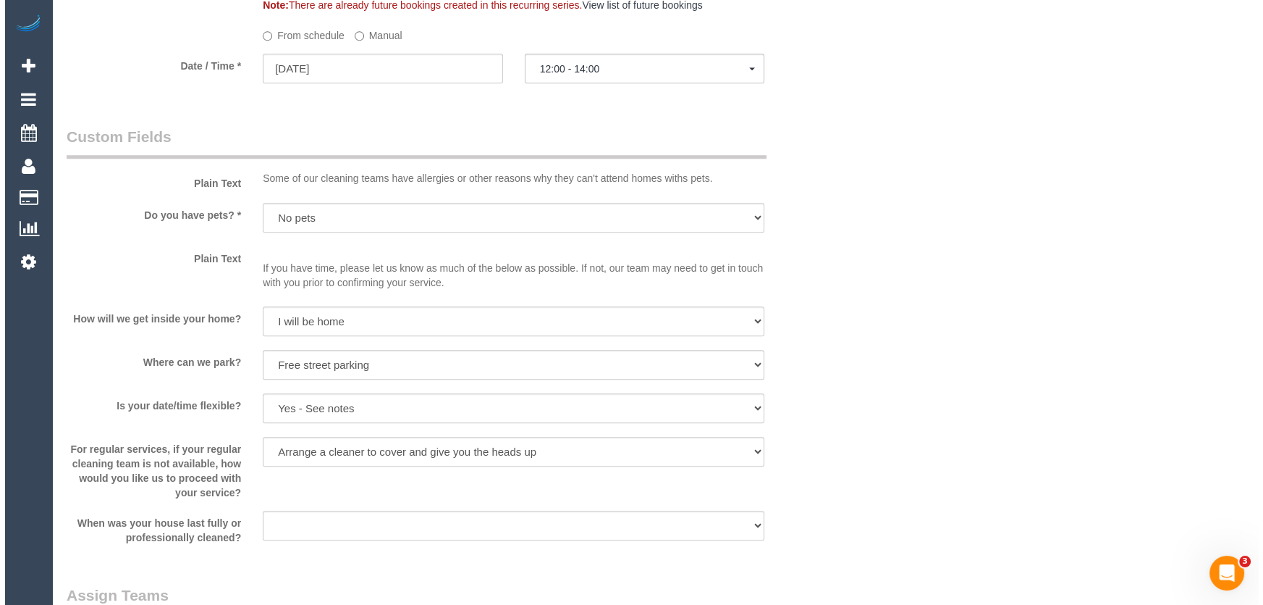
scroll to position [1711, 0]
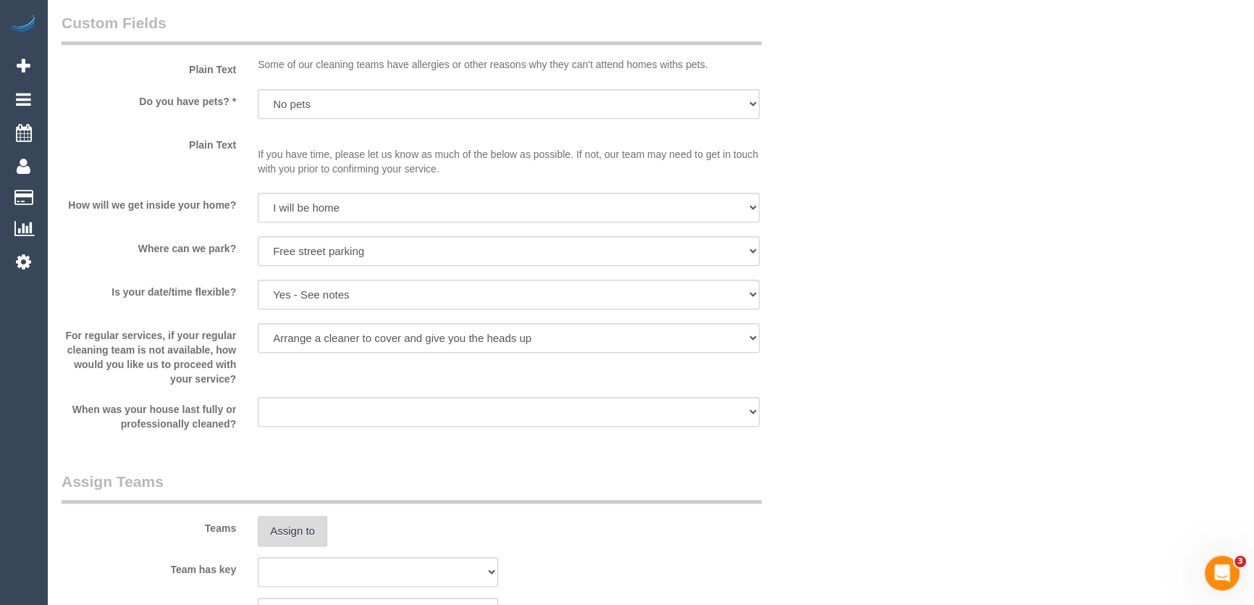
click at [299, 529] on button "Assign to" at bounding box center [293, 531] width 70 height 30
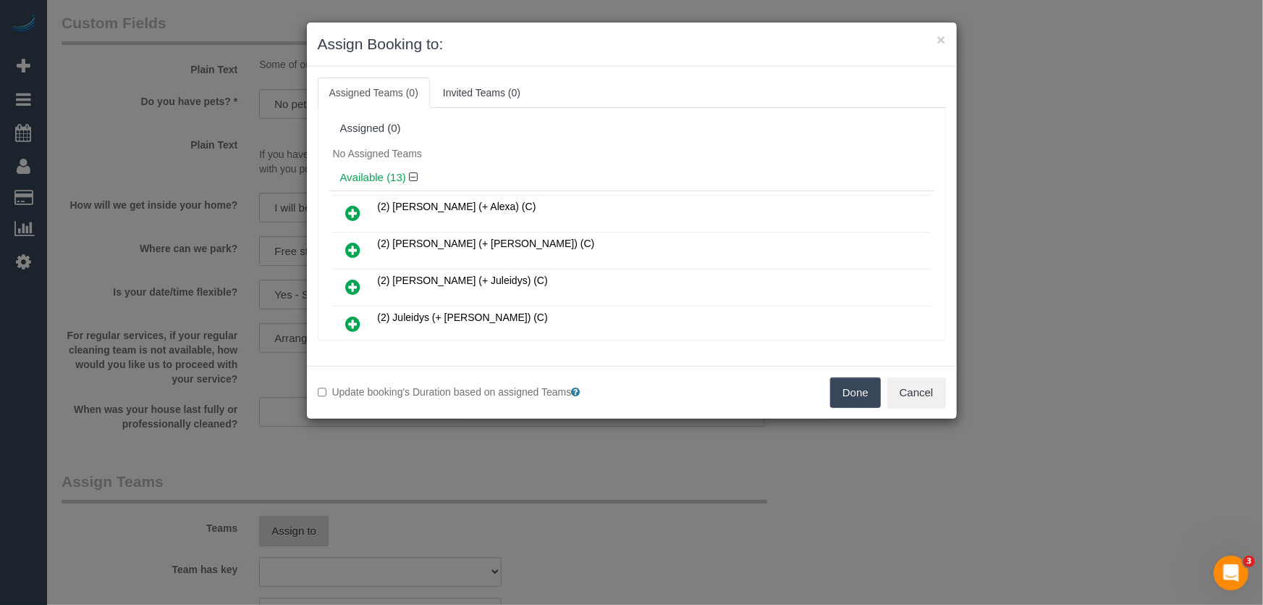
scroll to position [272, 0]
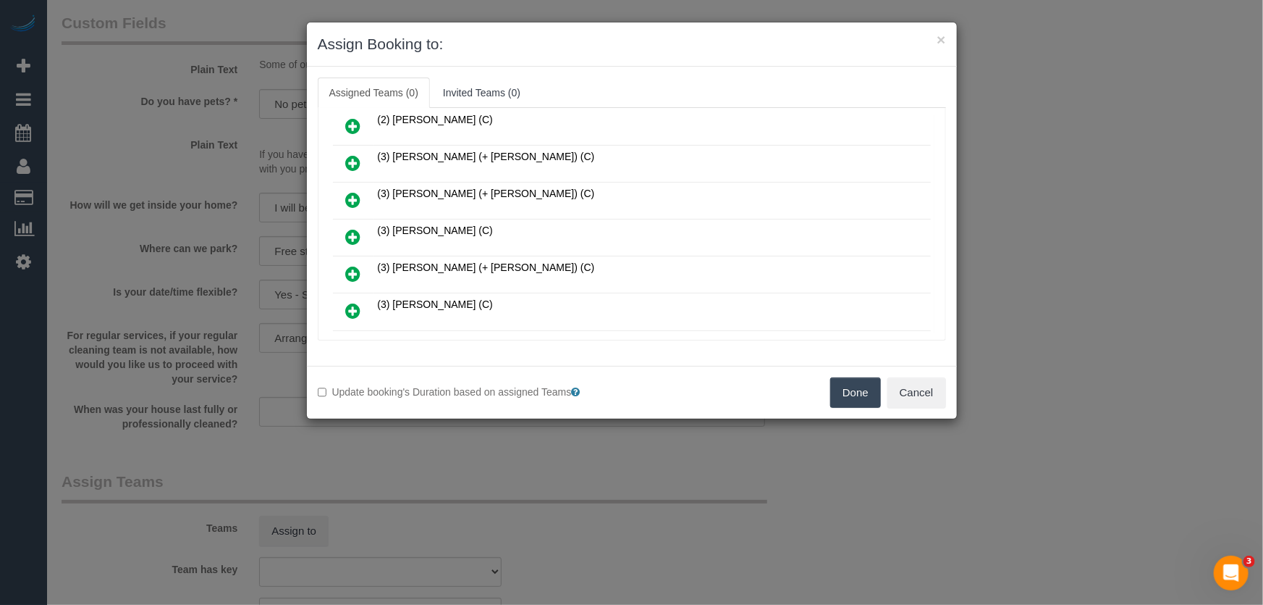
click at [347, 232] on icon at bounding box center [353, 236] width 15 height 17
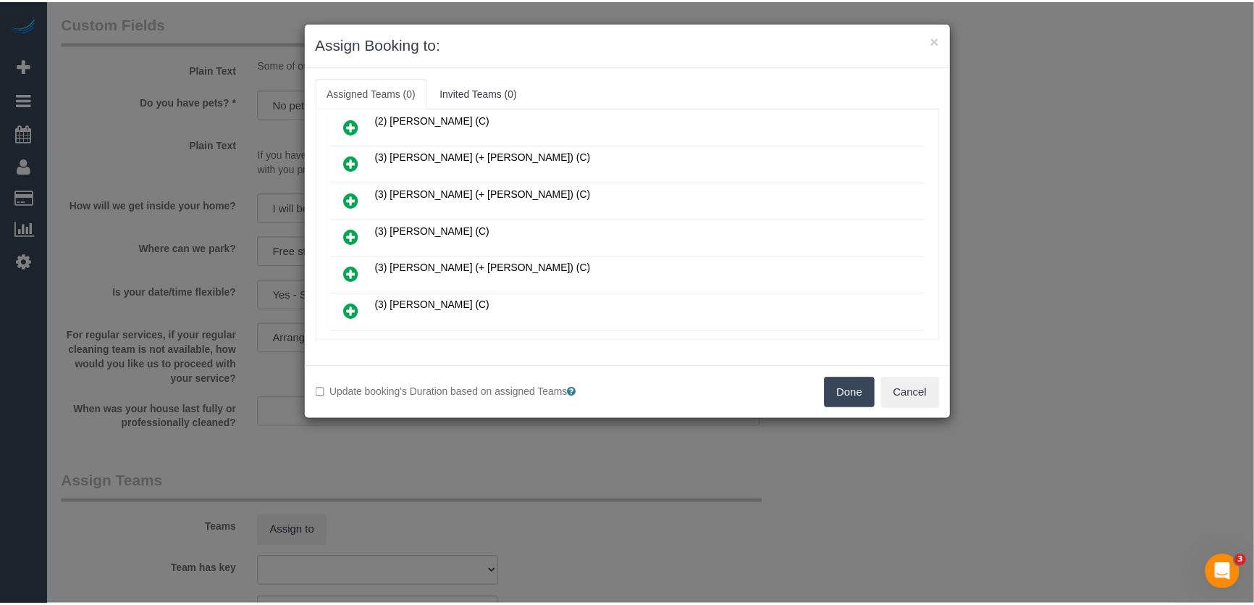
scroll to position [306, 0]
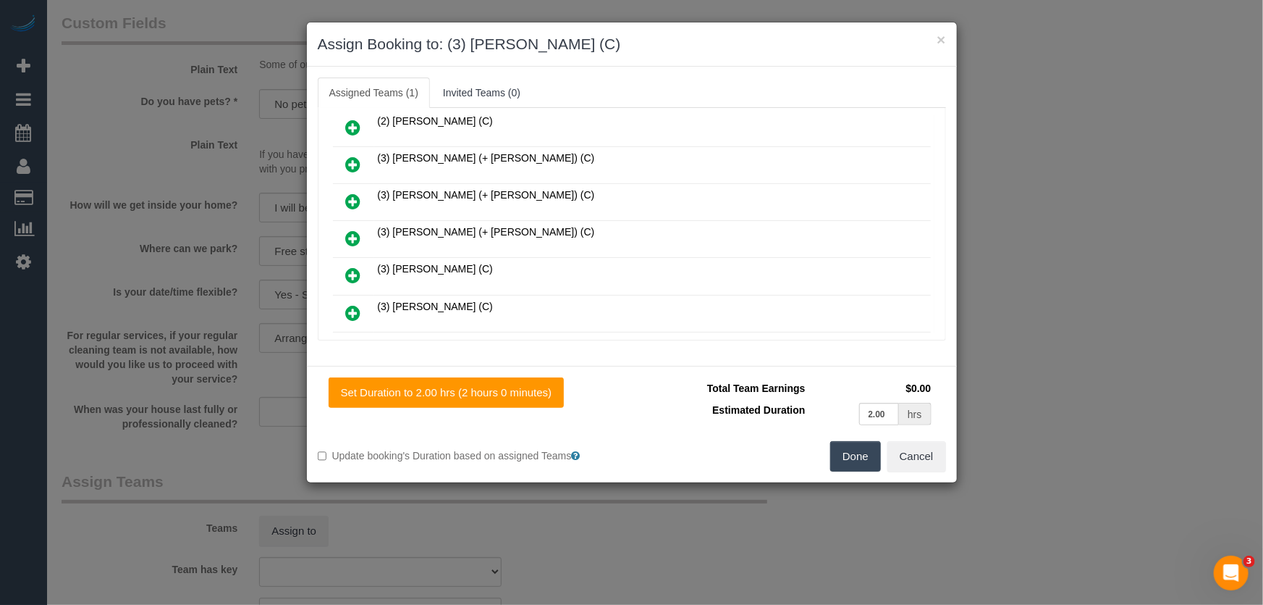
click at [840, 454] on button "Done" at bounding box center [855, 456] width 51 height 30
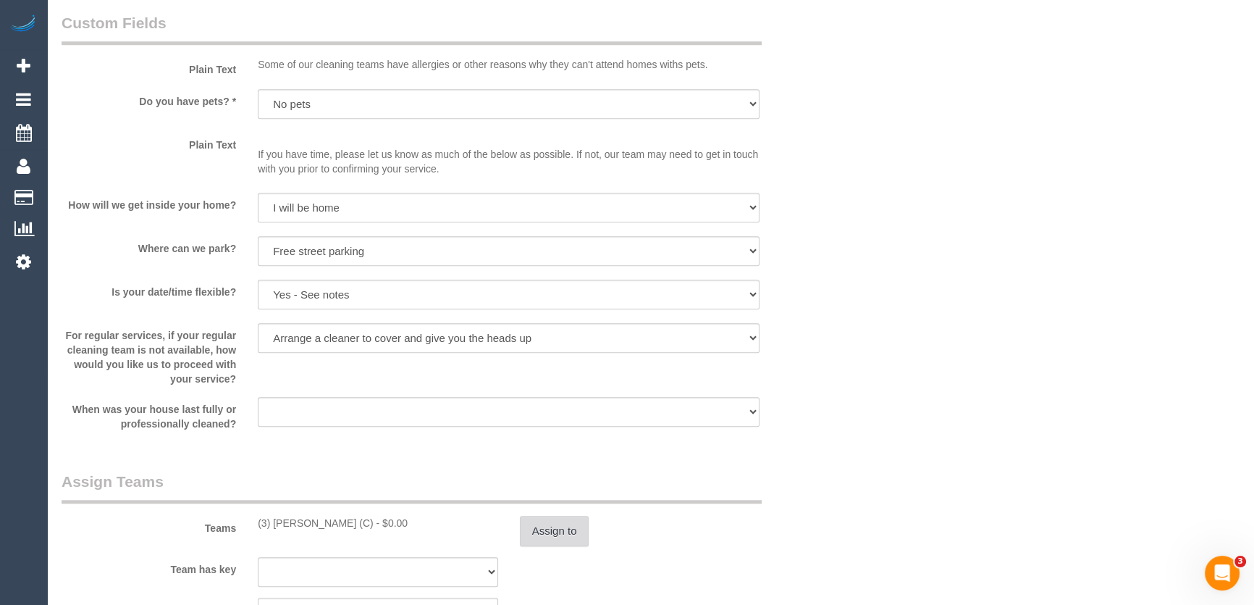
click at [558, 523] on button "Assign to" at bounding box center [555, 531] width 70 height 30
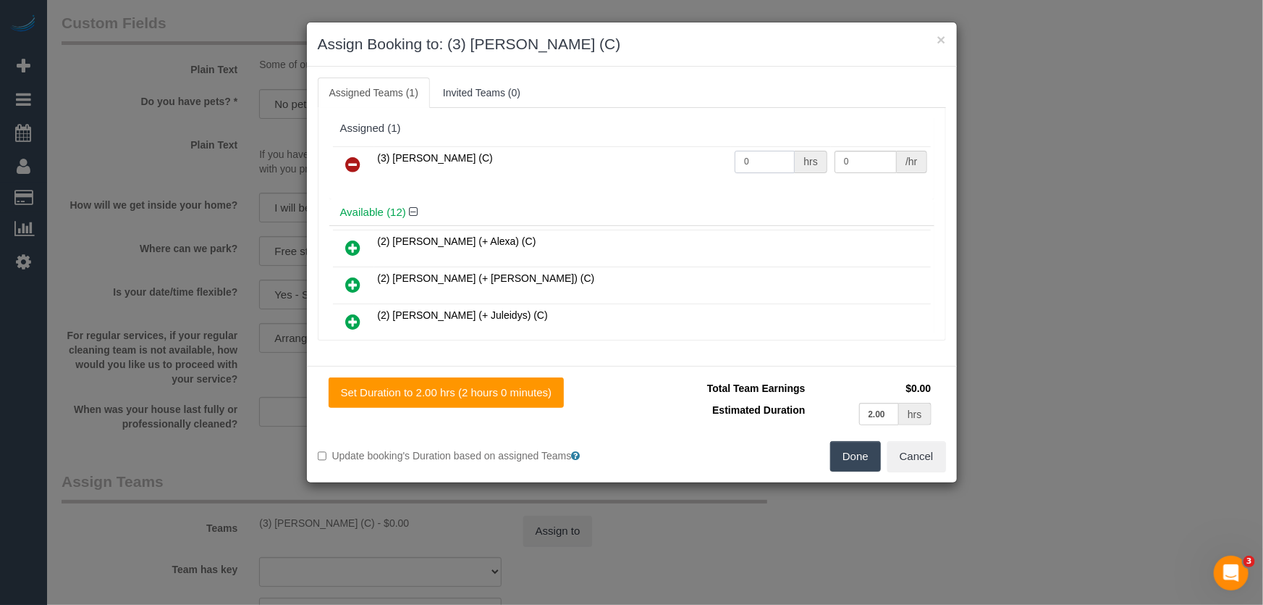
click at [775, 162] on input "0" at bounding box center [765, 162] width 60 height 22
type input "2"
type input "35"
click at [859, 449] on button "Done" at bounding box center [855, 456] width 51 height 30
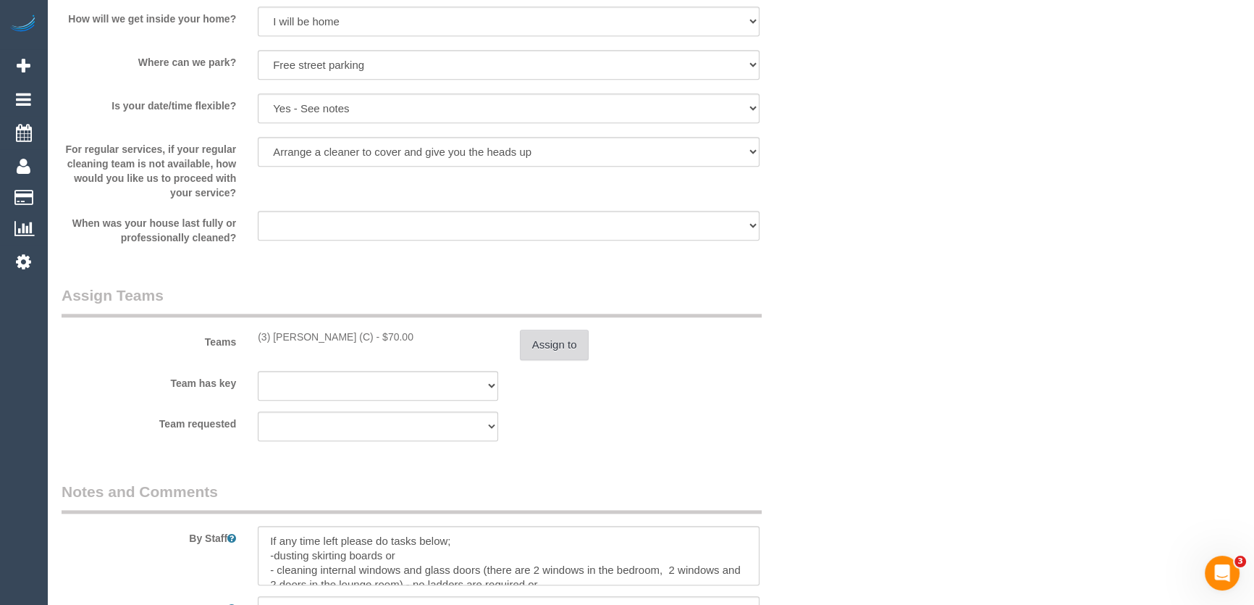
scroll to position [1909, 0]
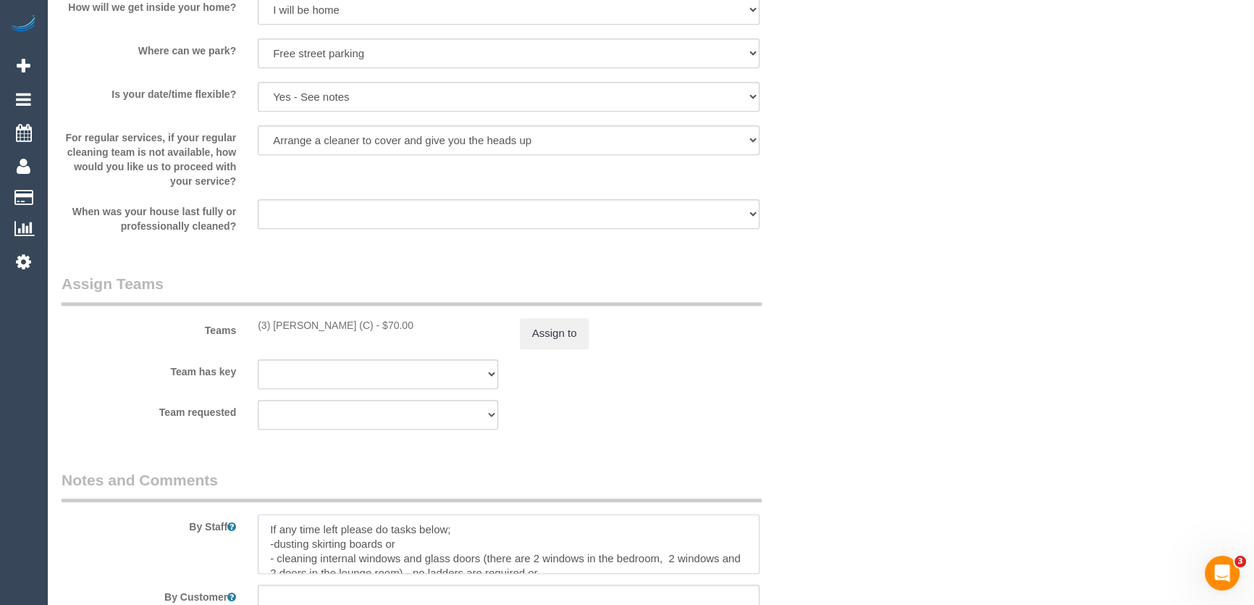
click at [265, 529] on textarea at bounding box center [509, 543] width 502 height 59
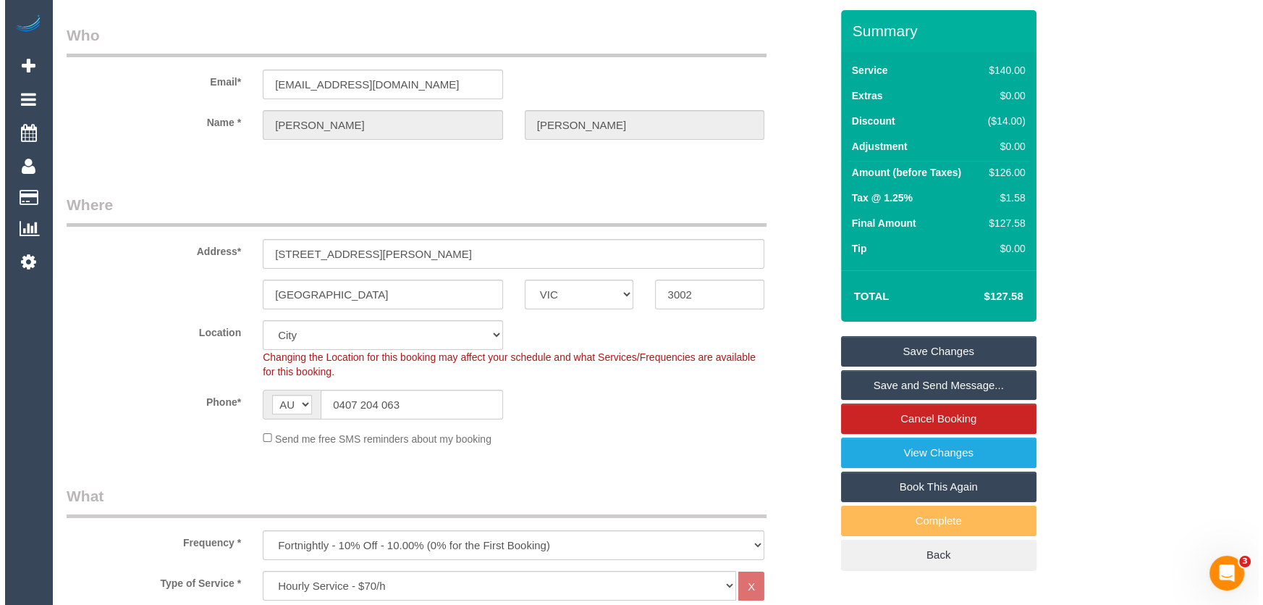
scroll to position [0, 0]
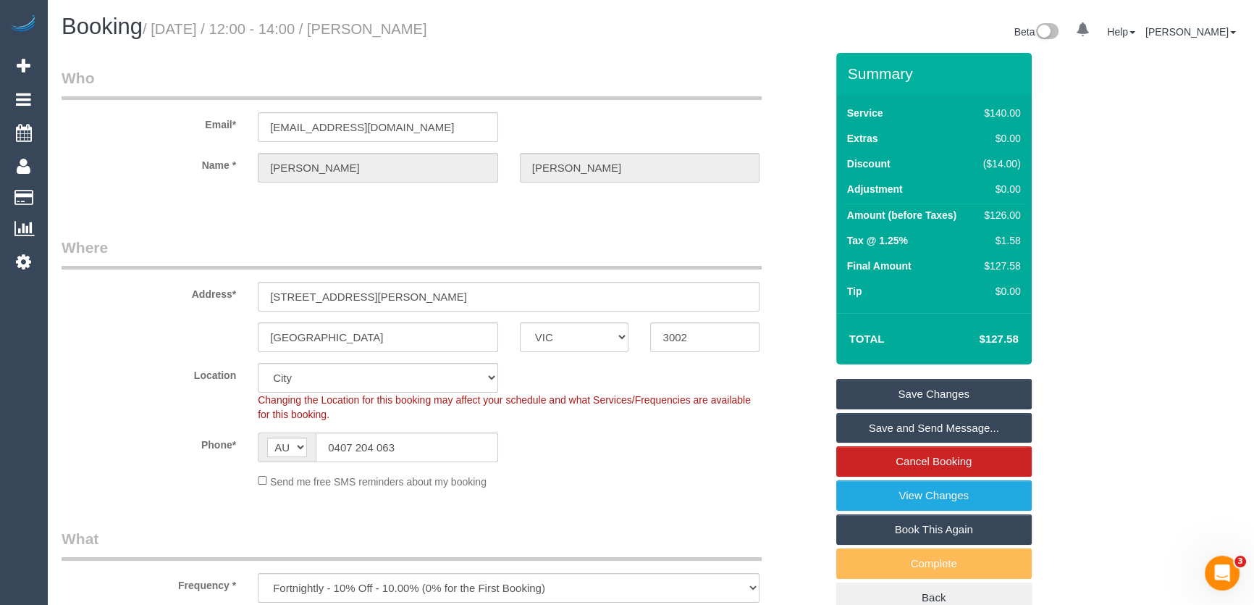
type textarea "*cover* If any time left please do tasks below; -dusting skirting boards or - c…"
click at [420, 30] on small "/ September 09, 2025 / 12:00 - 14:00 / Cathy Grauf" at bounding box center [285, 29] width 285 height 16
copy small "Cathy Grauf"
click at [889, 428] on link "Save and Send Message..." at bounding box center [933, 428] width 195 height 30
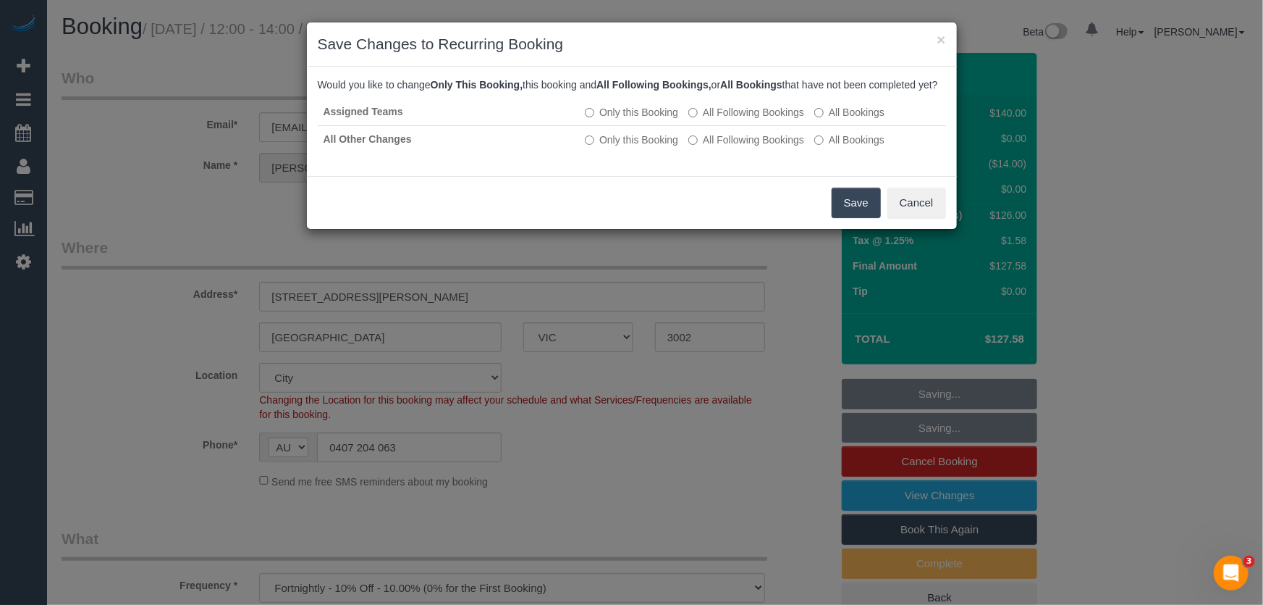
click at [850, 218] on button "Save" at bounding box center [856, 203] width 49 height 30
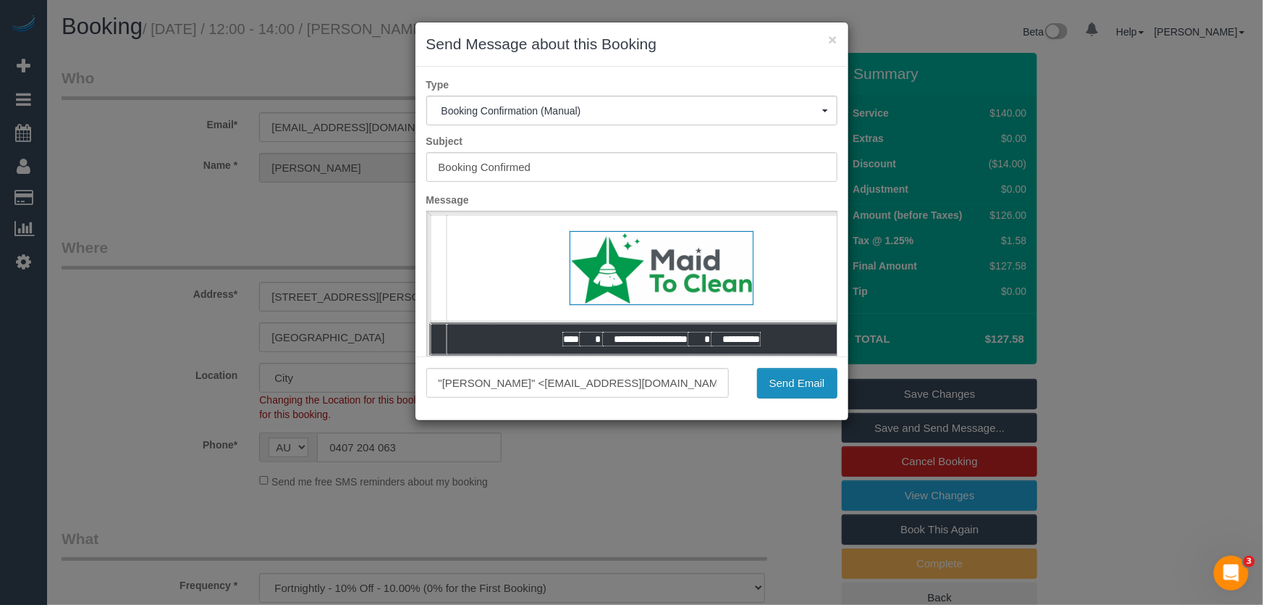
click at [799, 388] on button "Send Email" at bounding box center [797, 383] width 80 height 30
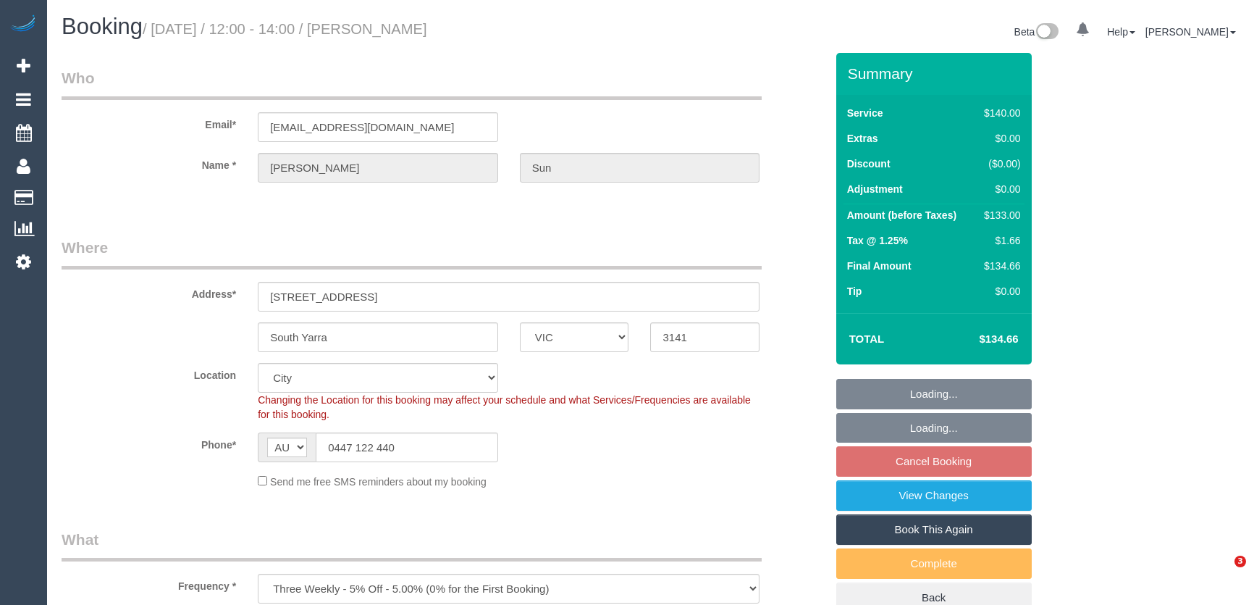
select select "VIC"
select select "number:28"
select select "number:14"
select select "number:18"
select select "number:24"
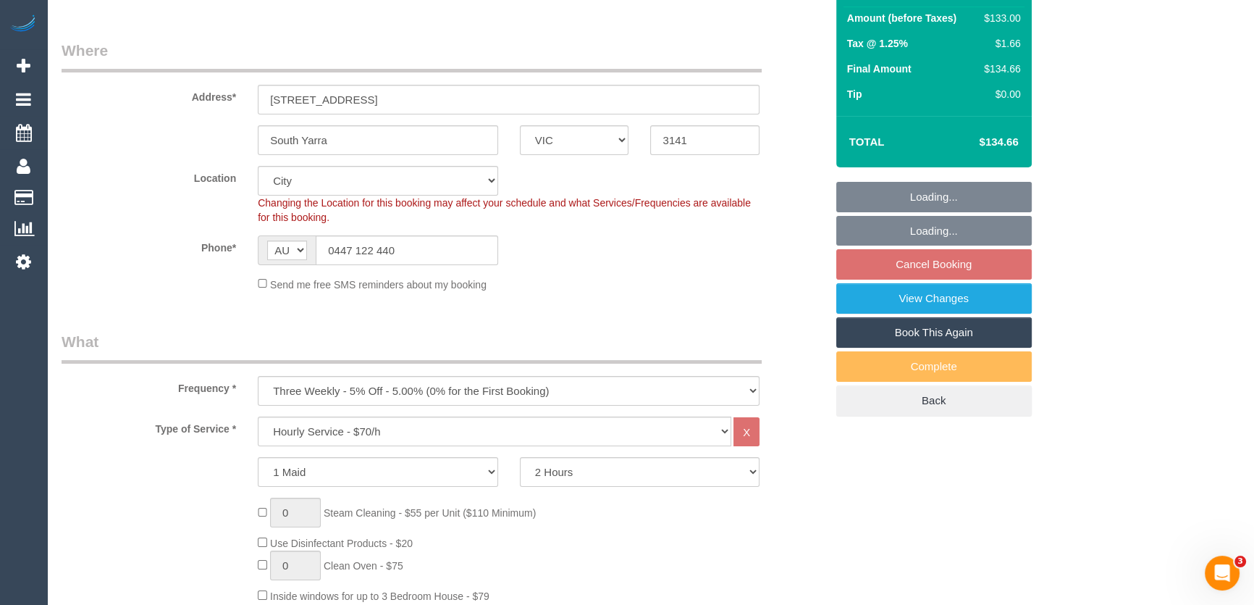
select select "spot4"
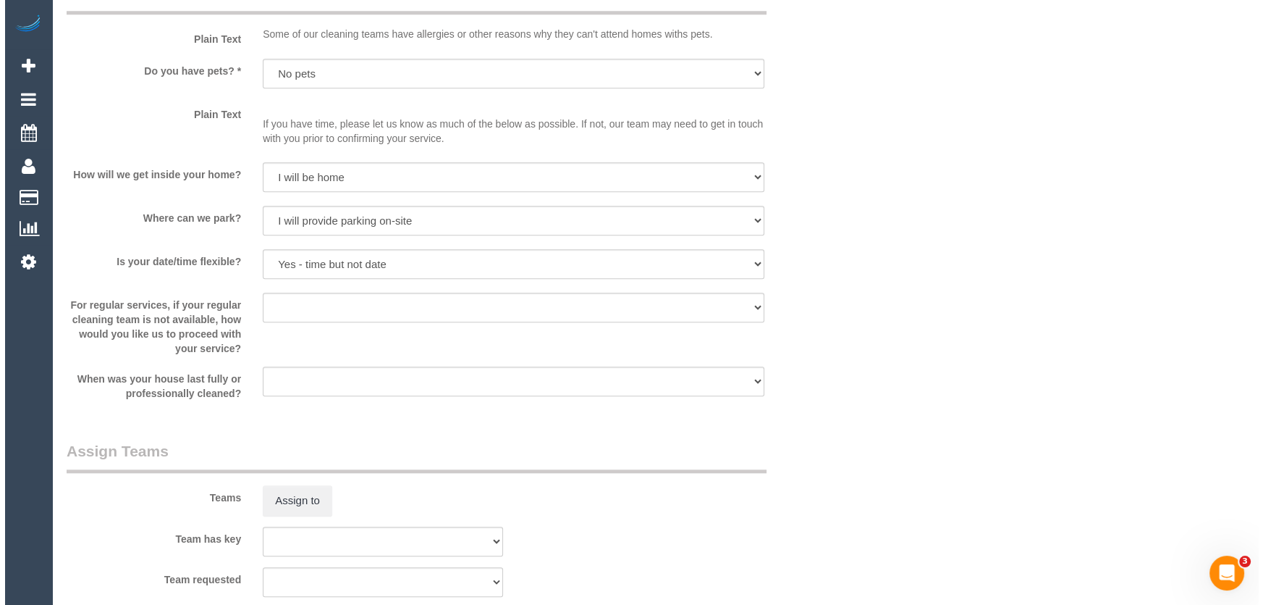
scroll to position [1843, 0]
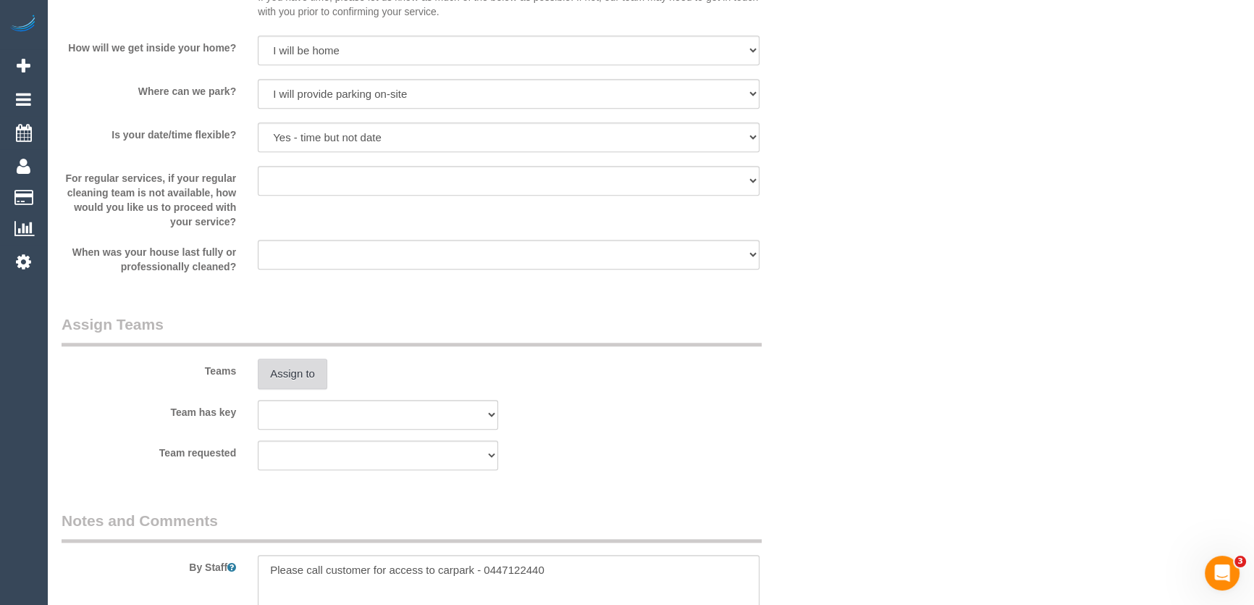
click at [312, 369] on button "Assign to" at bounding box center [293, 373] width 70 height 30
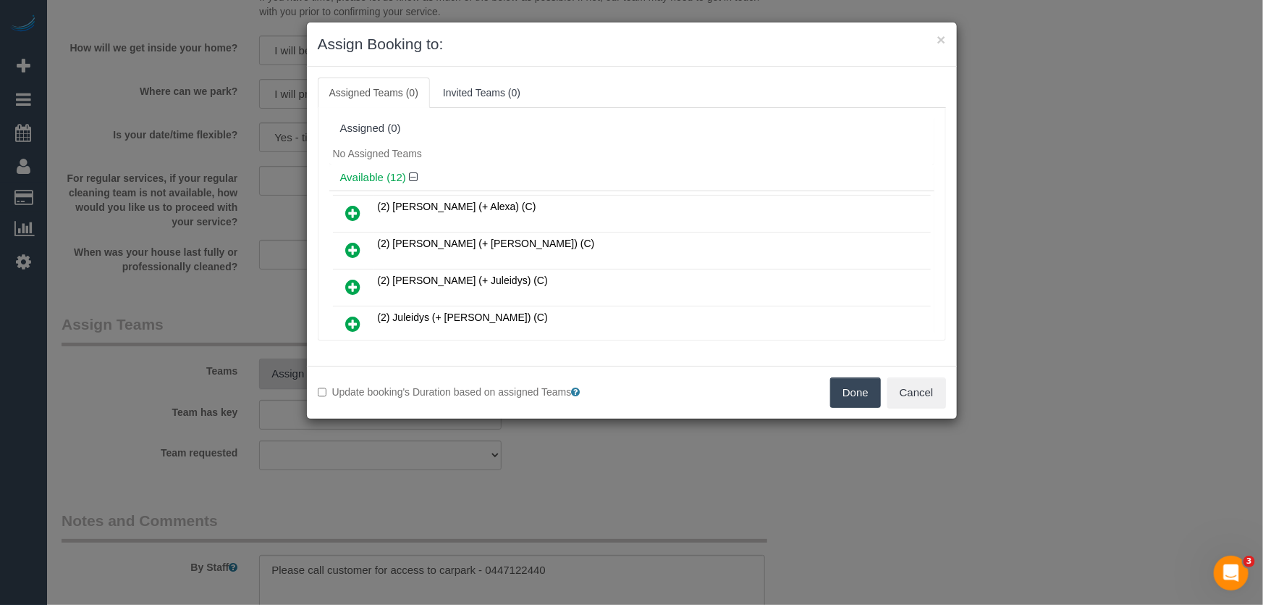
scroll to position [2649, 0]
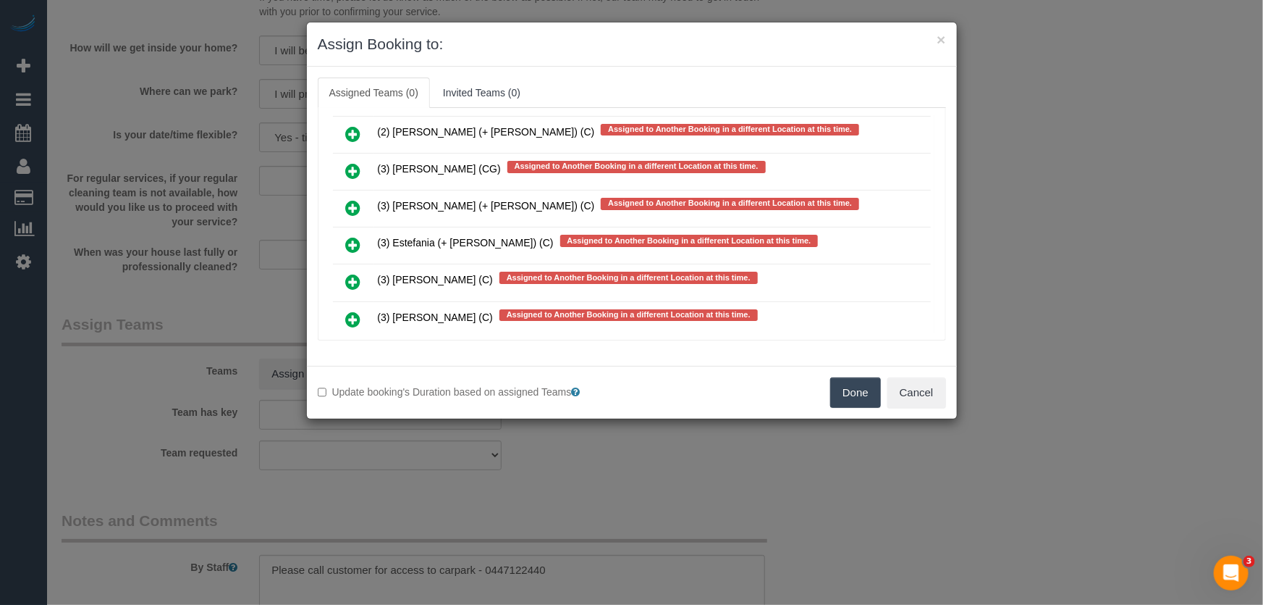
click at [347, 273] on icon at bounding box center [353, 281] width 15 height 17
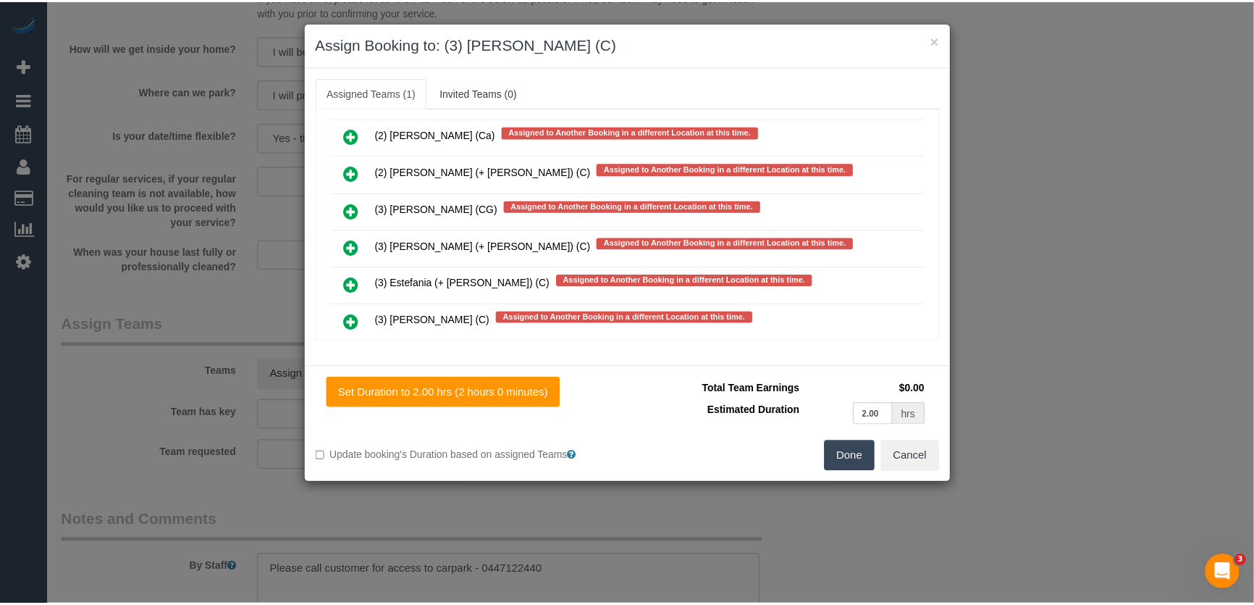
scroll to position [2688, 0]
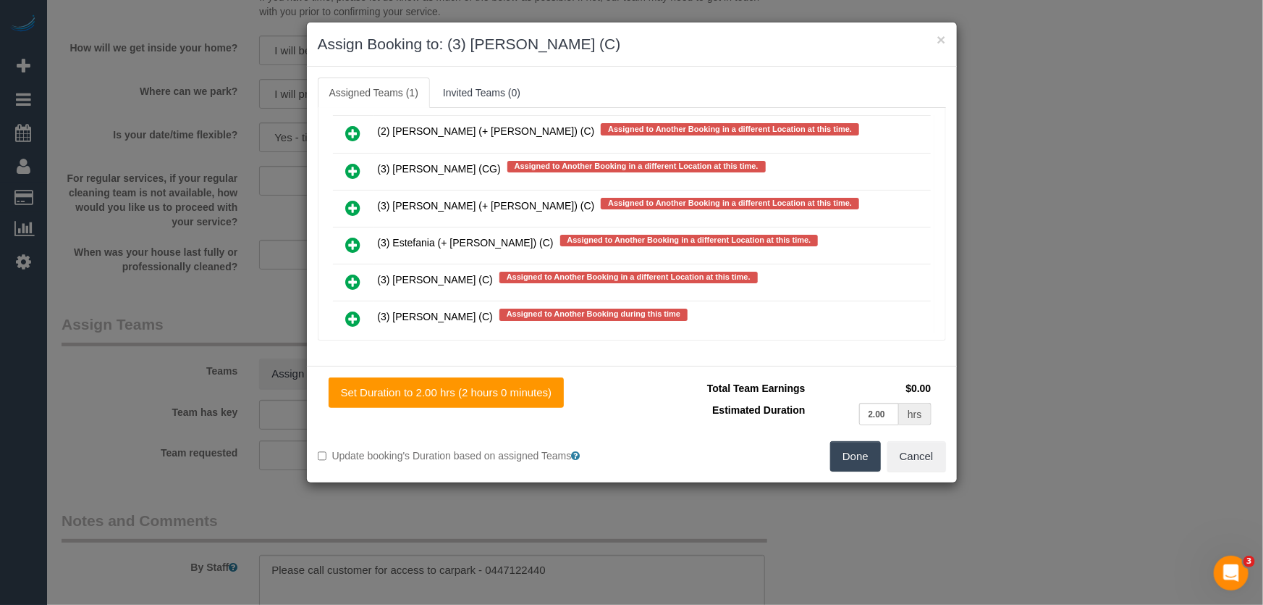
drag, startPoint x: 872, startPoint y: 464, endPoint x: 851, endPoint y: 458, distance: 21.3
click at [872, 464] on button "Done" at bounding box center [855, 456] width 51 height 30
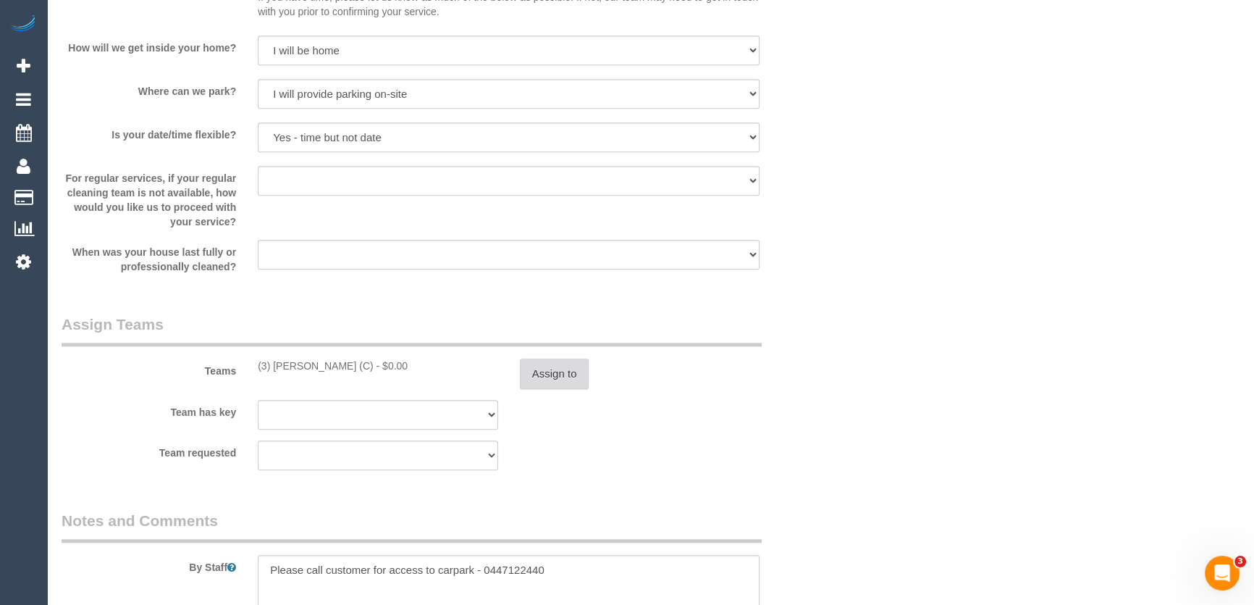
click at [541, 375] on button "Assign to" at bounding box center [555, 373] width 70 height 30
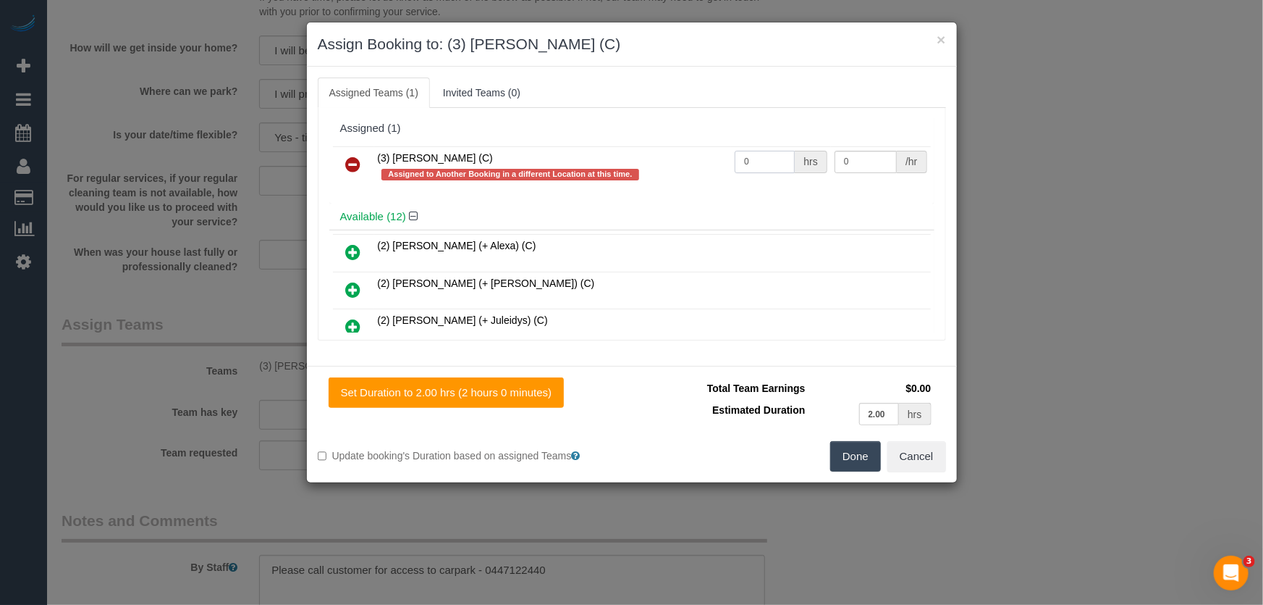
click at [756, 159] on input "0" at bounding box center [765, 162] width 60 height 22
type input "2"
type input "35"
click at [847, 458] on button "Done" at bounding box center [855, 456] width 51 height 30
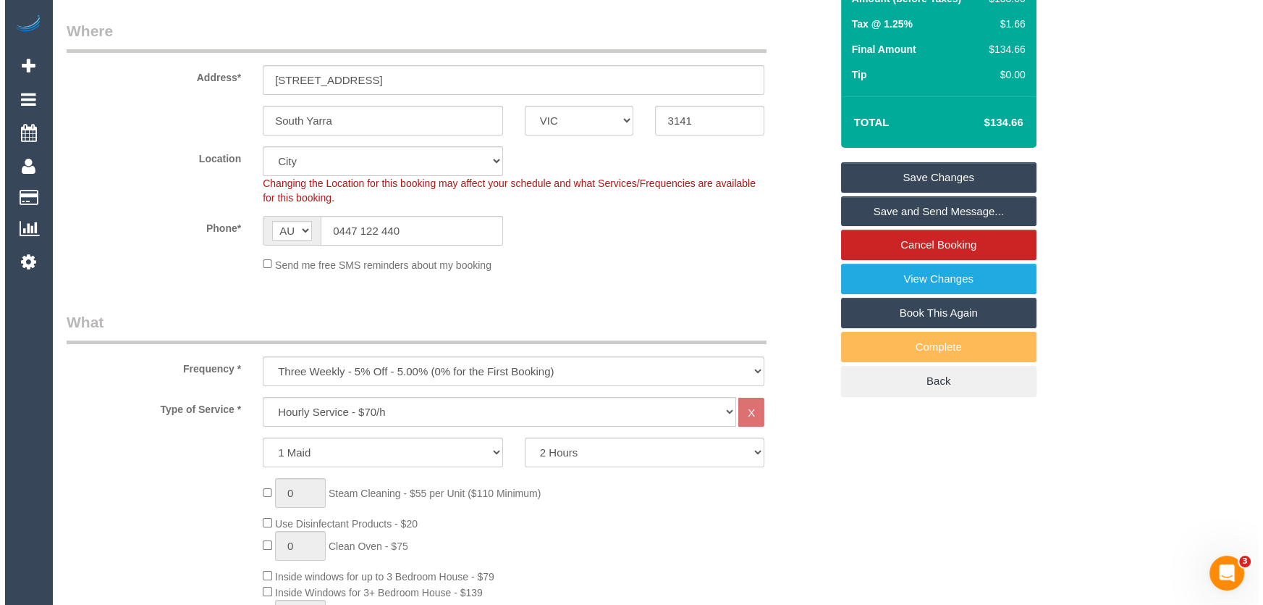
scroll to position [0, 0]
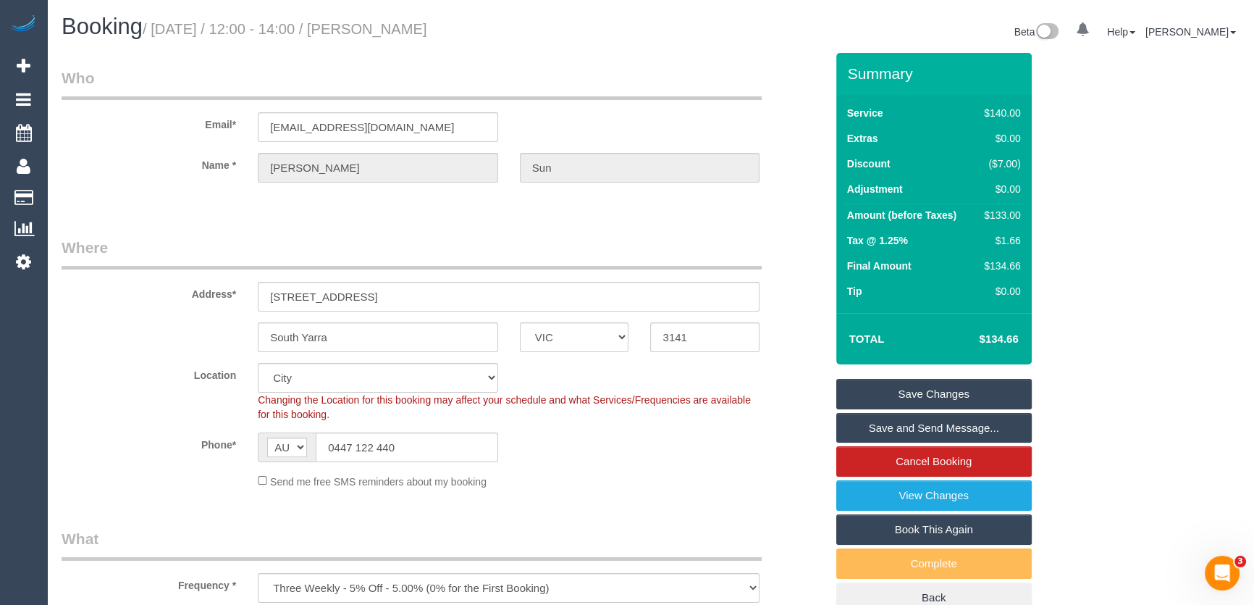
click at [419, 33] on small "/ September 09, 2025 / 12:00 - 14:00 / Anton Sun" at bounding box center [285, 29] width 285 height 16
copy small "Anton Sun"
click at [869, 432] on link "Save and Send Message..." at bounding box center [933, 428] width 195 height 30
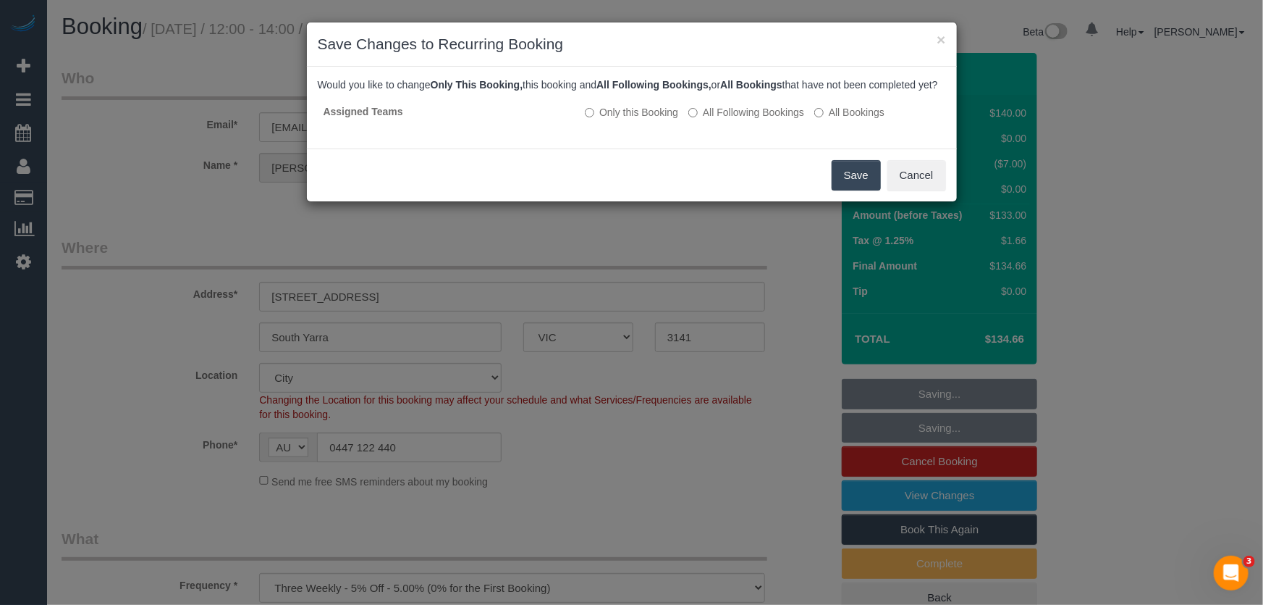
click at [841, 190] on button "Save" at bounding box center [856, 175] width 49 height 30
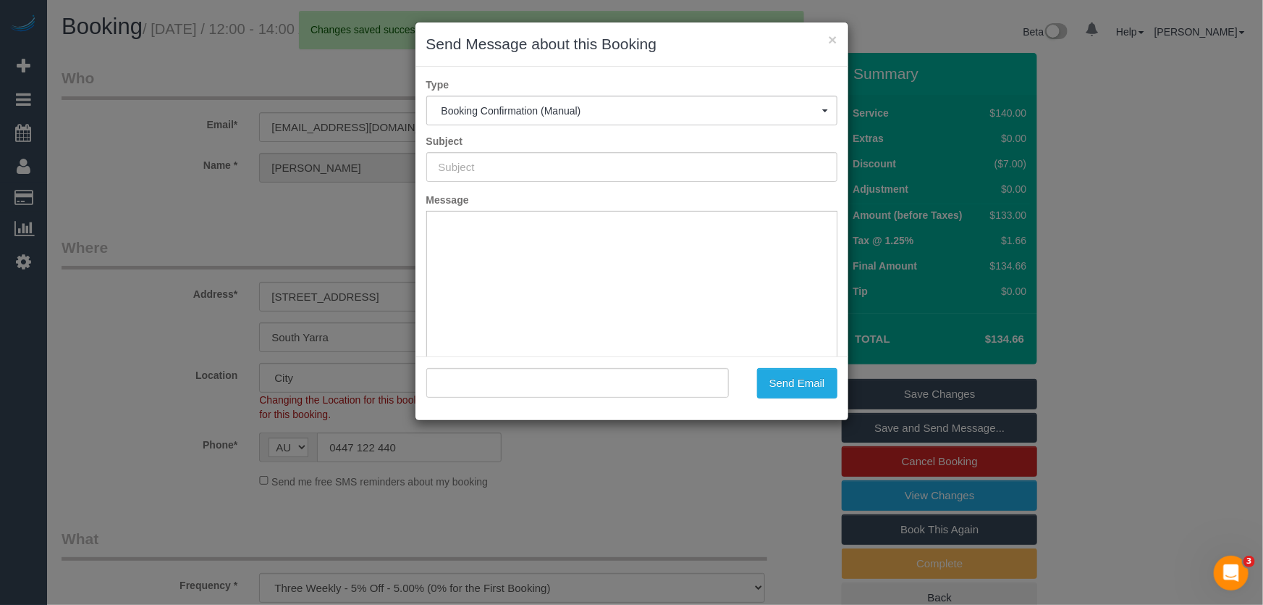
type input "Booking Confirmed"
type input ""Anton Sun" <antons381@gmail.com>"
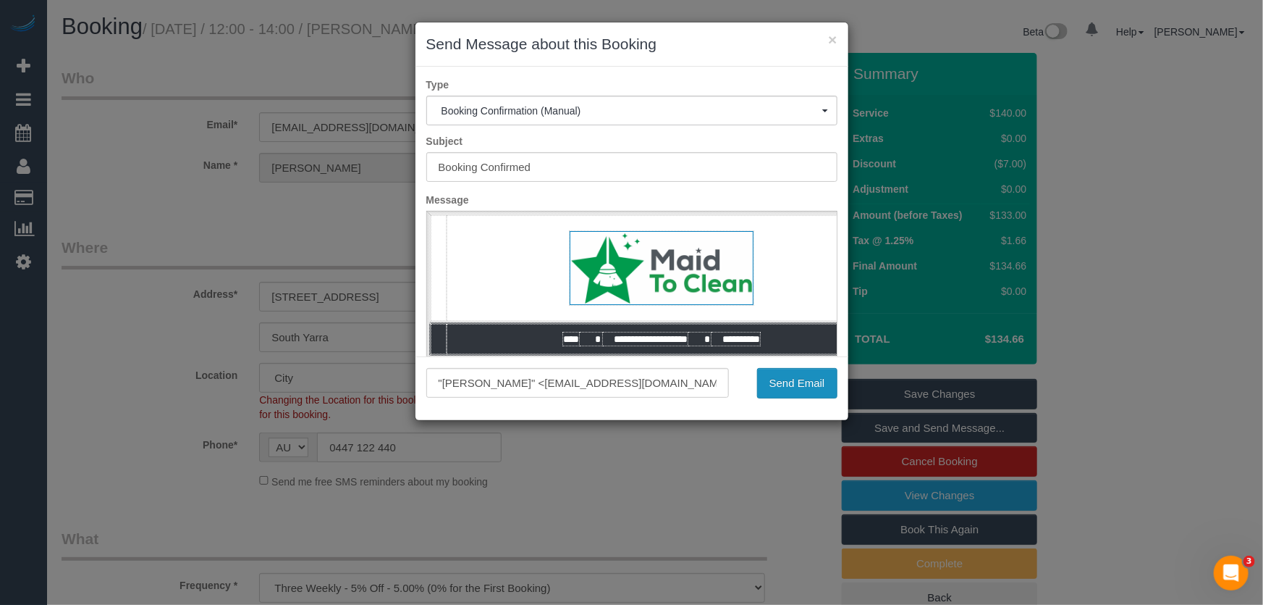
click at [789, 384] on button "Send Email" at bounding box center [797, 383] width 80 height 30
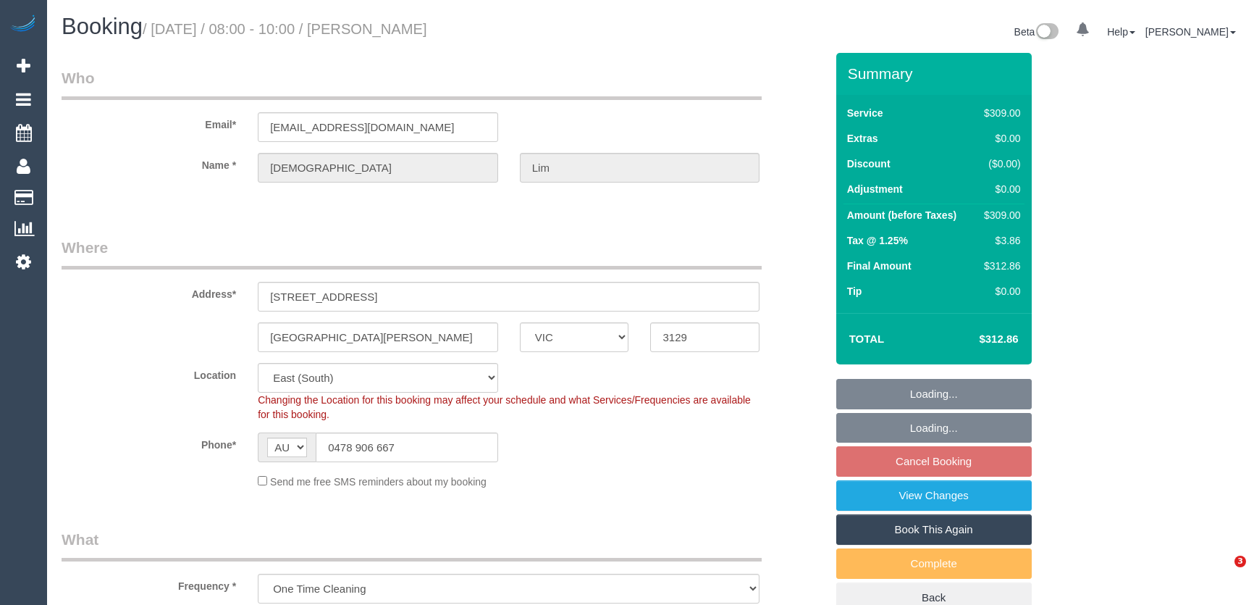
select select "VIC"
select select "string:stripe-pm_1S13ns2GScqysDRVhwKYBl9Z"
select select "spot2"
select select "number:28"
select select "number:14"
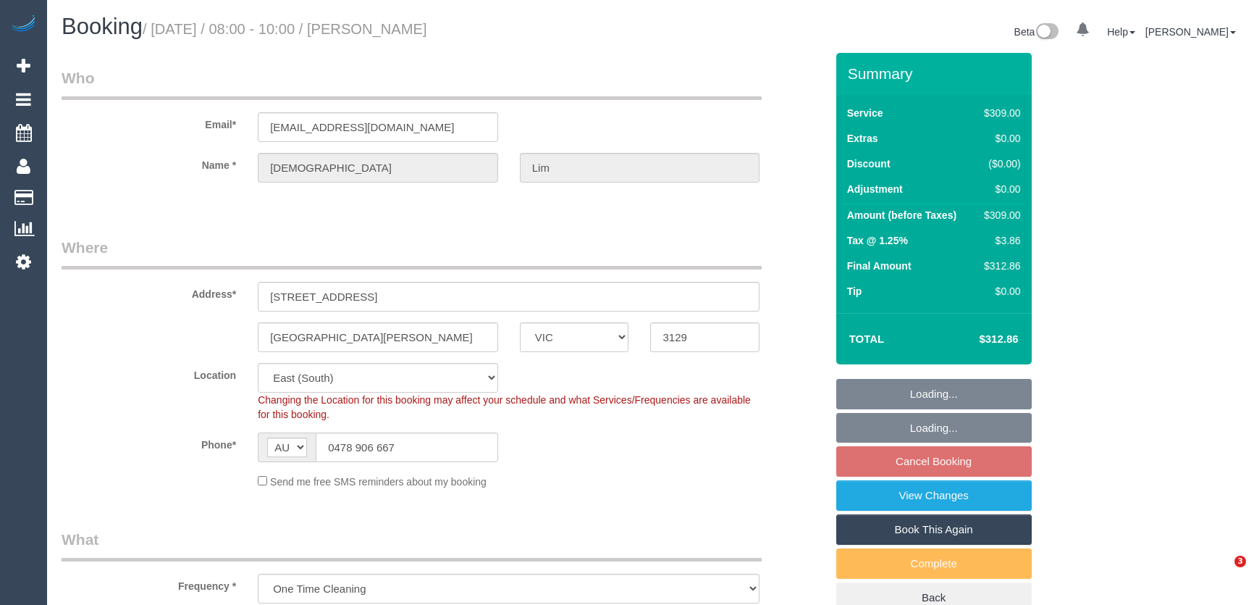
select select "number:19"
select select "number:25"
select select "number:13"
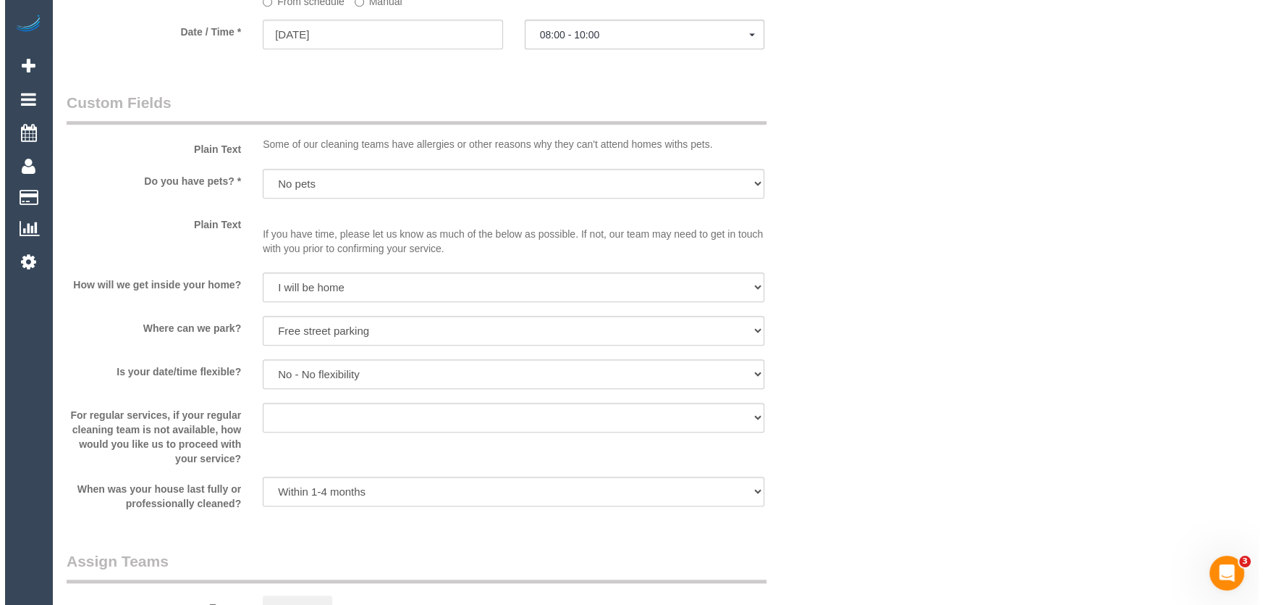
scroll to position [1843, 0]
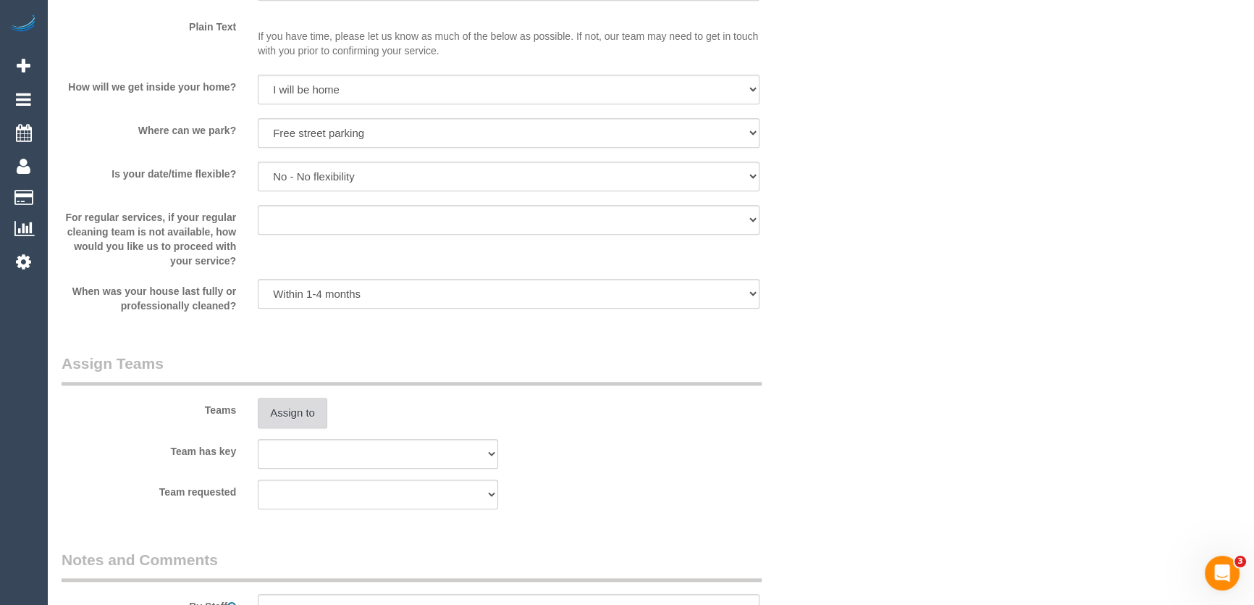
click at [278, 418] on button "Assign to" at bounding box center [293, 413] width 70 height 30
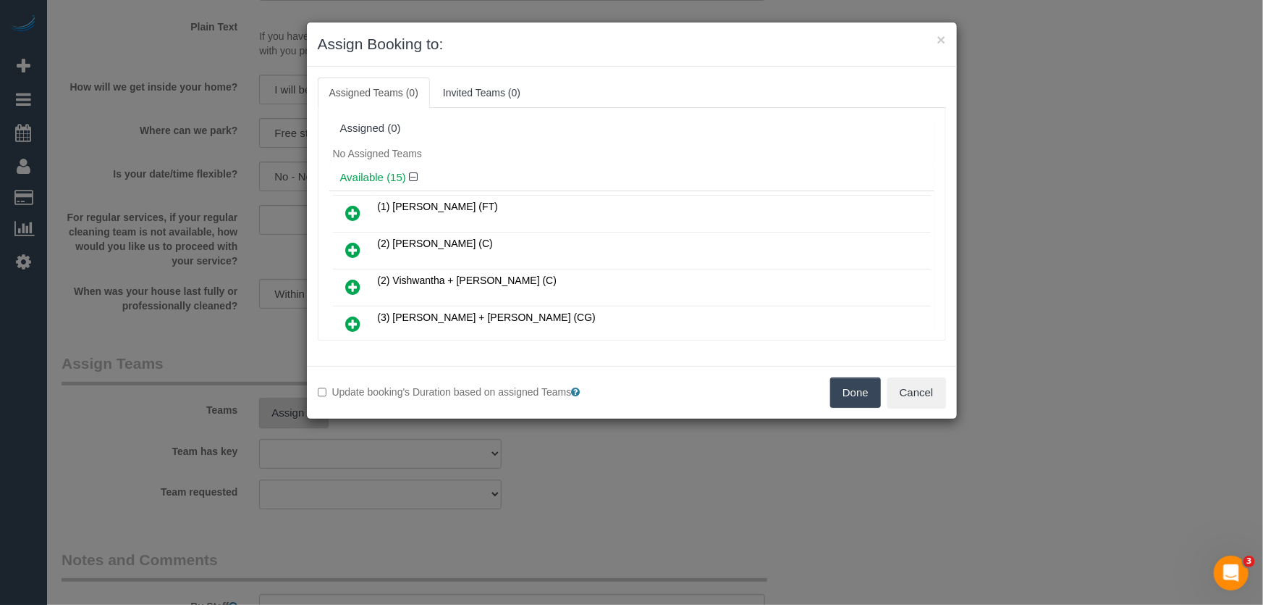
scroll to position [1610, 0]
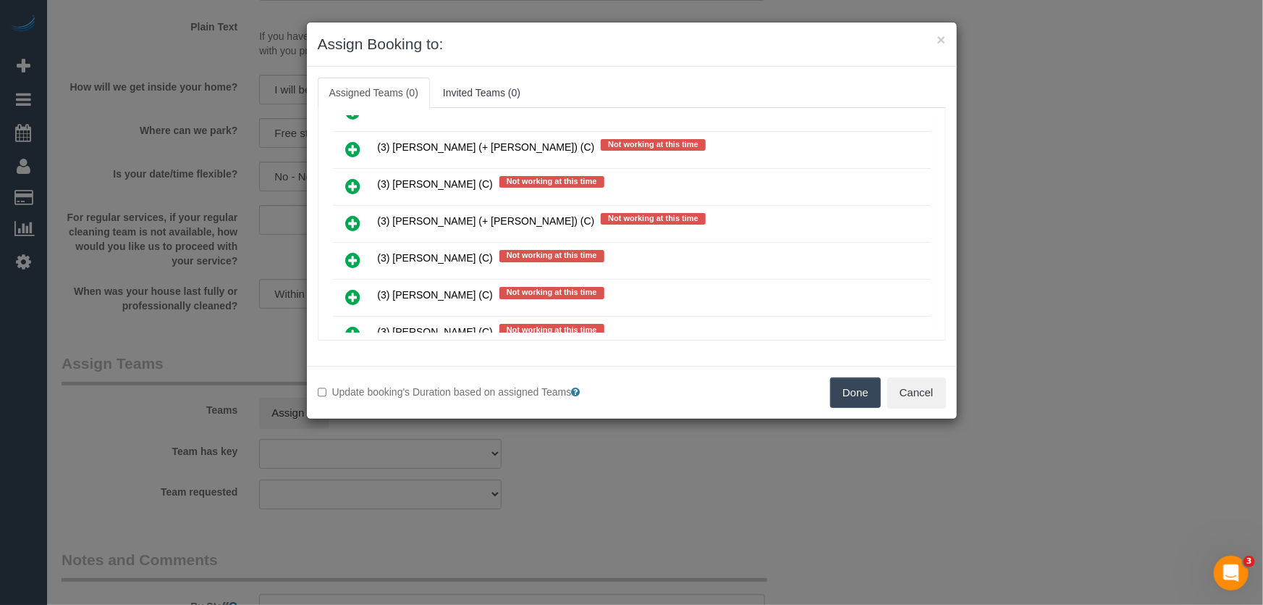
click at [353, 251] on icon at bounding box center [353, 259] width 15 height 17
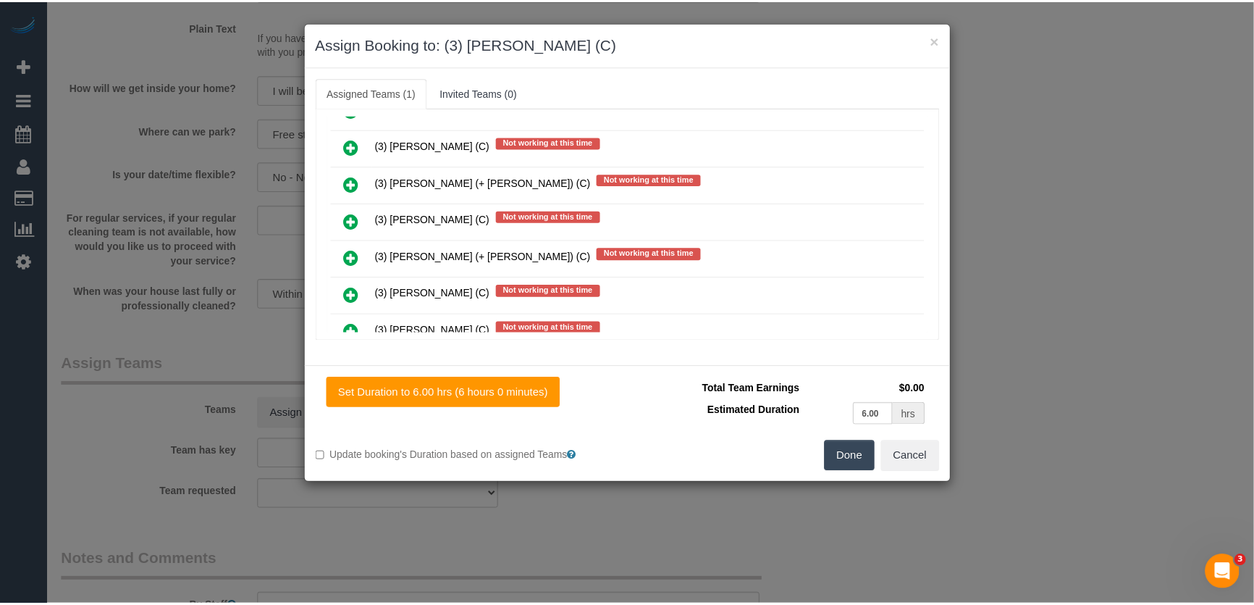
scroll to position [1644, 0]
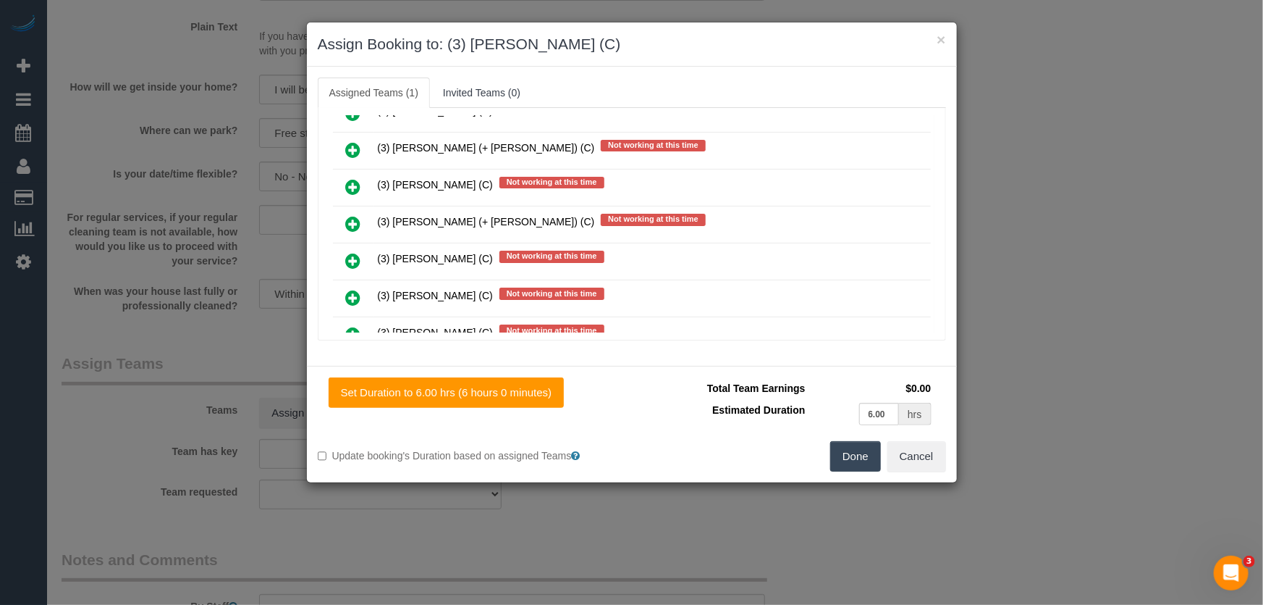
click at [851, 456] on button "Done" at bounding box center [855, 456] width 51 height 30
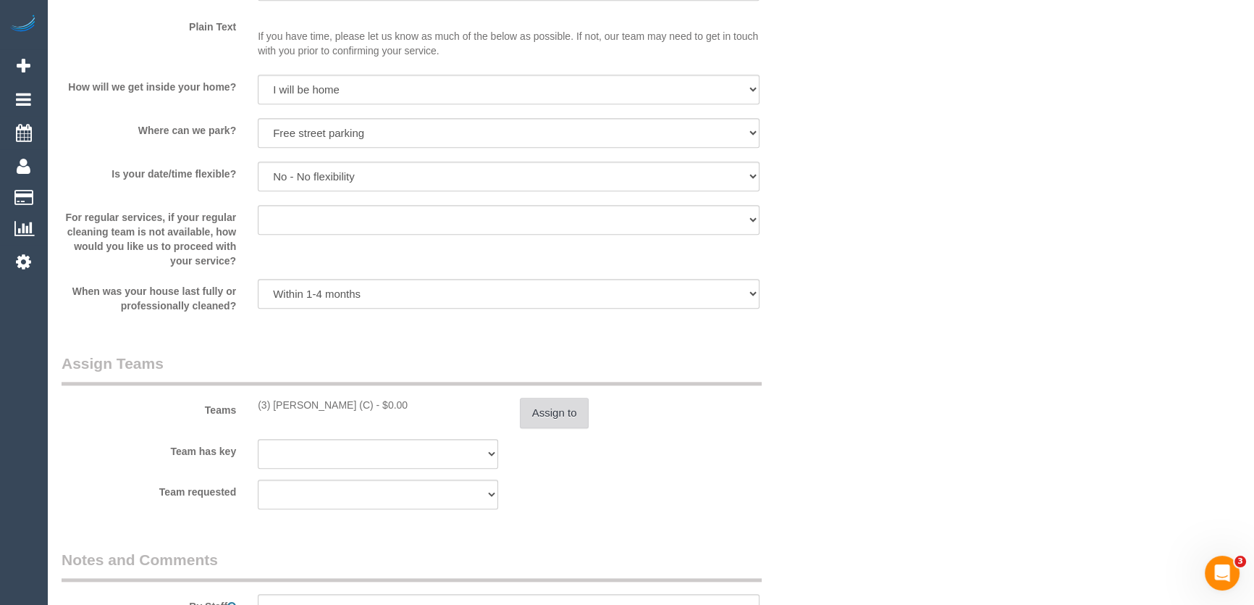
click at [563, 414] on button "Assign to" at bounding box center [555, 413] width 70 height 30
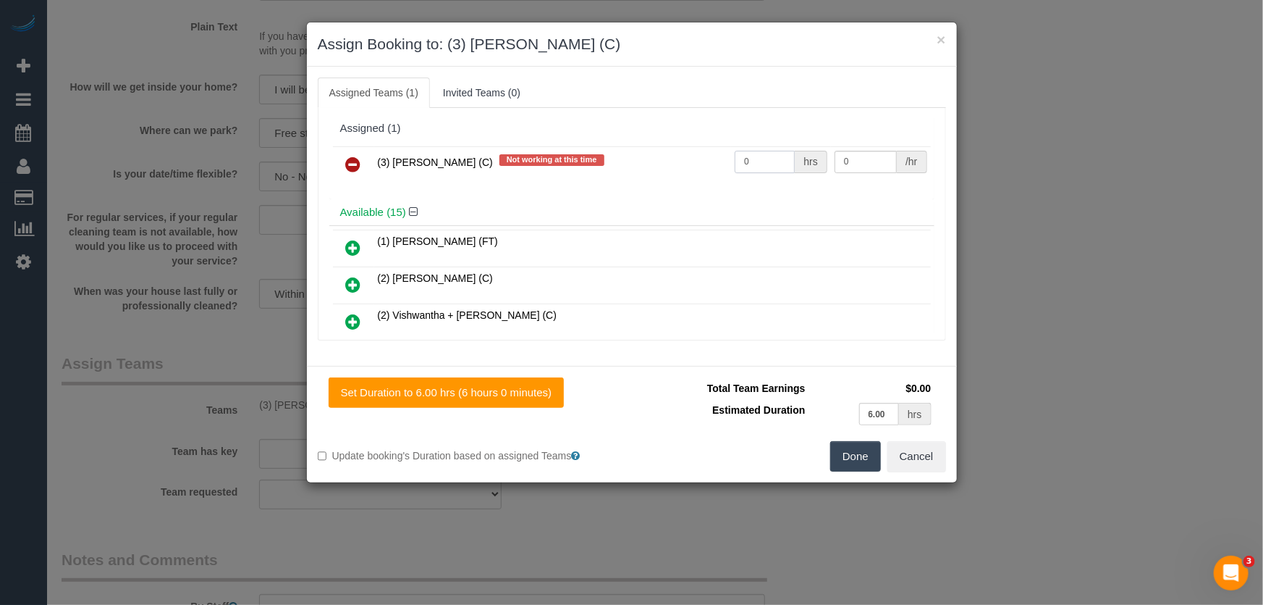
click at [757, 167] on input "0" at bounding box center [765, 162] width 60 height 22
type input "1"
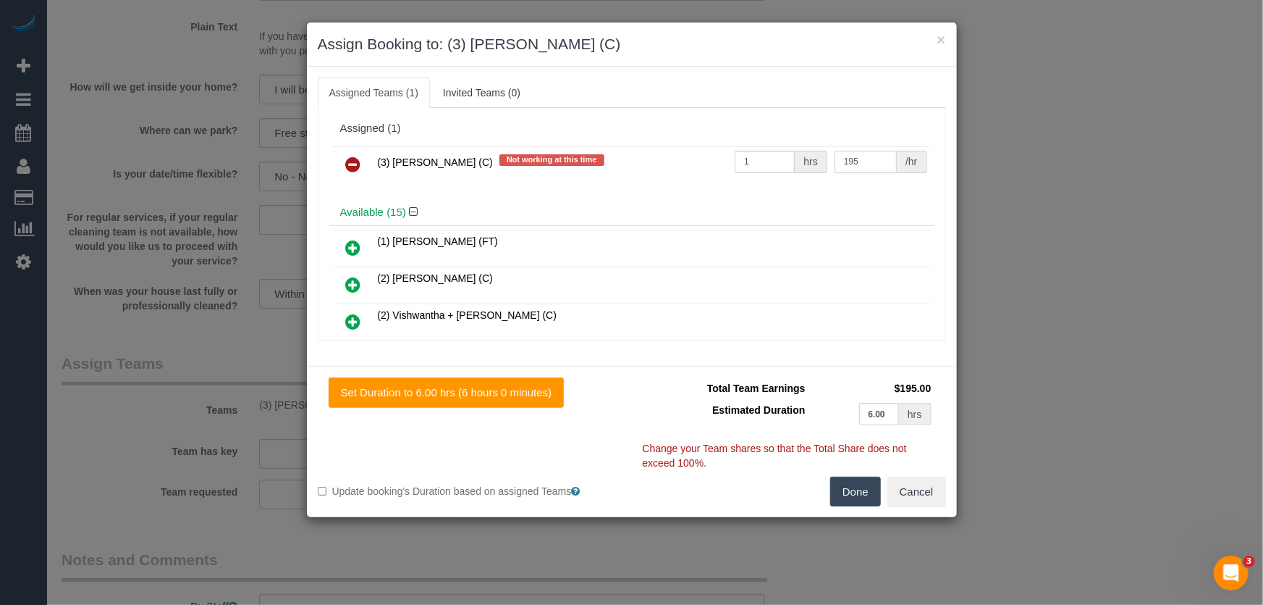
type input "195"
click at [848, 492] on button "Done" at bounding box center [855, 491] width 51 height 30
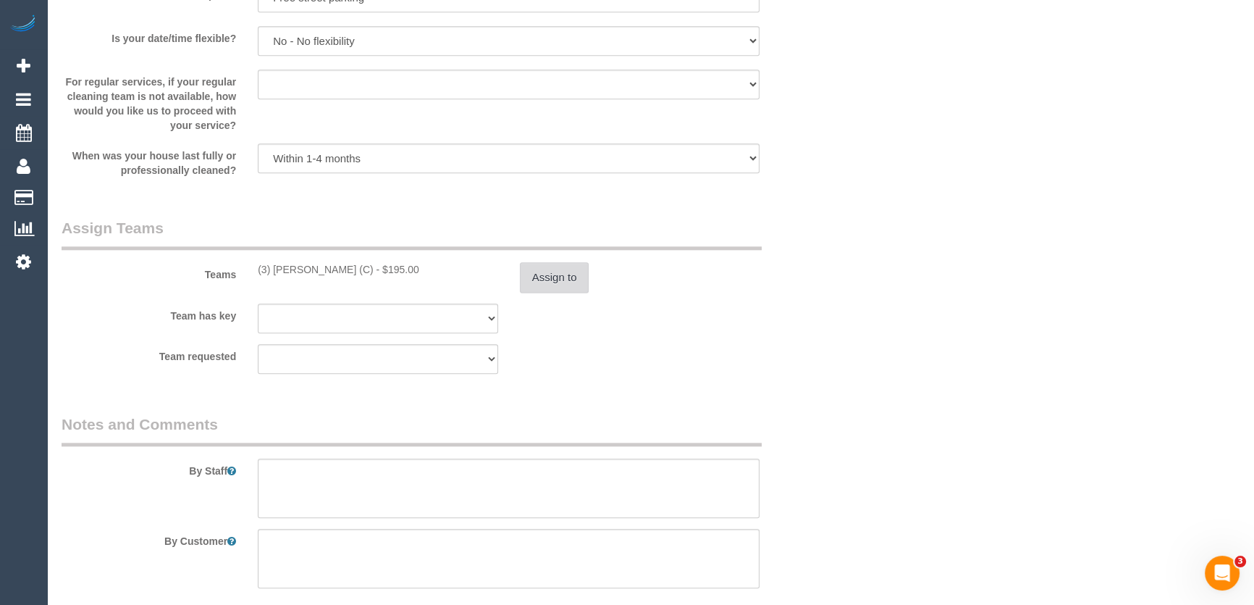
scroll to position [2106, 0]
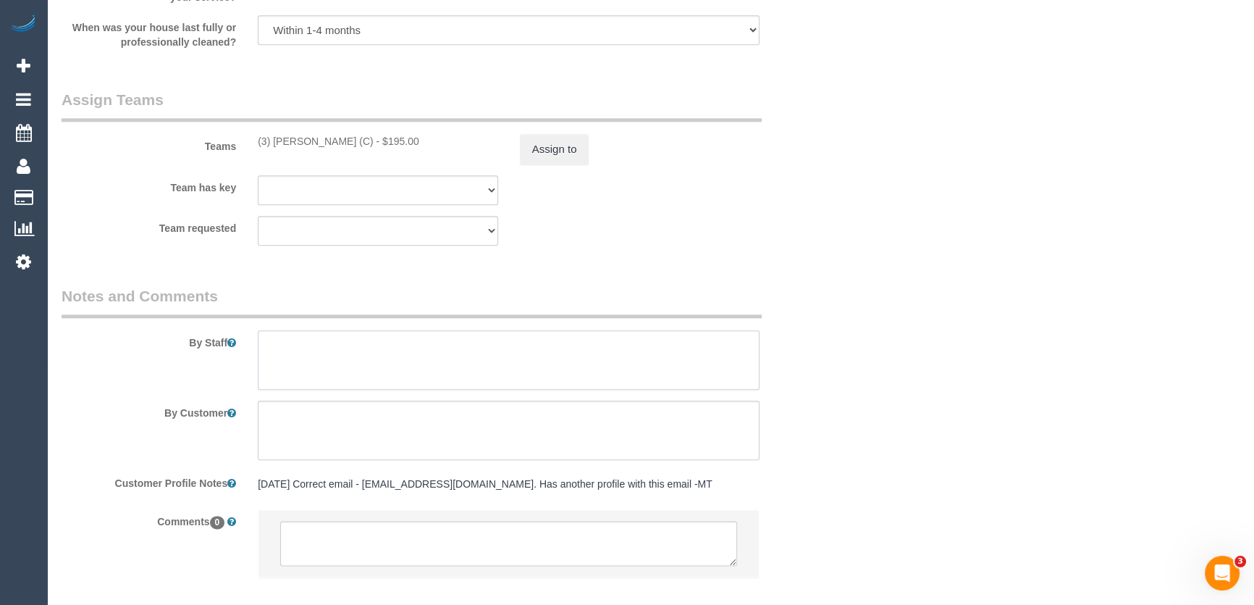
click at [325, 348] on textarea at bounding box center [509, 359] width 502 height 59
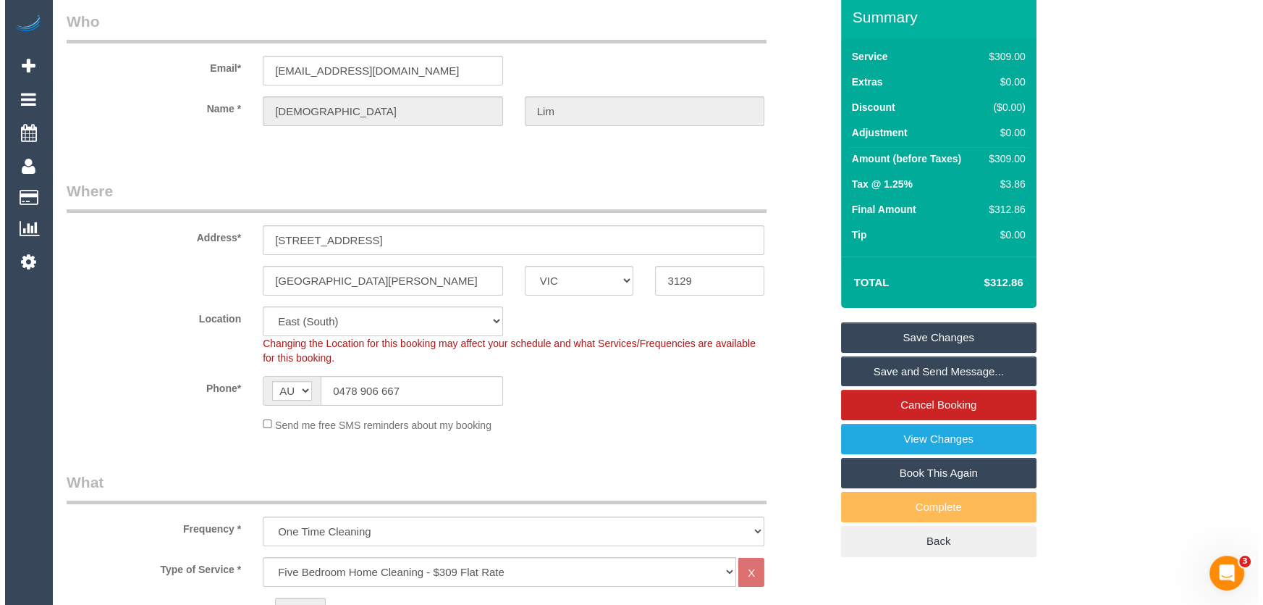
scroll to position [0, 0]
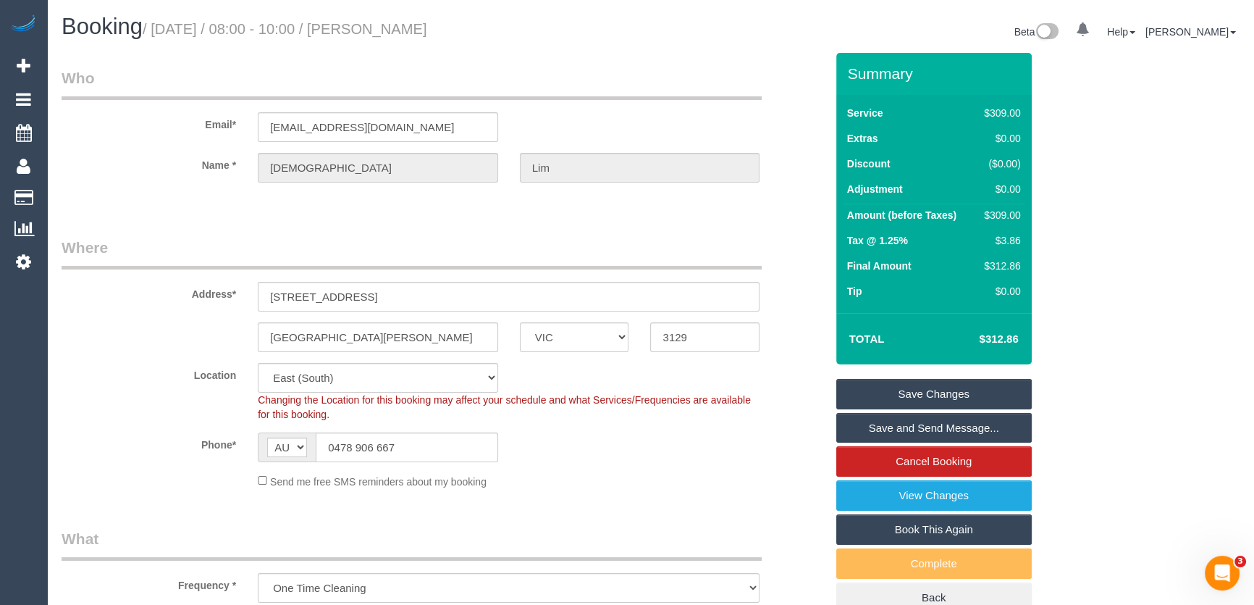
type textarea "Estimated time: 5-6 hours"
click at [410, 27] on small "/ [DATE] / 08:00 - 10:00 / [PERSON_NAME]" at bounding box center [285, 29] width 285 height 16
copy small "[PERSON_NAME]"
click at [905, 428] on link "Save and Send Message..." at bounding box center [933, 428] width 195 height 30
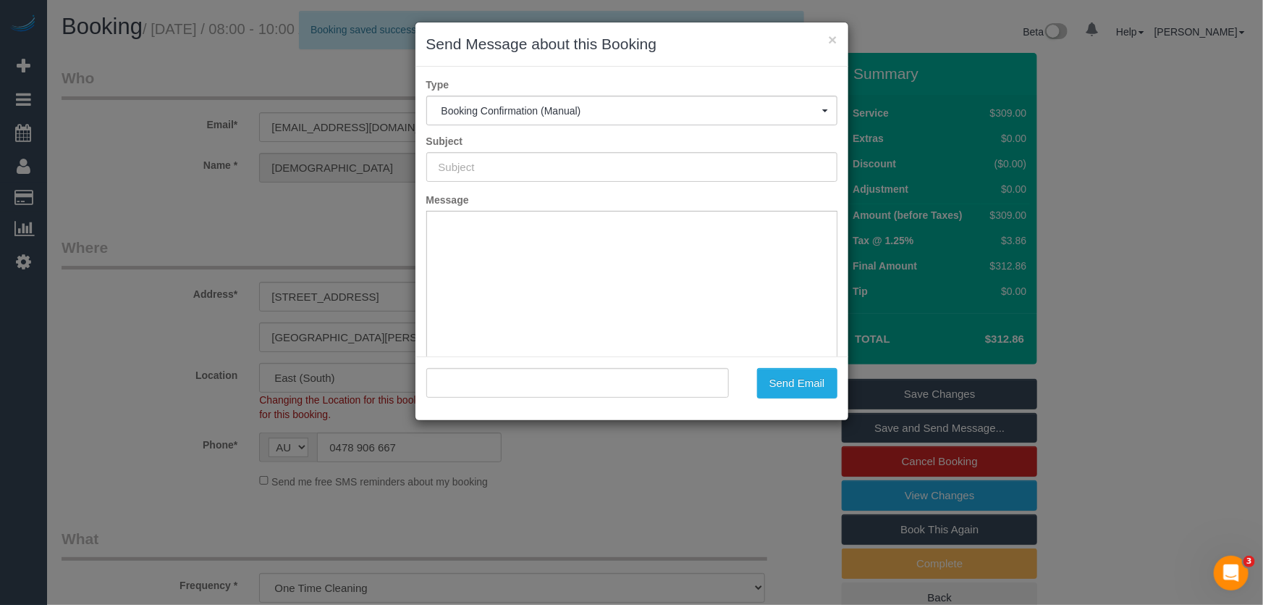
type input "Booking Confirmed"
type input ""[PERSON_NAME]" <[EMAIL_ADDRESS][DOMAIN_NAME]>"
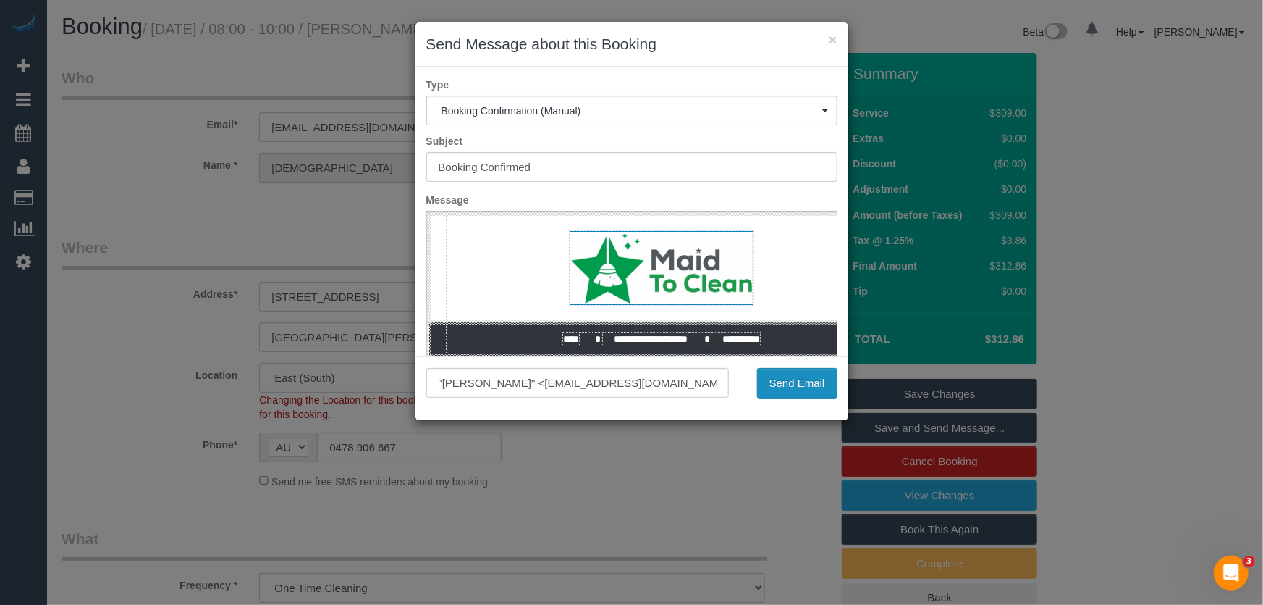
click at [797, 387] on button "Send Email" at bounding box center [797, 383] width 80 height 30
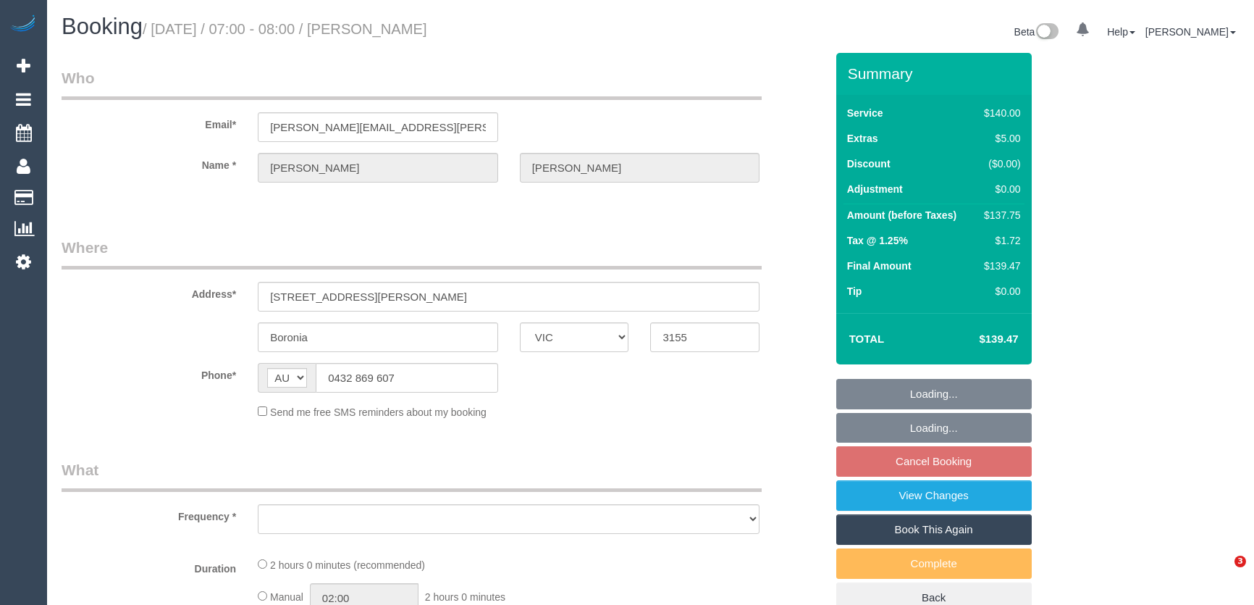
select select "VIC"
select select "number:29"
select select "number:16"
select select "number:18"
select select "number:22"
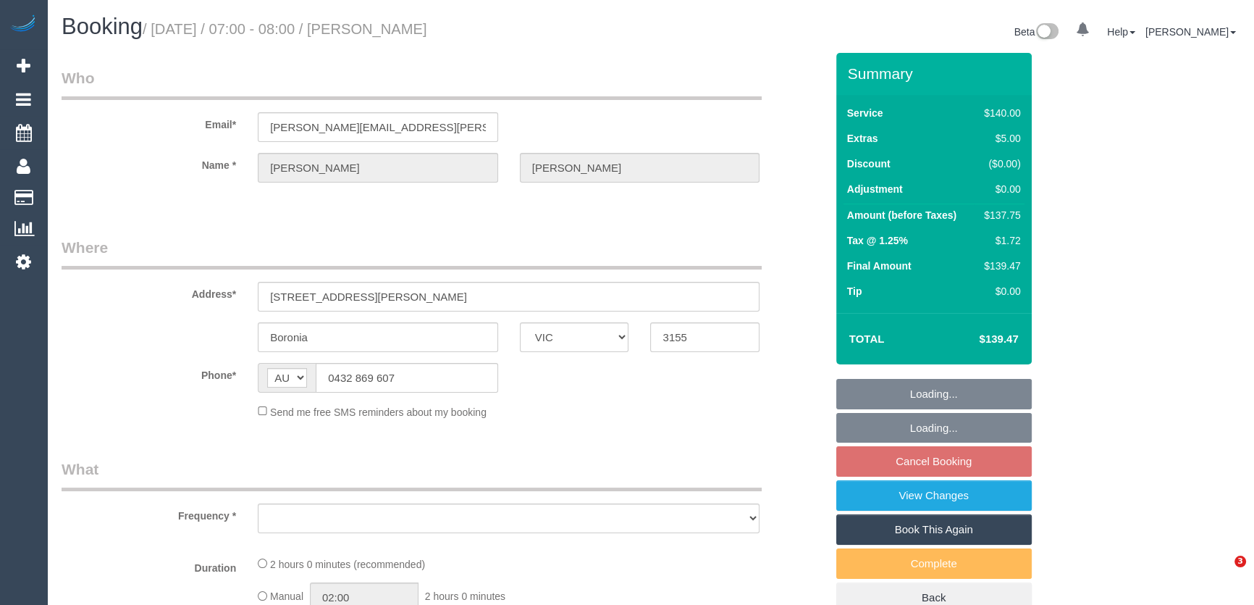
select select "number:34"
select select "number:12"
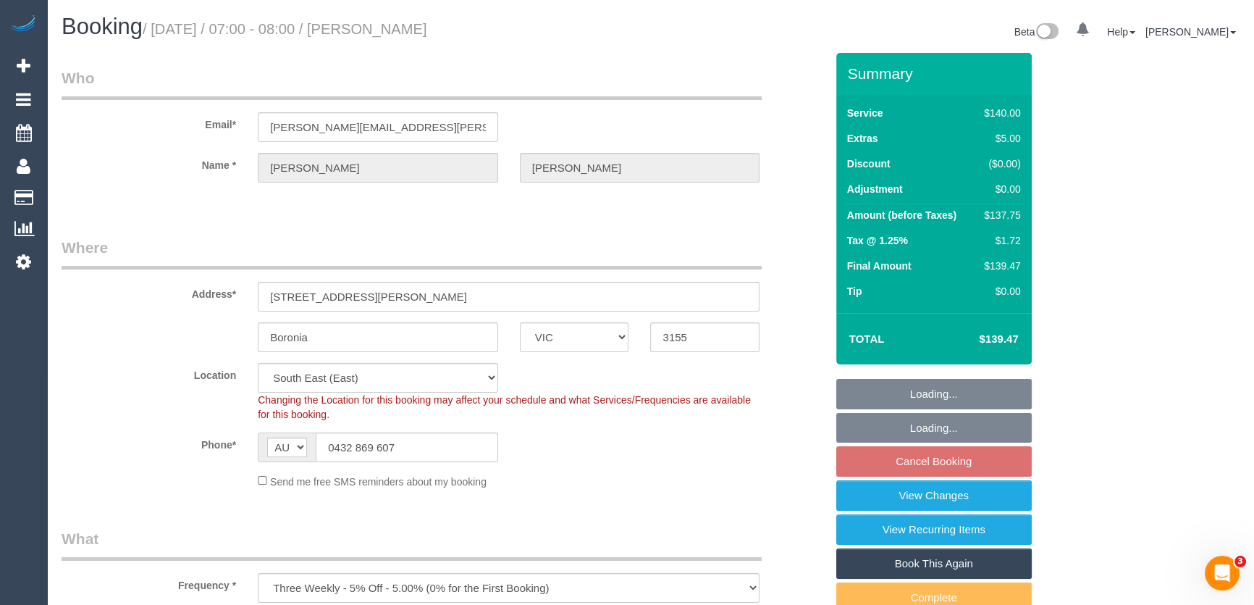
select select "object:1342"
select select "spot20"
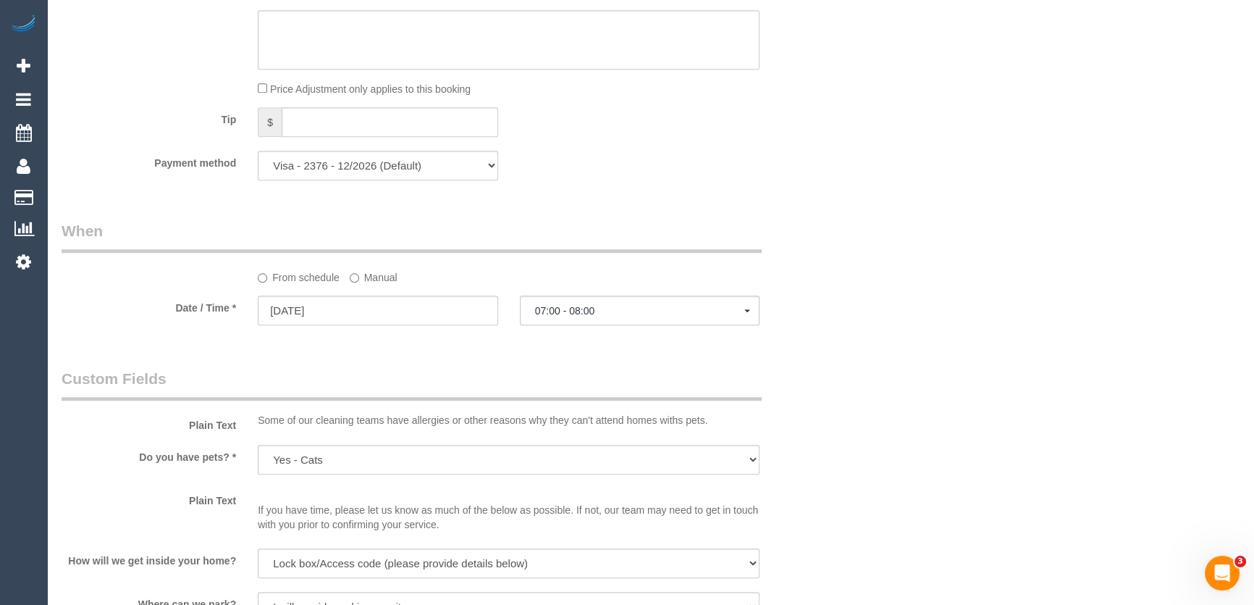
scroll to position [1448, 0]
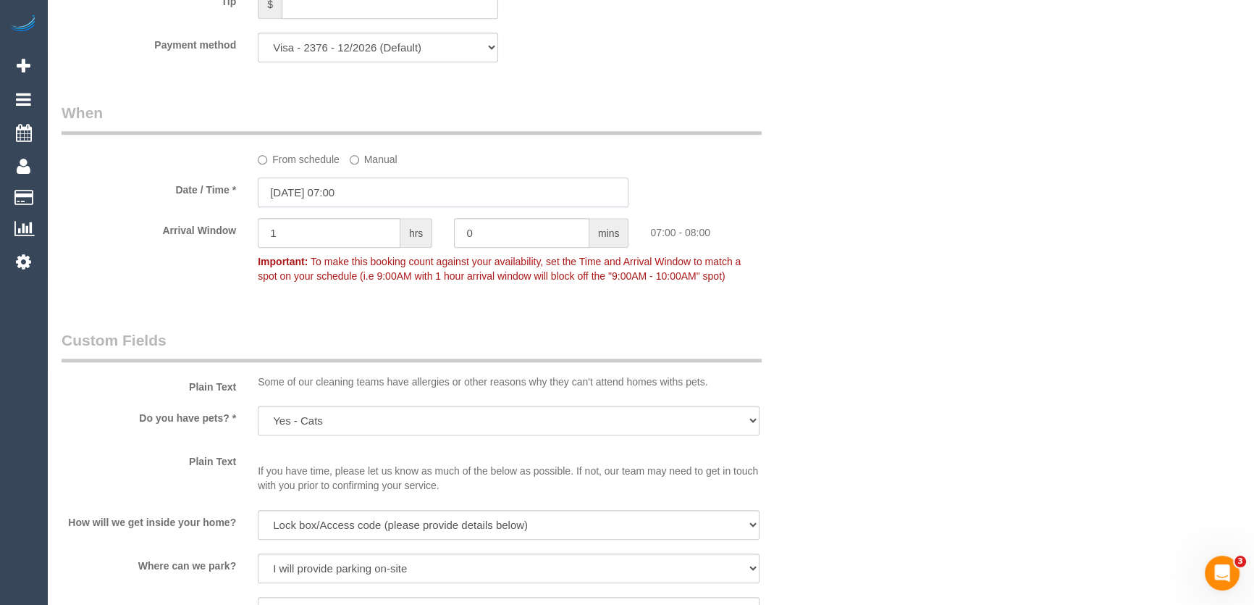
click at [382, 193] on input "09/09/2025 07:00" at bounding box center [443, 192] width 371 height 30
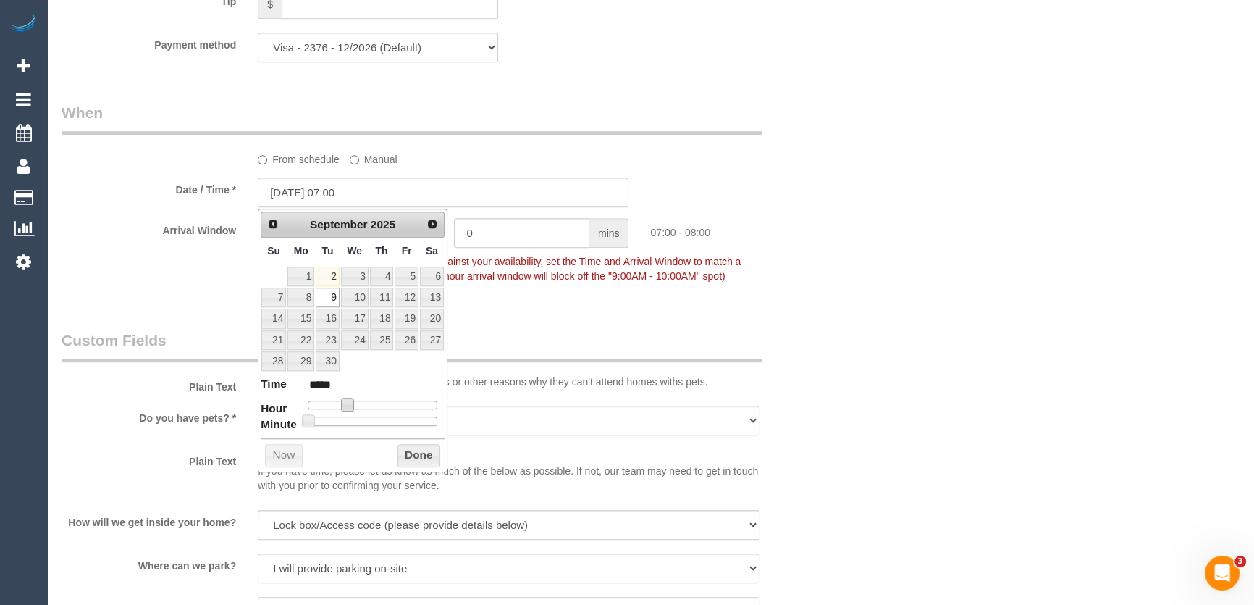
drag, startPoint x: 345, startPoint y: 405, endPoint x: 354, endPoint y: 405, distance: 8.7
click at [354, 406] on span at bounding box center [347, 404] width 13 height 13
type input "[DATE] 09:00"
type input "*****"
type input "09/09/2025 08:00"
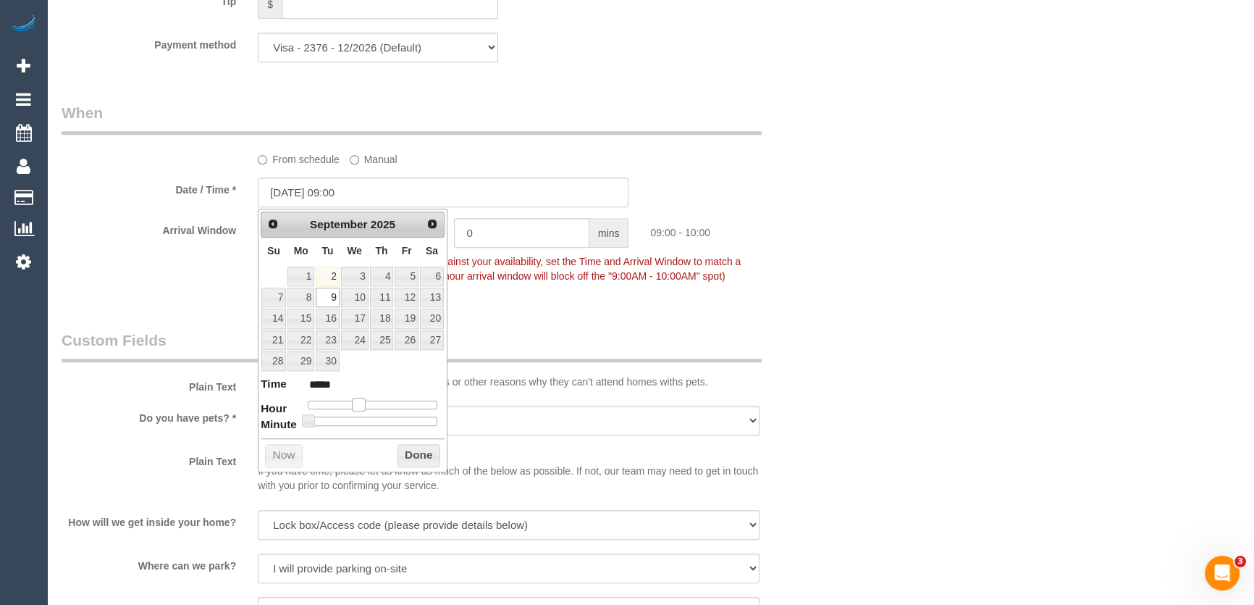
type input "*****"
click at [349, 403] on span at bounding box center [352, 404] width 13 height 13
click at [563, 302] on div "Who Email* james.roy.gooden@gmail.com Name * James Gooden Where Address* 1 Lesl…" at bounding box center [444, 141] width 786 height 3073
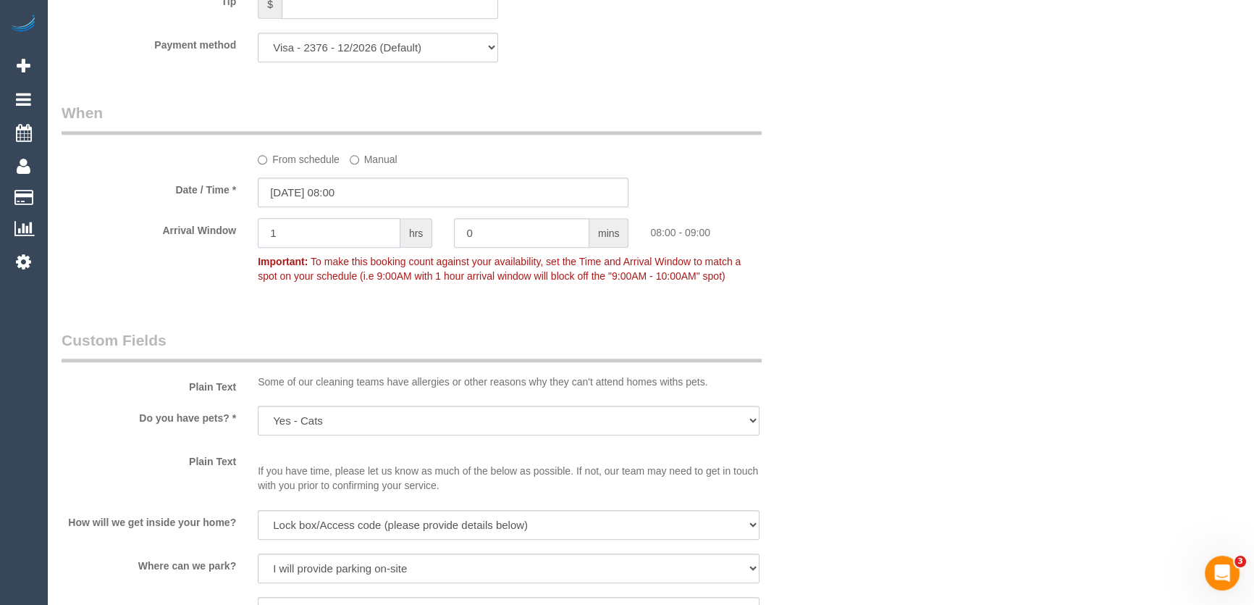
click at [350, 236] on input "1" at bounding box center [329, 233] width 143 height 30
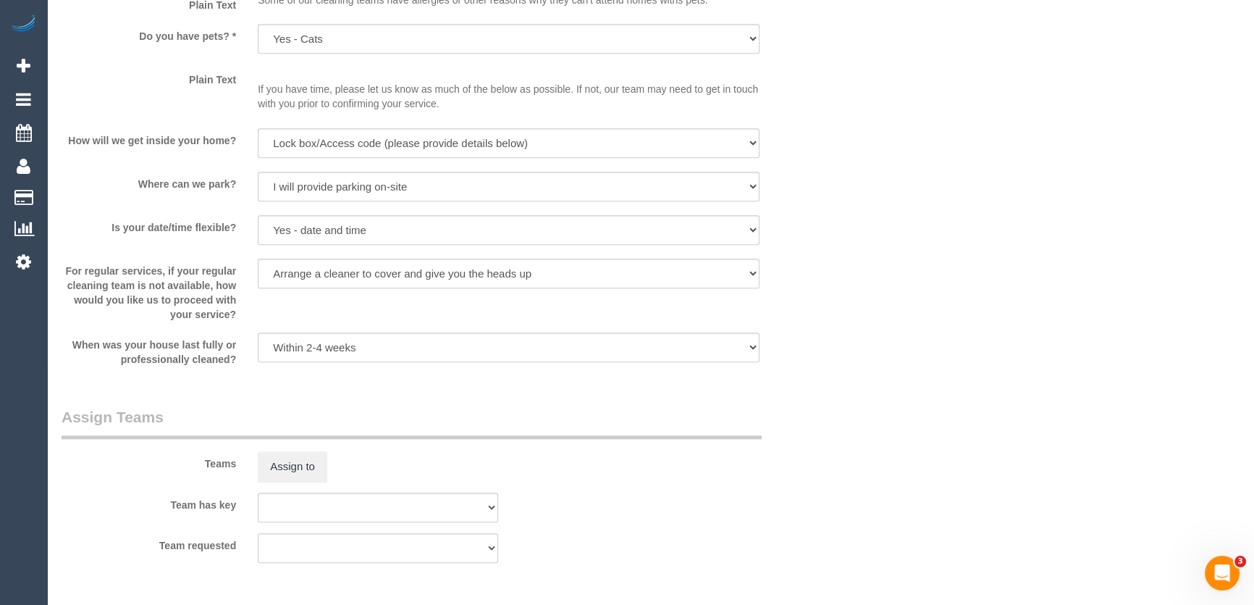
scroll to position [1909, 0]
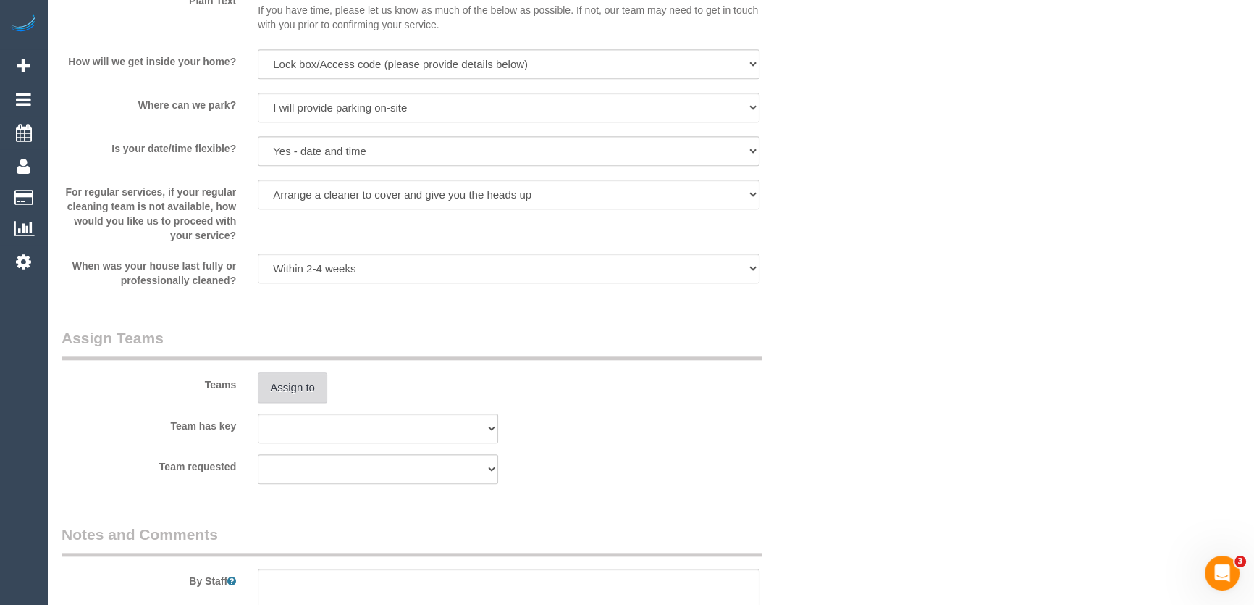
type input "2"
click at [281, 391] on button "Assign to" at bounding box center [293, 387] width 70 height 30
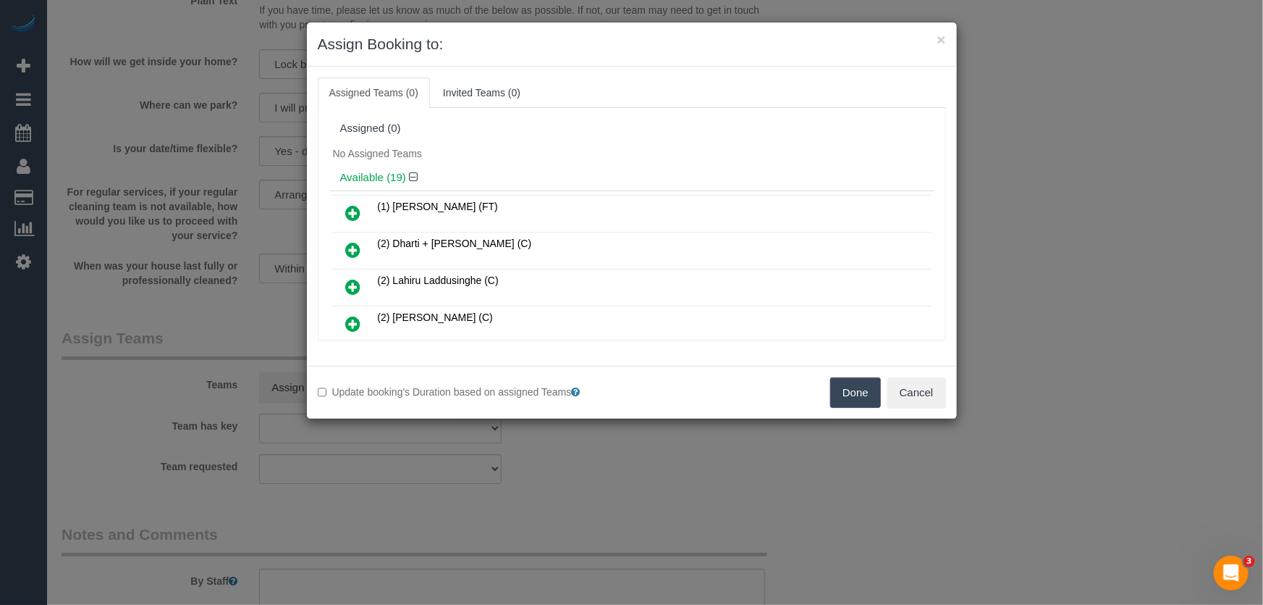
click at [356, 207] on icon at bounding box center [353, 212] width 15 height 17
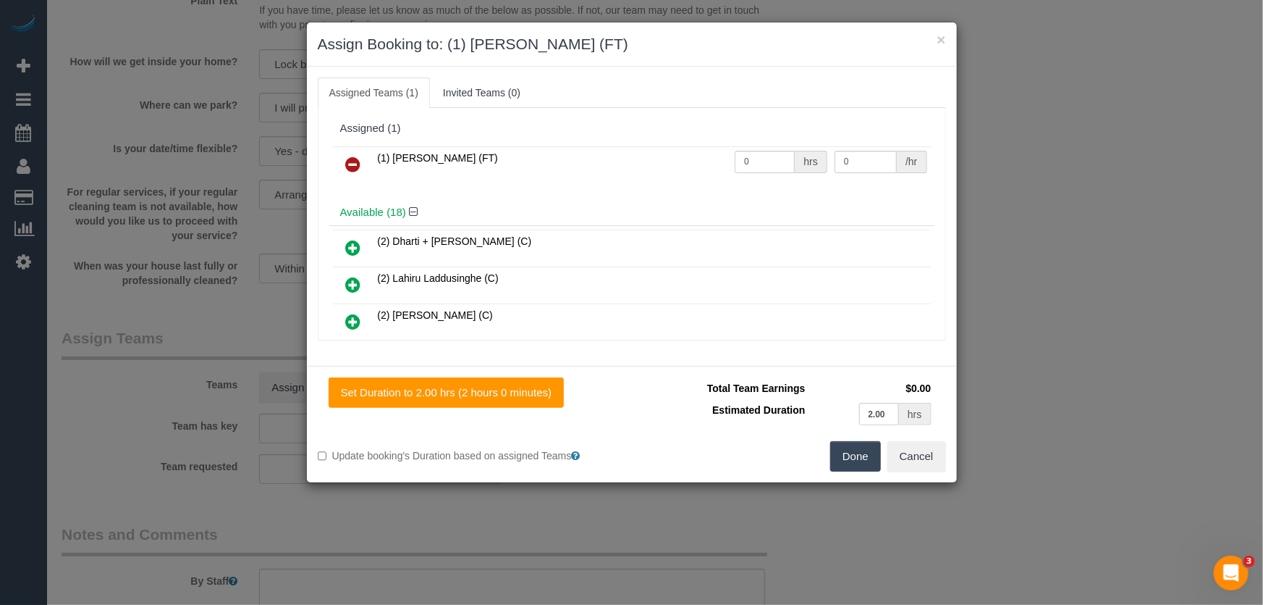
click at [853, 453] on button "Done" at bounding box center [855, 456] width 51 height 30
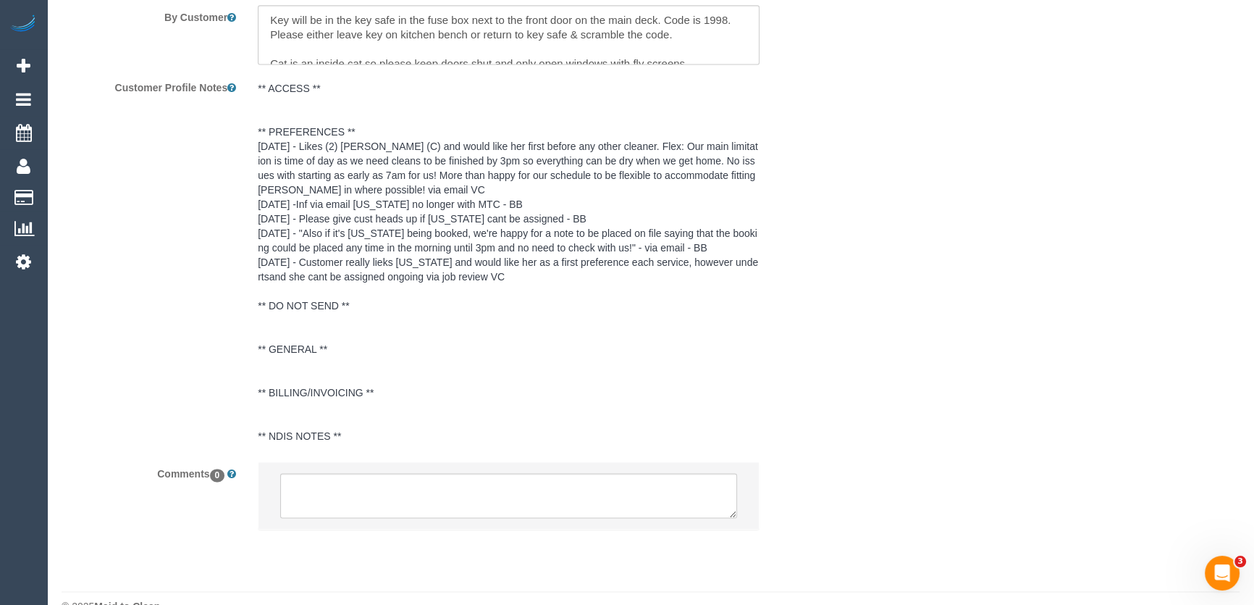
scroll to position [2567, 0]
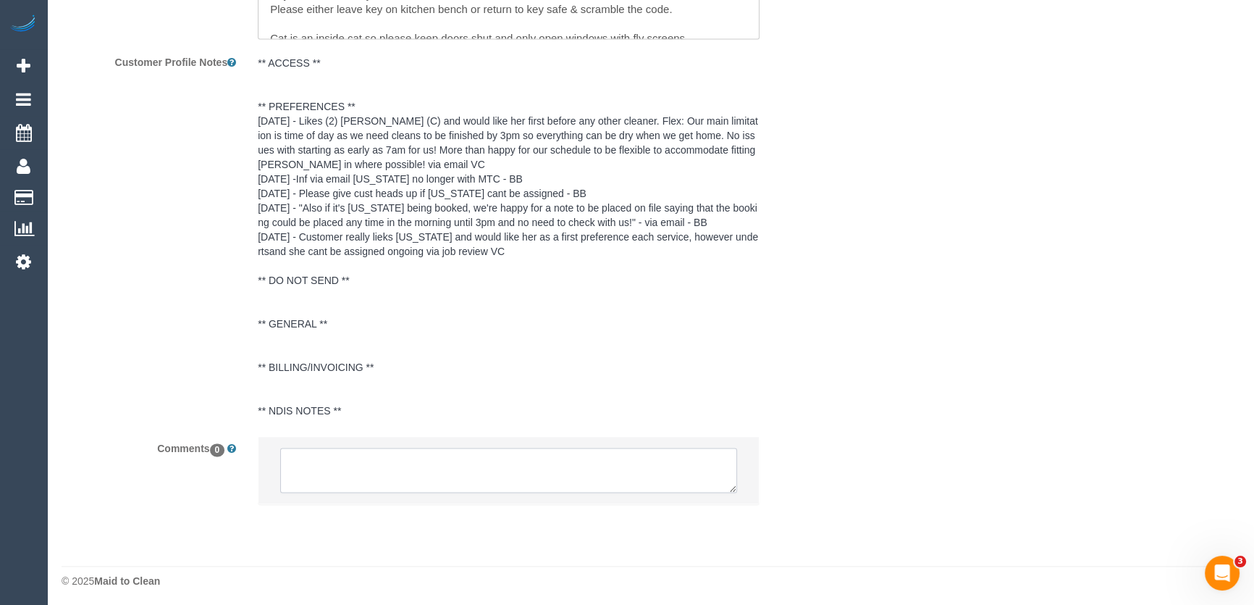
click at [434, 471] on textarea at bounding box center [508, 469] width 457 height 45
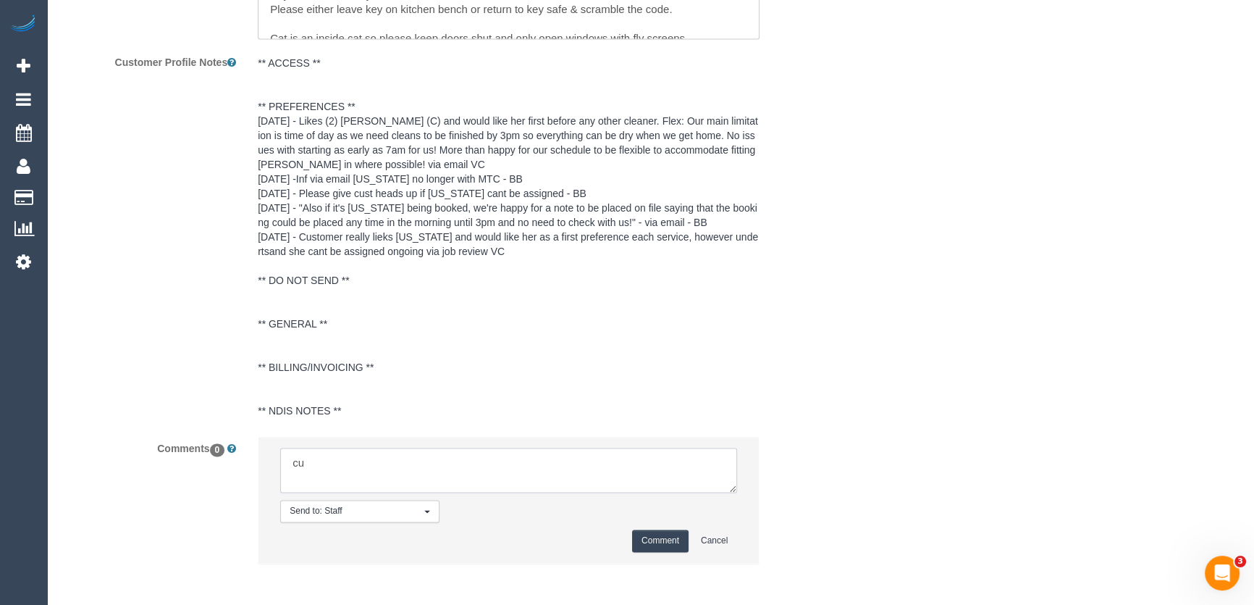
type textarea "c"
type textarea "inf customer of AW 8-10am"
click at [665, 543] on button "Comment" at bounding box center [660, 540] width 56 height 22
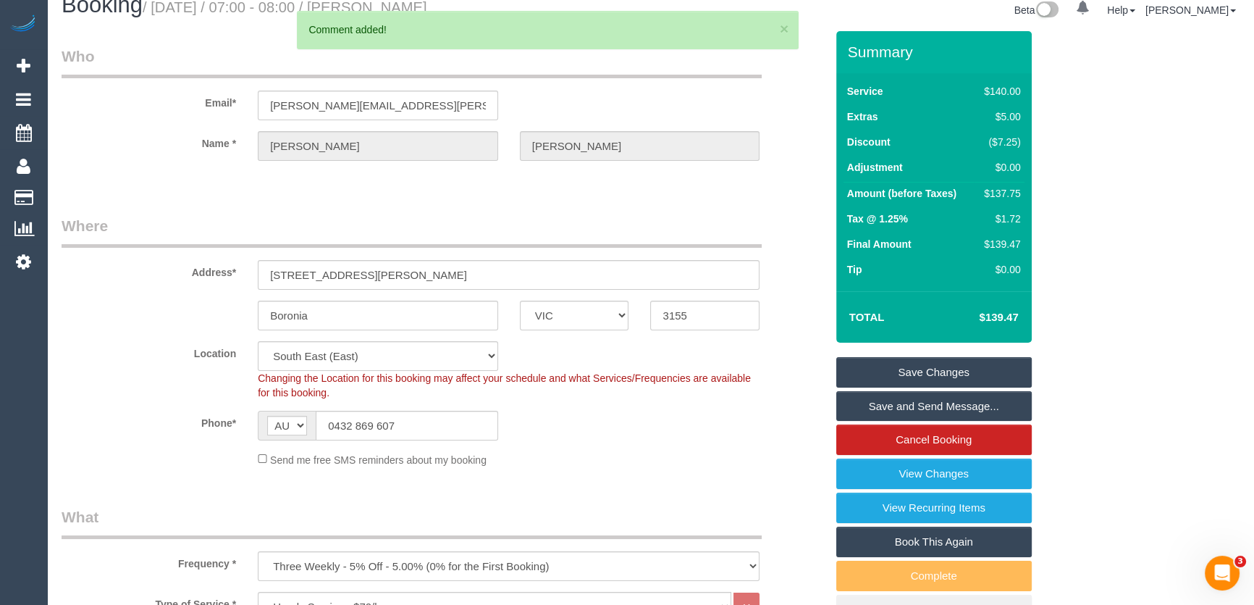
scroll to position [0, 0]
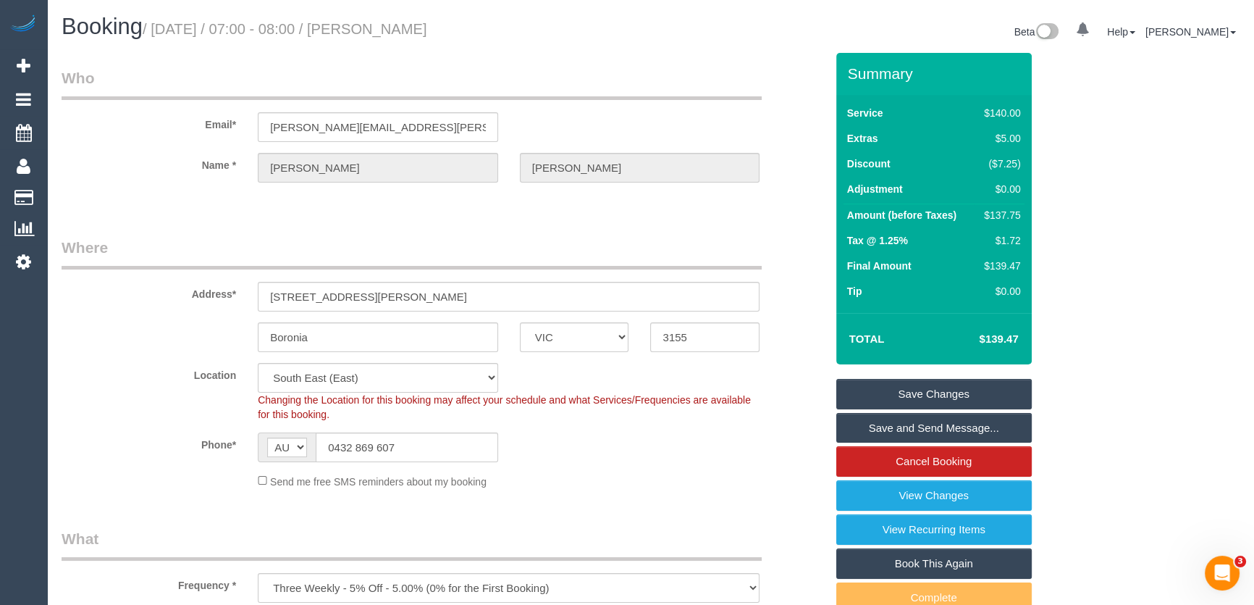
click at [413, 28] on small "/ September 09, 2025 / 07:00 - 08:00 / James Gooden" at bounding box center [285, 29] width 285 height 16
copy small "James Gooden"
click at [888, 394] on link "Save Changes" at bounding box center [933, 394] width 195 height 30
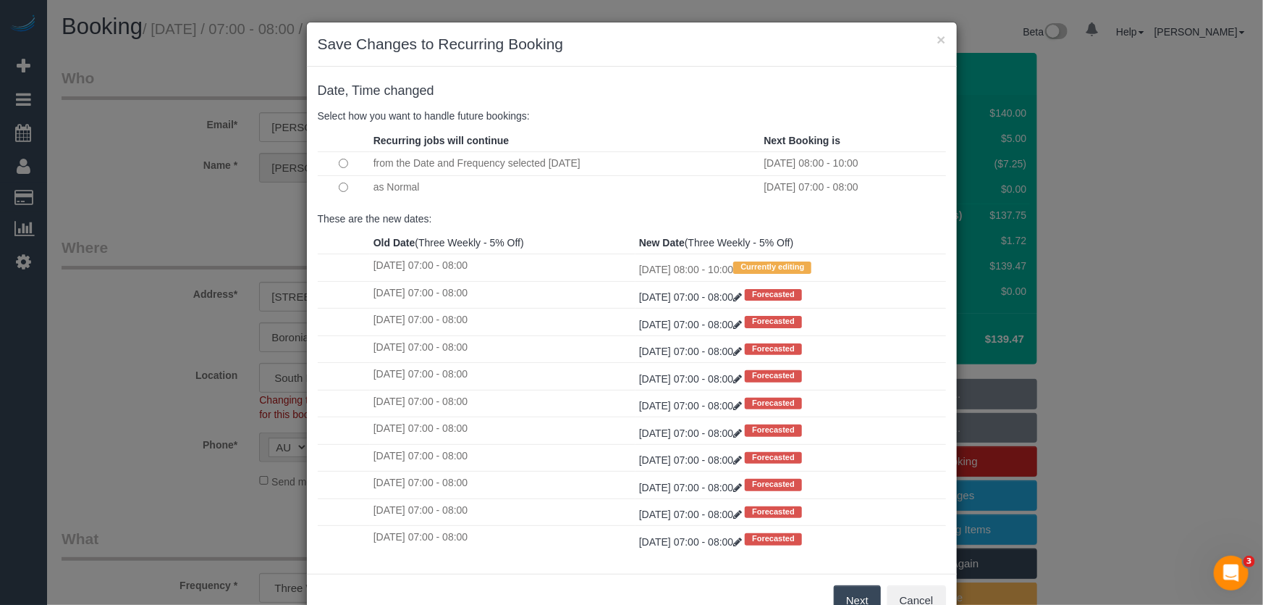
click at [838, 592] on button "Next" at bounding box center [857, 600] width 47 height 30
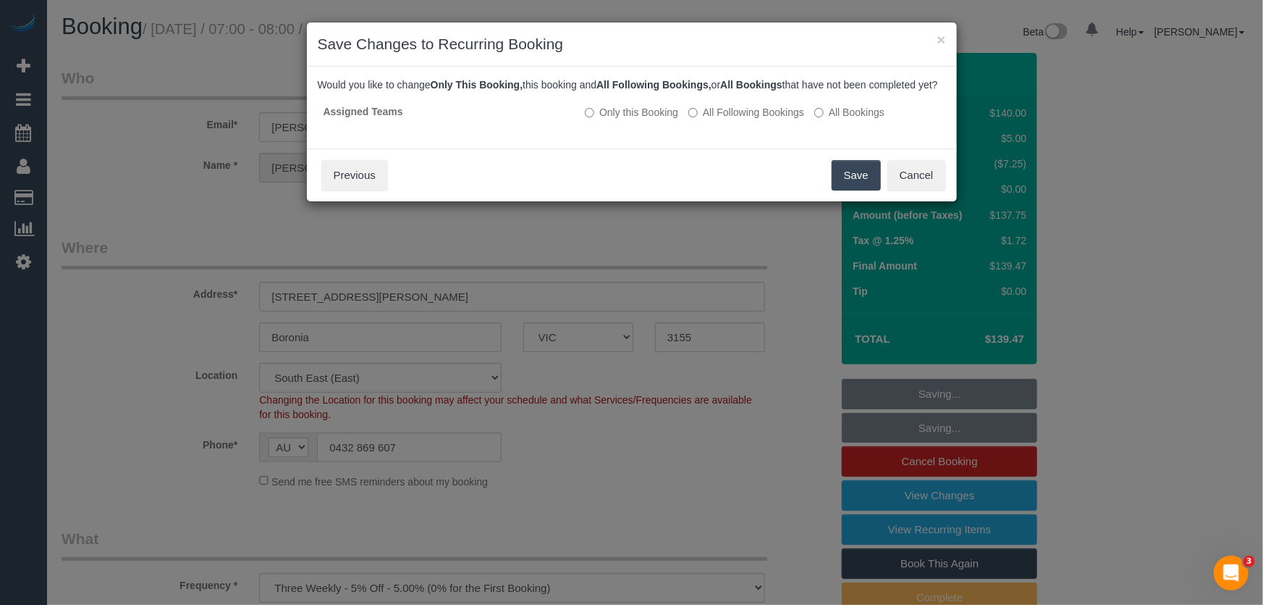
click at [844, 188] on button "Save" at bounding box center [856, 175] width 49 height 30
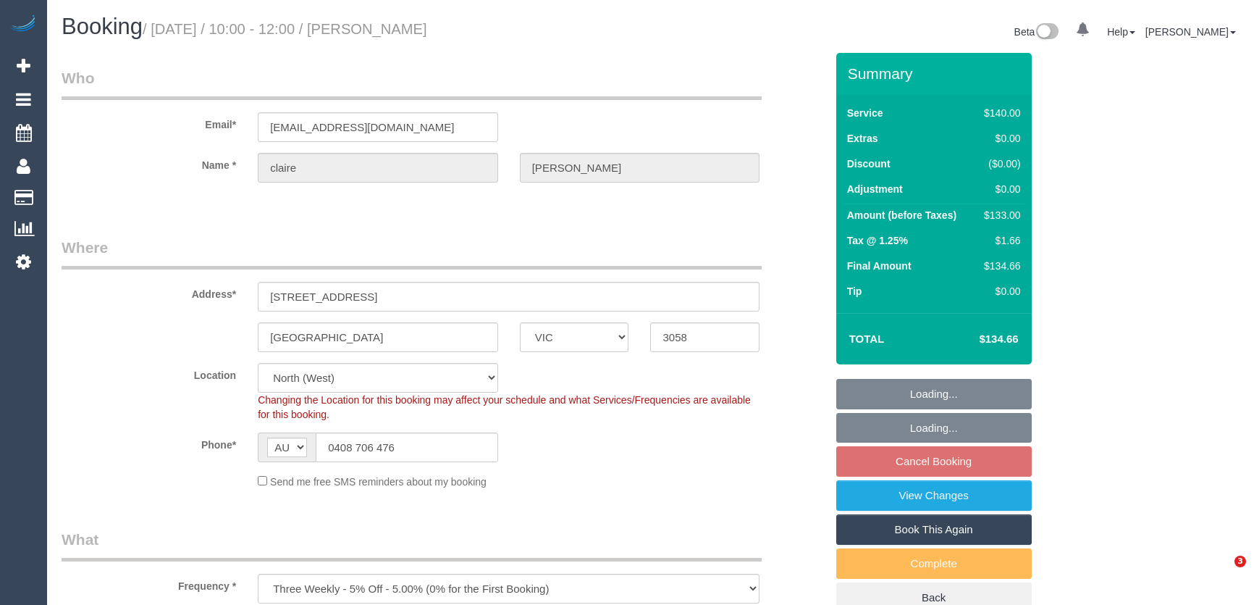
select select "VIC"
select select "number:27"
select select "number:14"
select select "number:19"
select select "number:25"
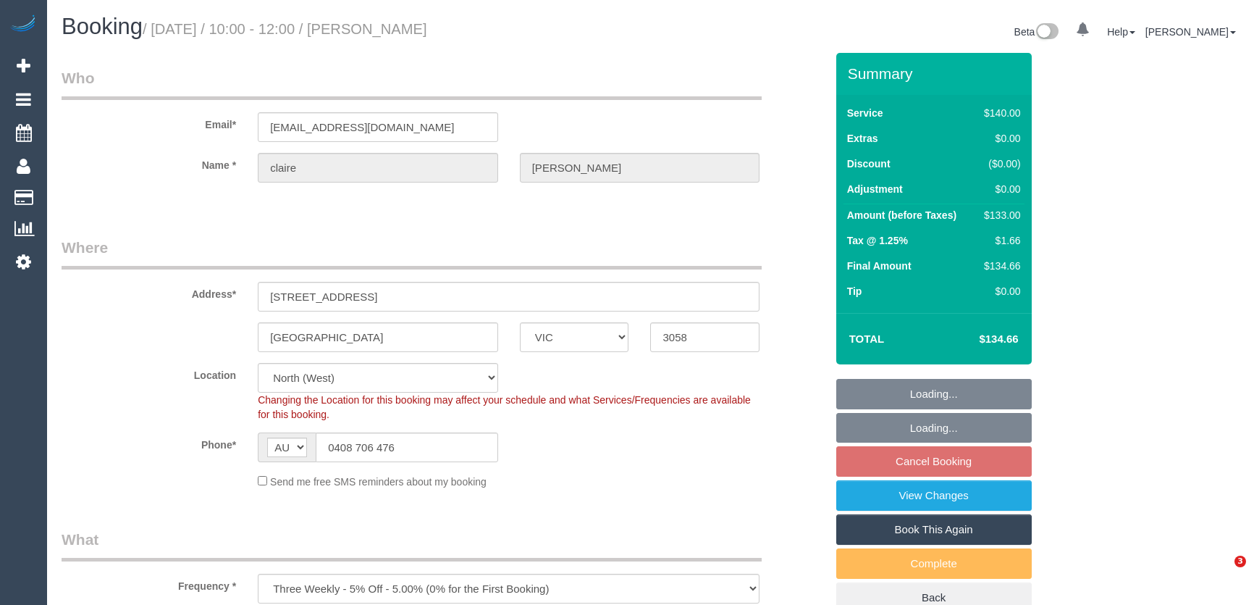
select select "number:34"
select select "number:26"
select select "spot3"
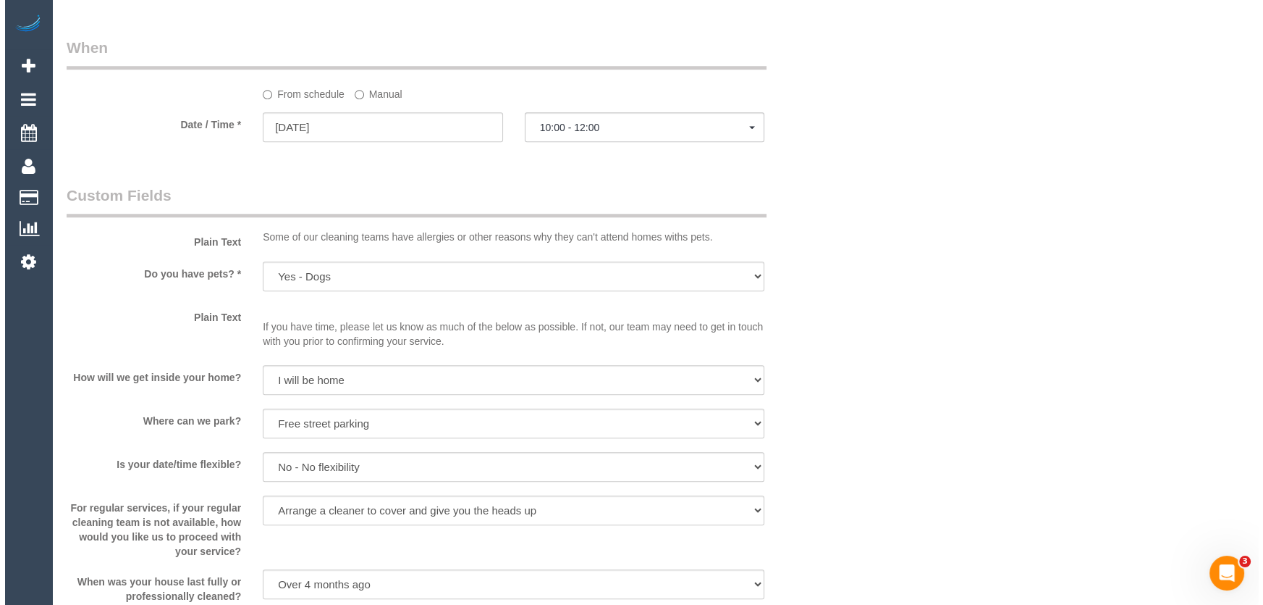
scroll to position [1711, 0]
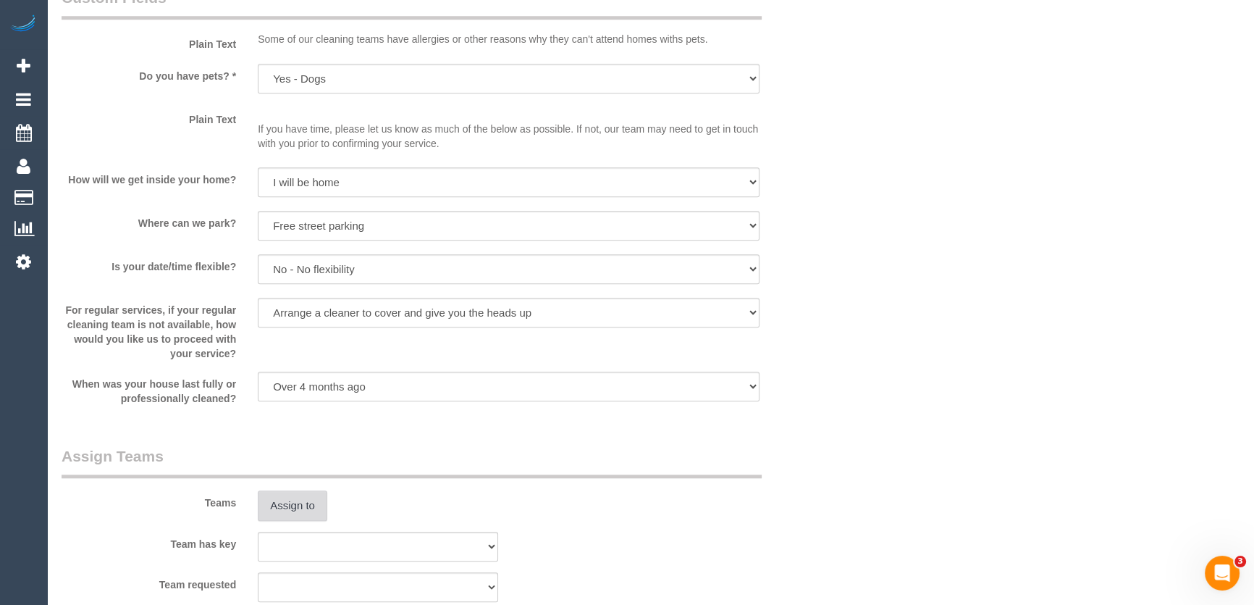
click at [282, 509] on button "Assign to" at bounding box center [293, 505] width 70 height 30
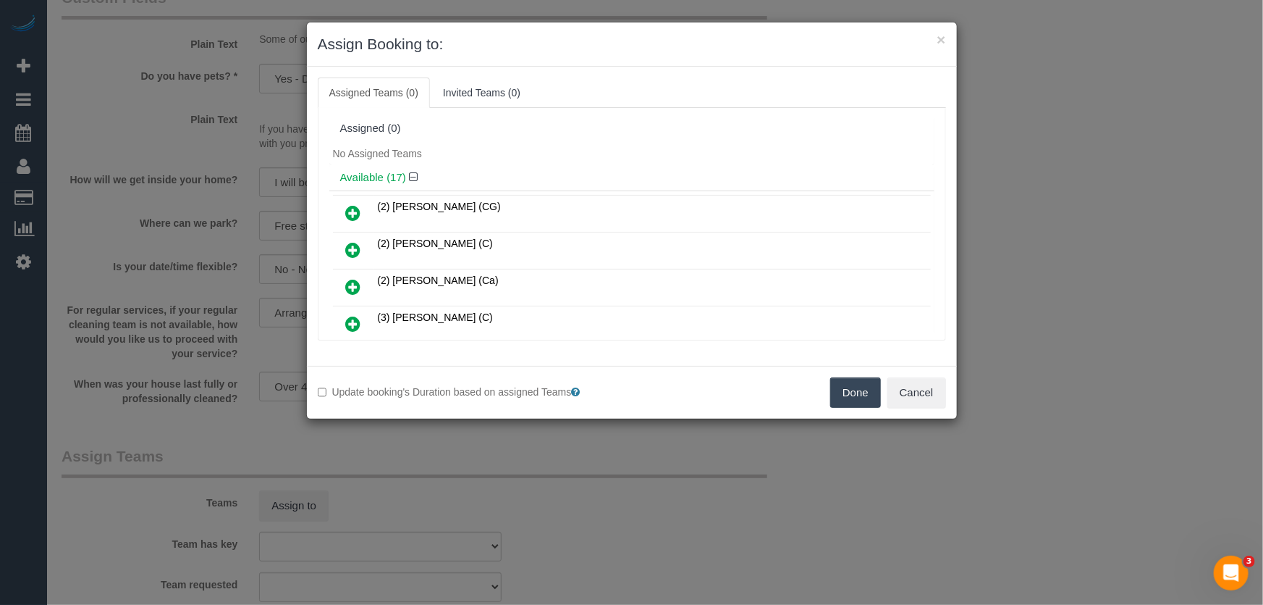
click at [356, 319] on icon at bounding box center [353, 323] width 15 height 17
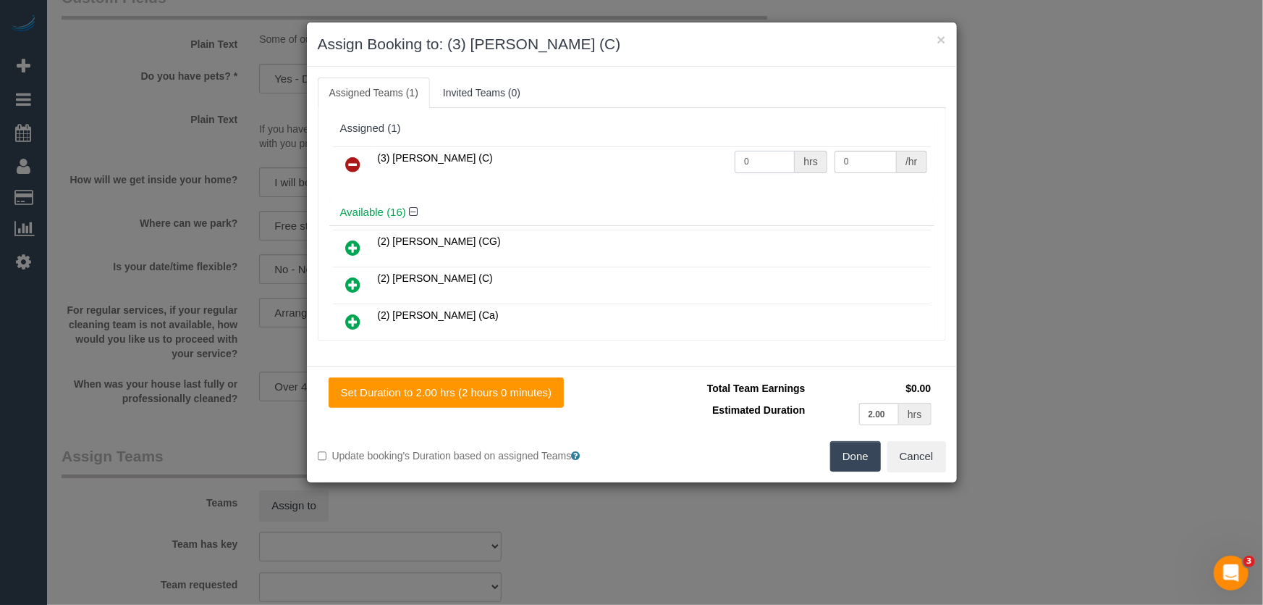
click at [760, 163] on input "0" at bounding box center [765, 162] width 60 height 22
type input "2"
type input "35"
click at [851, 451] on button "Done" at bounding box center [855, 456] width 51 height 30
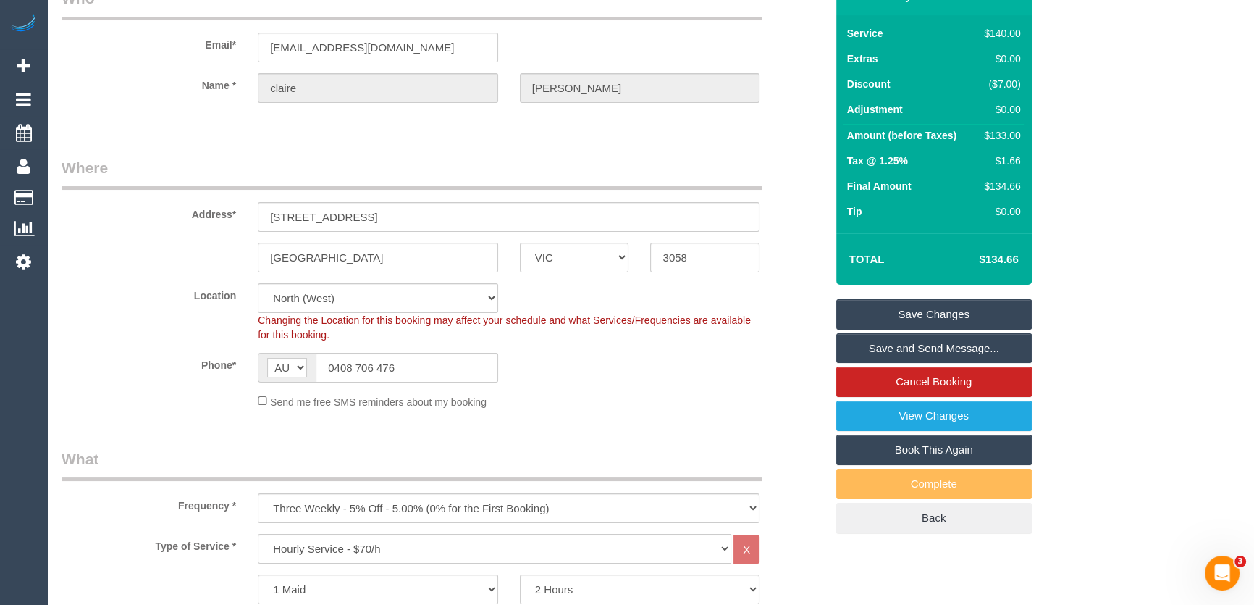
scroll to position [0, 0]
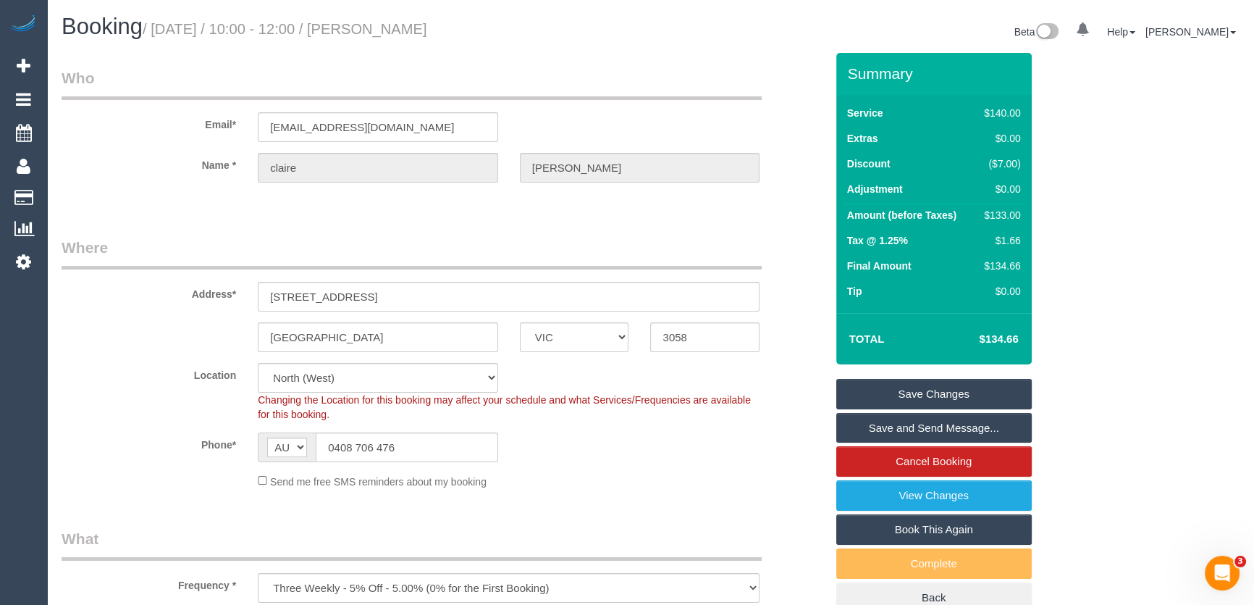
click at [418, 27] on small "/ September 09, 2025 / 10:00 - 12:00 / claire Nunan" at bounding box center [285, 29] width 285 height 16
click at [410, 33] on small "/ September 09, 2025 / 10:00 - 12:00 / claire Nunan" at bounding box center [285, 29] width 285 height 16
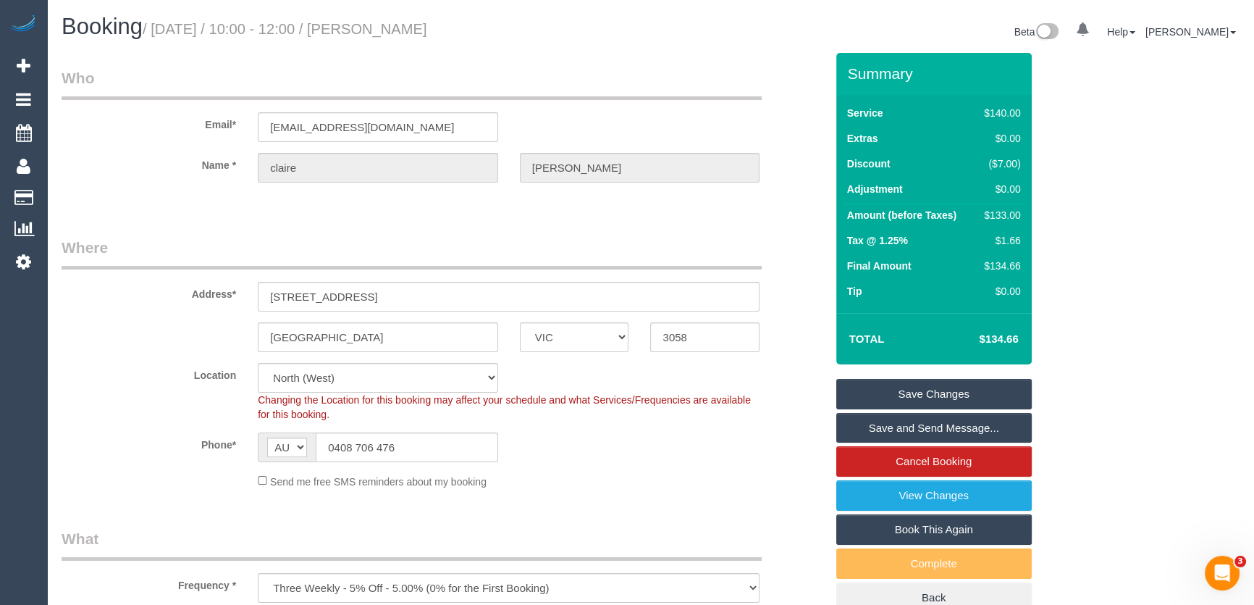
click at [410, 33] on small "/ September 09, 2025 / 10:00 - 12:00 / claire Nunan" at bounding box center [285, 29] width 285 height 16
copy small "claire Nunan"
click at [924, 426] on link "Save and Send Message..." at bounding box center [933, 428] width 195 height 30
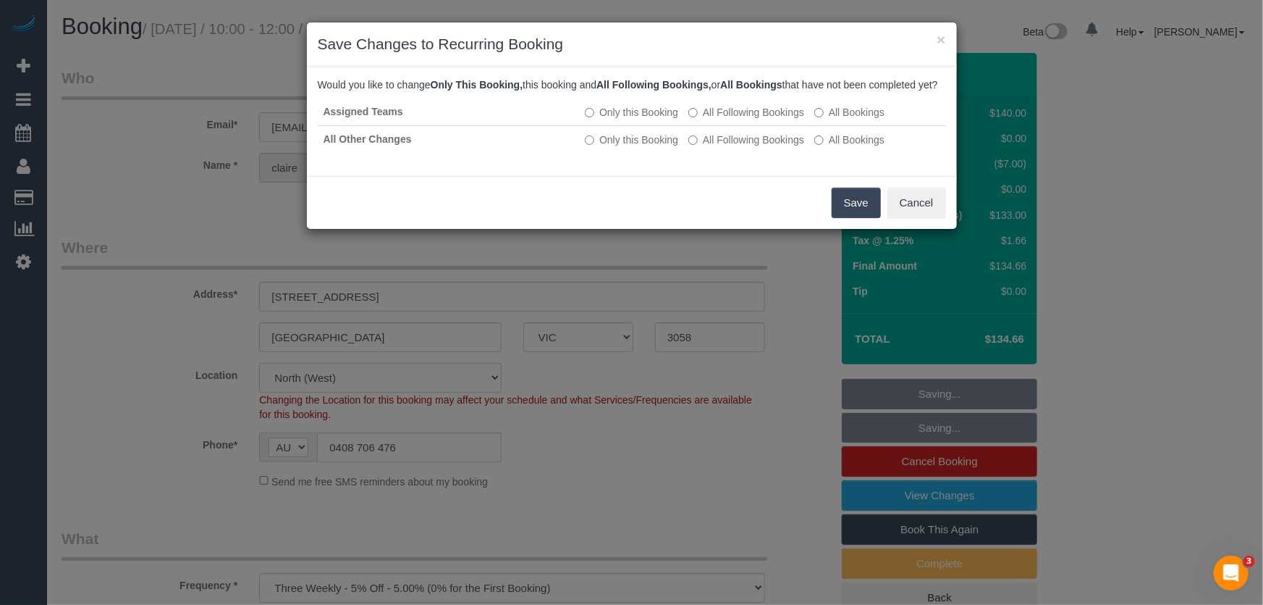
click at [849, 218] on button "Save" at bounding box center [856, 203] width 49 height 30
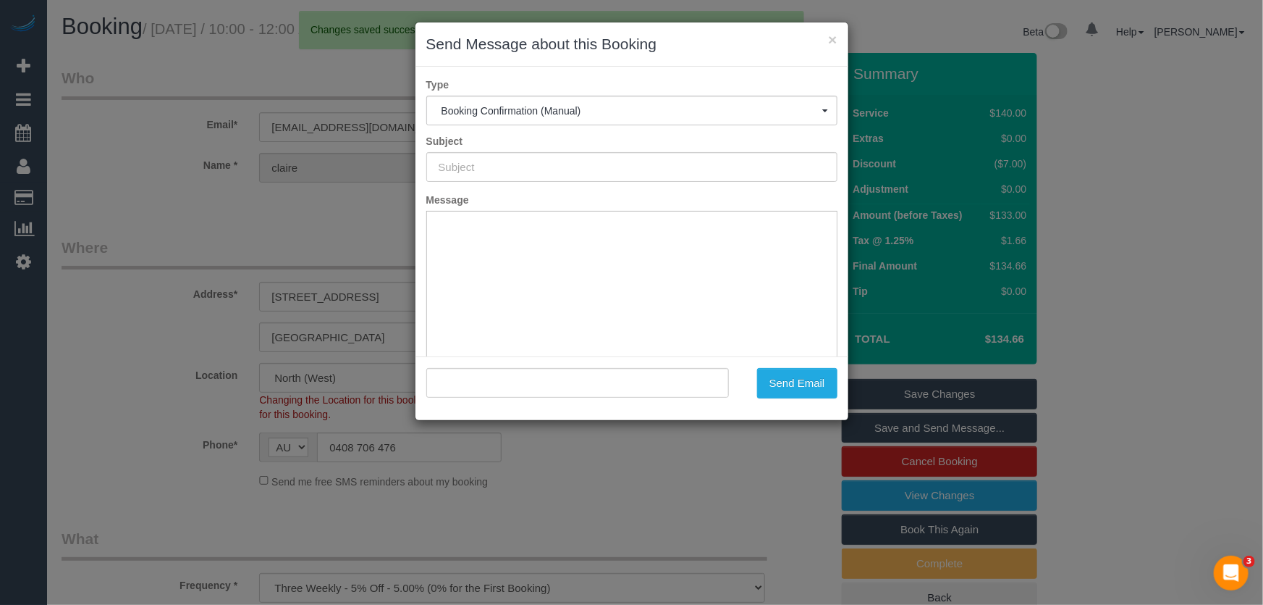
type input "Booking Confirmed"
type input ""claire Nunan" <clarity2321@yahoo.com.au>"
click at [804, 392] on button "Send Email" at bounding box center [797, 383] width 80 height 30
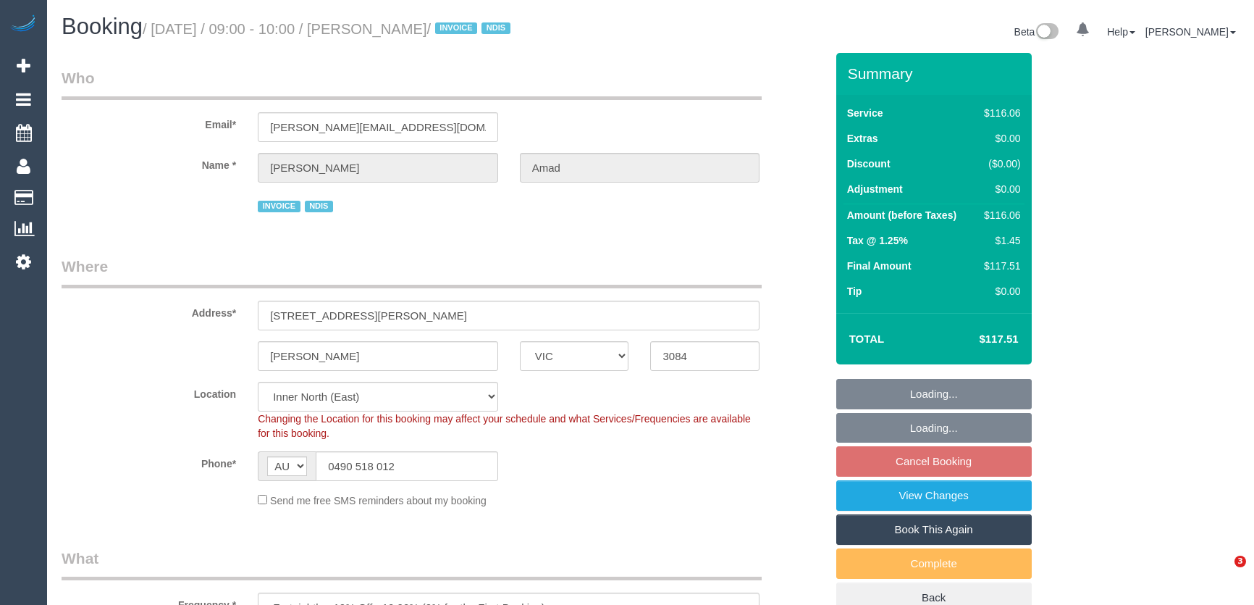
select select "VIC"
select select "number:28"
select select "number:14"
select select "number:19"
select select "number:25"
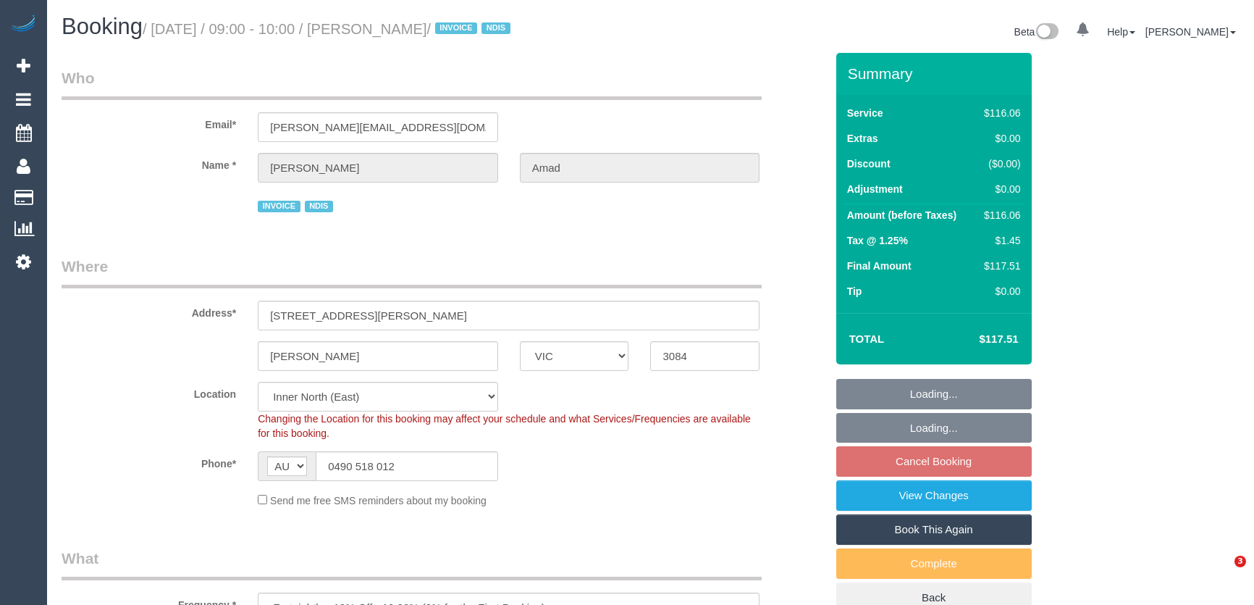
select select "number:34"
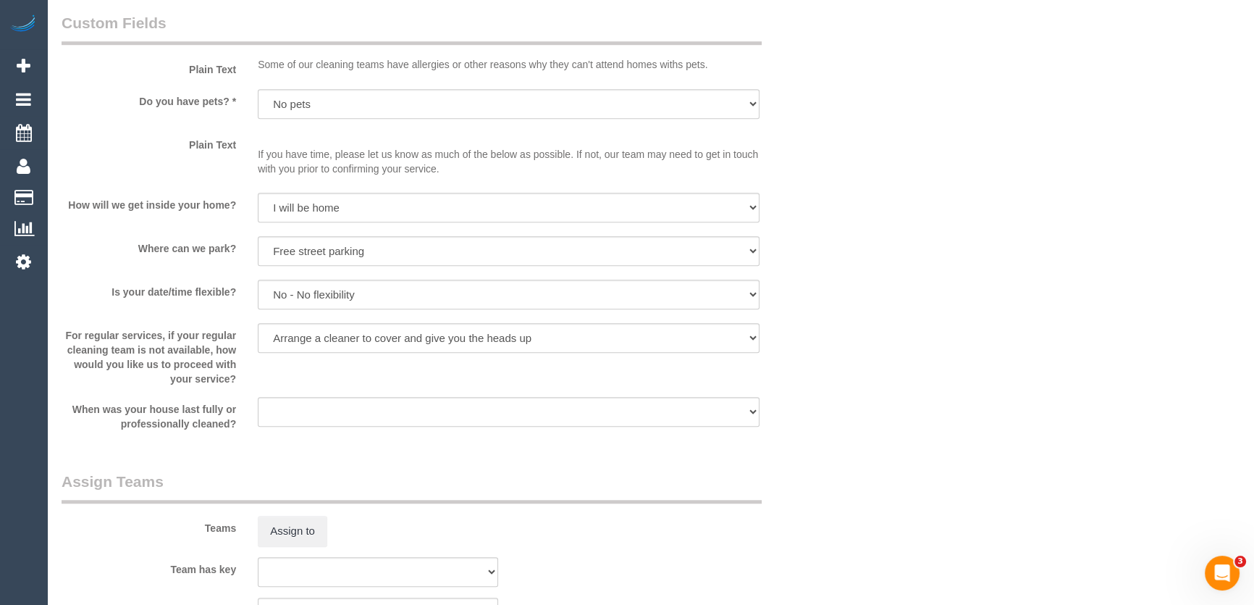
scroll to position [1464, 0]
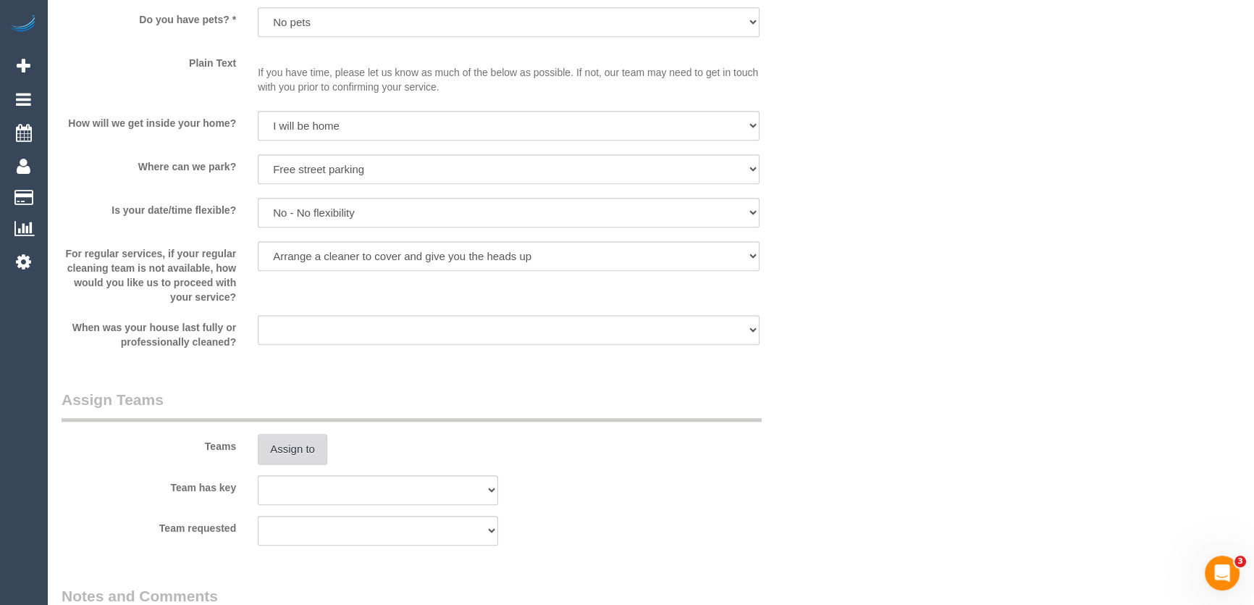
click at [298, 434] on button "Assign to" at bounding box center [293, 449] width 70 height 30
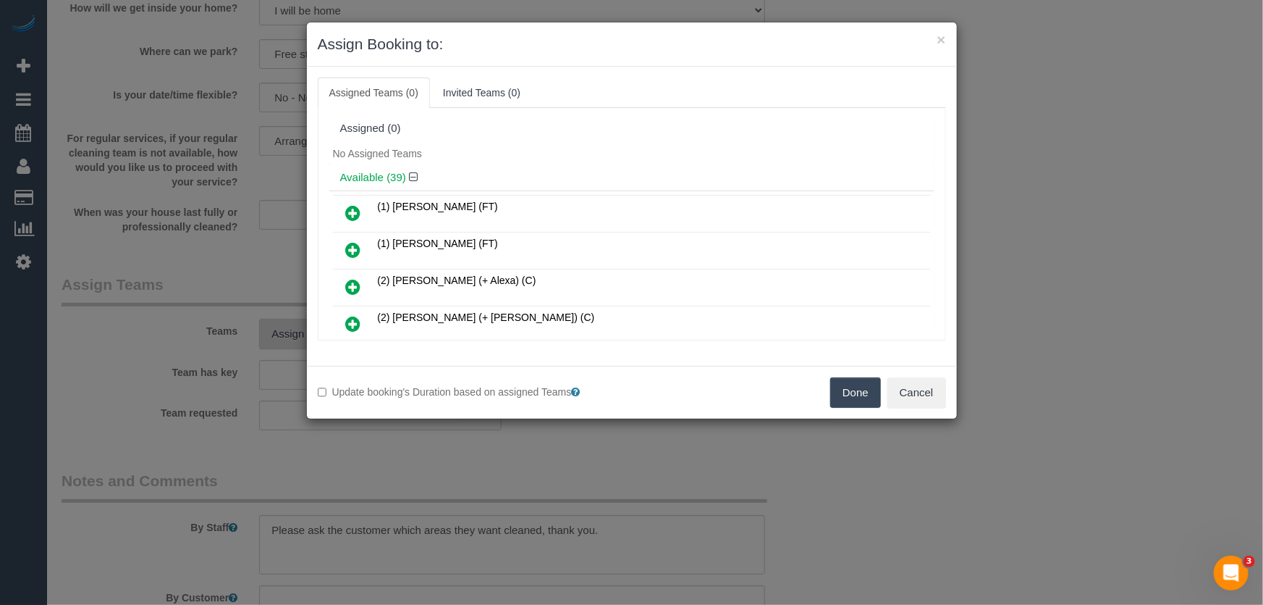
scroll to position [1033, 0]
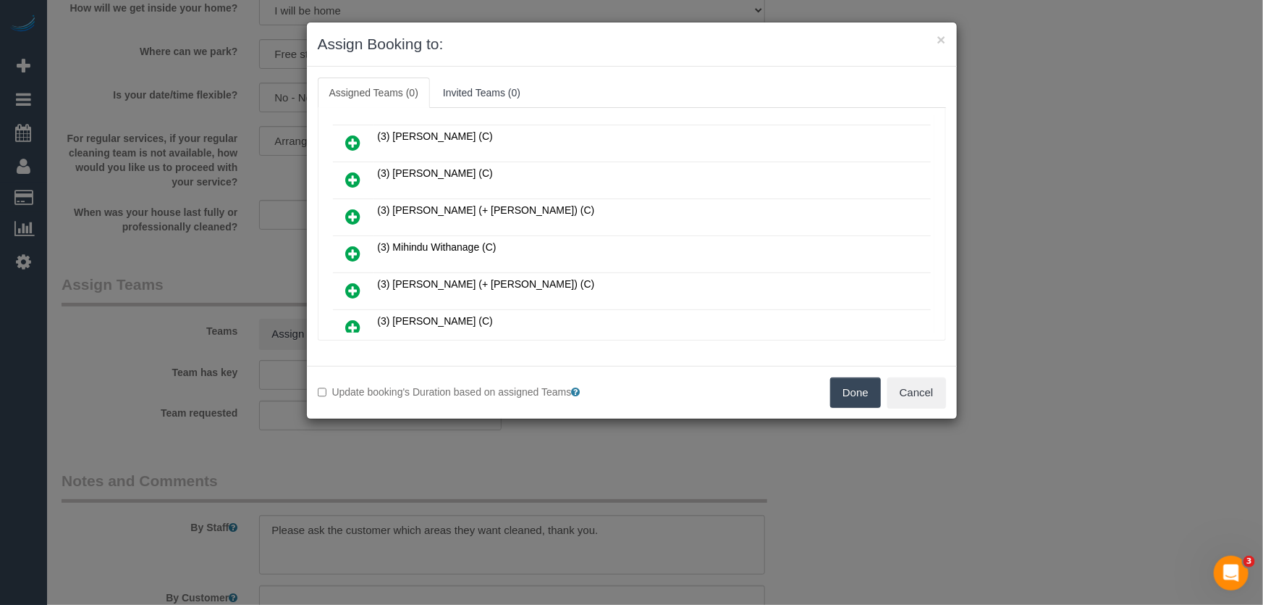
click at [349, 245] on icon at bounding box center [353, 253] width 15 height 17
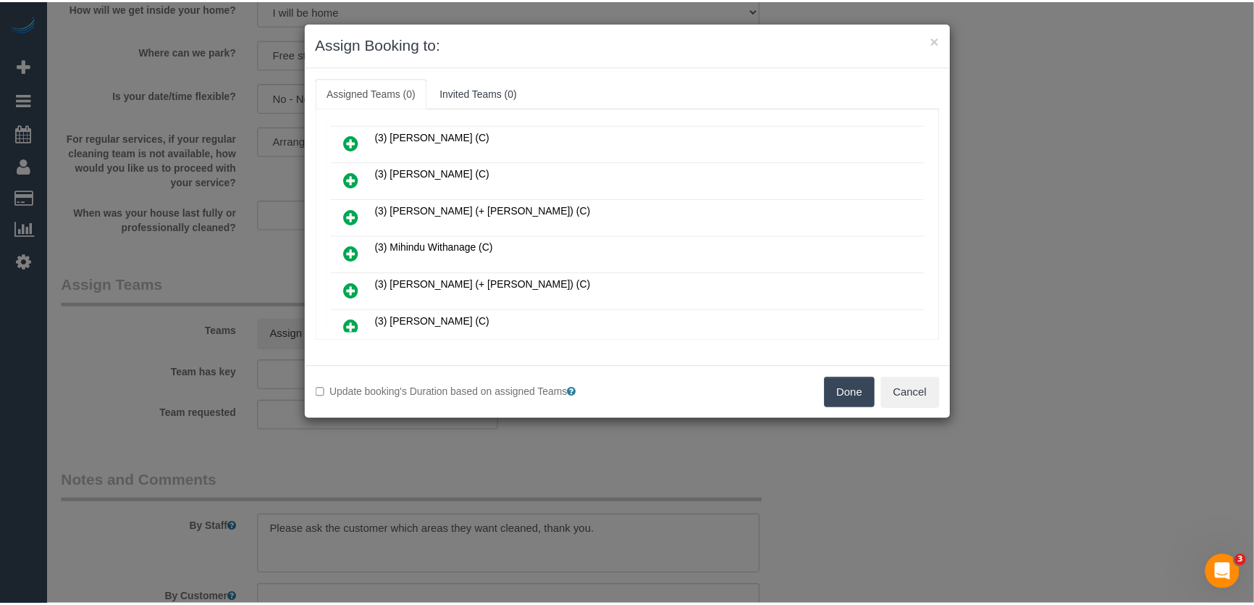
scroll to position [1067, 0]
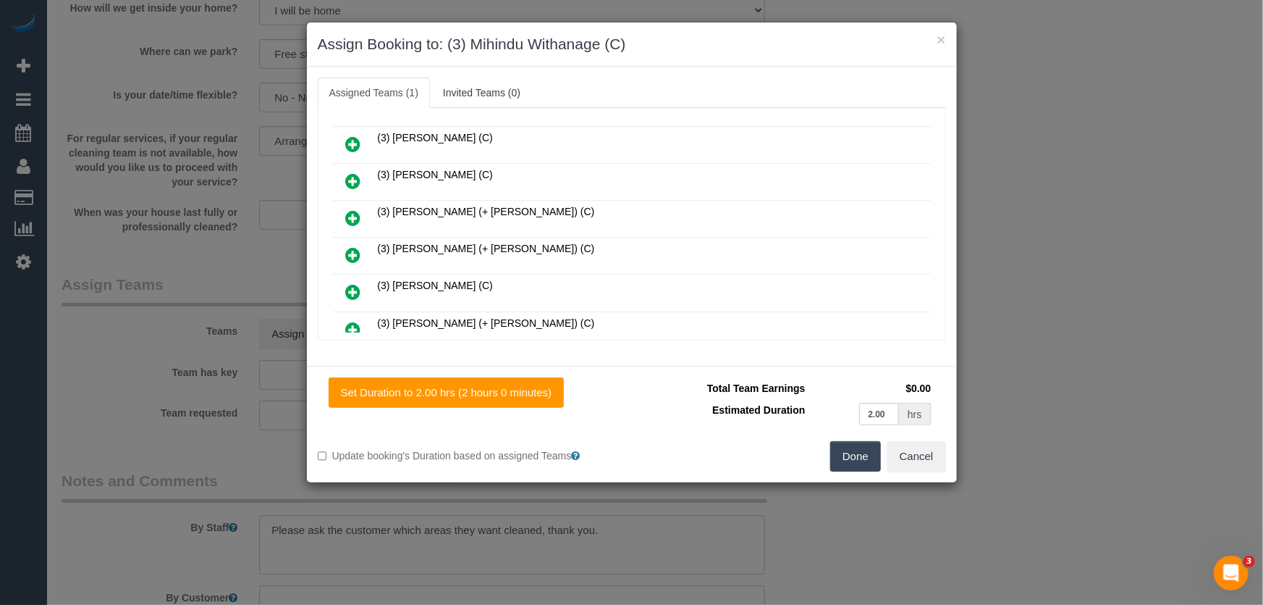
click at [848, 460] on button "Done" at bounding box center [855, 456] width 51 height 30
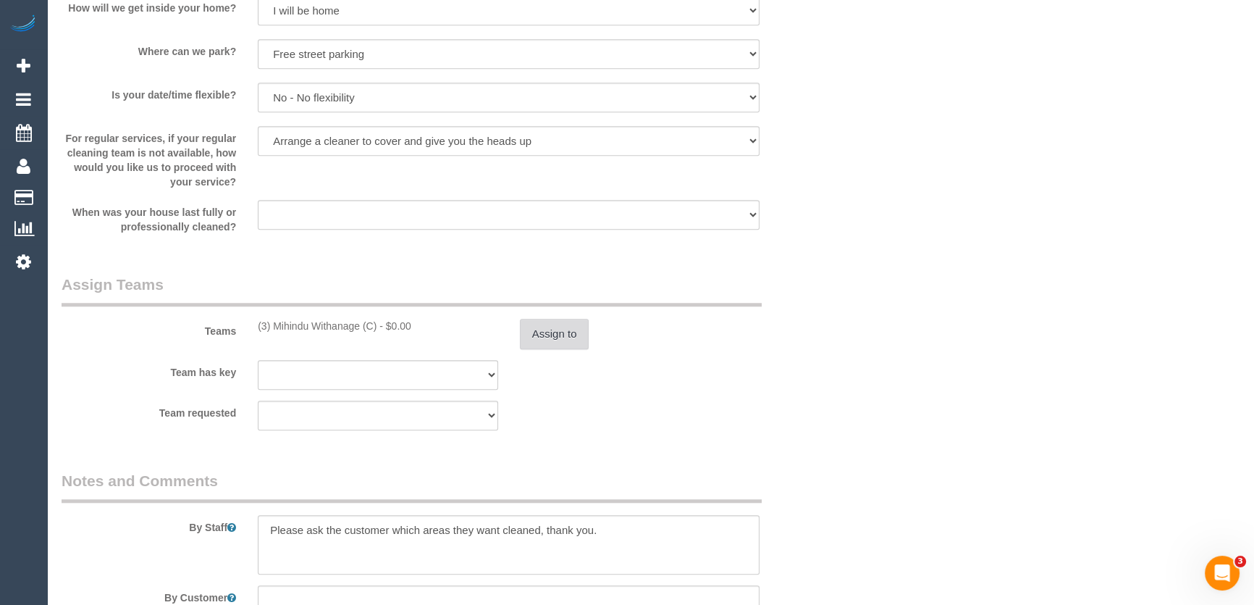
click at [564, 327] on button "Assign to" at bounding box center [555, 334] width 70 height 30
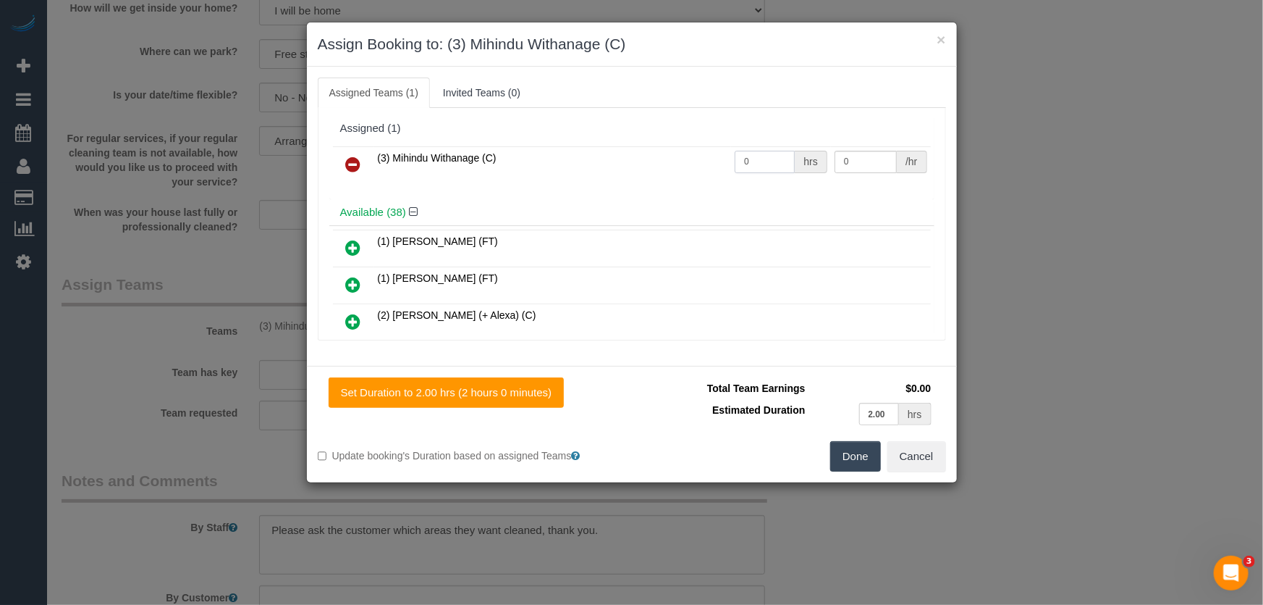
click at [757, 160] on input "0" at bounding box center [765, 162] width 60 height 22
type input "2"
type input "35"
click at [872, 452] on button "Done" at bounding box center [855, 456] width 51 height 30
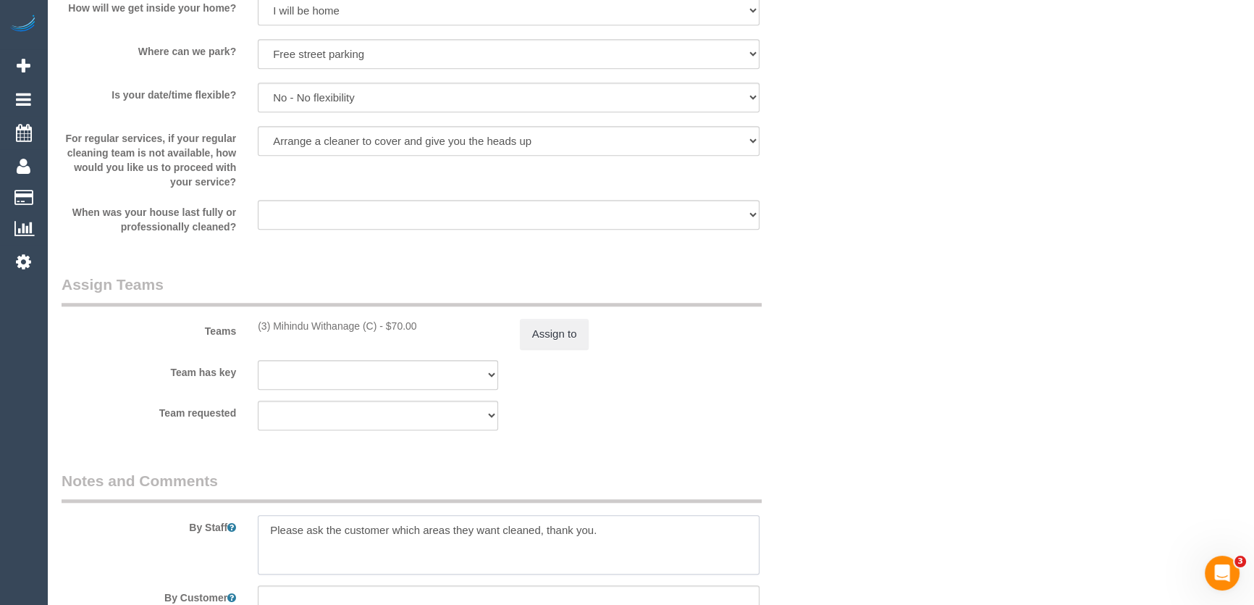
click at [269, 529] on textarea at bounding box center [509, 544] width 502 height 59
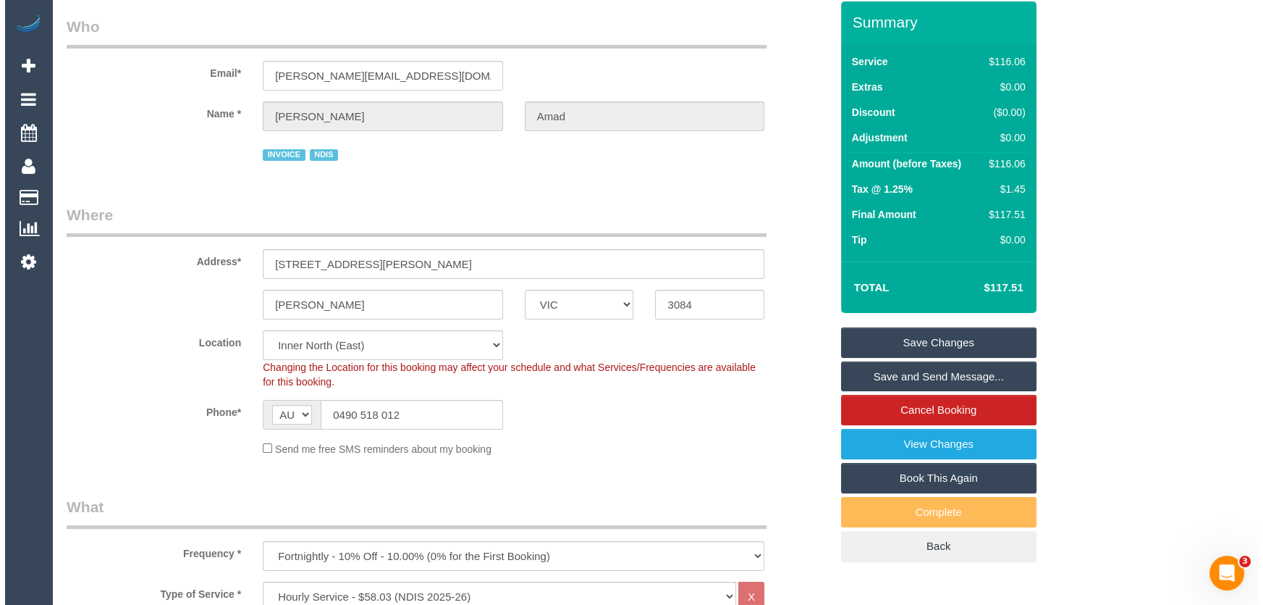
scroll to position [0, 0]
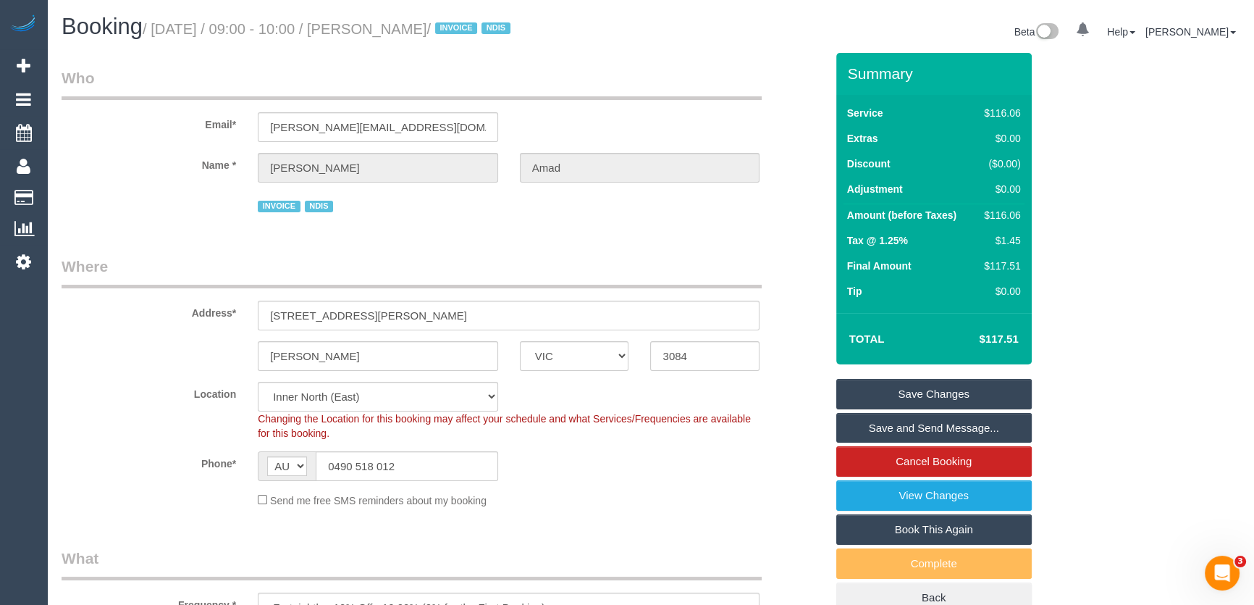
type textarea "*cover* Please ask the customer which areas they want cleaned, thank you."
click at [414, 20] on h1 "Booking / September 09, 2025 / 09:00 - 10:00 / Judith Amad / INVOICE NDIS" at bounding box center [351, 26] width 579 height 25
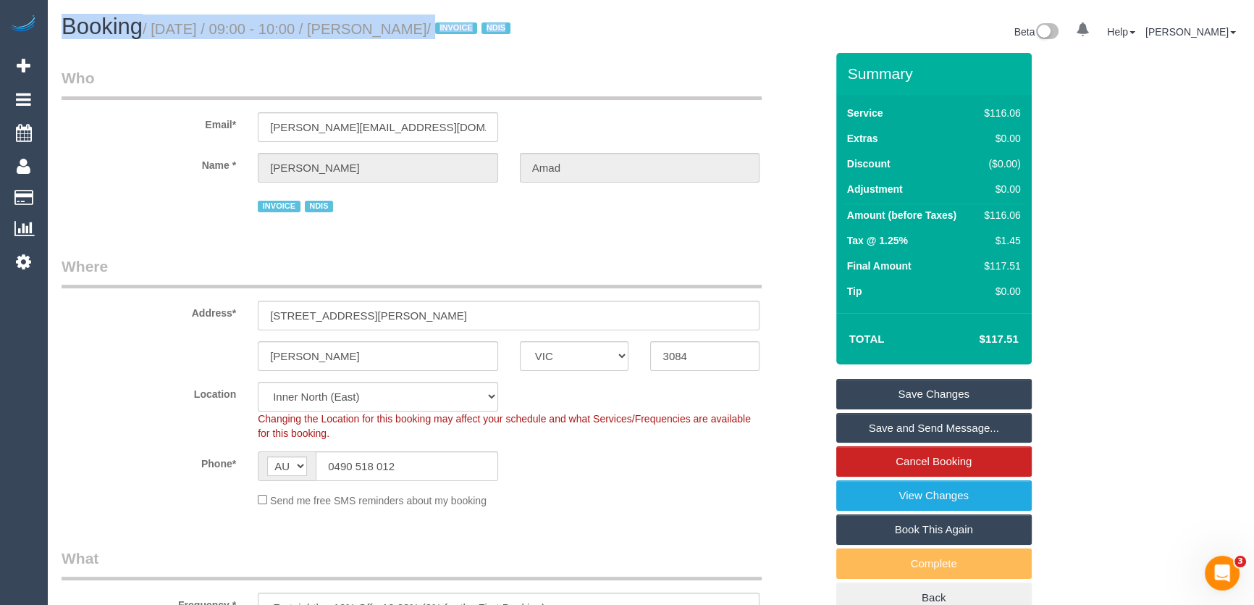
click at [410, 49] on div "Booking / September 09, 2025 / 09:00 - 10:00 / Judith Amad / INVOICE NDIS Beta …" at bounding box center [651, 33] width 1200 height 38
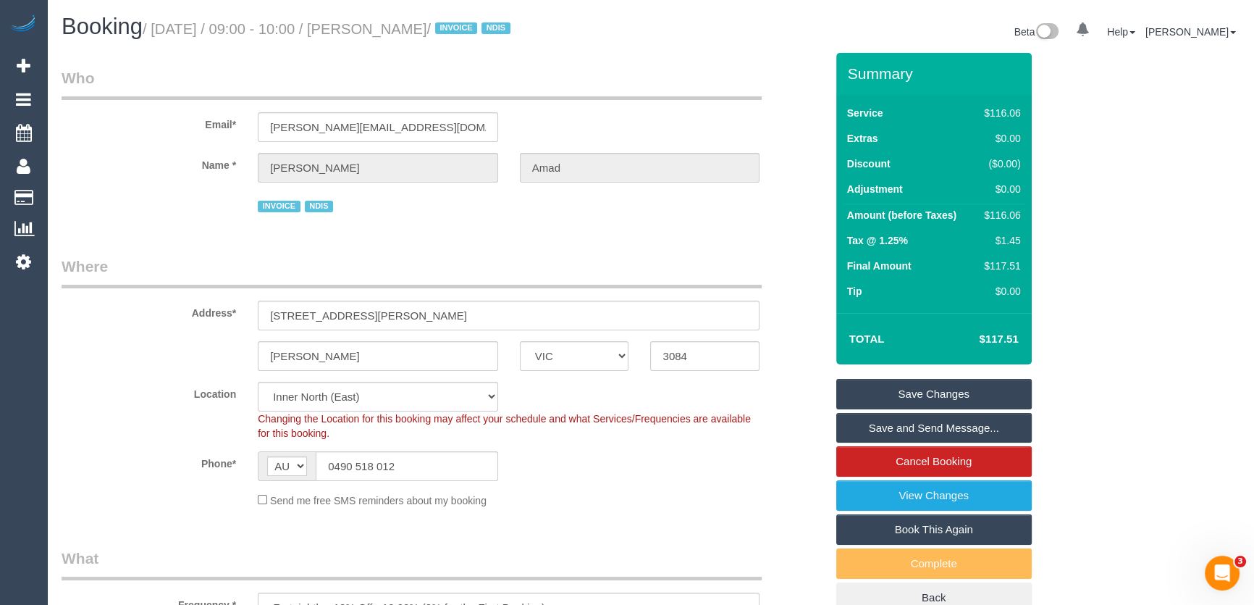
click at [418, 28] on small "/ September 09, 2025 / 09:00 - 10:00 / Judith Amad / INVOICE NDIS" at bounding box center [329, 29] width 372 height 16
copy small "Judith Amad"
click at [895, 432] on link "Save and Send Message..." at bounding box center [933, 428] width 195 height 30
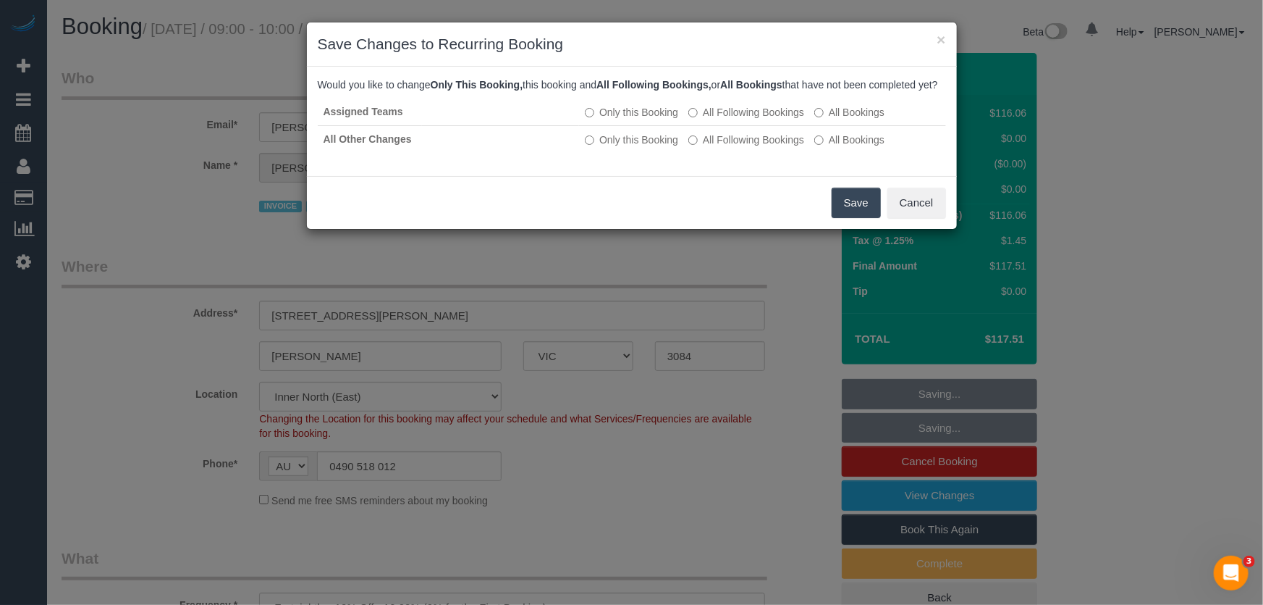
click at [862, 218] on button "Save" at bounding box center [856, 203] width 49 height 30
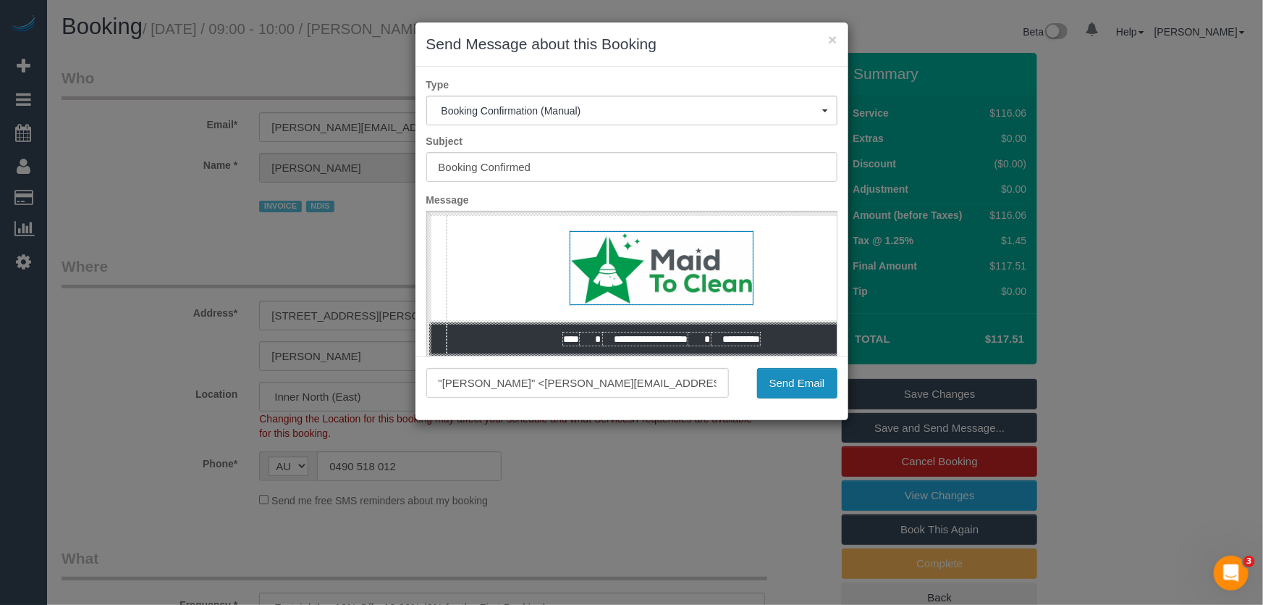
click at [808, 390] on button "Send Email" at bounding box center [797, 383] width 80 height 30
click at [808, 390] on div "Send Email" at bounding box center [794, 383] width 109 height 30
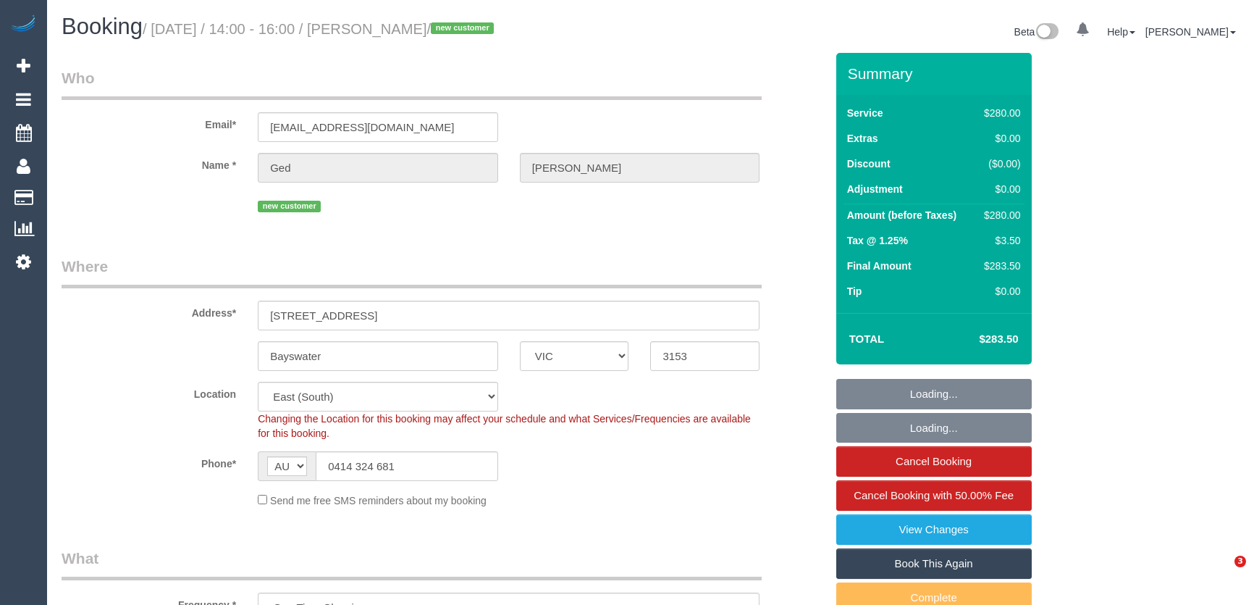
select select "VIC"
select select "2"
select select "spot1"
select select "number:28"
select select "number:14"
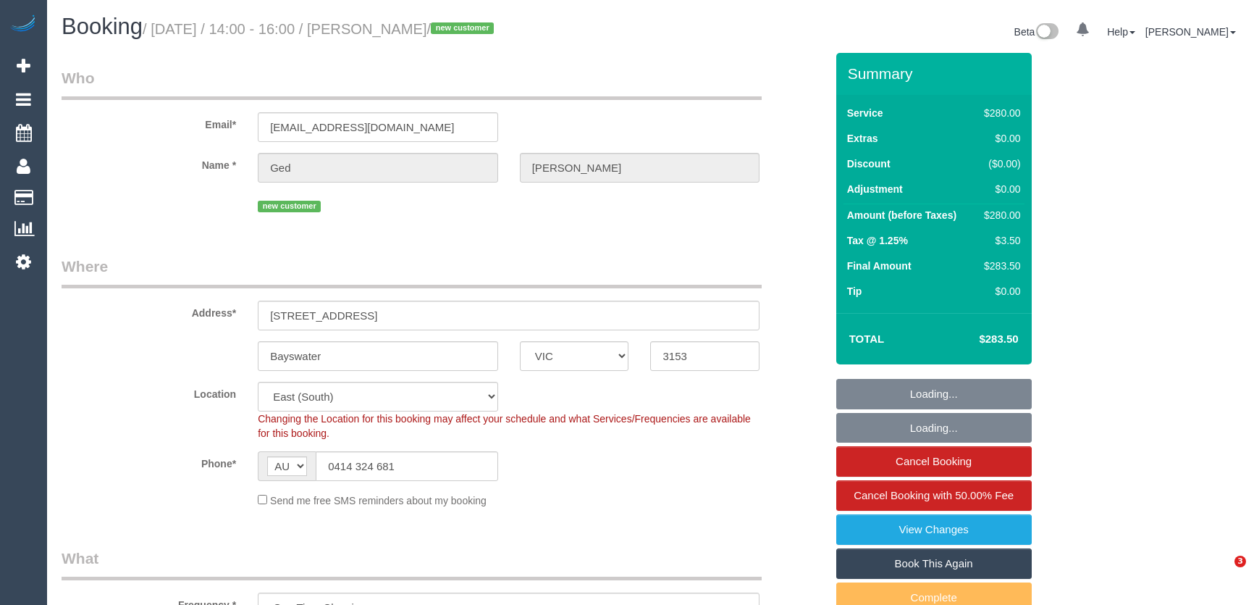
select select "number:19"
select select "number:23"
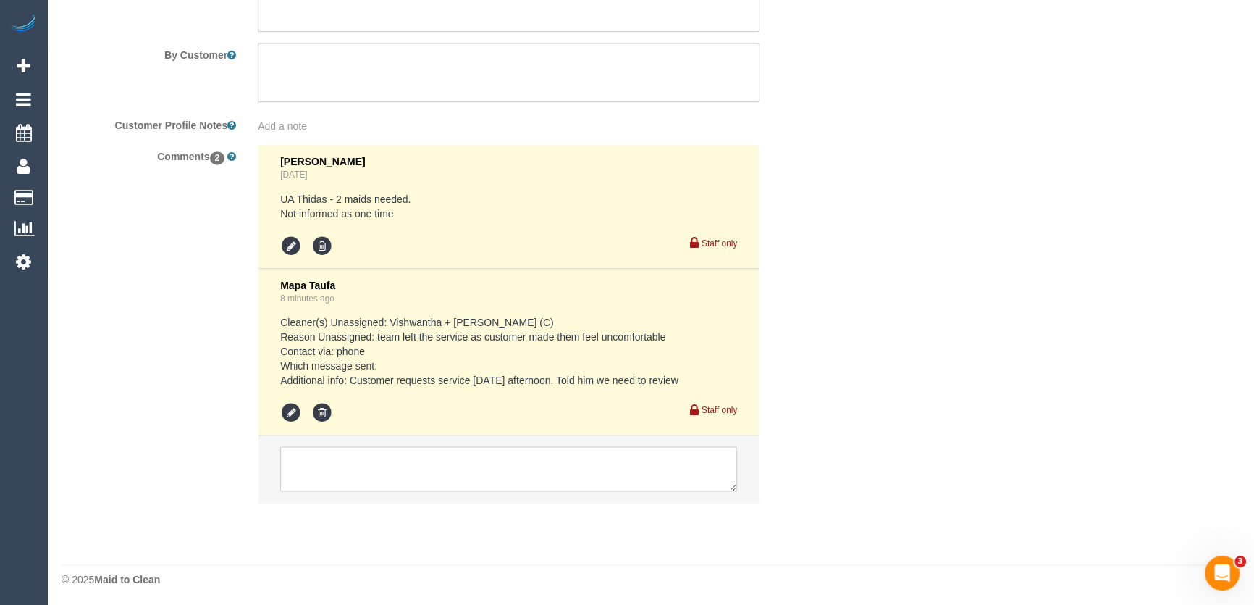
scroll to position [2446, 0]
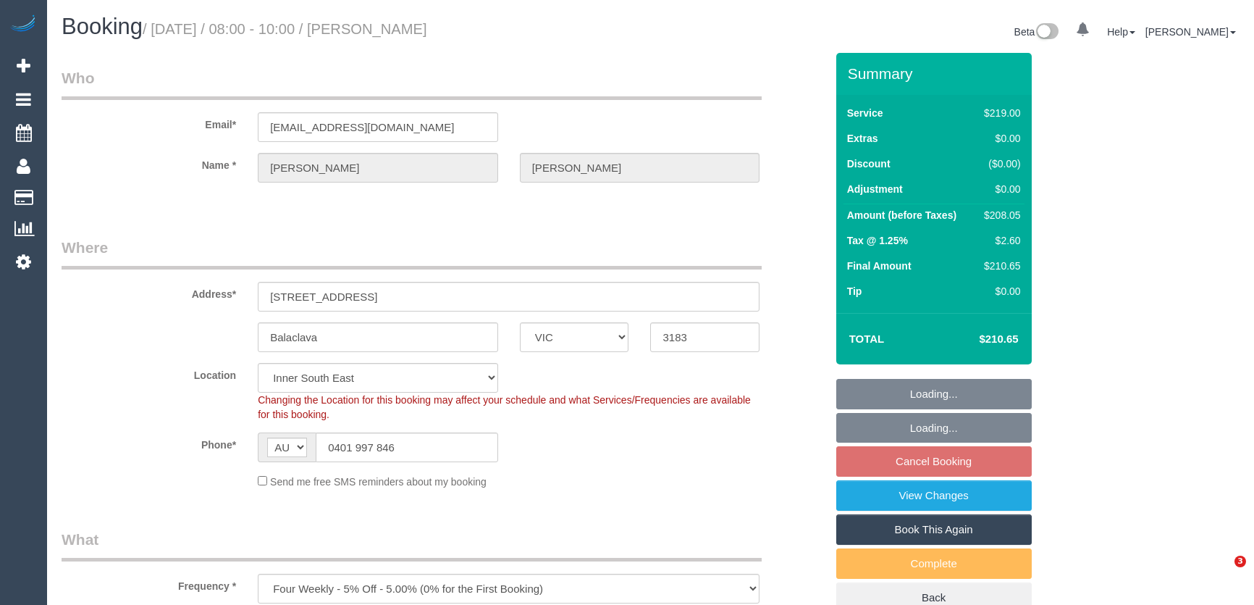
select select "VIC"
select select "string:stripe-pm_1QeSpr2GScqysDRVGLU38DsE"
select select "object:1358"
select select "spot2"
select select "number:29"
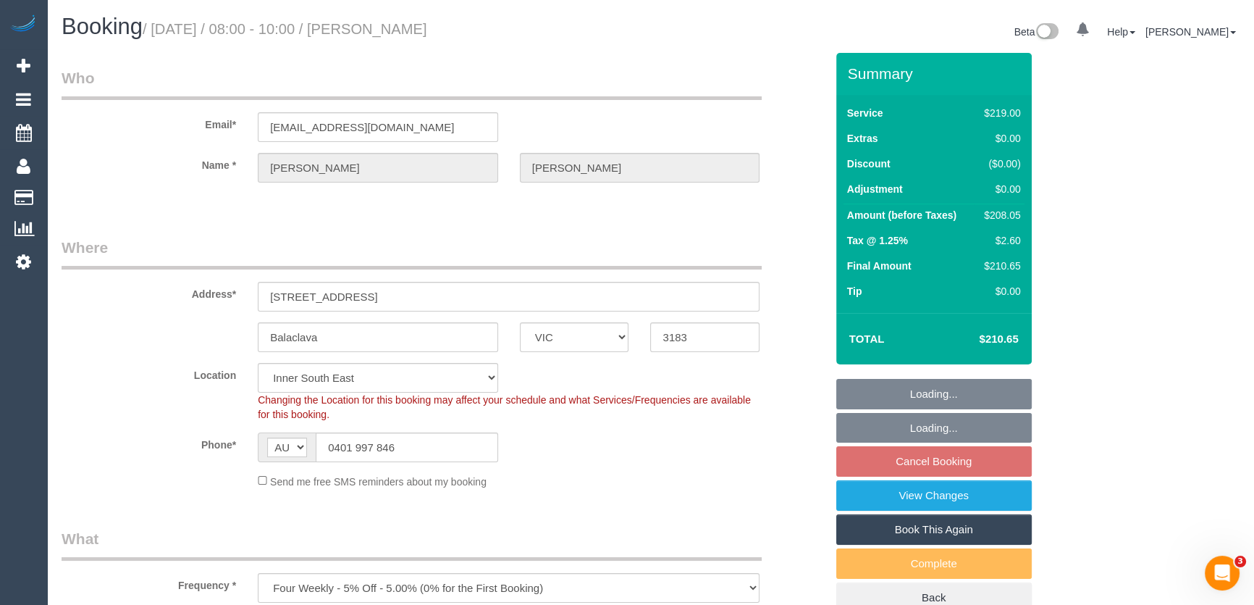
select select "number:14"
select select "number:21"
select select "number:23"
select select "number:34"
select select "number:13"
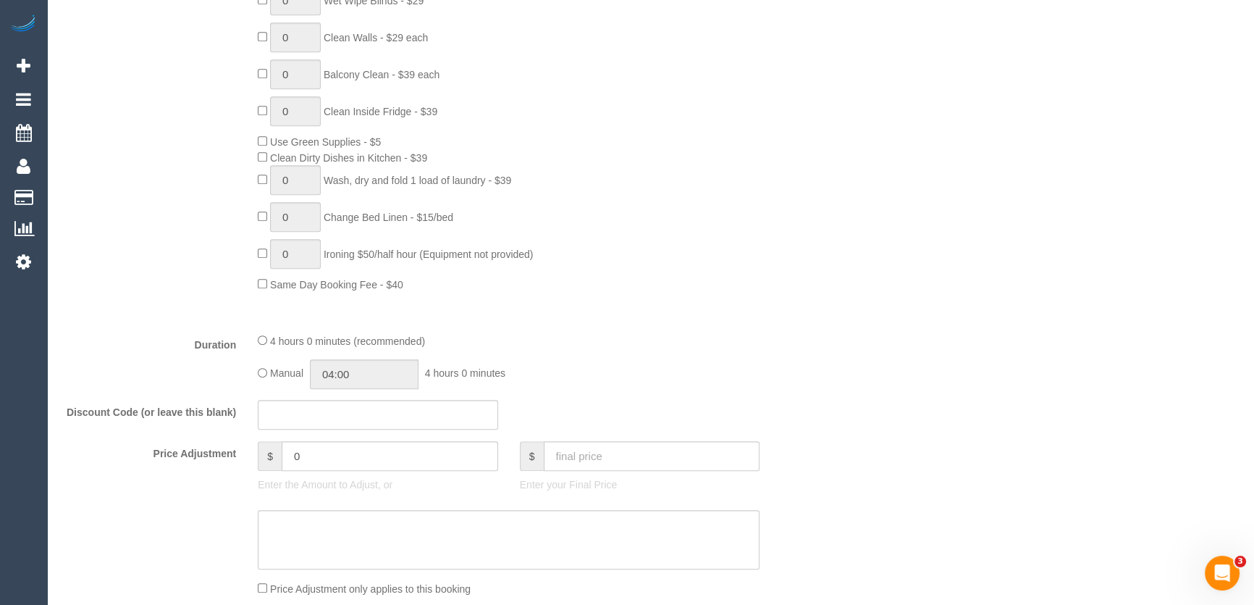
scroll to position [987, 0]
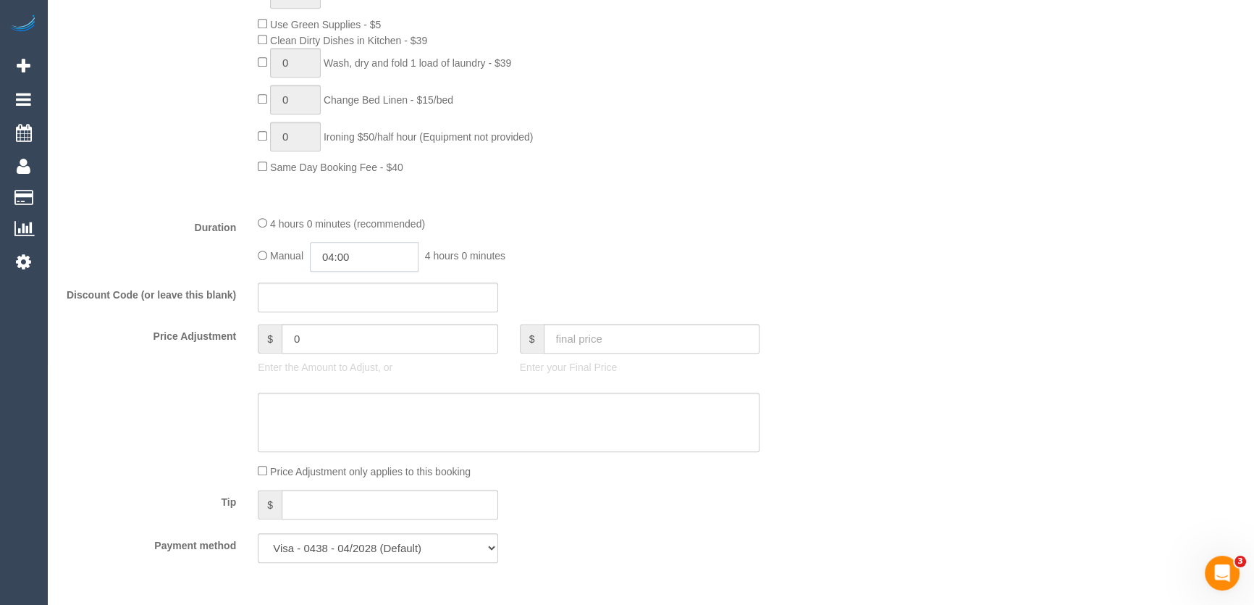
click at [369, 256] on input "04:00" at bounding box center [364, 257] width 109 height 30
click at [349, 282] on li "02:00" at bounding box center [348, 281] width 64 height 19
type input "02:00"
click at [731, 253] on div "Manual 02:00 2 hours 0 minutes" at bounding box center [509, 257] width 502 height 30
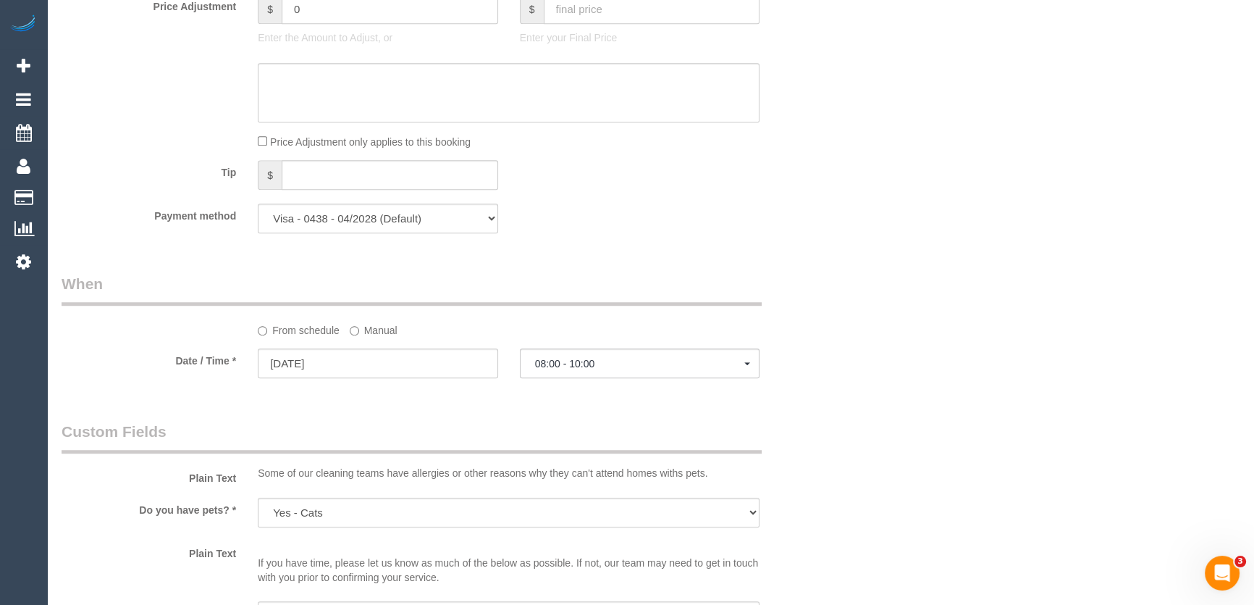
select select "spot21"
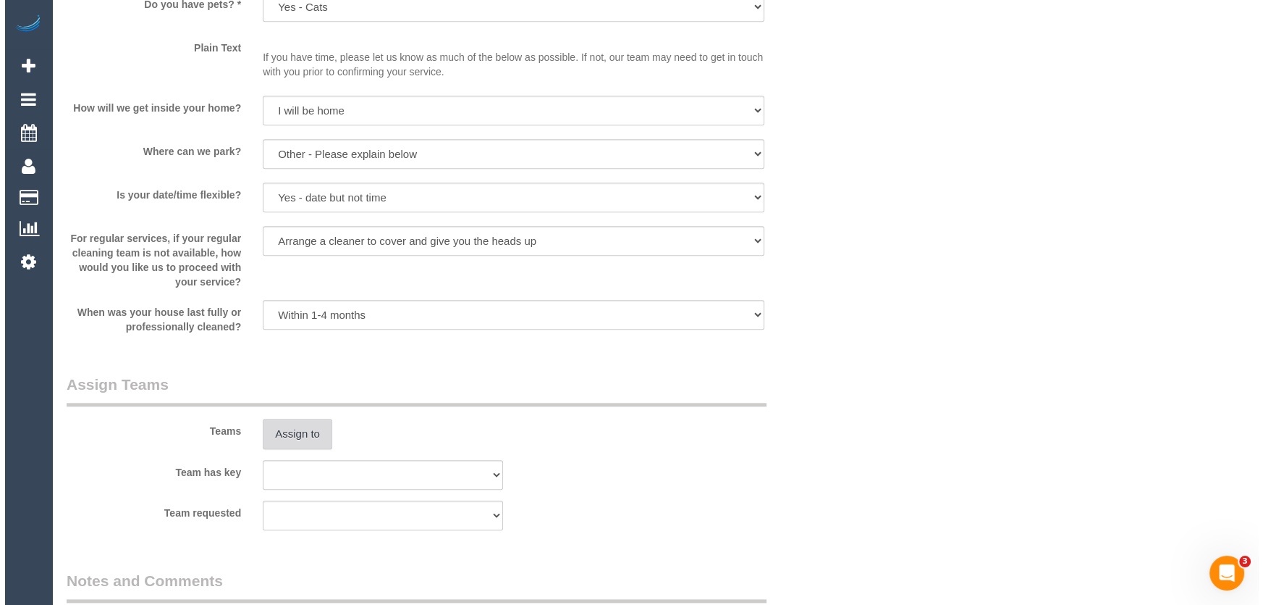
scroll to position [1843, 0]
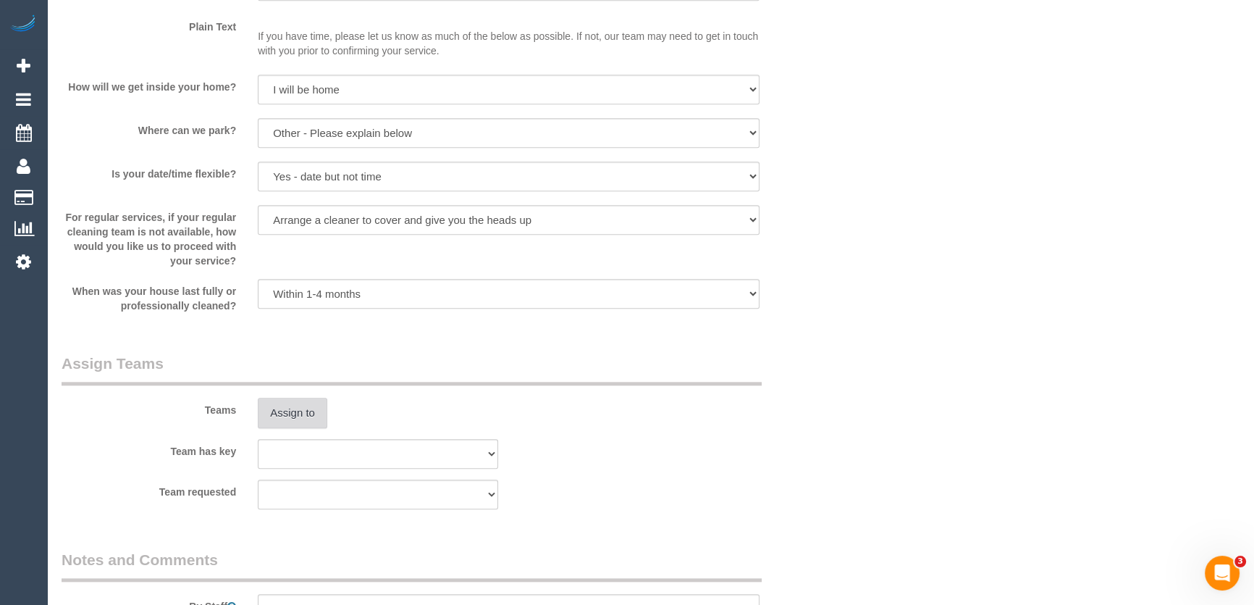
click at [293, 414] on button "Assign to" at bounding box center [293, 413] width 70 height 30
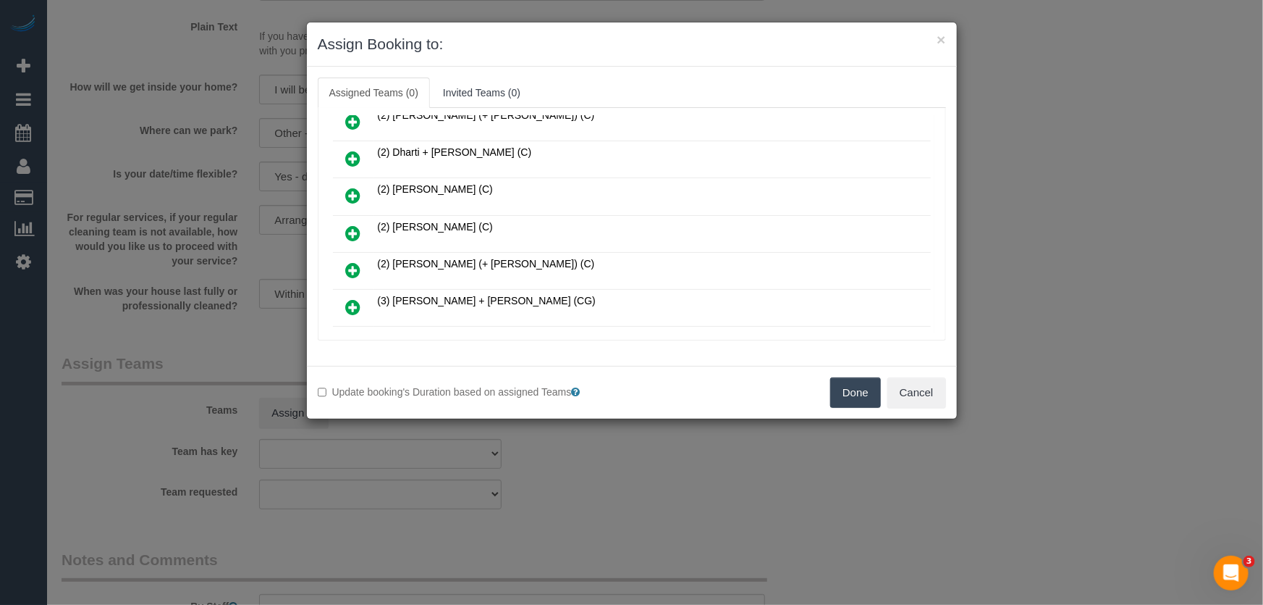
scroll to position [131, 0]
click at [353, 295] on icon at bounding box center [353, 303] width 15 height 17
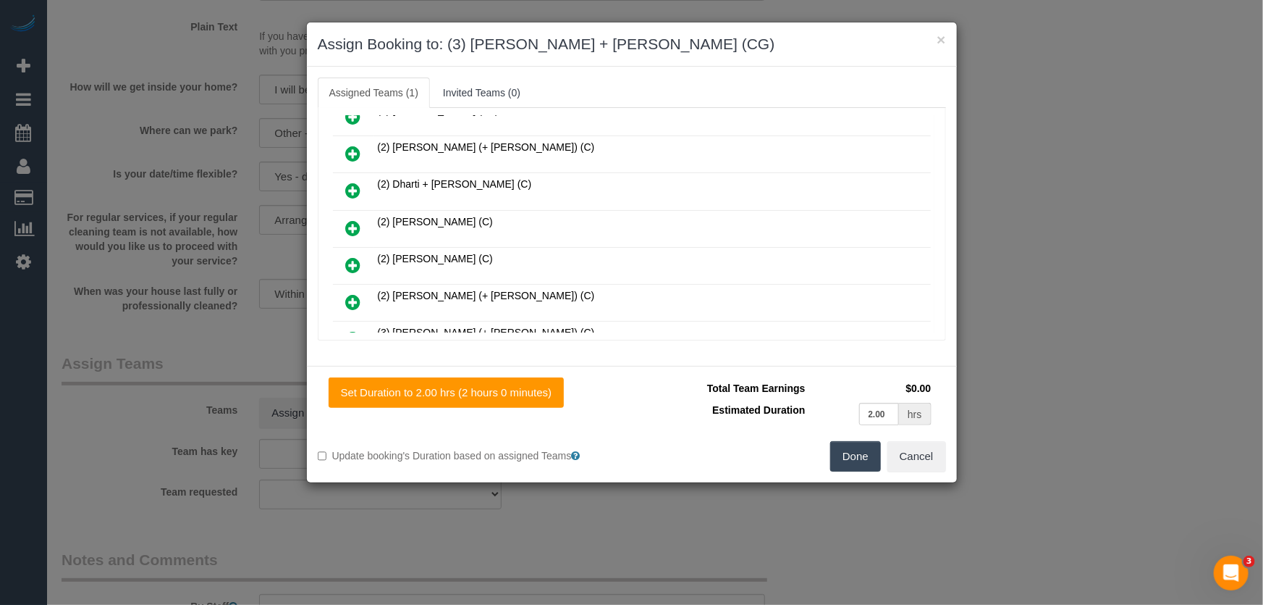
scroll to position [166, 0]
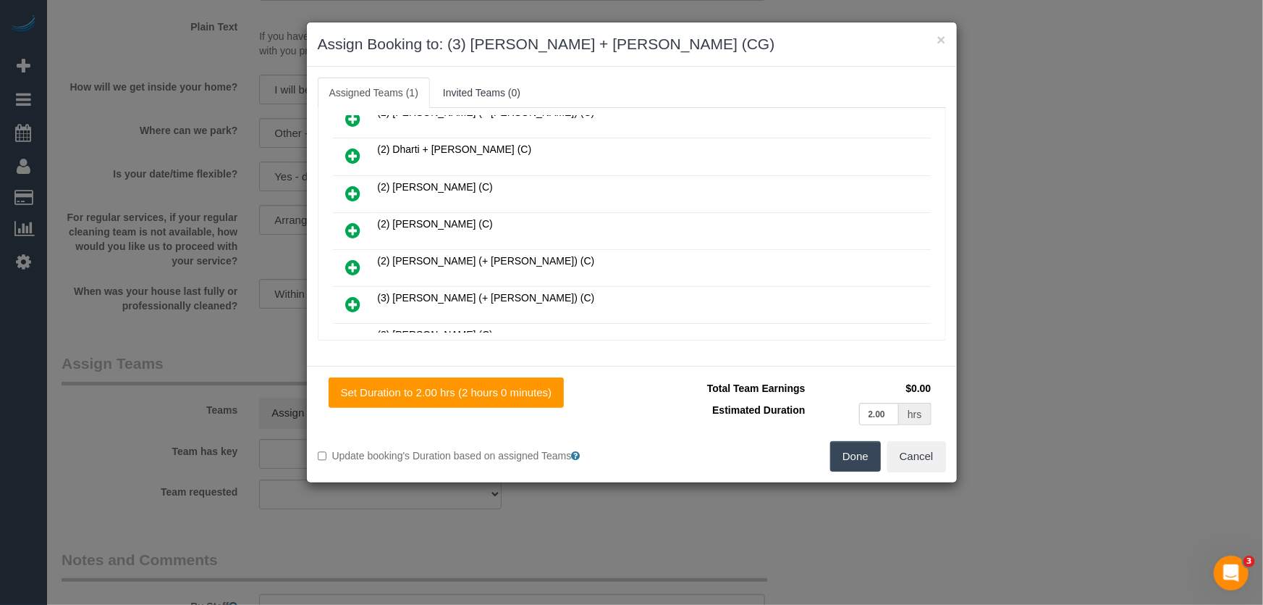
click at [854, 450] on button "Done" at bounding box center [855, 456] width 51 height 30
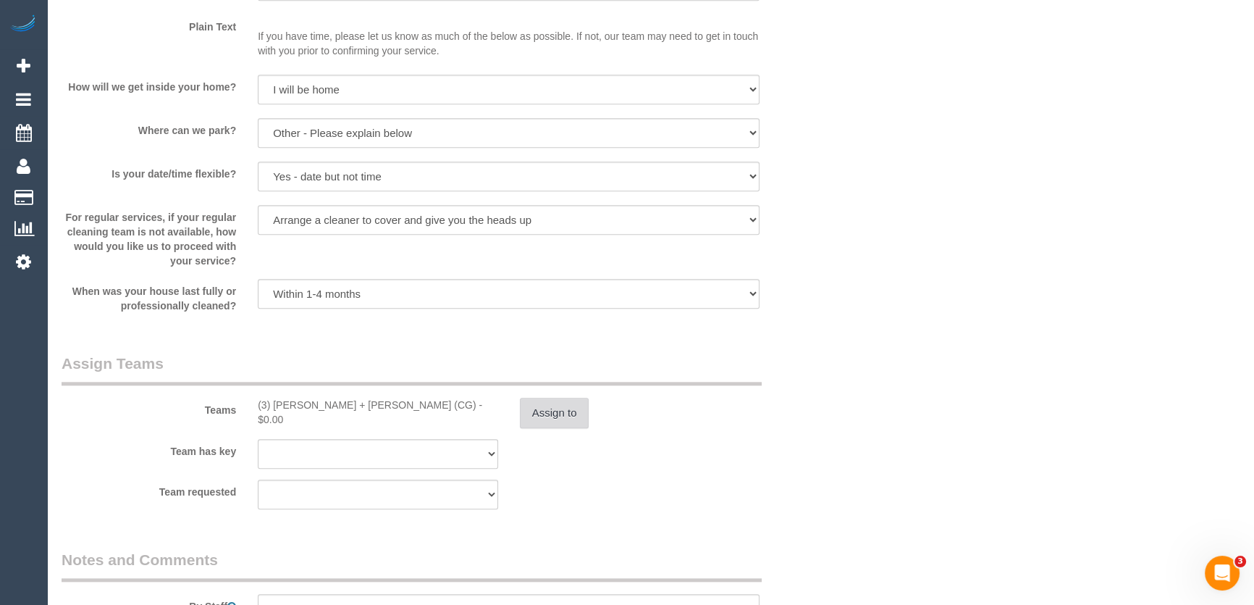
click at [581, 416] on button "Assign to" at bounding box center [555, 413] width 70 height 30
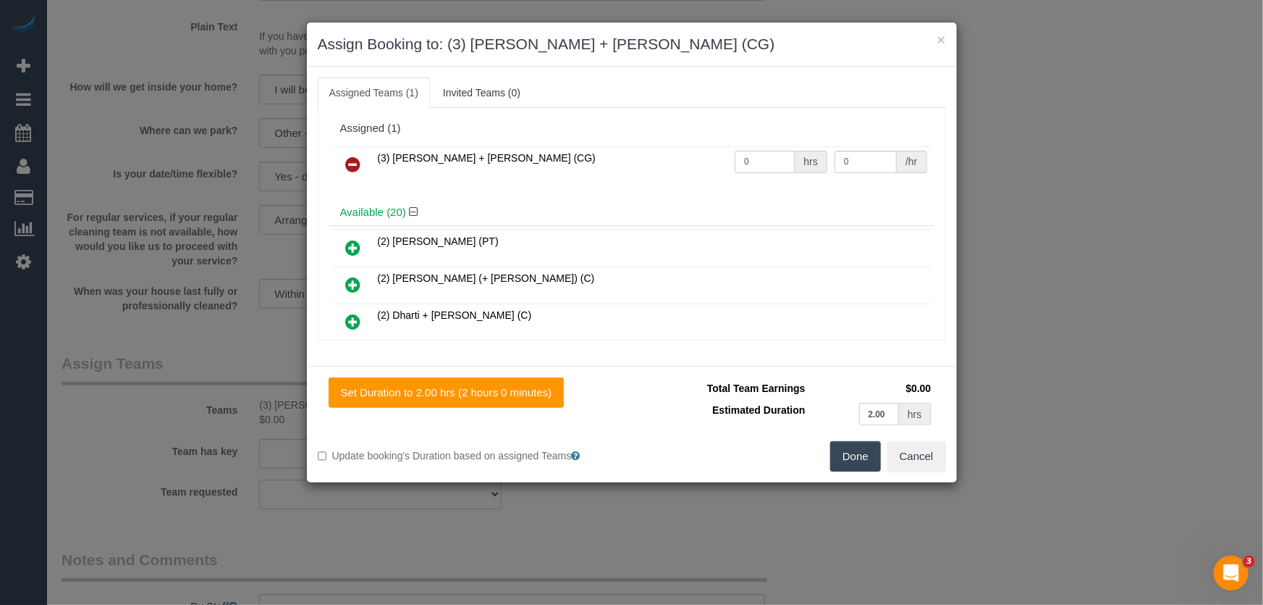
click at [766, 160] on input "0" at bounding box center [765, 162] width 60 height 22
type input "1"
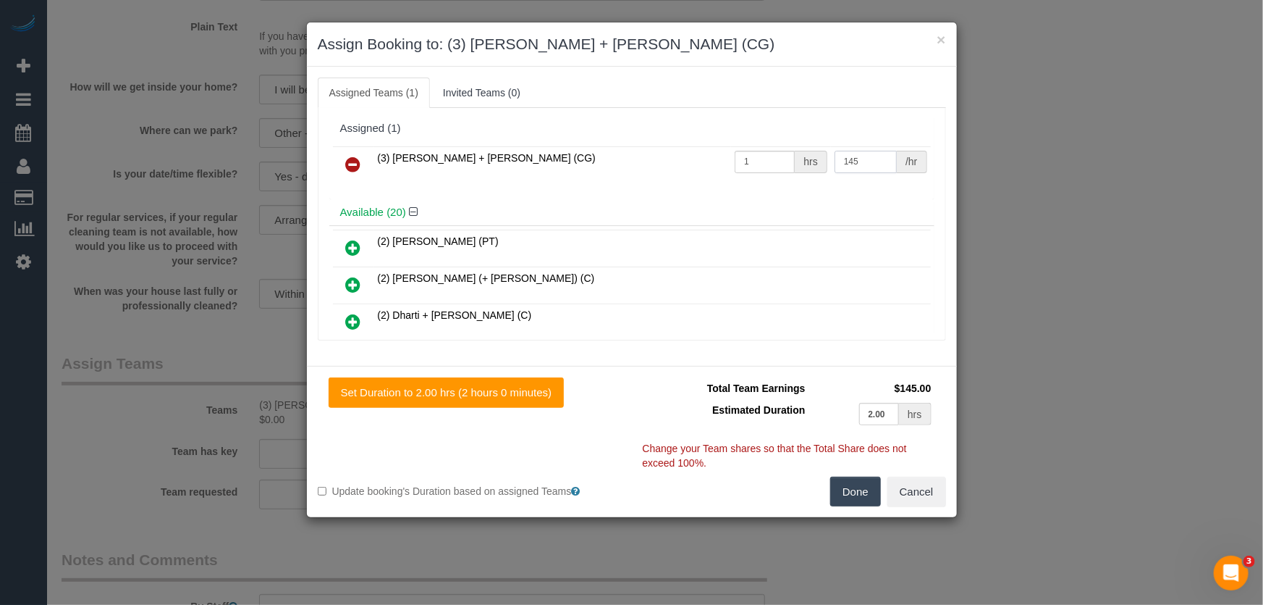
type input "145"
click at [857, 484] on button "Done" at bounding box center [855, 491] width 51 height 30
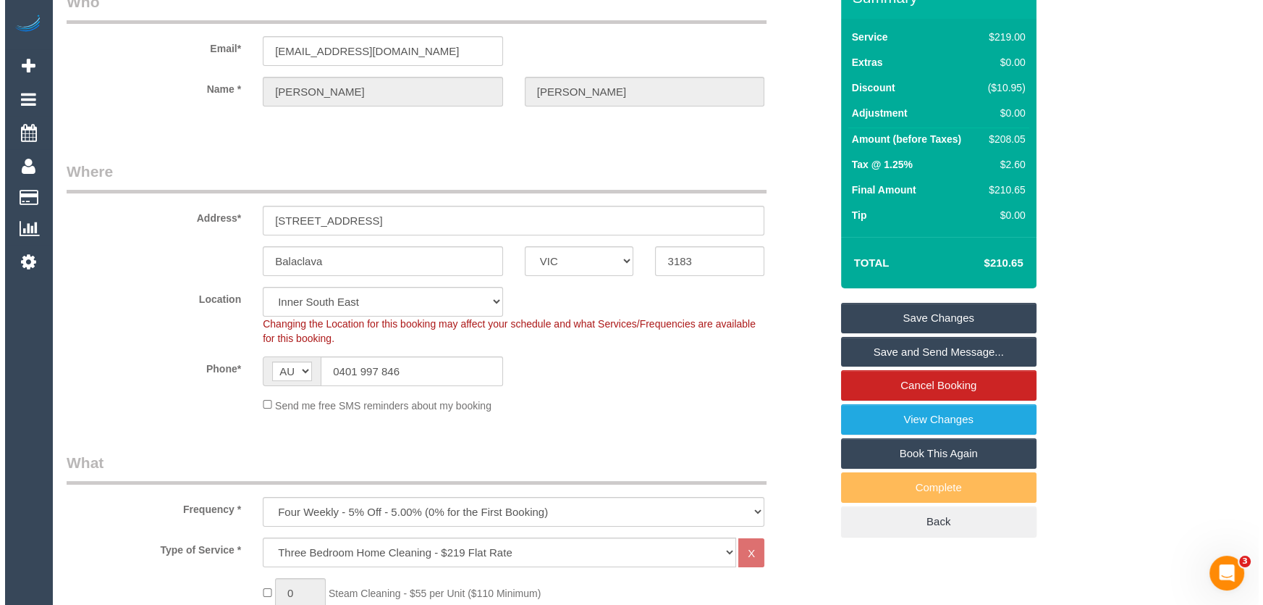
scroll to position [0, 0]
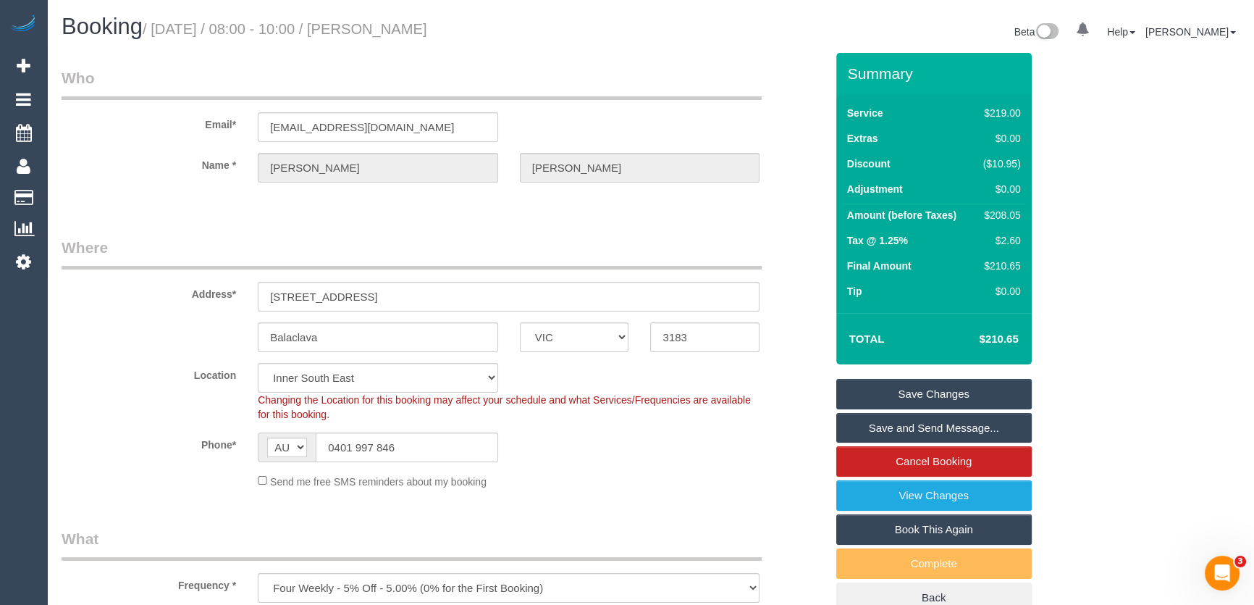
click at [427, 27] on small "/ September 09, 2025 / 08:00 - 10:00 / Kathleen Shaw" at bounding box center [285, 29] width 285 height 16
copy small "Kathleen Shaw"
drag, startPoint x: 921, startPoint y: 427, endPoint x: 931, endPoint y: 421, distance: 11.7
click at [922, 427] on link "Save and Send Message..." at bounding box center [933, 428] width 195 height 30
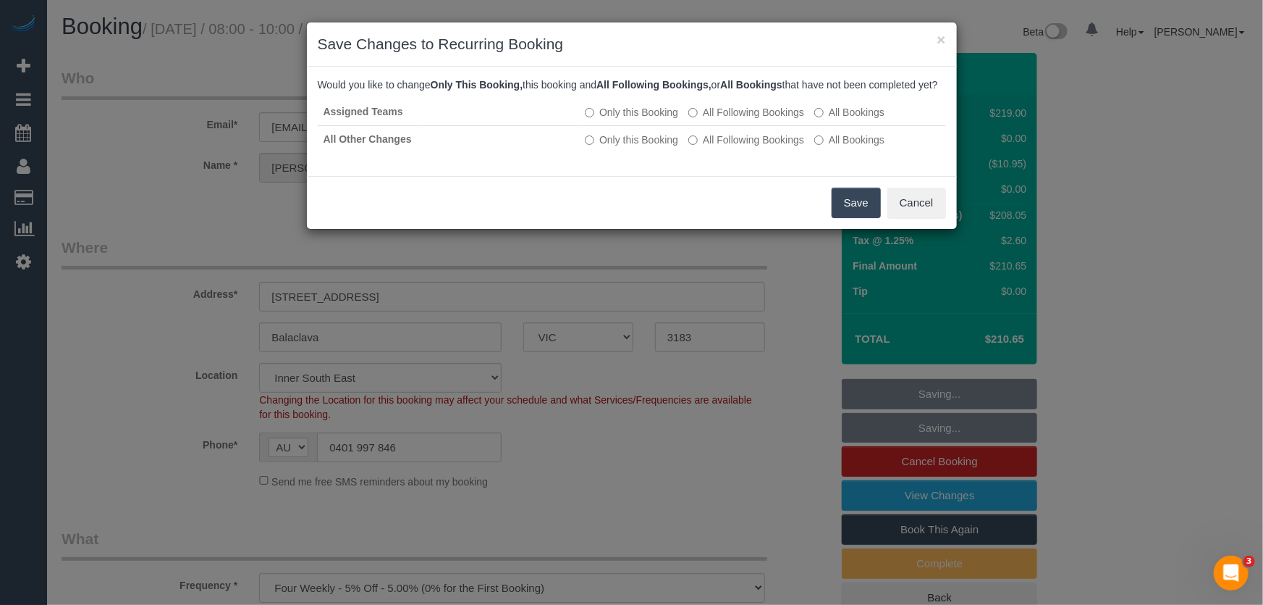
click at [851, 218] on button "Save" at bounding box center [856, 203] width 49 height 30
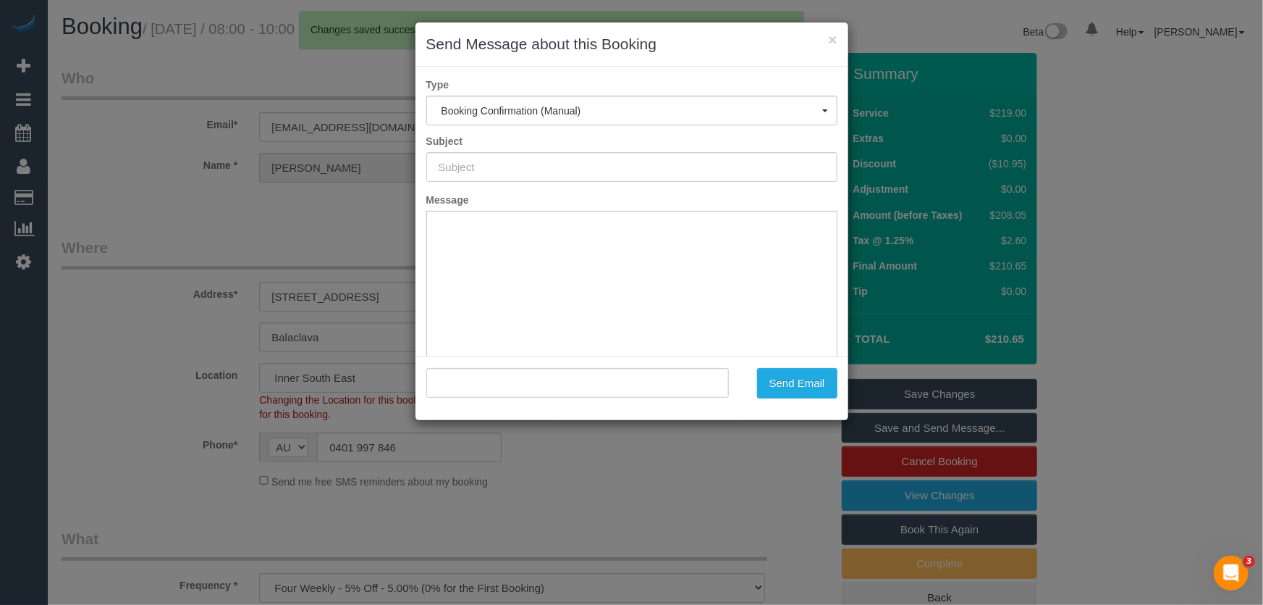
type input "Booking Confirmed"
type input ""Kathleen Shaw" <badgehog@hotmail.com>"
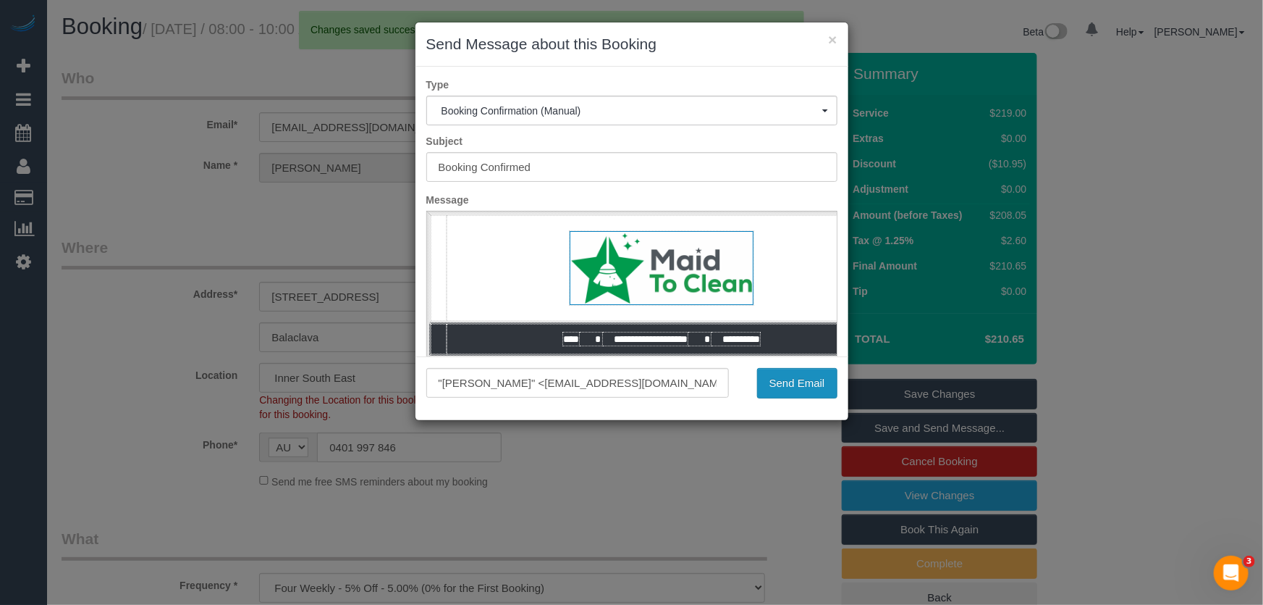
click at [796, 384] on button "Send Email" at bounding box center [797, 383] width 80 height 30
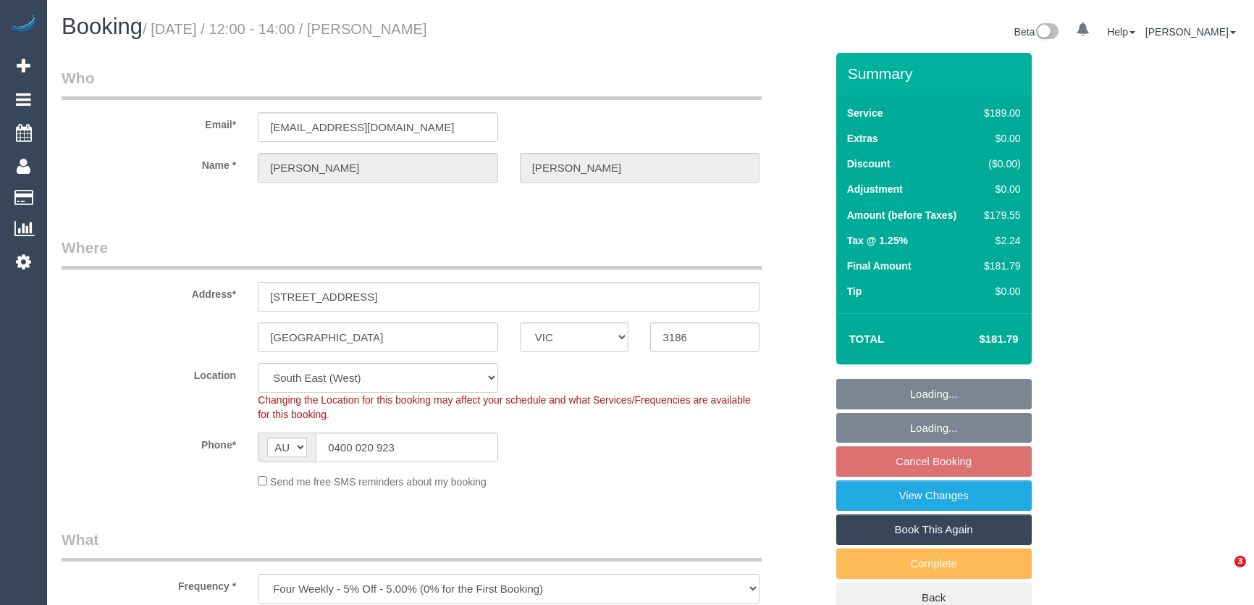
select select "VIC"
select select "string:stripe-pm_1RQHZz2GScqysDRVkpudrWBv"
select select "number:29"
select select "number:14"
select select "number:19"
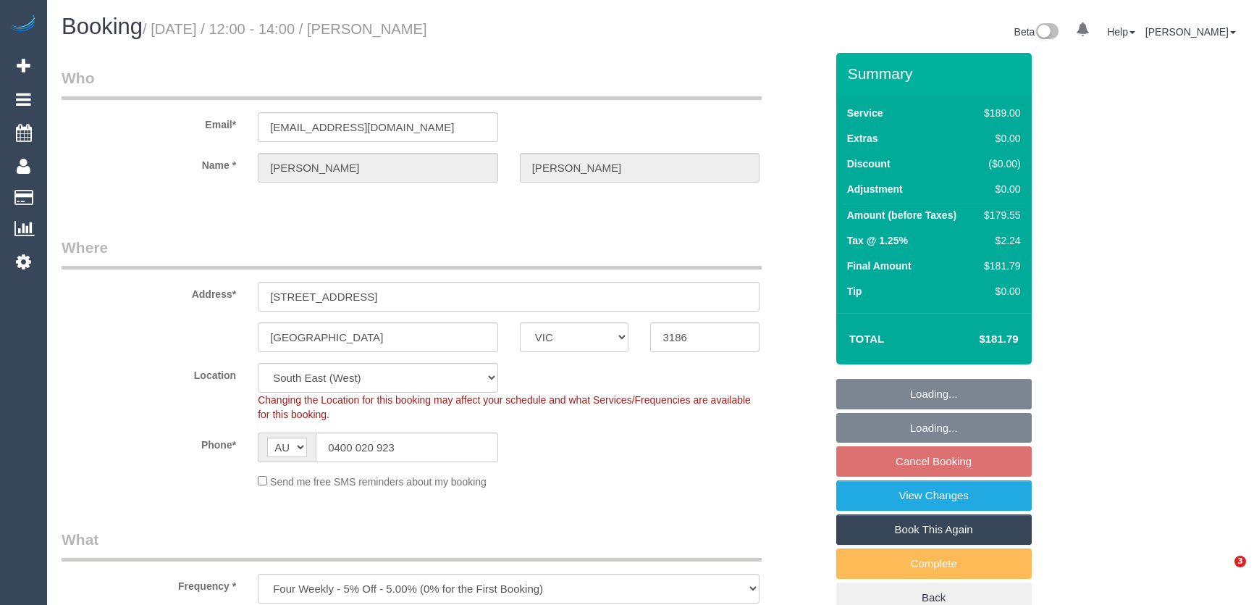
select select "number:22"
select select "number:33"
select select "number:26"
select select "object:1287"
select select "spot3"
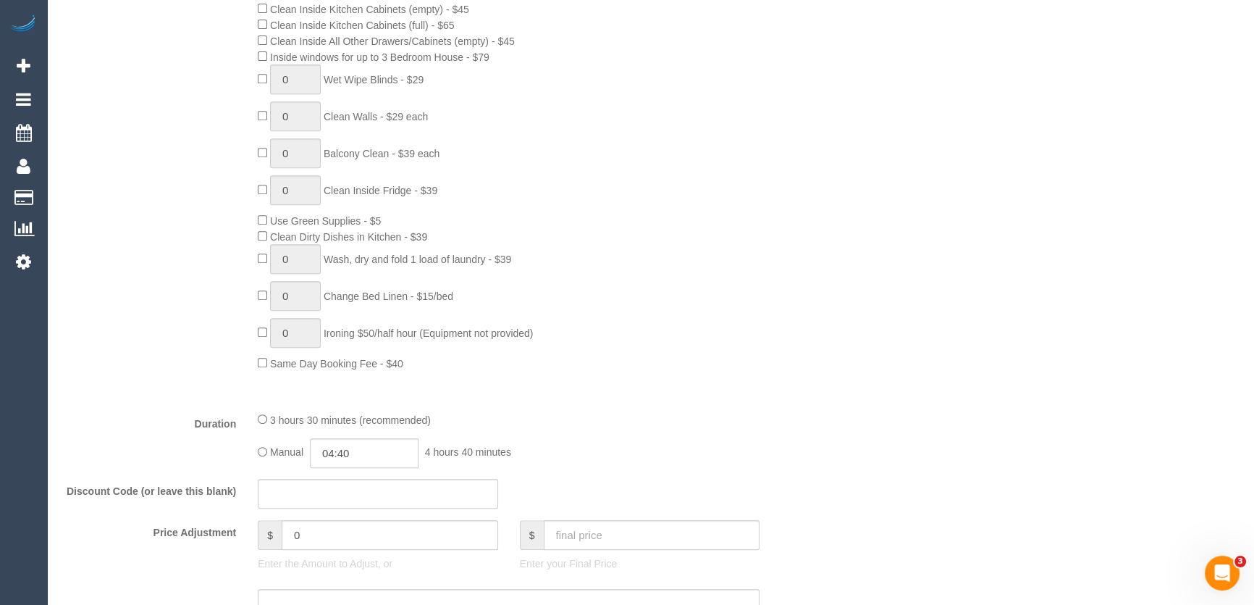
scroll to position [855, 0]
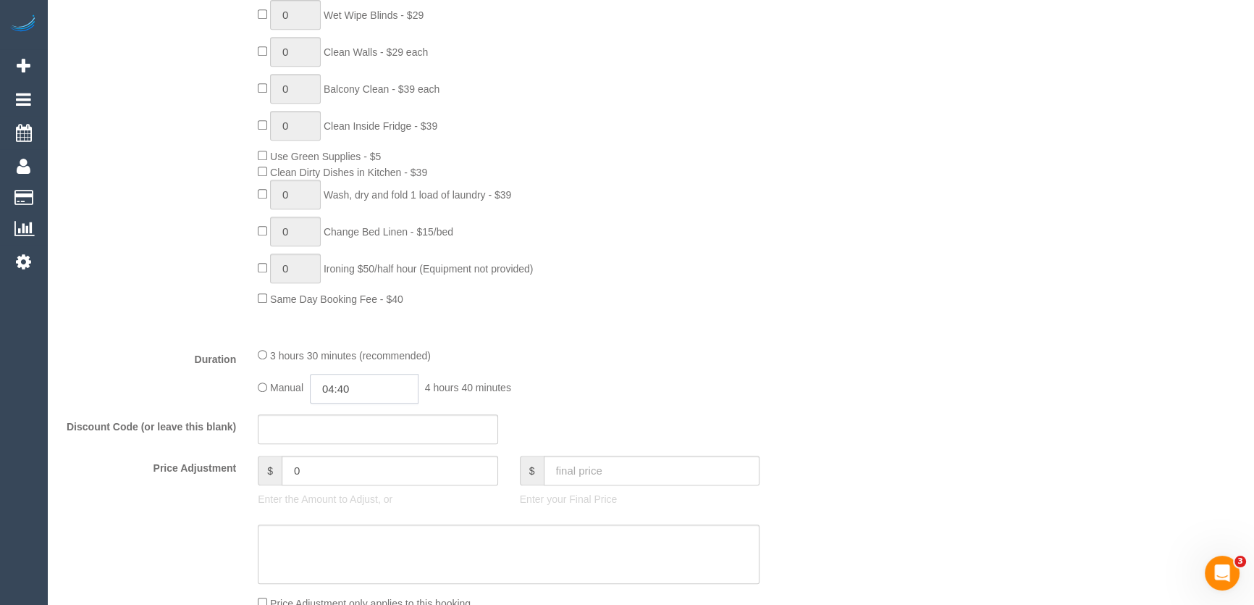
click at [376, 393] on input "04:40" at bounding box center [364, 389] width 109 height 30
click at [351, 447] on li "01:00" at bounding box center [348, 454] width 64 height 19
click at [369, 379] on input "01:00" at bounding box center [364, 389] width 109 height 30
type input "01:0"
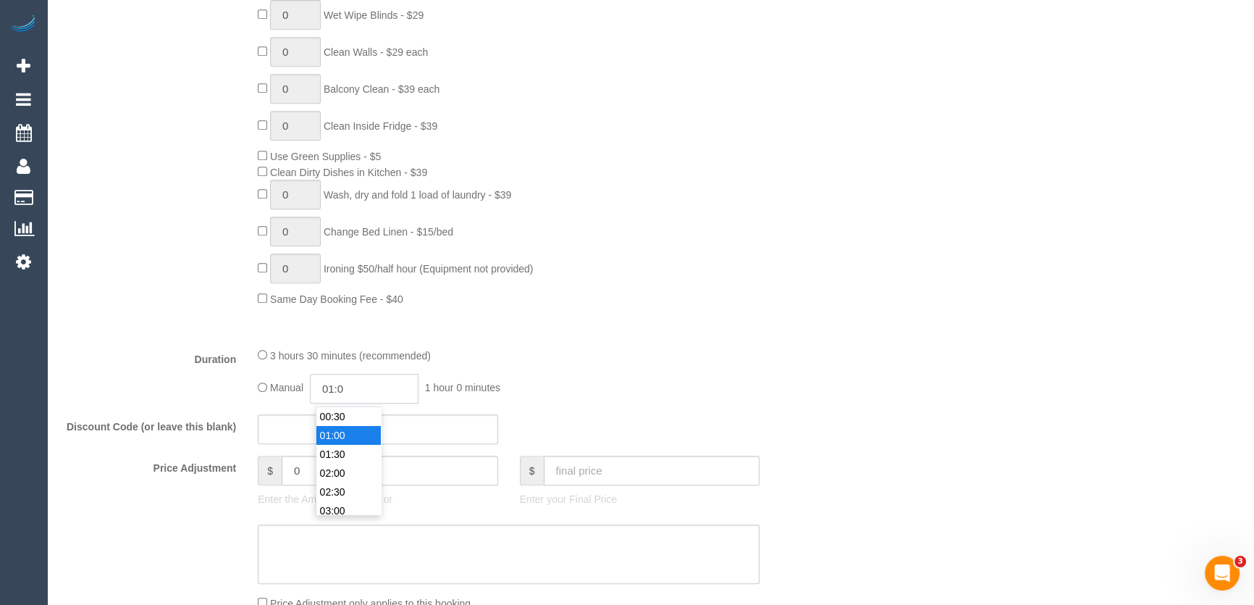
select select "spot22"
type input "01:45"
click at [540, 335] on div "Type of Service * Hourly Service - $70/h Hourly Service - $65/h Hourly Service …" at bounding box center [444, 46] width 764 height 577
select select "spot60"
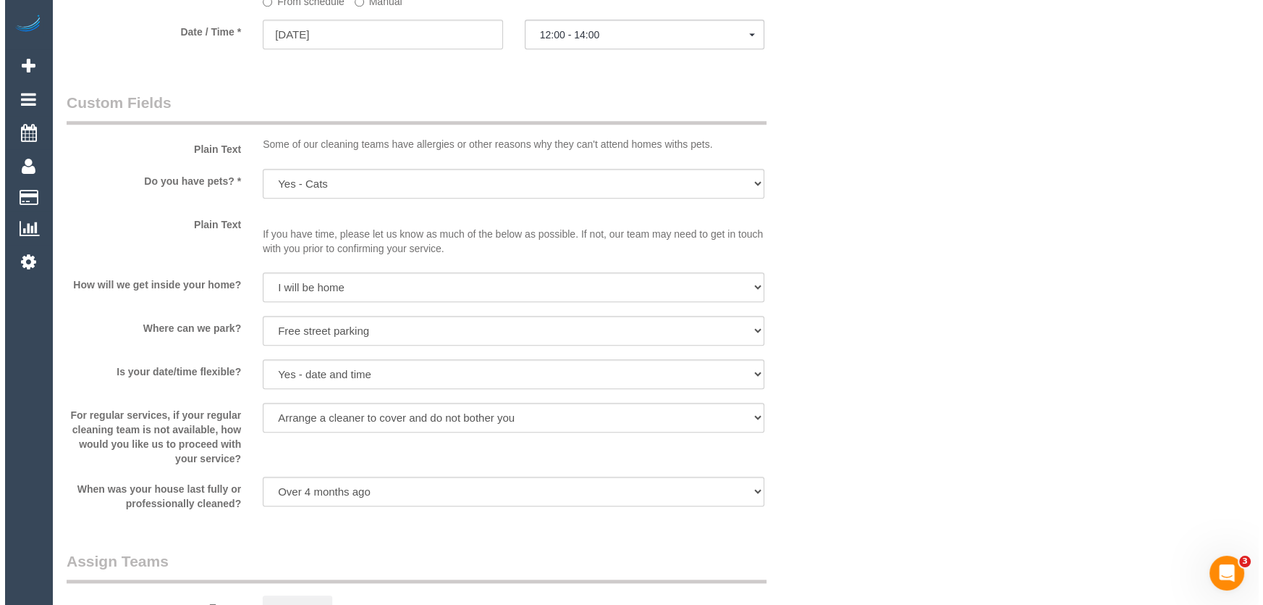
scroll to position [1909, 0]
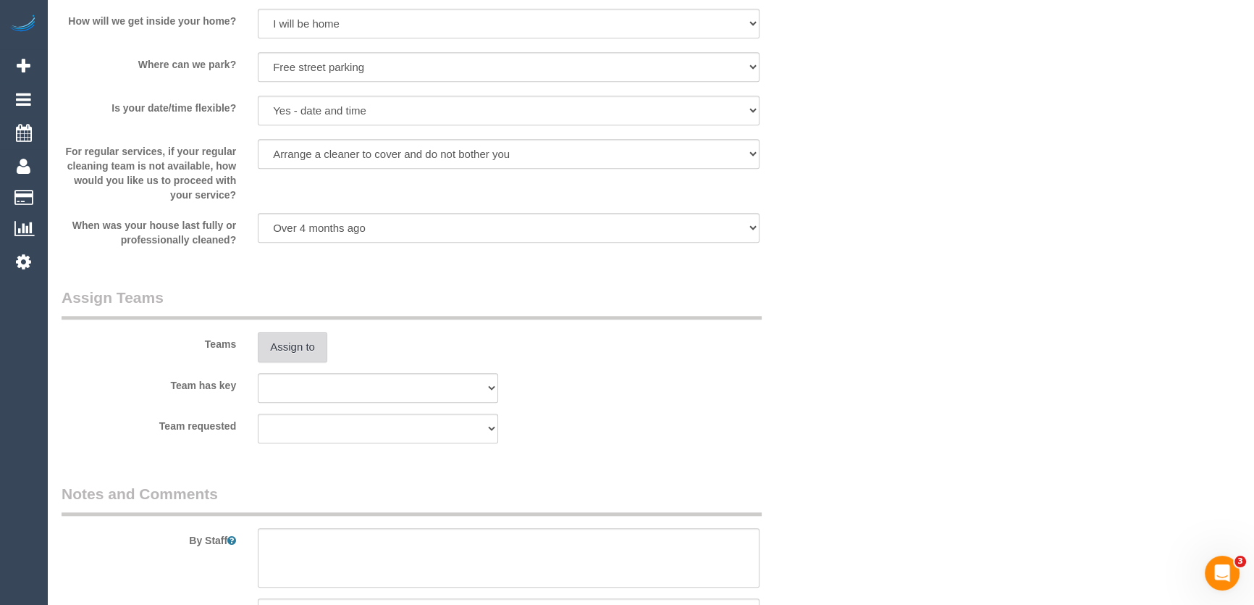
click at [288, 347] on button "Assign to" at bounding box center [293, 347] width 70 height 30
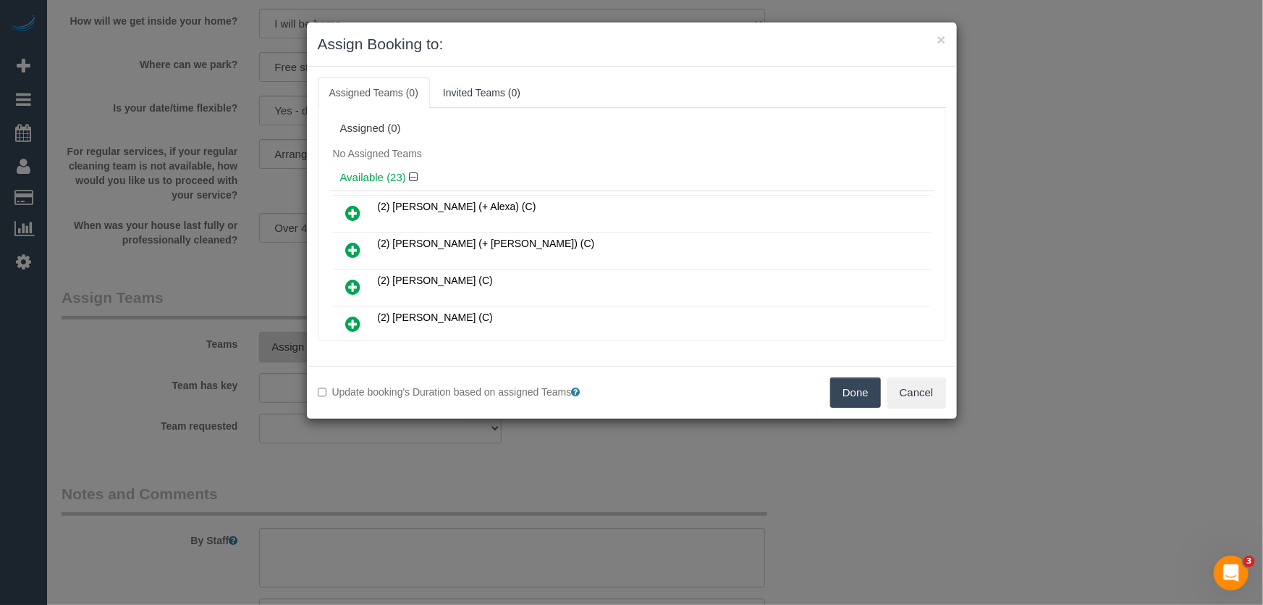
scroll to position [3410, 0]
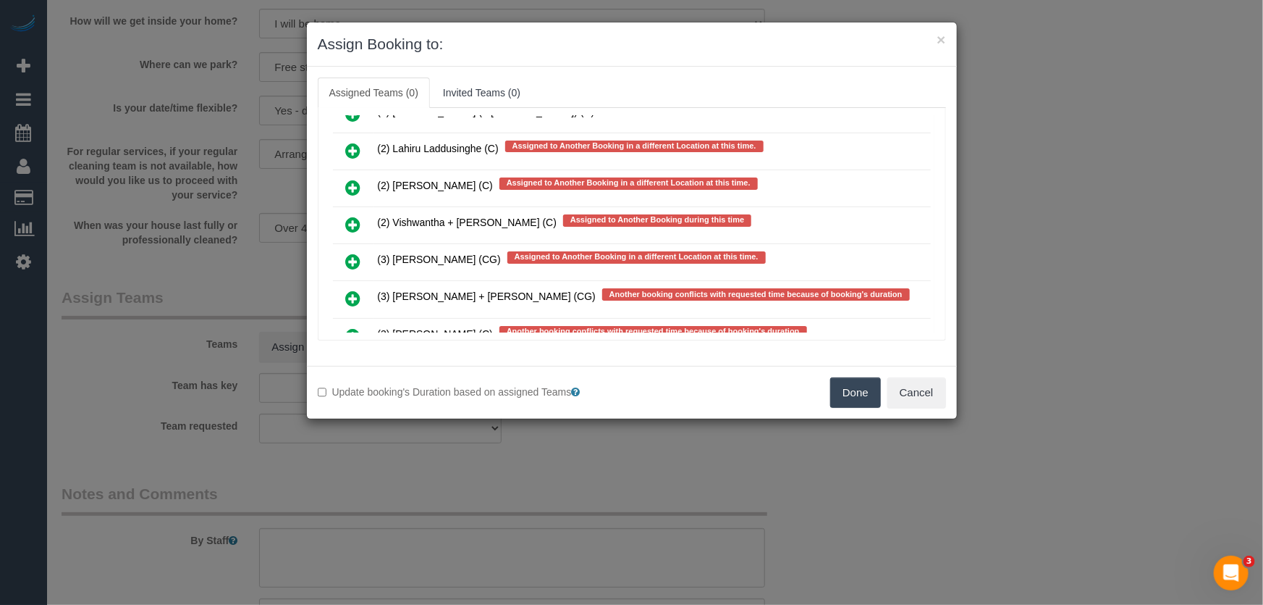
click at [354, 290] on icon at bounding box center [353, 298] width 15 height 17
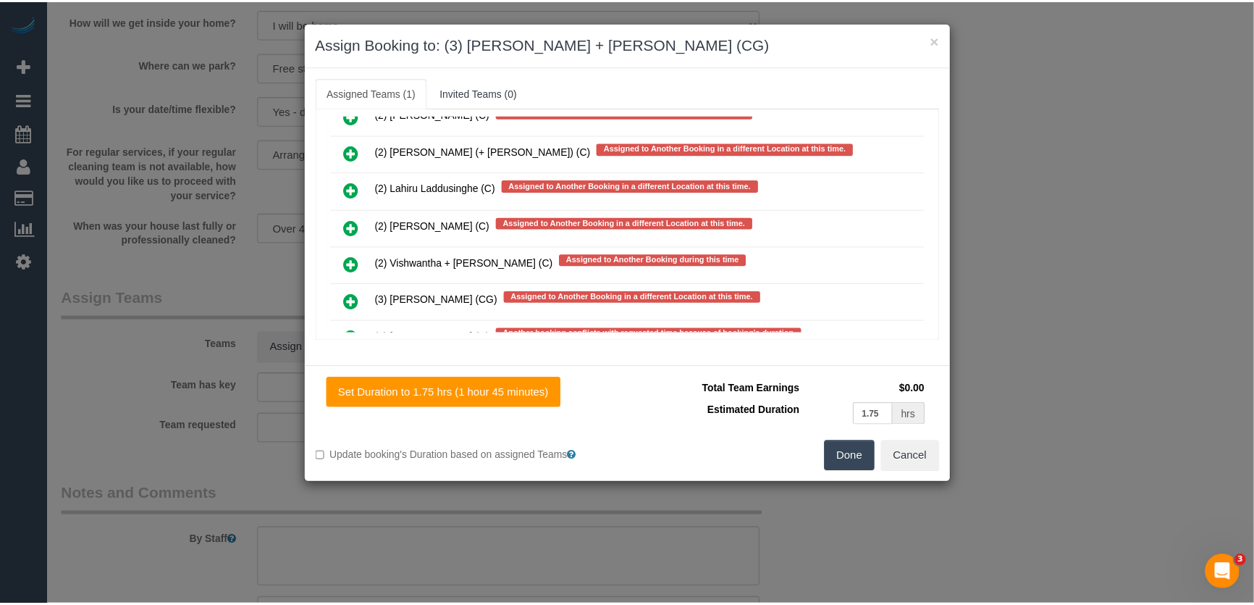
scroll to position [3449, 0]
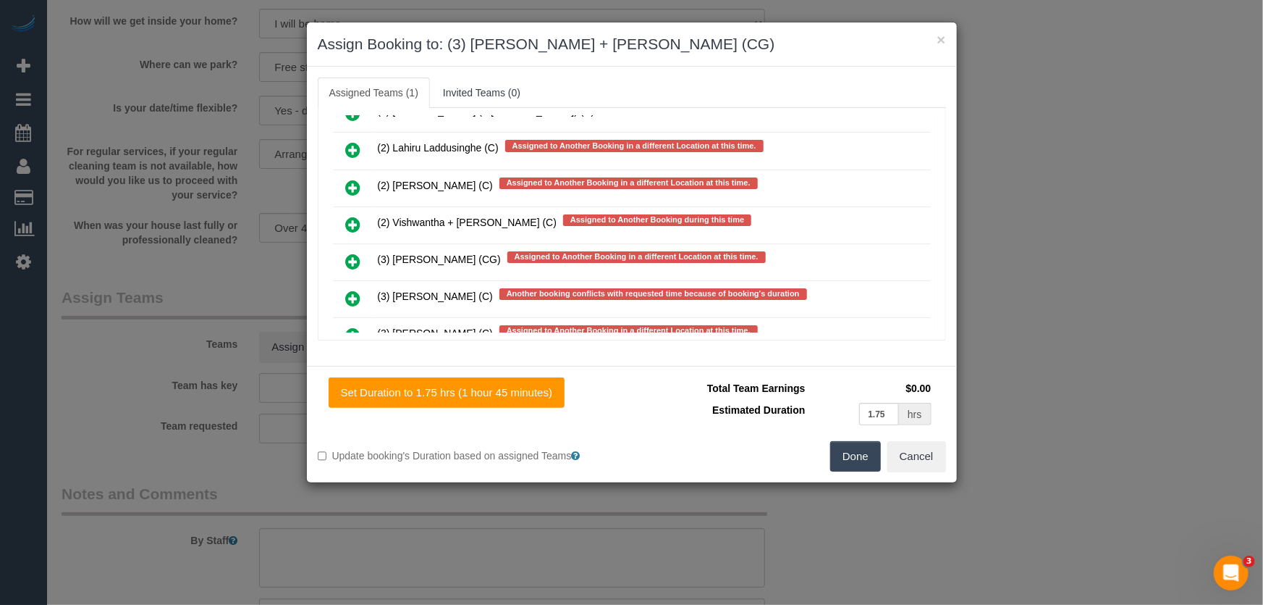
click at [866, 462] on button "Done" at bounding box center [855, 456] width 51 height 30
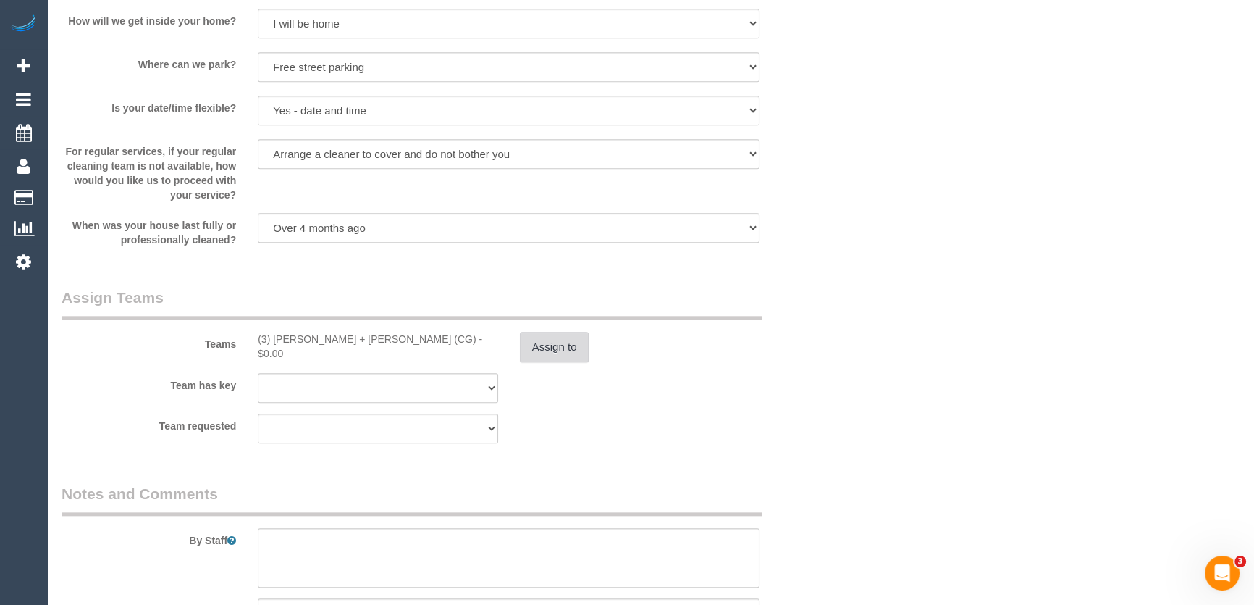
click at [557, 340] on button "Assign to" at bounding box center [555, 347] width 70 height 30
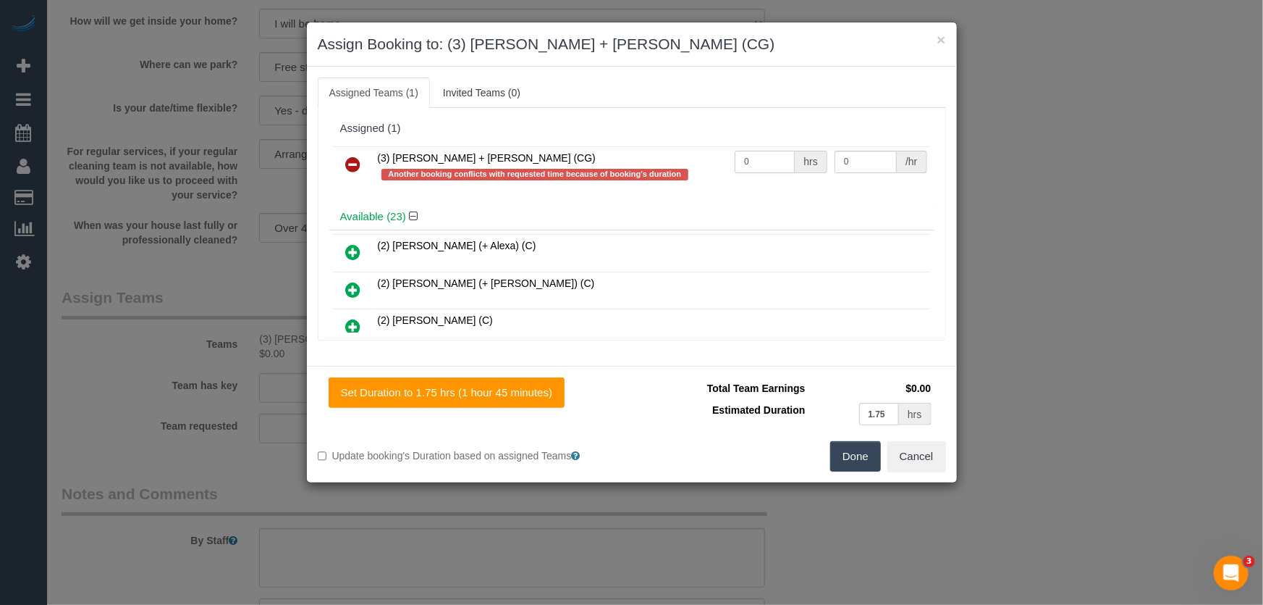
click at [763, 161] on input "0" at bounding box center [765, 162] width 60 height 22
type input "1"
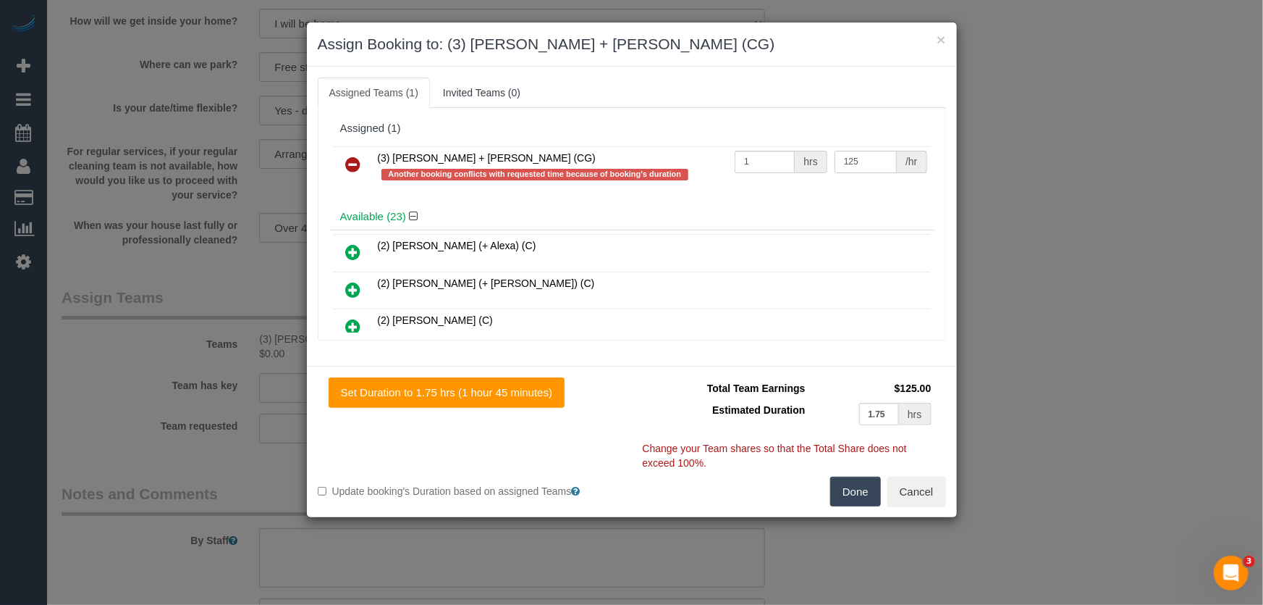
type input "125"
click at [859, 495] on button "Done" at bounding box center [855, 491] width 51 height 30
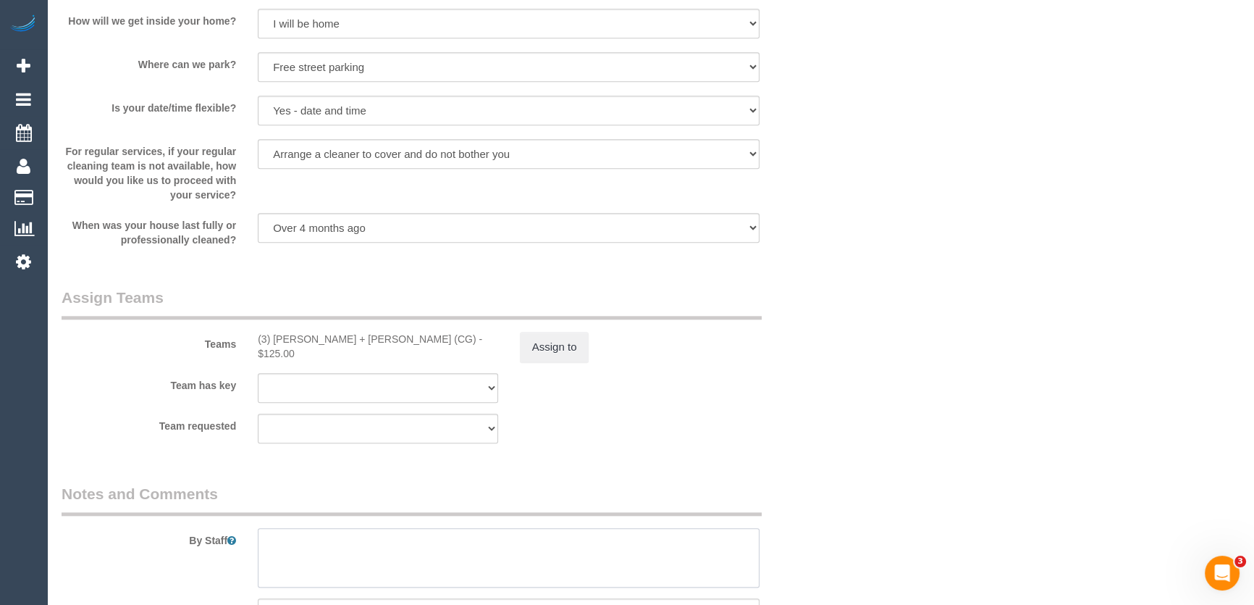
click at [384, 550] on textarea at bounding box center [509, 557] width 502 height 59
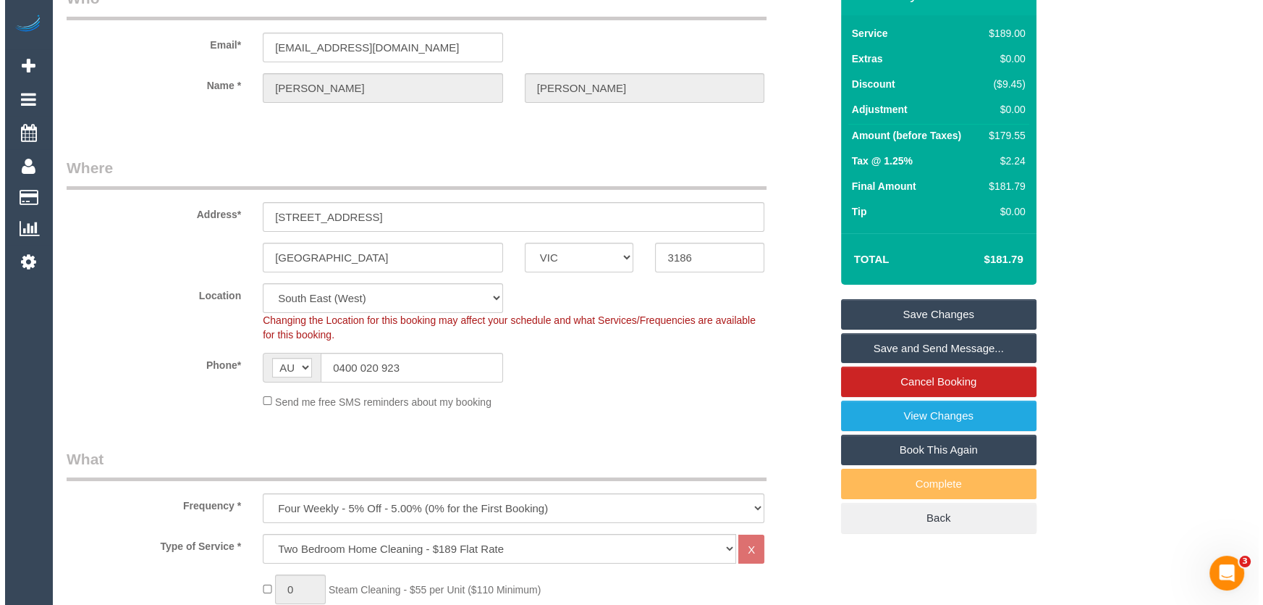
scroll to position [0, 0]
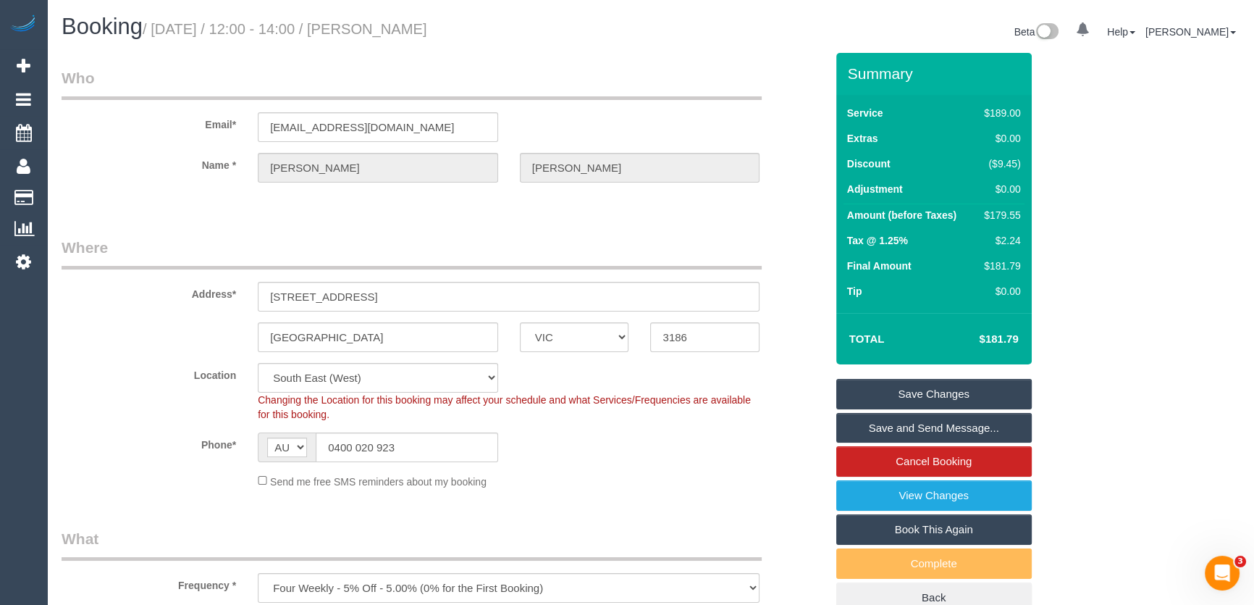
type textarea "Estimated time: 3-3.5 hours"
click at [424, 29] on small "/ September 09, 2025 / 12:00 - 14:00 / Kenneth Jones" at bounding box center [285, 29] width 285 height 16
copy small "Kenneth Jones"
click at [909, 421] on link "Save and Send Message..." at bounding box center [933, 428] width 195 height 30
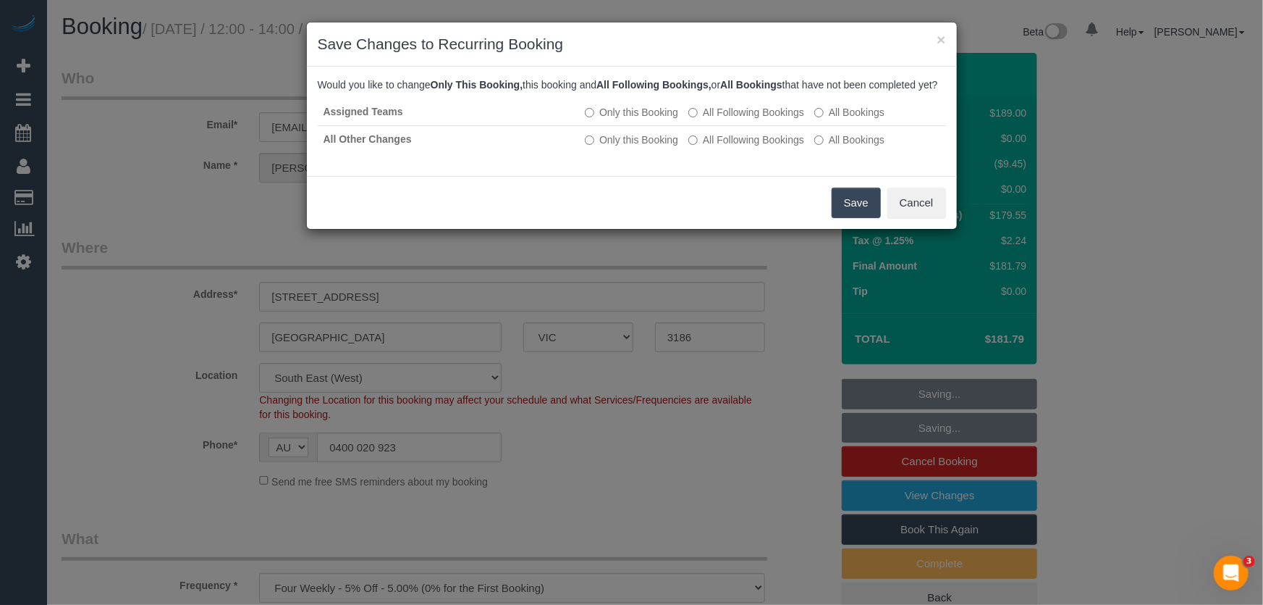
click at [846, 217] on button "Save" at bounding box center [856, 203] width 49 height 30
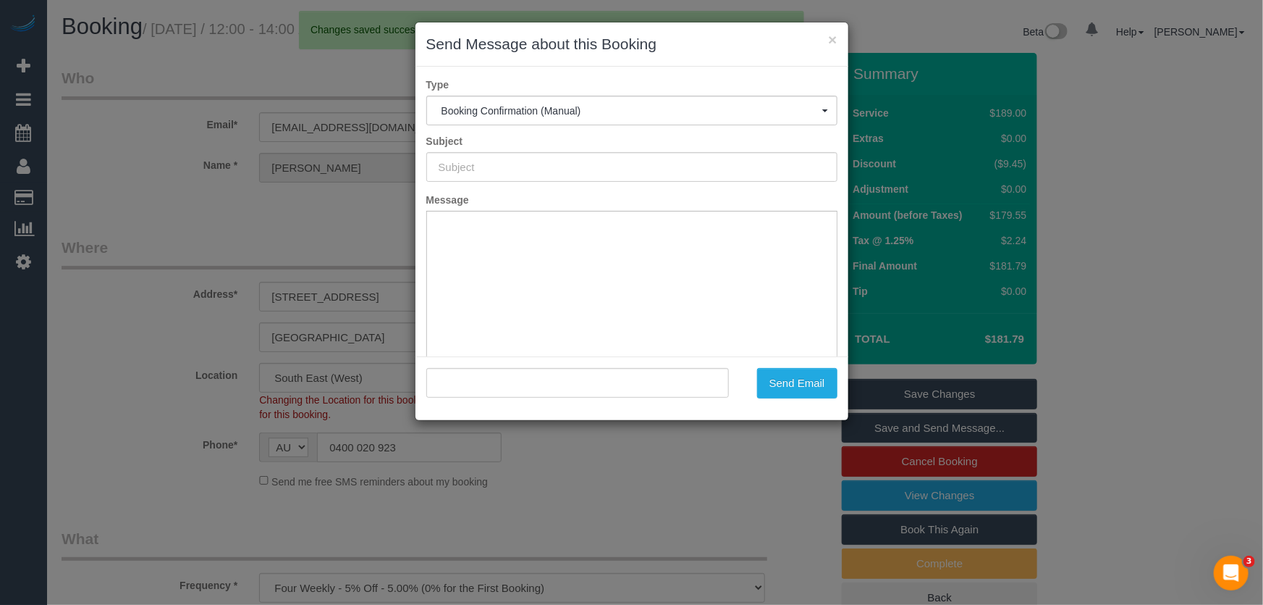
type input "Booking Confirmed"
type input ""Kenneth Jones" <jones_kacm@bigpond.com>"
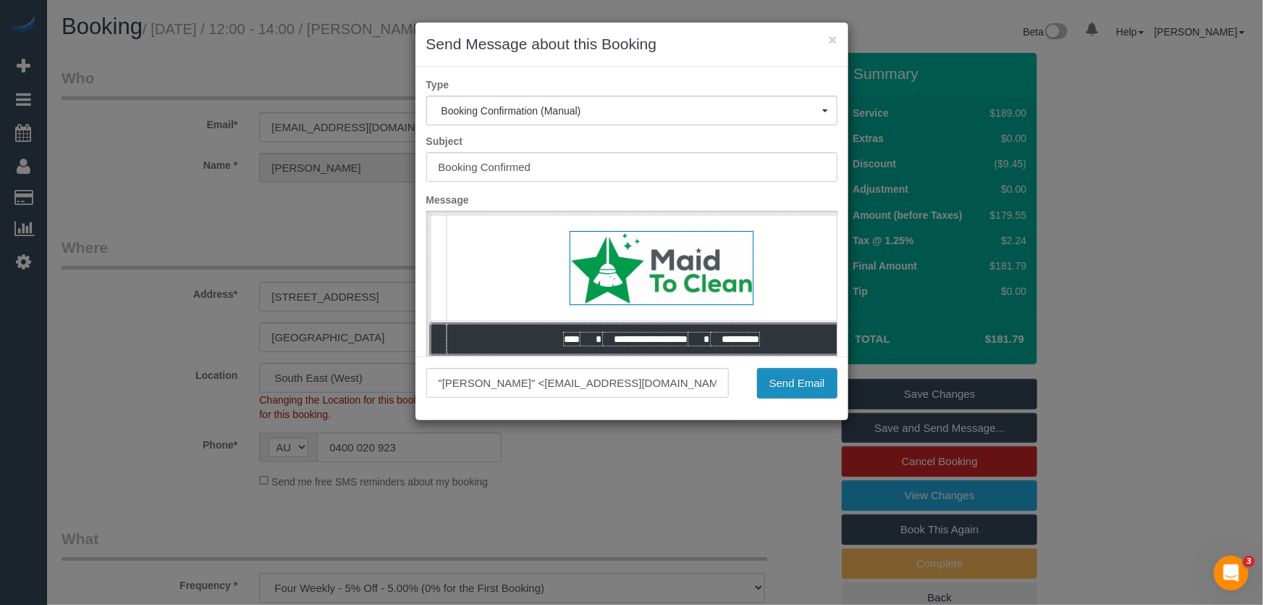
click at [787, 388] on button "Send Email" at bounding box center [797, 383] width 80 height 30
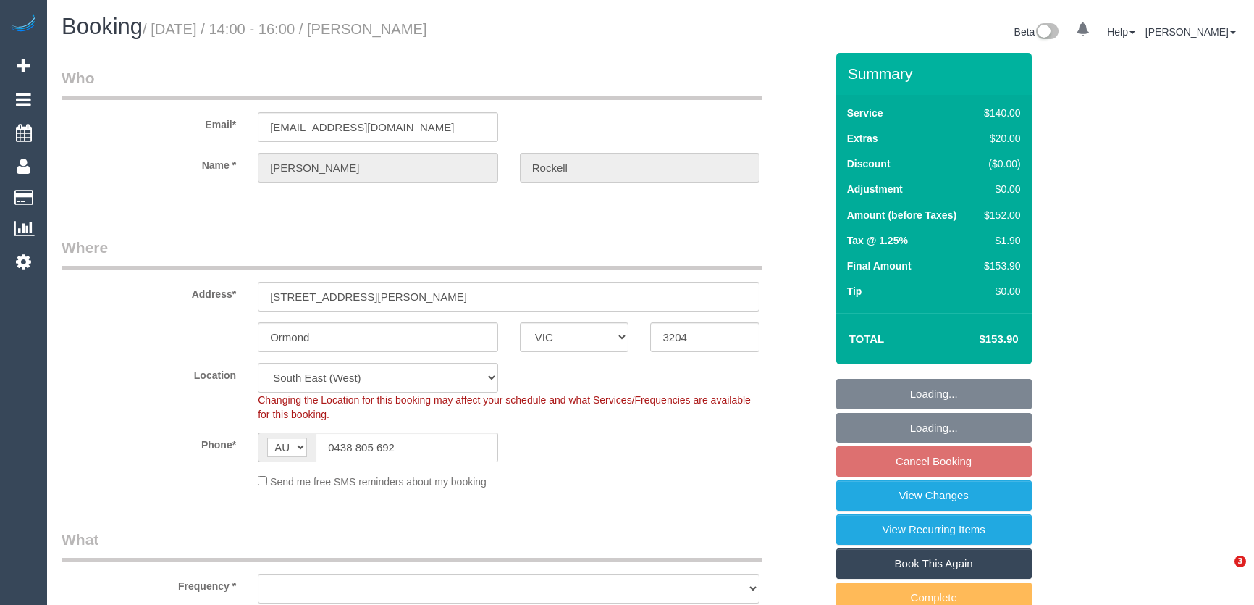
select select "VIC"
select select "object:866"
select select "number:27"
select select "number:14"
select select "number:18"
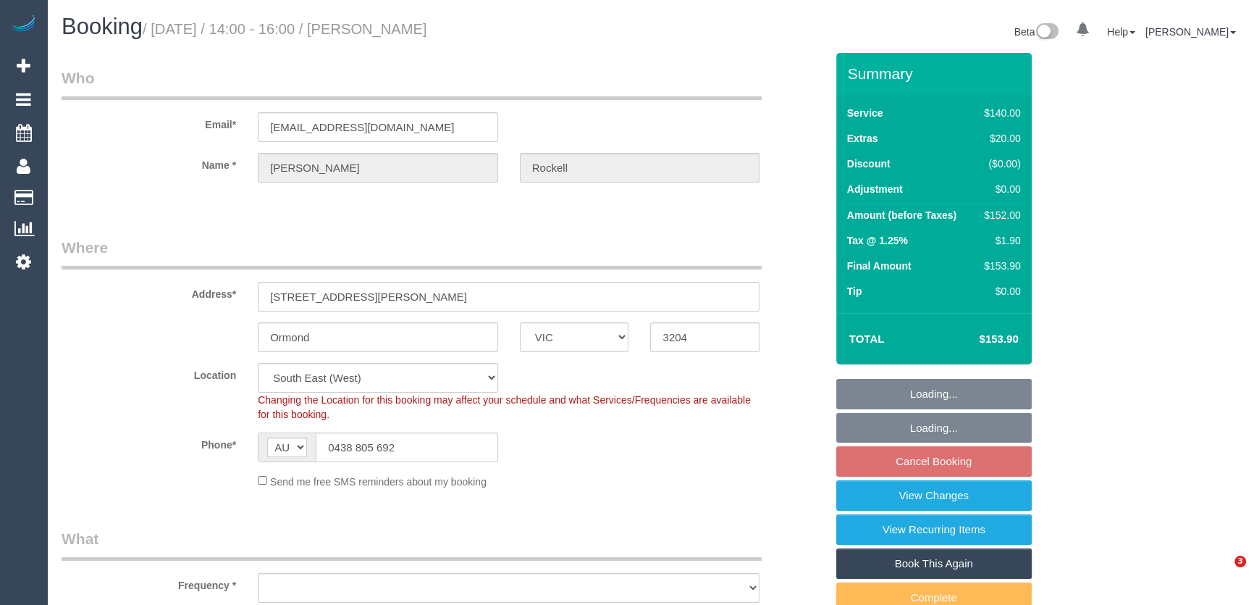
select select "number:24"
select select "number:34"
select select "number:13"
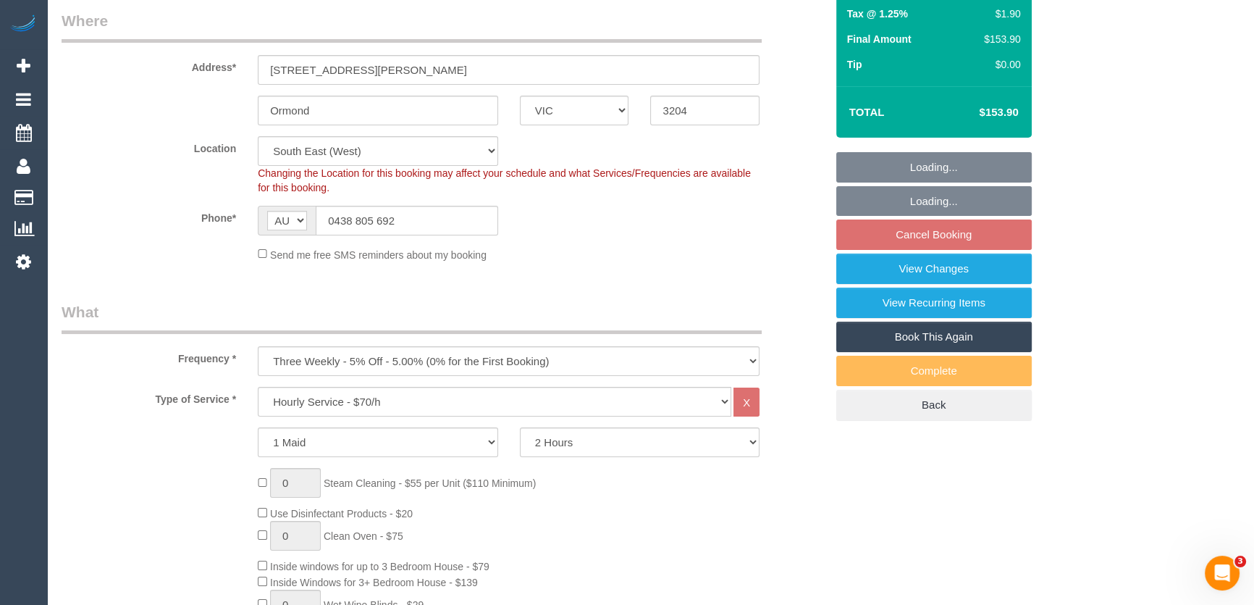
select select "spot4"
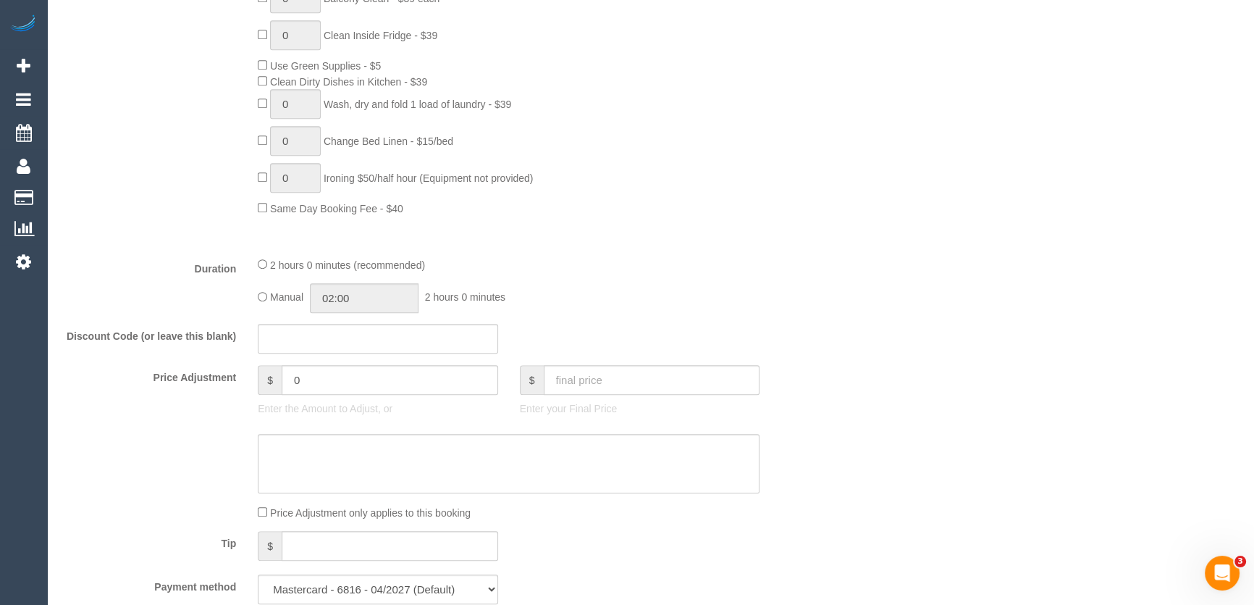
scroll to position [921, 0]
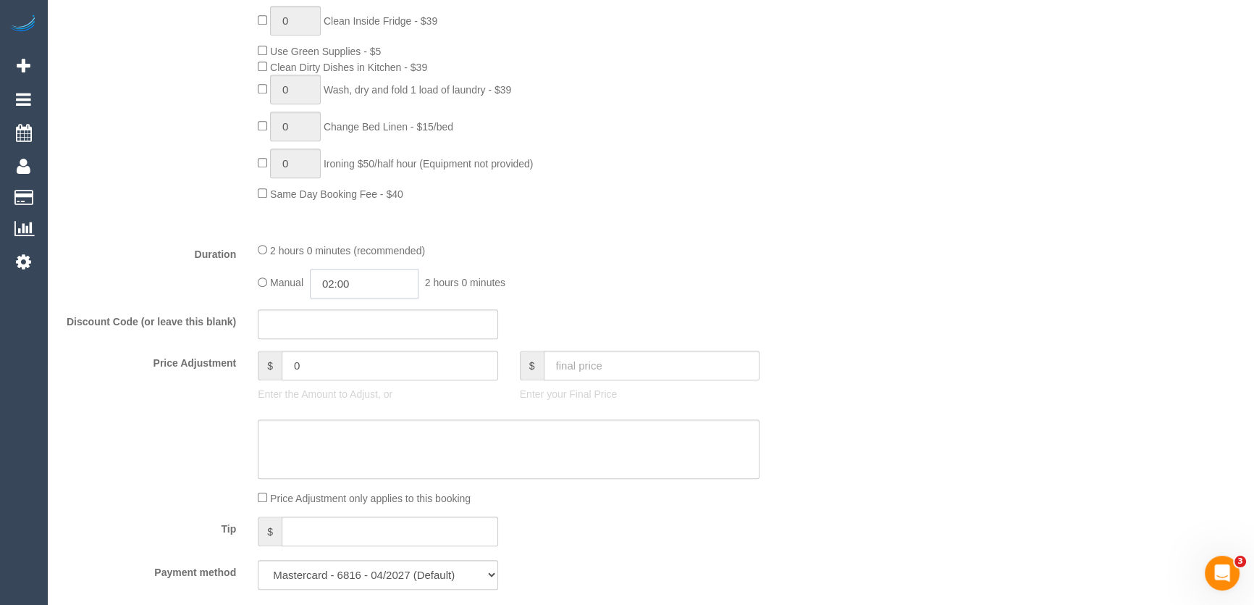
click at [374, 282] on input "02:00" at bounding box center [364, 284] width 109 height 30
click at [357, 318] on li "01:00" at bounding box center [348, 317] width 64 height 19
type input "01:00"
click at [759, 302] on fieldset "What Frequency * One Time Cleaning Weekly - 10% Off - 10.00% (0% for the First …" at bounding box center [444, 103] width 764 height 993
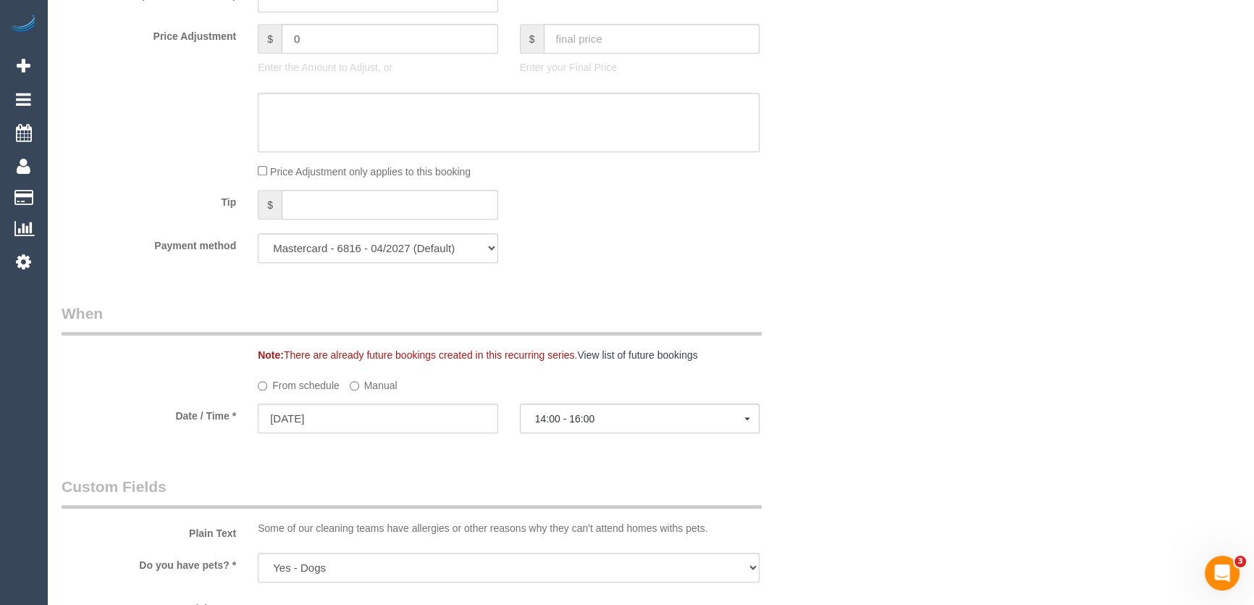
select select "spot23"
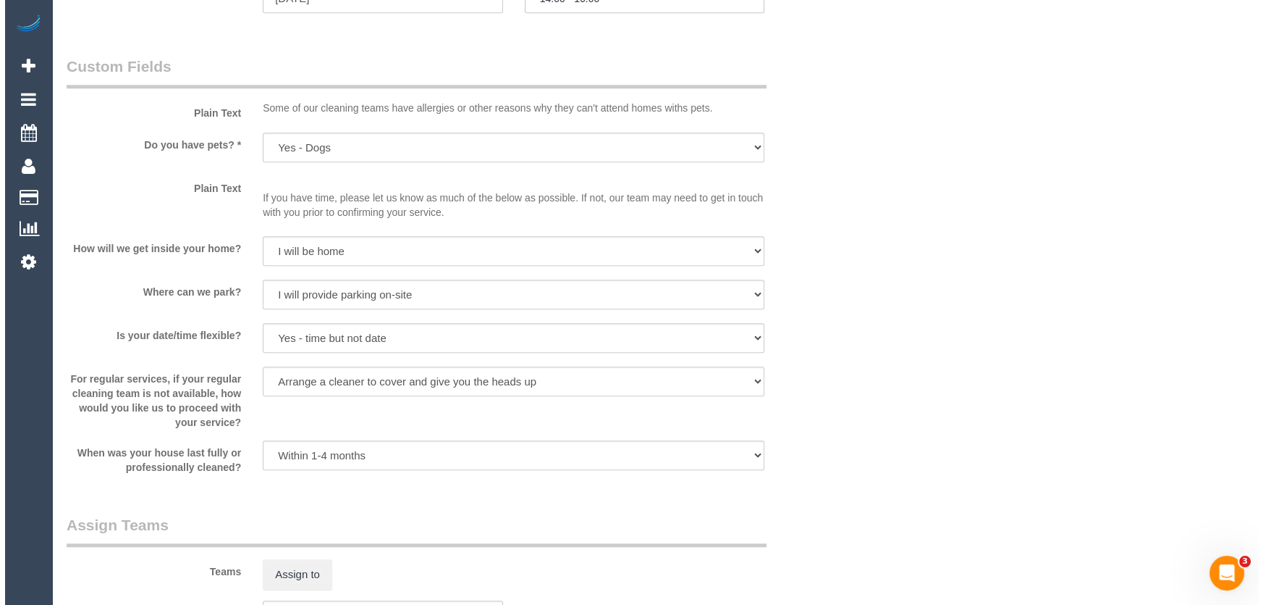
scroll to position [1777, 0]
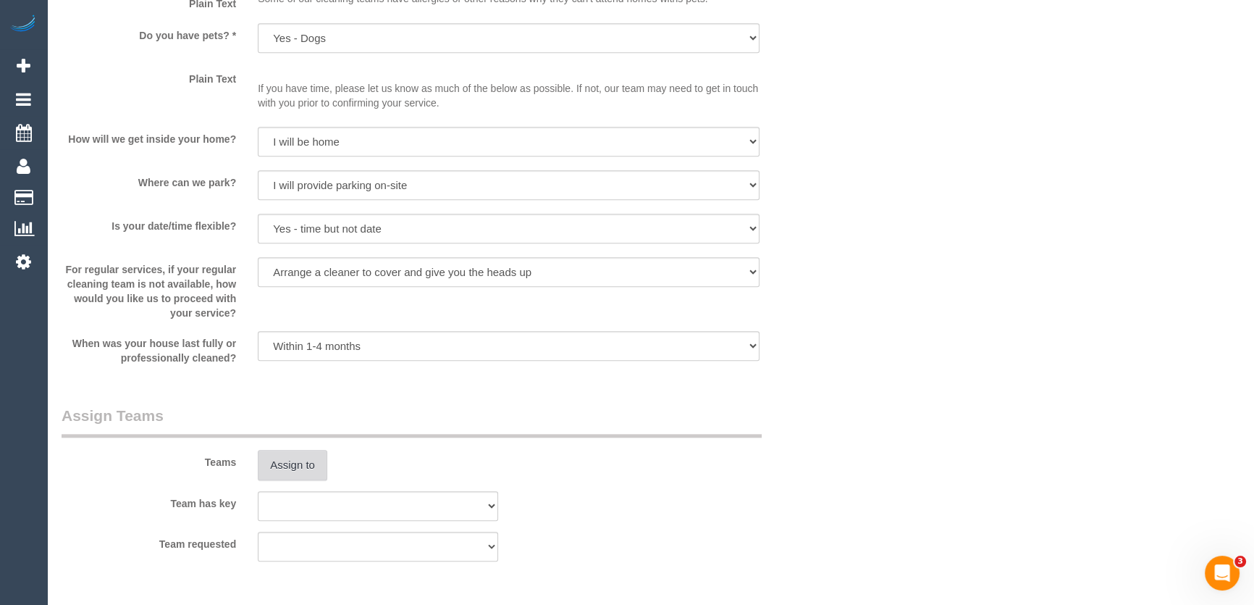
click at [295, 469] on button "Assign to" at bounding box center [293, 465] width 70 height 30
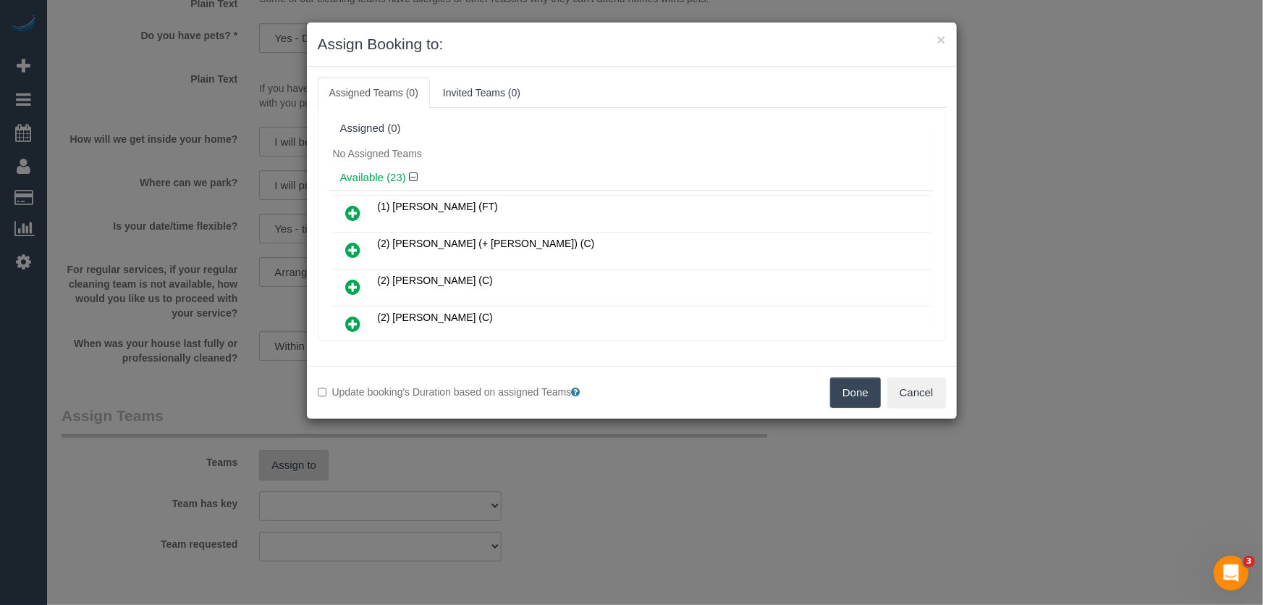
scroll to position [308, 0]
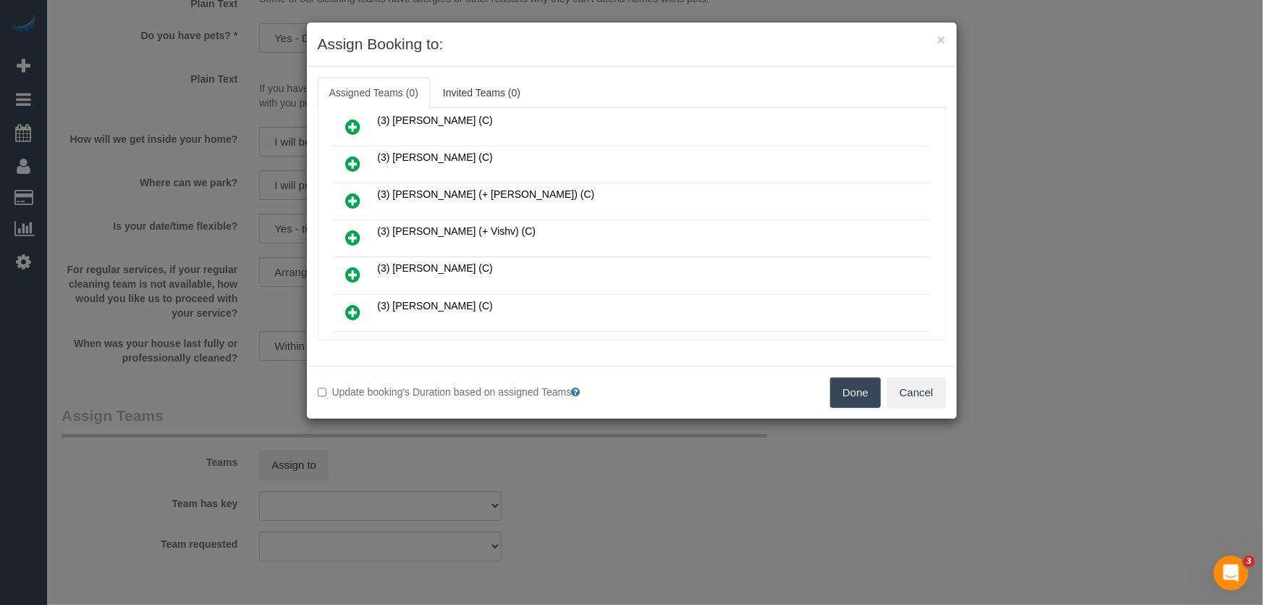
click at [353, 229] on icon at bounding box center [353, 237] width 15 height 17
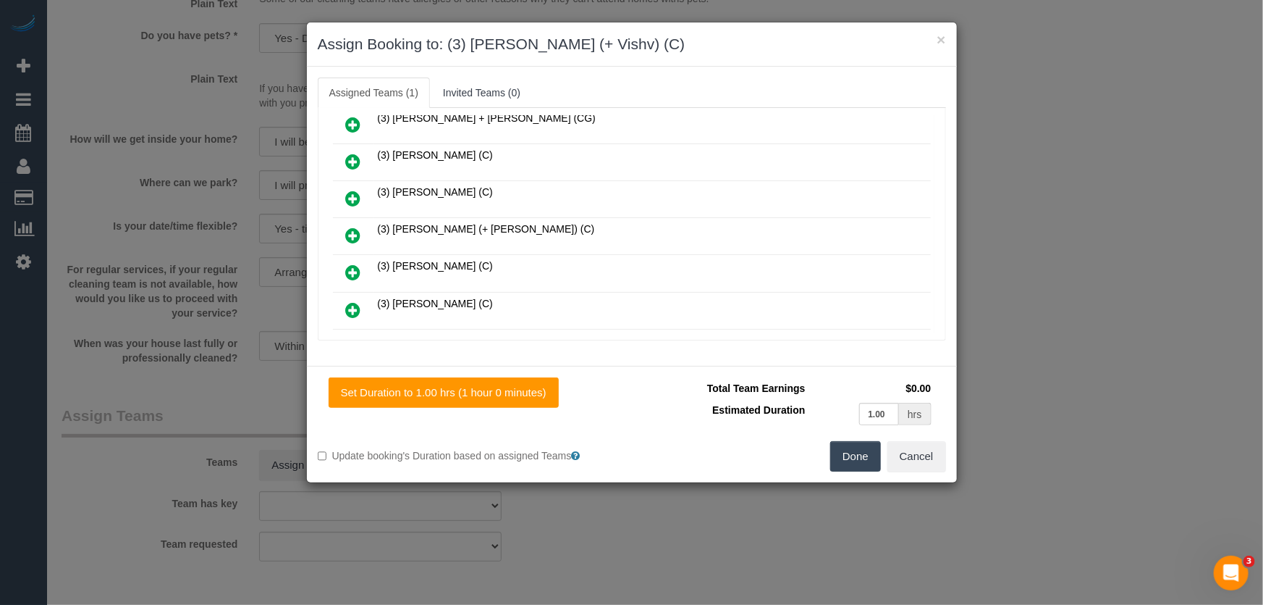
scroll to position [342, 0]
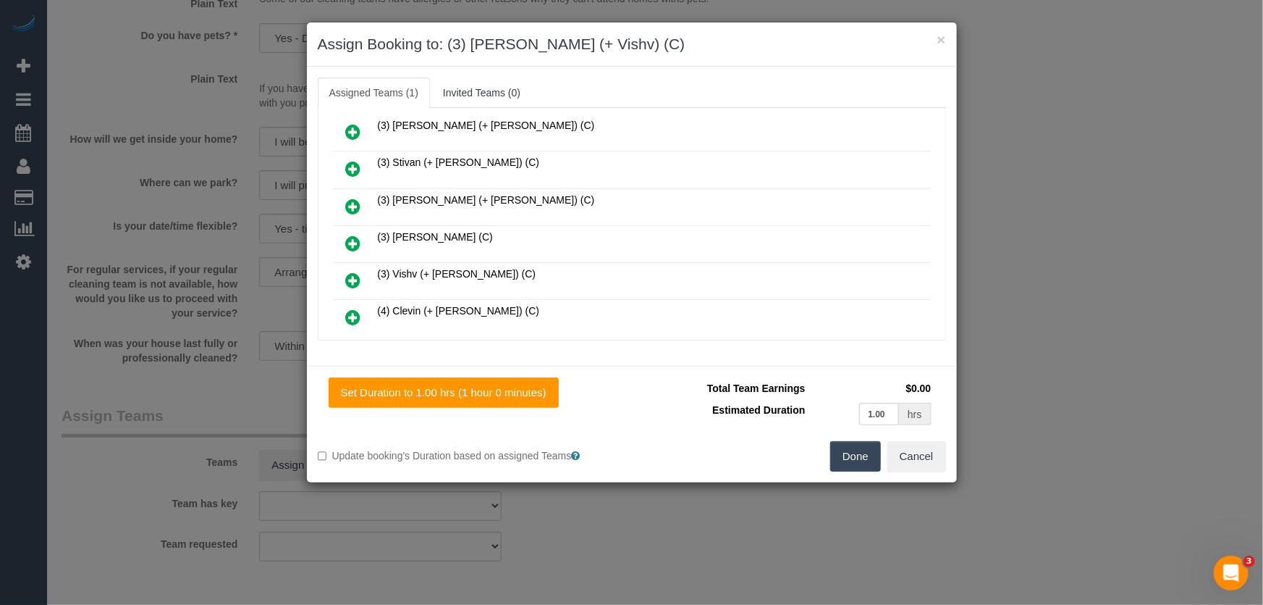
click at [353, 272] on icon at bounding box center [353, 280] width 15 height 17
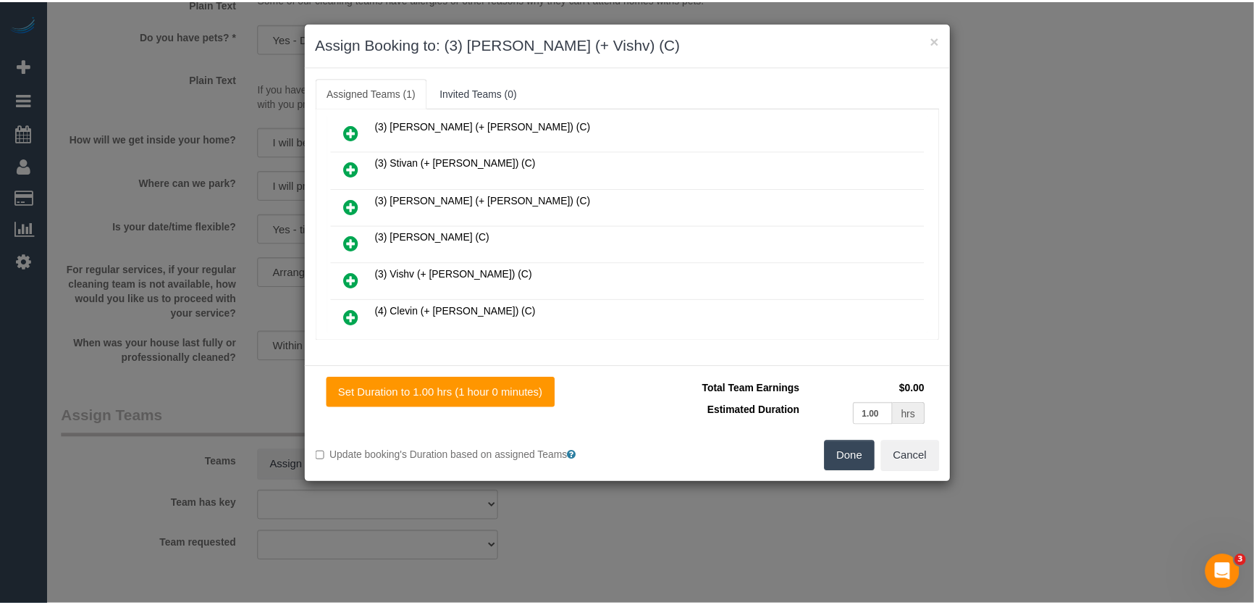
scroll to position [707, 0]
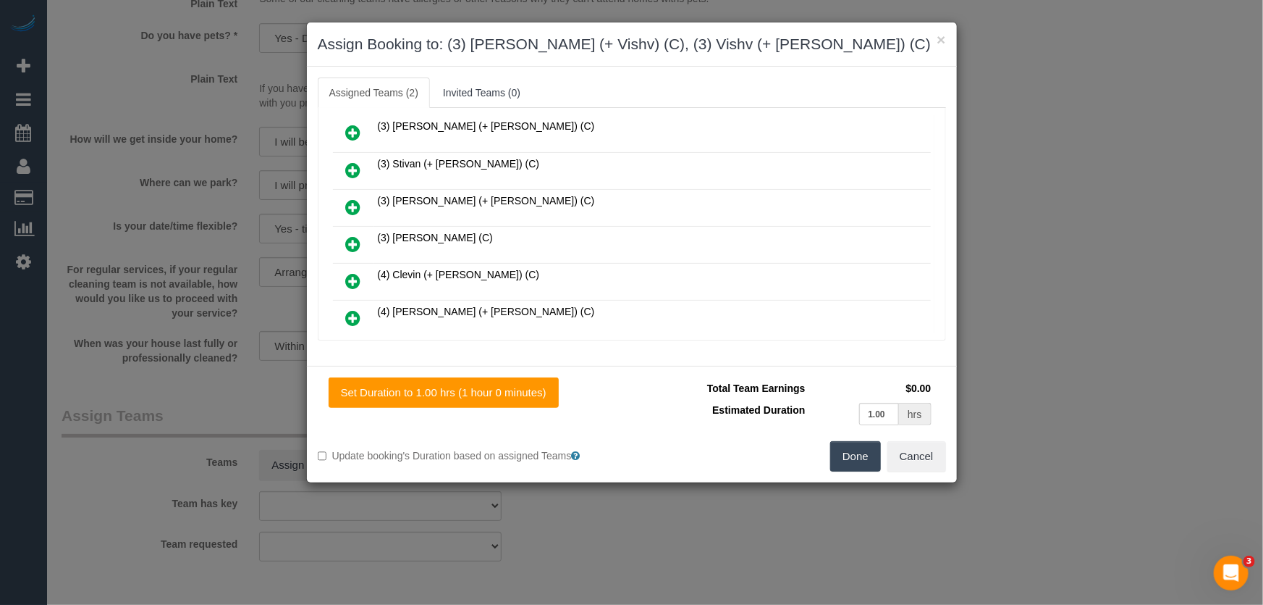
click at [867, 458] on button "Done" at bounding box center [855, 456] width 51 height 30
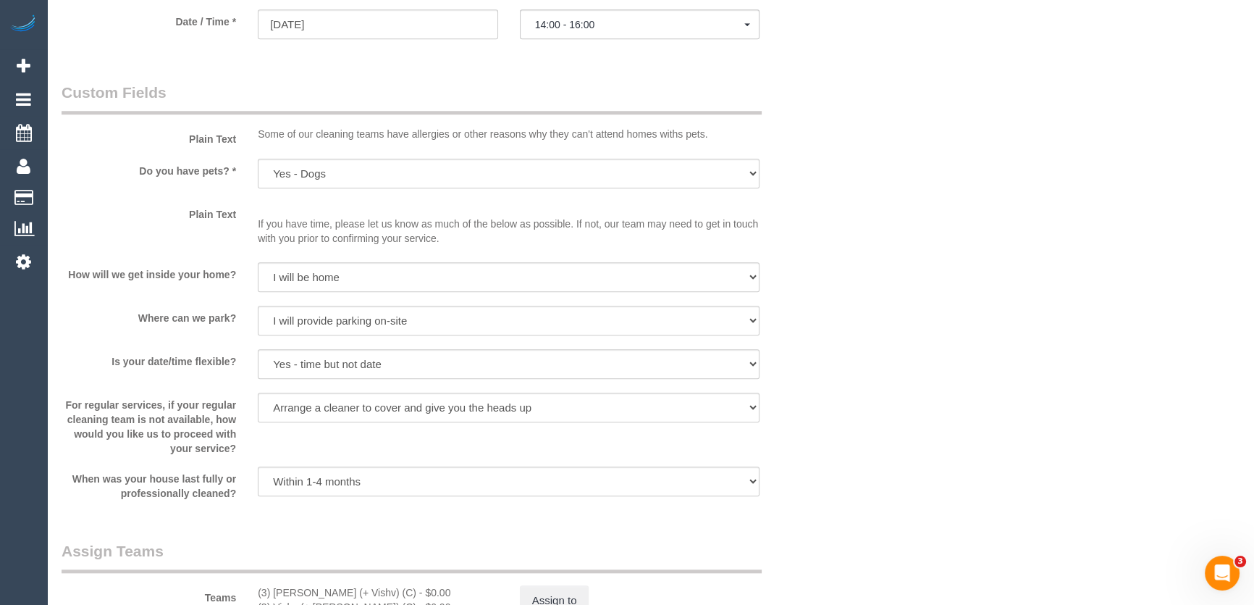
scroll to position [1777, 0]
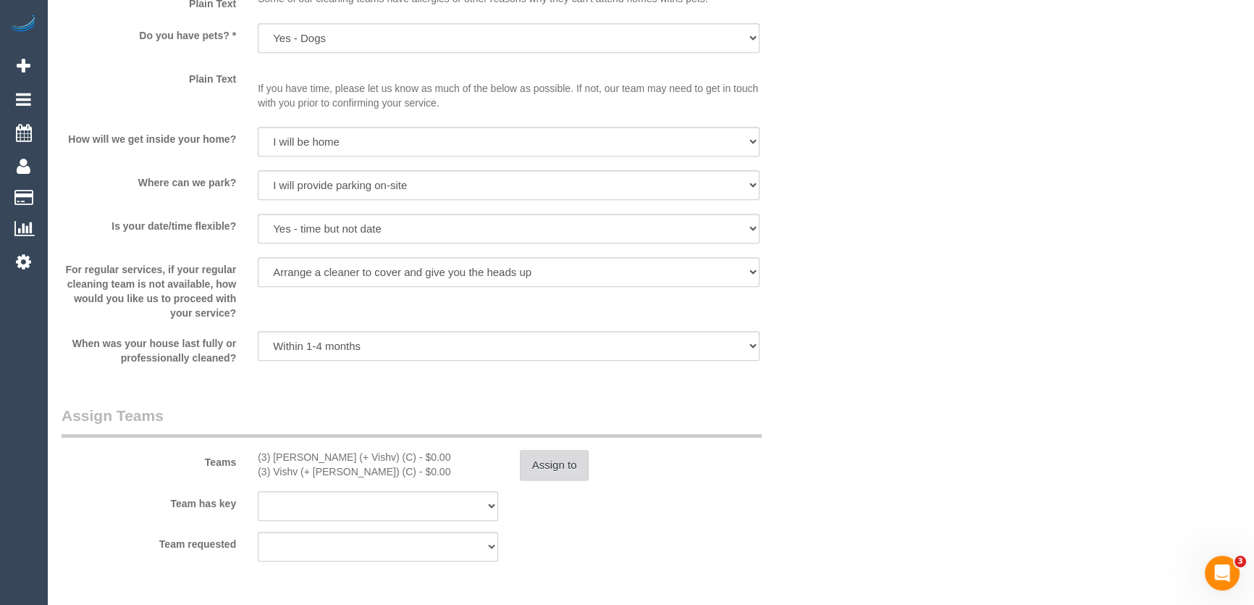
click at [552, 455] on button "Assign to" at bounding box center [555, 465] width 70 height 30
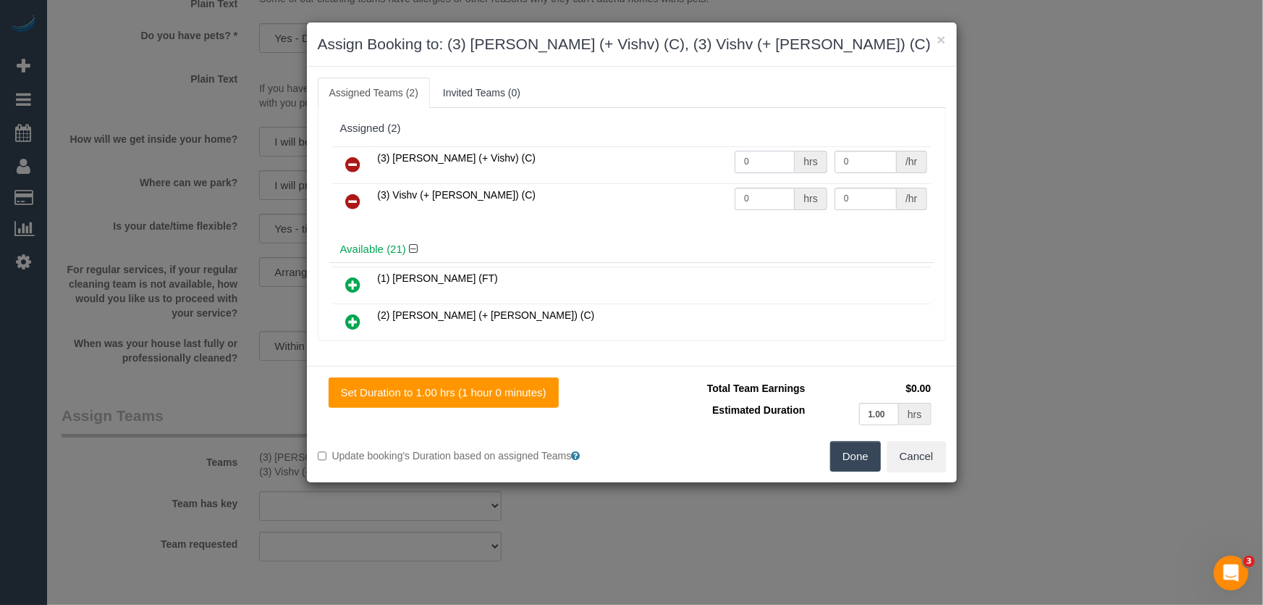
click at [752, 165] on input "0" at bounding box center [765, 162] width 60 height 22
type input "1"
click at [757, 198] on input "0" at bounding box center [765, 199] width 60 height 22
type input "37.5"
type input "1"
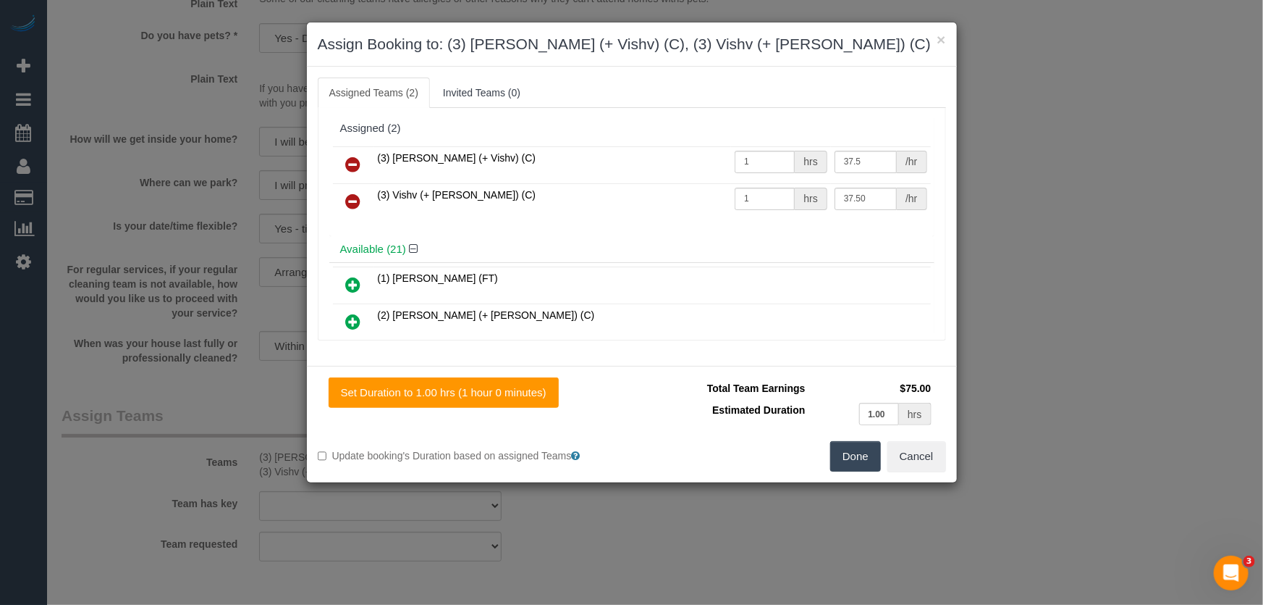
type input "37.5"
click at [858, 452] on button "Done" at bounding box center [855, 456] width 51 height 30
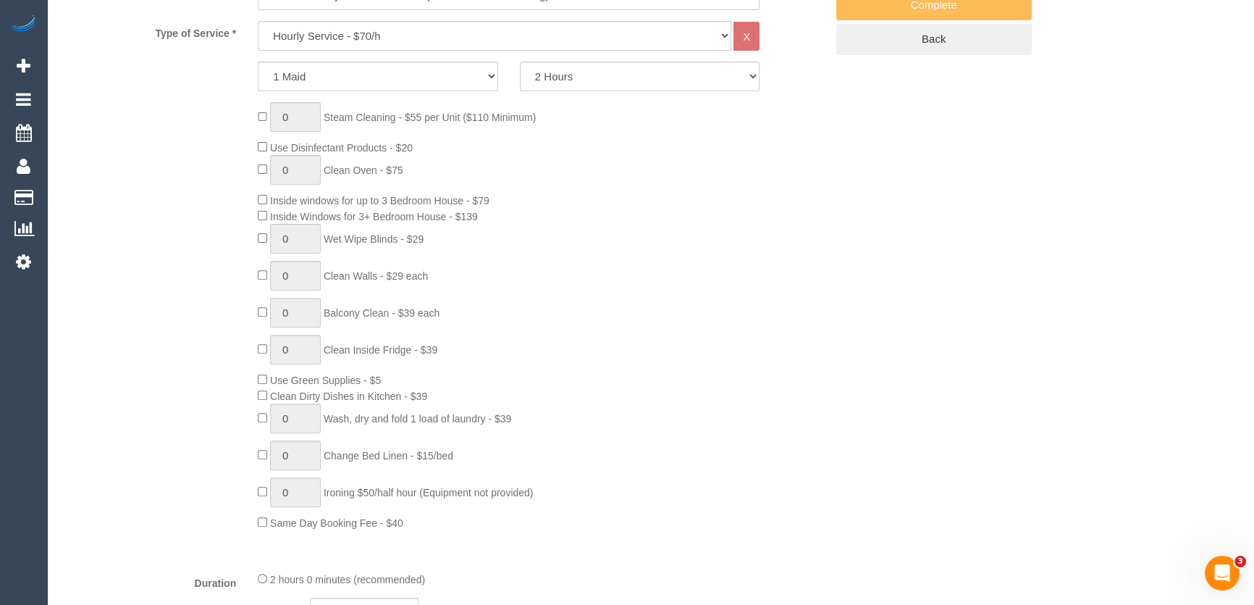
scroll to position [0, 0]
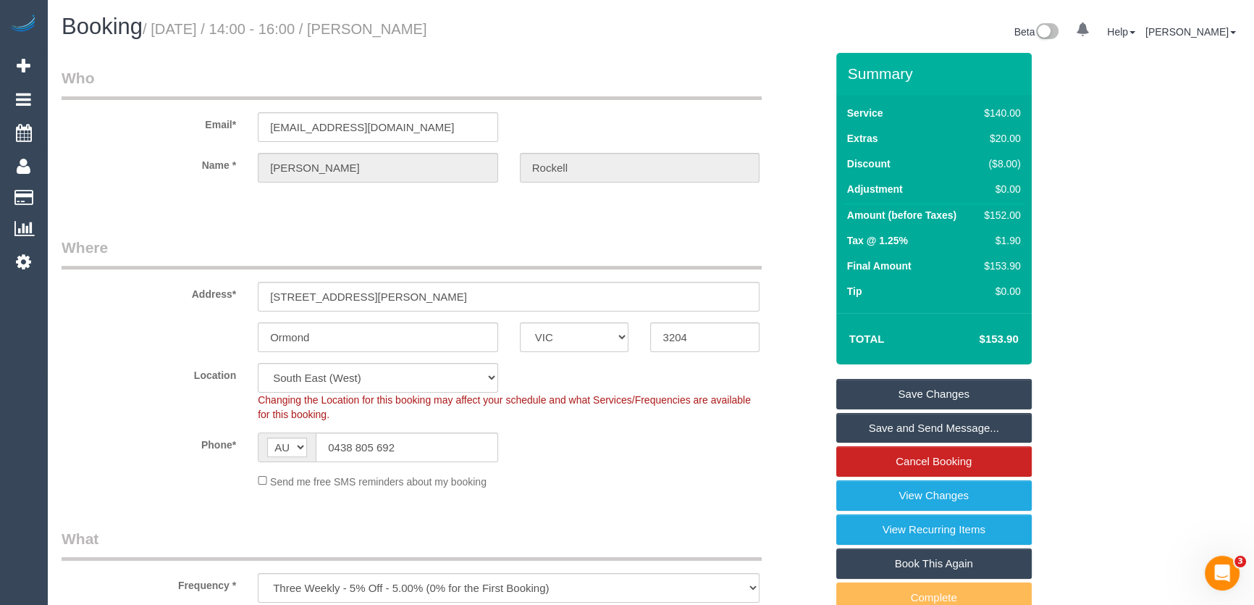
click at [418, 28] on small "/ September 09, 2025 / 14:00 - 16:00 / Claire Rockell" at bounding box center [285, 29] width 285 height 16
copy small "Claire Rockell"
click at [904, 429] on link "Save and Send Message..." at bounding box center [933, 428] width 195 height 30
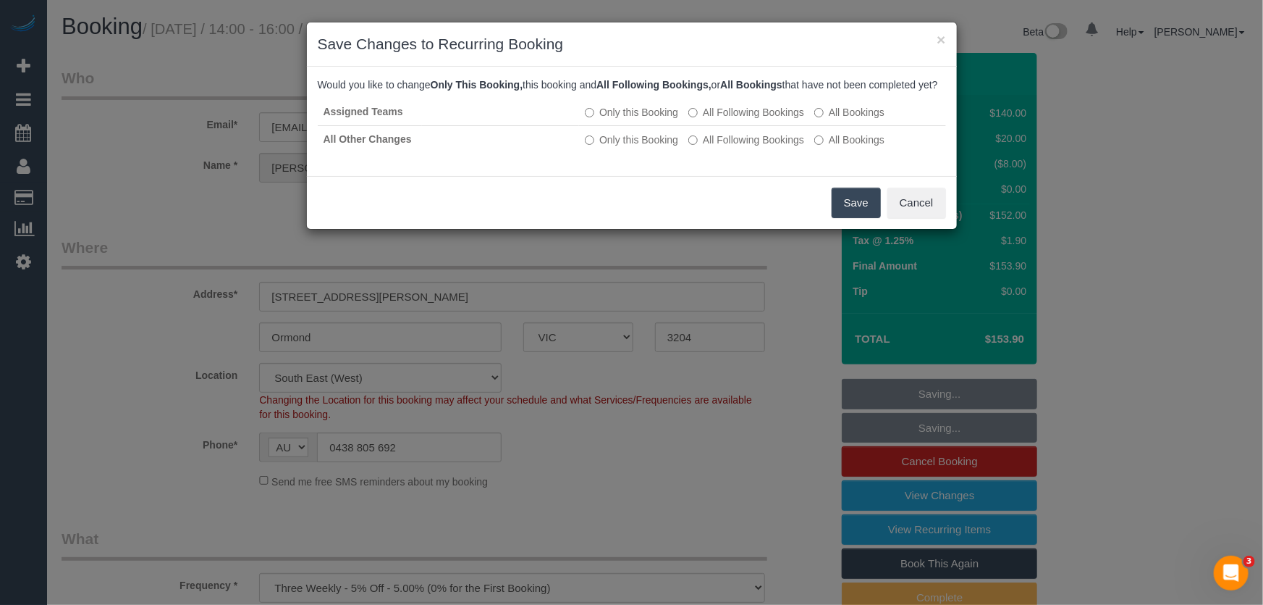
click at [840, 216] on button "Save" at bounding box center [856, 203] width 49 height 30
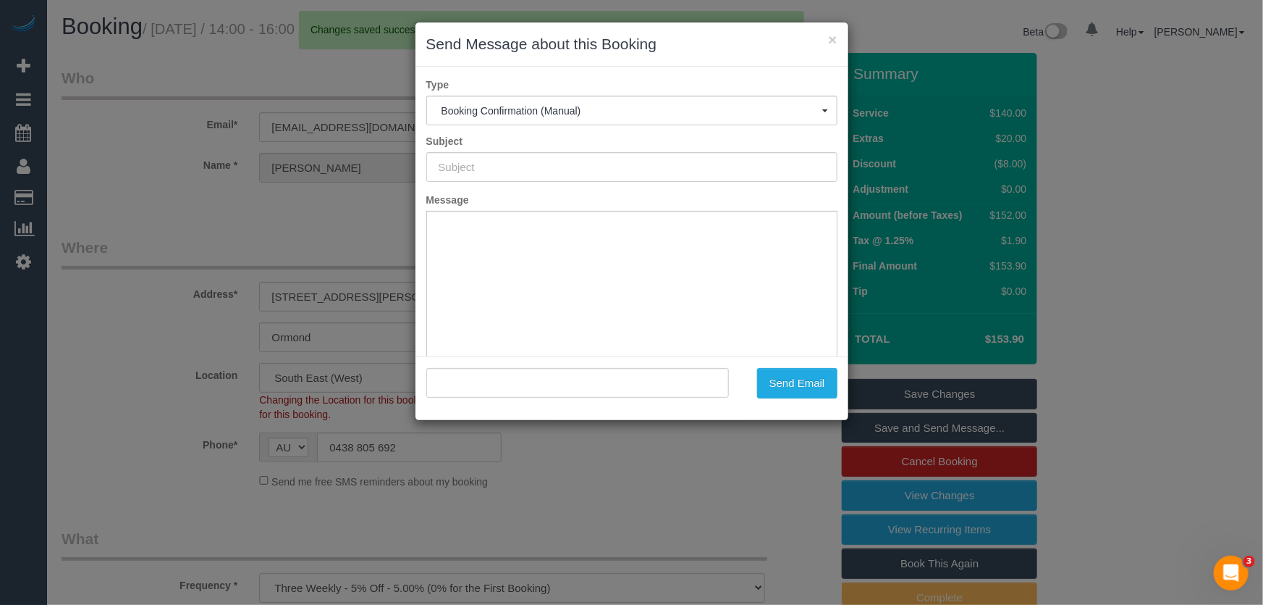
type input "Booking Confirmed"
type input ""Claire Rockell" <cvrockell@gmail.com>"
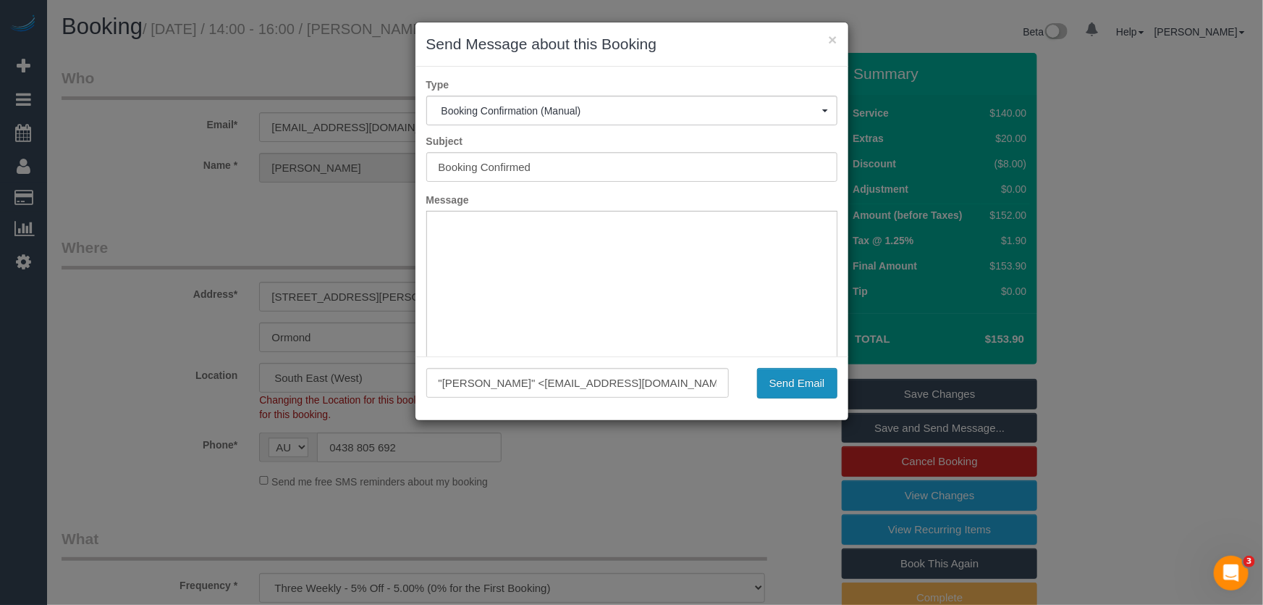
click at [796, 390] on button "Send Email" at bounding box center [797, 383] width 80 height 30
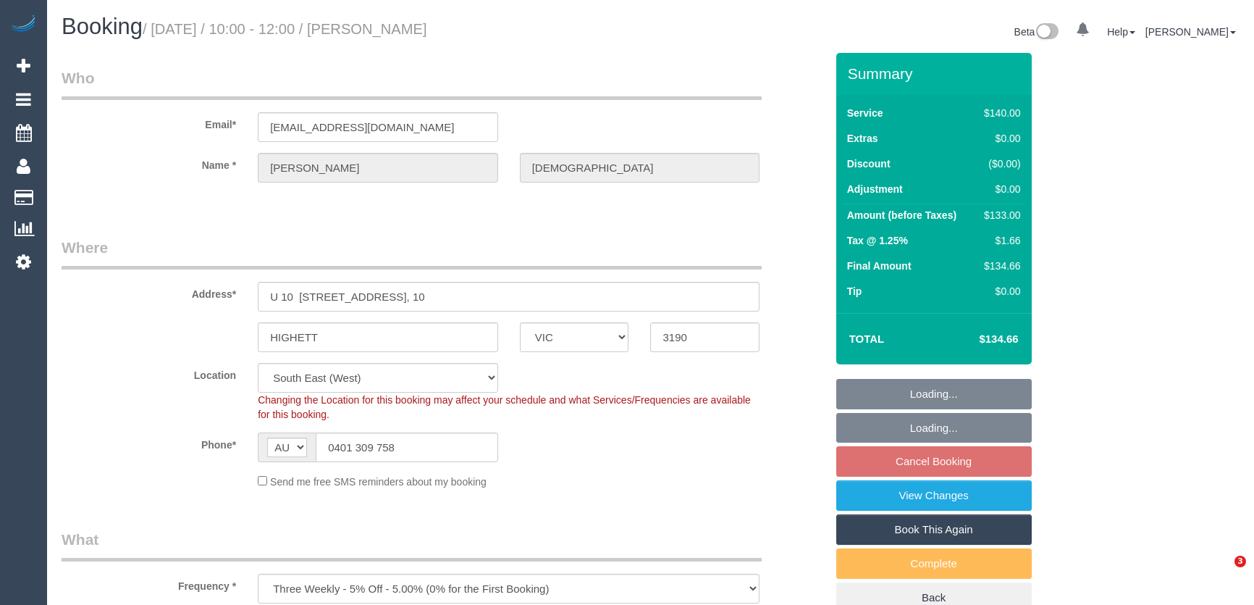
select select "VIC"
select select "string:stripe-pm_1RTuh22GScqysDRV0yB7a122"
select select "spot3"
select select "number:28"
select select "number:16"
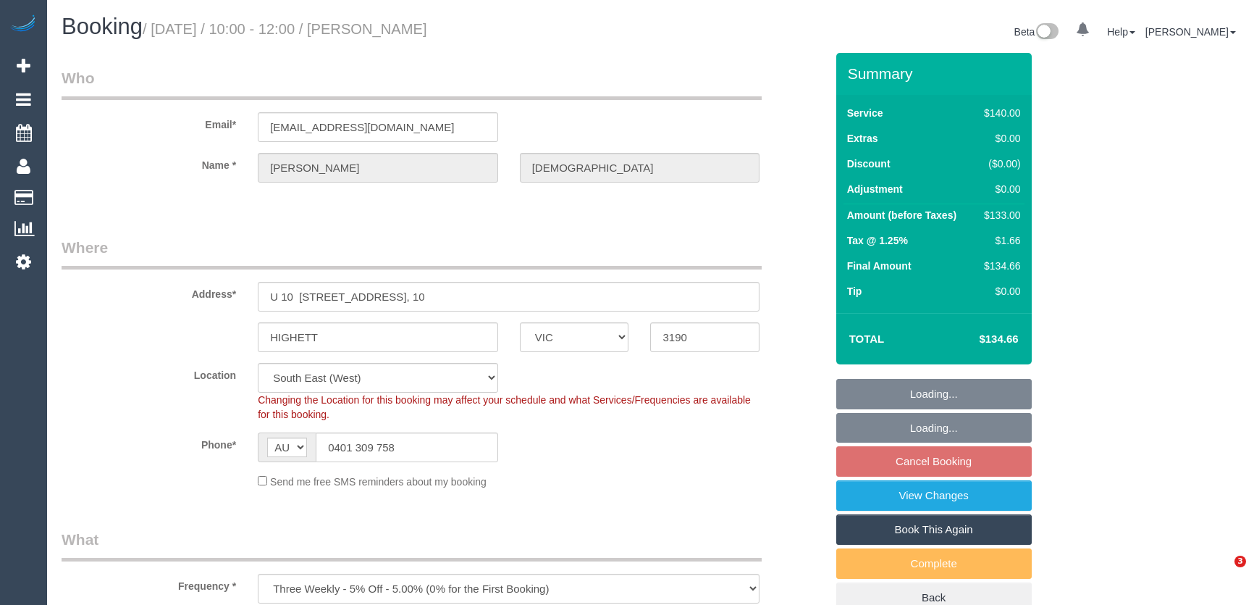
select select "number:19"
select select "number:22"
select select "number:34"
select select "number:12"
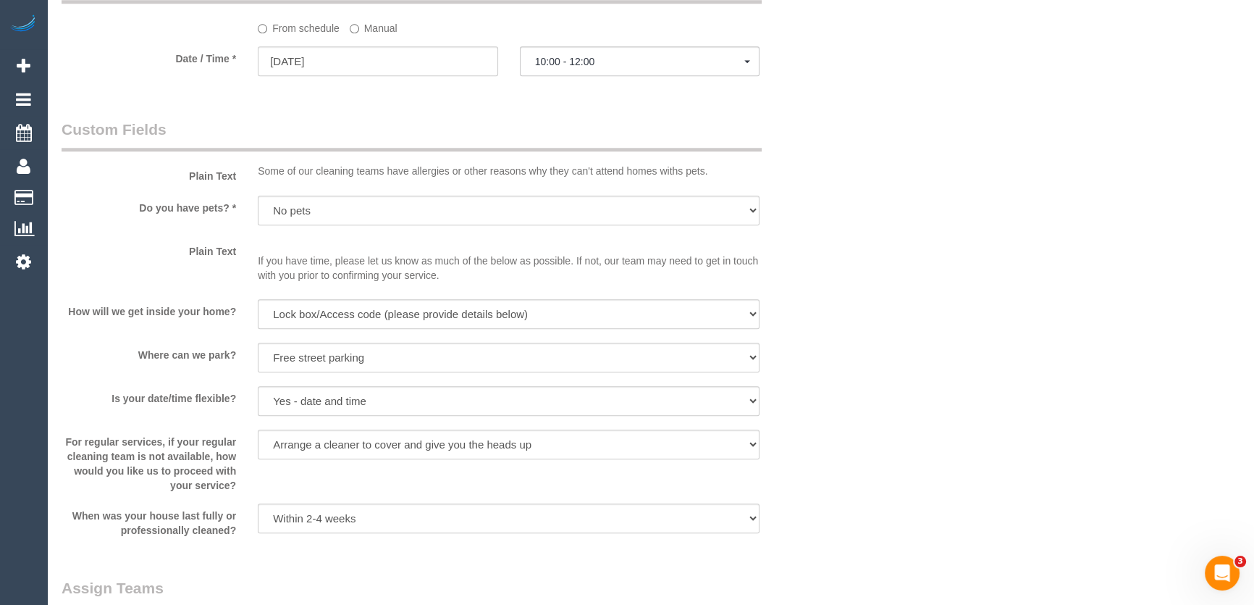
scroll to position [1513, 0]
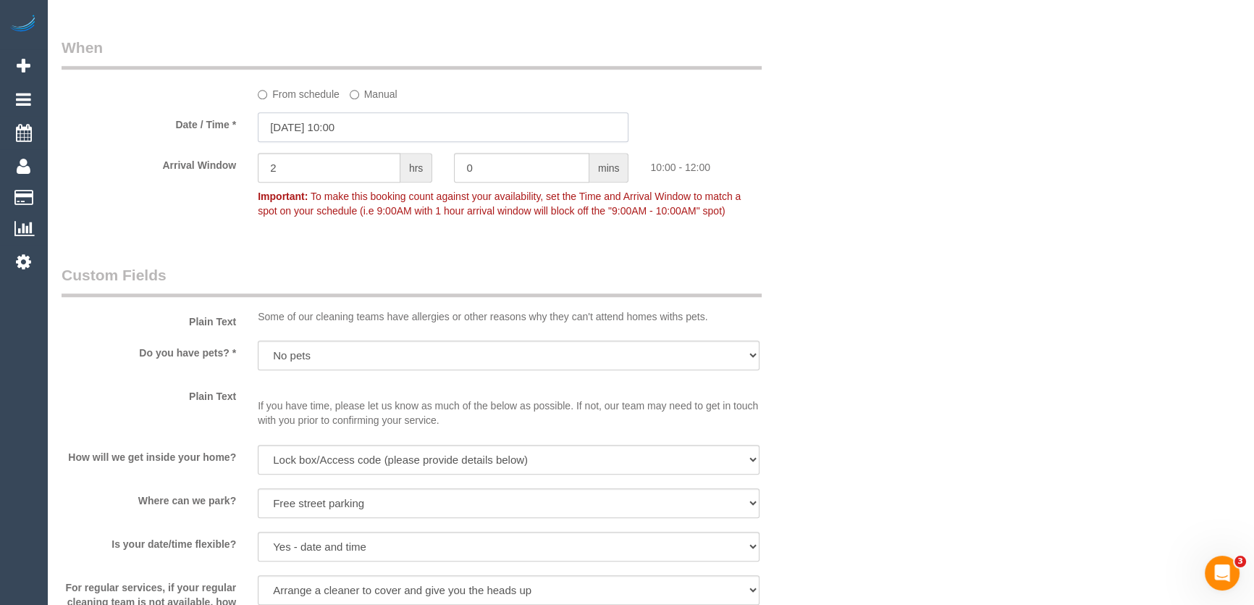
click at [373, 133] on input "[DATE] 10:00" at bounding box center [443, 127] width 371 height 30
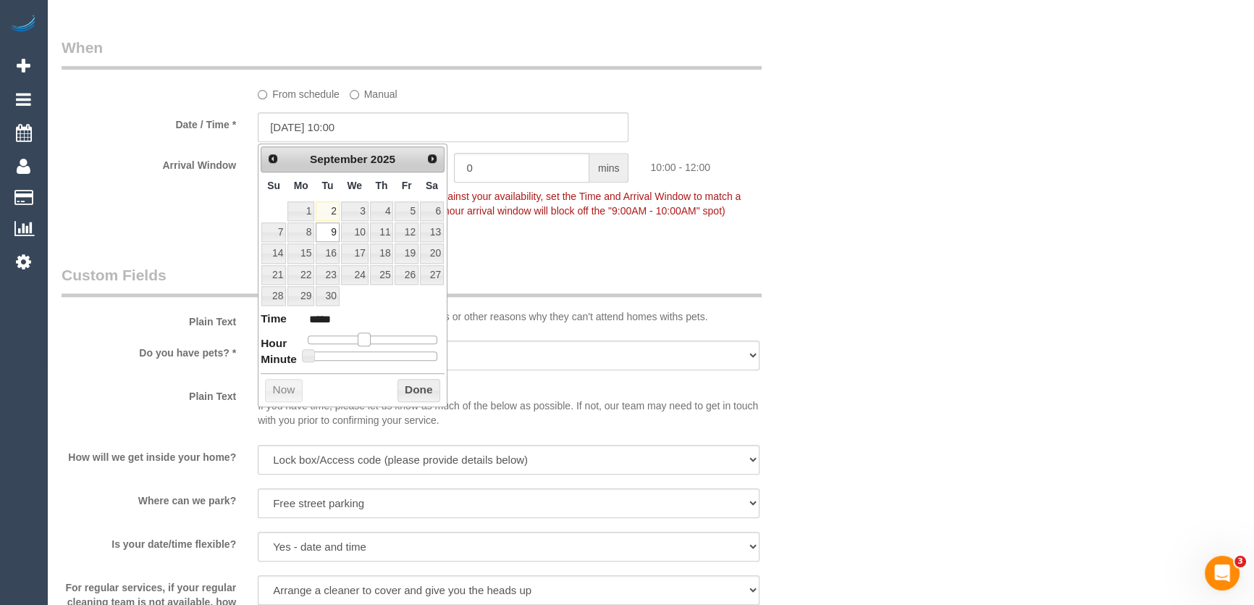
type input "[DATE] 09:00"
type input "*****"
type input "[DATE] 08:00"
type input "*****"
drag, startPoint x: 361, startPoint y: 336, endPoint x: 349, endPoint y: 340, distance: 12.8
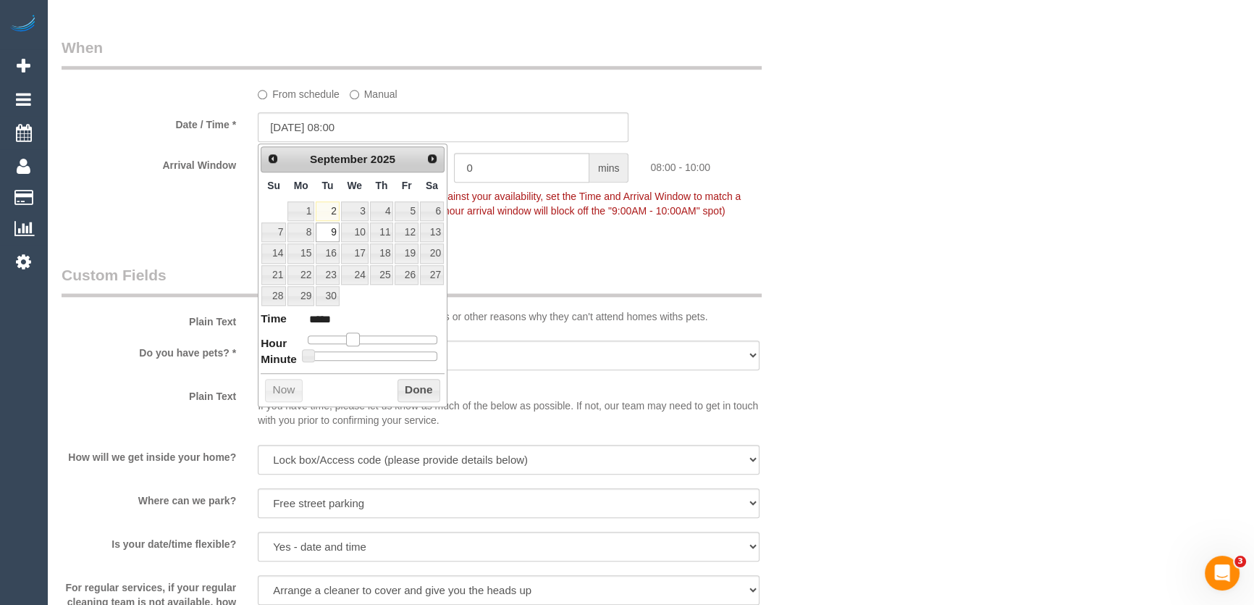
click at [349, 340] on span at bounding box center [352, 338] width 13 height 13
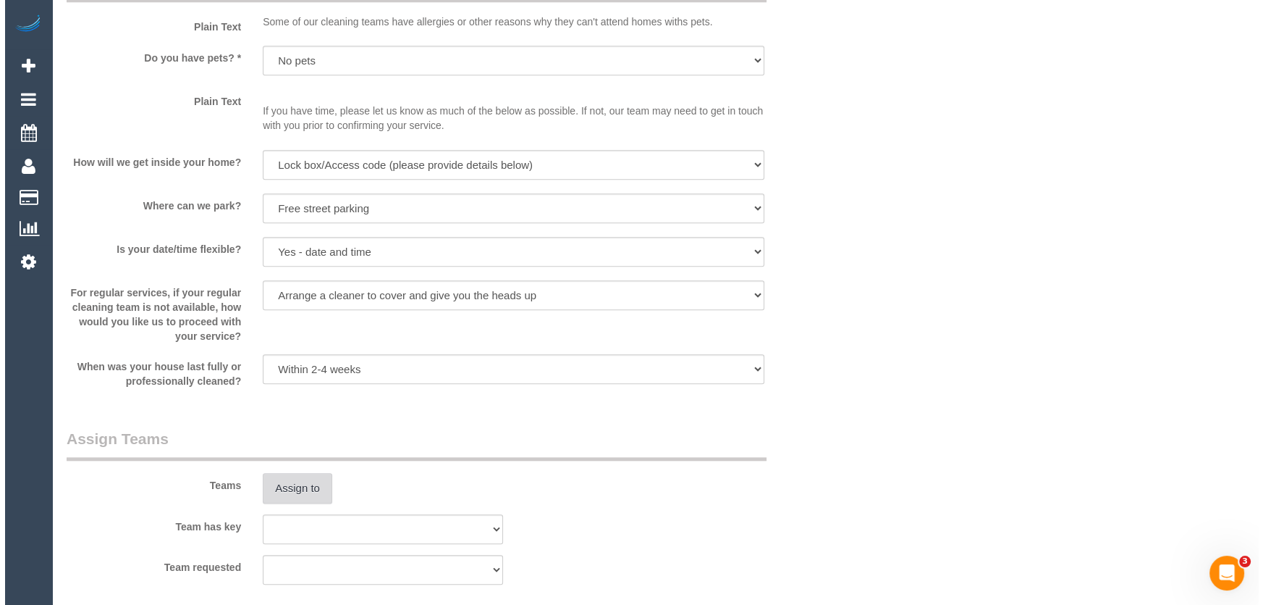
scroll to position [1909, 0]
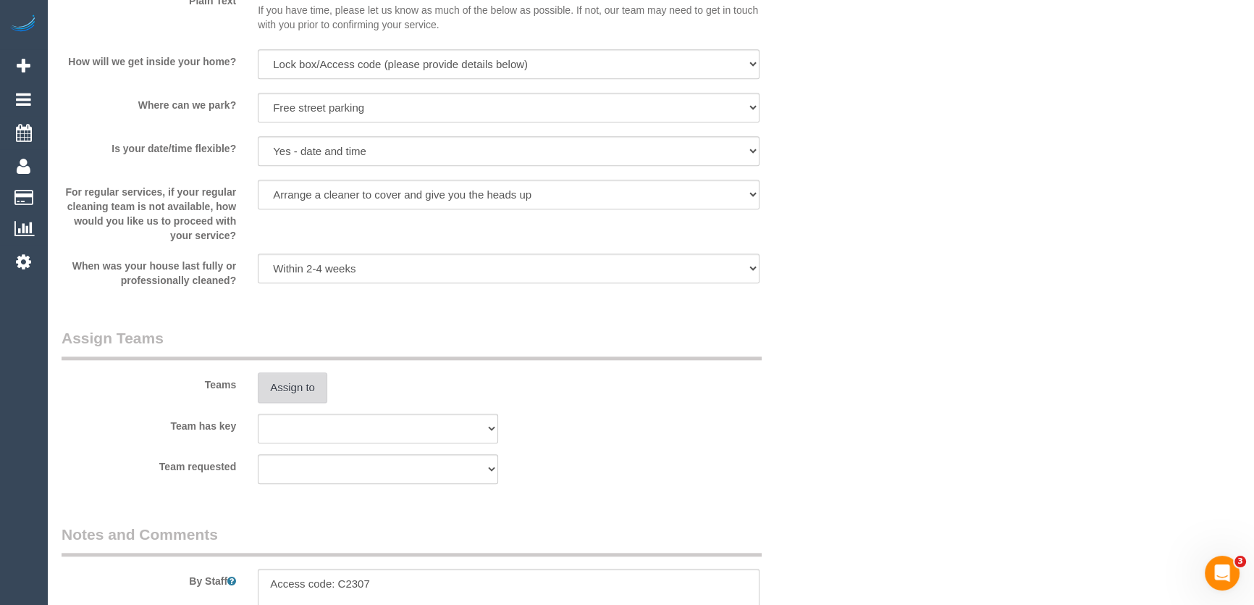
click at [293, 388] on button "Assign to" at bounding box center [293, 387] width 70 height 30
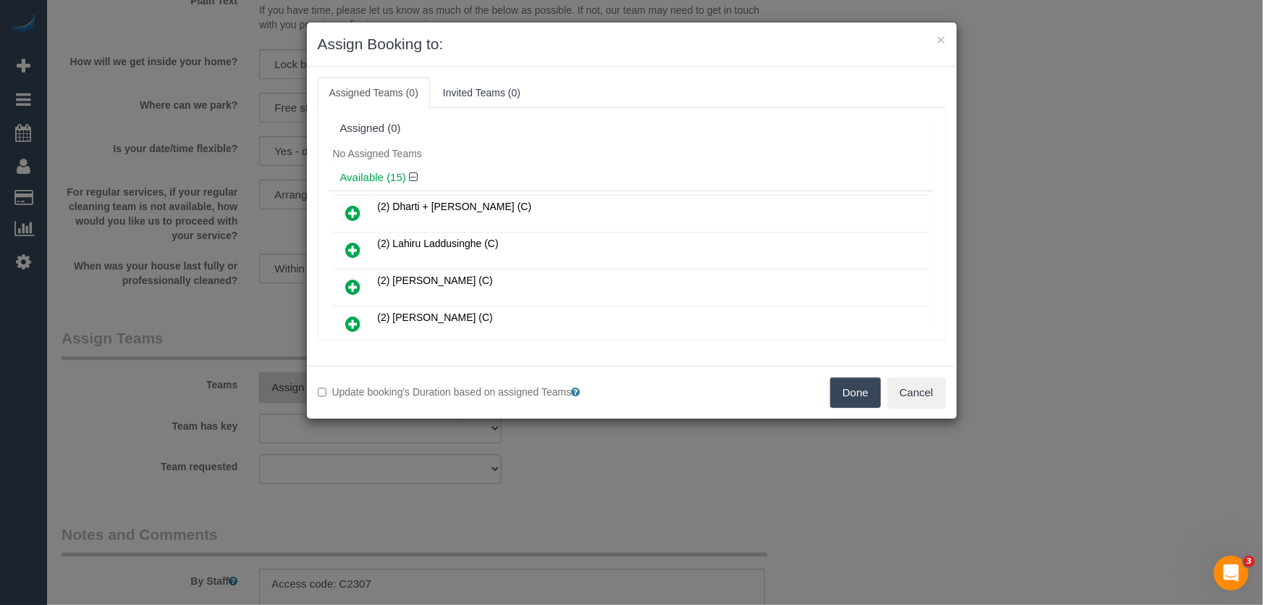
scroll to position [199, 0]
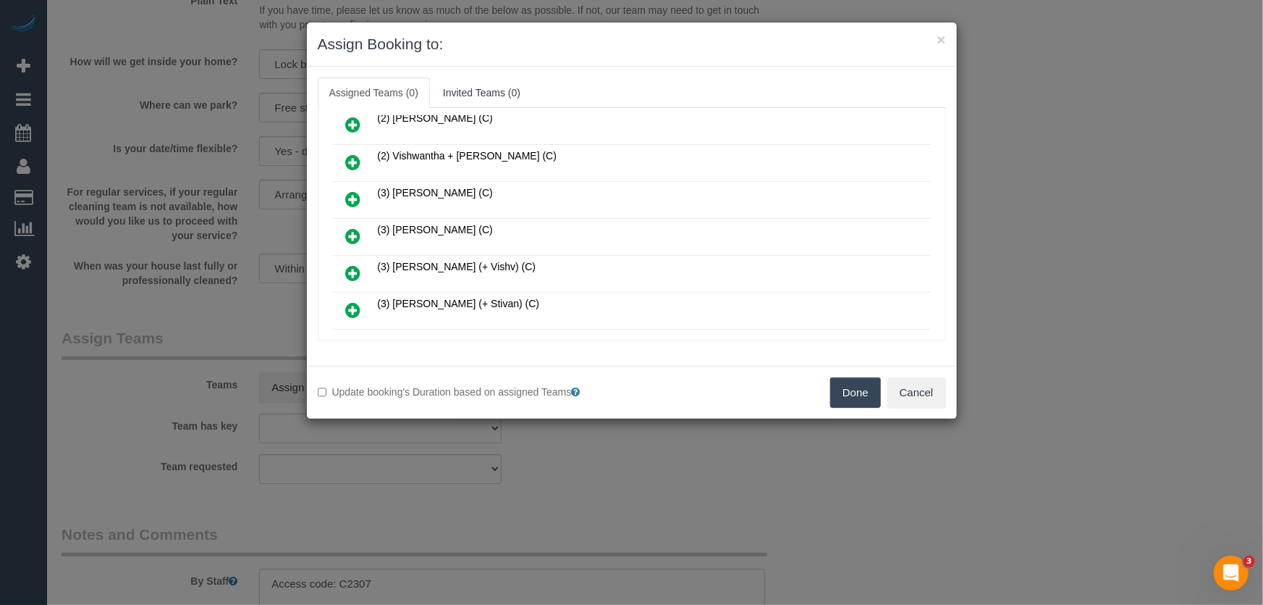
click at [348, 232] on icon at bounding box center [353, 235] width 15 height 17
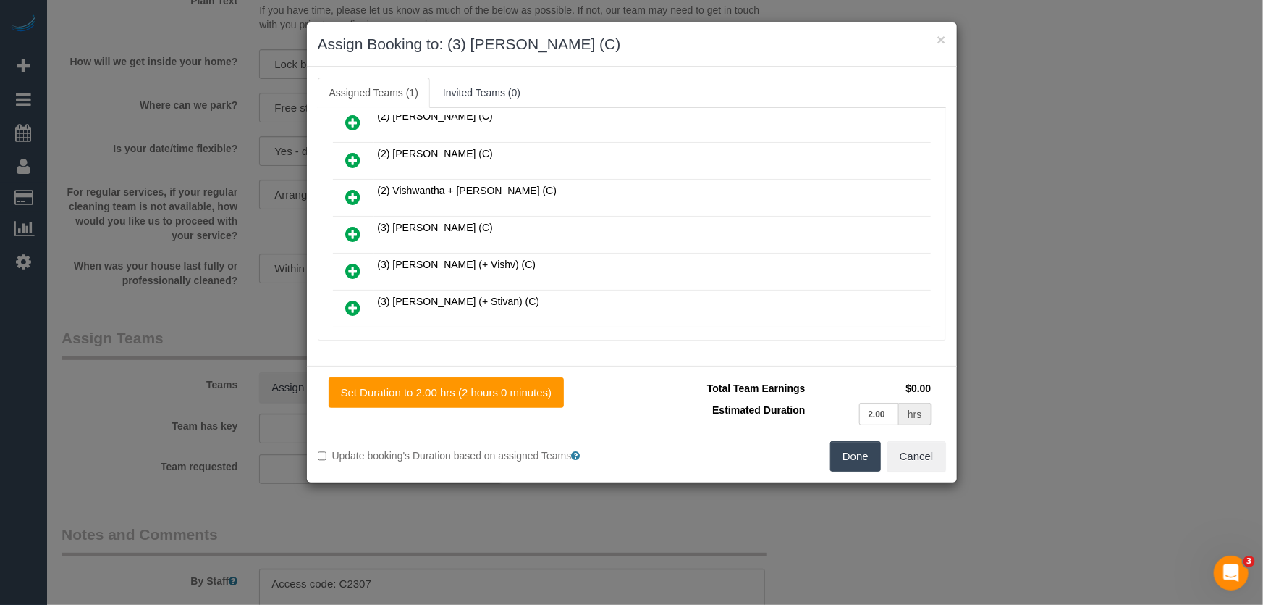
scroll to position [232, 0]
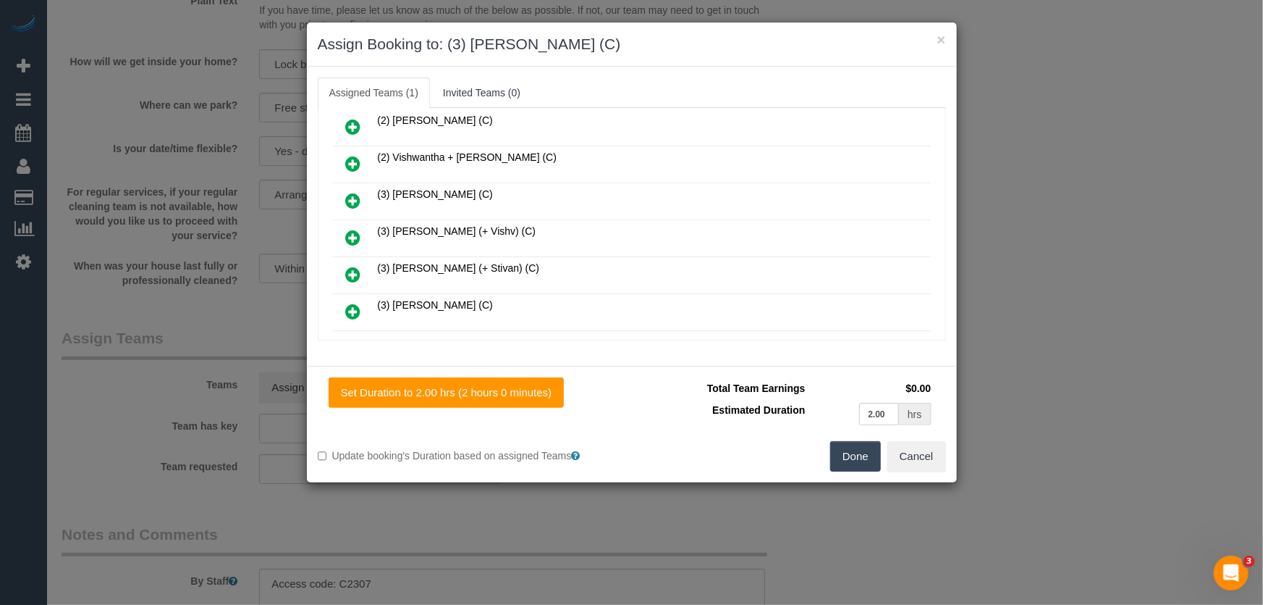
click at [849, 456] on button "Done" at bounding box center [855, 456] width 51 height 30
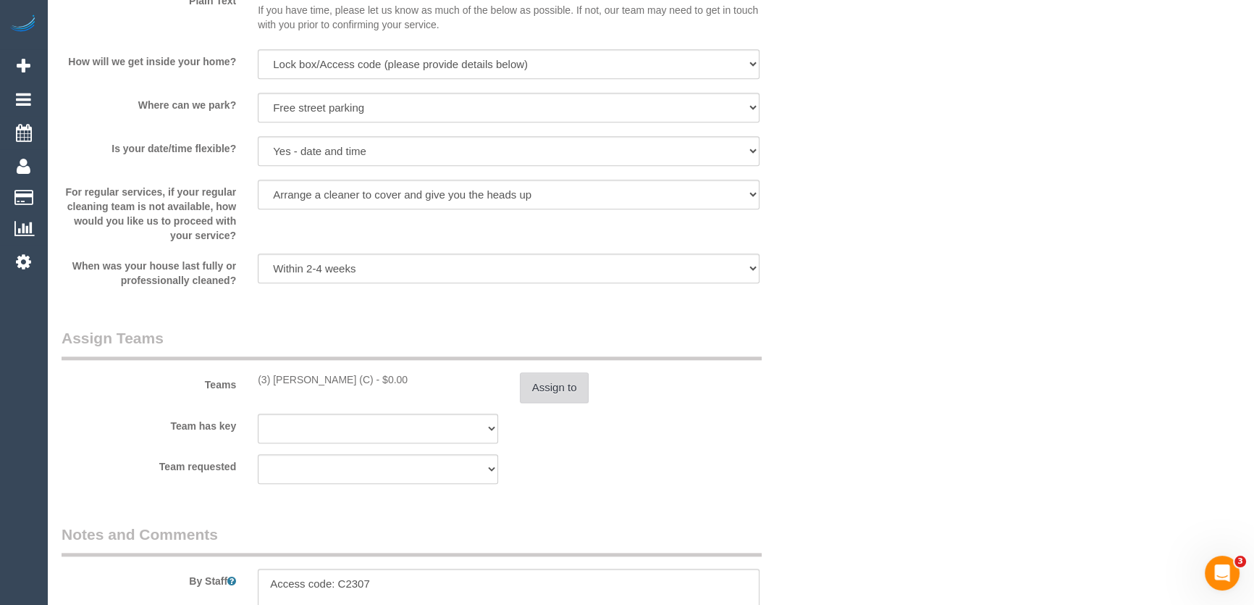
click at [550, 386] on button "Assign to" at bounding box center [555, 387] width 70 height 30
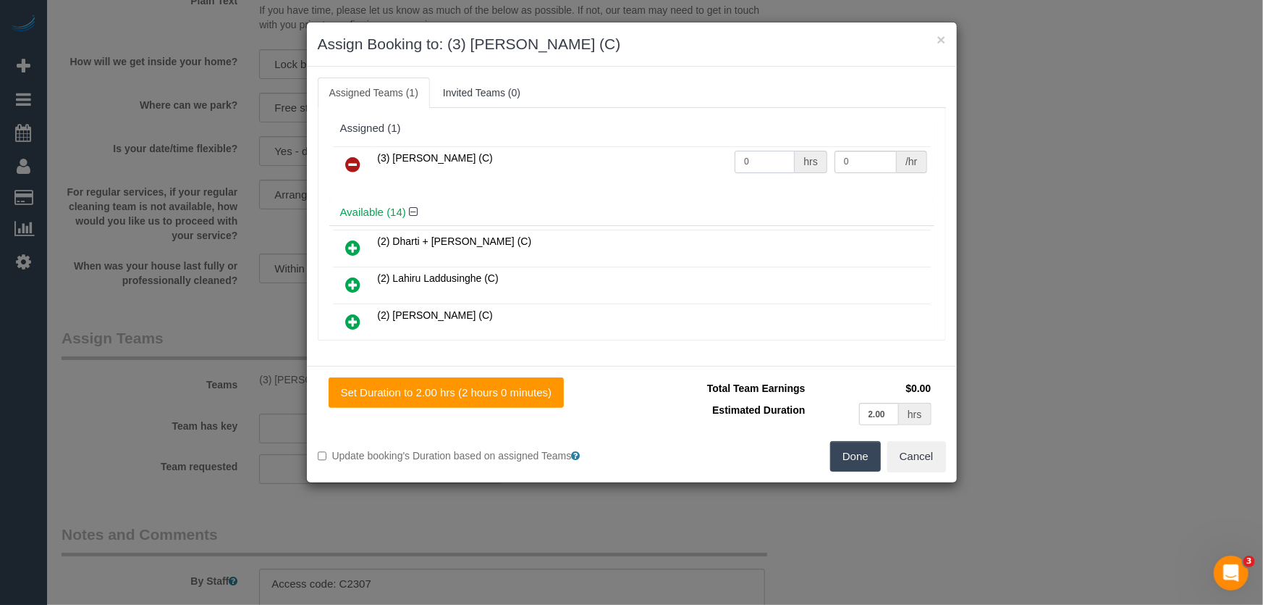
click at [756, 160] on input "0" at bounding box center [765, 162] width 60 height 22
type input "2"
type input "35"
click at [876, 455] on button "Done" at bounding box center [855, 456] width 51 height 30
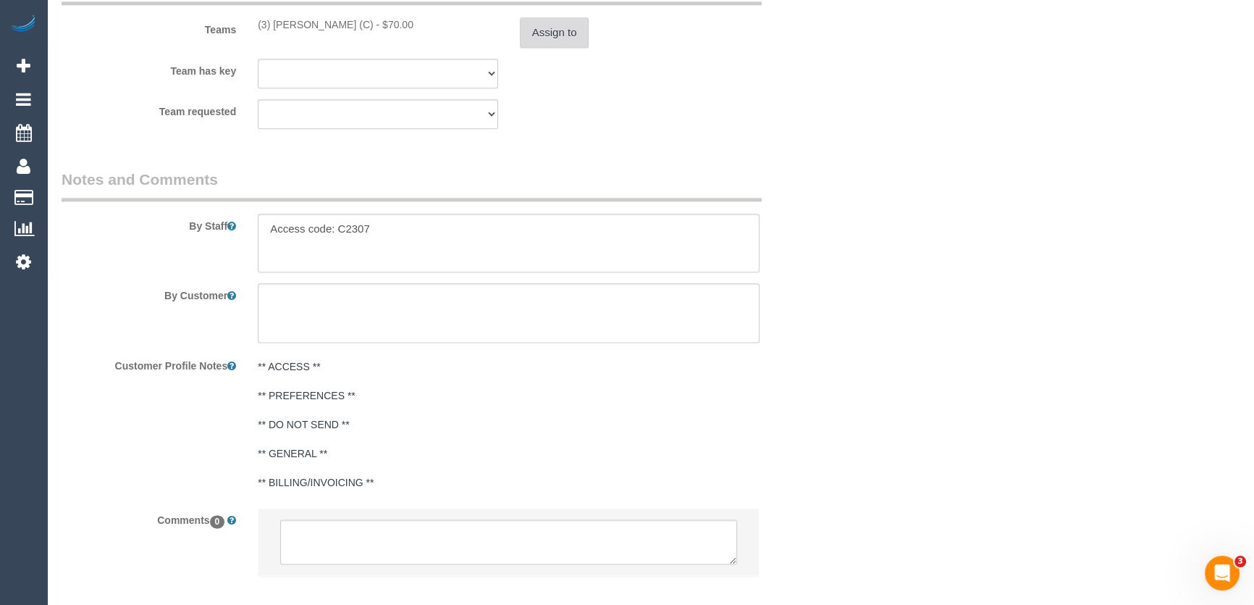
scroll to position [2339, 0]
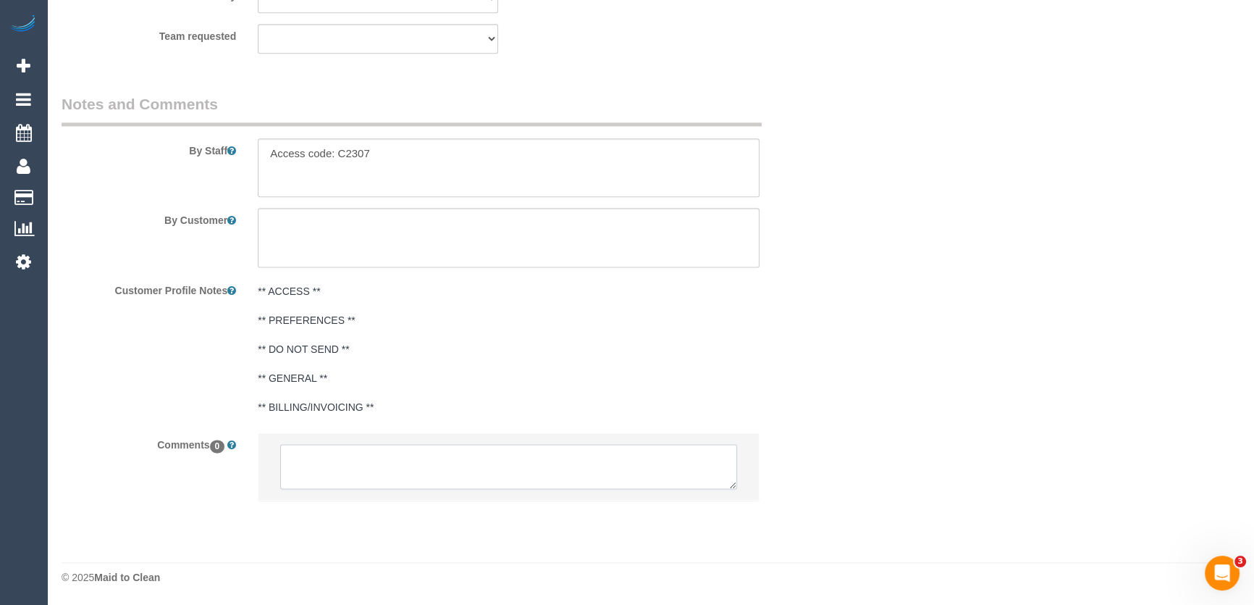
click at [390, 462] on textarea at bounding box center [508, 466] width 457 height 45
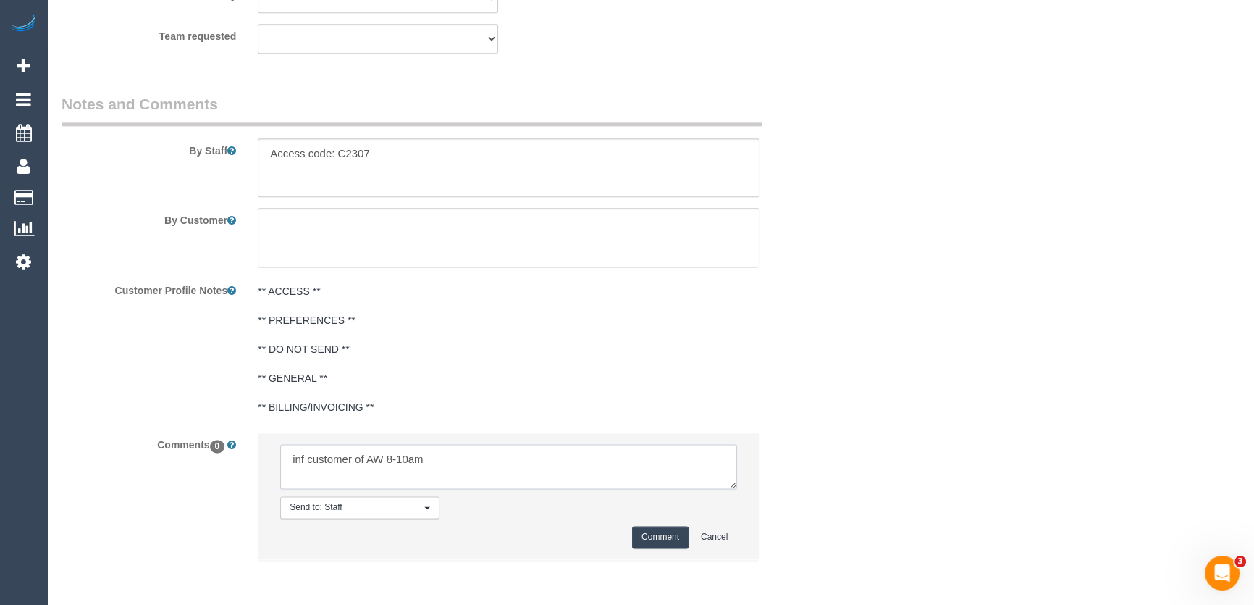
type textarea "inf customer of AW 8-10am"
click at [644, 539] on button "Comment" at bounding box center [660, 537] width 56 height 22
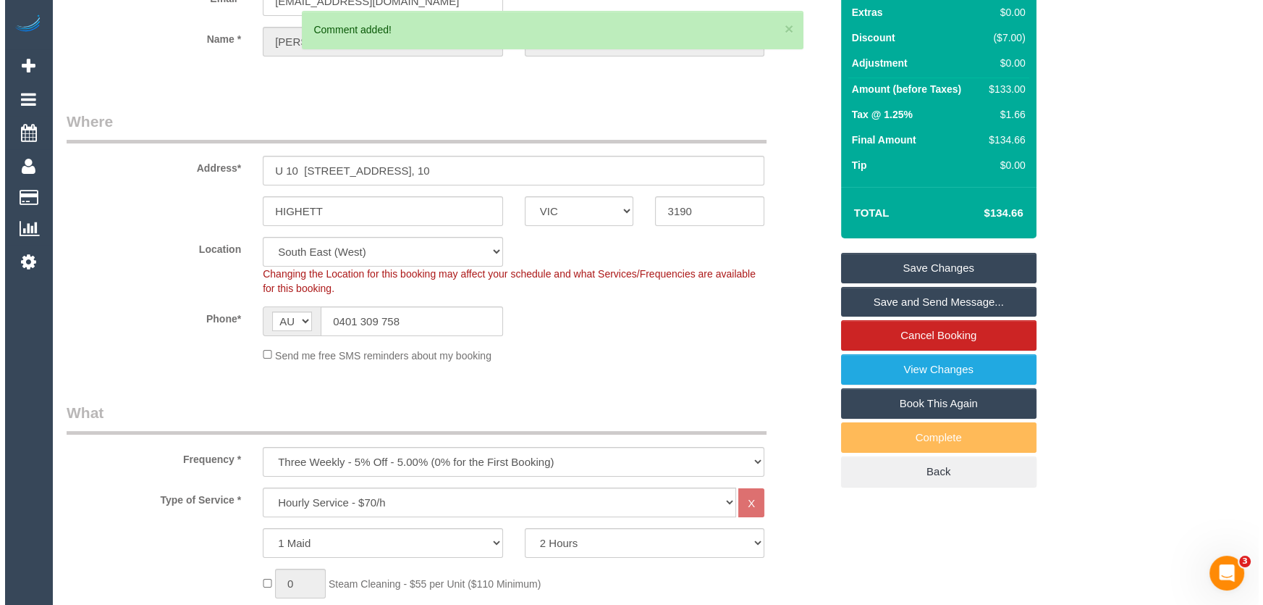
scroll to position [0, 0]
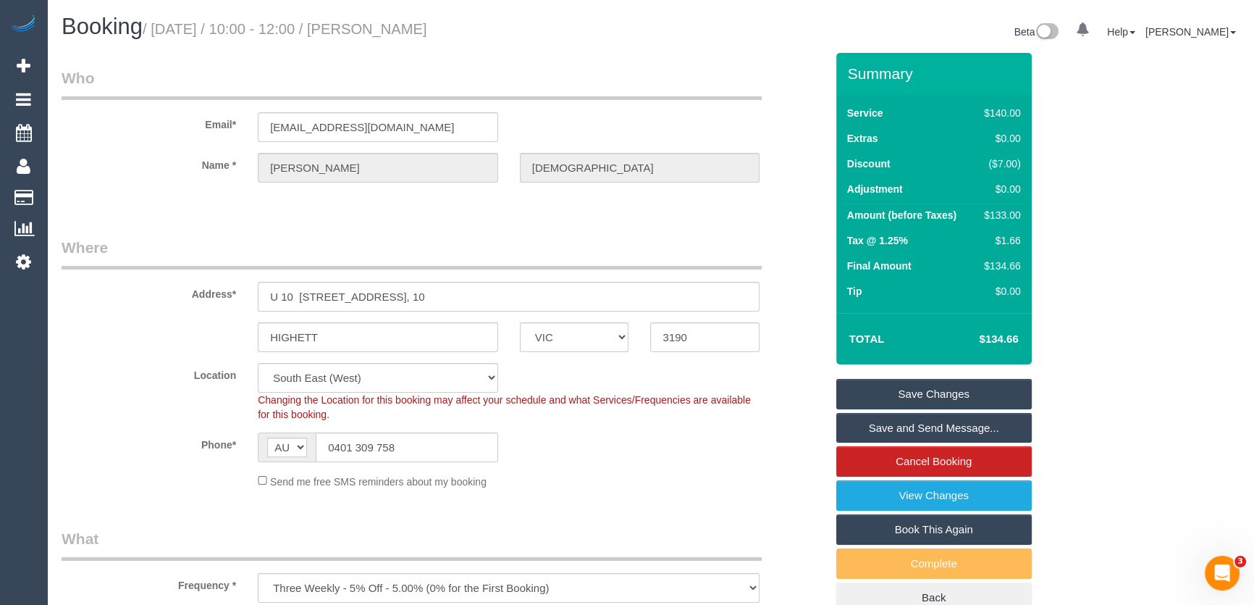
click at [411, 30] on small "/ September 09, 2025 / 10:00 - 12:00 / Hugh Christiansen" at bounding box center [285, 29] width 285 height 16
click at [420, 70] on legend "Who" at bounding box center [412, 83] width 700 height 33
click at [416, 29] on small "/ September 09, 2025 / 10:00 - 12:00 / Hugh Christiansen" at bounding box center [285, 29] width 285 height 16
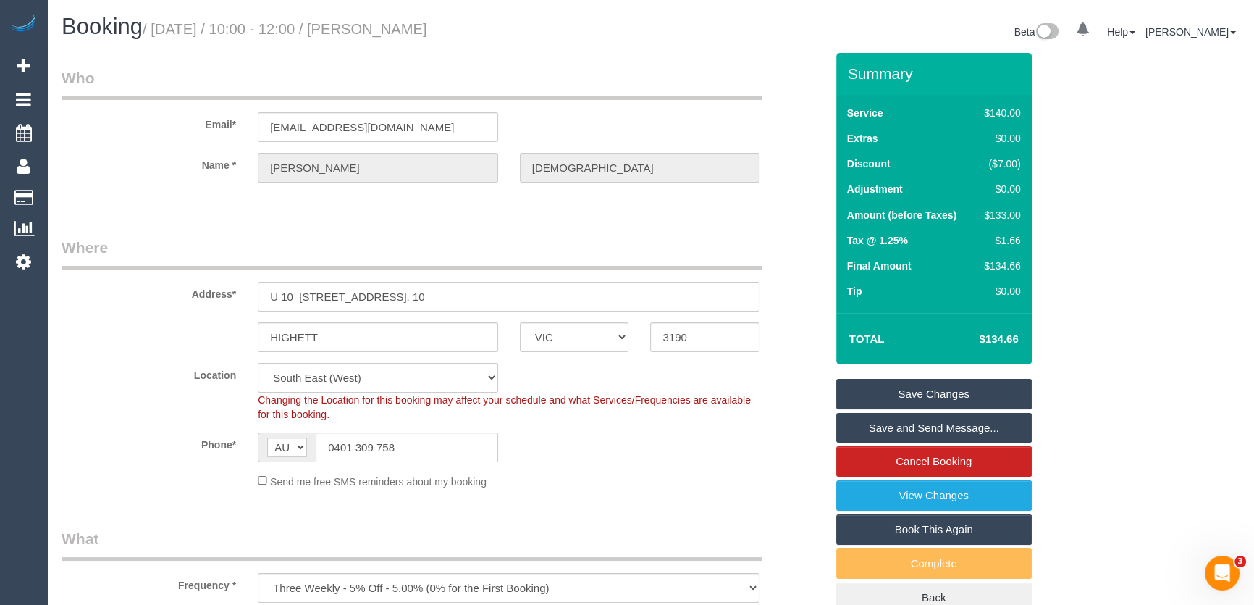
click at [416, 29] on small "/ September 09, 2025 / 10:00 - 12:00 / Hugh Christiansen" at bounding box center [285, 29] width 285 height 16
copy small "Hugh Christiansen"
click at [908, 387] on link "Save Changes" at bounding box center [933, 394] width 195 height 30
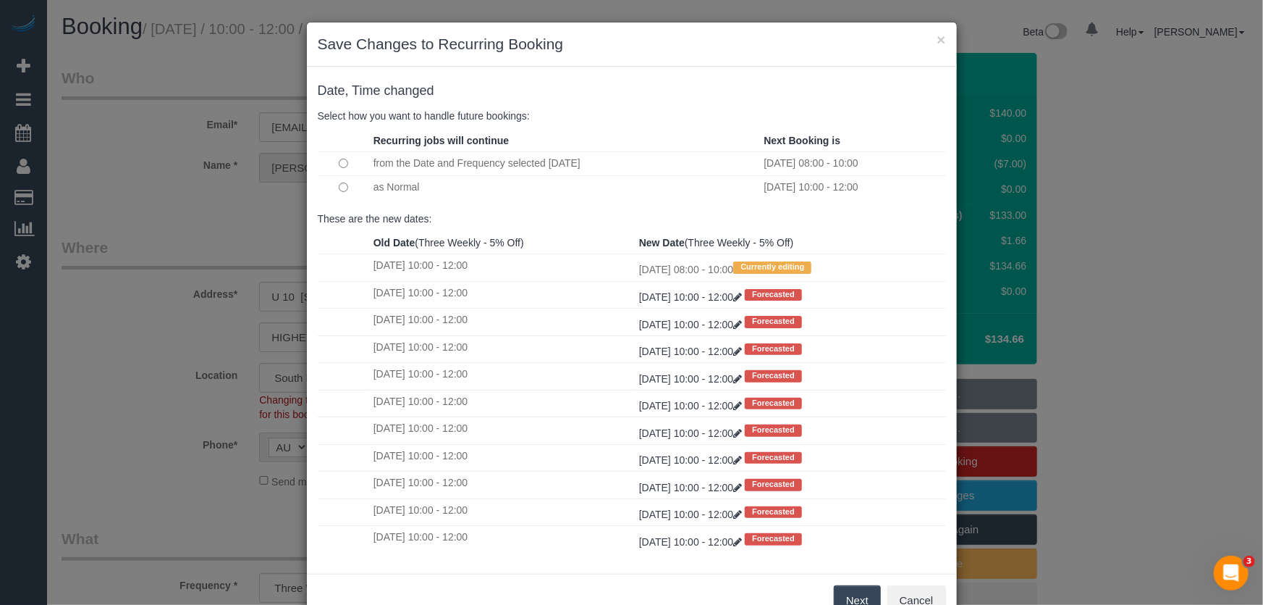
click at [847, 590] on button "Next" at bounding box center [857, 600] width 47 height 30
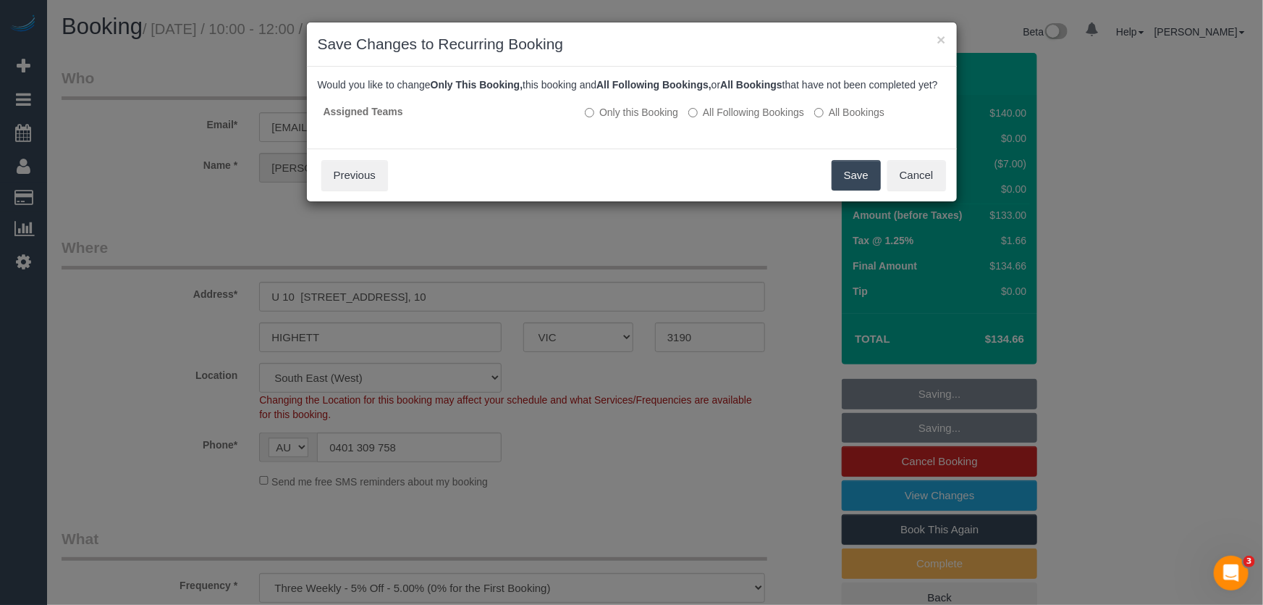
click at [847, 185] on button "Save" at bounding box center [856, 175] width 49 height 30
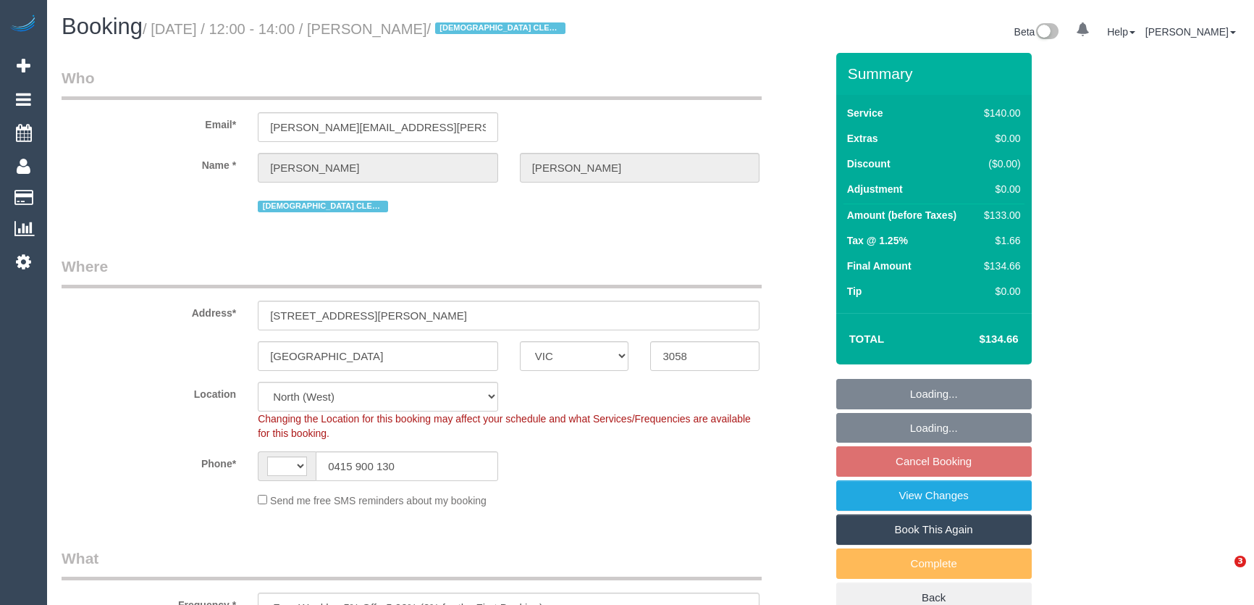
select select "VIC"
select select "object:723"
select select "string:AU"
select select "string:stripe-pm_1ROX0Y2GScqysDRVJsTb8ofw"
select select "number:27"
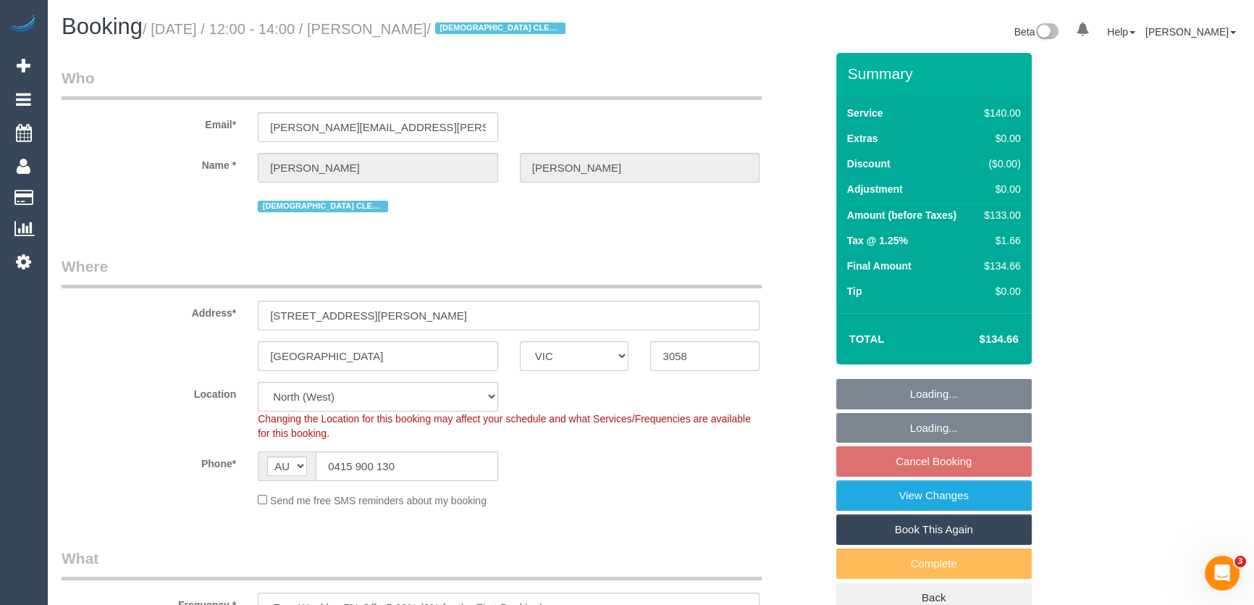
select select "number:14"
select select "number:19"
select select "number:25"
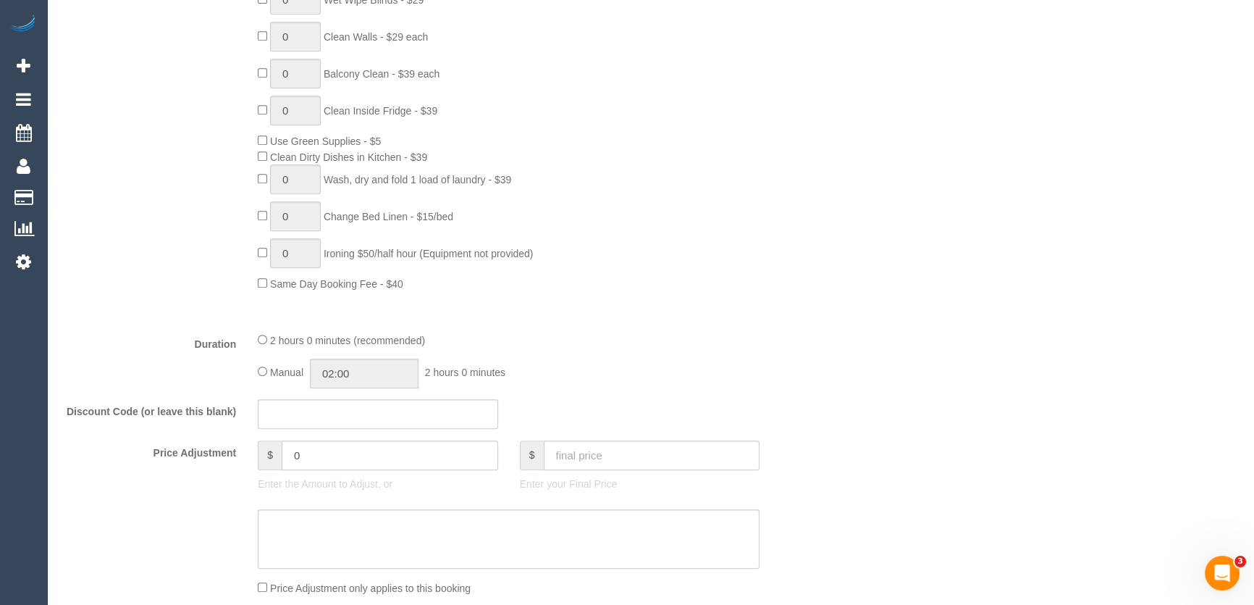
select select "spot4"
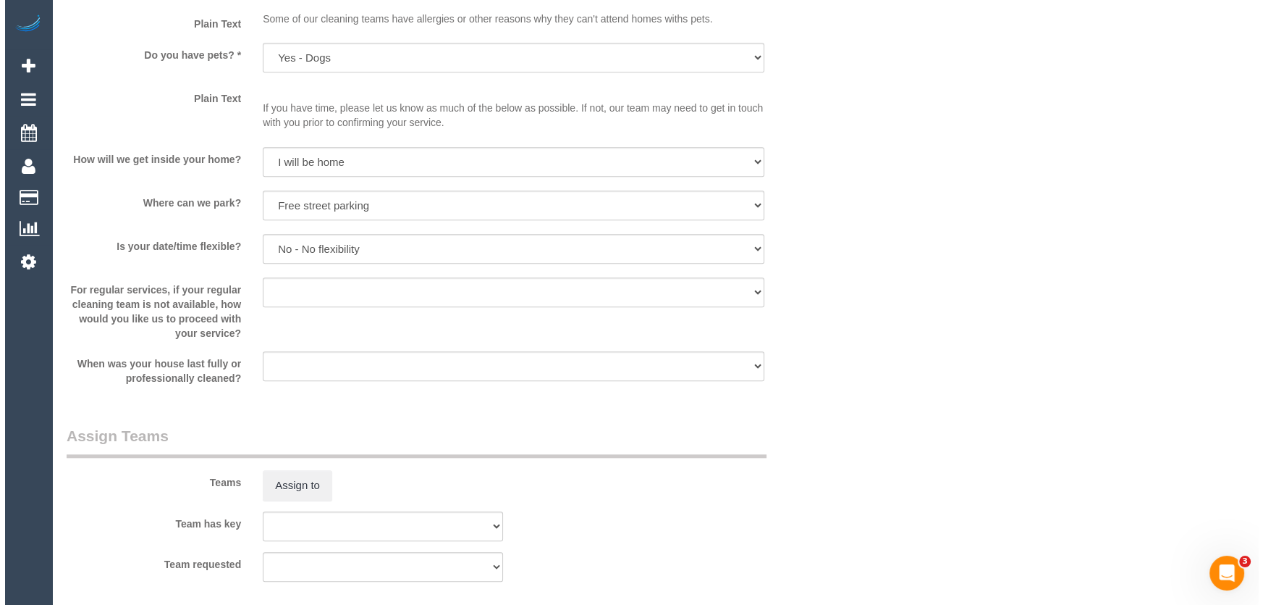
scroll to position [1909, 0]
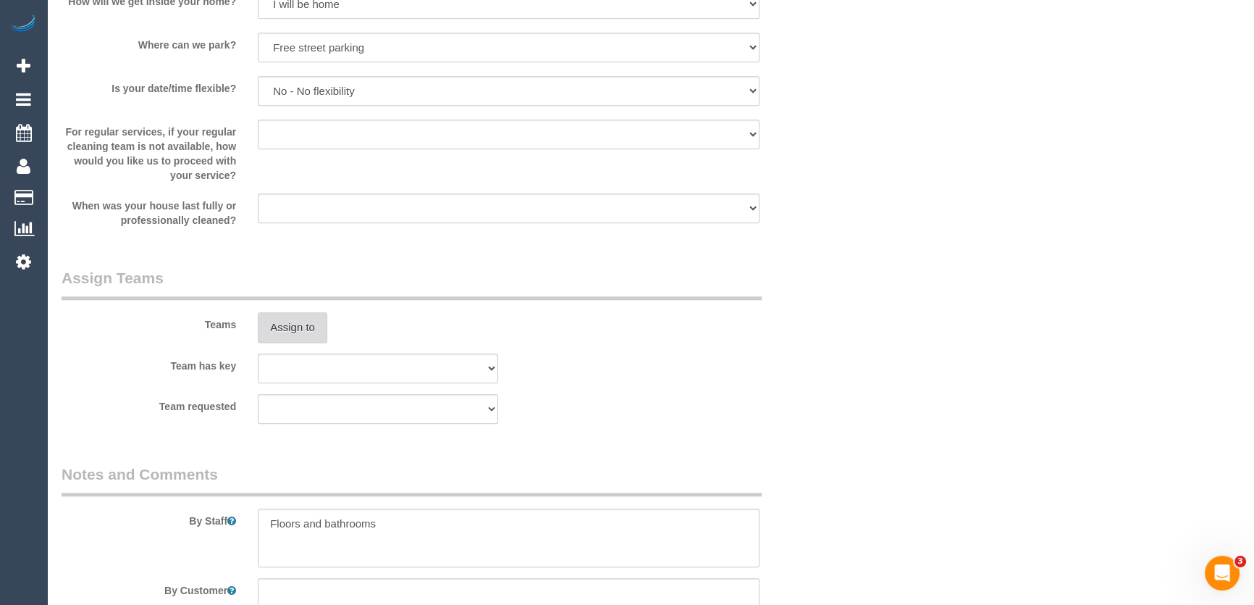
click at [292, 328] on button "Assign to" at bounding box center [293, 327] width 70 height 30
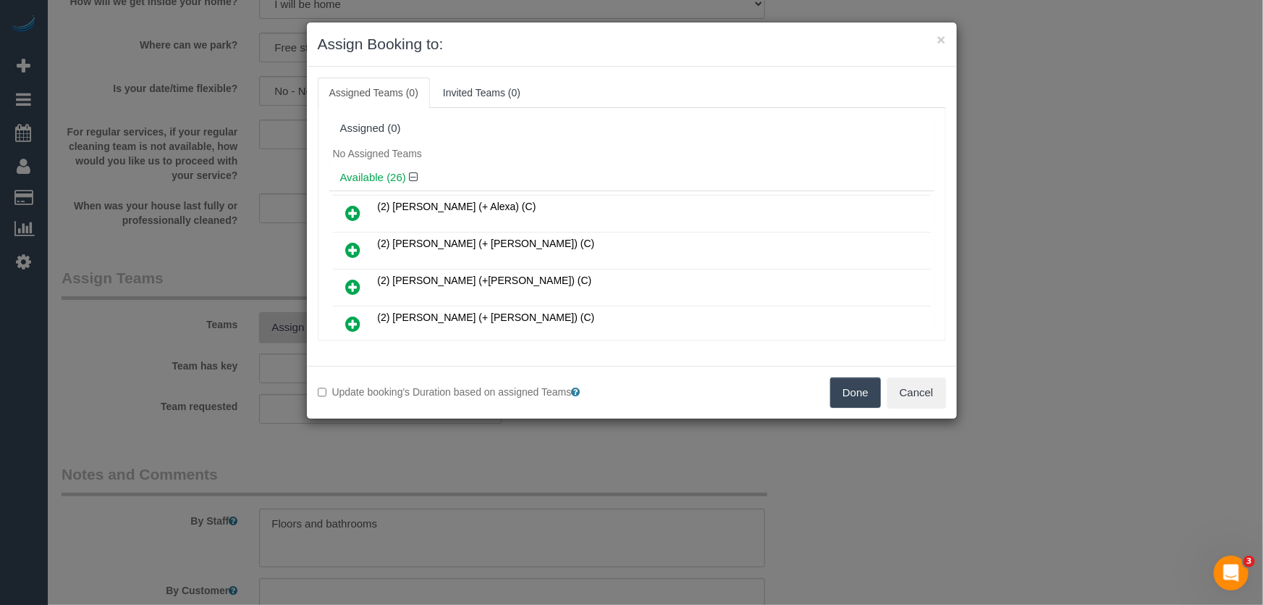
scroll to position [707, 0]
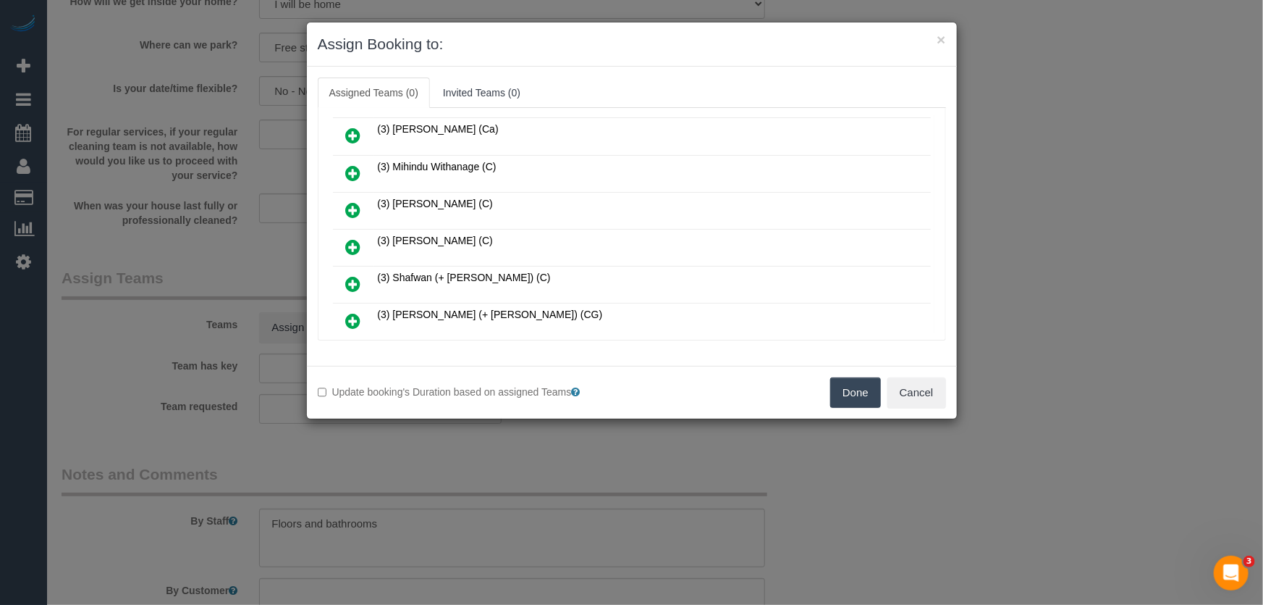
click at [347, 238] on icon at bounding box center [353, 246] width 15 height 17
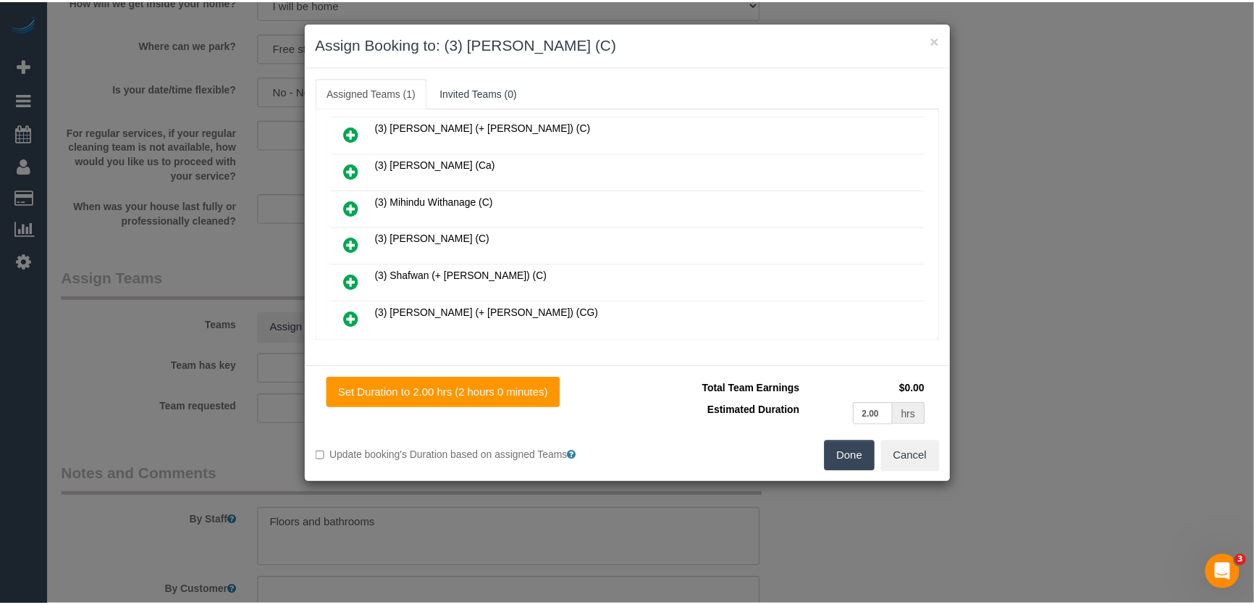
scroll to position [741, 0]
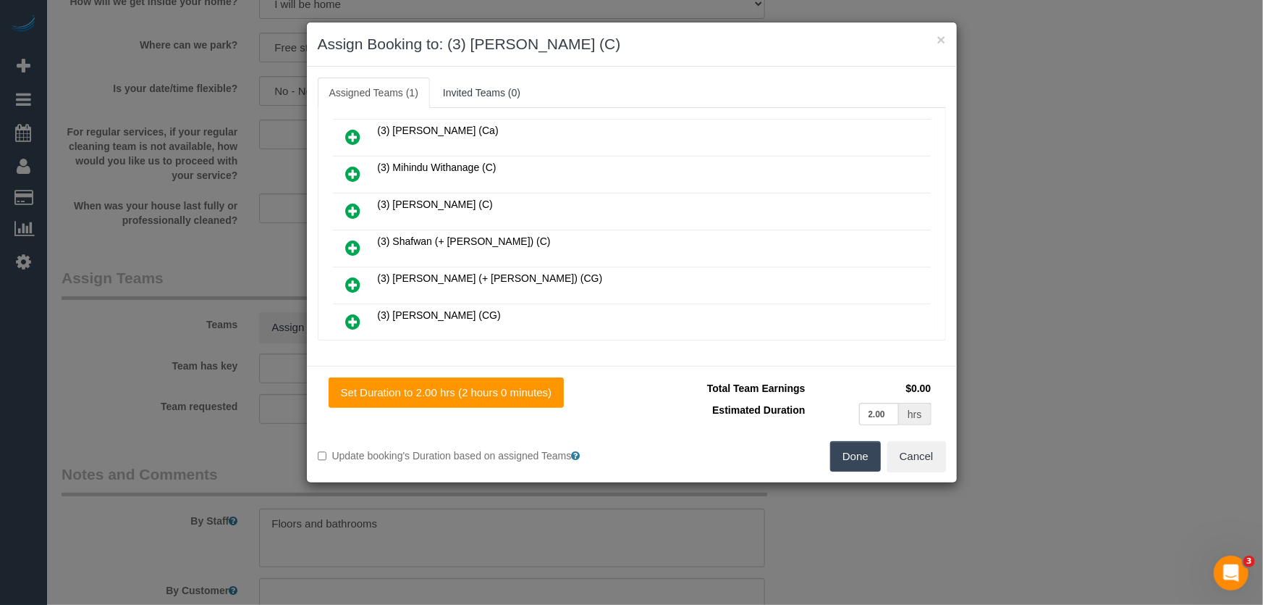
click at [852, 463] on button "Done" at bounding box center [855, 456] width 51 height 30
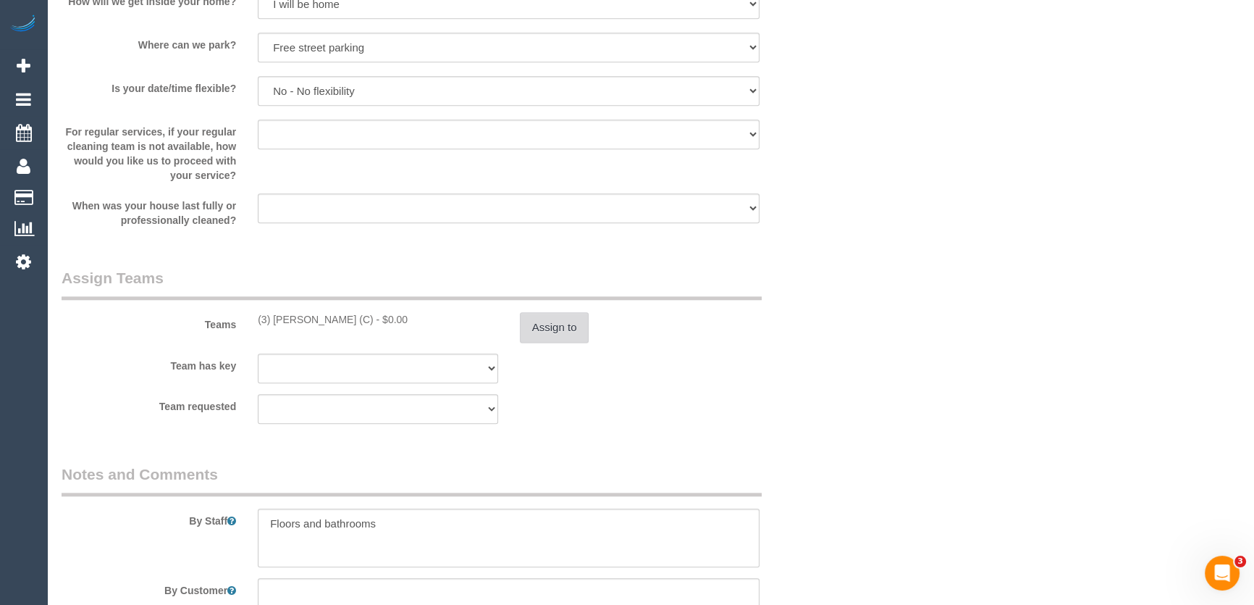
click at [565, 332] on button "Assign to" at bounding box center [555, 327] width 70 height 30
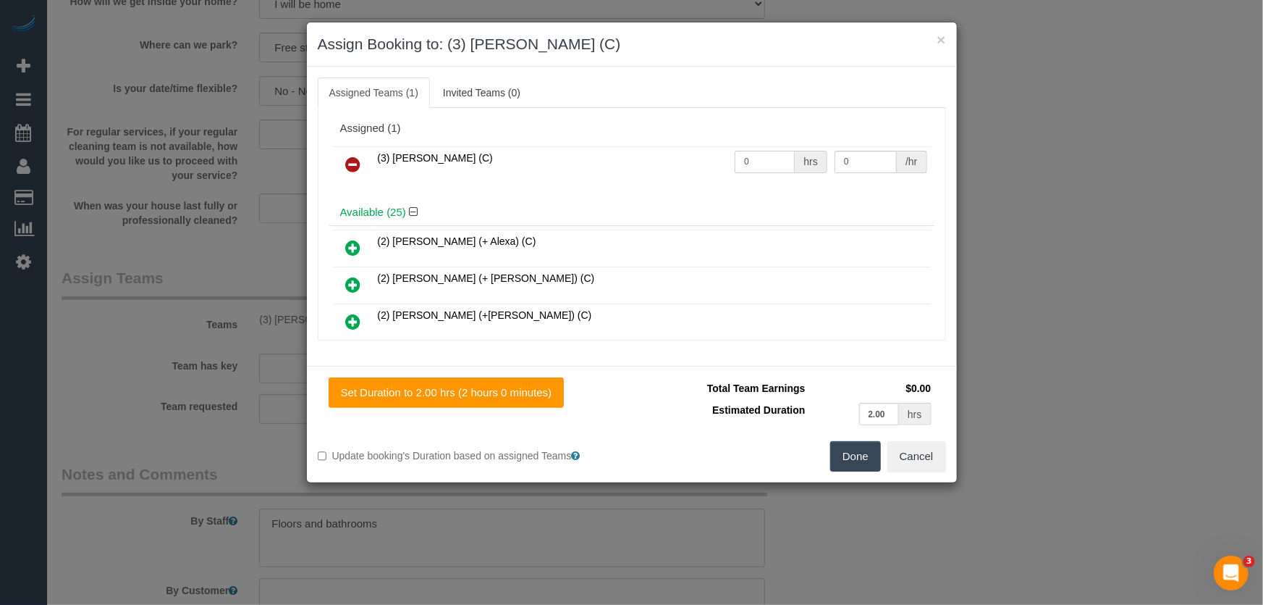
click at [765, 158] on input "0" at bounding box center [765, 162] width 60 height 22
type input "2"
type input "35"
click at [859, 449] on button "Done" at bounding box center [855, 456] width 51 height 30
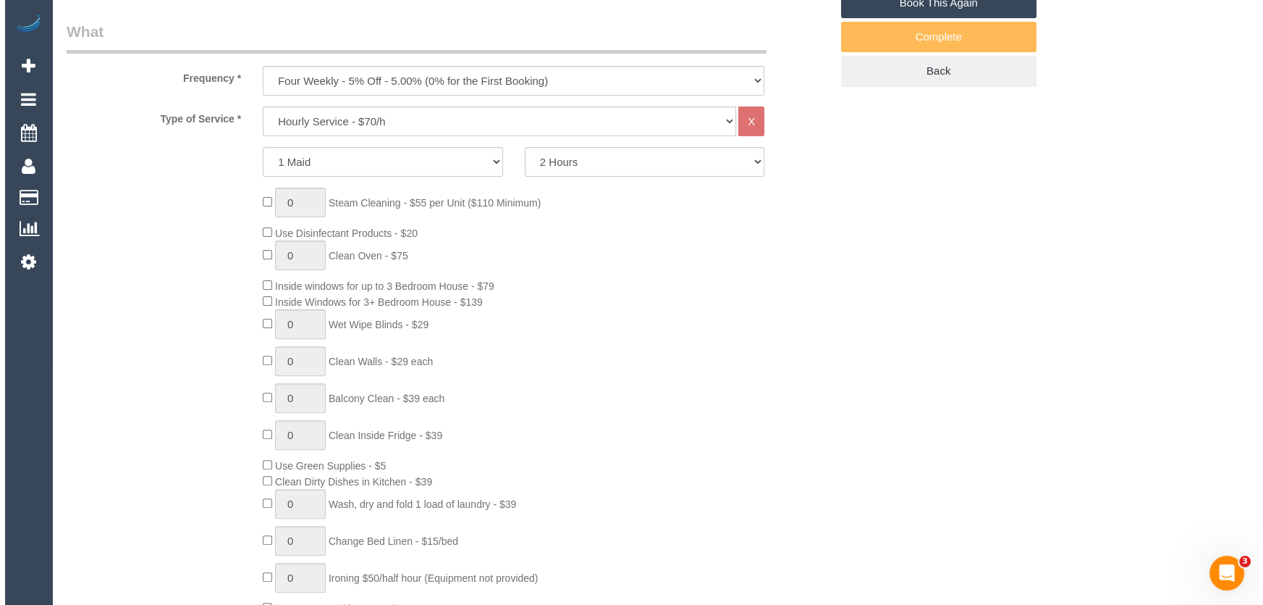
scroll to position [0, 0]
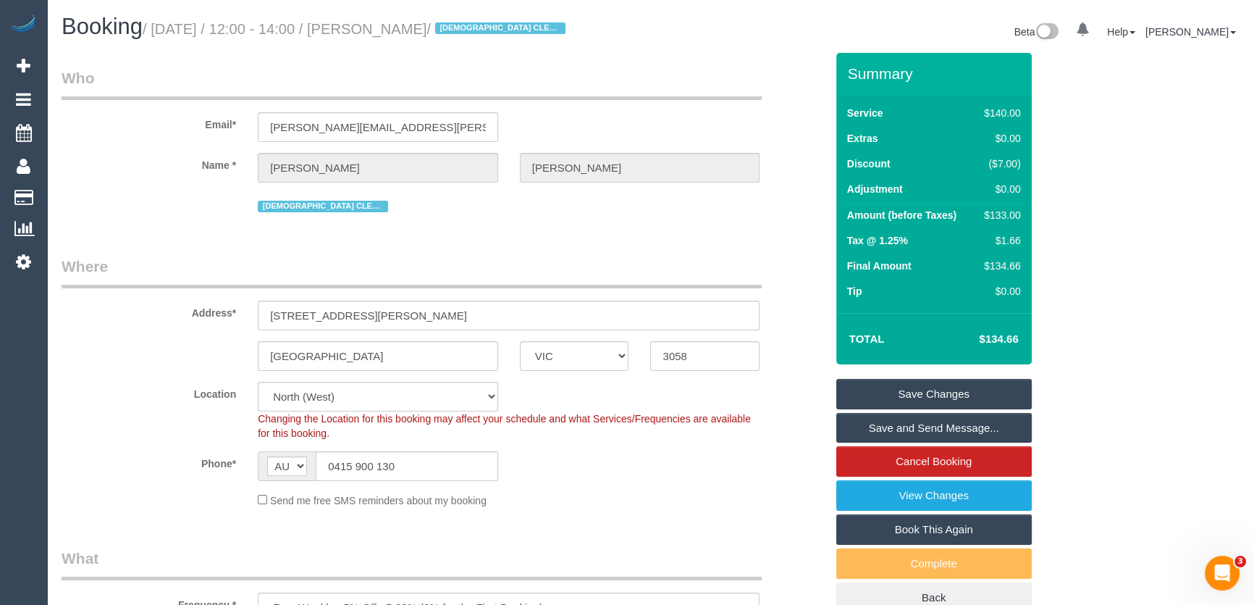
click at [411, 36] on small "/ September 09, 2025 / 12:00 - 14:00 / Holly Weinert / FEMALE CLEANER NEEDED" at bounding box center [356, 29] width 427 height 16
copy small "Holly Weinert"
click at [913, 430] on link "Save and Send Message..." at bounding box center [933, 428] width 195 height 30
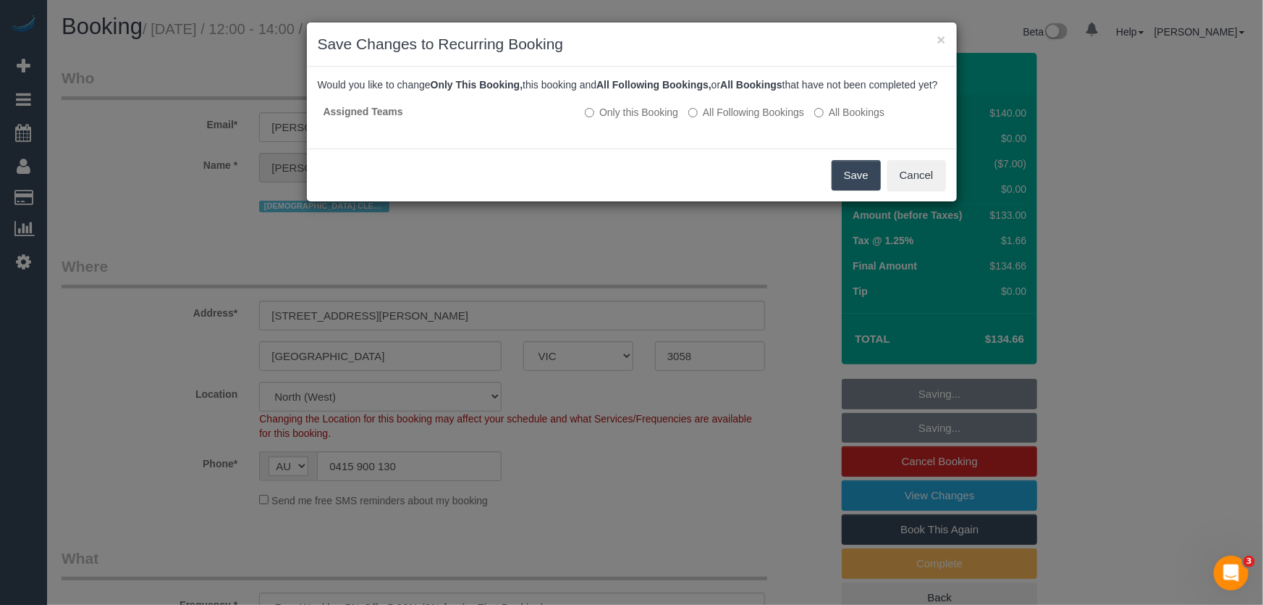
click at [862, 190] on button "Save" at bounding box center [856, 175] width 49 height 30
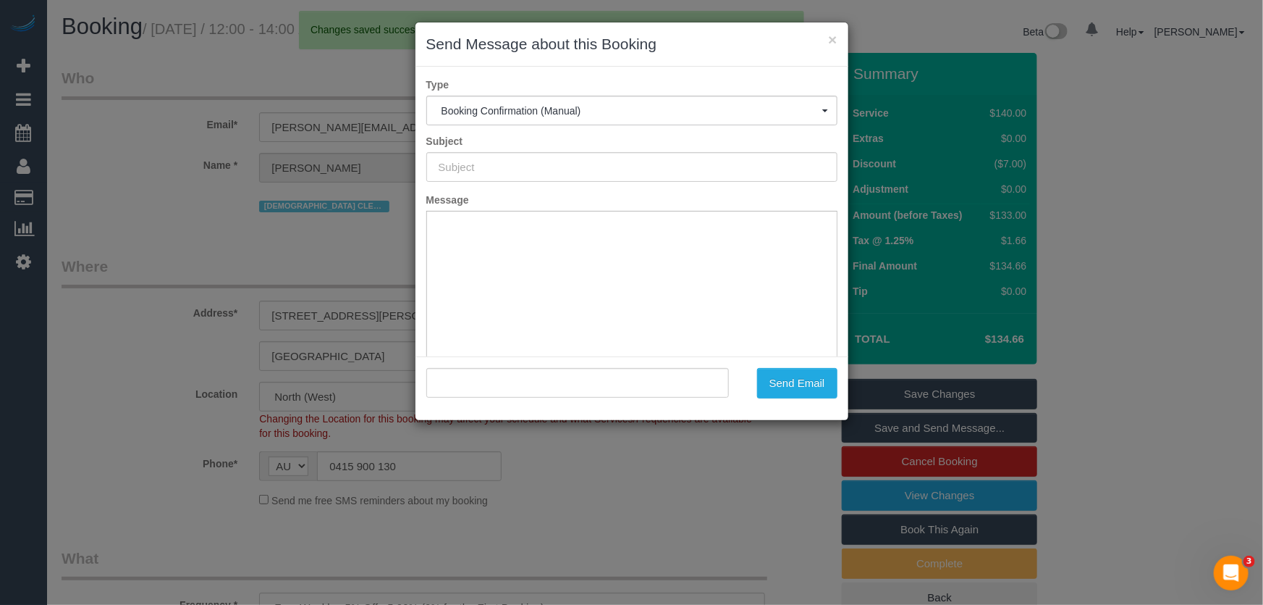
type input "Booking Confirmed"
type input ""Holly Weinert" <holly.weinert@gmail.com>"
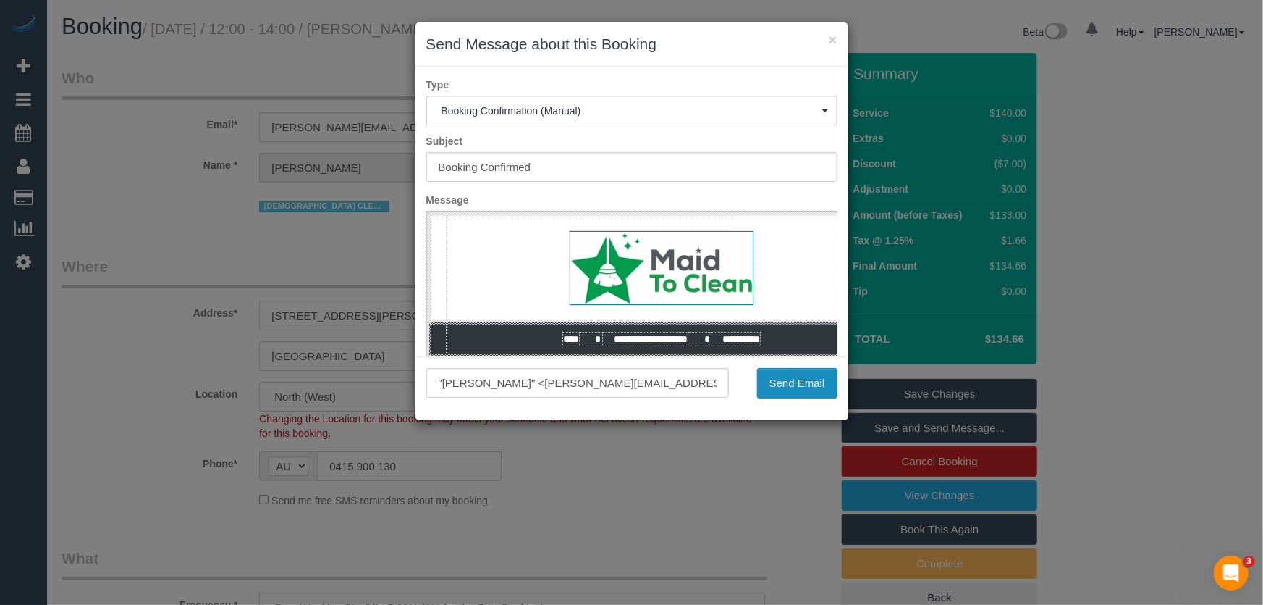
click at [802, 388] on button "Send Email" at bounding box center [797, 383] width 80 height 30
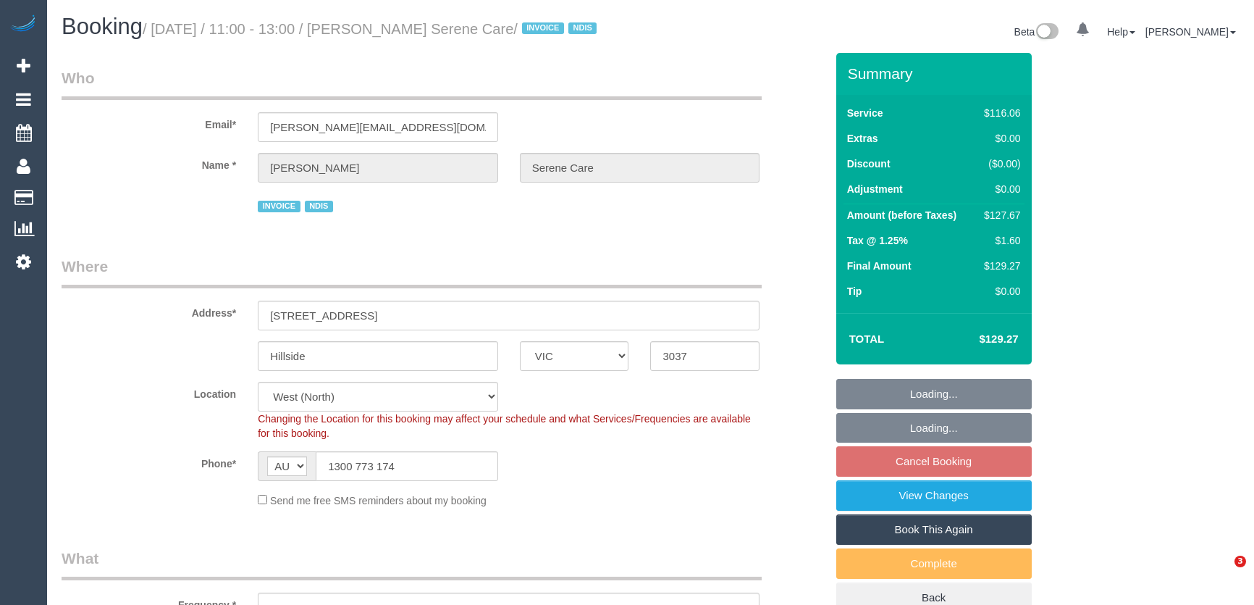
select select "VIC"
select select "object:1296"
select select "number:28"
select select "number:14"
select select "number:19"
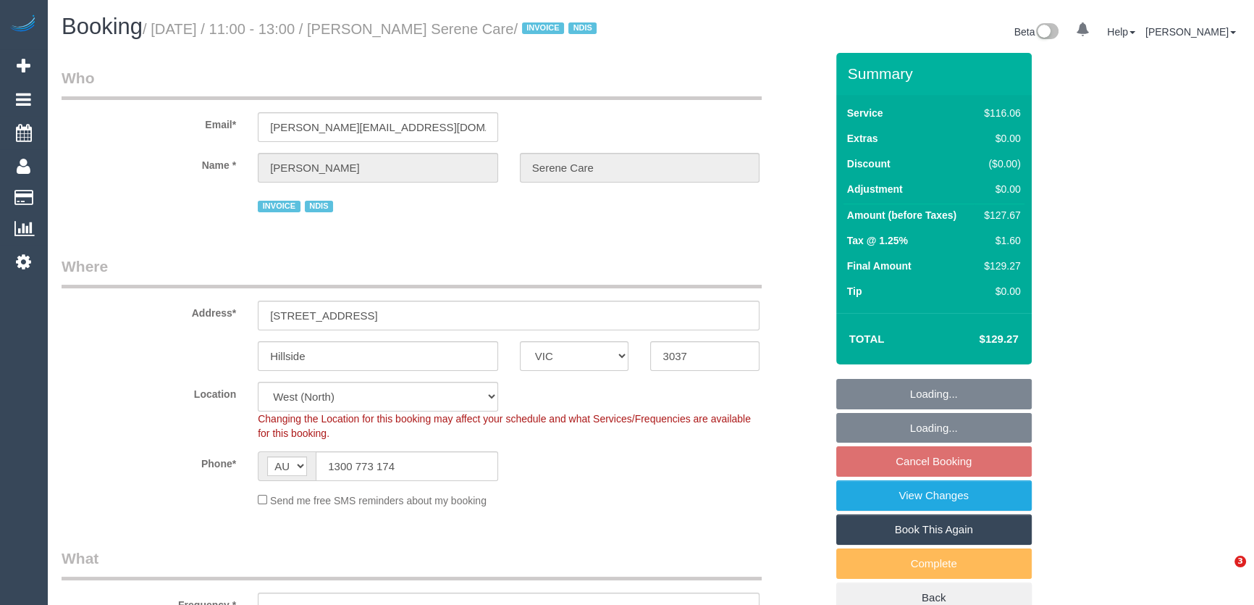
select select "number:24"
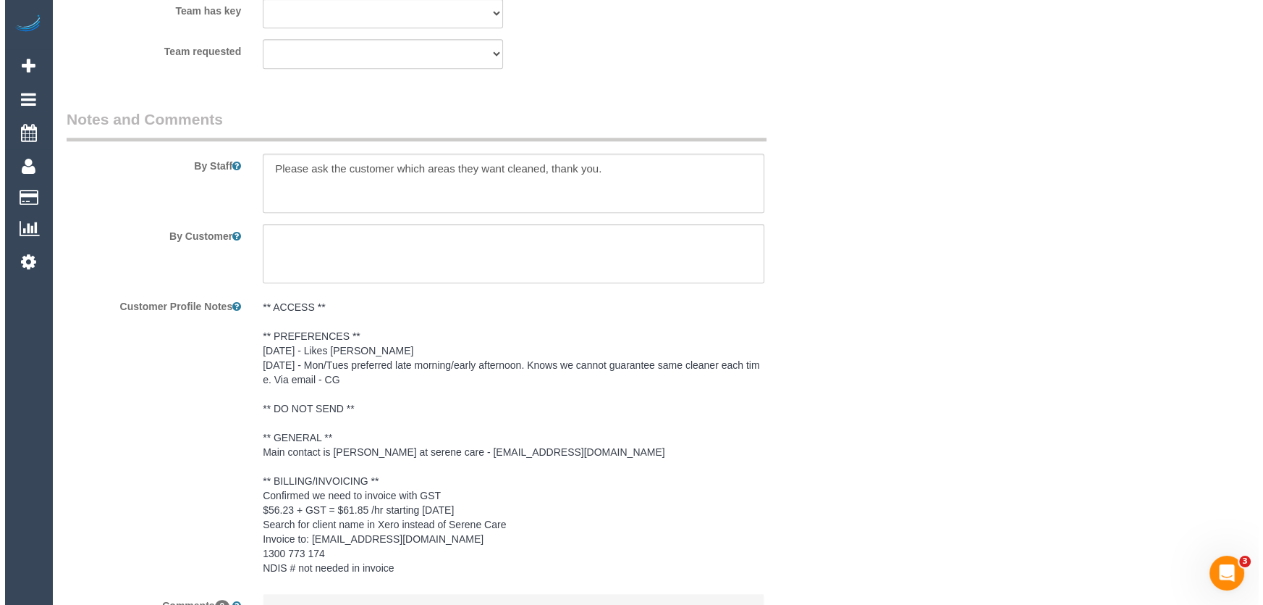
scroll to position [1762, 0]
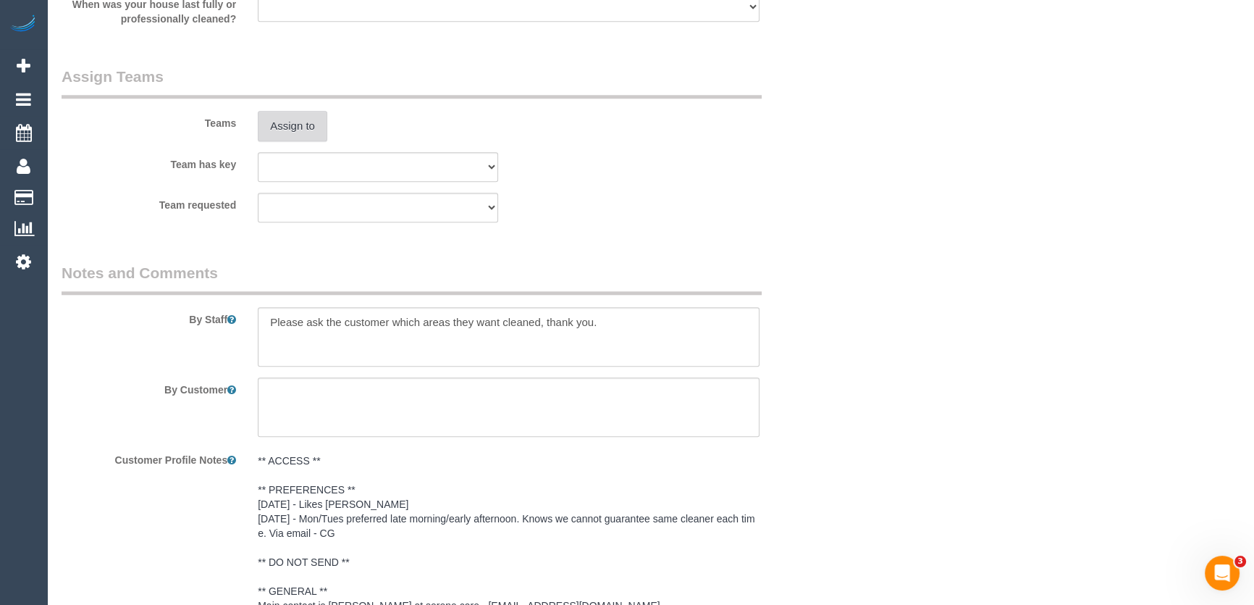
click at [291, 141] on button "Assign to" at bounding box center [293, 126] width 70 height 30
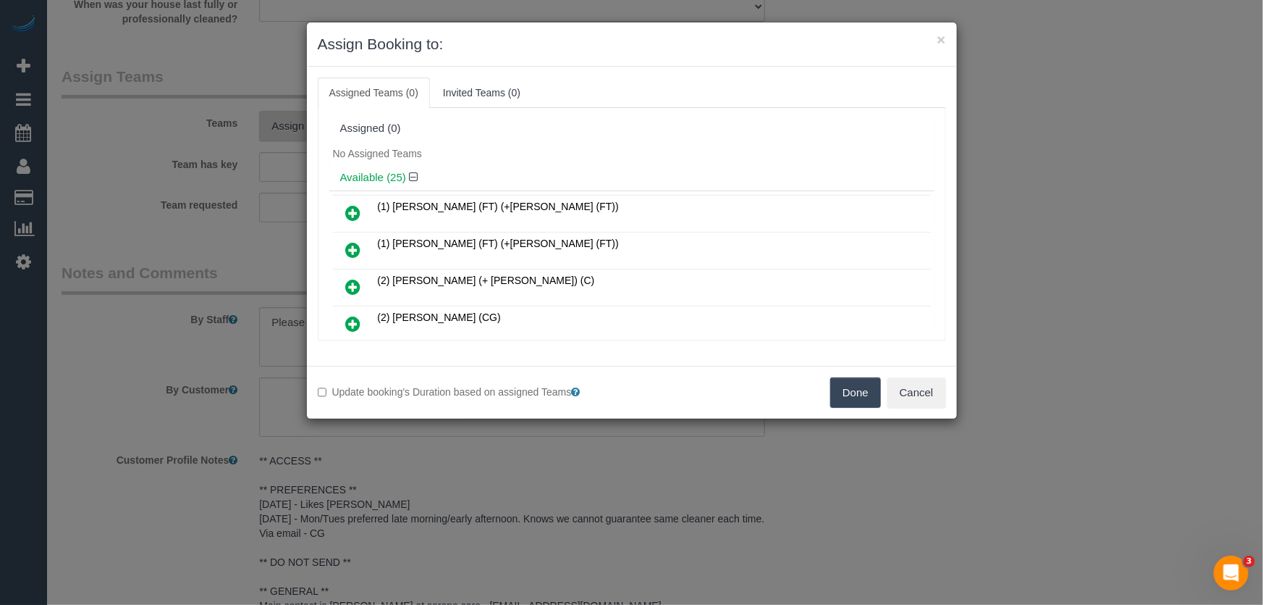
scroll to position [815, 0]
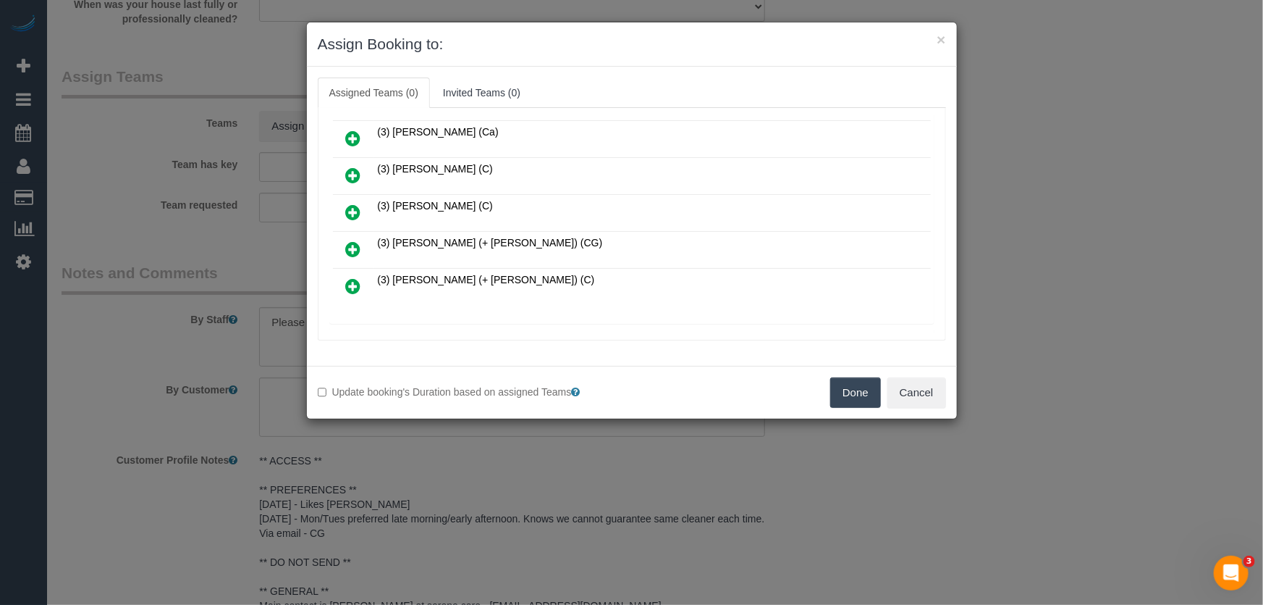
click at [350, 240] on icon at bounding box center [353, 248] width 15 height 17
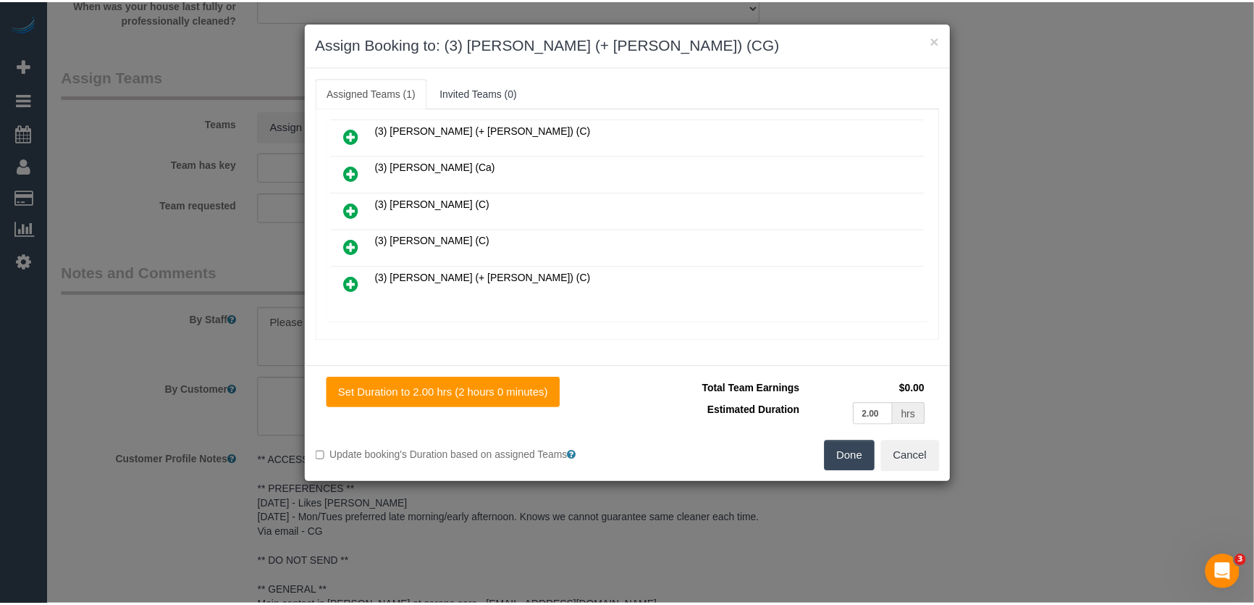
scroll to position [849, 0]
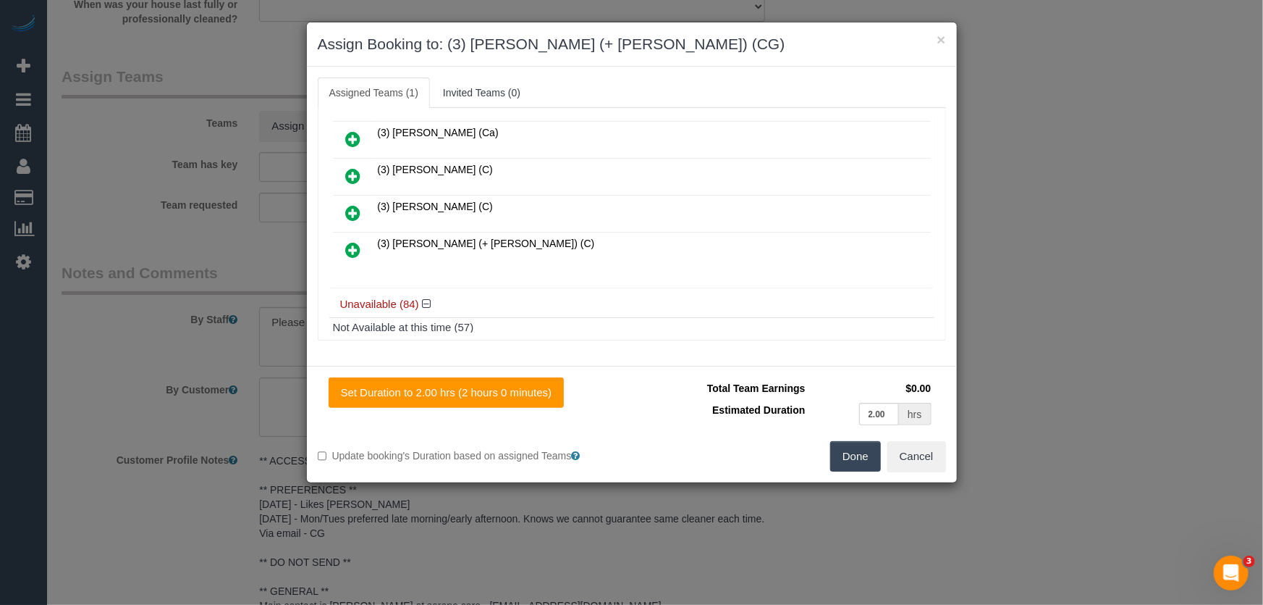
click at [848, 459] on button "Done" at bounding box center [855, 456] width 51 height 30
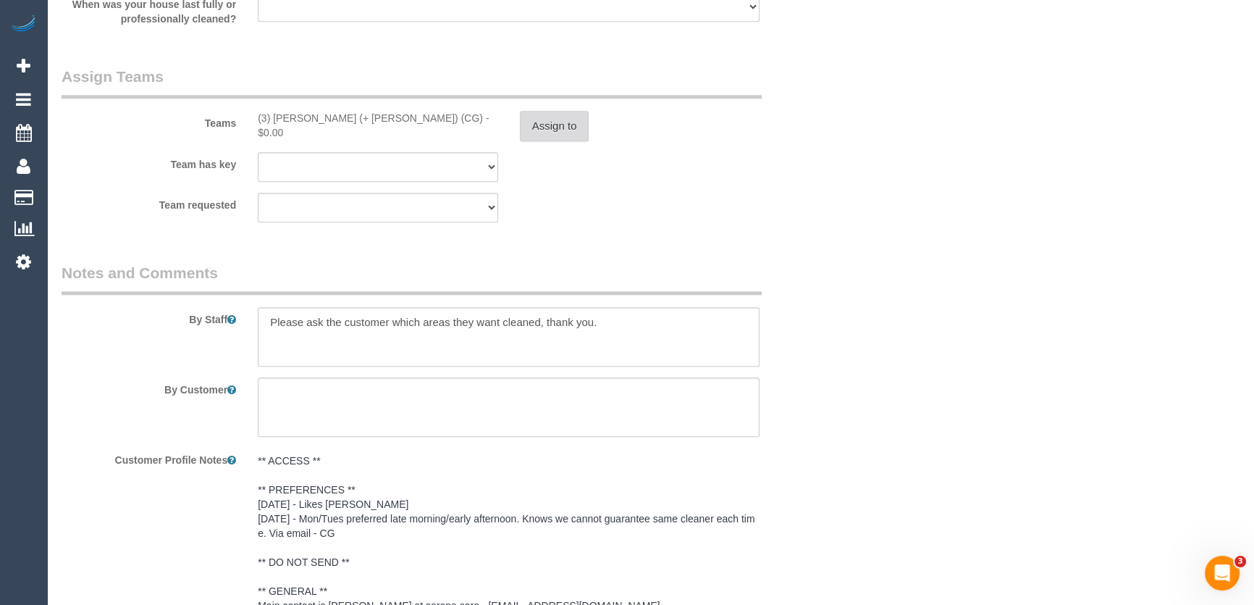
click at [529, 130] on button "Assign to" at bounding box center [555, 126] width 70 height 30
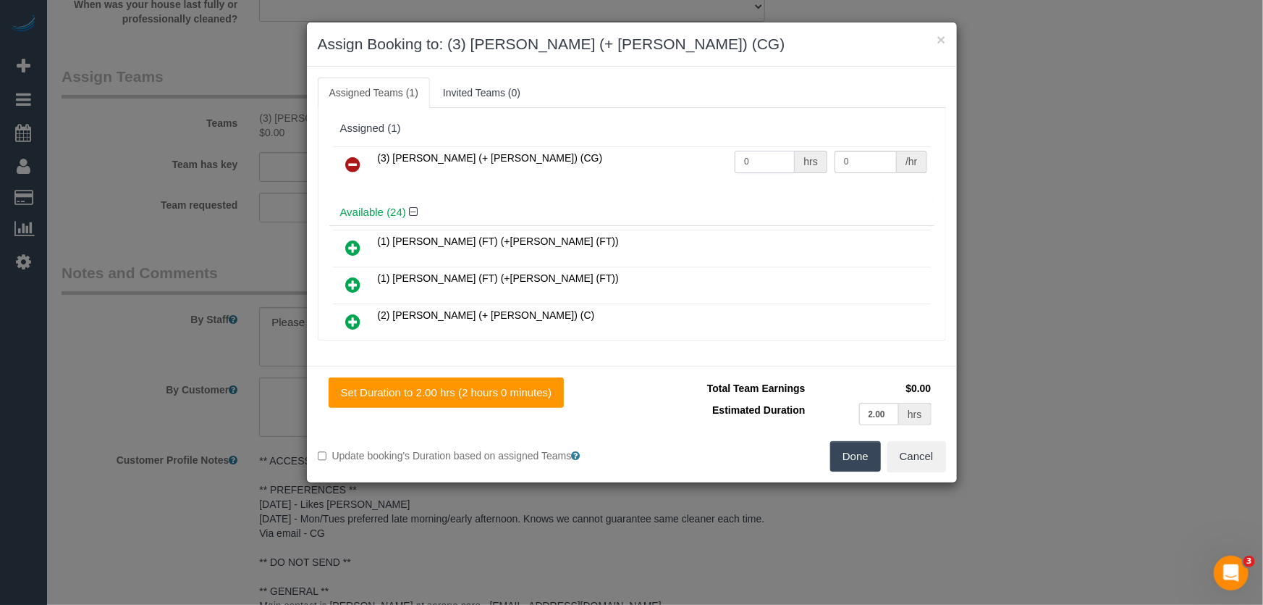
click at [768, 156] on input "0" at bounding box center [765, 162] width 60 height 22
type input "2"
click at [857, 464] on button "Done" at bounding box center [855, 456] width 51 height 30
type input "38.5"
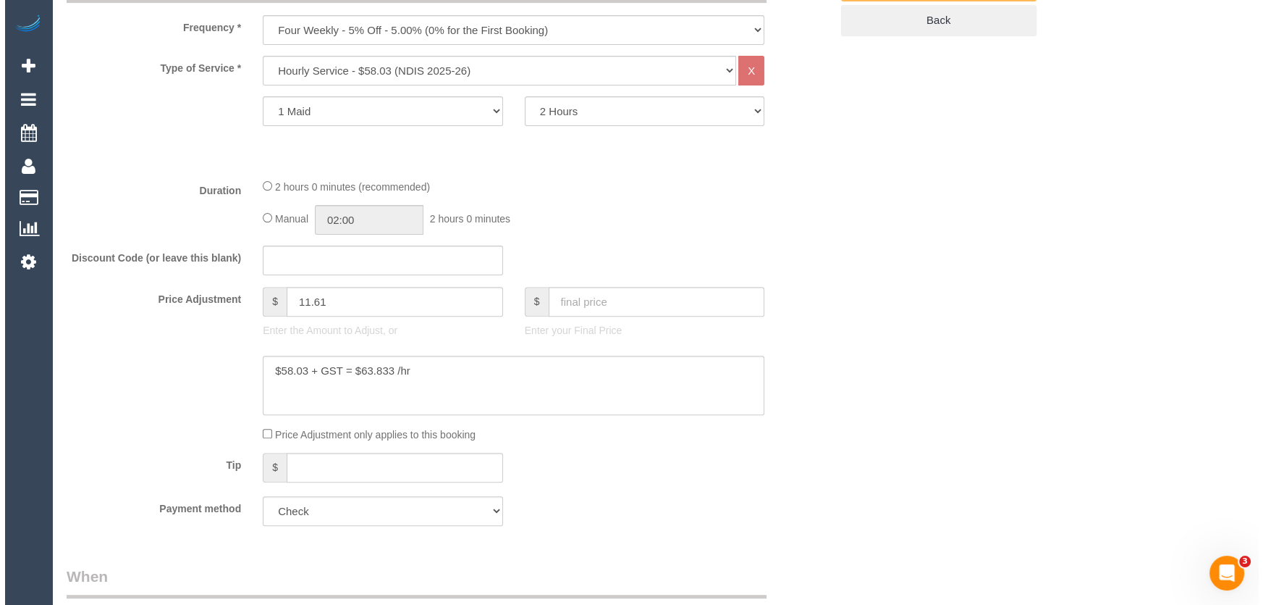
scroll to position [0, 0]
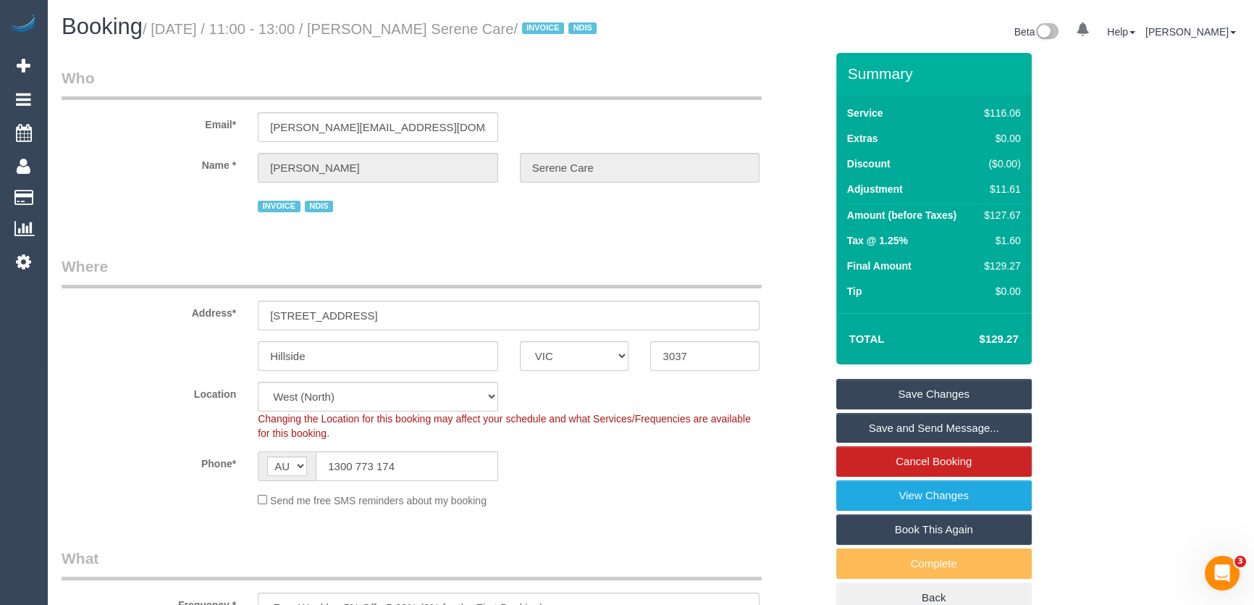
click at [413, 33] on small "/ [DATE] / 11:00 - 13:00 / [PERSON_NAME] Serene Care / INVOICE NDIS" at bounding box center [372, 29] width 458 height 16
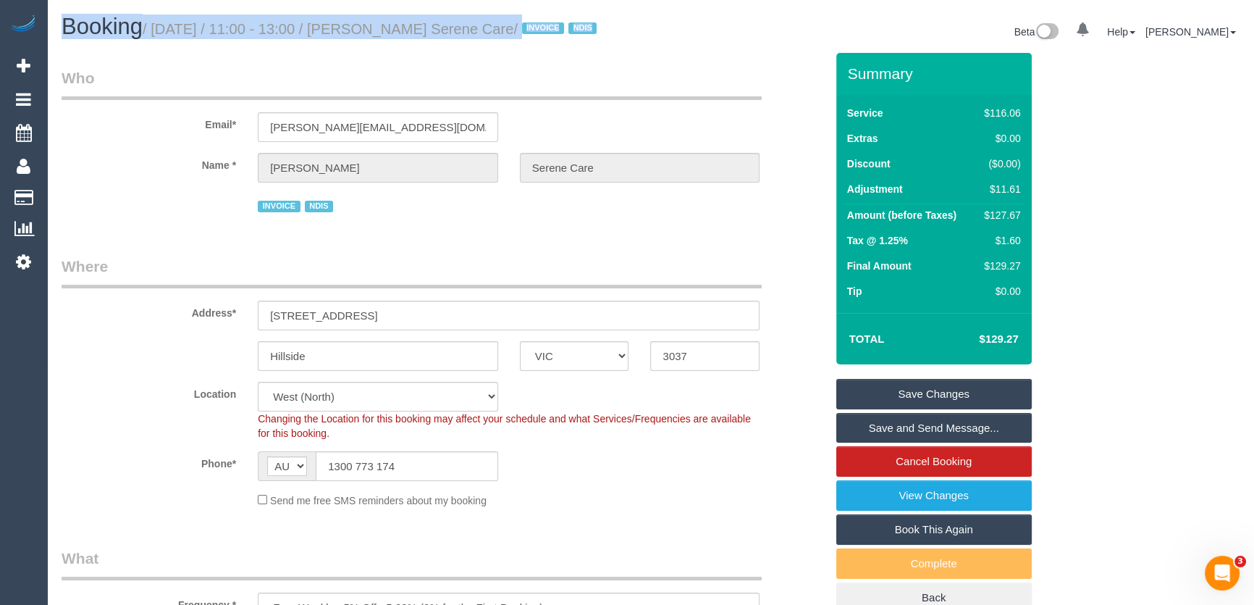
click at [413, 33] on small "/ [DATE] / 11:00 - 13:00 / [PERSON_NAME] Serene Care / INVOICE NDIS" at bounding box center [372, 29] width 458 height 16
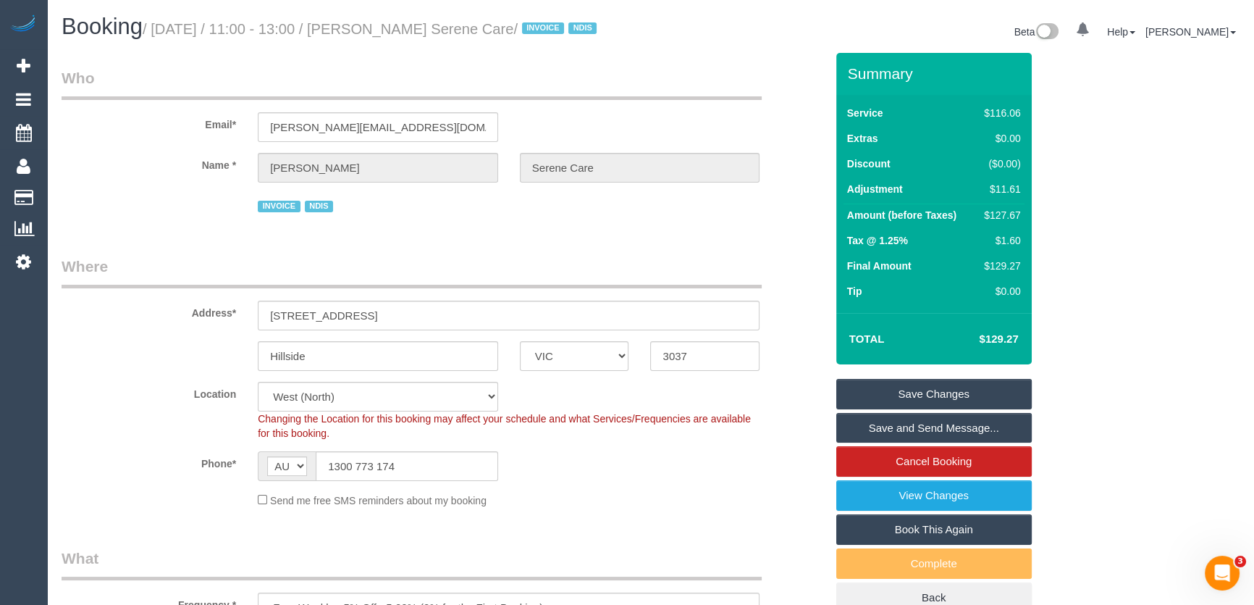
click at [456, 100] on legend "Who" at bounding box center [412, 83] width 700 height 33
click at [414, 29] on small "/ [DATE] / 11:00 - 13:00 / [PERSON_NAME] Serene Care / INVOICE NDIS" at bounding box center [372, 29] width 458 height 16
copy small "[PERSON_NAME] Serene Care"
click at [880, 443] on link "Save and Send Message..." at bounding box center [933, 428] width 195 height 30
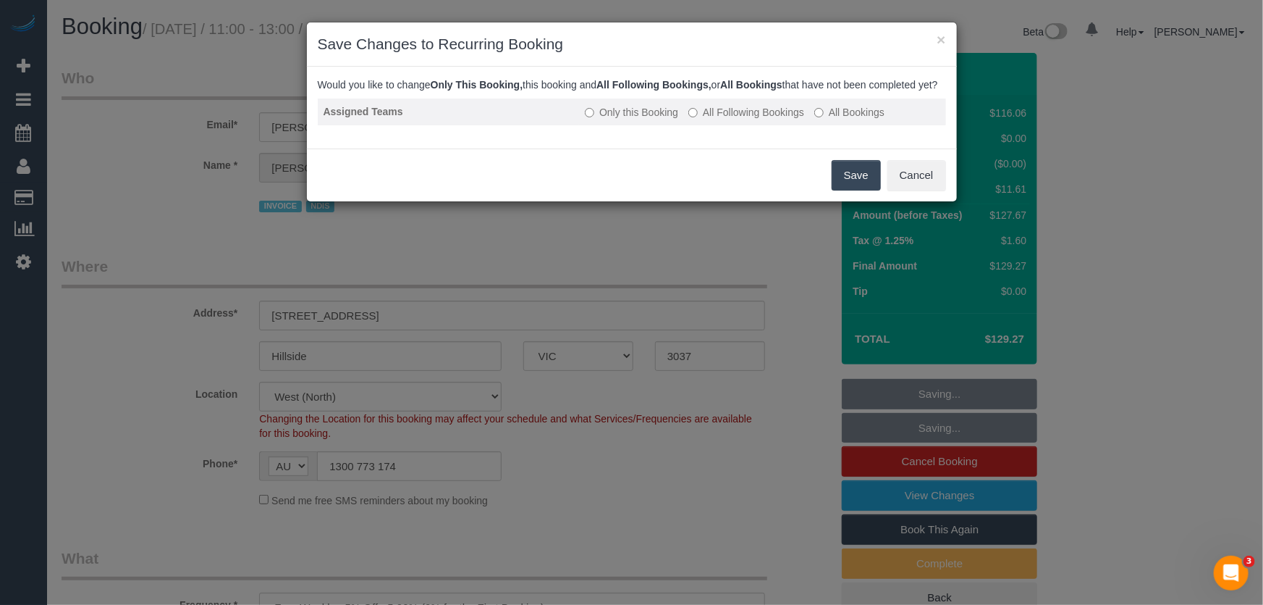
click at [743, 119] on label "All Following Bookings" at bounding box center [747, 112] width 116 height 14
click at [849, 188] on button "Save" at bounding box center [856, 175] width 49 height 30
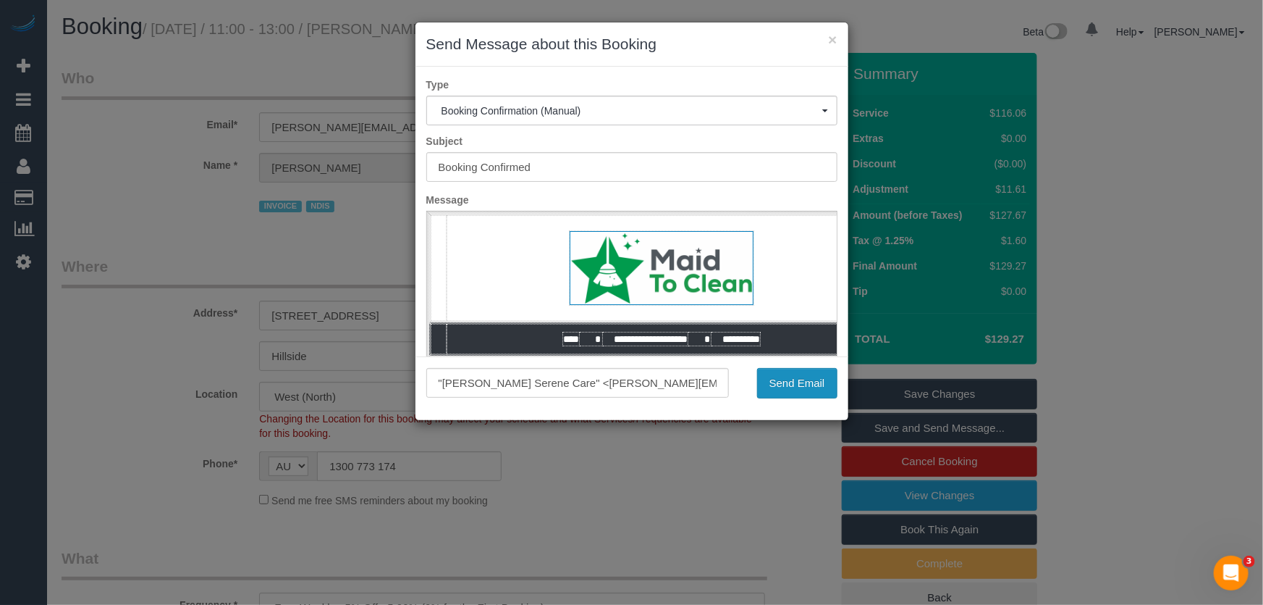
click at [807, 377] on button "Send Email" at bounding box center [797, 383] width 80 height 30
